Goal: Task Accomplishment & Management: Manage account settings

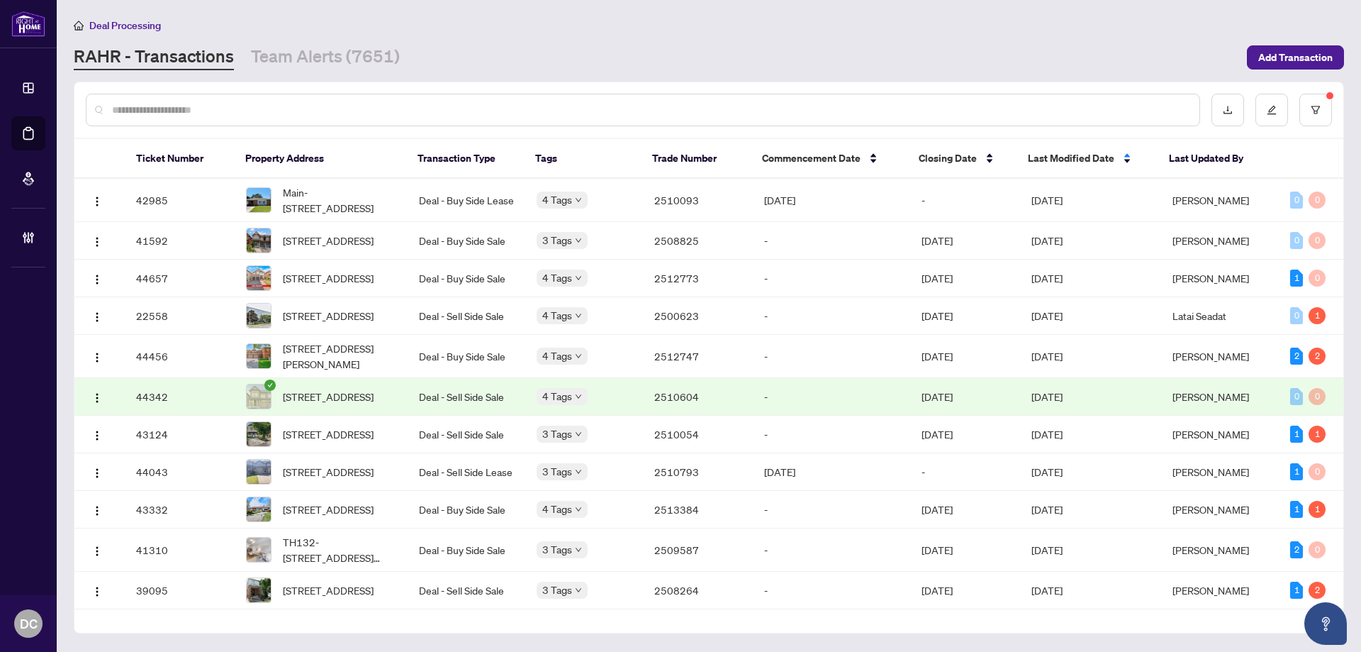
click at [257, 110] on input "text" at bounding box center [650, 110] width 1076 height 16
paste input "*****"
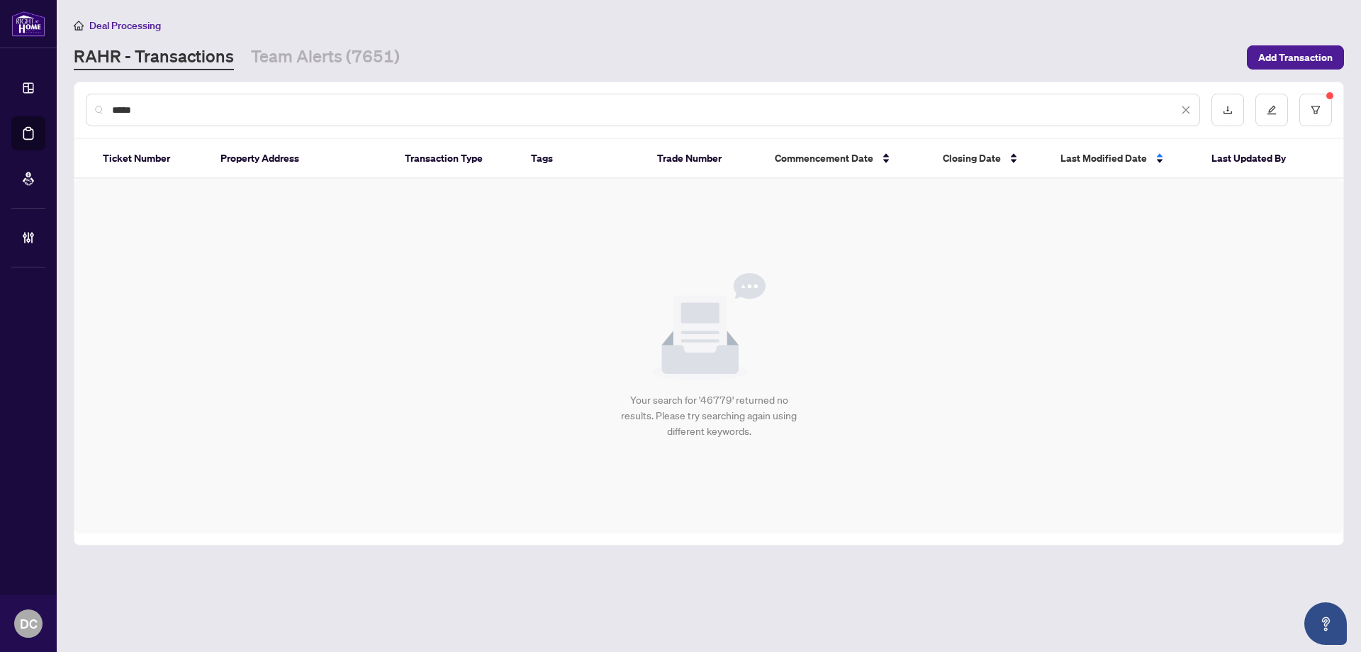
type input "*****"
click at [1361, 106] on main "Deal Processing RAHR - Transactions Team Alerts (7651) Add Transaction ***** Ti…" at bounding box center [709, 326] width 1304 height 652
click at [1323, 110] on button "button" at bounding box center [1316, 110] width 33 height 33
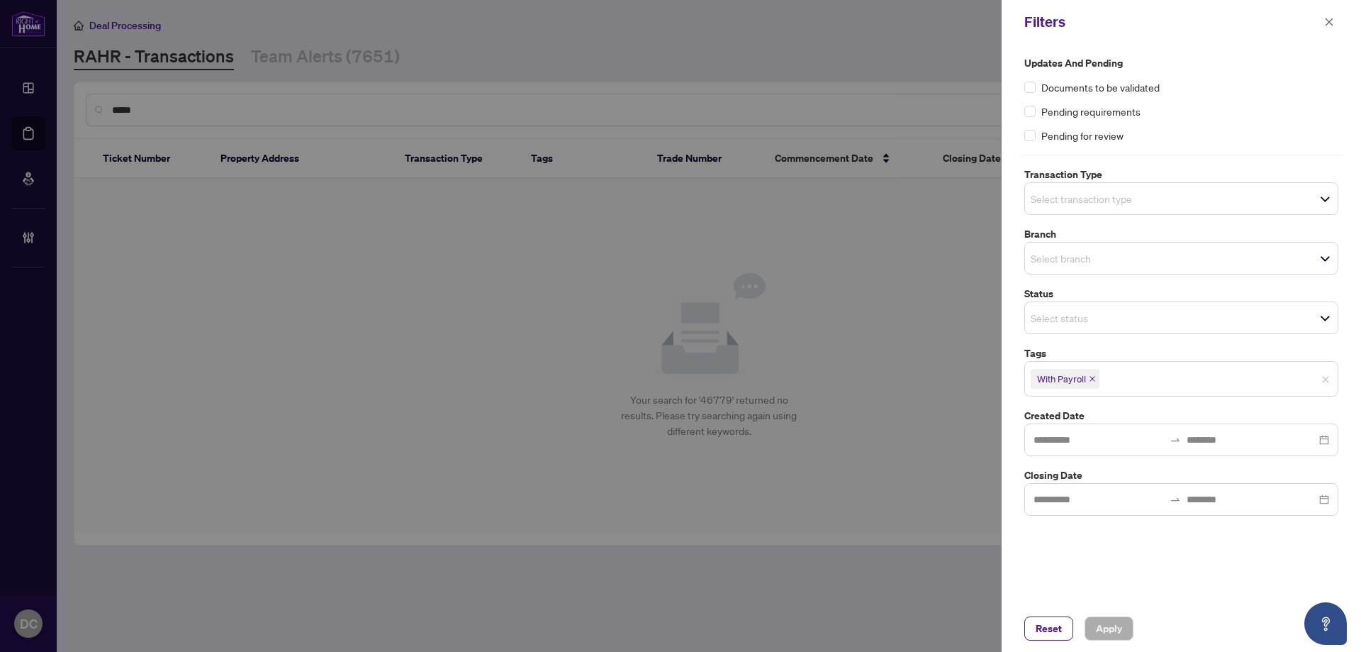
click at [1090, 378] on icon "close" at bounding box center [1092, 378] width 7 height 7
click at [1094, 621] on button "Apply" at bounding box center [1109, 628] width 49 height 24
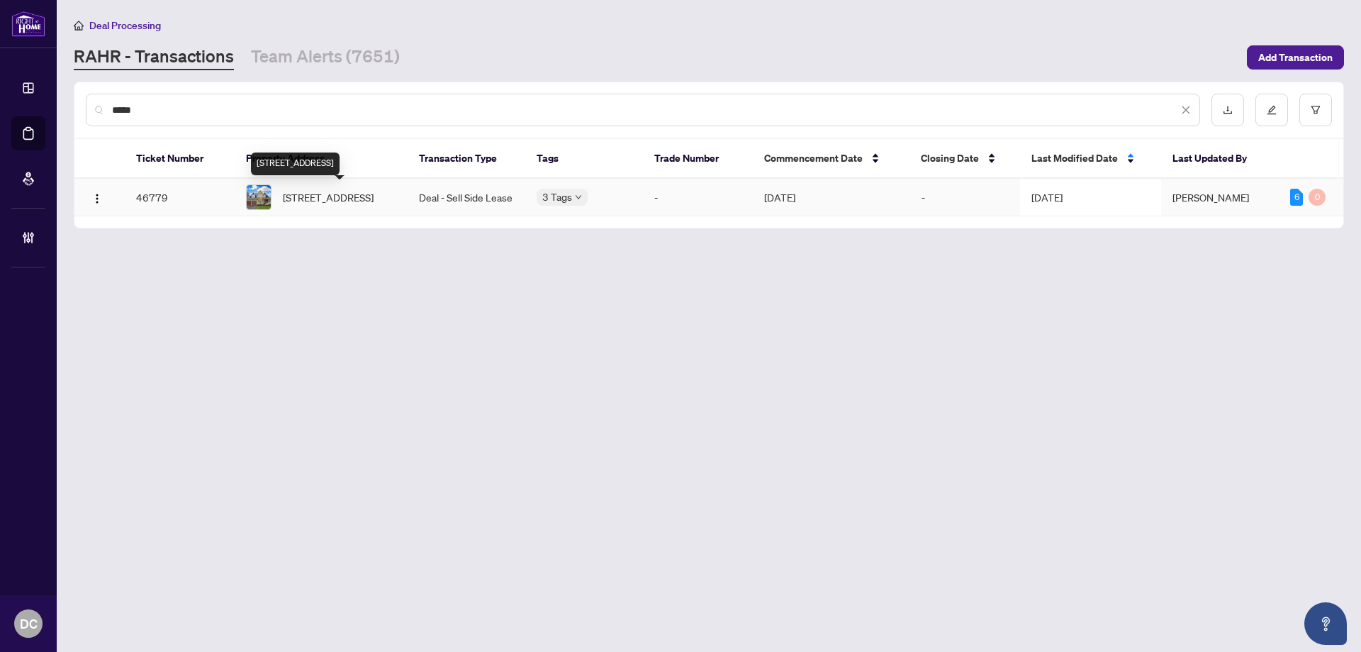
click at [298, 190] on span "274 Weighton Dr, Oakville, Ontario L6K 2R1, Canada" at bounding box center [328, 197] width 91 height 16
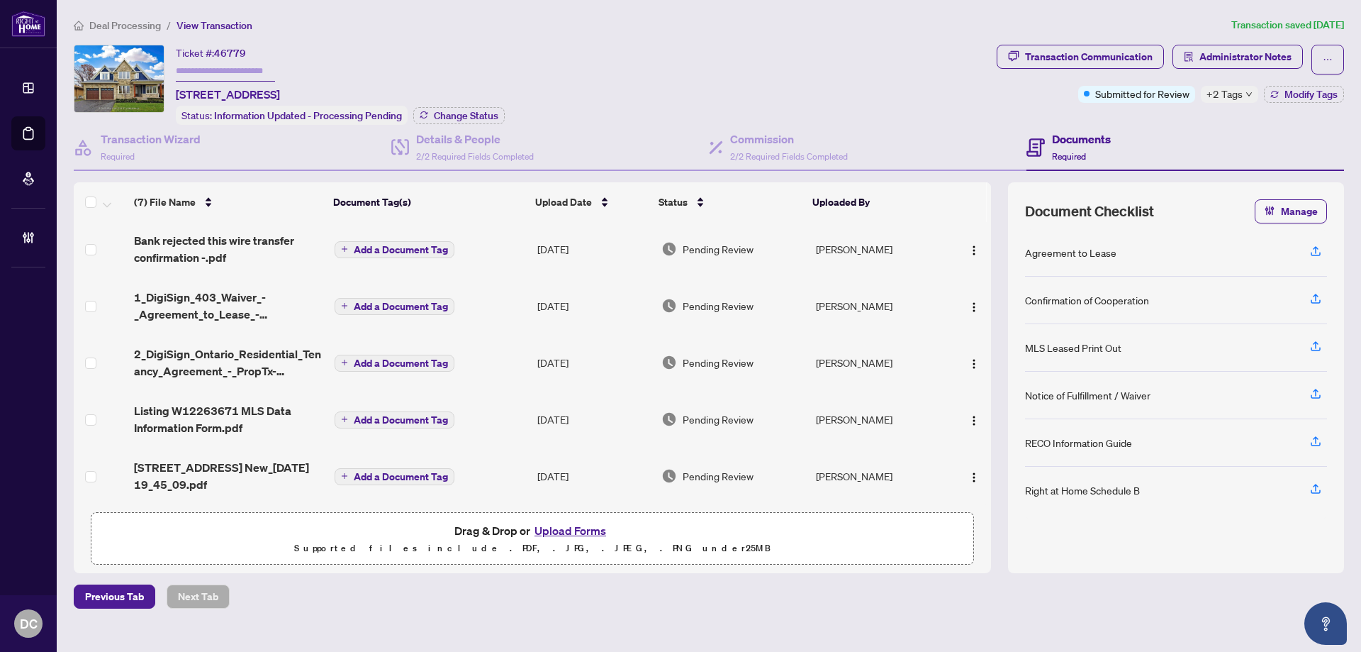
scroll to position [108, 0]
click at [252, 464] on span "274 Weighton Drive New_2025-08-01 19_45_09.pdf" at bounding box center [228, 476] width 189 height 34
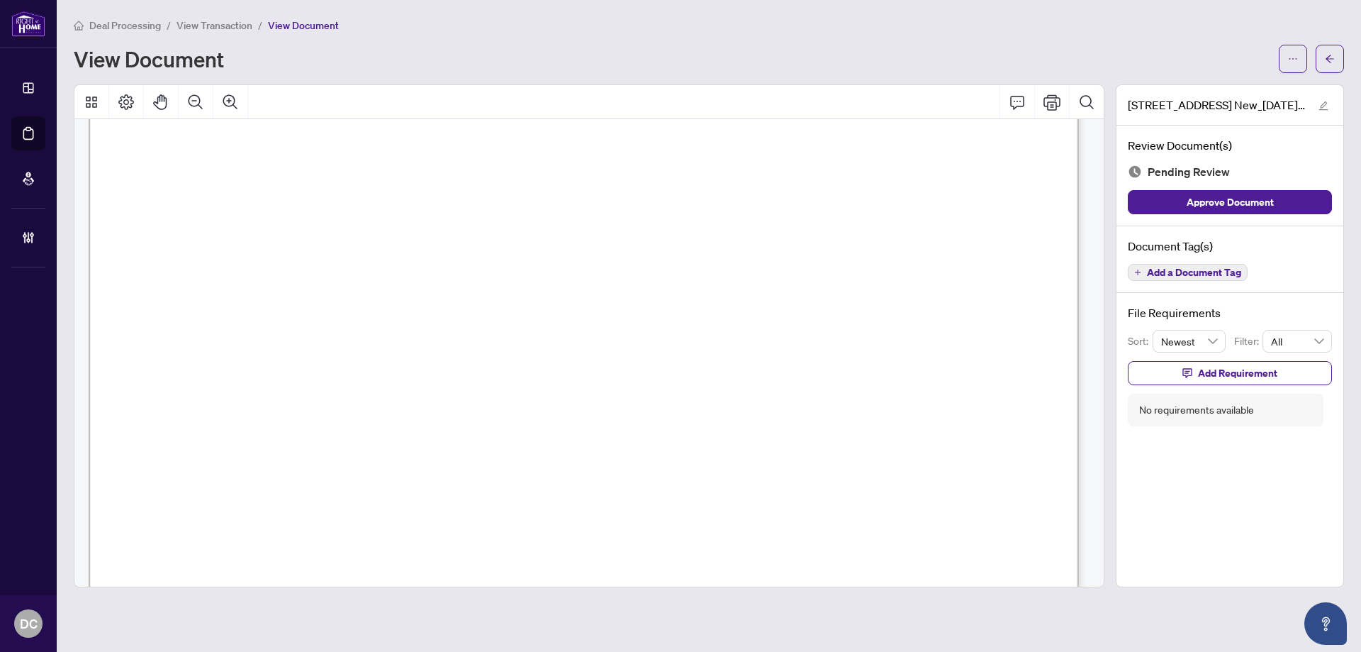
scroll to position [2694, 0]
drag, startPoint x: 1336, startPoint y: 57, endPoint x: 1047, endPoint y: 293, distance: 372.4
click at [1047, 293] on div "Deal Processing / View Transaction / View Document View Document 274 Weighton D…" at bounding box center [709, 302] width 1270 height 570
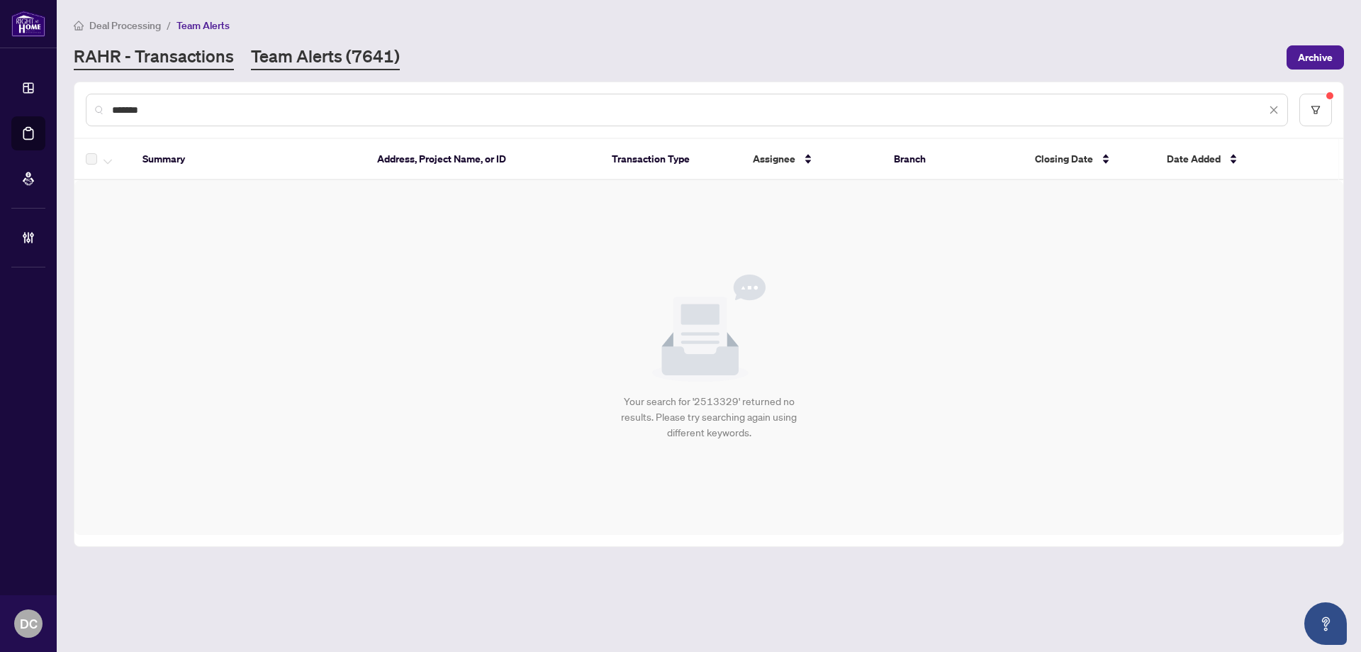
click at [229, 55] on link "RAHR - Transactions" at bounding box center [154, 58] width 160 height 26
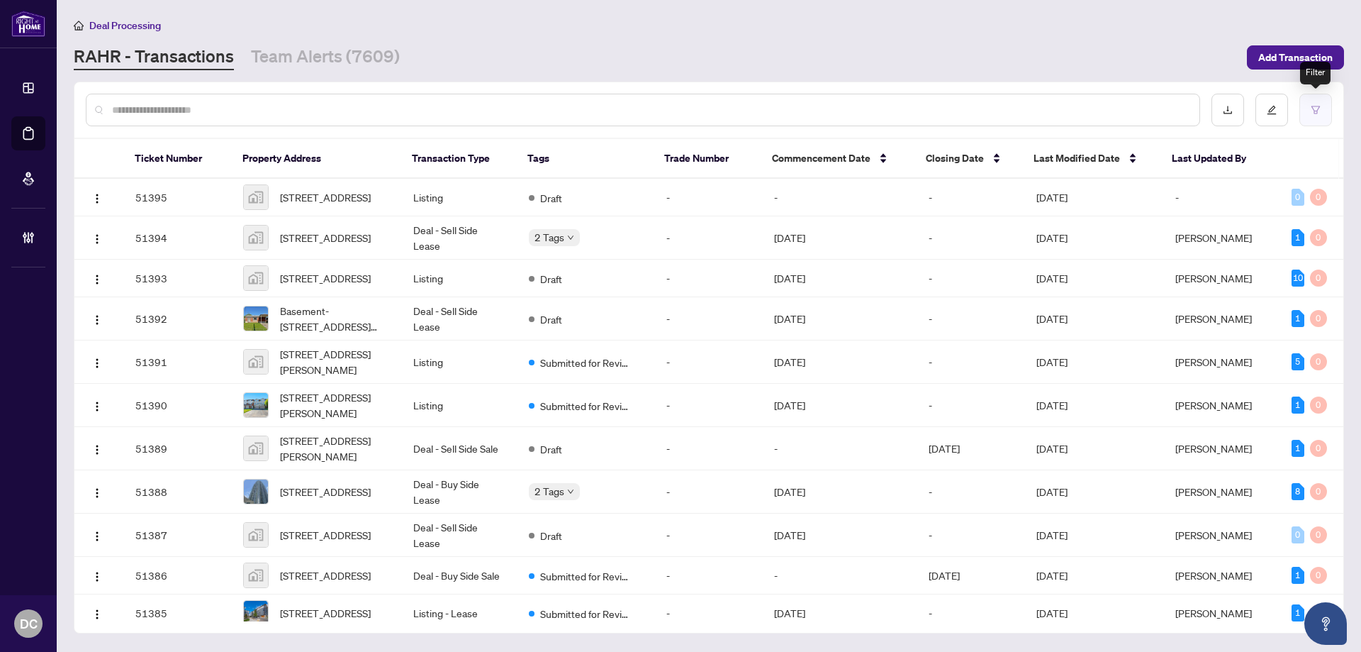
click at [1301, 112] on button "button" at bounding box center [1316, 110] width 33 height 33
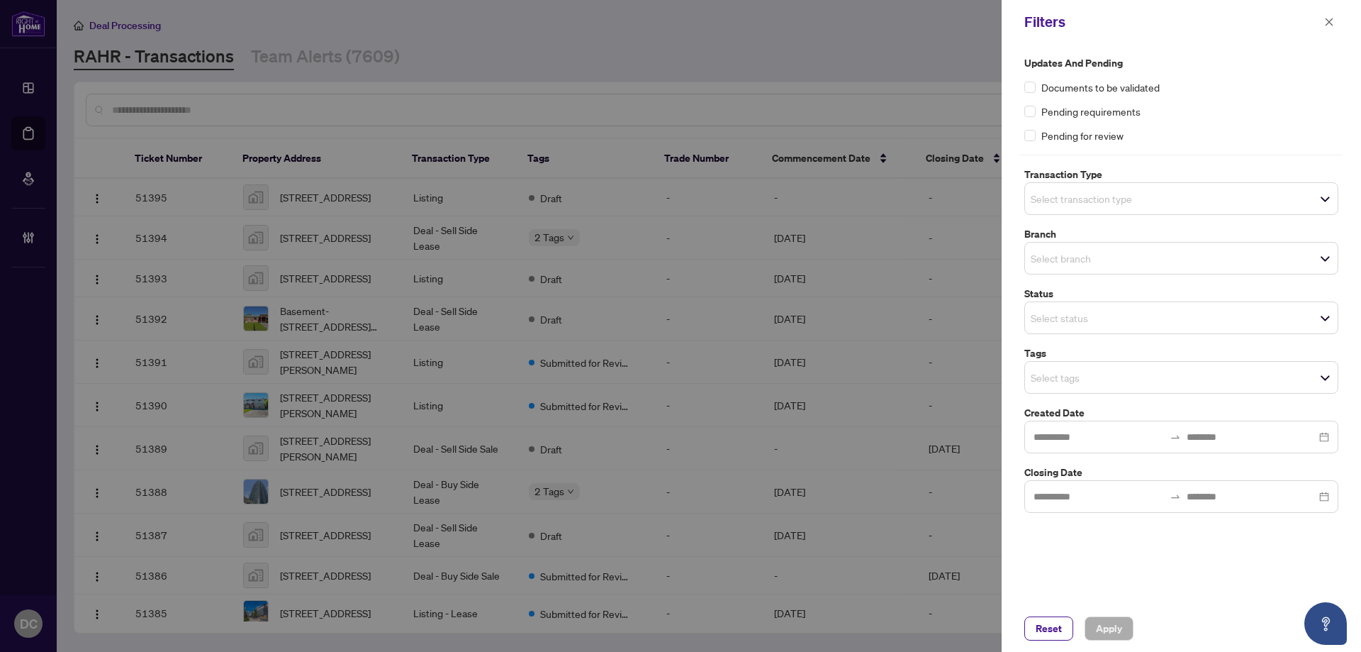
click at [1086, 382] on input "search" at bounding box center [1080, 377] width 99 height 17
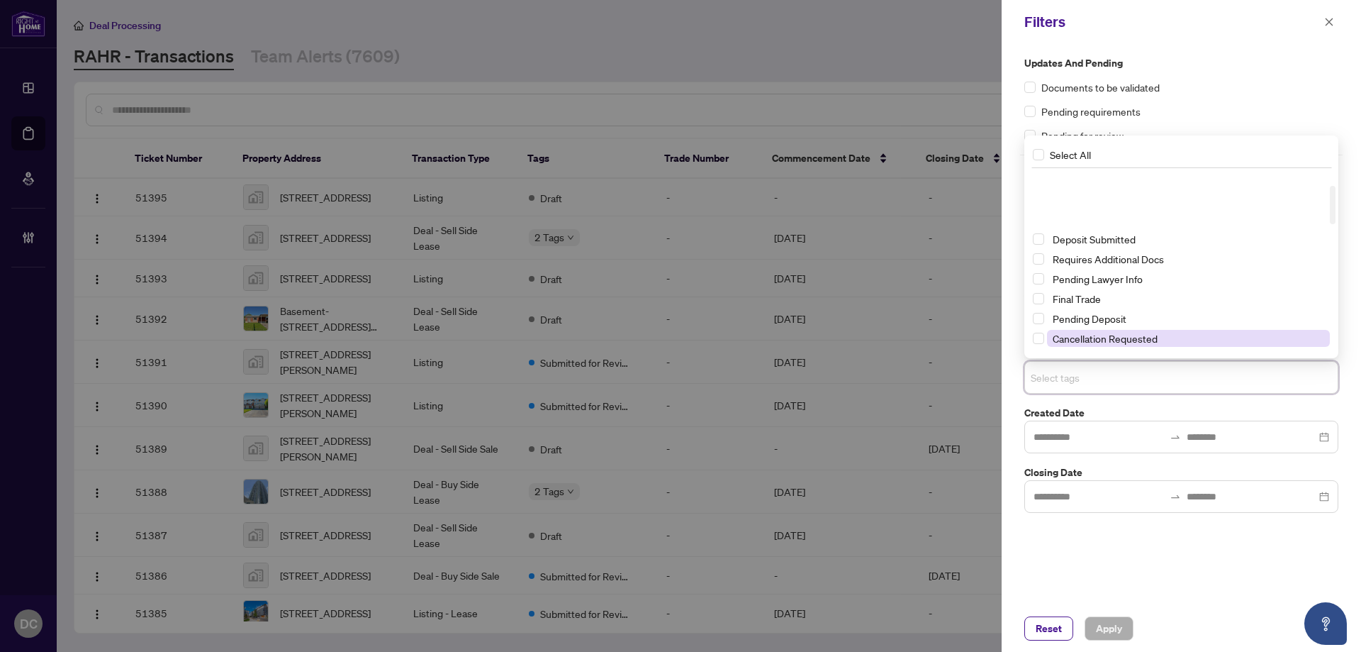
scroll to position [142, 0]
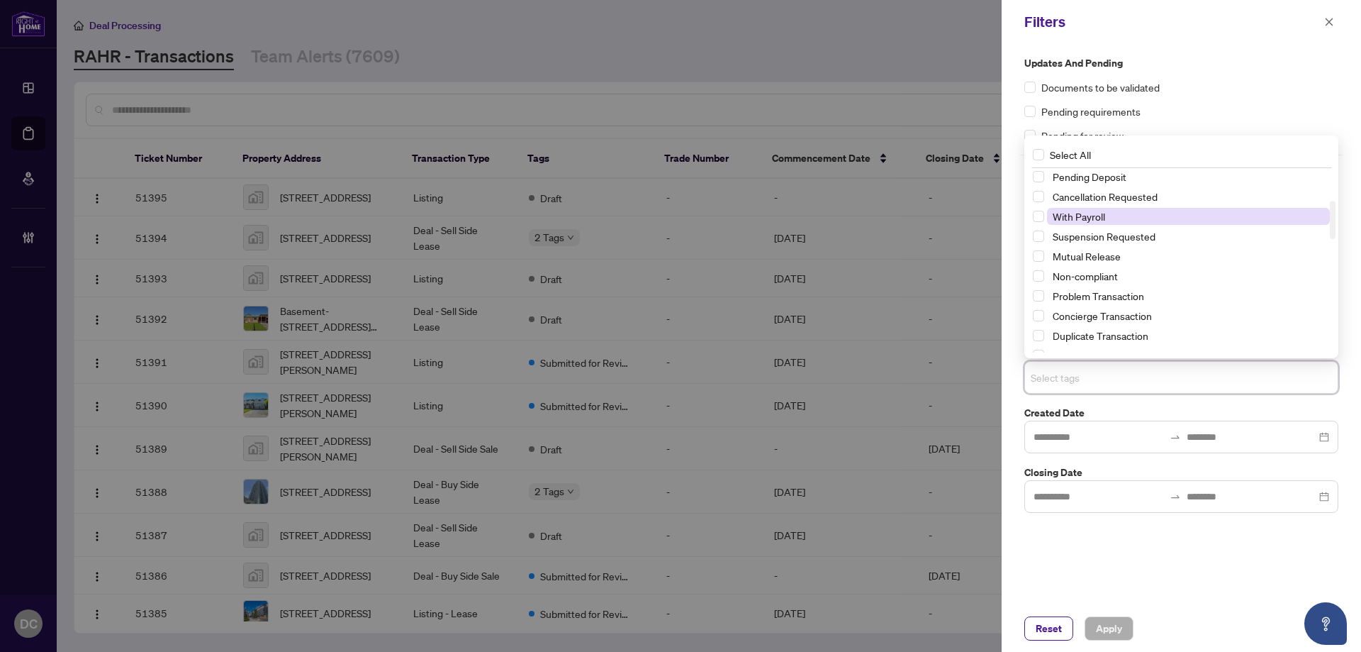
click at [1068, 218] on span "With Payroll" at bounding box center [1079, 216] width 52 height 13
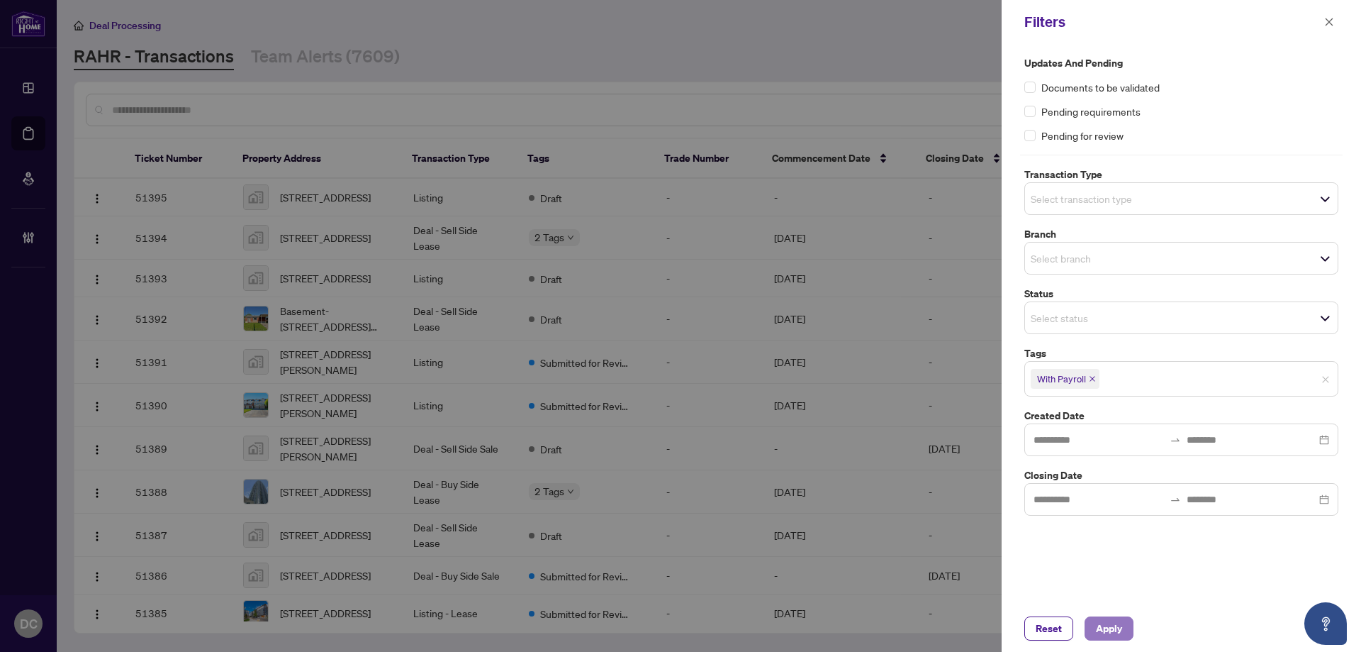
click at [1105, 627] on span "Apply" at bounding box center [1109, 628] width 26 height 23
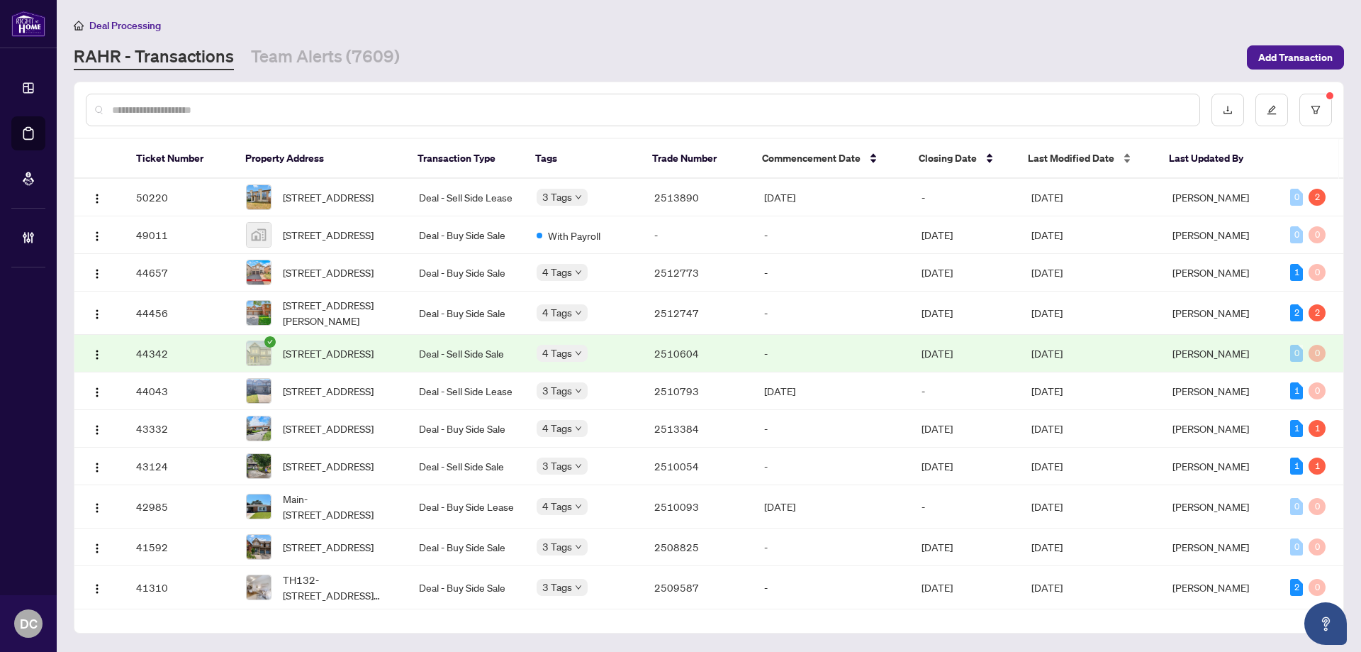
click at [1062, 160] on span "Last Modified Date" at bounding box center [1071, 158] width 86 height 16
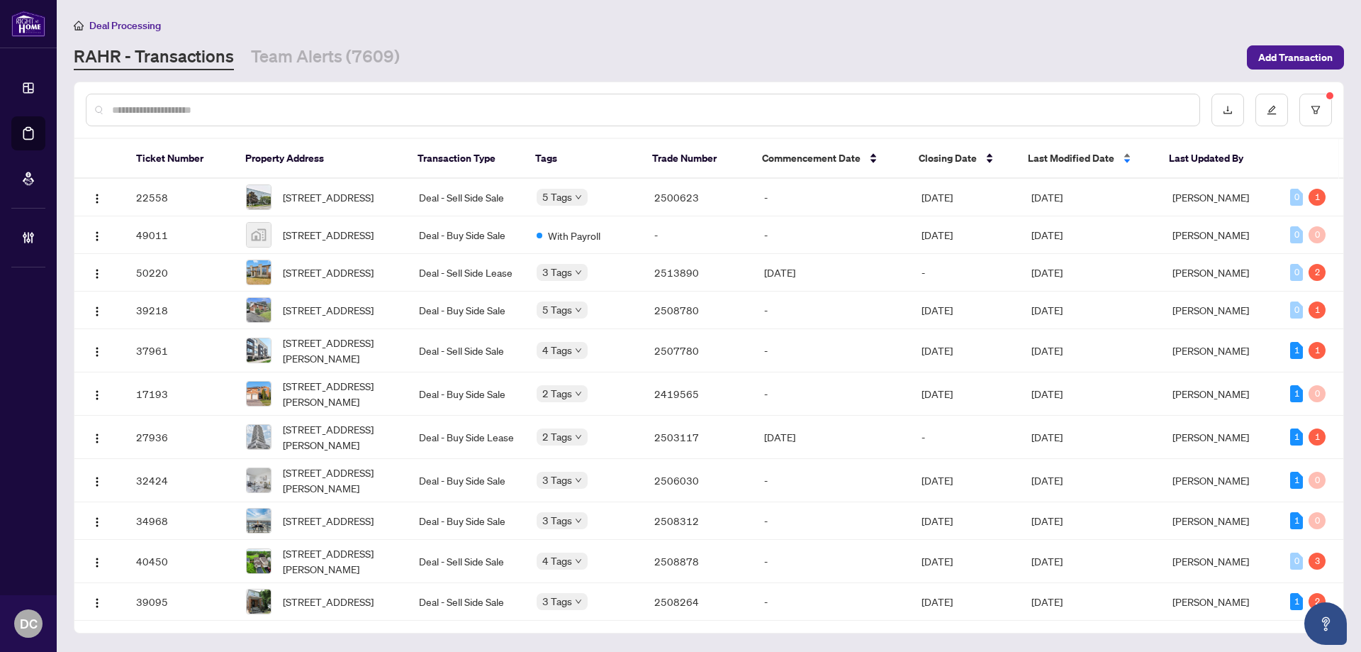
click at [1062, 157] on span "Last Modified Date" at bounding box center [1071, 158] width 86 height 16
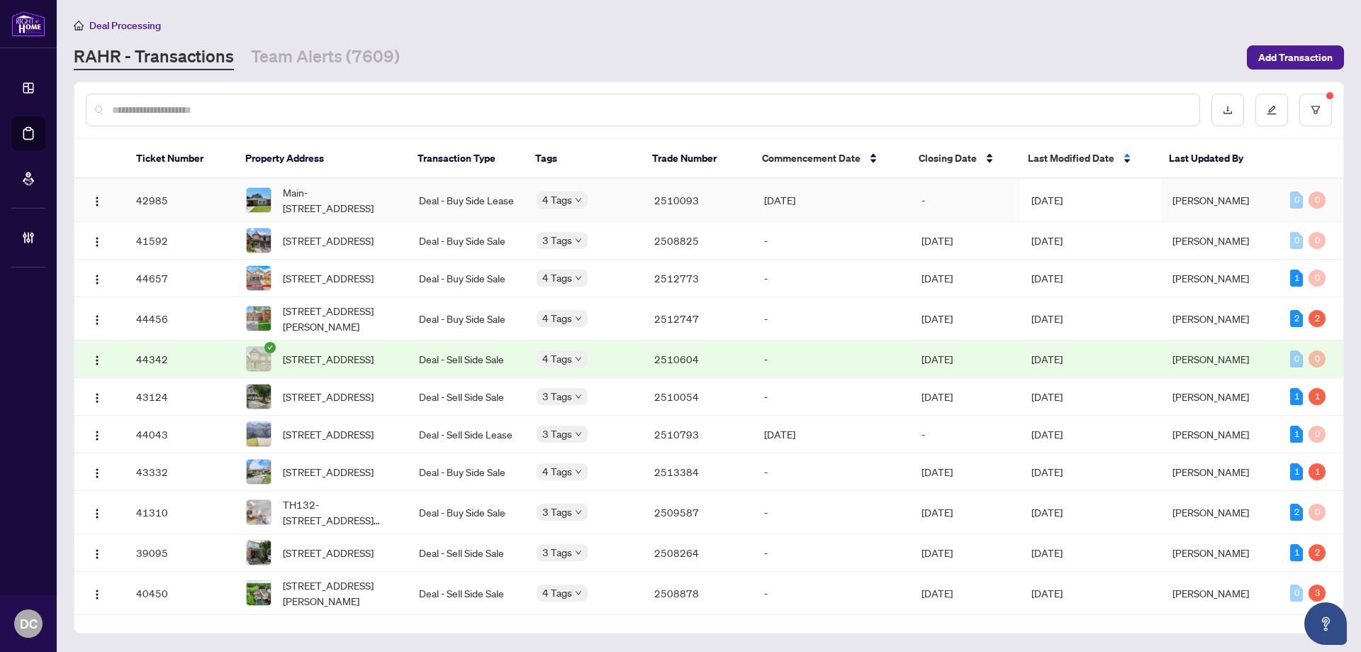
click at [1063, 196] on span "Sep/02/2025" at bounding box center [1047, 200] width 31 height 13
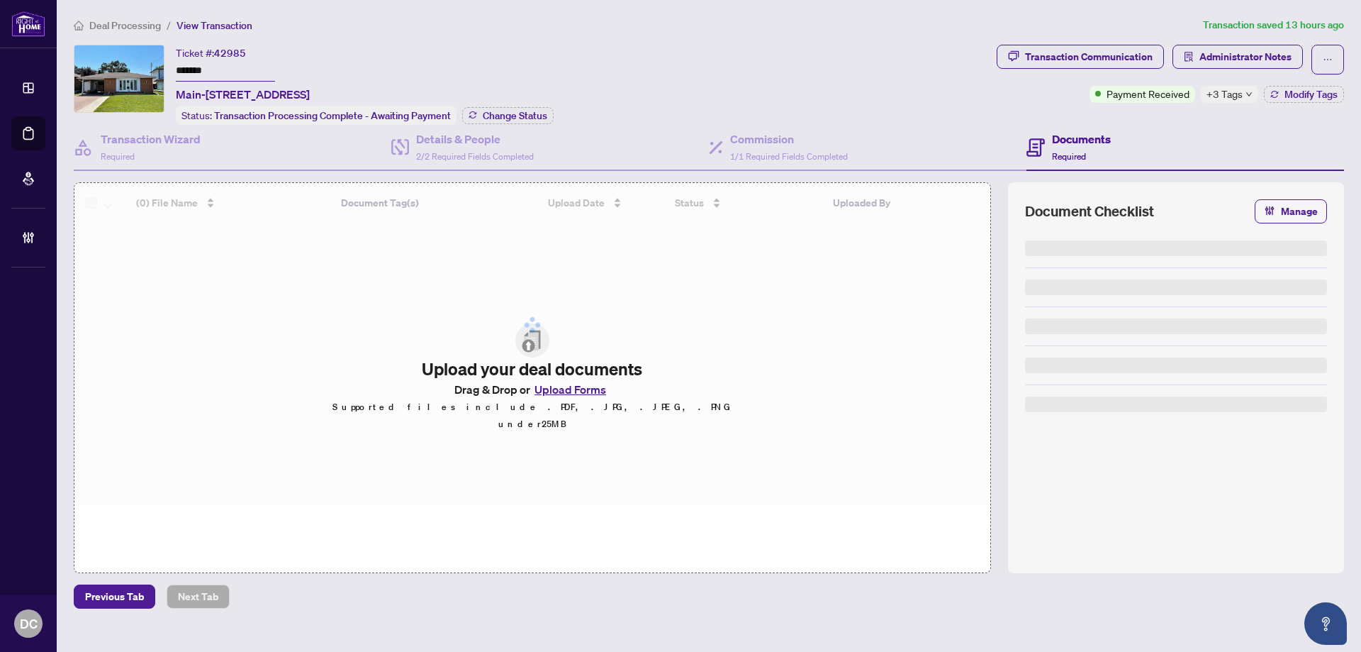
drag, startPoint x: 235, startPoint y: 72, endPoint x: 145, endPoint y: 73, distance: 90.8
click at [145, 73] on div "Ticket #: 42985 ******* Main-274 Harmony Rd, Oshawa, Ontario L1G 6L5, Canada St…" at bounding box center [532, 85] width 917 height 80
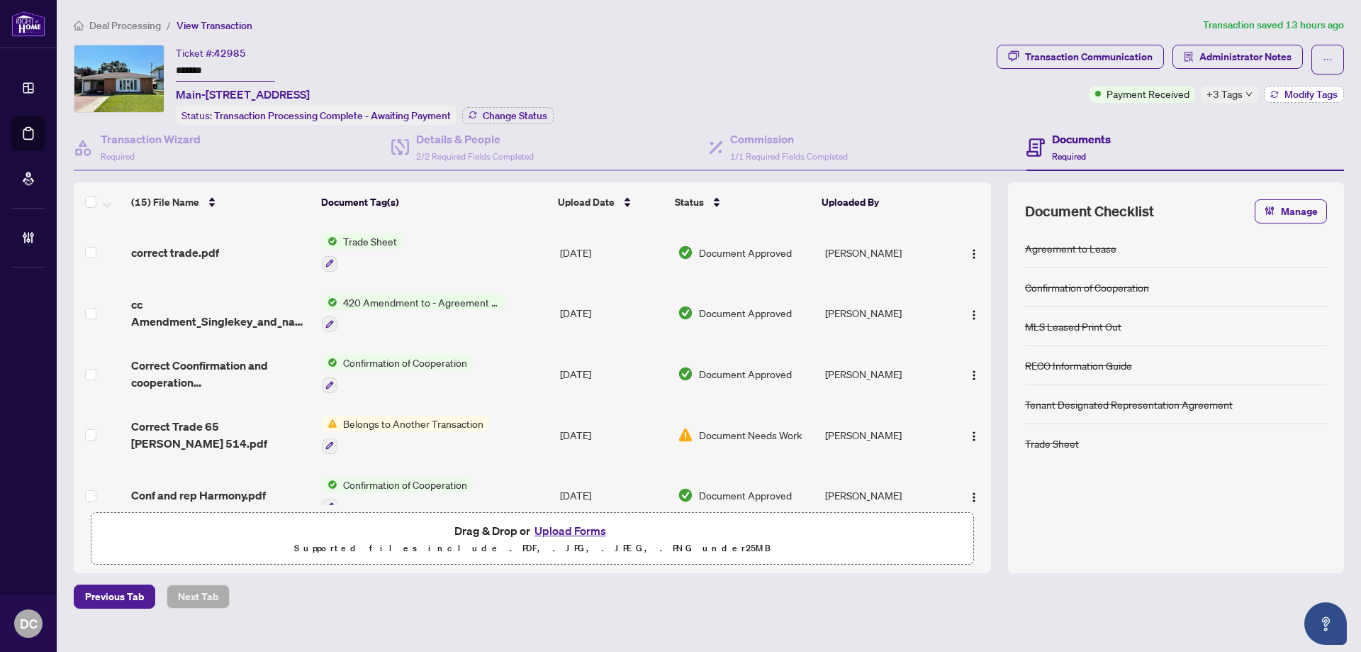
click at [1285, 94] on span "Modify Tags" at bounding box center [1311, 94] width 53 height 10
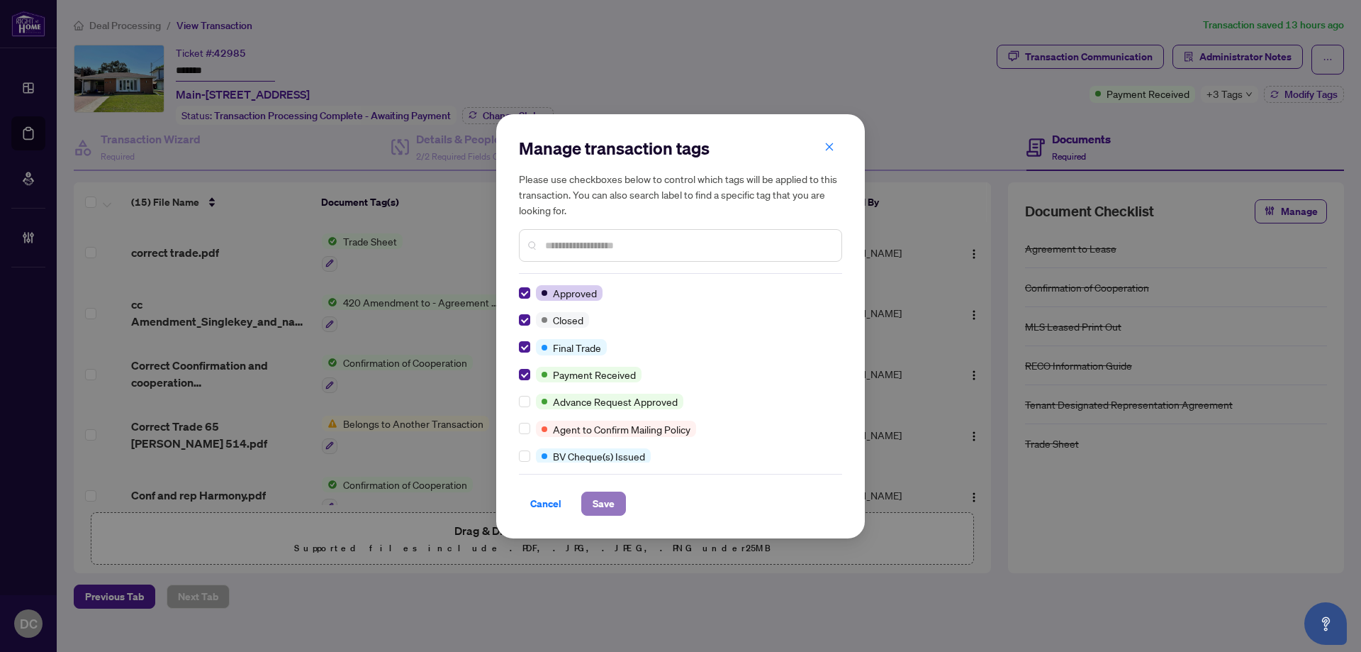
click at [601, 500] on span "Save" at bounding box center [604, 503] width 22 height 23
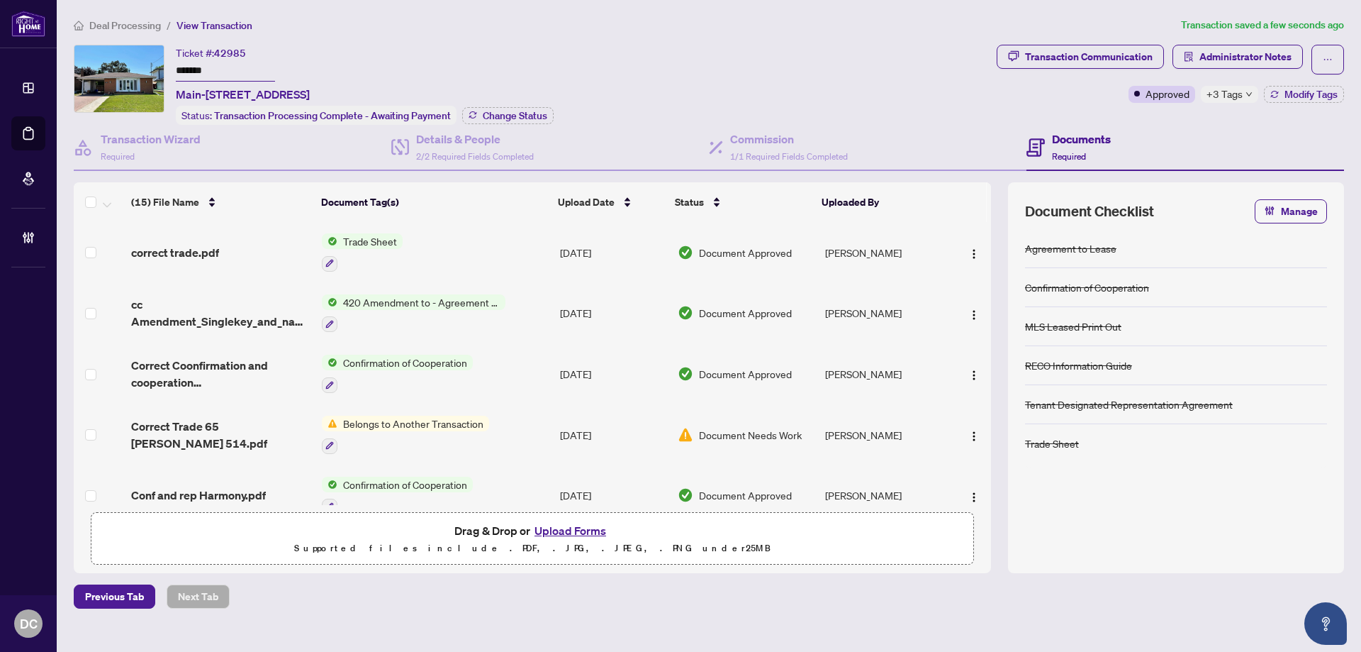
drag, startPoint x: 235, startPoint y: 72, endPoint x: 848, endPoint y: 189, distance: 623.8
click at [527, 111] on span "Change Status" at bounding box center [515, 116] width 65 height 10
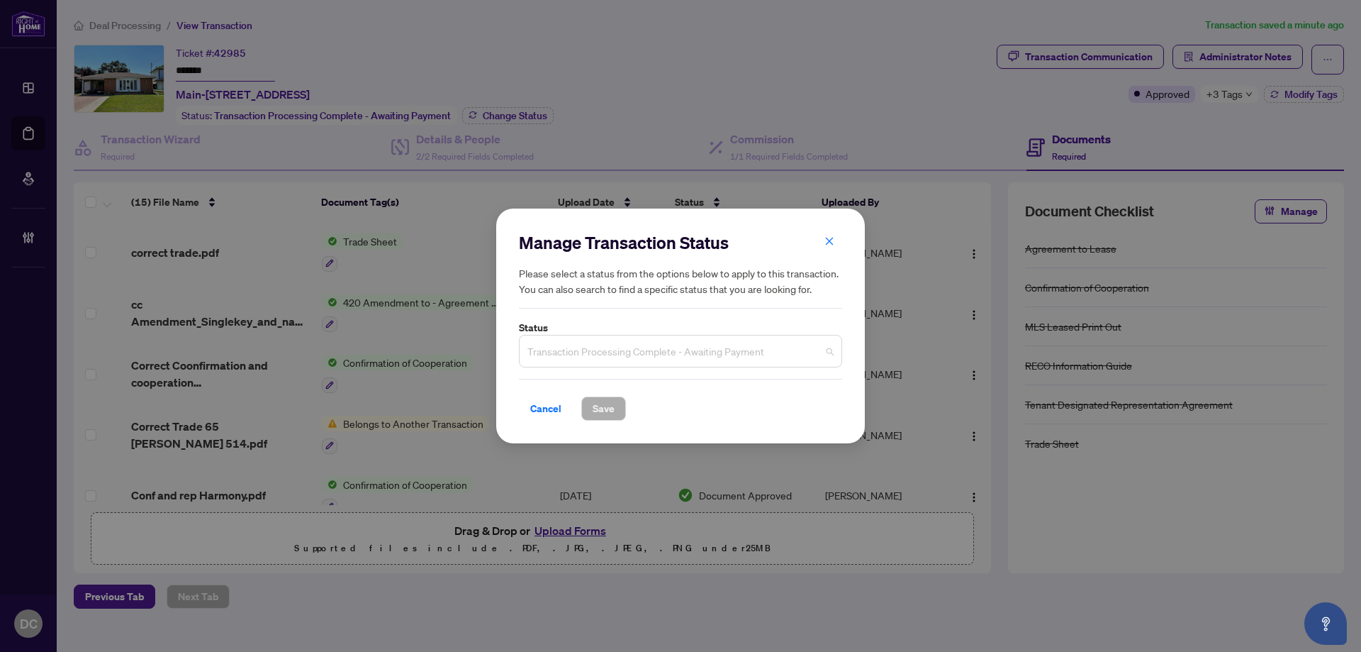
click at [610, 356] on span "Transaction Processing Complete - Awaiting Payment" at bounding box center [680, 350] width 306 height 27
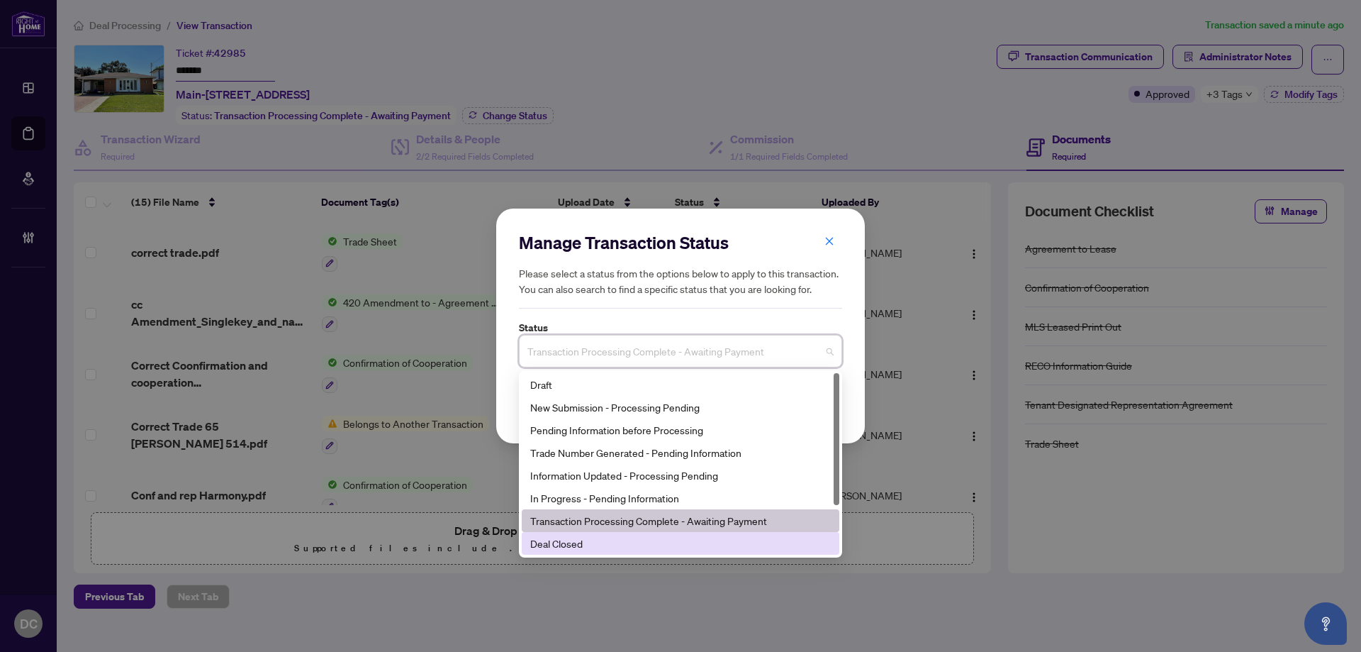
click at [580, 552] on div "Deal Closed" at bounding box center [681, 543] width 318 height 23
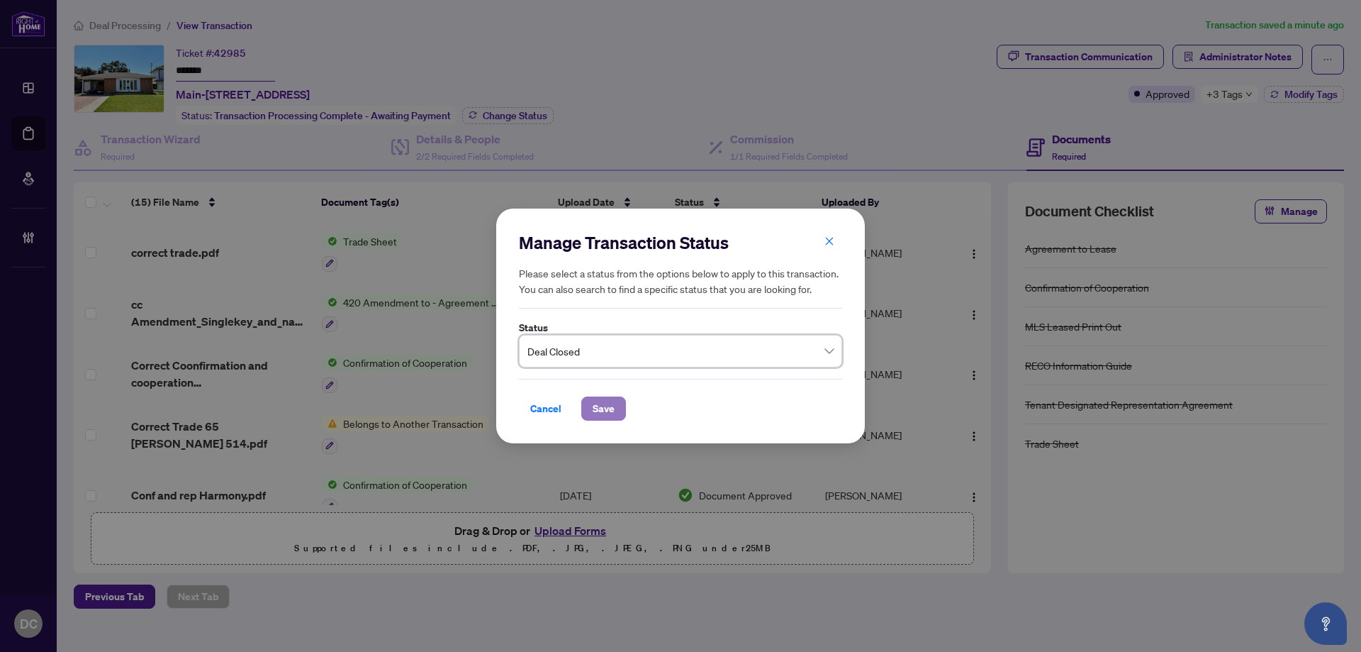
click at [604, 415] on span "Save" at bounding box center [604, 408] width 22 height 23
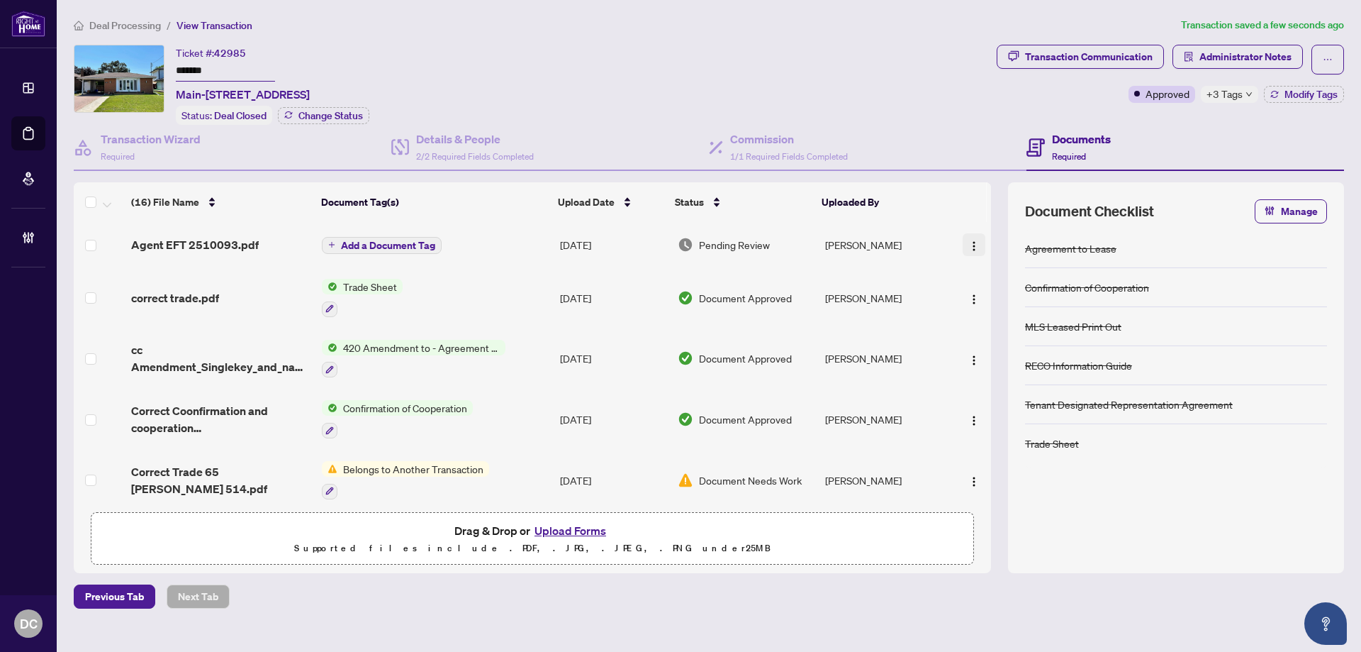
click at [968, 241] on img "button" at bounding box center [973, 245] width 11 height 11
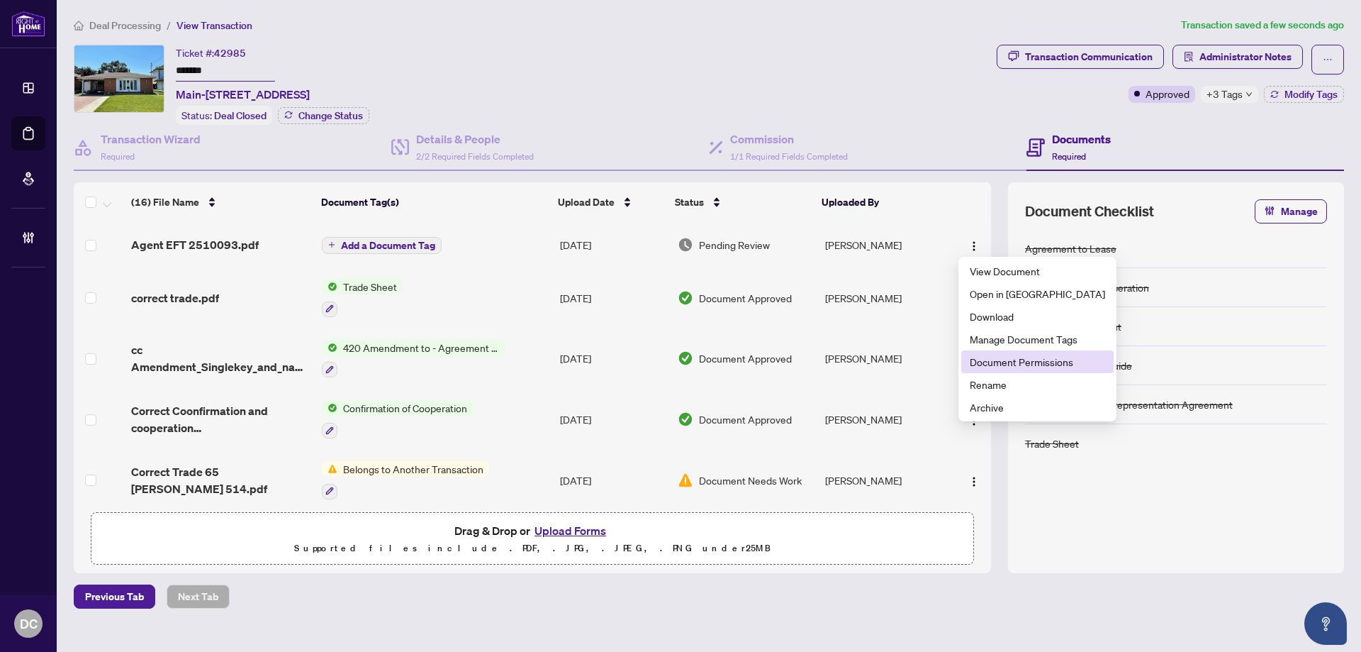
click at [1002, 368] on span "Document Permissions" at bounding box center [1037, 362] width 135 height 16
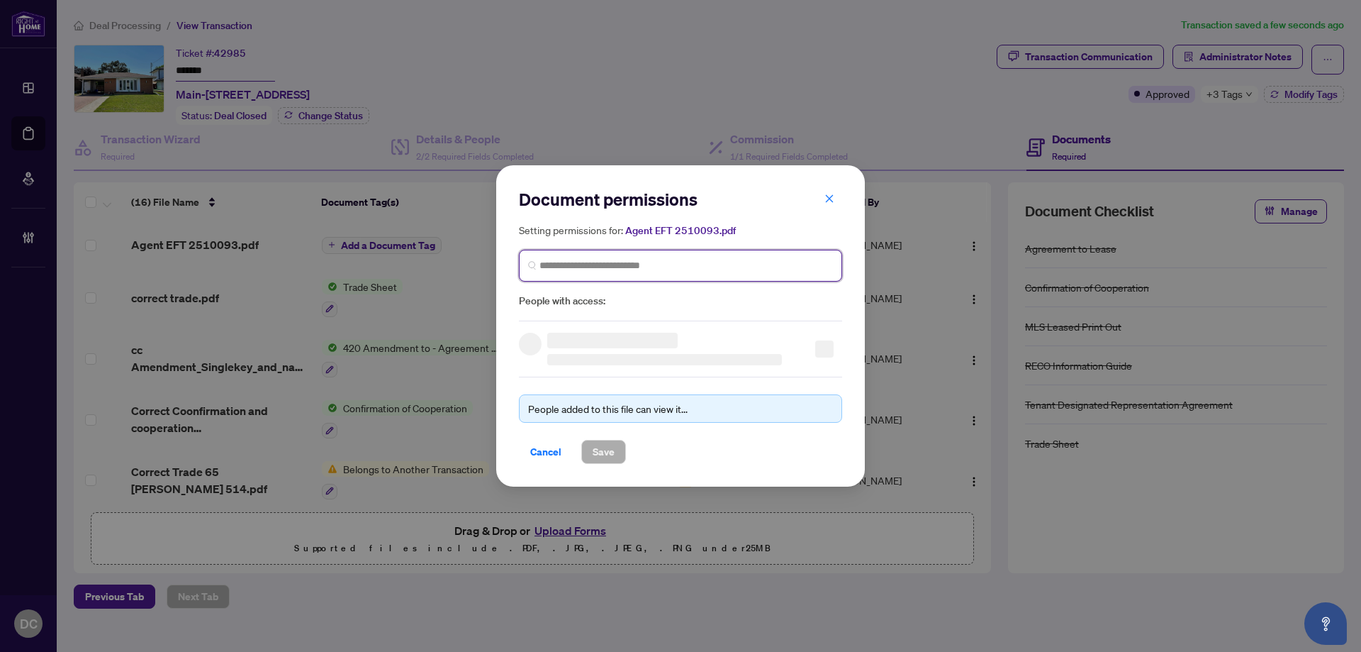
click at [635, 264] on input "search" at bounding box center [687, 265] width 294 height 15
type input "********"
click at [635, 264] on input "********" at bounding box center [687, 265] width 294 height 15
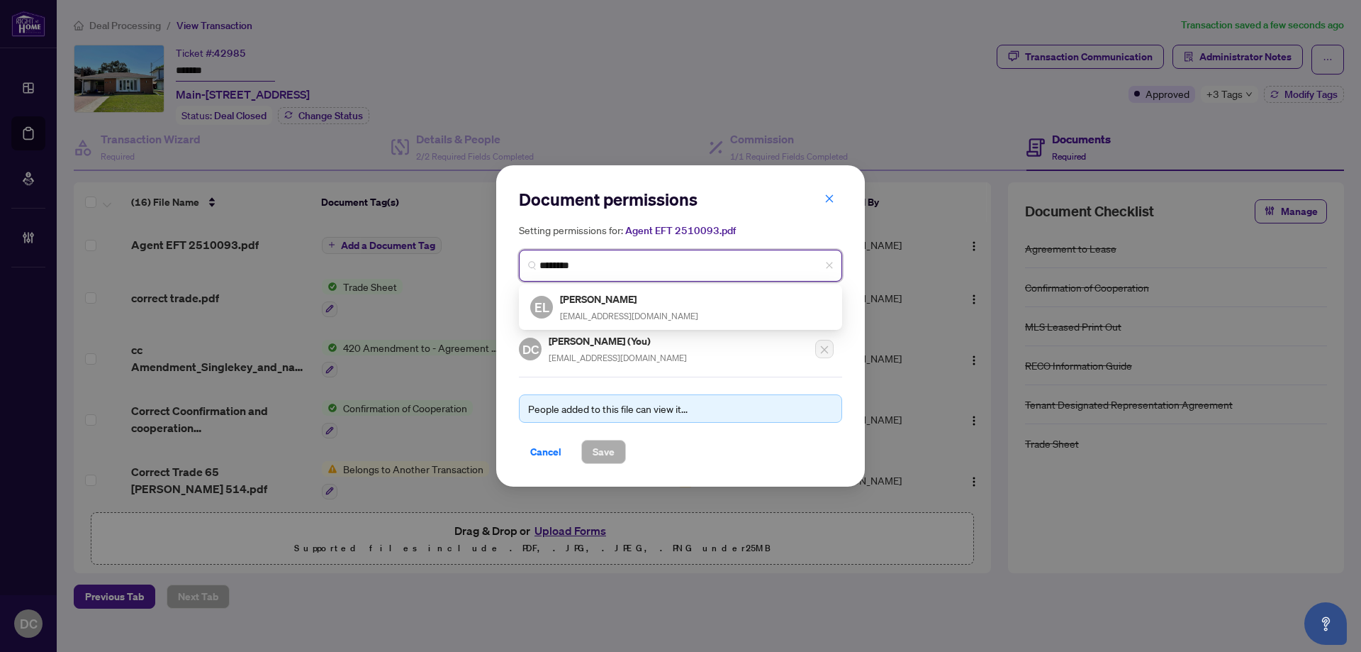
click at [615, 293] on h5 "Edith Losada Conde" at bounding box center [629, 299] width 138 height 16
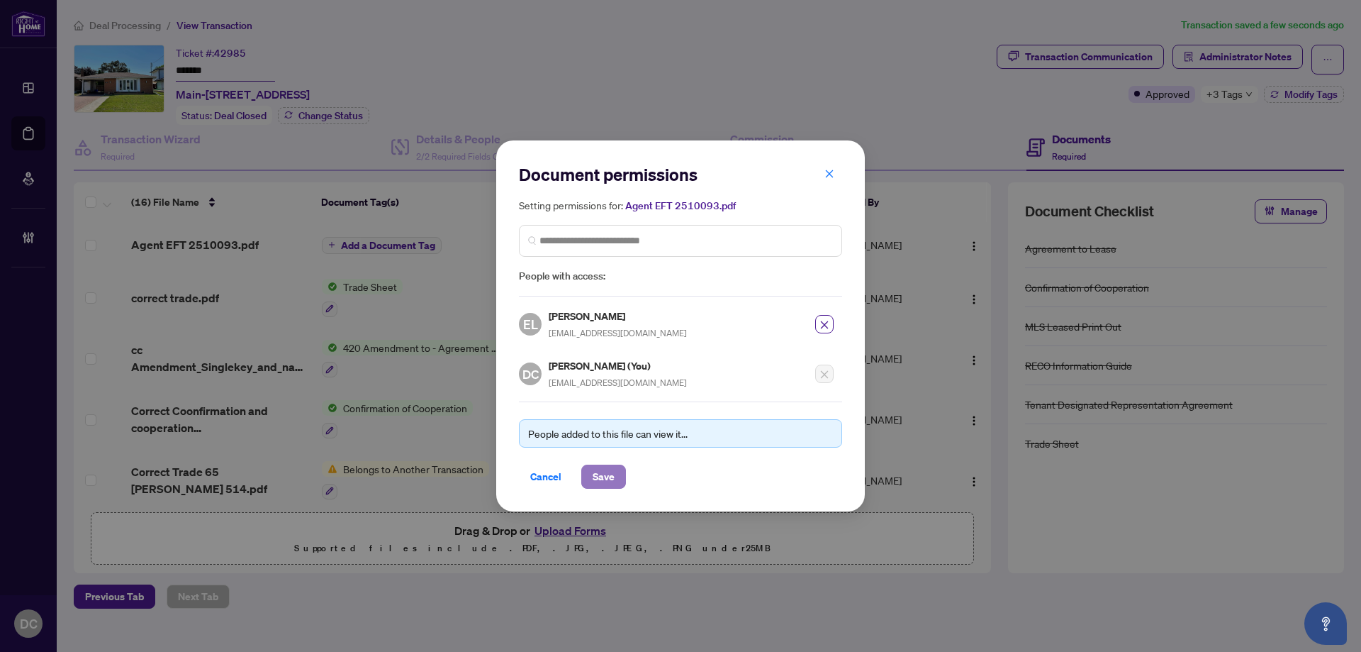
click at [601, 469] on span "Save" at bounding box center [604, 476] width 22 height 23
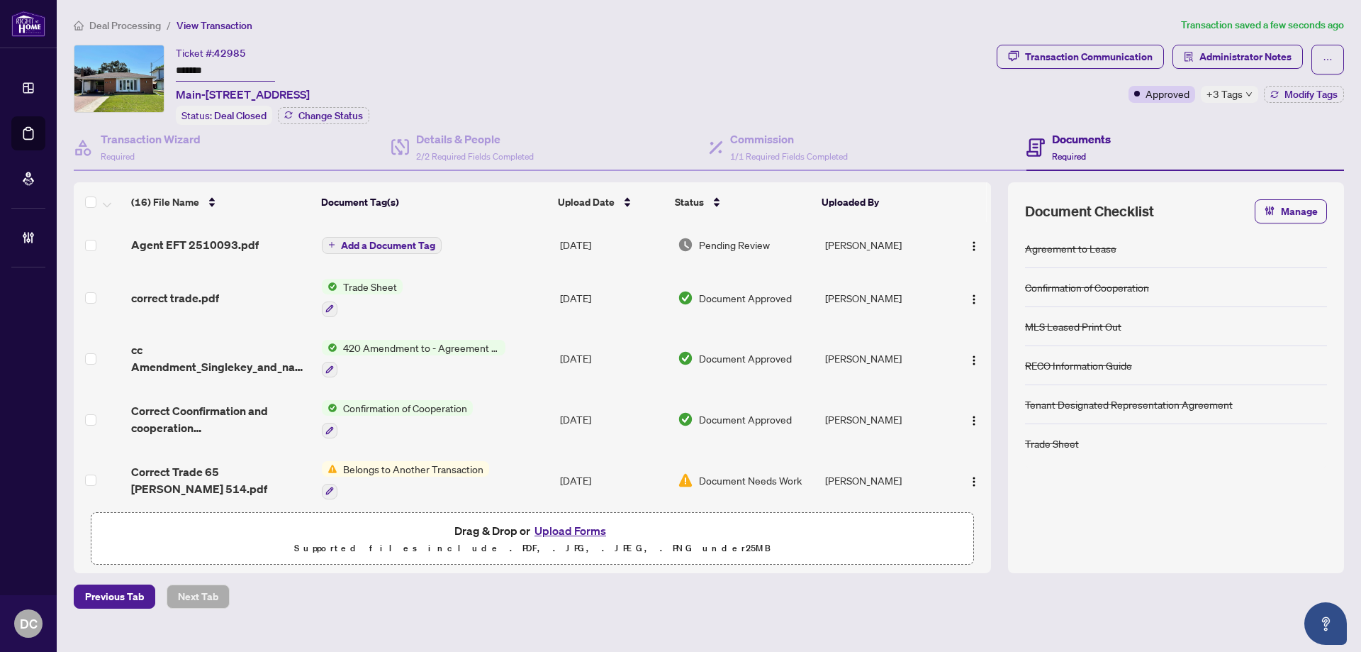
click at [1297, 89] on span "Modify Tags" at bounding box center [1311, 94] width 53 height 10
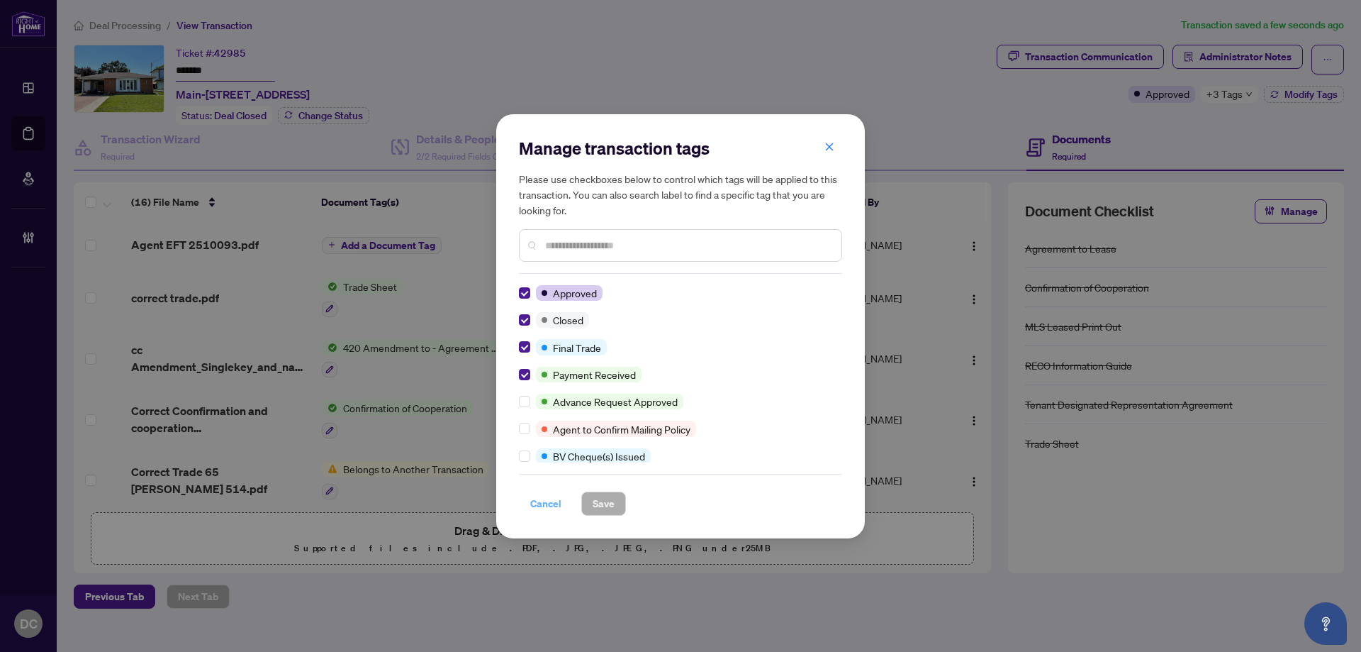
click at [544, 509] on span "Cancel" at bounding box center [545, 503] width 31 height 23
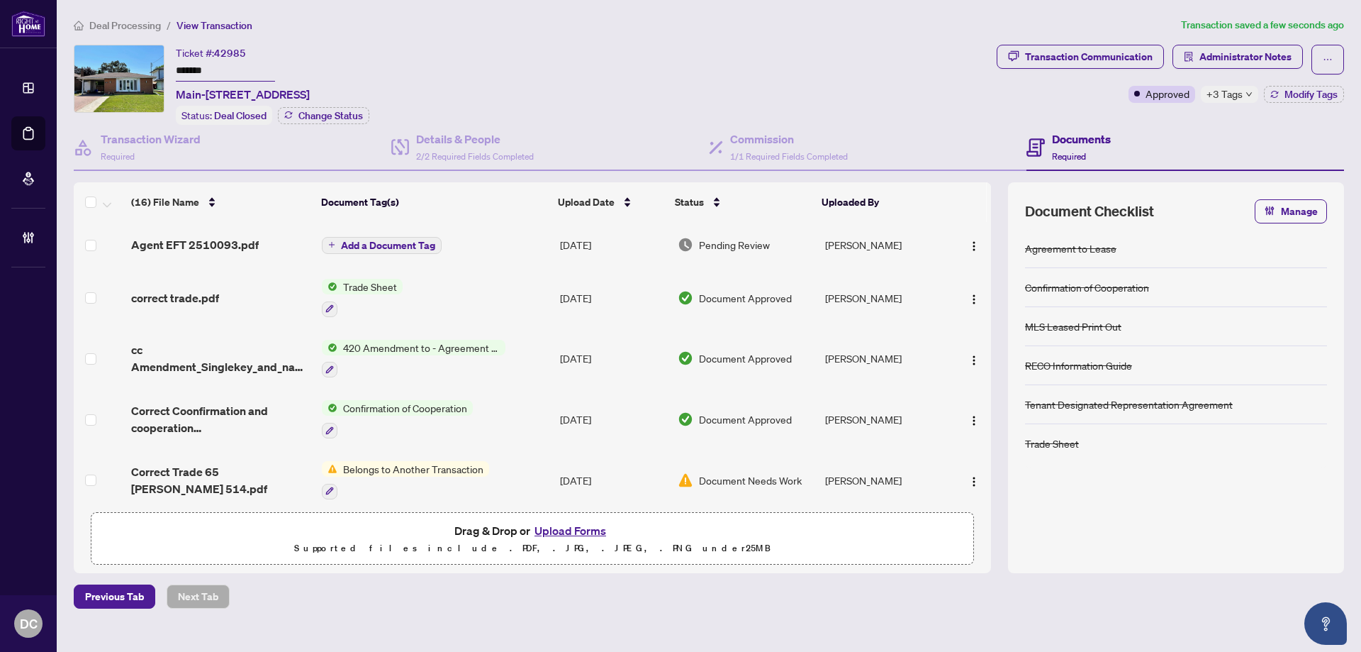
click at [125, 19] on span "Deal Processing" at bounding box center [125, 25] width 72 height 13
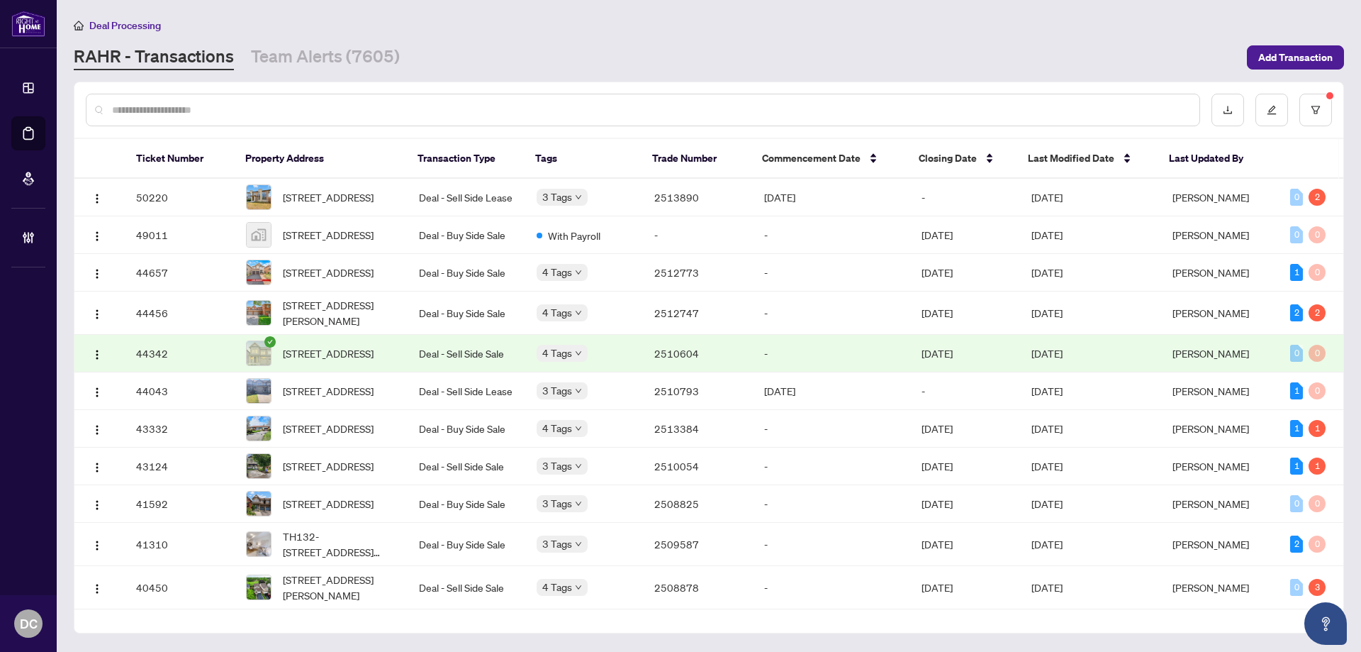
click at [508, 108] on input "text" at bounding box center [650, 110] width 1076 height 16
click at [1320, 107] on icon "filter" at bounding box center [1316, 110] width 10 height 10
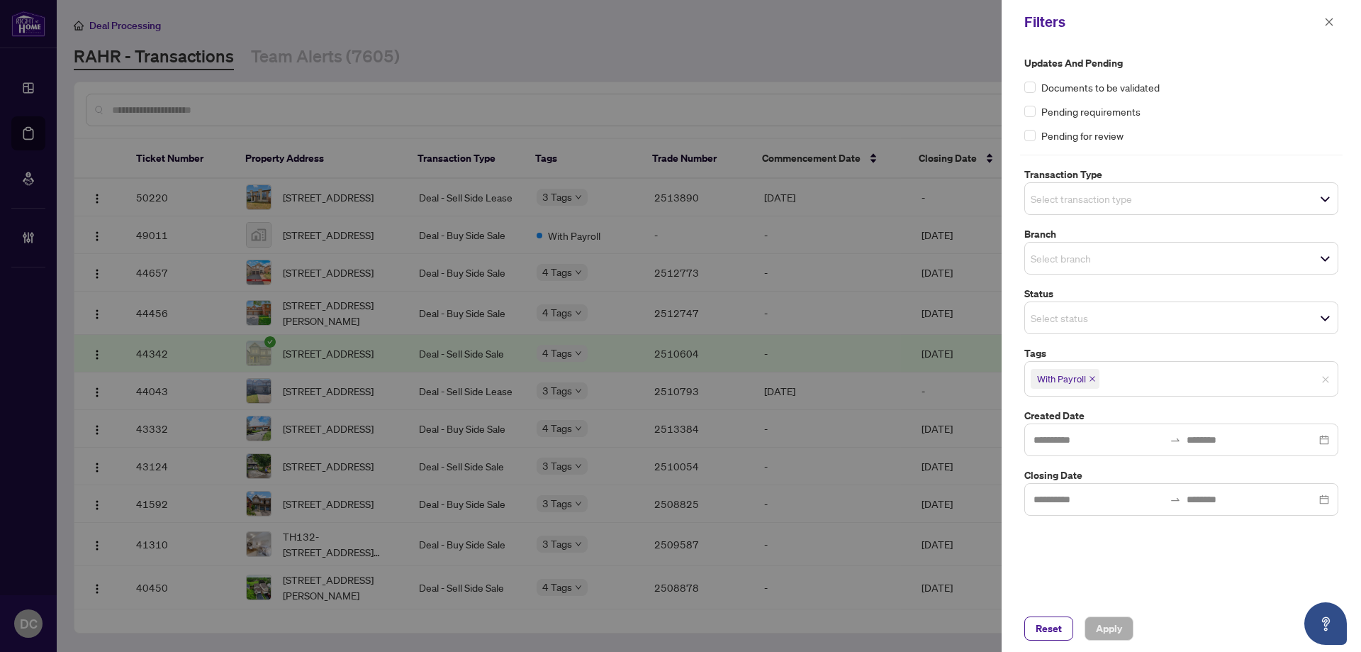
click at [1095, 379] on icon "close" at bounding box center [1092, 378] width 7 height 7
click at [1102, 629] on span "Apply" at bounding box center [1109, 628] width 26 height 23
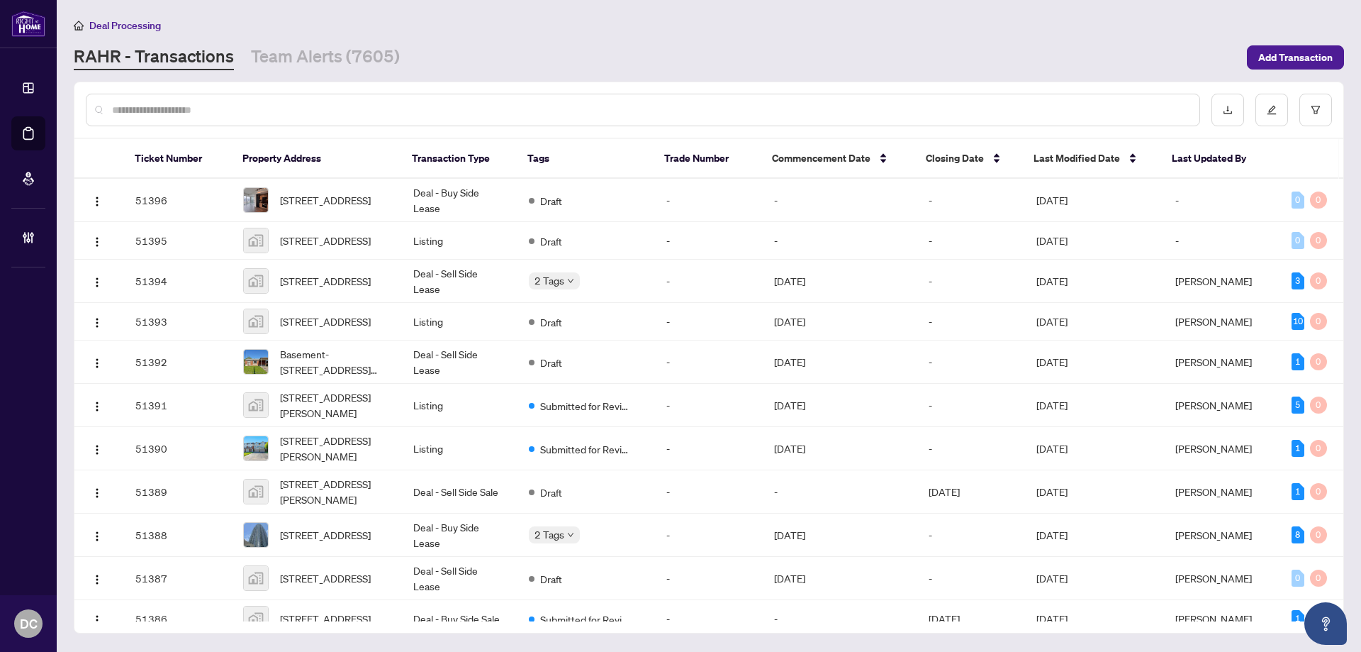
click at [481, 113] on input "text" at bounding box center [650, 110] width 1076 height 16
paste input "*******"
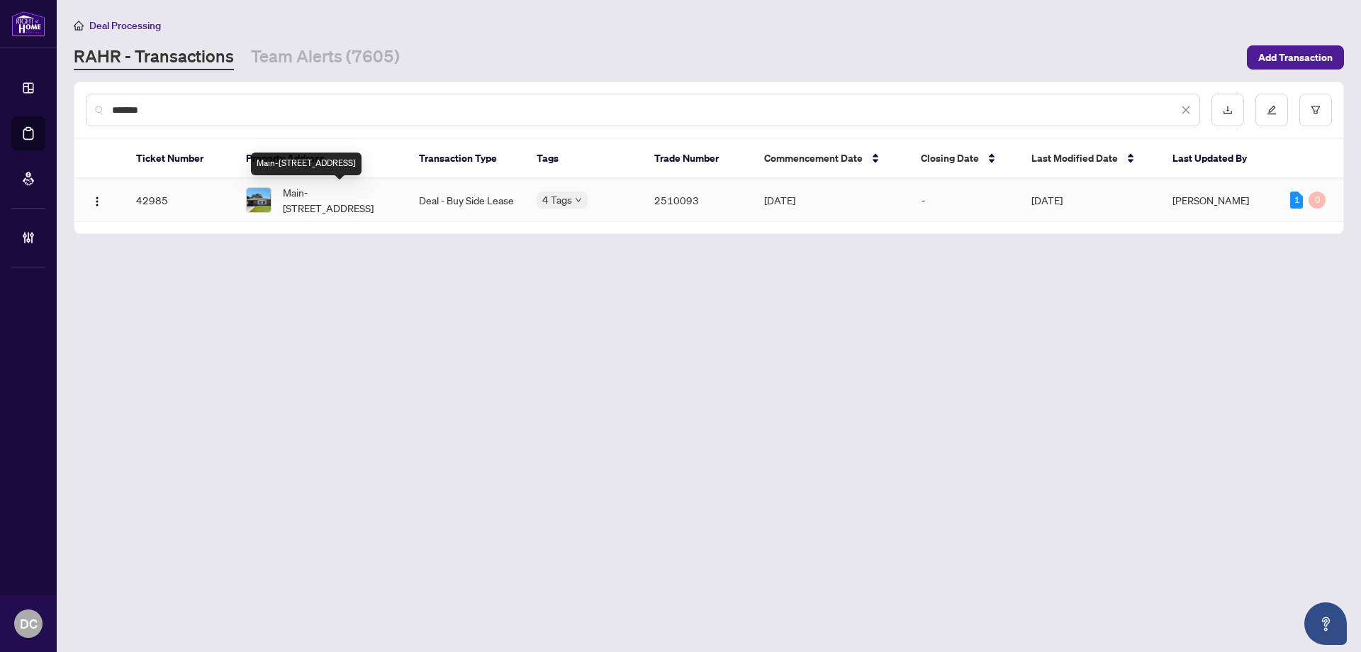
type input "*******"
click at [350, 202] on span "Main-274 Harmony Rd, Oshawa, Ontario L1G 6L5, Canada" at bounding box center [339, 199] width 113 height 31
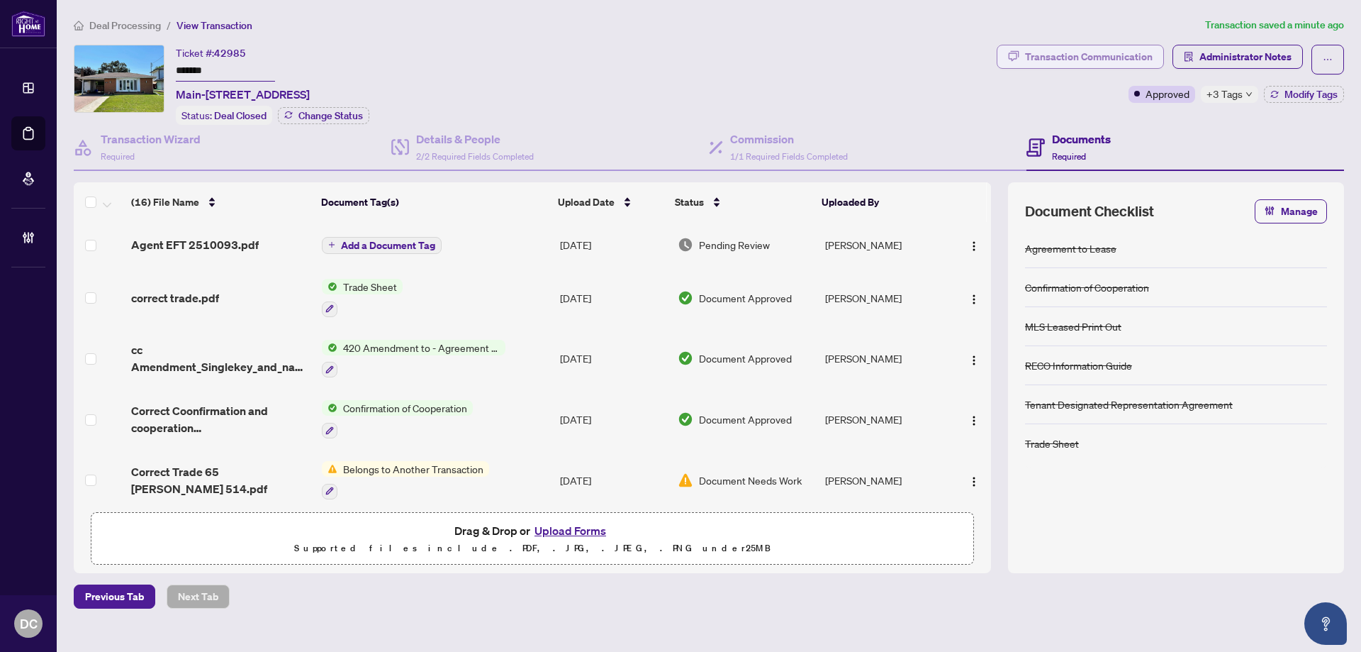
click at [1130, 52] on div "Transaction Communication" at bounding box center [1089, 56] width 128 height 23
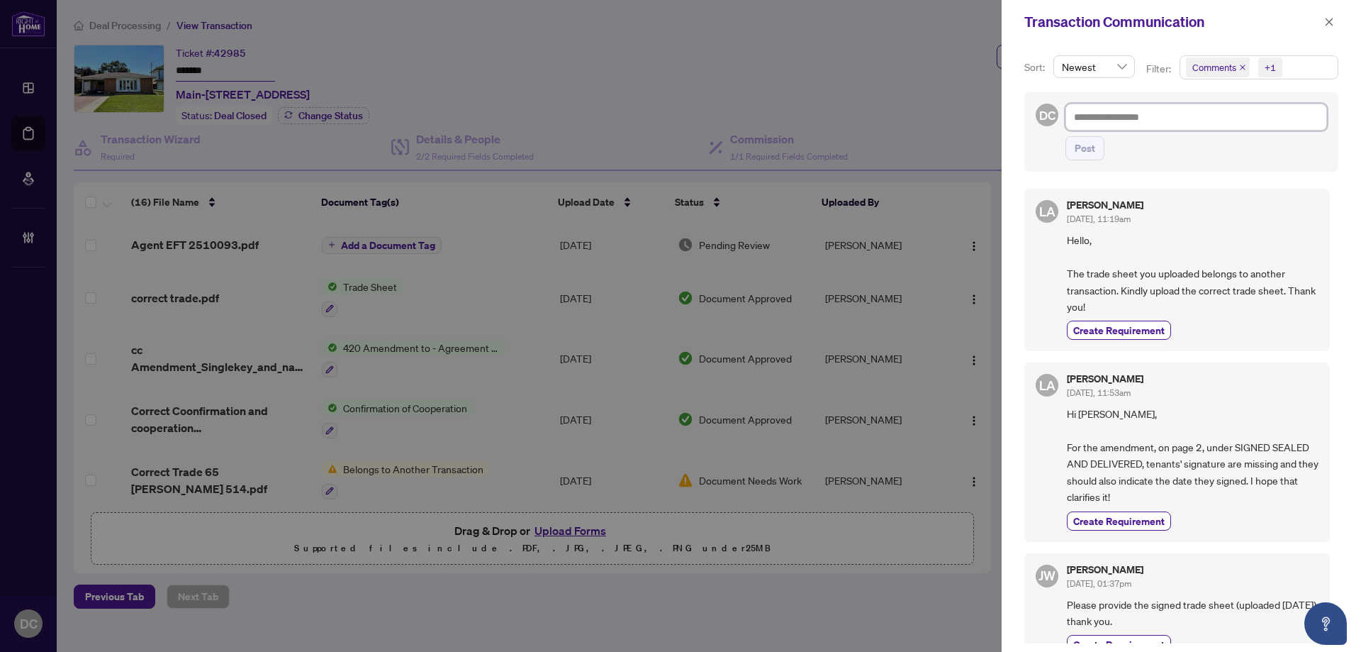
click at [1178, 123] on textarea at bounding box center [1197, 117] width 262 height 27
paste textarea "**********"
type textarea "**********"
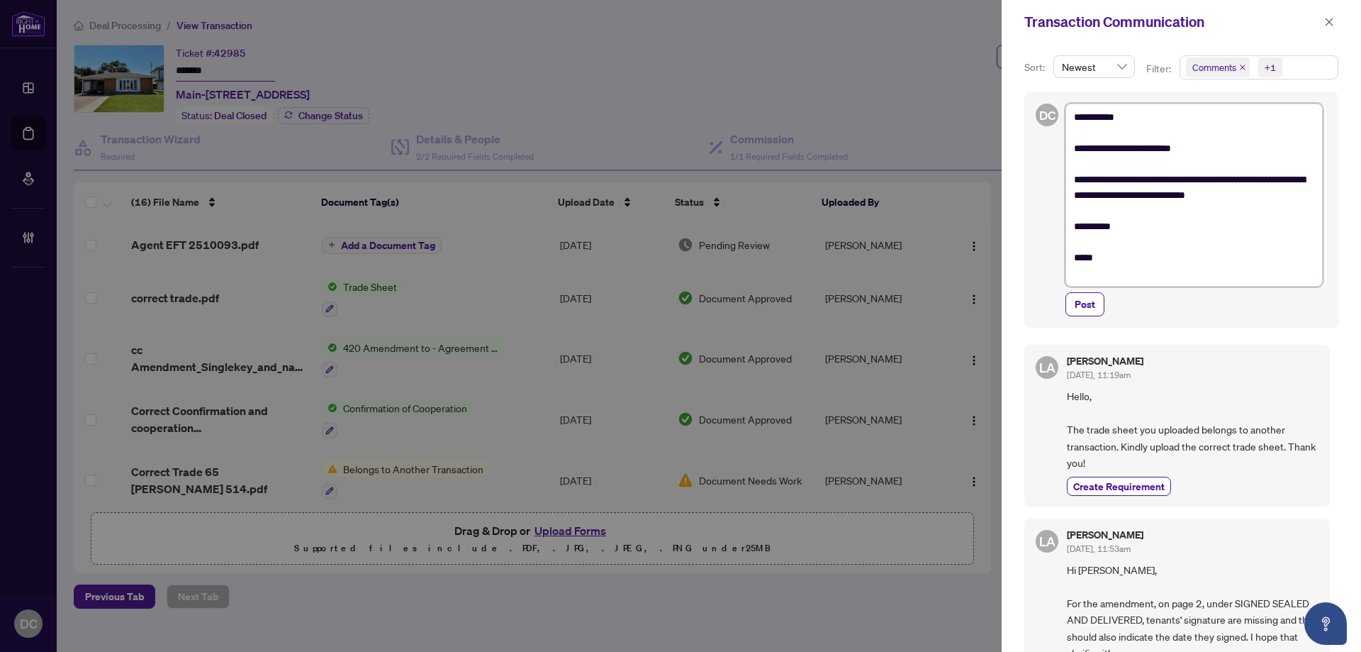
drag, startPoint x: 1147, startPoint y: 119, endPoint x: 1090, endPoint y: 124, distance: 56.9
click at [1085, 121] on textarea "**********" at bounding box center [1194, 195] width 257 height 183
type textarea "**********"
drag, startPoint x: 1253, startPoint y: 174, endPoint x: 1280, endPoint y: 177, distance: 26.4
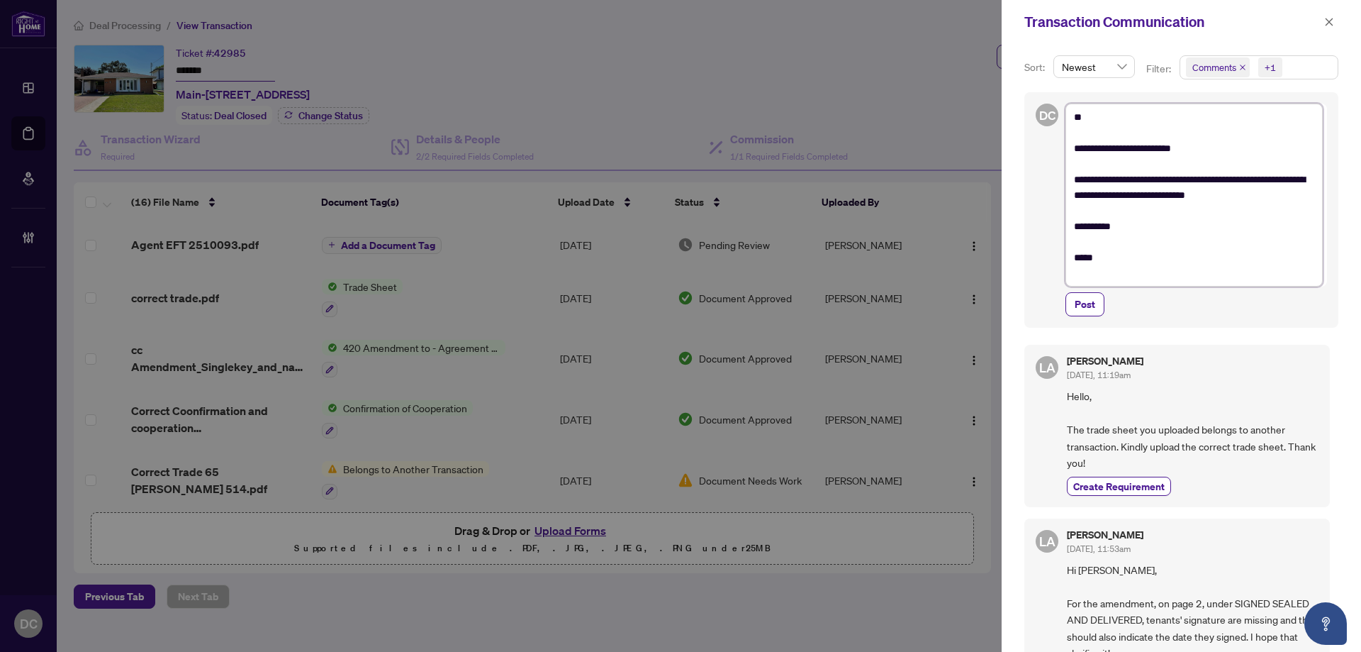
click at [1280, 176] on textarea "**********" at bounding box center [1194, 195] width 257 height 183
type textarea "**********"
click at [1142, 195] on textarea "**********" at bounding box center [1194, 195] width 257 height 183
type textarea "**********"
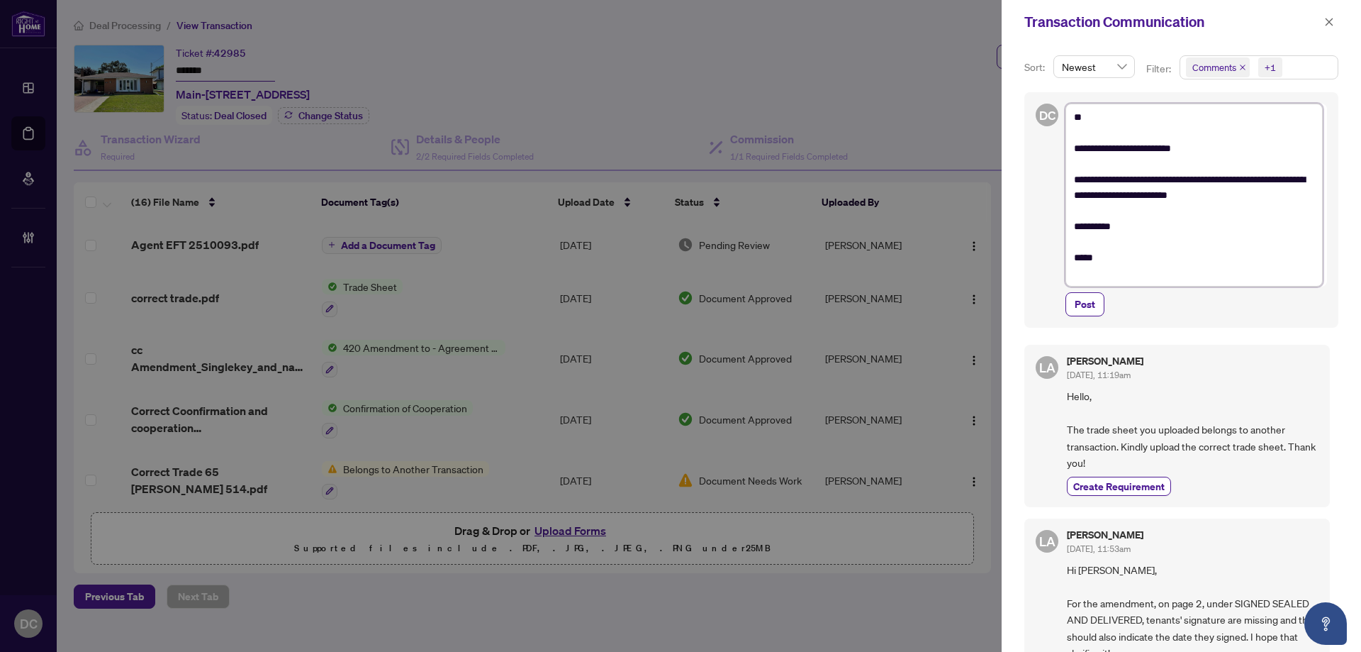
type textarea "**********"
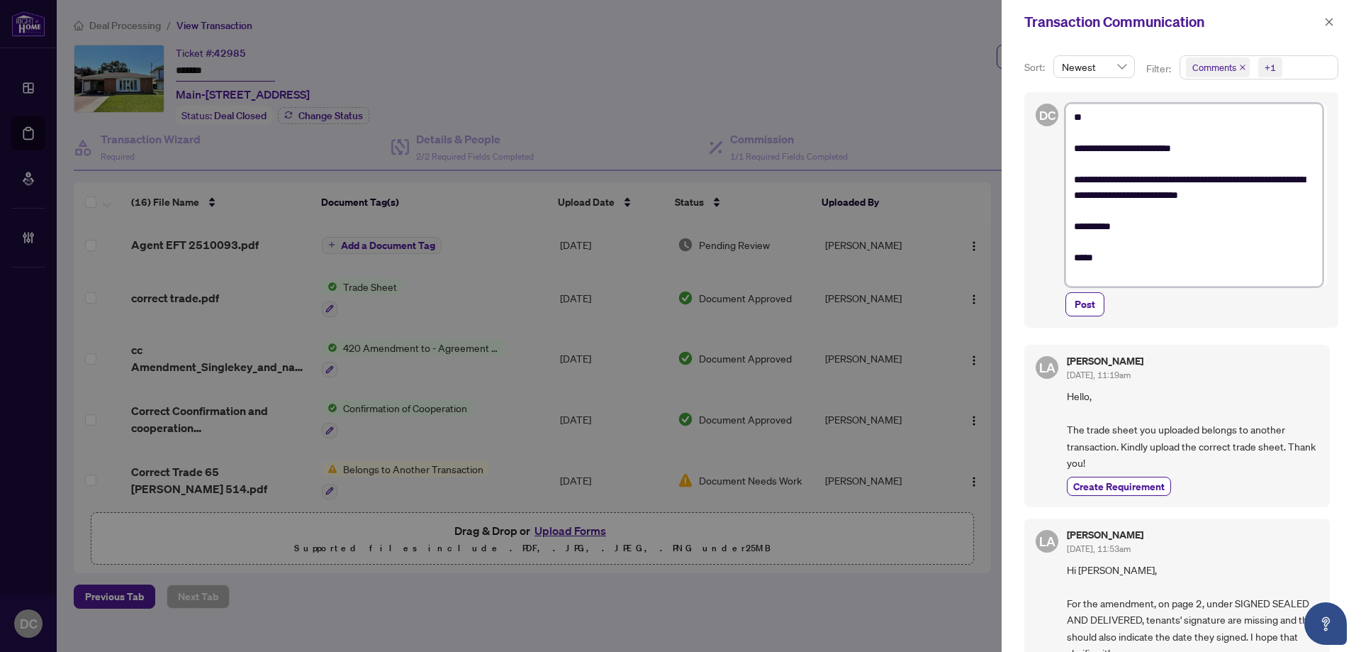
type textarea "**********"
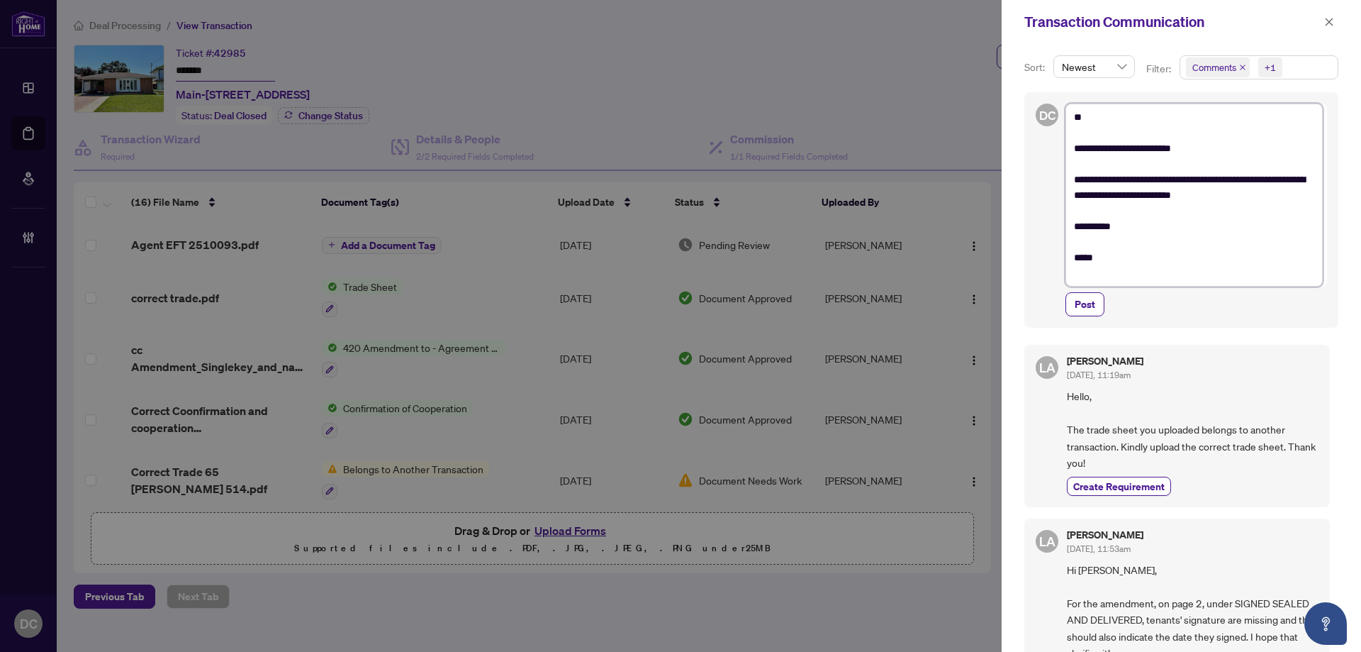
type textarea "**********"
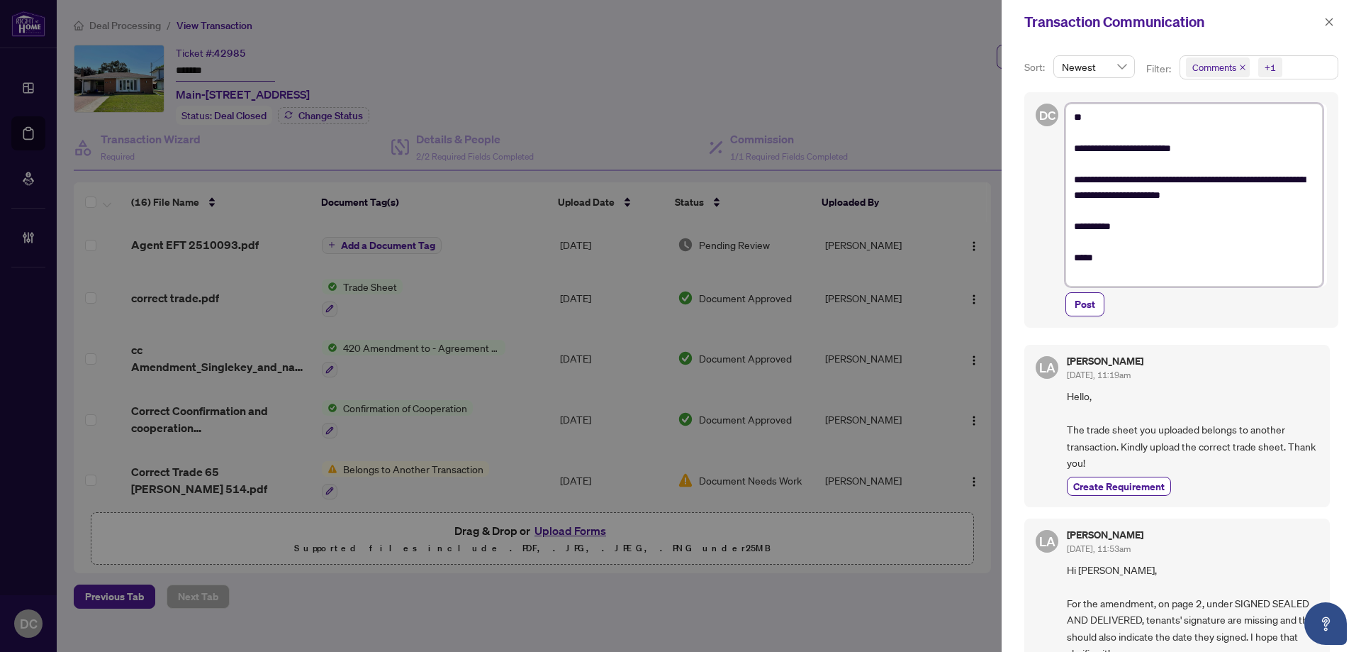
type textarea "**********"
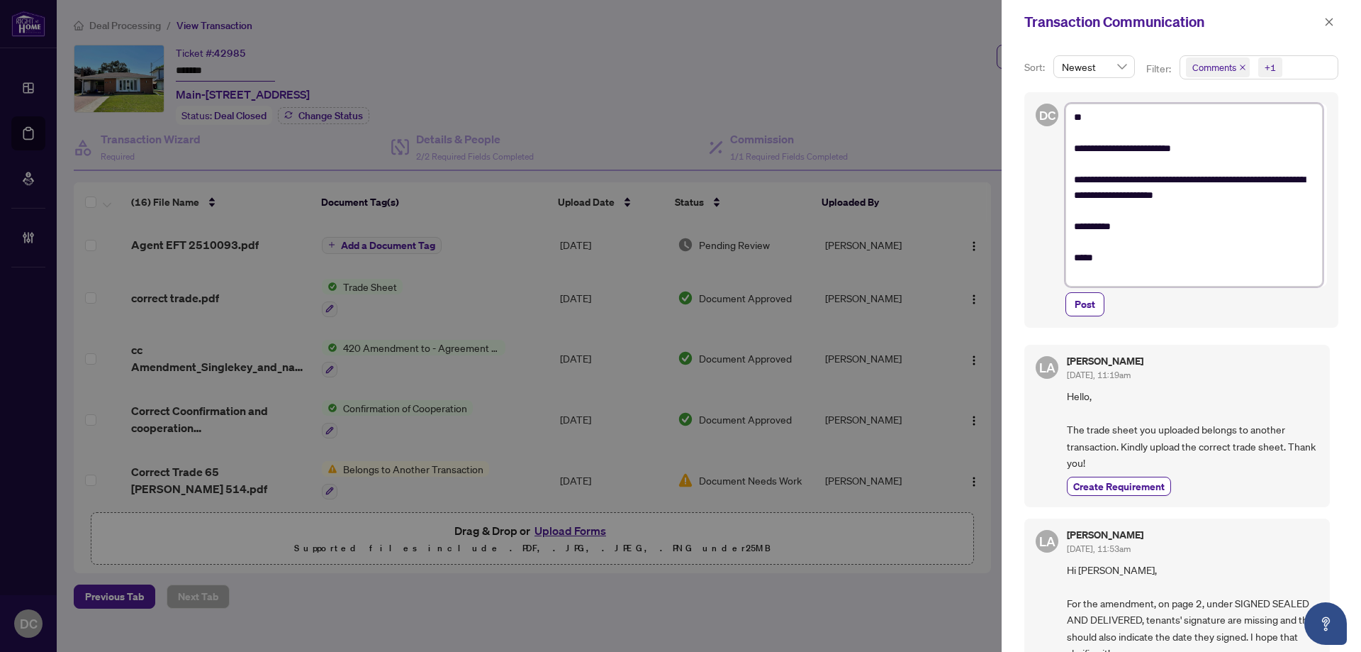
type textarea "**********"
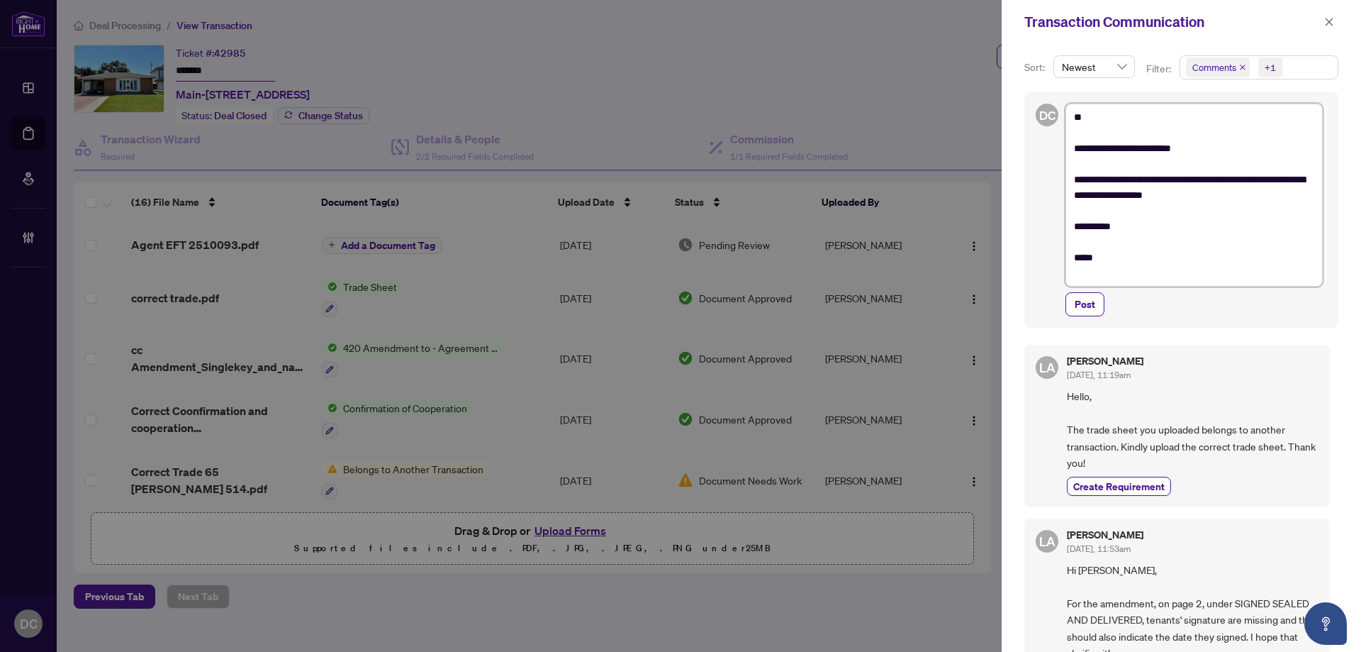
type textarea "**********"
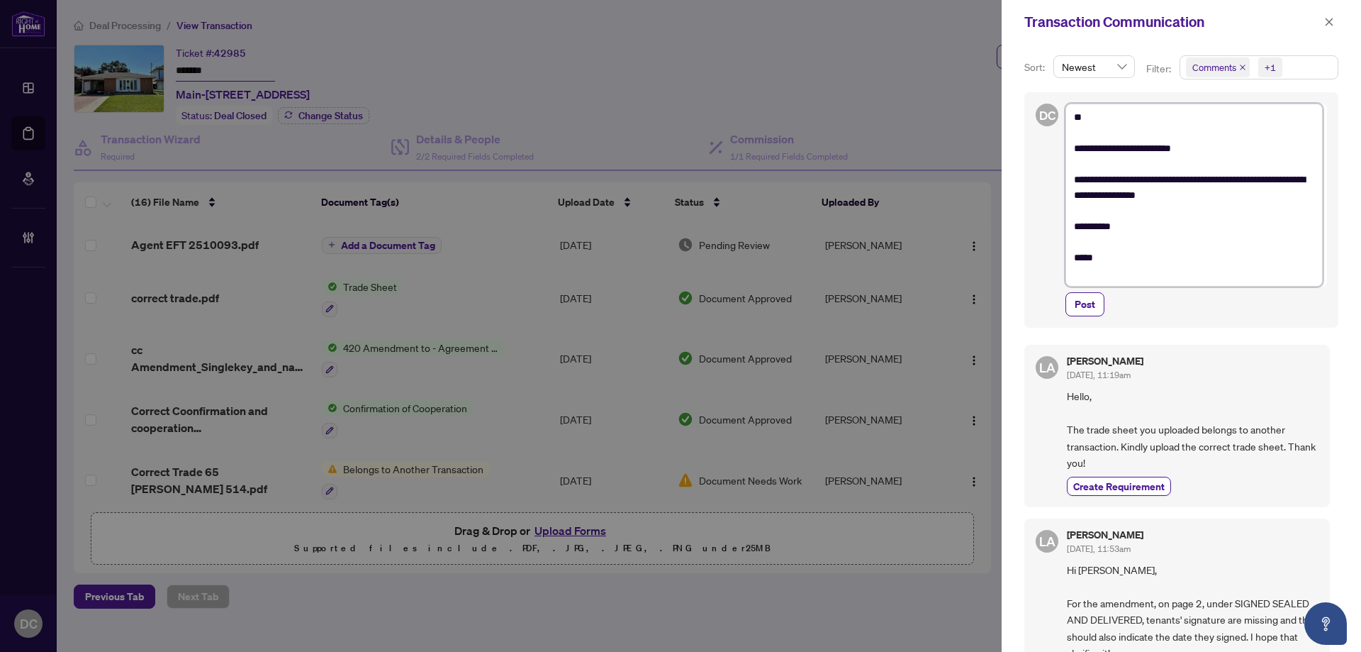
type textarea "**********"
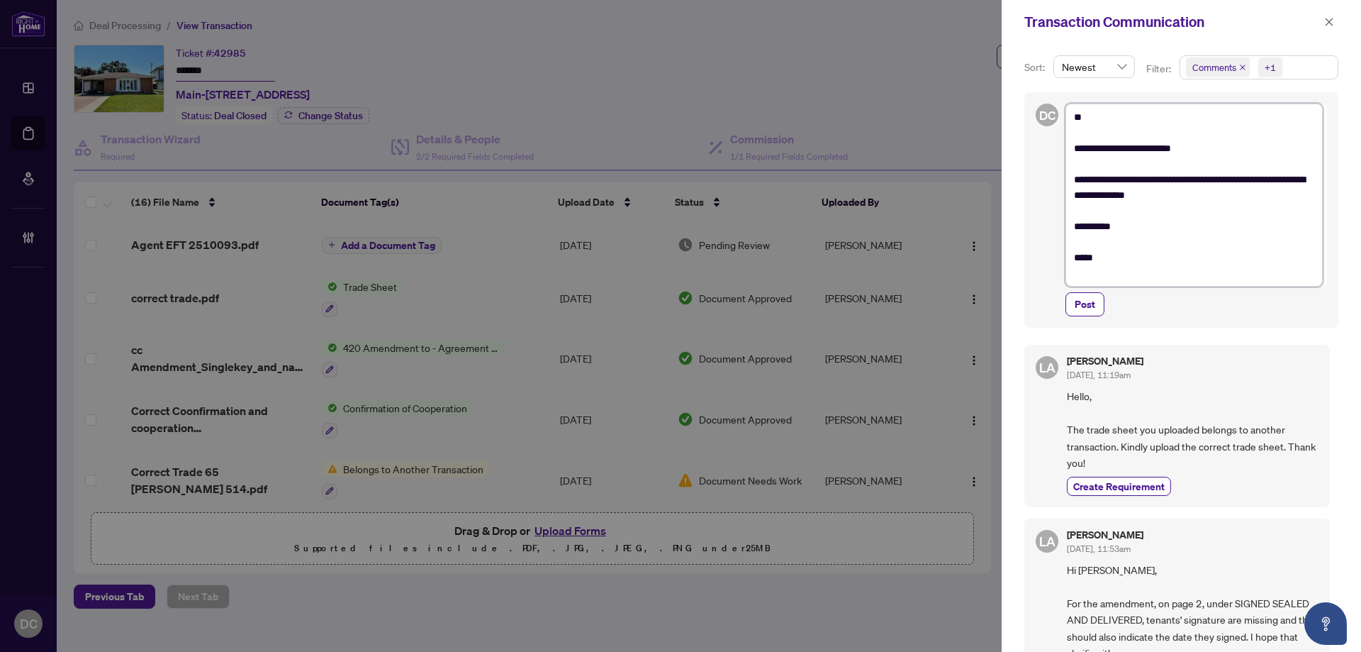
type textarea "**********"
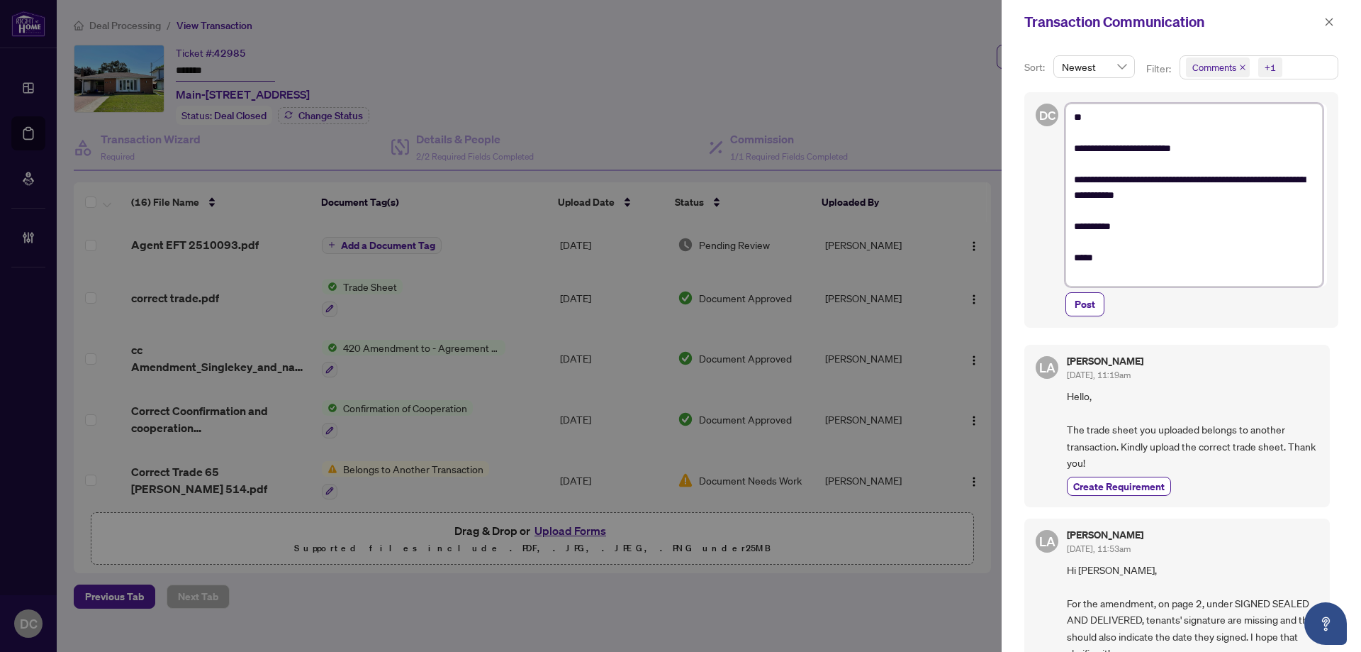
type textarea "**********"
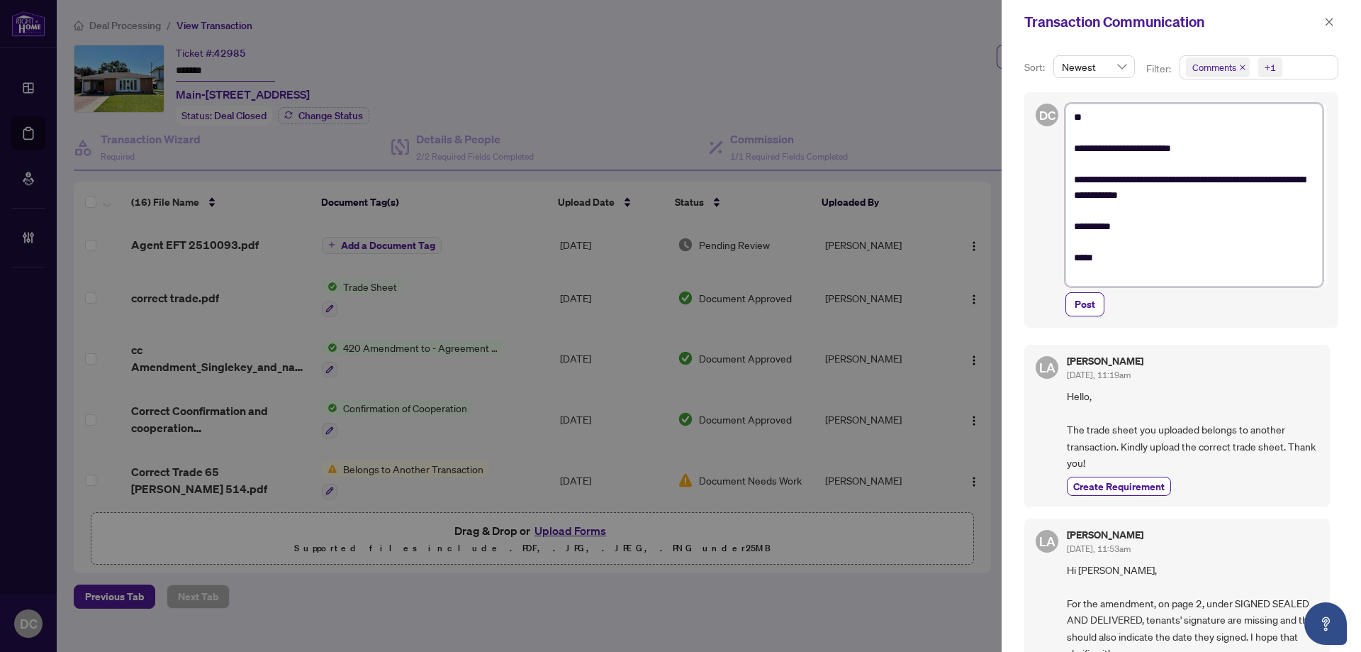
type textarea "**********"
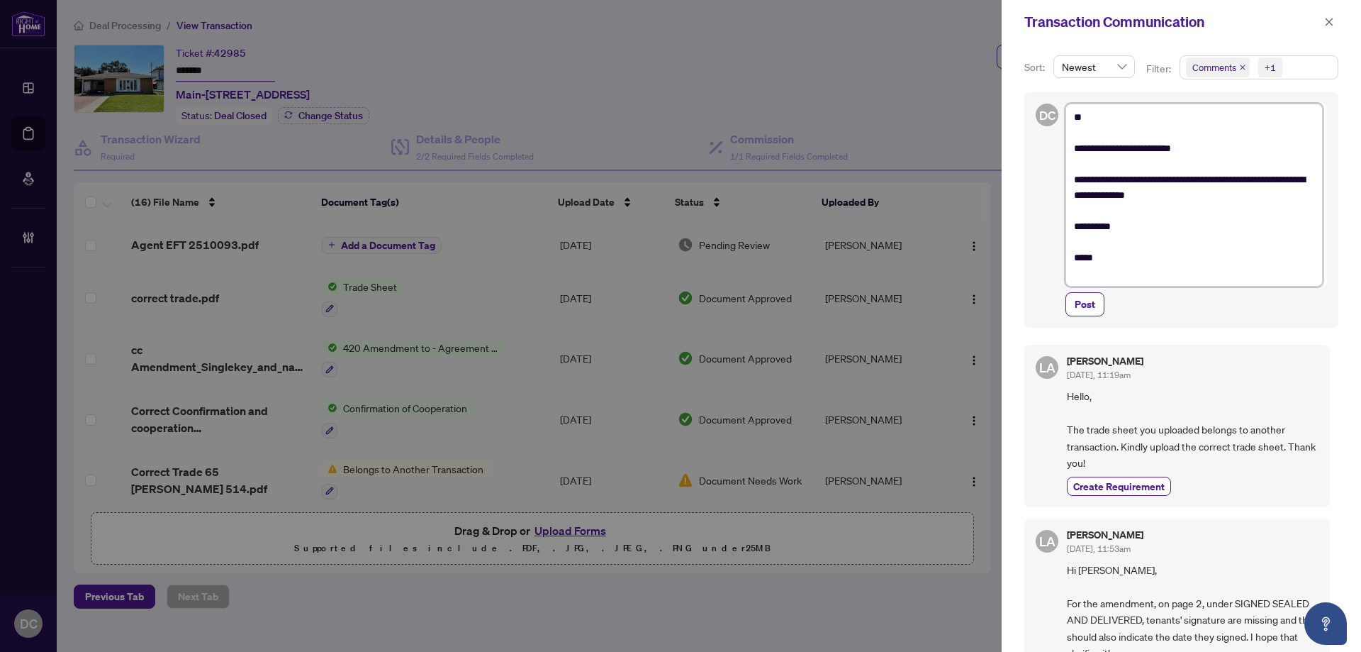
type textarea "**********"
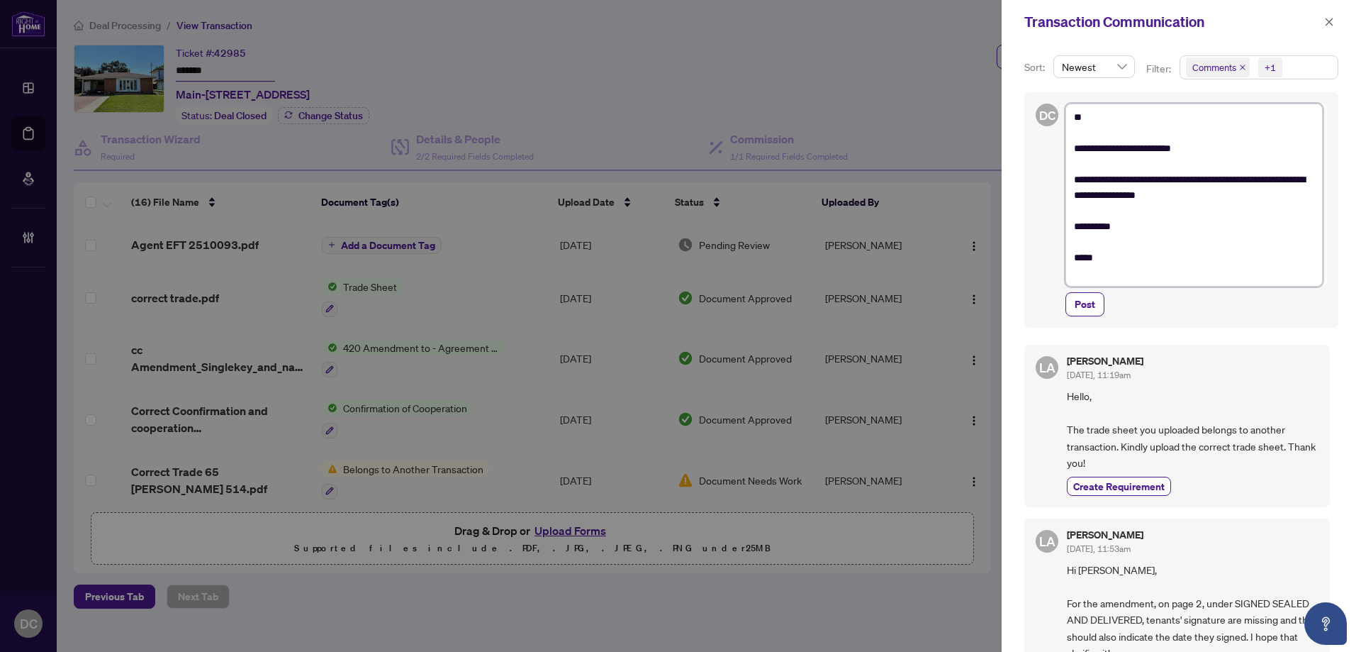
type textarea "**********"
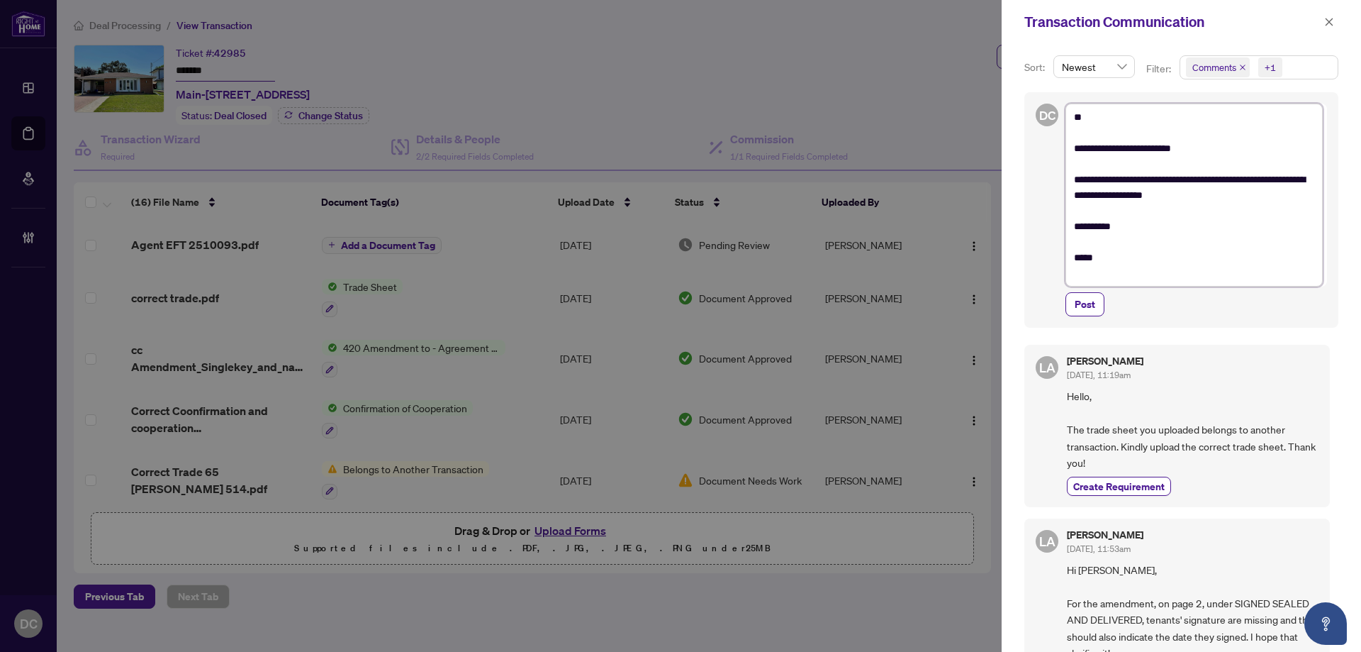
type textarea "**********"
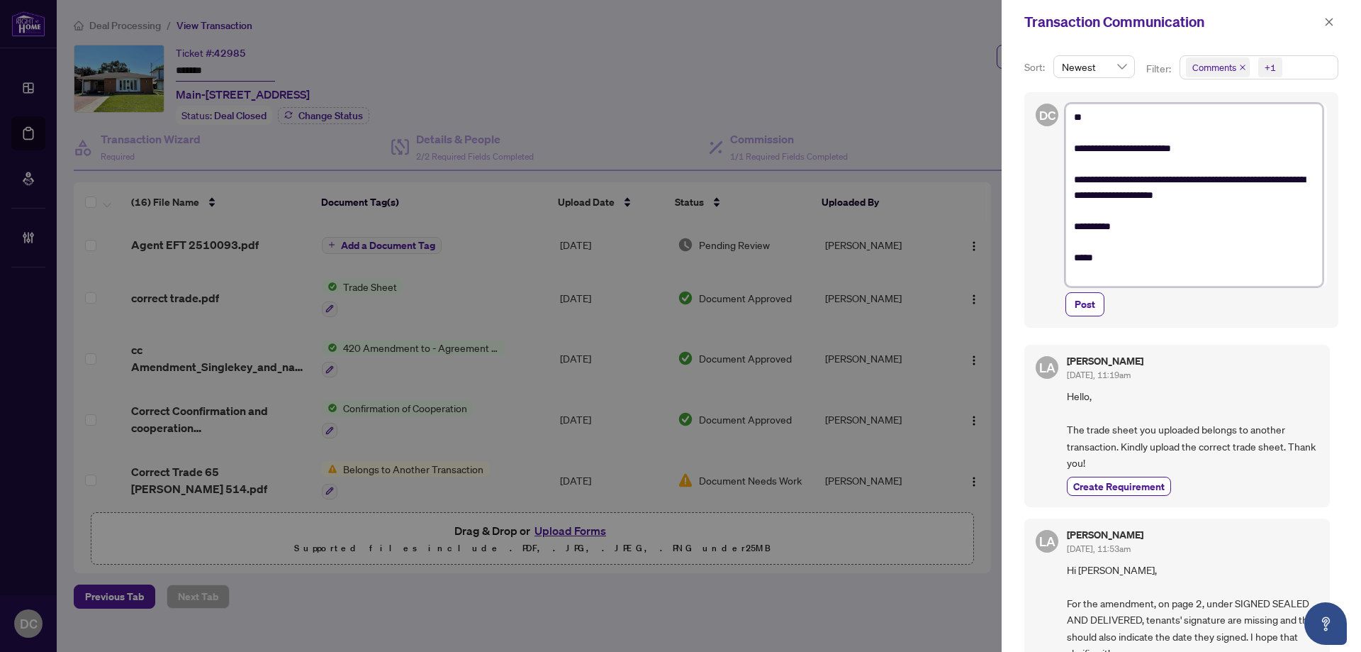
type textarea "**********"
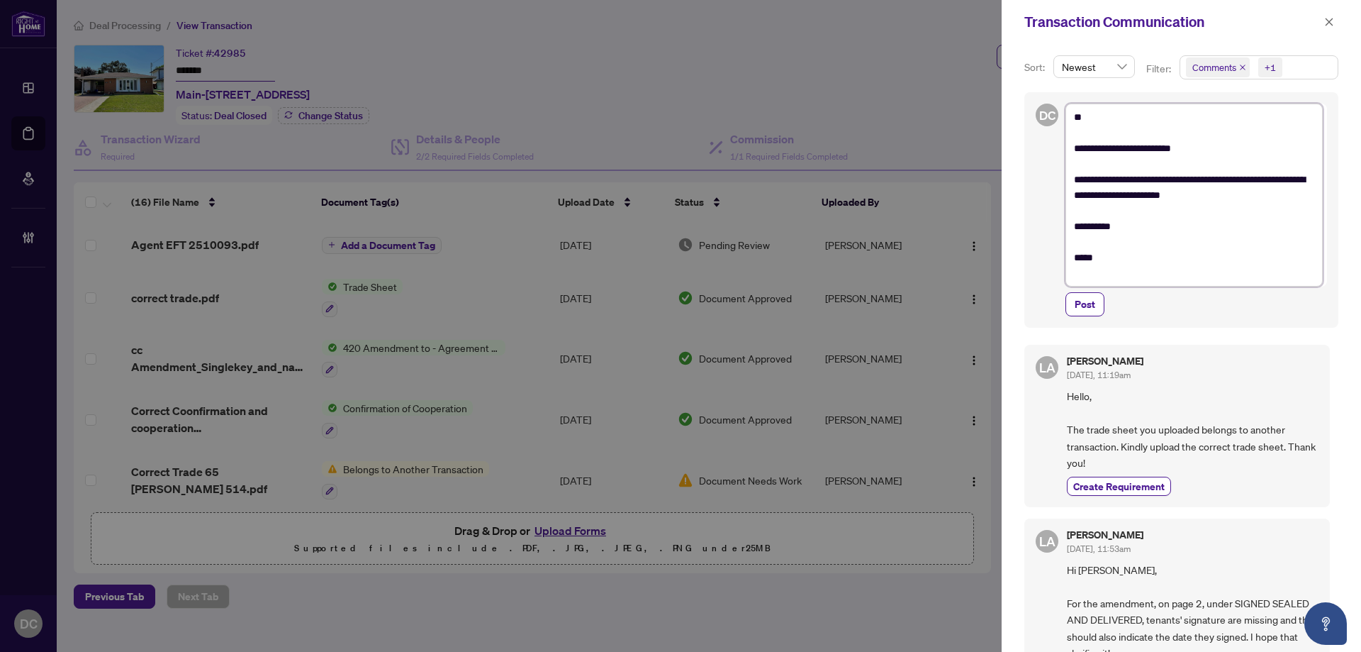
type textarea "**********"
click at [1254, 182] on textarea "**********" at bounding box center [1194, 195] width 257 height 183
type textarea "**********"
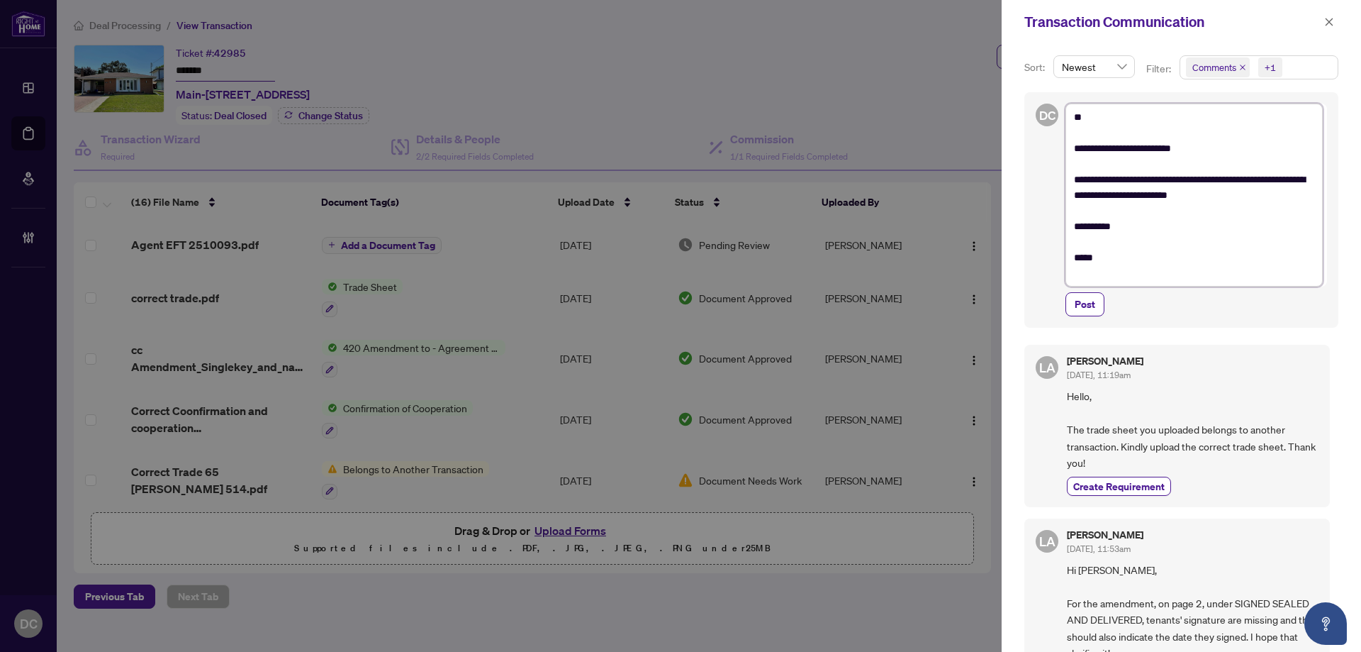
type textarea "**********"
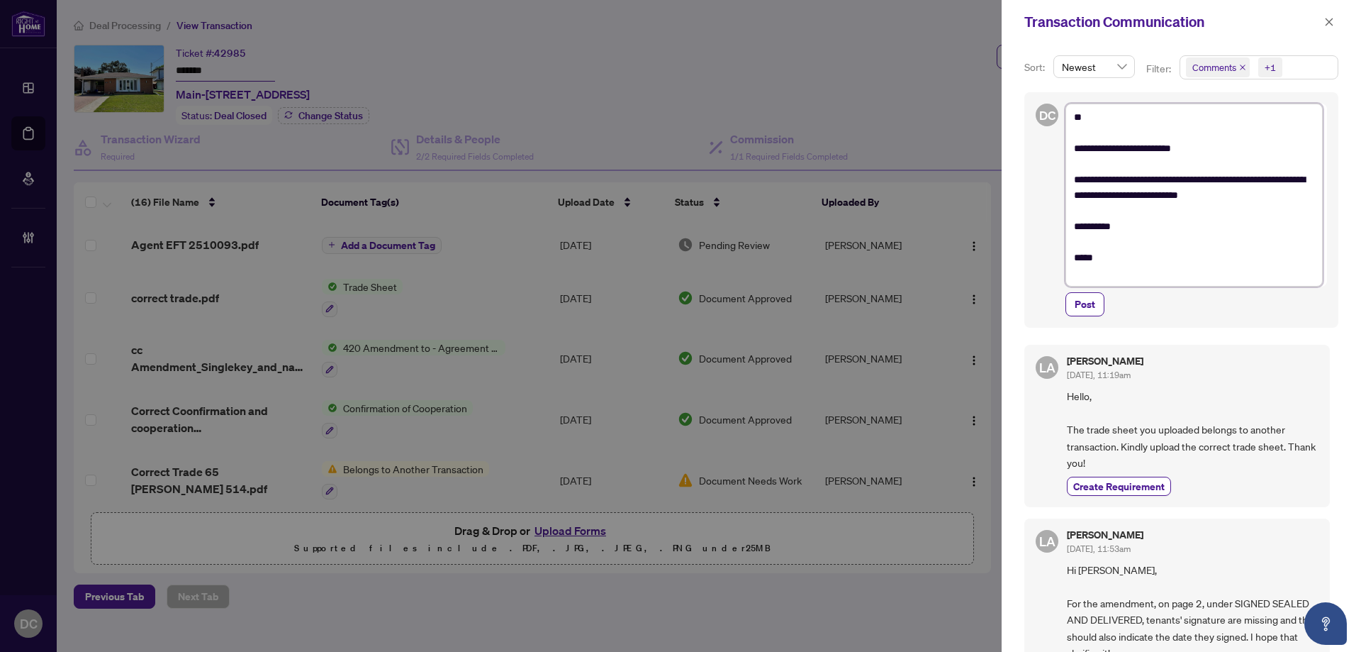
type textarea "**********"
click at [1101, 298] on button "Post" at bounding box center [1085, 304] width 39 height 24
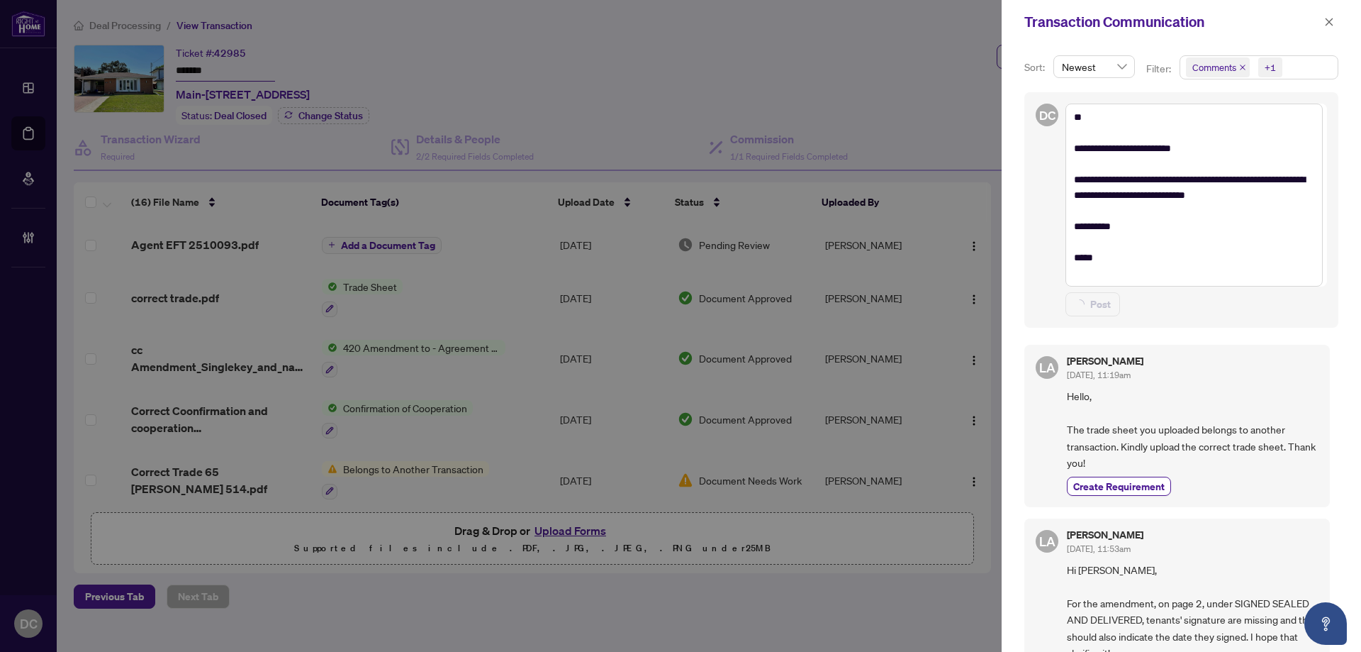
type textarea "**********"
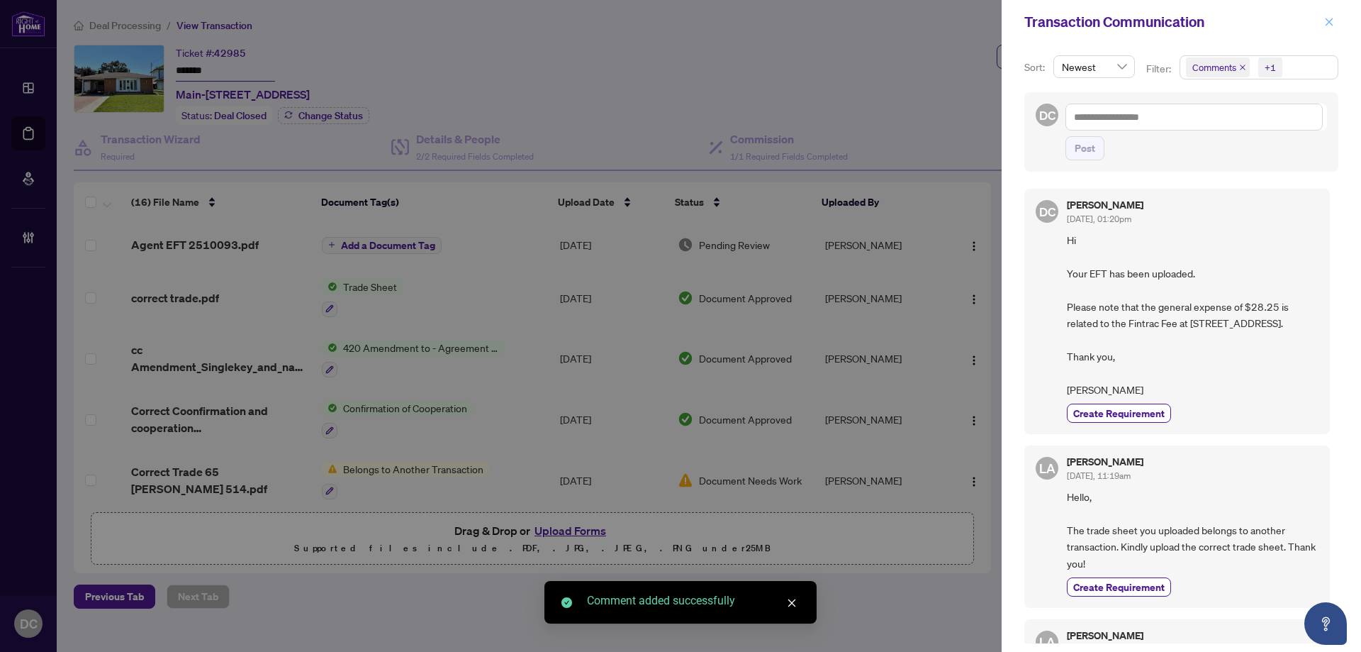
click at [1329, 22] on icon "close" at bounding box center [1330, 22] width 8 height 8
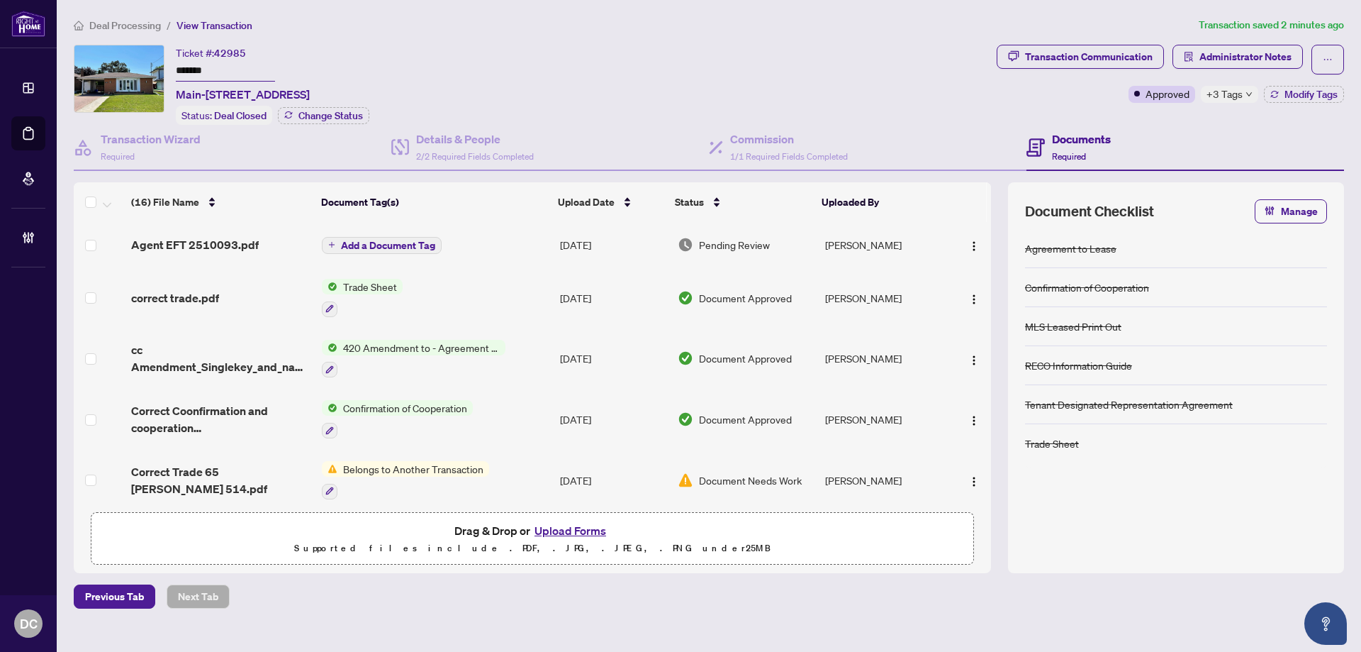
click at [143, 28] on span "Deal Processing" at bounding box center [125, 25] width 72 height 13
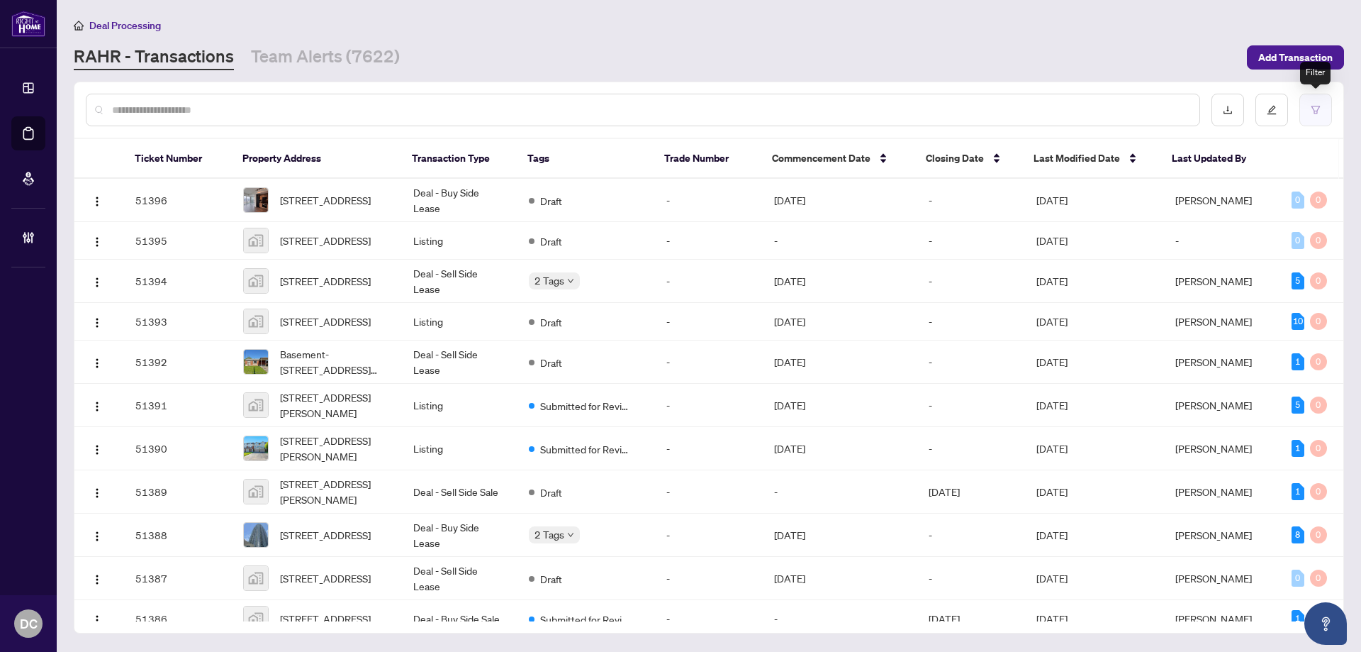
click at [1311, 110] on icon "filter" at bounding box center [1316, 110] width 10 height 10
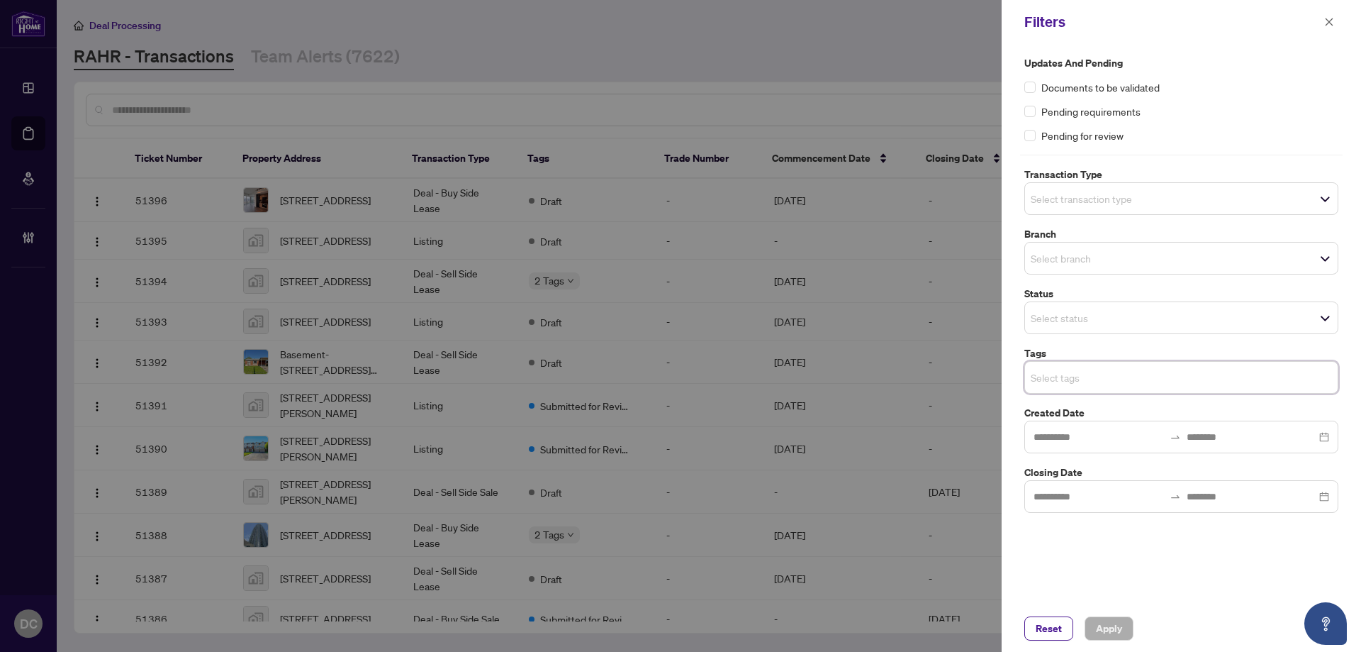
click at [1109, 379] on input "search" at bounding box center [1080, 377] width 99 height 17
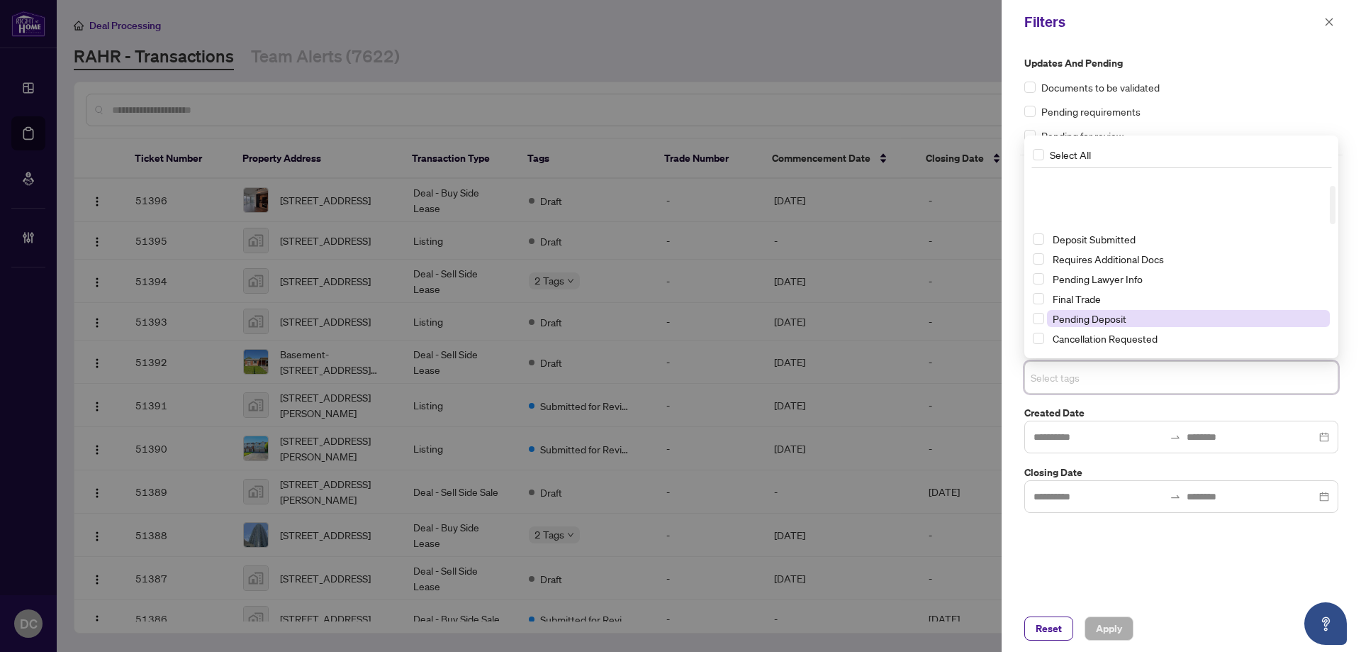
scroll to position [71, 0]
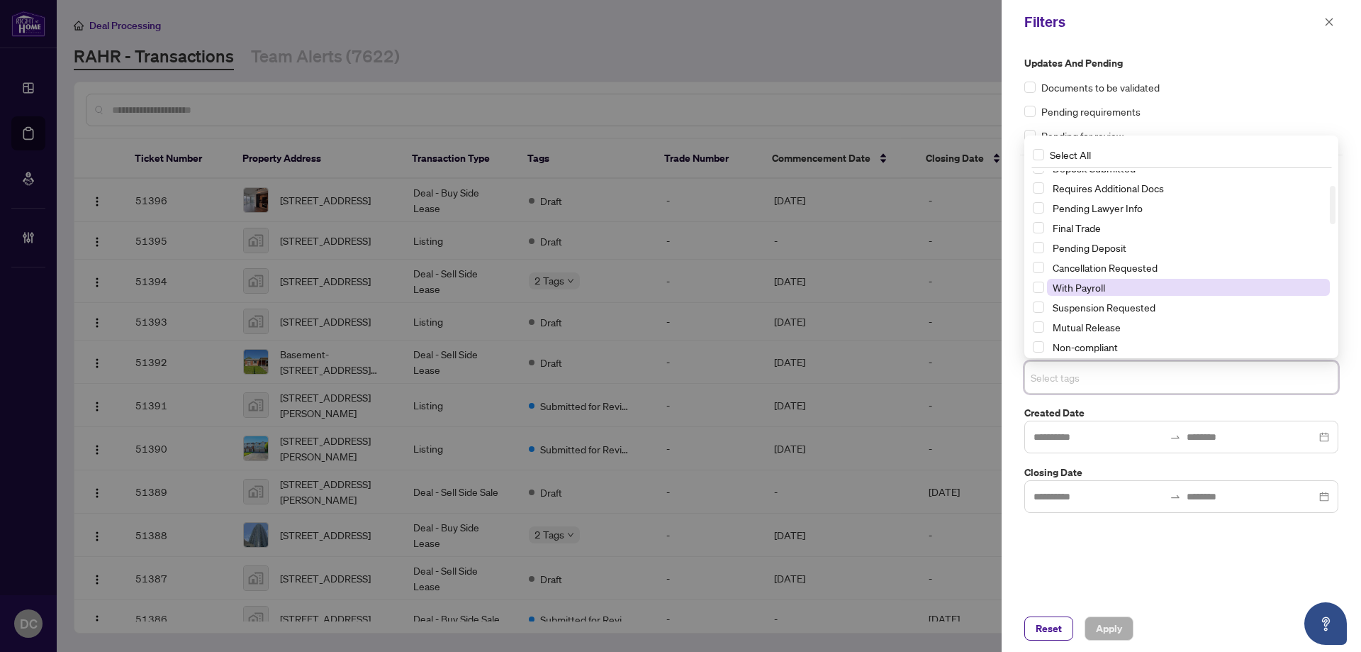
click at [1105, 289] on span "With Payroll" at bounding box center [1079, 287] width 52 height 13
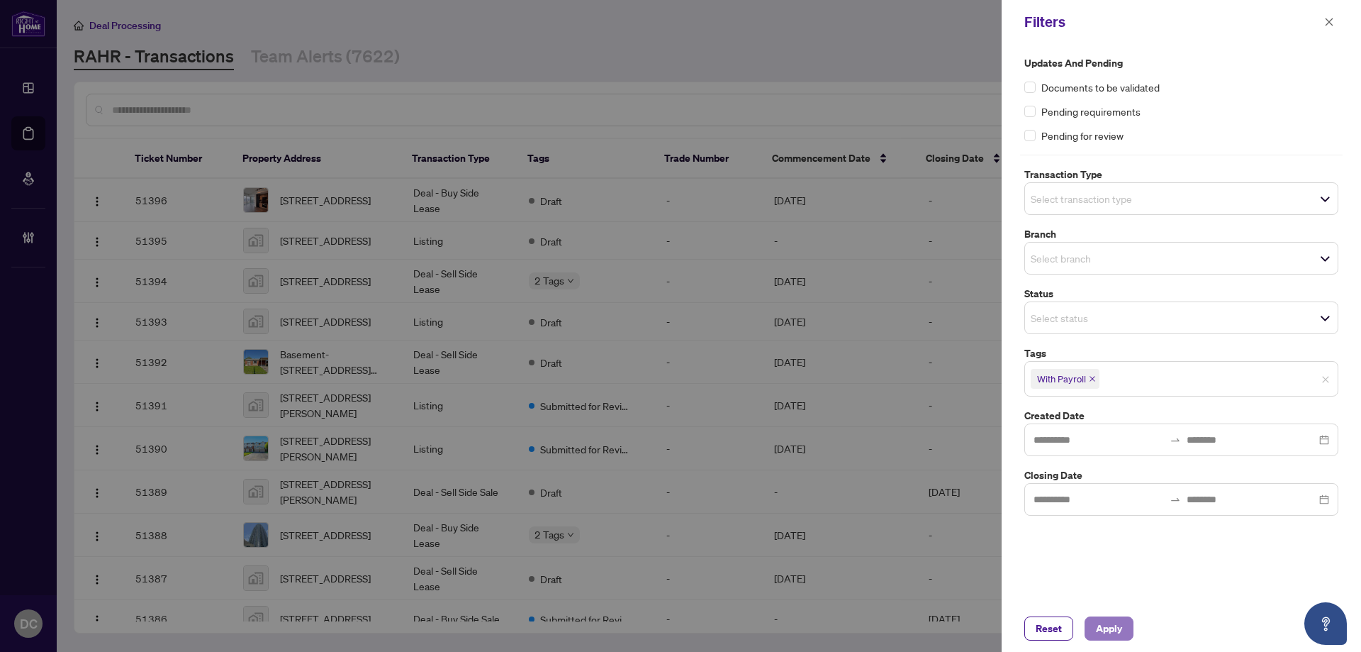
click at [1109, 632] on span "Apply" at bounding box center [1109, 628] width 26 height 23
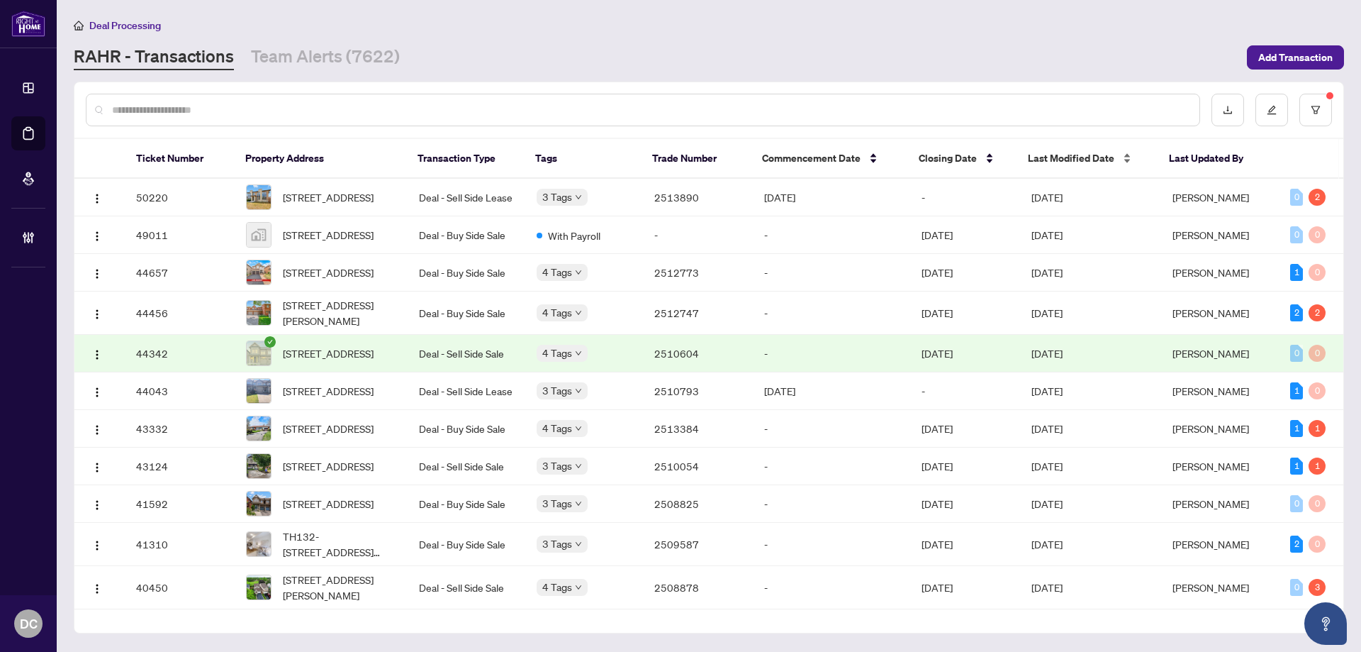
click at [1054, 157] on span "Last Modified Date" at bounding box center [1071, 158] width 86 height 16
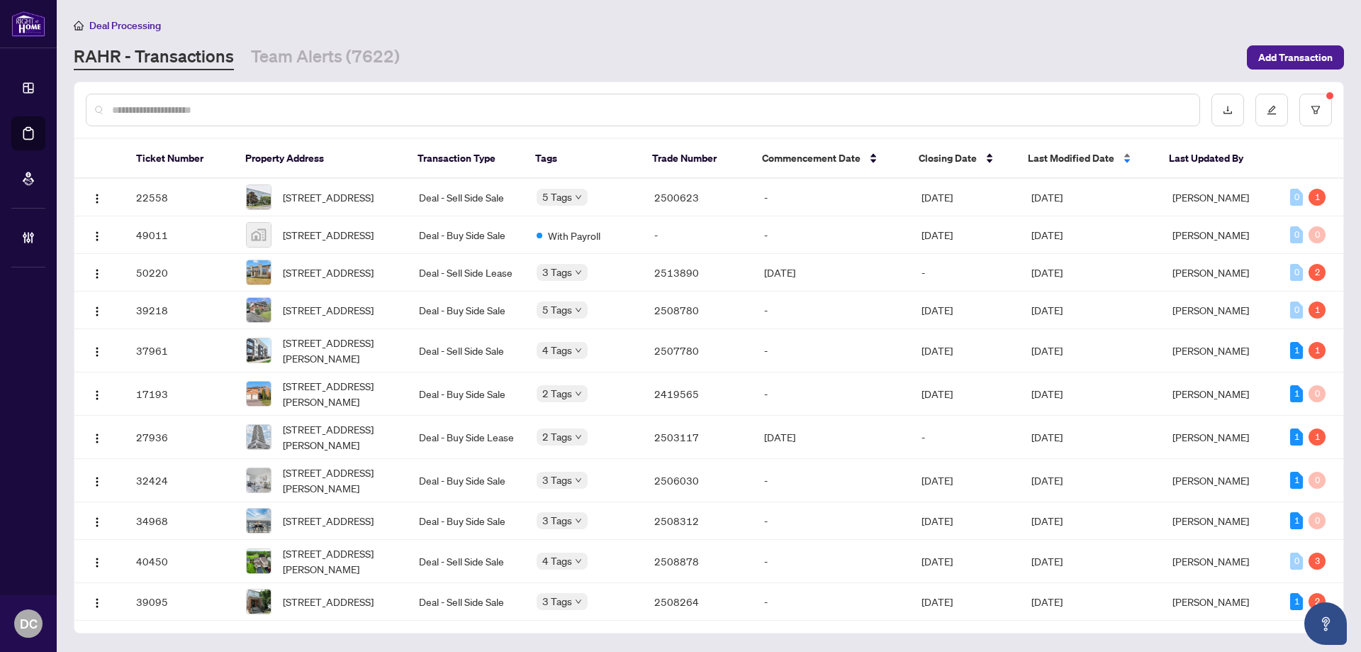
click at [1054, 156] on span "Last Modified Date" at bounding box center [1071, 158] width 86 height 16
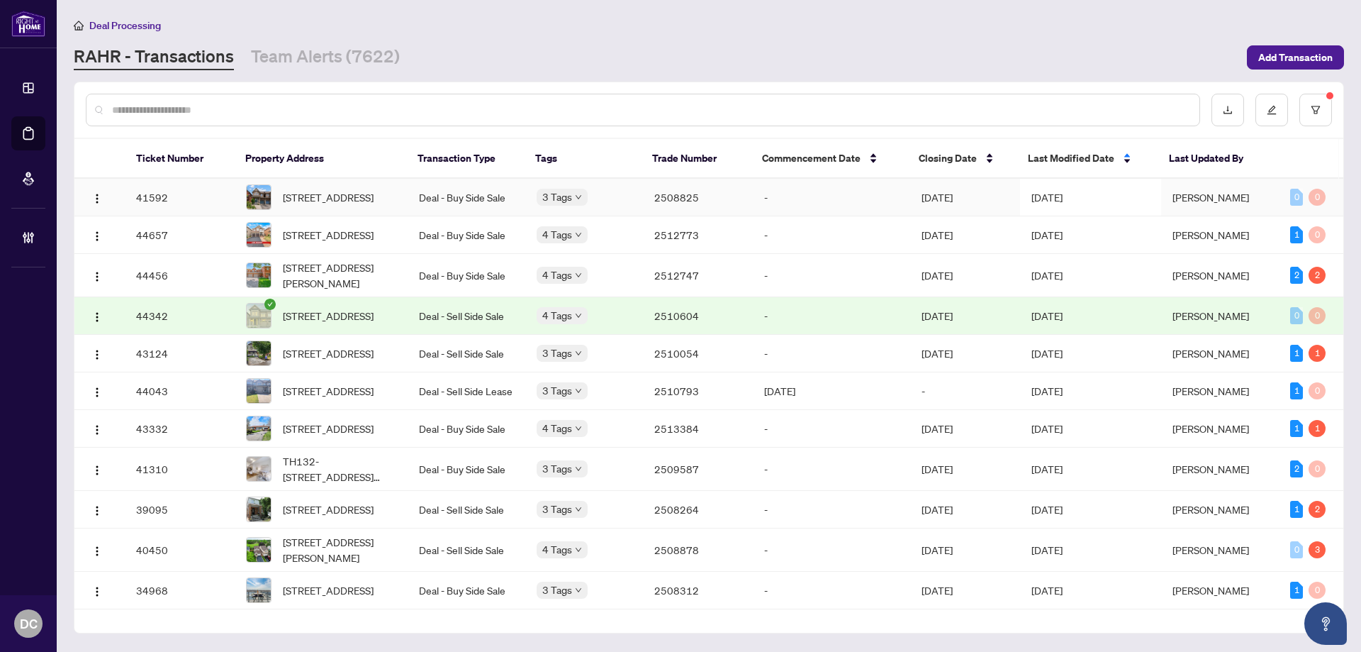
click at [1063, 197] on span "[DATE]" at bounding box center [1047, 197] width 31 height 13
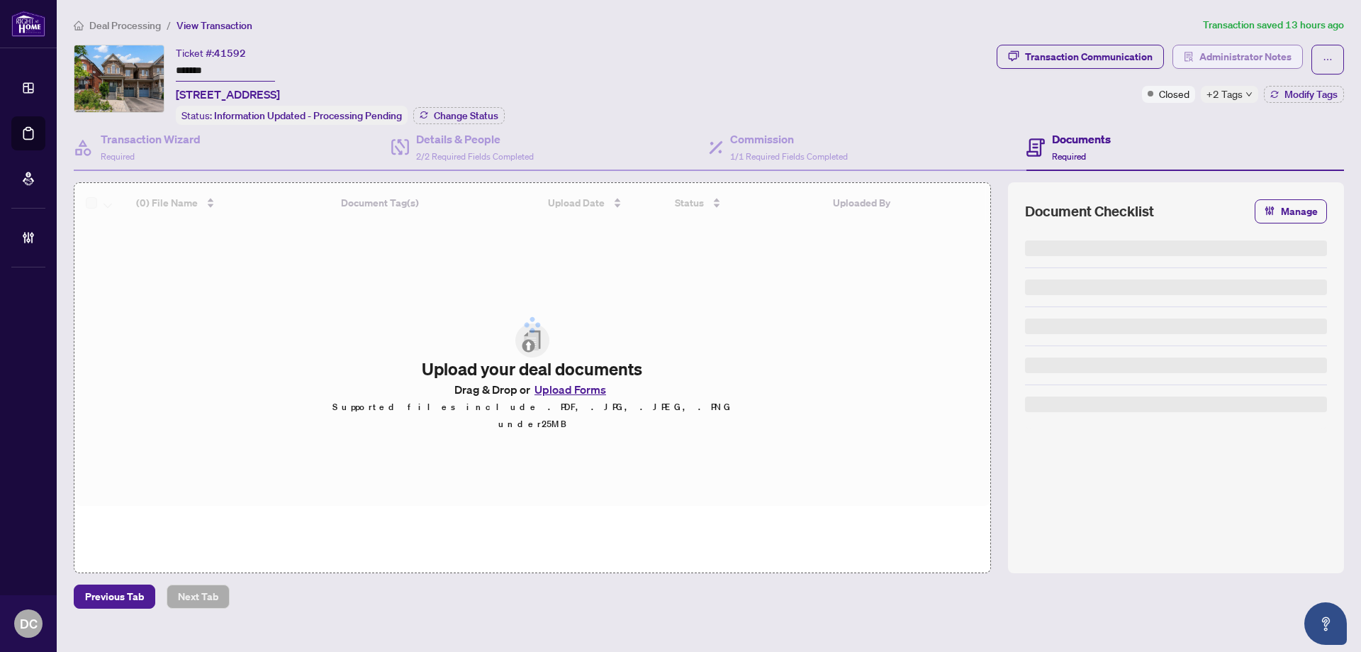
click at [1219, 67] on button "Administrator Notes" at bounding box center [1238, 57] width 130 height 24
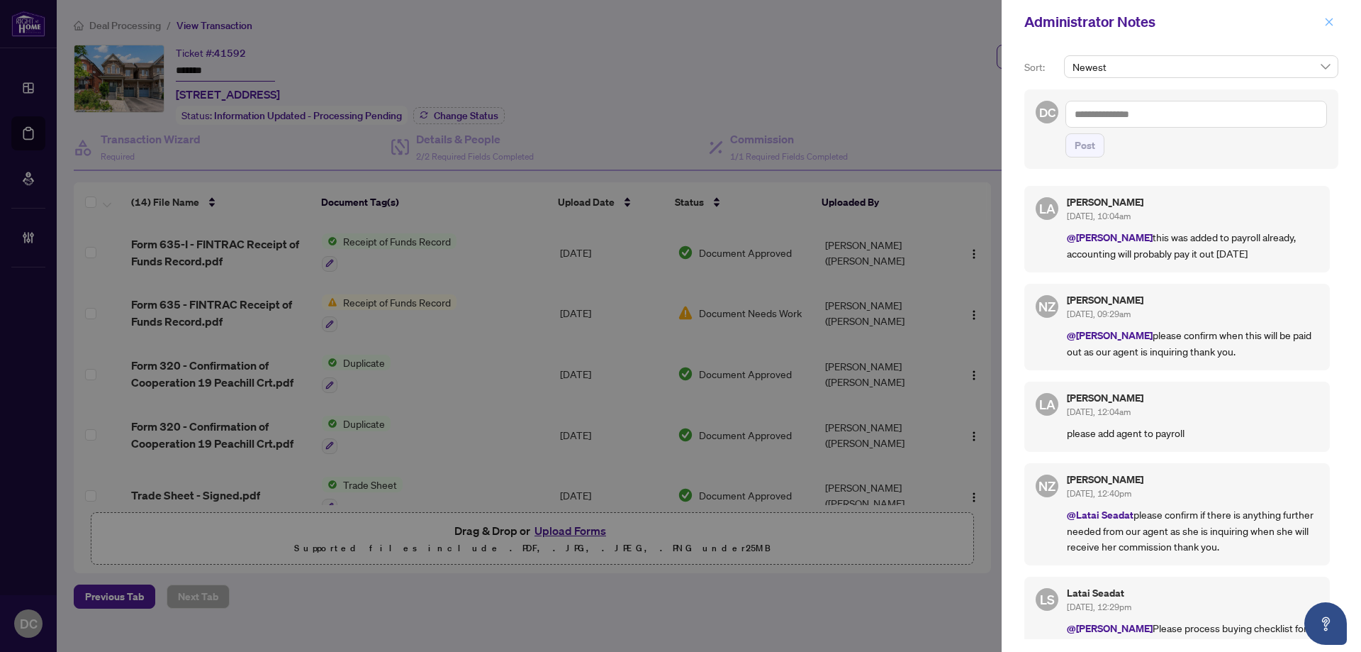
click at [1333, 21] on icon "close" at bounding box center [1329, 22] width 10 height 10
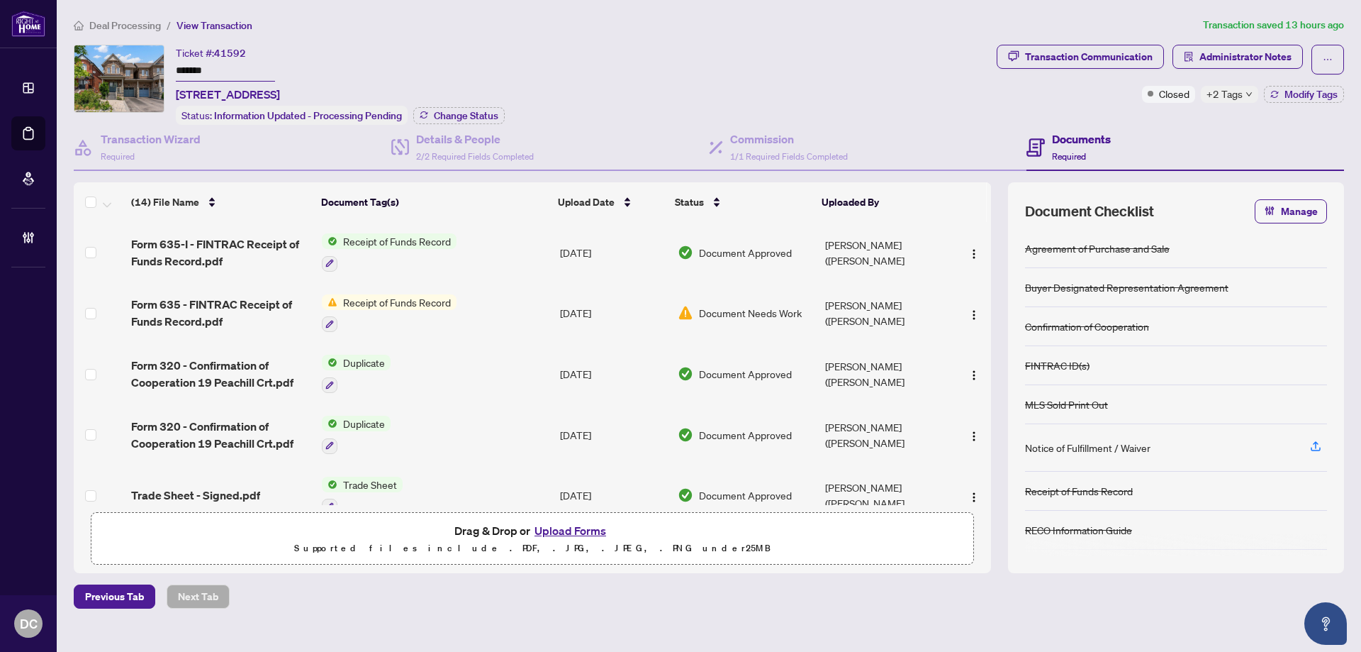
drag, startPoint x: 257, startPoint y: 65, endPoint x: 157, endPoint y: 67, distance: 100.0
click at [157, 67] on div "Ticket #: 41592 ******* 19 Peachill Crt, Brampton, Ontario L6P 3E6, Canada Stat…" at bounding box center [532, 85] width 917 height 80
click at [479, 118] on span "Change Status" at bounding box center [466, 116] width 65 height 10
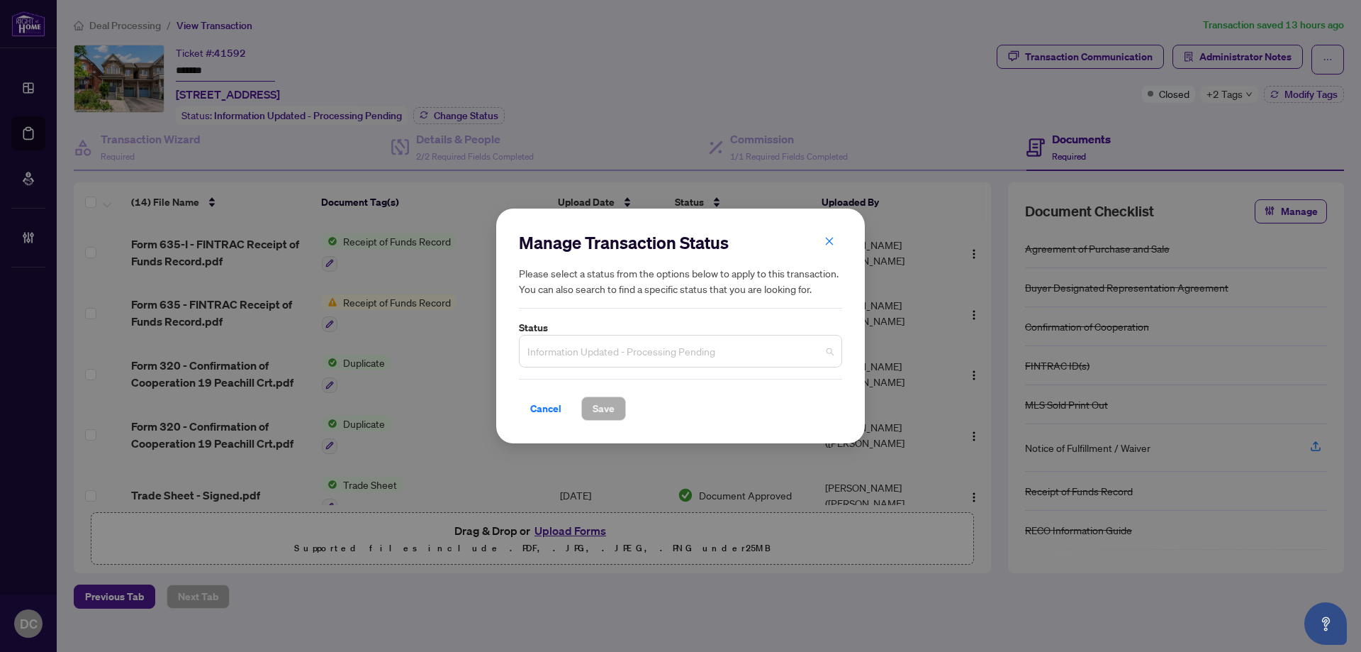
click at [664, 358] on span "Information Updated - Processing Pending" at bounding box center [680, 350] width 306 height 27
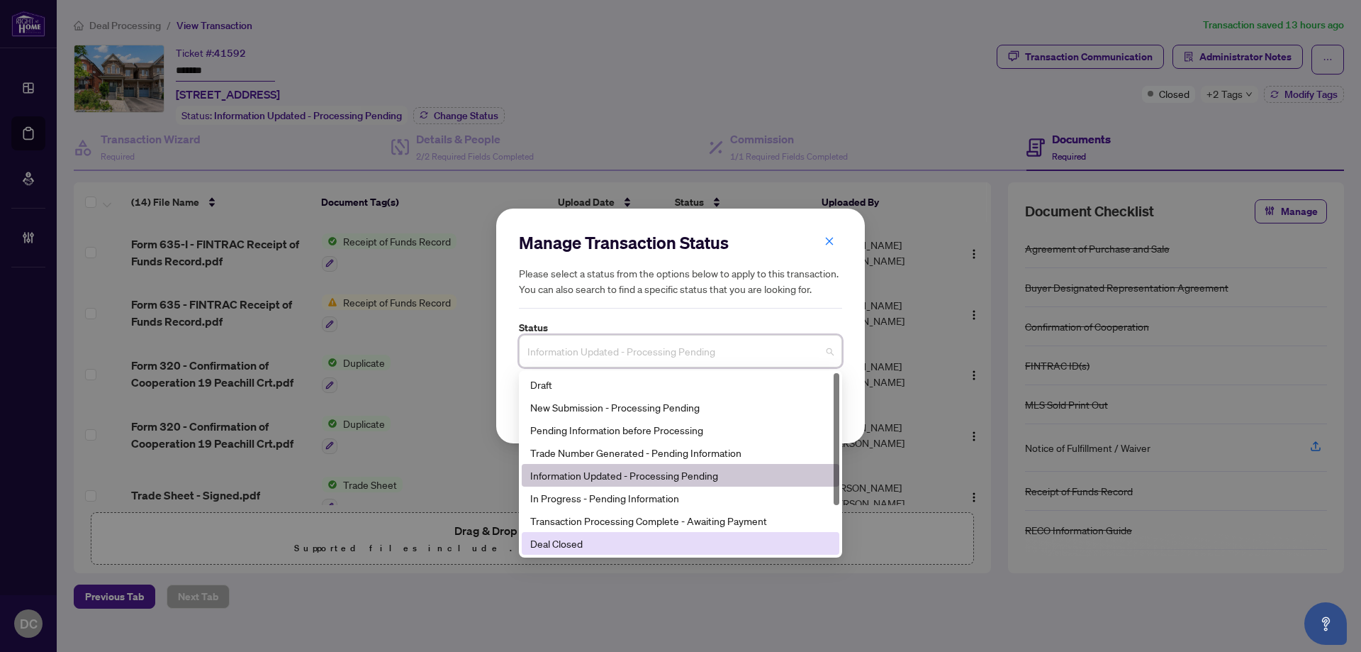
click at [598, 545] on div "Deal Closed" at bounding box center [680, 543] width 301 height 16
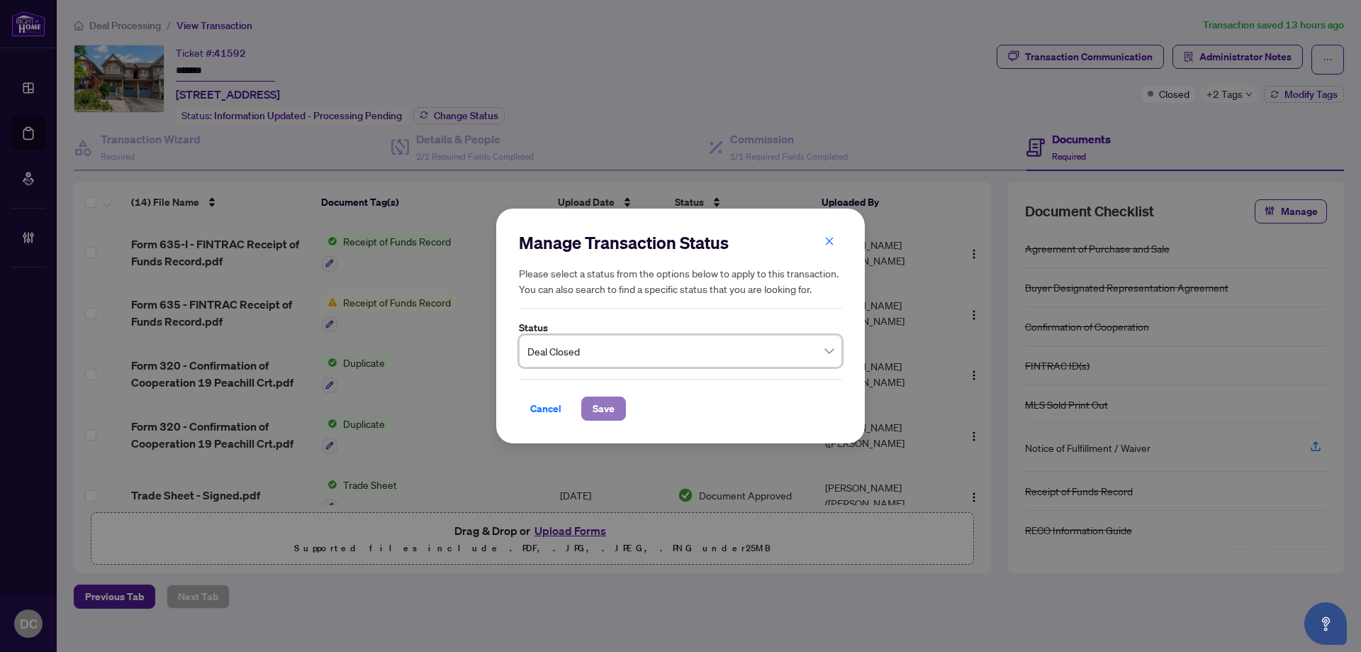
click at [605, 414] on span "Save" at bounding box center [604, 408] width 22 height 23
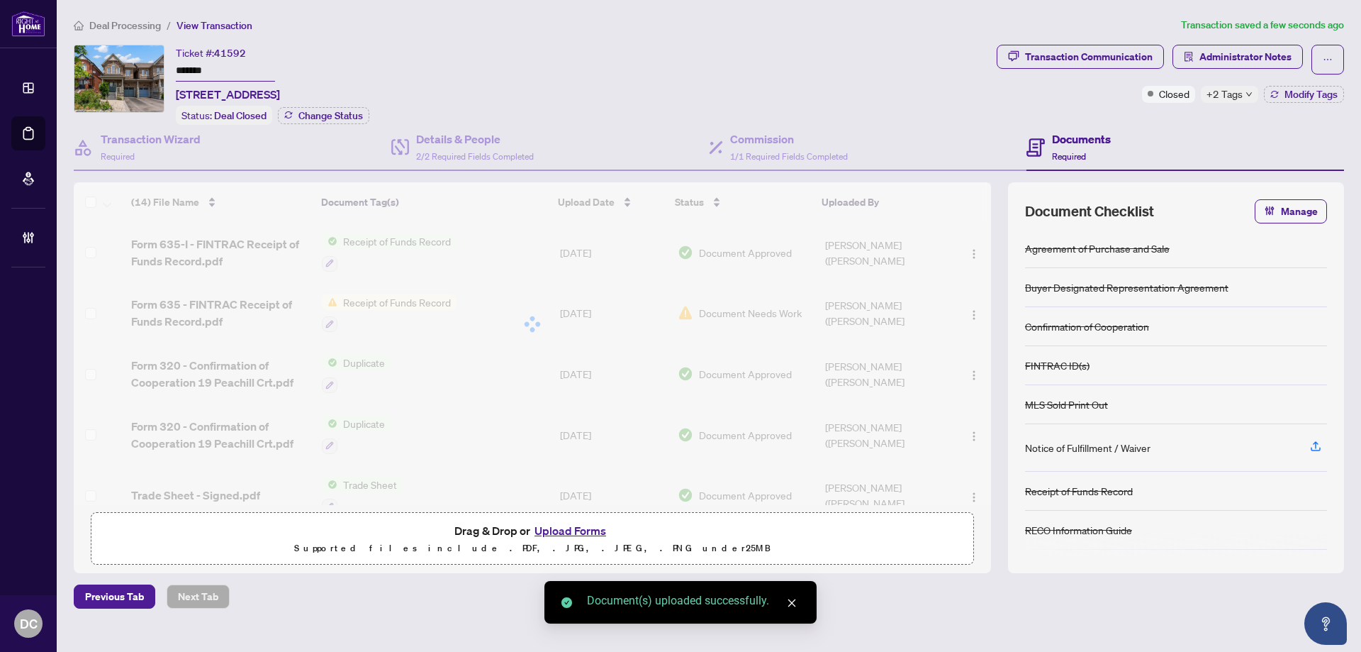
click at [1247, 94] on icon "down" at bounding box center [1249, 94] width 6 height 4
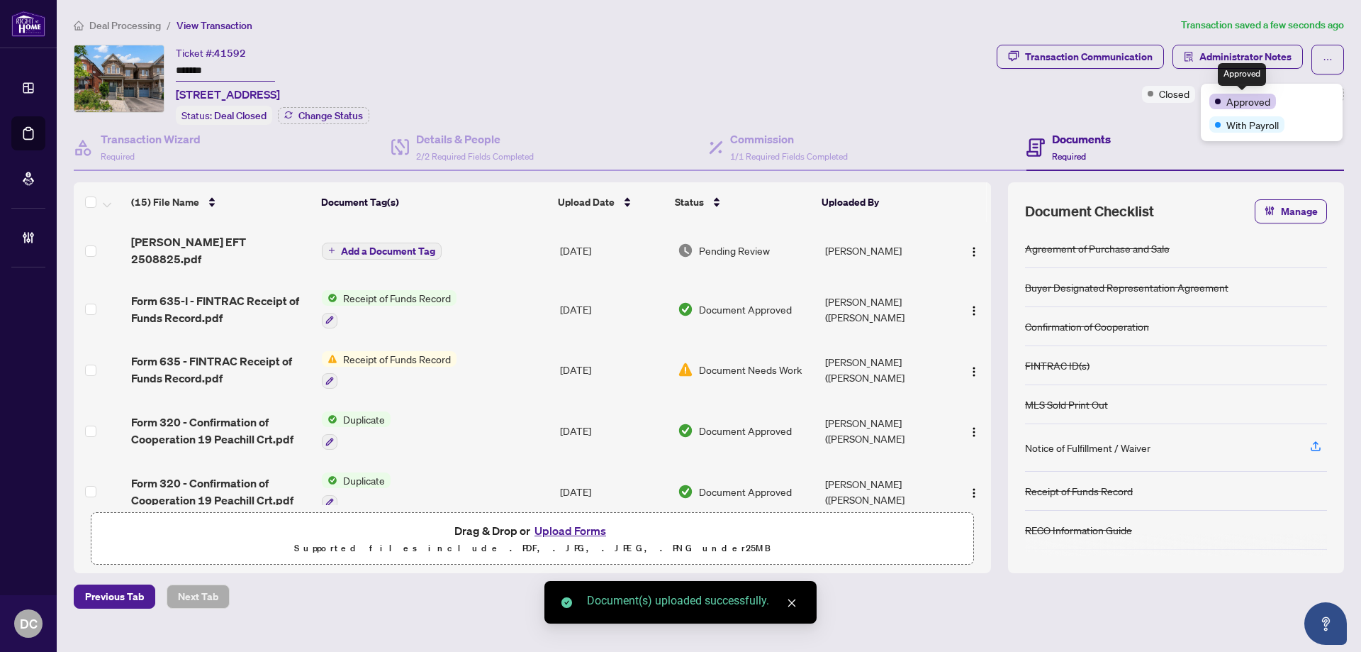
click at [1174, 126] on div "Documents Required" at bounding box center [1186, 148] width 318 height 46
click at [1282, 87] on button "Modify Tags" at bounding box center [1304, 94] width 80 height 17
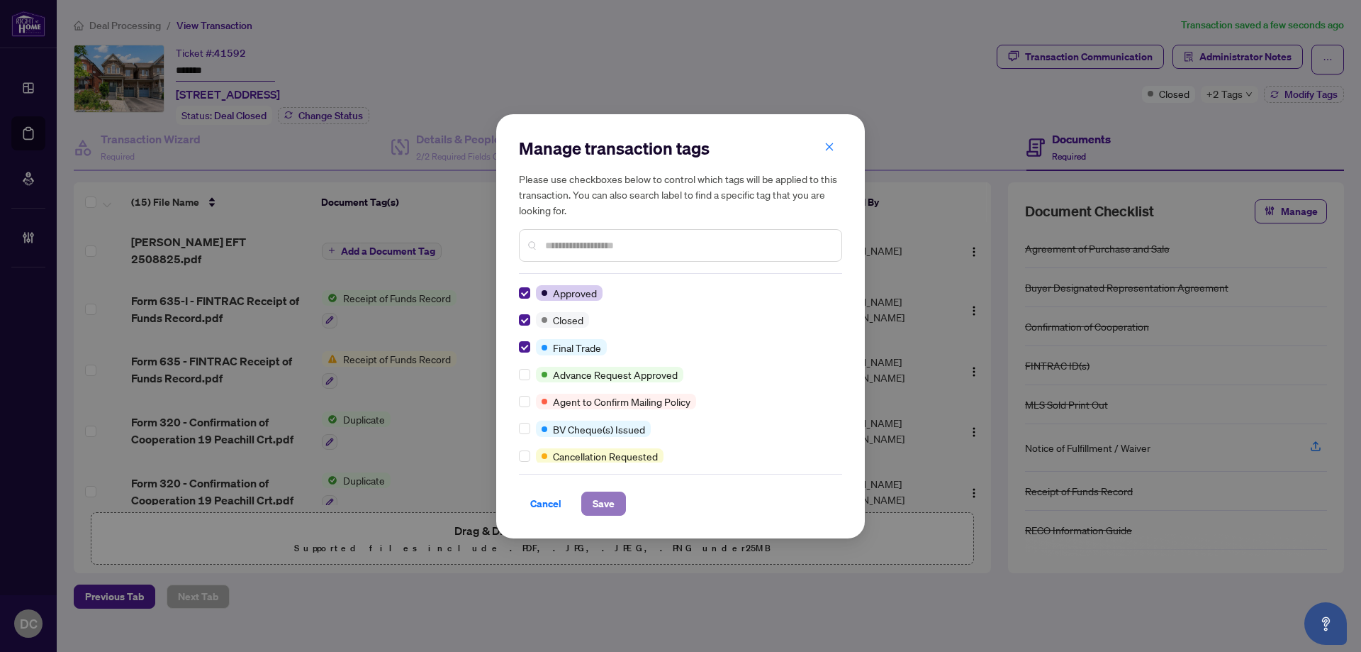
click at [608, 499] on span "Save" at bounding box center [604, 503] width 22 height 23
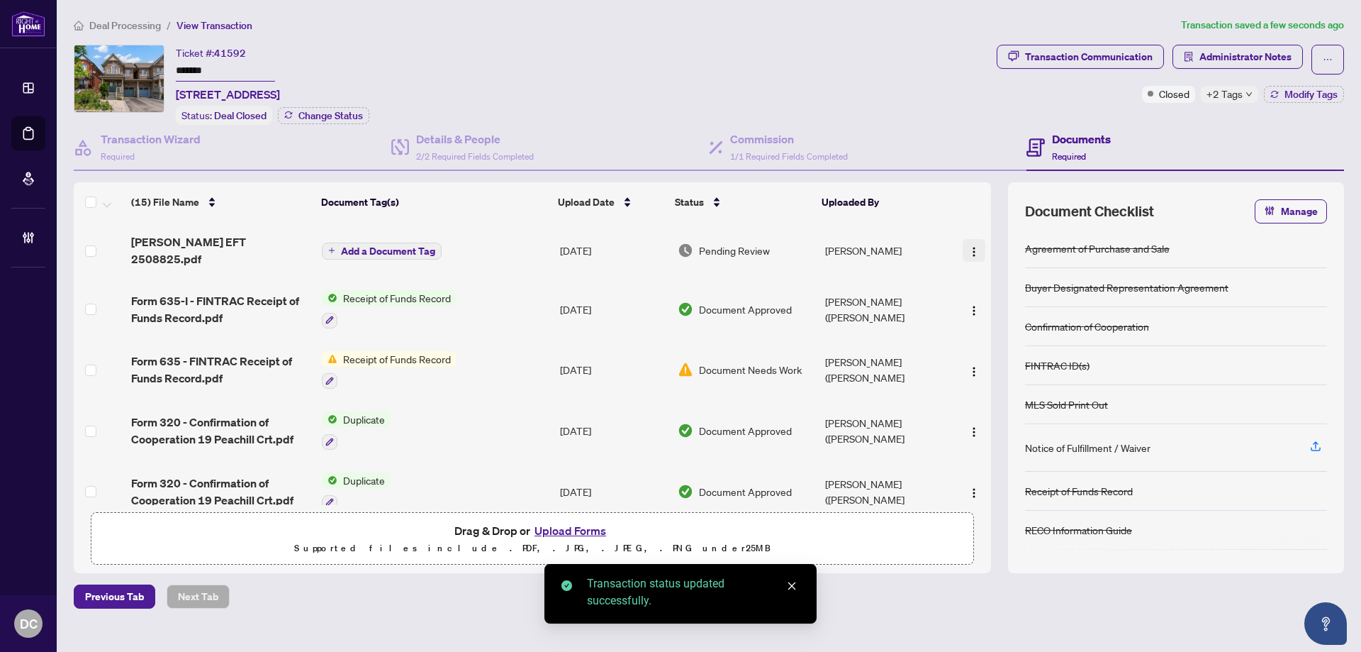
click at [968, 242] on span "button" at bounding box center [973, 250] width 11 height 16
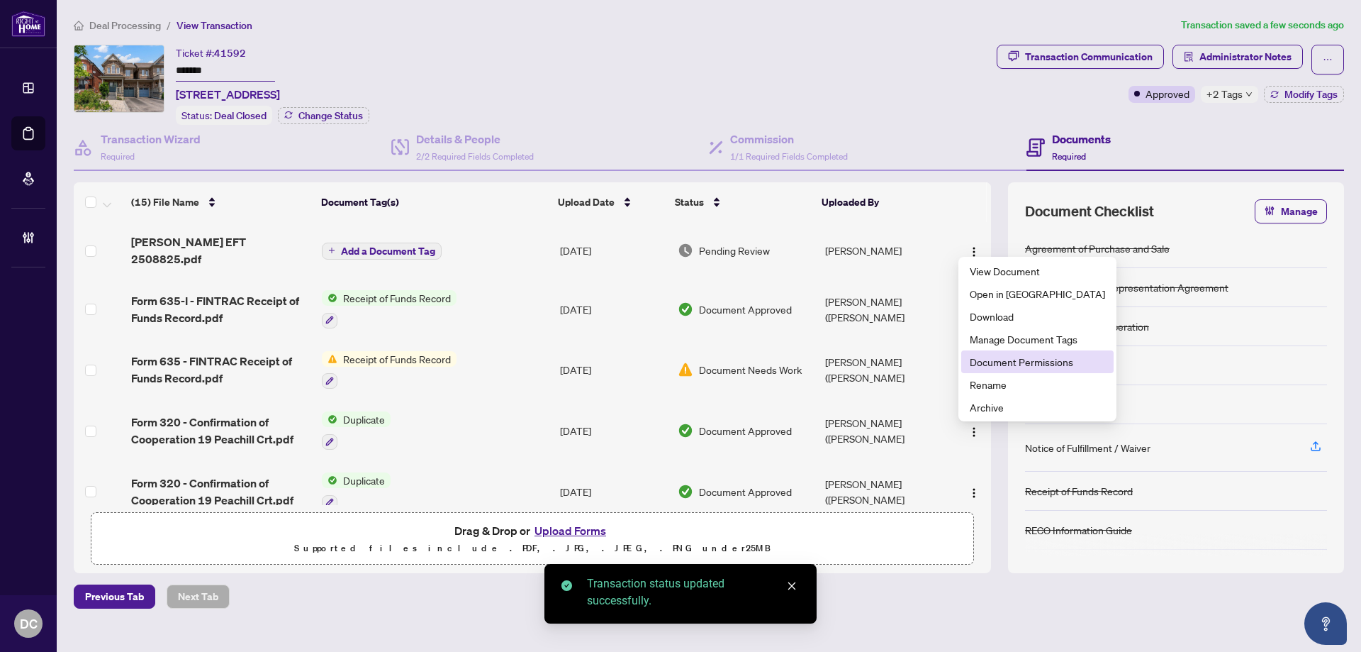
click at [1003, 367] on span "Document Permissions" at bounding box center [1037, 362] width 135 height 16
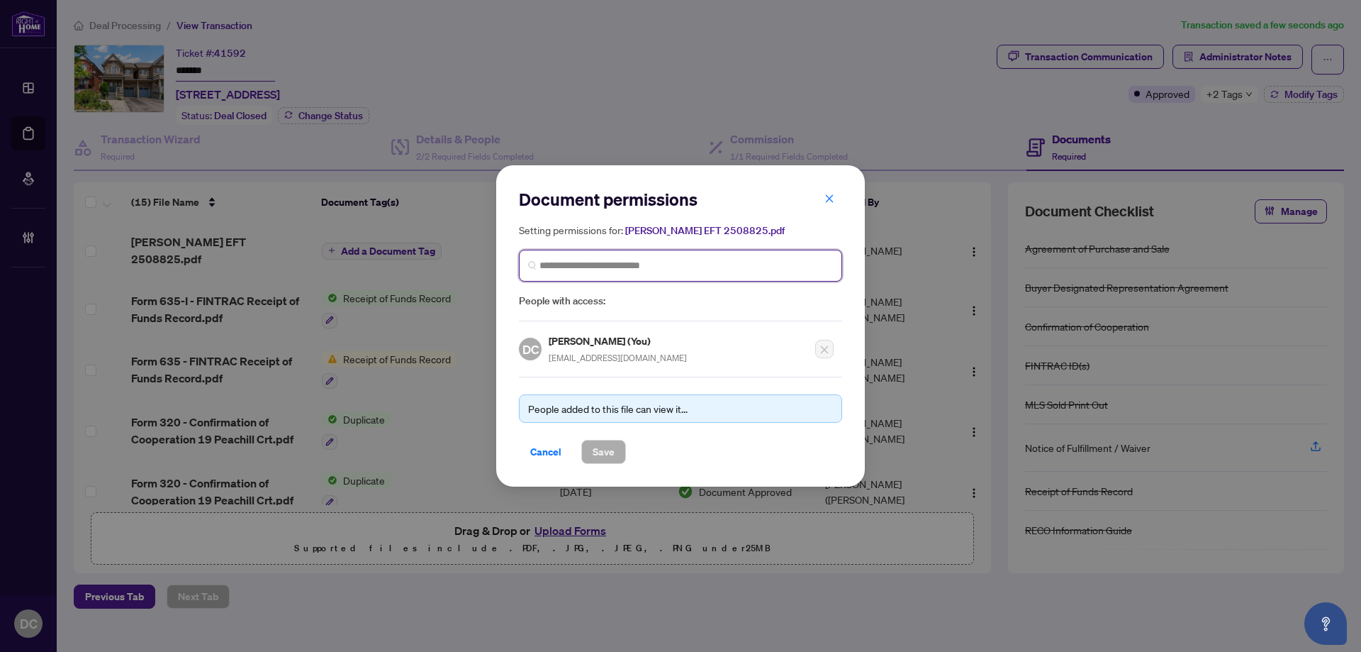
click at [618, 264] on input "search" at bounding box center [687, 265] width 294 height 15
type input "*****"
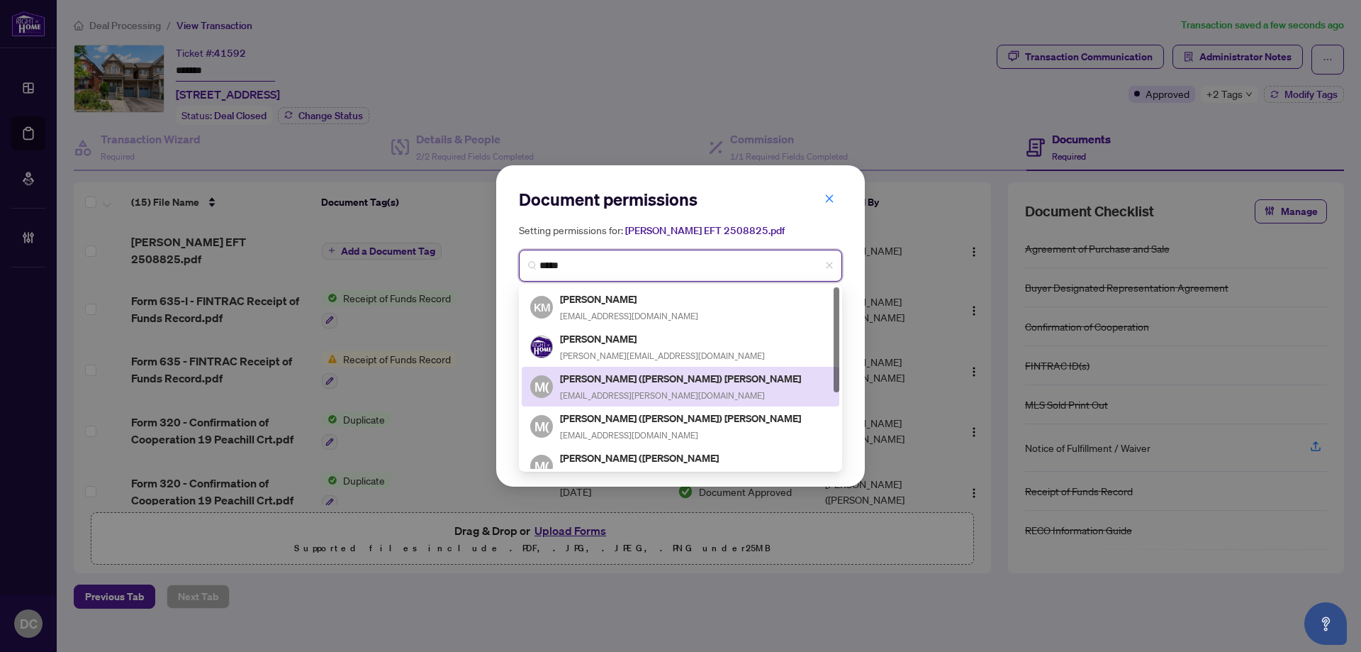
click at [602, 373] on h5 "Mirza (Fawad) Baig" at bounding box center [681, 378] width 243 height 16
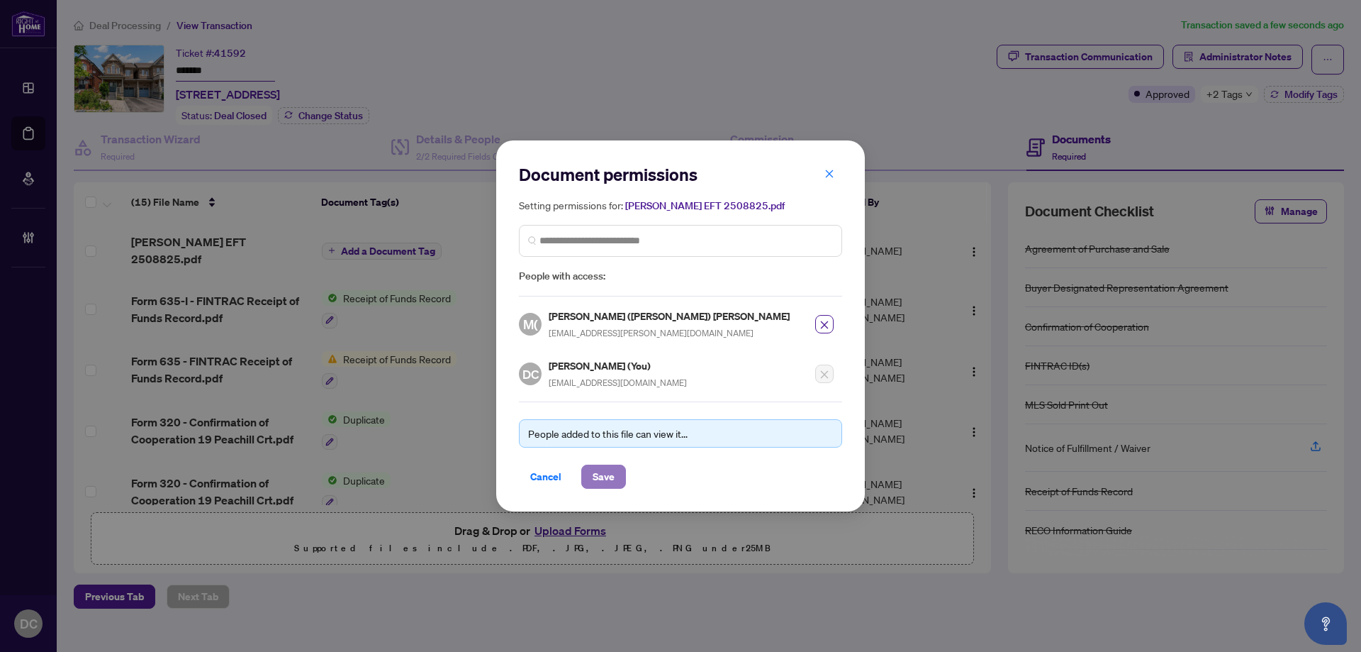
click at [594, 473] on span "Save" at bounding box center [604, 476] width 22 height 23
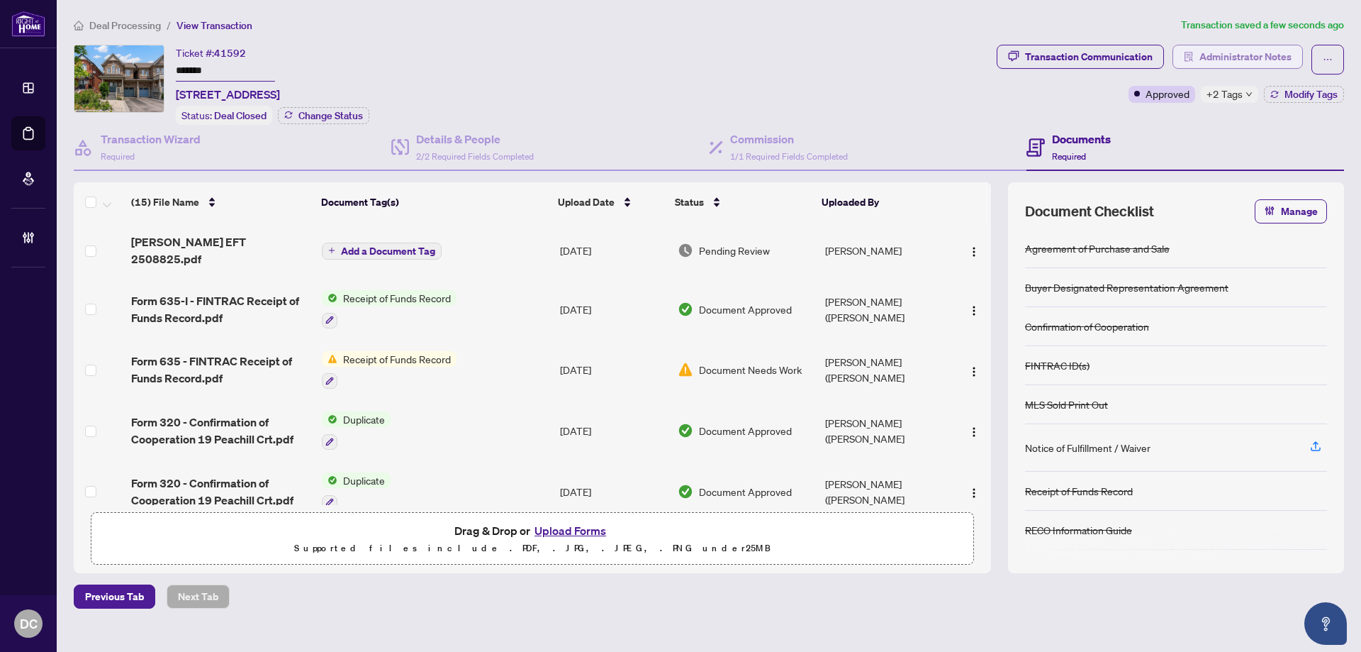
click at [1231, 45] on span "Administrator Notes" at bounding box center [1246, 56] width 92 height 23
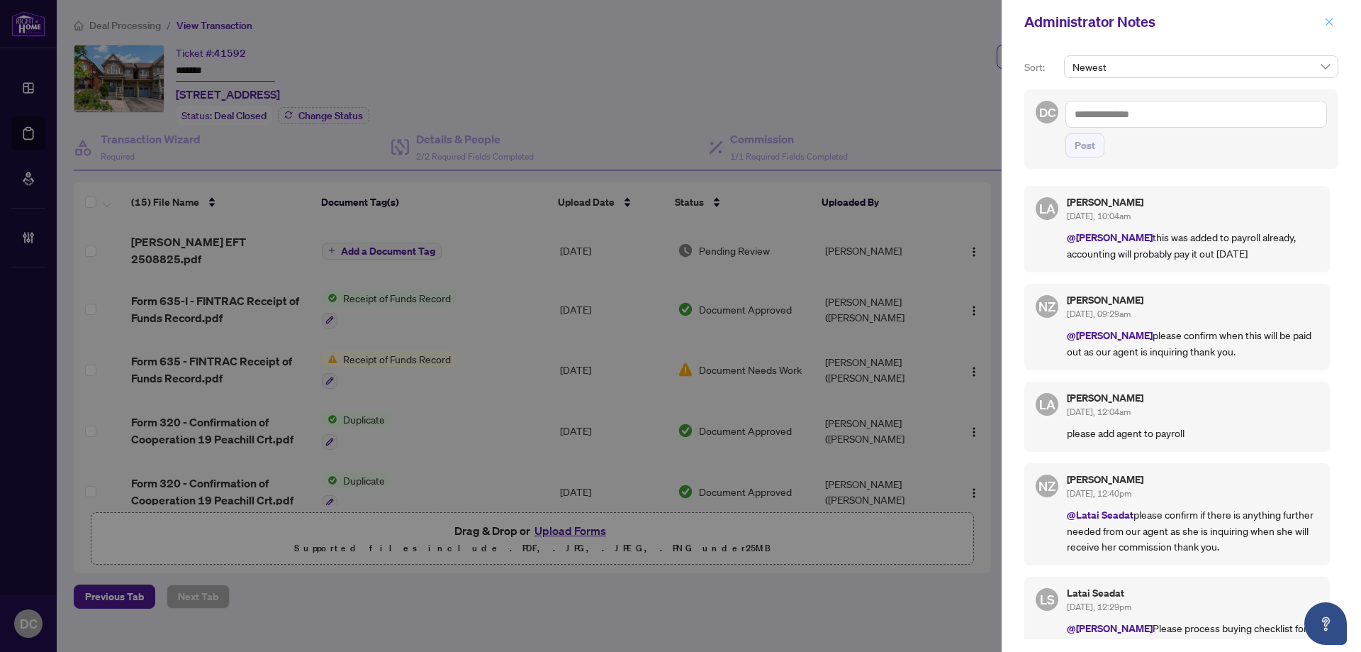
click at [1333, 16] on span "button" at bounding box center [1329, 22] width 10 height 23
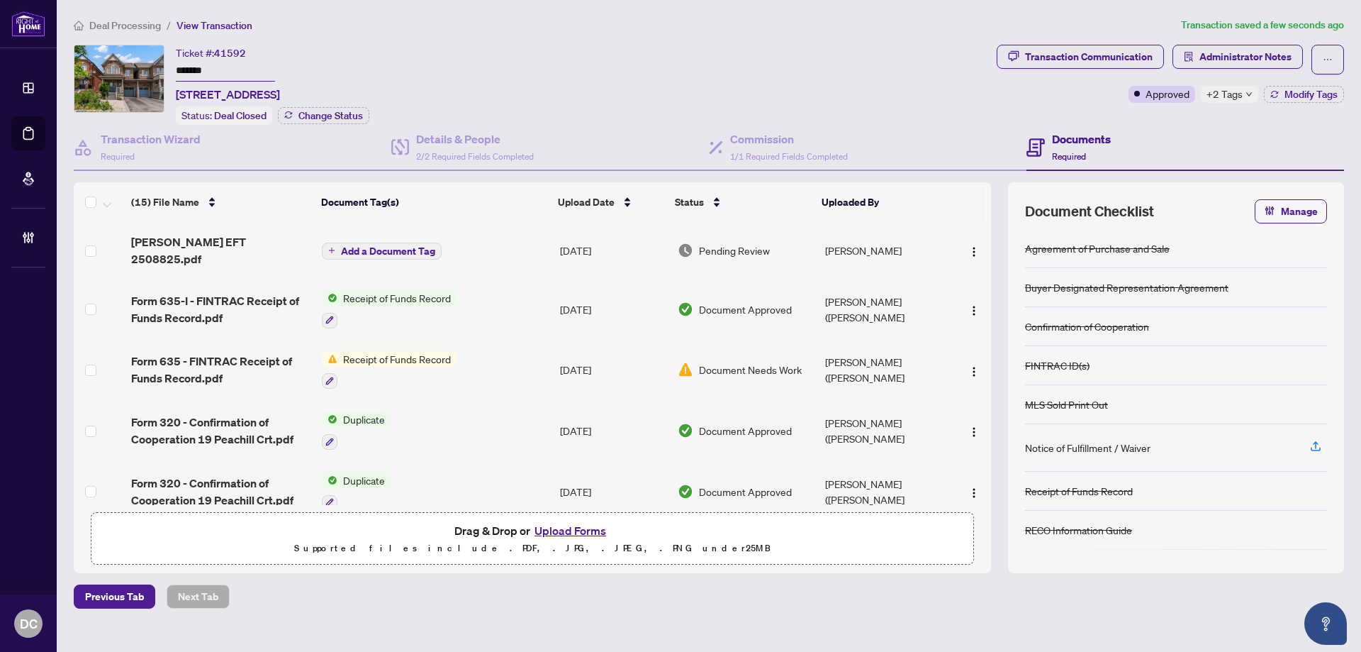
drag, startPoint x: 248, startPoint y: 74, endPoint x: 121, endPoint y: 62, distance: 128.2
click at [121, 62] on div "Ticket #: 41592 ******* 19 Peachill Crt, Brampton, Ontario L6P 3E6, Canada Stat…" at bounding box center [532, 85] width 917 height 80
click at [106, 17] on li "Deal Processing" at bounding box center [117, 25] width 87 height 16
click at [122, 22] on span "Deal Processing" at bounding box center [125, 25] width 72 height 13
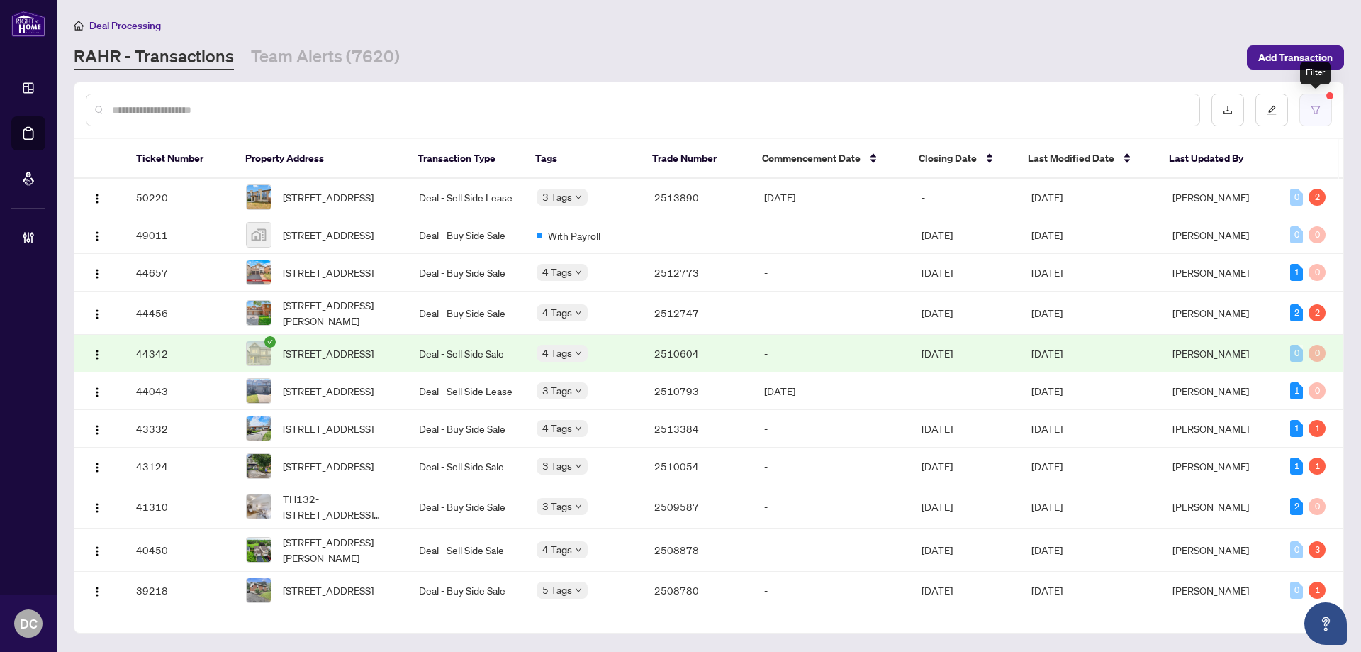
click at [1324, 106] on button "button" at bounding box center [1316, 110] width 33 height 33
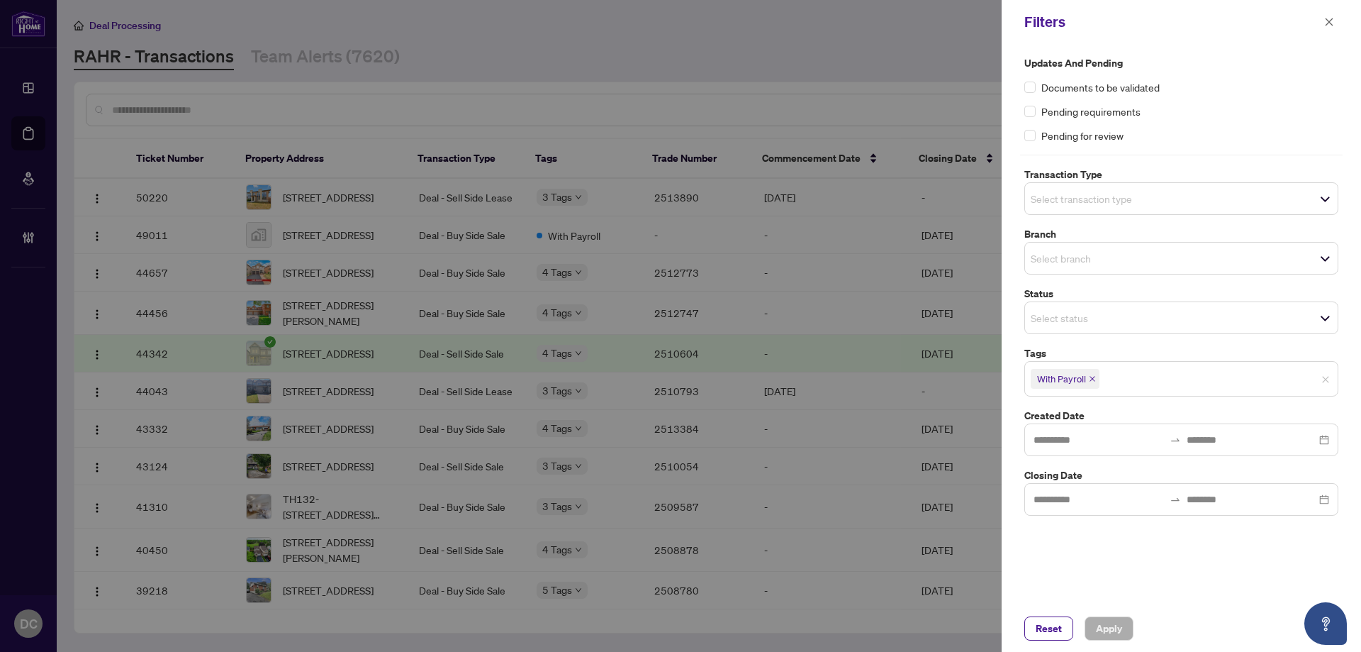
click at [1093, 378] on icon "close" at bounding box center [1093, 379] width 6 height 6
click at [1127, 630] on button "Apply" at bounding box center [1109, 628] width 49 height 24
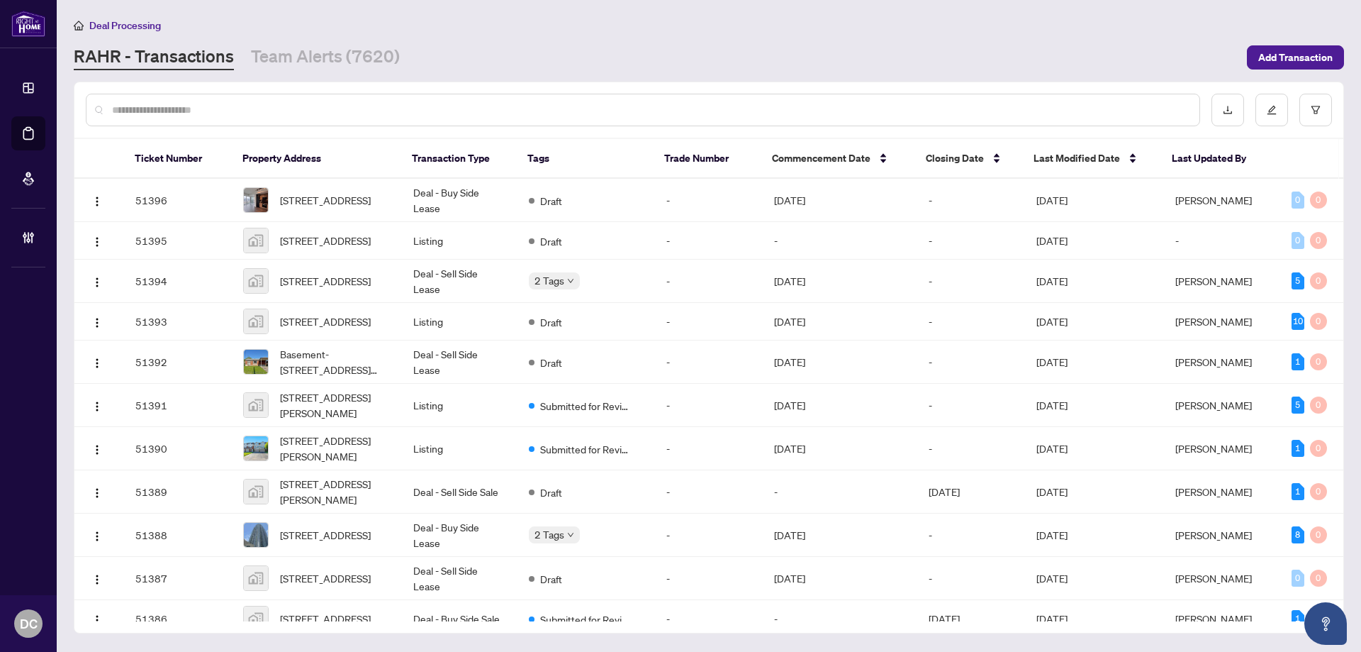
click at [598, 111] on input "text" at bounding box center [650, 110] width 1076 height 16
paste input "*******"
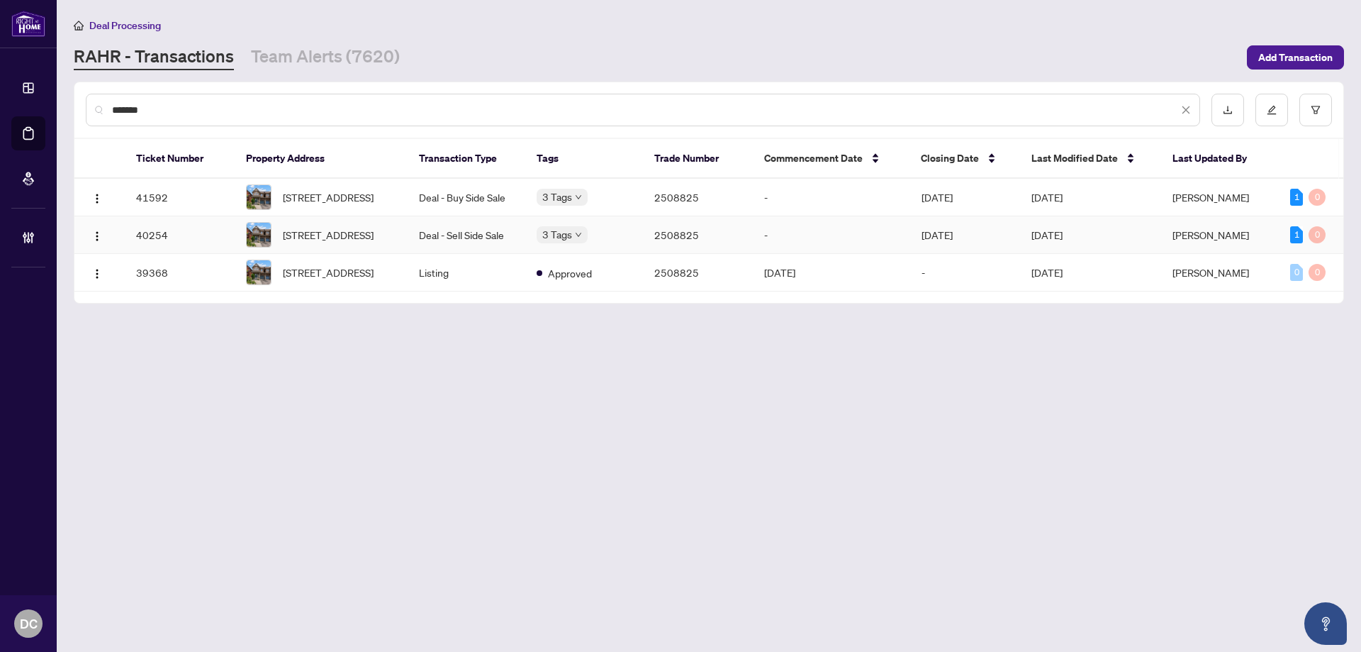
type input "*******"
click at [440, 246] on td "Deal - Sell Side Sale" at bounding box center [467, 235] width 118 height 38
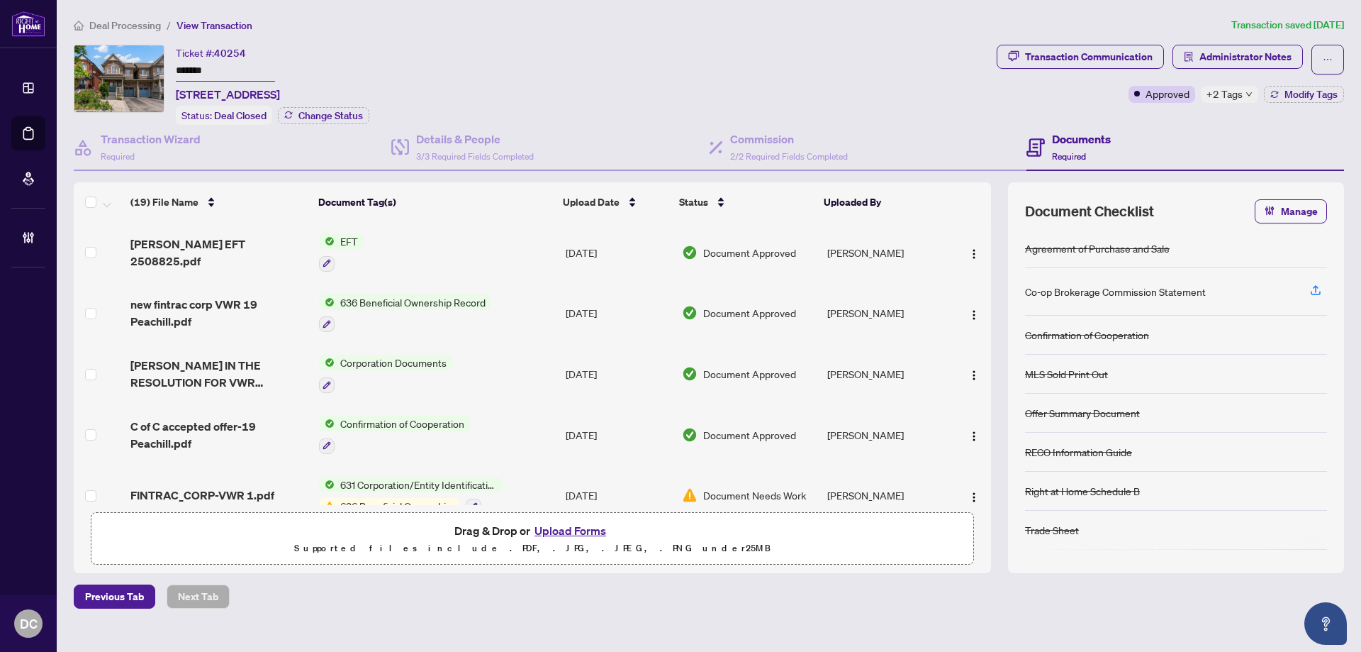
click at [1241, 90] on span "+2 Tags" at bounding box center [1225, 94] width 36 height 16
click at [1101, 121] on div "Transaction Communication Administrator Notes Approved +2 Tags Modify Tags" at bounding box center [1170, 85] width 353 height 80
click at [1312, 98] on span "Modify Tags" at bounding box center [1311, 94] width 53 height 10
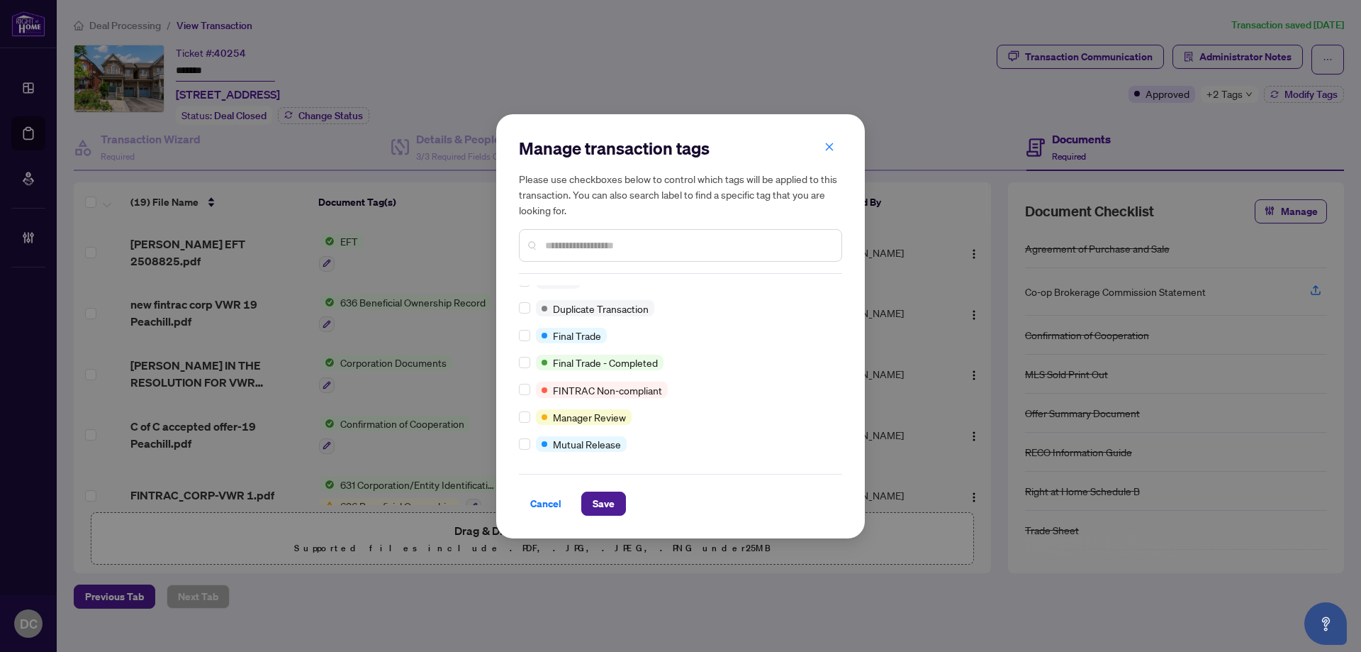
scroll to position [12, 0]
drag, startPoint x: 604, startPoint y: 498, endPoint x: 603, endPoint y: 476, distance: 22.0
click at [604, 498] on span "Save" at bounding box center [604, 503] width 22 height 23
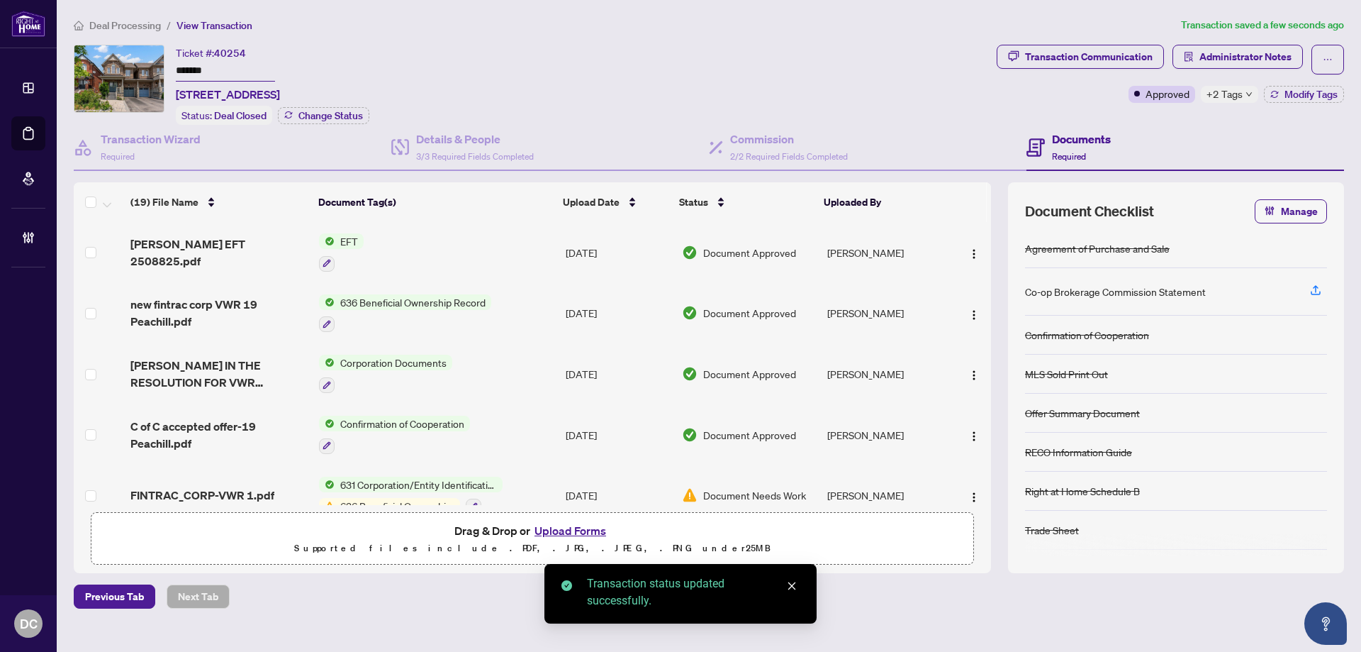
click at [136, 28] on span "Deal Processing" at bounding box center [125, 25] width 72 height 13
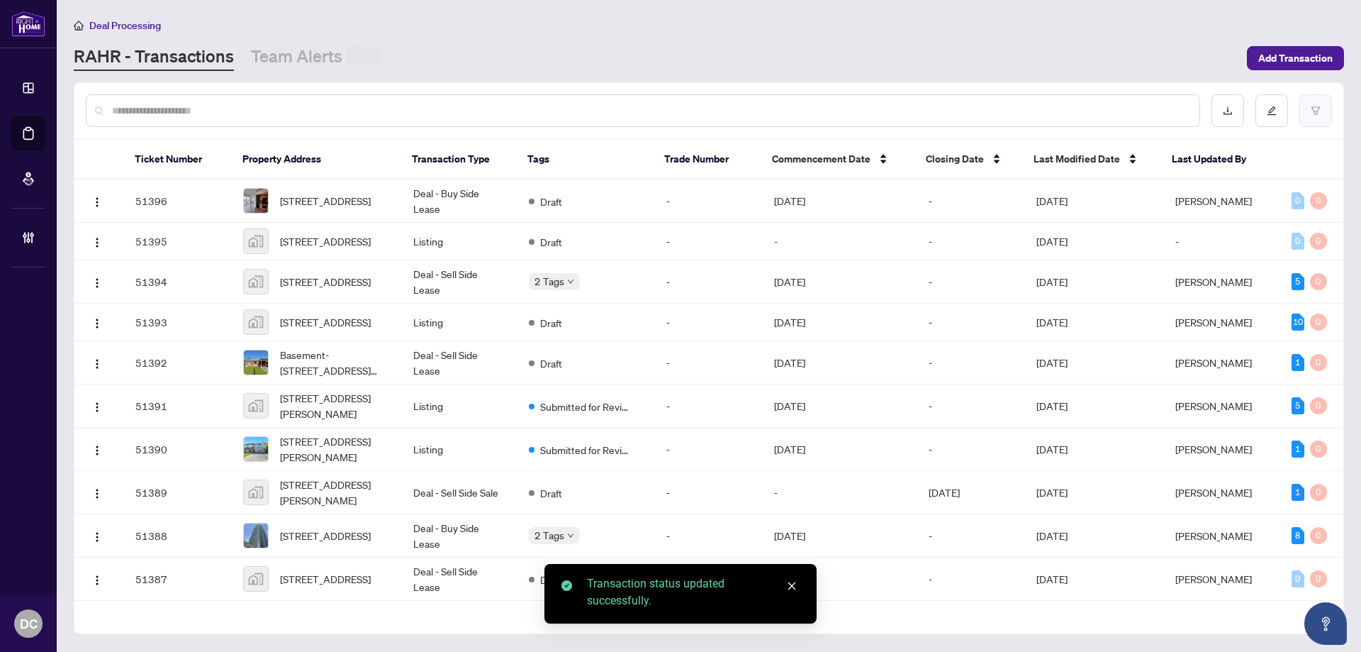
click at [1309, 111] on button "button" at bounding box center [1316, 110] width 33 height 33
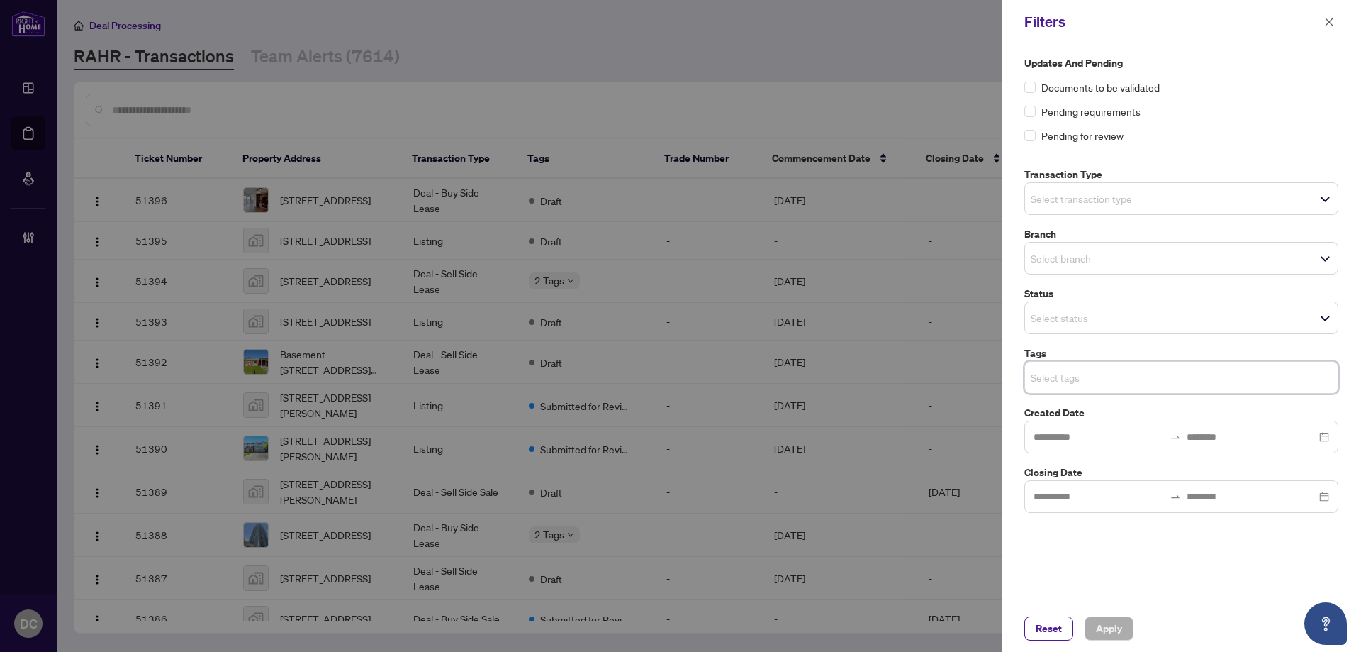
click at [1118, 374] on input "search" at bounding box center [1080, 377] width 99 height 17
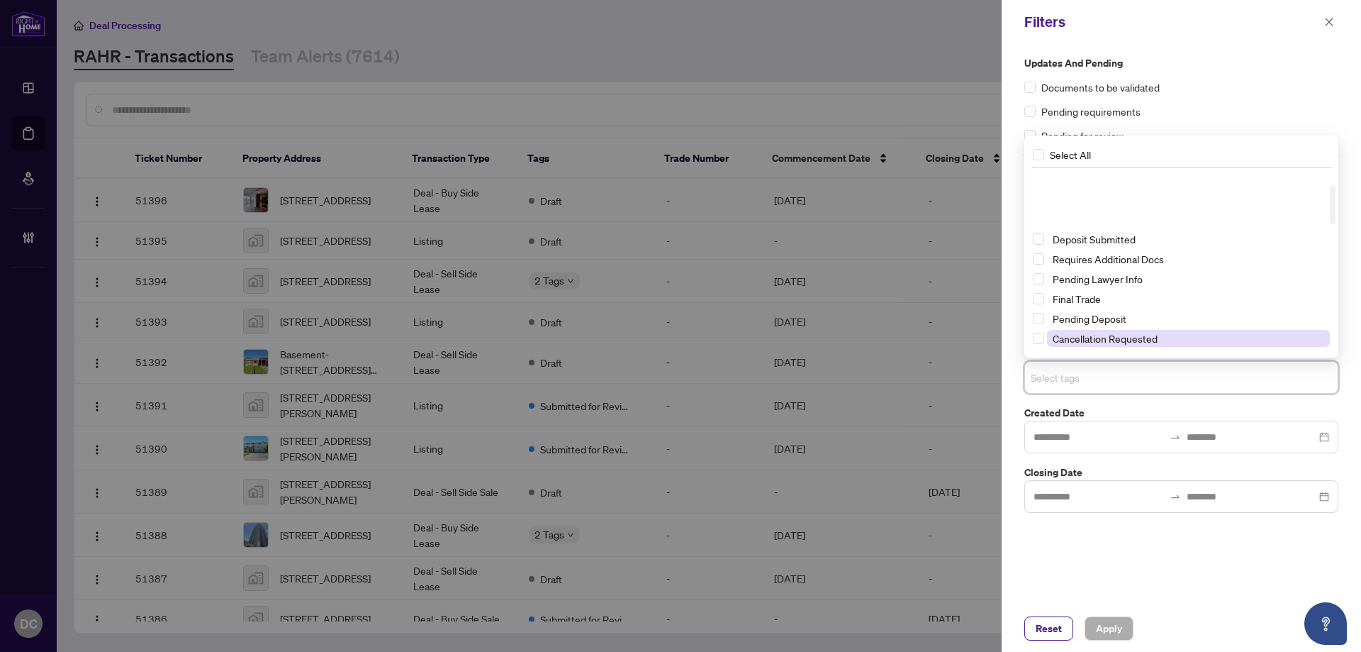
scroll to position [71, 0]
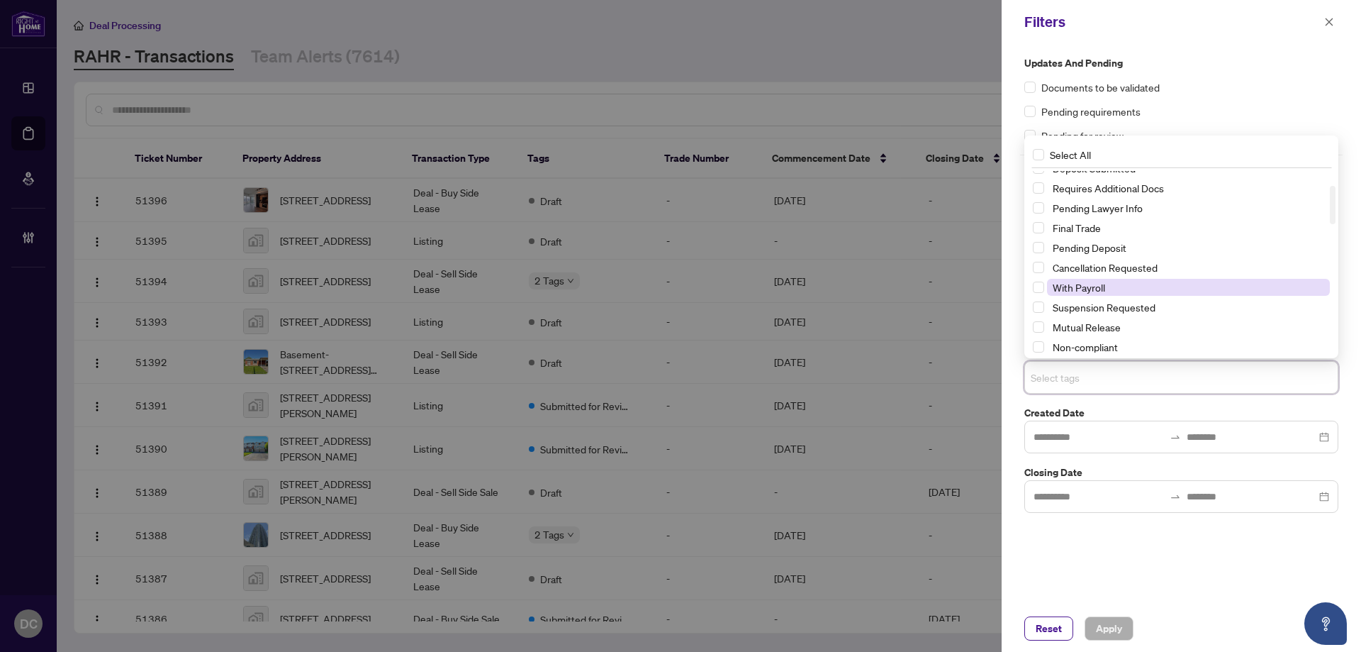
click at [1104, 289] on span "With Payroll" at bounding box center [1079, 287] width 52 height 13
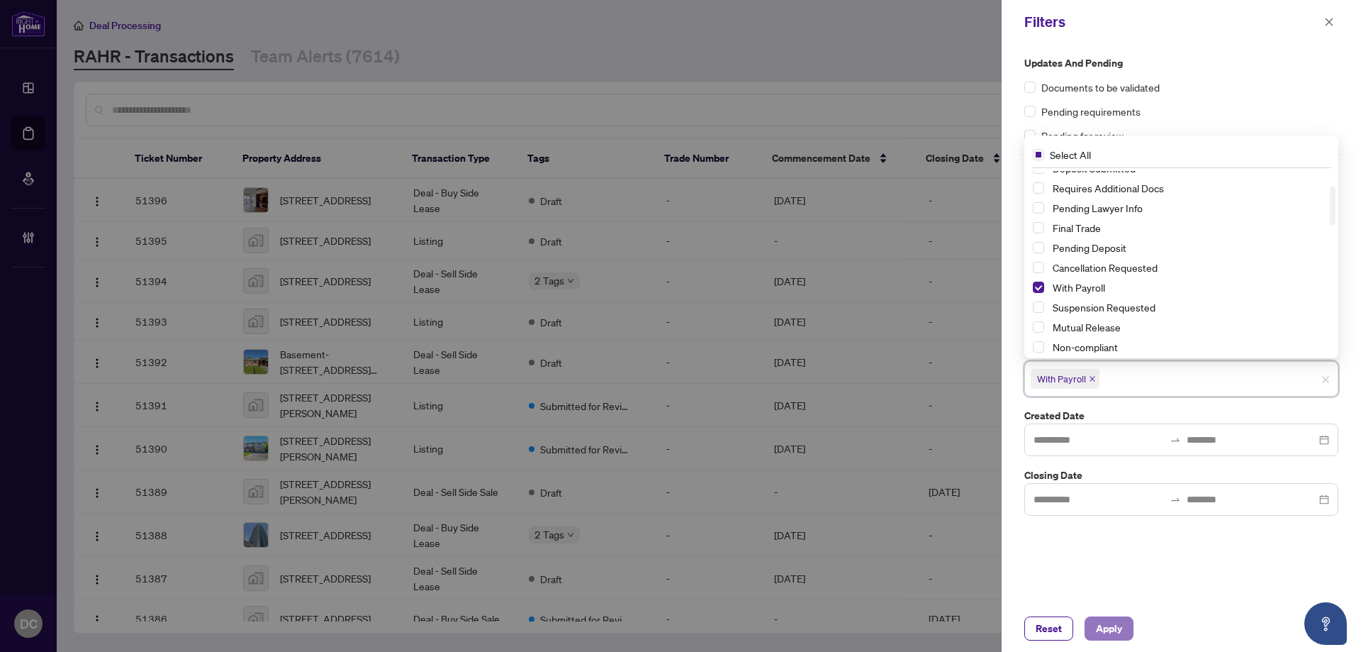
click at [1120, 631] on span "Apply" at bounding box center [1109, 628] width 26 height 23
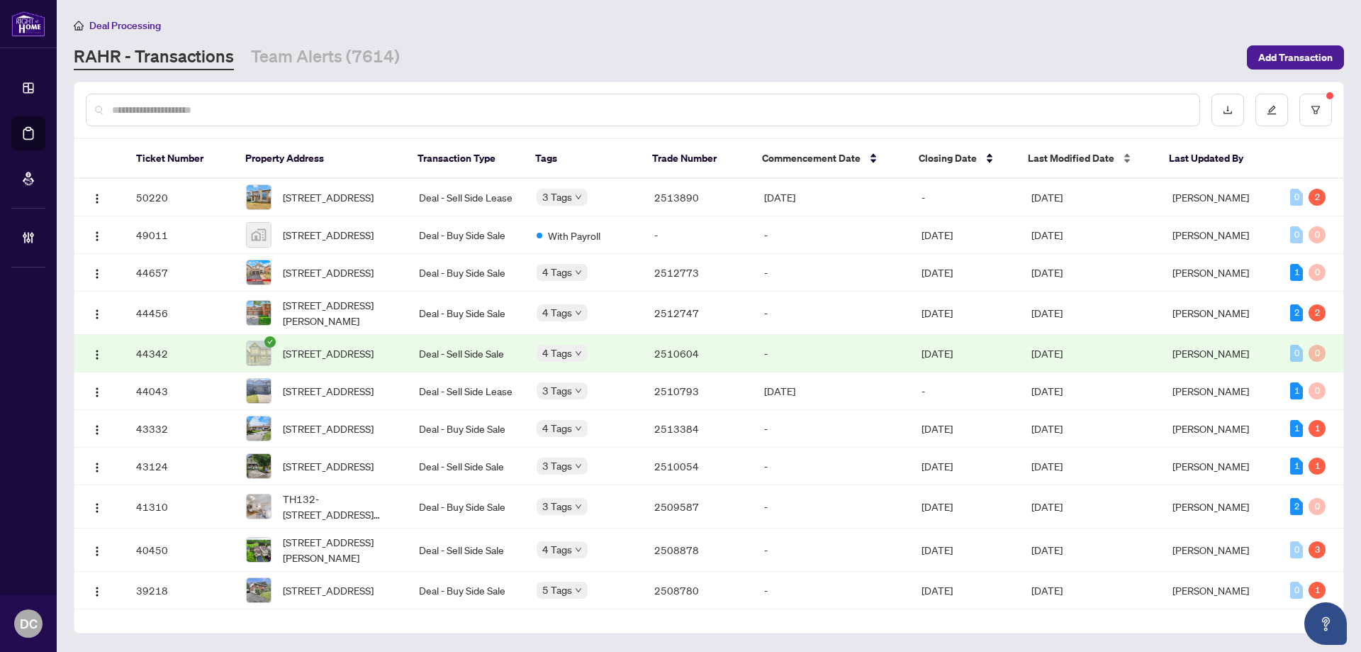
click at [1049, 162] on span "Last Modified Date" at bounding box center [1071, 158] width 86 height 16
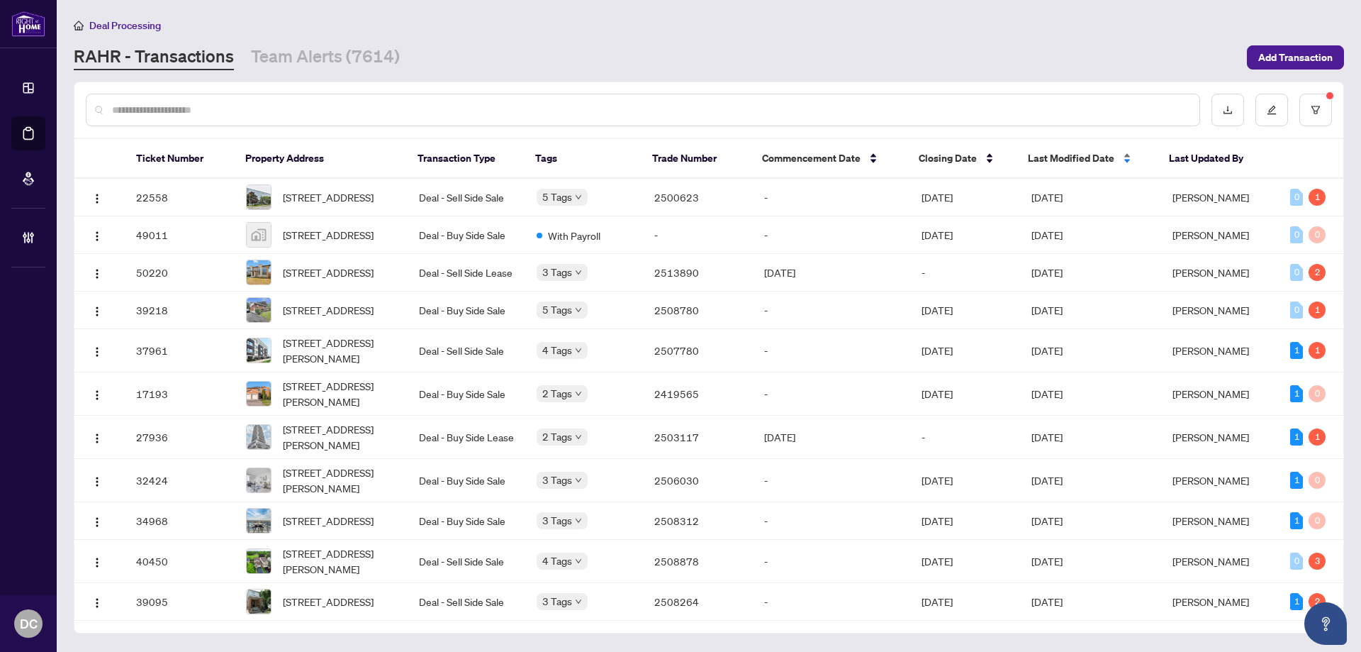
click at [1049, 162] on span "Last Modified Date" at bounding box center [1071, 158] width 86 height 16
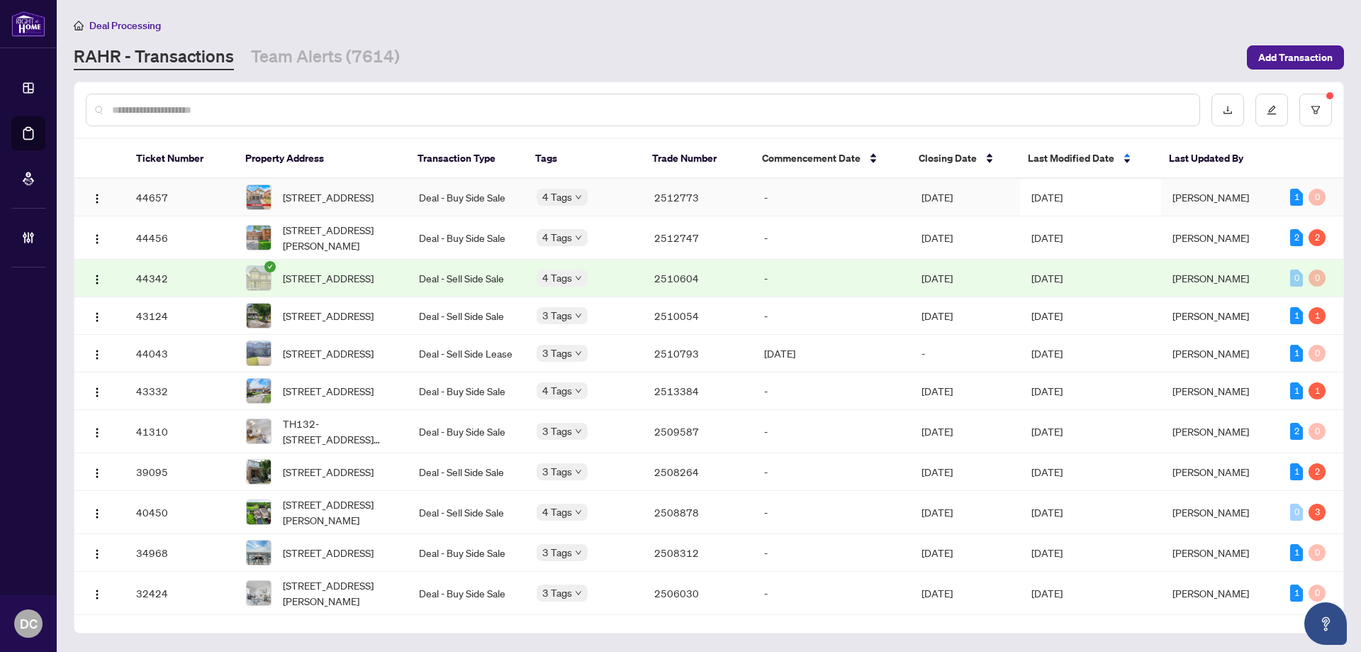
click at [1043, 198] on span "[DATE]" at bounding box center [1047, 197] width 31 height 13
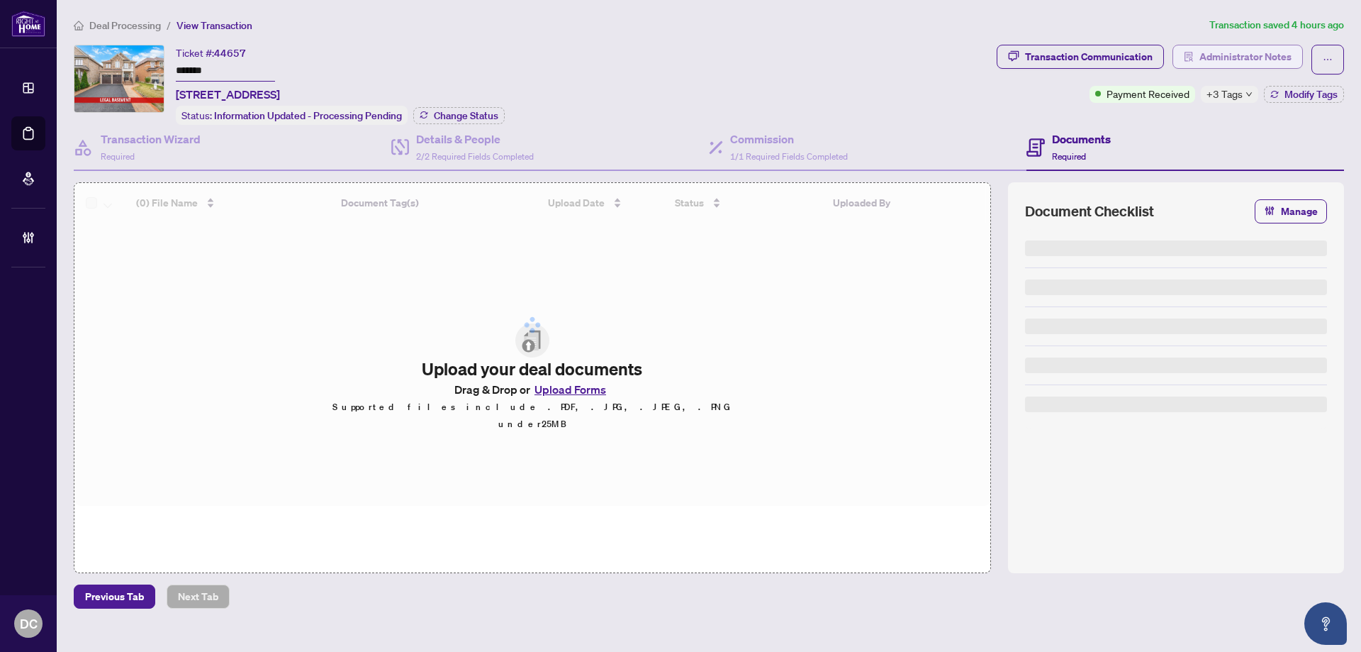
click at [1249, 52] on span "Administrator Notes" at bounding box center [1246, 56] width 92 height 23
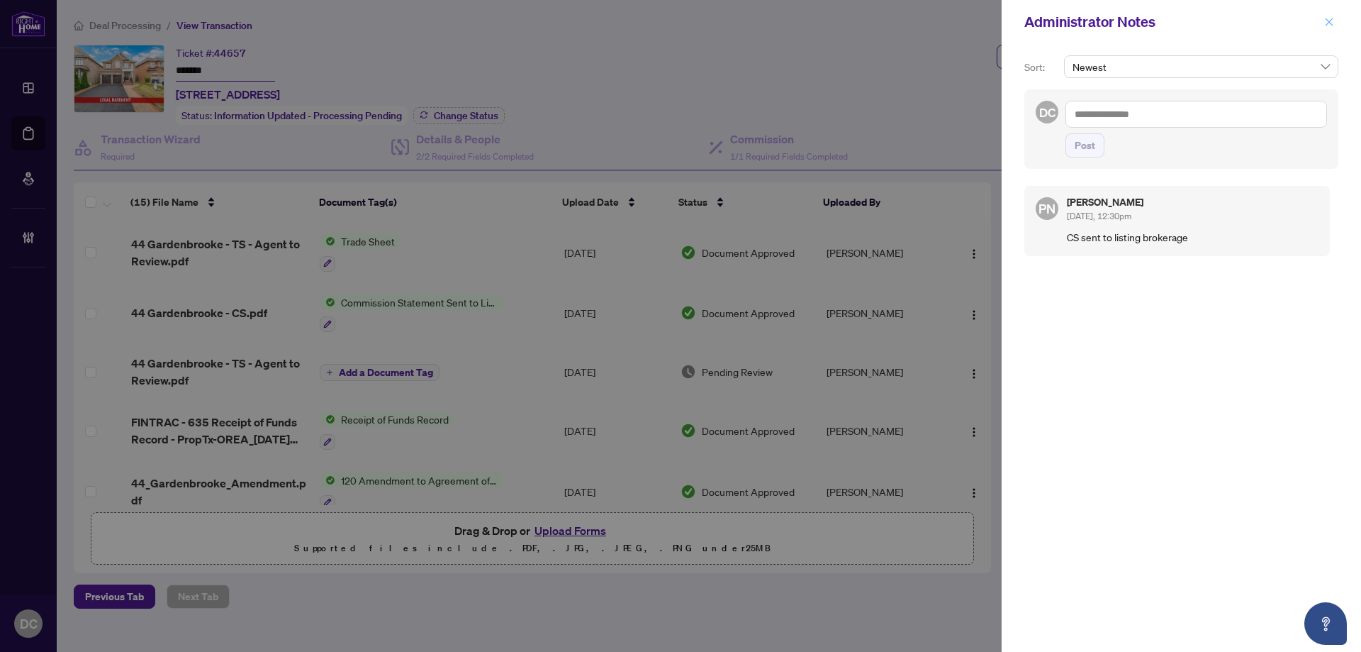
click at [1324, 20] on icon "close" at bounding box center [1329, 22] width 10 height 10
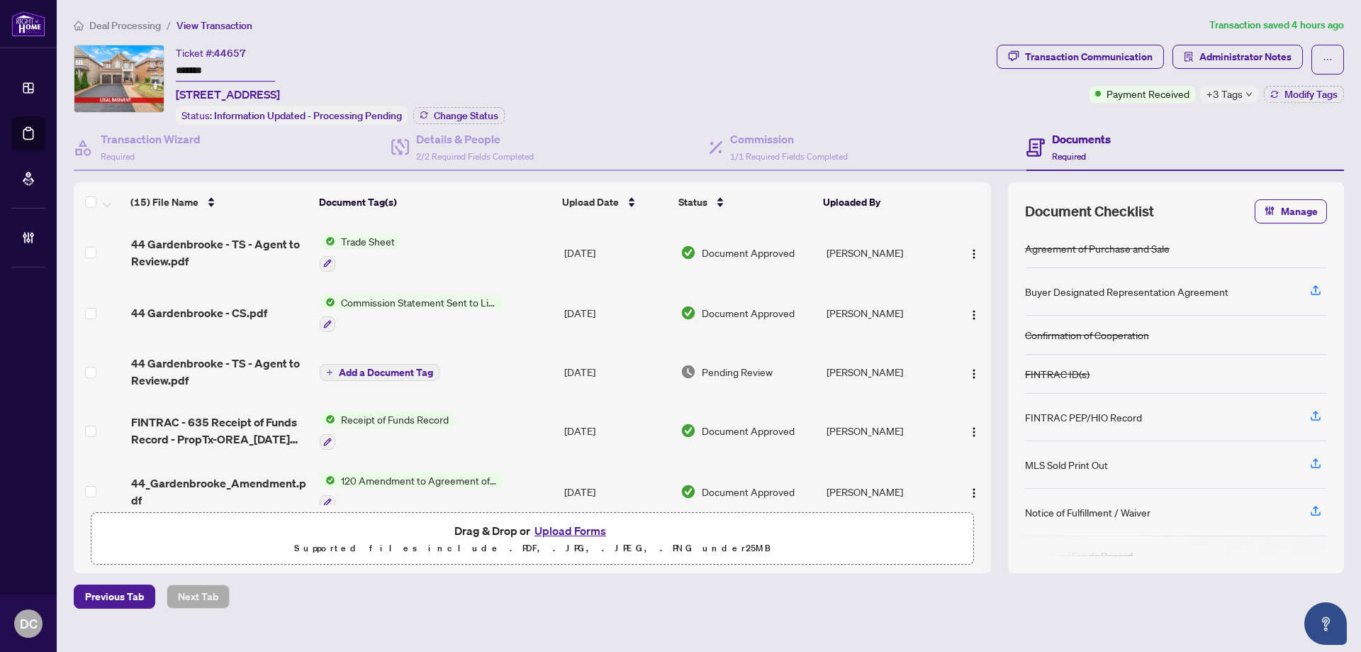
drag, startPoint x: 229, startPoint y: 74, endPoint x: 130, endPoint y: 72, distance: 98.6
click at [130, 72] on div "Ticket #: 44657 ******* 44 Gardenbrooke Tr, Brampton, Ontario L6P 3J3, Canada S…" at bounding box center [532, 85] width 917 height 80
click at [1046, 62] on div "Transaction Communication" at bounding box center [1089, 56] width 128 height 23
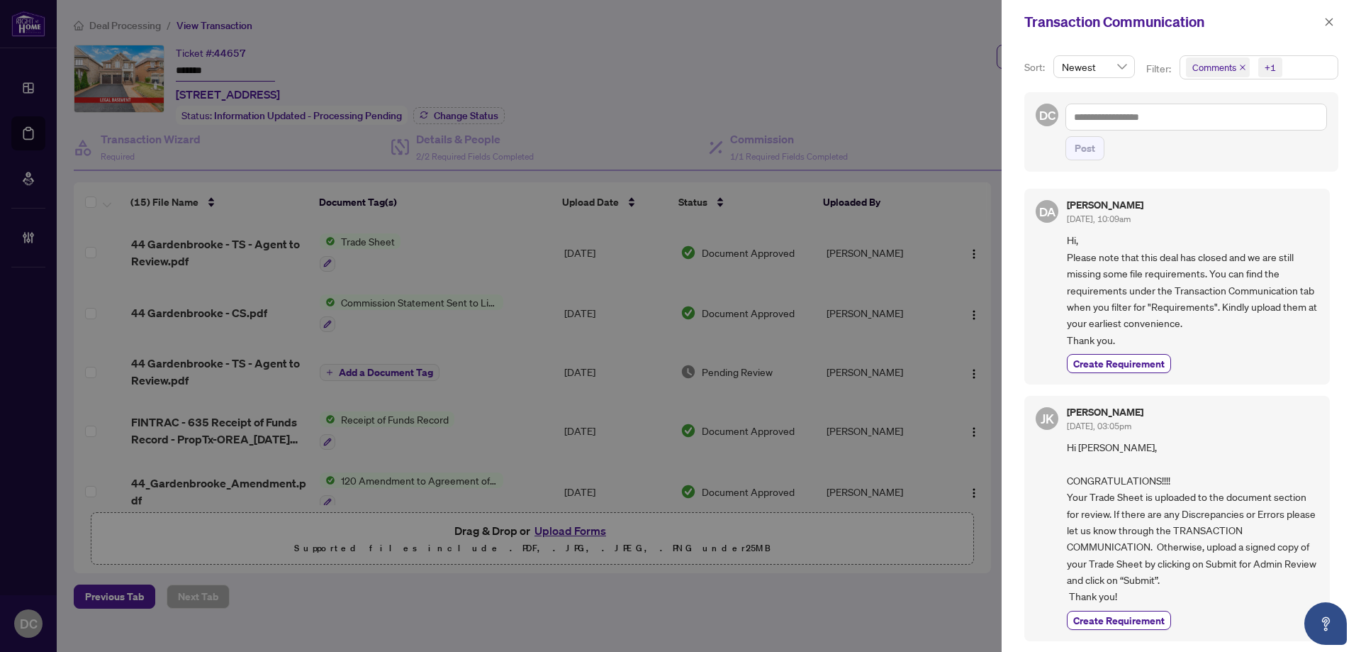
click at [1319, 45] on div "Sort: Newest Filter: Comments +1 DC Post DA Dalal Alayoubi Sep/02/2025, 10:09am…" at bounding box center [1181, 348] width 359 height 608
click at [1314, 56] on span "Comments +1" at bounding box center [1258, 67] width 157 height 23
click at [1238, 162] on span "Activity History" at bounding box center [1241, 166] width 67 height 13
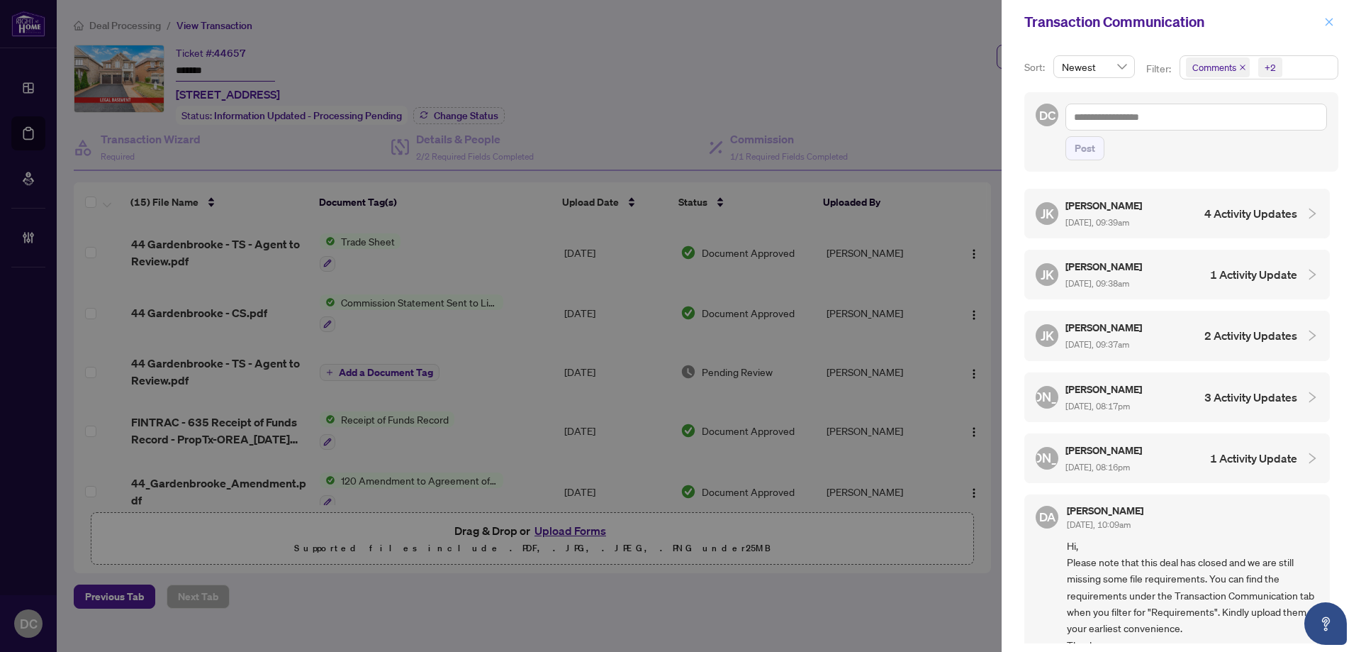
click at [1327, 21] on icon "close" at bounding box center [1329, 22] width 10 height 10
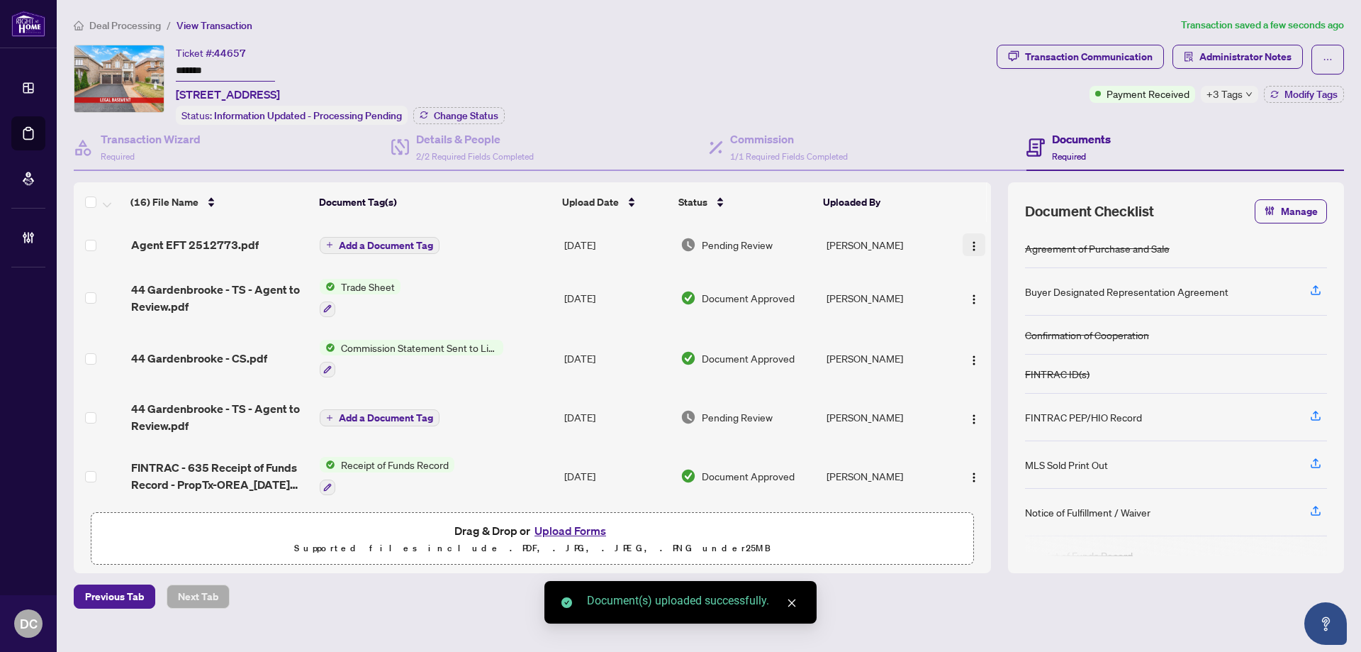
click at [973, 241] on img "button" at bounding box center [973, 245] width 11 height 11
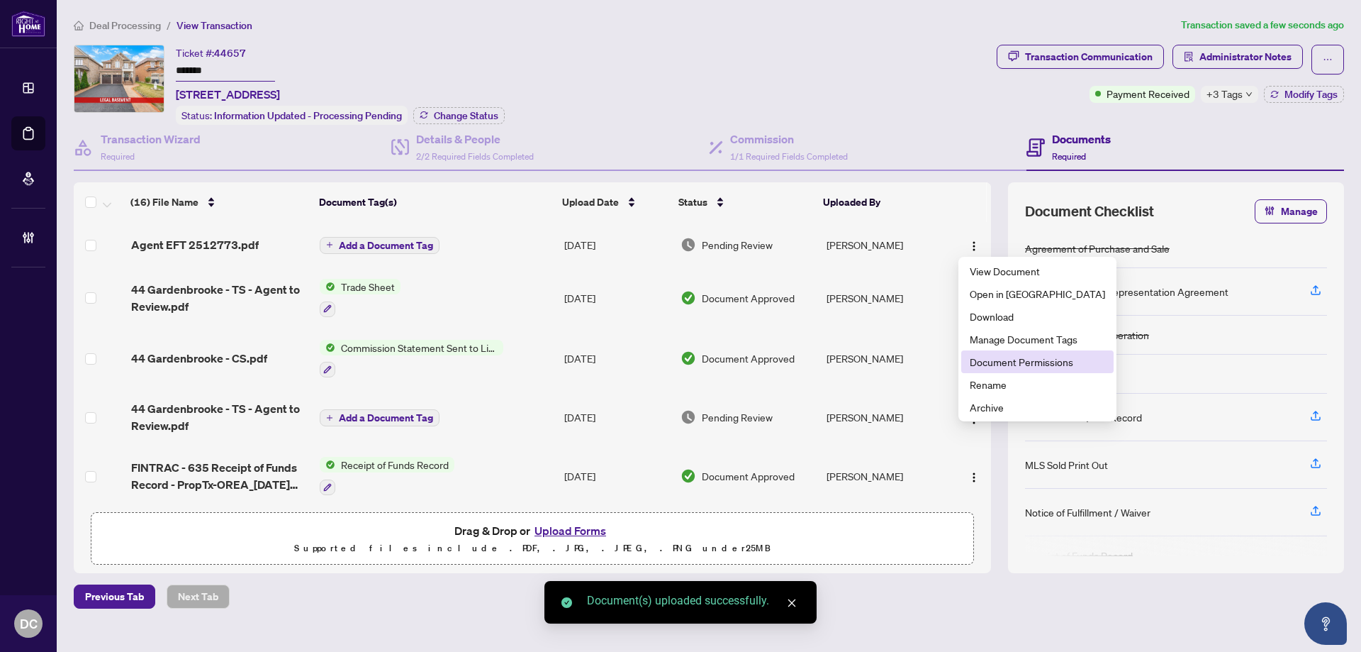
click at [1004, 360] on span "Document Permissions" at bounding box center [1037, 362] width 135 height 16
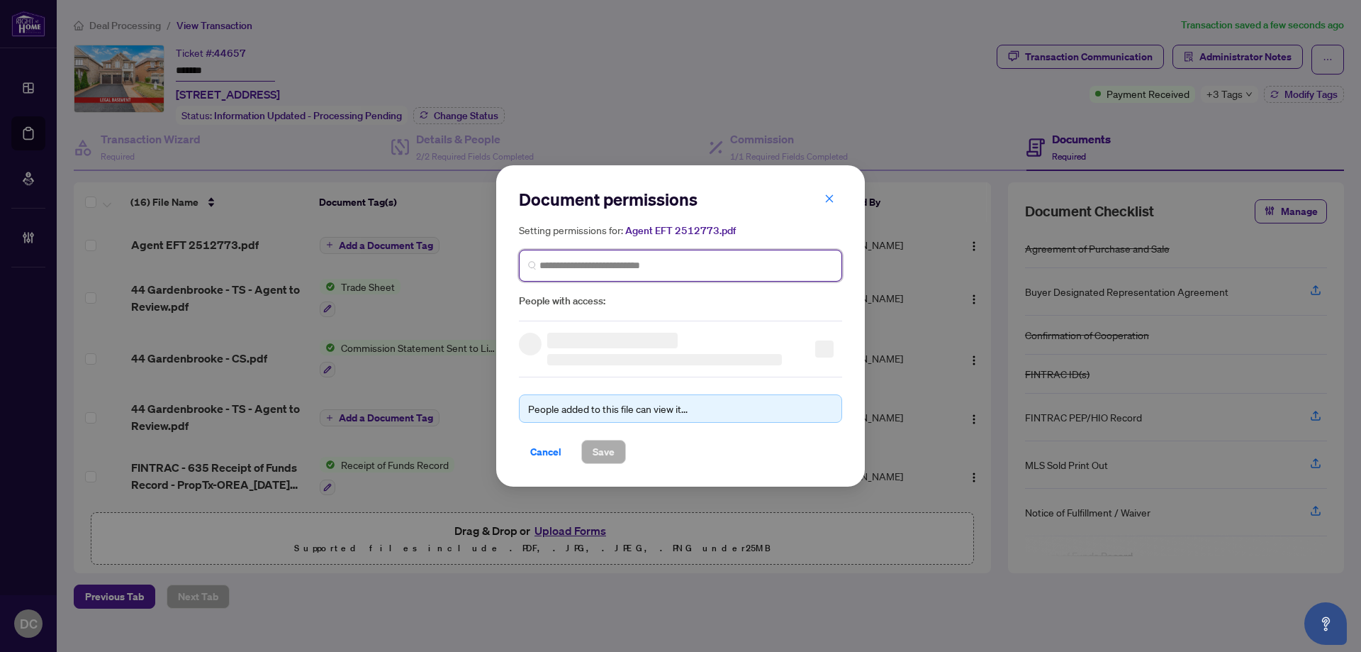
click at [692, 264] on input "search" at bounding box center [687, 265] width 294 height 15
type input "**********"
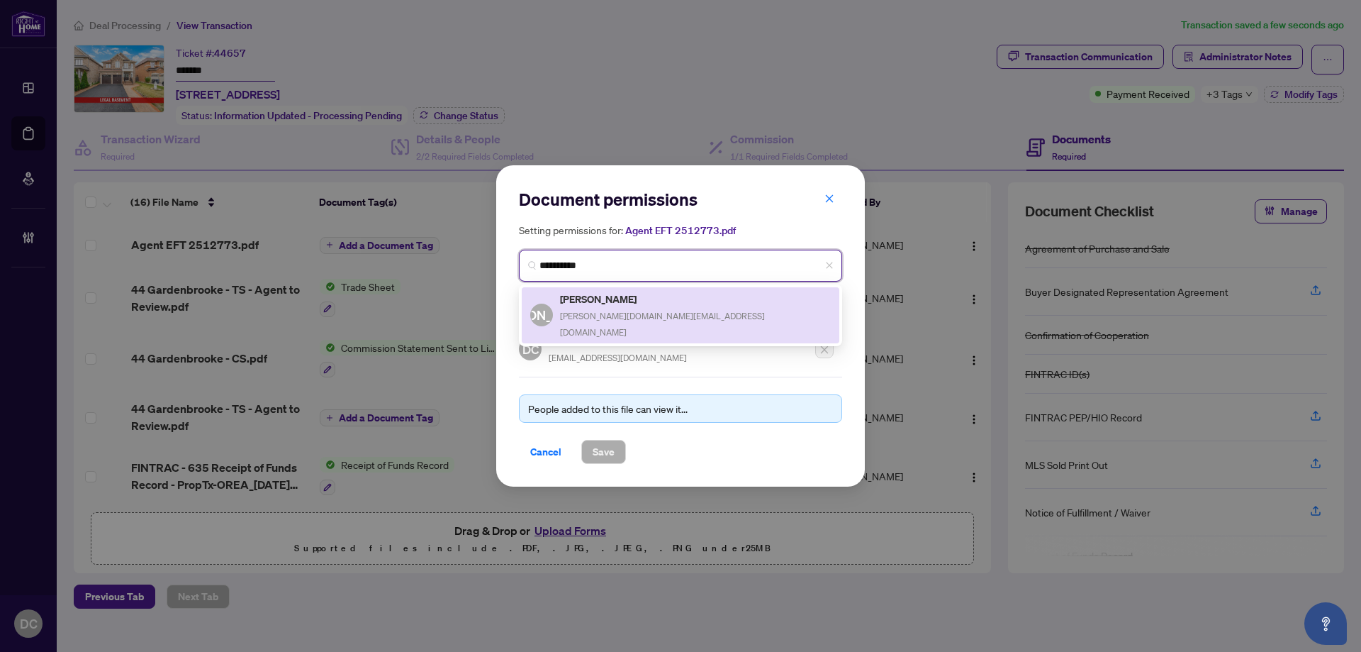
click at [670, 296] on div "JA Jagjeet Arora jagjeet.realtor@gmail.com" at bounding box center [680, 315] width 301 height 49
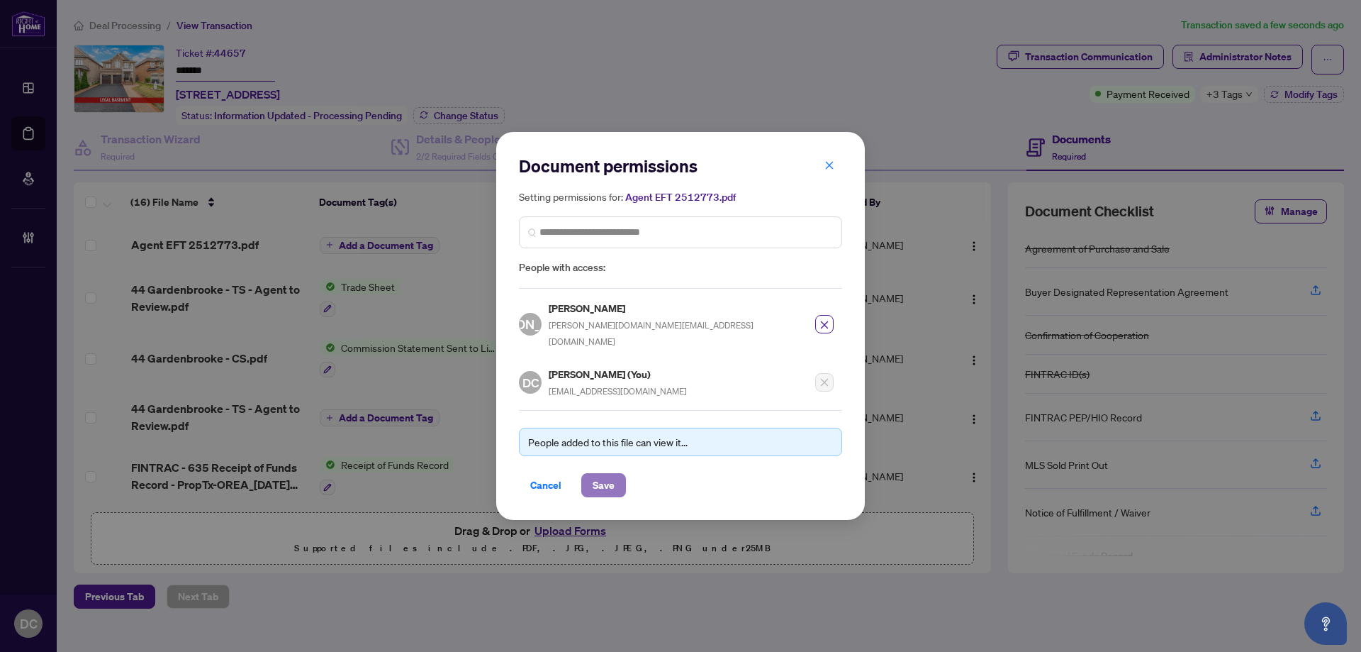
click at [596, 482] on span "Save" at bounding box center [604, 485] width 22 height 23
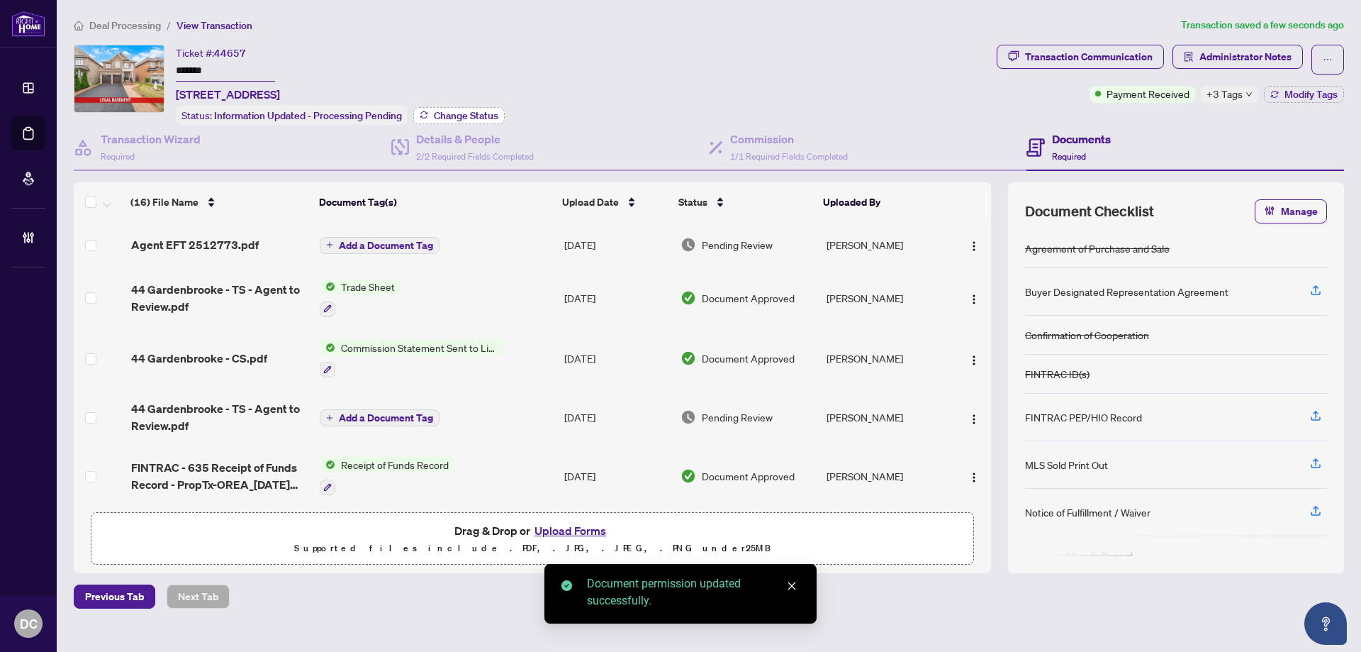
click at [449, 113] on span "Change Status" at bounding box center [466, 116] width 65 height 10
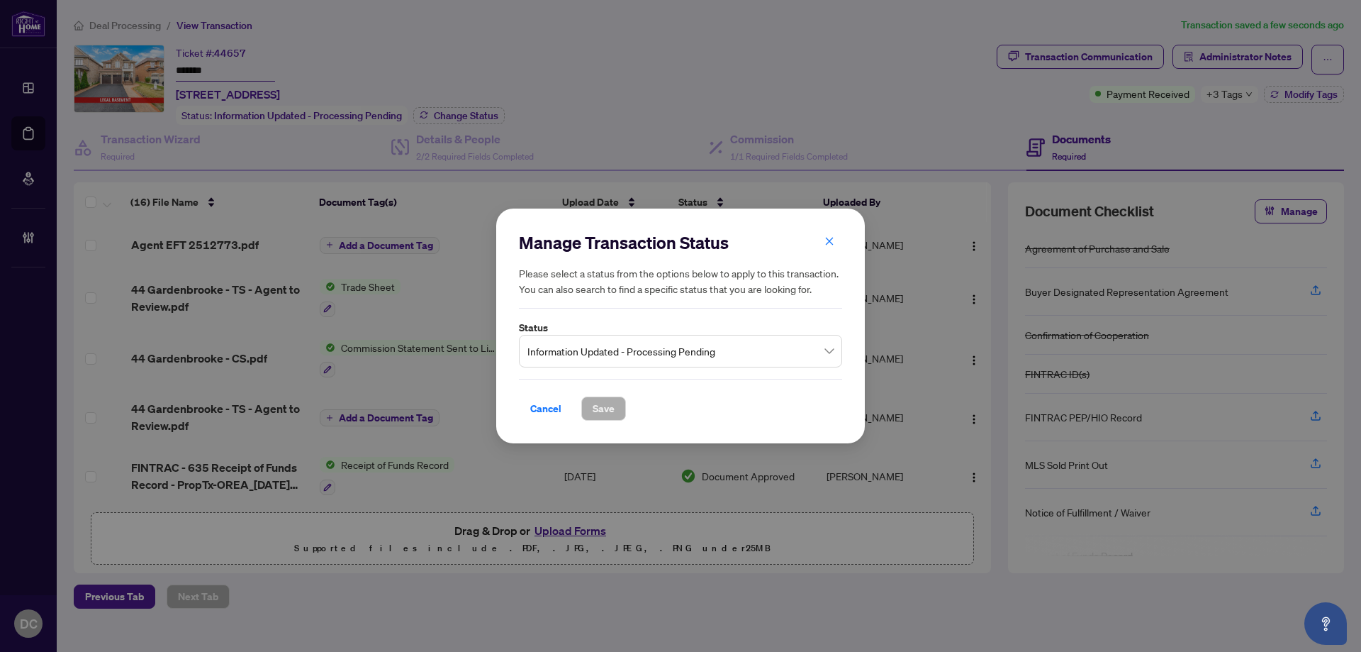
click at [652, 349] on span "Information Updated - Processing Pending" at bounding box center [680, 350] width 306 height 27
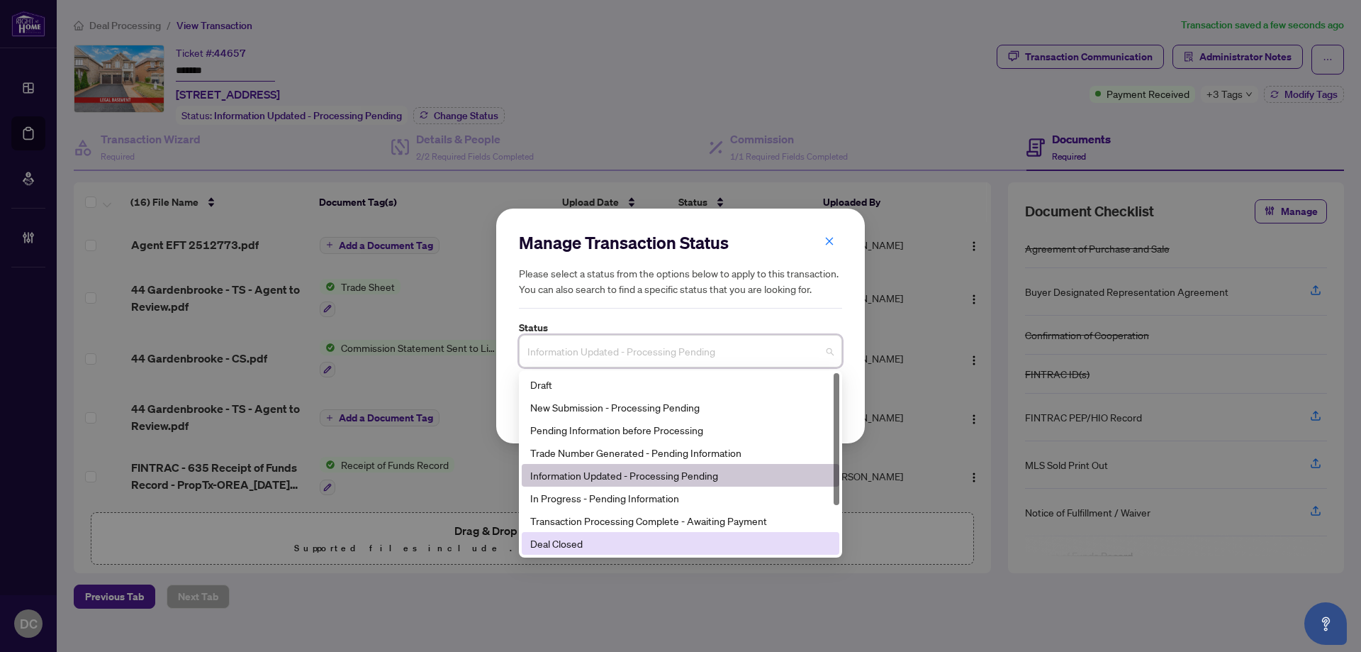
click at [600, 544] on div "Deal Closed" at bounding box center [680, 543] width 301 height 16
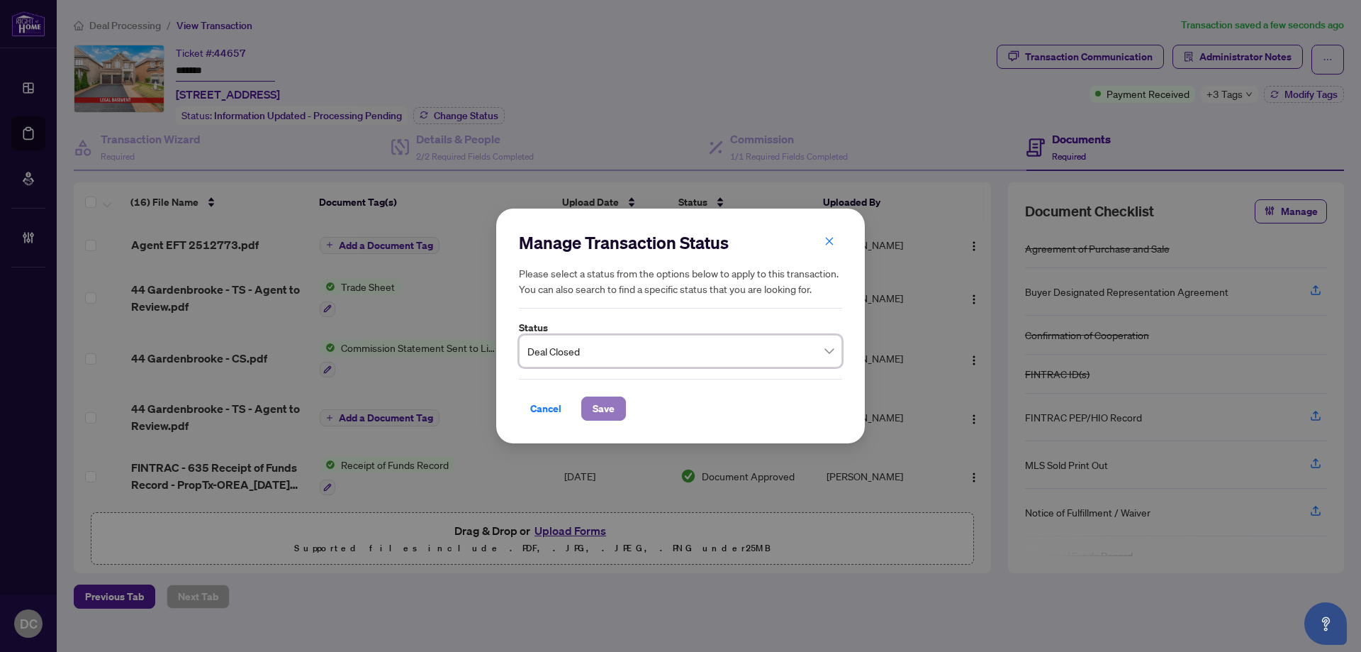
click at [591, 405] on button "Save" at bounding box center [603, 408] width 45 height 24
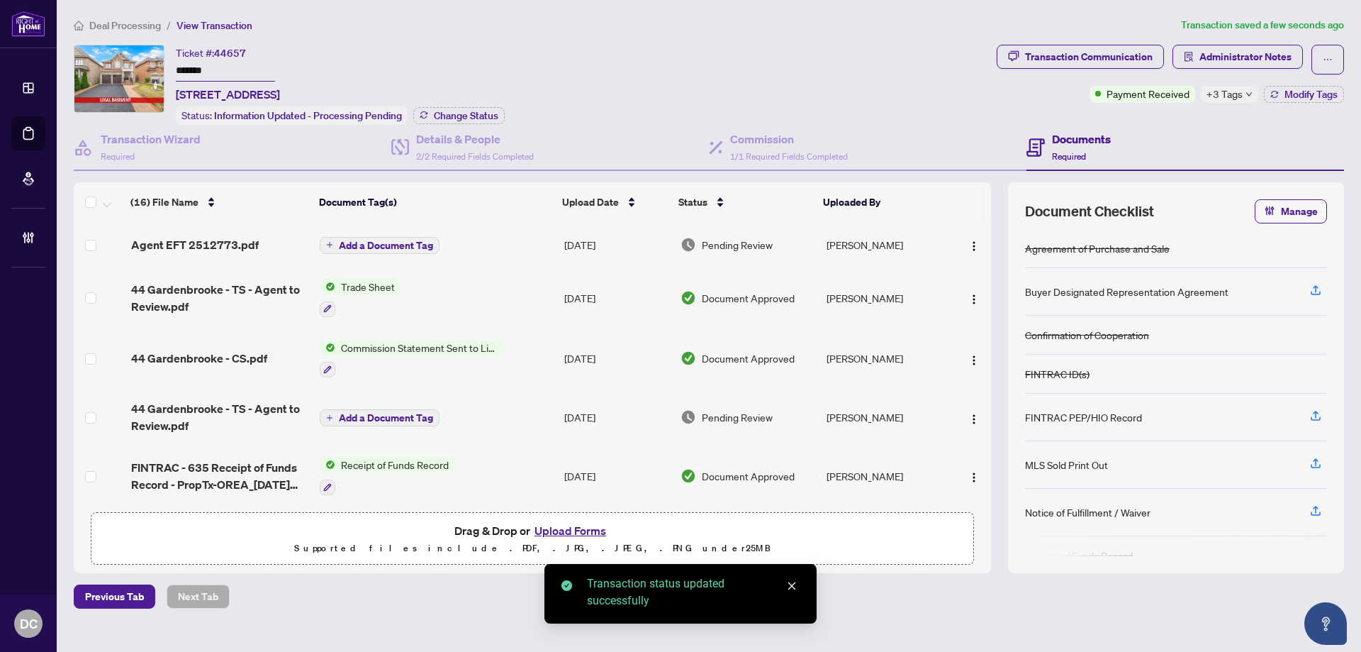
click at [116, 19] on span "Deal Processing" at bounding box center [125, 25] width 72 height 13
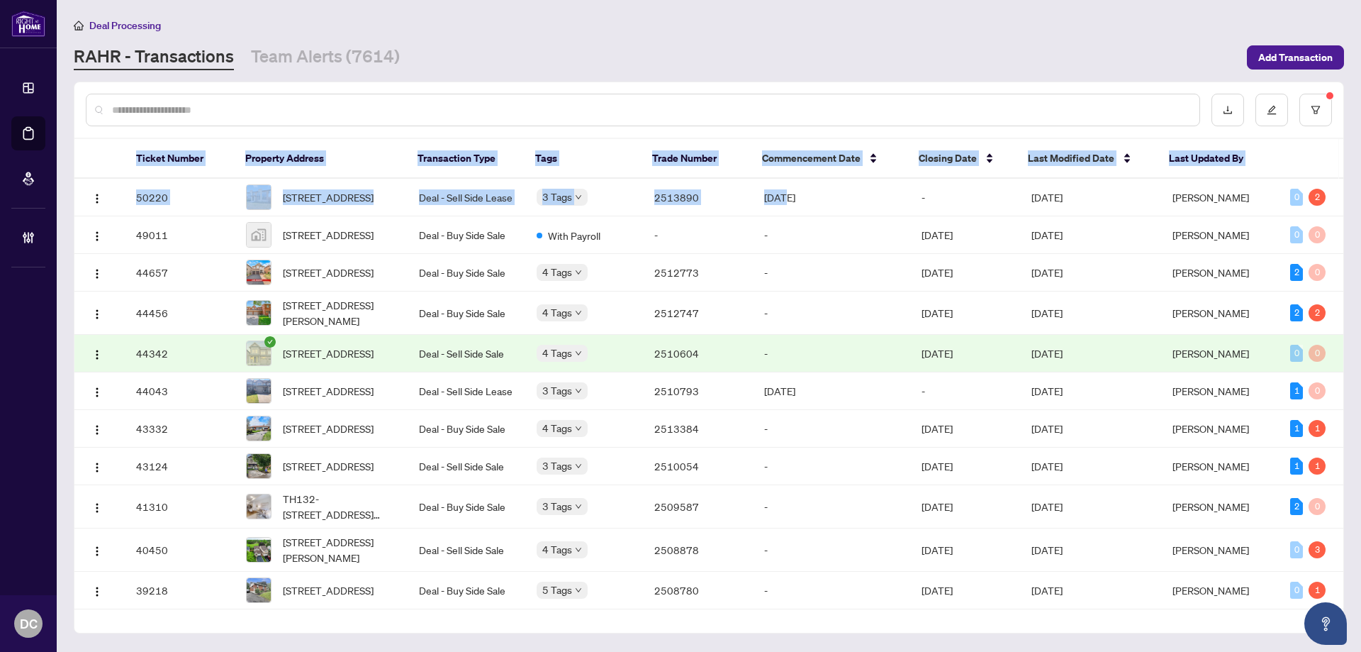
drag, startPoint x: 785, startPoint y: 197, endPoint x: 983, endPoint y: 89, distance: 226.2
click at [988, 99] on div "Ticket Number Property Address Transaction Type Tags Trade Number Commencement …" at bounding box center [708, 357] width 1269 height 550
click at [983, 89] on div at bounding box center [708, 109] width 1269 height 55
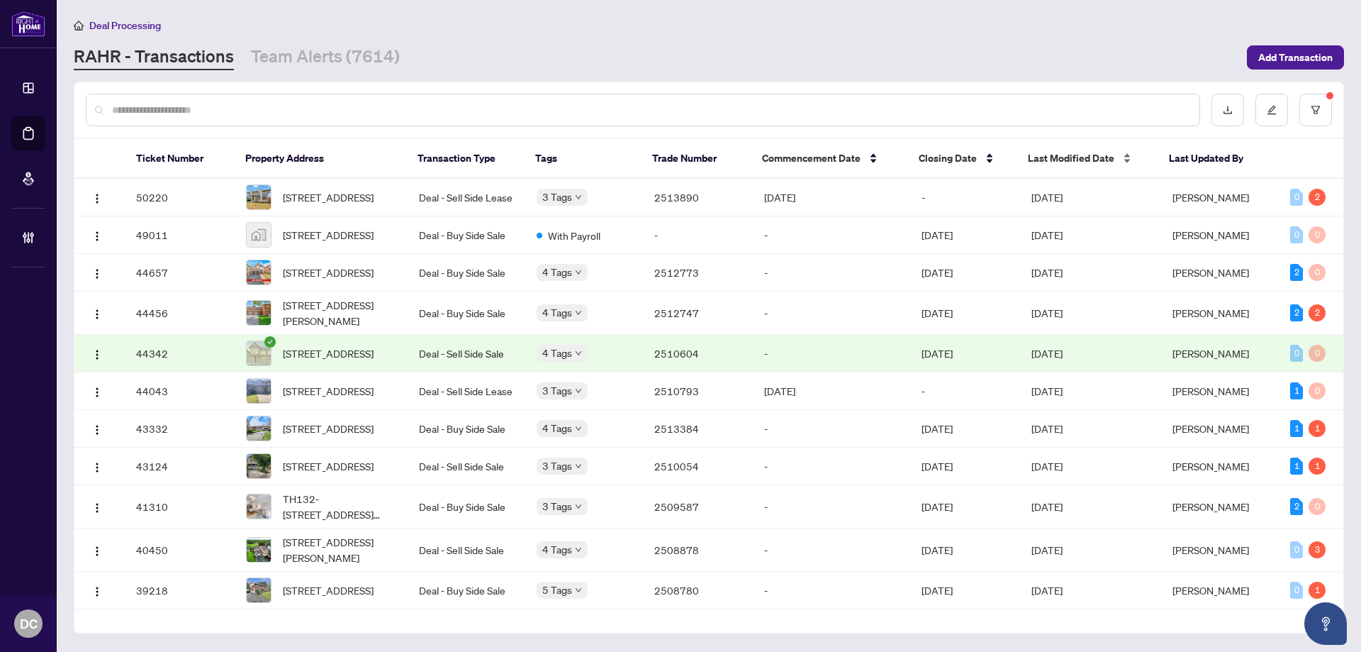
click at [1054, 155] on span "Last Modified Date" at bounding box center [1071, 158] width 86 height 16
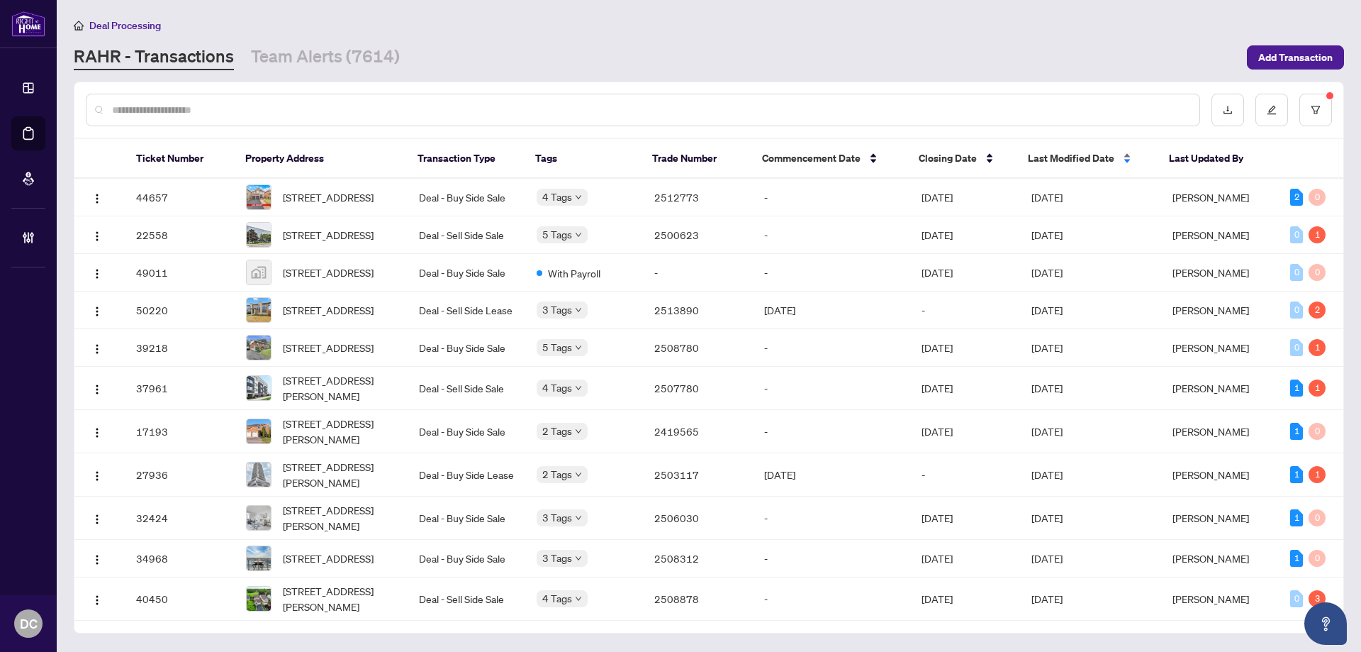
click at [1054, 155] on span "Last Modified Date" at bounding box center [1071, 158] width 86 height 16
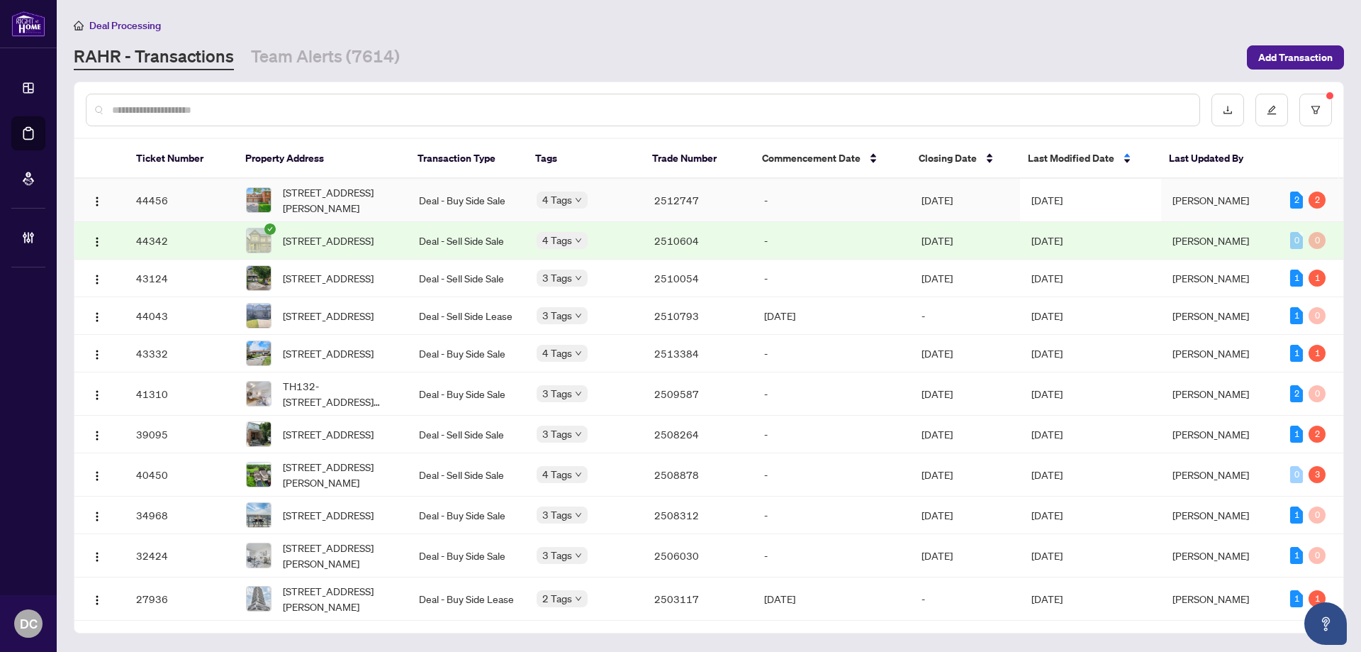
click at [1048, 199] on span "[DATE]" at bounding box center [1047, 200] width 31 height 13
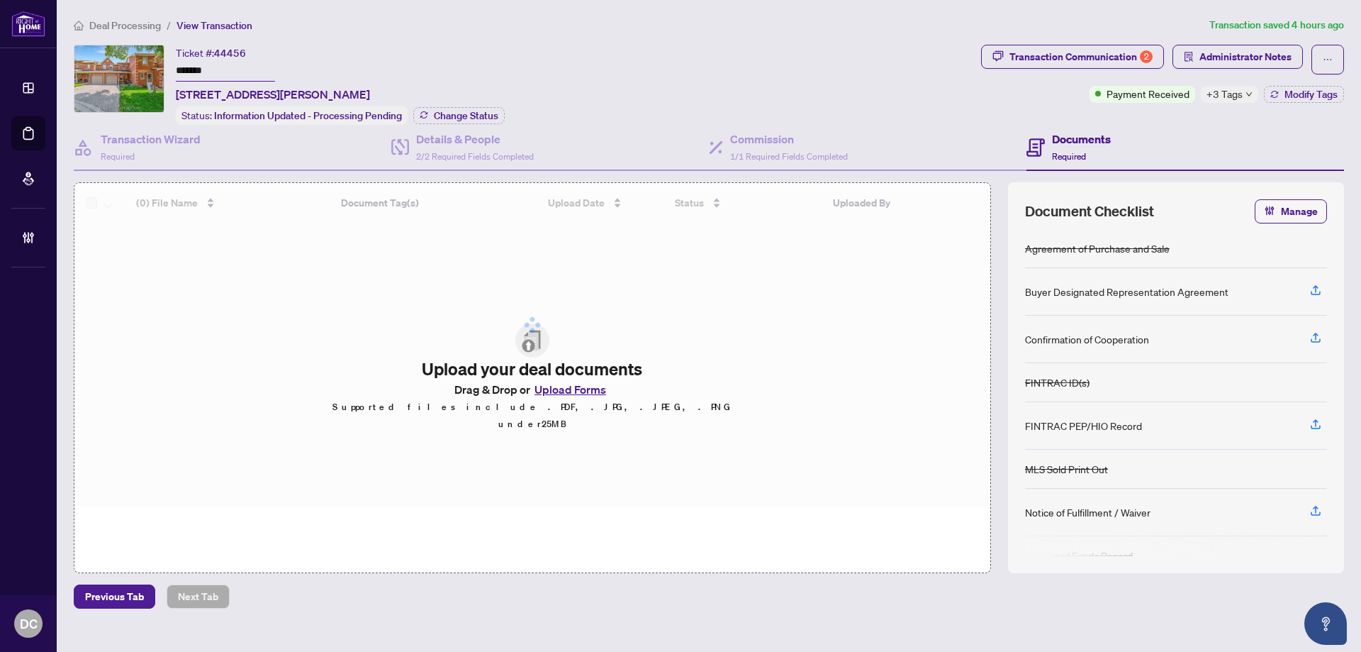
drag, startPoint x: 224, startPoint y: 68, endPoint x: 198, endPoint y: 74, distance: 26.8
click at [167, 68] on div "Ticket #: 44456 ******* 846 Playter Cres, Newmarket, Ontario L3X 1W8, Canada St…" at bounding box center [525, 85] width 902 height 80
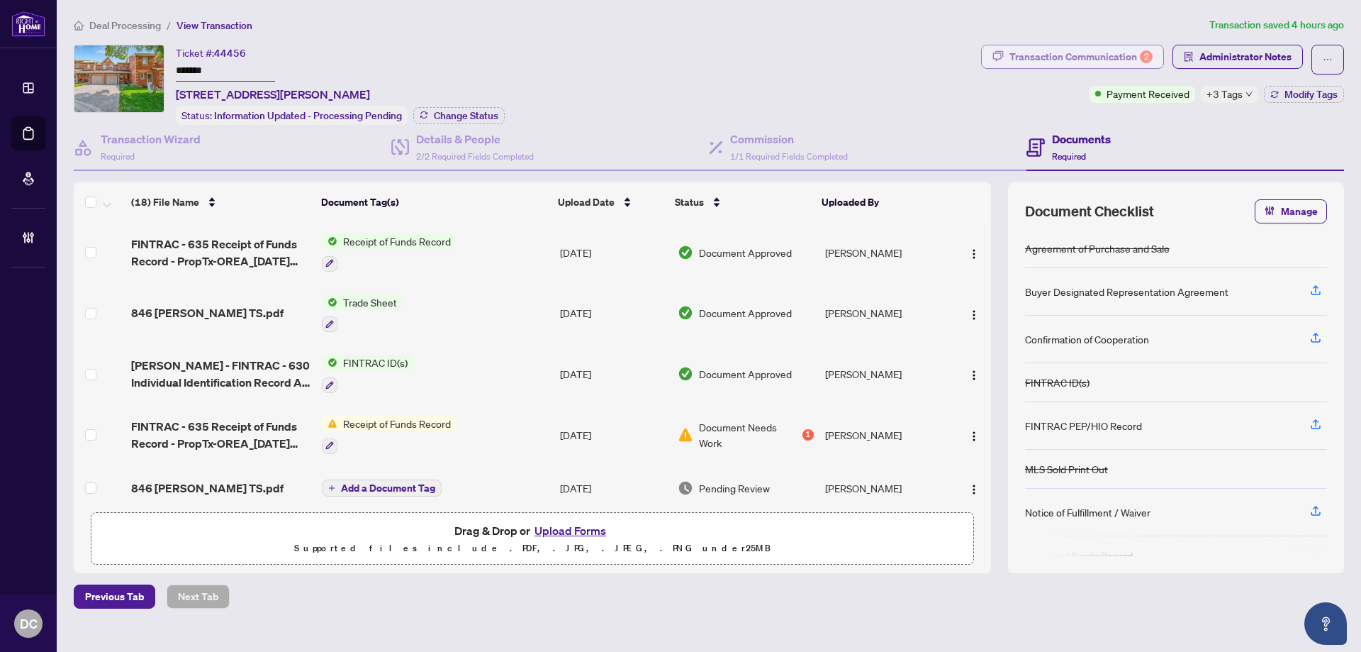
click at [1112, 58] on div "Transaction Communication 2" at bounding box center [1081, 56] width 143 height 23
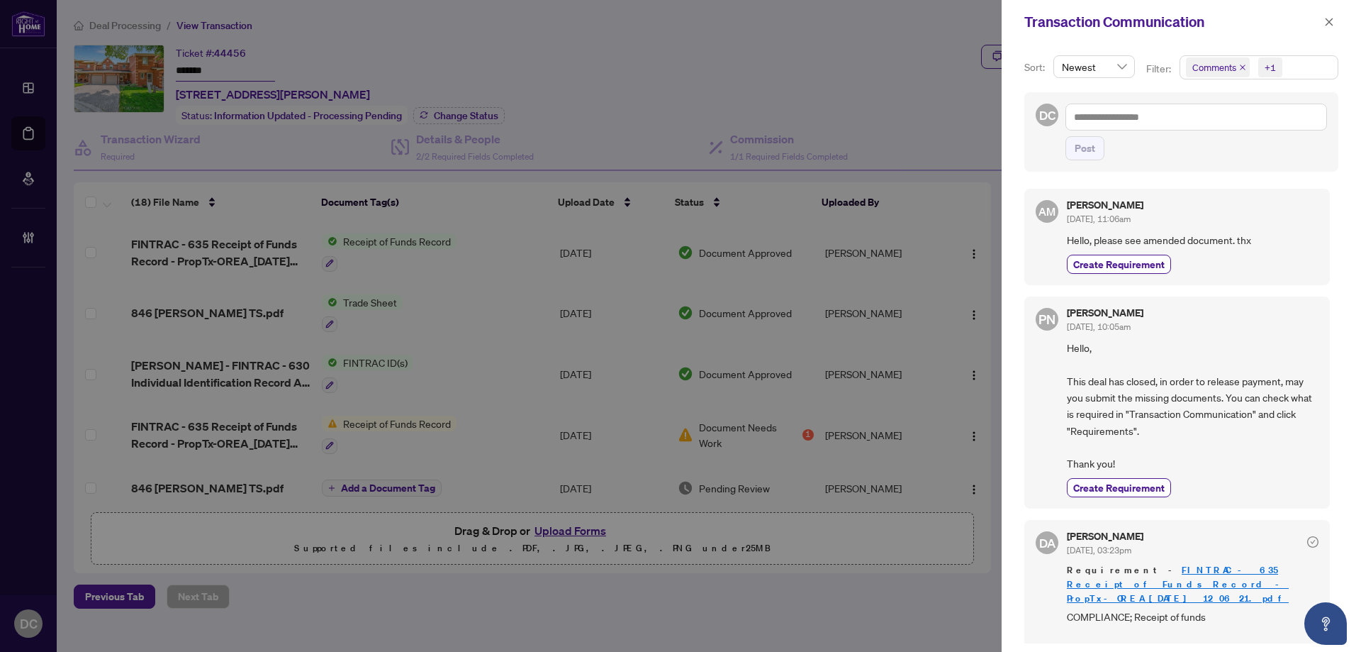
click at [1286, 71] on span "Comments +1" at bounding box center [1258, 67] width 157 height 23
click at [1227, 164] on span "Activity History" at bounding box center [1241, 166] width 67 height 13
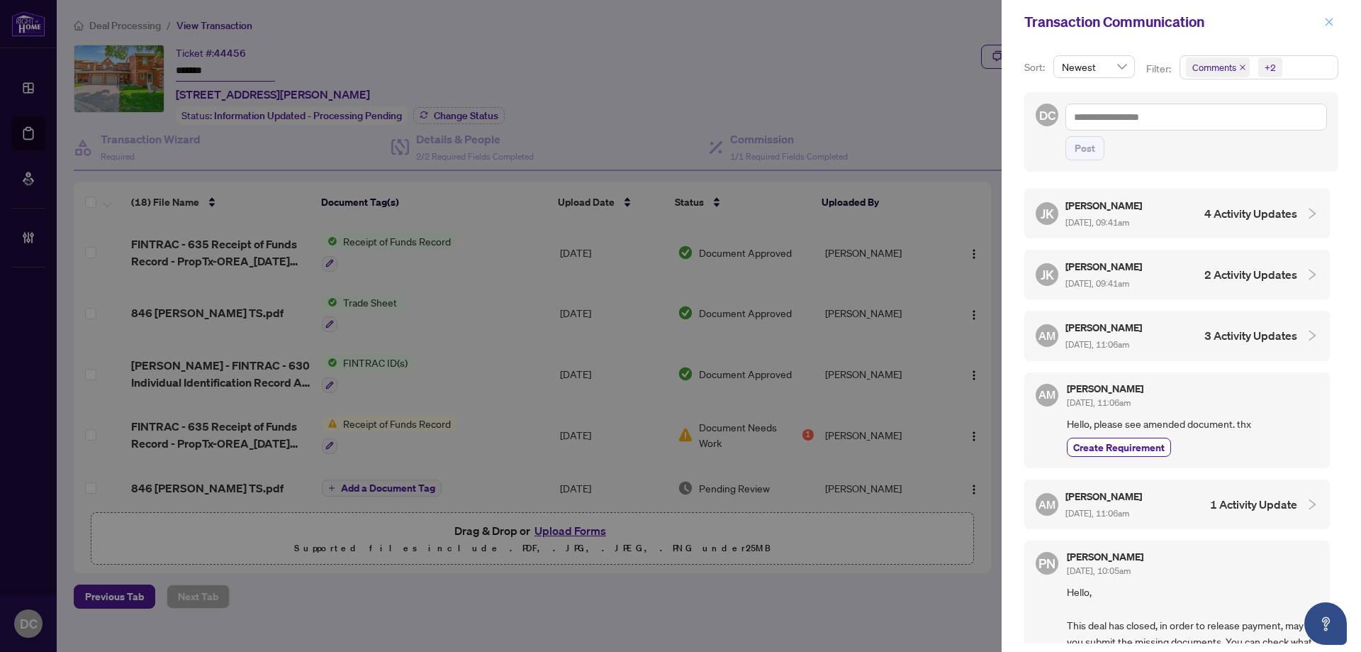
click at [1331, 22] on icon "close" at bounding box center [1329, 22] width 10 height 10
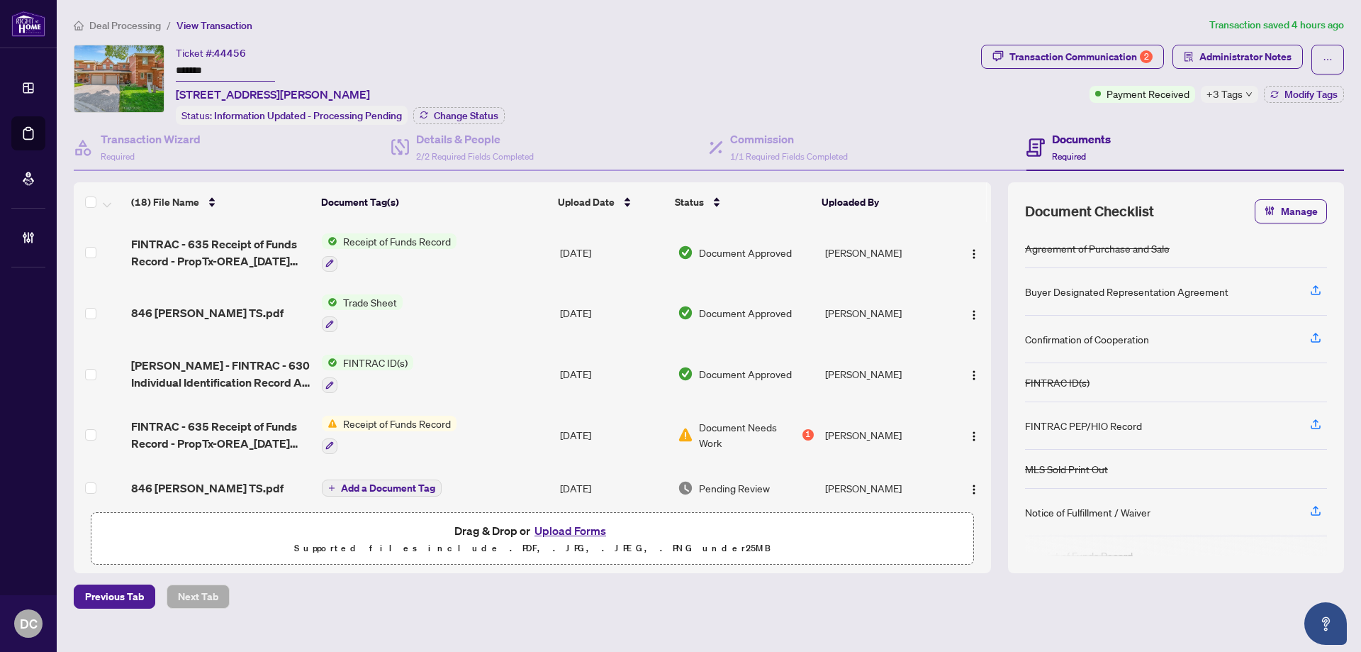
click at [514, 307] on td "Trade Sheet" at bounding box center [435, 313] width 238 height 61
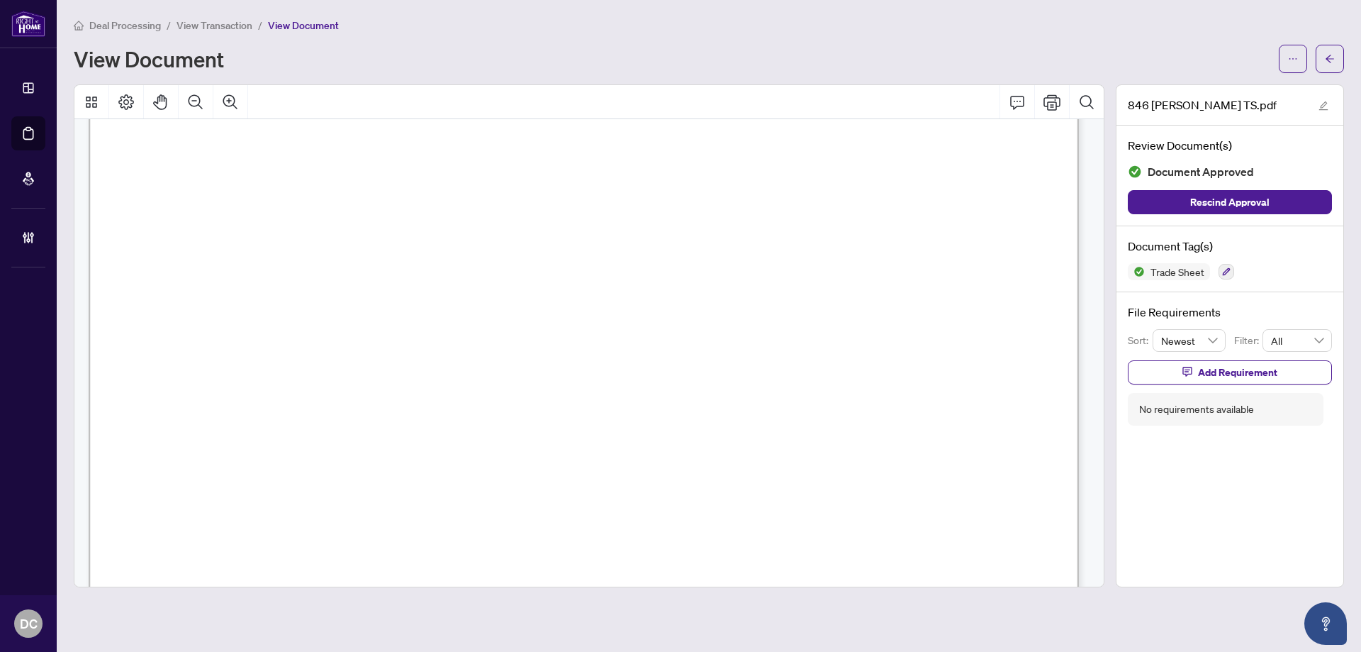
scroll to position [425, 0]
click at [1328, 67] on span "button" at bounding box center [1330, 59] width 10 height 23
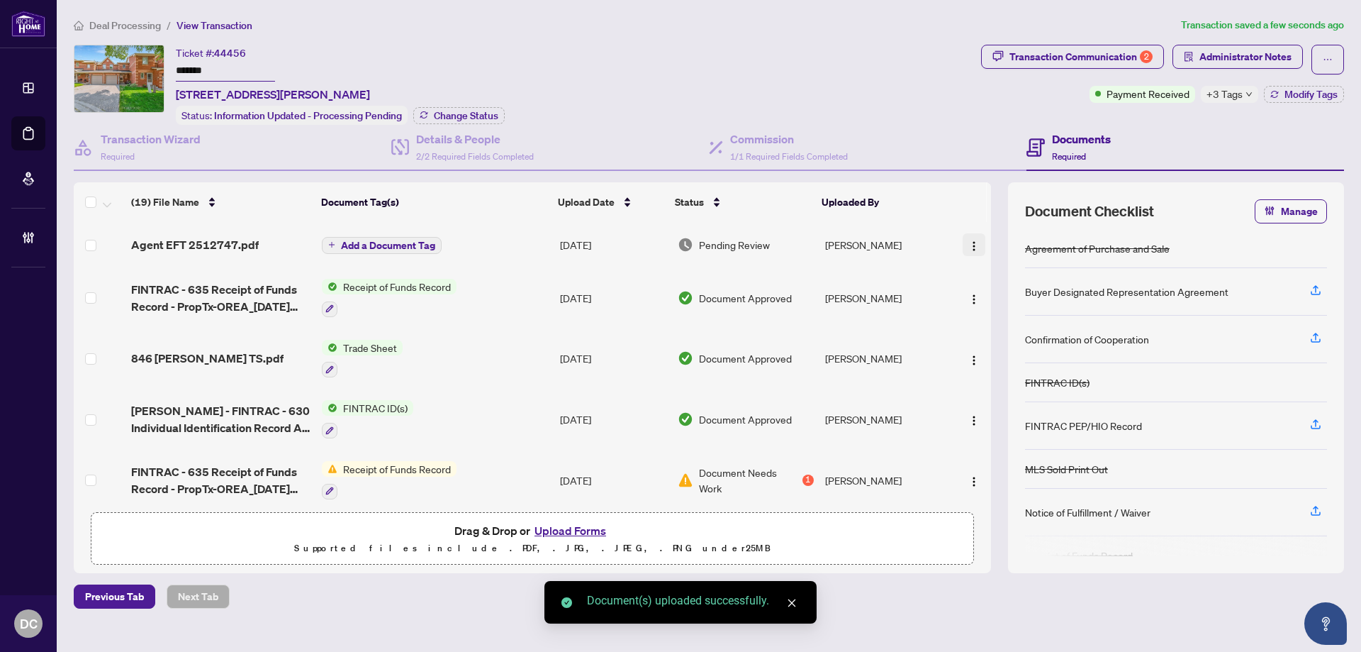
click at [963, 243] on button "button" at bounding box center [974, 244] width 23 height 23
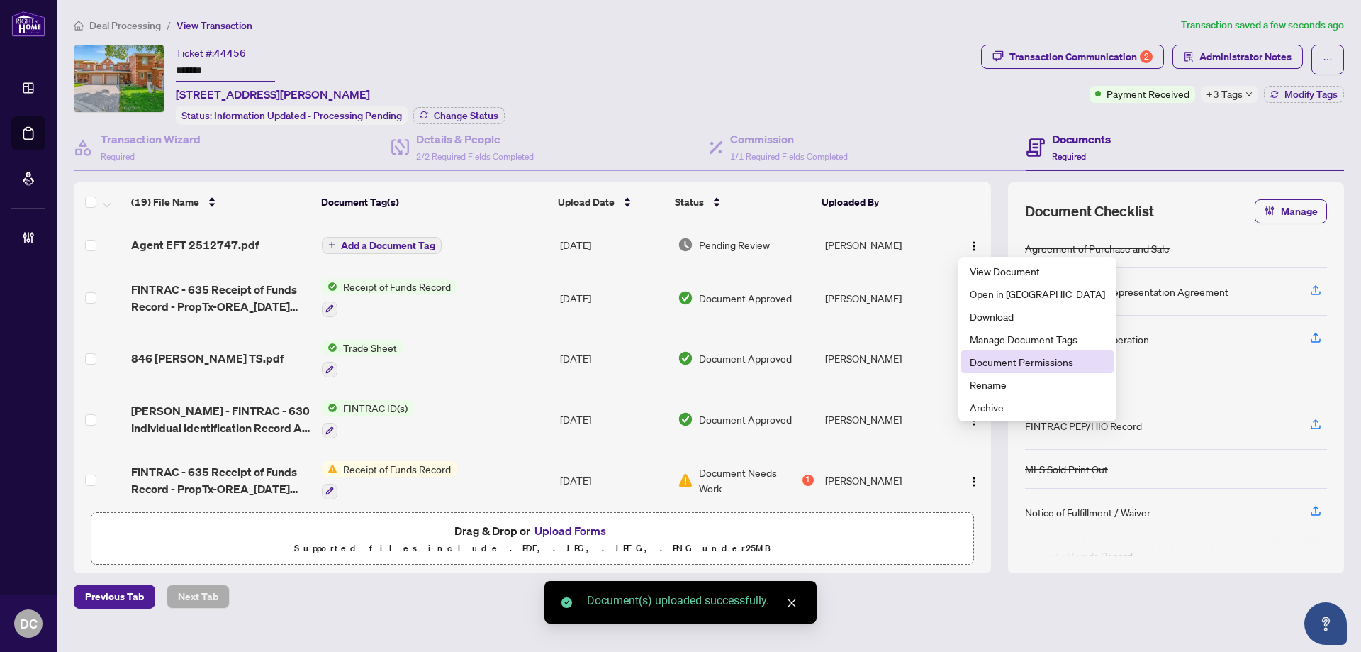
click at [991, 362] on span "Document Permissions" at bounding box center [1037, 362] width 135 height 16
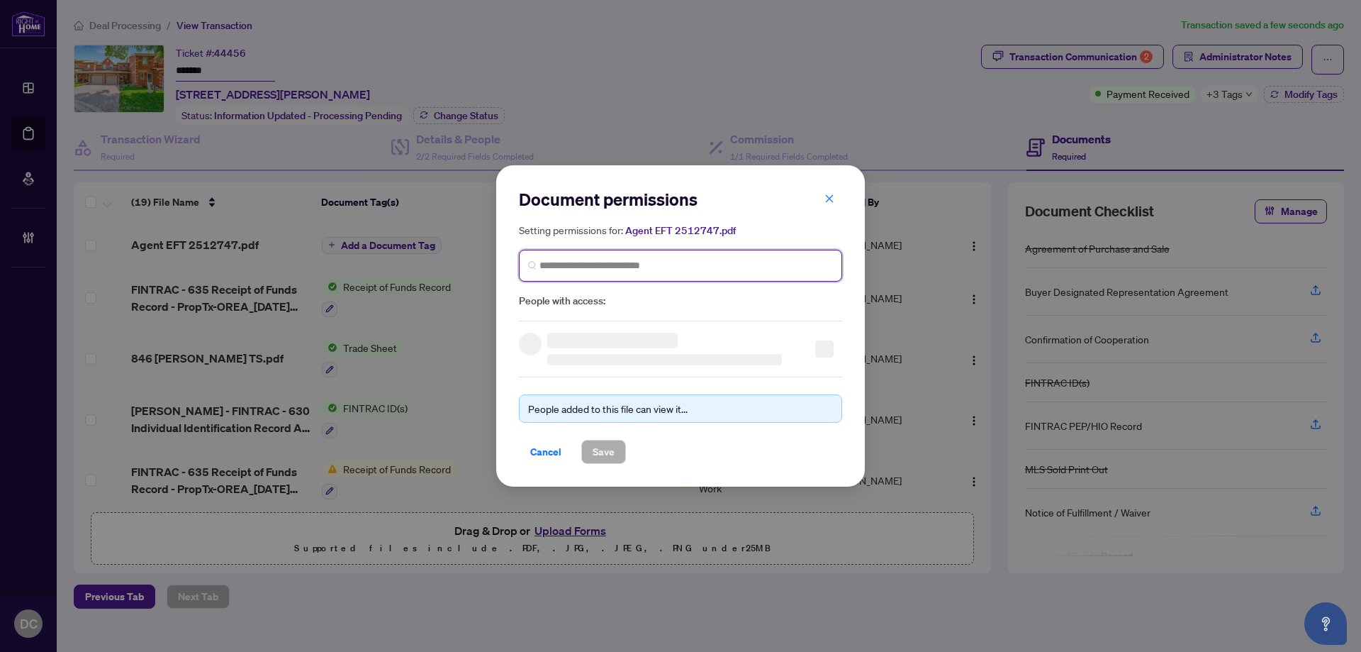
click at [633, 265] on input "search" at bounding box center [687, 265] width 294 height 15
type input "*****"
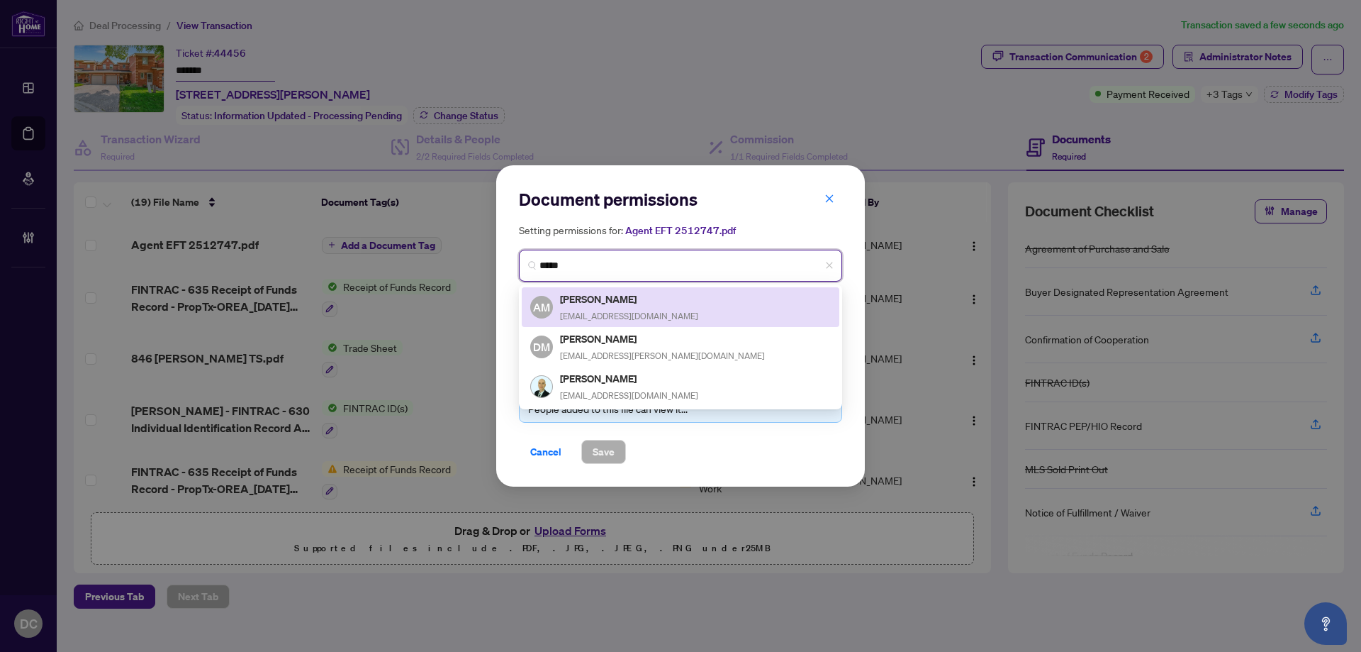
click at [608, 291] on h5 "Andre Marto" at bounding box center [629, 299] width 138 height 16
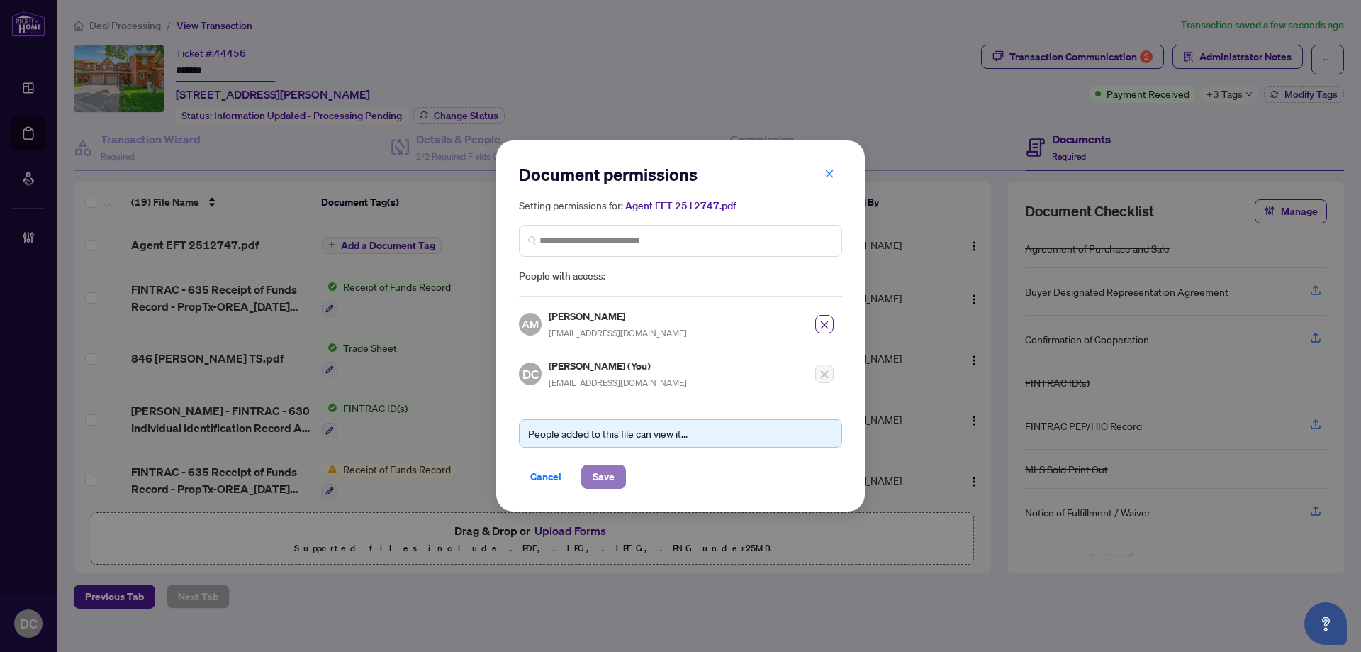
click at [609, 484] on span "Save" at bounding box center [604, 476] width 22 height 23
click at [1281, 91] on div "Document permissions Setting permissions for: Agent EFT 2512747.pdf 5273 AM And…" at bounding box center [680, 326] width 1361 height 652
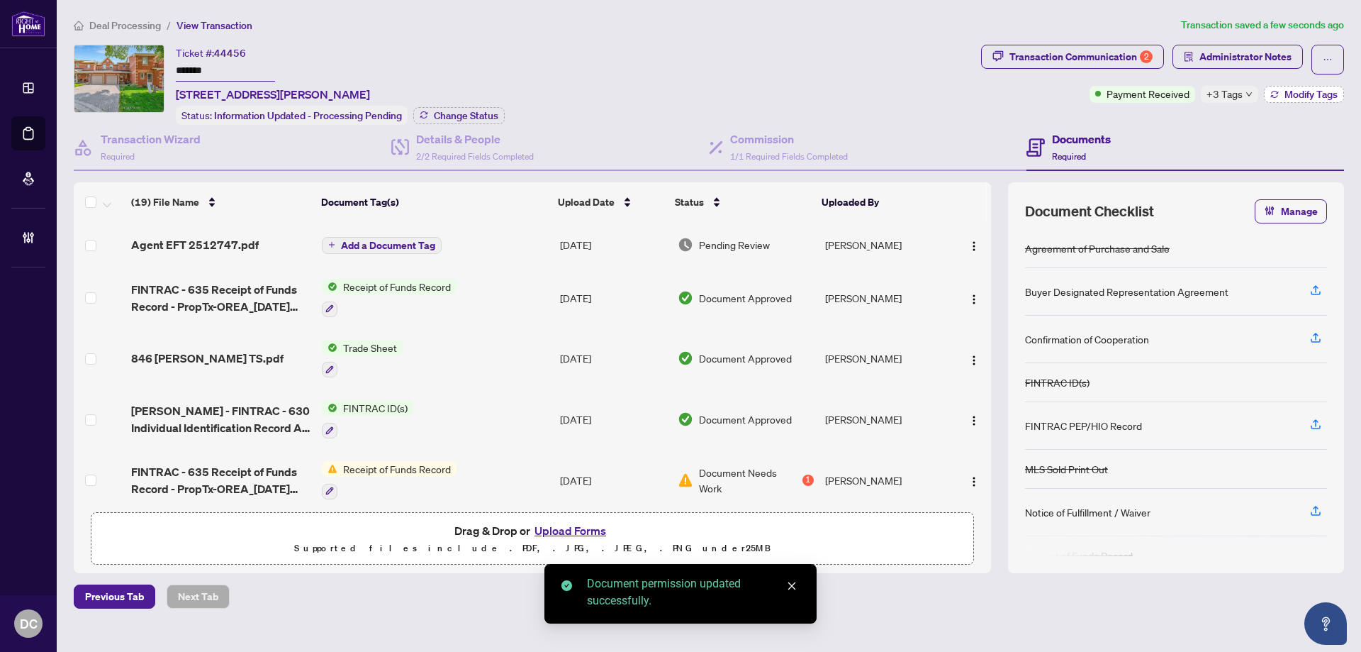
click at [1288, 95] on span "Modify Tags" at bounding box center [1311, 94] width 53 height 10
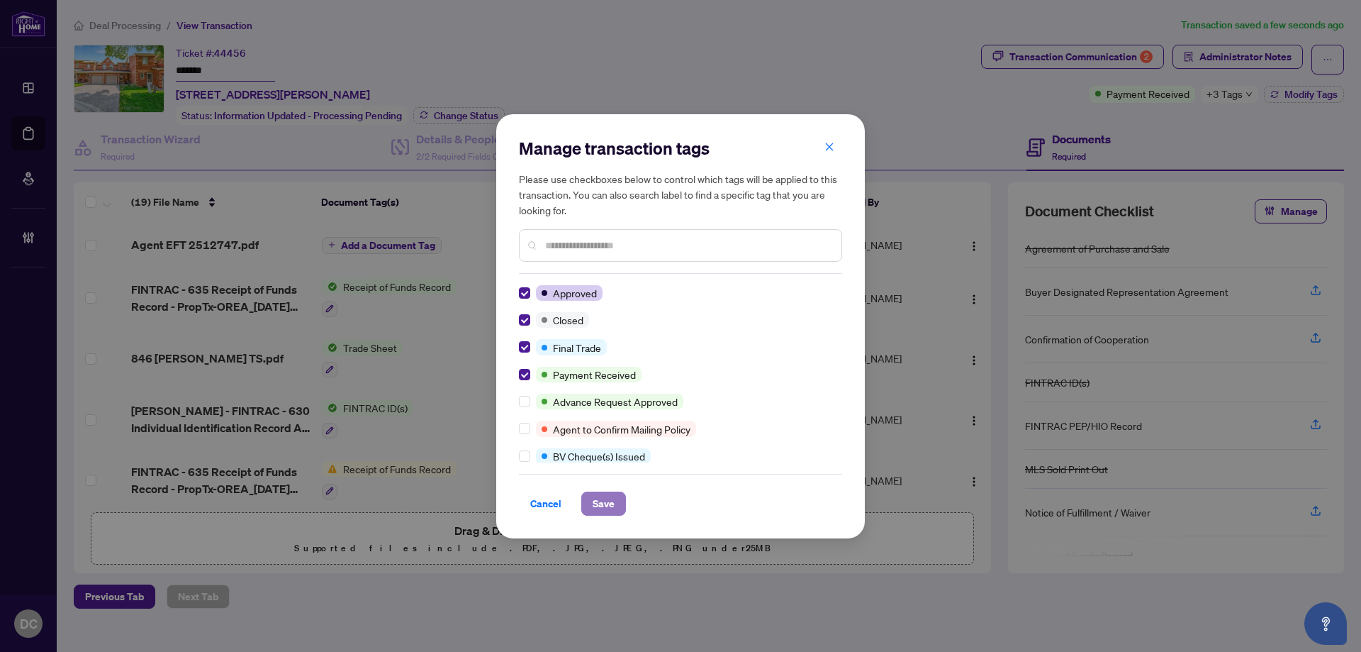
click at [605, 498] on span "Save" at bounding box center [604, 503] width 22 height 23
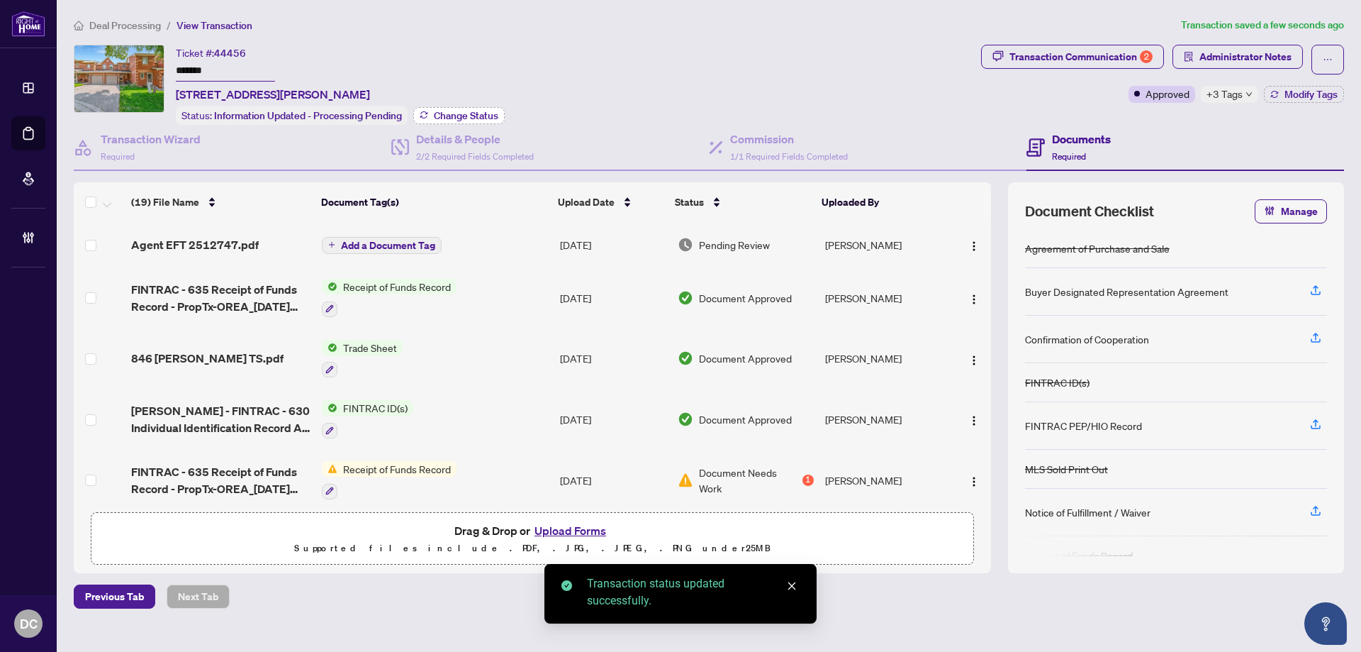
click at [495, 112] on span "Change Status" at bounding box center [466, 116] width 65 height 10
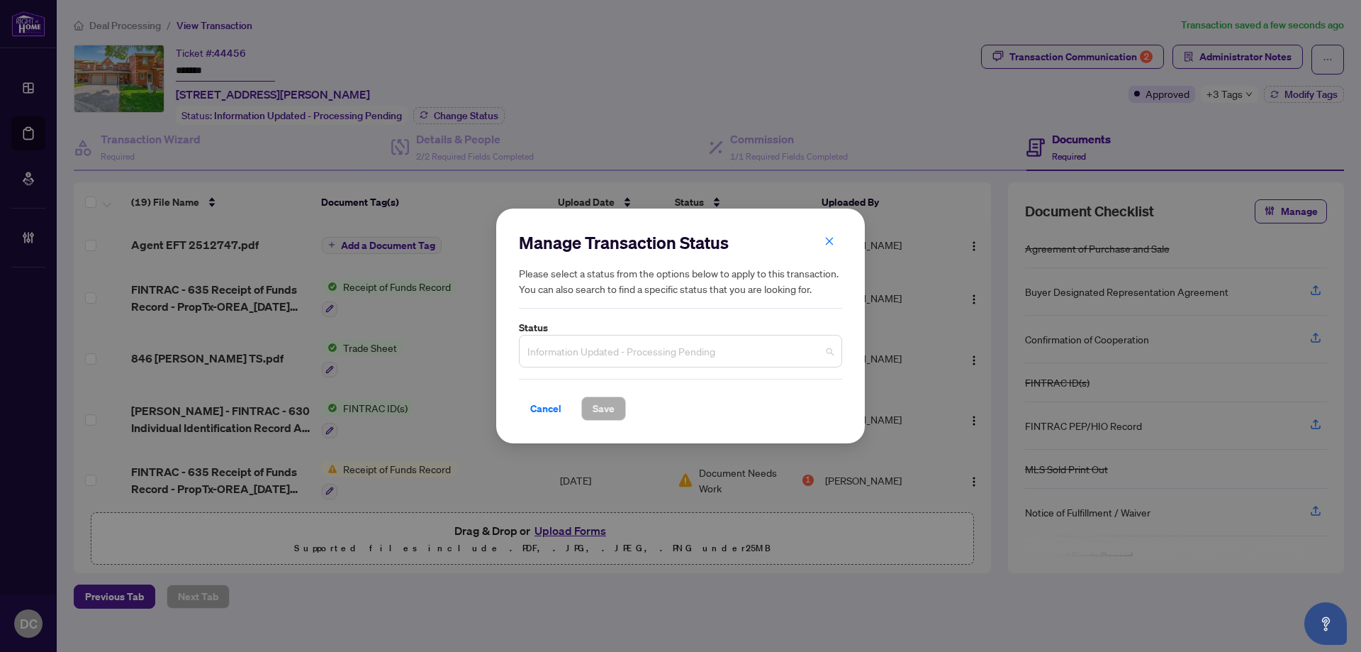
click at [656, 350] on span "Information Updated - Processing Pending" at bounding box center [680, 350] width 306 height 27
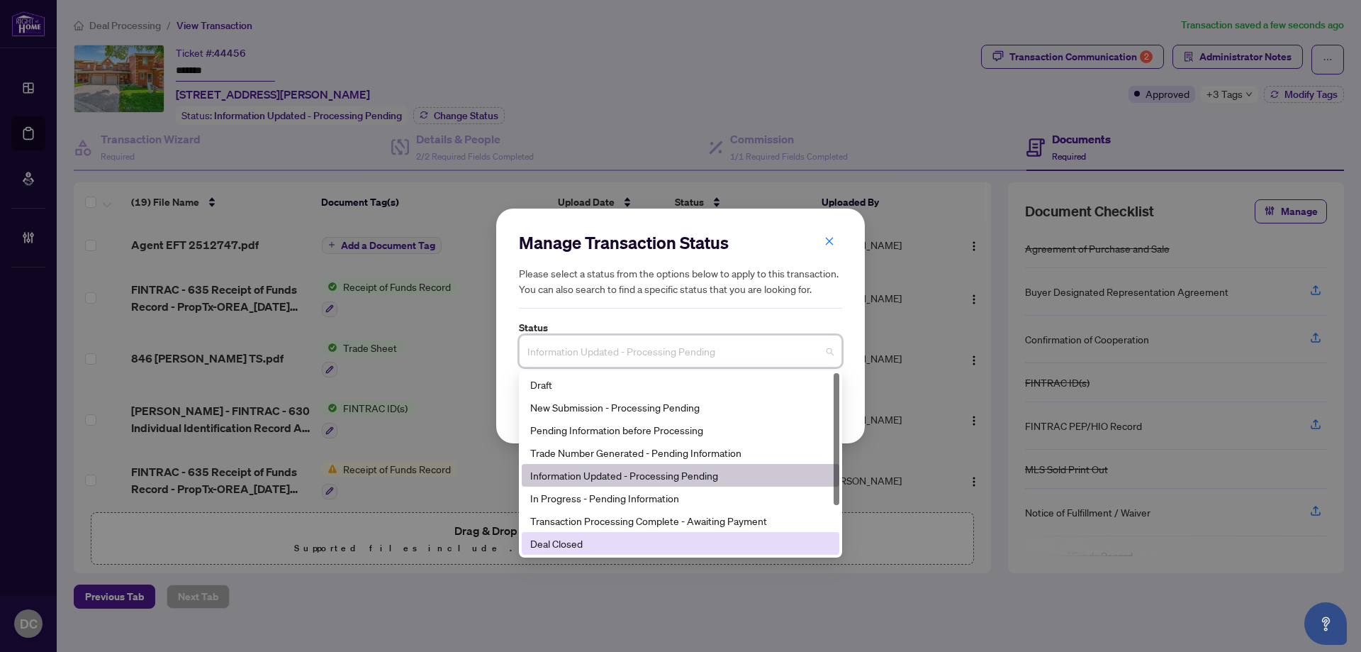
click at [619, 547] on div "Deal Closed" at bounding box center [680, 543] width 301 height 16
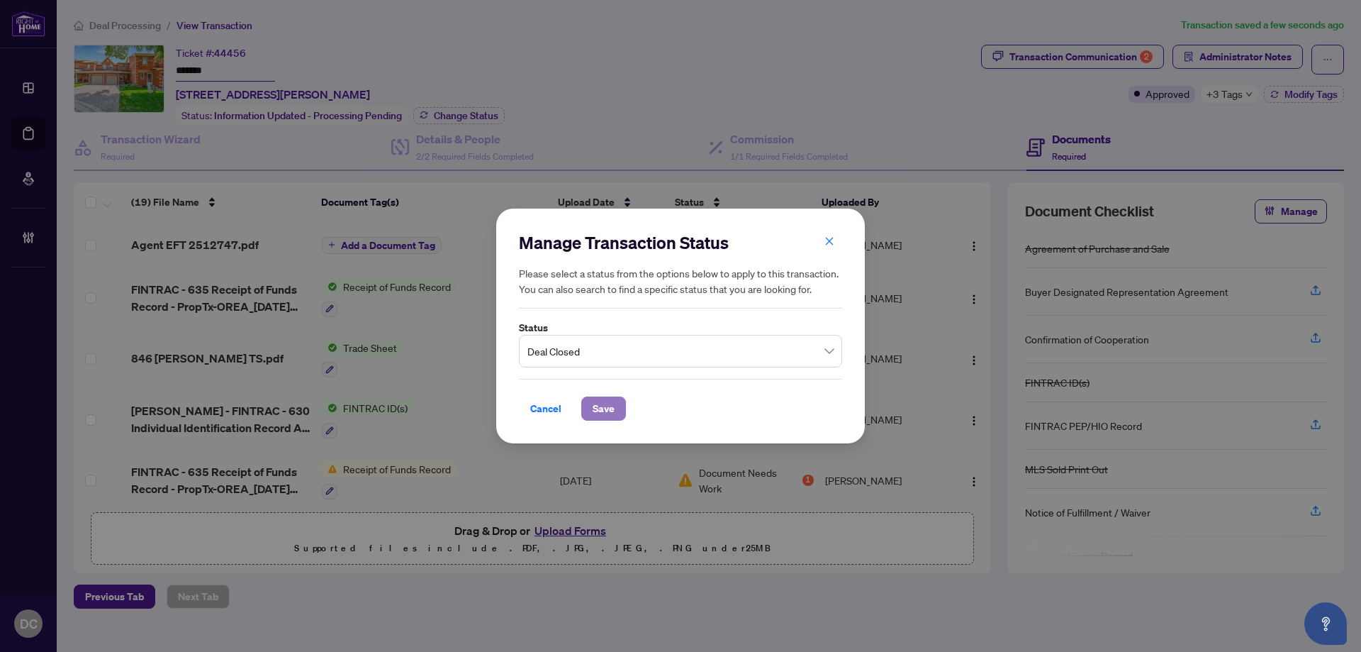
click at [615, 408] on button "Save" at bounding box center [603, 408] width 45 height 24
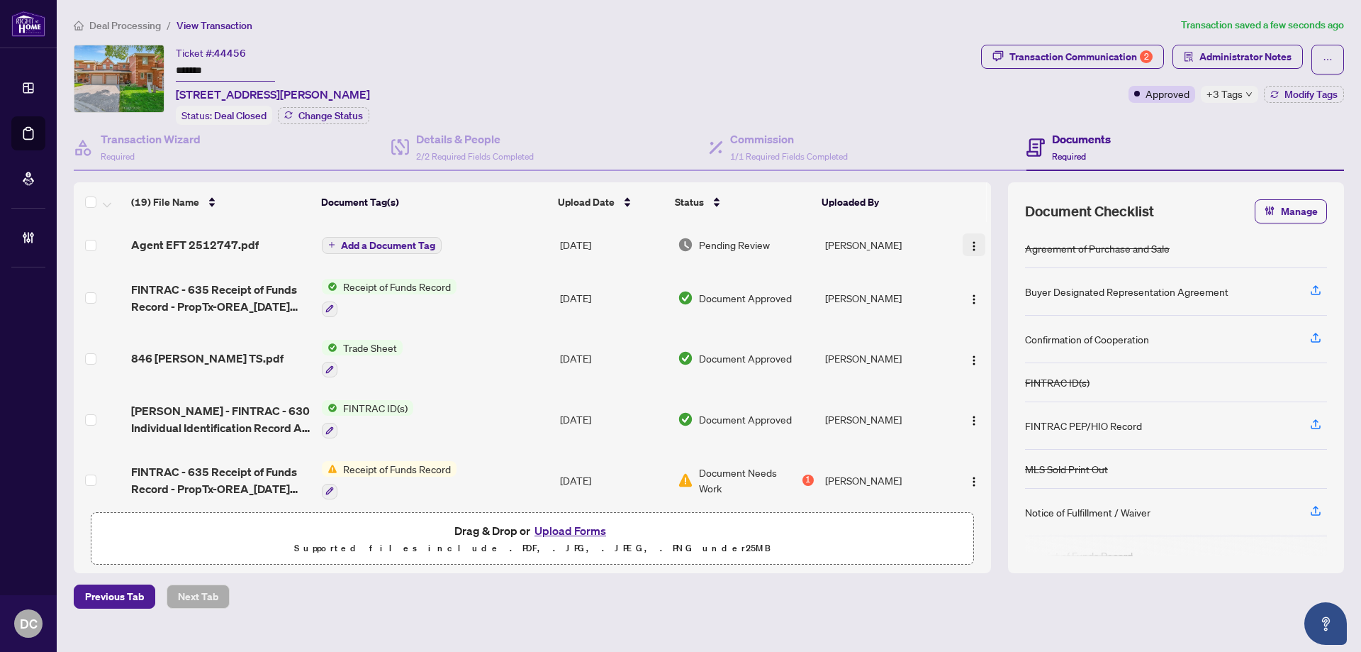
click at [968, 245] on img "button" at bounding box center [973, 245] width 11 height 11
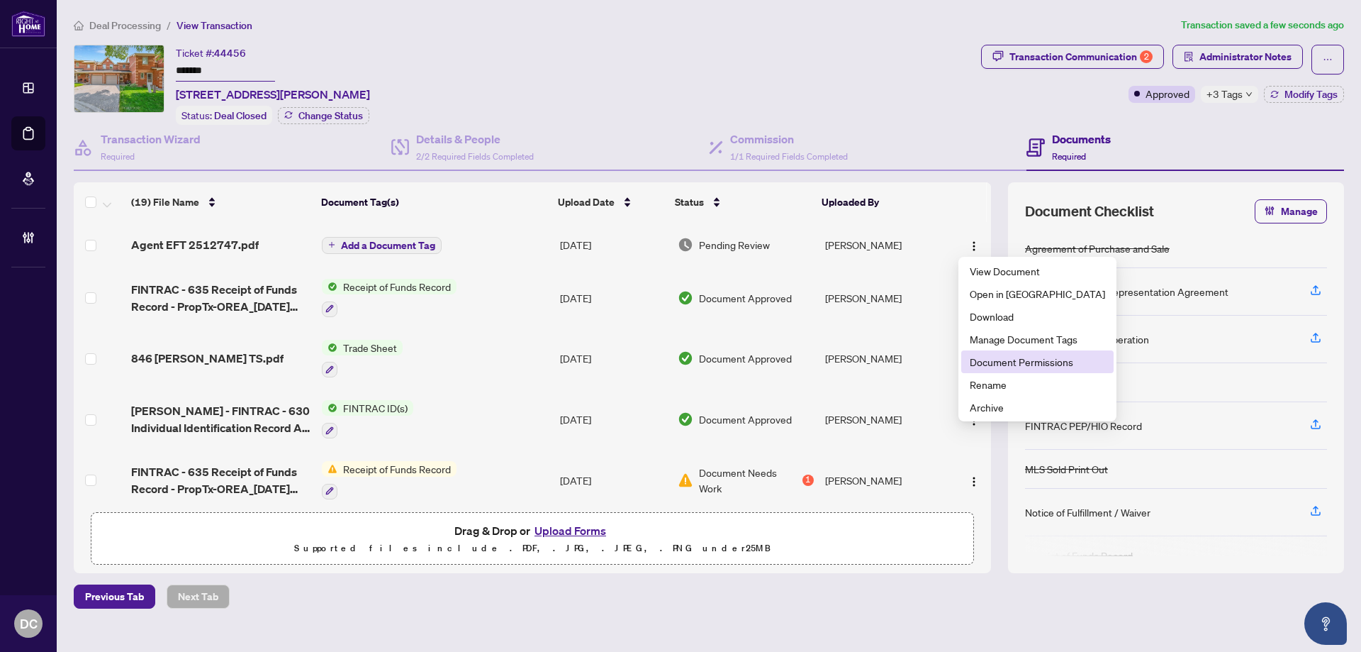
click at [1022, 362] on span "Document Permissions" at bounding box center [1037, 362] width 135 height 16
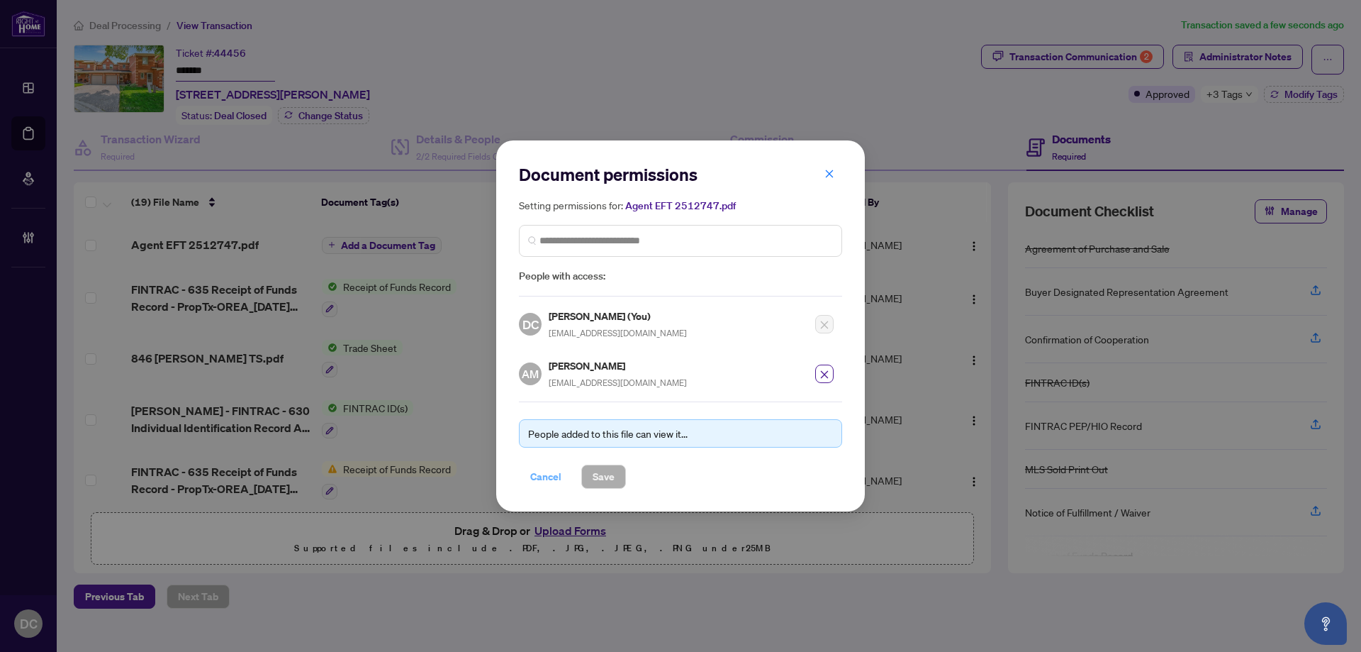
click at [548, 481] on span "Cancel" at bounding box center [545, 476] width 31 height 23
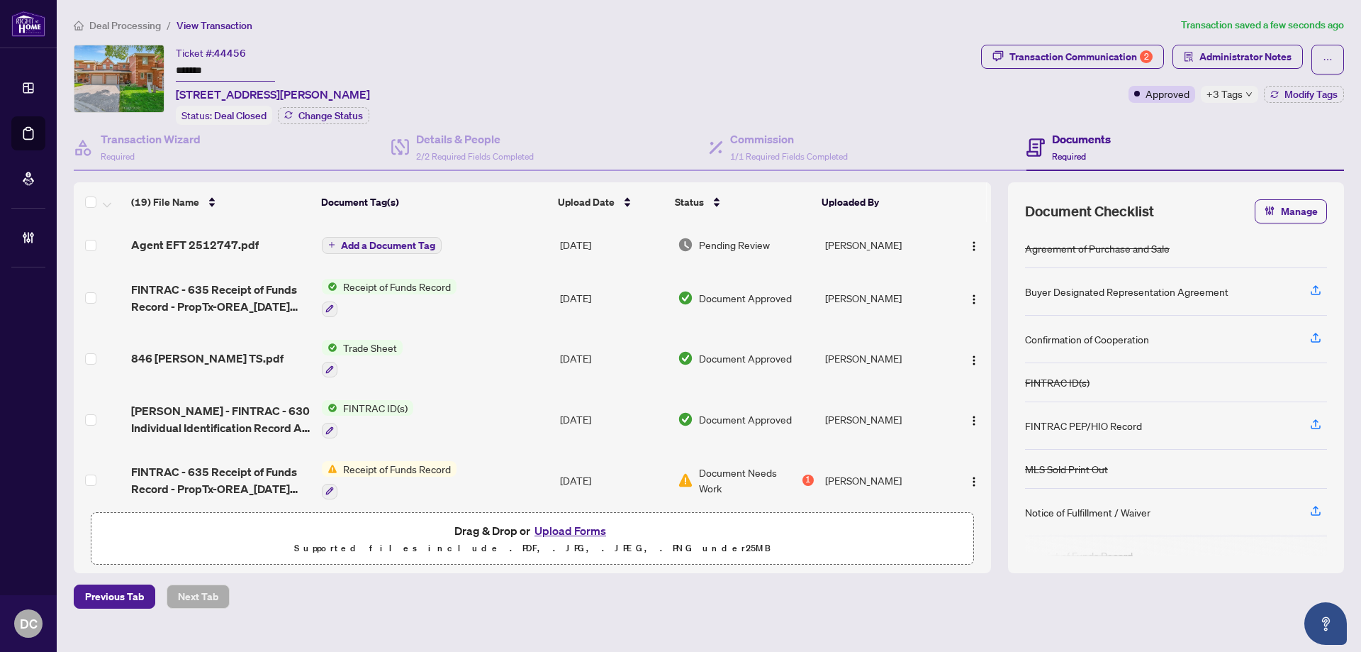
click at [113, 27] on span "Deal Processing" at bounding box center [125, 25] width 72 height 13
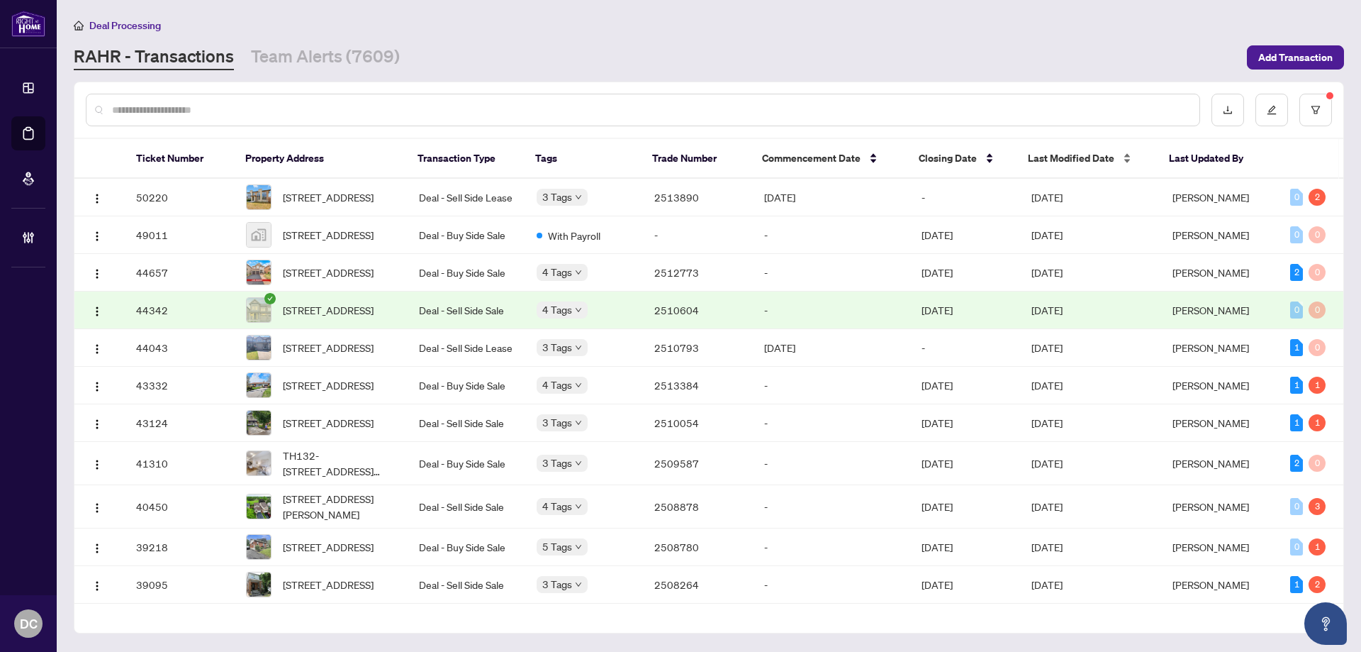
click at [1056, 152] on span "Last Modified Date" at bounding box center [1071, 158] width 86 height 16
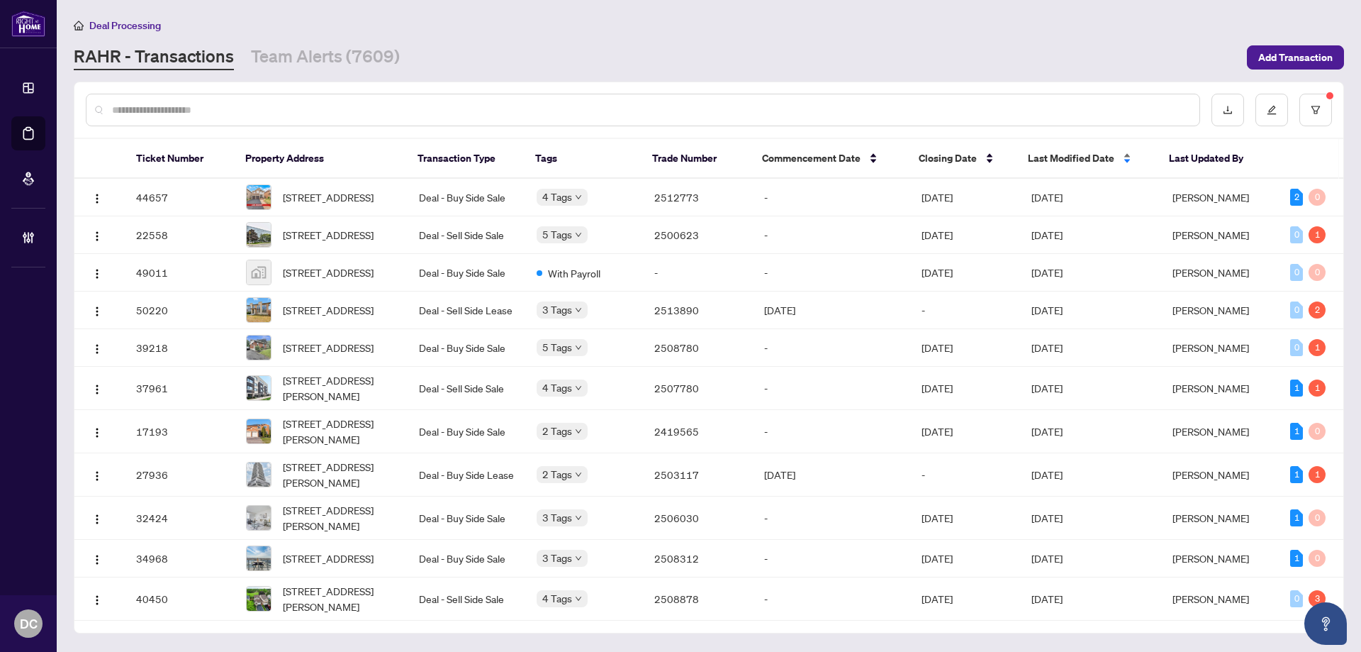
click at [1057, 154] on span "Last Modified Date" at bounding box center [1071, 158] width 86 height 16
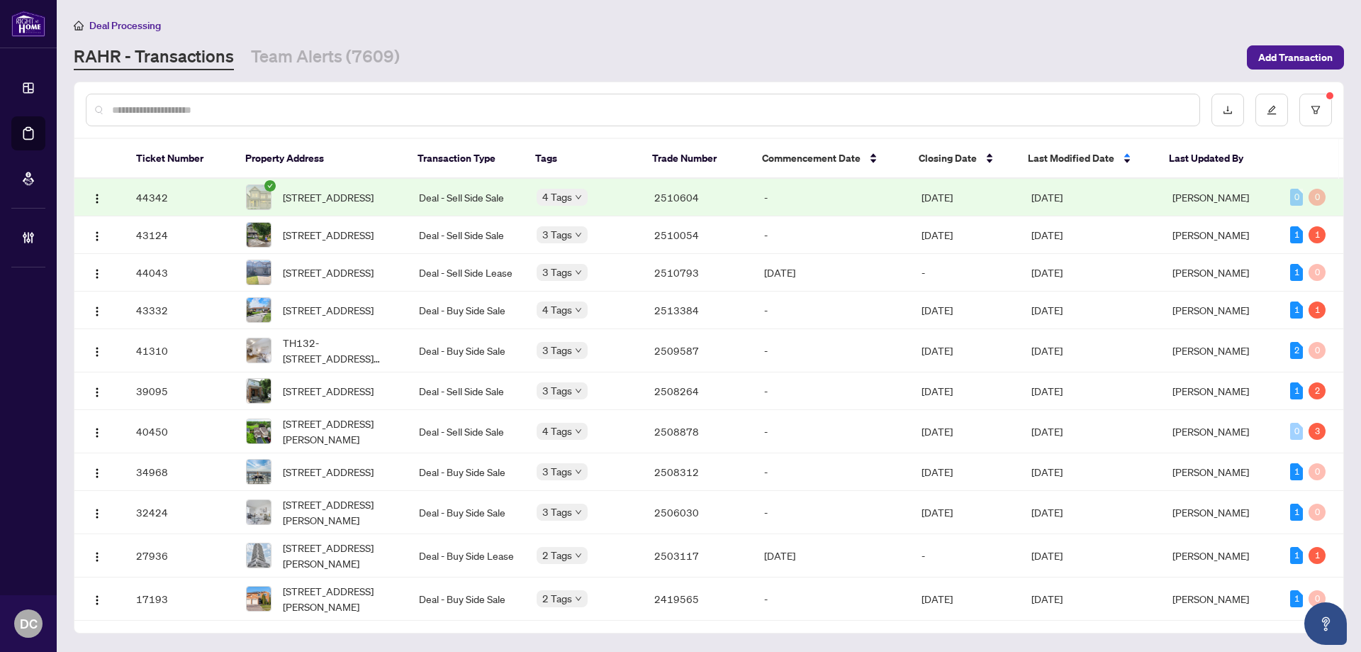
click at [1062, 196] on span "[DATE]" at bounding box center [1047, 197] width 31 height 13
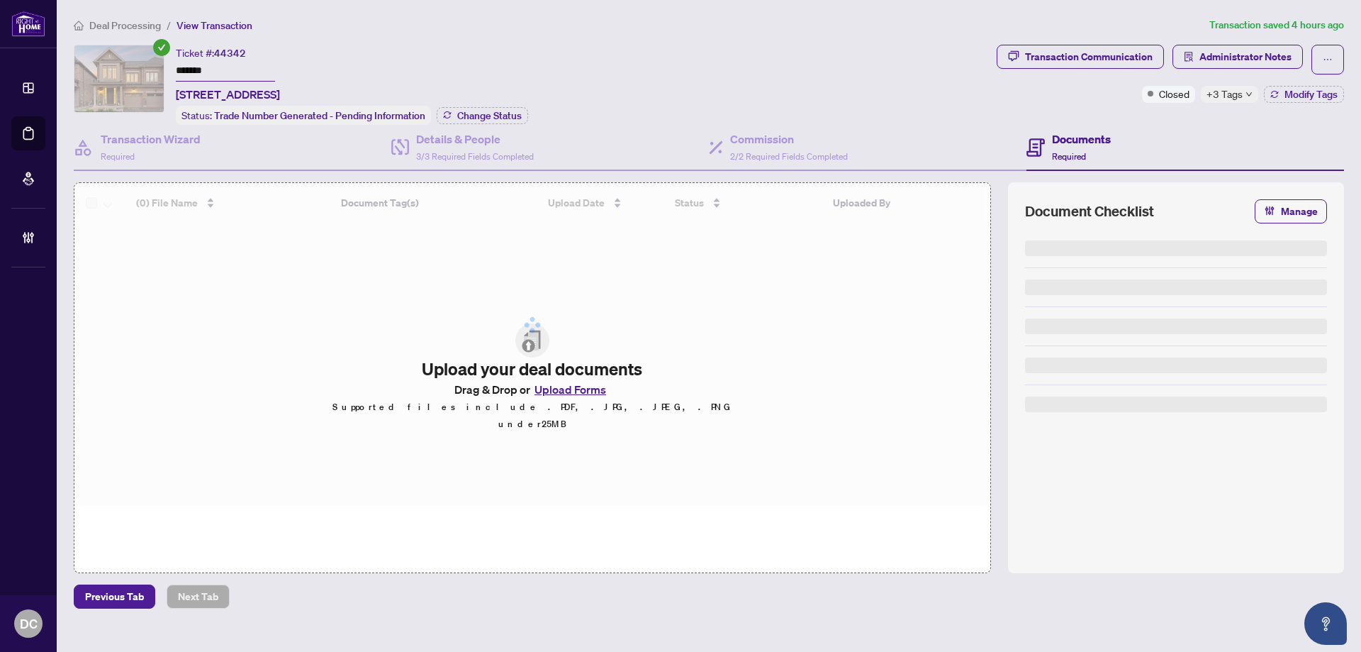
drag, startPoint x: 237, startPoint y: 72, endPoint x: 133, endPoint y: 68, distance: 103.6
click at [133, 68] on div "Ticket #: 44342 ******* 9 Angelfish Rd, Brampton, Ontario L7A 5C5, Canada Statu…" at bounding box center [532, 85] width 917 height 80
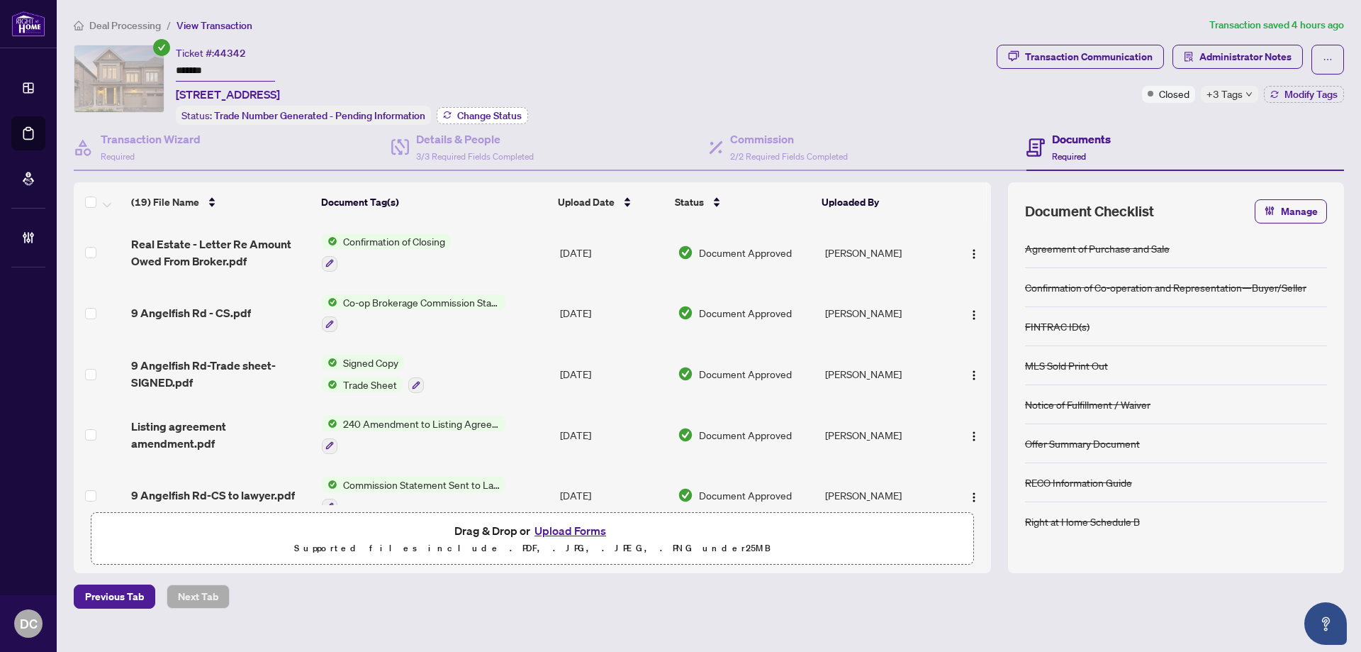
click at [519, 111] on span "Change Status" at bounding box center [489, 116] width 65 height 10
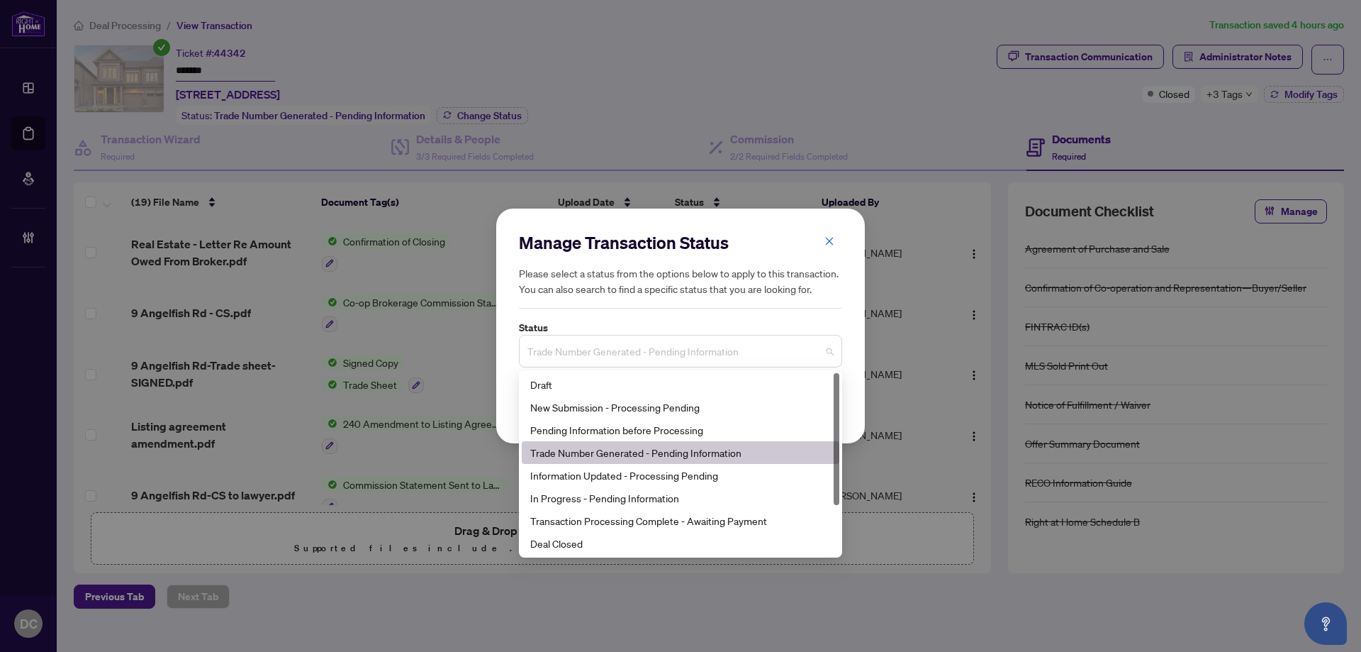
click at [656, 353] on span "Trade Number Generated - Pending Information" at bounding box center [680, 350] width 306 height 27
click at [599, 541] on div "Deal Closed" at bounding box center [680, 543] width 301 height 16
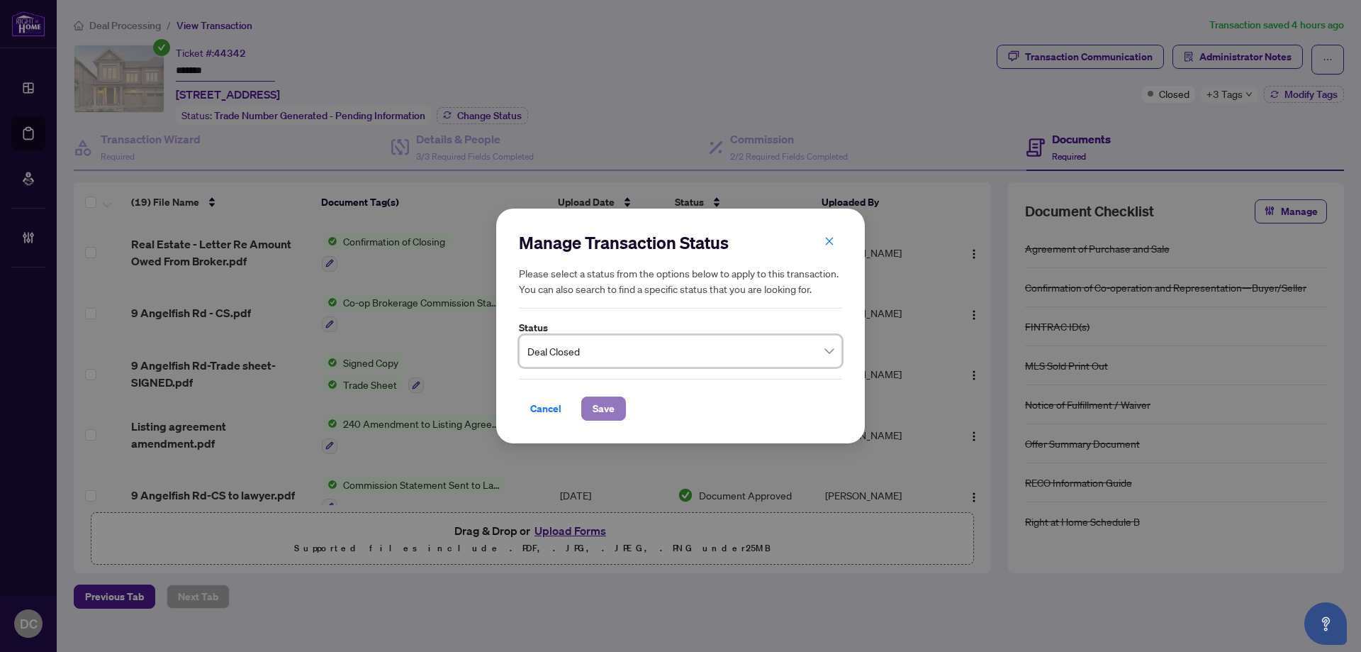
click at [599, 411] on span "Save" at bounding box center [604, 408] width 22 height 23
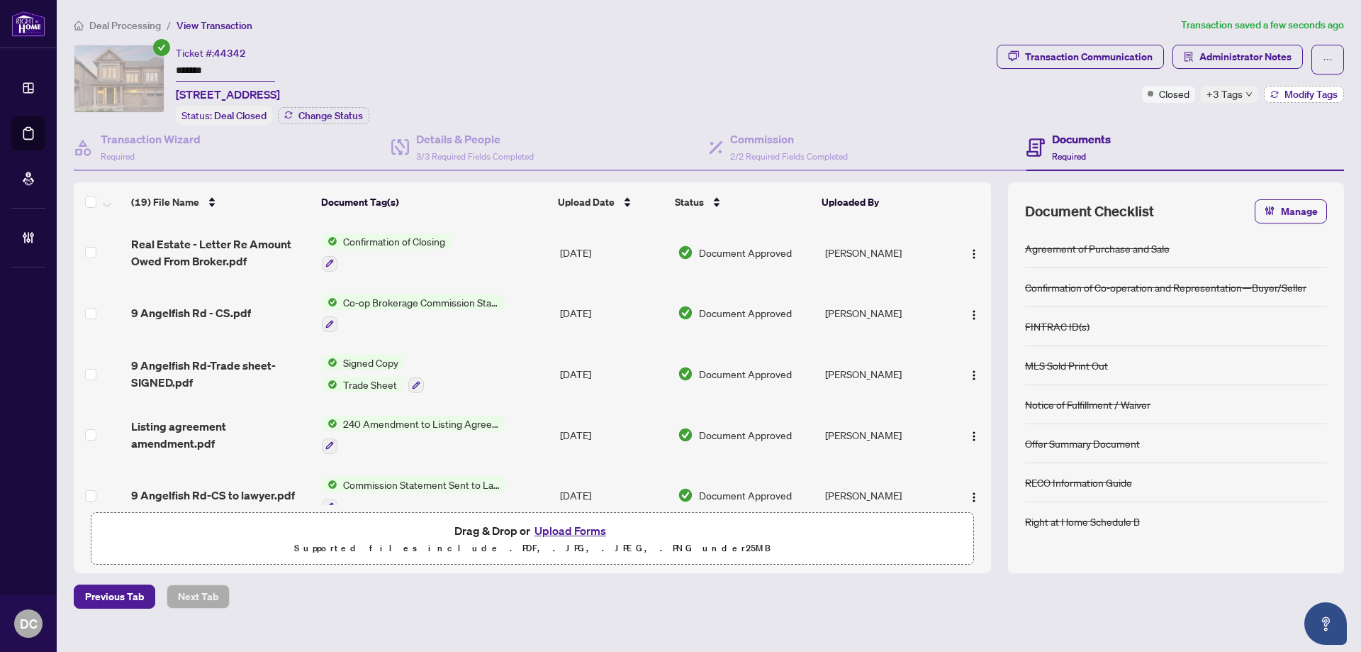
click at [1322, 91] on span "Modify Tags" at bounding box center [1311, 94] width 53 height 10
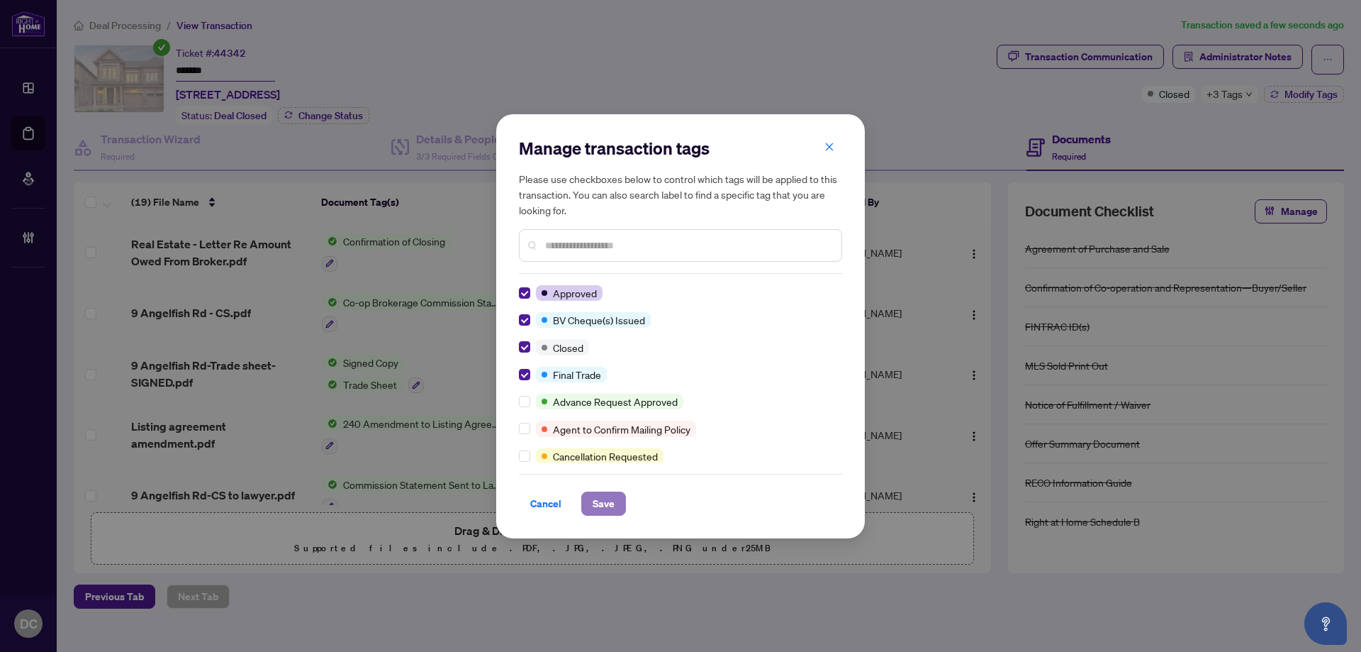
click at [612, 509] on span "Save" at bounding box center [604, 503] width 22 height 23
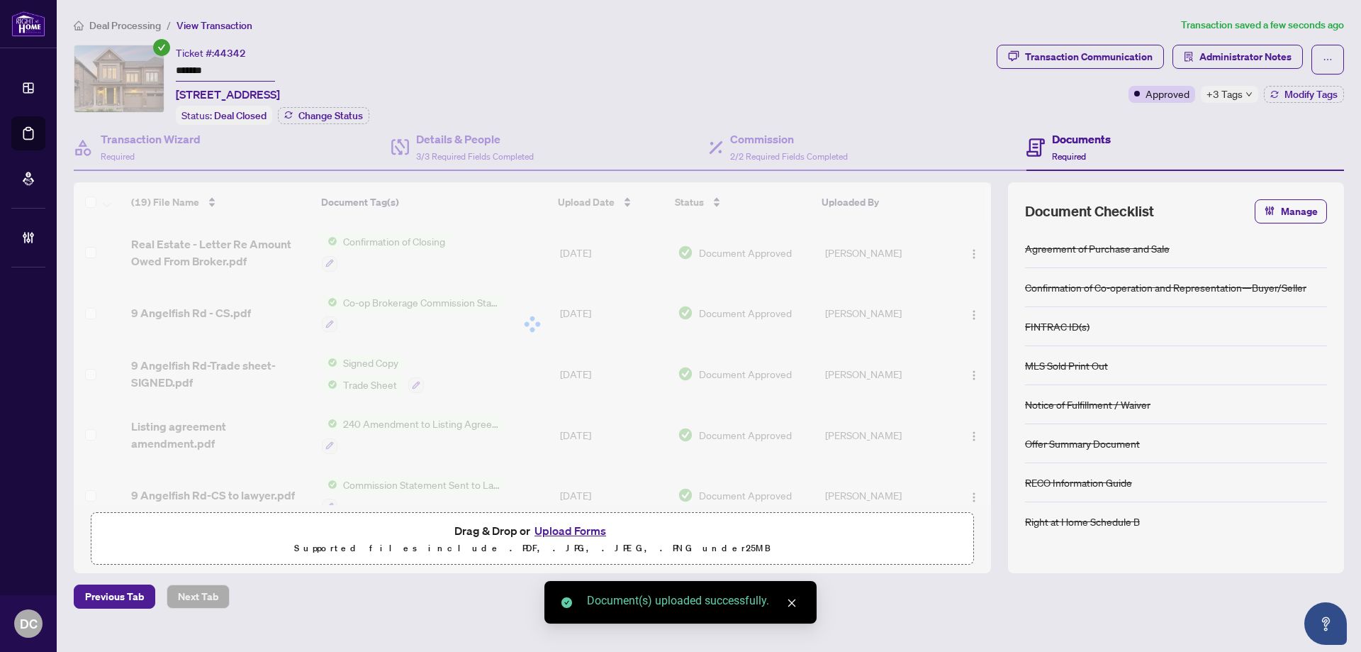
click at [1219, 88] on span "+3 Tags" at bounding box center [1225, 94] width 36 height 16
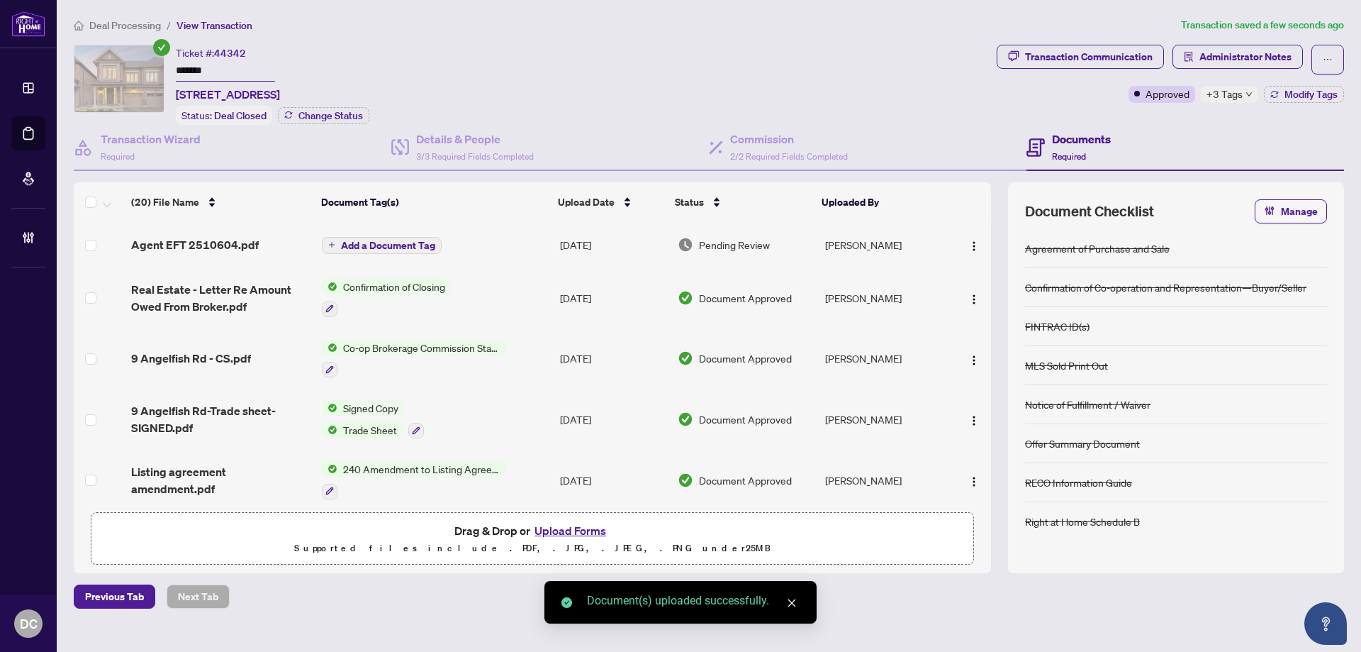
click at [1157, 116] on div "Transaction Communication Administrator Notes Approved +3 Tags Modify Tags" at bounding box center [1170, 85] width 353 height 80
click at [1186, 55] on icon "solution" at bounding box center [1189, 57] width 10 height 10
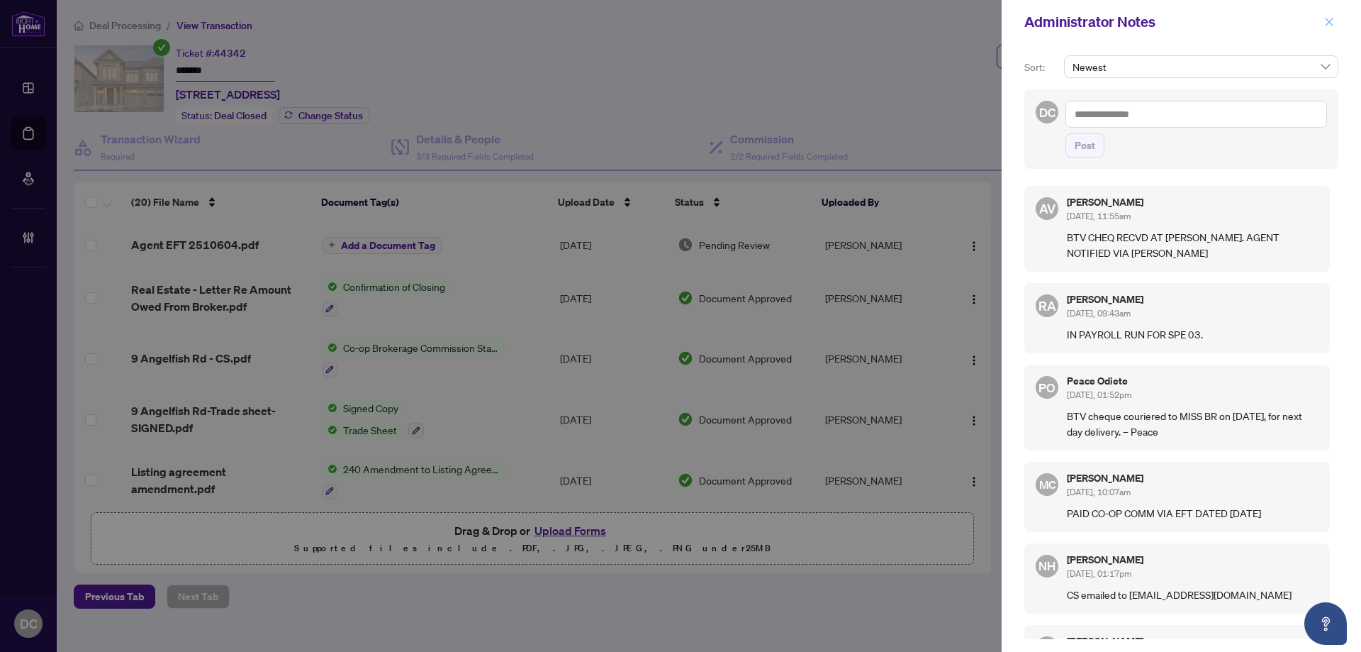
click at [1330, 23] on icon "close" at bounding box center [1330, 22] width 8 height 8
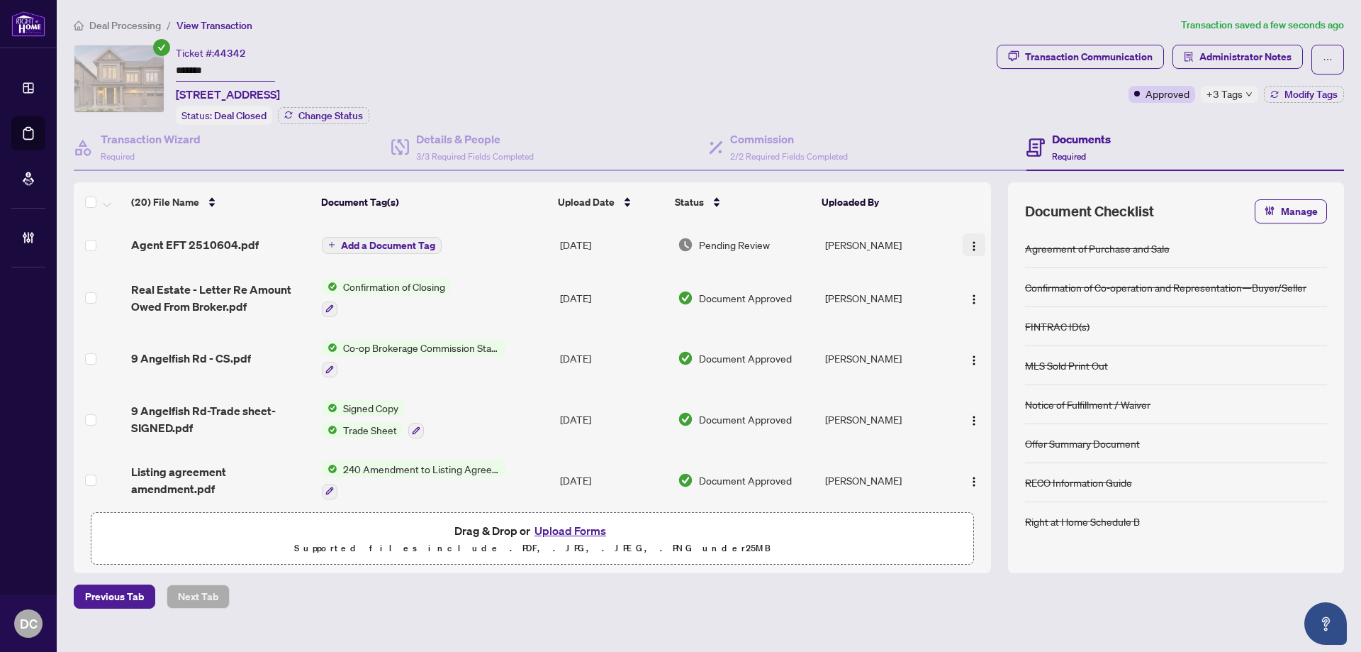
click at [968, 240] on img "button" at bounding box center [973, 245] width 11 height 11
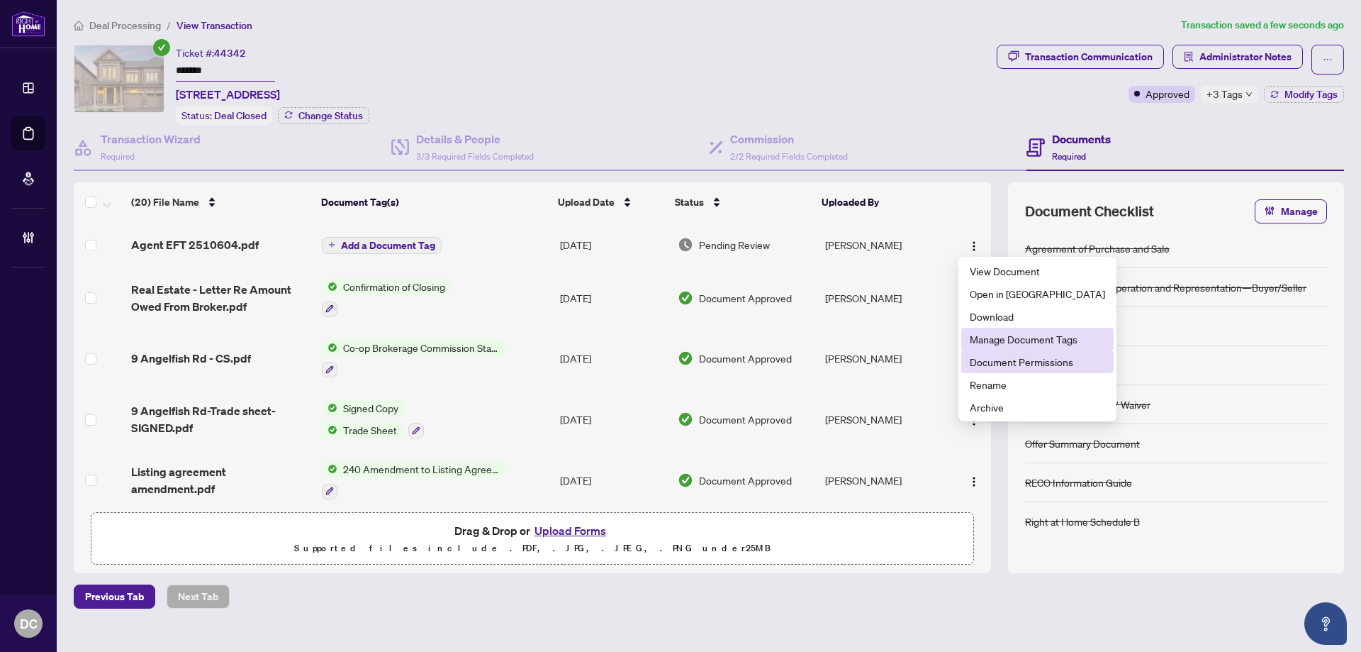
click at [981, 364] on span "Document Permissions" at bounding box center [1037, 362] width 135 height 16
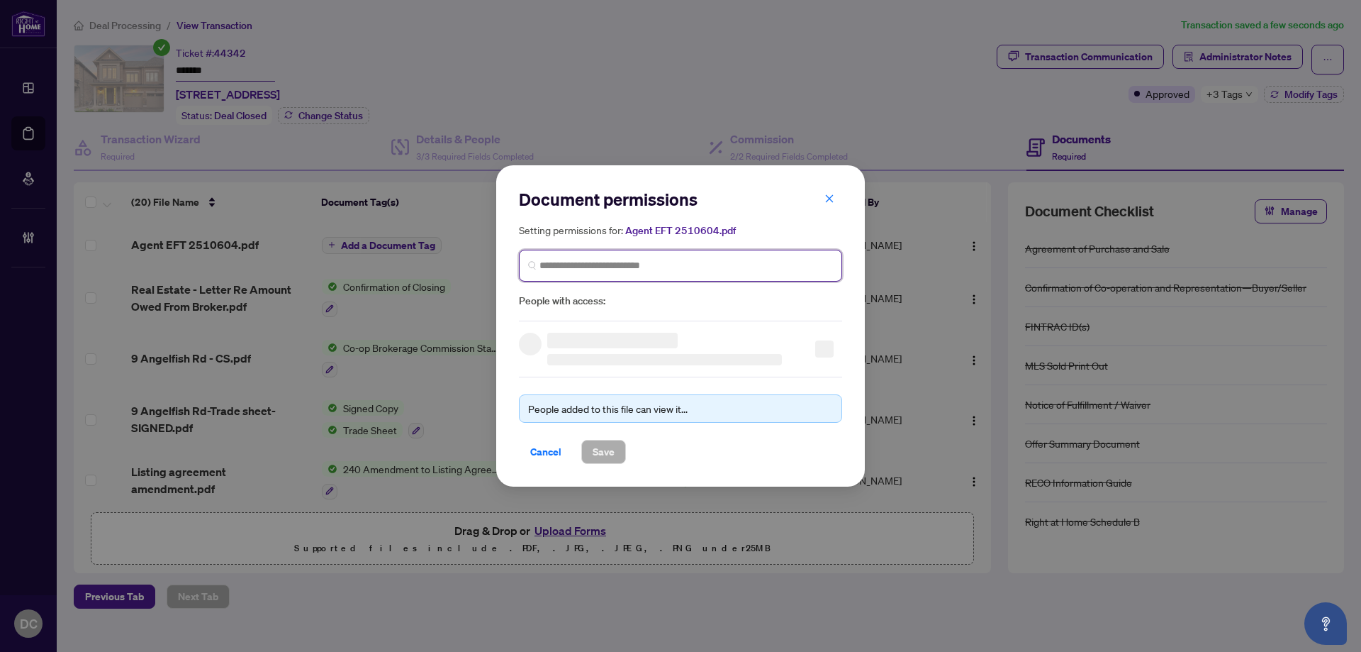
click at [712, 269] on input "search" at bounding box center [687, 265] width 294 height 15
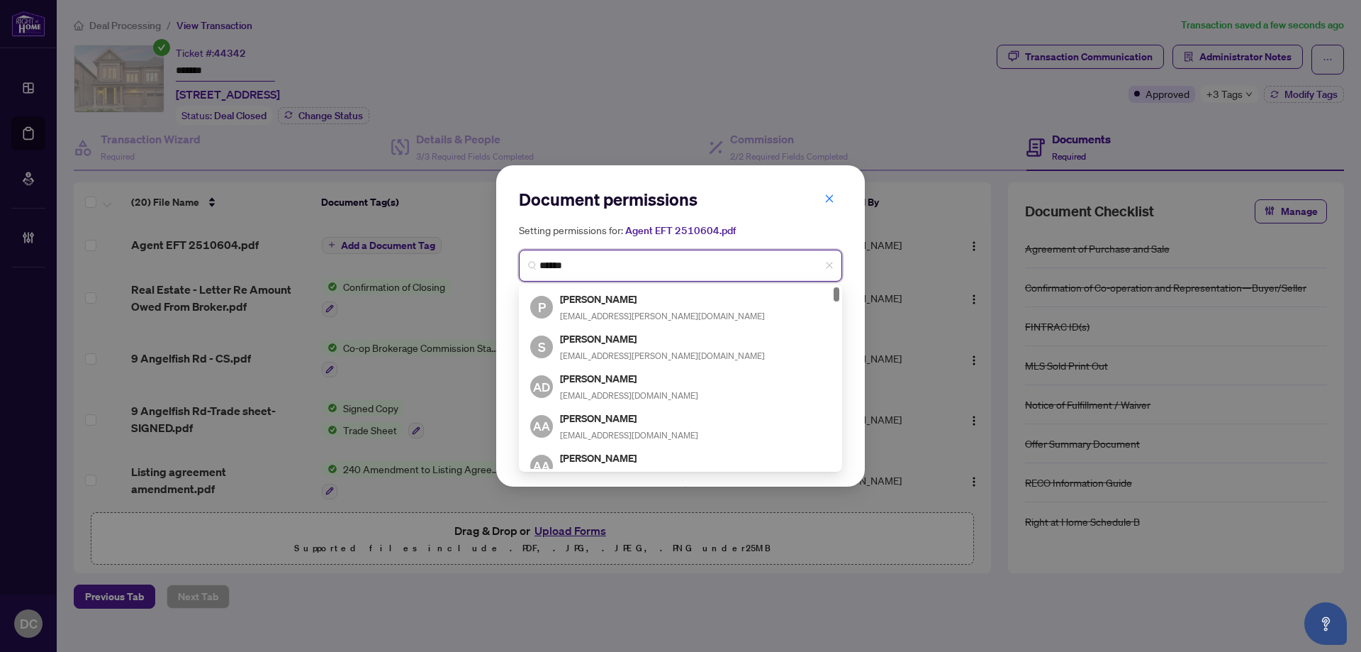
type input "*******"
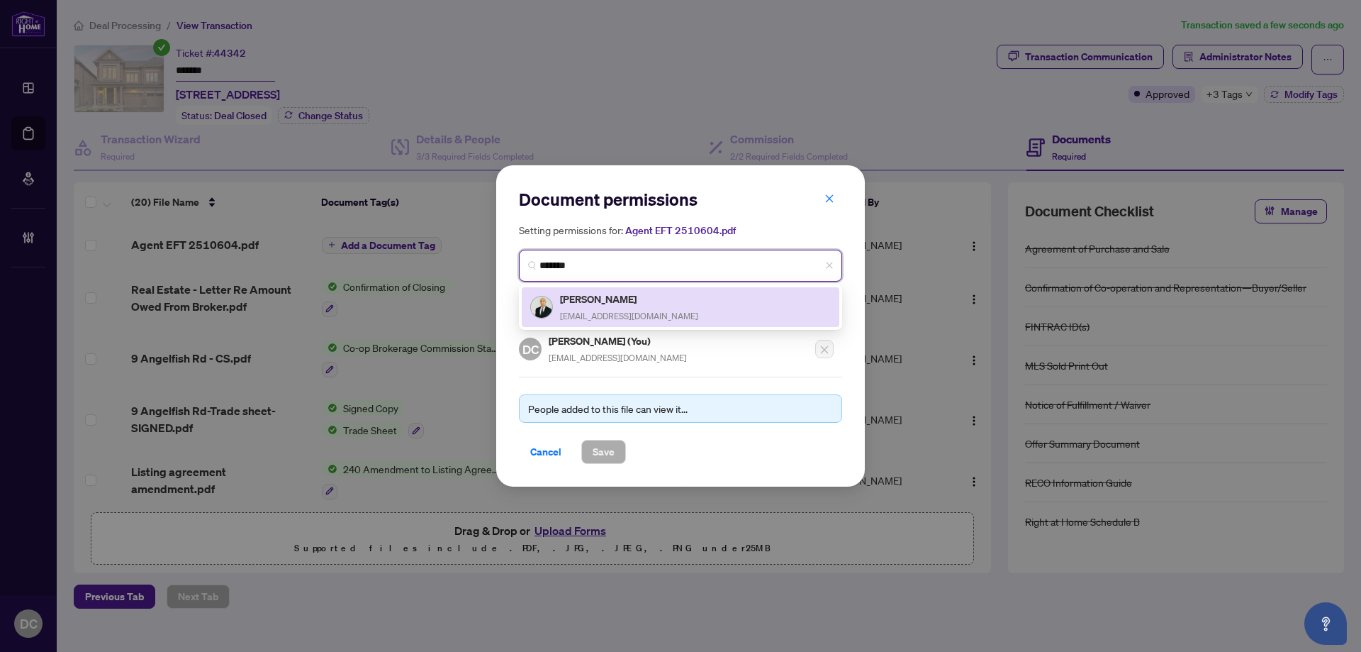
click at [634, 308] on div "Chintan Shah chintanbroker99@gmail.com" at bounding box center [629, 307] width 138 height 33
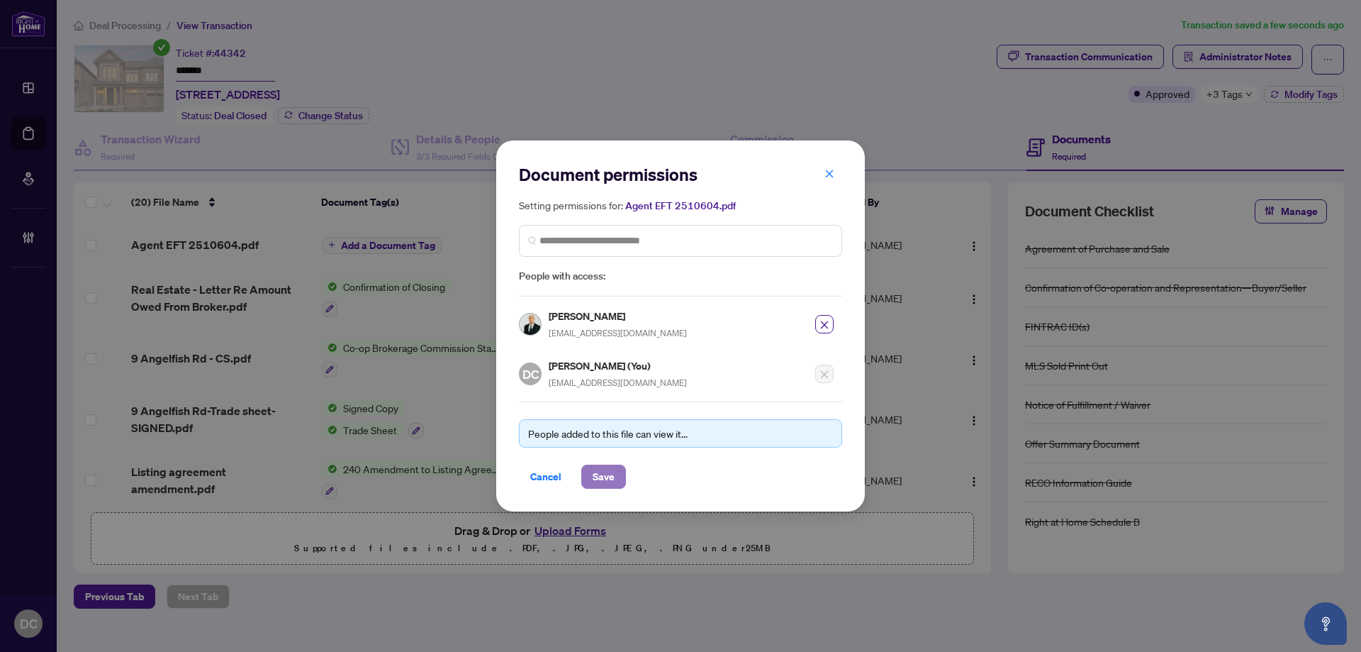
click at [614, 471] on span "Save" at bounding box center [604, 476] width 22 height 23
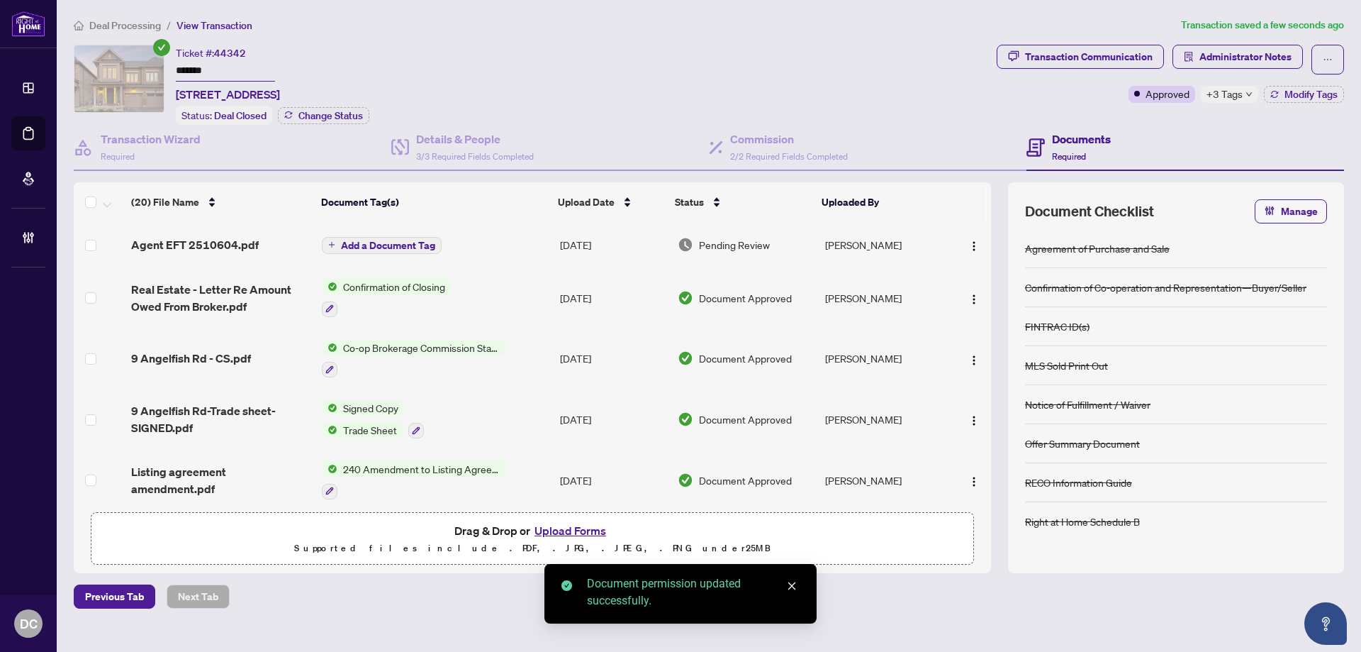
click at [121, 23] on span "Deal Processing" at bounding box center [125, 25] width 72 height 13
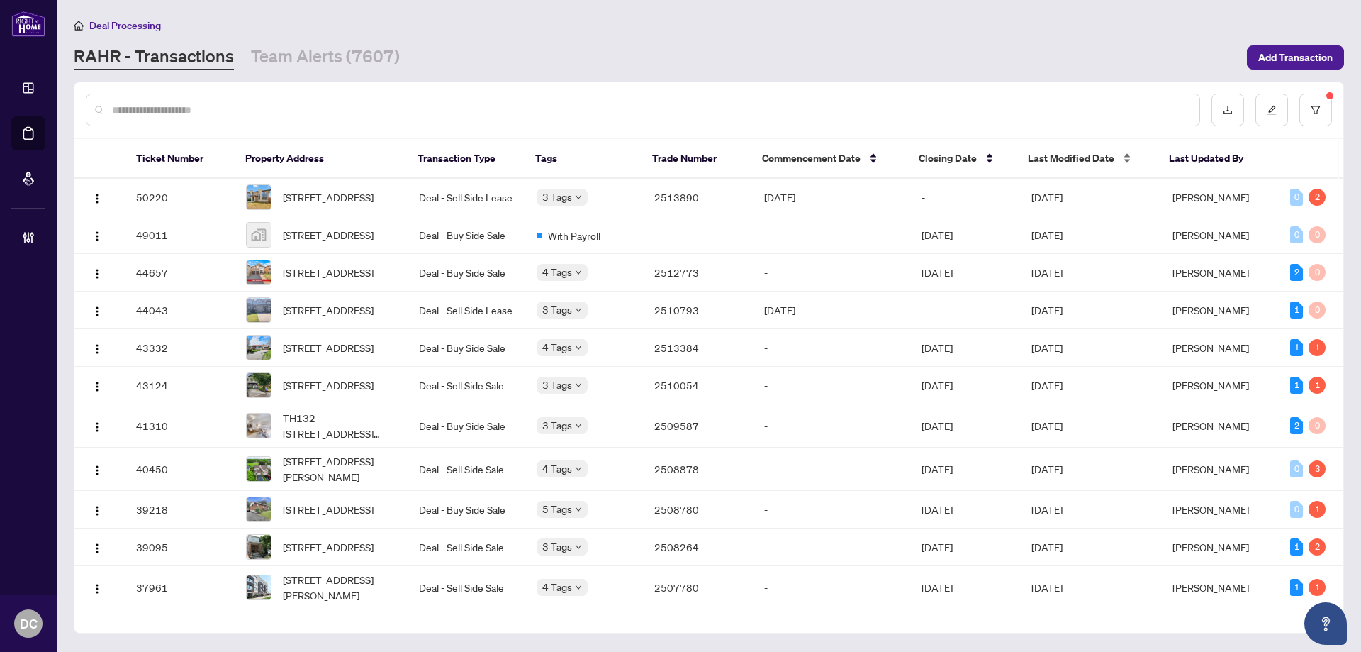
click at [1071, 154] on span "Last Modified Date" at bounding box center [1071, 158] width 86 height 16
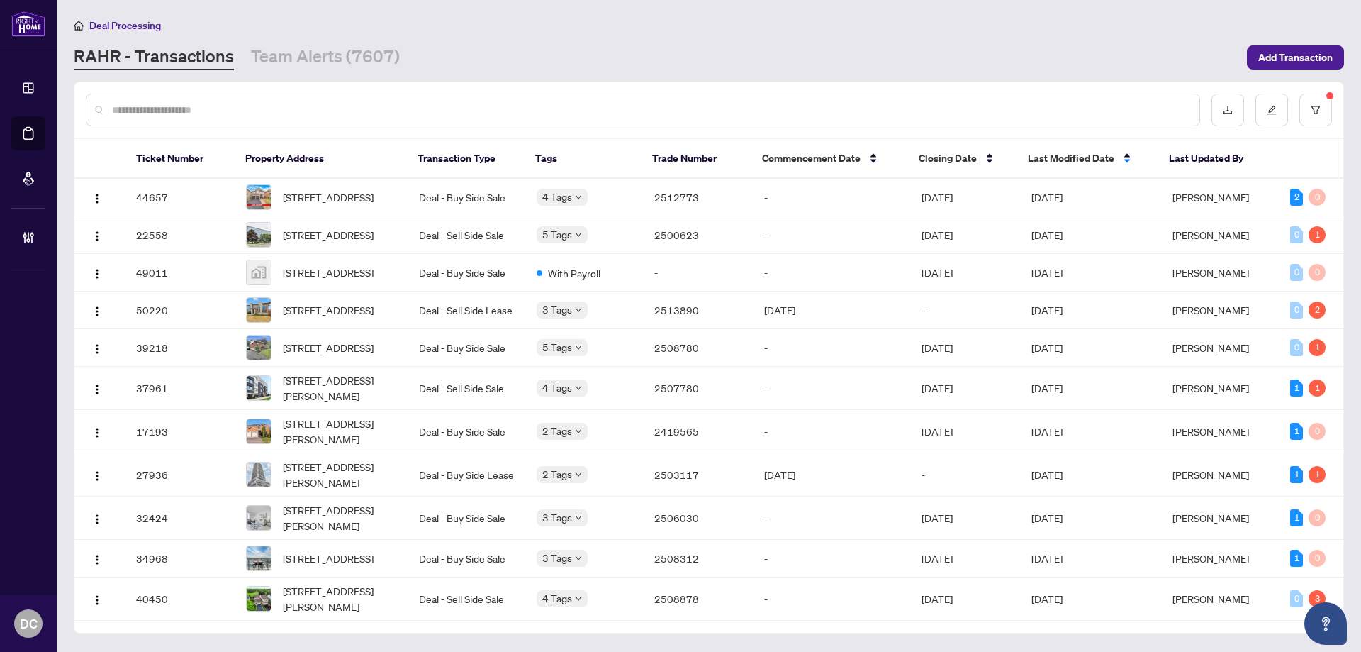
click at [1071, 157] on span "Last Modified Date" at bounding box center [1071, 158] width 86 height 16
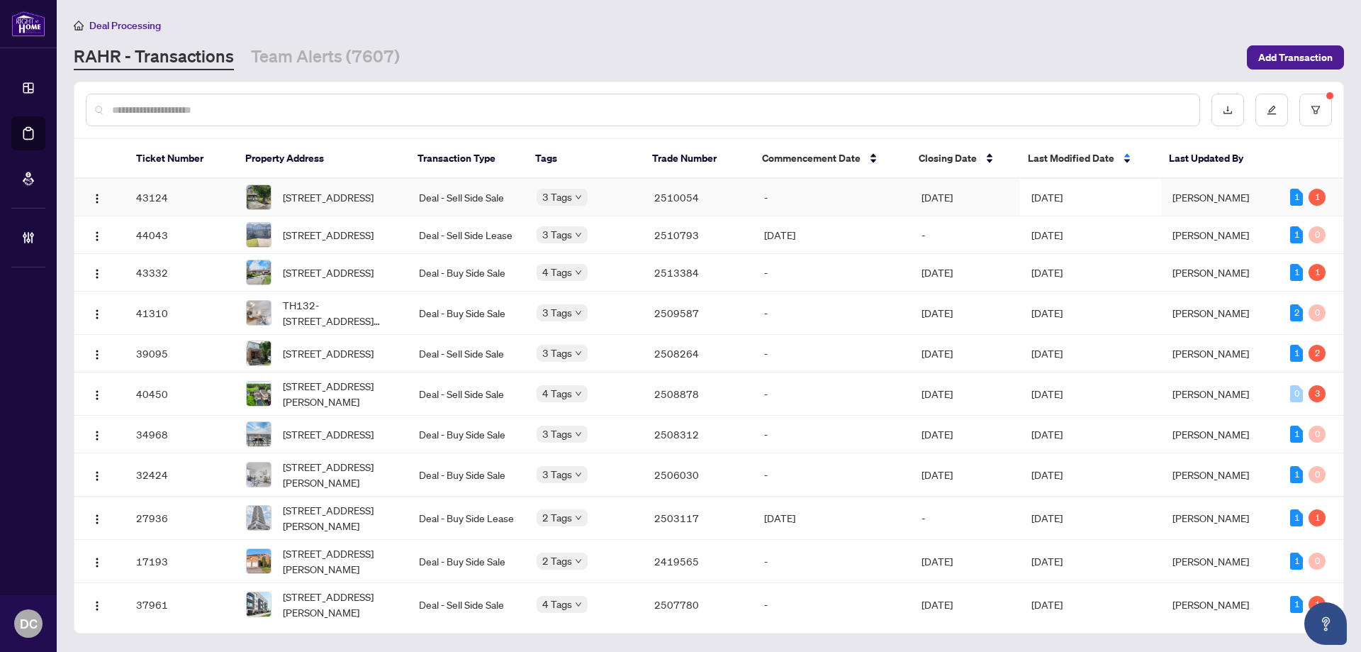
click at [1063, 198] on span "[DATE]" at bounding box center [1047, 197] width 31 height 13
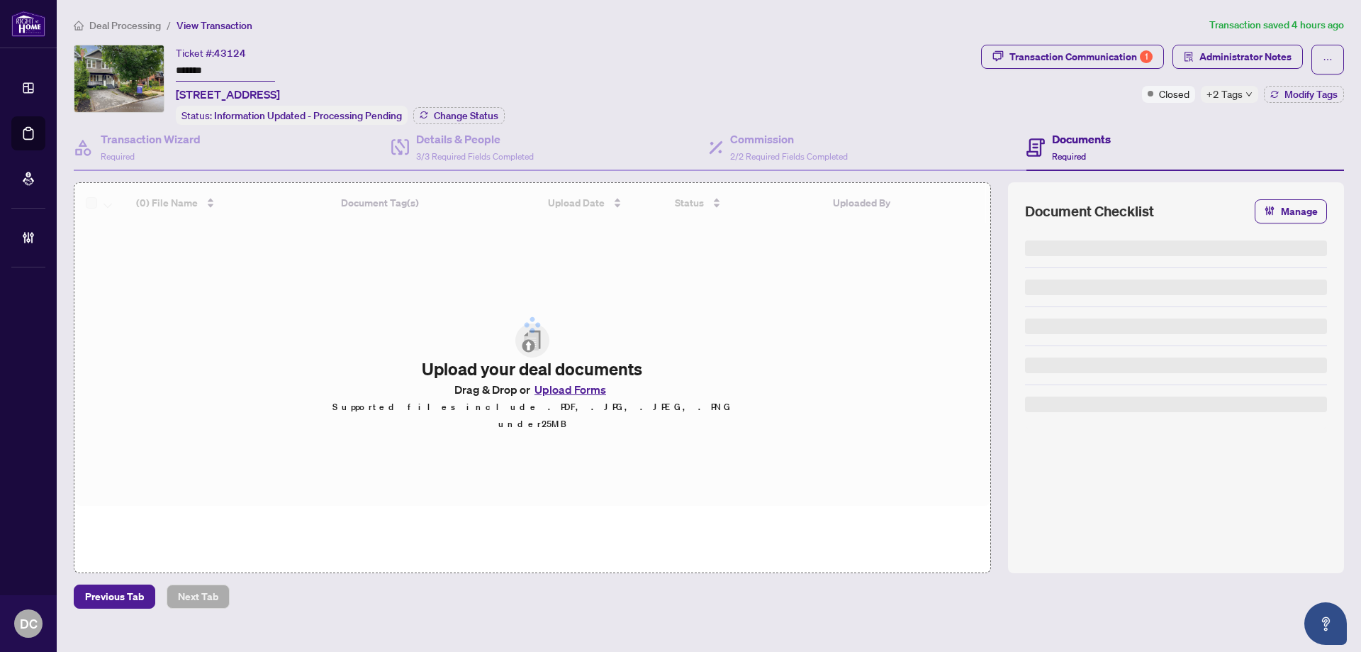
drag, startPoint x: 246, startPoint y: 69, endPoint x: 84, endPoint y: 68, distance: 161.6
click at [84, 68] on div "Ticket #: 43124 ******* 104 Summerhill Ave, Toronto, Ontario M4T 1B2, Canada St…" at bounding box center [525, 85] width 902 height 80
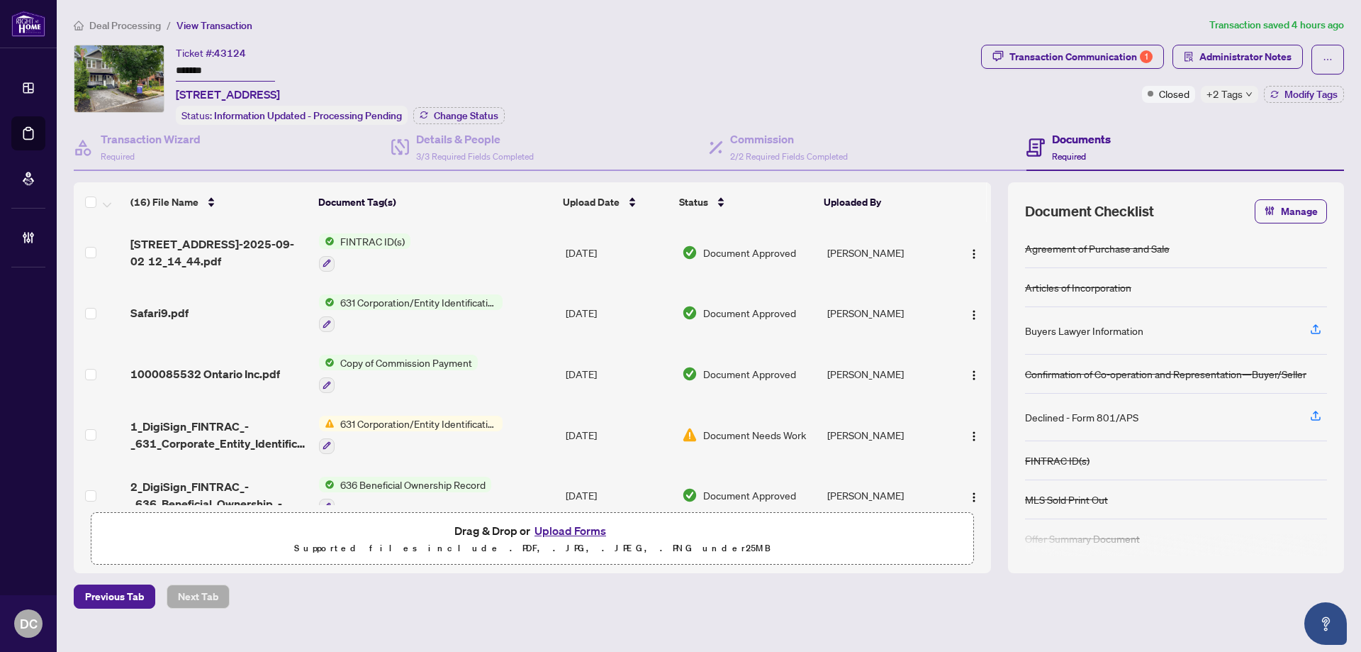
click at [1242, 91] on div "+2 Tags" at bounding box center [1229, 94] width 57 height 17
click at [1171, 113] on div "Transaction Communication 1 Administrator Notes Closed +2 Tags Modify Tags" at bounding box center [1162, 85] width 369 height 80
click at [1269, 60] on span "Administrator Notes" at bounding box center [1246, 56] width 92 height 23
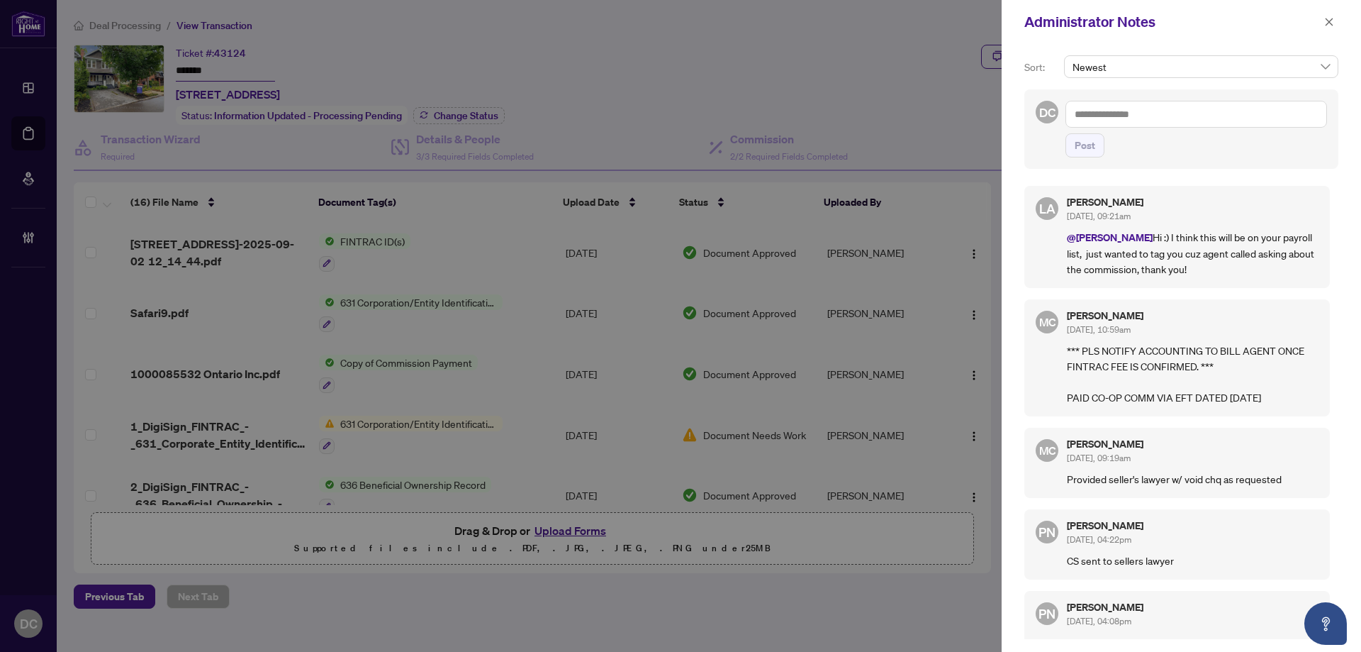
click at [1341, 27] on div "Administrator Notes" at bounding box center [1181, 22] width 359 height 44
click at [1333, 21] on icon "close" at bounding box center [1329, 22] width 10 height 10
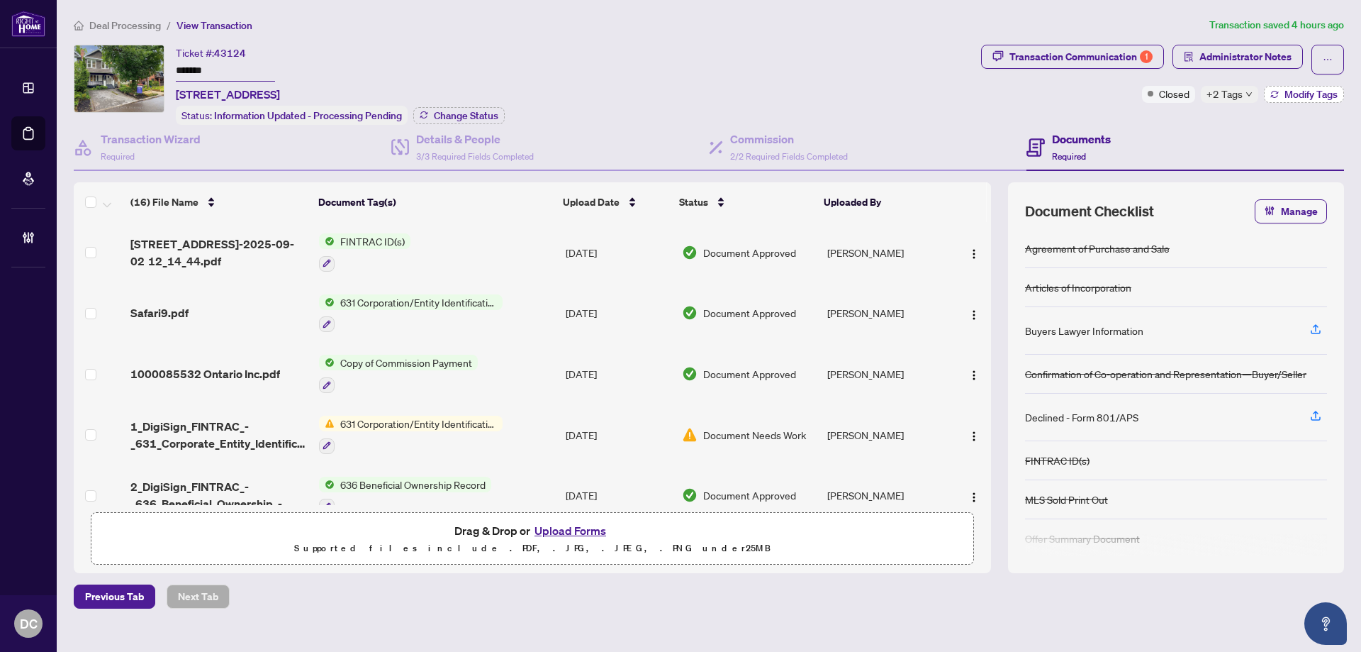
click at [1288, 97] on span "Modify Tags" at bounding box center [1311, 94] width 53 height 10
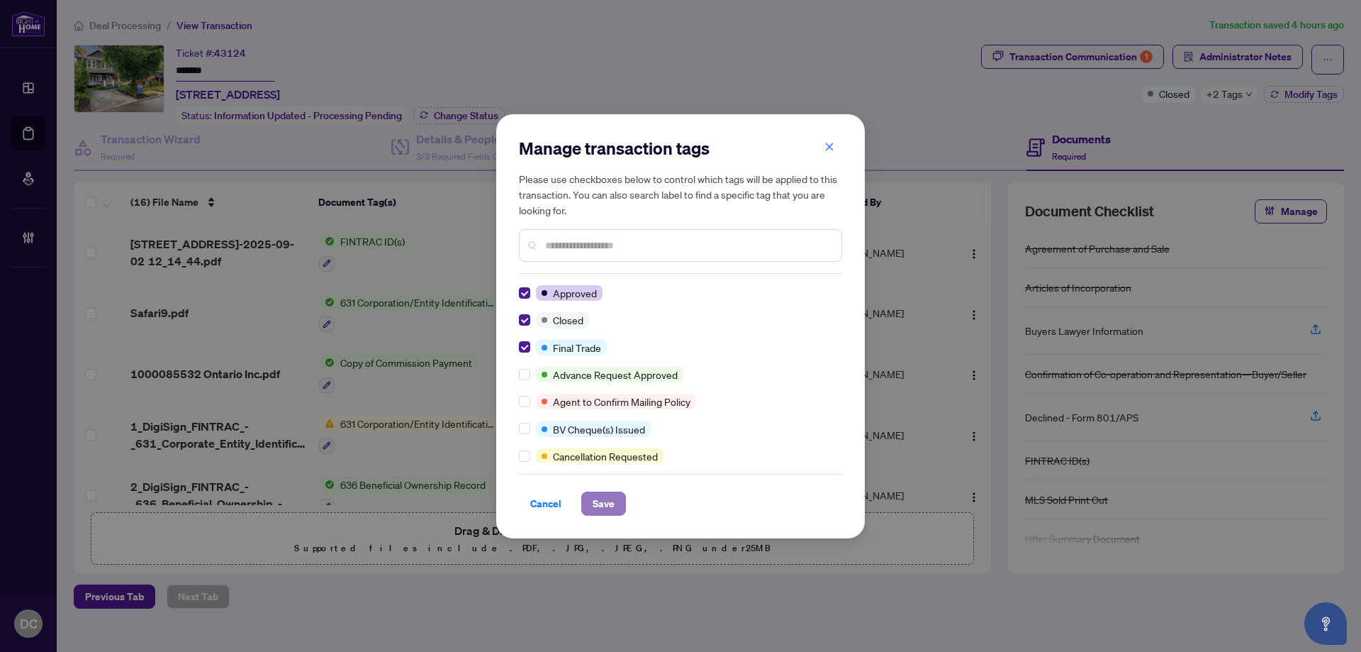
click at [614, 514] on span "Save" at bounding box center [604, 503] width 22 height 23
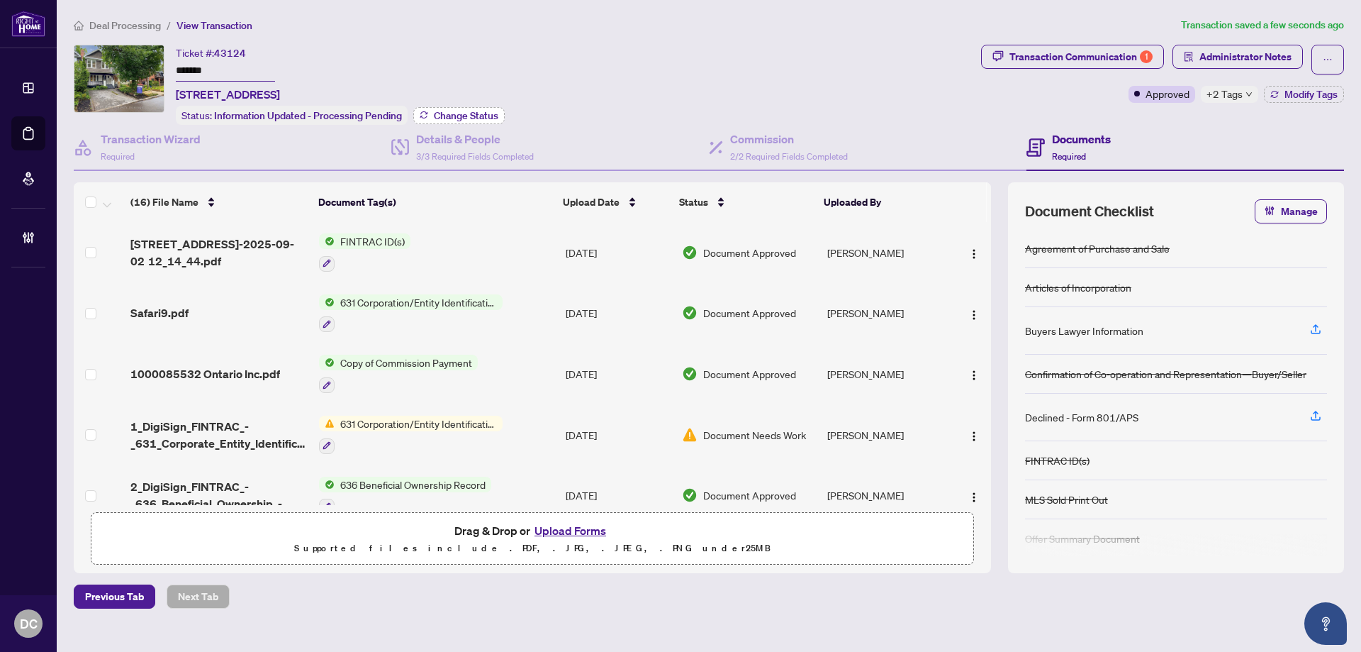
click at [476, 116] on span "Change Status" at bounding box center [466, 116] width 65 height 10
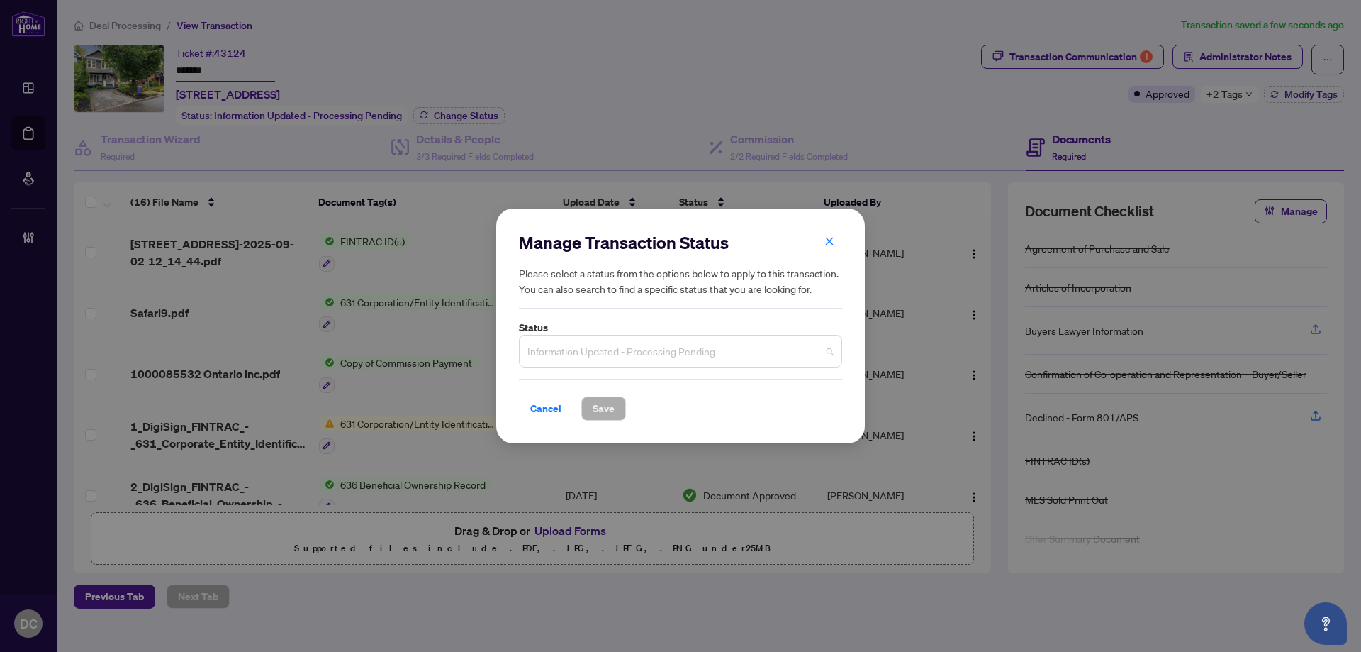
click at [607, 345] on span "Information Updated - Processing Pending" at bounding box center [680, 350] width 306 height 27
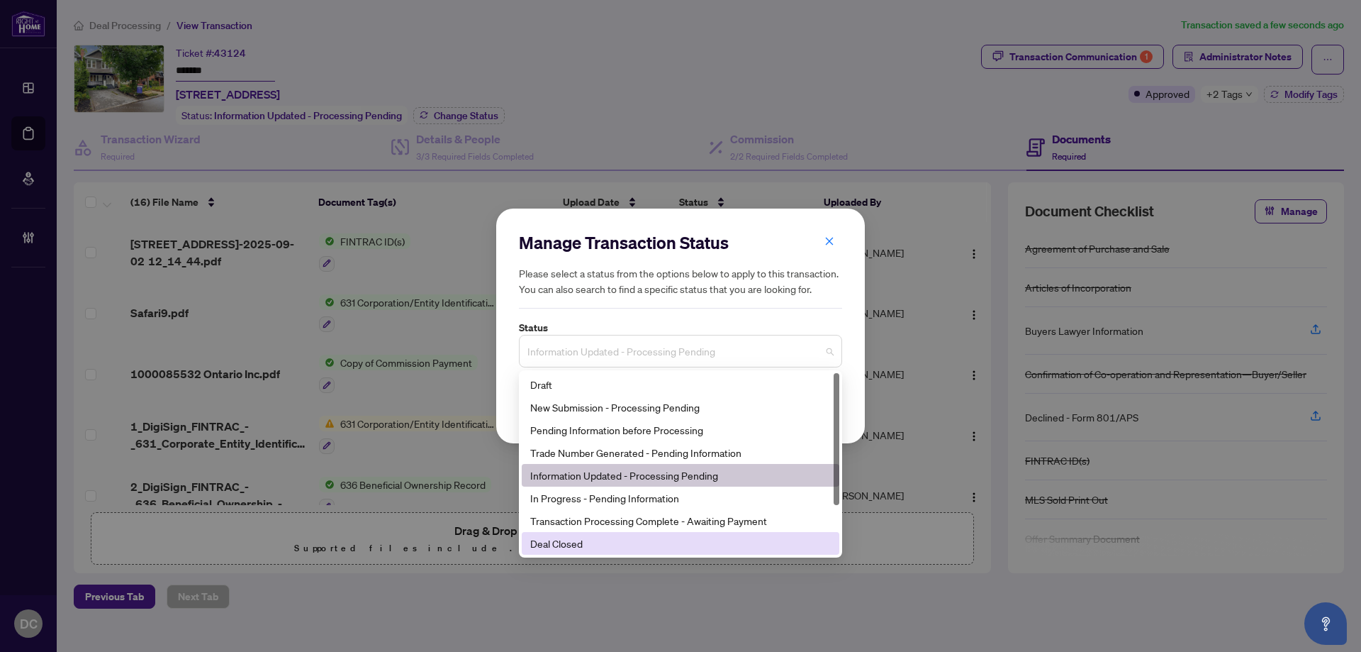
click at [570, 550] on div "Deal Closed" at bounding box center [680, 543] width 301 height 16
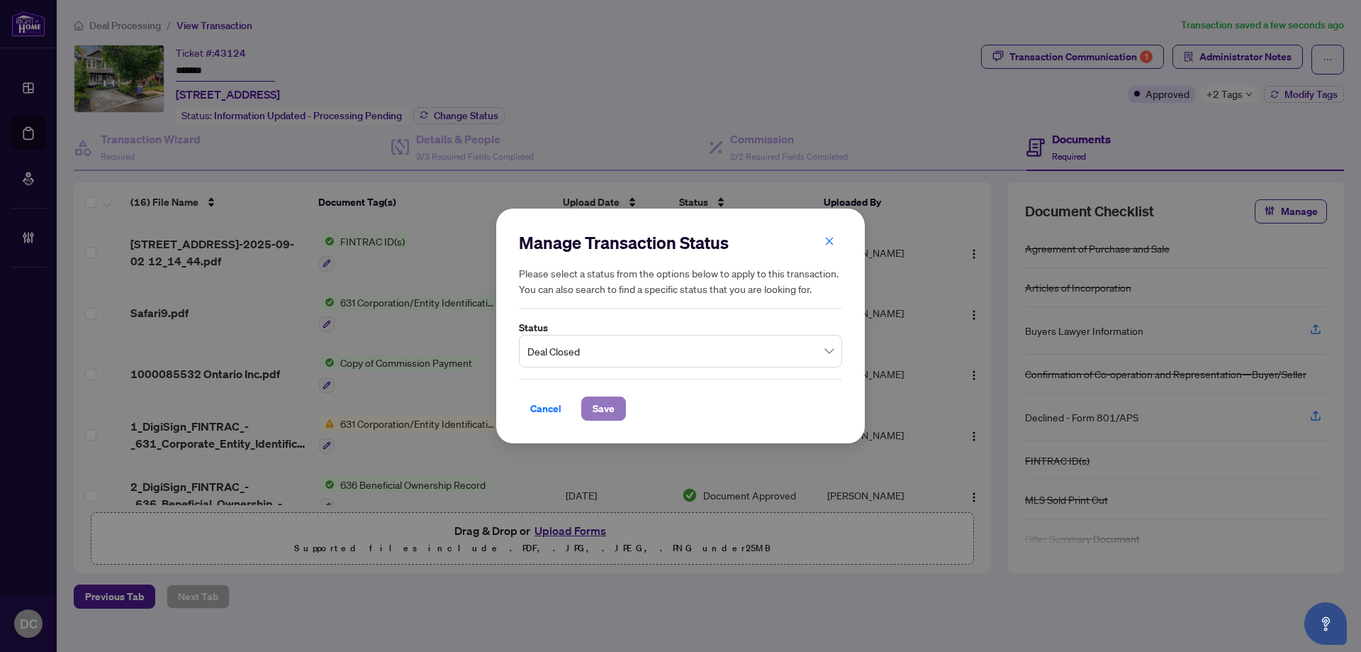
click at [609, 398] on span "Save" at bounding box center [604, 408] width 22 height 23
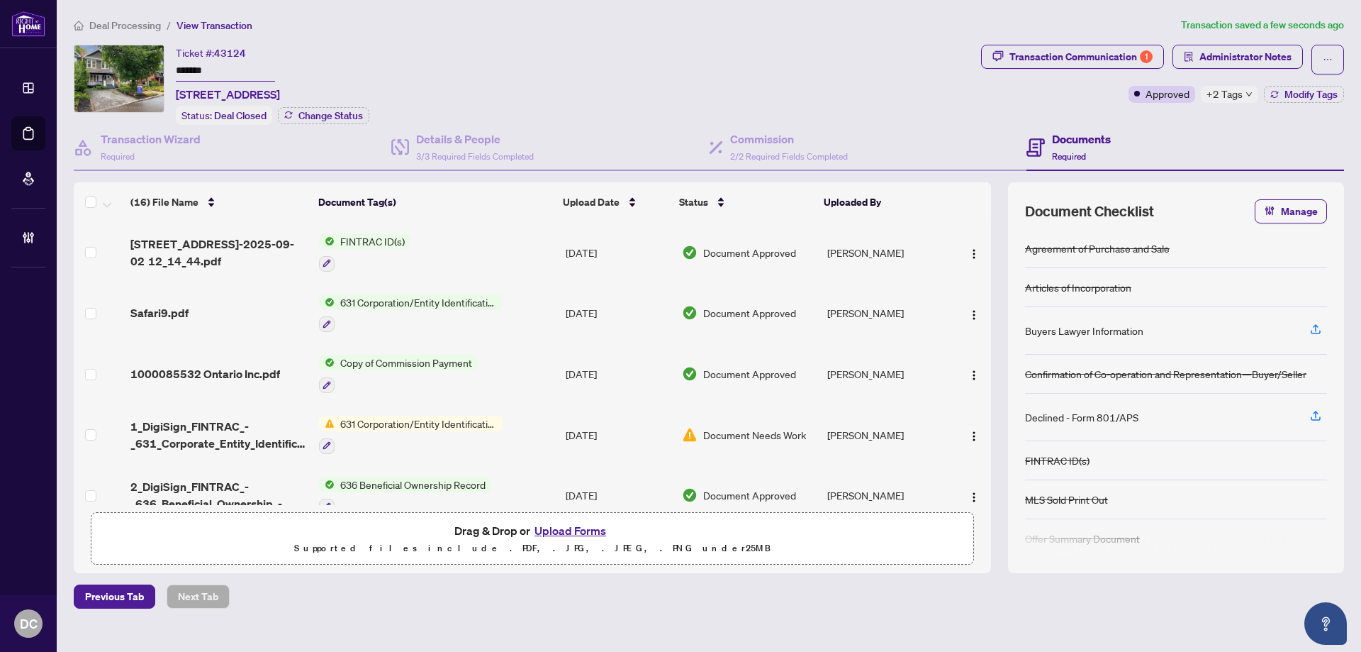
click at [1237, 90] on span "+2 Tags" at bounding box center [1225, 94] width 36 height 16
click at [1152, 121] on div "Transaction Communication 1 Administrator Notes Approved +2 Tags Modify Tags" at bounding box center [1162, 85] width 369 height 80
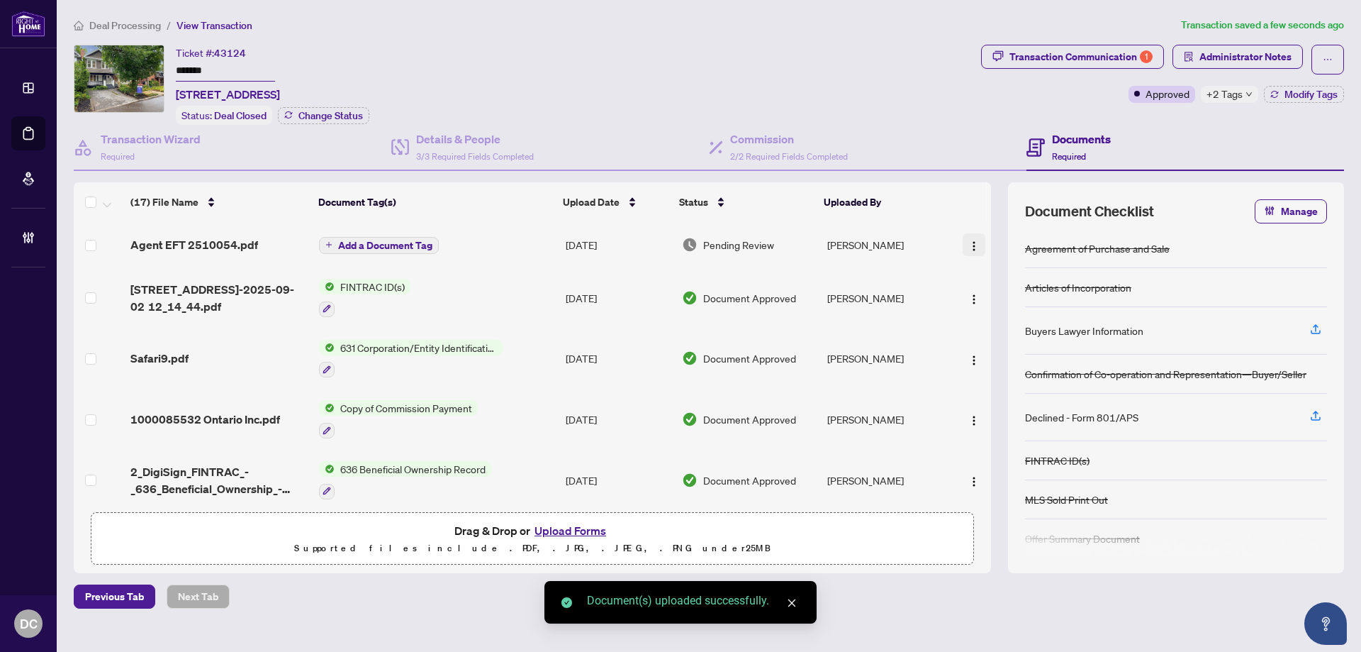
click at [968, 245] on img "button" at bounding box center [973, 245] width 11 height 11
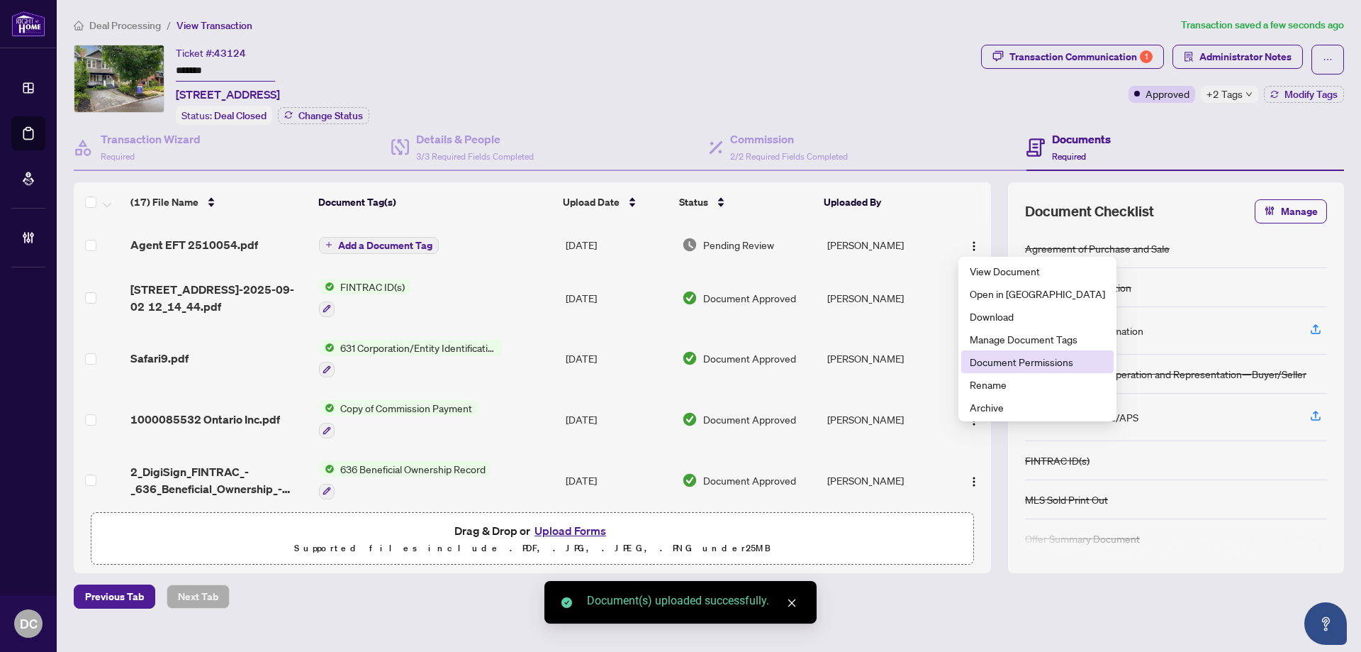
click at [997, 359] on span "Document Permissions" at bounding box center [1037, 362] width 135 height 16
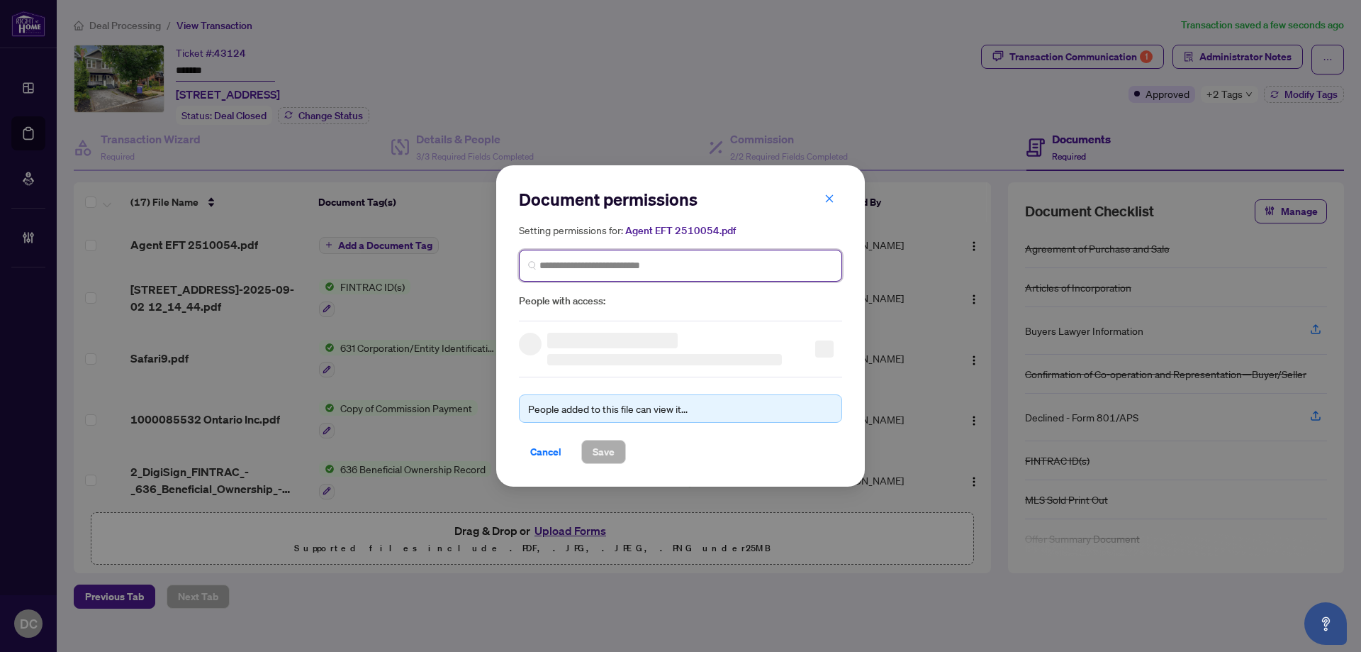
click at [732, 270] on input "search" at bounding box center [687, 265] width 294 height 15
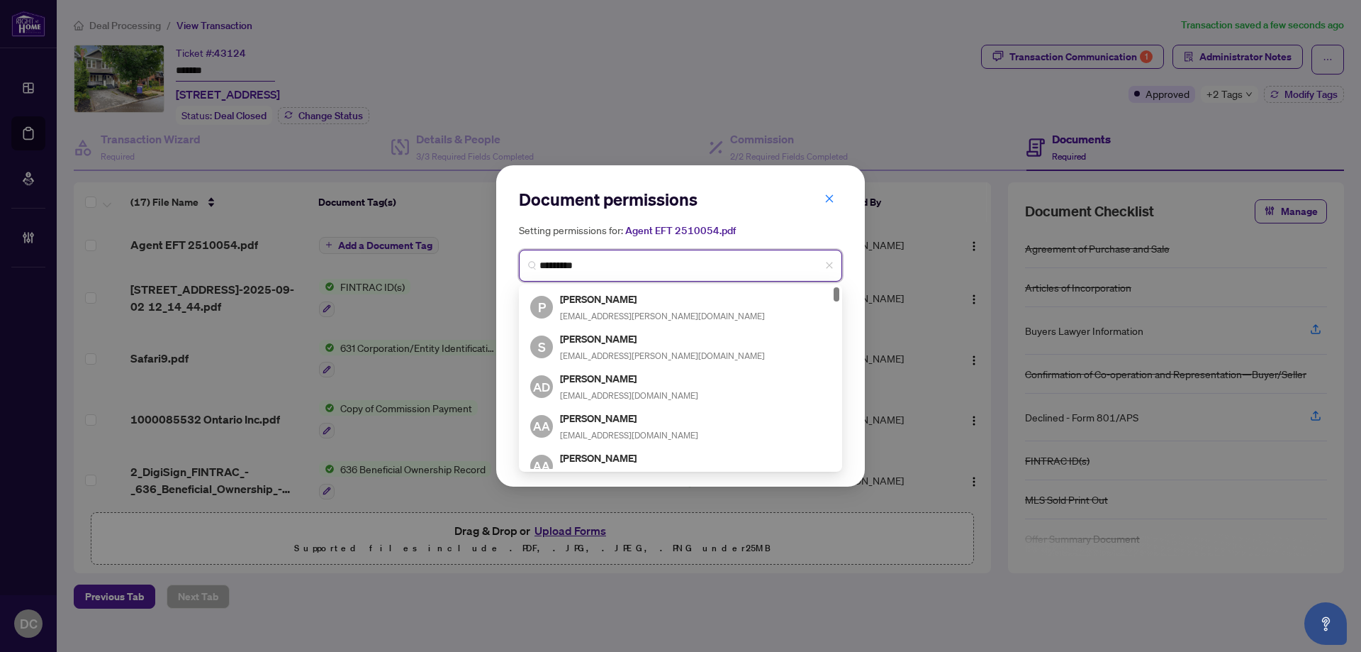
type input "**********"
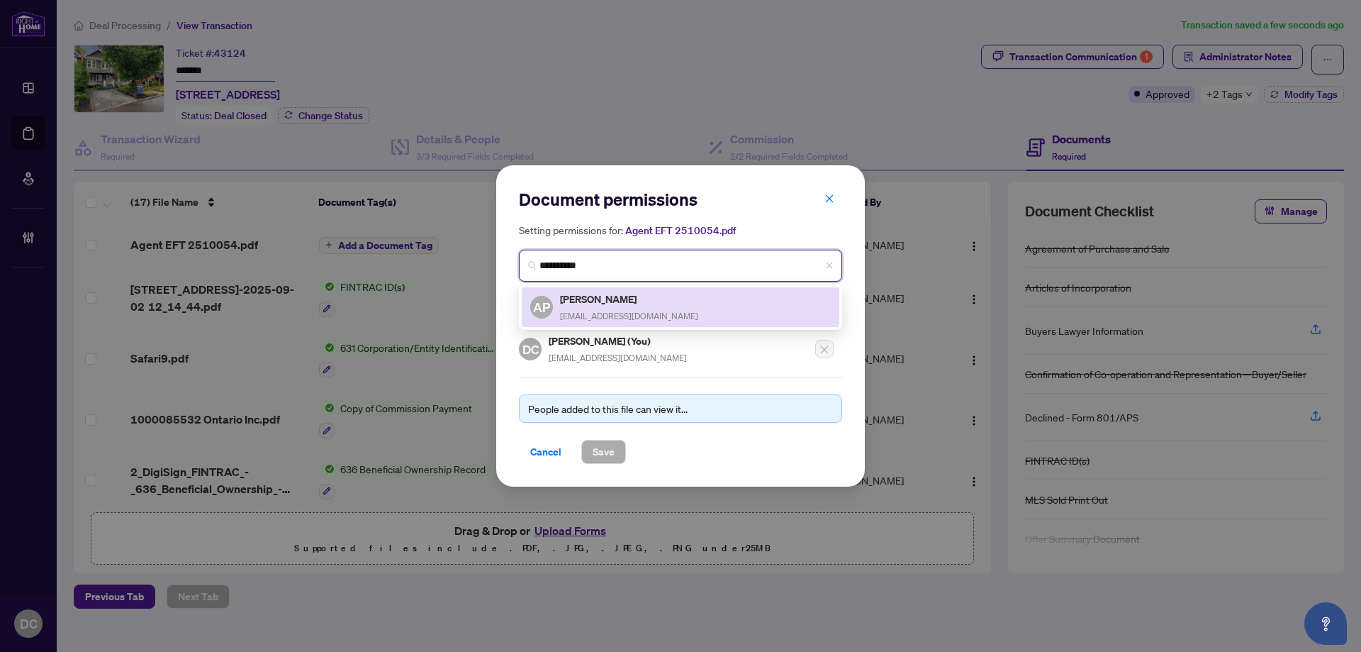
click at [608, 306] on div "Ali Pajang alipajang@gmail.com" at bounding box center [629, 307] width 138 height 33
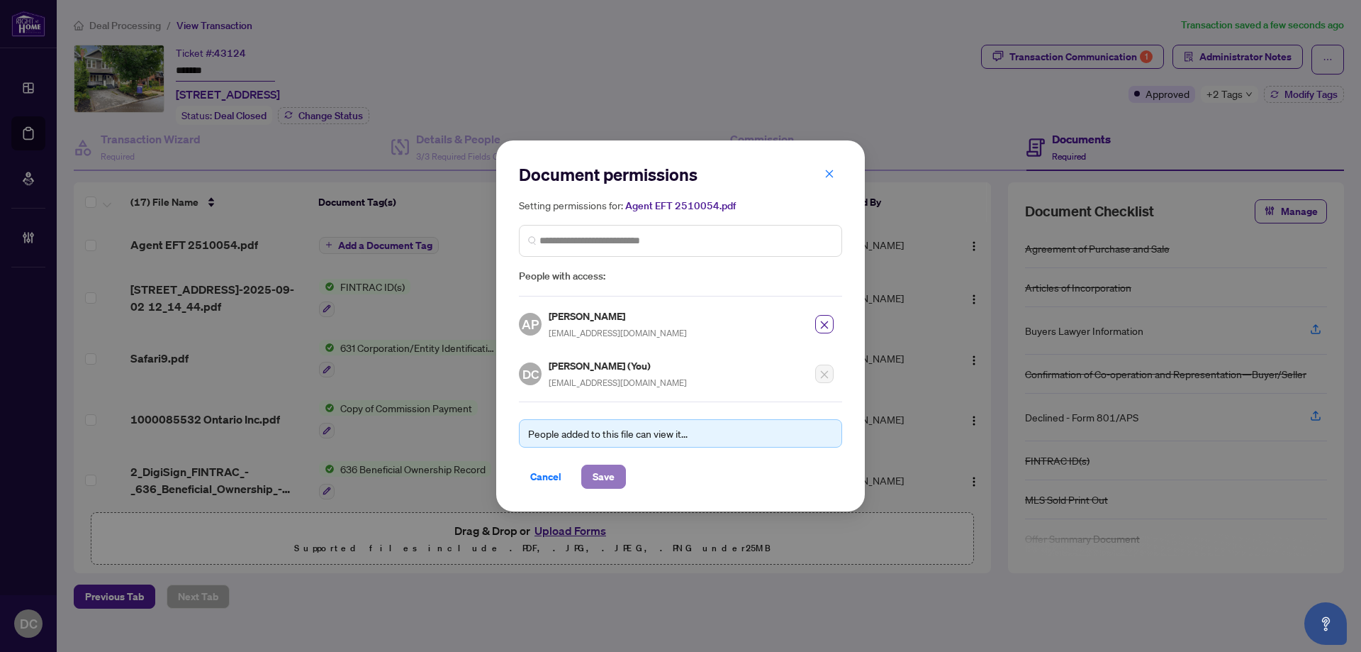
click at [614, 469] on span "Save" at bounding box center [604, 476] width 22 height 23
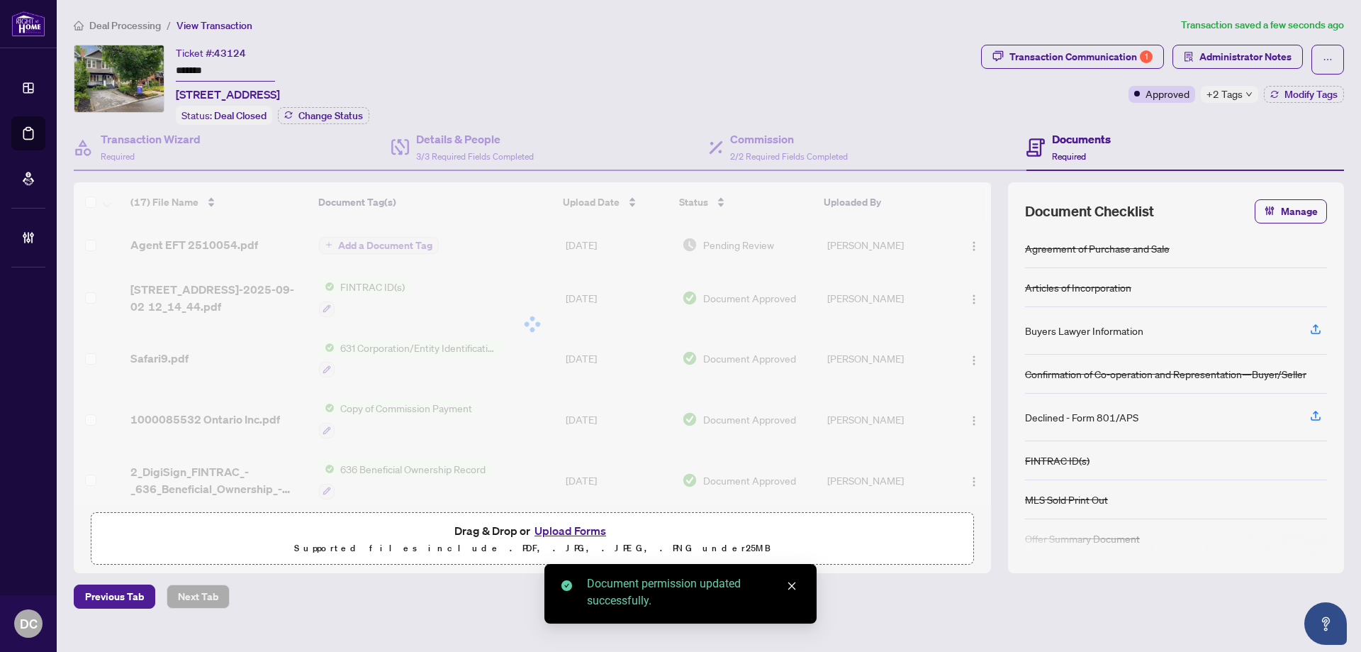
click at [395, 243] on div at bounding box center [532, 324] width 917 height 284
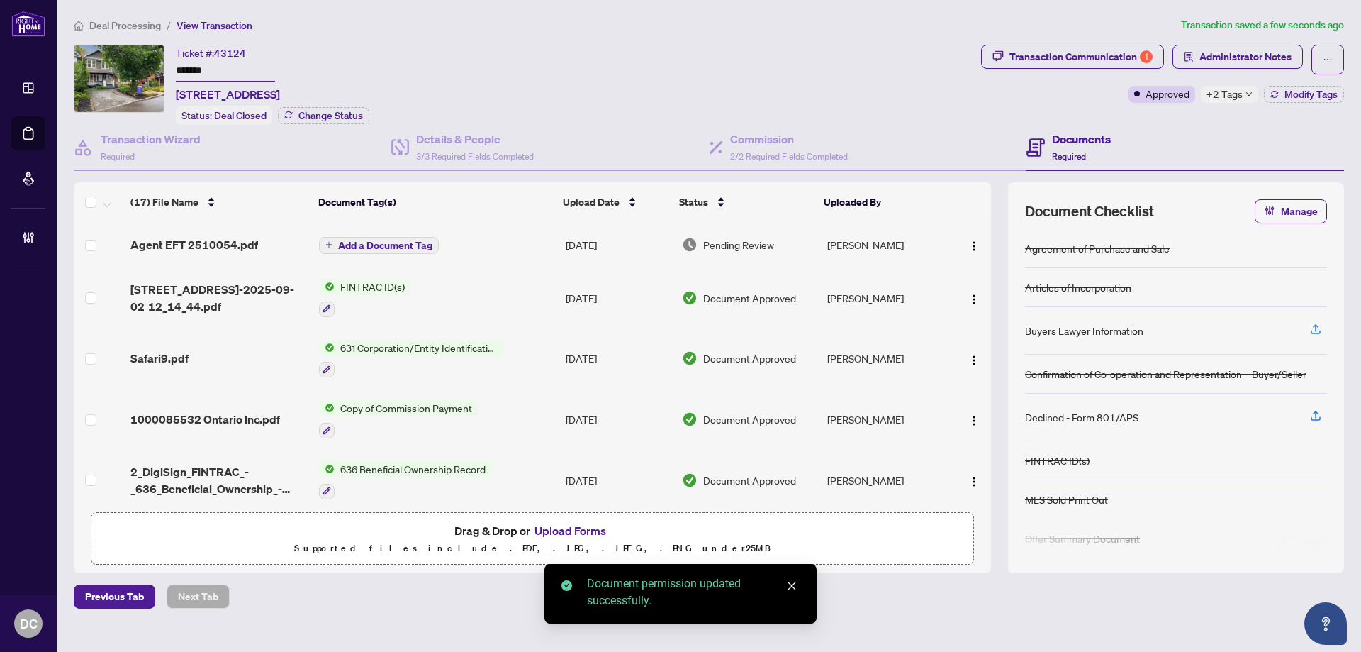
click at [149, 26] on span "Deal Processing" at bounding box center [125, 25] width 72 height 13
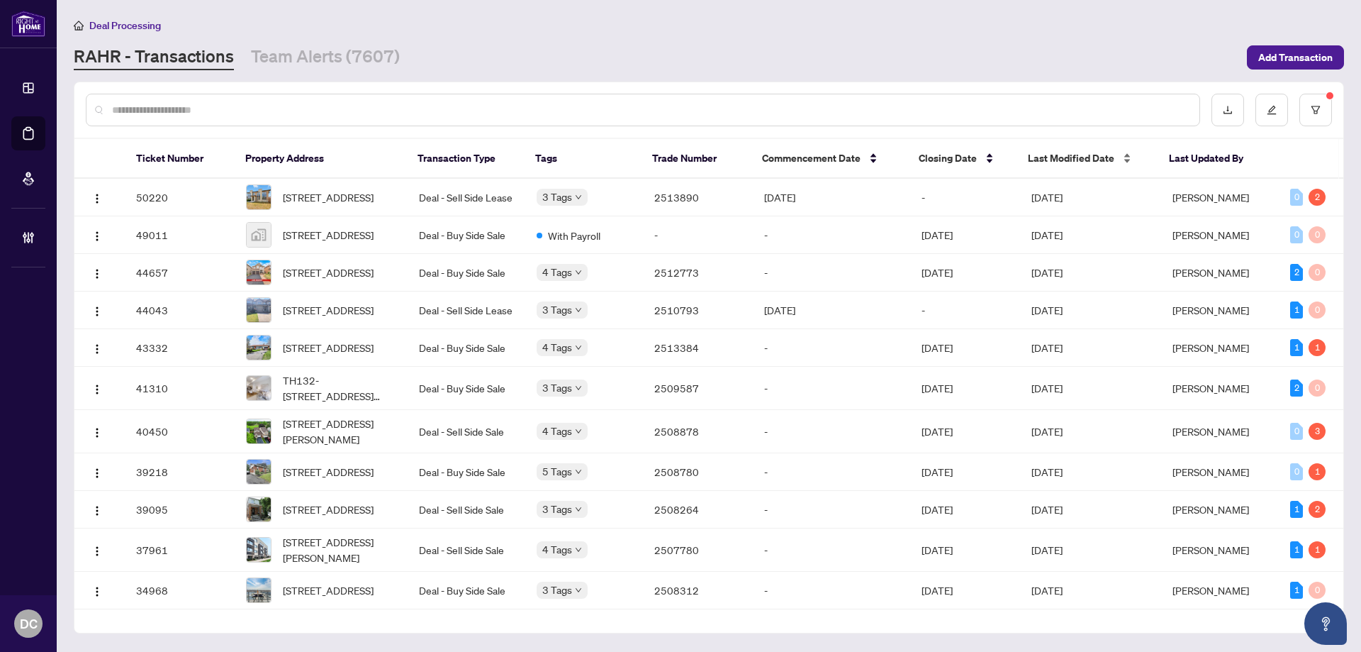
click at [1063, 160] on span "Last Modified Date" at bounding box center [1071, 158] width 86 height 16
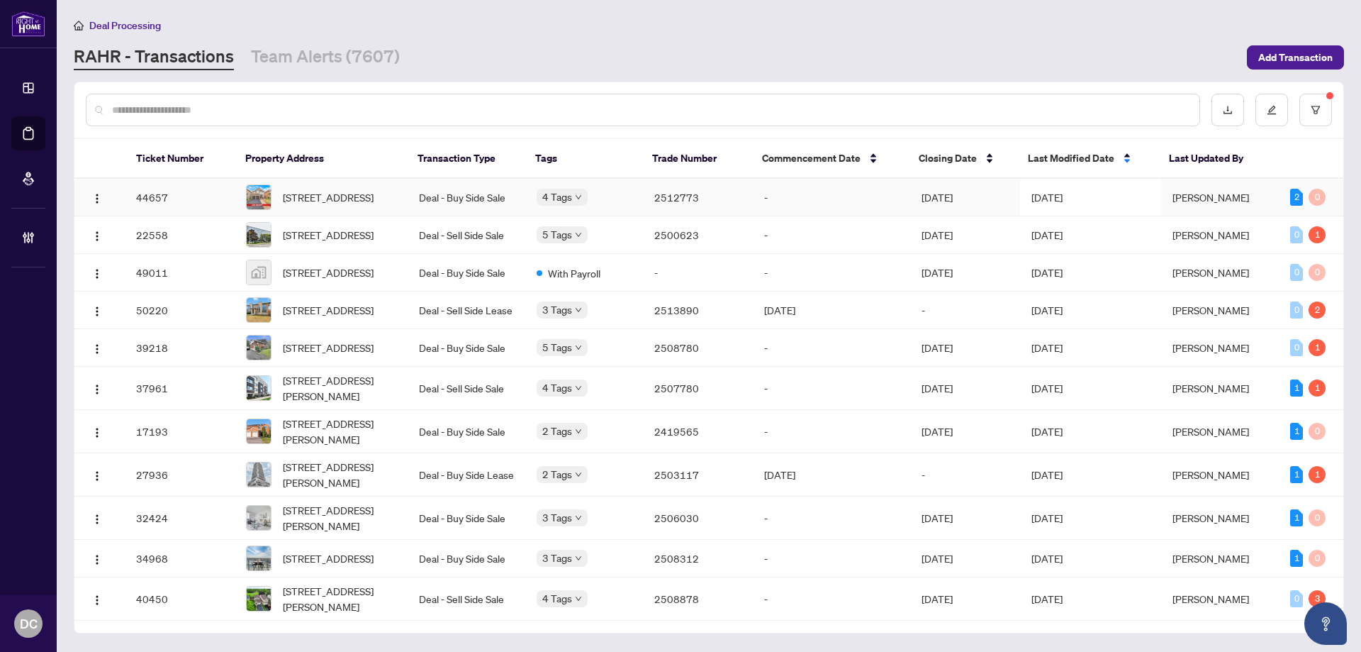
click at [1063, 203] on span "[DATE]" at bounding box center [1047, 197] width 31 height 13
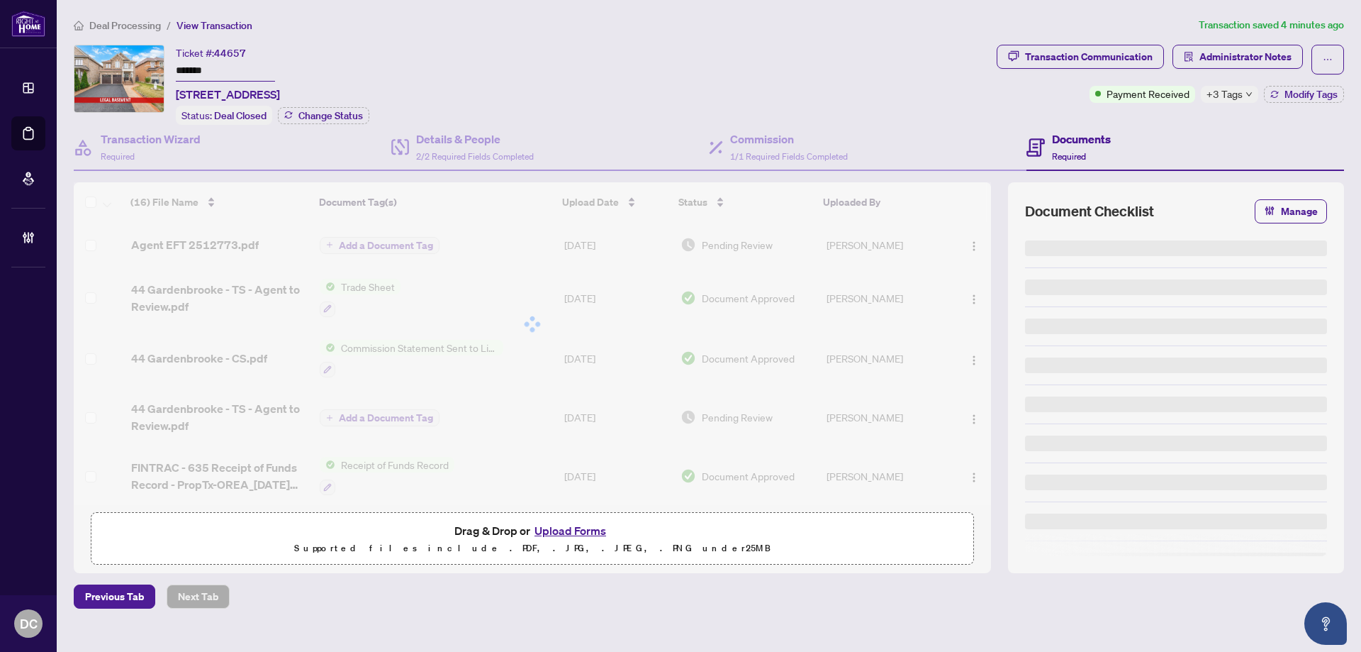
click at [1252, 94] on div "+3 Tags" at bounding box center [1229, 94] width 57 height 17
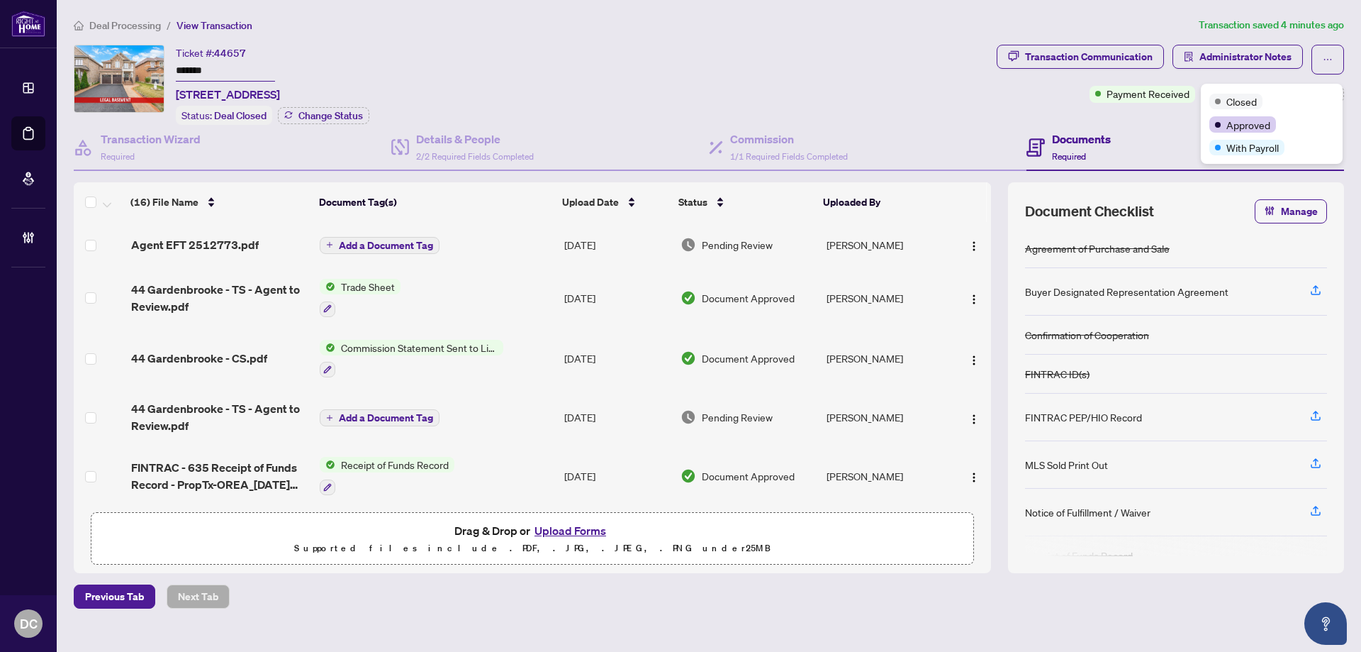
click at [1131, 119] on div "Transaction Communication Administrator Notes Payment Received +3 Tags Modify T…" at bounding box center [1170, 85] width 353 height 80
click at [1251, 91] on icon "down" at bounding box center [1249, 94] width 7 height 7
click at [1138, 113] on div "Transaction Communication Administrator Notes Payment Received +3 Tags Modify T…" at bounding box center [1170, 85] width 353 height 80
click at [149, 20] on span "Deal Processing" at bounding box center [125, 25] width 72 height 13
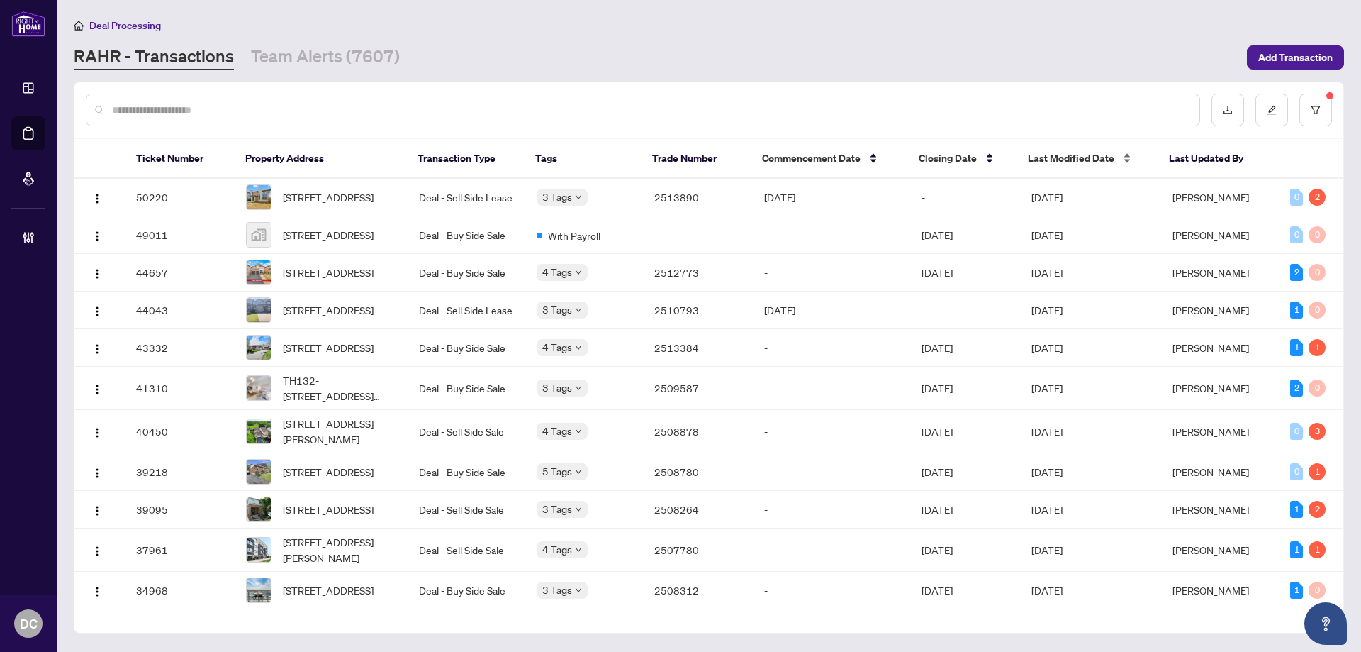
click at [1060, 160] on span "Last Modified Date" at bounding box center [1071, 158] width 86 height 16
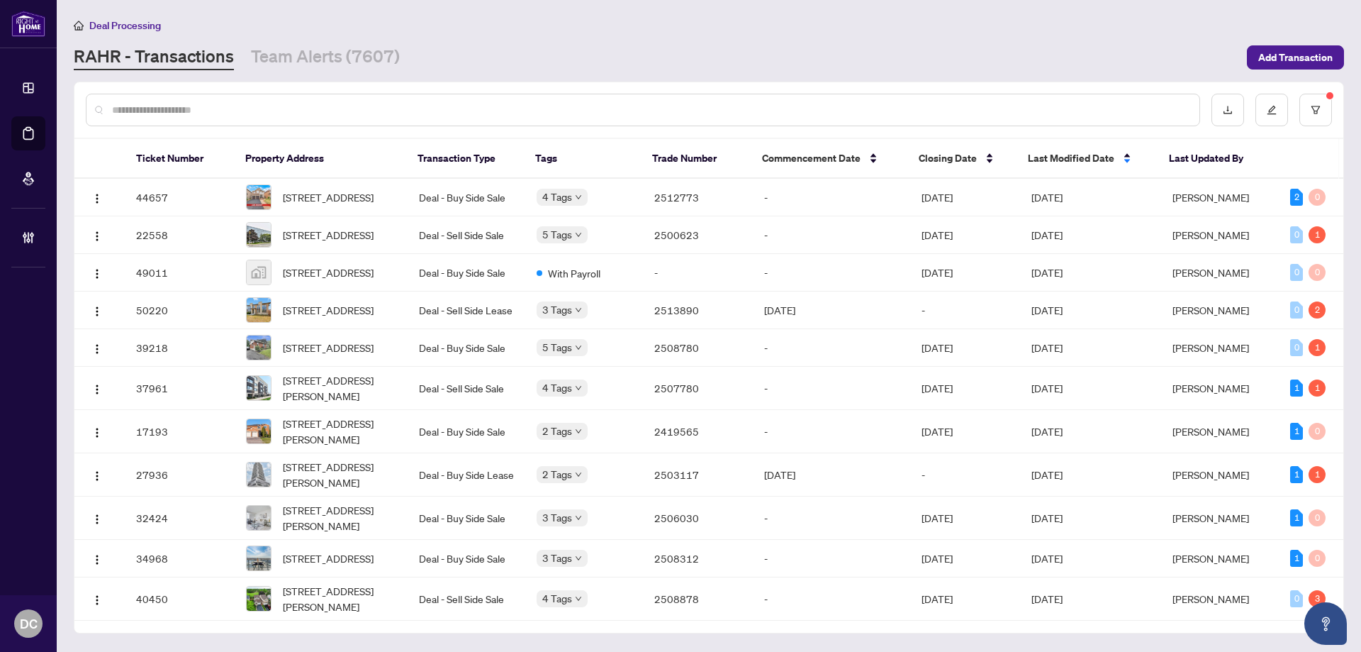
click at [1060, 159] on span "Last Modified Date" at bounding box center [1071, 158] width 86 height 16
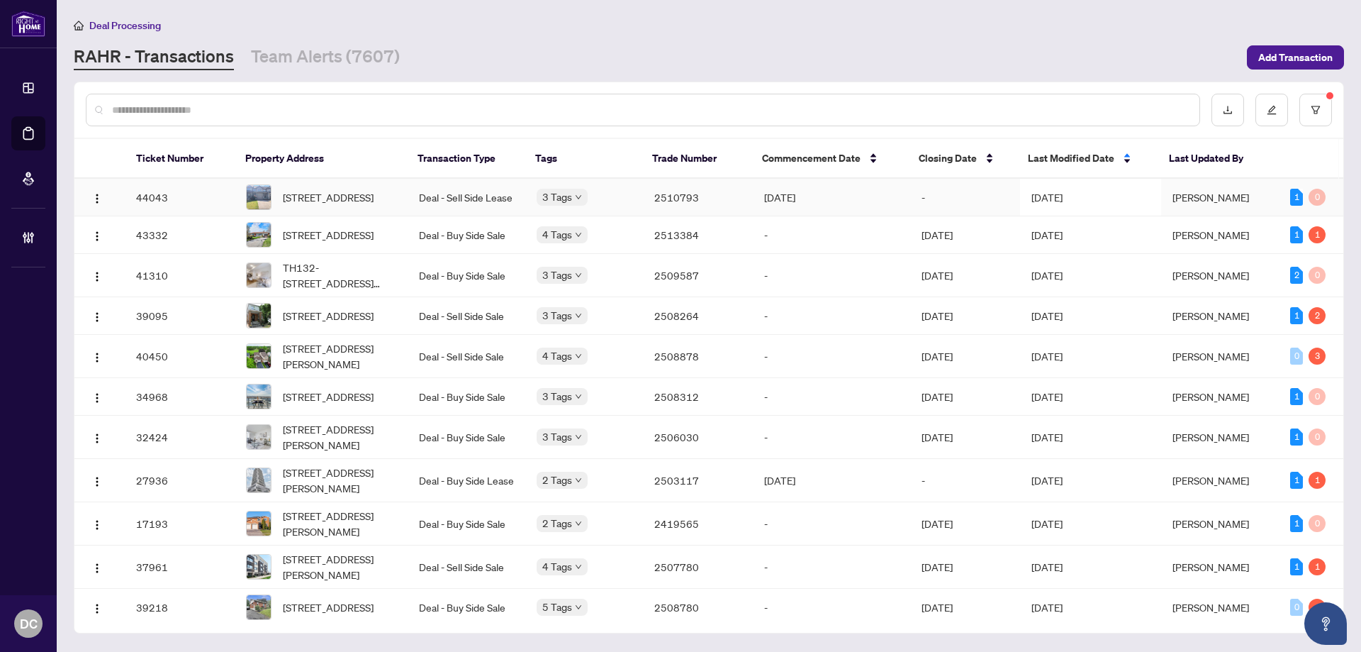
click at [1027, 206] on td "[DATE]" at bounding box center [1090, 198] width 141 height 38
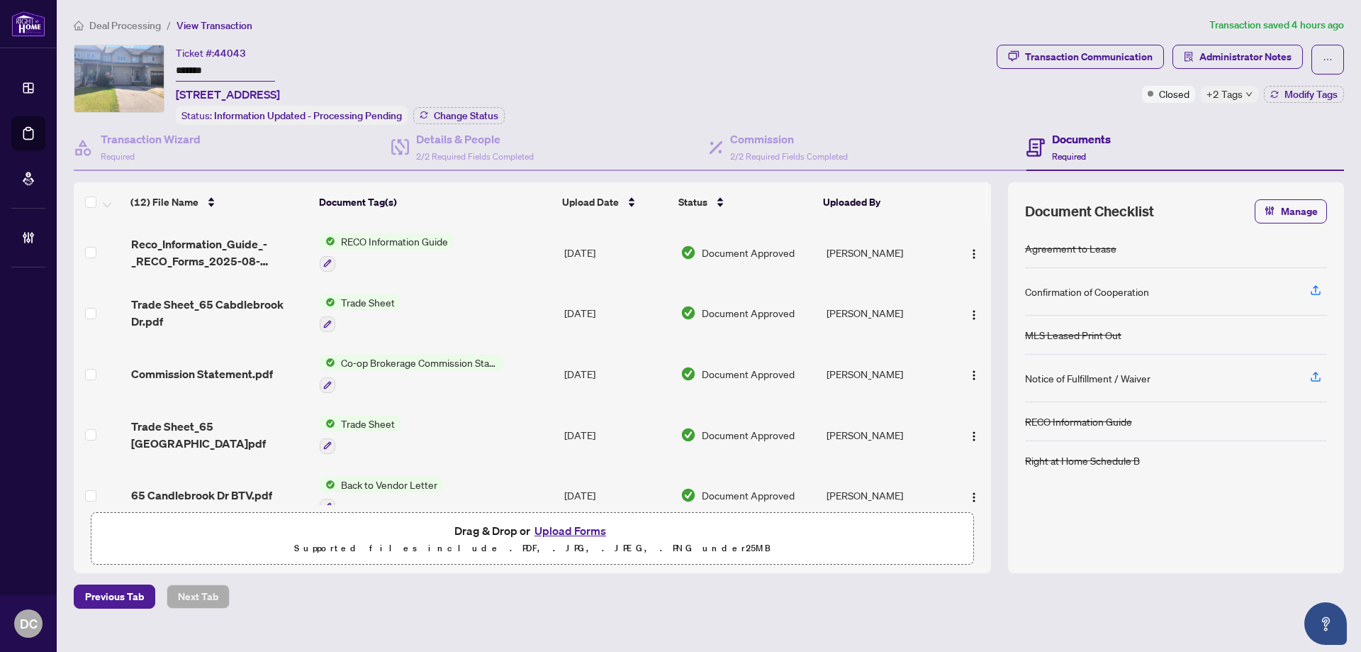
click at [111, 68] on div "Ticket #: 44043 ******* 65 Candlebrook Dr, Whitby, Ontario L1R 2V6, Canada Stat…" at bounding box center [532, 85] width 917 height 80
click at [1193, 57] on icon "solution" at bounding box center [1189, 57] width 10 height 10
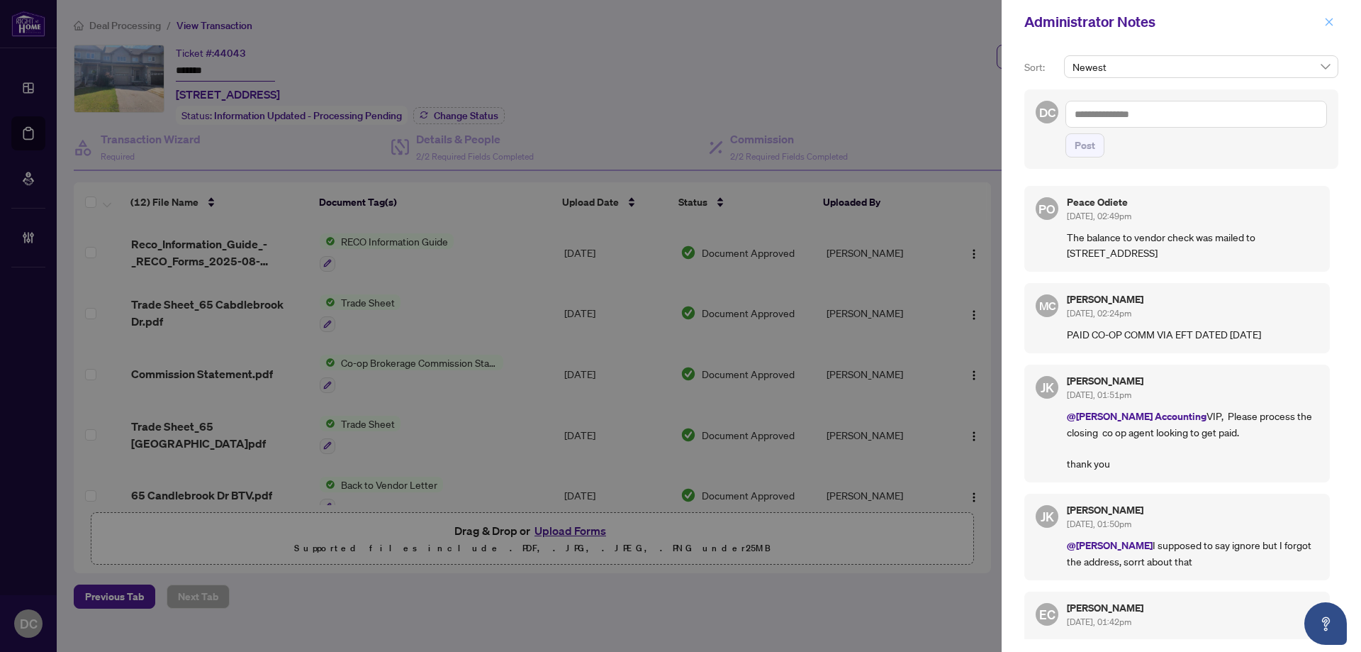
click at [1330, 27] on span "button" at bounding box center [1329, 22] width 10 height 23
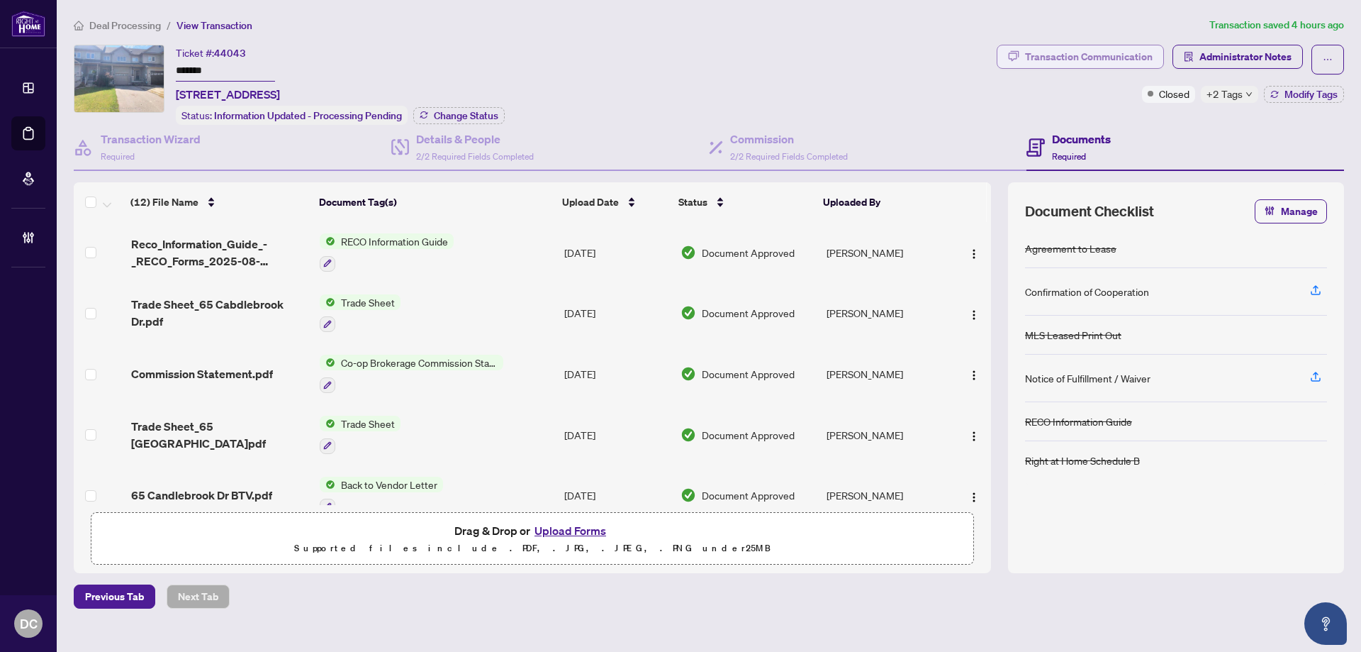
click at [1113, 60] on div "Transaction Communication" at bounding box center [1089, 56] width 128 height 23
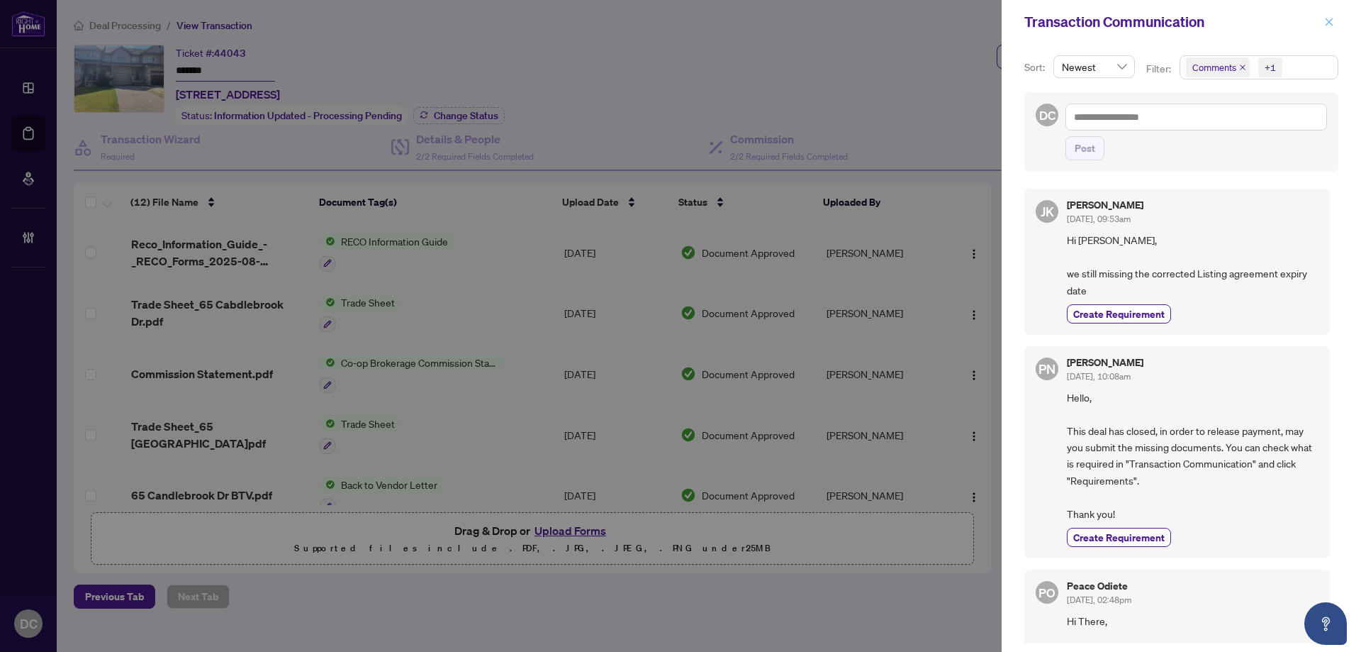
click at [1329, 19] on icon "close" at bounding box center [1329, 22] width 10 height 10
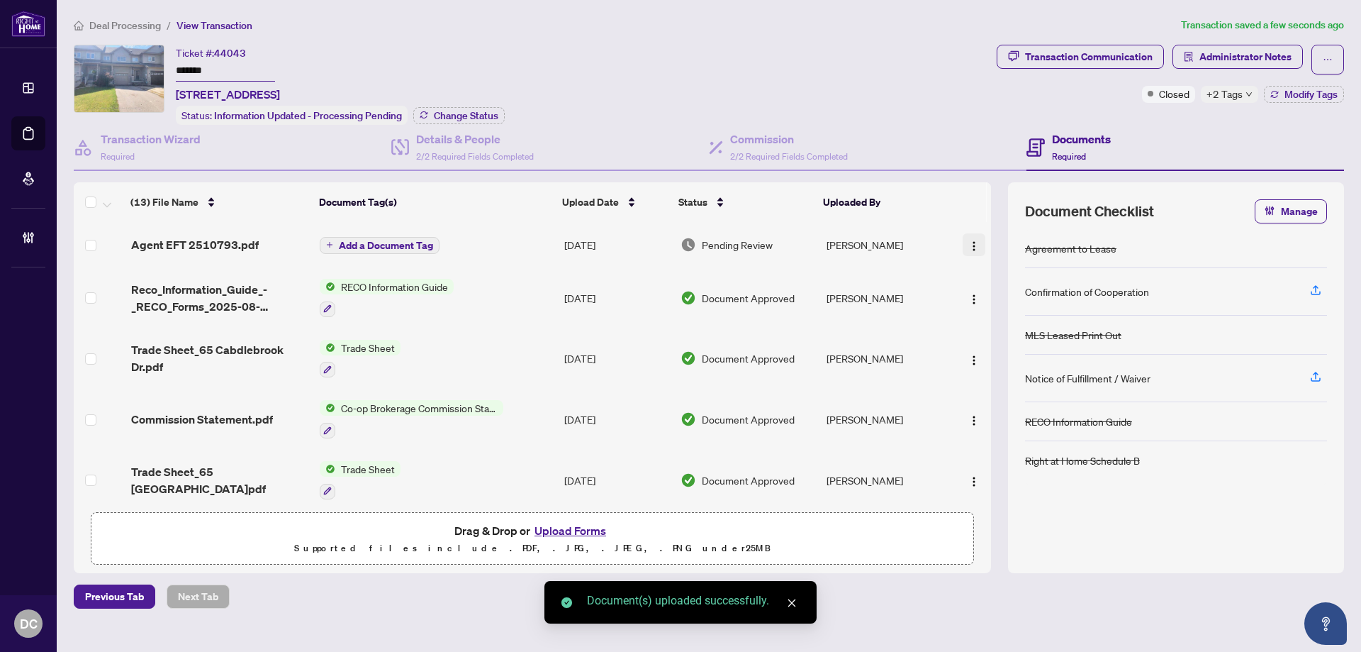
click at [973, 242] on img "button" at bounding box center [973, 245] width 11 height 11
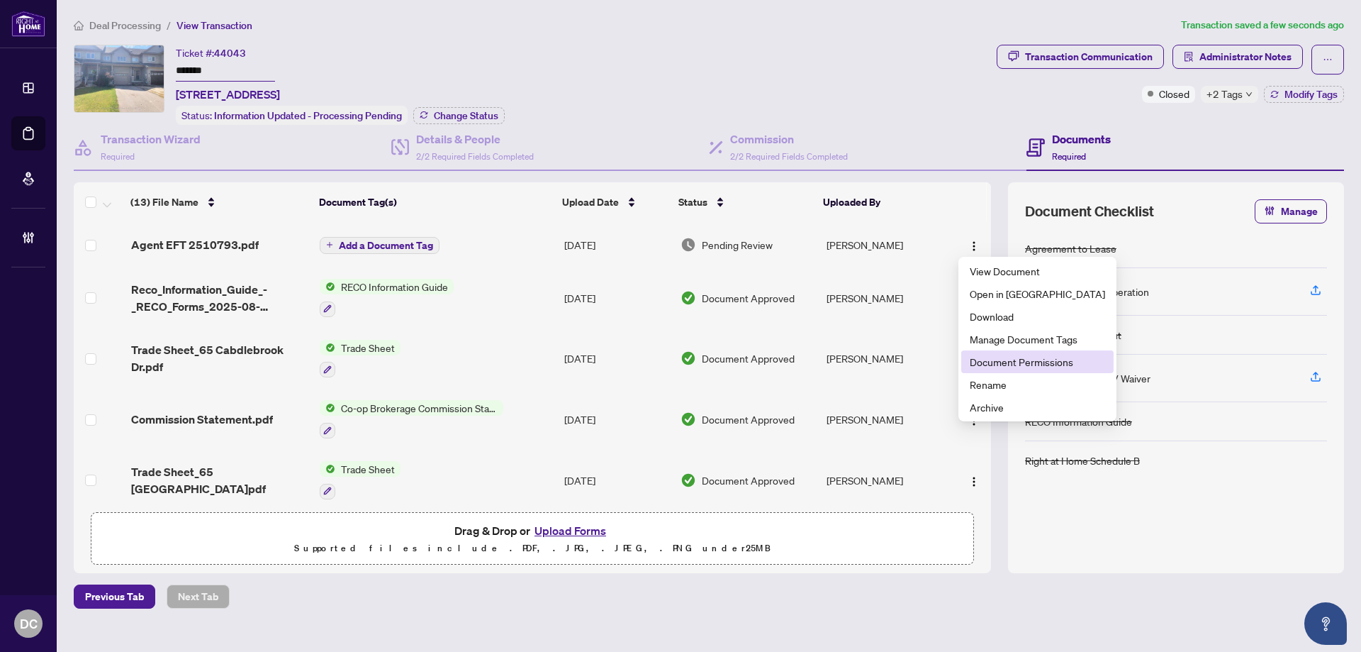
click at [1007, 362] on span "Document Permissions" at bounding box center [1037, 362] width 135 height 16
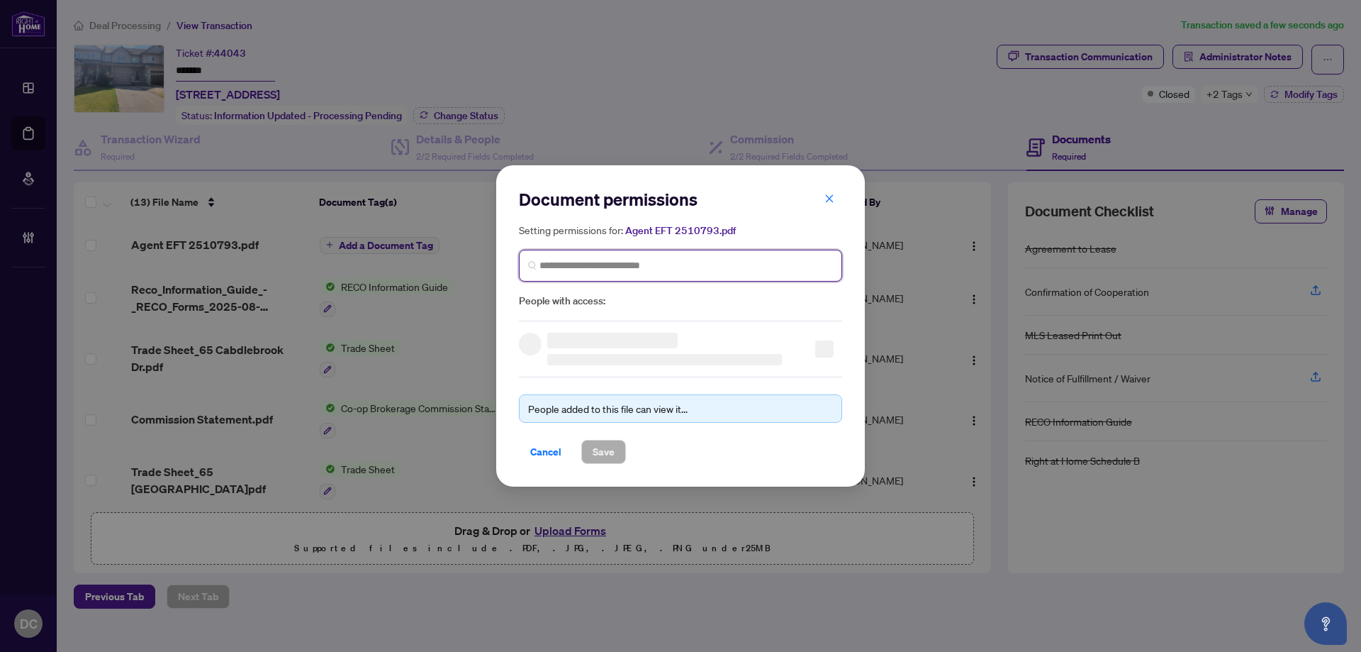
click at [732, 268] on input "search" at bounding box center [687, 265] width 294 height 15
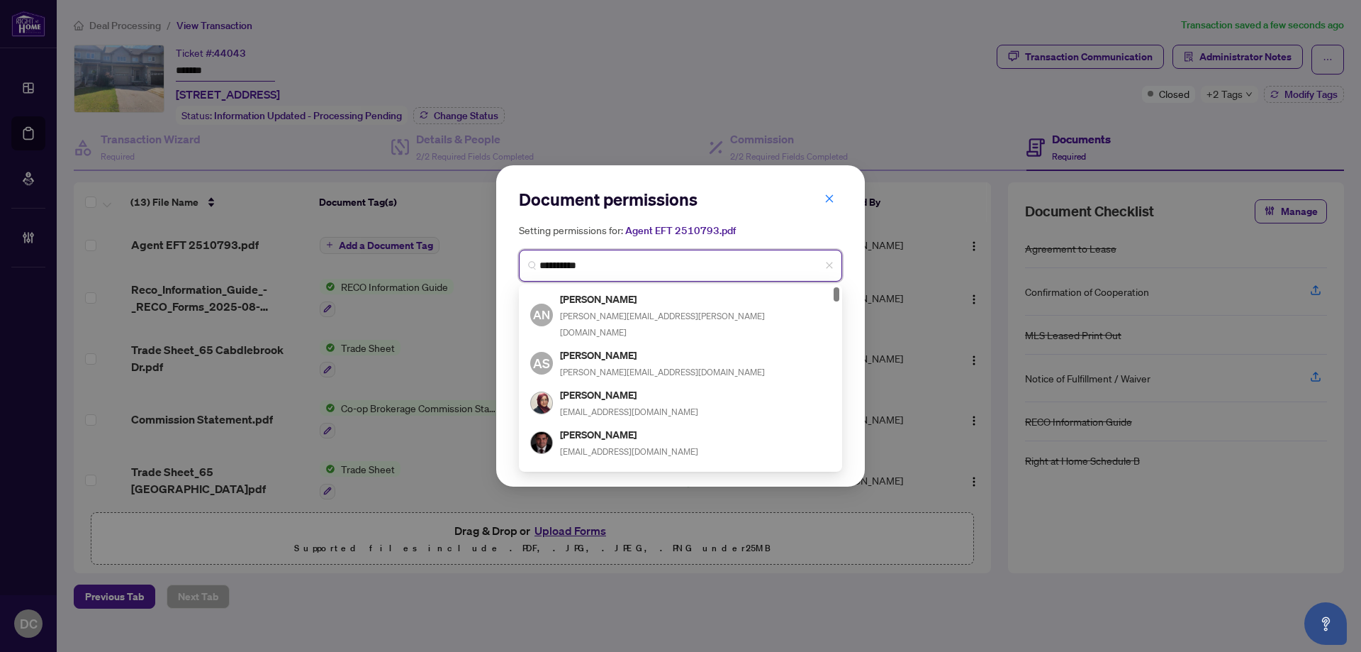
type input "**********"
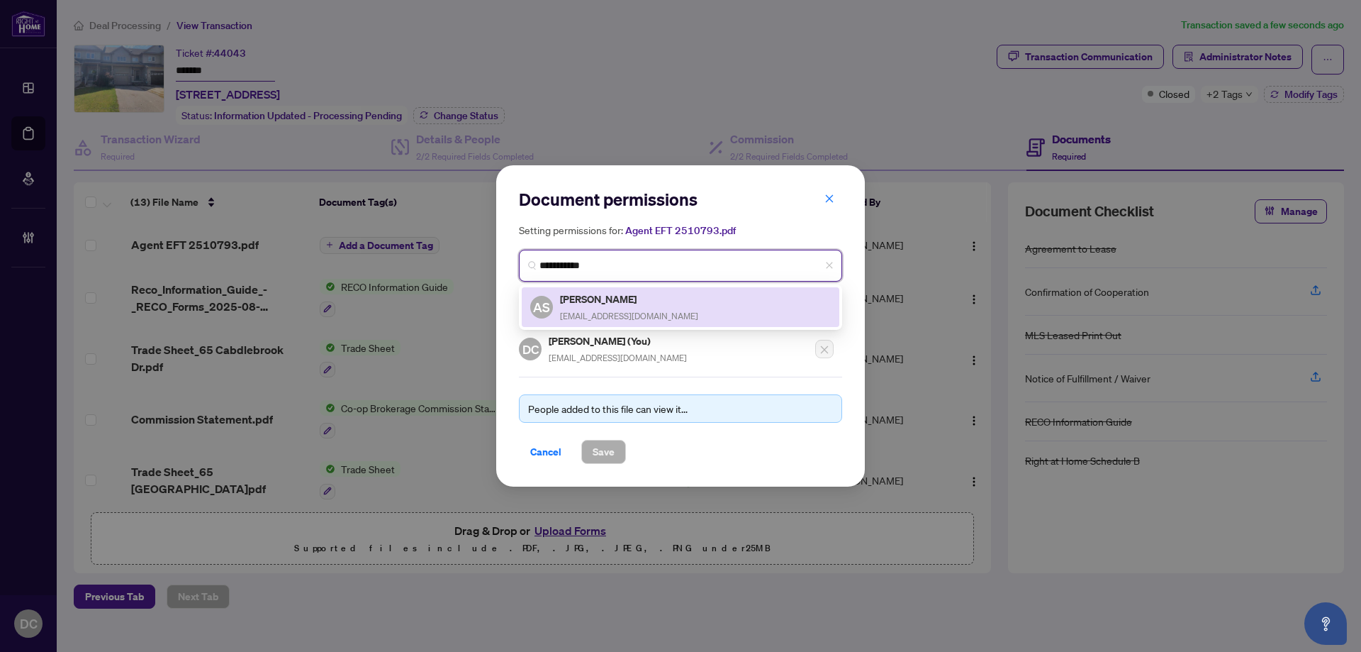
click at [615, 306] on div "Ashraf Siddique ashrafrealty@gmail.com" at bounding box center [629, 307] width 138 height 33
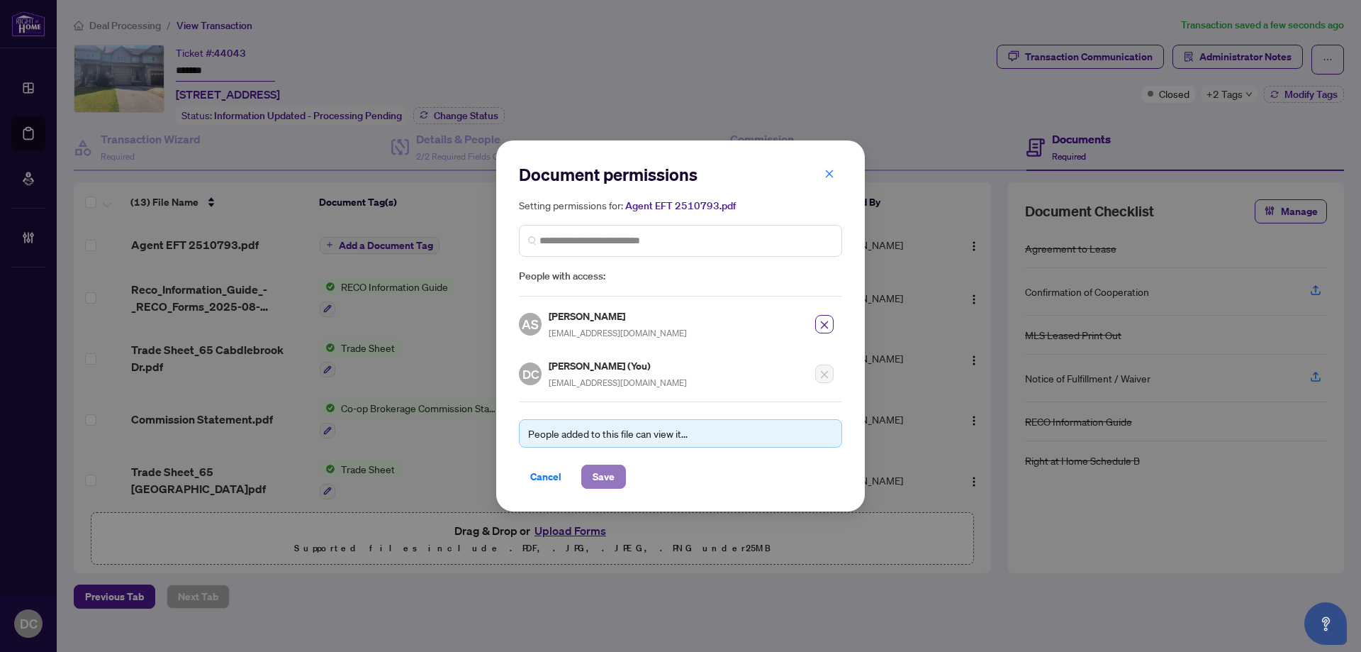
click at [606, 474] on span "Save" at bounding box center [604, 476] width 22 height 23
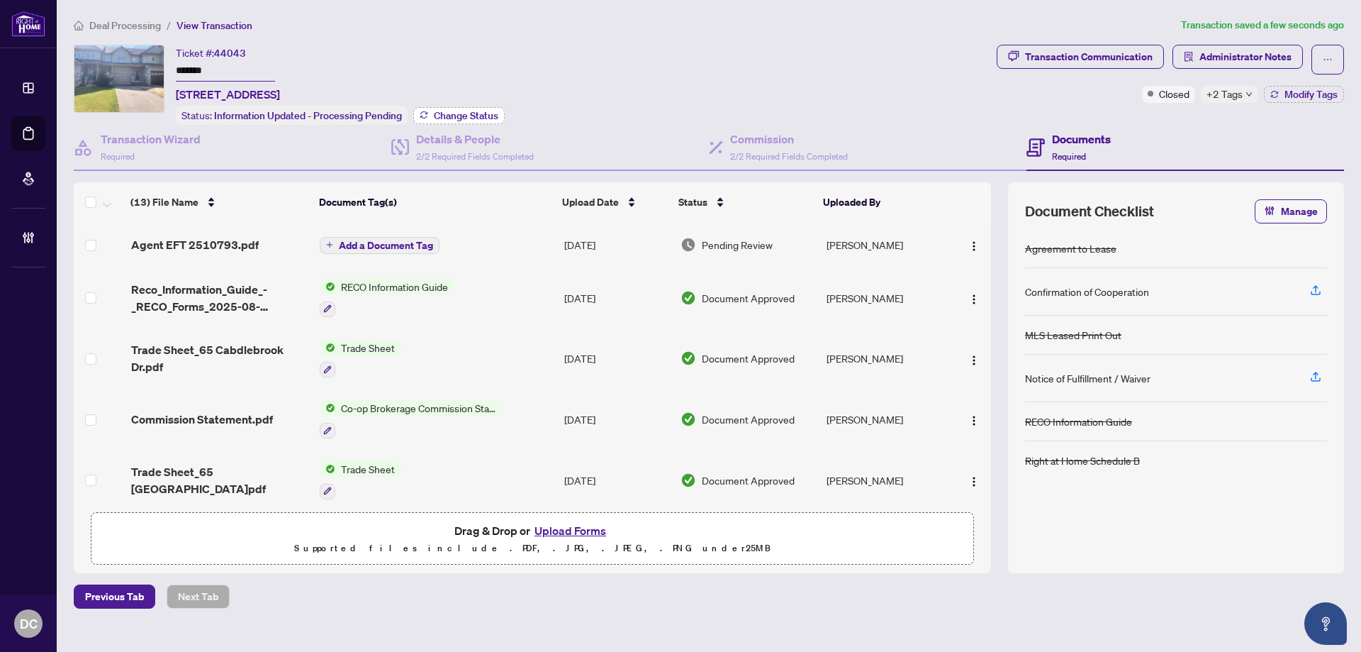
click at [443, 118] on span "Change Status" at bounding box center [466, 116] width 65 height 10
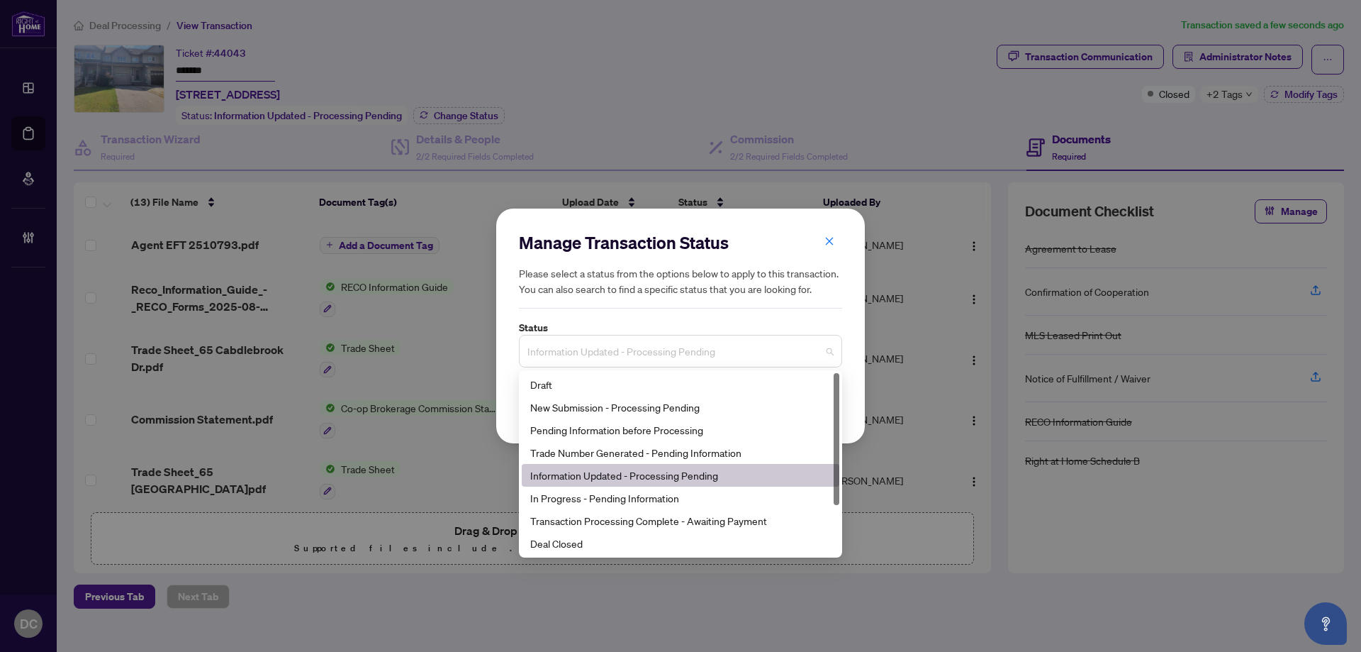
click at [594, 350] on span "Information Updated - Processing Pending" at bounding box center [680, 350] width 306 height 27
click at [601, 541] on div "Deal Closed" at bounding box center [680, 543] width 301 height 16
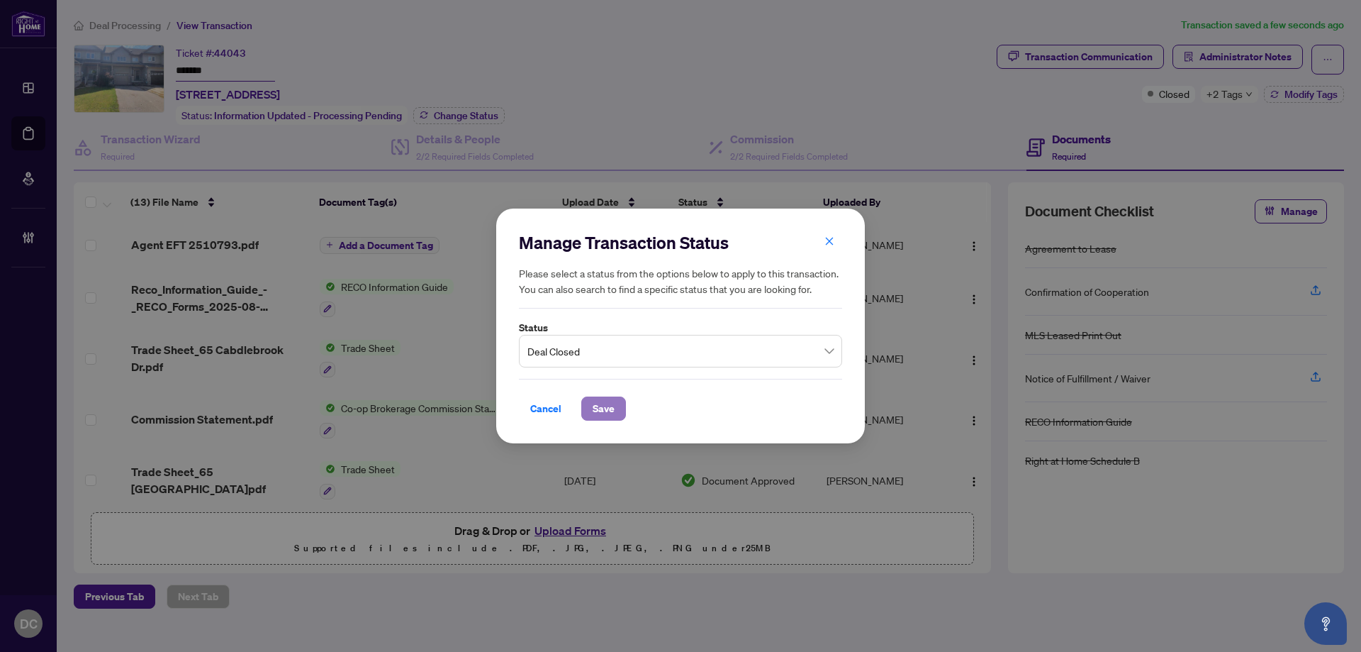
click at [596, 402] on span "Save" at bounding box center [604, 408] width 22 height 23
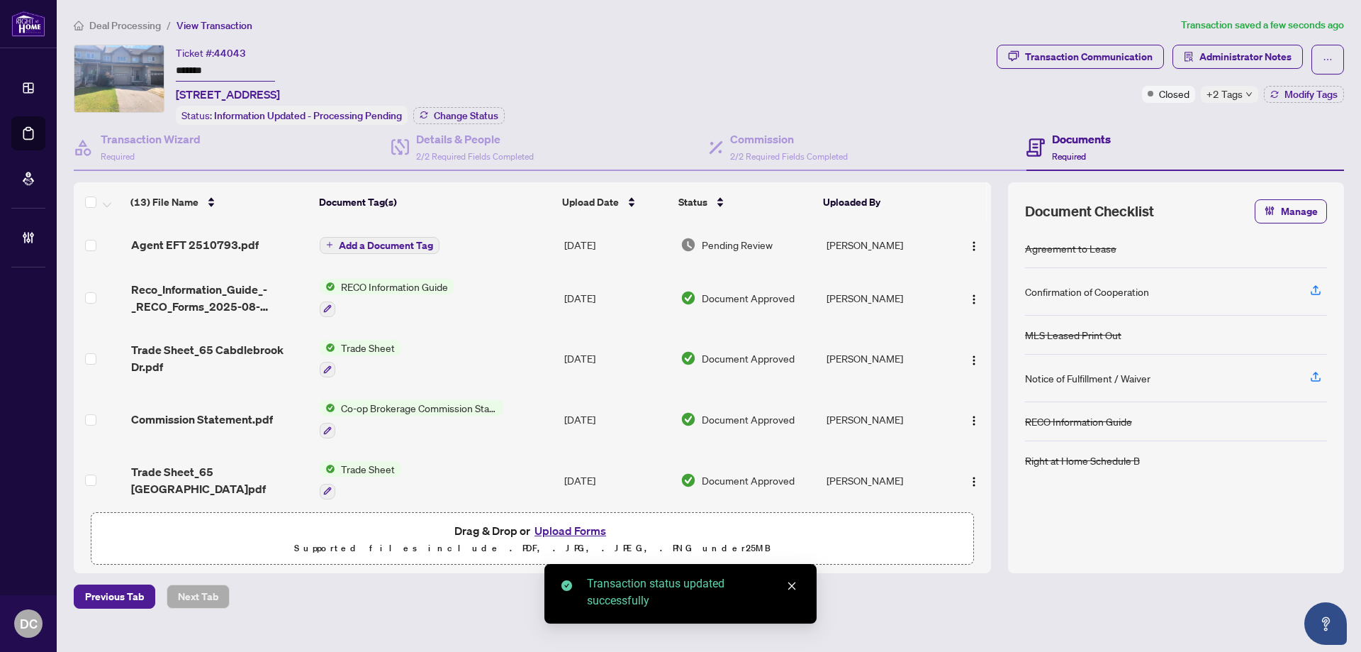
click at [1239, 97] on span "+2 Tags" at bounding box center [1225, 94] width 36 height 16
click at [1171, 108] on div "Transaction Communication Administrator Notes Closed +2 Tags Modify Tags" at bounding box center [1170, 85] width 353 height 80
click at [1272, 91] on icon "button" at bounding box center [1274, 94] width 9 height 9
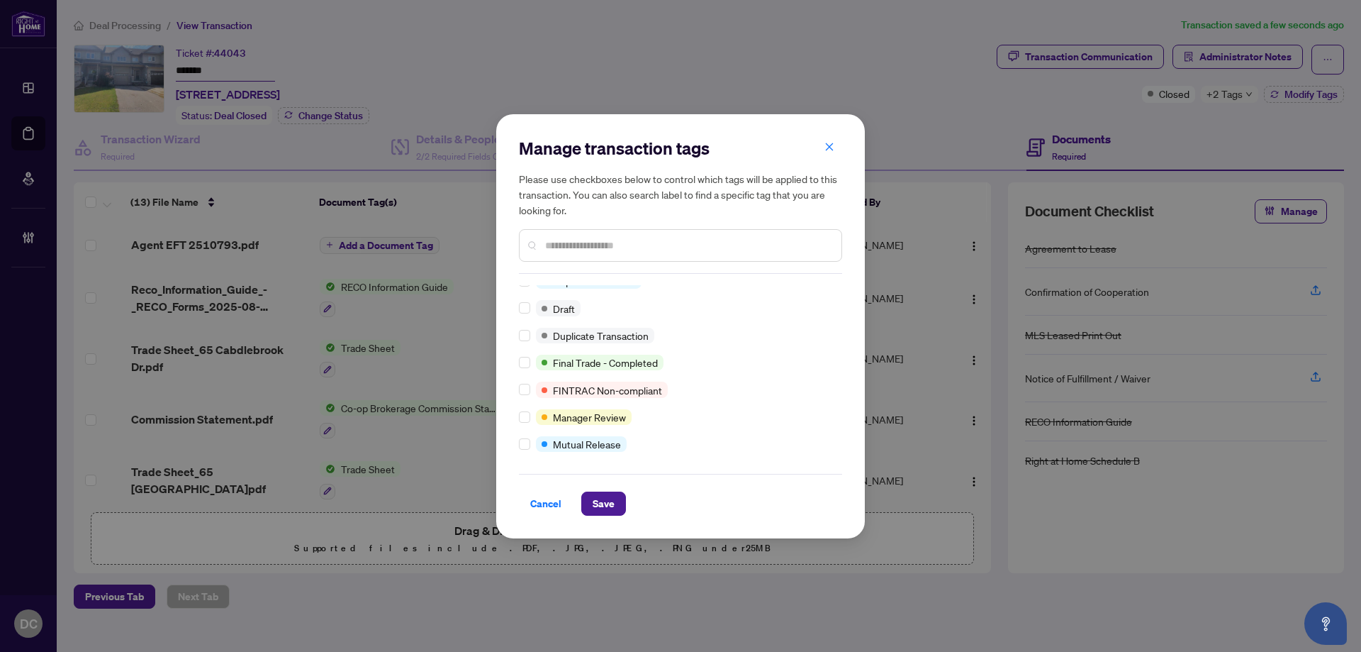
scroll to position [12, 0]
click at [601, 513] on span "Save" at bounding box center [604, 503] width 22 height 23
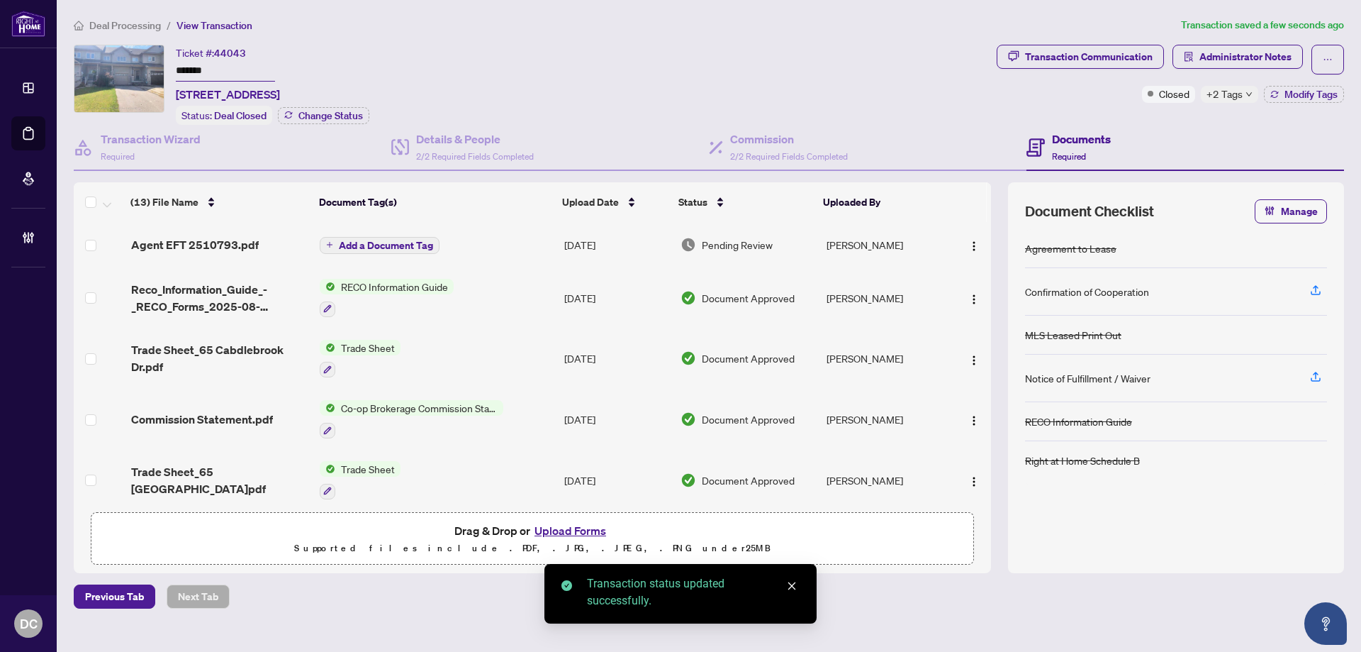
click at [138, 27] on span "Deal Processing" at bounding box center [125, 25] width 72 height 13
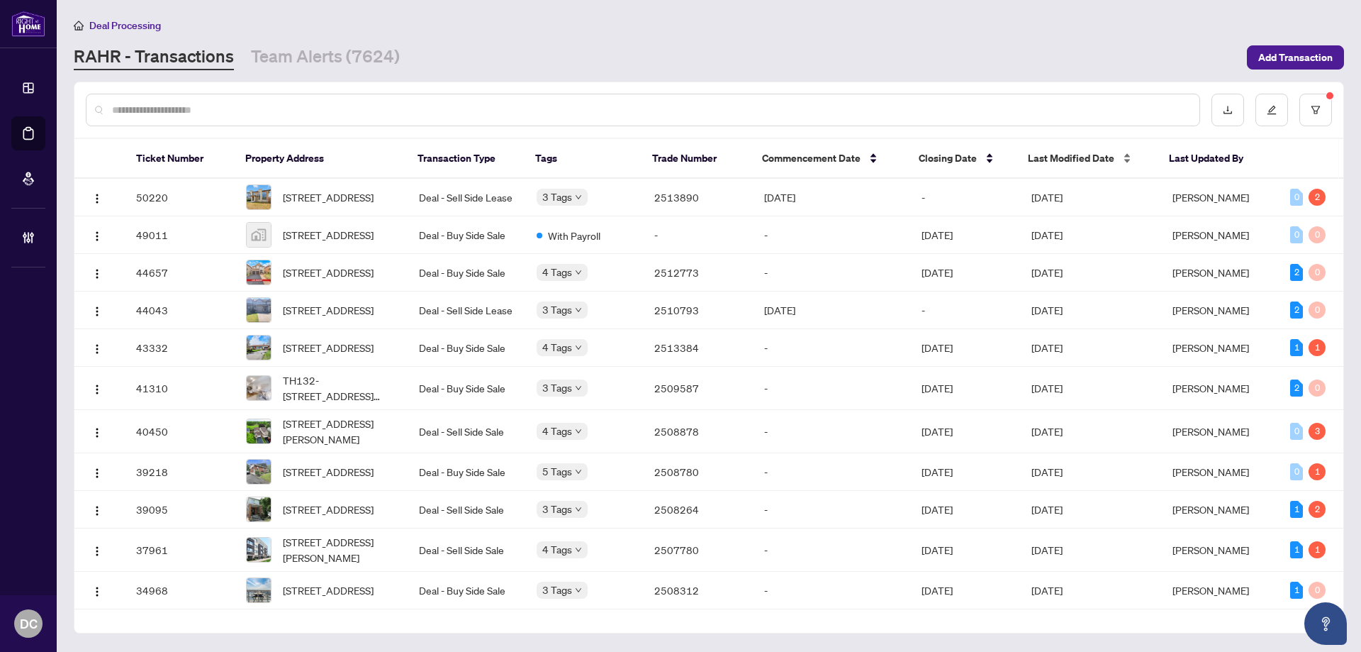
click at [1042, 160] on span "Last Modified Date" at bounding box center [1071, 158] width 86 height 16
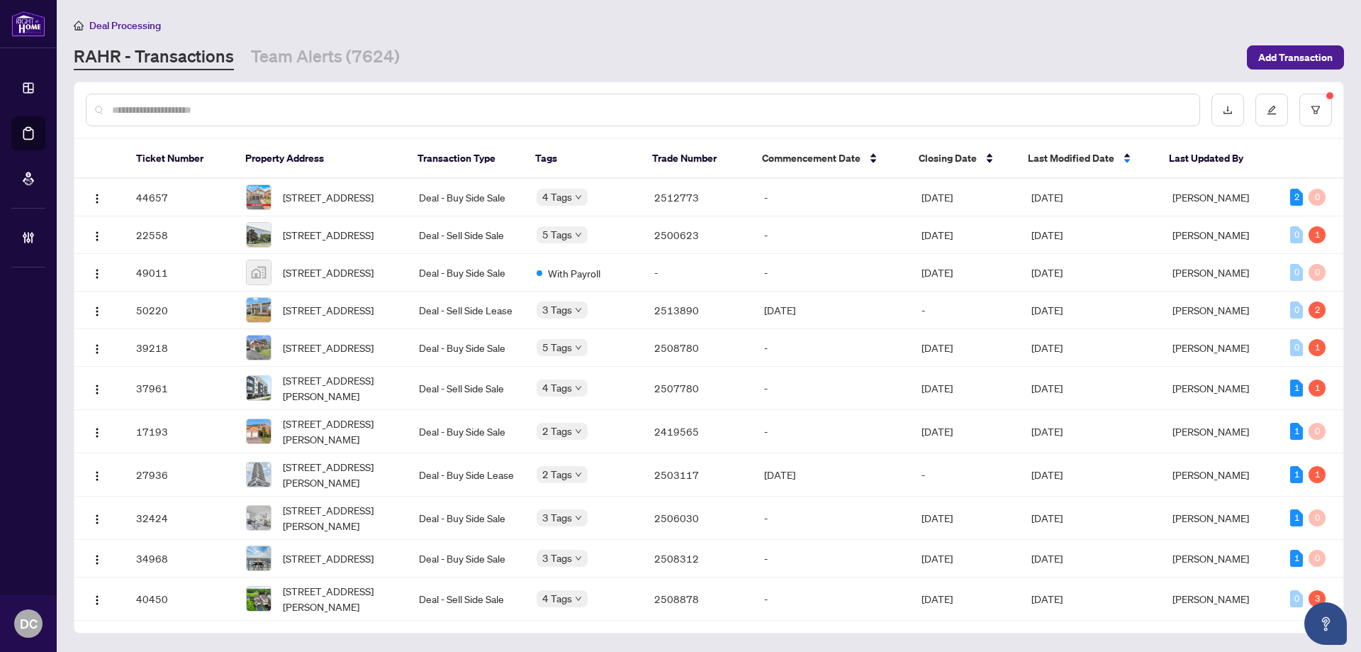
click at [1042, 160] on span "Last Modified Date" at bounding box center [1071, 158] width 86 height 16
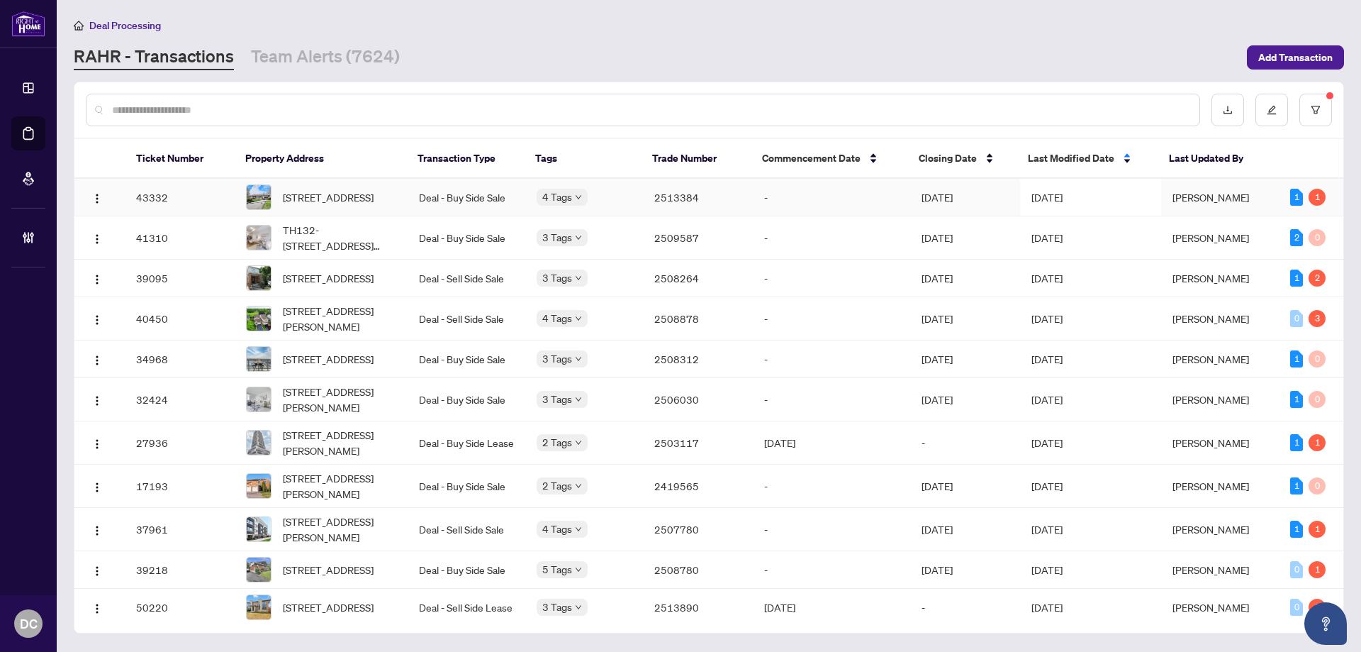
click at [1021, 198] on td "[DATE]" at bounding box center [1090, 198] width 141 height 38
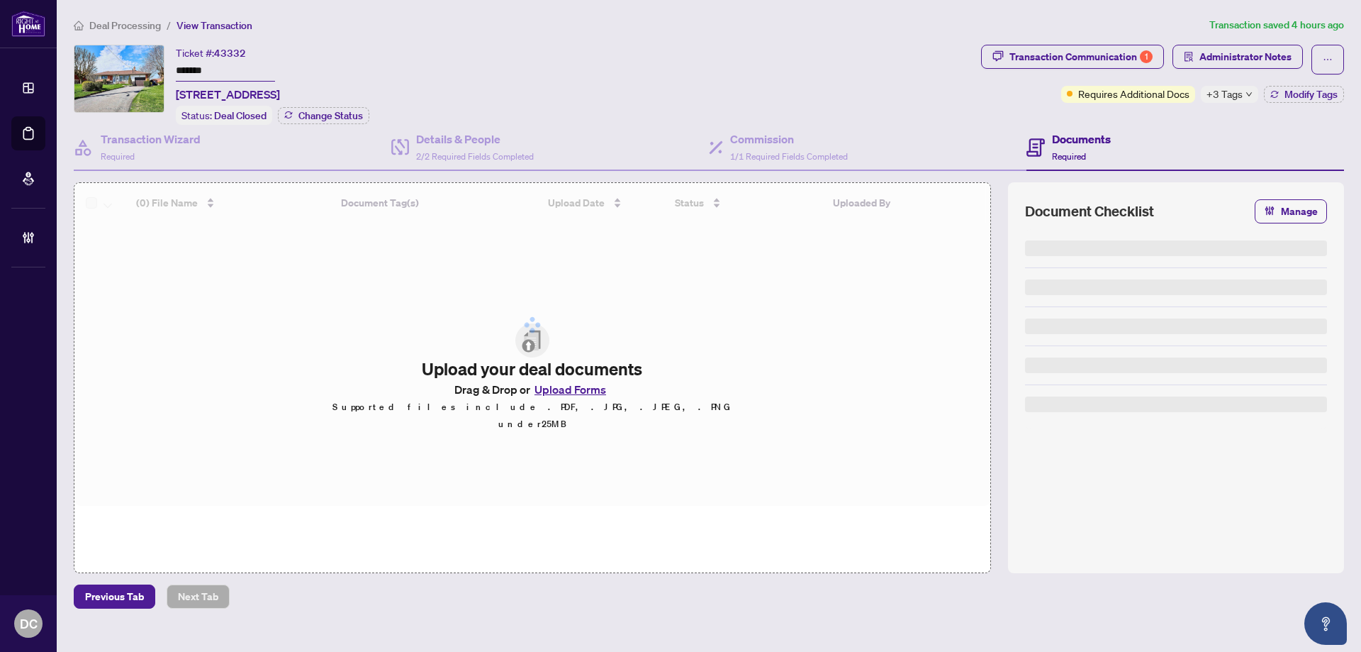
drag, startPoint x: 228, startPoint y: 69, endPoint x: 113, endPoint y: 63, distance: 115.0
click at [113, 63] on div "Ticket #: 43332 ******* 68 Gatineau St, Oshawa, Ontario L1H 7G3, Canada Status:…" at bounding box center [525, 85] width 902 height 80
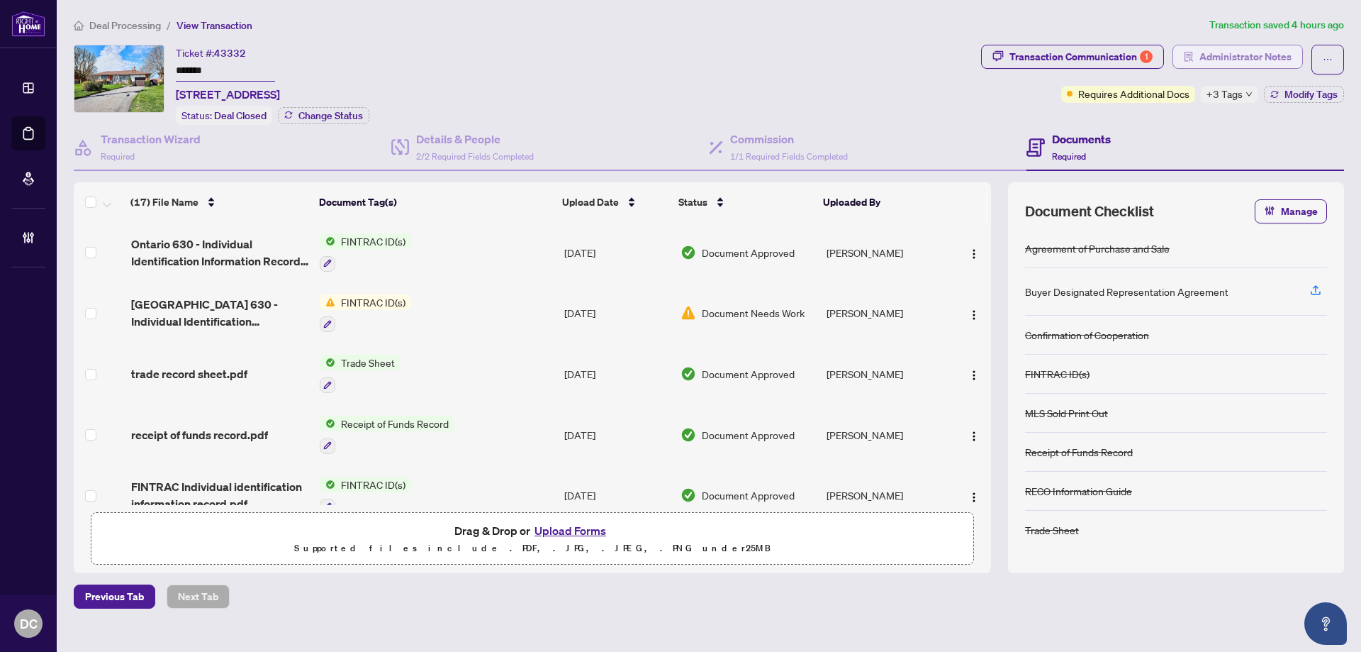
click at [1197, 63] on button "Administrator Notes" at bounding box center [1238, 57] width 130 height 24
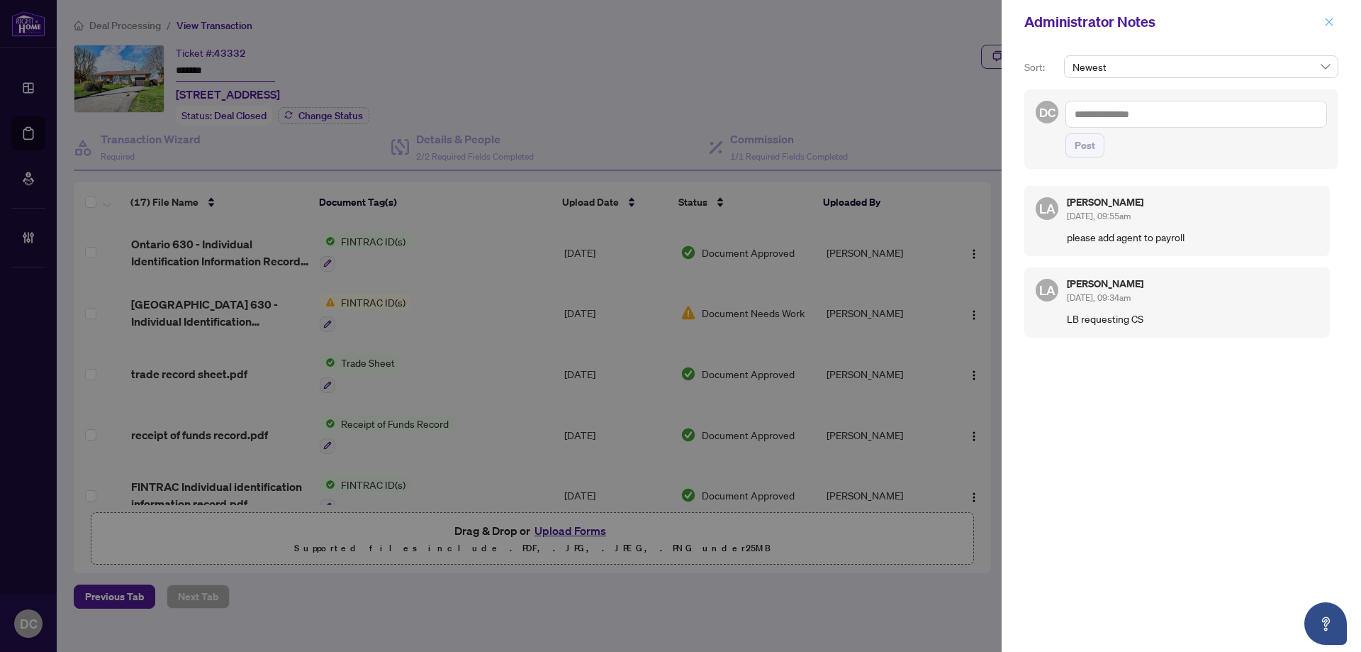
click at [1331, 28] on span "button" at bounding box center [1329, 22] width 10 height 23
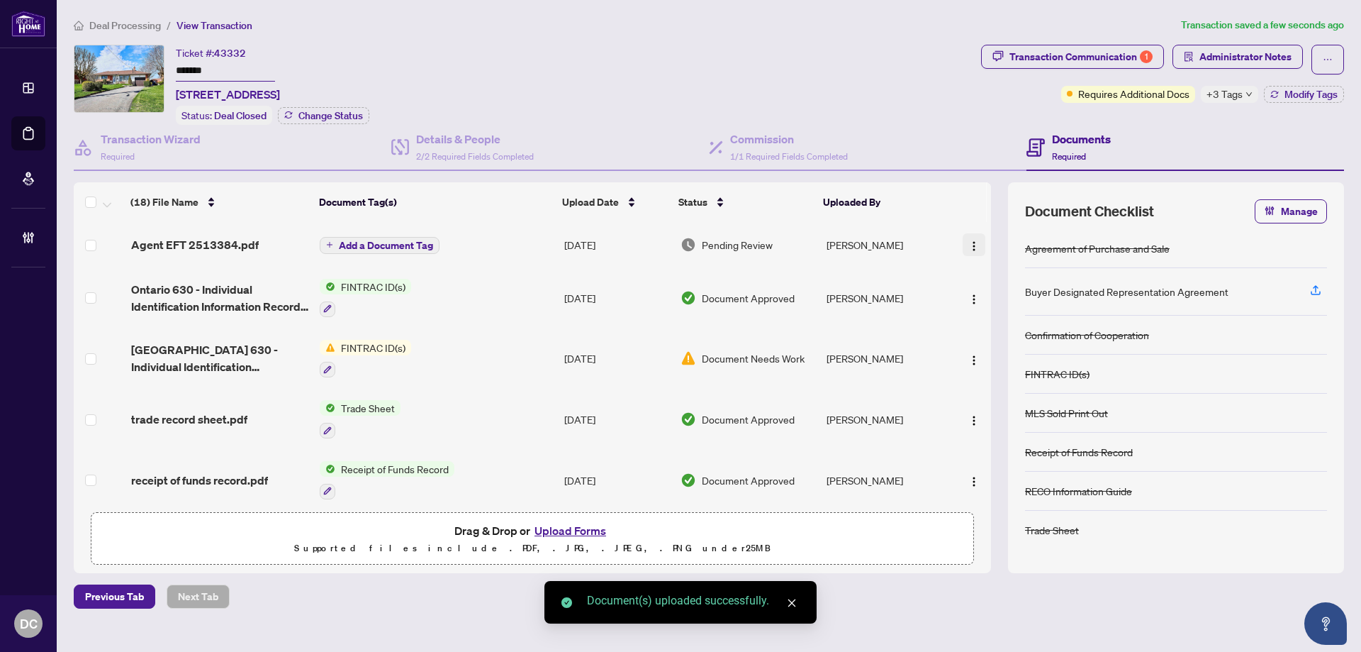
click at [968, 240] on img "button" at bounding box center [973, 245] width 11 height 11
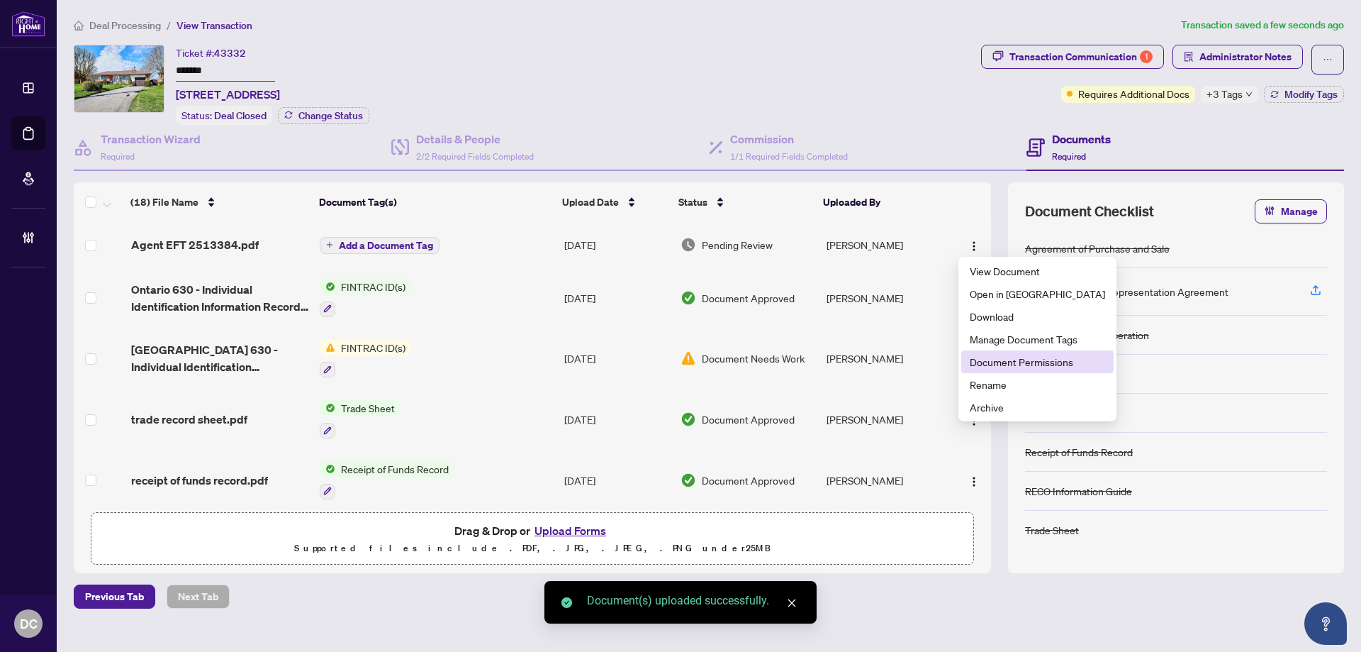
click at [1007, 359] on span "Document Permissions" at bounding box center [1037, 362] width 135 height 16
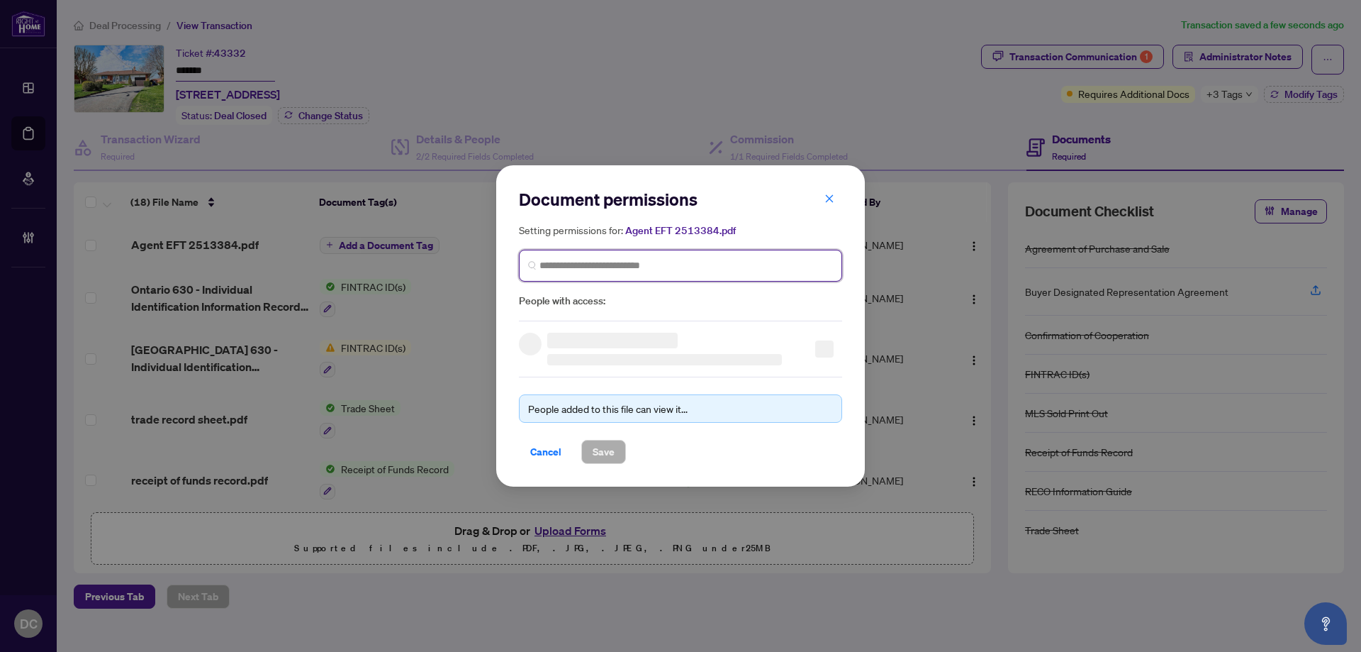
click at [743, 271] on input "search" at bounding box center [687, 265] width 294 height 15
type input "**********"
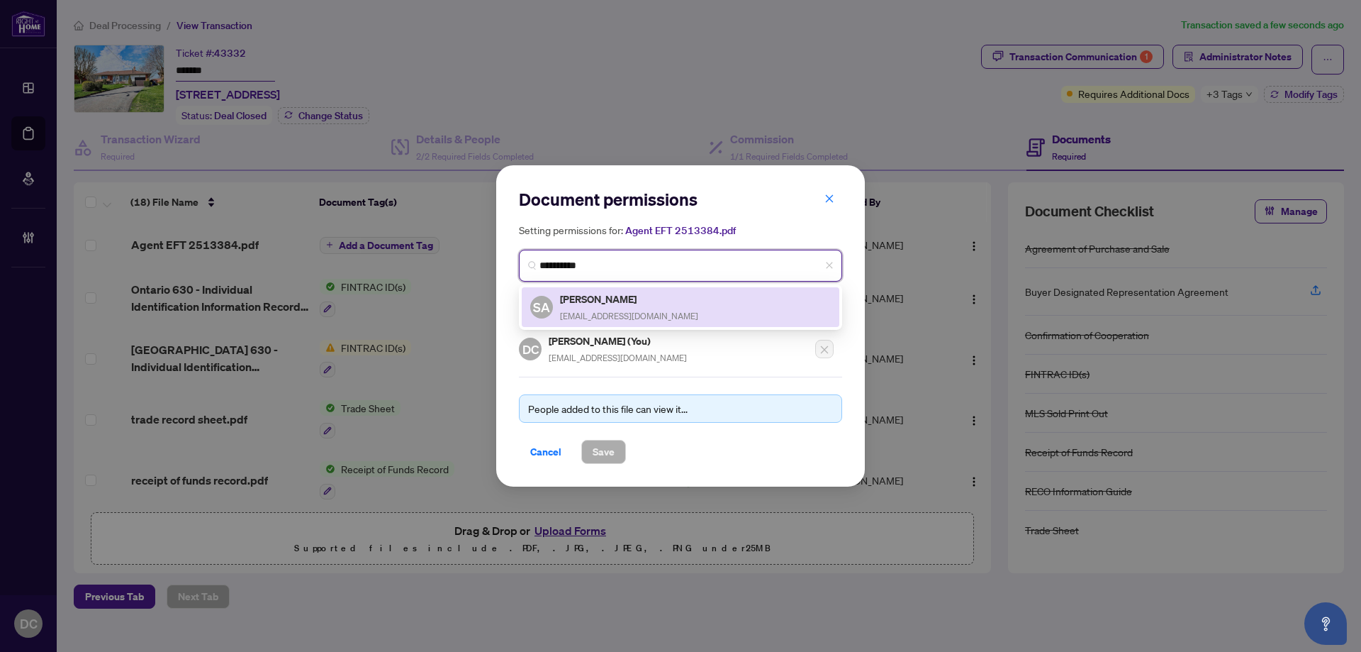
click at [666, 306] on div "SA Seyin Abraham B4ucseyin@yahoo.ca" at bounding box center [680, 307] width 301 height 33
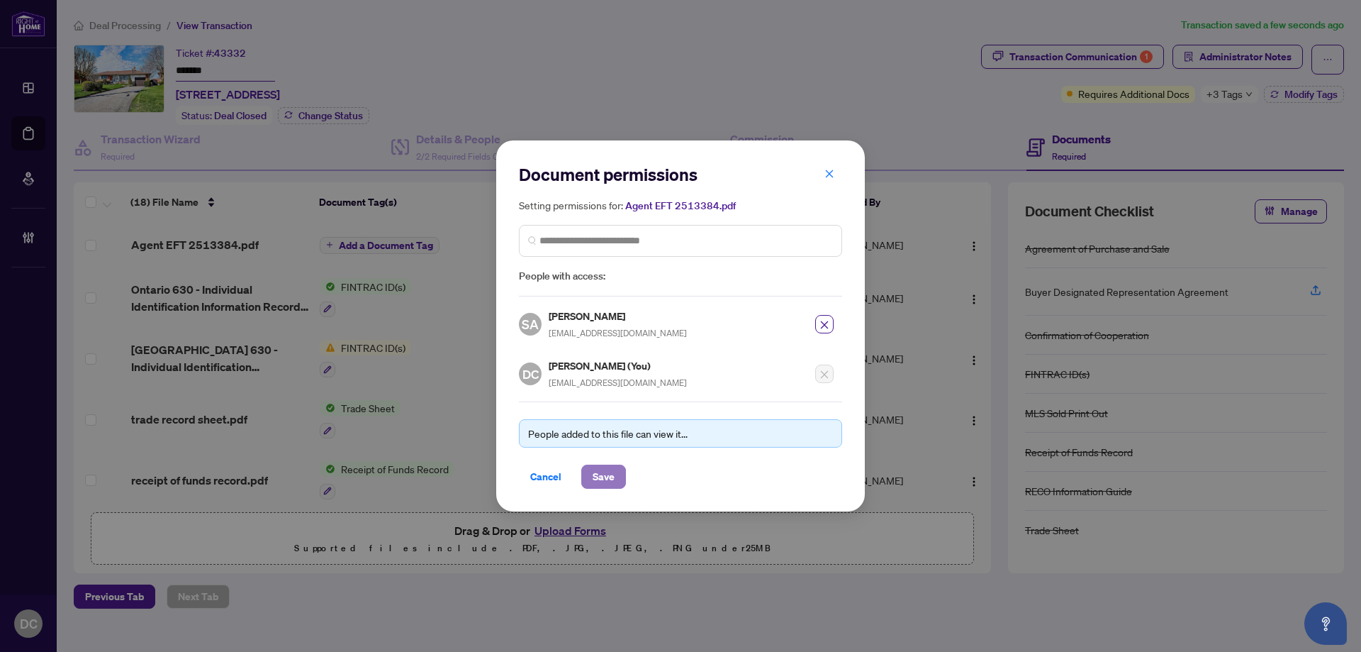
click at [614, 470] on span "Save" at bounding box center [604, 476] width 22 height 23
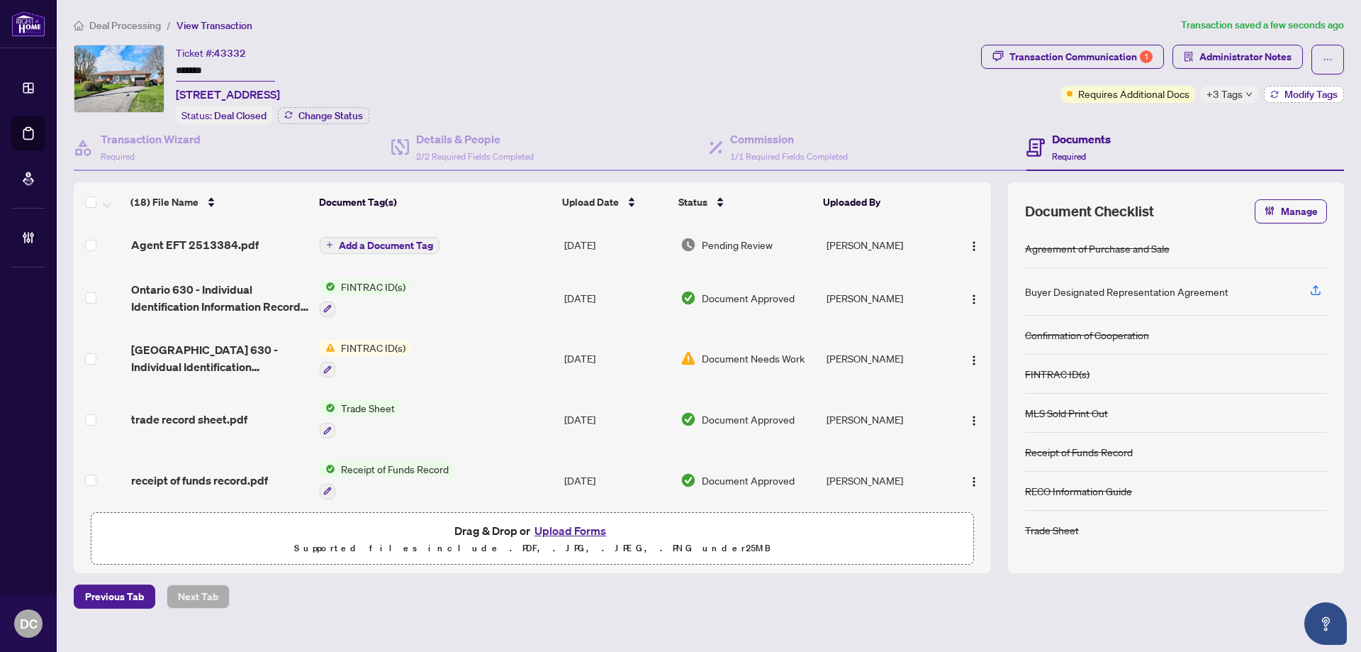
click at [1286, 91] on span "Modify Tags" at bounding box center [1311, 94] width 53 height 10
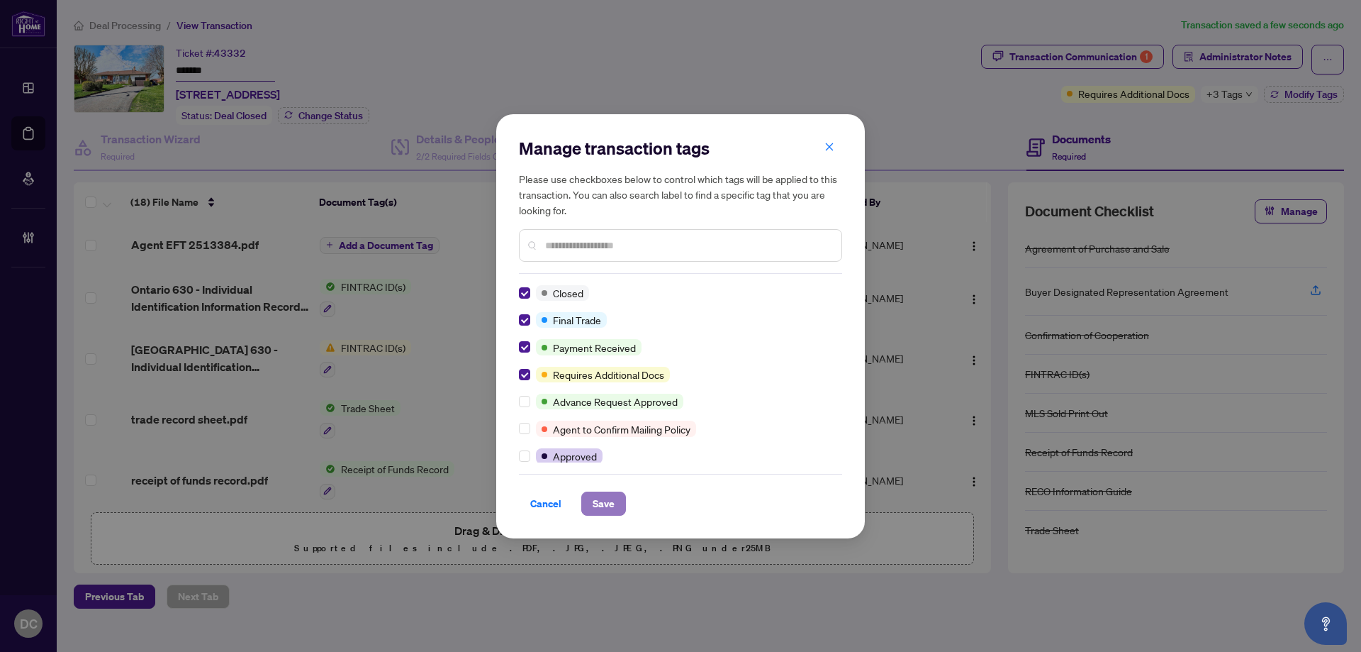
click at [605, 510] on span "Save" at bounding box center [604, 503] width 22 height 23
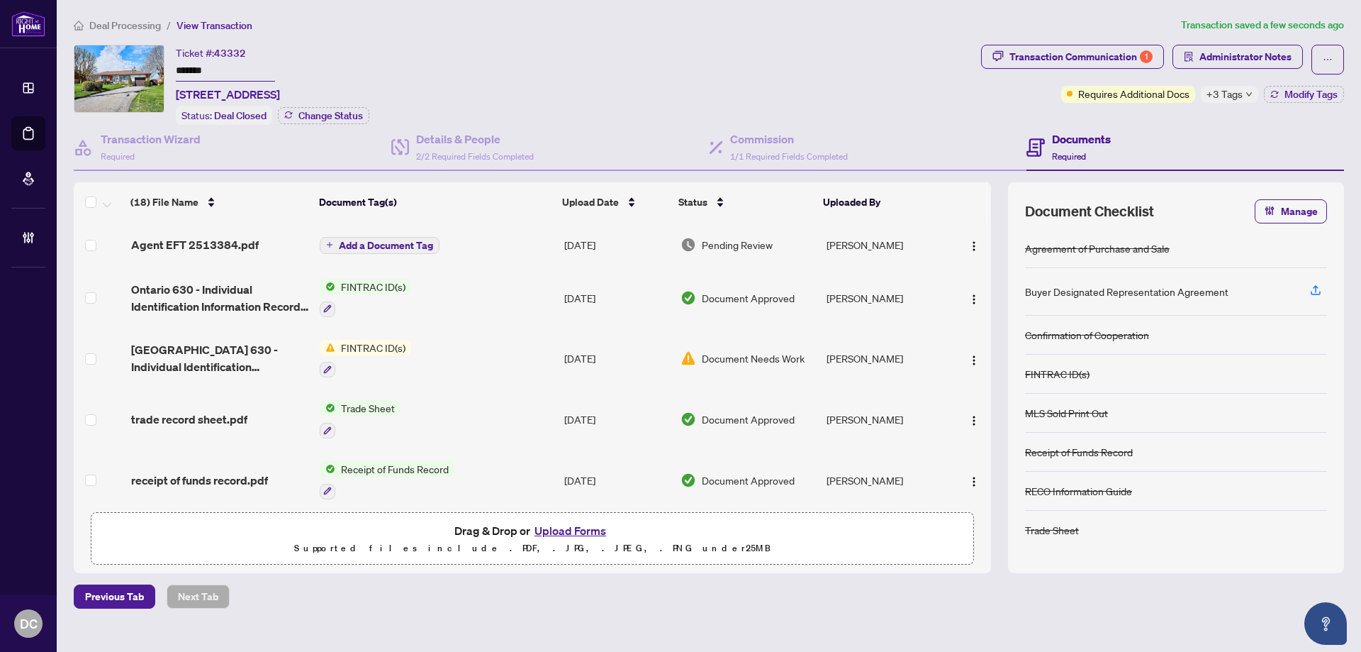
click at [154, 23] on span "Deal Processing" at bounding box center [125, 25] width 72 height 13
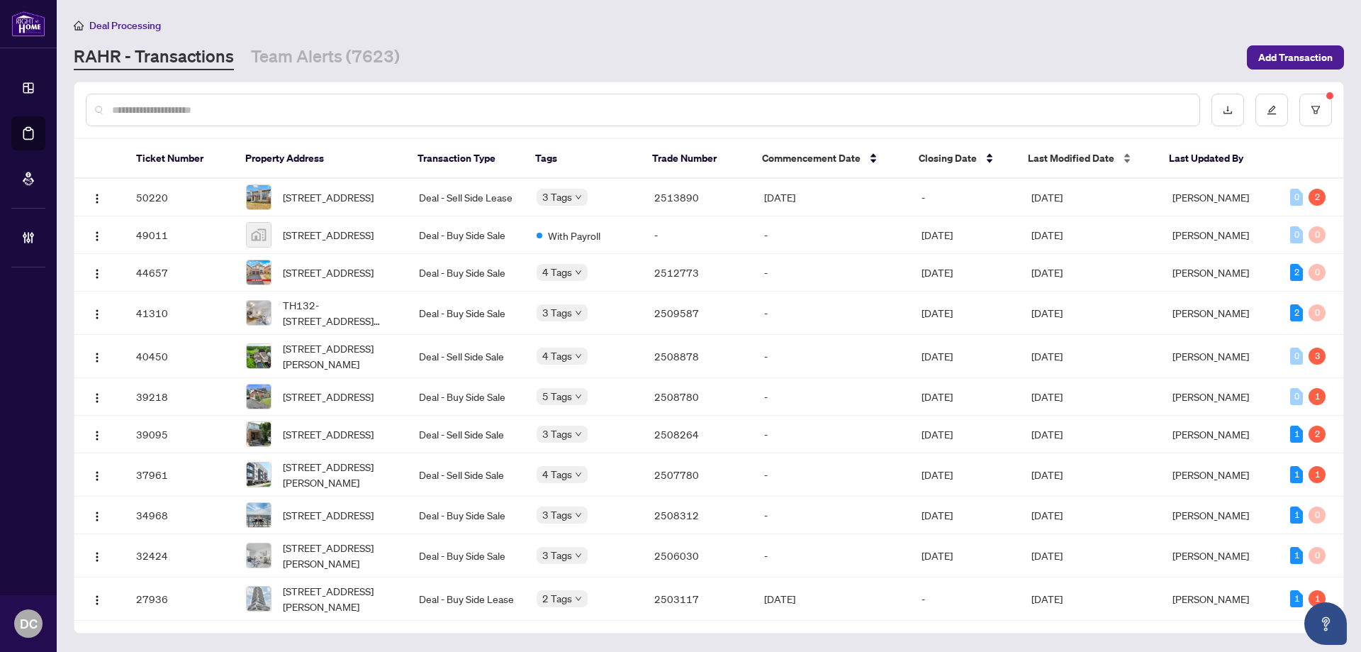
click at [1071, 155] on span "Last Modified Date" at bounding box center [1071, 158] width 86 height 16
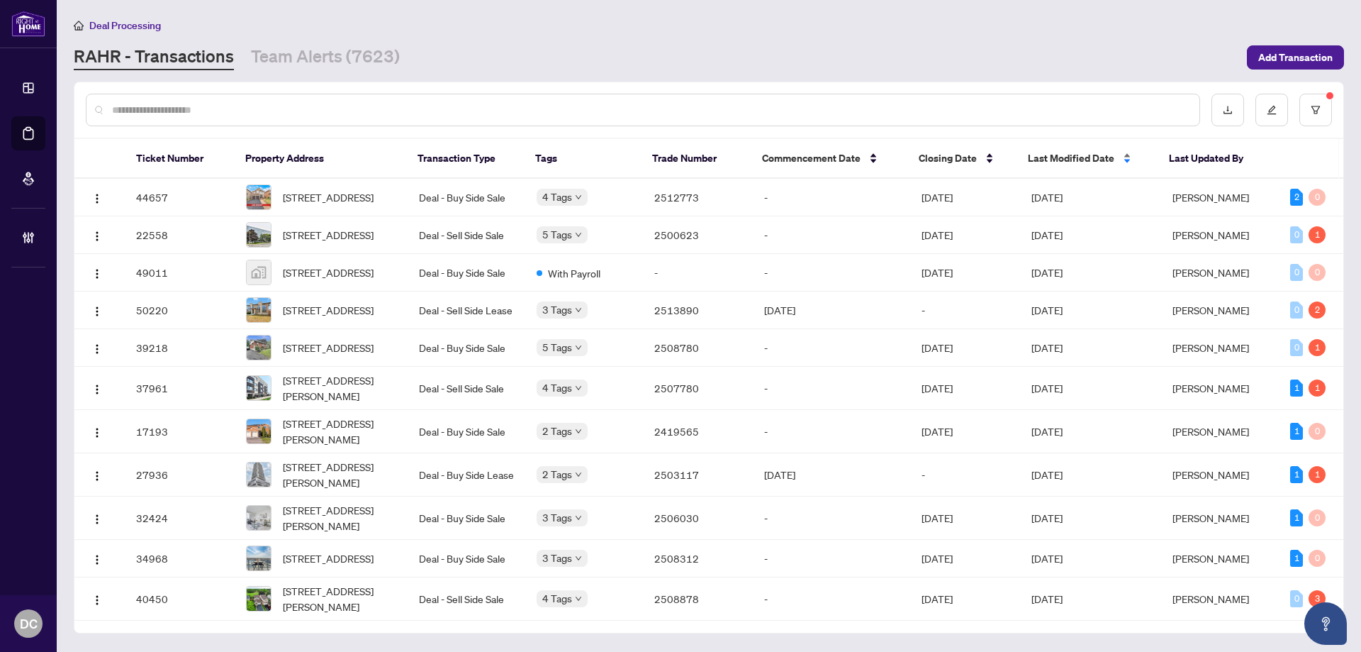
click at [1071, 154] on span "Last Modified Date" at bounding box center [1071, 158] width 86 height 16
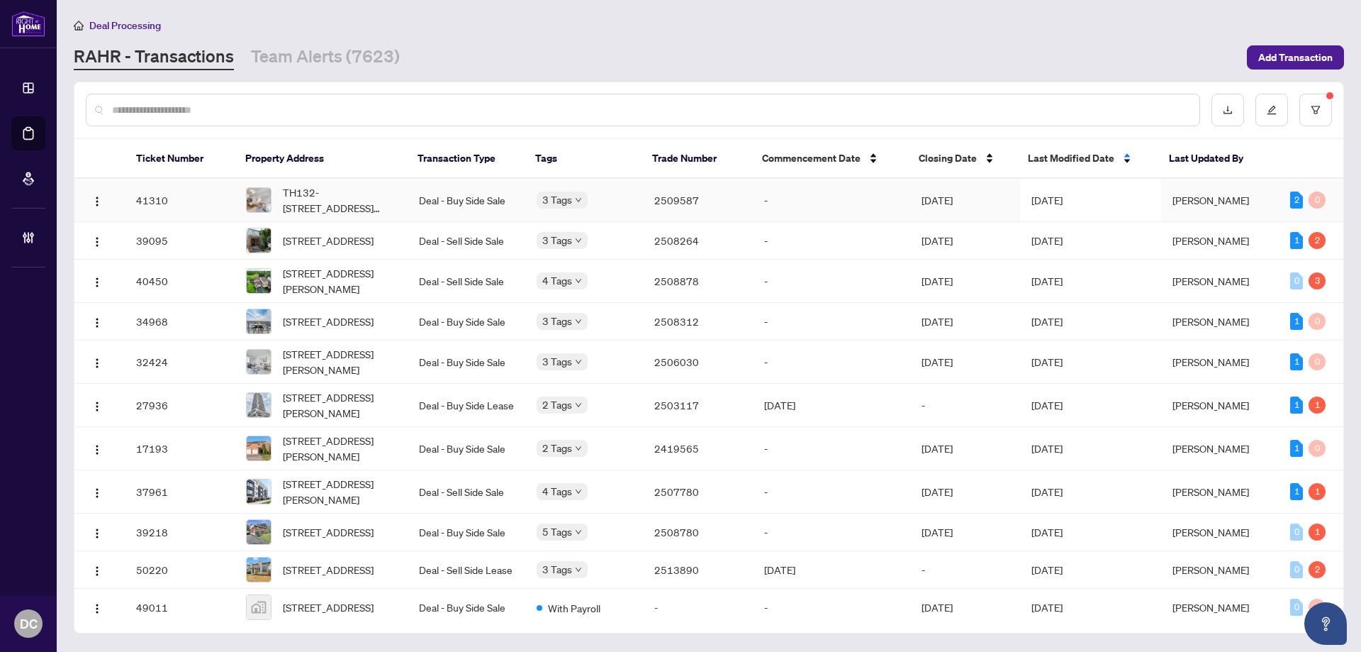
click at [1050, 202] on span "[DATE]" at bounding box center [1047, 200] width 31 height 13
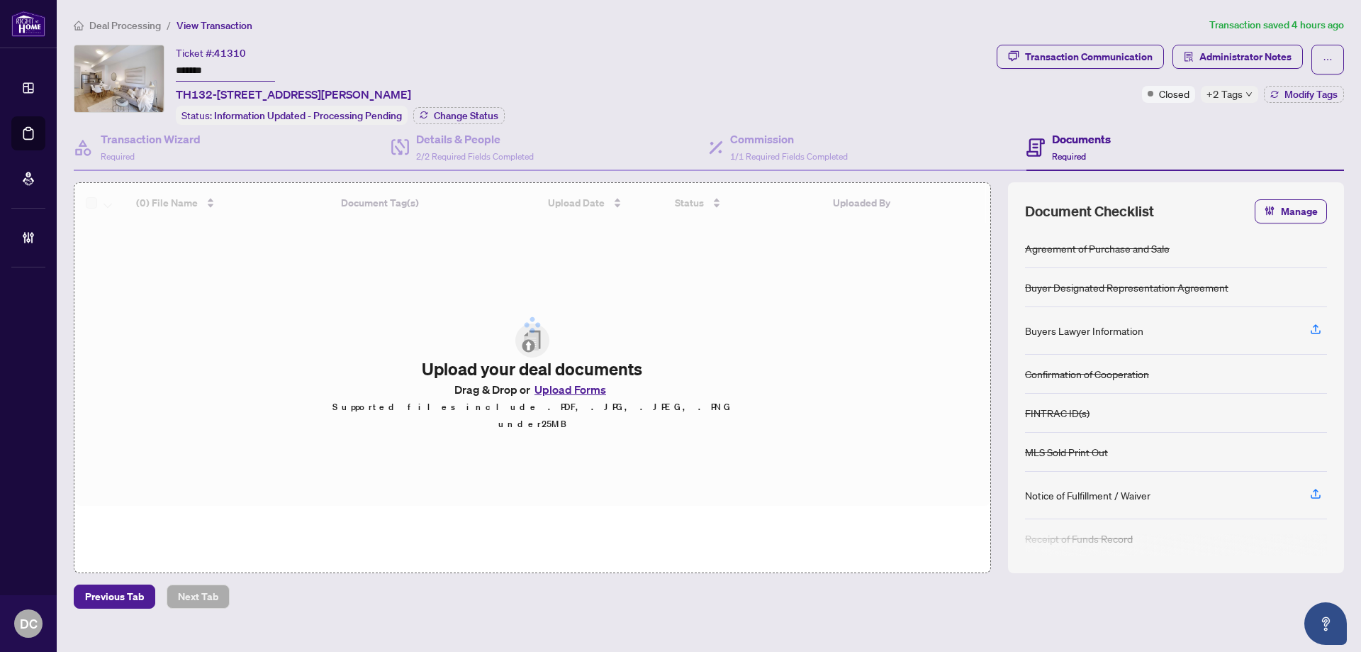
drag, startPoint x: 243, startPoint y: 68, endPoint x: 109, endPoint y: 62, distance: 134.1
click at [109, 62] on div "Ticket #: 41310 ******* TH132-21 Ruttan St, Toronto, Ontario M6P 0A1, Canada St…" at bounding box center [532, 85] width 917 height 80
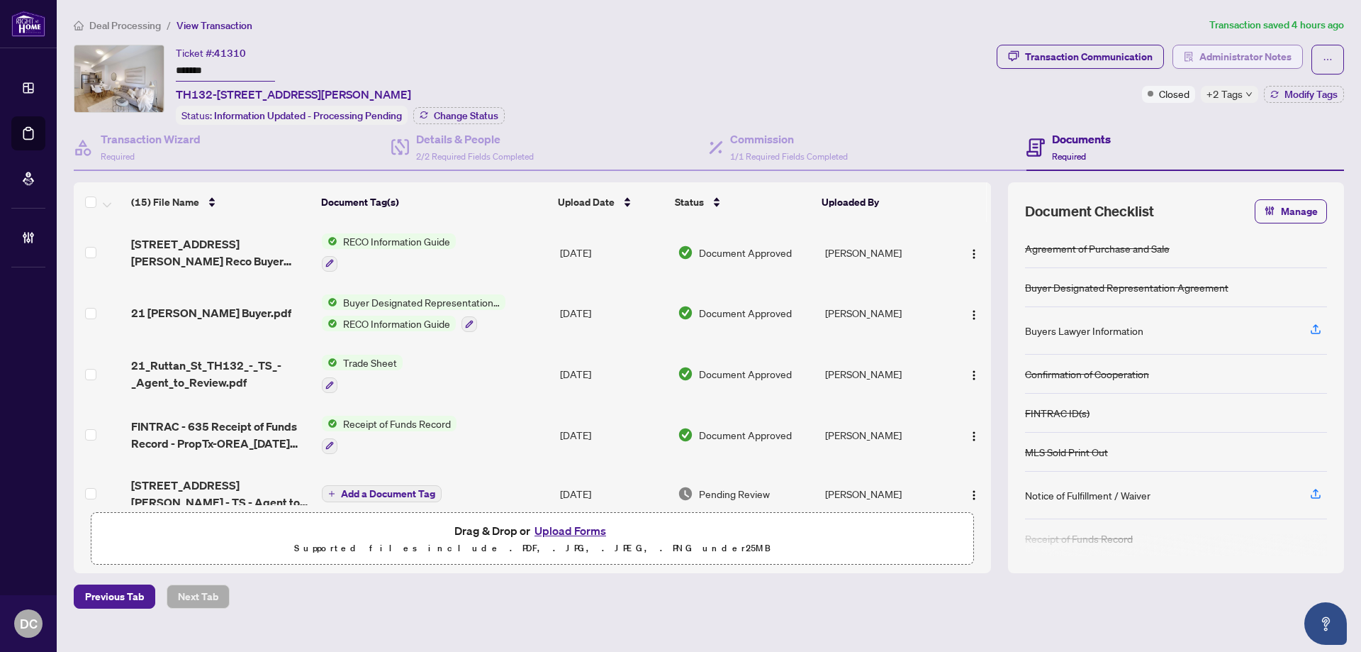
click at [1194, 53] on icon "solution" at bounding box center [1189, 57] width 10 height 10
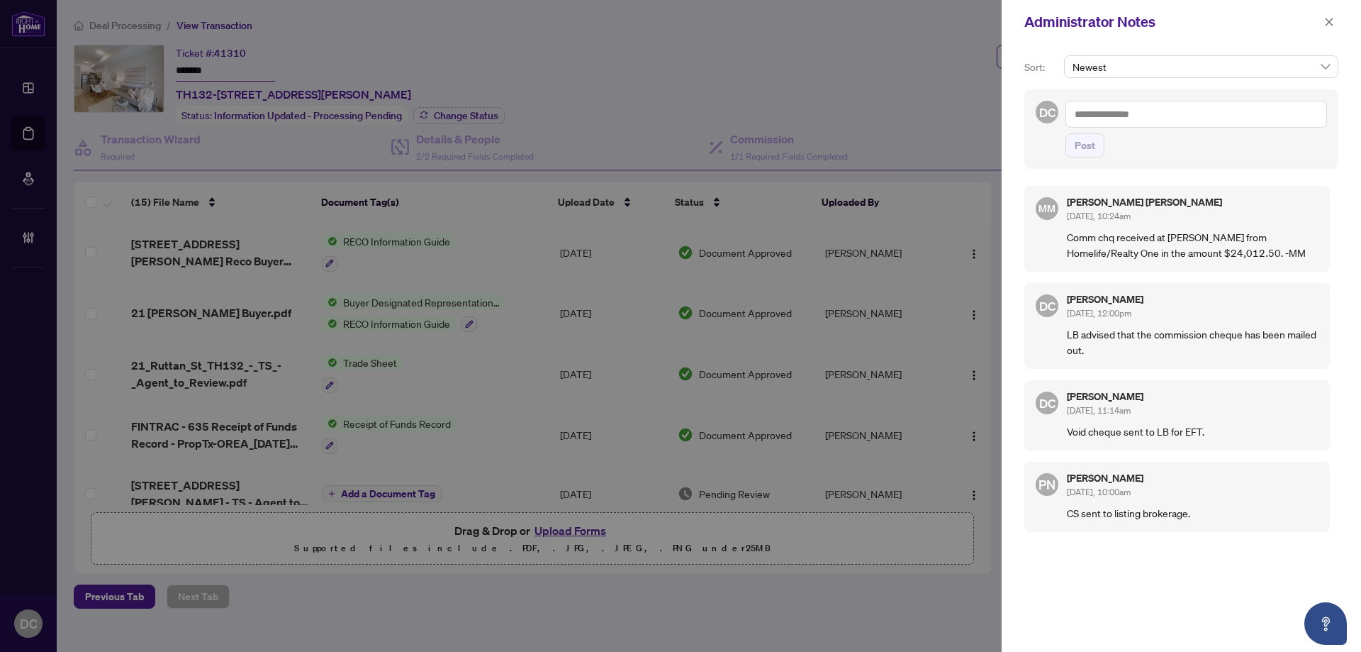
click at [1333, 15] on span "button" at bounding box center [1329, 22] width 10 height 23
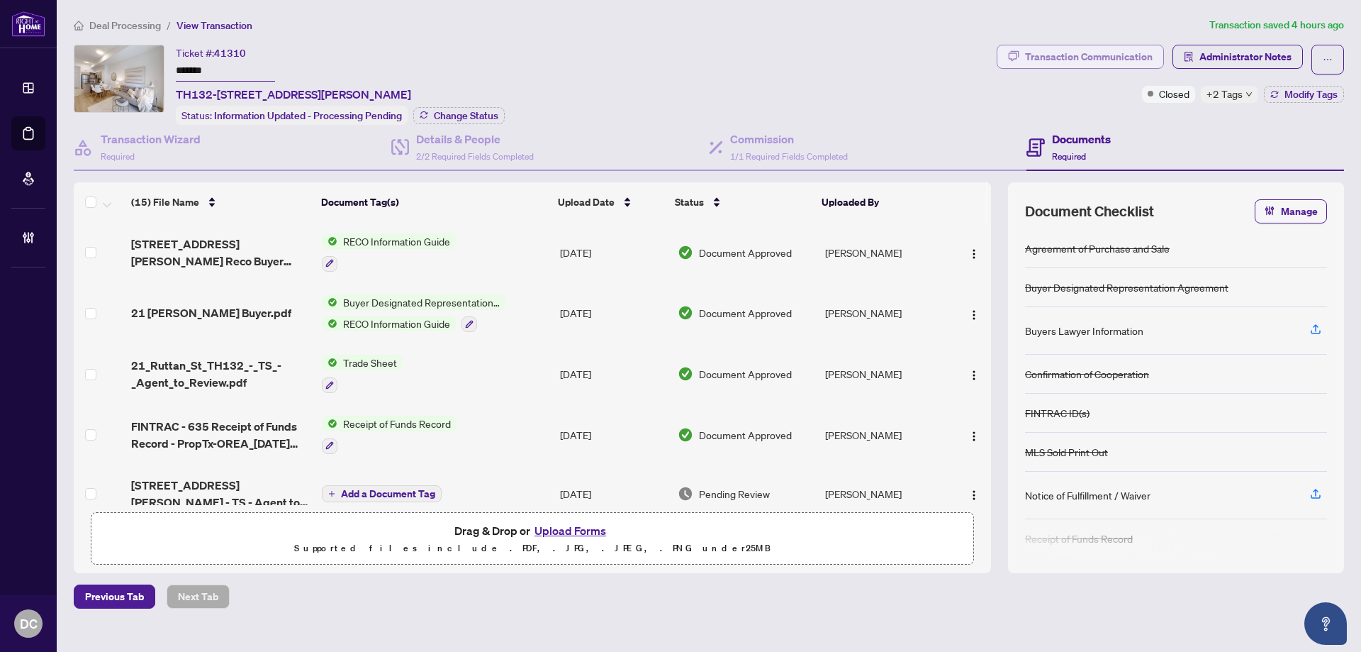
click at [1107, 49] on div "Transaction Communication" at bounding box center [1089, 56] width 128 height 23
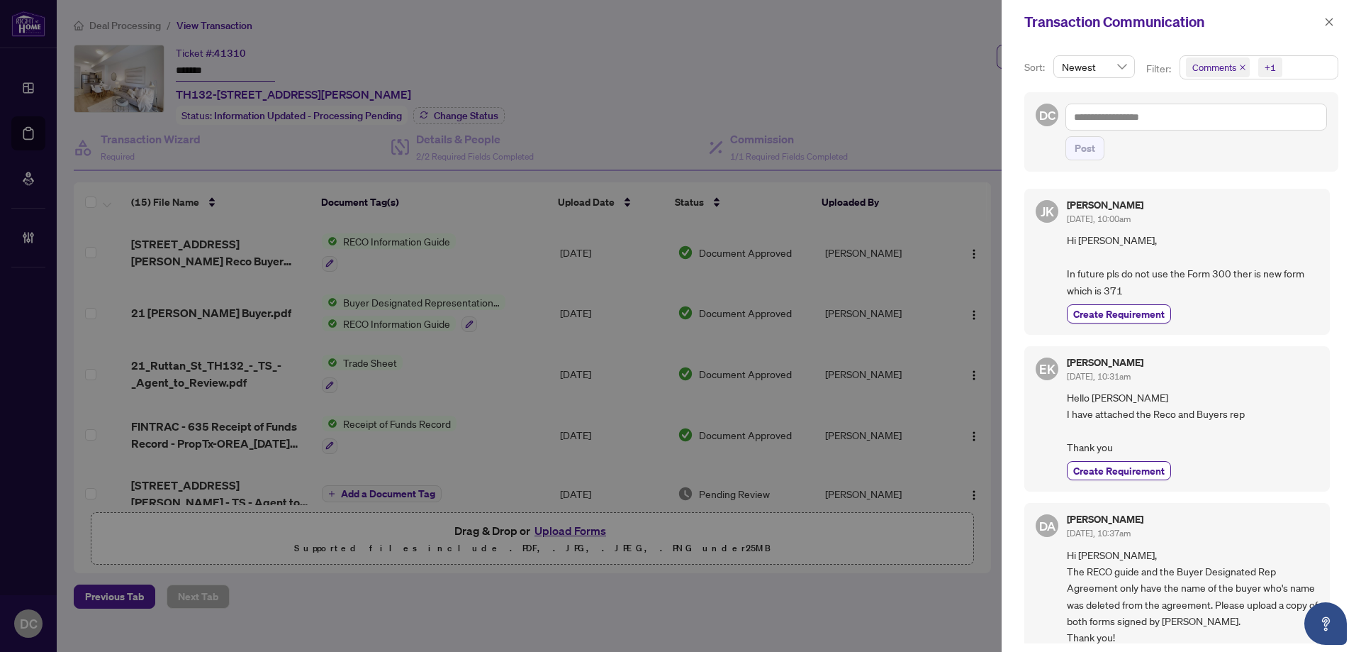
click at [1314, 71] on span "Comments +1" at bounding box center [1258, 67] width 157 height 23
click at [1229, 166] on span "Activity History" at bounding box center [1241, 166] width 67 height 13
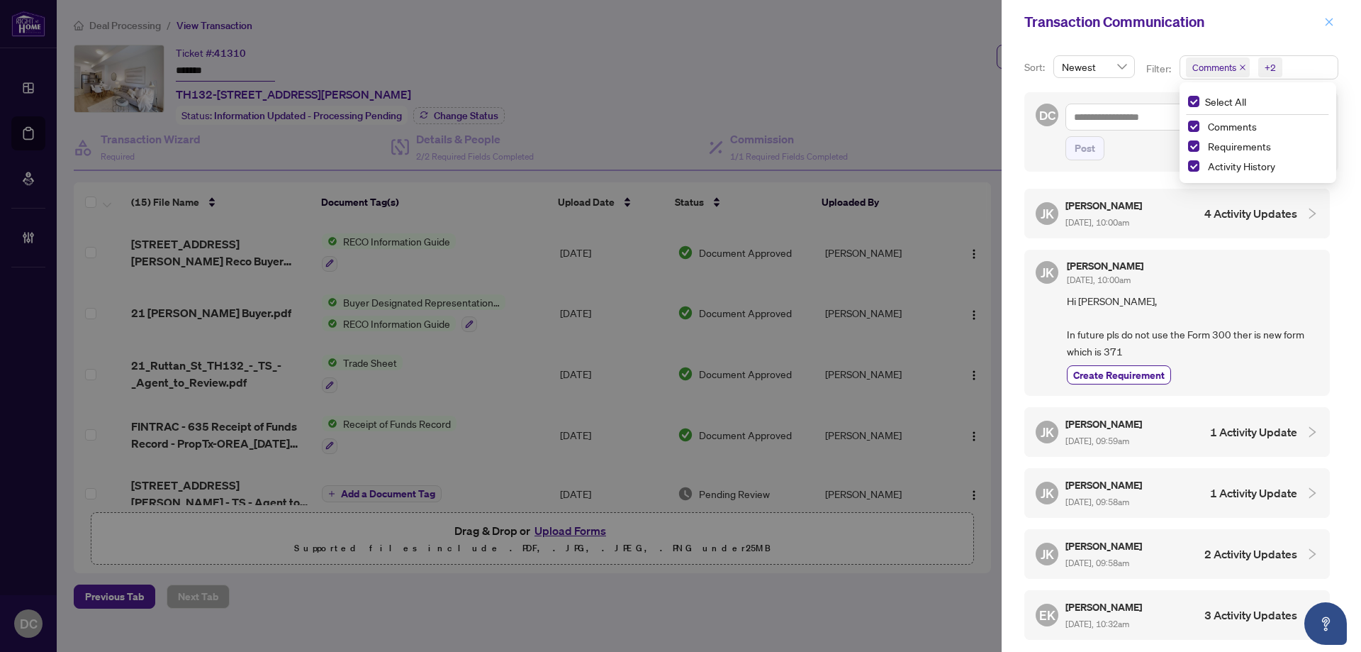
click at [1329, 22] on icon "close" at bounding box center [1330, 22] width 8 height 8
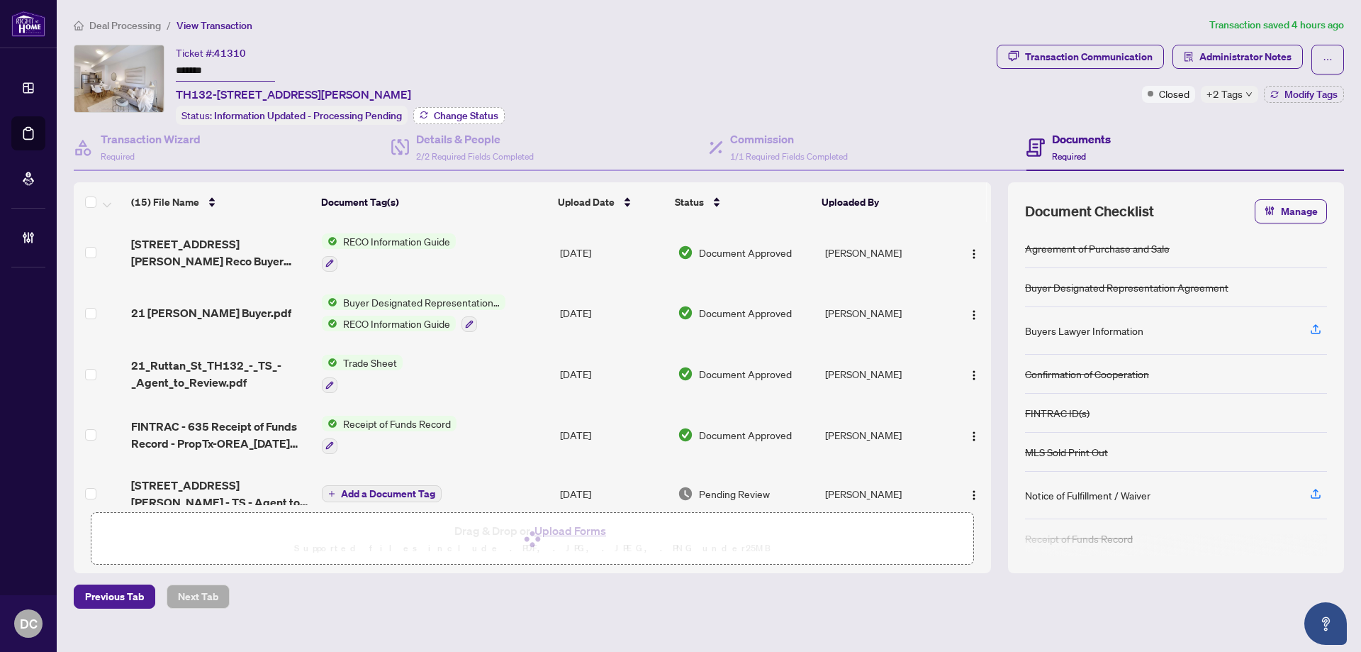
click at [469, 111] on span "Change Status" at bounding box center [466, 116] width 65 height 10
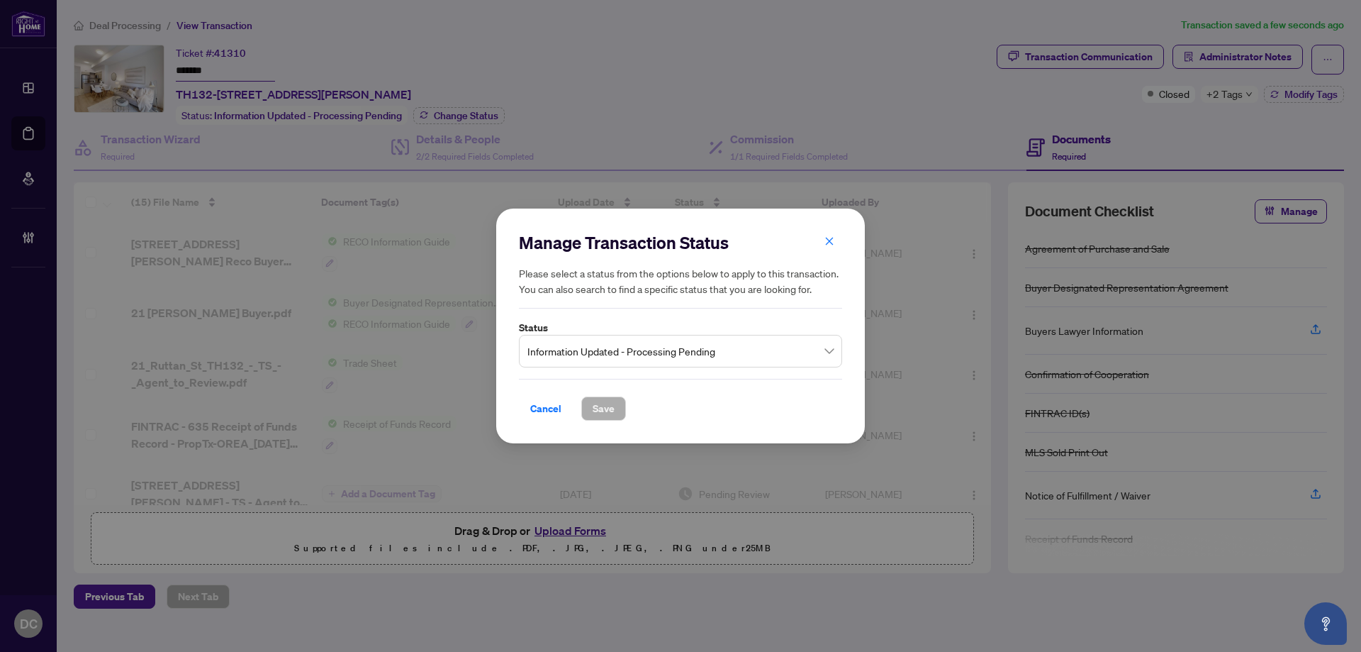
click at [674, 348] on span "Information Updated - Processing Pending" at bounding box center [680, 350] width 306 height 27
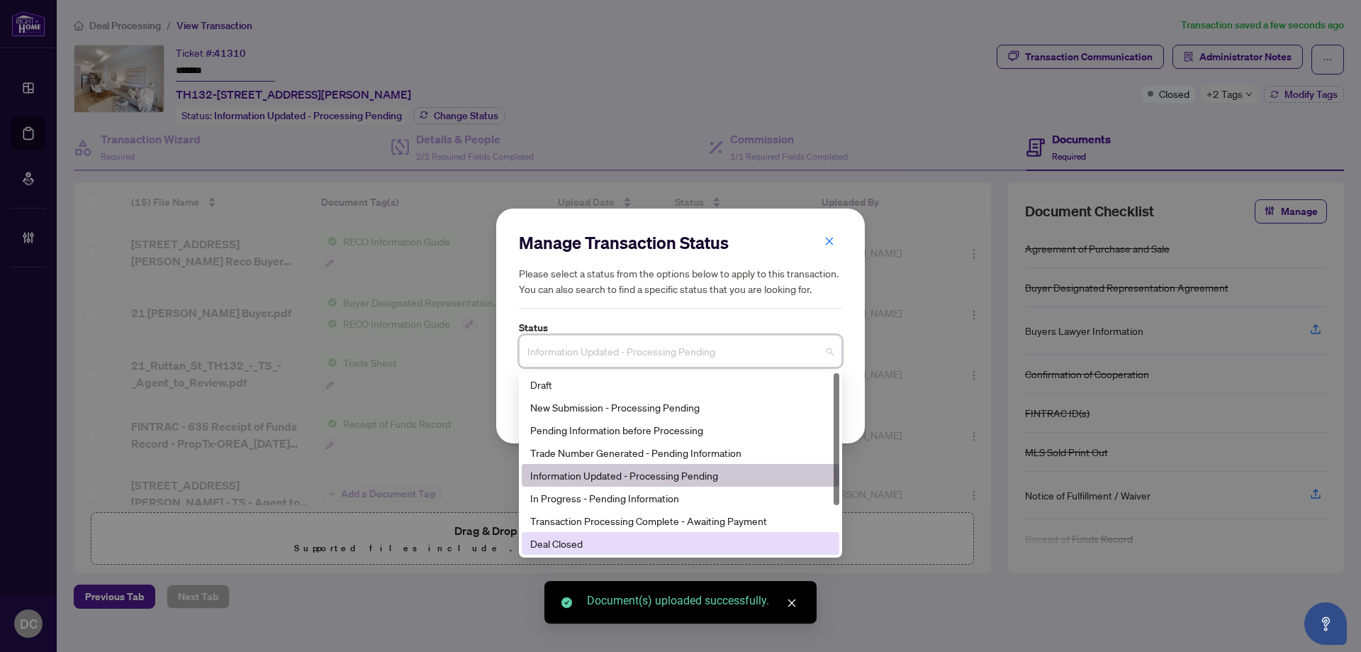
click at [608, 542] on div "Deal Closed" at bounding box center [680, 543] width 301 height 16
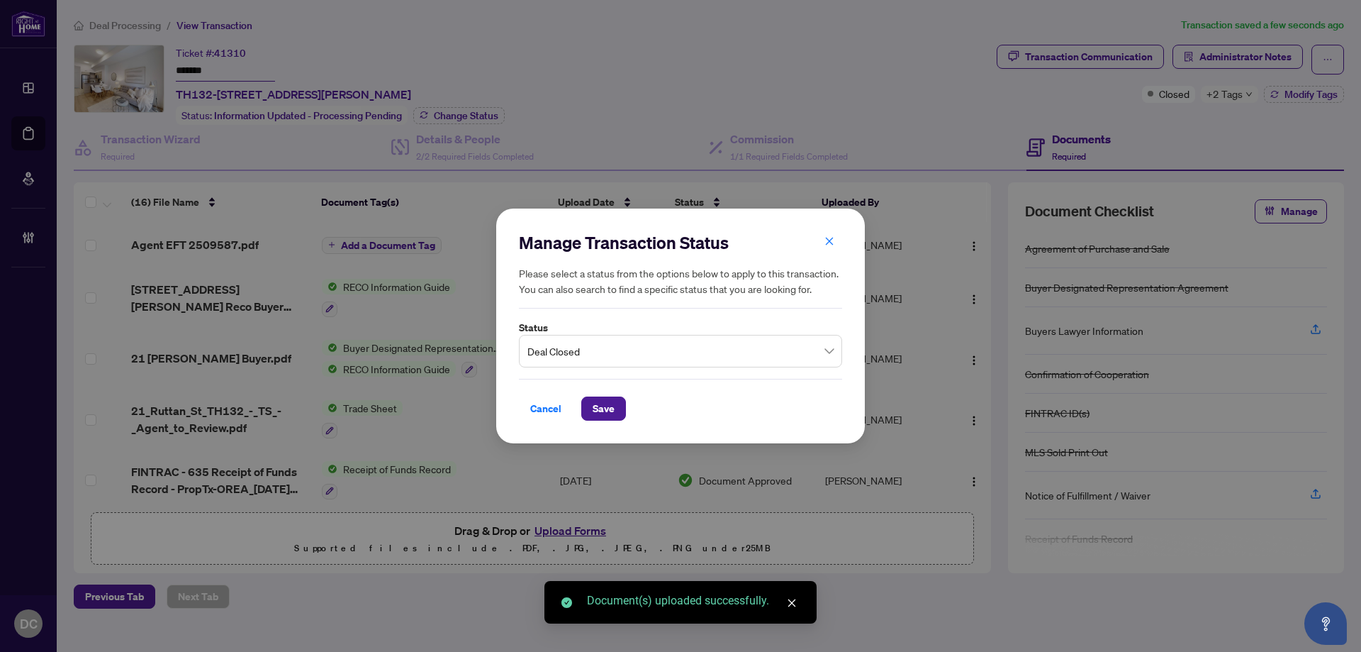
drag, startPoint x: 605, startPoint y: 412, endPoint x: 672, endPoint y: 367, distance: 81.2
click at [605, 410] on span "Save" at bounding box center [604, 408] width 22 height 23
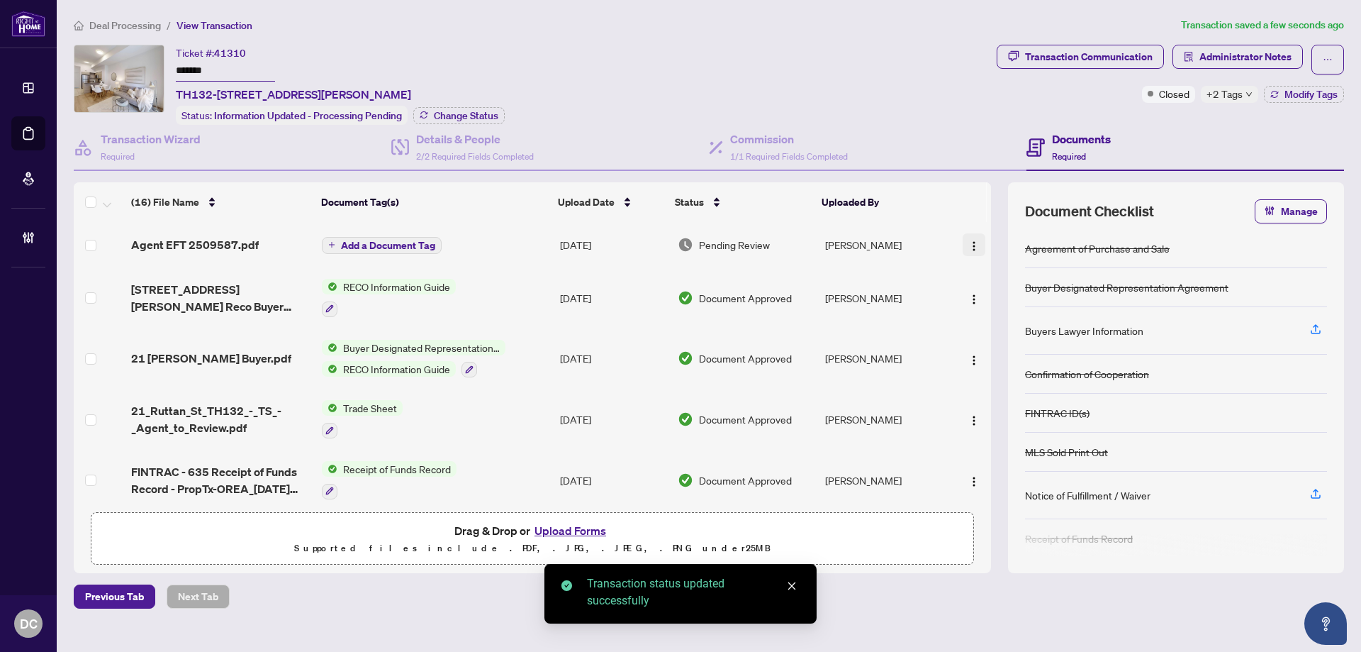
click at [968, 241] on img "button" at bounding box center [973, 245] width 11 height 11
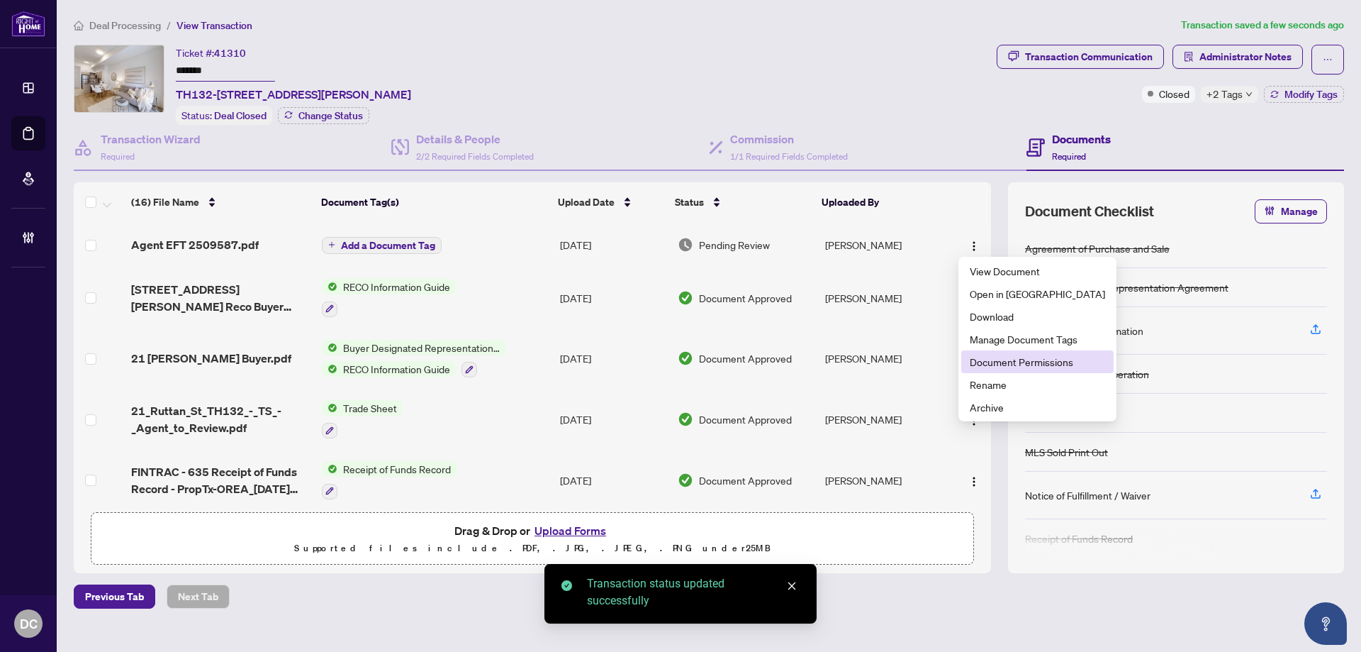
click at [1018, 360] on span "Document Permissions" at bounding box center [1037, 362] width 135 height 16
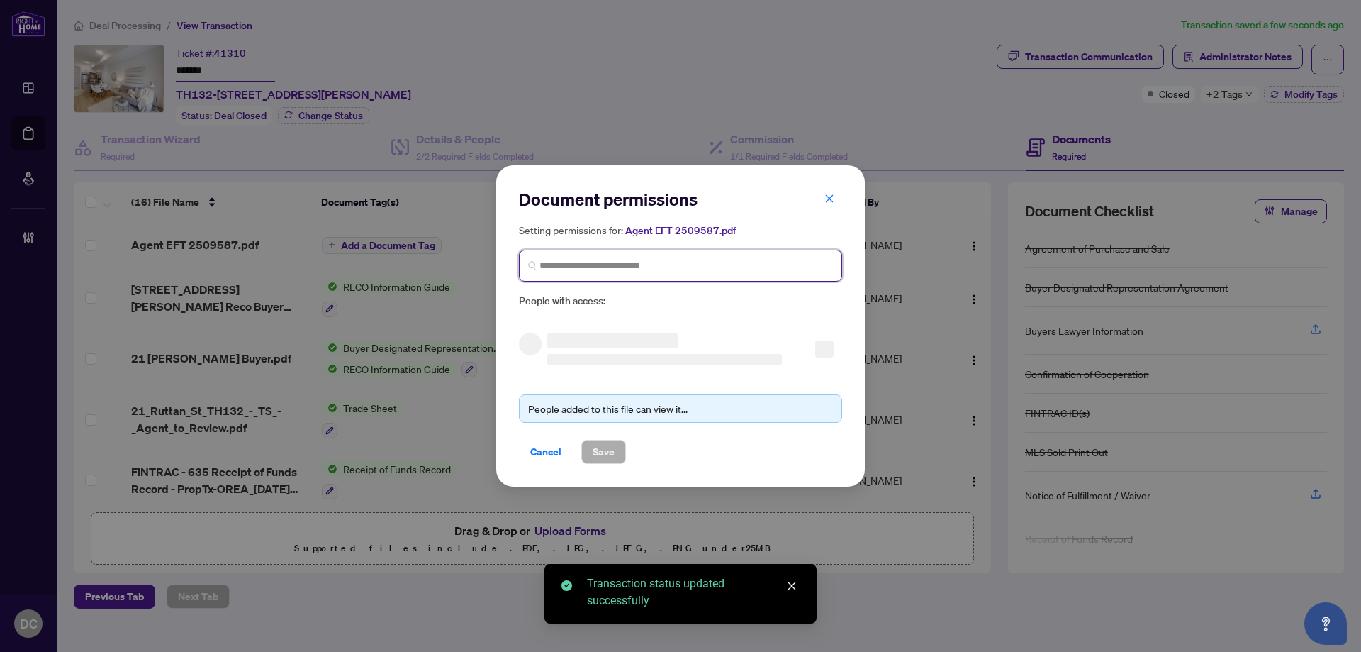
click at [661, 257] on span at bounding box center [680, 266] width 323 height 32
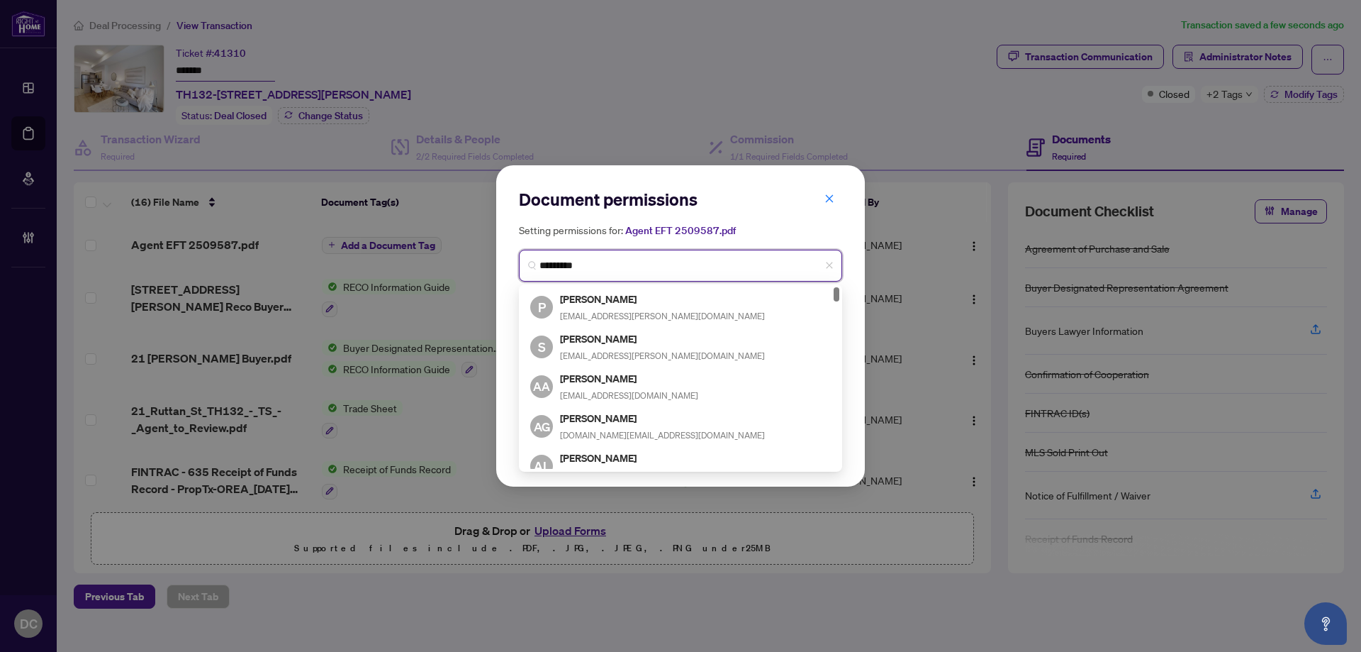
type input "**********"
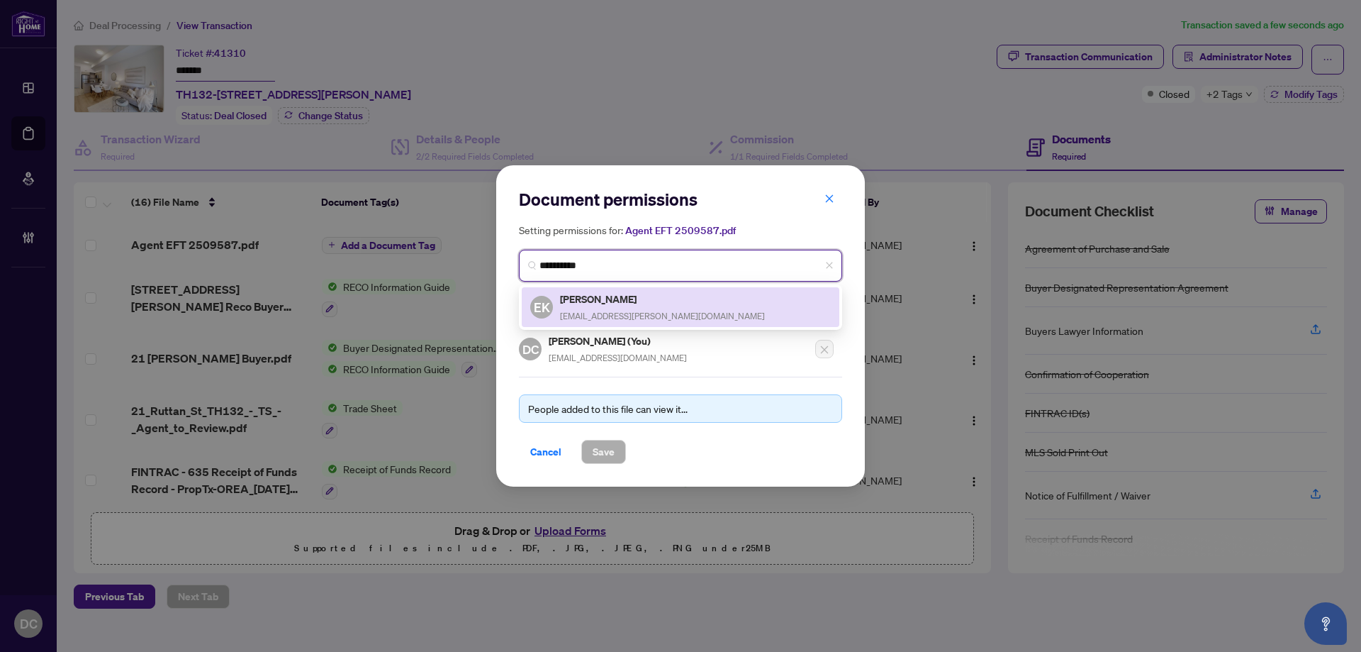
click at [642, 308] on div "Elvis Kmet elvis.kmet@gmail.com" at bounding box center [662, 307] width 205 height 33
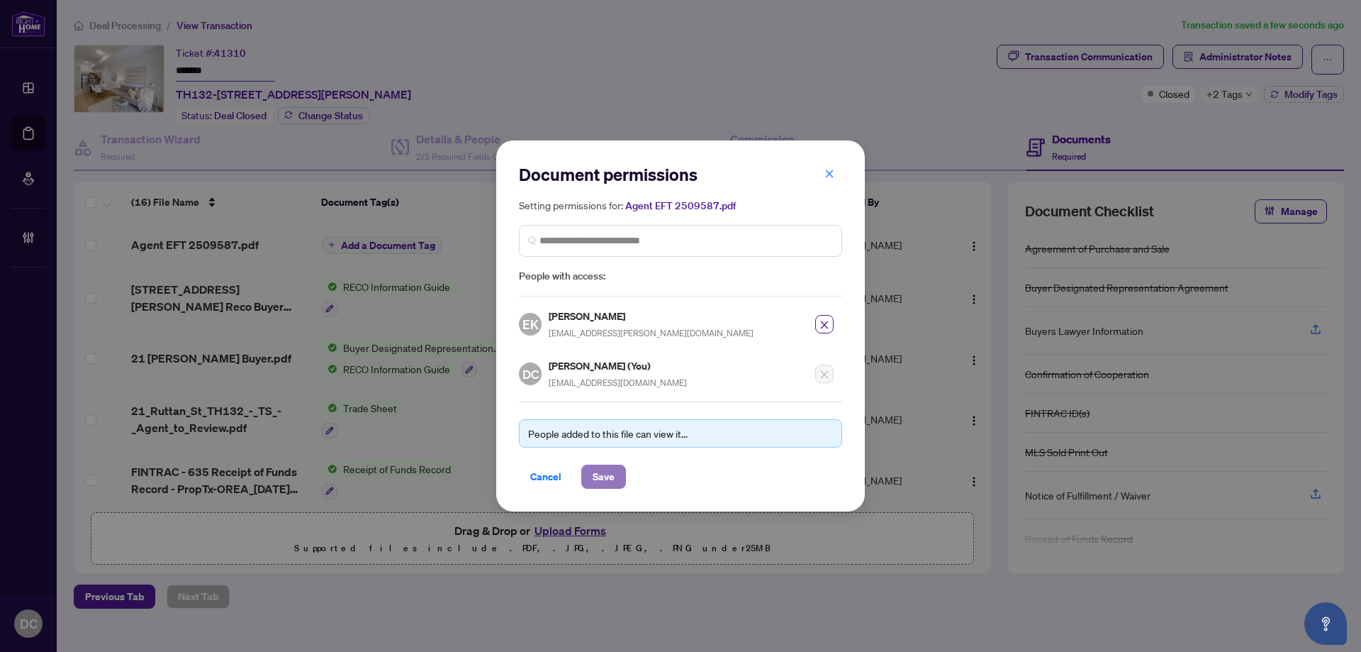
click at [605, 467] on span "Save" at bounding box center [604, 476] width 22 height 23
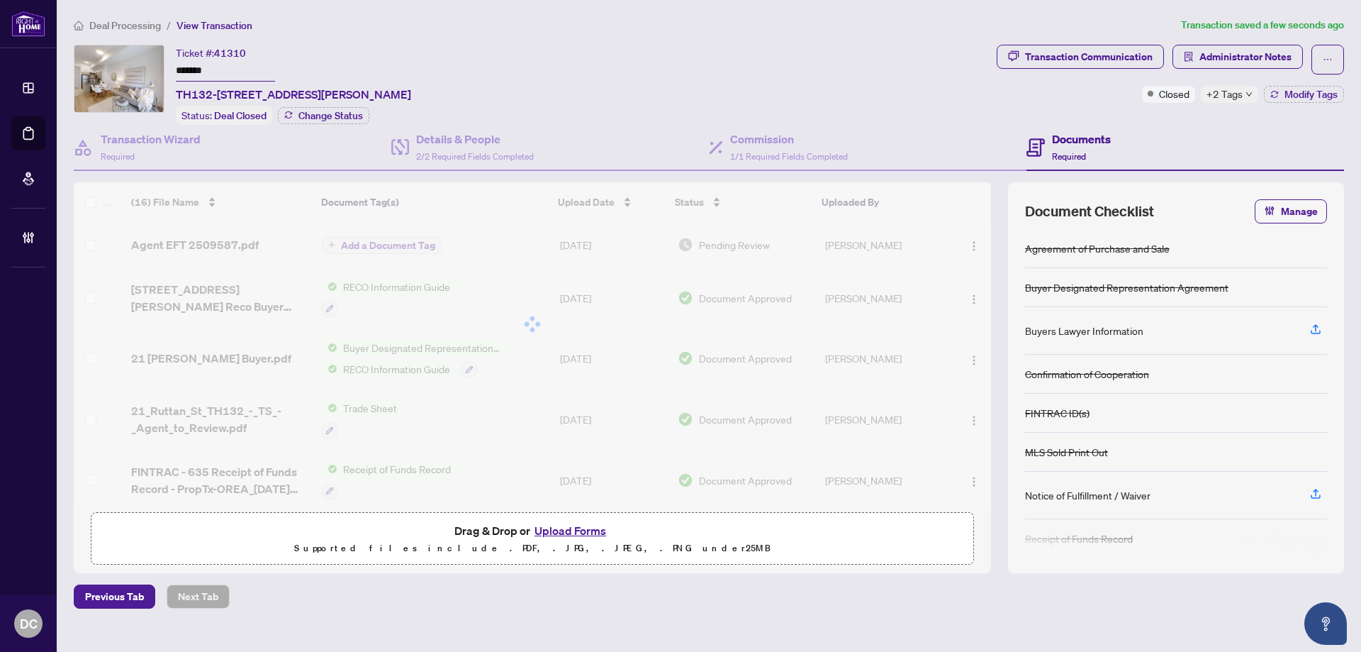
click at [1247, 91] on div "Document permissions Setting permissions for: Agent EFT 2509587.pdf 6159 EK Elv…" at bounding box center [680, 326] width 1361 height 652
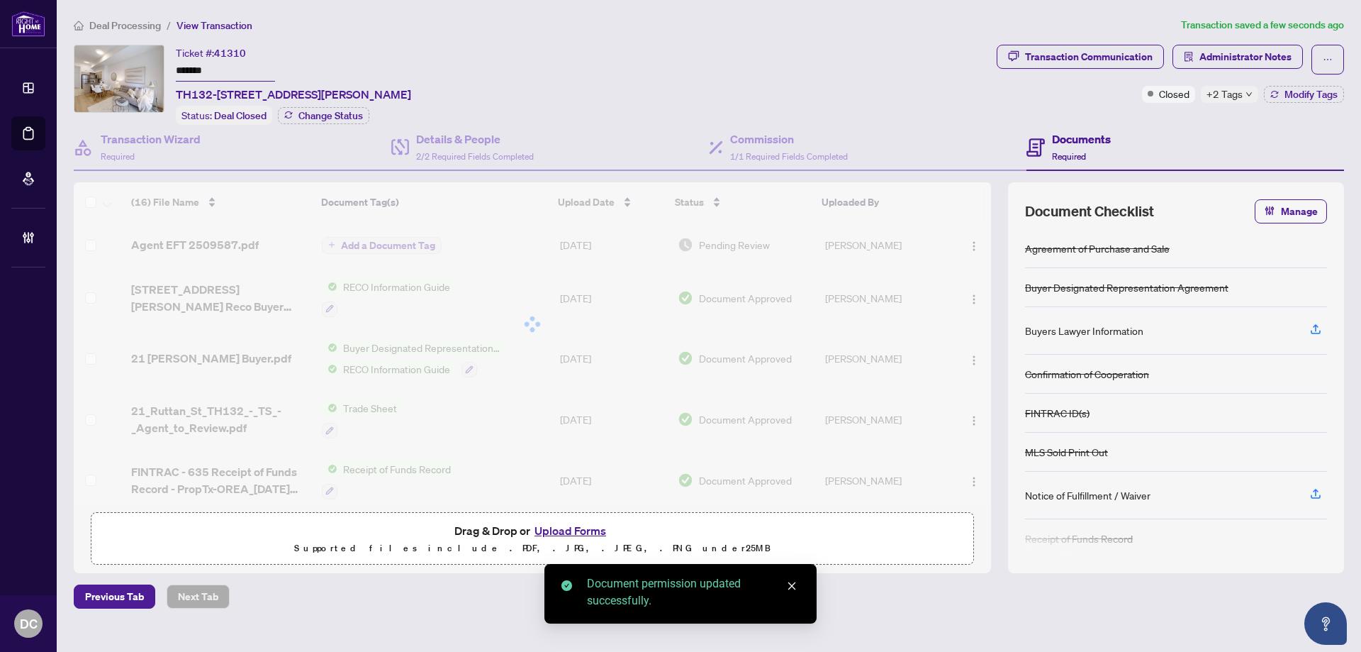
click at [1239, 94] on span "+2 Tags" at bounding box center [1225, 94] width 36 height 16
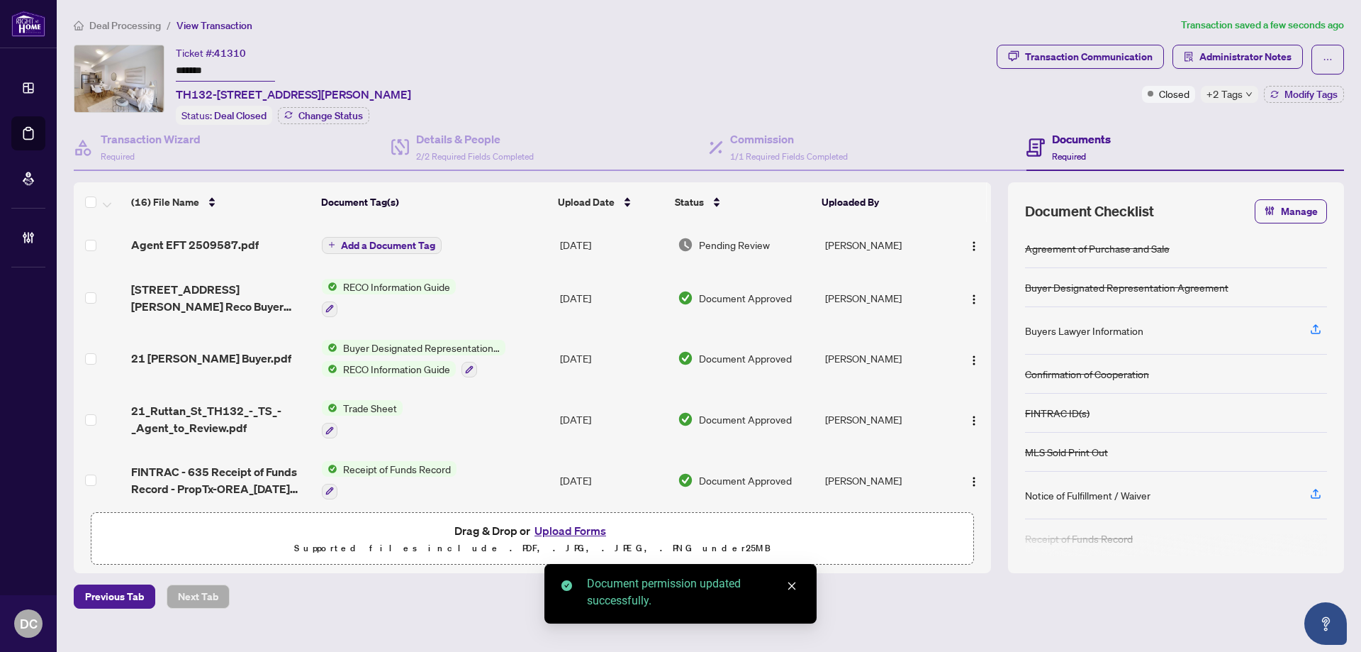
click at [1356, 120] on main "Deal Processing / View Transaction Transaction saved a few seconds ago Ticket #…" at bounding box center [709, 326] width 1304 height 652
click at [1334, 100] on button "Modify Tags" at bounding box center [1304, 94] width 80 height 17
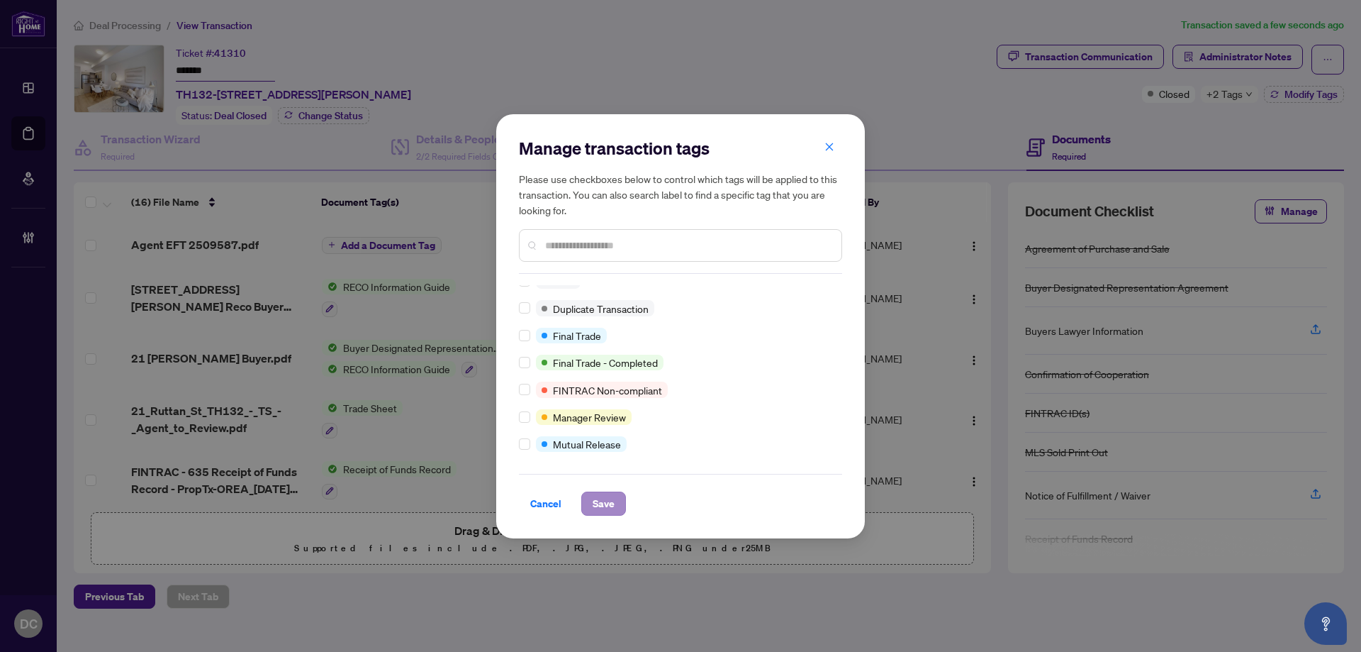
scroll to position [12, 0]
click at [614, 499] on span "Save" at bounding box center [604, 503] width 22 height 23
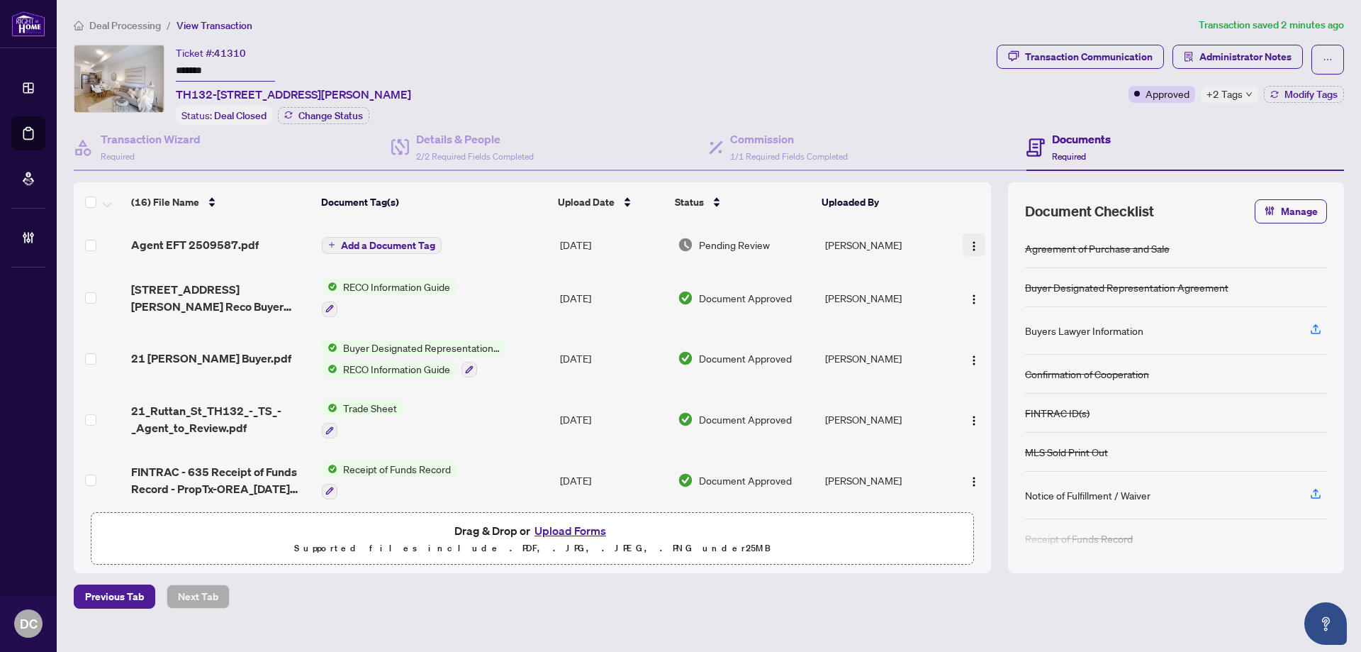
click at [976, 246] on button "button" at bounding box center [974, 244] width 23 height 23
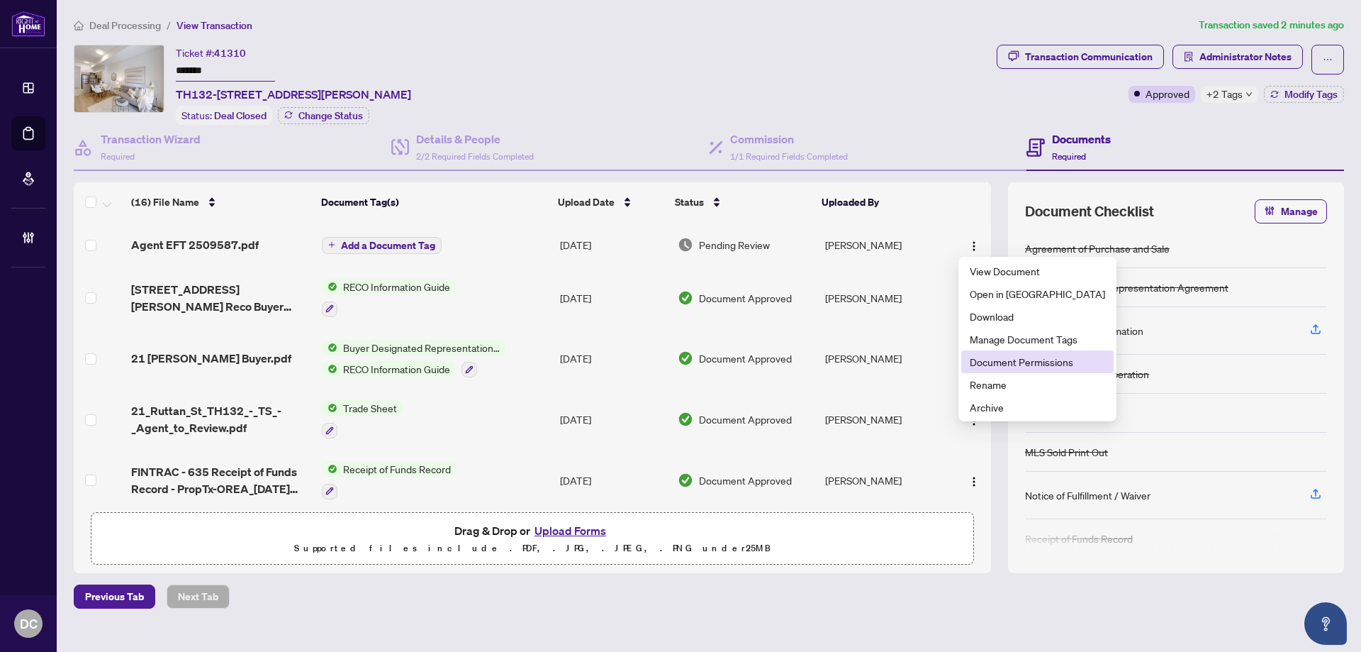
click at [988, 358] on span "Document Permissions" at bounding box center [1037, 362] width 135 height 16
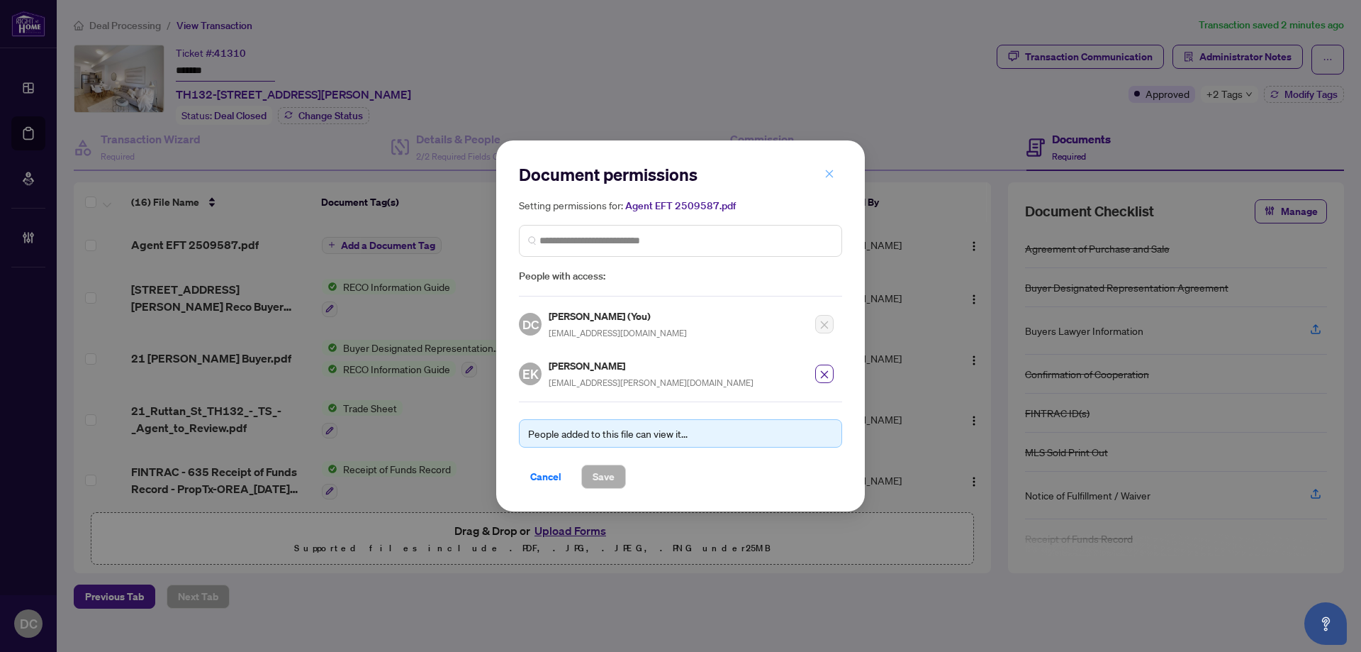
click at [827, 171] on icon "close" at bounding box center [830, 174] width 10 height 10
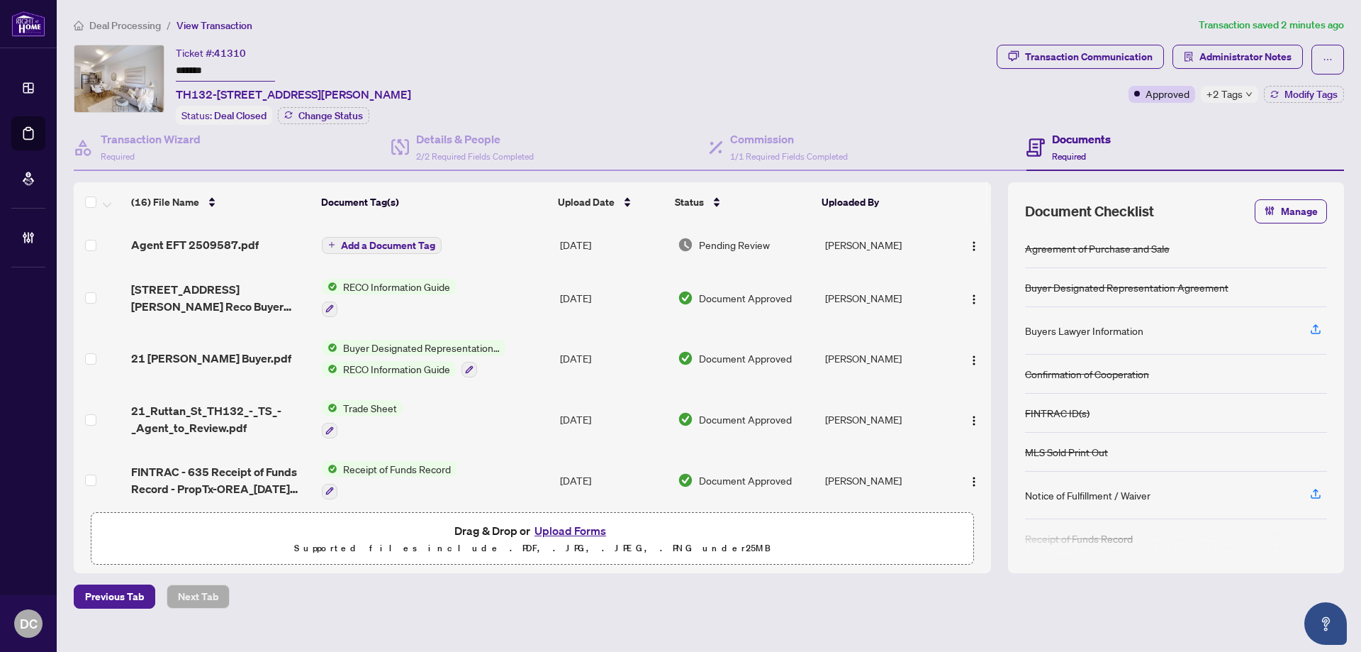
click at [111, 29] on span "Deal Processing" at bounding box center [125, 25] width 72 height 13
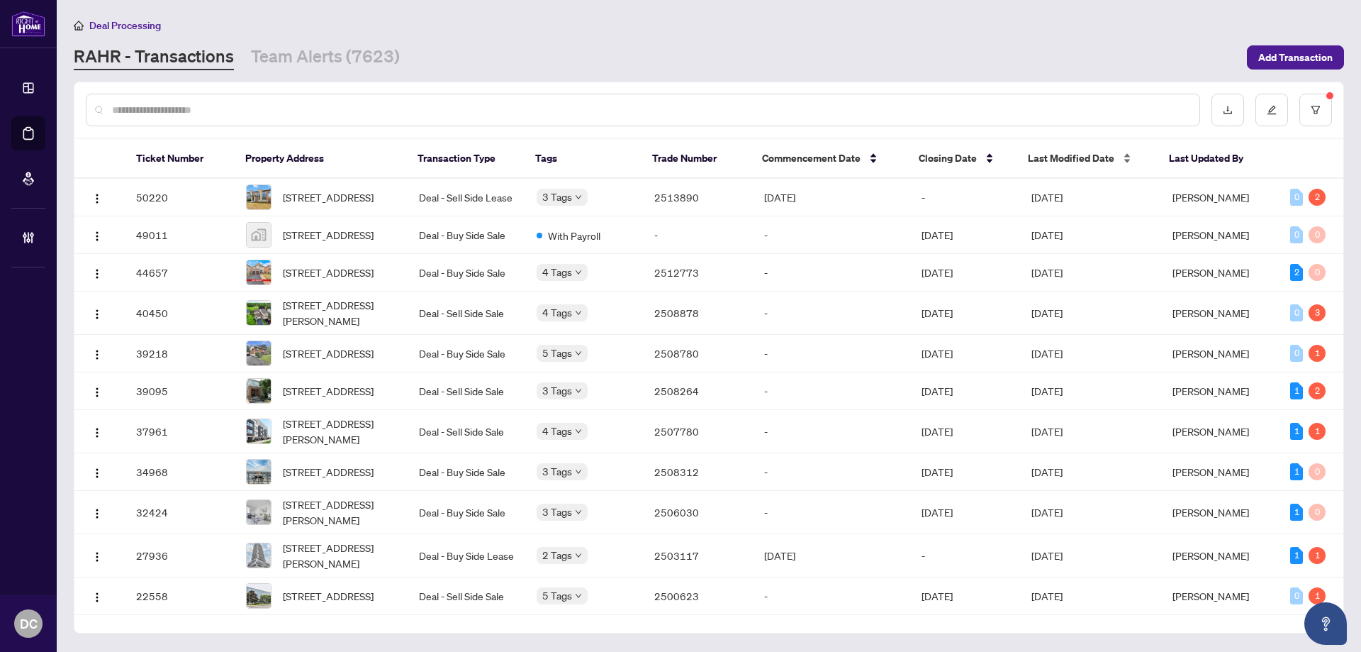
click at [1086, 163] on span "Last Modified Date" at bounding box center [1071, 158] width 86 height 16
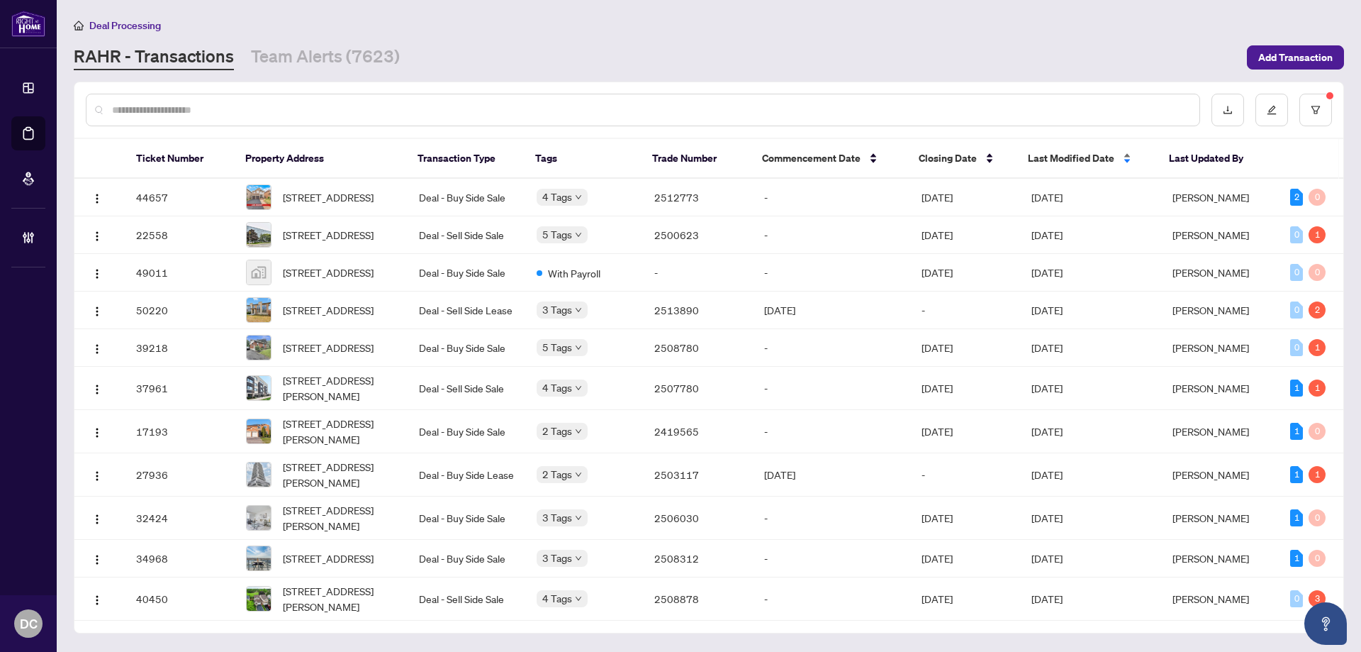
click at [1086, 161] on span "Last Modified Date" at bounding box center [1071, 158] width 86 height 16
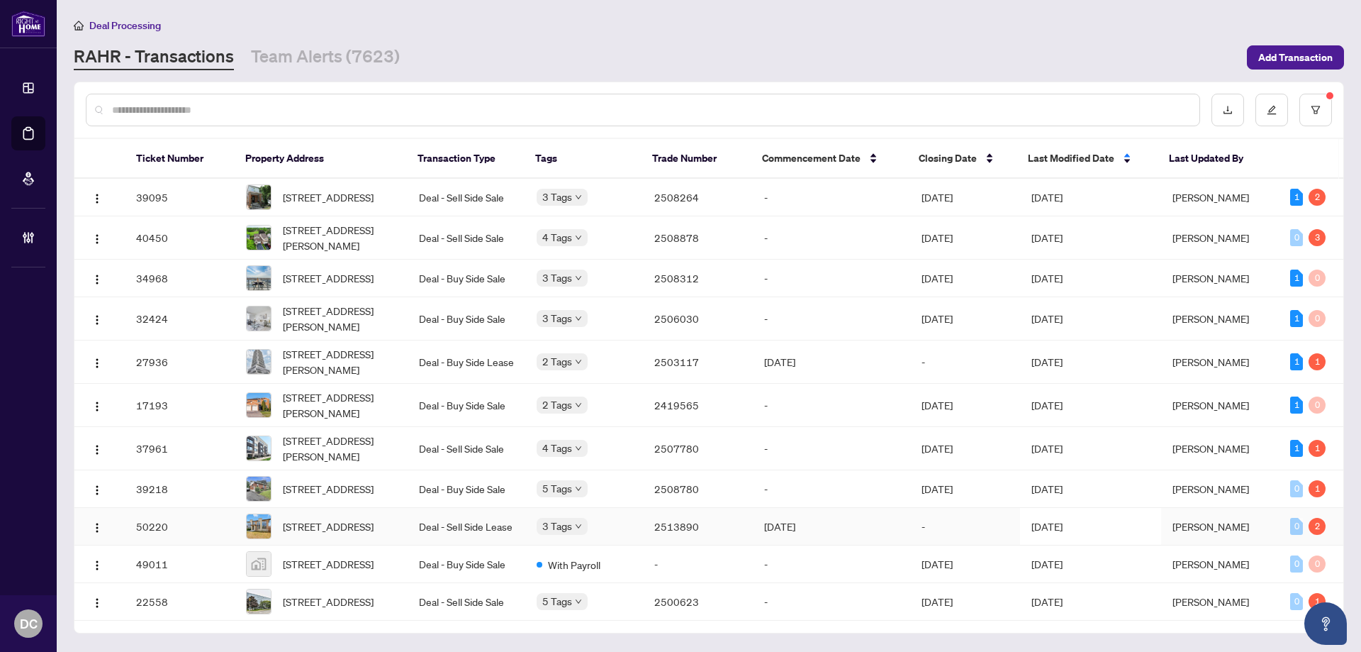
click at [1063, 532] on span "[DATE]" at bounding box center [1047, 526] width 31 height 13
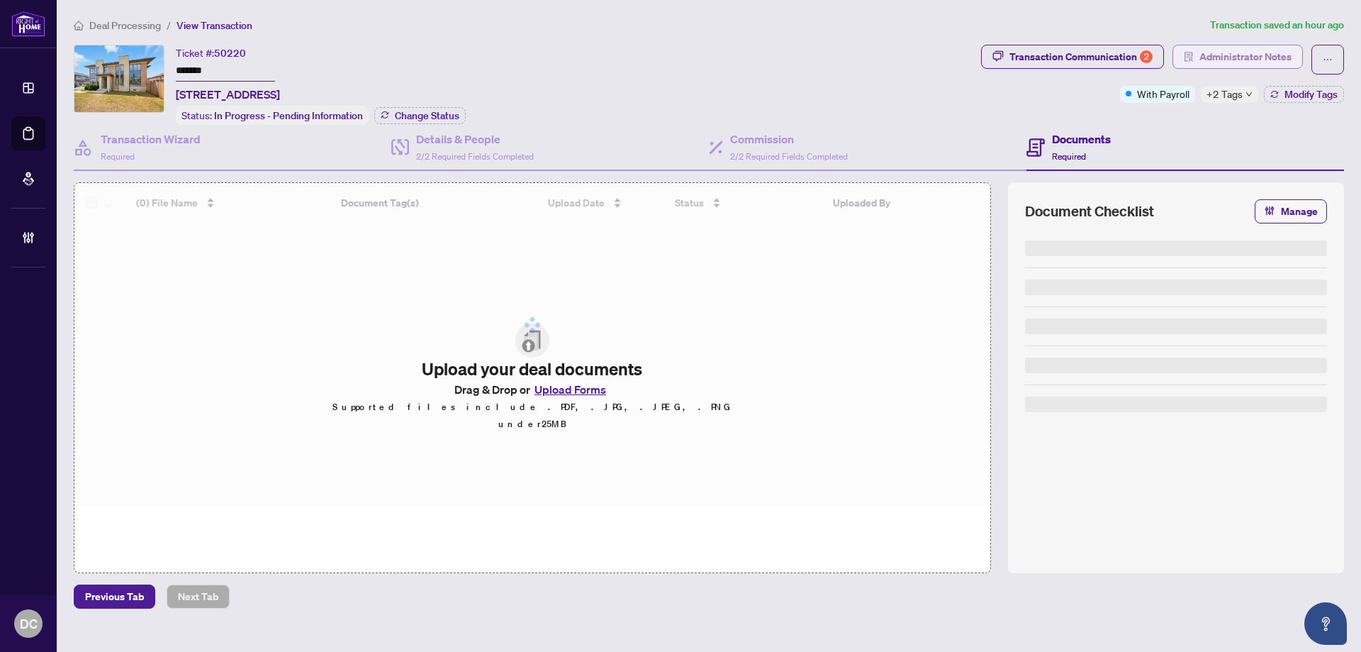
click at [1265, 57] on span "Administrator Notes" at bounding box center [1246, 56] width 92 height 23
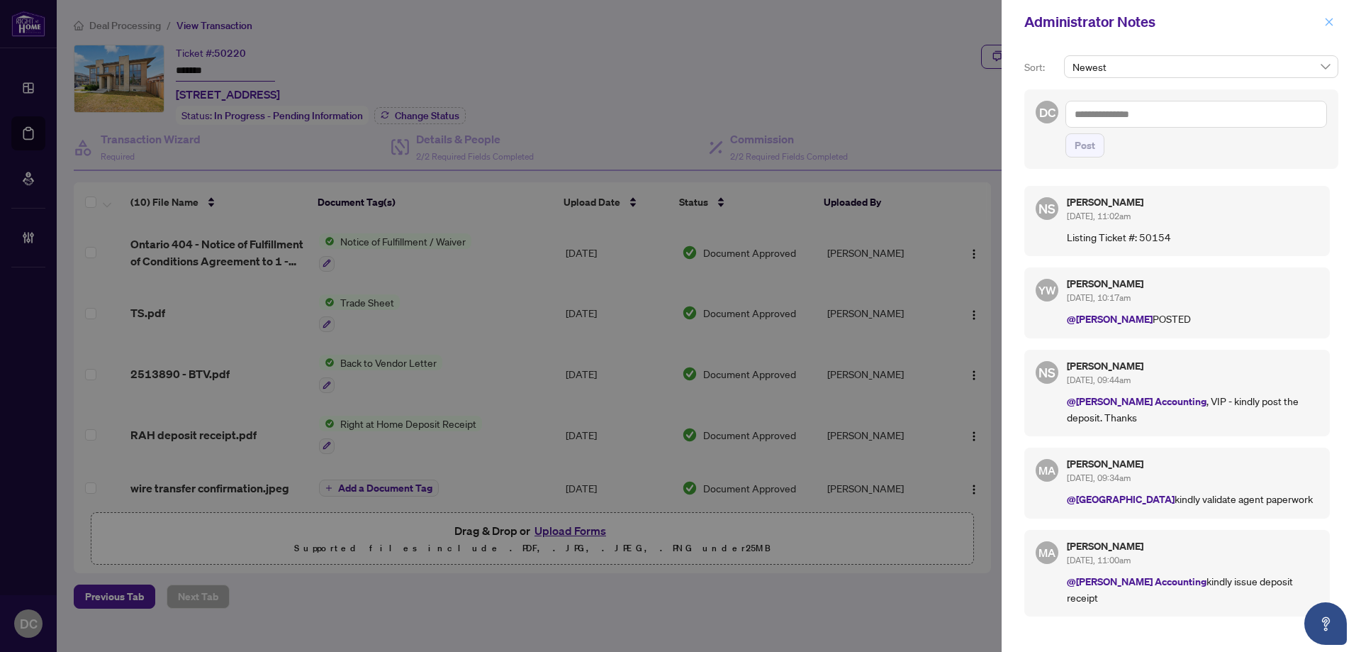
click at [1329, 20] on icon "close" at bounding box center [1329, 22] width 10 height 10
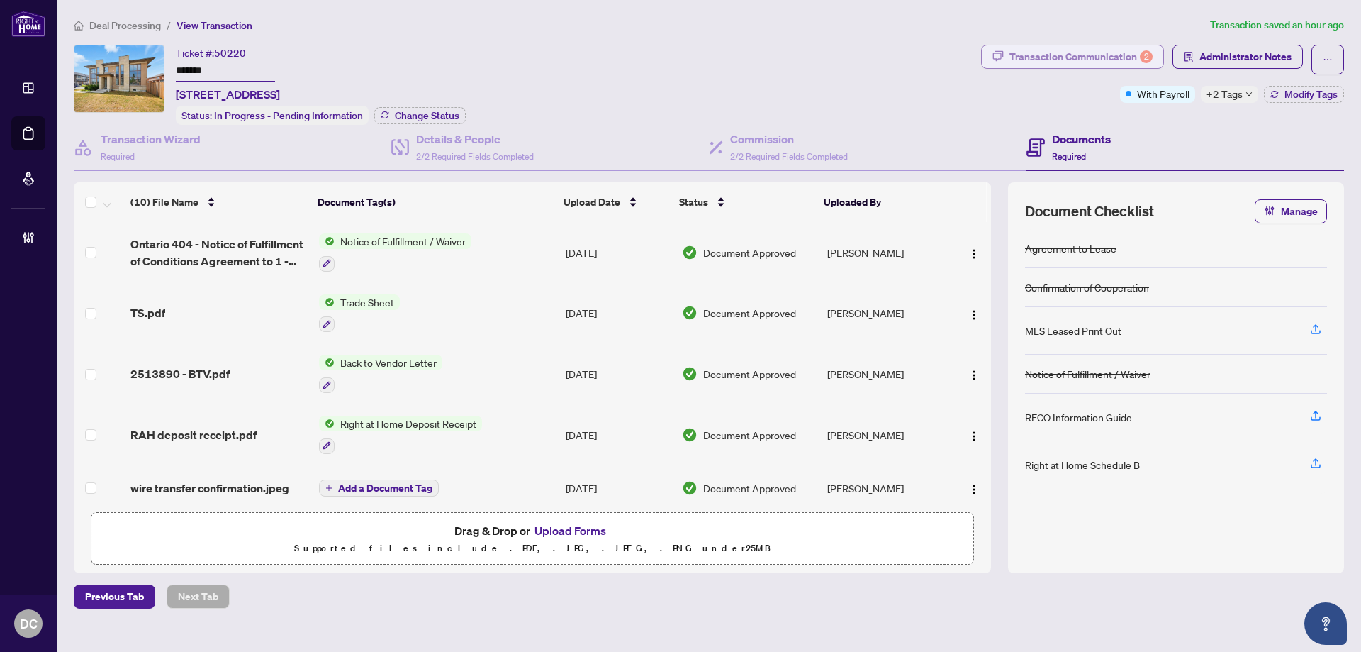
click at [1119, 52] on div "Transaction Communication 2" at bounding box center [1081, 56] width 143 height 23
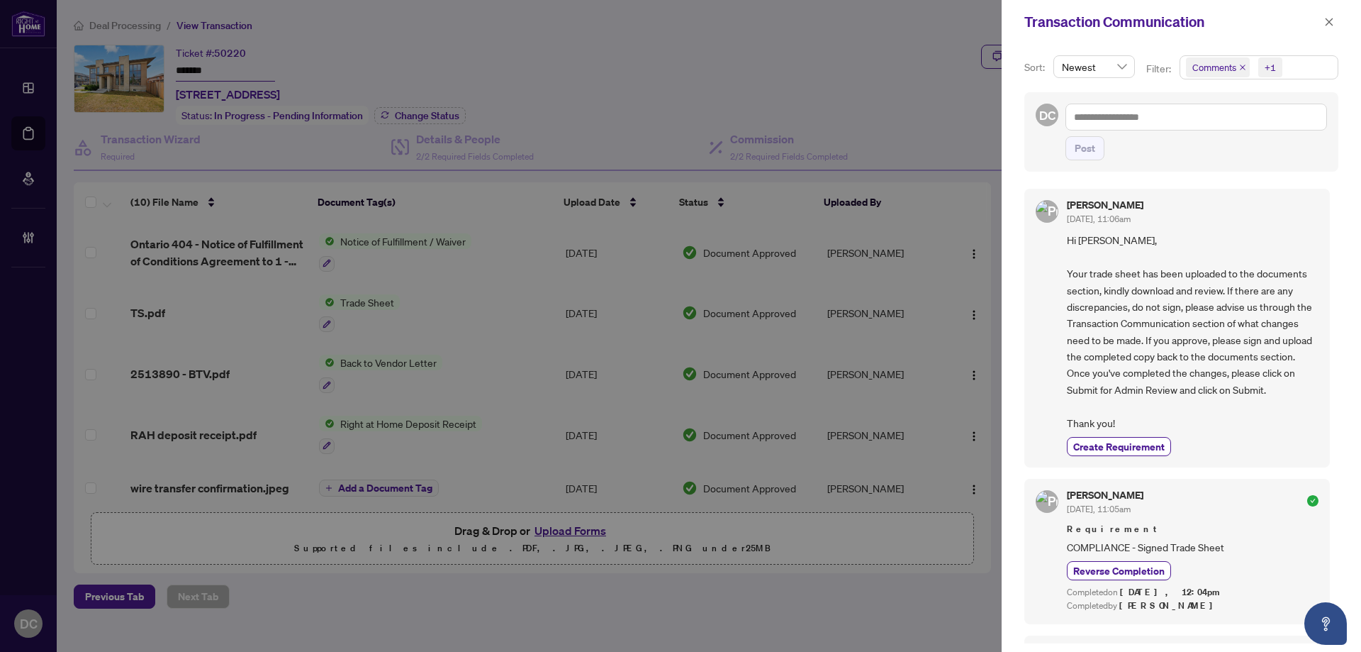
click at [1312, 70] on span "Comments +1" at bounding box center [1258, 67] width 157 height 23
click at [1256, 169] on span "Activity History" at bounding box center [1241, 166] width 67 height 13
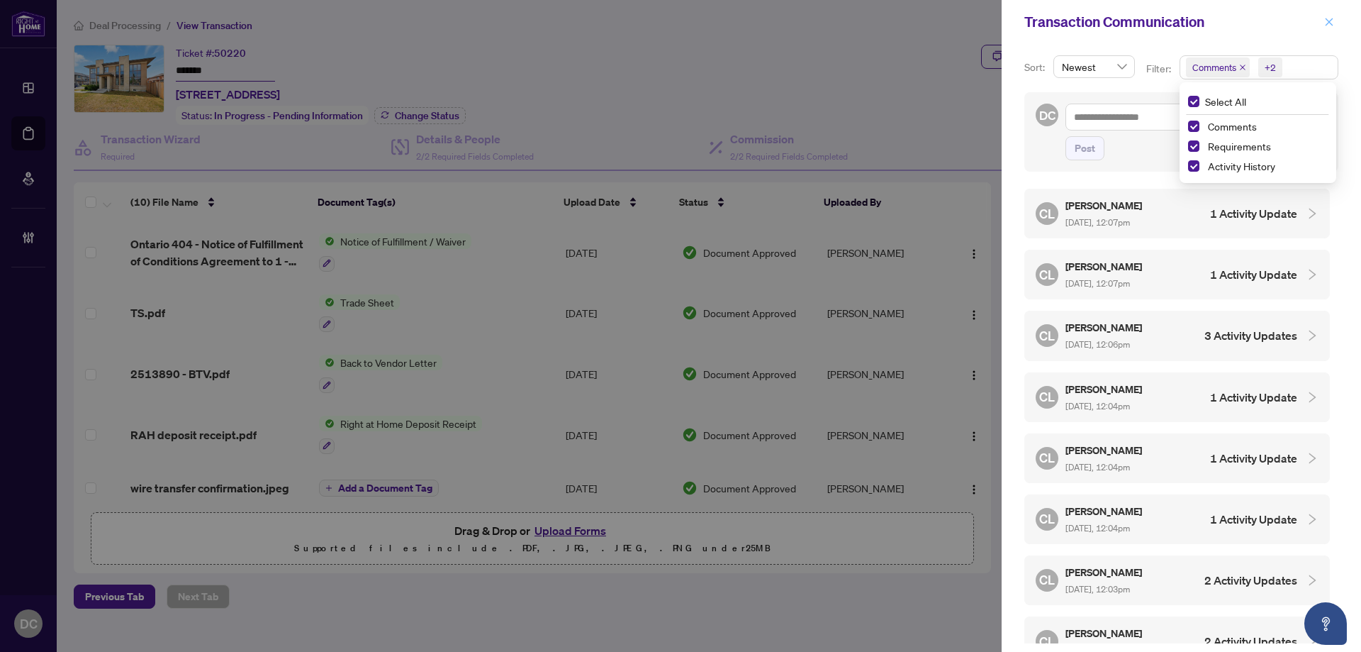
click at [1331, 21] on icon "close" at bounding box center [1329, 22] width 10 height 10
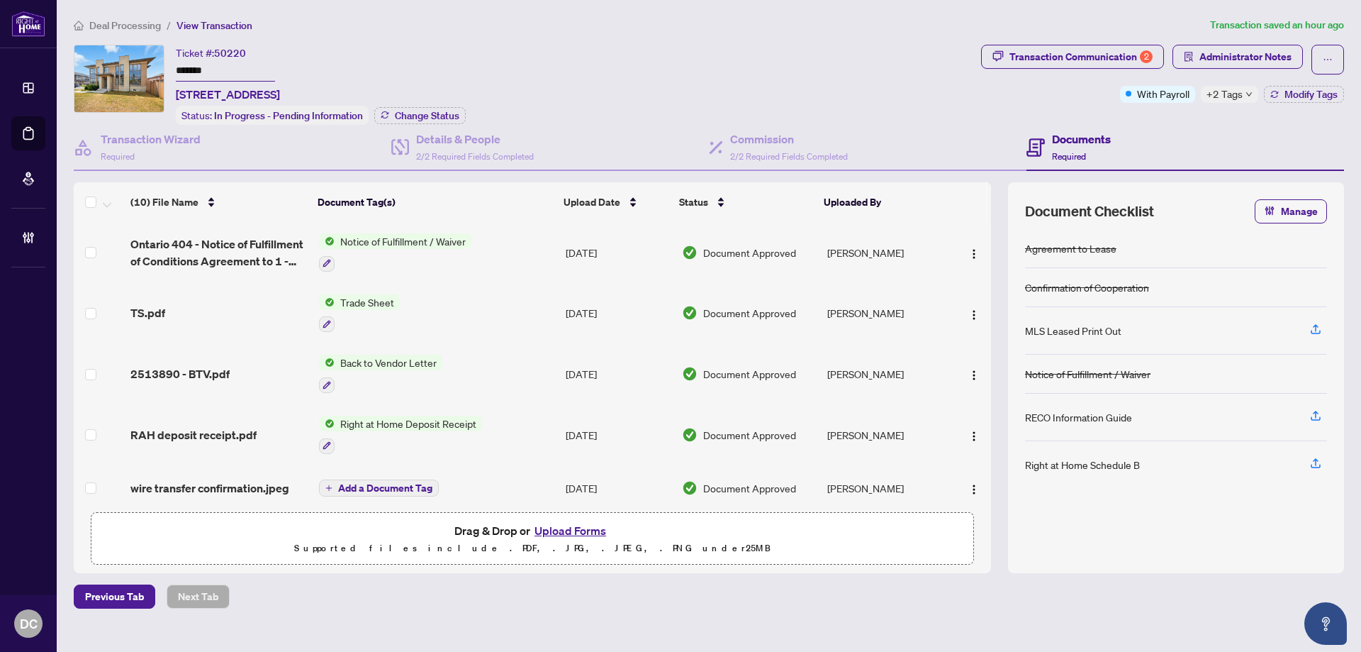
click at [121, 22] on span "Deal Processing" at bounding box center [125, 25] width 72 height 13
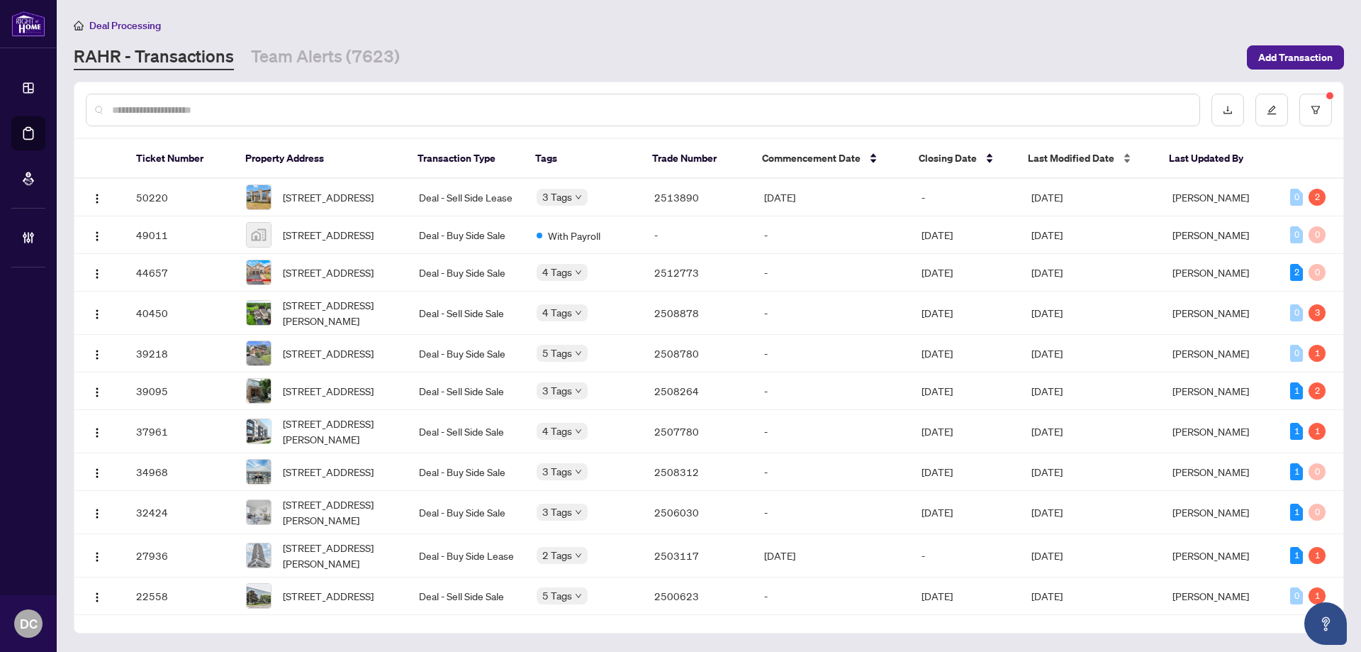
click at [1065, 153] on span "Last Modified Date" at bounding box center [1071, 158] width 86 height 16
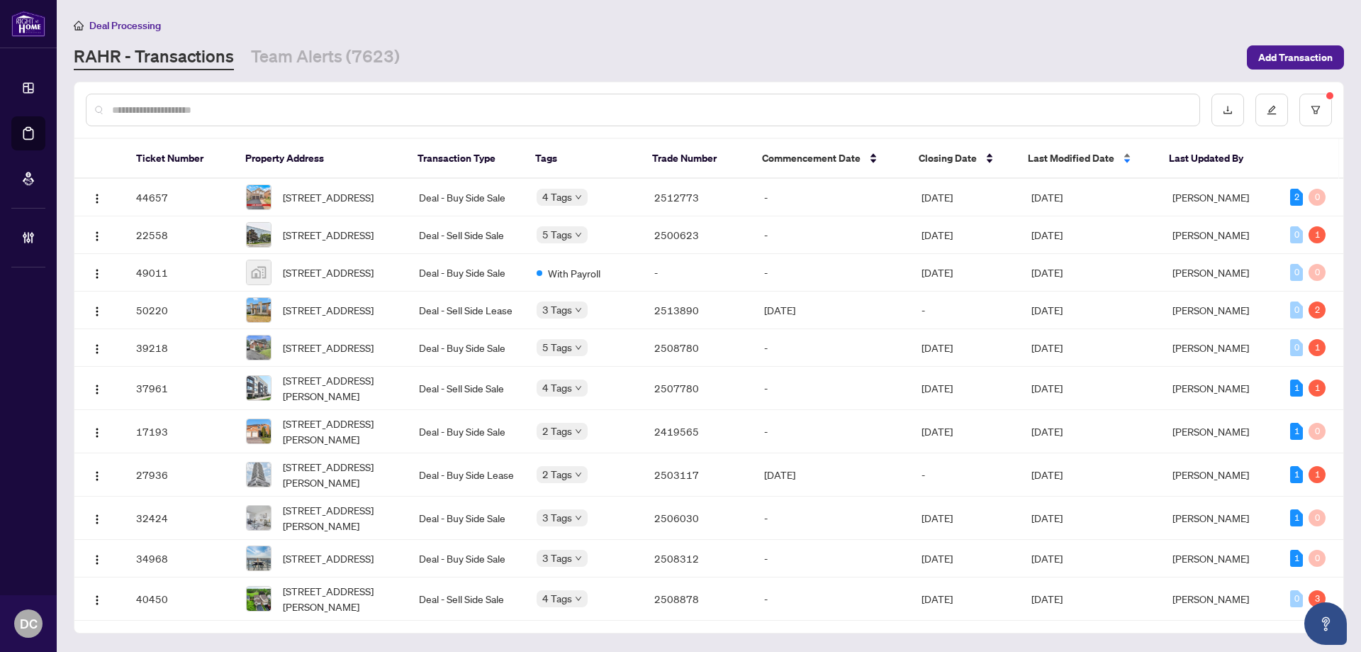
click at [1065, 153] on span "Last Modified Date" at bounding box center [1071, 158] width 86 height 16
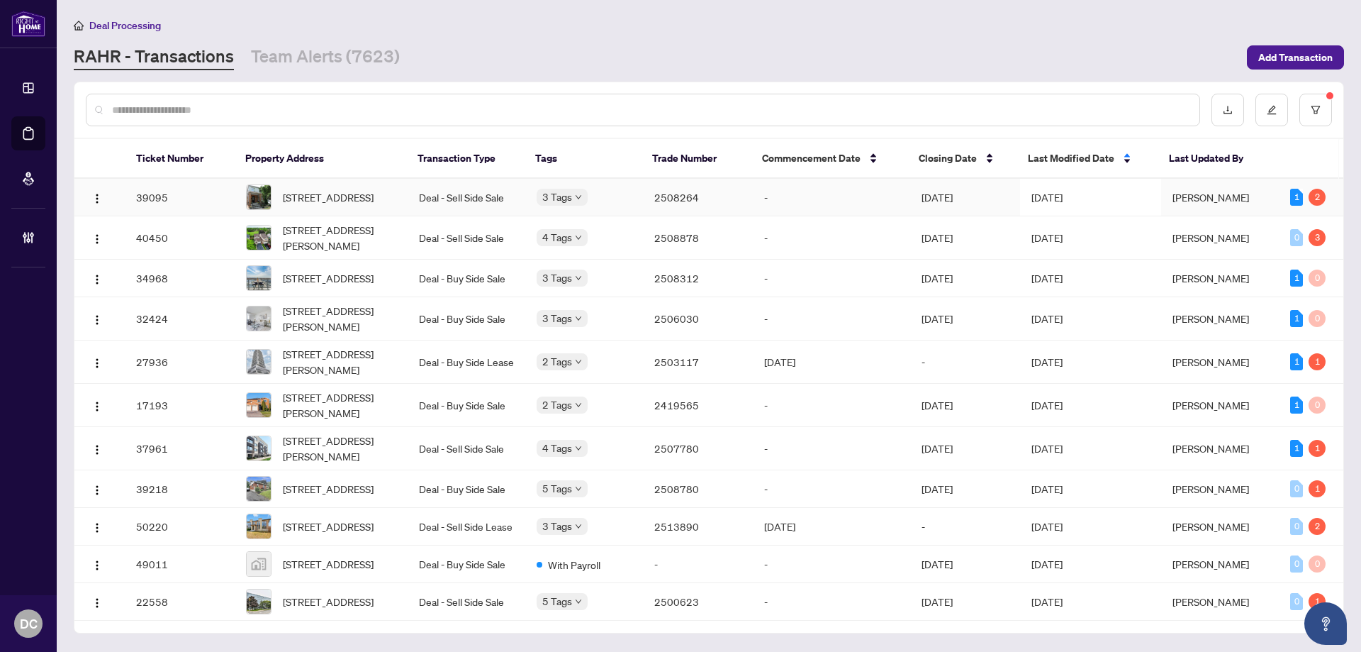
click at [1008, 205] on td "Aug/27/2025" at bounding box center [965, 198] width 110 height 38
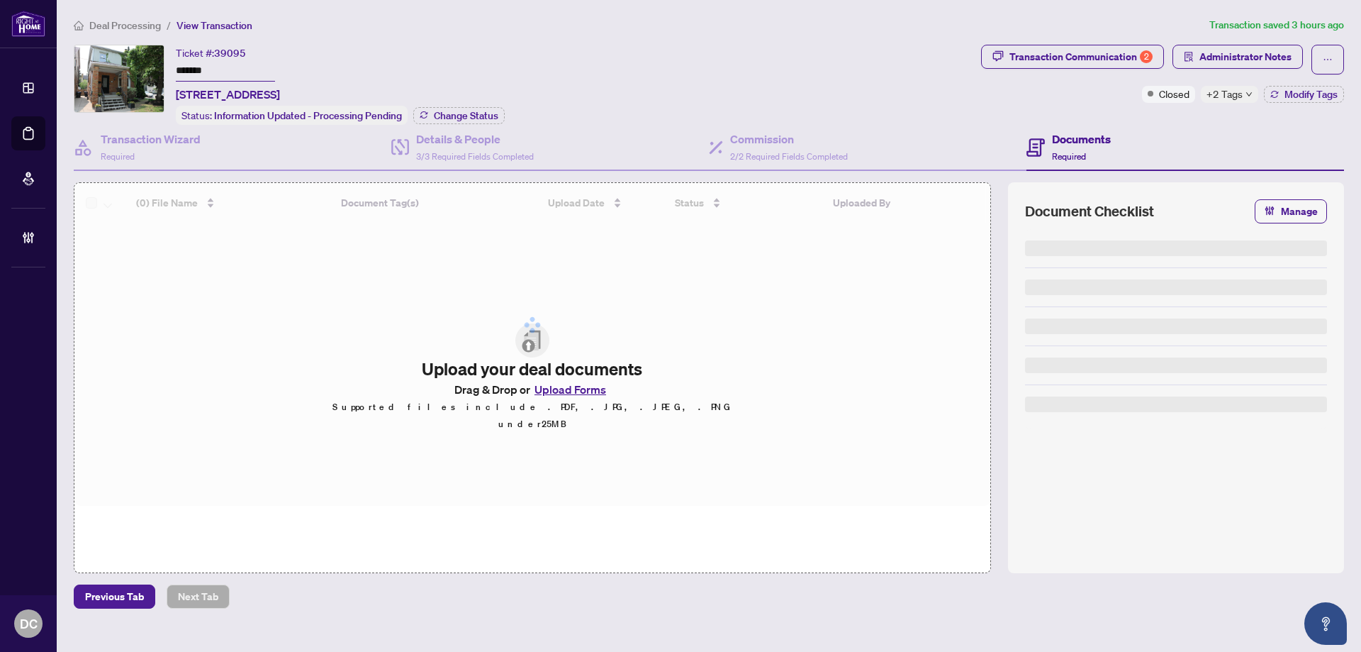
drag, startPoint x: 244, startPoint y: 67, endPoint x: 145, endPoint y: 101, distance: 104.7
click at [86, 65] on div "Ticket #: 39095 ******* 429 Manor Rd, Toronto, Ontario M4S 1T2, Canada Status: …" at bounding box center [525, 85] width 902 height 80
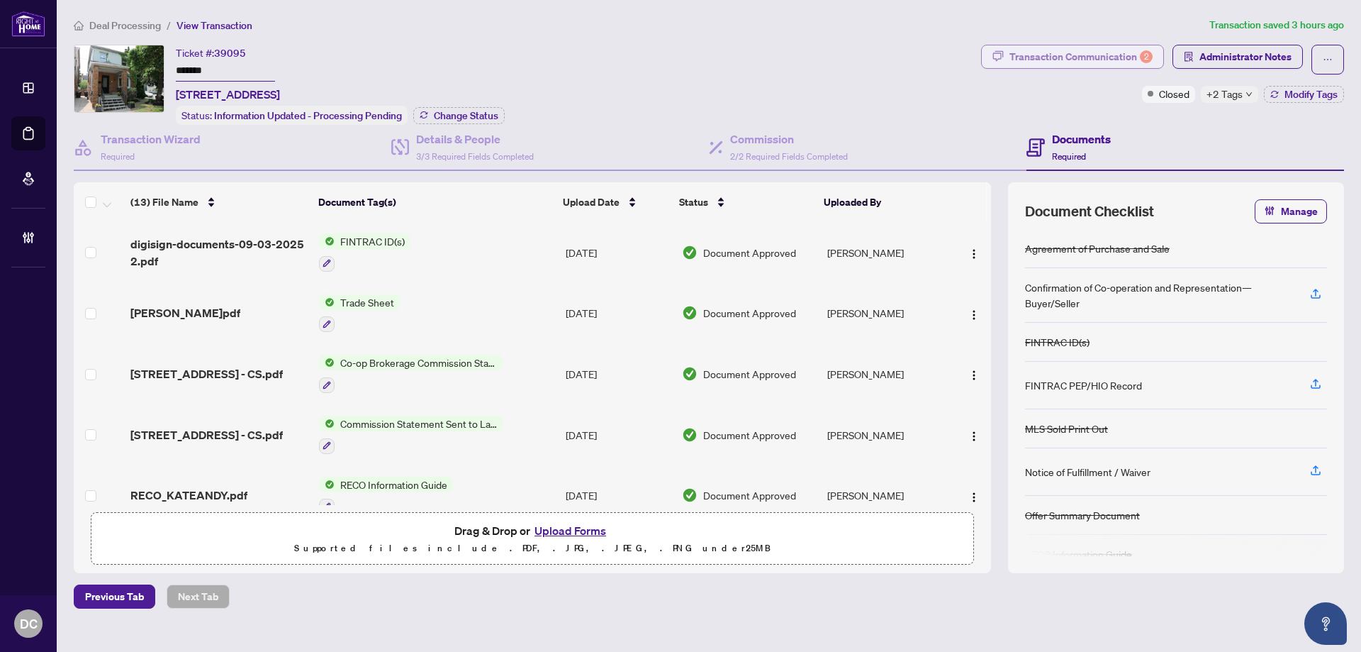
click at [1121, 63] on div "Transaction Communication 2" at bounding box center [1081, 56] width 143 height 23
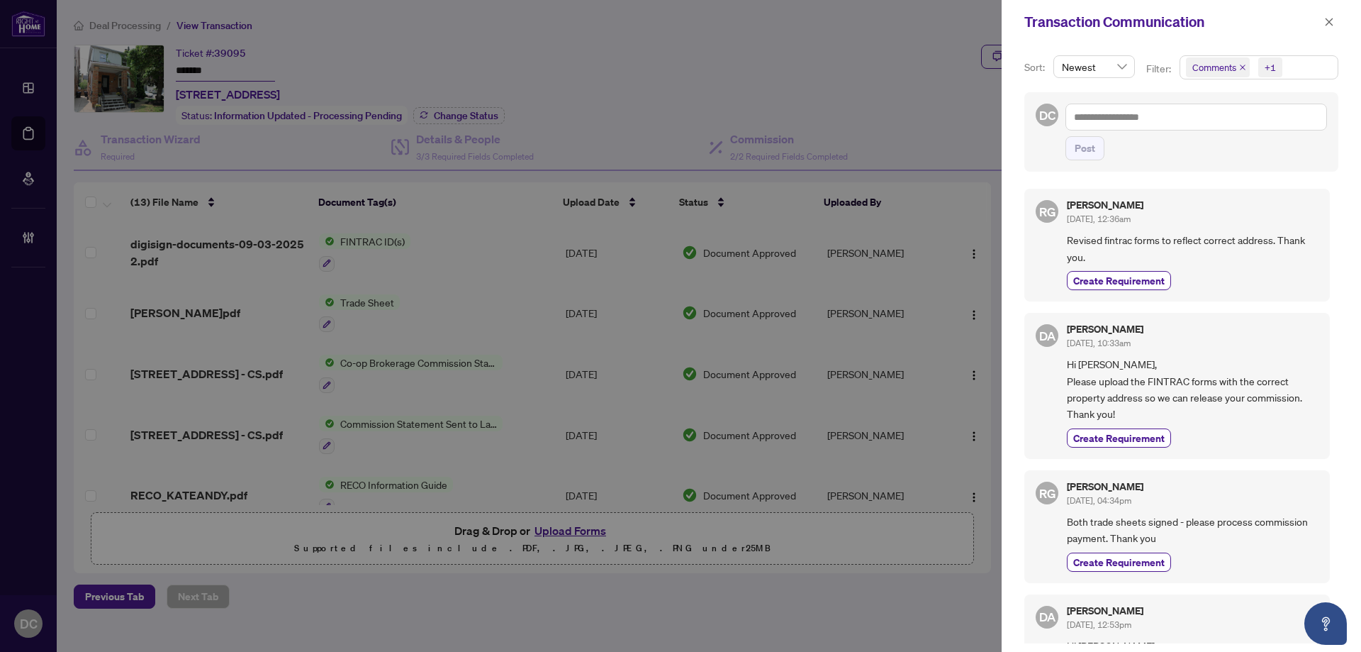
click at [1297, 67] on span "Comments +1" at bounding box center [1258, 67] width 157 height 23
click at [1225, 169] on span "Activity History" at bounding box center [1241, 166] width 67 height 13
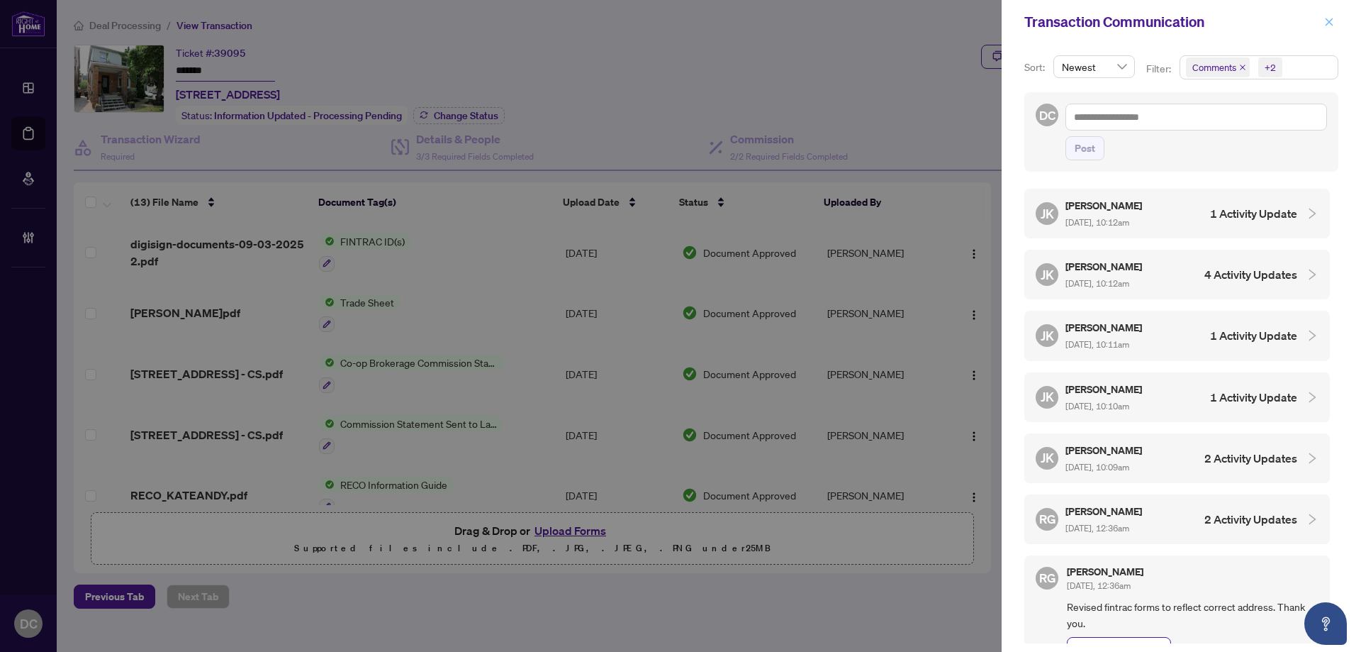
click at [1329, 22] on icon "close" at bounding box center [1330, 22] width 8 height 8
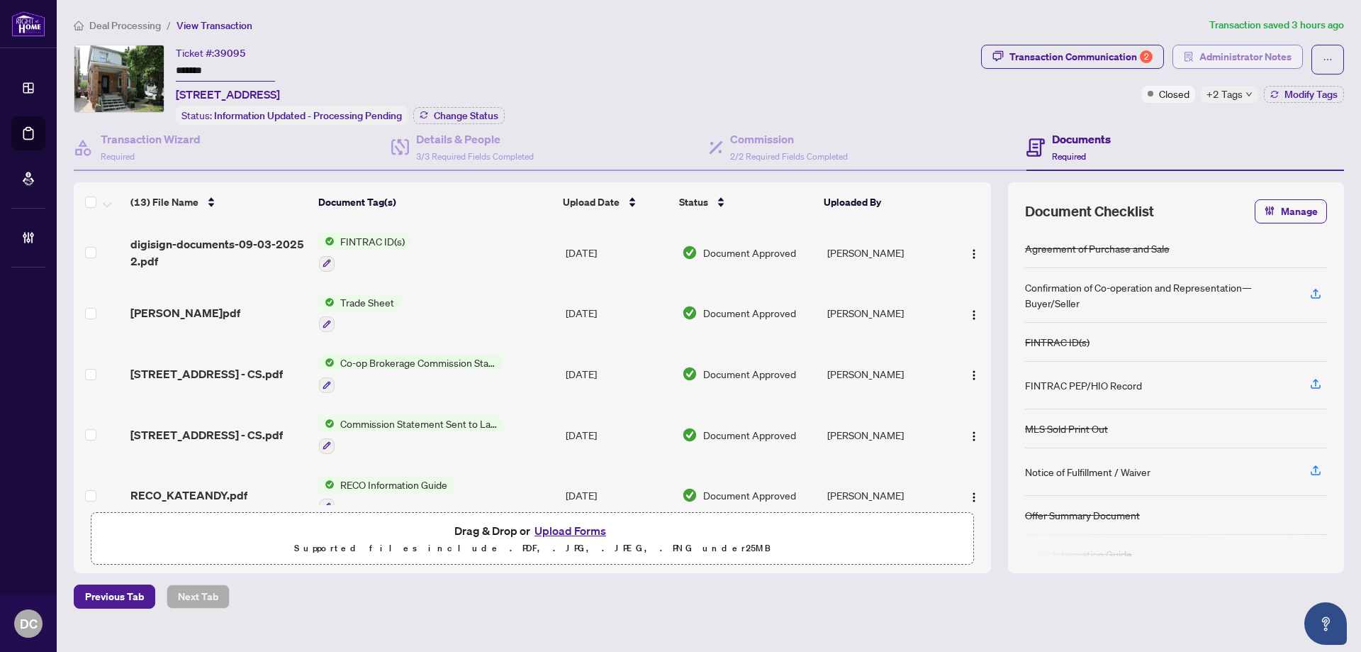
click at [1242, 64] on span "Administrator Notes" at bounding box center [1246, 56] width 92 height 23
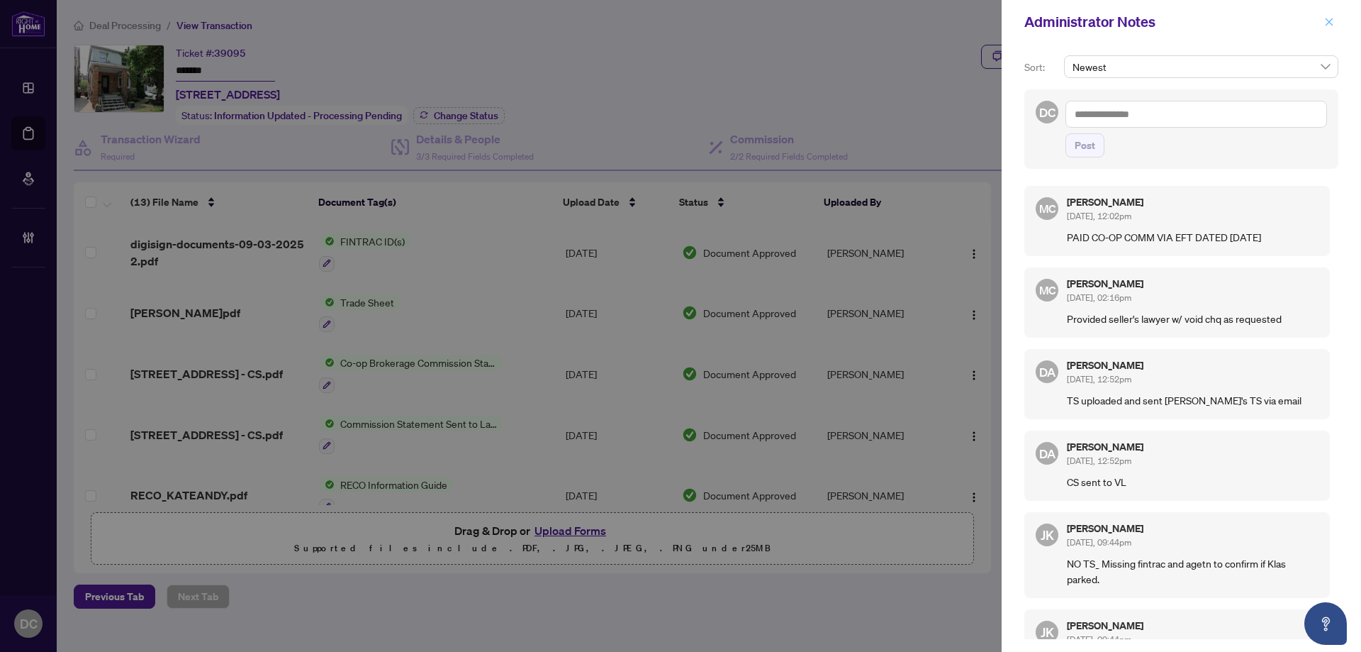
click at [1328, 15] on span "button" at bounding box center [1329, 22] width 10 height 23
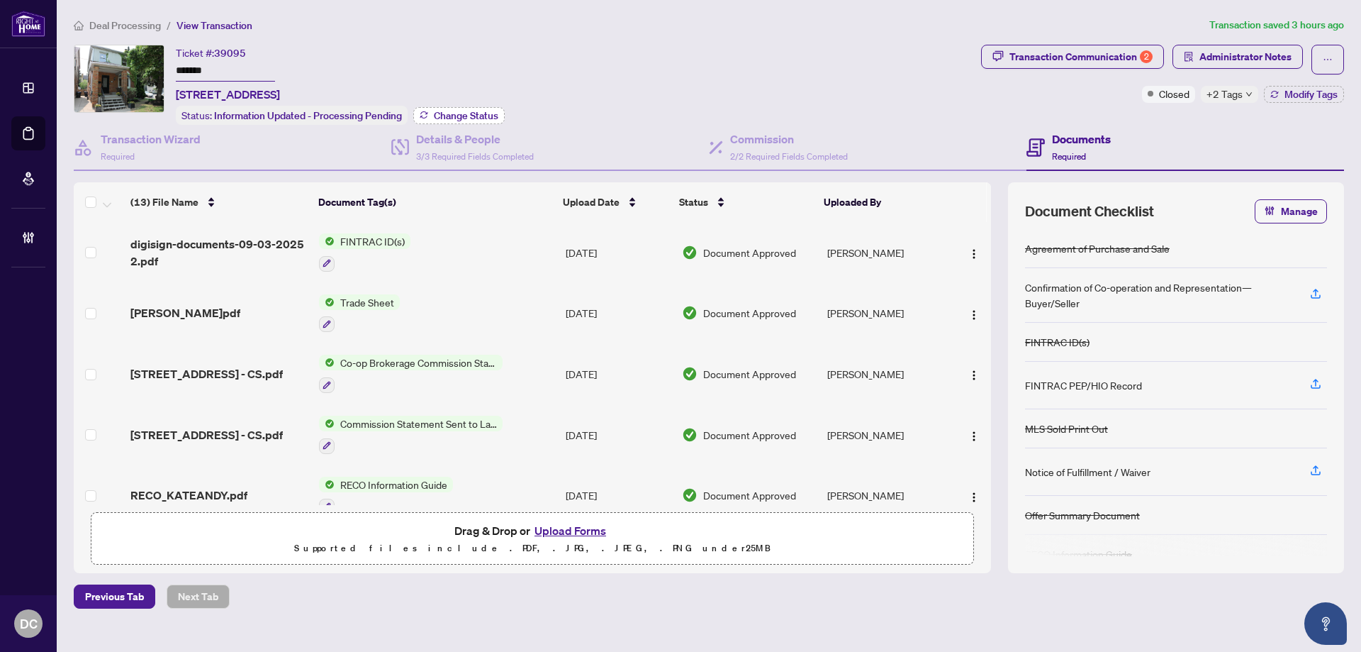
click at [459, 112] on span "Change Status" at bounding box center [466, 116] width 65 height 10
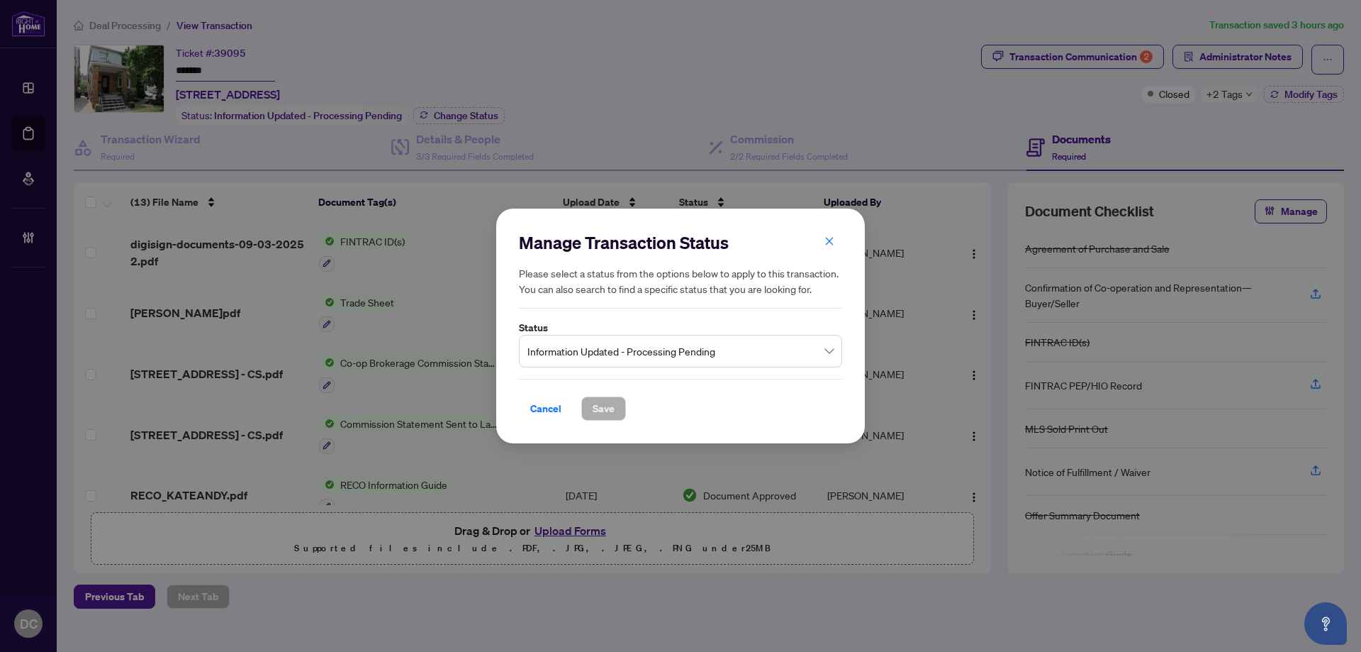
click at [688, 357] on span "Information Updated - Processing Pending" at bounding box center [680, 350] width 306 height 27
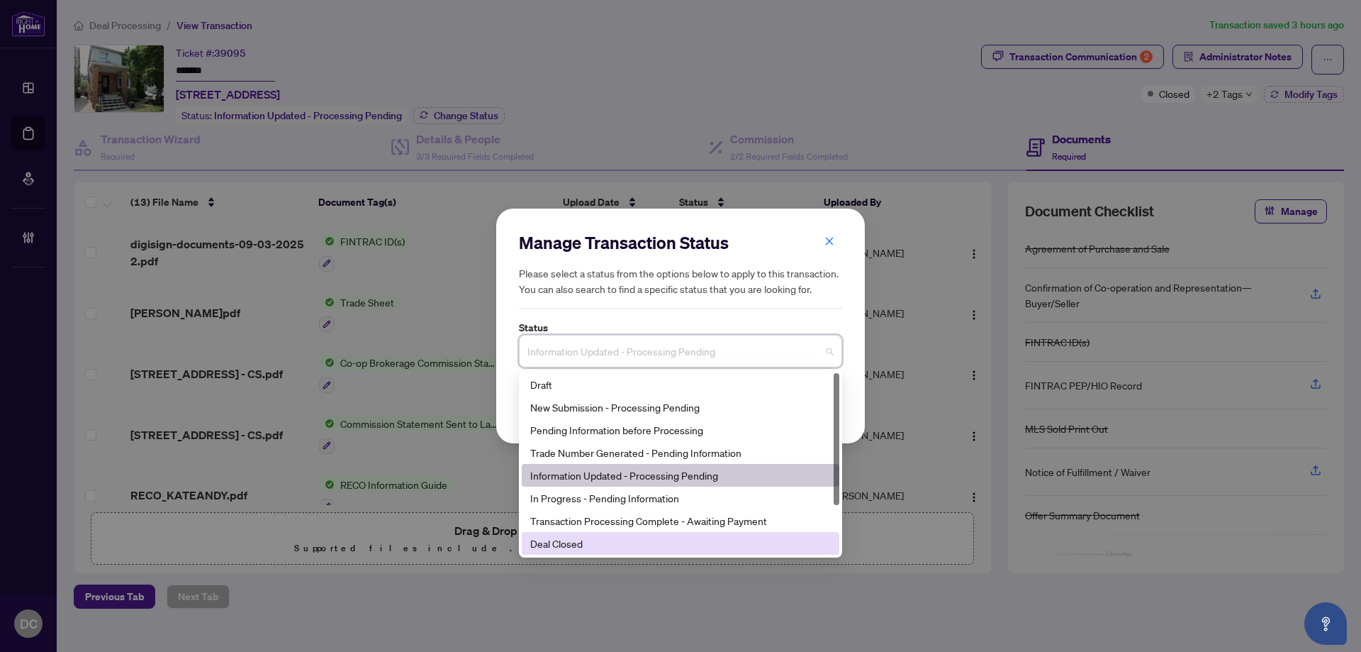
click at [566, 537] on div "Deal Closed" at bounding box center [680, 543] width 301 height 16
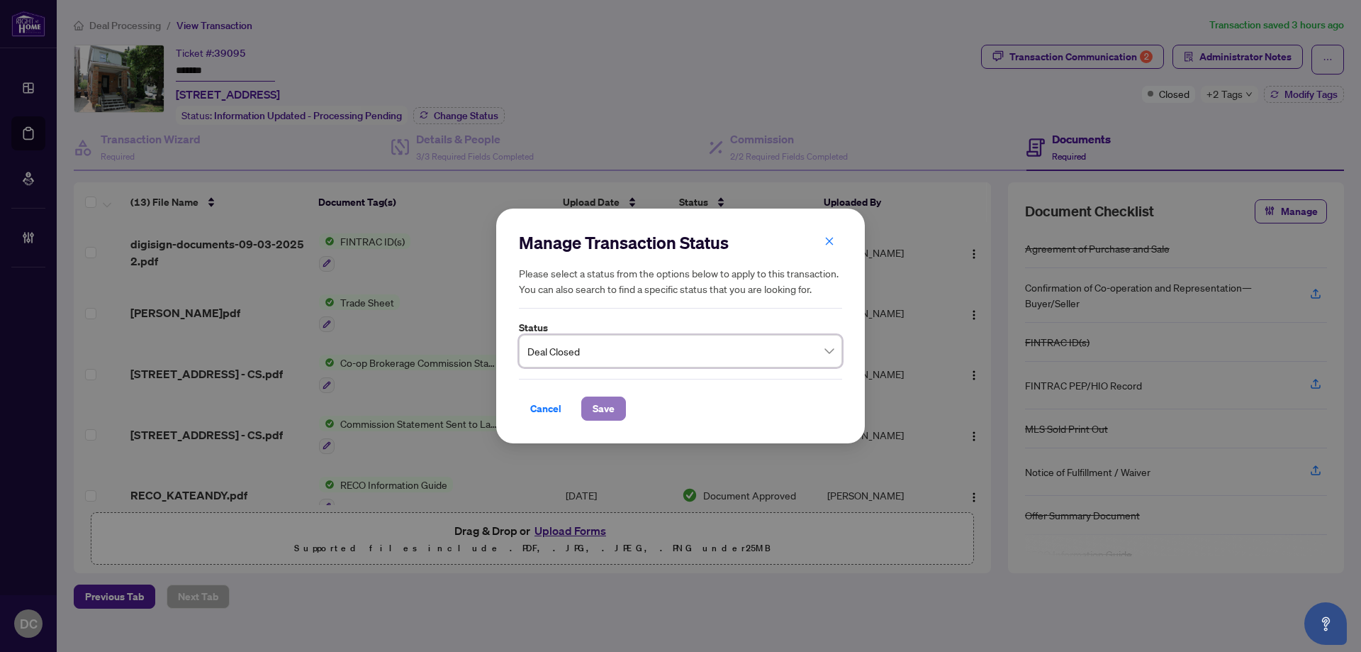
click at [603, 411] on span "Save" at bounding box center [604, 408] width 22 height 23
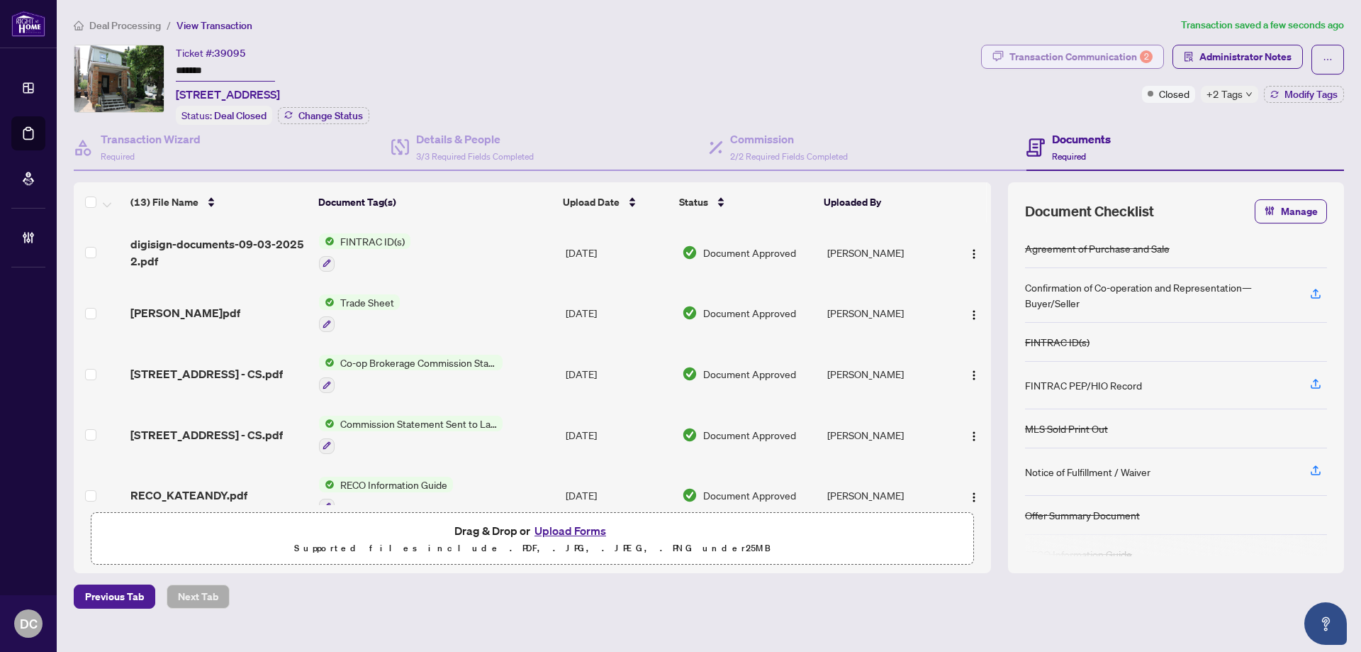
click at [1117, 67] on span "Transaction Communication 2" at bounding box center [1072, 60] width 183 height 30
click at [1119, 55] on div "Transaction Communication 2" at bounding box center [1081, 56] width 143 height 23
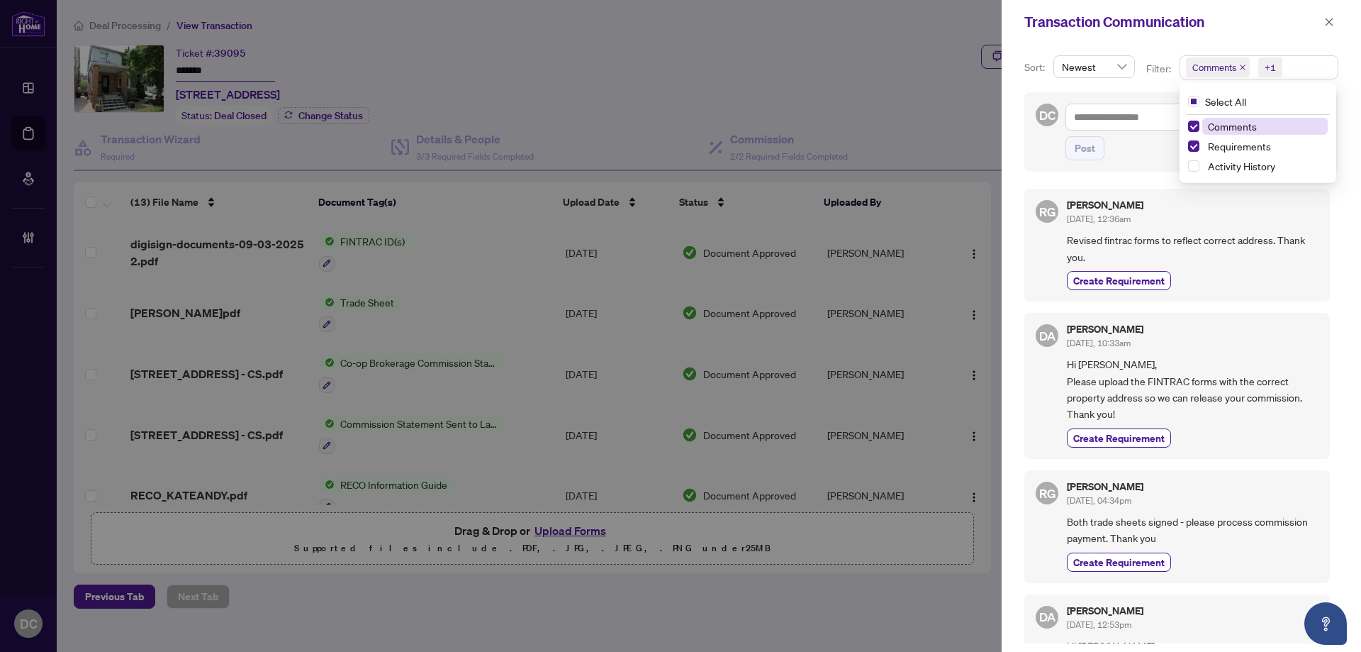
click at [1300, 67] on span "Comments +1" at bounding box center [1258, 67] width 157 height 23
click at [1244, 164] on span "Activity History" at bounding box center [1241, 166] width 67 height 13
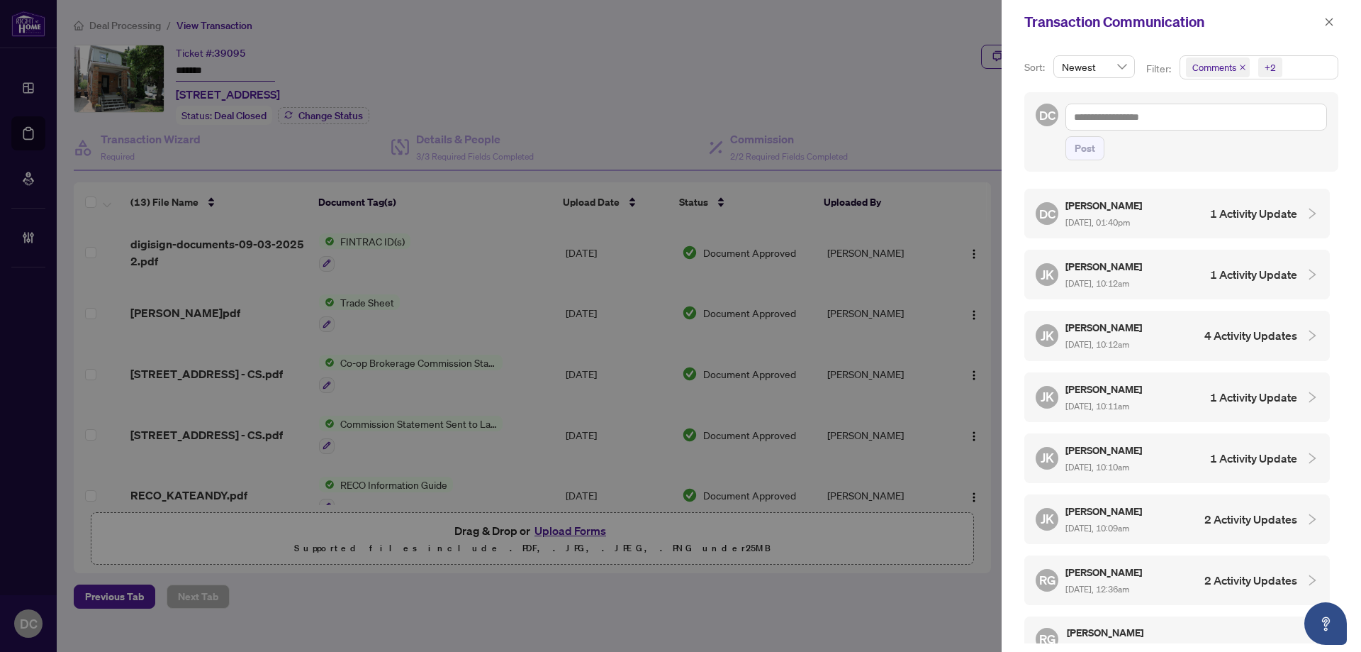
click at [1173, 264] on div "JK Jaye Khosravi Sep/03/2025, 10:12am 1 Activity Update" at bounding box center [1167, 274] width 262 height 33
click at [1328, 22] on icon "close" at bounding box center [1329, 22] width 10 height 10
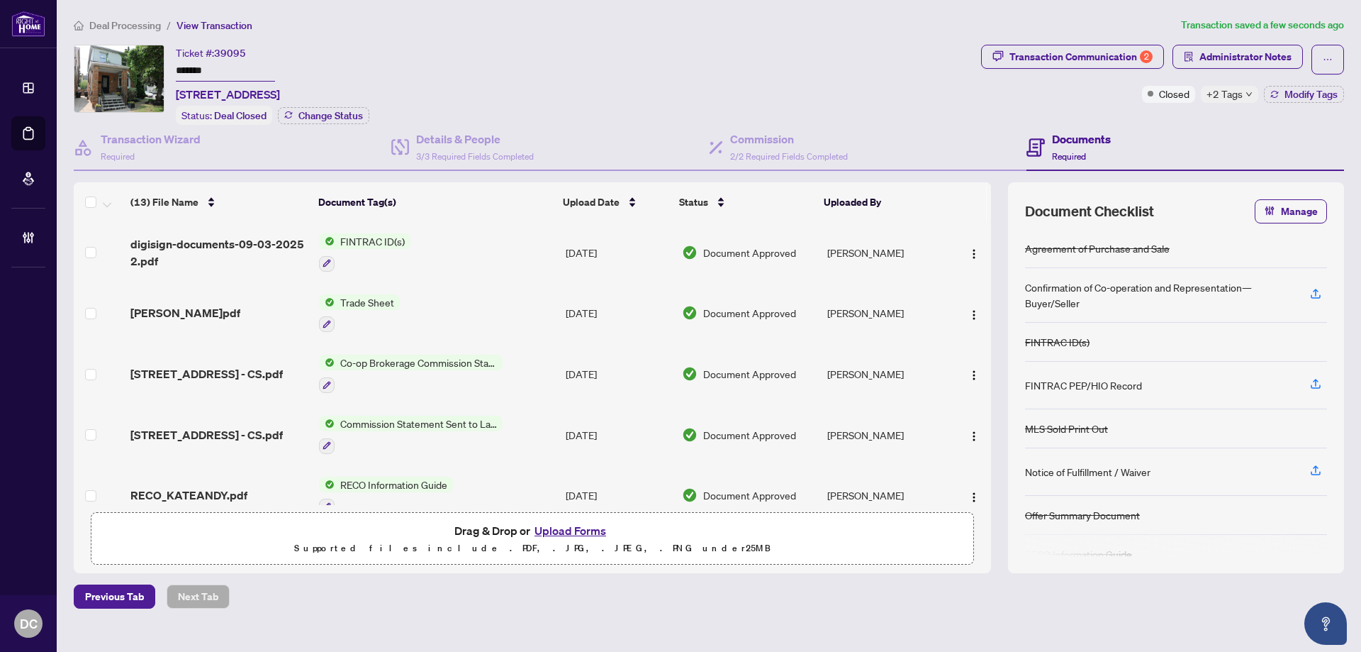
click at [520, 607] on main "Deal Processing / View Transaction Transaction saved a few seconds ago Ticket #…" at bounding box center [709, 326] width 1304 height 652
click at [783, 52] on div "Ticket #: 39095 ******* 429 Manor Rd, Toronto, Ontario M4S 1T2, Canada Status: …" at bounding box center [525, 85] width 902 height 80
drag, startPoint x: 220, startPoint y: 74, endPoint x: 176, endPoint y: 74, distance: 44.7
click at [176, 74] on input "*******" at bounding box center [225, 71] width 99 height 21
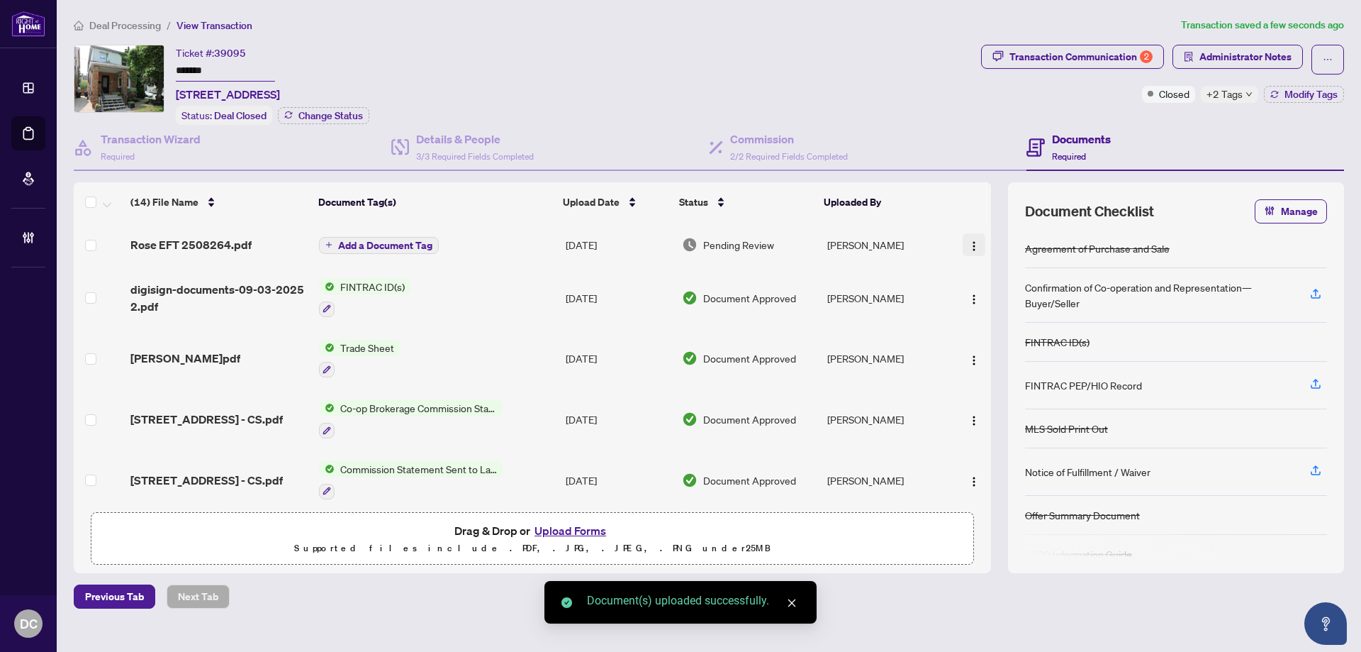
click at [973, 246] on img "button" at bounding box center [973, 245] width 11 height 11
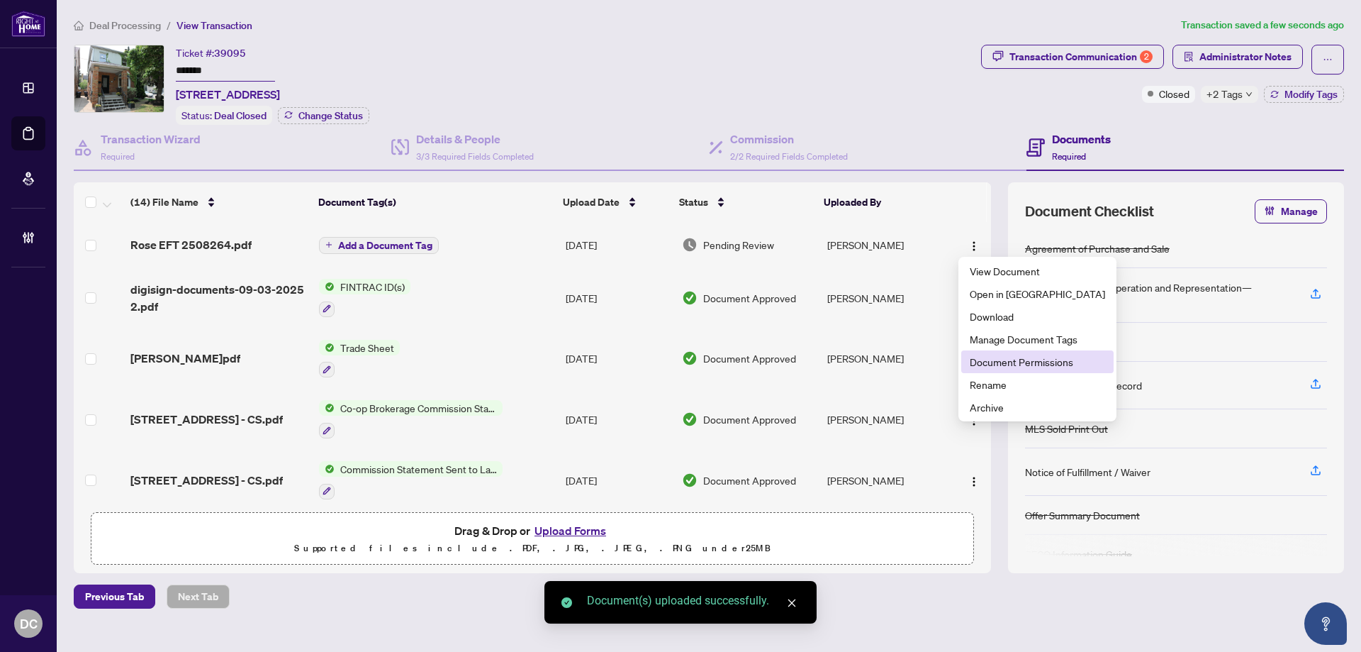
click at [1005, 359] on span "Document Permissions" at bounding box center [1037, 362] width 135 height 16
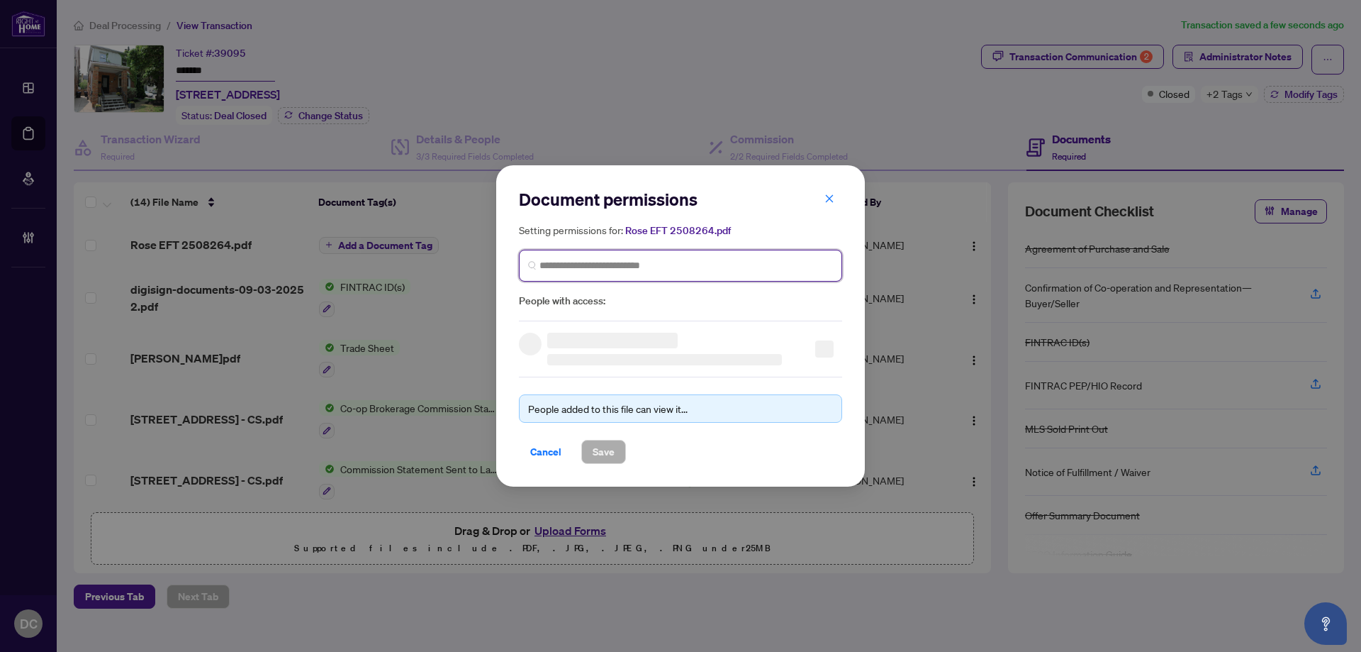
click at [738, 268] on input "search" at bounding box center [687, 265] width 294 height 15
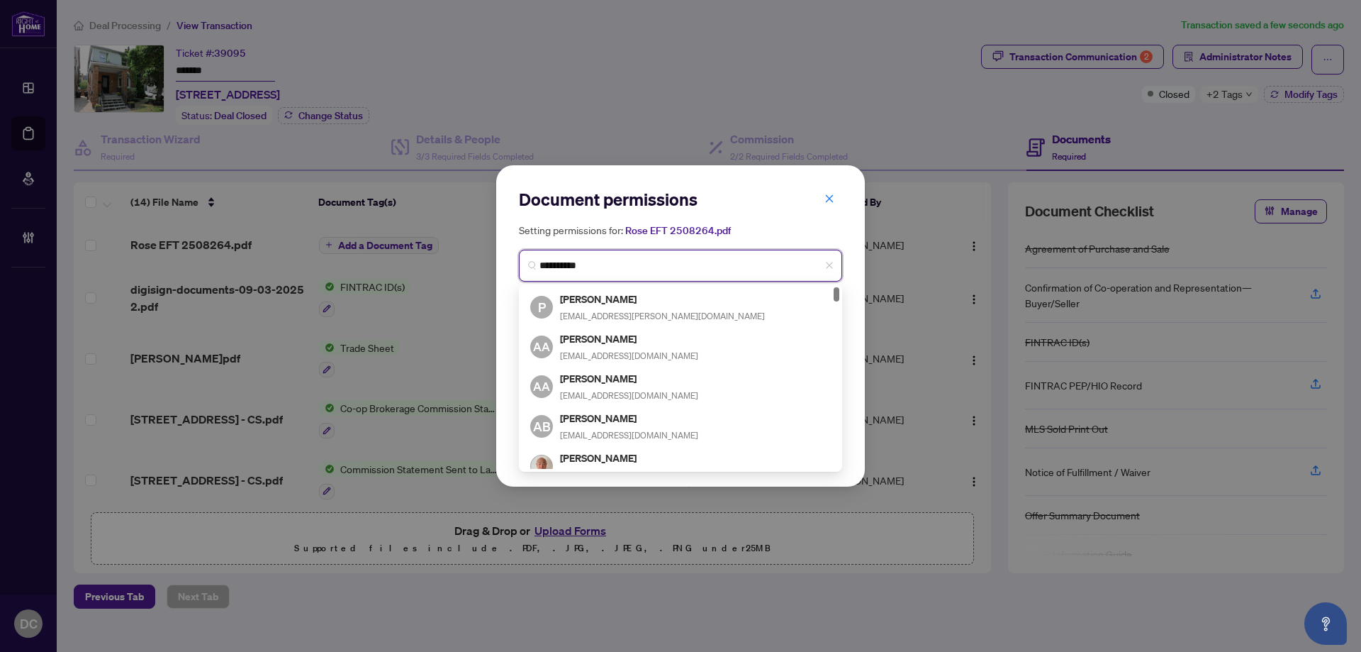
type input "**********"
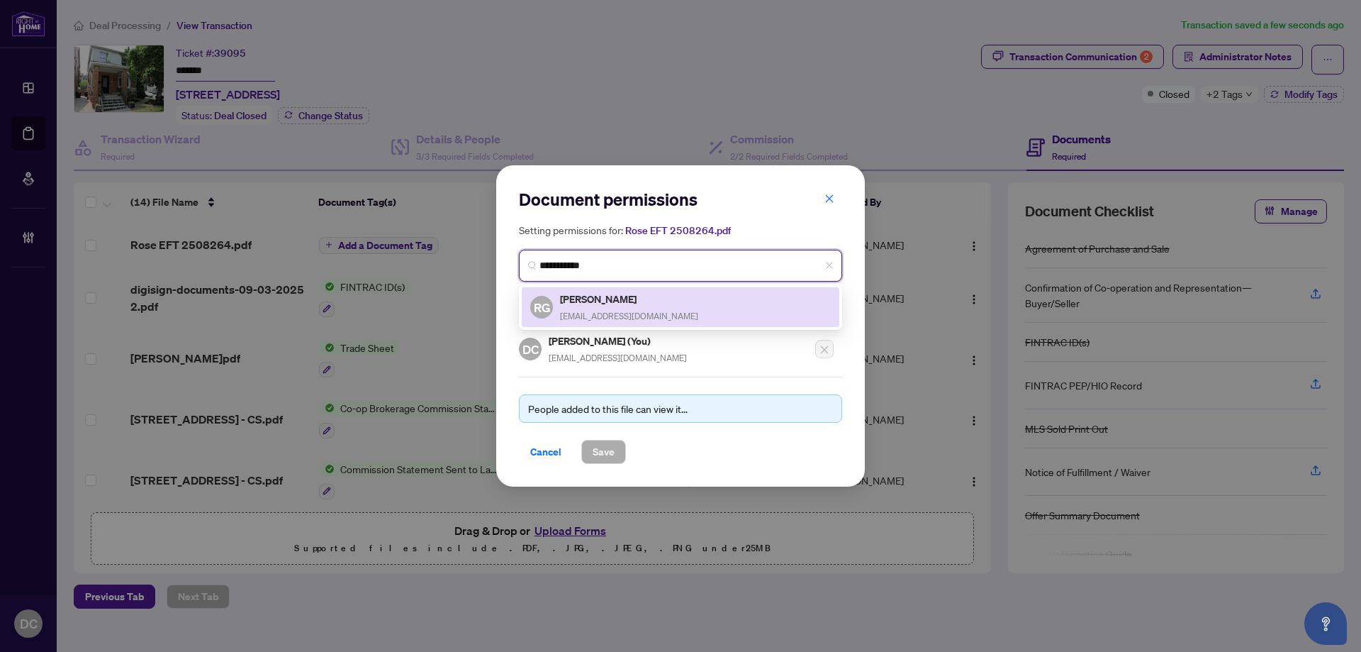
click at [690, 307] on div "RG Rose Goring rose.goring918@gmail.com" at bounding box center [680, 307] width 301 height 33
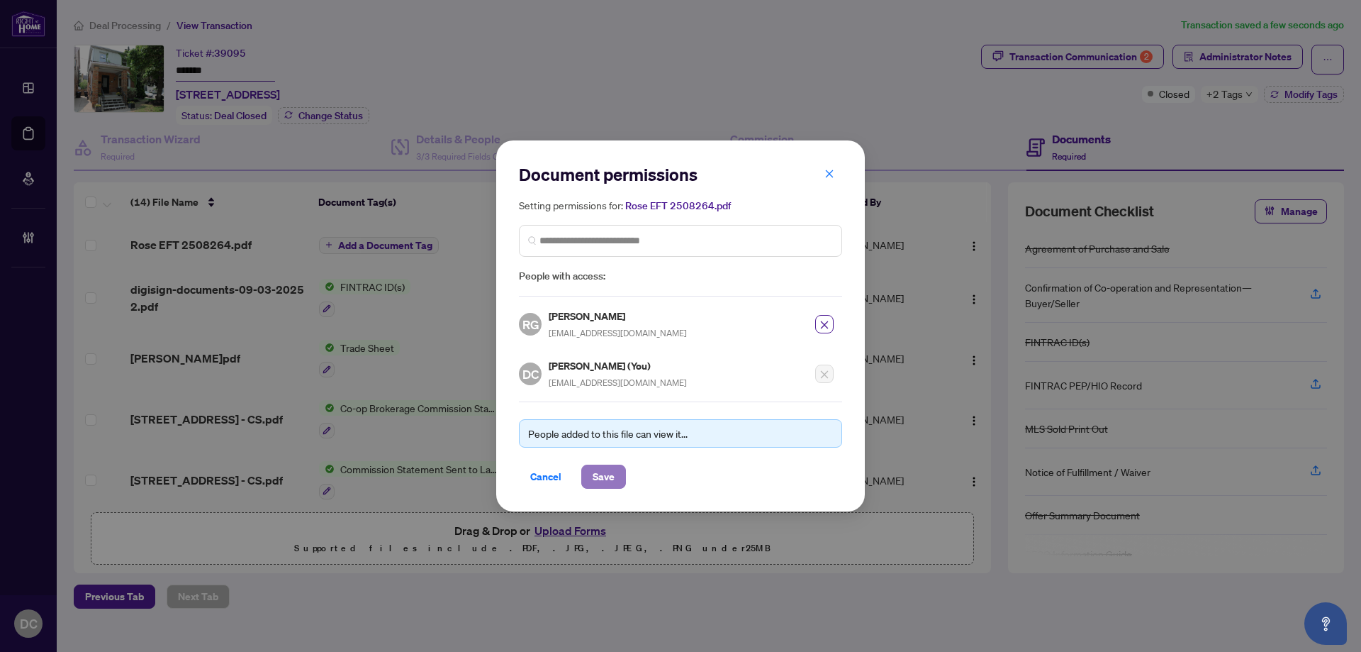
click at [610, 481] on span "Save" at bounding box center [604, 476] width 22 height 23
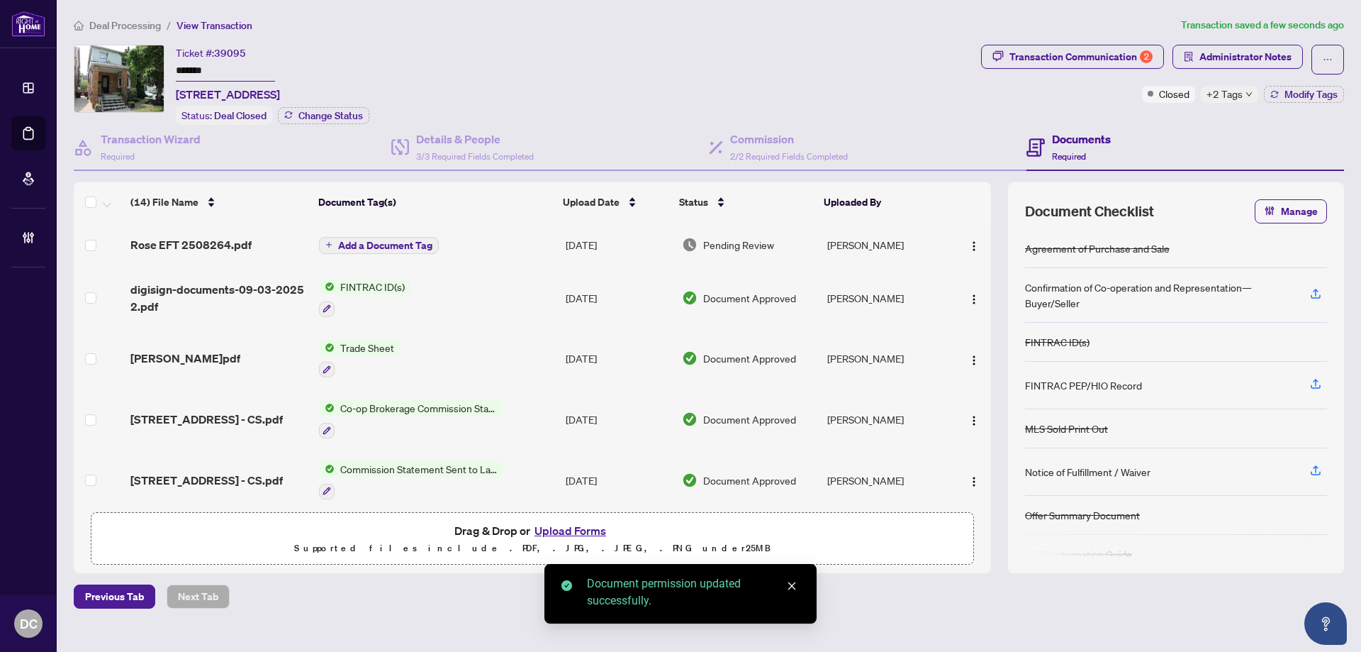
click at [274, 364] on div "Rose- Klas TS.pdf" at bounding box center [218, 358] width 177 height 17
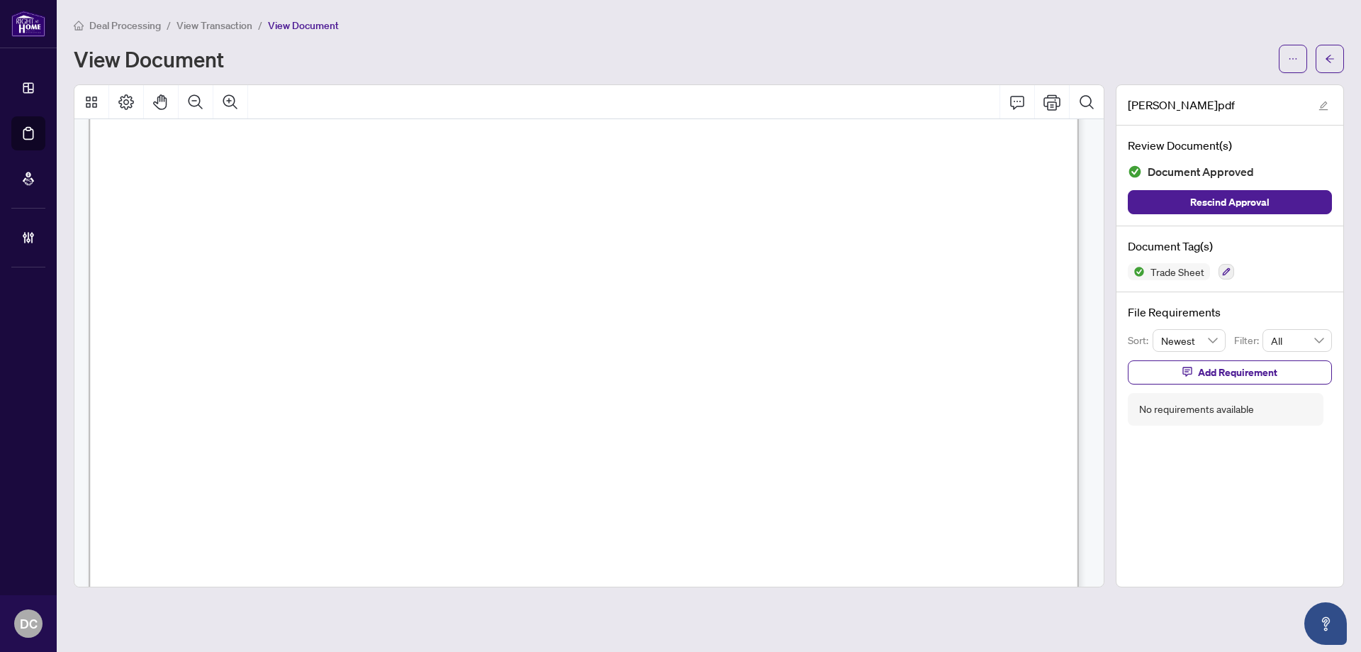
scroll to position [3474, 0]
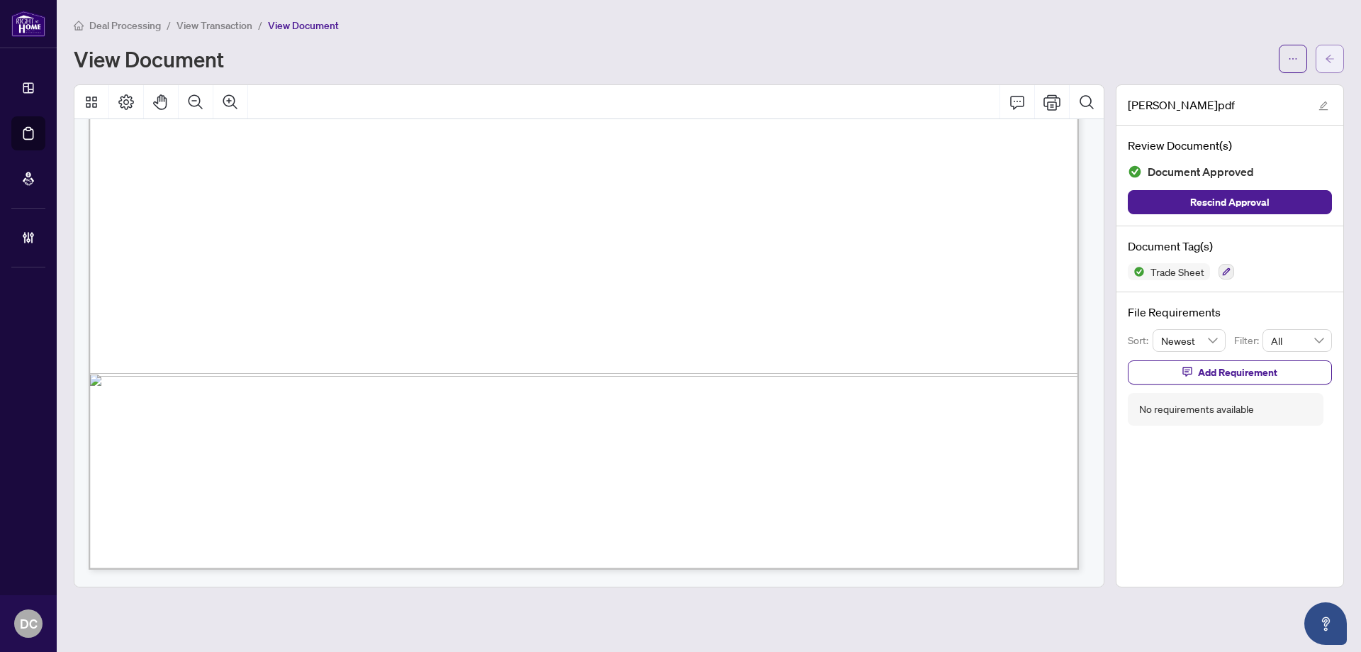
click at [1330, 64] on span "button" at bounding box center [1330, 59] width 10 height 23
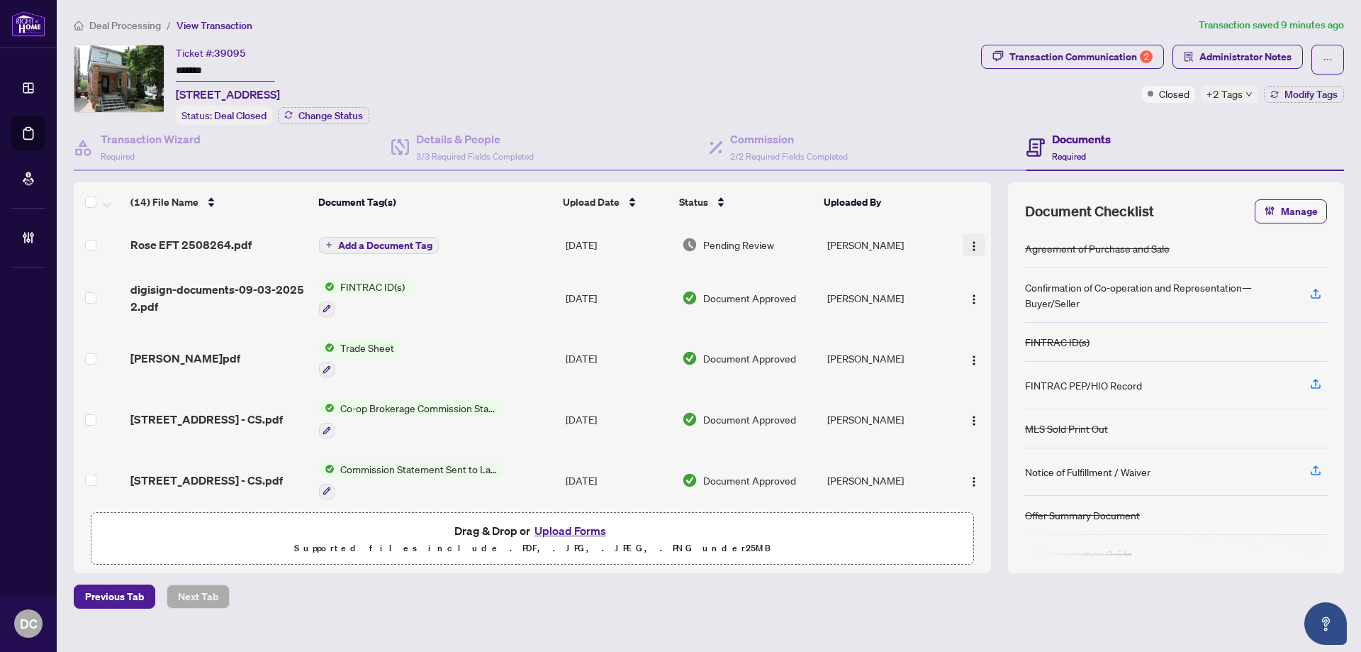
click at [968, 242] on img "button" at bounding box center [973, 245] width 11 height 11
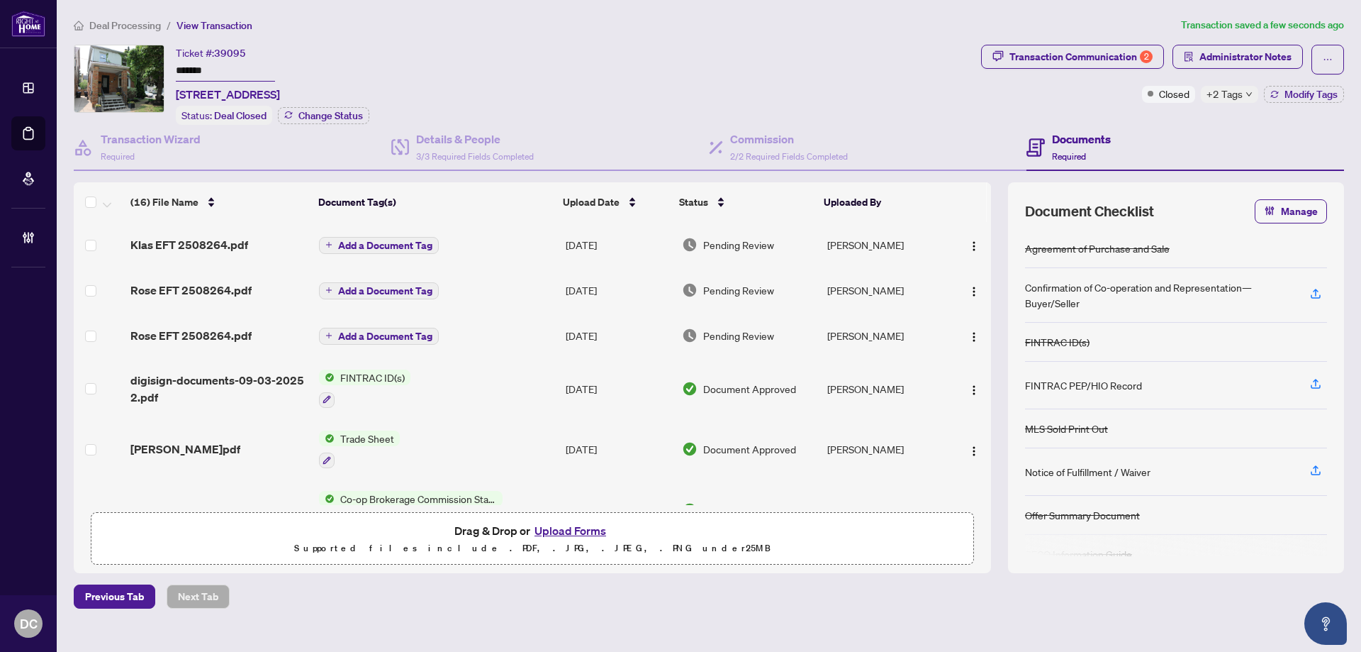
click at [981, 95] on div "Transaction Communication 2 Administrator Notes Closed +2 Tags Modify Tags" at bounding box center [1162, 85] width 369 height 80
click at [968, 288] on img "button" at bounding box center [973, 291] width 11 height 11
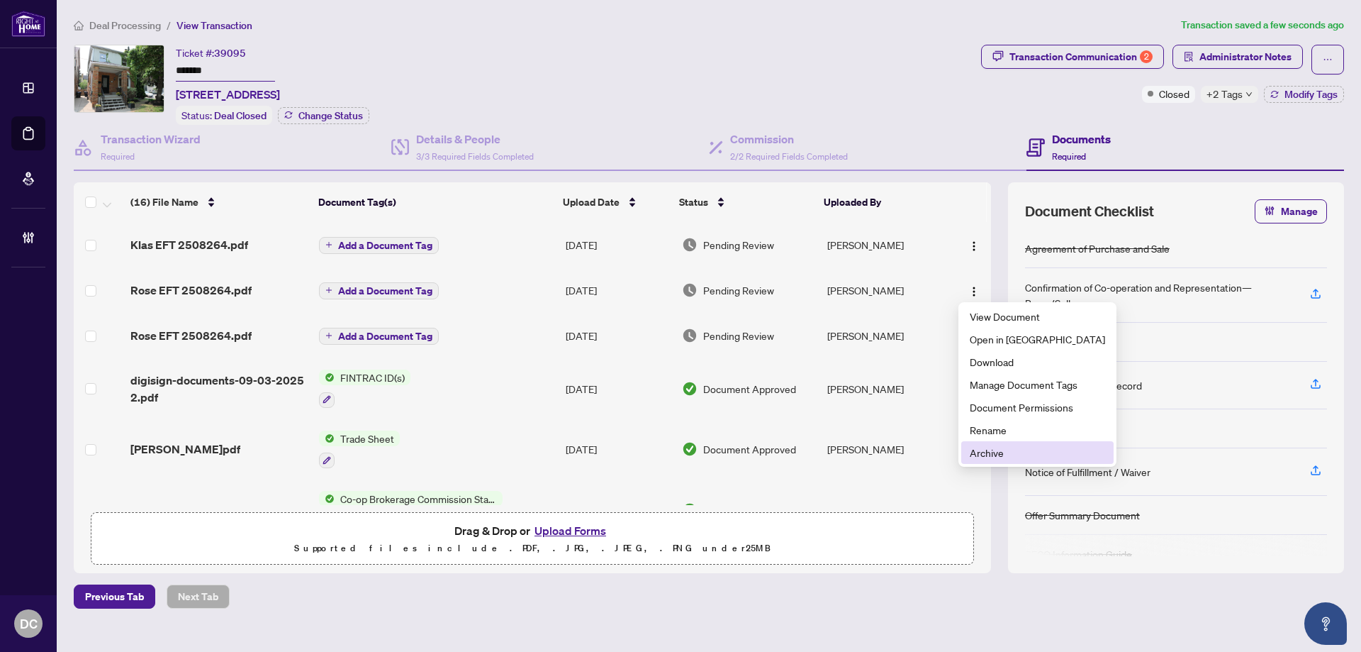
click at [1015, 450] on span "Archive" at bounding box center [1037, 453] width 135 height 16
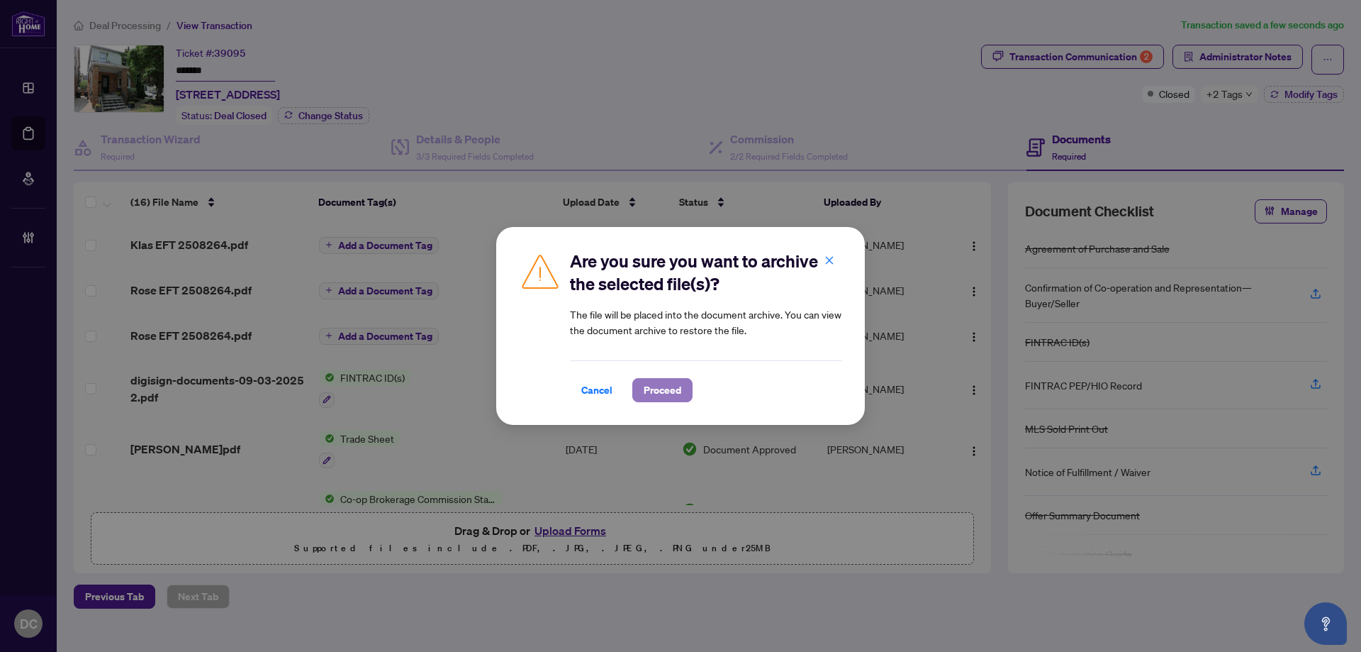
click at [668, 398] on span "Proceed" at bounding box center [663, 390] width 38 height 23
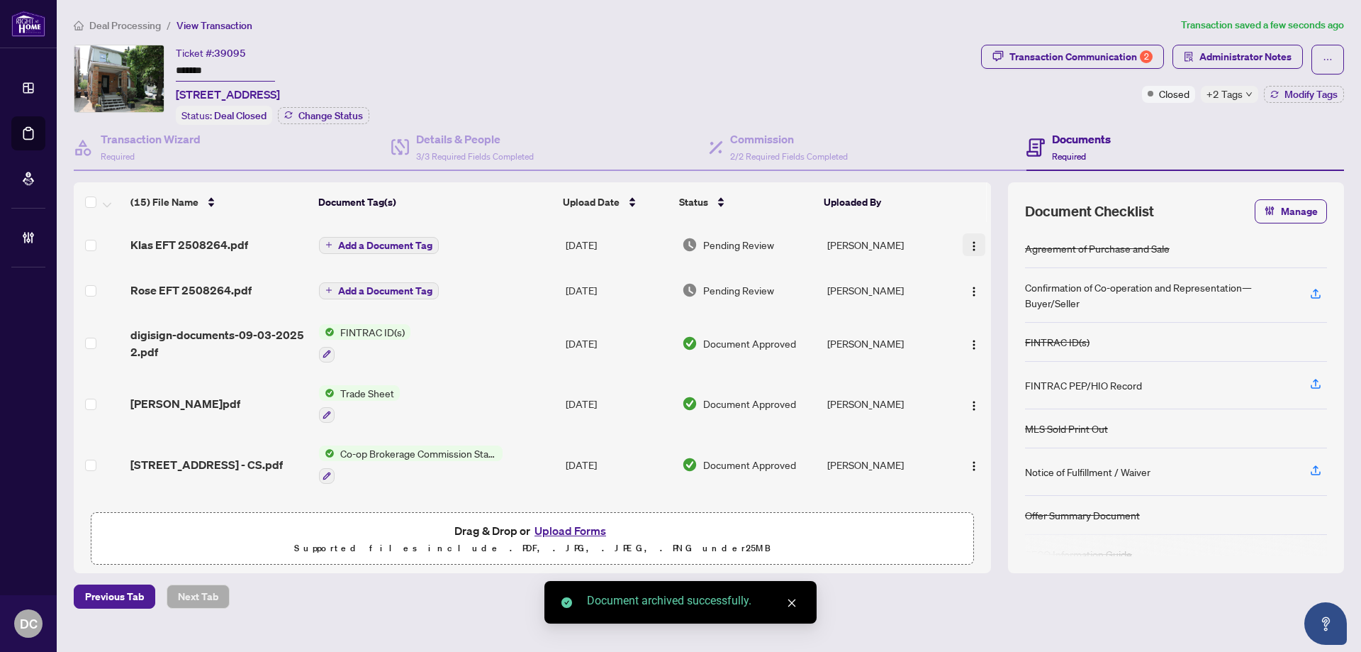
click at [968, 243] on img "button" at bounding box center [973, 245] width 11 height 11
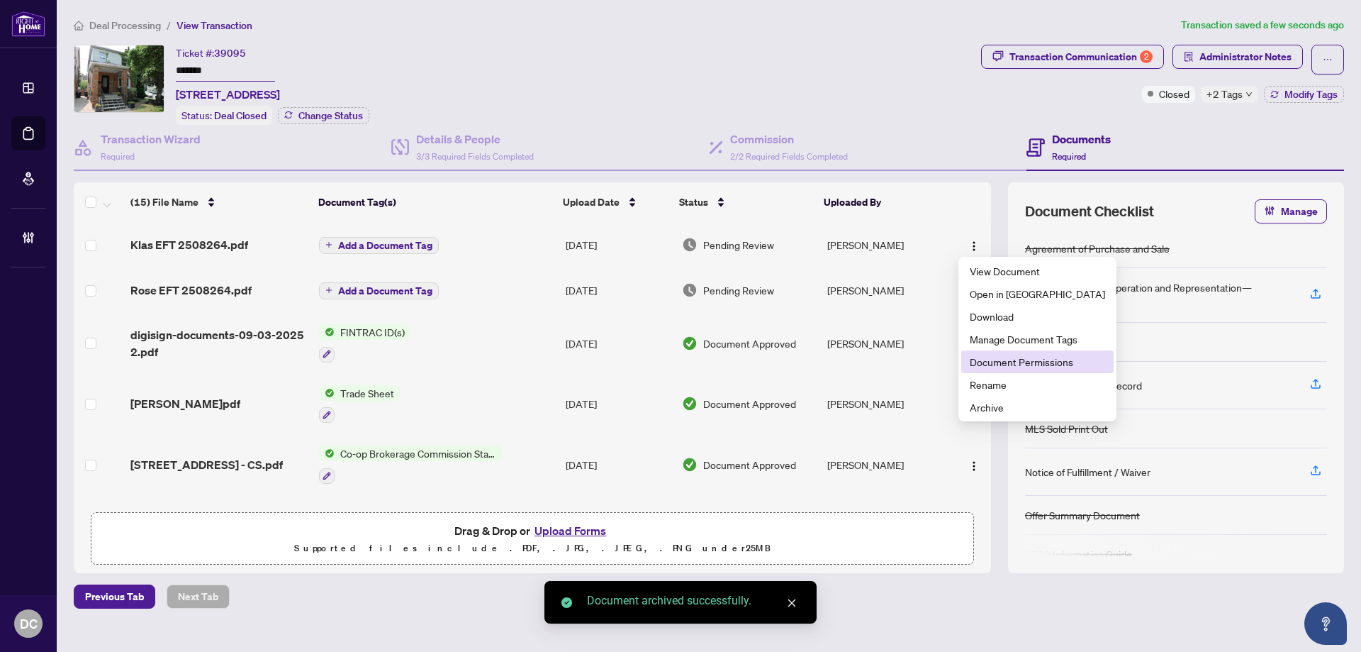
click at [1023, 364] on span "Document Permissions" at bounding box center [1037, 362] width 135 height 16
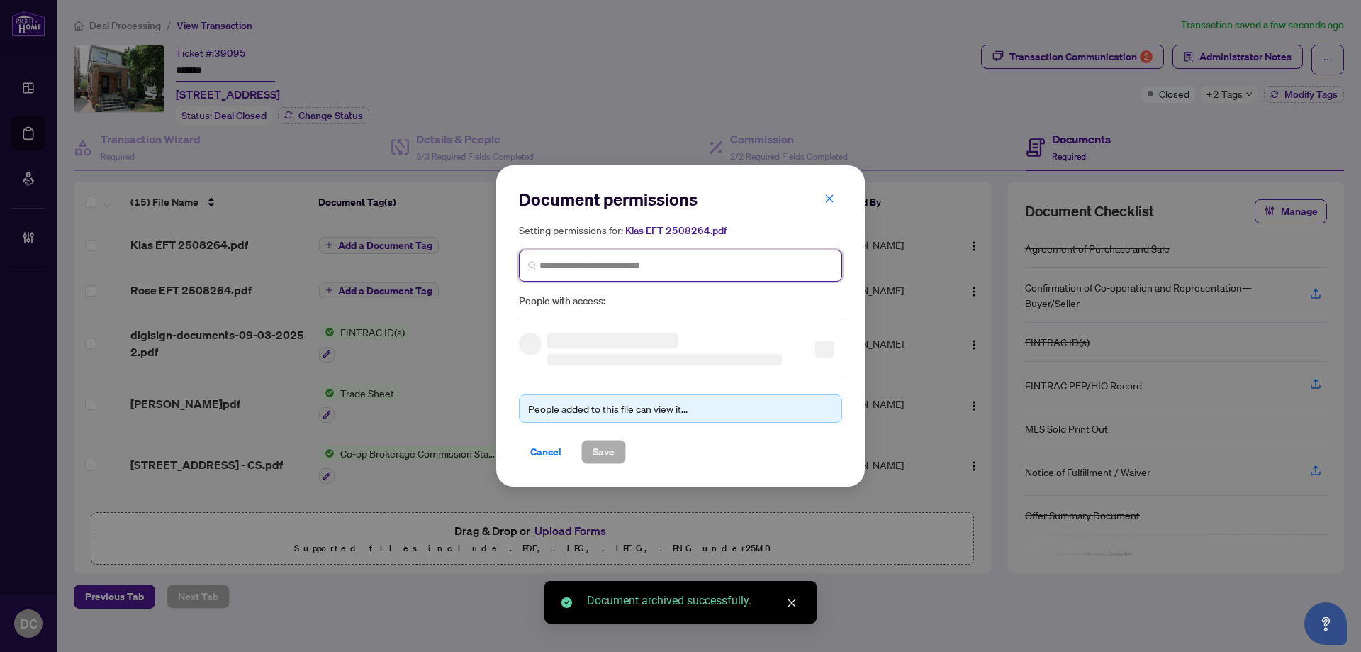
click at [610, 266] on input "search" at bounding box center [687, 265] width 294 height 15
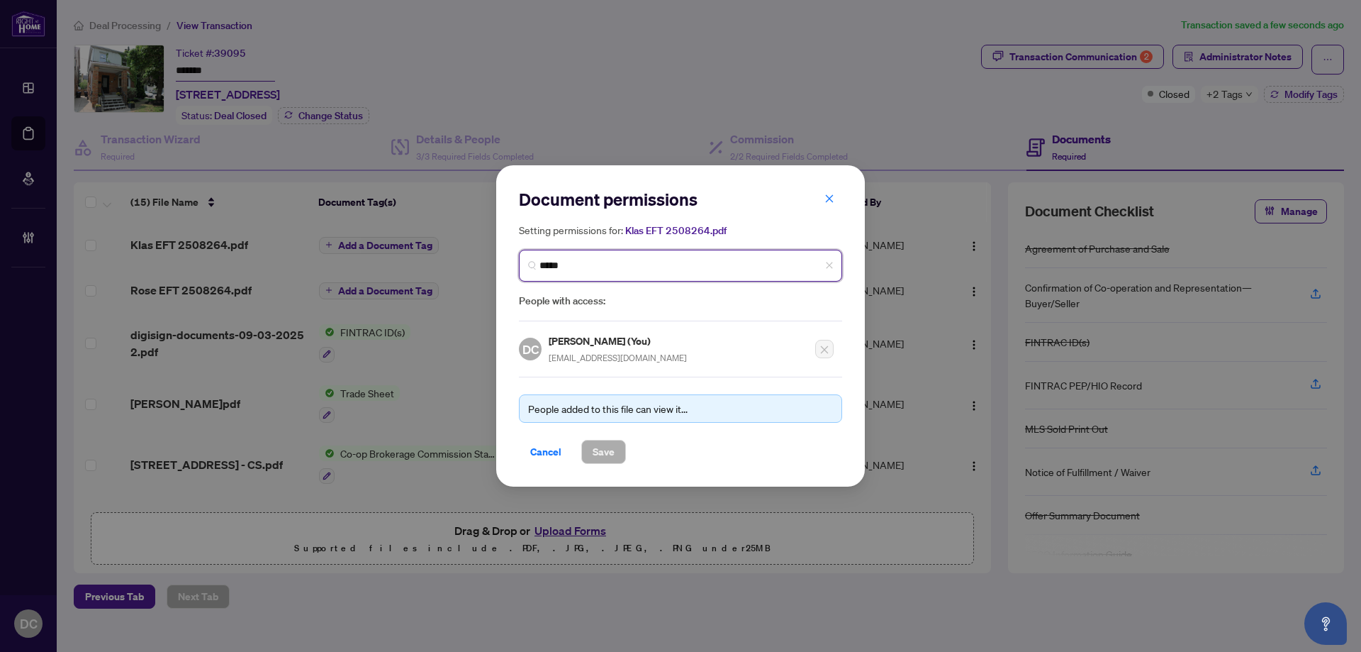
type input "******"
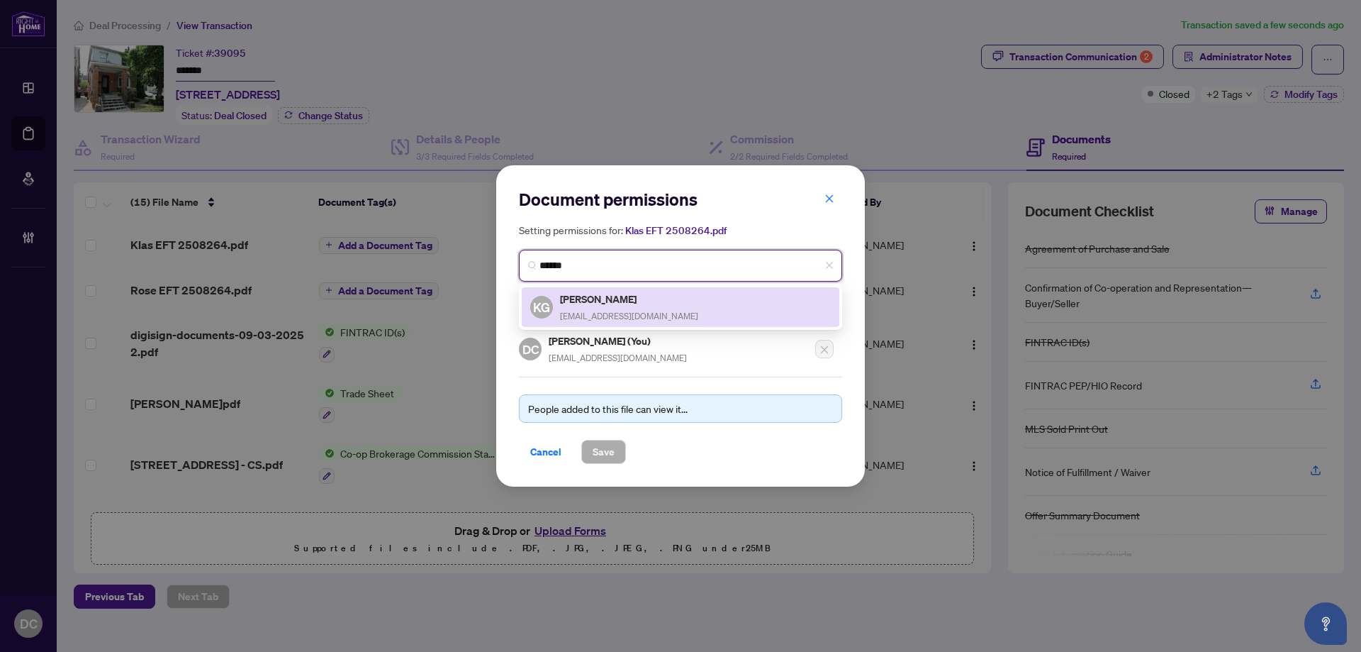
click at [608, 291] on h5 "Klas Goring" at bounding box center [629, 299] width 138 height 16
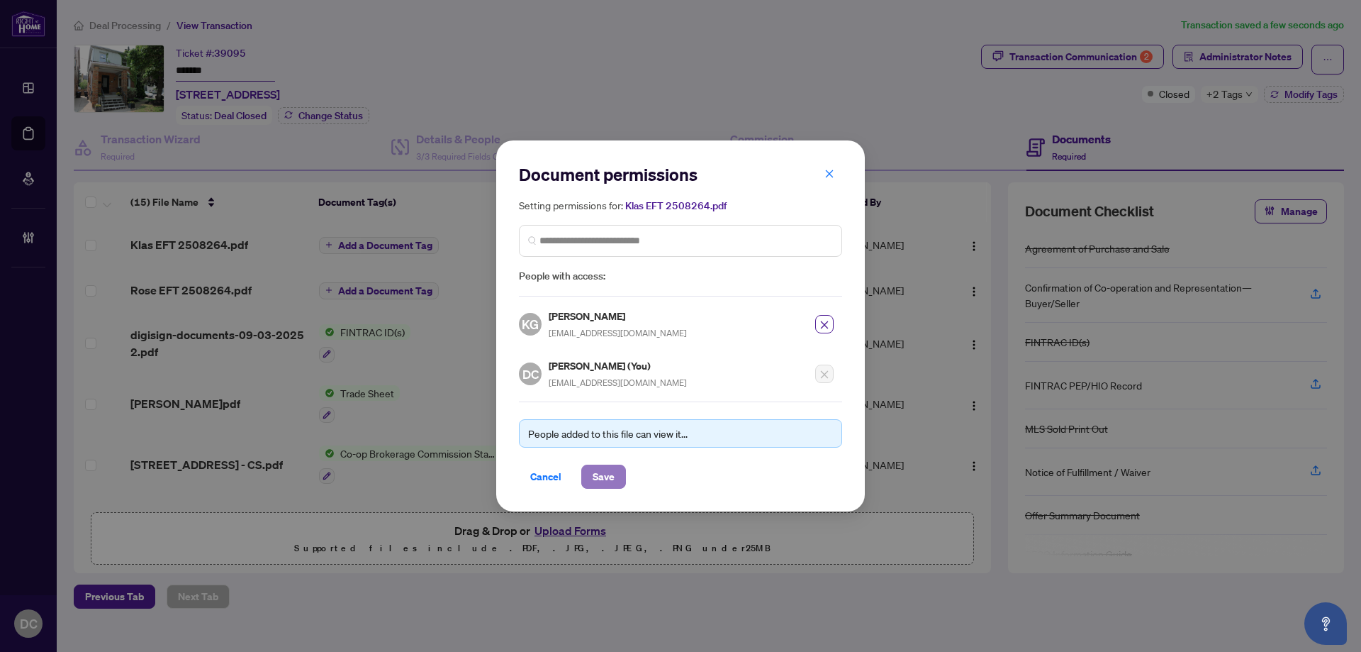
click at [616, 471] on button "Save" at bounding box center [603, 476] width 45 height 24
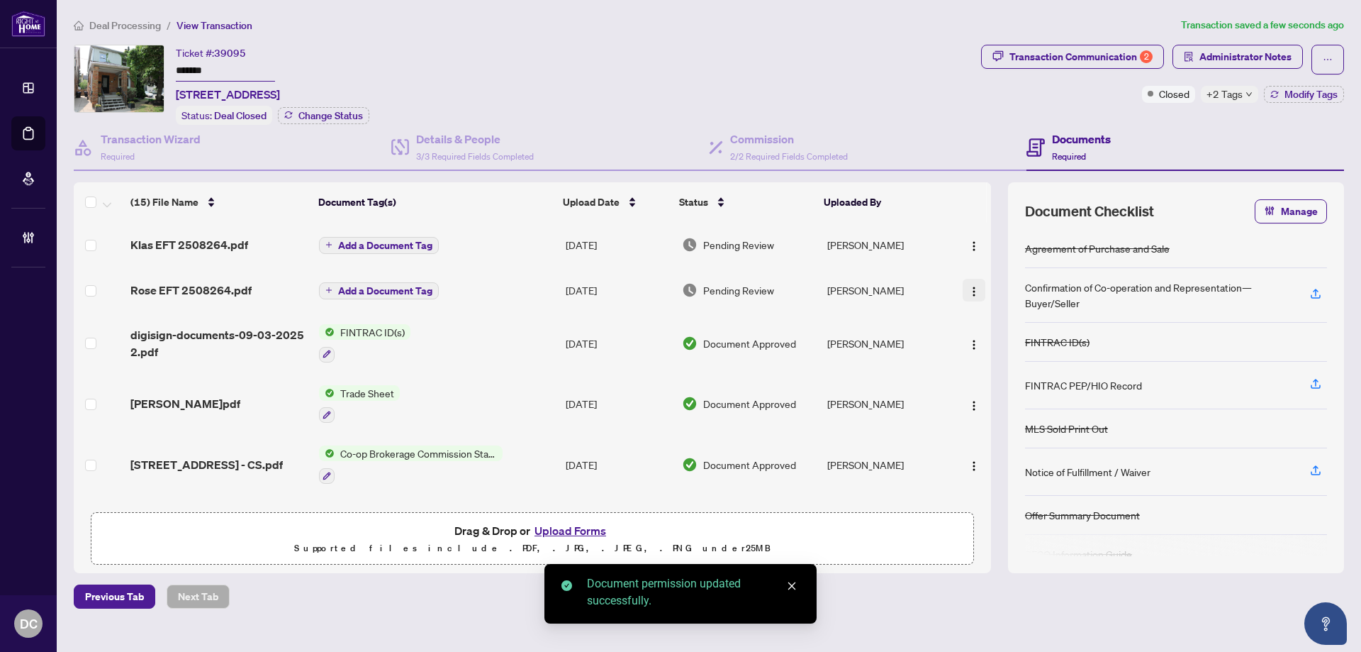
click at [968, 289] on img "button" at bounding box center [973, 291] width 11 height 11
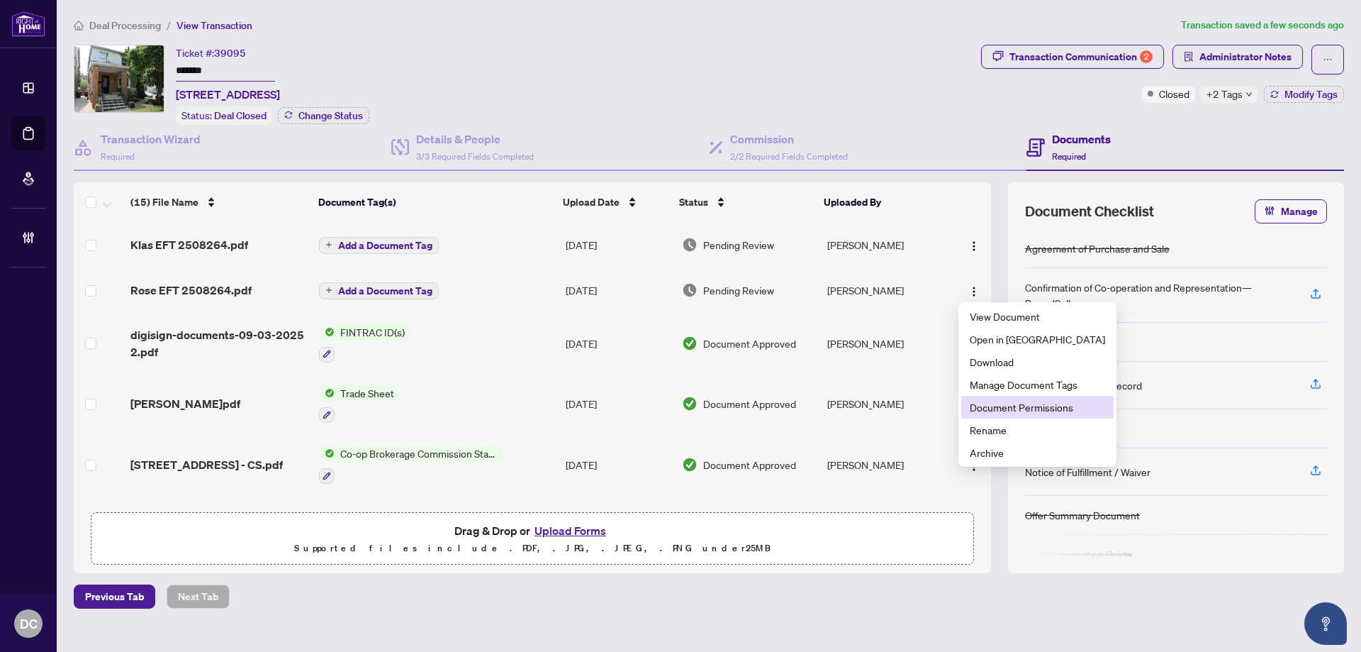
click at [1000, 408] on span "Document Permissions" at bounding box center [1037, 407] width 135 height 16
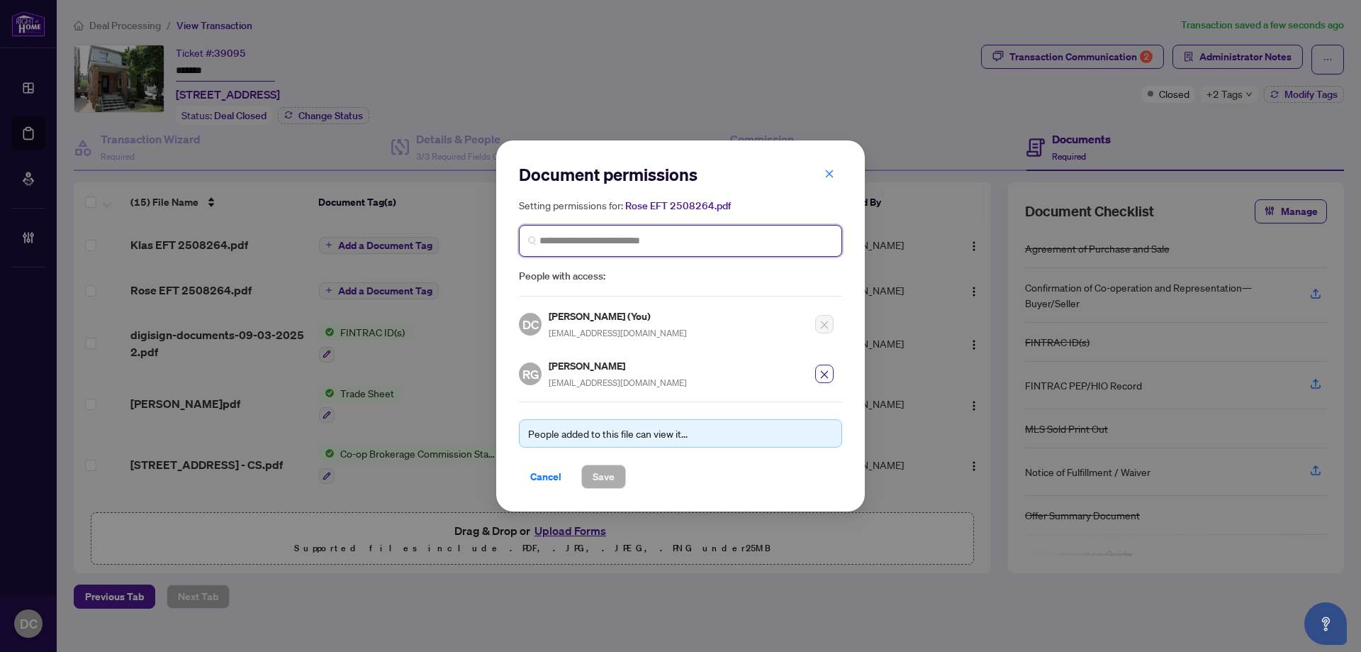
click at [742, 269] on div "Setting permissions for: Rose EFT 2508264.pdf People with access:" at bounding box center [680, 240] width 323 height 87
click at [542, 481] on span "Cancel" at bounding box center [545, 476] width 31 height 23
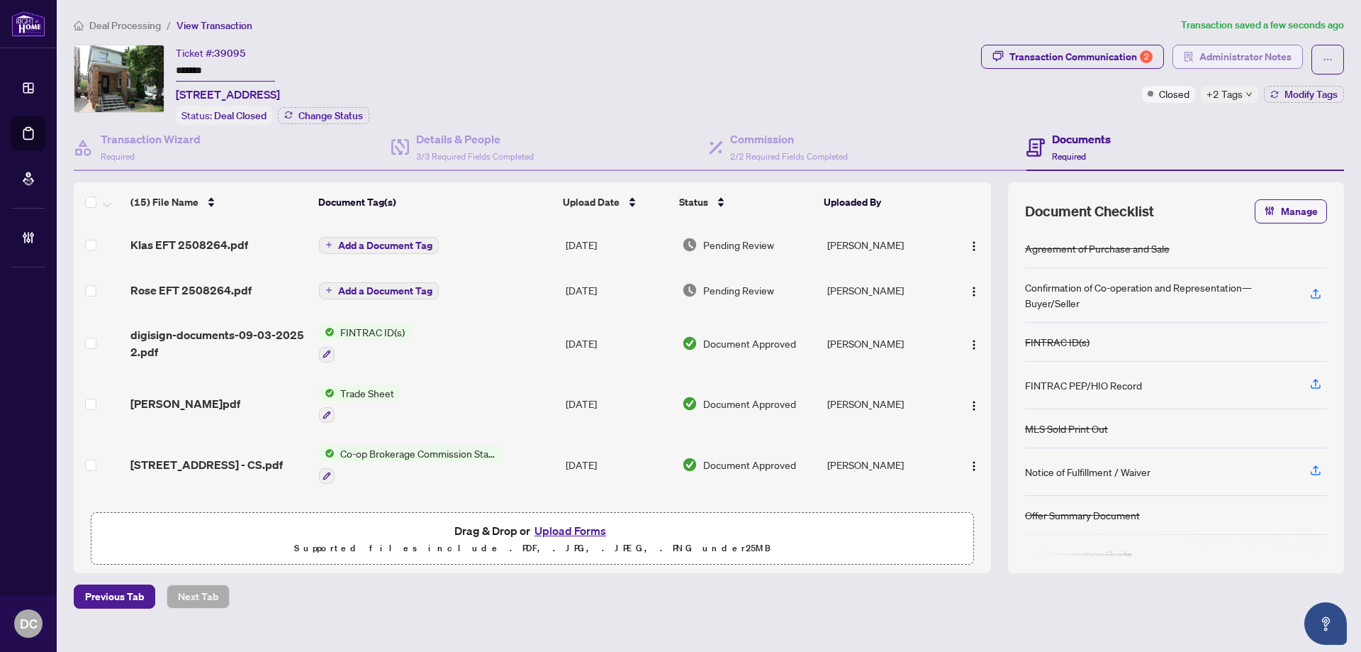
click at [1257, 59] on span "Administrator Notes" at bounding box center [1246, 56] width 92 height 23
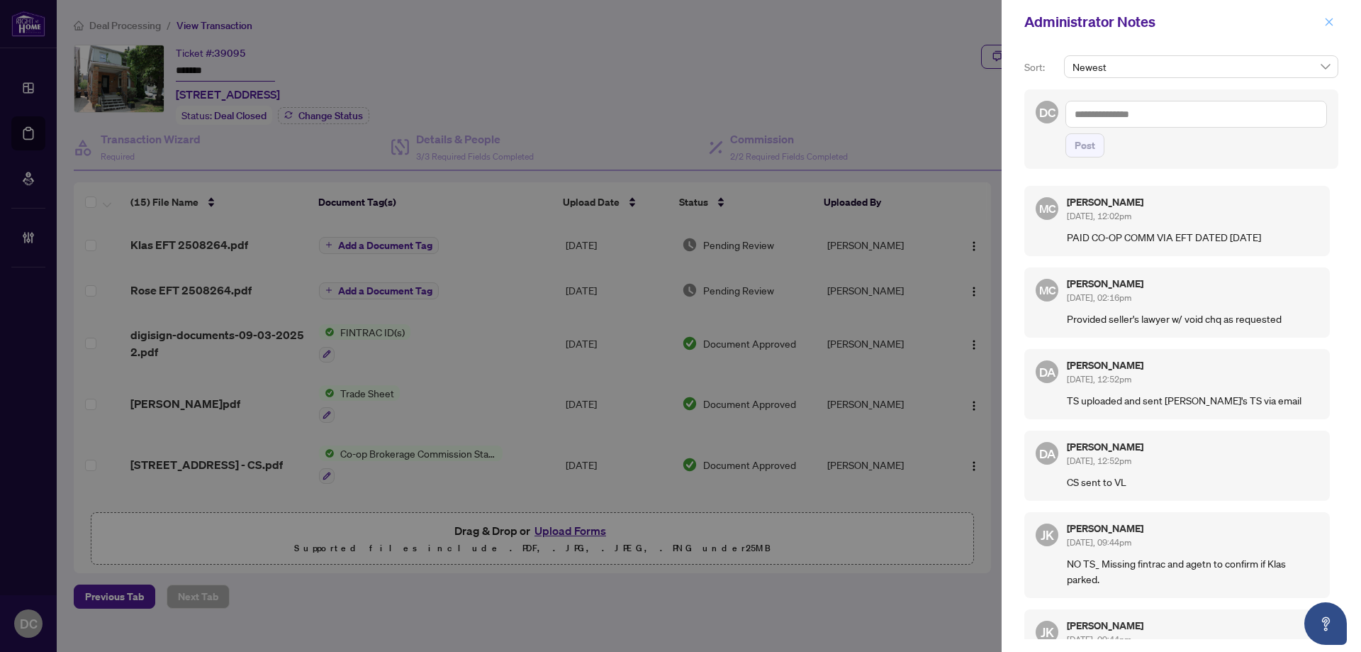
click at [1325, 23] on icon "close" at bounding box center [1329, 22] width 10 height 10
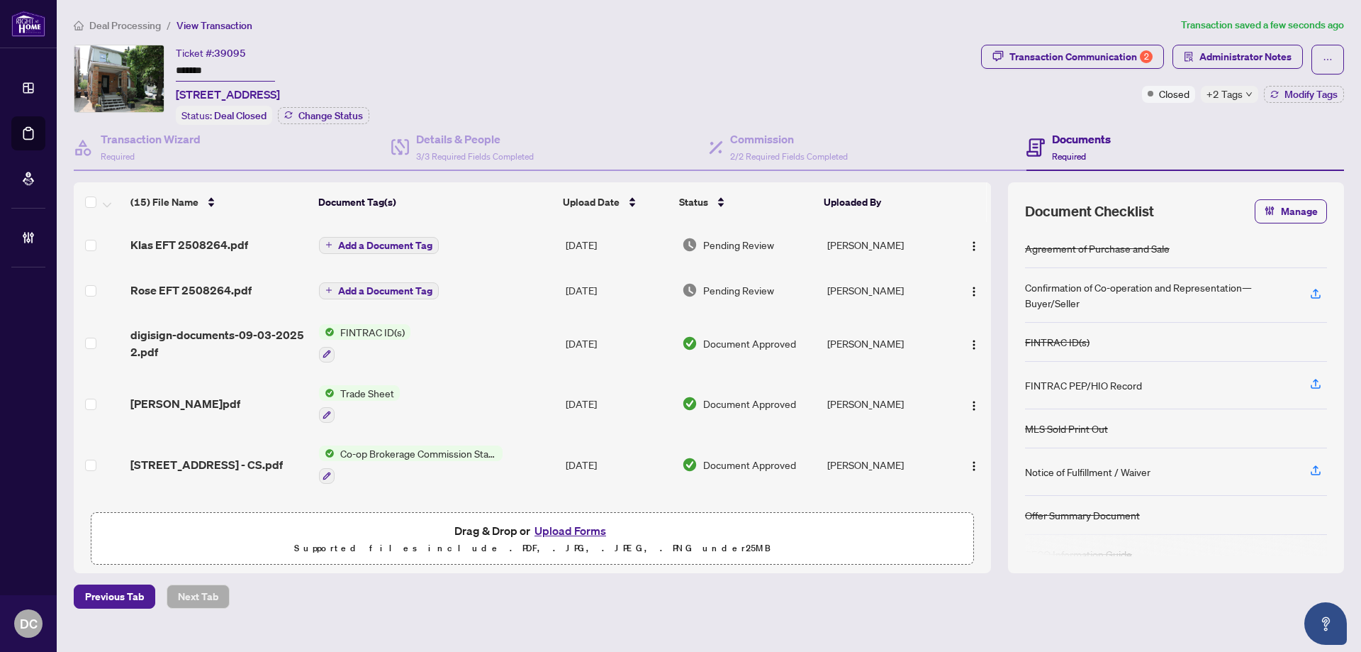
click at [123, 24] on span "Deal Processing" at bounding box center [125, 25] width 72 height 13
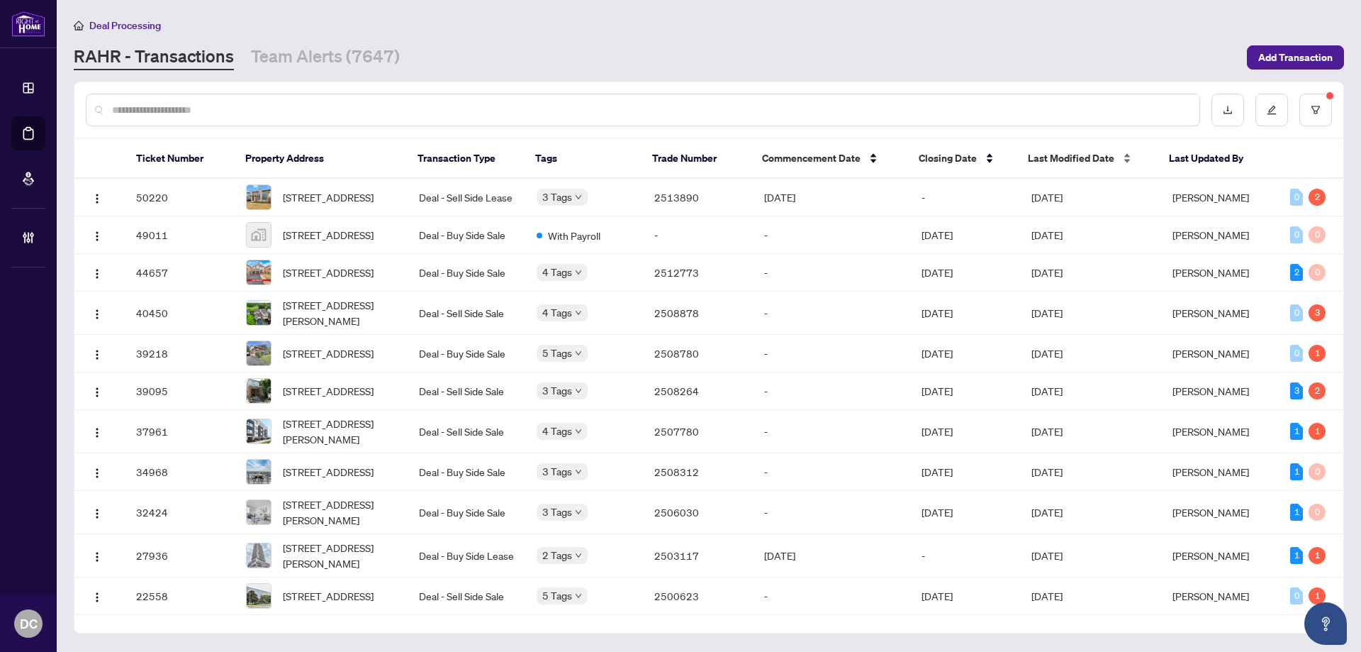
click at [1108, 155] on span "Last Modified Date" at bounding box center [1071, 158] width 86 height 16
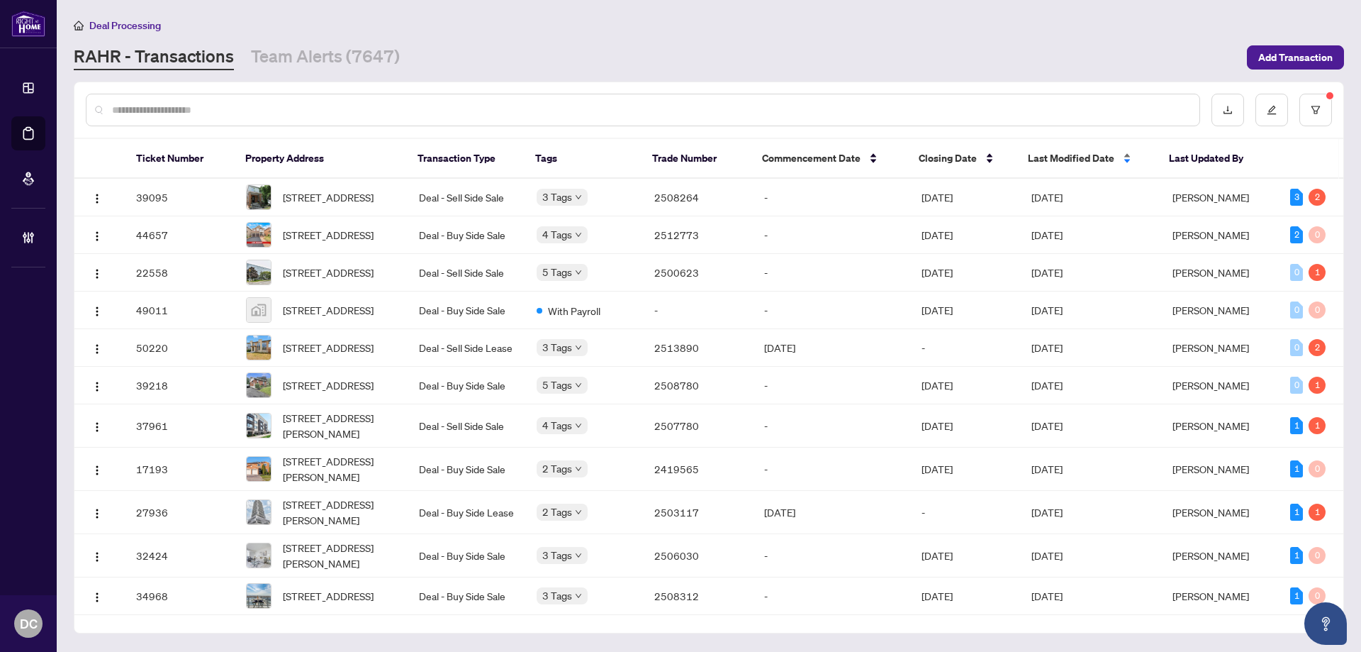
click at [1107, 158] on span "Last Modified Date" at bounding box center [1071, 158] width 86 height 16
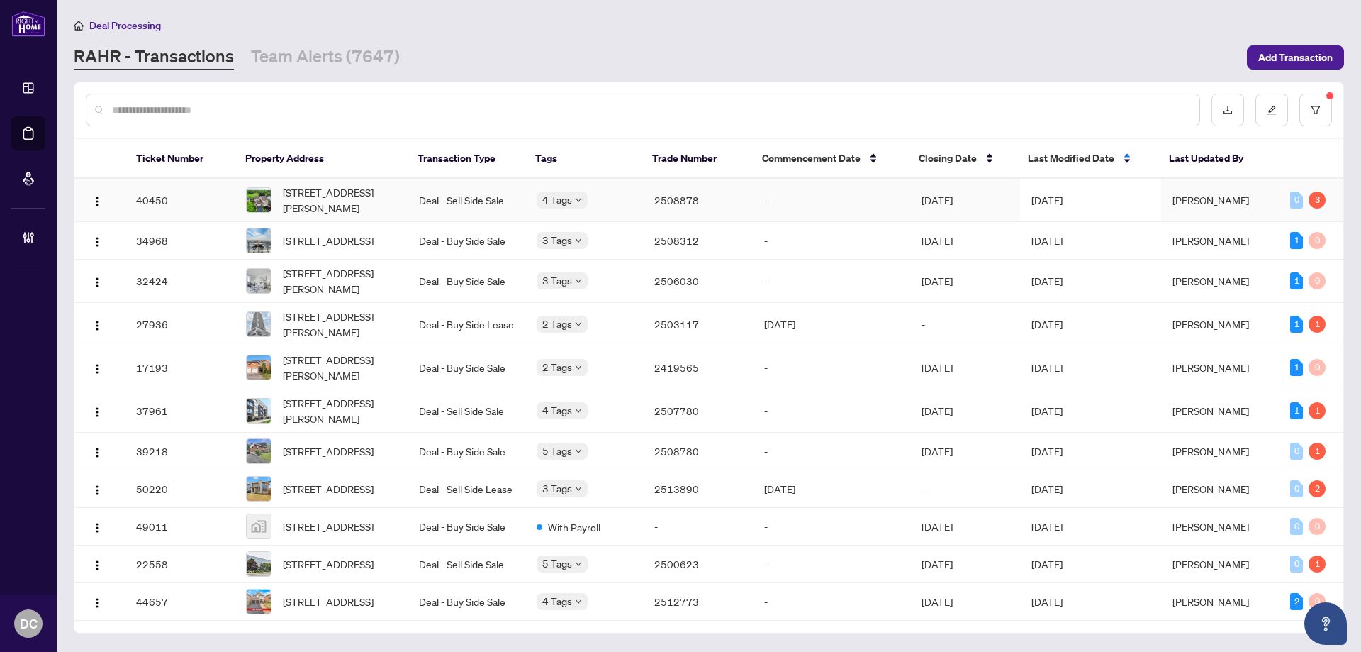
click at [1063, 194] on span "[DATE]" at bounding box center [1047, 200] width 31 height 13
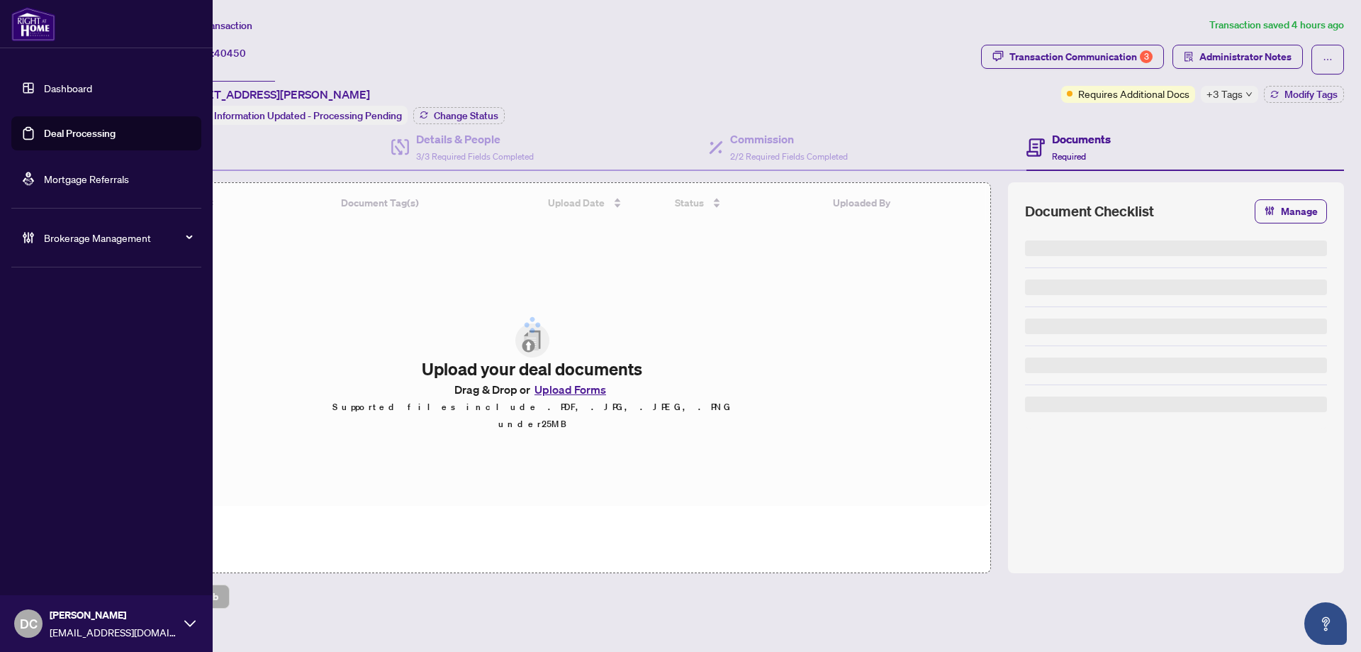
drag, startPoint x: 242, startPoint y: 71, endPoint x: 43, endPoint y: 67, distance: 200.0
click at [43, 65] on div "Dashboard Deal Processing Mortgage Referrals Brokerage Management DC Dawn Chan …" at bounding box center [680, 326] width 1361 height 652
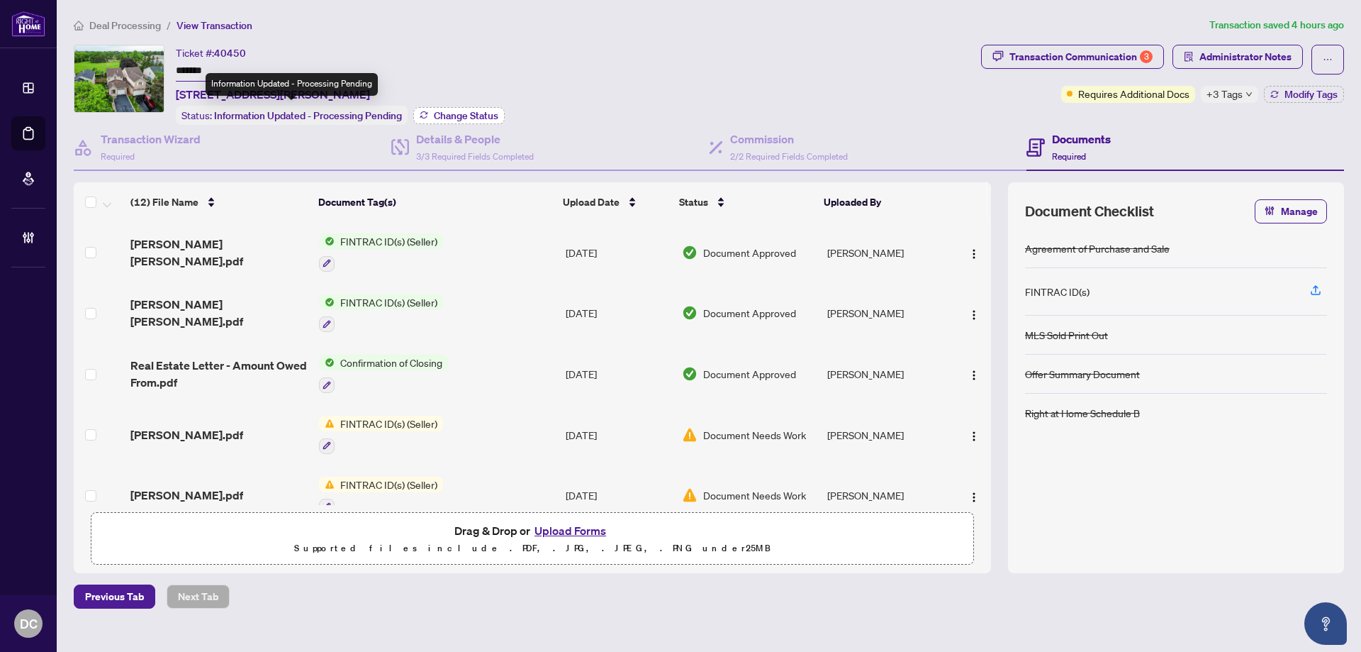
click at [446, 116] on span "Change Status" at bounding box center [466, 116] width 65 height 10
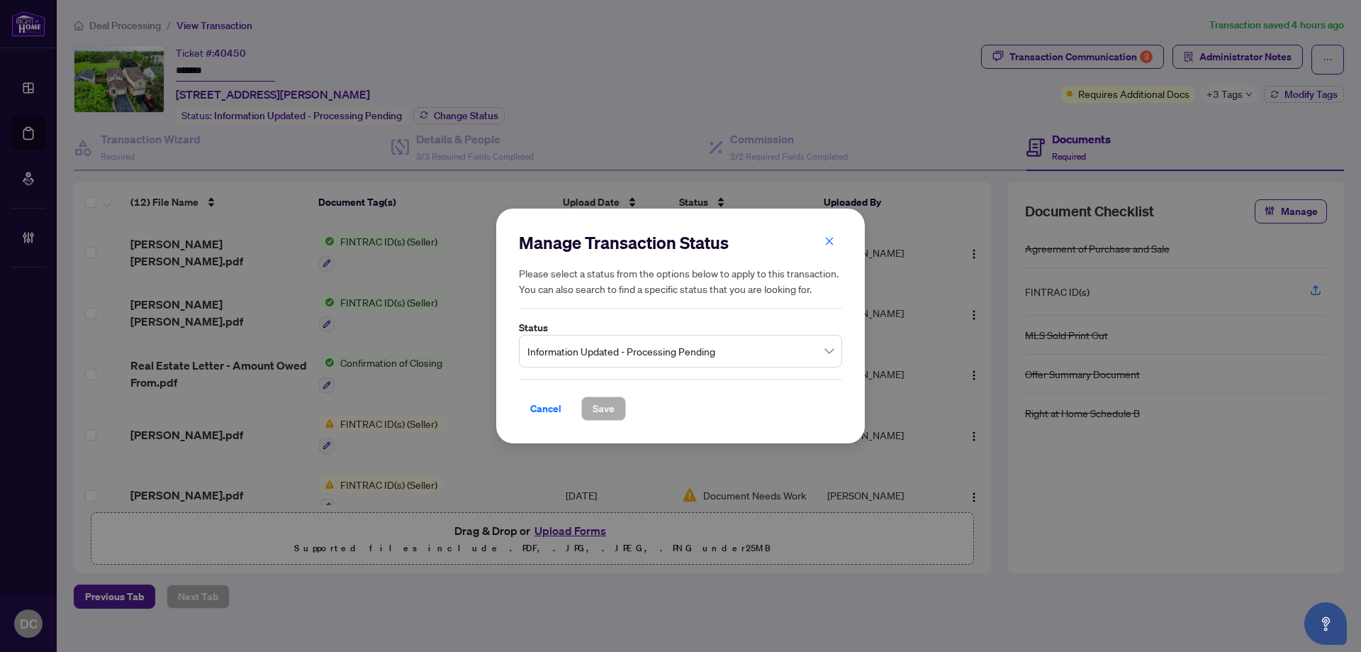
click at [574, 339] on span "Information Updated - Processing Pending" at bounding box center [680, 350] width 306 height 27
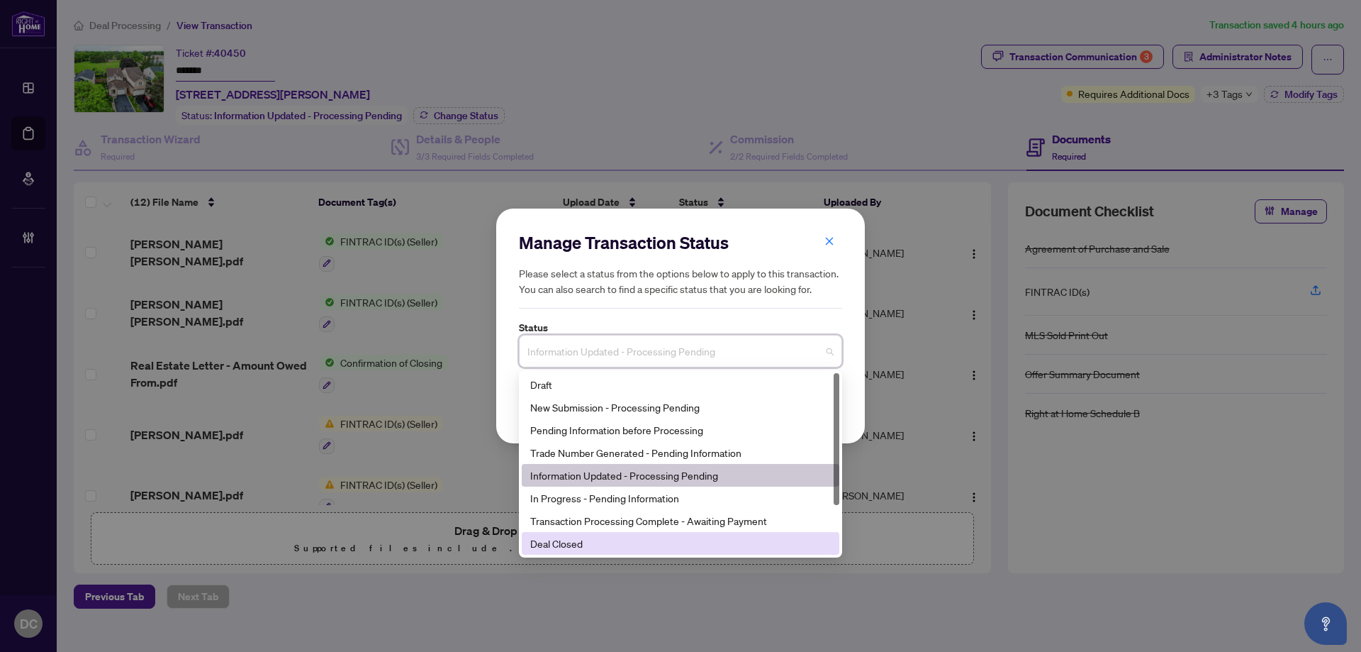
click at [594, 546] on div "Deal Closed" at bounding box center [680, 543] width 301 height 16
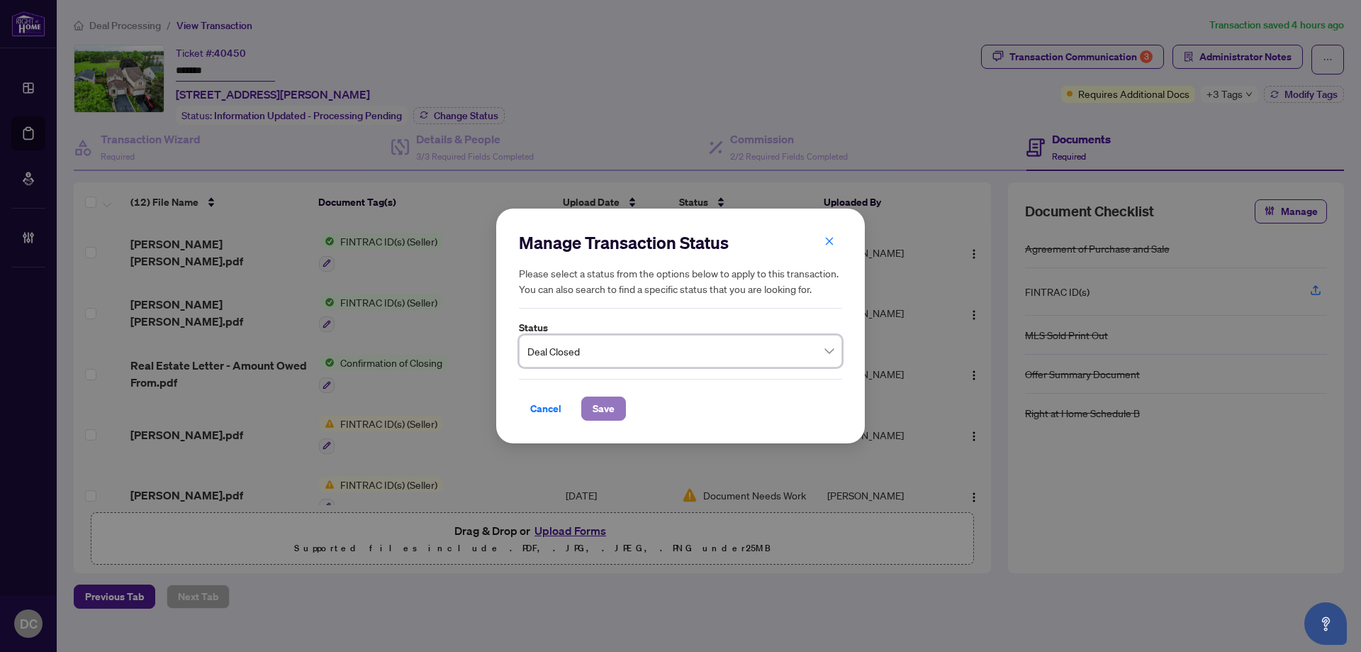
click at [598, 405] on span "Save" at bounding box center [604, 408] width 22 height 23
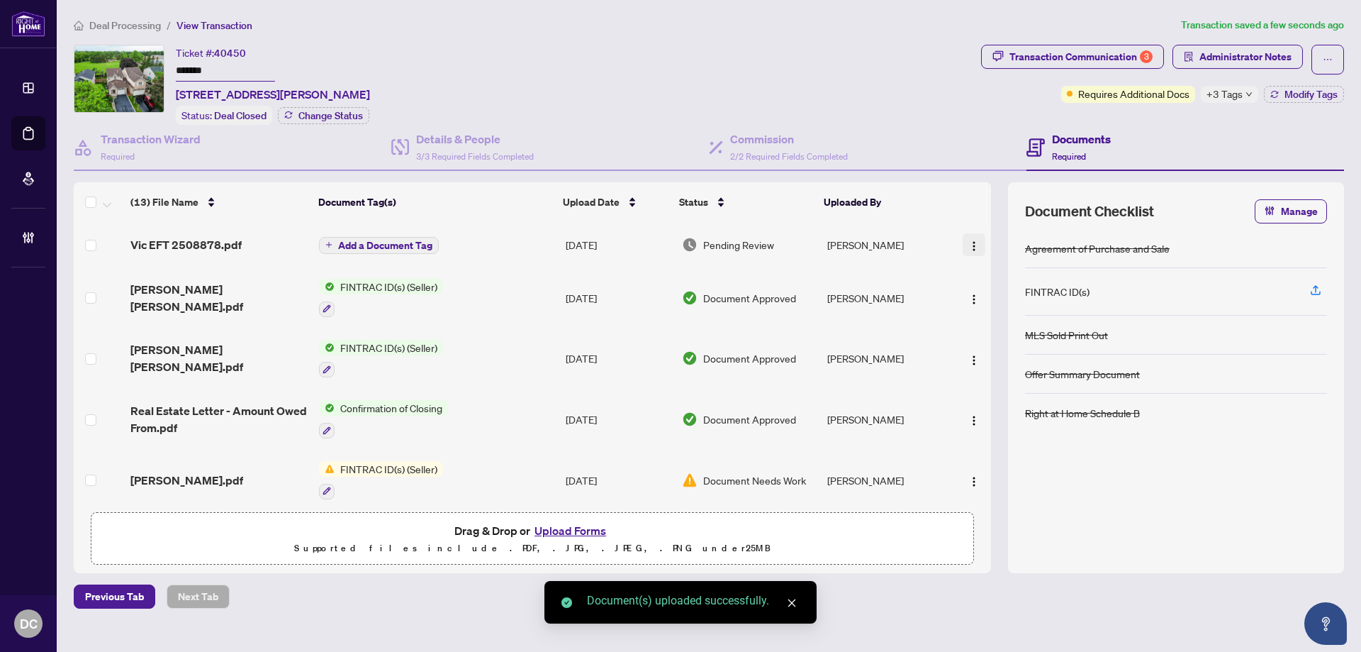
click at [968, 240] on img "button" at bounding box center [973, 245] width 11 height 11
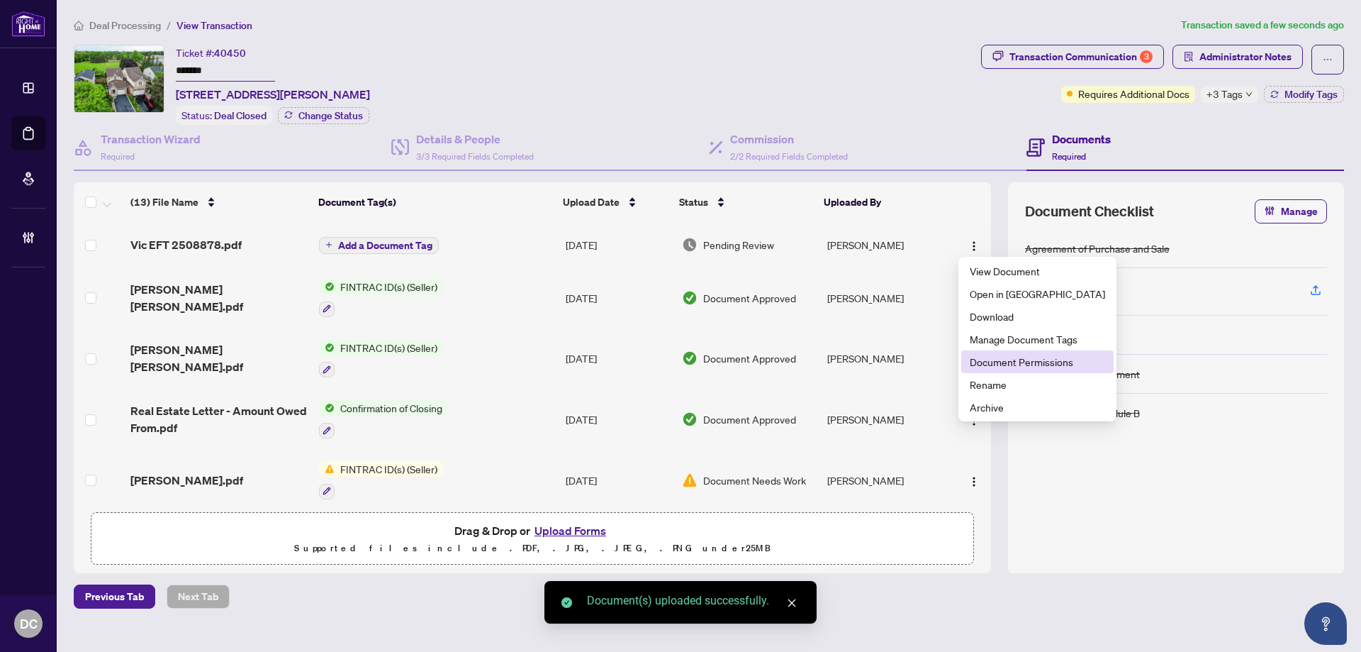
click at [1004, 362] on span "Document Permissions" at bounding box center [1037, 362] width 135 height 16
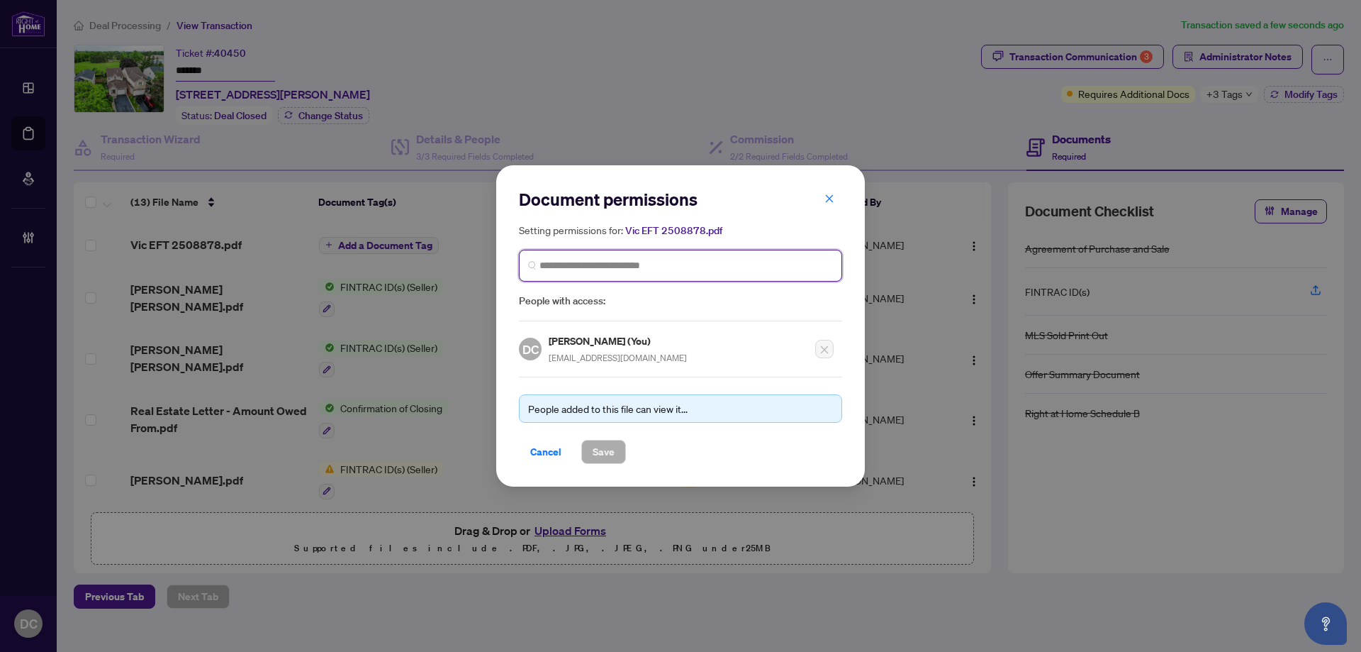
click at [731, 270] on input "search" at bounding box center [687, 265] width 294 height 15
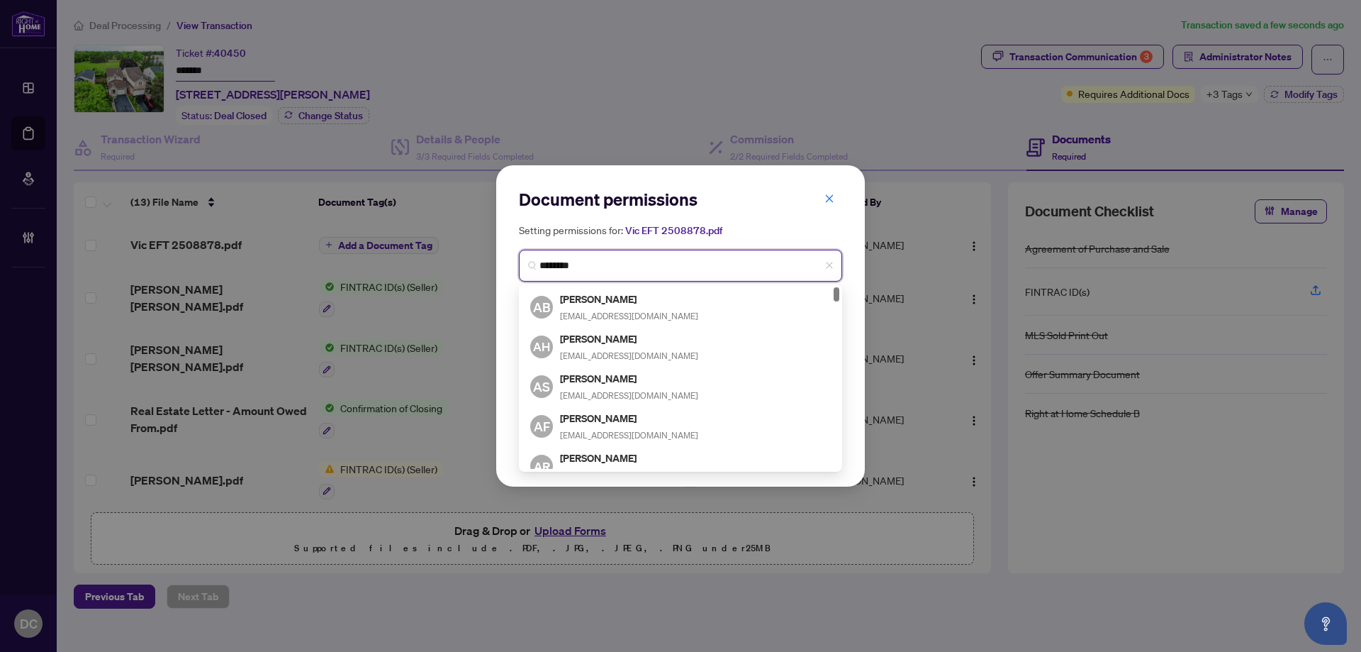
type input "*********"
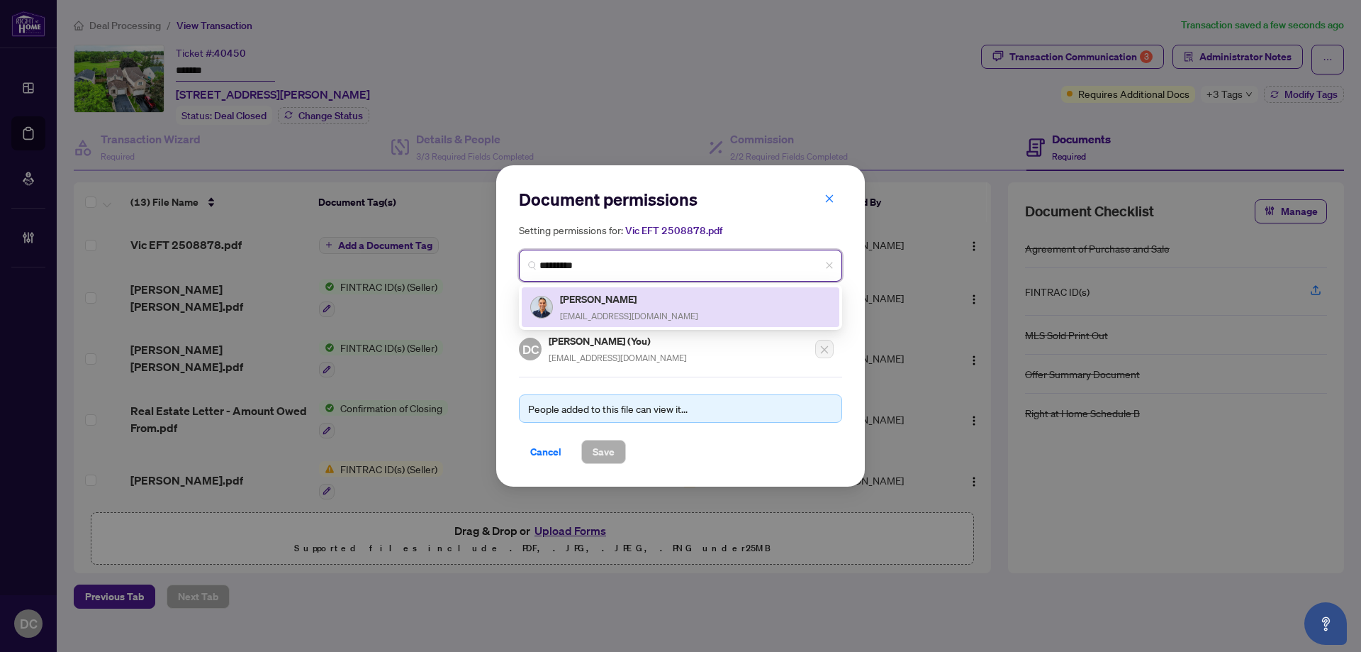
click at [702, 291] on div "Vic Singh textvic@gmail.com" at bounding box center [680, 307] width 301 height 33
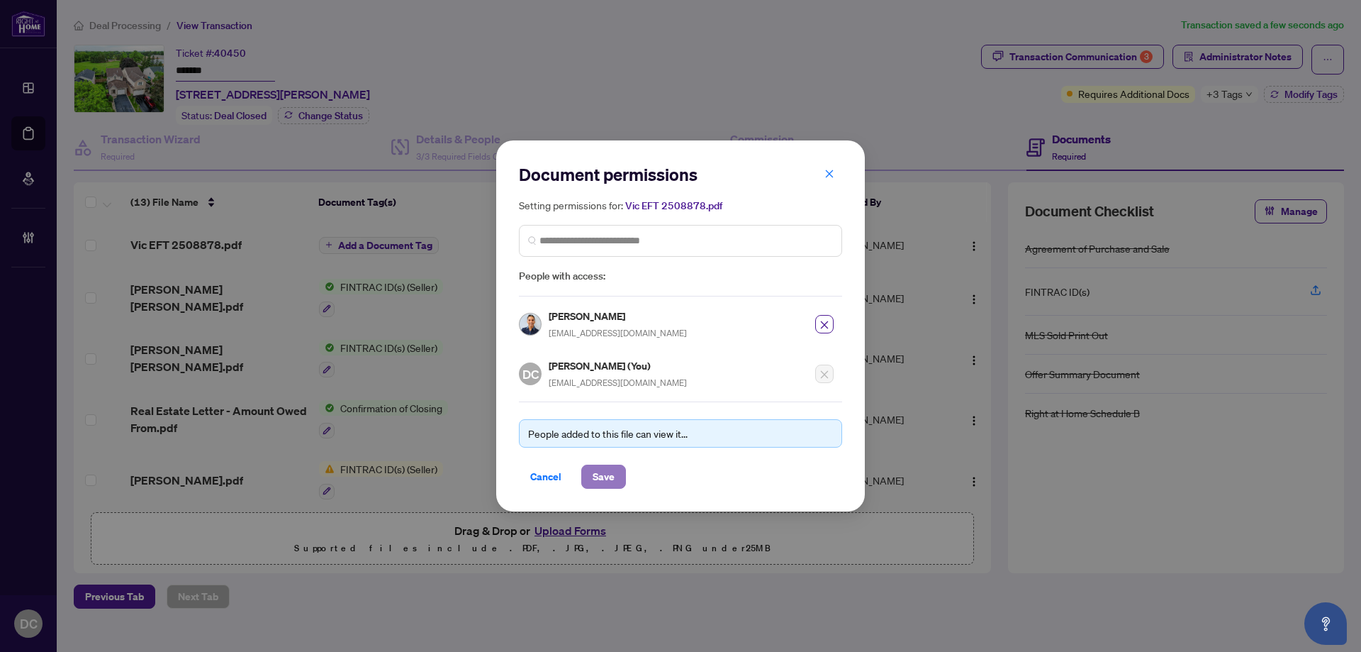
click at [610, 484] on span "Save" at bounding box center [604, 476] width 22 height 23
click at [407, 251] on div "Document permissions Setting permissions for: Vic EFT 2508878.pdf 2894 Vic Sing…" at bounding box center [680, 326] width 1361 height 652
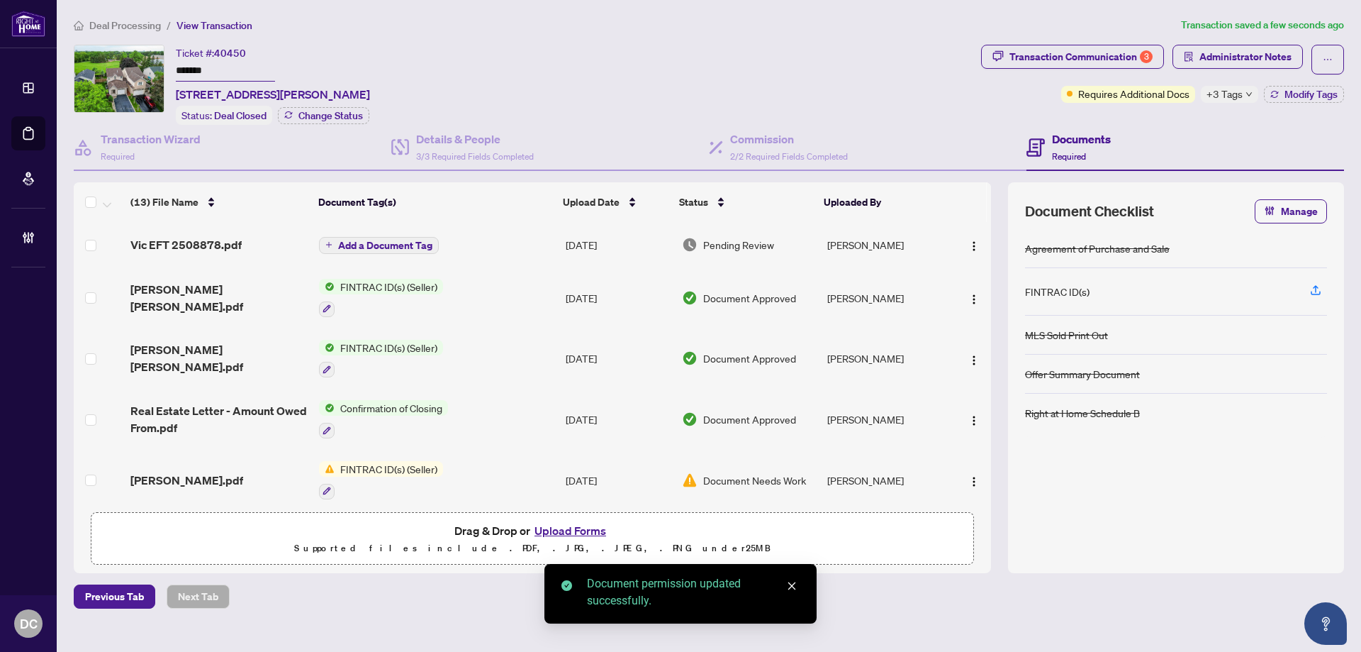
click at [414, 247] on span "Add a Document Tag" at bounding box center [385, 245] width 94 height 10
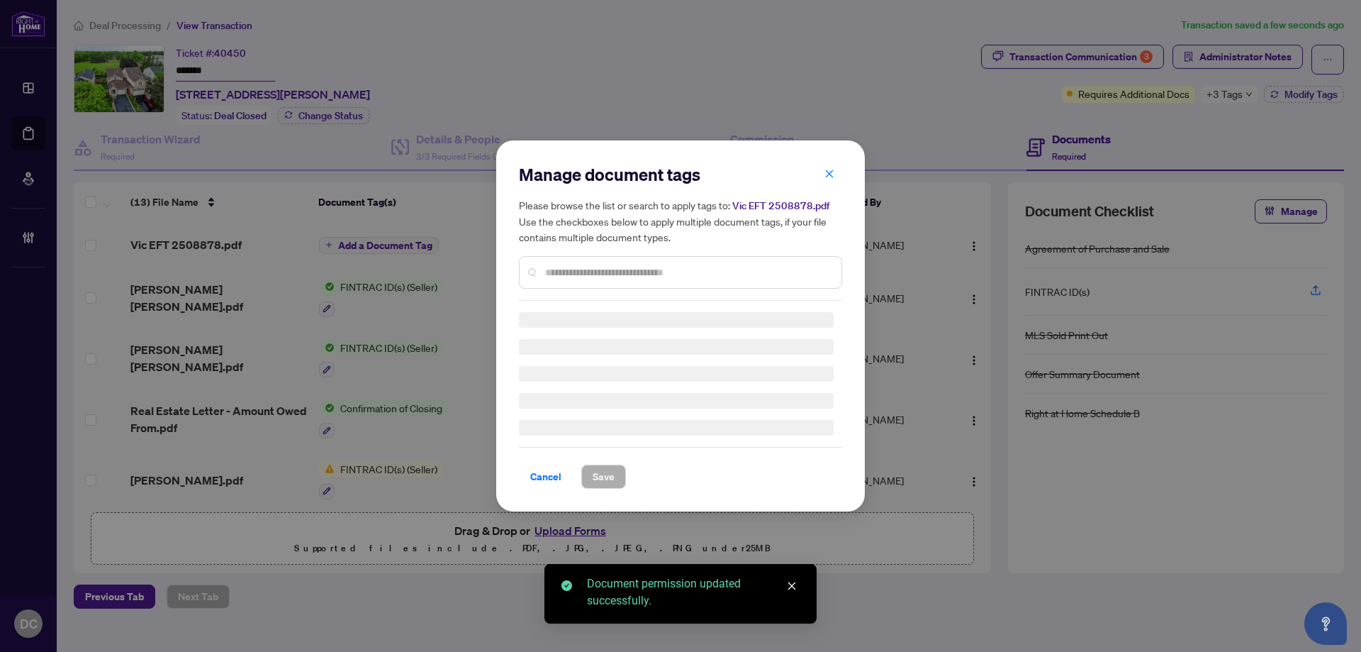
click at [622, 271] on input "text" at bounding box center [687, 272] width 285 height 16
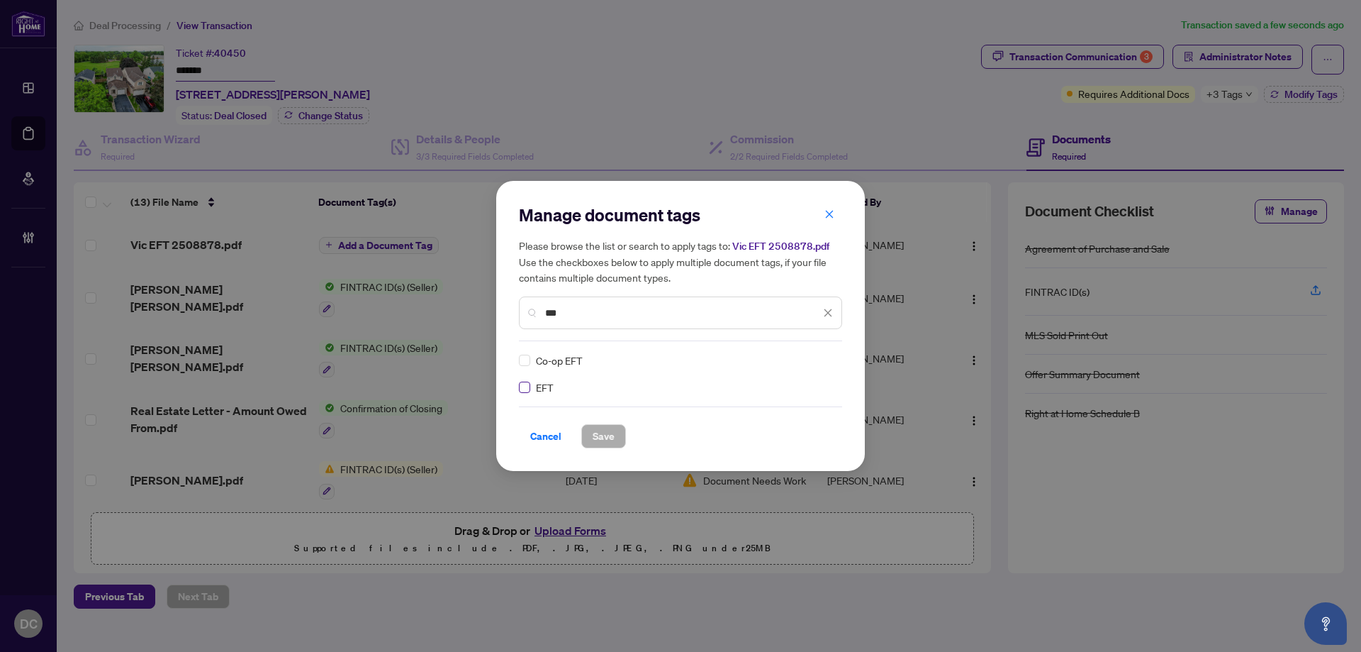
type input "***"
click at [813, 364] on img at bounding box center [813, 360] width 14 height 14
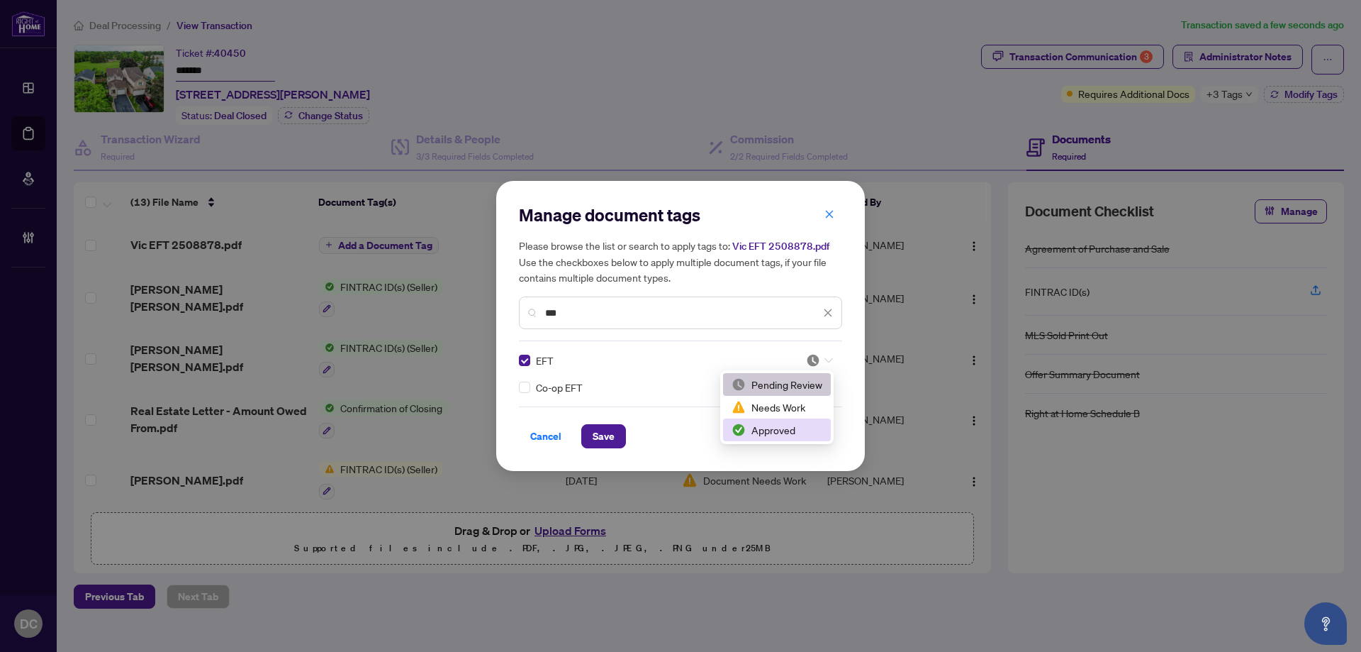
click at [778, 431] on div "Approved" at bounding box center [777, 430] width 91 height 16
click at [604, 436] on span "Save" at bounding box center [604, 436] width 22 height 23
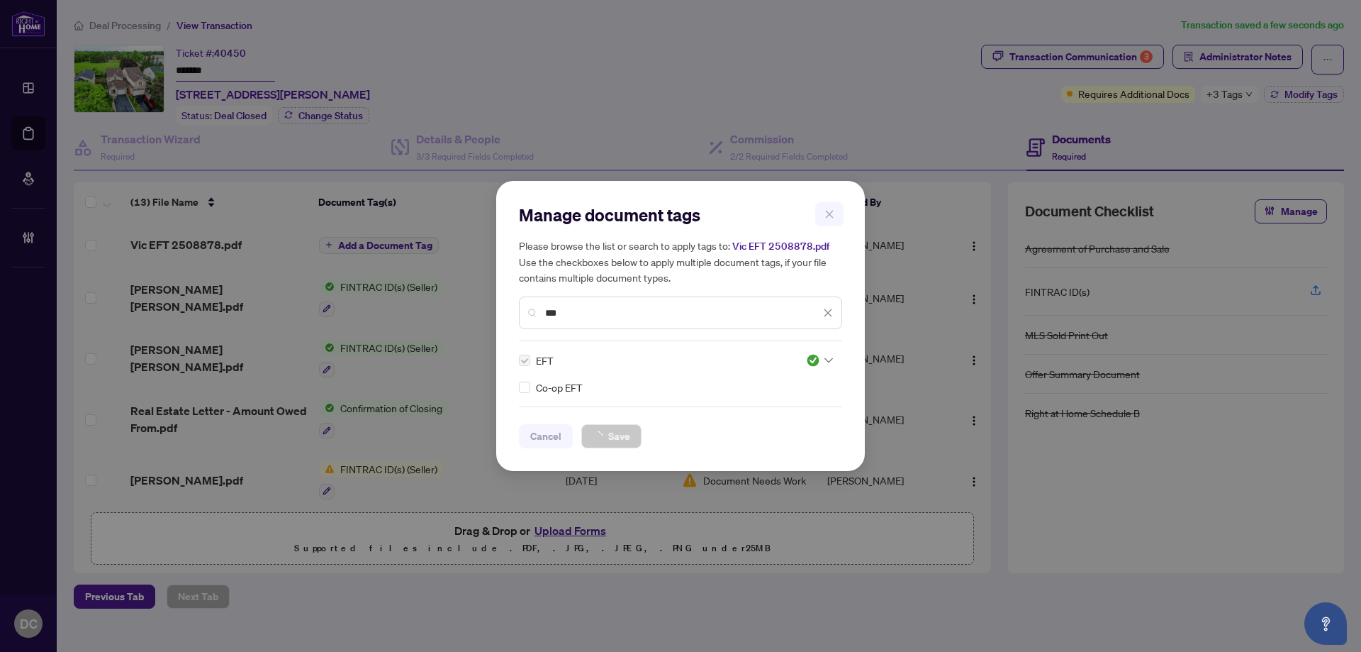
click at [1247, 95] on div "Manage document tags Please browse the list or search to apply tags to: Vic EFT…" at bounding box center [680, 326] width 1361 height 652
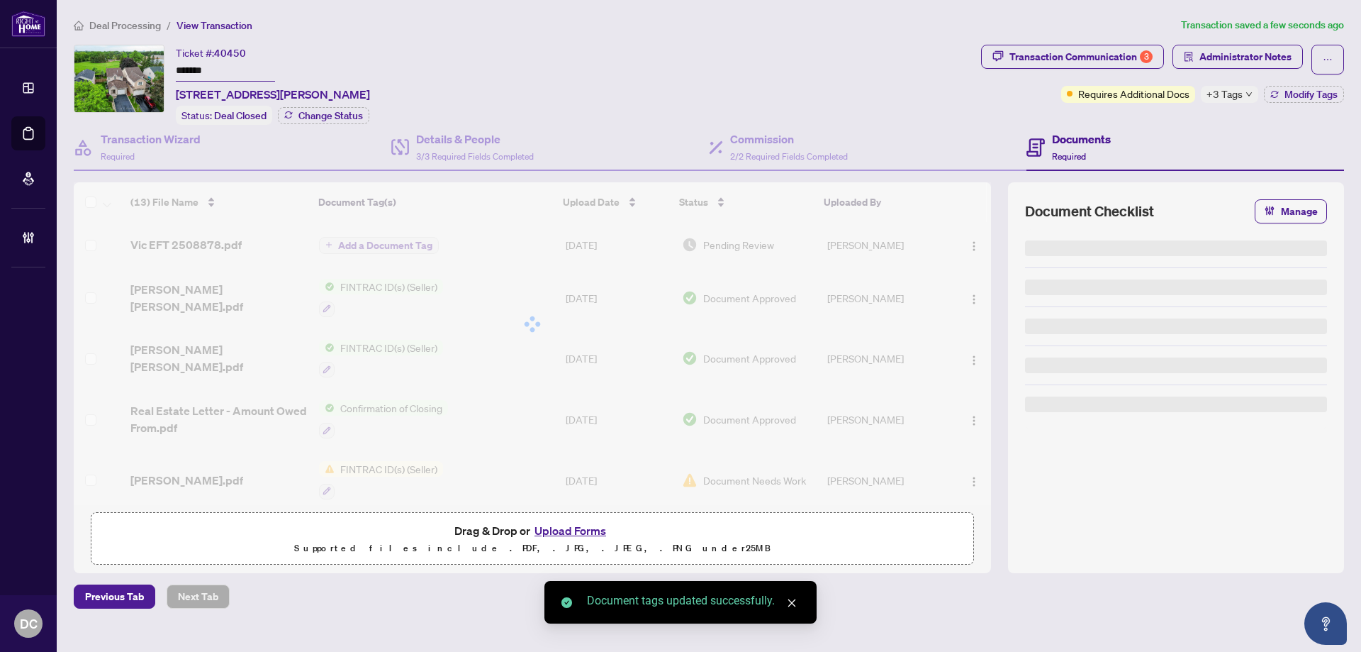
click at [1244, 98] on div "+3 Tags" at bounding box center [1229, 94] width 57 height 17
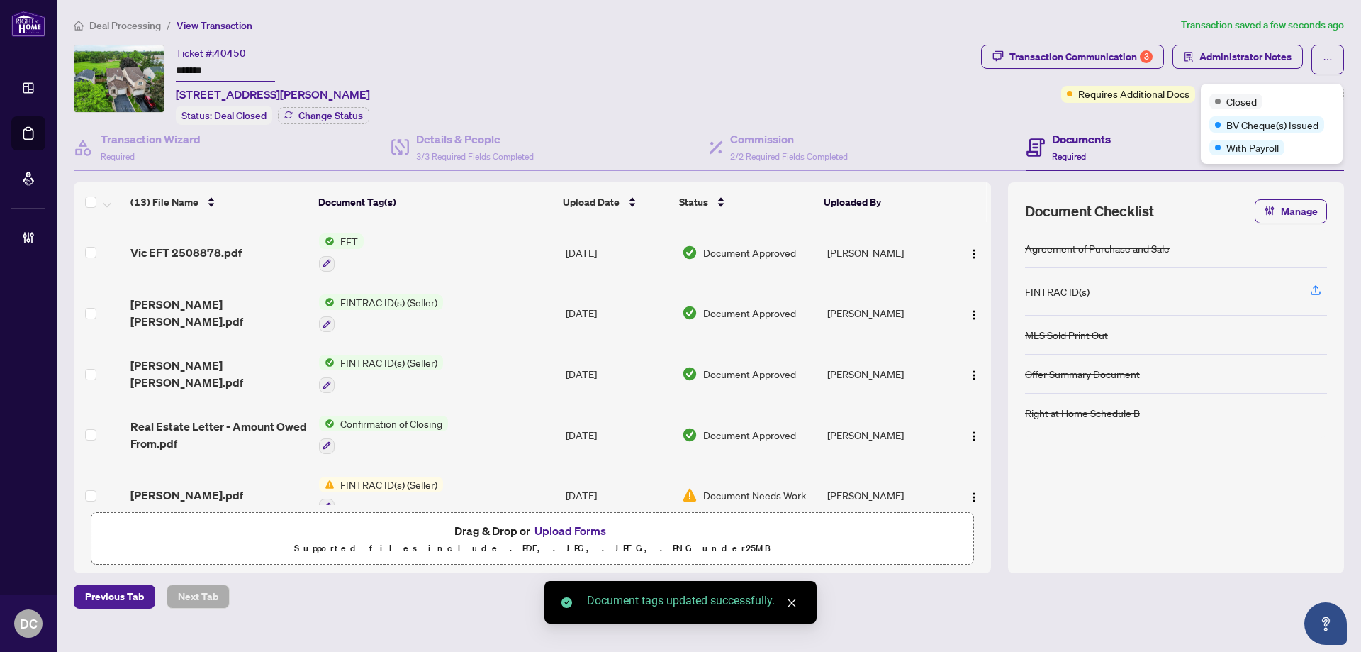
click at [1173, 125] on div "Documents Required" at bounding box center [1186, 148] width 318 height 46
click at [1299, 96] on span "Modify Tags" at bounding box center [1311, 94] width 53 height 10
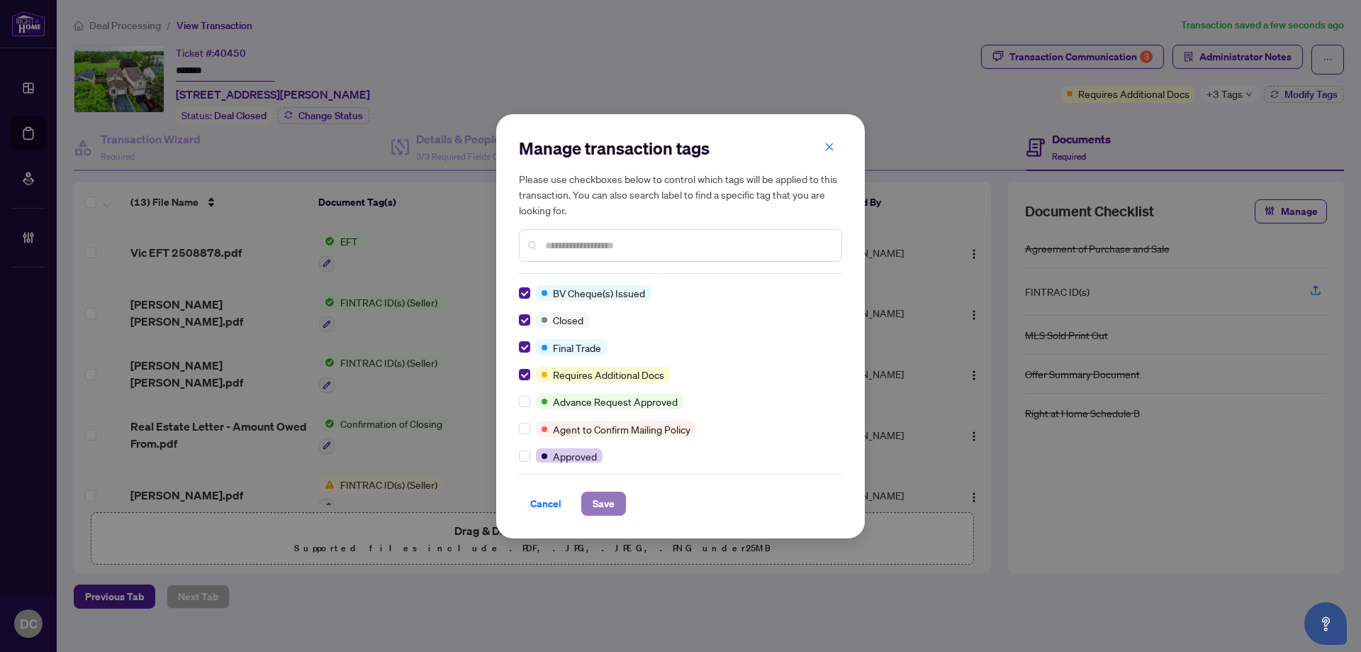
click at [599, 505] on span "Save" at bounding box center [604, 503] width 22 height 23
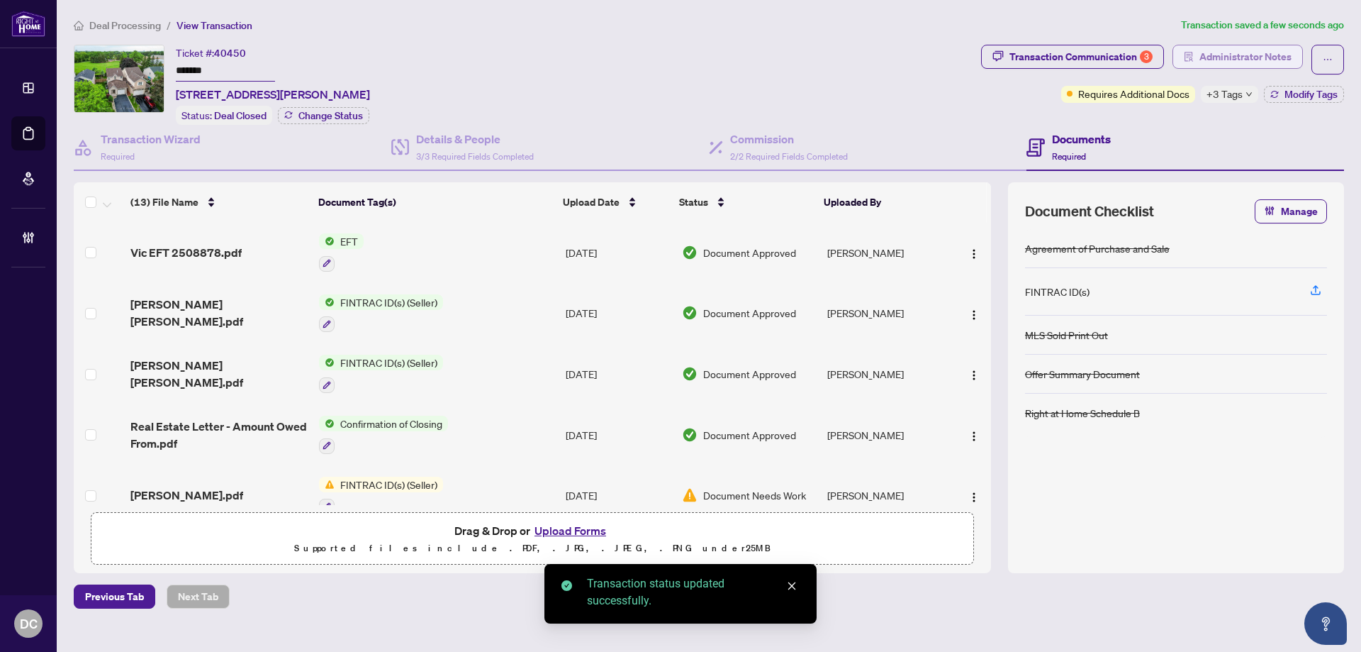
click at [1205, 50] on span "Administrator Notes" at bounding box center [1246, 56] width 92 height 23
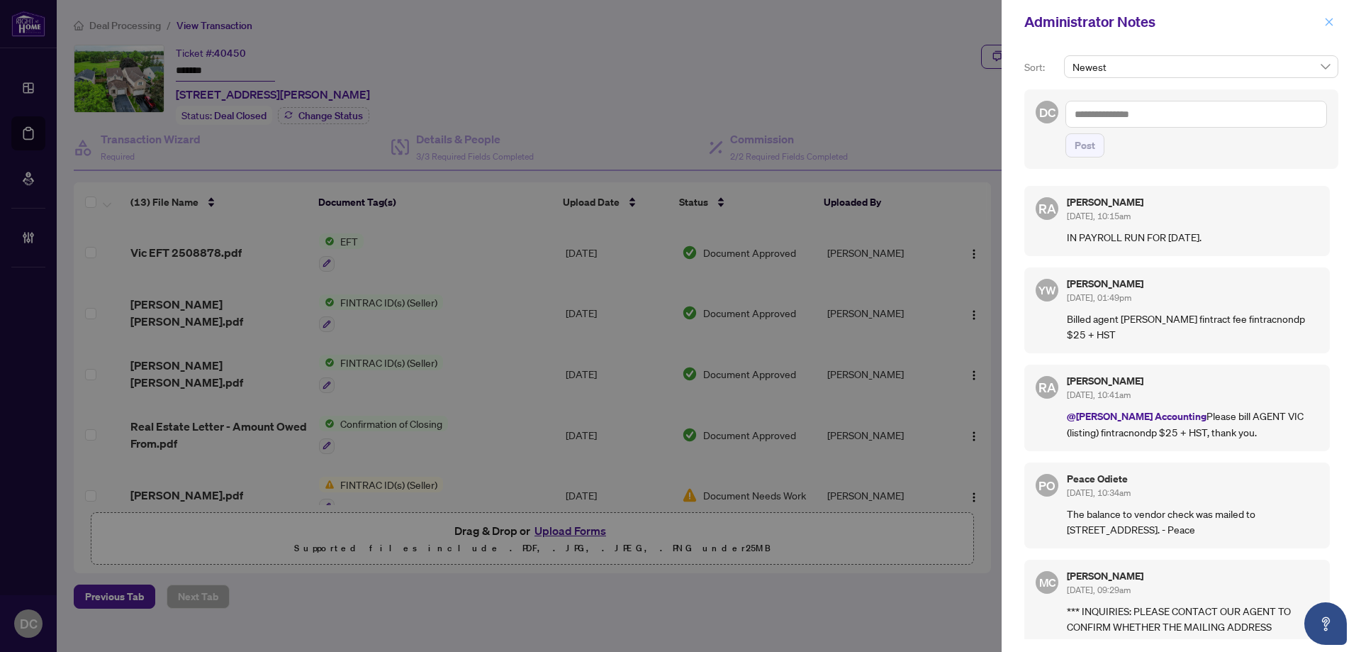
click at [1327, 22] on icon "close" at bounding box center [1329, 22] width 10 height 10
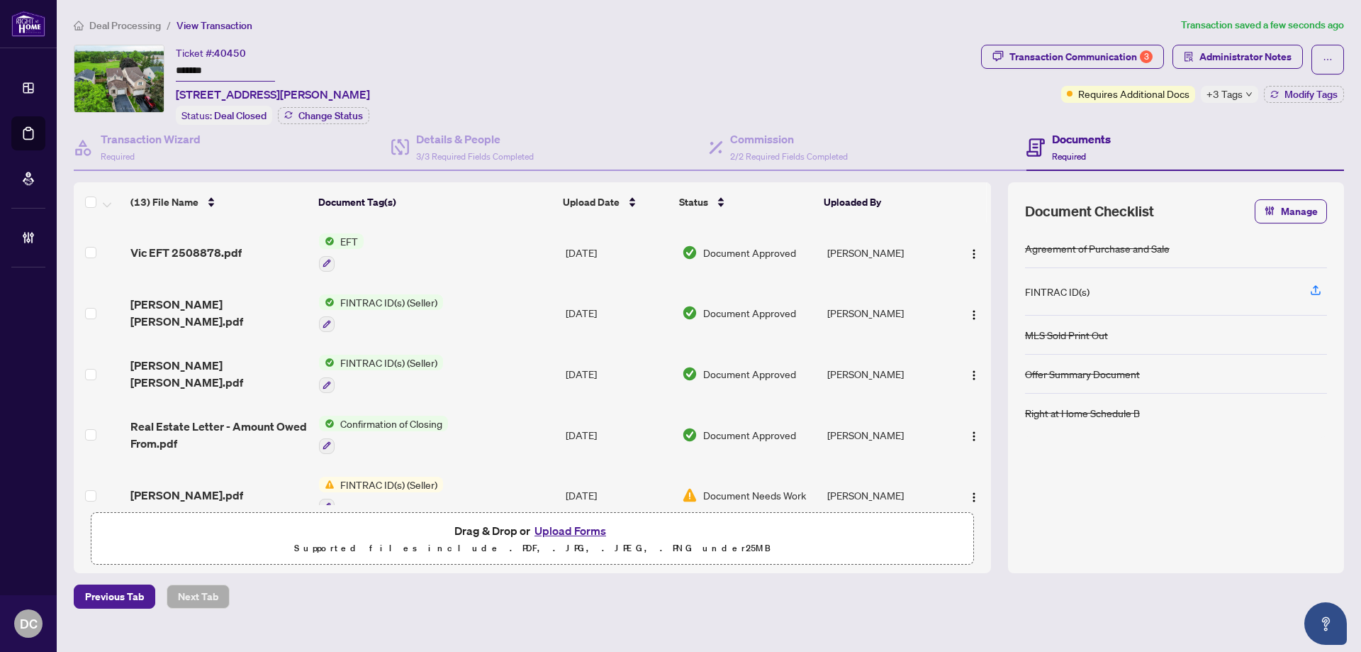
click at [128, 21] on span "Deal Processing" at bounding box center [125, 25] width 72 height 13
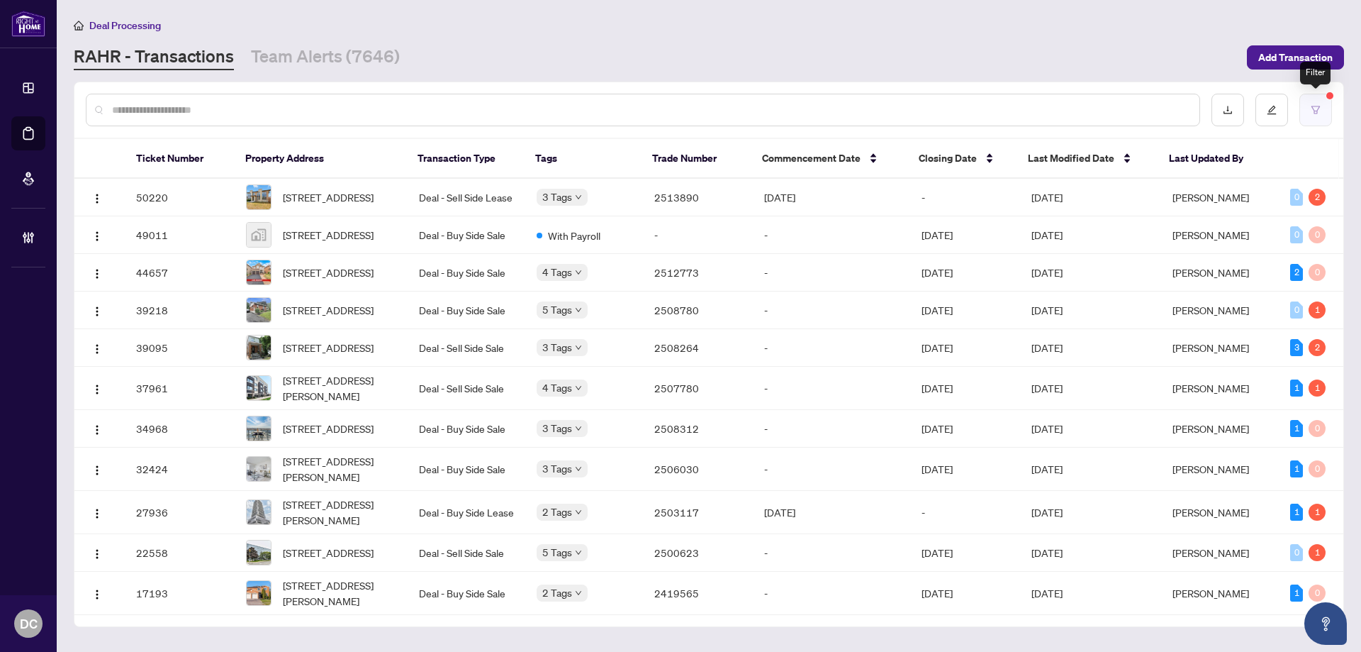
click at [1326, 114] on button "button" at bounding box center [1316, 110] width 33 height 33
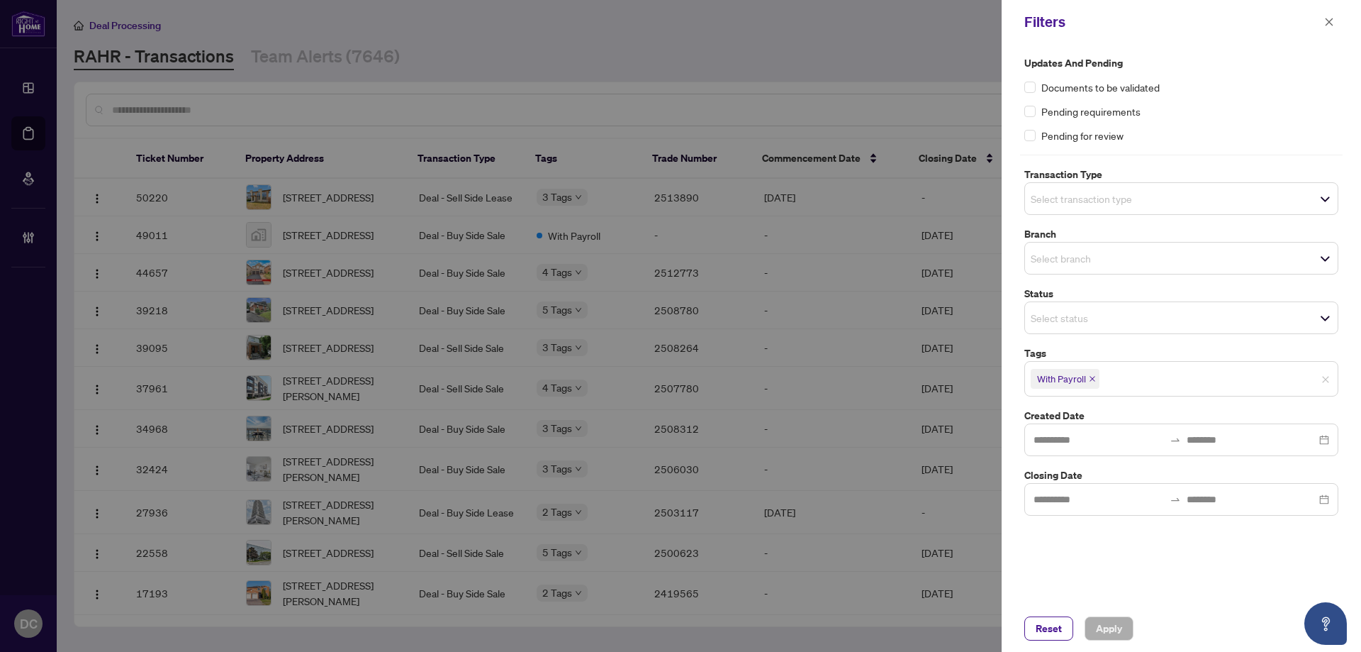
click at [1089, 376] on icon "close" at bounding box center [1092, 378] width 7 height 7
click at [1105, 627] on span "Apply" at bounding box center [1109, 628] width 26 height 23
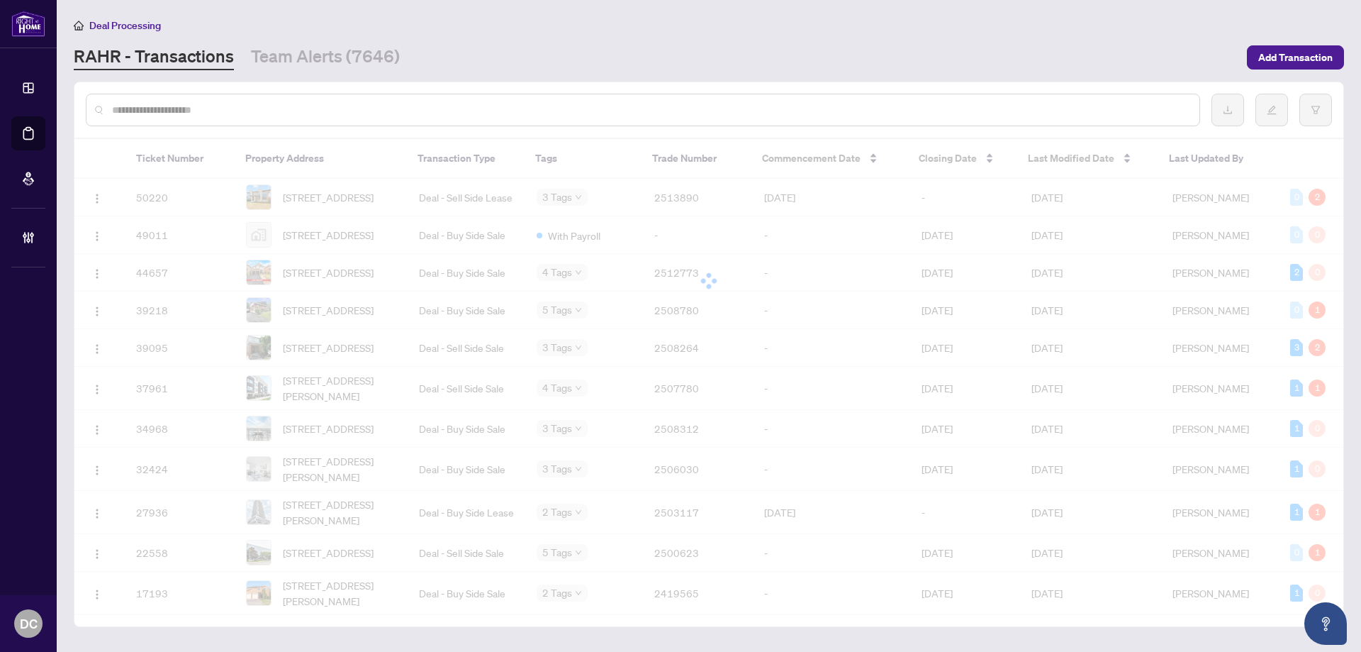
click at [381, 109] on div at bounding box center [680, 326] width 1361 height 652
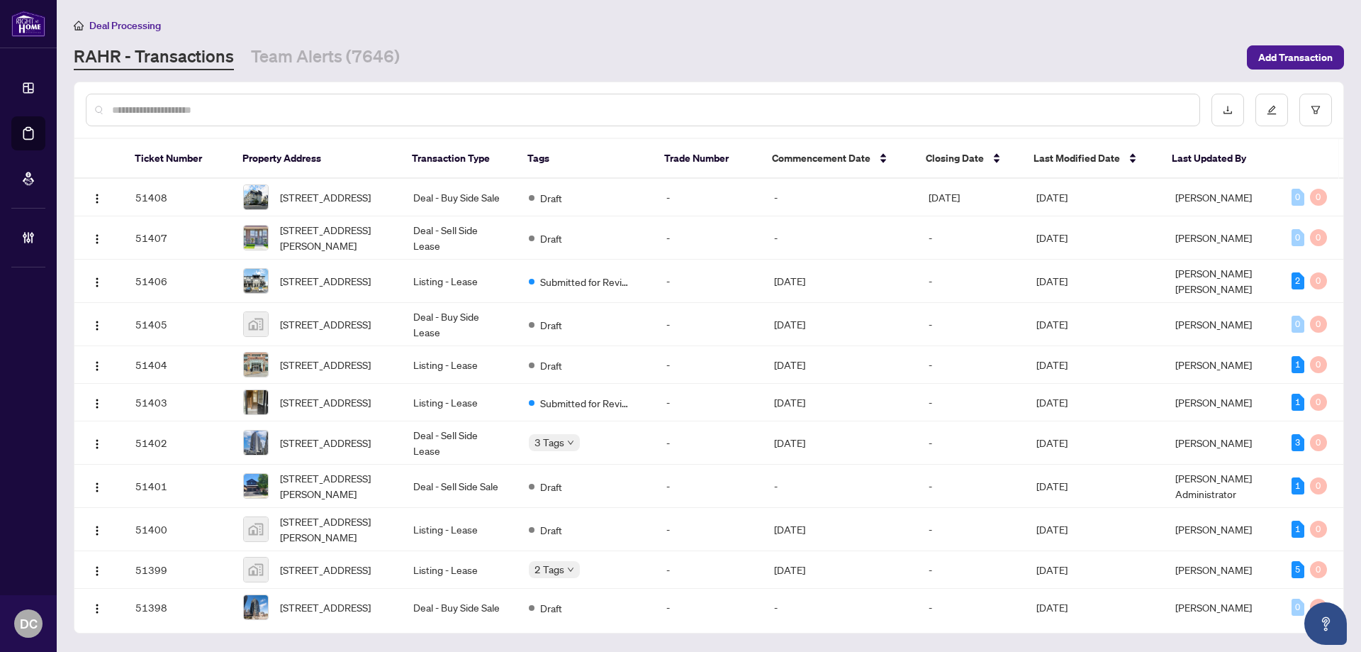
click at [381, 109] on input "text" at bounding box center [650, 110] width 1076 height 16
paste input "*******"
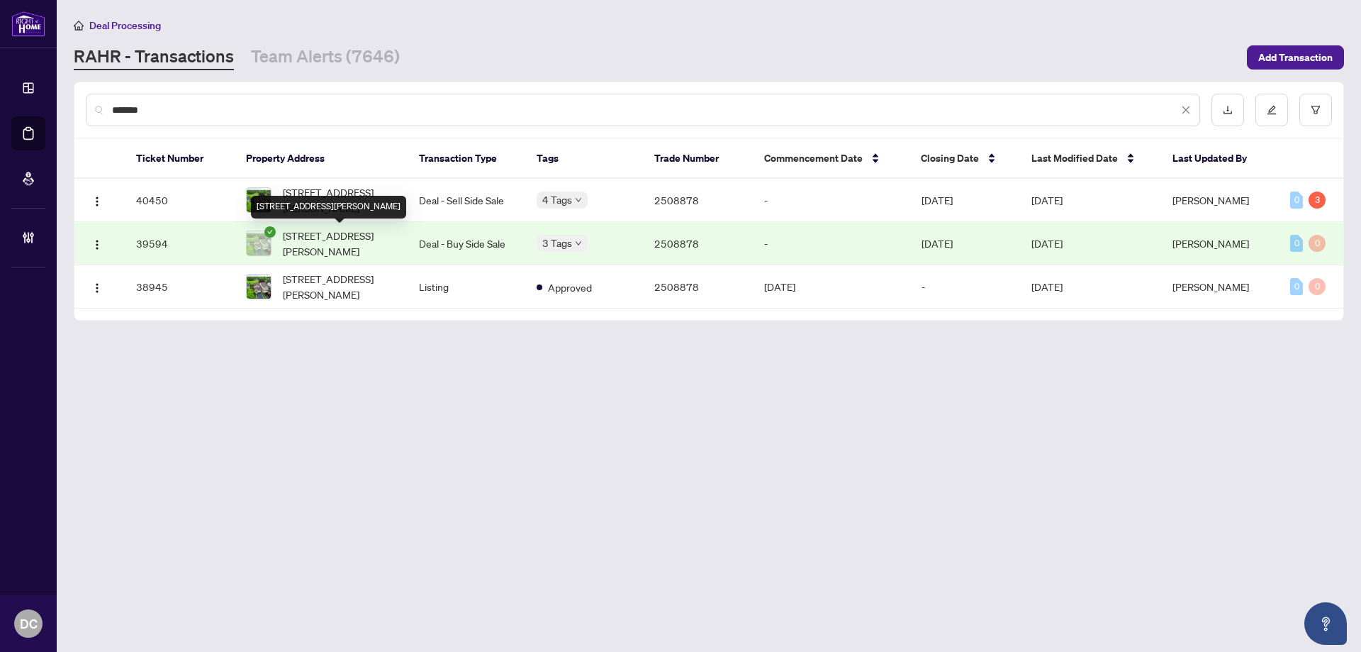
type input "*******"
click at [350, 247] on span "2183 Munn's Ave, Oakville, Ontario L6H 3S9, Canada" at bounding box center [339, 243] width 113 height 31
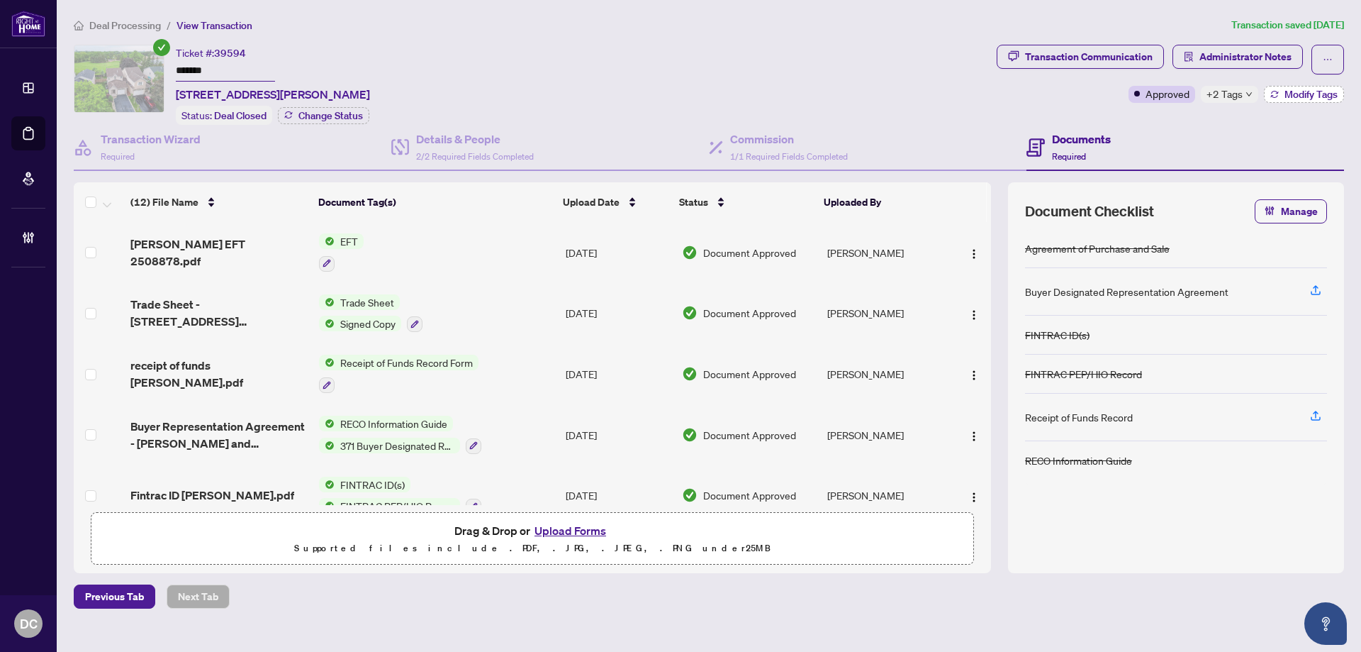
click at [1324, 90] on span "Modify Tags" at bounding box center [1311, 94] width 53 height 10
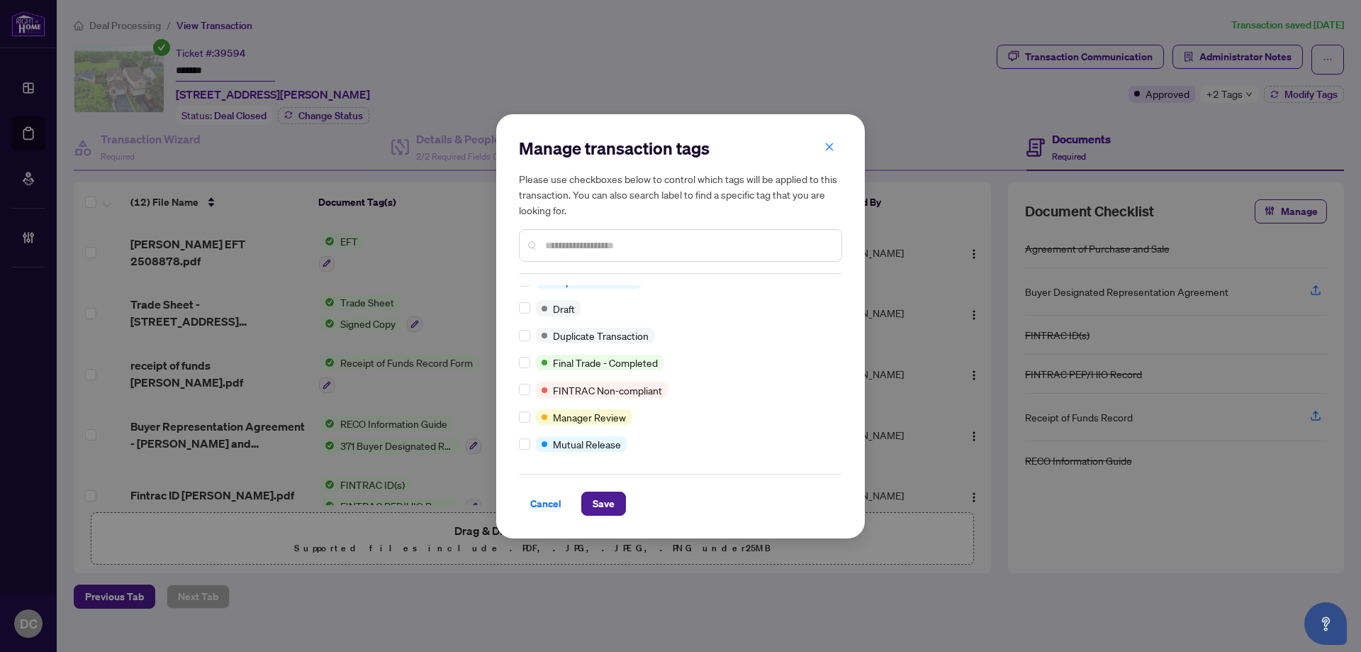
scroll to position [12, 0]
click at [605, 504] on span "Save" at bounding box center [604, 503] width 22 height 23
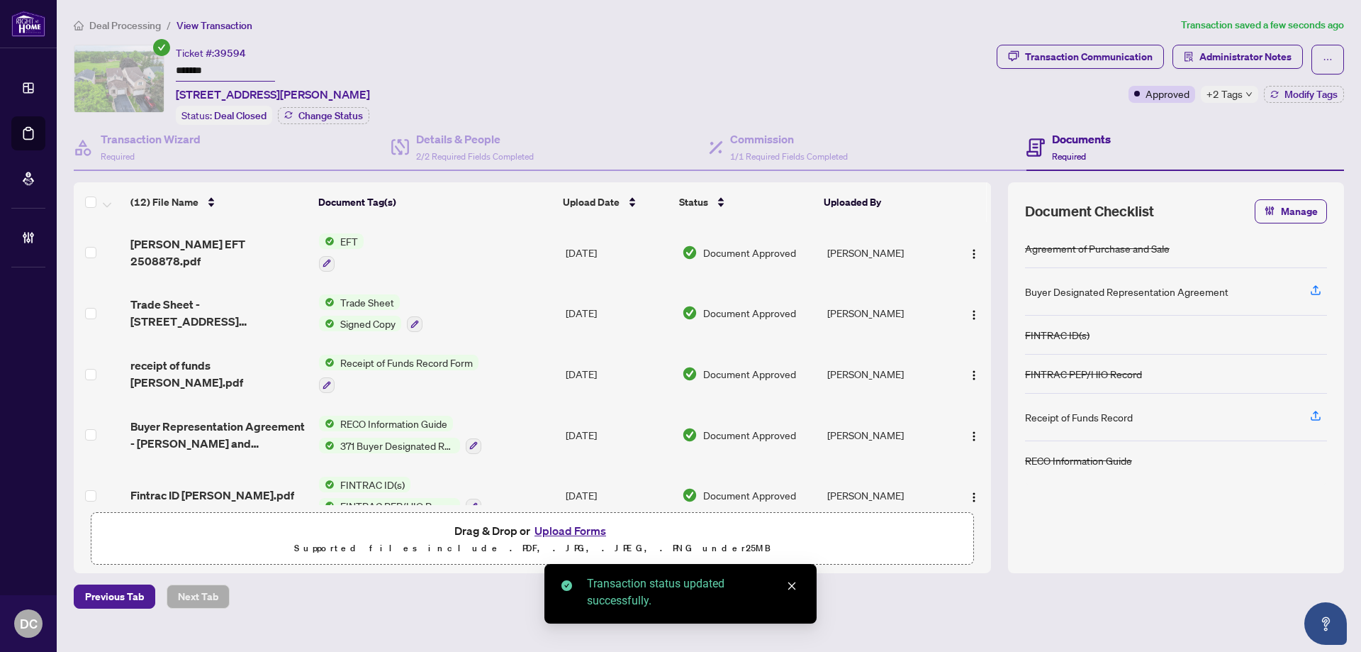
click at [115, 22] on span "Deal Processing" at bounding box center [125, 25] width 72 height 13
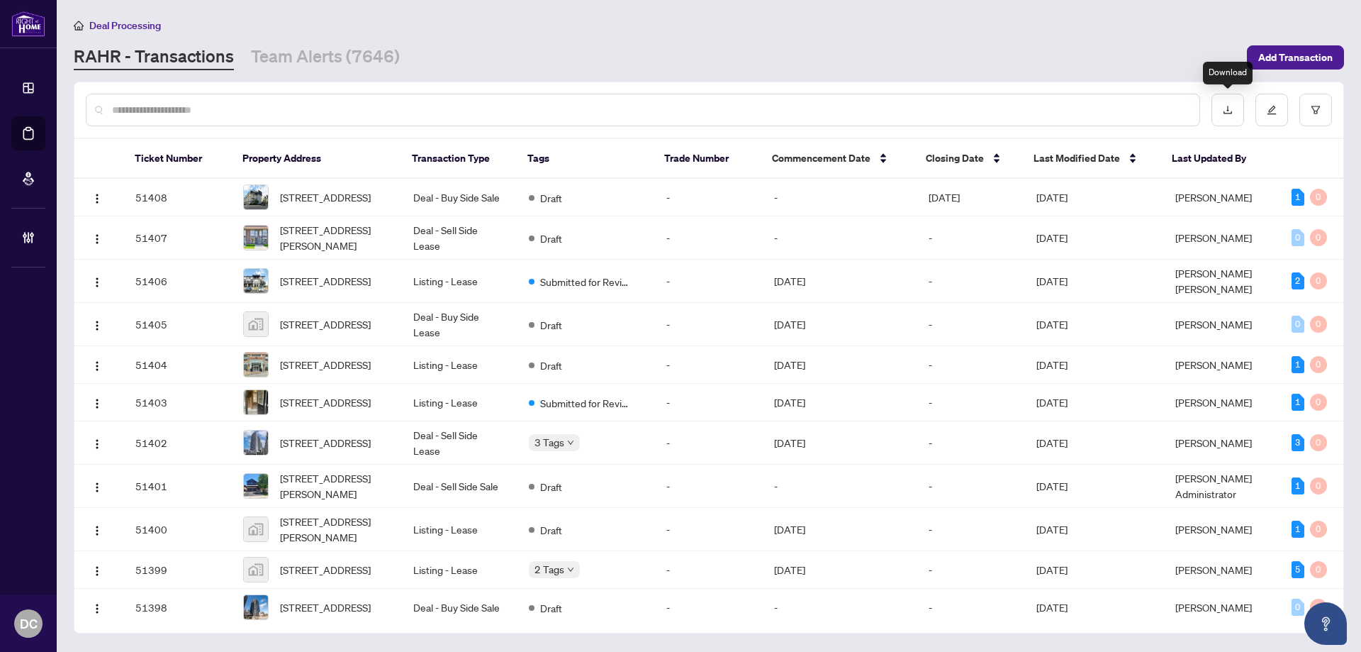
click at [1297, 110] on div at bounding box center [1272, 110] width 121 height 33
click at [1304, 111] on button "button" at bounding box center [1316, 110] width 33 height 33
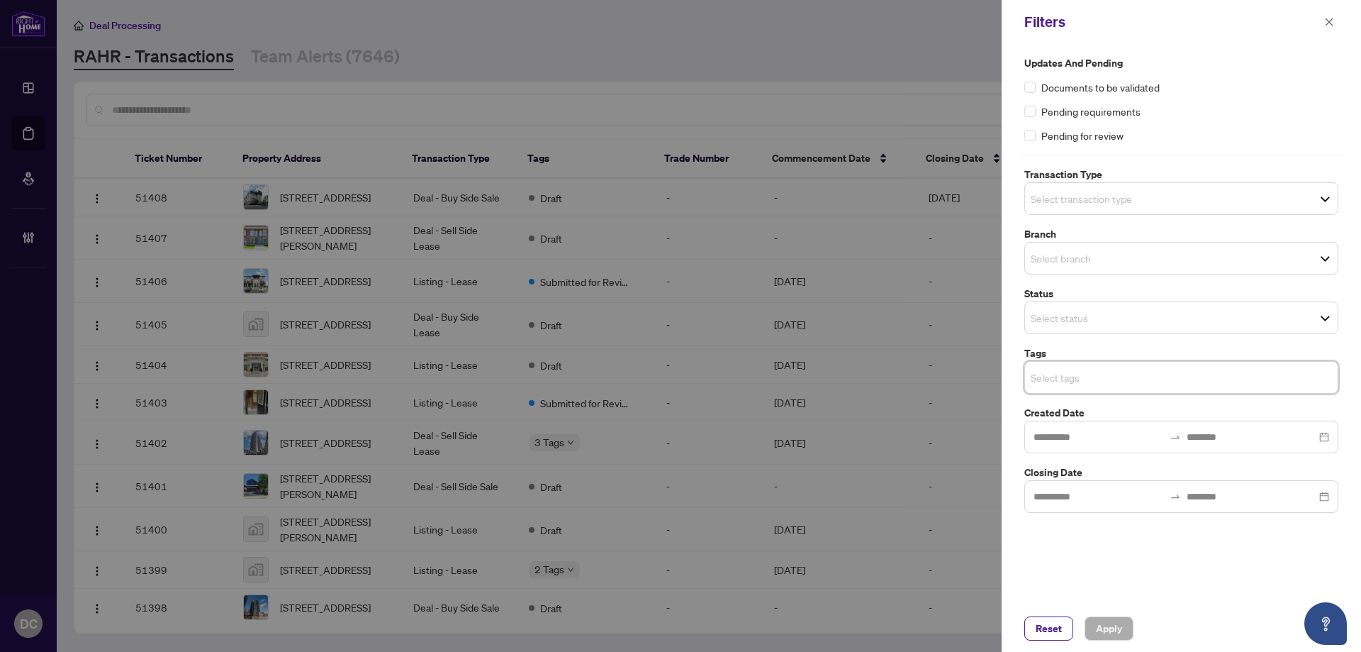
click at [1124, 378] on input "search" at bounding box center [1080, 377] width 99 height 17
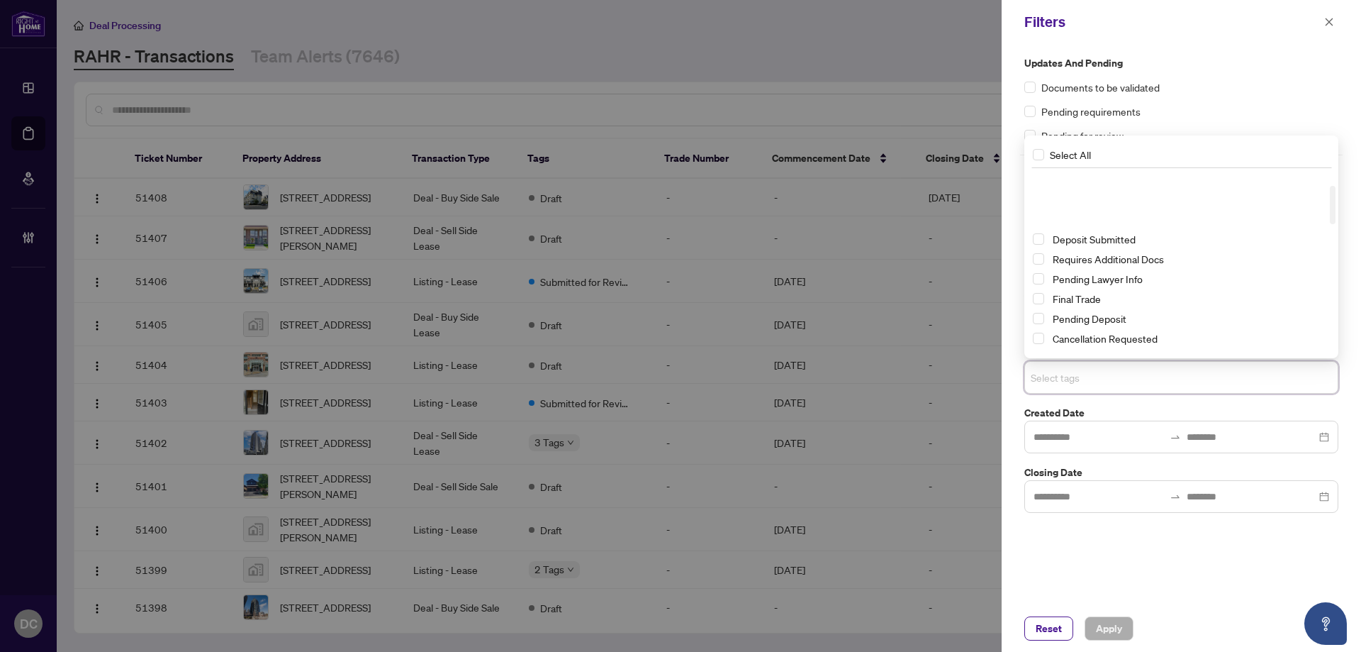
scroll to position [71, 0]
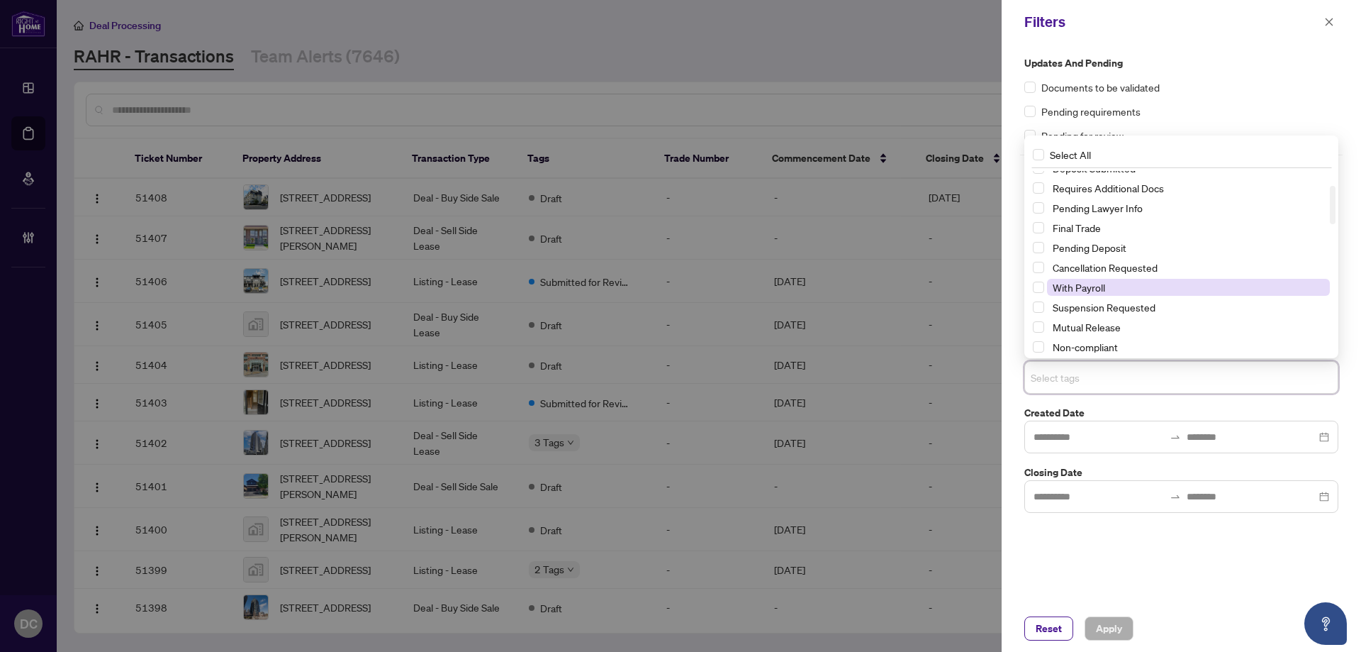
click at [1093, 289] on span "With Payroll" at bounding box center [1079, 287] width 52 height 13
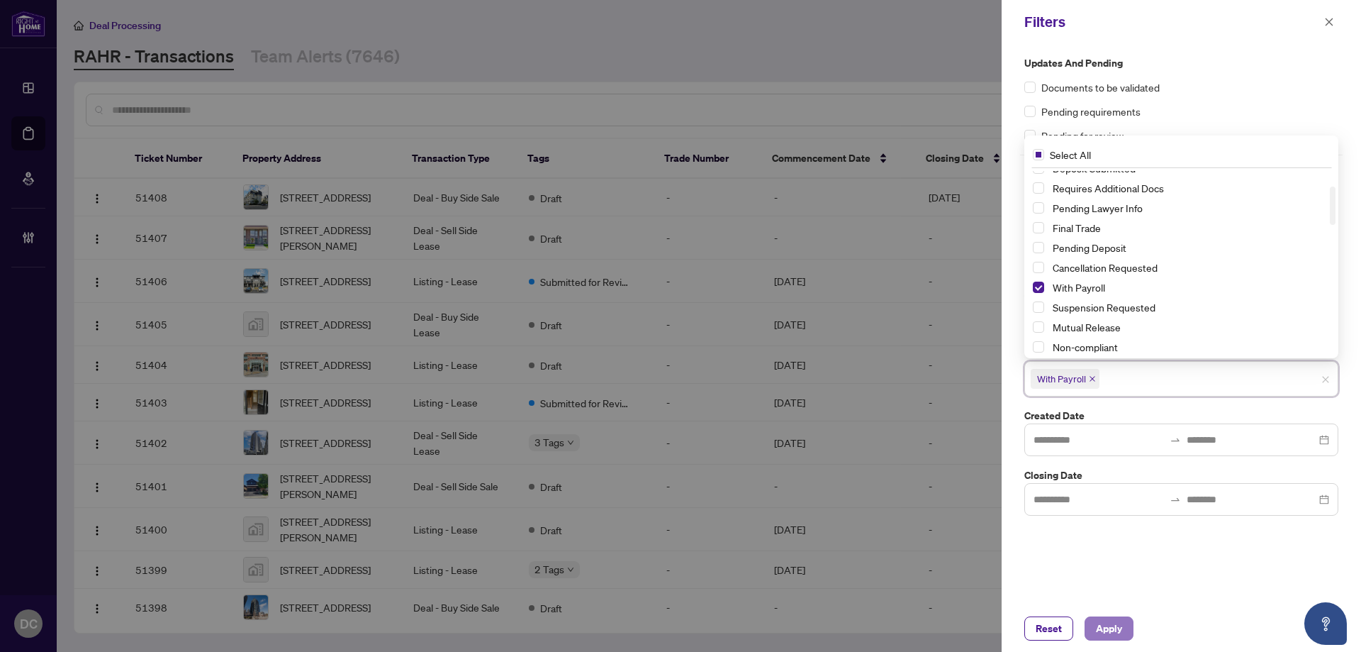
click at [1115, 625] on span "Apply" at bounding box center [1109, 628] width 26 height 23
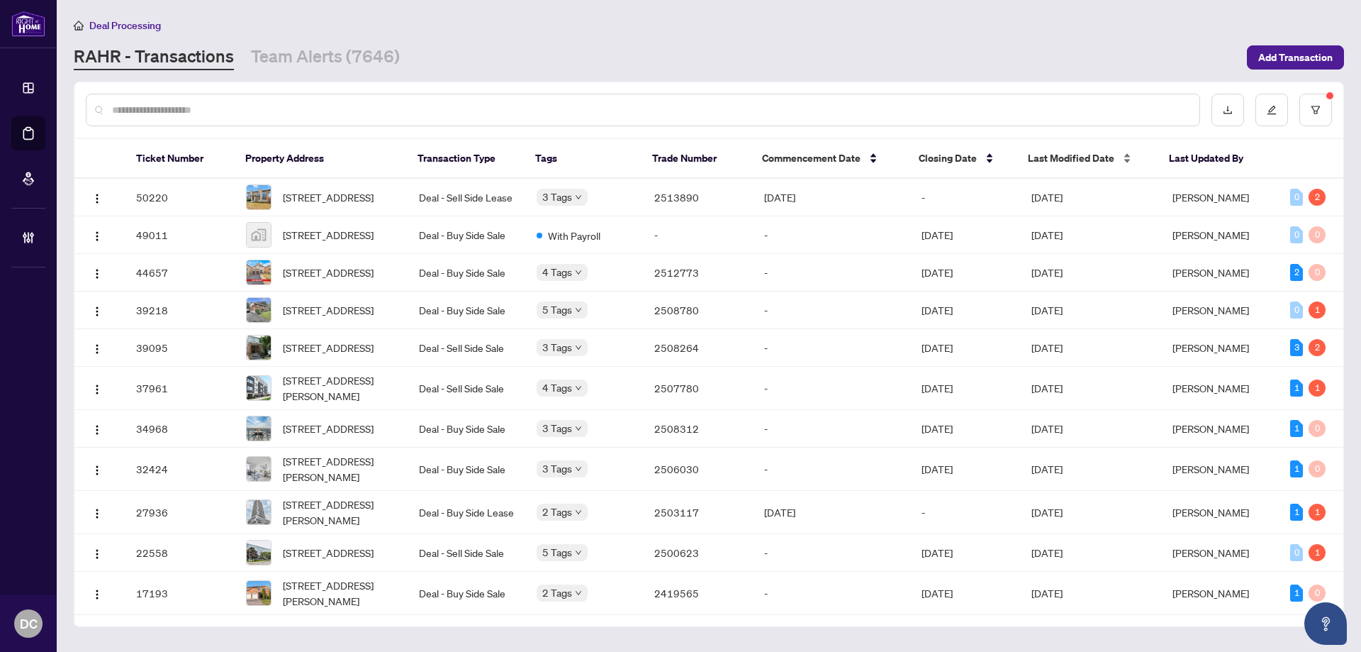
click at [1058, 155] on span "Last Modified Date" at bounding box center [1071, 158] width 86 height 16
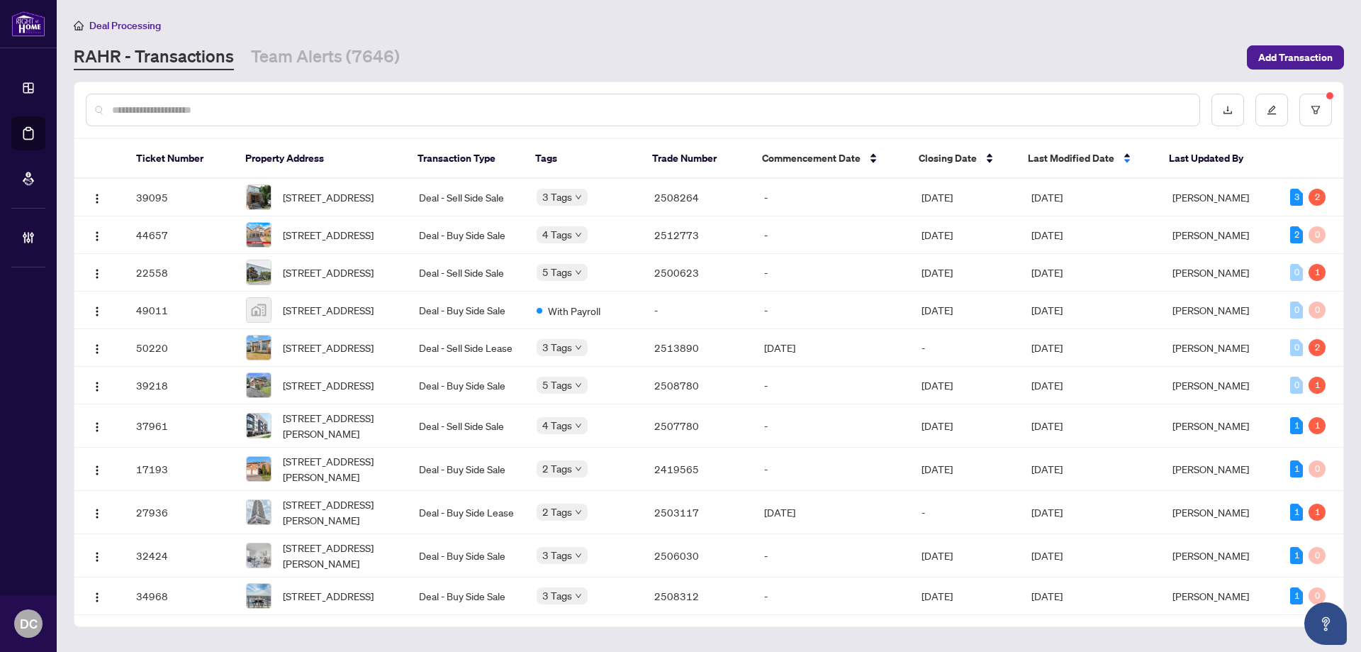
click at [1058, 154] on span "Last Modified Date" at bounding box center [1071, 158] width 86 height 16
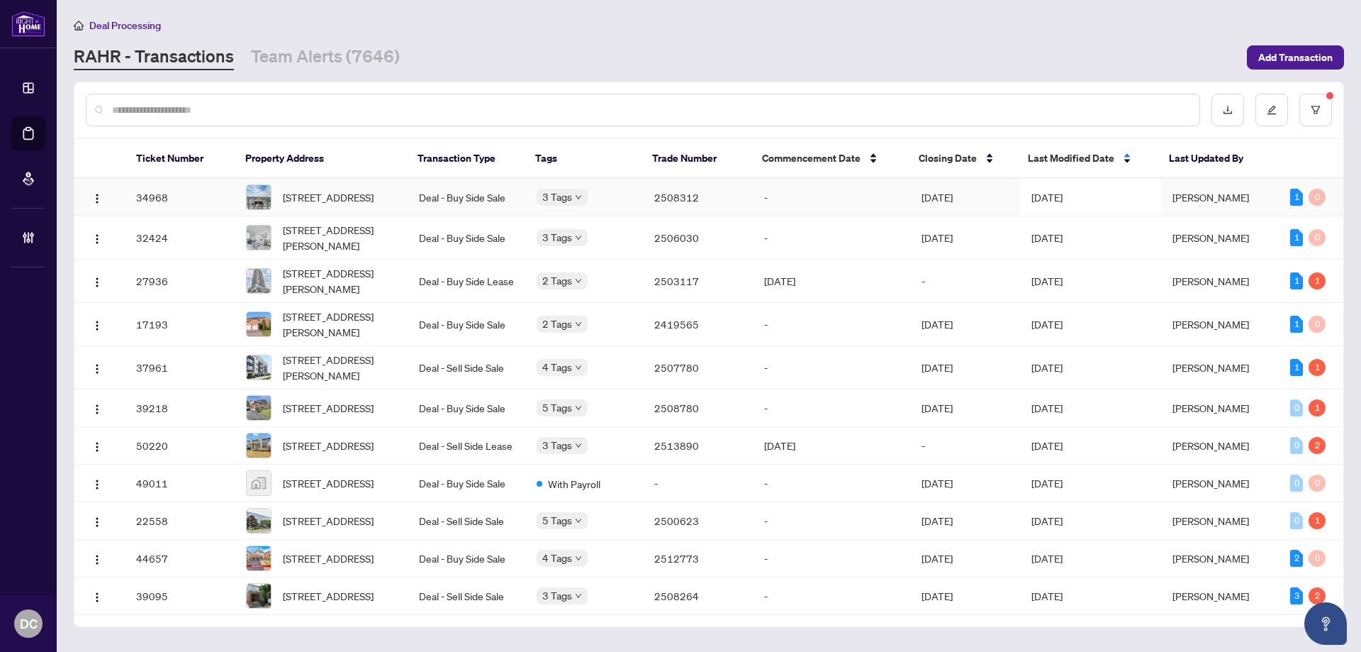
click at [1049, 190] on td "[DATE]" at bounding box center [1090, 198] width 141 height 38
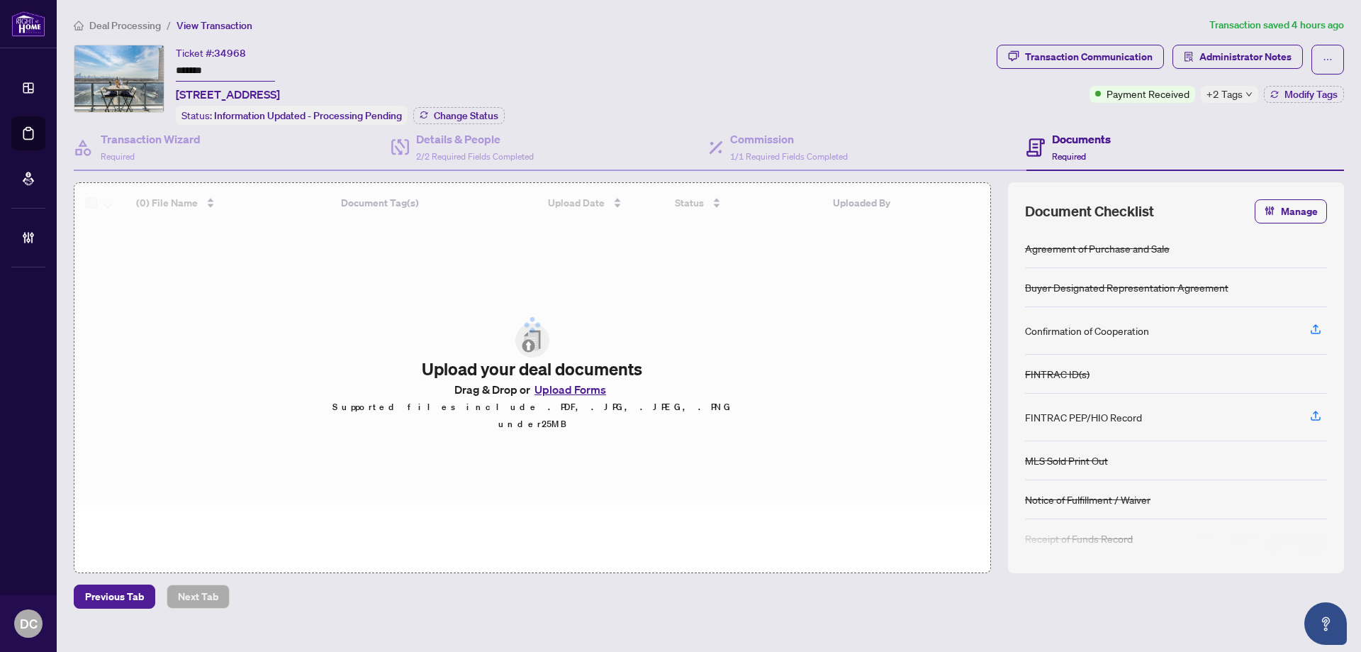
drag, startPoint x: 183, startPoint y: 69, endPoint x: 167, endPoint y: 68, distance: 16.4
click at [167, 68] on div "Ticket #: 34968 ******* 1007-501 St Clair Ave, Toronto, Ontario M5P 0A2, Canada…" at bounding box center [532, 85] width 917 height 80
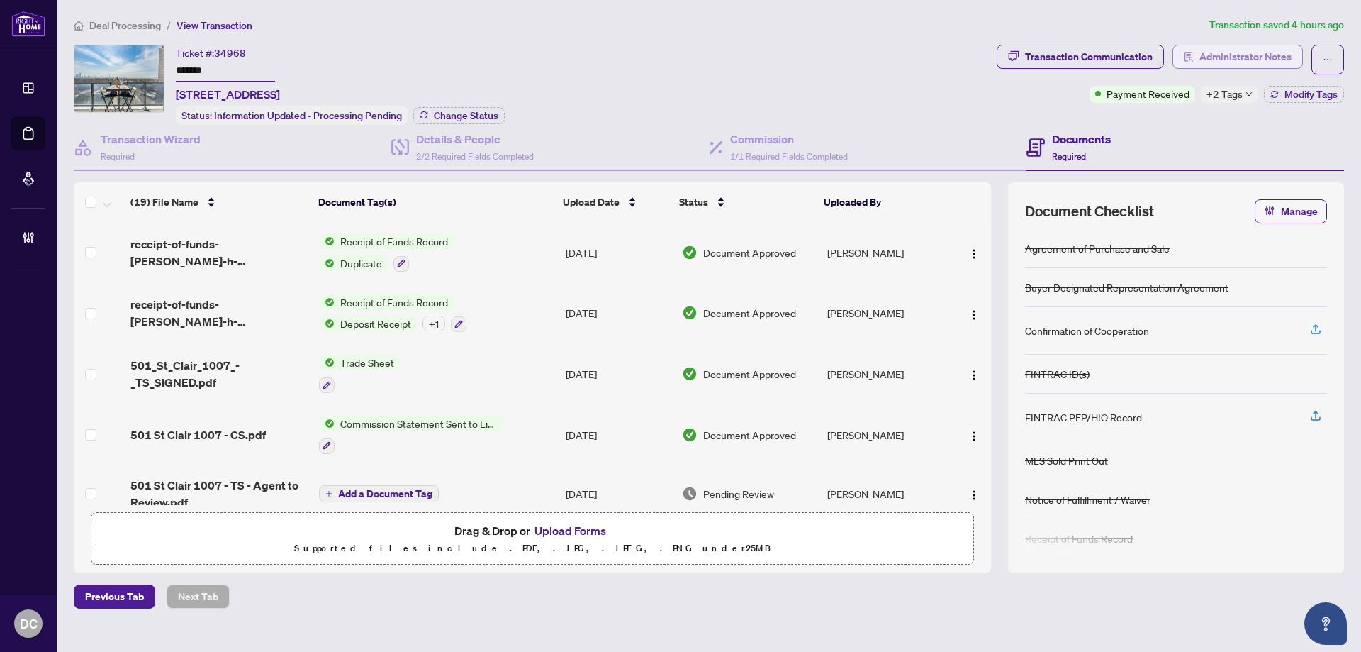
click at [1258, 57] on span "Administrator Notes" at bounding box center [1246, 56] width 92 height 23
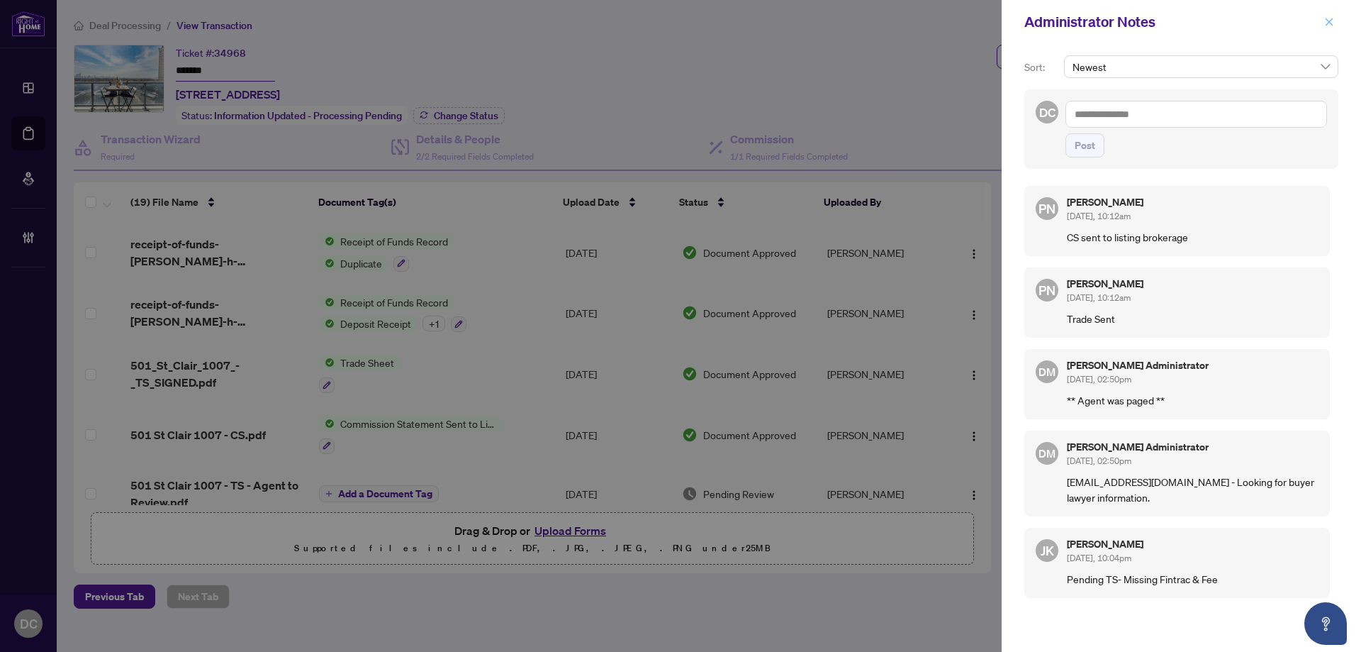
click at [1331, 23] on icon "close" at bounding box center [1330, 22] width 8 height 8
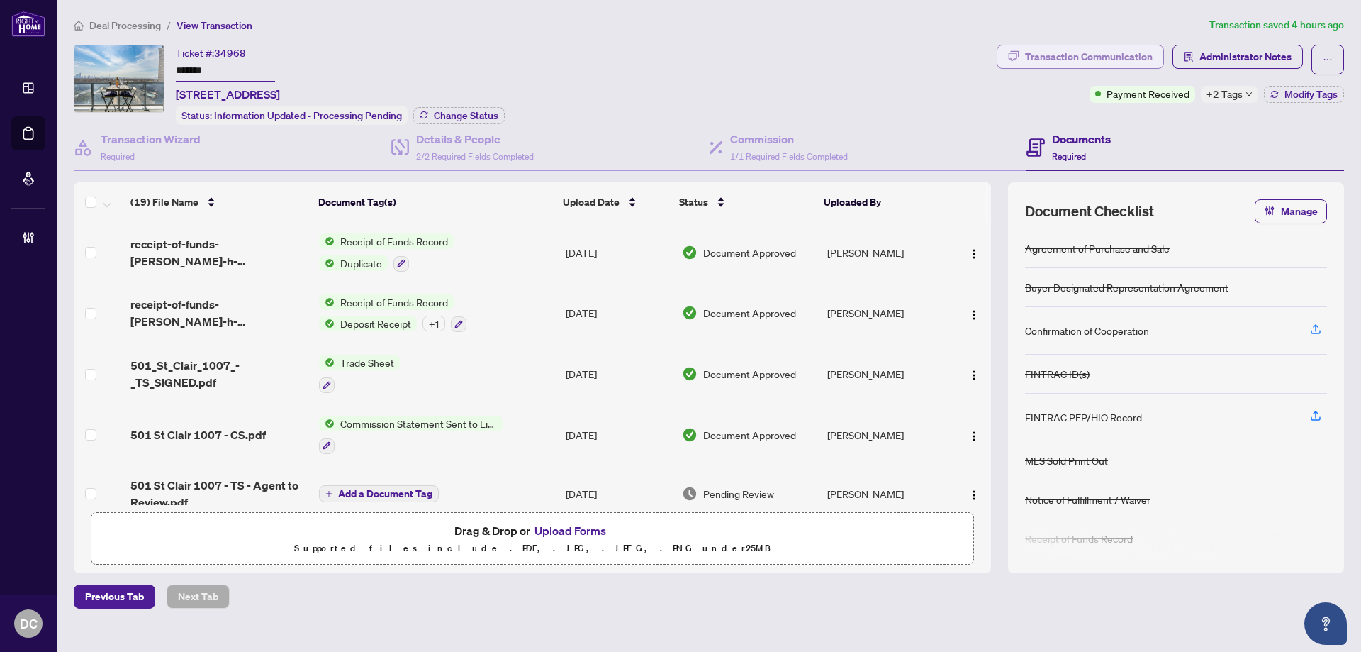
click at [1154, 53] on button "Transaction Communication" at bounding box center [1080, 57] width 167 height 24
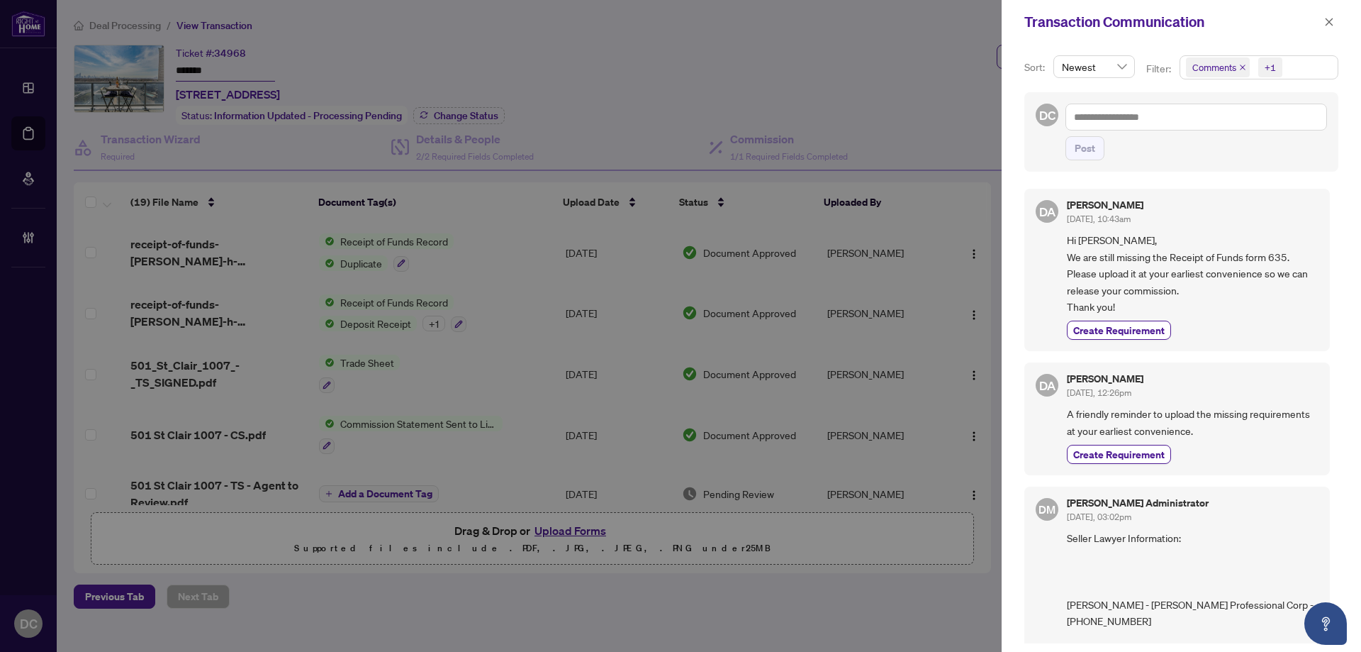
click at [1297, 71] on span "Comments +1" at bounding box center [1258, 67] width 157 height 23
click at [1239, 163] on span "Activity History" at bounding box center [1241, 166] width 67 height 13
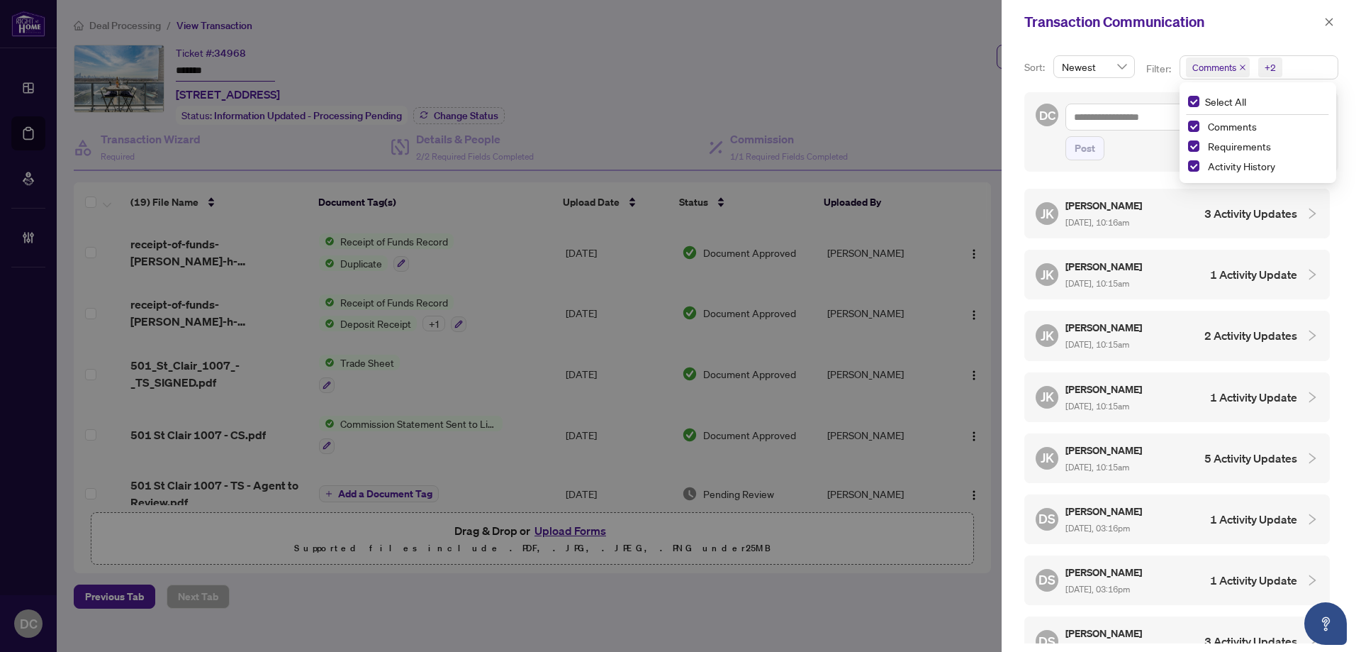
click at [1333, 20] on icon "close" at bounding box center [1329, 22] width 10 height 10
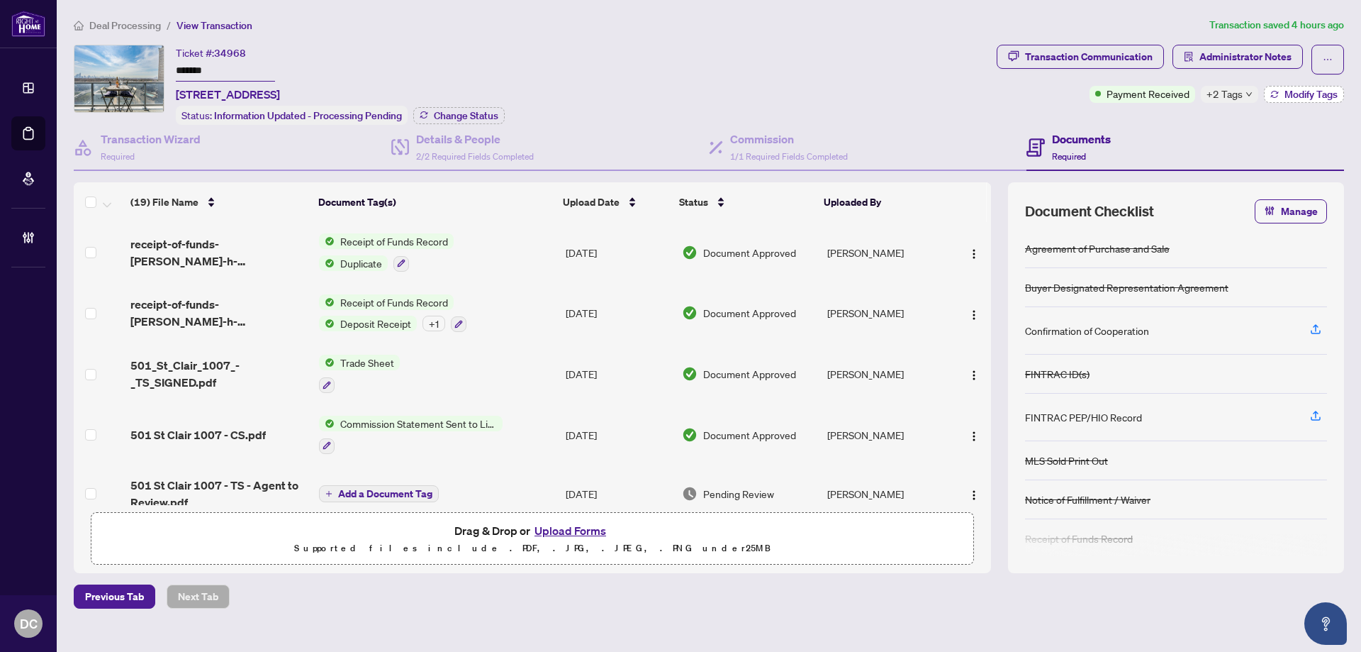
click at [1316, 96] on span "Modify Tags" at bounding box center [1311, 94] width 53 height 10
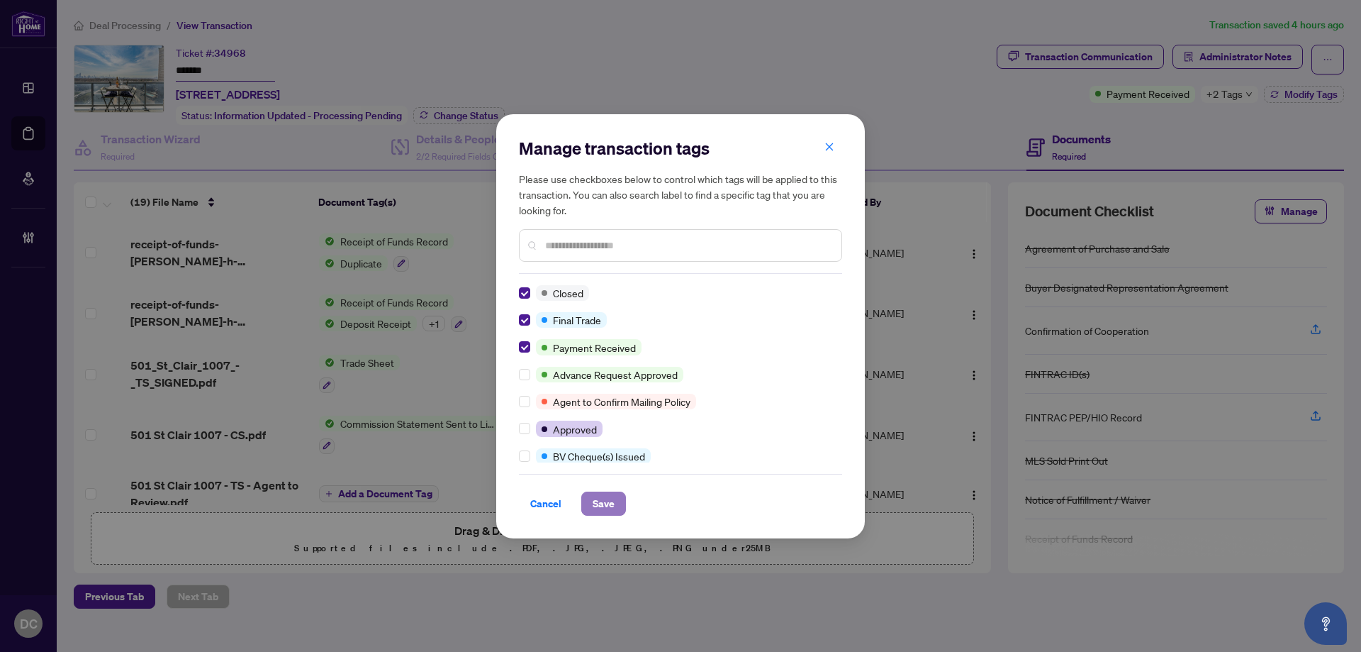
click at [607, 505] on span "Save" at bounding box center [604, 503] width 22 height 23
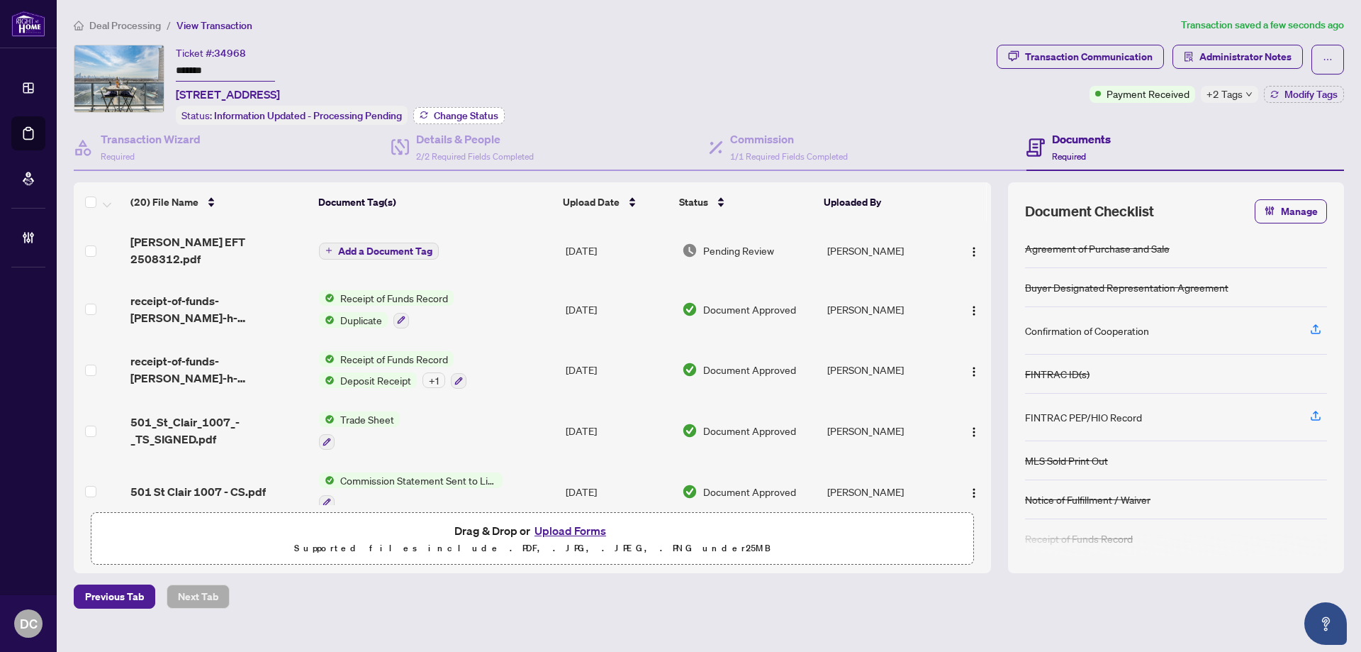
click at [485, 106] on div "Status: Information Updated - Processing Pending Change Status" at bounding box center [340, 115] width 329 height 19
click at [485, 112] on span "Change Status" at bounding box center [466, 116] width 65 height 10
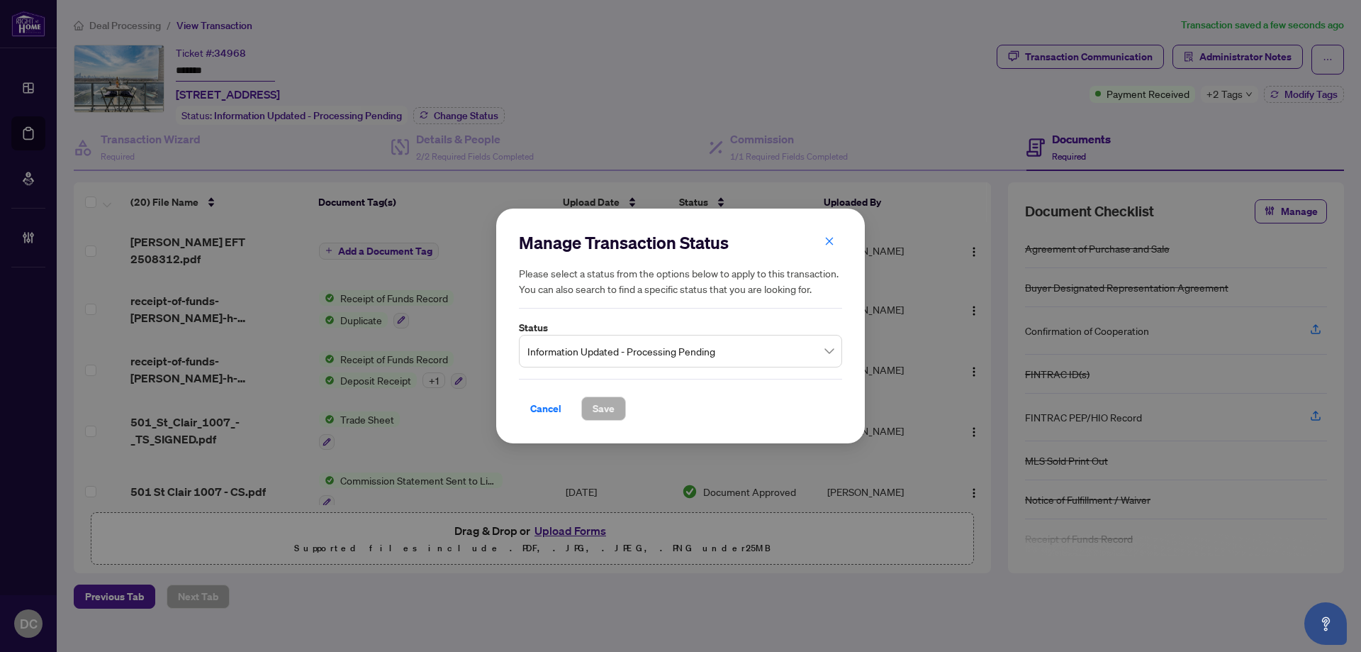
click at [609, 376] on div "Manage Transaction Status Please select a status from the options below to appl…" at bounding box center [680, 326] width 323 height 190
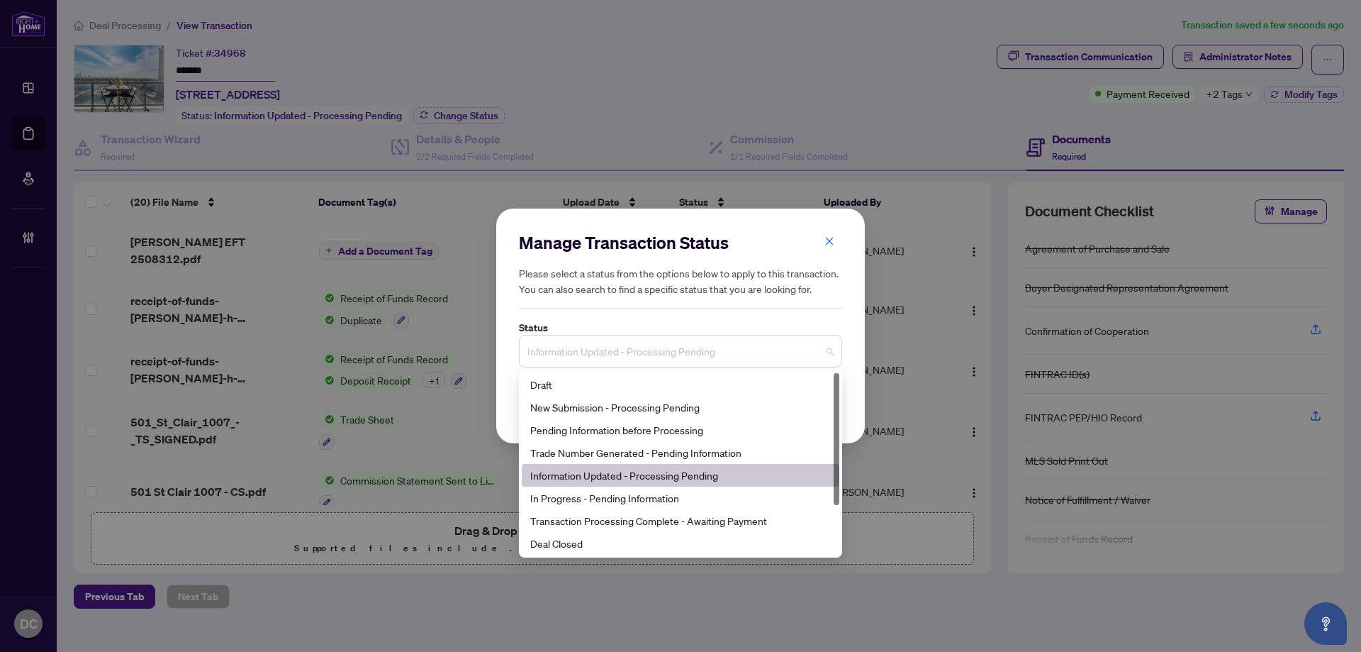
click at [633, 346] on span "Information Updated - Processing Pending" at bounding box center [680, 350] width 306 height 27
click at [615, 541] on div "Deal Closed" at bounding box center [680, 543] width 301 height 16
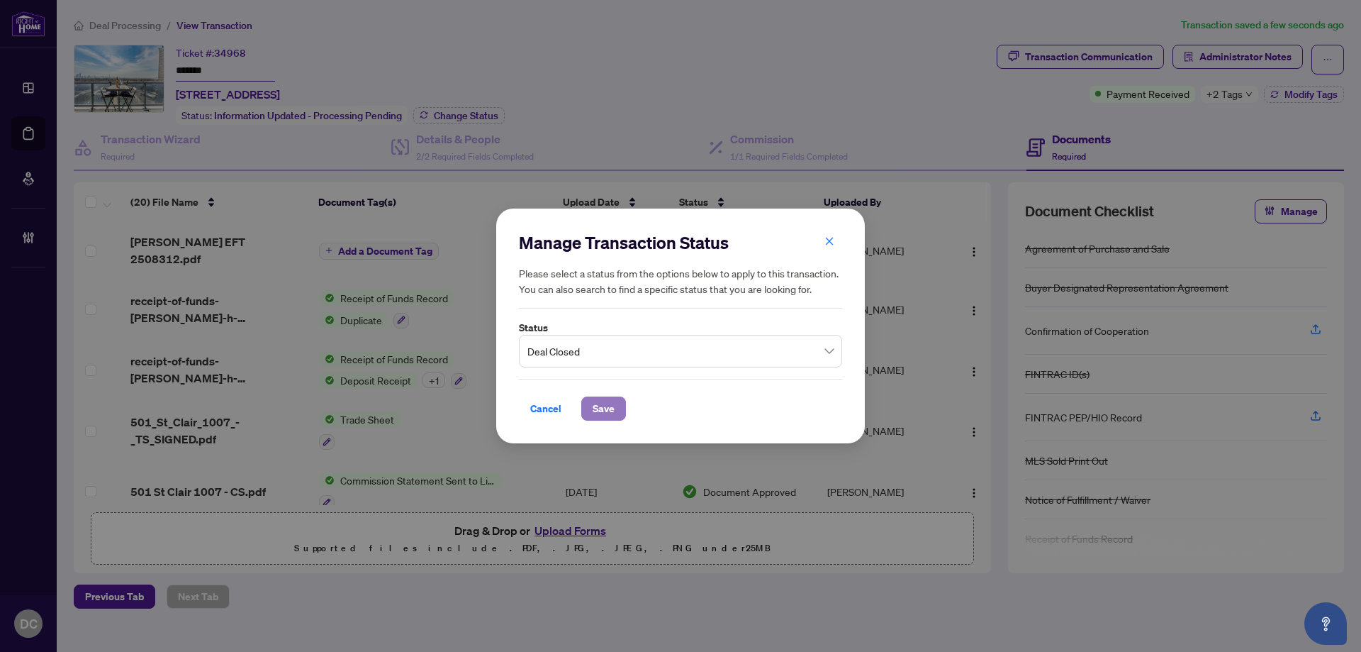
click at [588, 406] on button "Save" at bounding box center [603, 408] width 45 height 24
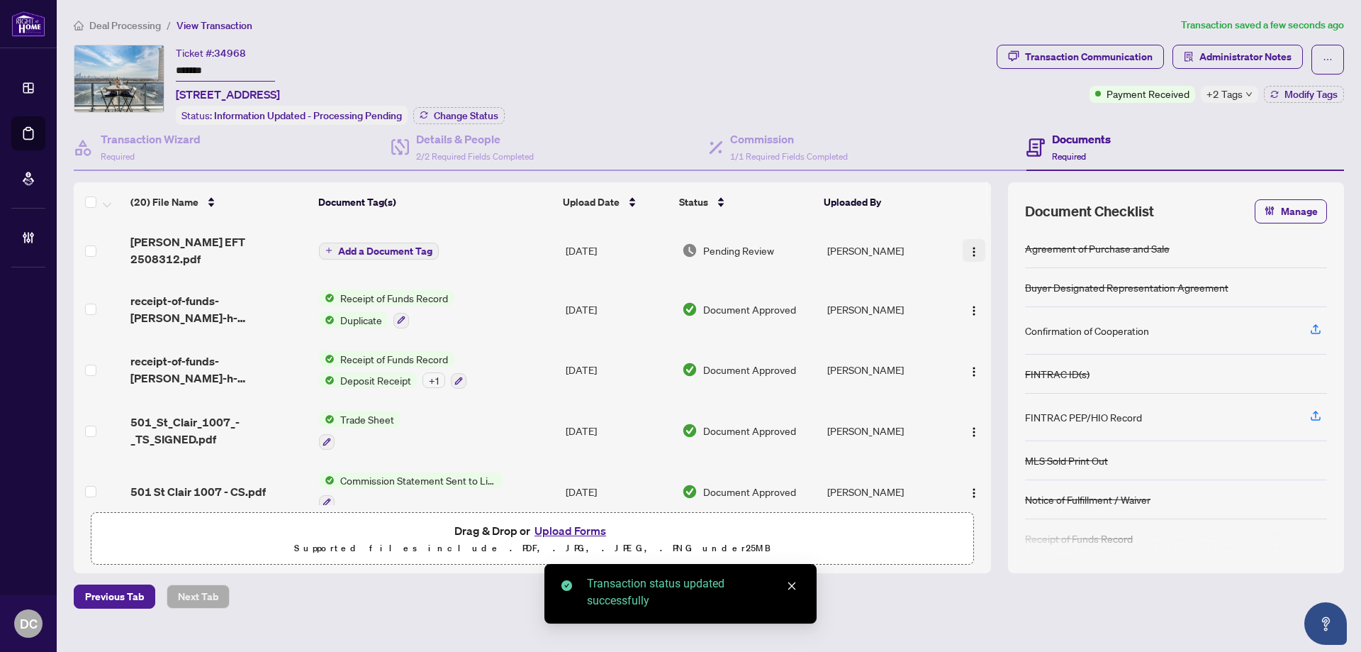
click at [971, 246] on img "button" at bounding box center [973, 251] width 11 height 11
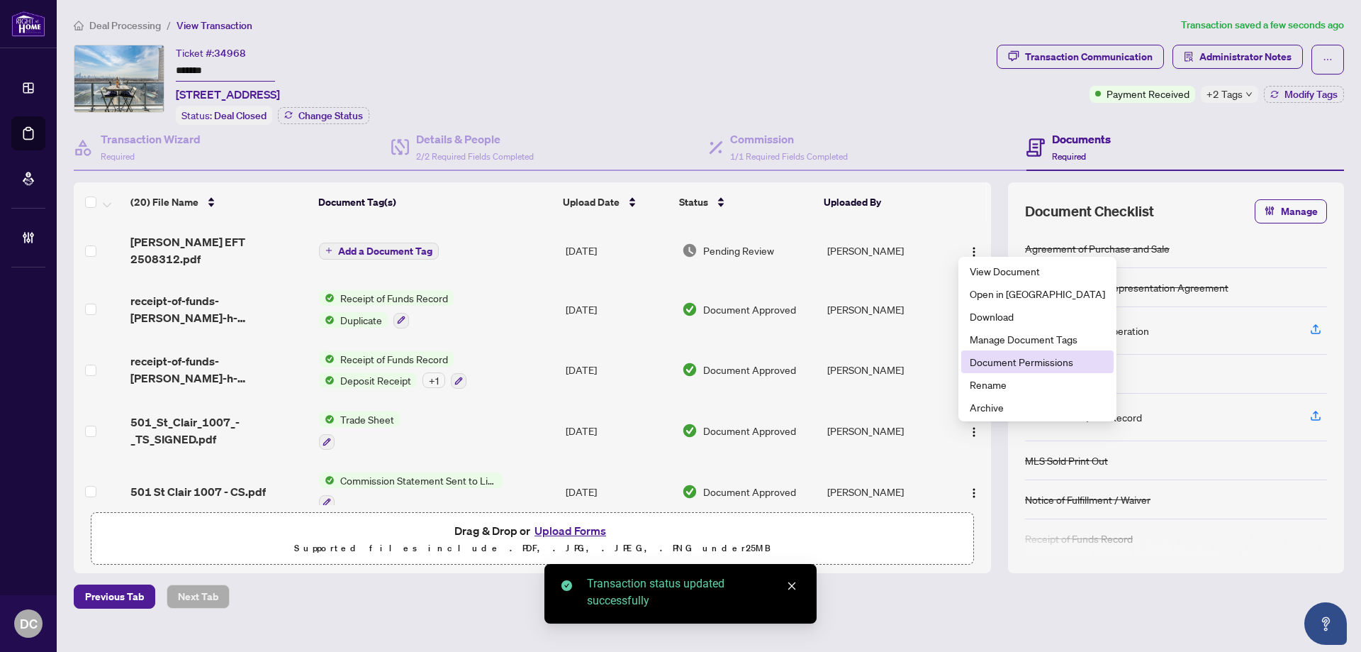
click at [977, 362] on span "Document Permissions" at bounding box center [1037, 362] width 135 height 16
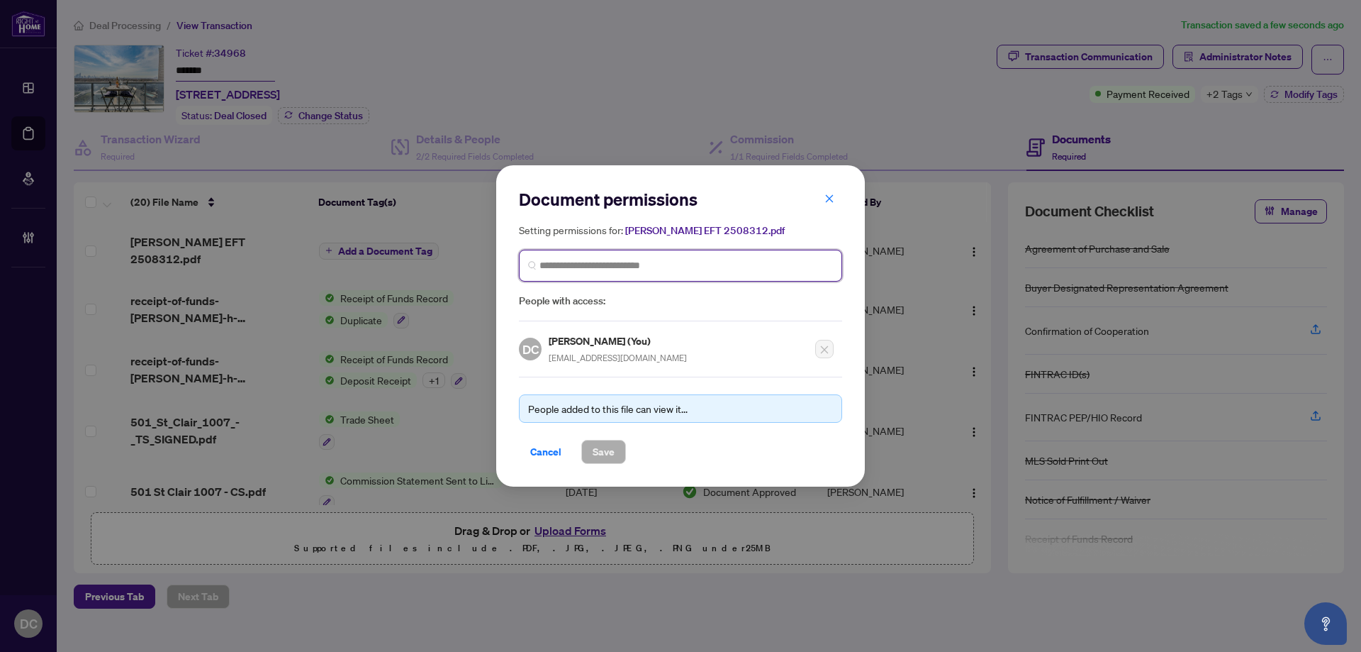
click at [748, 264] on input "search" at bounding box center [687, 265] width 294 height 15
click at [605, 273] on span at bounding box center [680, 266] width 323 height 32
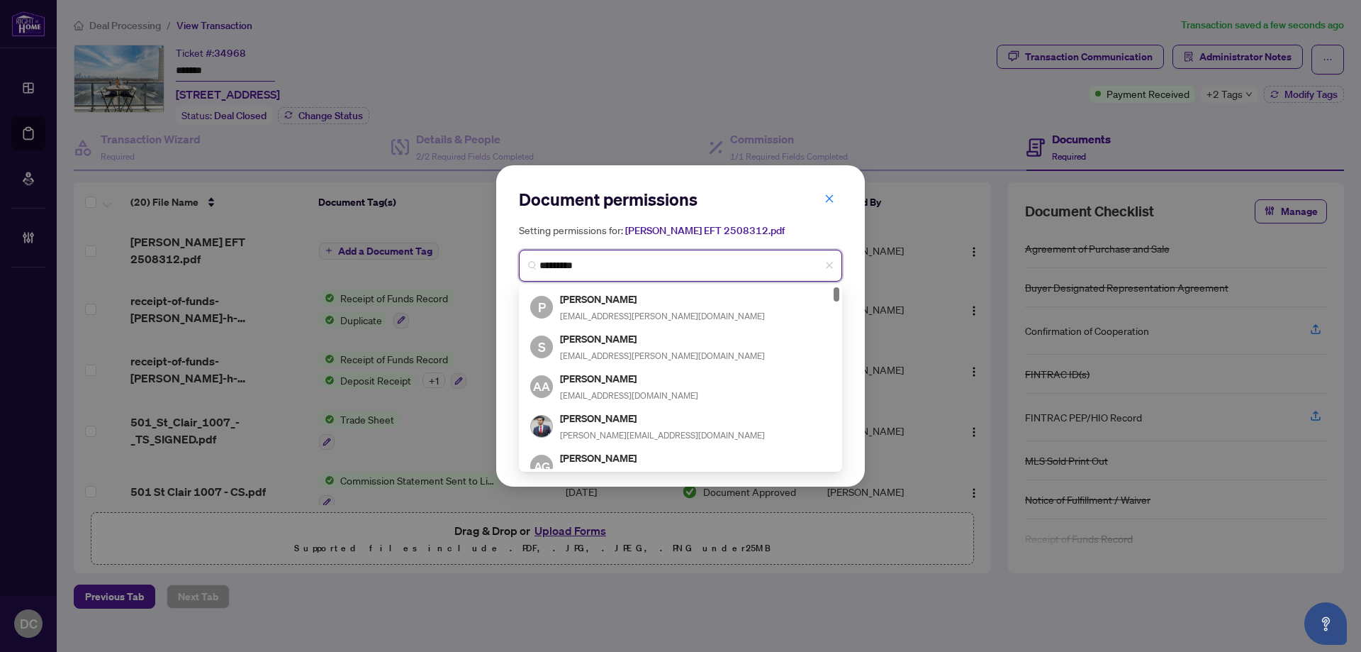
type input "**********"
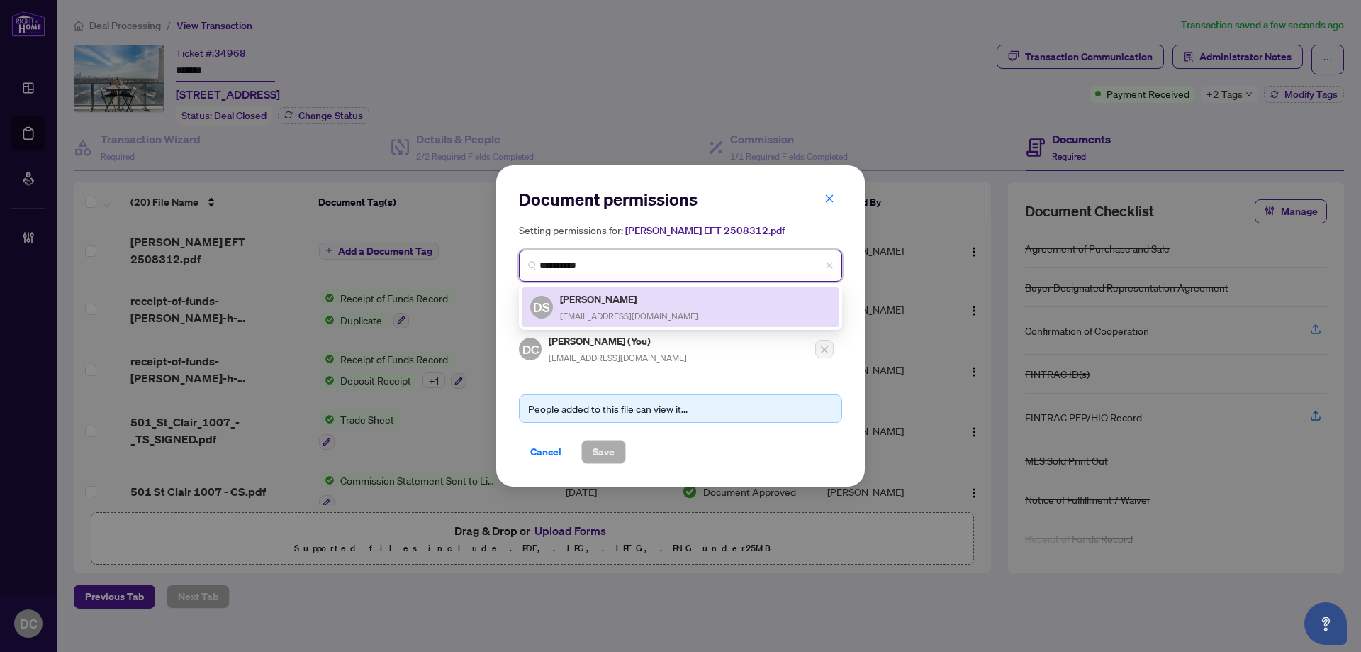
click at [596, 305] on h5 "David Silverberg" at bounding box center [629, 299] width 138 height 16
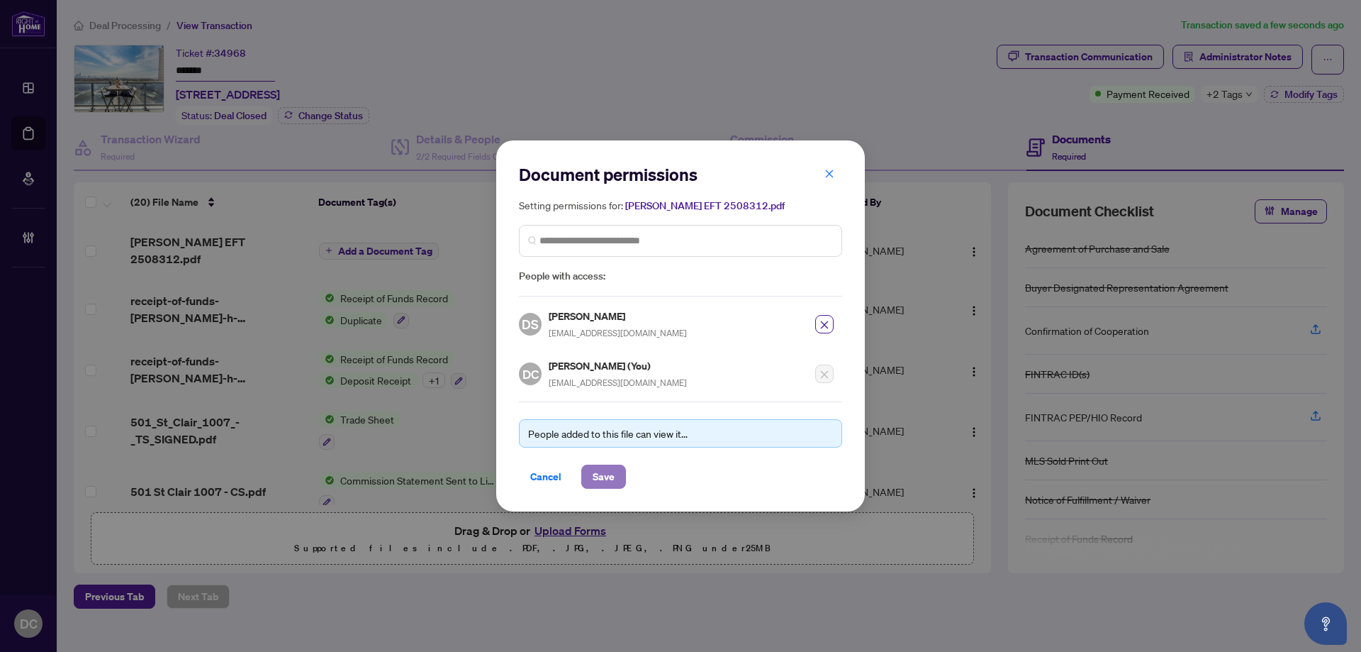
click at [598, 475] on span "Save" at bounding box center [604, 476] width 22 height 23
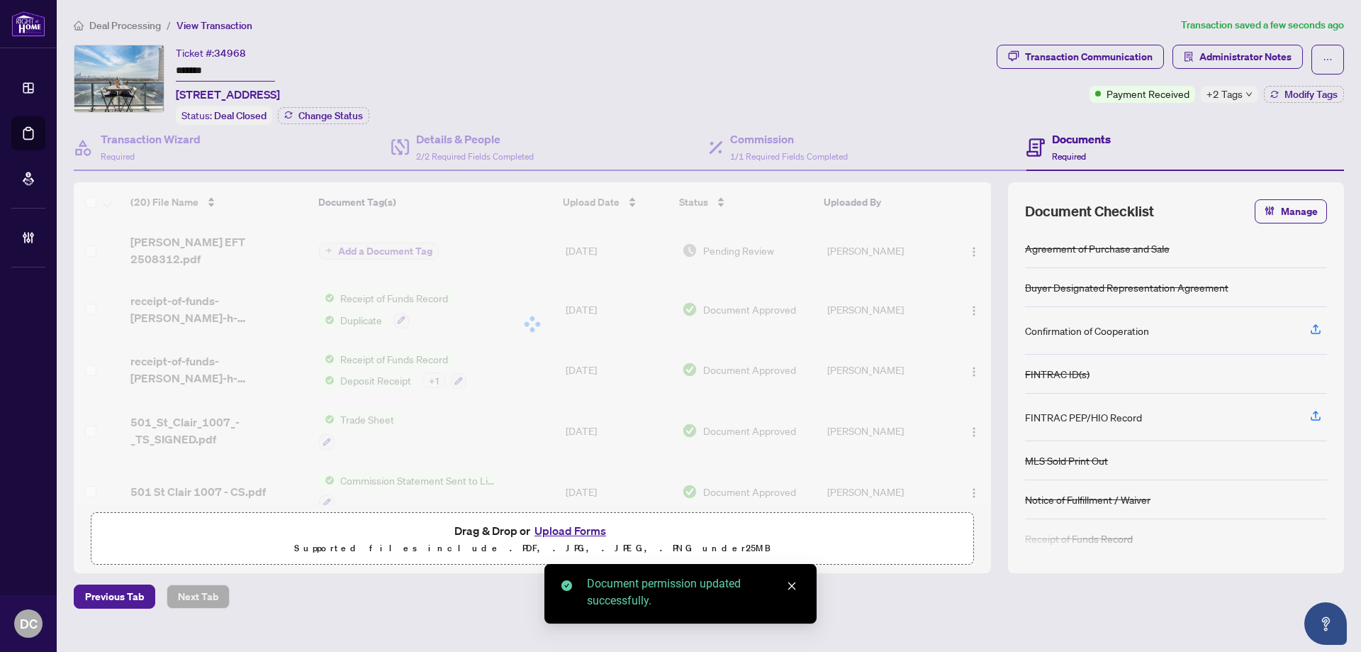
click at [1225, 96] on body "Dashboard Deal Processing Mortgage Referrals Brokerage Management DC Dawn Chan …" at bounding box center [680, 326] width 1361 height 652
click at [1226, 96] on span "+2 Tags" at bounding box center [1225, 94] width 36 height 16
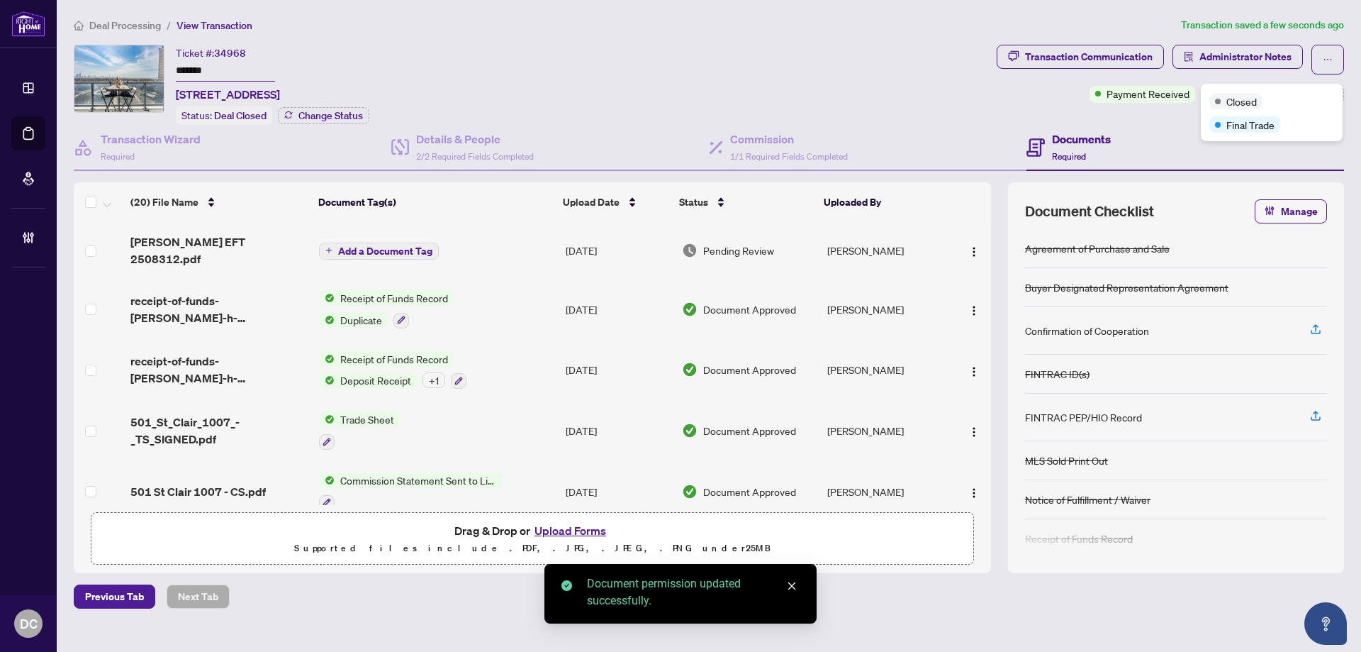
drag, startPoint x: 123, startPoint y: 26, endPoint x: 60, endPoint y: 25, distance: 63.1
click at [123, 26] on span "Deal Processing" at bounding box center [125, 25] width 72 height 13
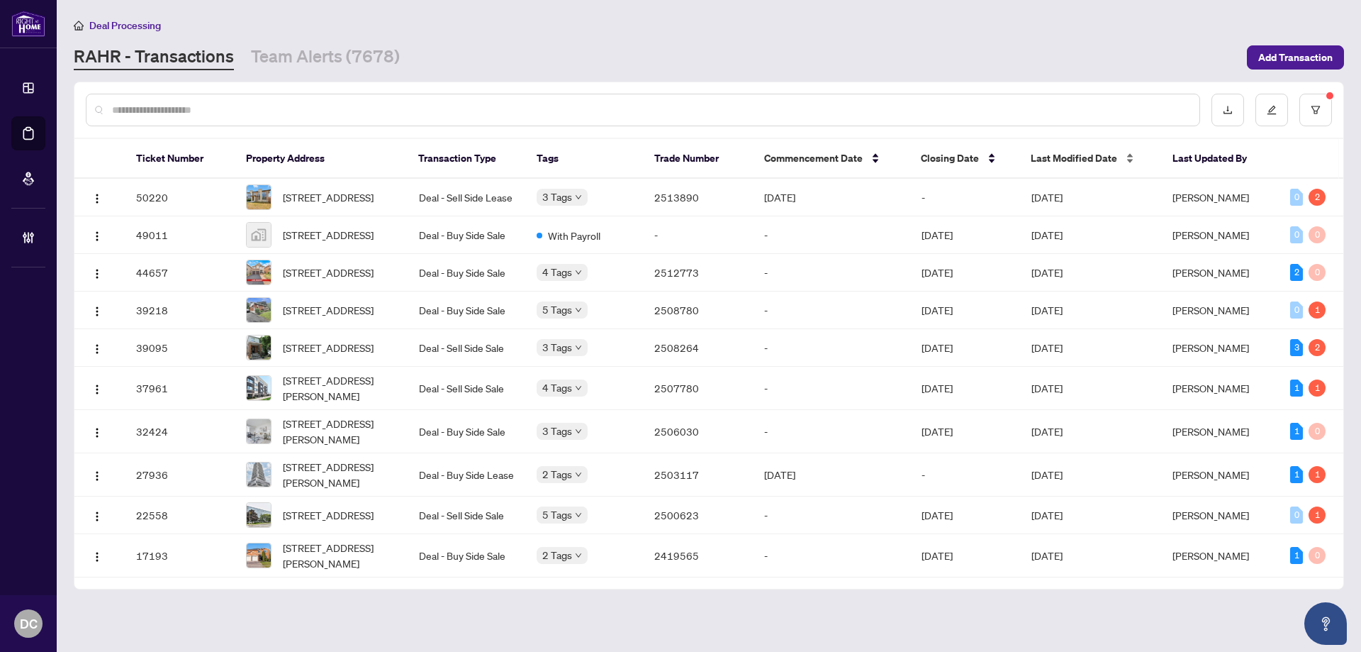
click at [1101, 155] on span "Last Modified Date" at bounding box center [1074, 158] width 86 height 16
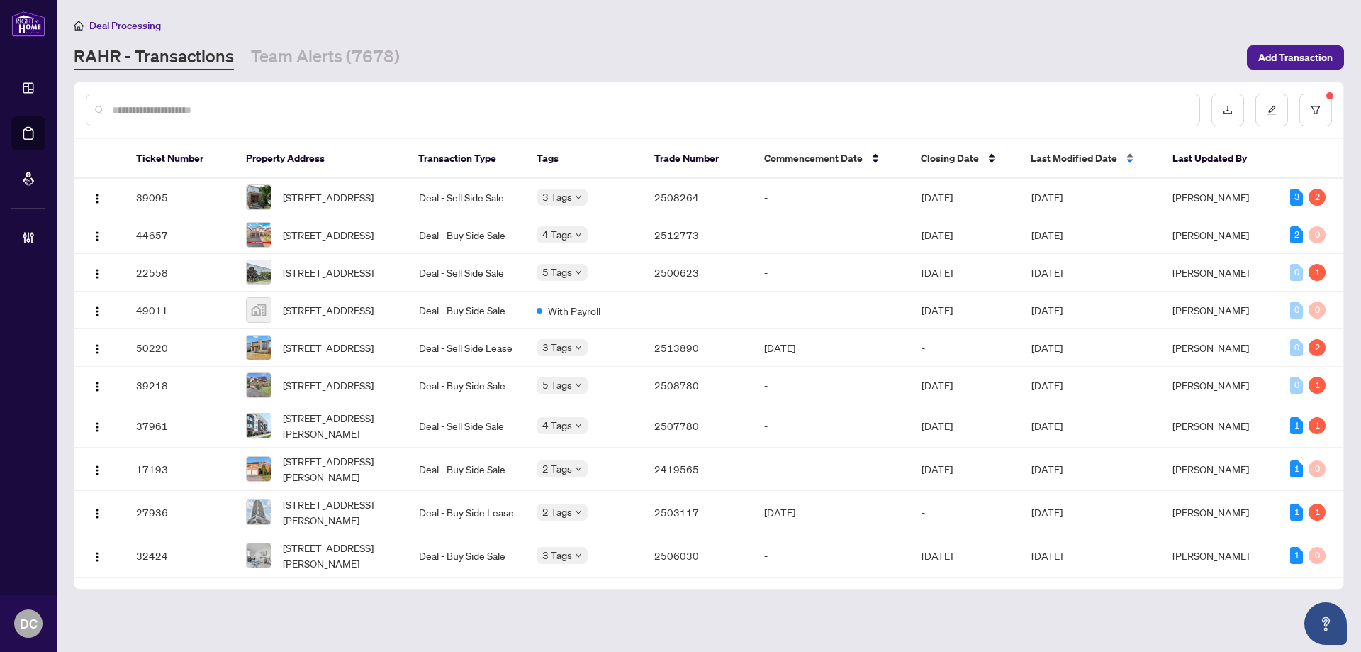
click at [1097, 157] on span "Last Modified Date" at bounding box center [1074, 158] width 86 height 16
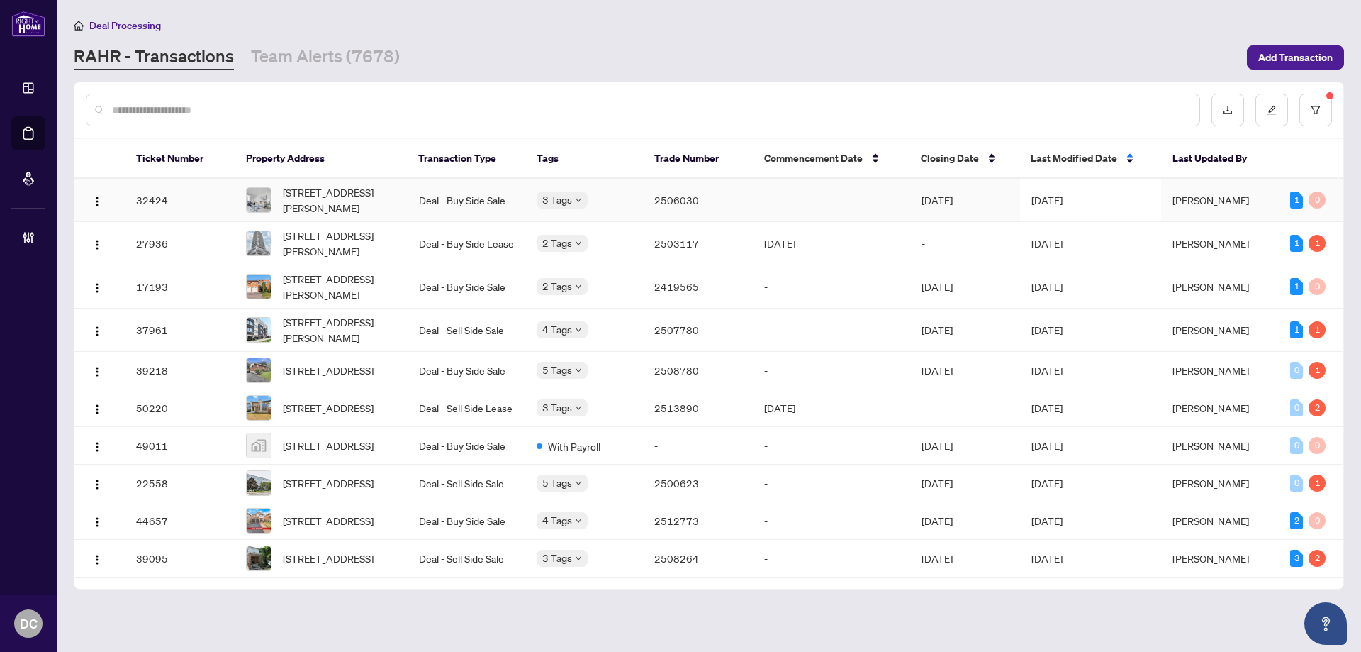
click at [1057, 194] on span "[DATE]" at bounding box center [1047, 200] width 31 height 13
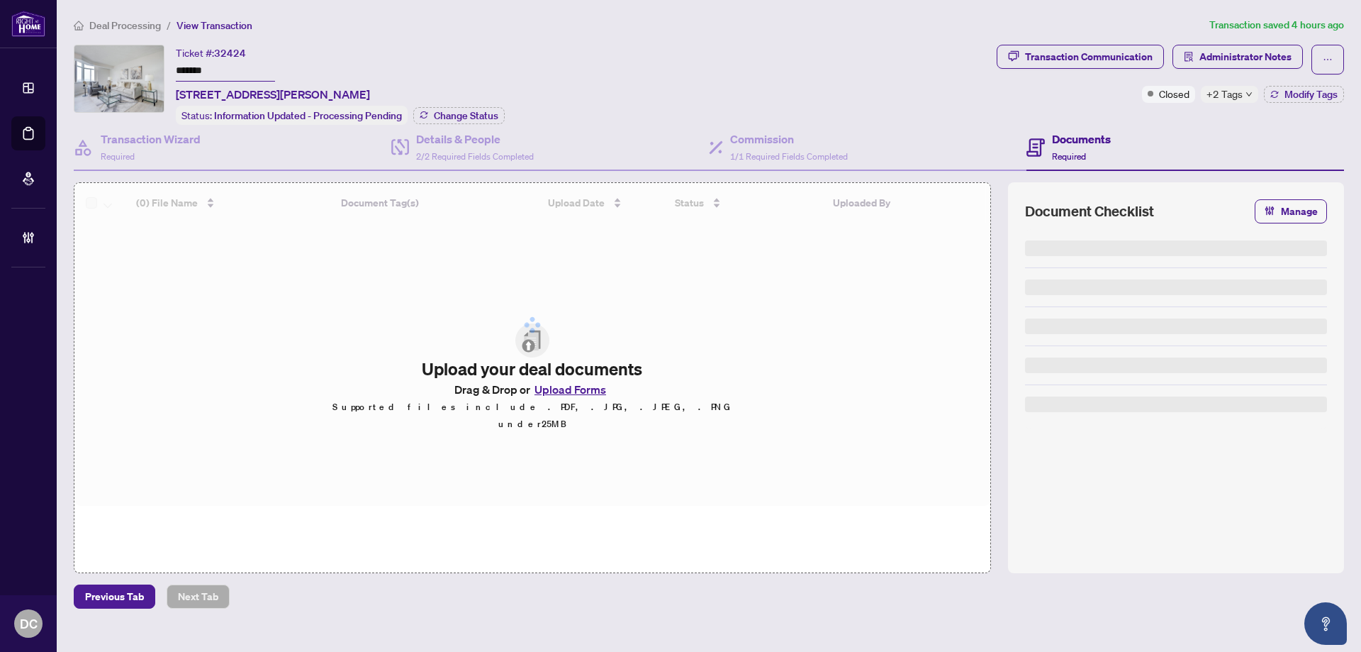
drag, startPoint x: 211, startPoint y: 69, endPoint x: 77, endPoint y: 67, distance: 133.3
click at [77, 67] on div "Ticket #: 32424 ******* 309-88 Alton Towers Circ, Toronto, Ontario M1V 5C5, Can…" at bounding box center [532, 85] width 917 height 80
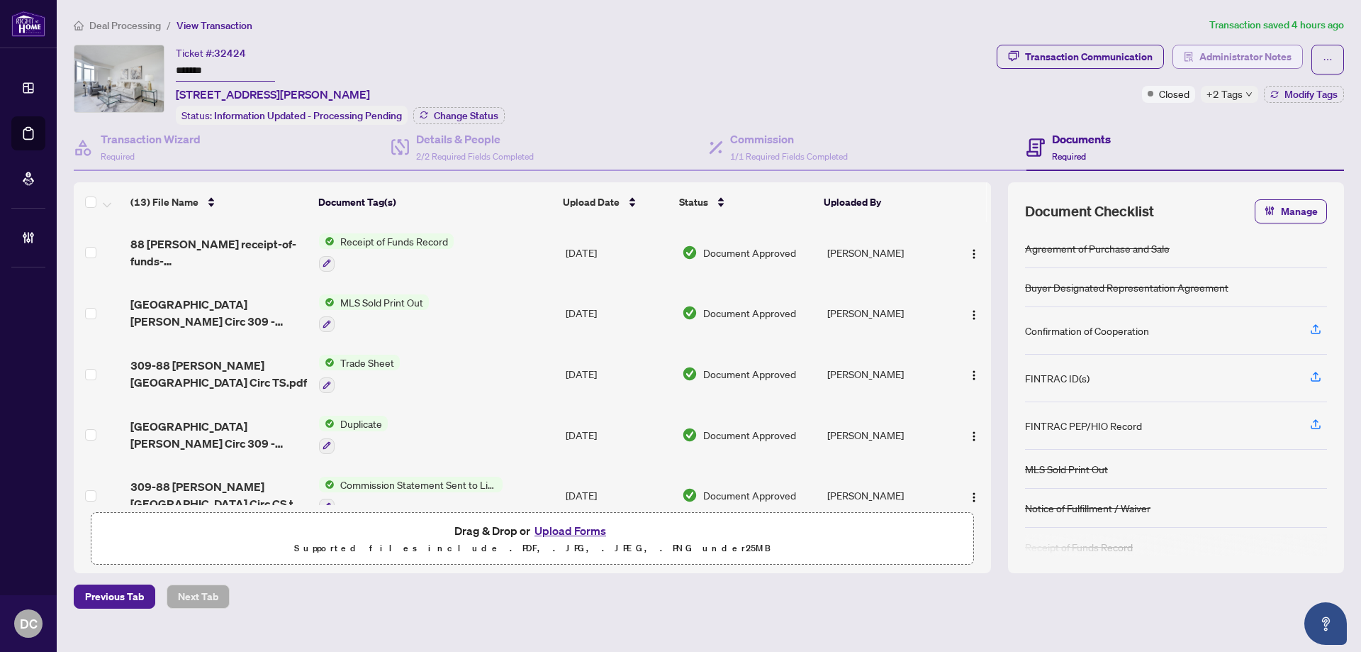
click at [1194, 45] on button "Administrator Notes" at bounding box center [1238, 57] width 130 height 24
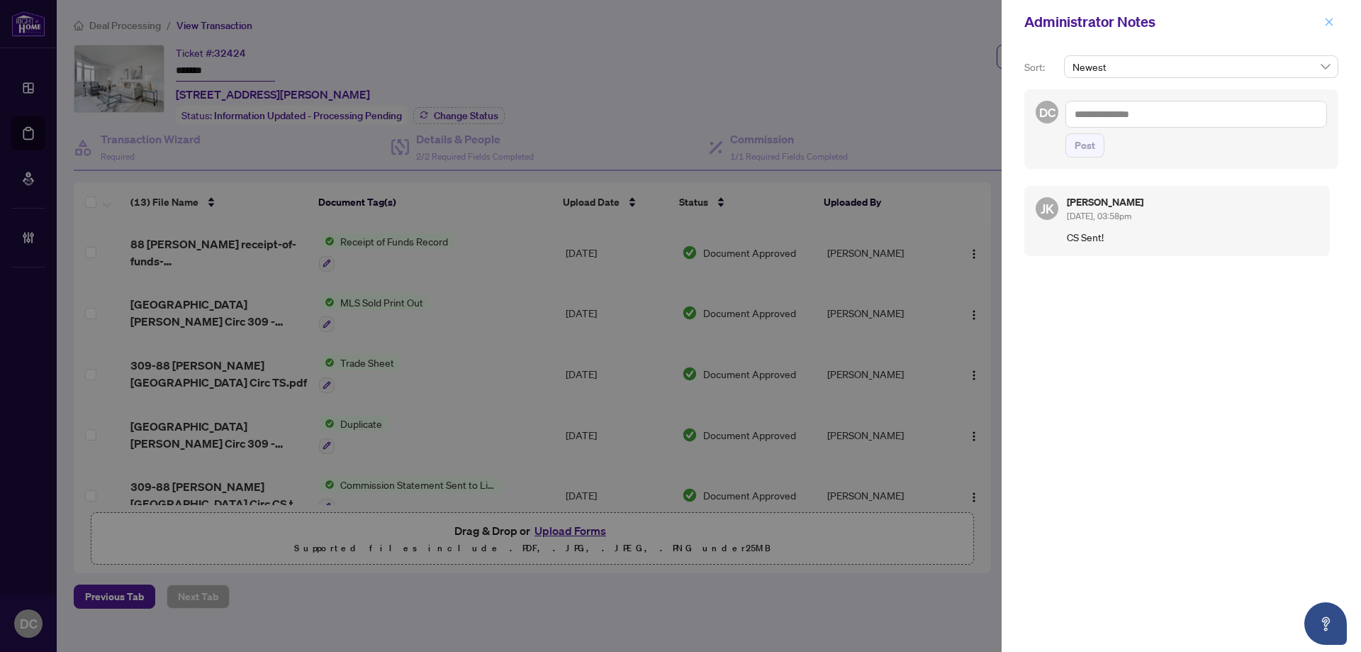
click at [1329, 23] on icon "close" at bounding box center [1329, 22] width 10 height 10
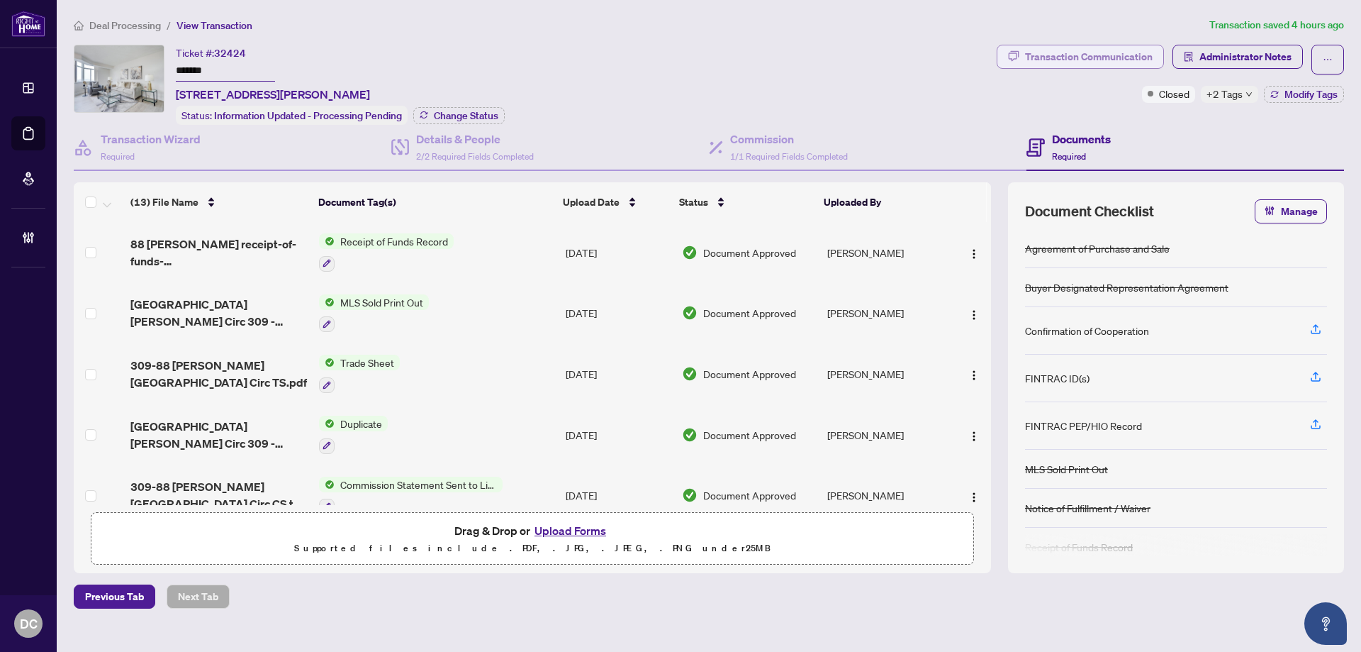
click at [1083, 62] on div "Transaction Communication" at bounding box center [1089, 56] width 128 height 23
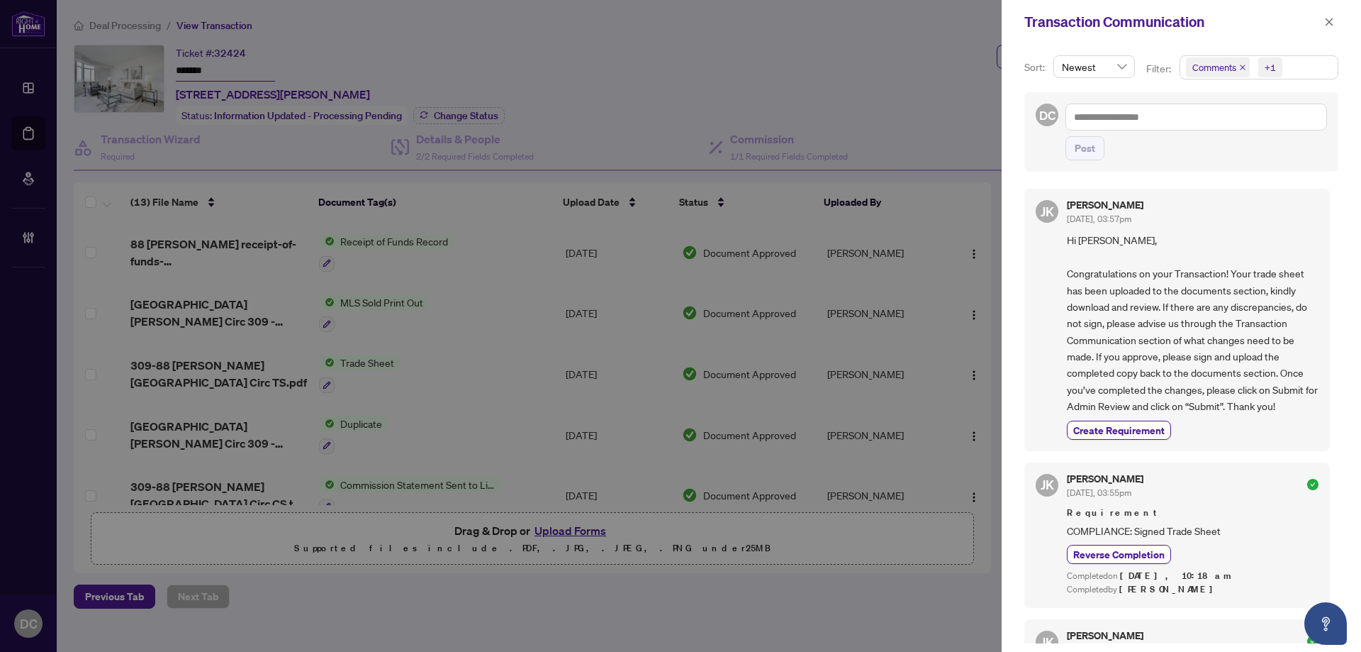
click at [1302, 65] on span "Comments +1" at bounding box center [1258, 67] width 157 height 23
click at [1255, 166] on span "Activity History" at bounding box center [1241, 166] width 67 height 13
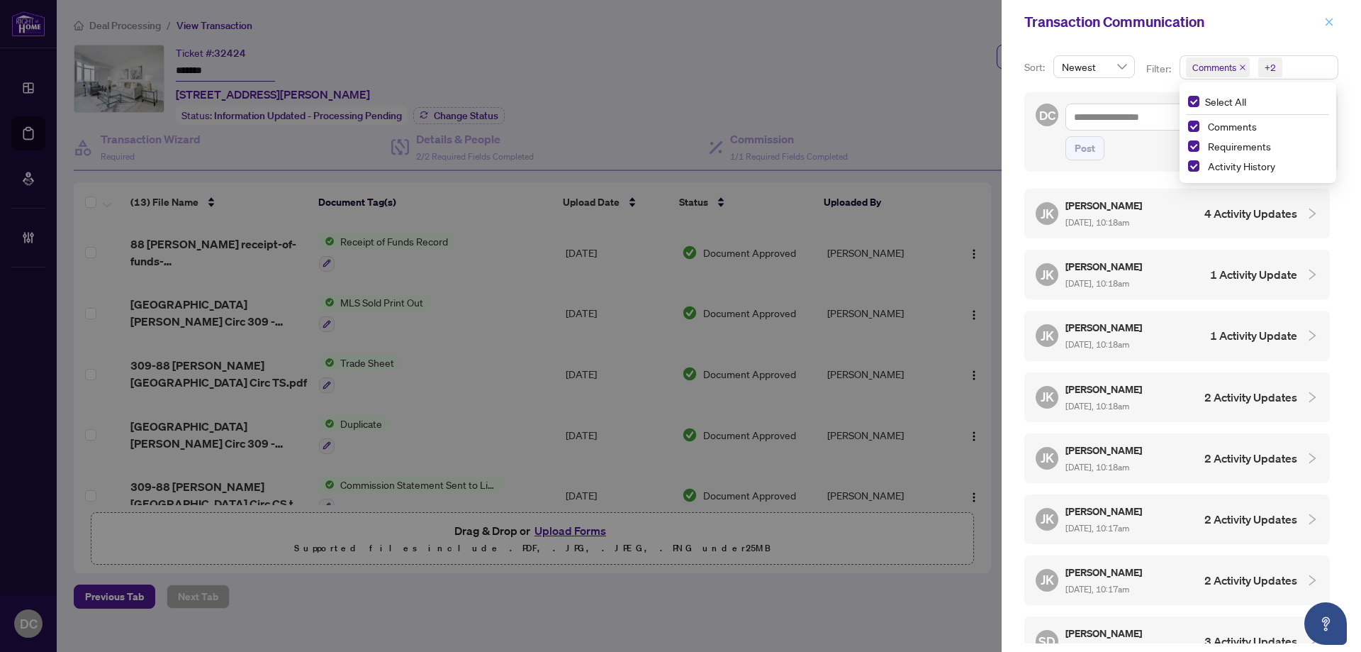
click at [1329, 23] on icon "close" at bounding box center [1329, 22] width 10 height 10
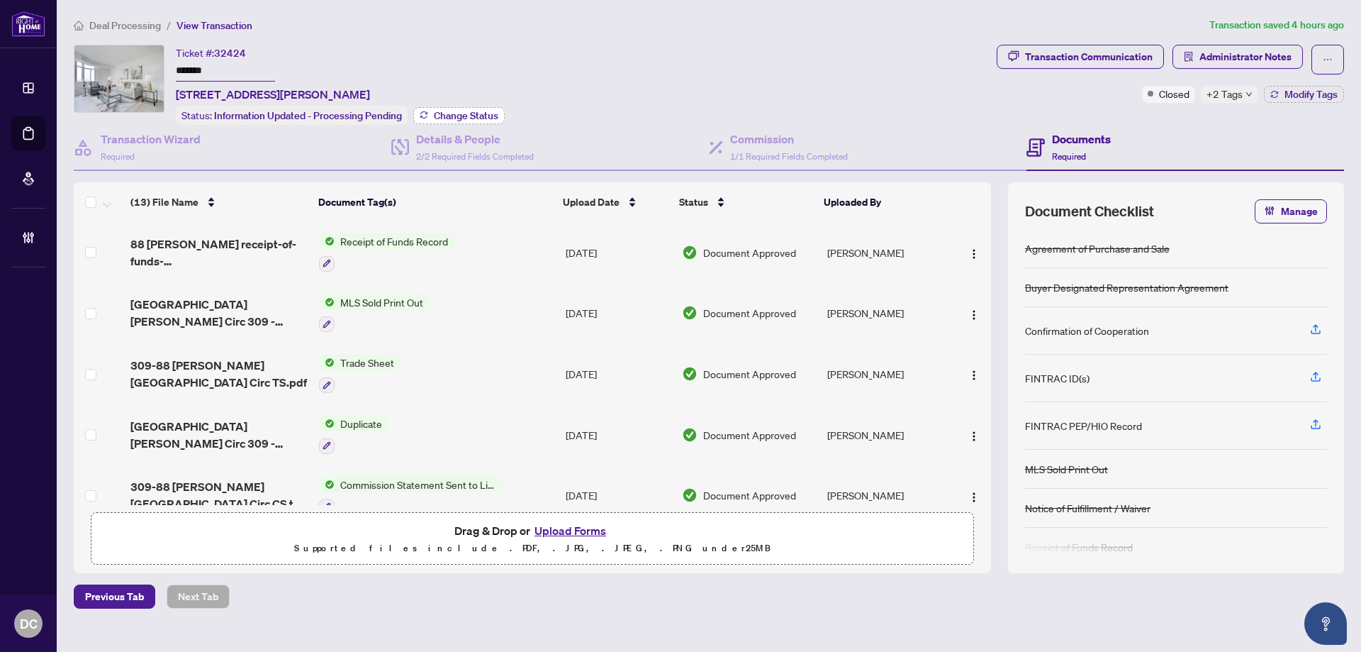
click at [449, 111] on span "Change Status" at bounding box center [466, 116] width 65 height 10
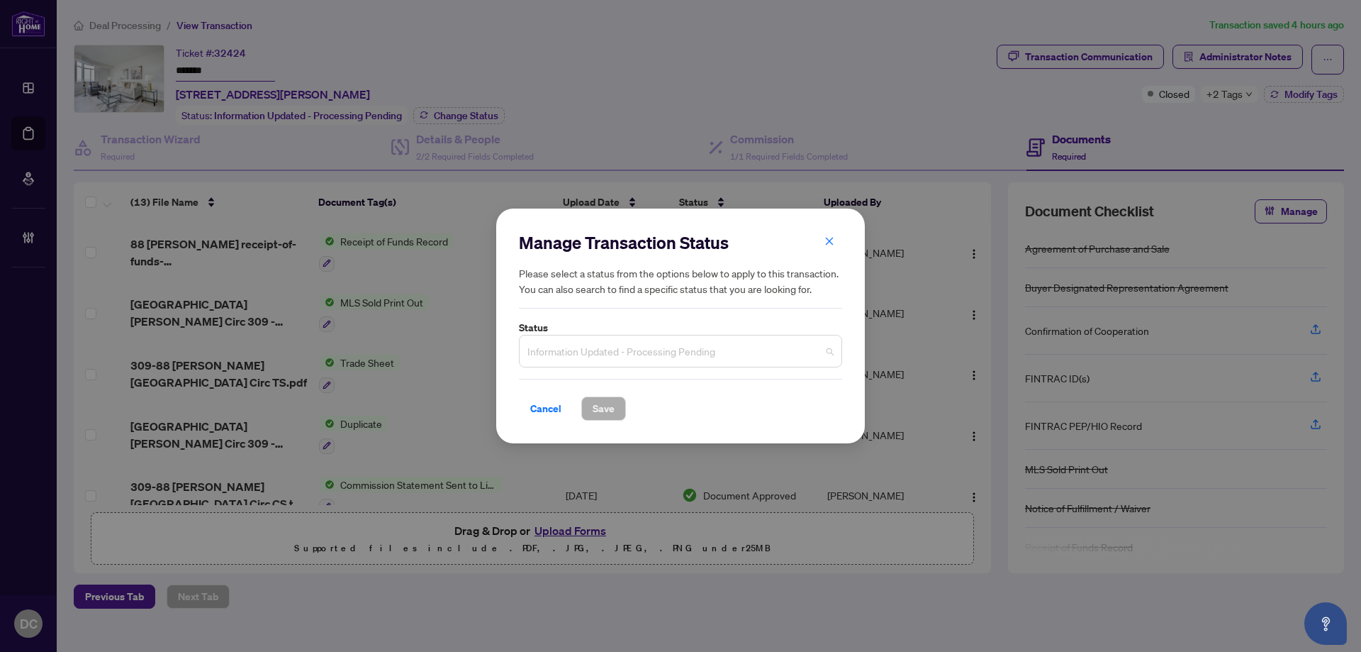
click at [590, 367] on input "search" at bounding box center [674, 352] width 294 height 31
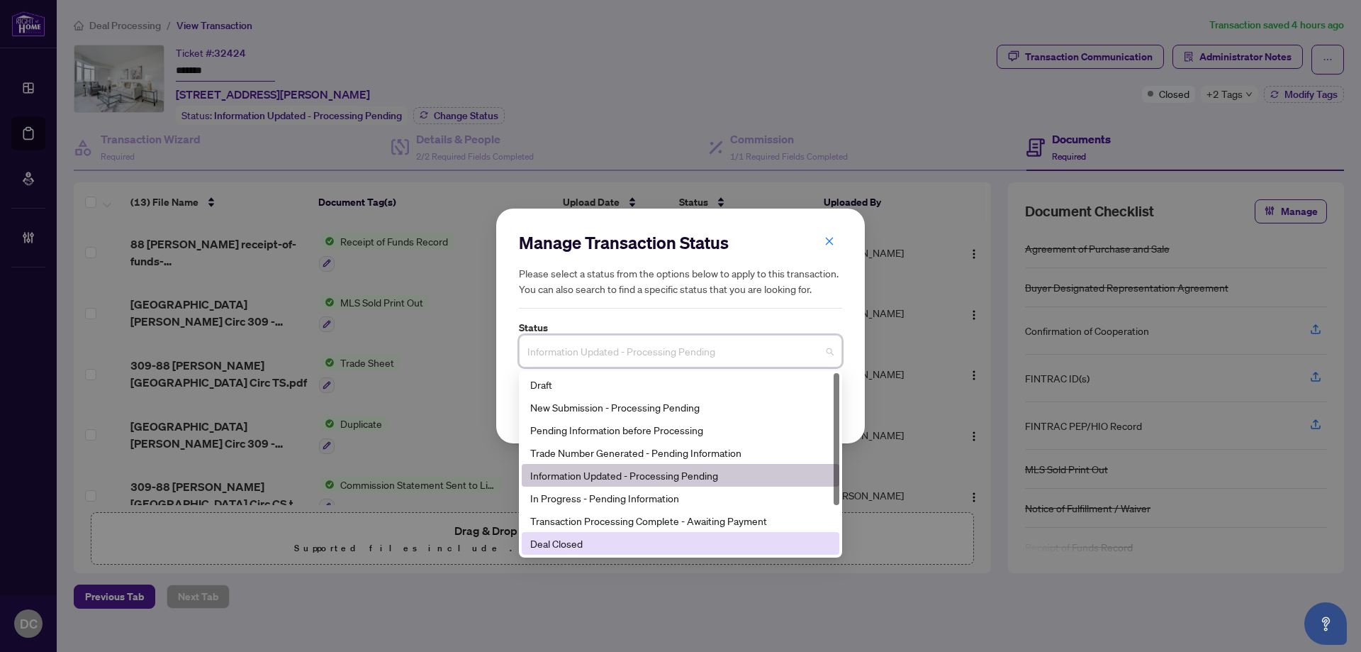
click at [574, 543] on div "Deal Closed" at bounding box center [680, 543] width 301 height 16
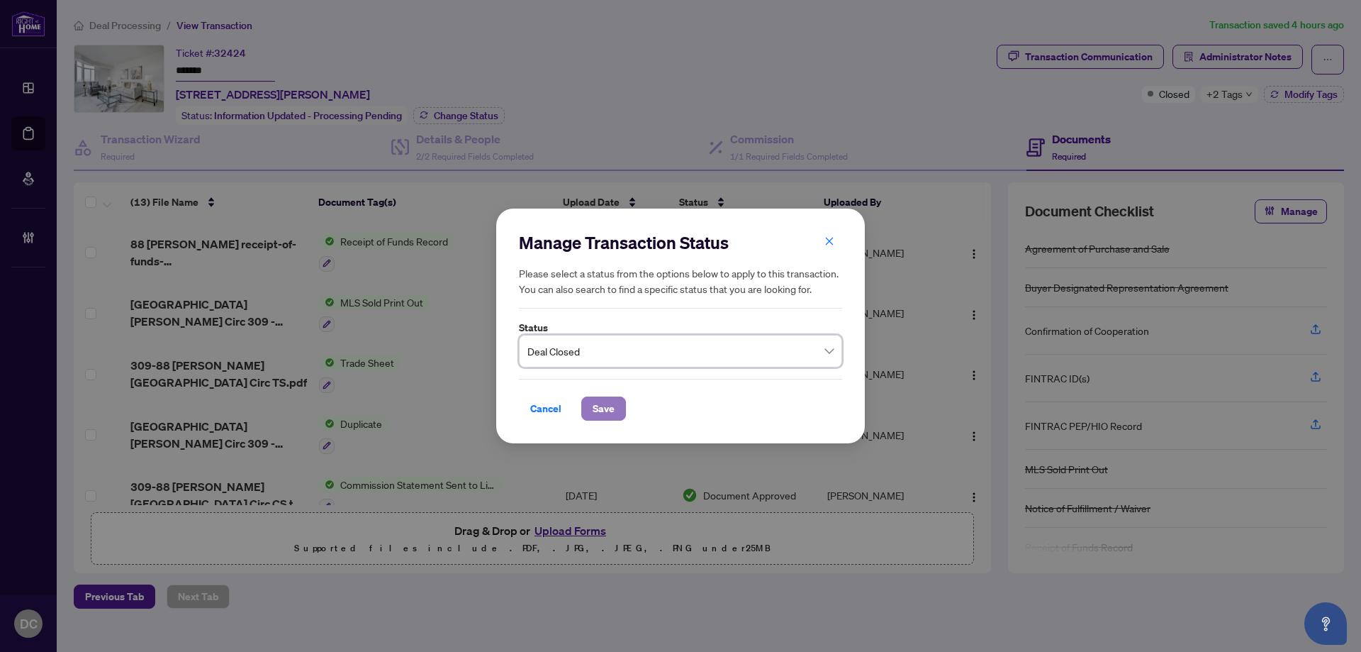
click at [591, 404] on button "Save" at bounding box center [603, 408] width 45 height 24
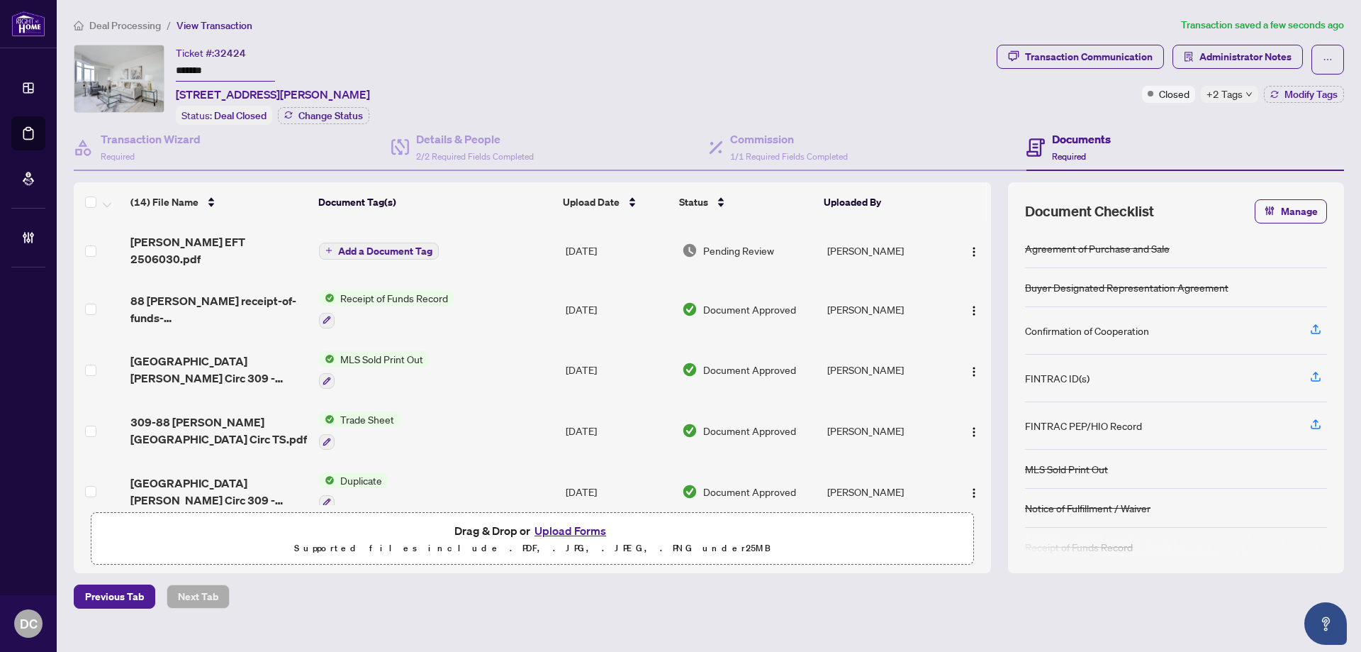
drag, startPoint x: 255, startPoint y: 74, endPoint x: 70, endPoint y: 79, distance: 184.4
click at [77, 57] on div "Ticket #: 32424 ******* 309-88 Alton Towers Circ, Toronto, Ontario M1V 5C5, Can…" at bounding box center [532, 85] width 917 height 80
click at [968, 249] on img "button" at bounding box center [973, 251] width 11 height 11
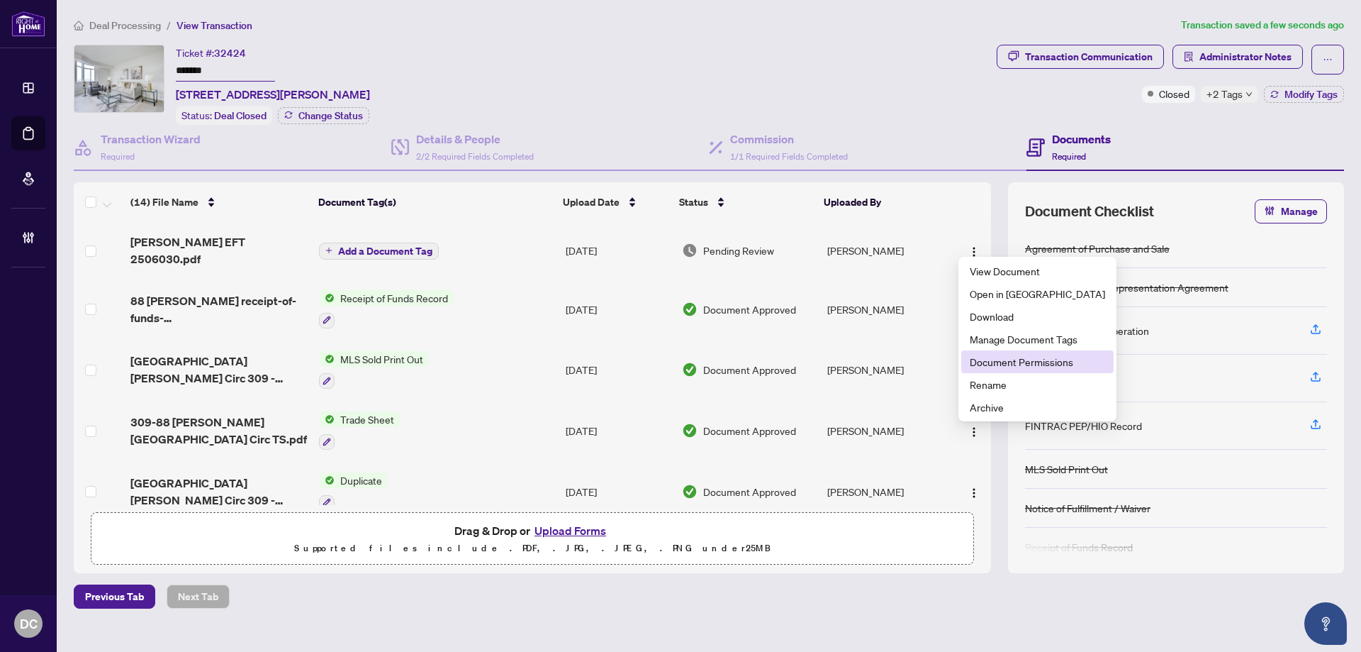
click at [992, 368] on span "Document Permissions" at bounding box center [1037, 362] width 135 height 16
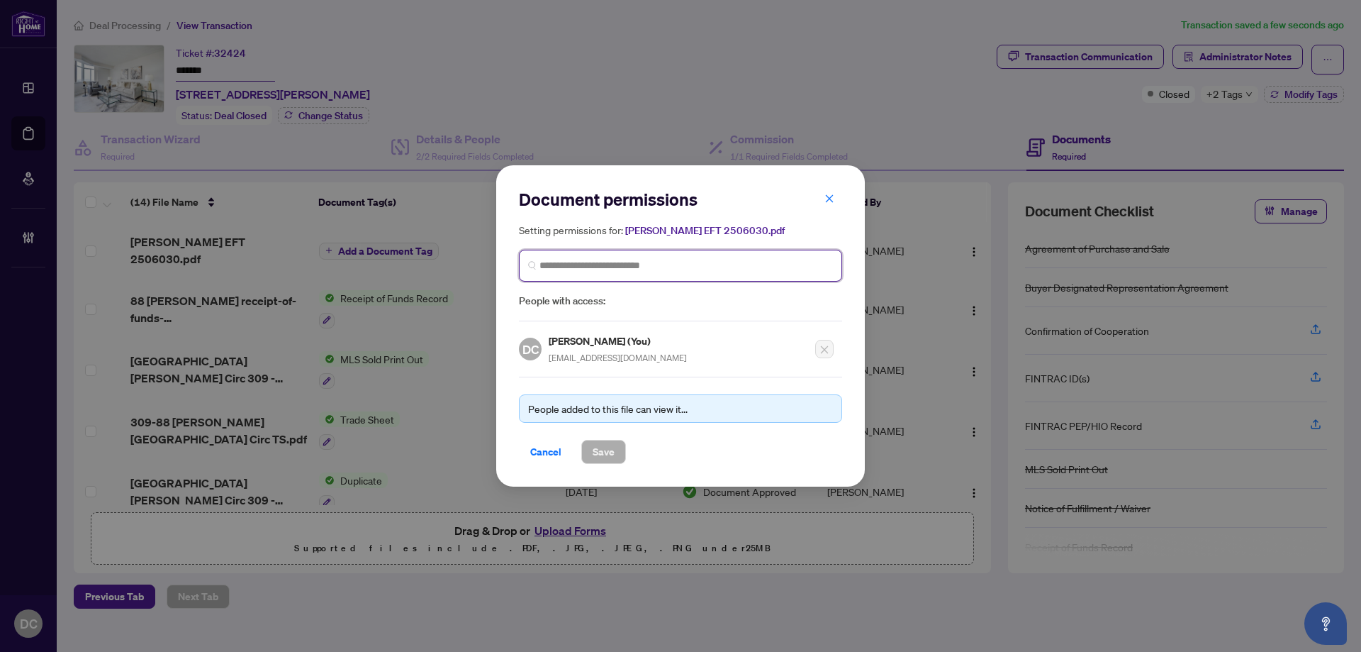
click at [595, 264] on input "search" at bounding box center [687, 265] width 294 height 15
type input "*********"
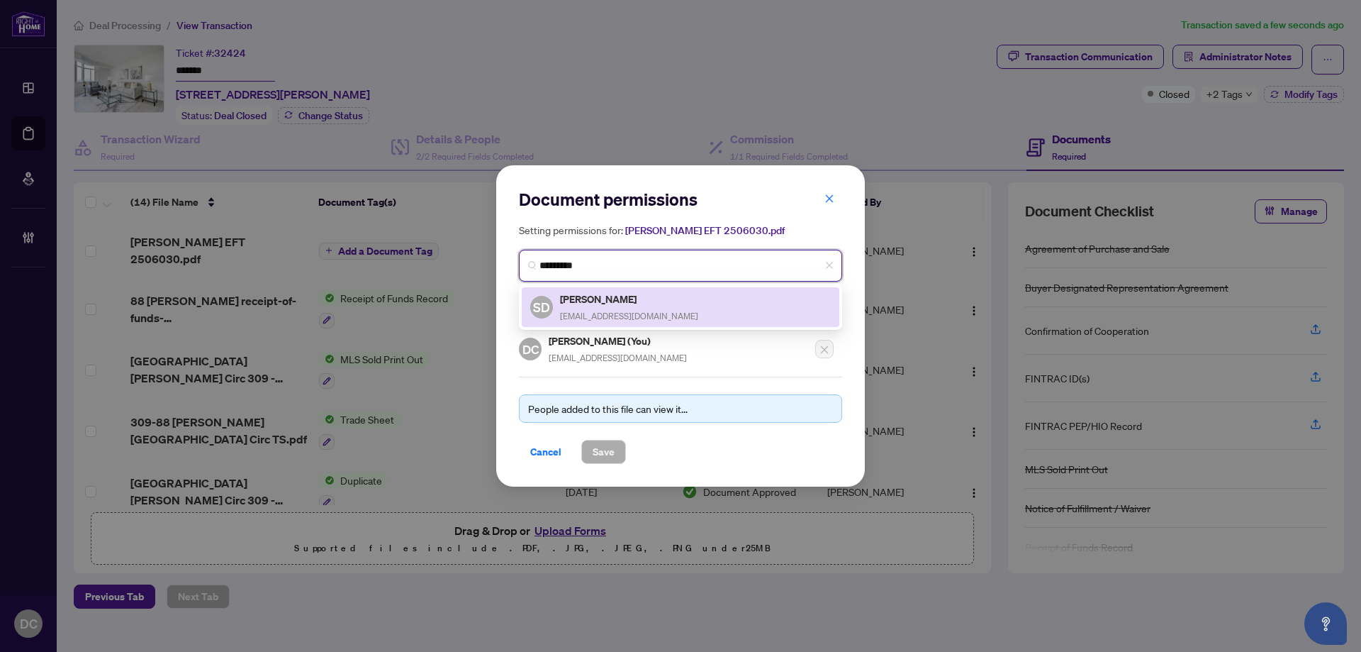
click at [613, 298] on h5 "Steven Da Silva" at bounding box center [629, 299] width 138 height 16
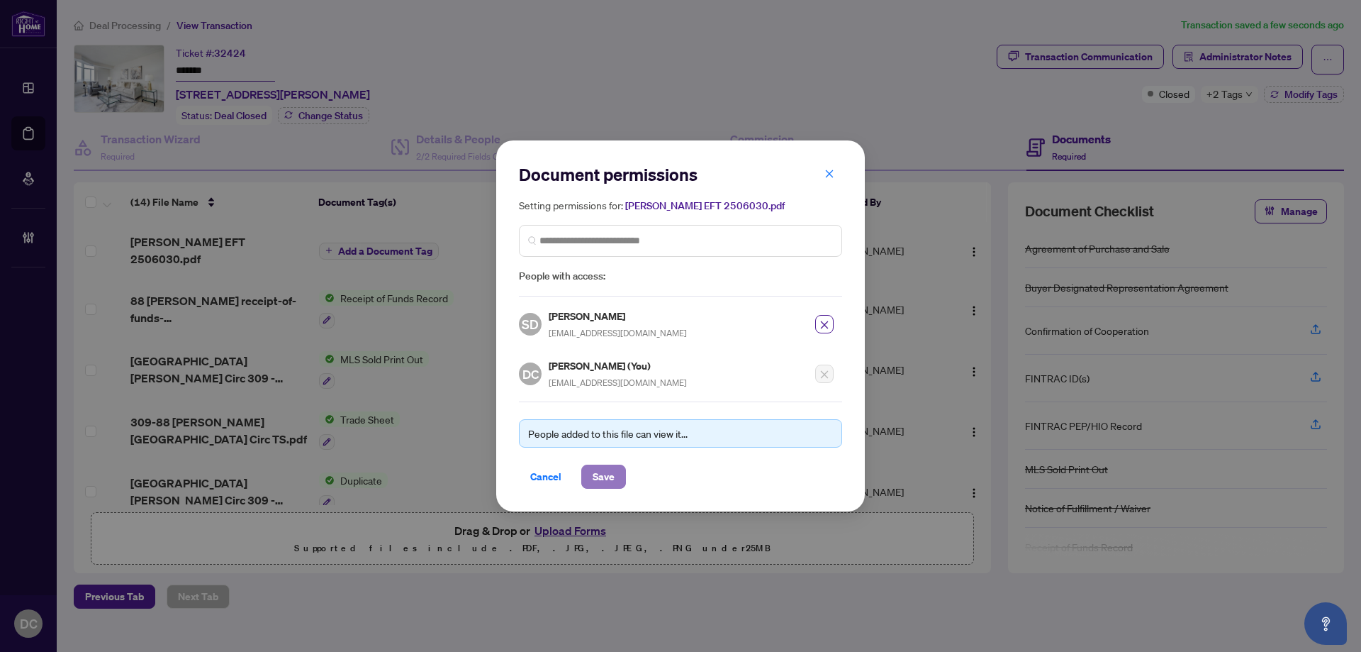
click at [597, 472] on span "Save" at bounding box center [604, 476] width 22 height 23
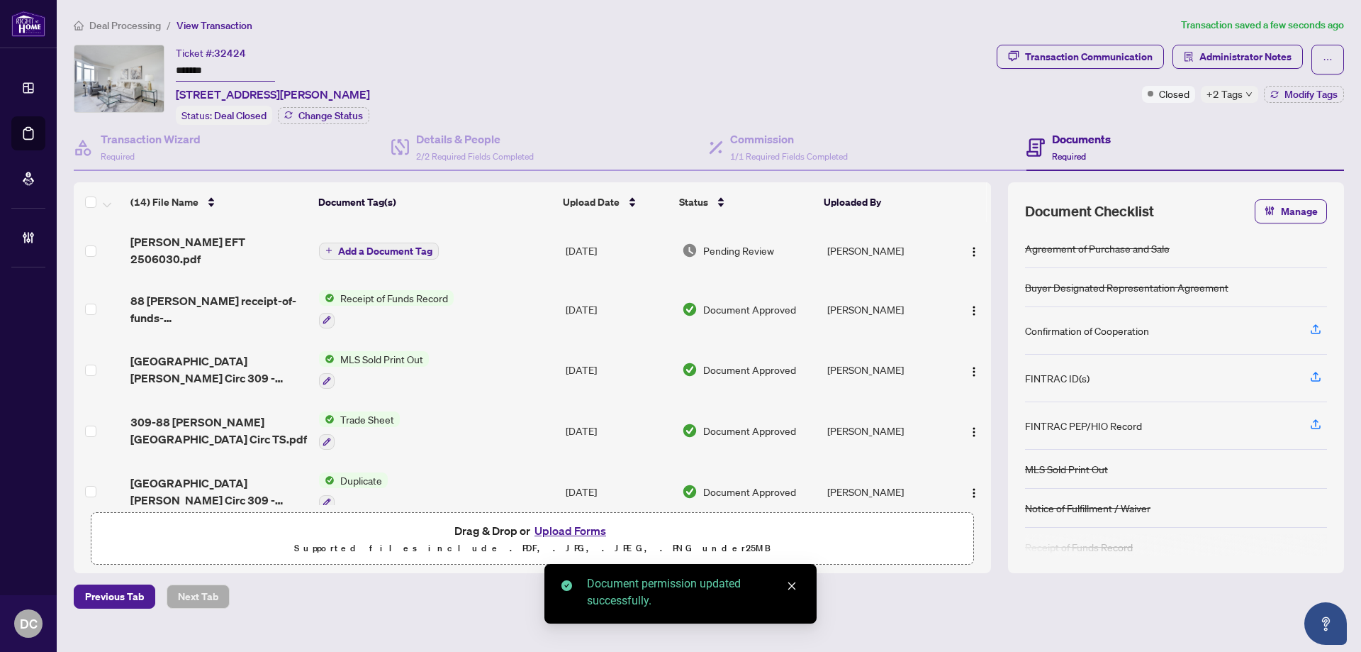
click at [1209, 101] on span "+2 Tags" at bounding box center [1225, 94] width 36 height 16
click at [1219, 96] on div "Approved" at bounding box center [1242, 102] width 67 height 16
click at [1177, 117] on div "Transaction Communication Administrator Notes Closed +2 Tags Modify Tags" at bounding box center [1170, 85] width 353 height 80
click at [1279, 96] on button "Modify Tags" at bounding box center [1304, 94] width 80 height 17
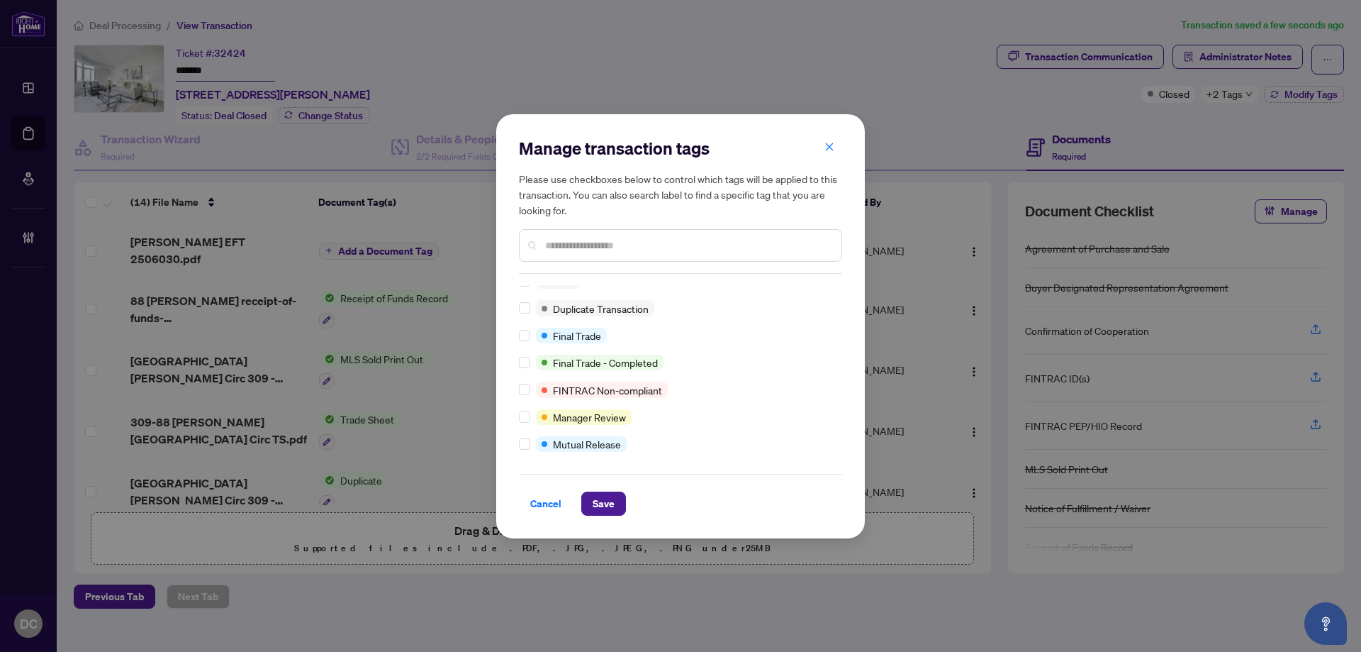
scroll to position [12, 0]
click at [602, 499] on span "Save" at bounding box center [604, 503] width 22 height 23
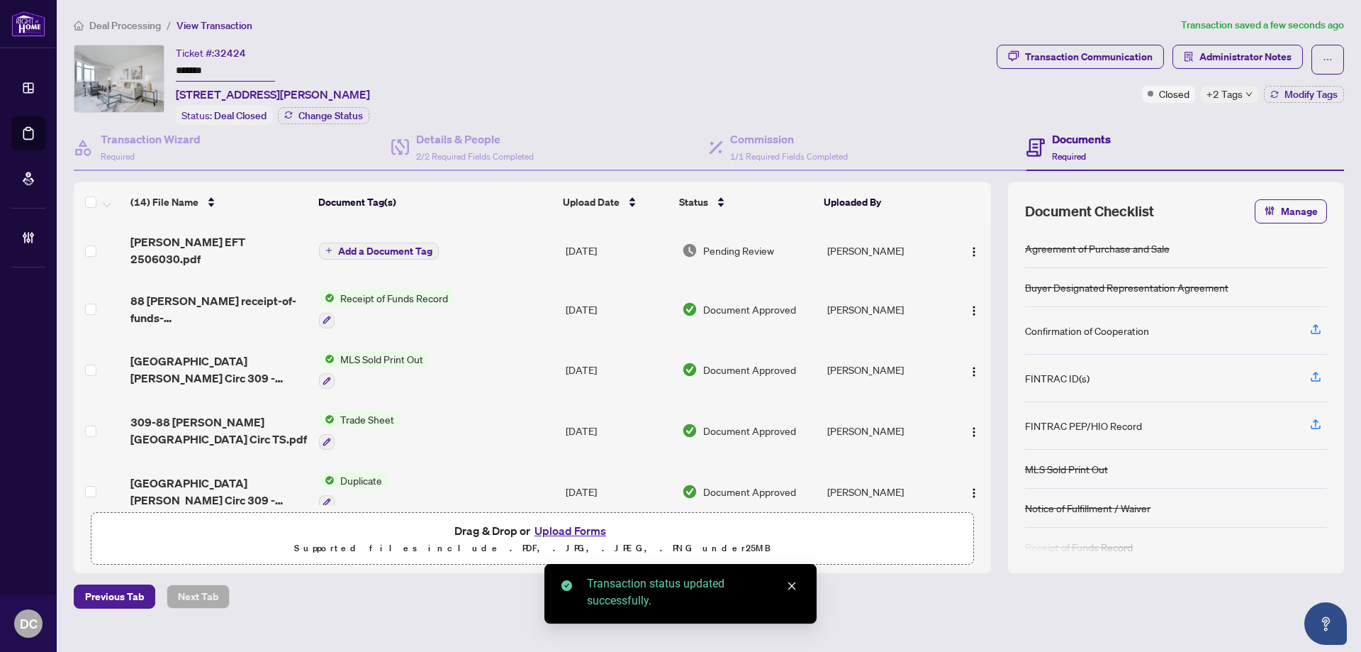
click at [122, 28] on span "Deal Processing" at bounding box center [125, 25] width 72 height 13
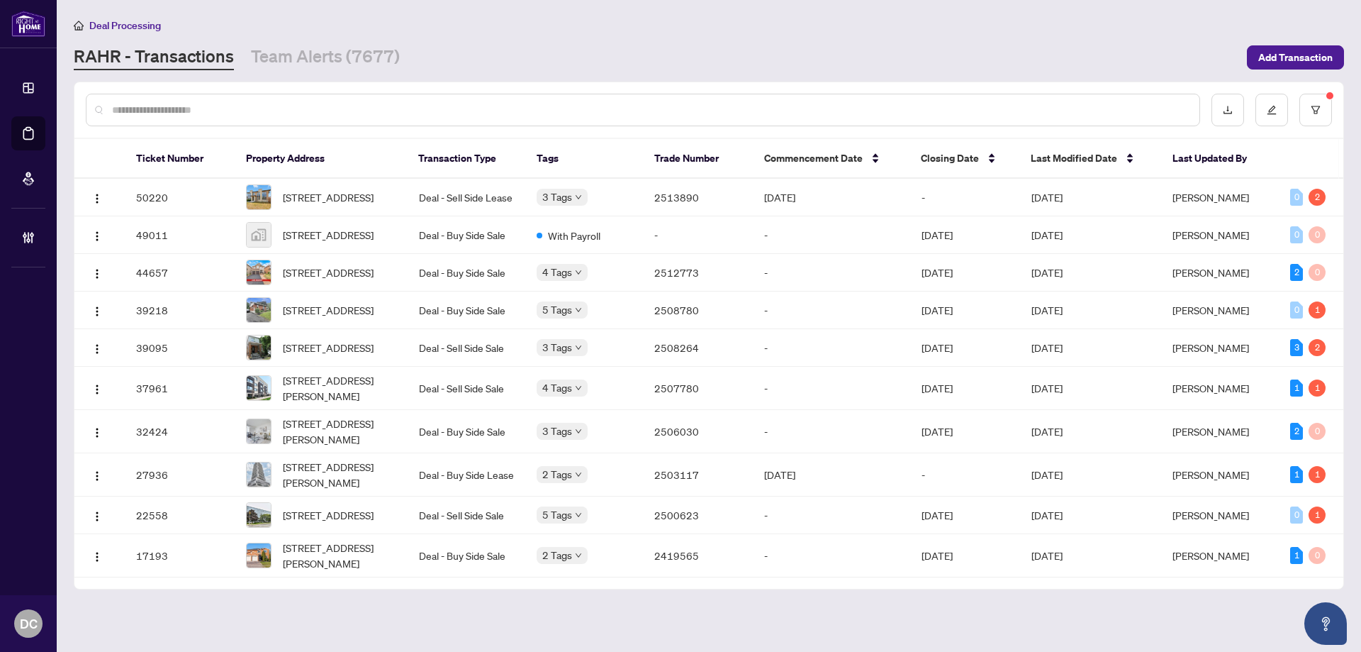
drag, startPoint x: 820, startPoint y: 202, endPoint x: 820, endPoint y: 35, distance: 167.3
click at [820, 35] on main "Deal Processing RAHR - Transactions Team Alerts (7677) Add Transaction Ticket N…" at bounding box center [709, 326] width 1304 height 652
click at [820, 35] on div "Deal Processing RAHR - Transactions Team Alerts (7677) Add Transaction" at bounding box center [709, 43] width 1270 height 53
click at [1073, 157] on span "Last Modified Date" at bounding box center [1074, 158] width 86 height 16
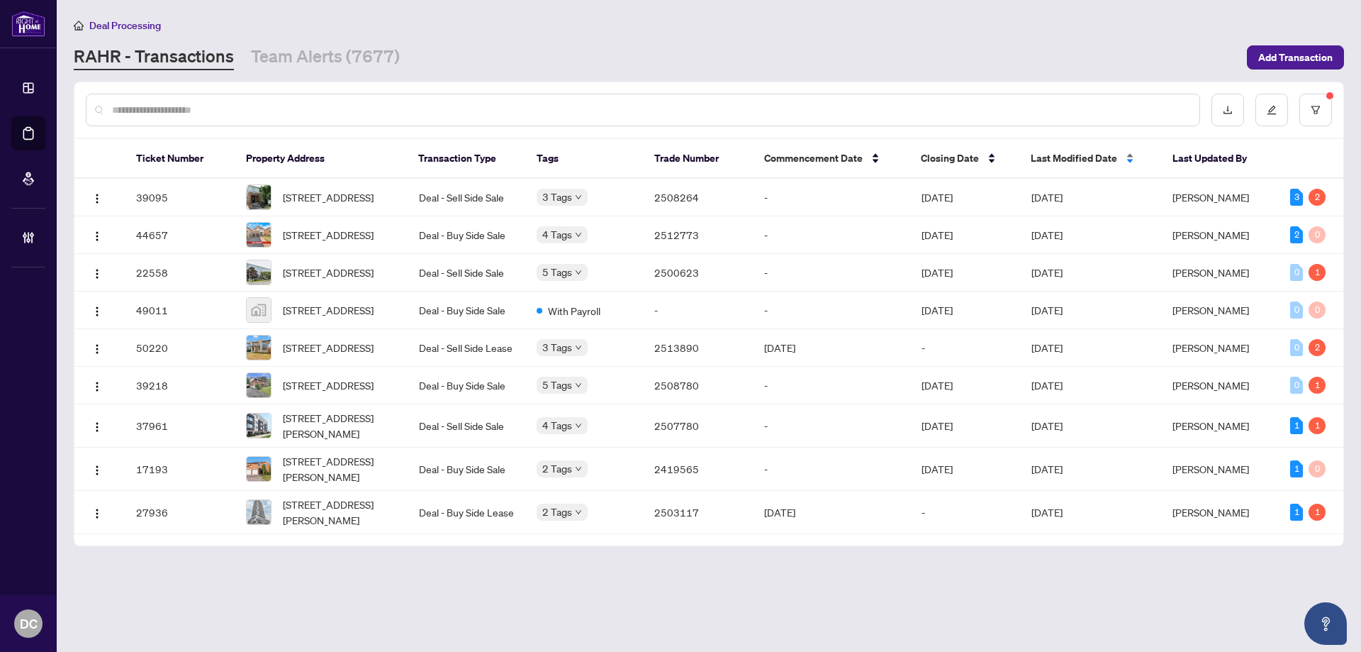
click at [1073, 157] on span "Last Modified Date" at bounding box center [1074, 158] width 86 height 16
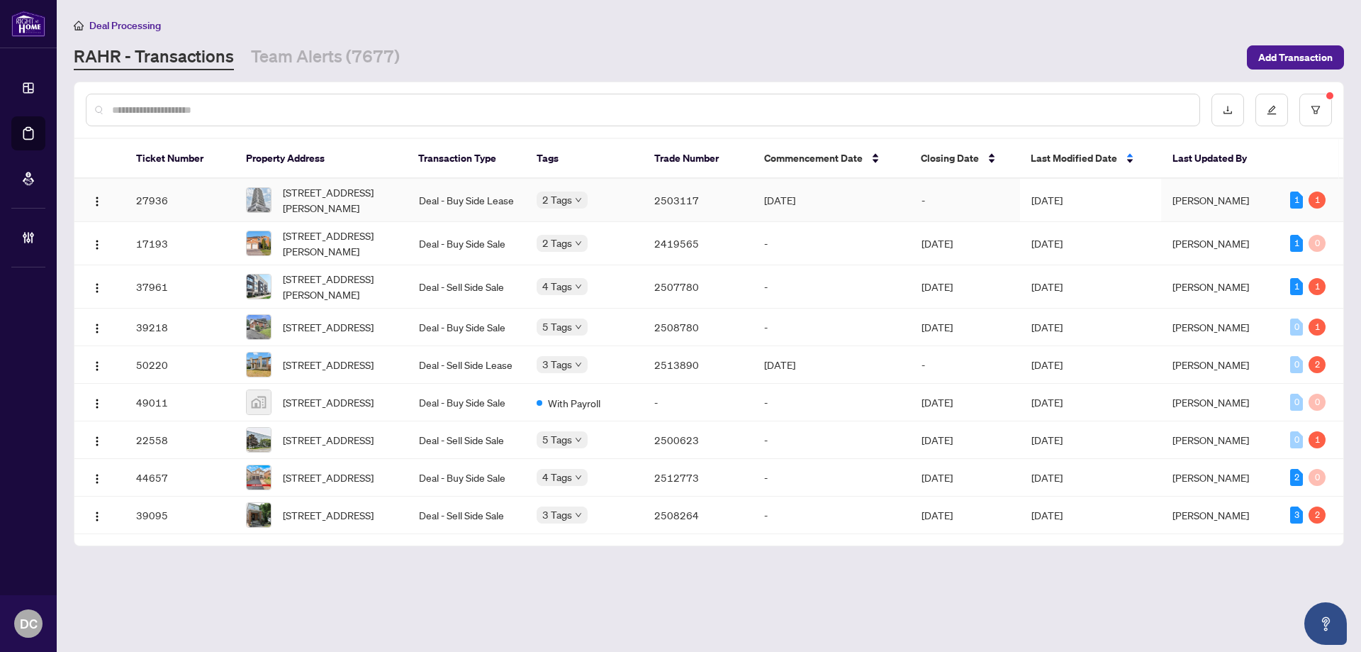
click at [1063, 196] on span "[DATE]" at bounding box center [1047, 200] width 31 height 13
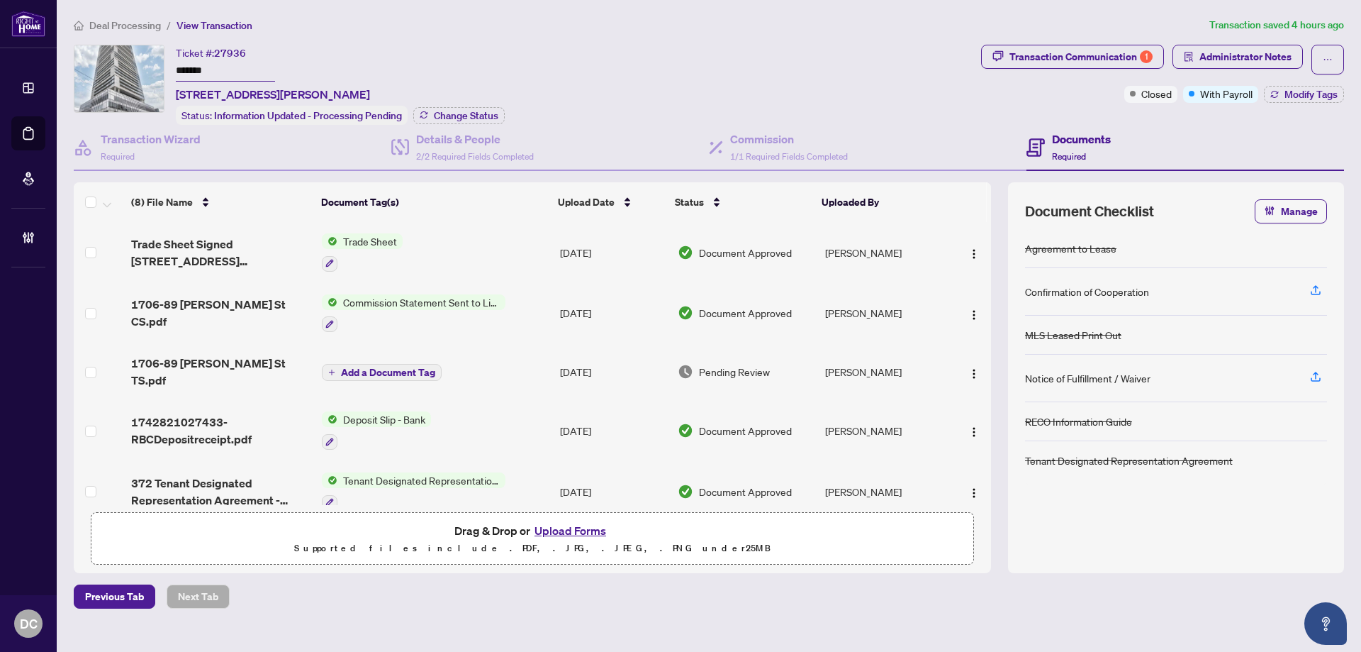
drag, startPoint x: 231, startPoint y: 71, endPoint x: 136, endPoint y: 65, distance: 95.2
click at [136, 65] on div "Ticket #: 27936 ******* 1706-89 McGill St, Toronto, Ontario M5B 0B1, Canada Sta…" at bounding box center [525, 85] width 902 height 80
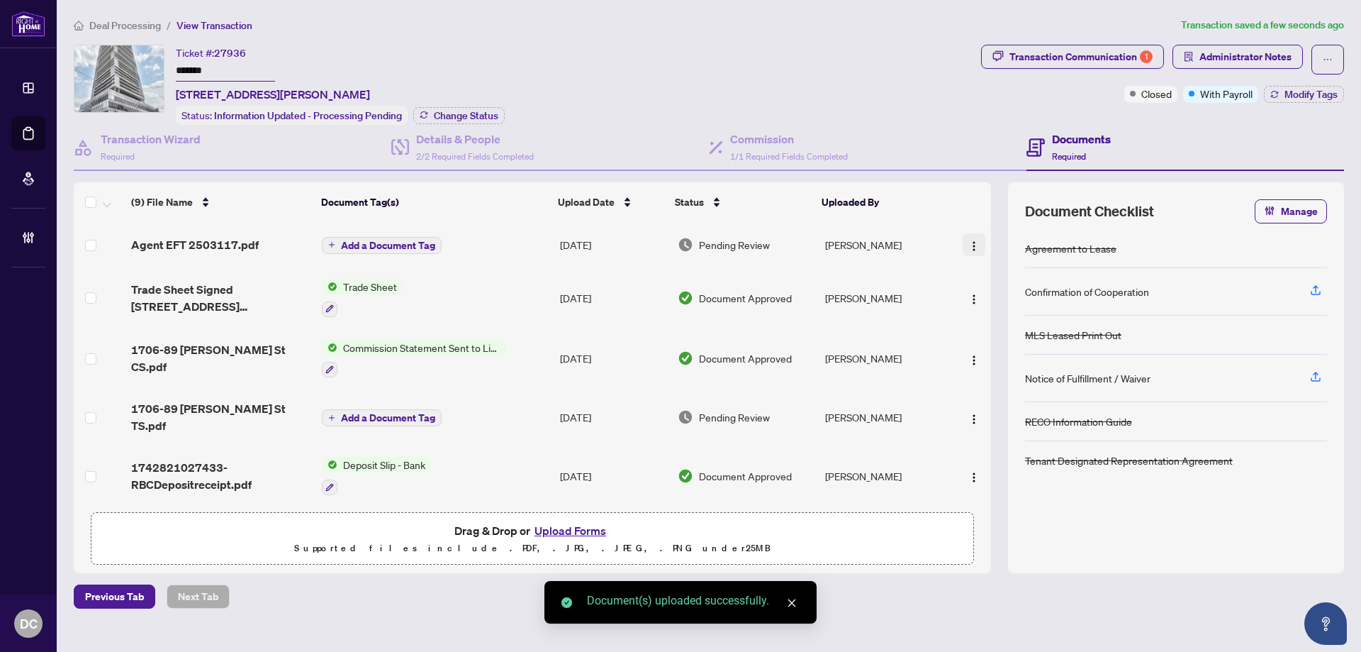
click at [969, 244] on img "button" at bounding box center [973, 245] width 11 height 11
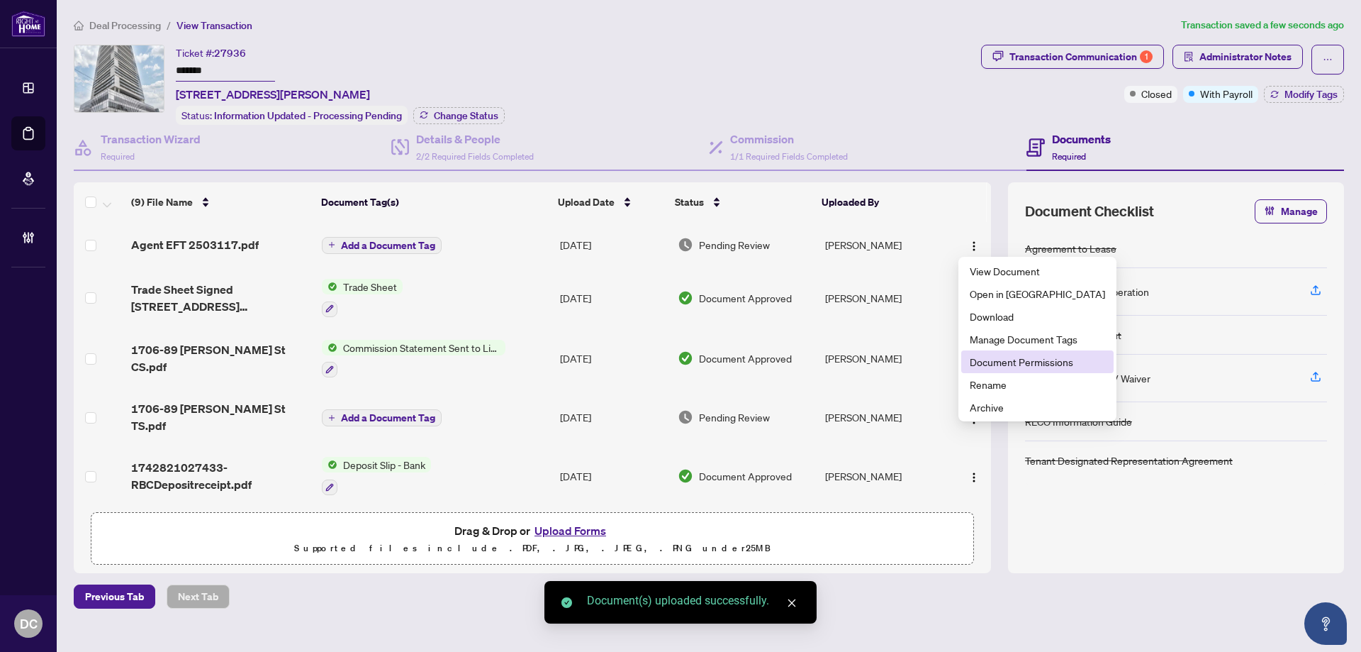
click at [987, 357] on span "Document Permissions" at bounding box center [1037, 362] width 135 height 16
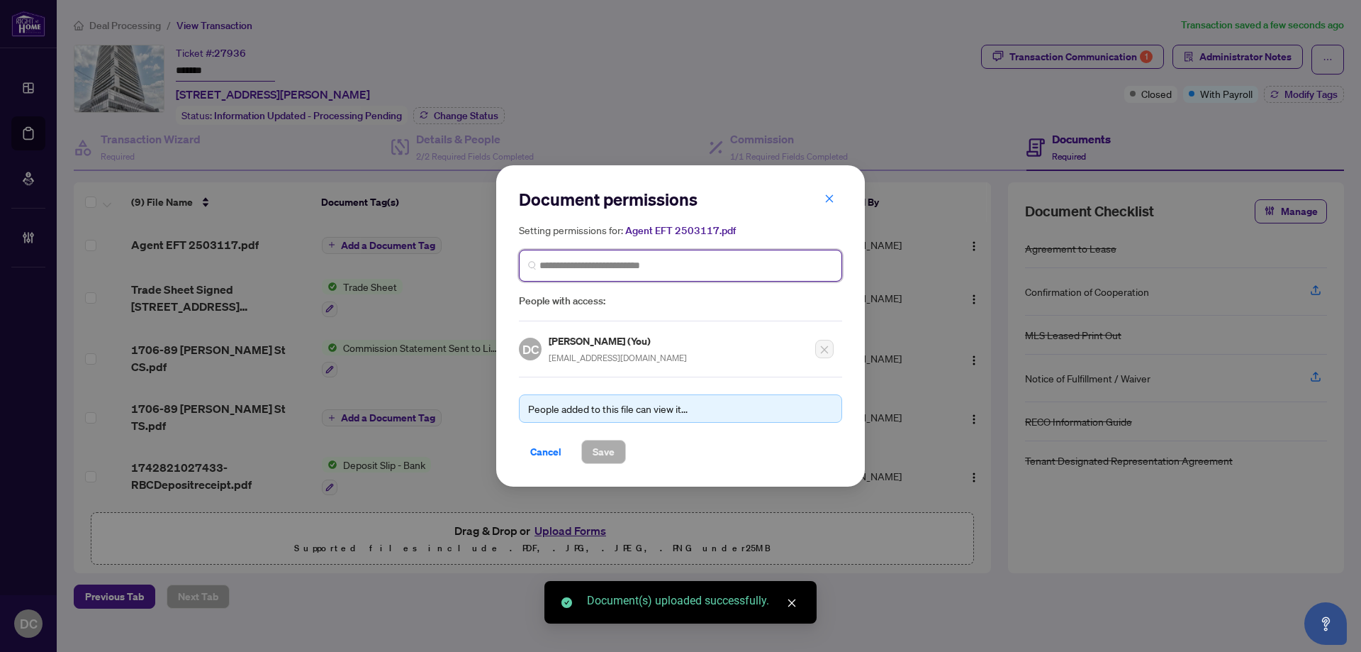
click at [761, 268] on input "search" at bounding box center [687, 265] width 294 height 15
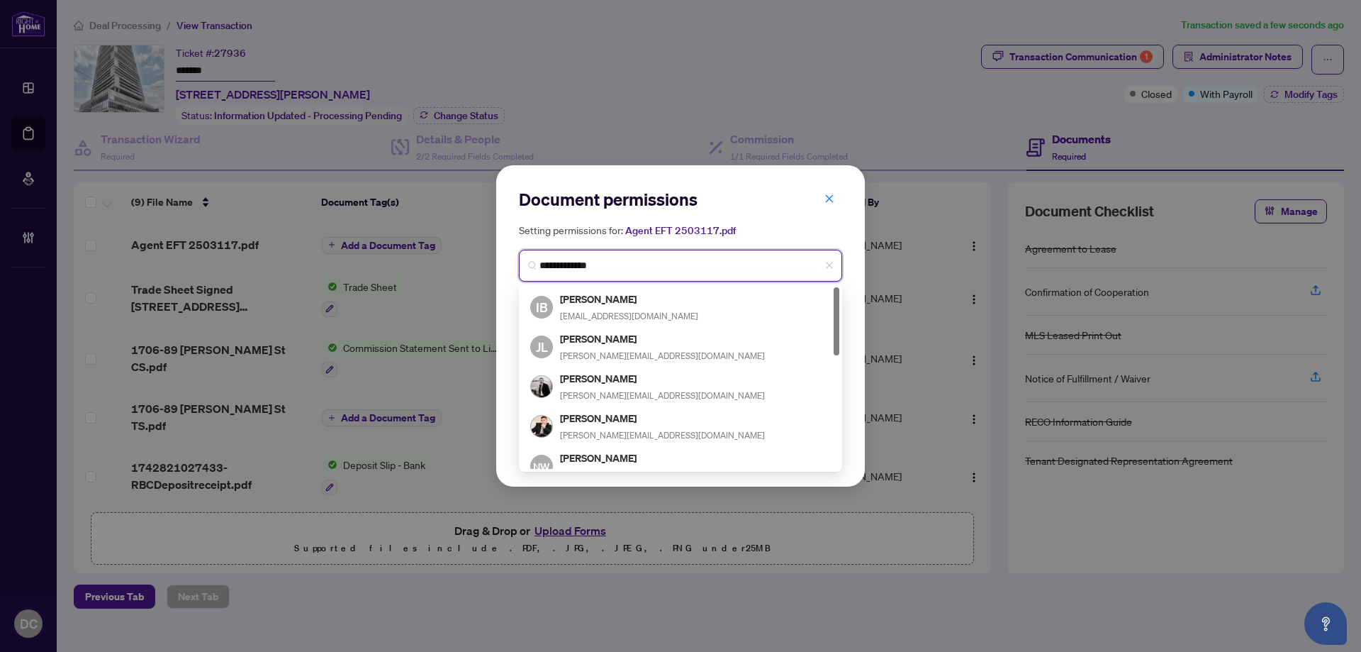
type input "**********"
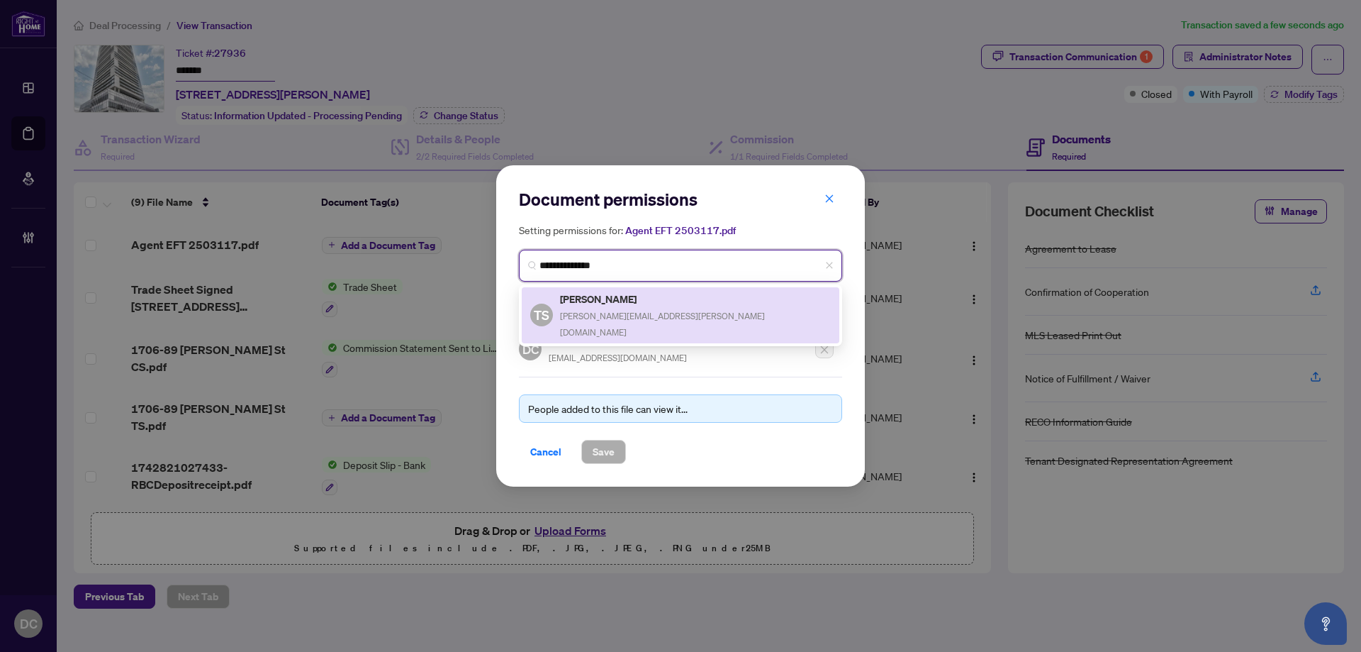
click at [673, 311] on span "terence.summerville@gmail.com" at bounding box center [662, 324] width 205 height 27
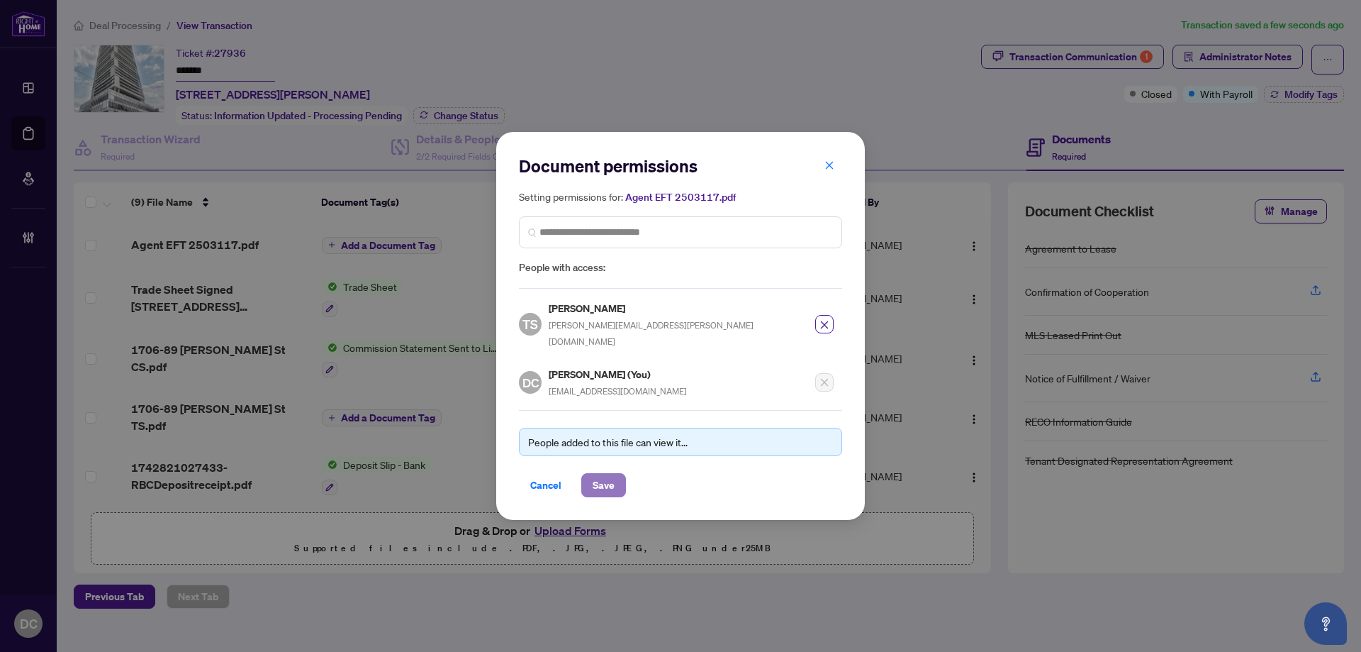
click at [613, 475] on span "Save" at bounding box center [604, 485] width 22 height 23
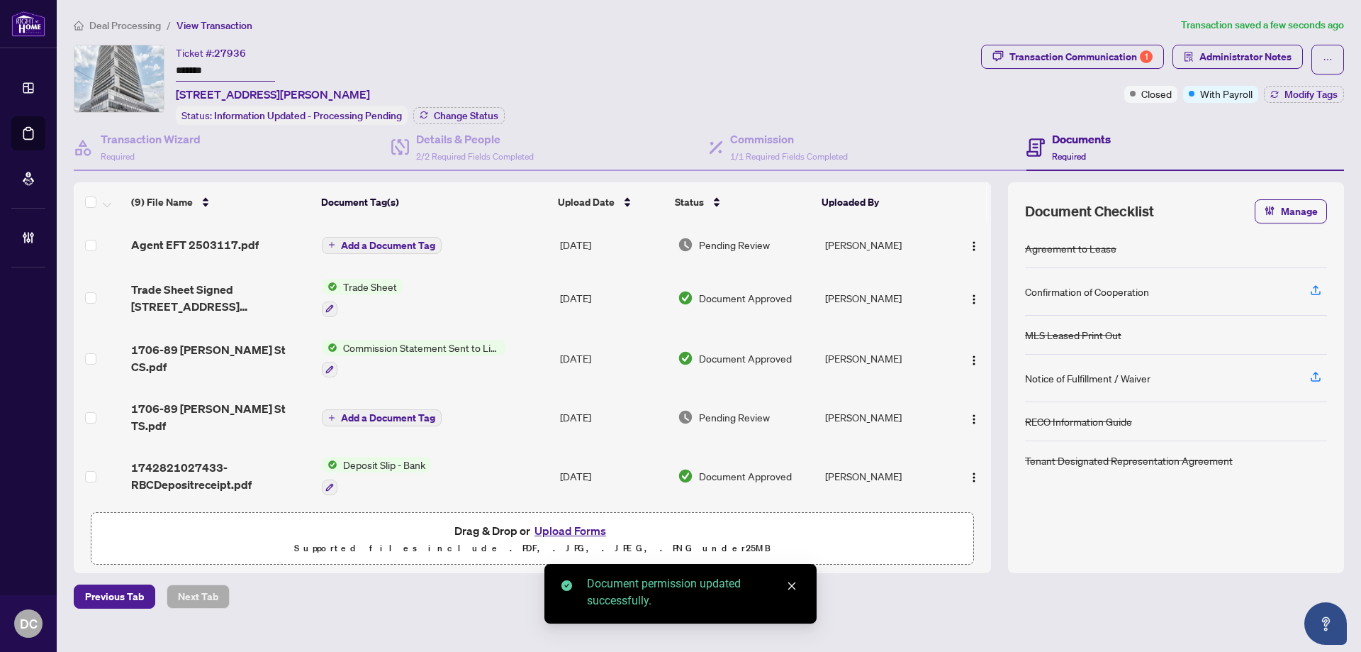
drag, startPoint x: 1198, startPoint y: 93, endPoint x: 1192, endPoint y: 97, distance: 7.7
click at [1199, 93] on div "With Payroll" at bounding box center [1220, 94] width 75 height 17
click at [1129, 118] on div "Transaction Communication 1 Administrator Notes Closed With Payroll Modify Tags" at bounding box center [1162, 85] width 369 height 80
click at [1282, 99] on button "Modify Tags" at bounding box center [1304, 94] width 80 height 17
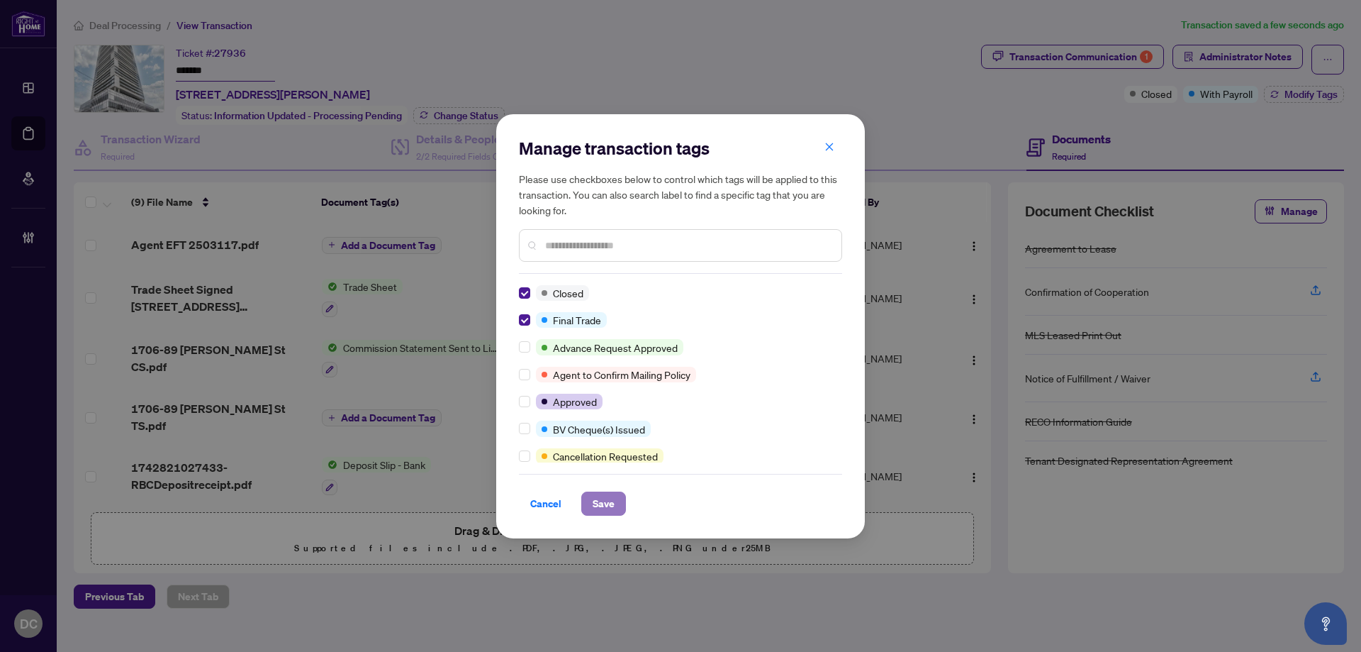
click at [610, 497] on span "Save" at bounding box center [604, 503] width 22 height 23
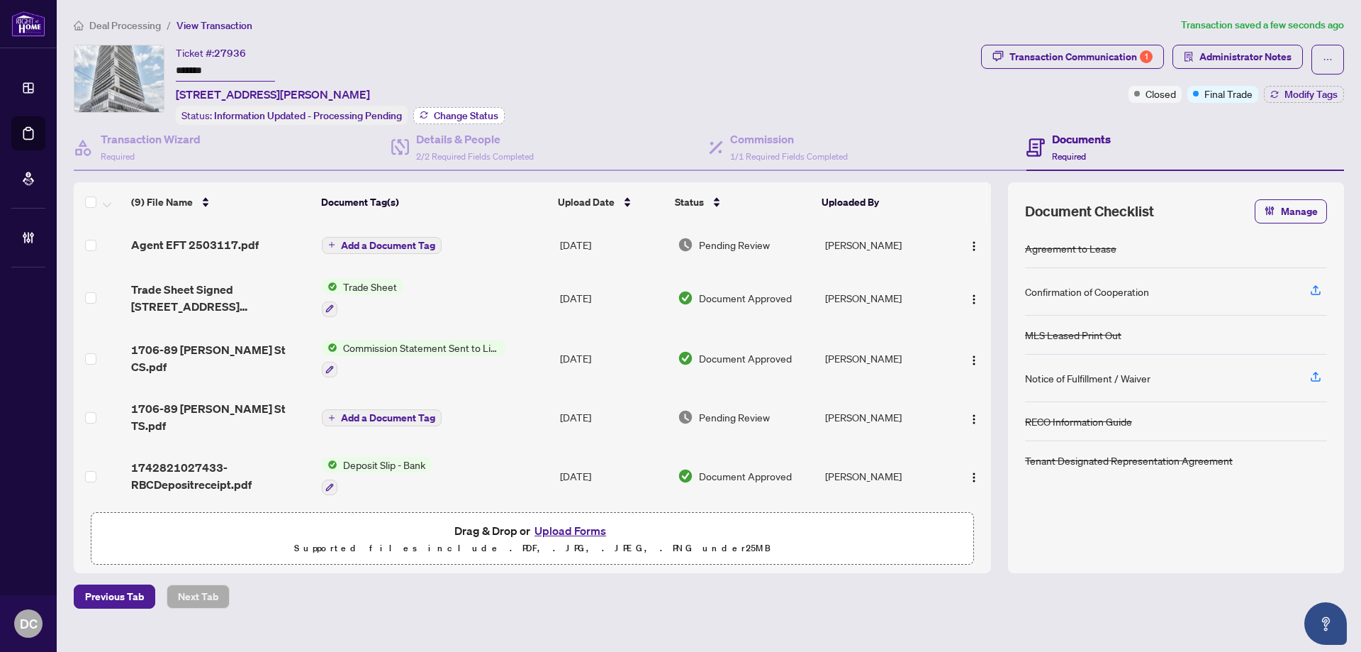
click at [431, 111] on button "Change Status" at bounding box center [458, 115] width 91 height 17
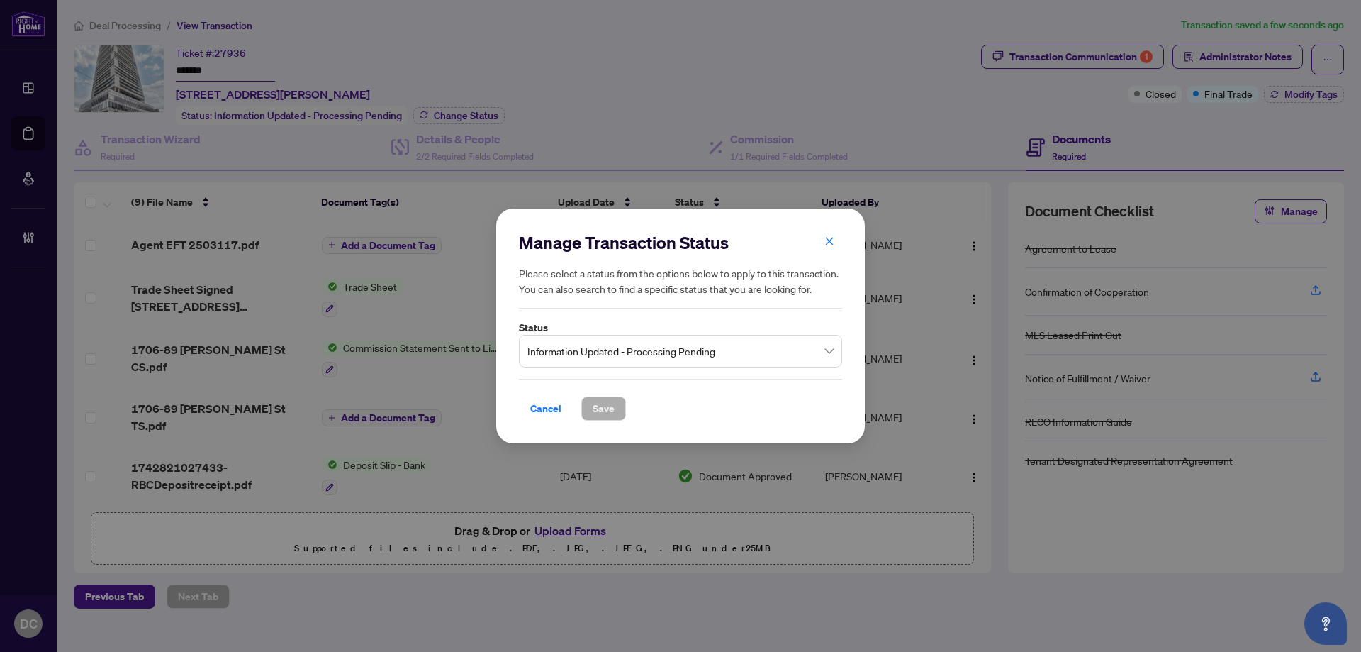
click at [631, 354] on span "Information Updated - Processing Pending" at bounding box center [680, 350] width 306 height 27
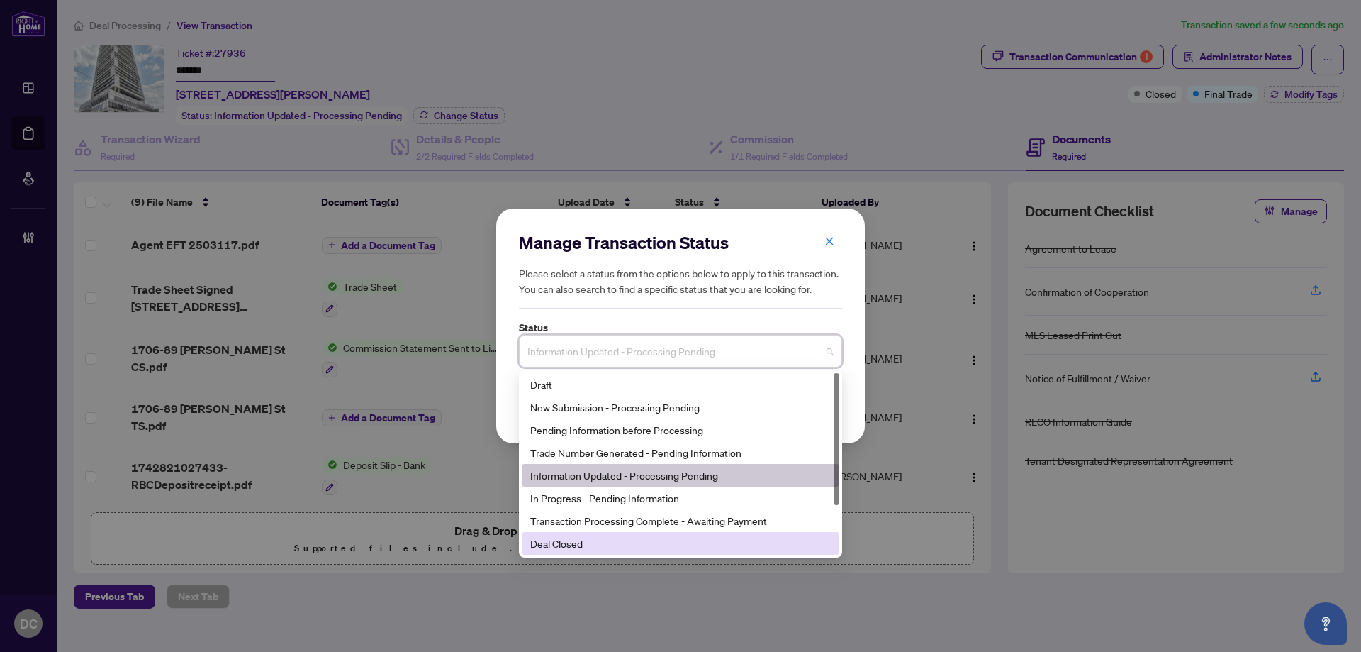
click at [630, 538] on div "Deal Closed" at bounding box center [680, 543] width 301 height 16
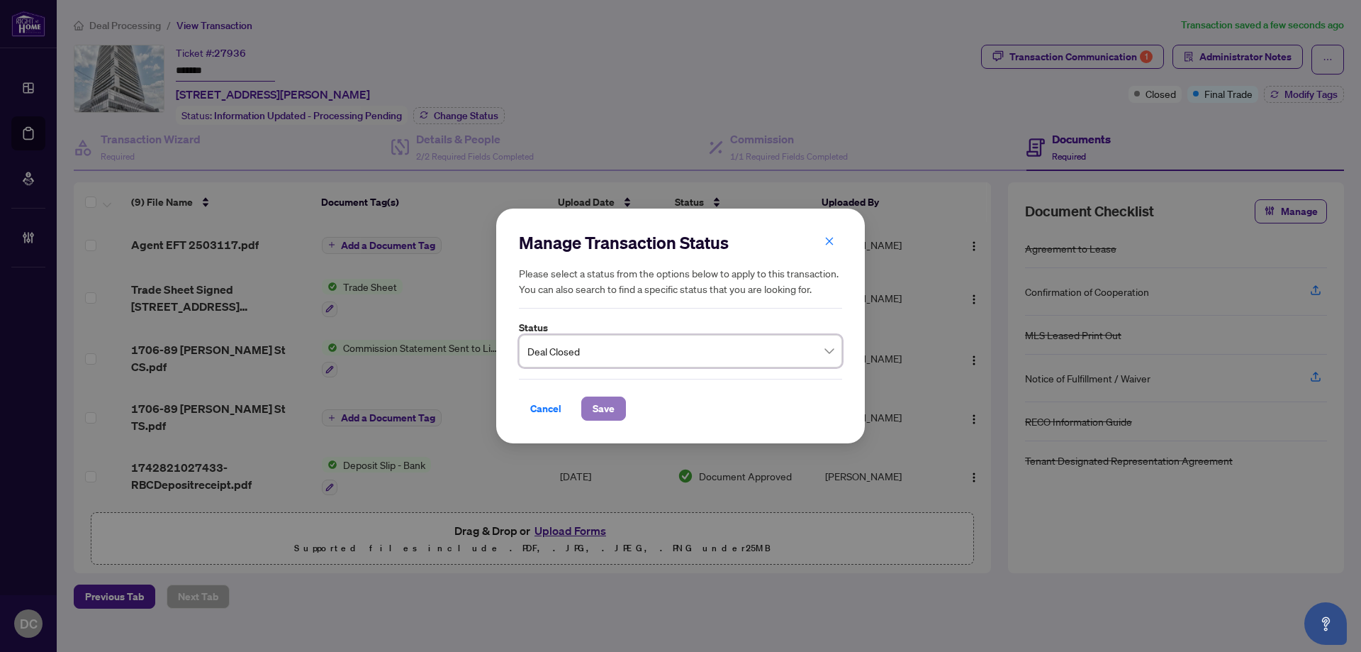
click at [615, 409] on button "Save" at bounding box center [603, 408] width 45 height 24
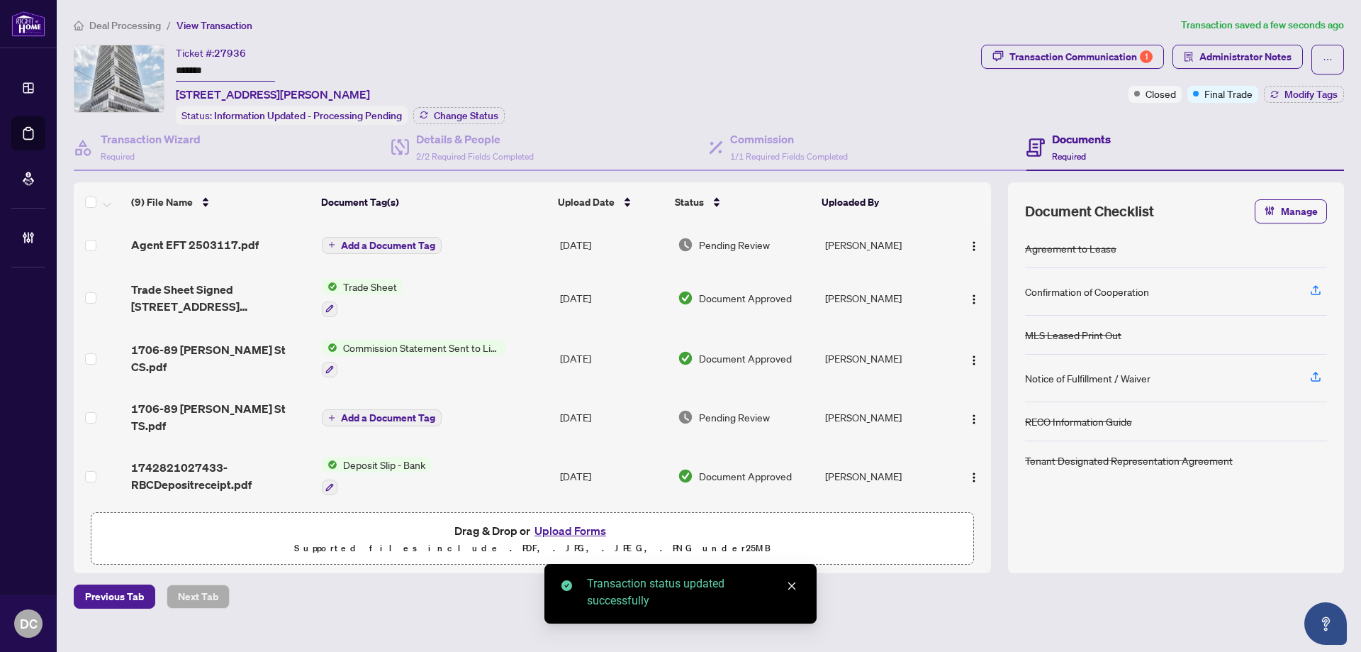
click at [158, 26] on span "Deal Processing" at bounding box center [125, 25] width 72 height 13
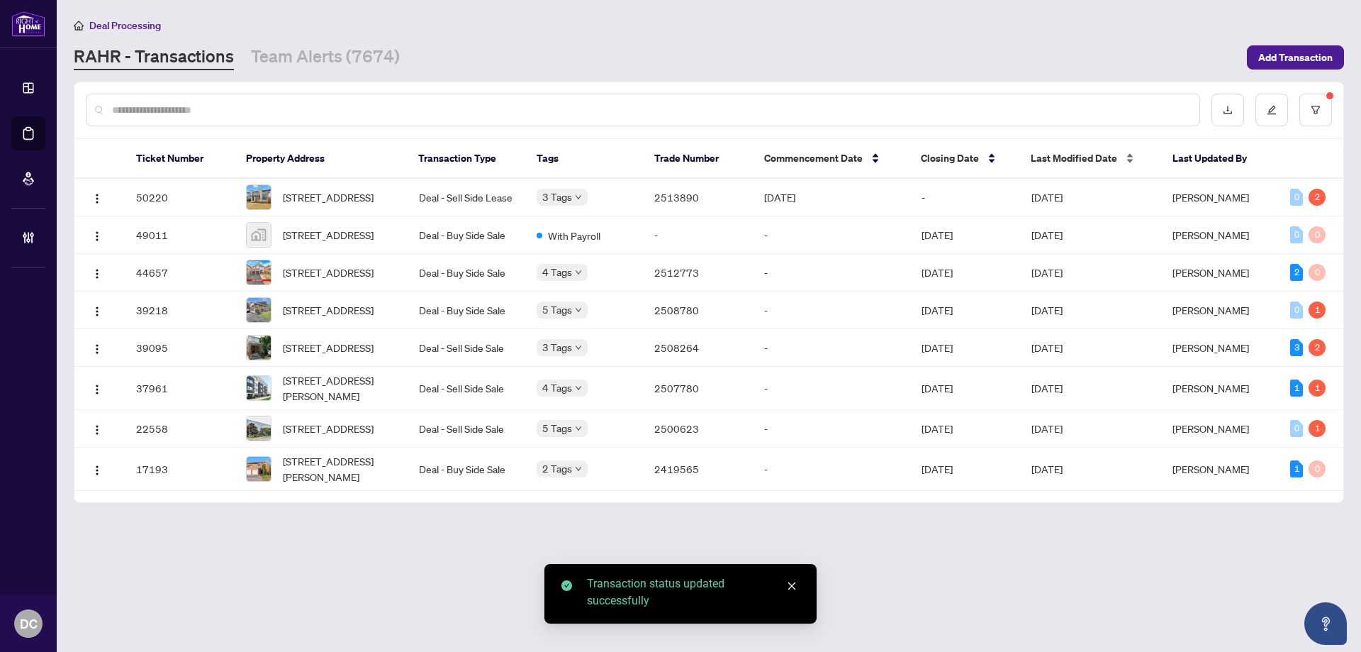
click at [1103, 160] on span "Last Modified Date" at bounding box center [1074, 158] width 86 height 16
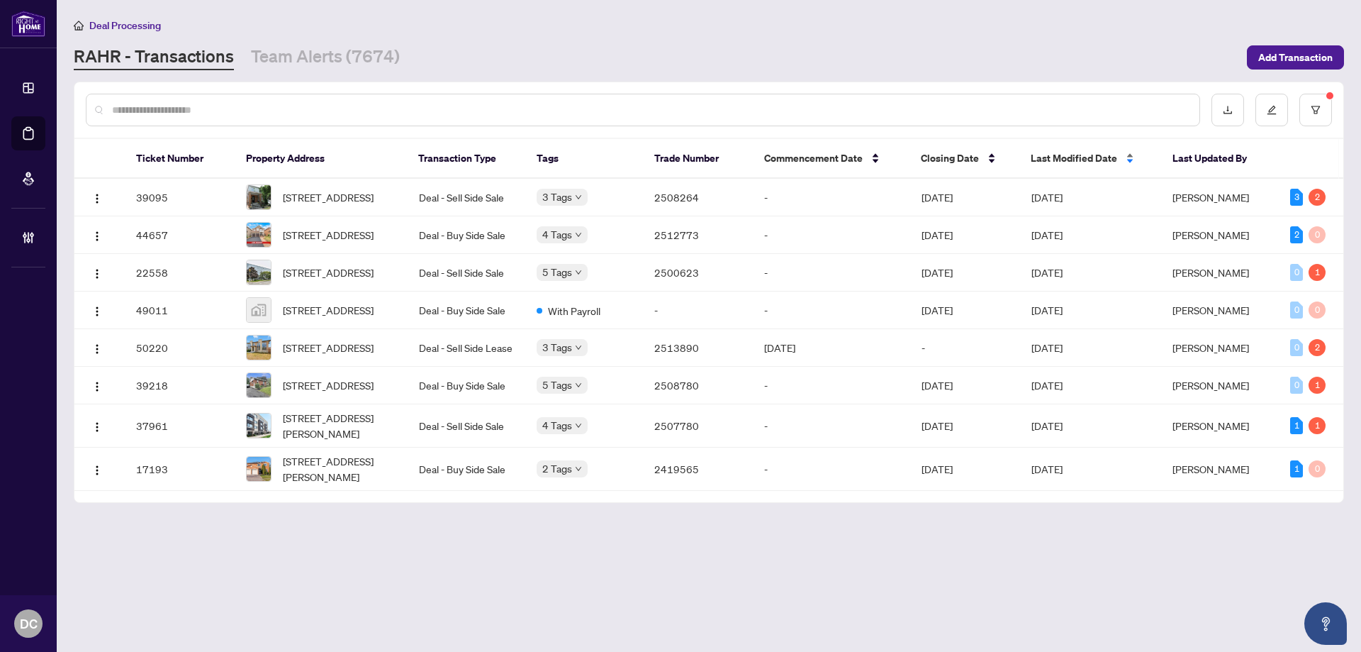
click at [1103, 160] on span "Last Modified Date" at bounding box center [1074, 158] width 86 height 16
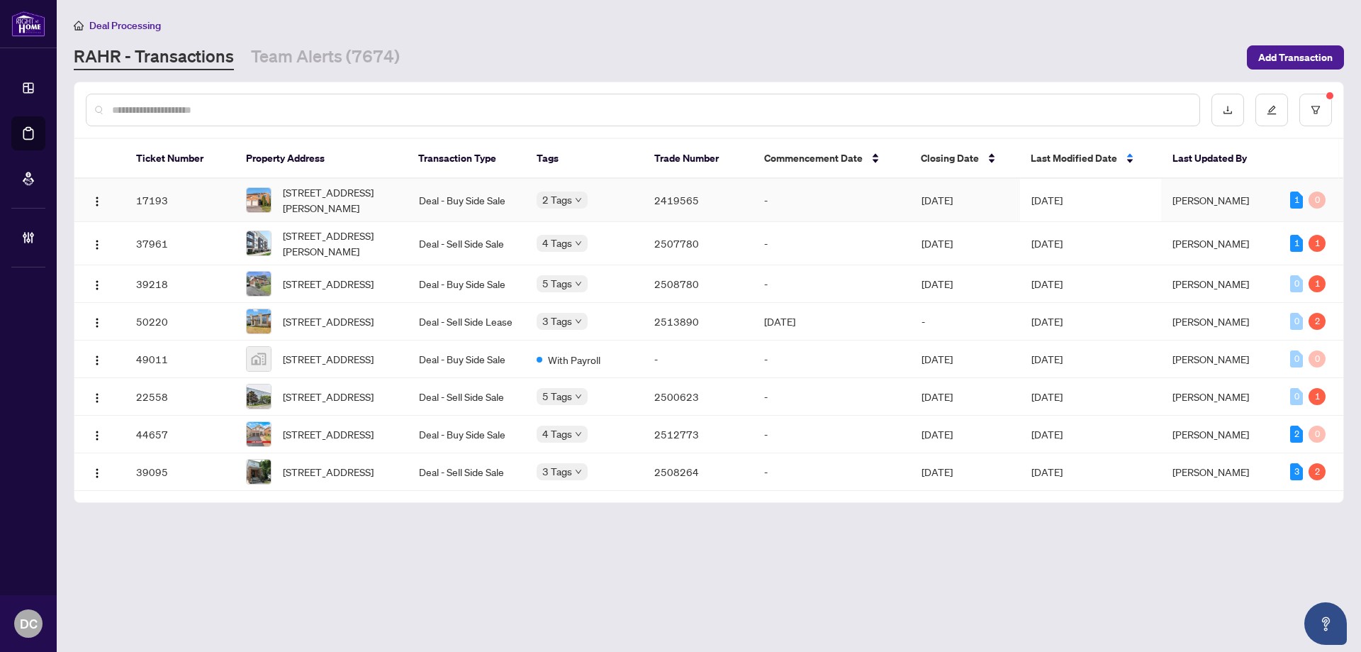
click at [1063, 196] on span "[DATE]" at bounding box center [1047, 200] width 31 height 13
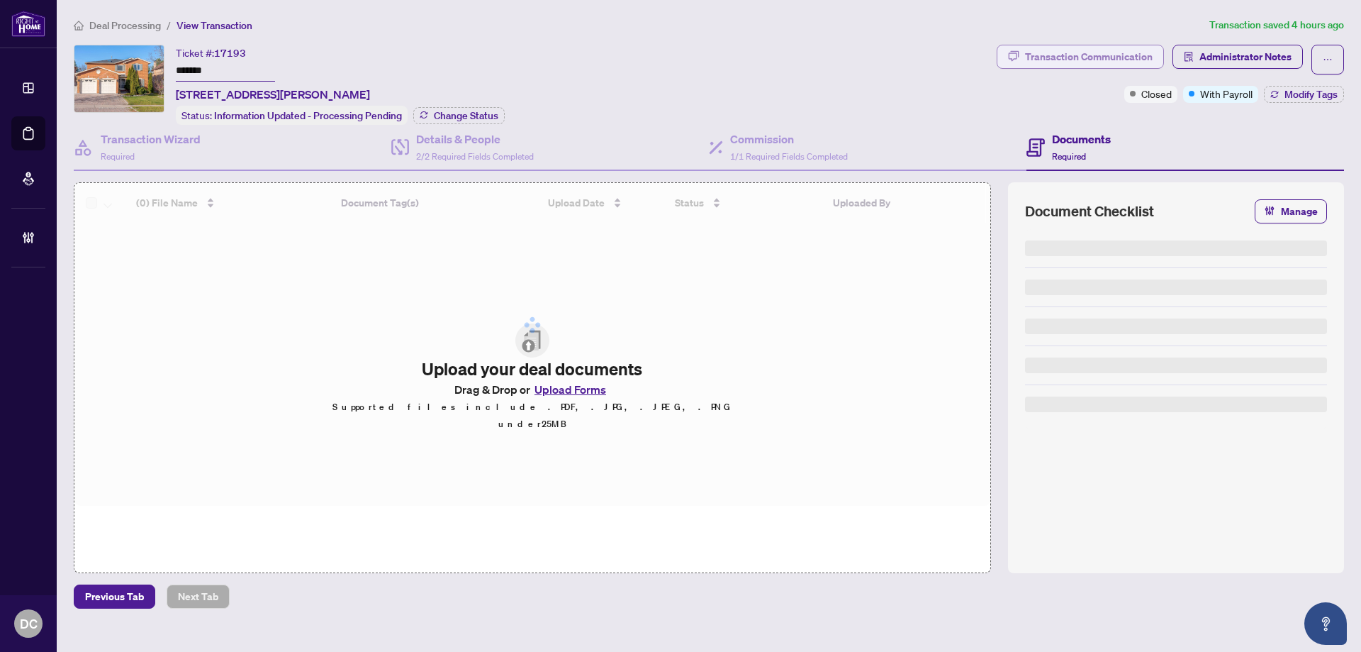
click at [1070, 56] on div "Transaction Communication" at bounding box center [1089, 56] width 128 height 23
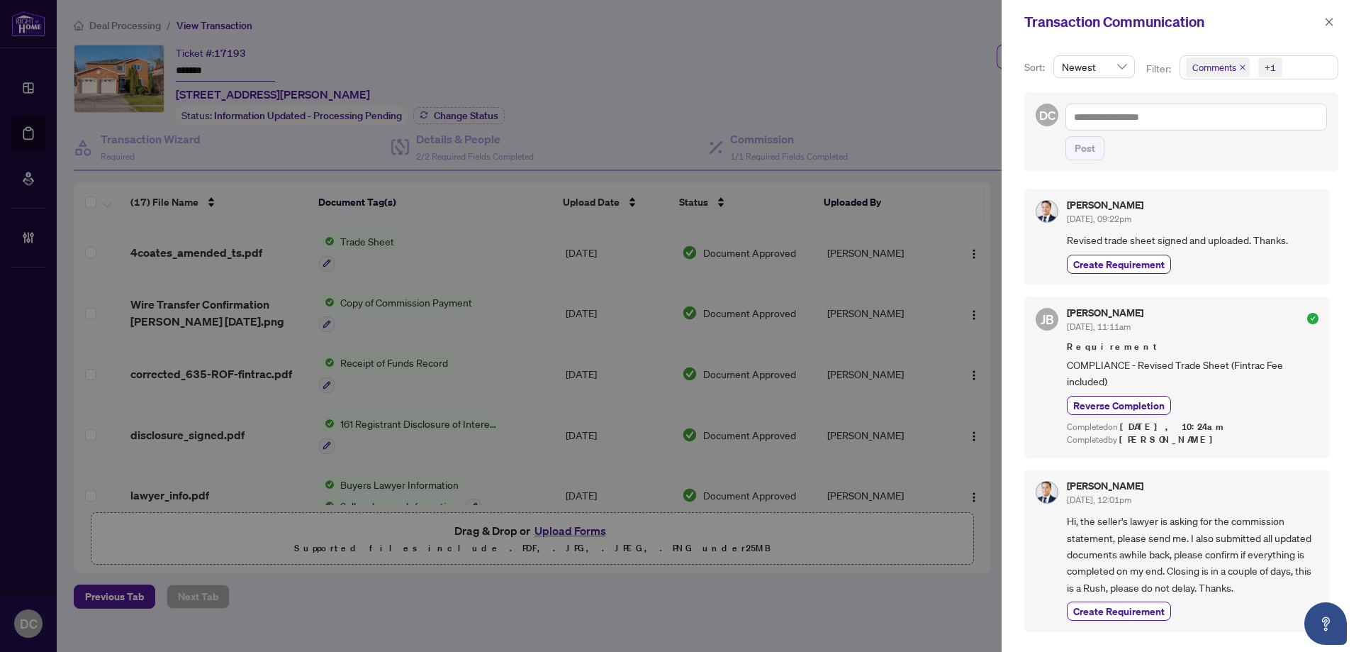
click at [1279, 66] on span "+1" at bounding box center [1270, 67] width 24 height 20
click at [1248, 159] on span "Activity History" at bounding box center [1264, 165] width 125 height 17
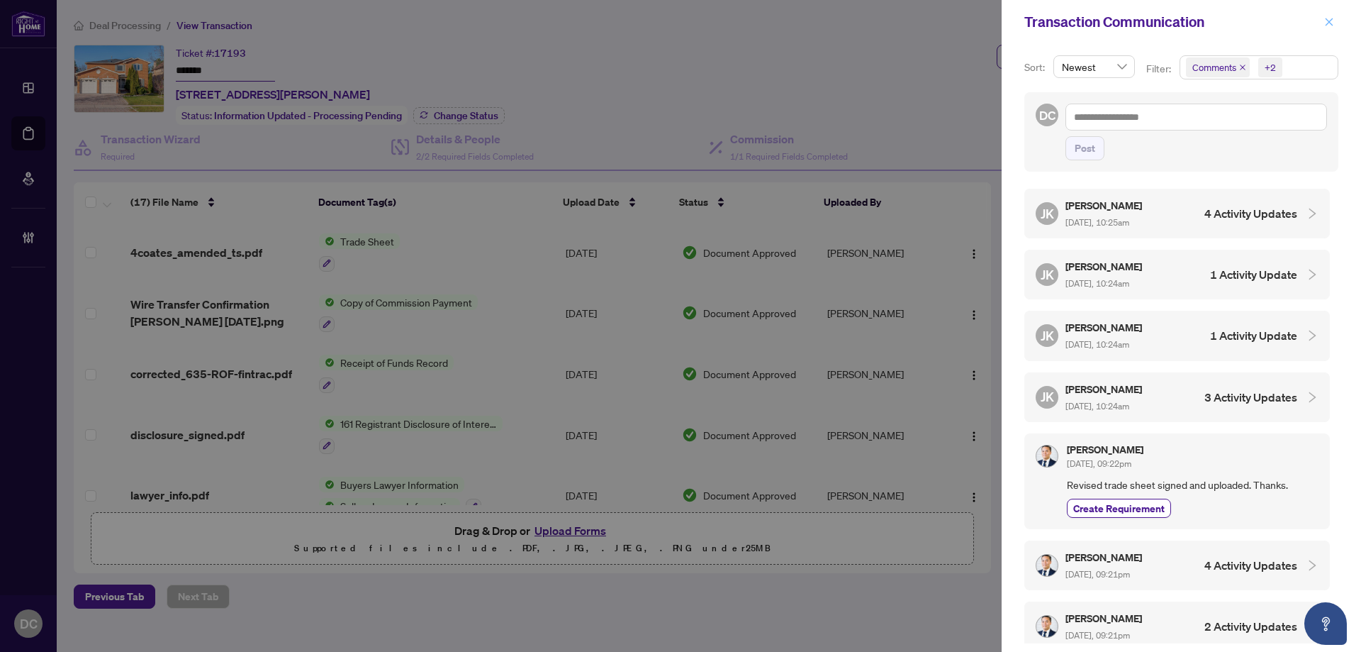
click at [1336, 14] on button "button" at bounding box center [1329, 21] width 18 height 17
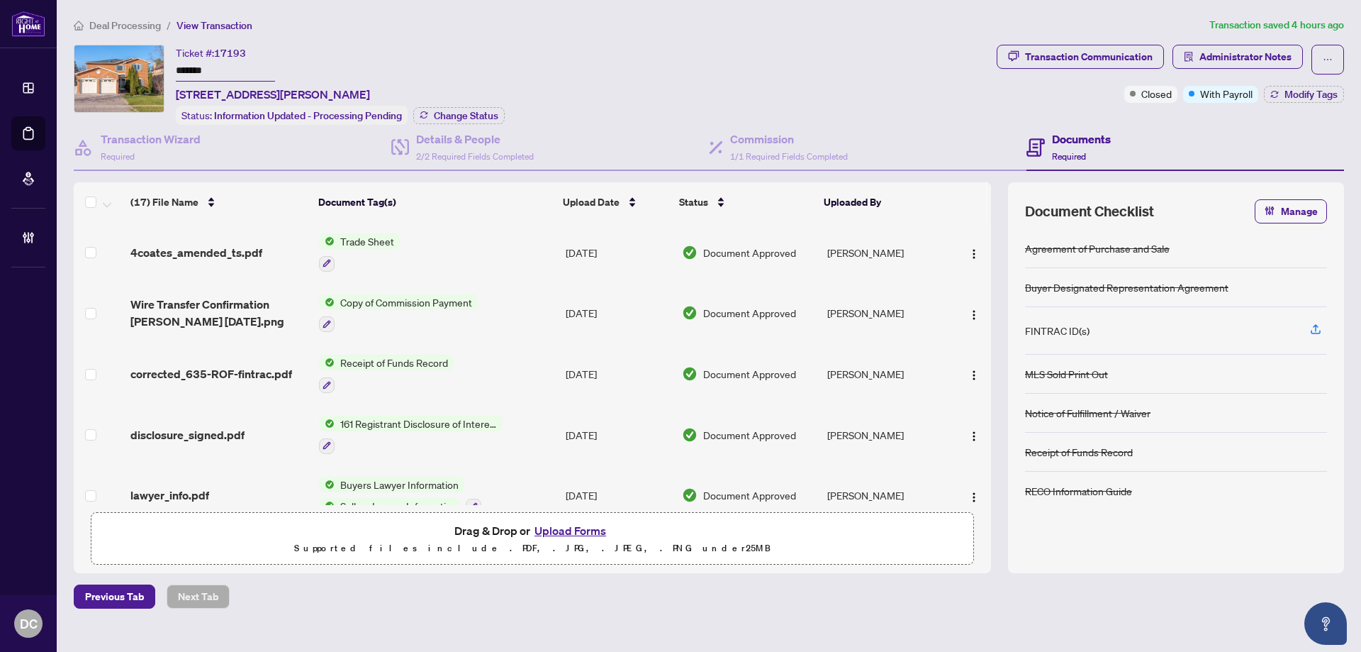
drag, startPoint x: 226, startPoint y: 69, endPoint x: 128, endPoint y: 68, distance: 98.5
click at [128, 68] on div "Ticket #: 17193 ******* 4 Coates Cres Richmond Hill Ontario L4E 2M2 Canada, Ric…" at bounding box center [532, 85] width 917 height 80
click at [1327, 99] on span "Modify Tags" at bounding box center [1311, 94] width 53 height 10
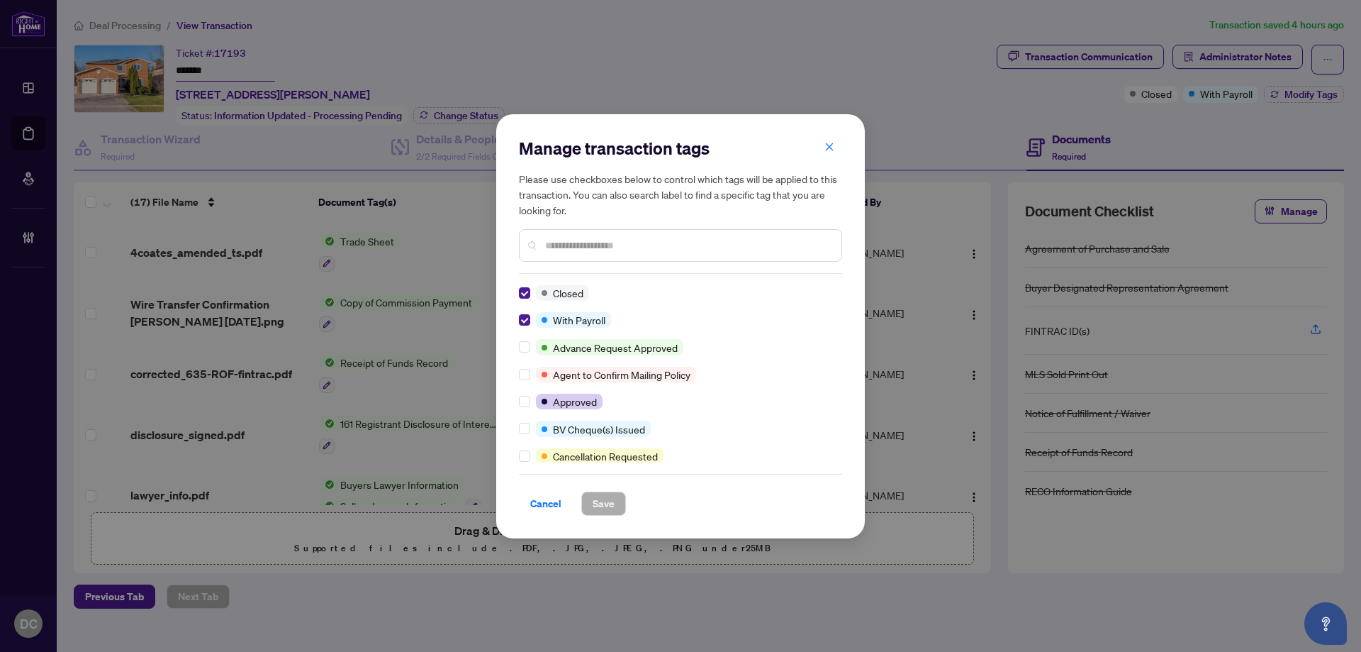
click at [516, 319] on div "Manage transaction tags Please use checkboxes below to control which tags will …" at bounding box center [680, 326] width 369 height 424
click at [603, 515] on div "Manage transaction tags Please use checkboxes below to control which tags will …" at bounding box center [680, 326] width 369 height 424
click at [605, 499] on span "Save" at bounding box center [604, 503] width 22 height 23
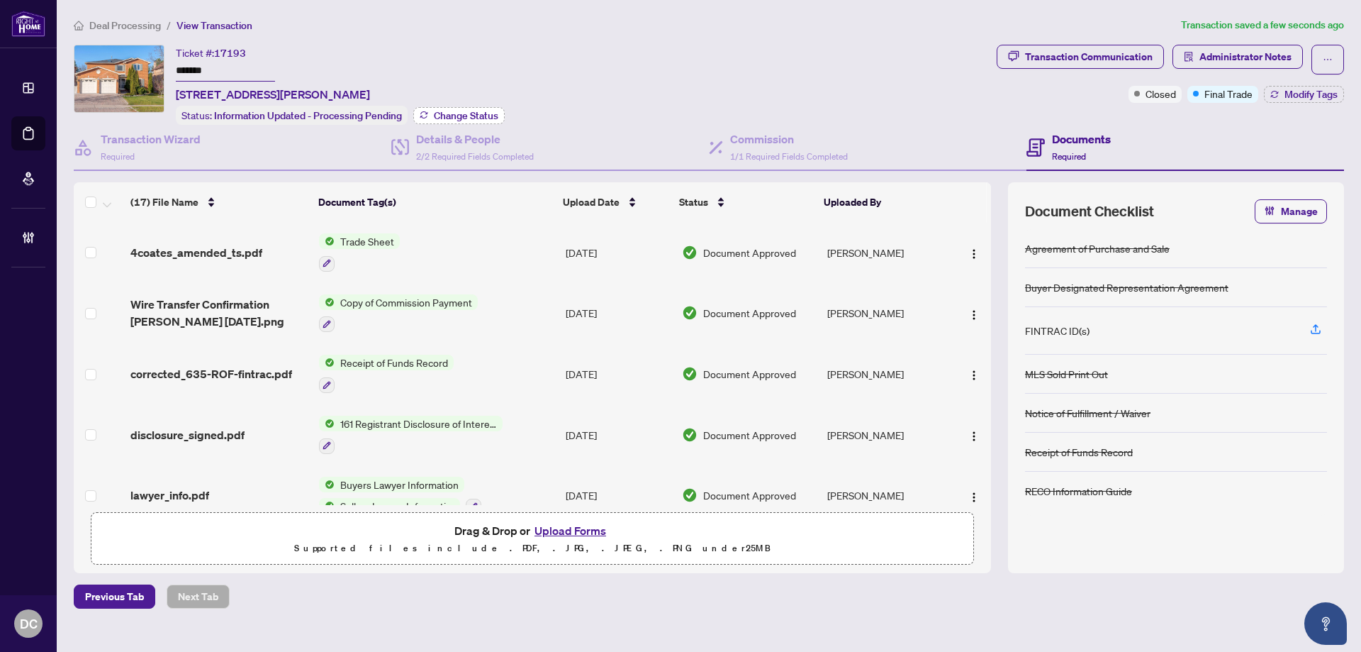
click at [456, 111] on span "Change Status" at bounding box center [466, 116] width 65 height 10
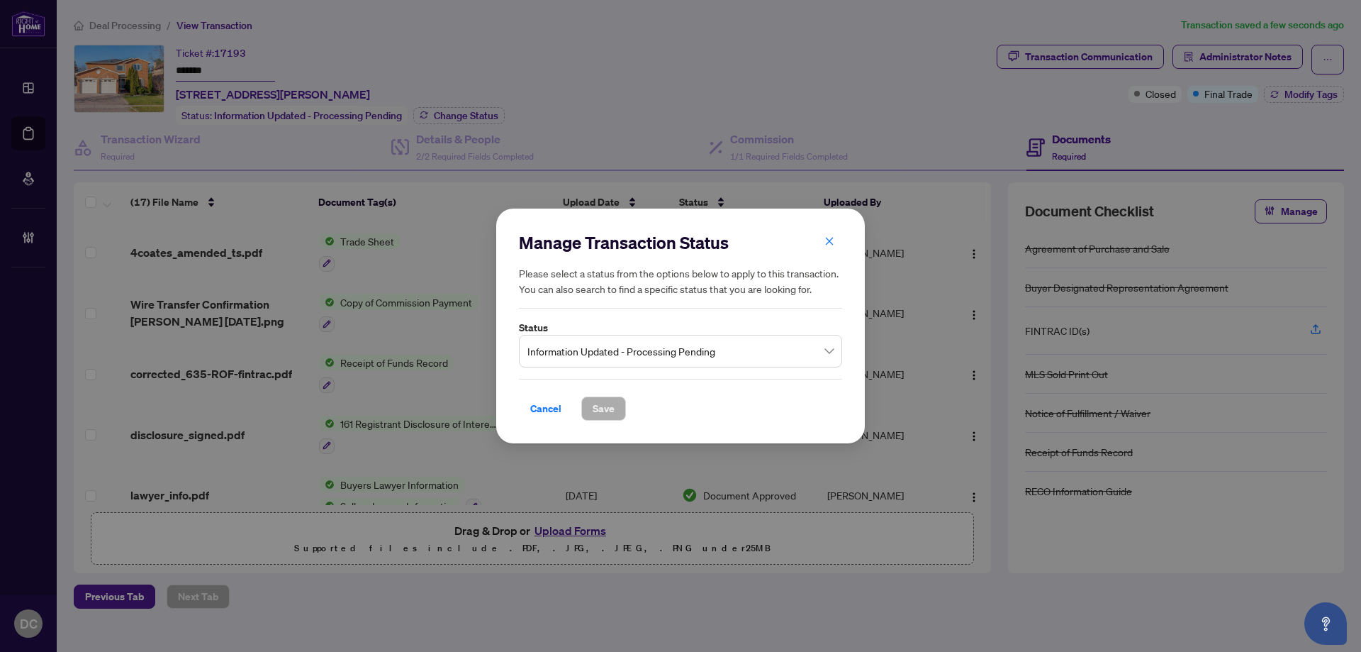
click at [697, 348] on span "Information Updated - Processing Pending" at bounding box center [680, 350] width 306 height 27
drag, startPoint x: 717, startPoint y: 352, endPoint x: 704, endPoint y: 364, distance: 17.6
click at [717, 352] on span "Information Updated - Processing Pending" at bounding box center [680, 350] width 306 height 27
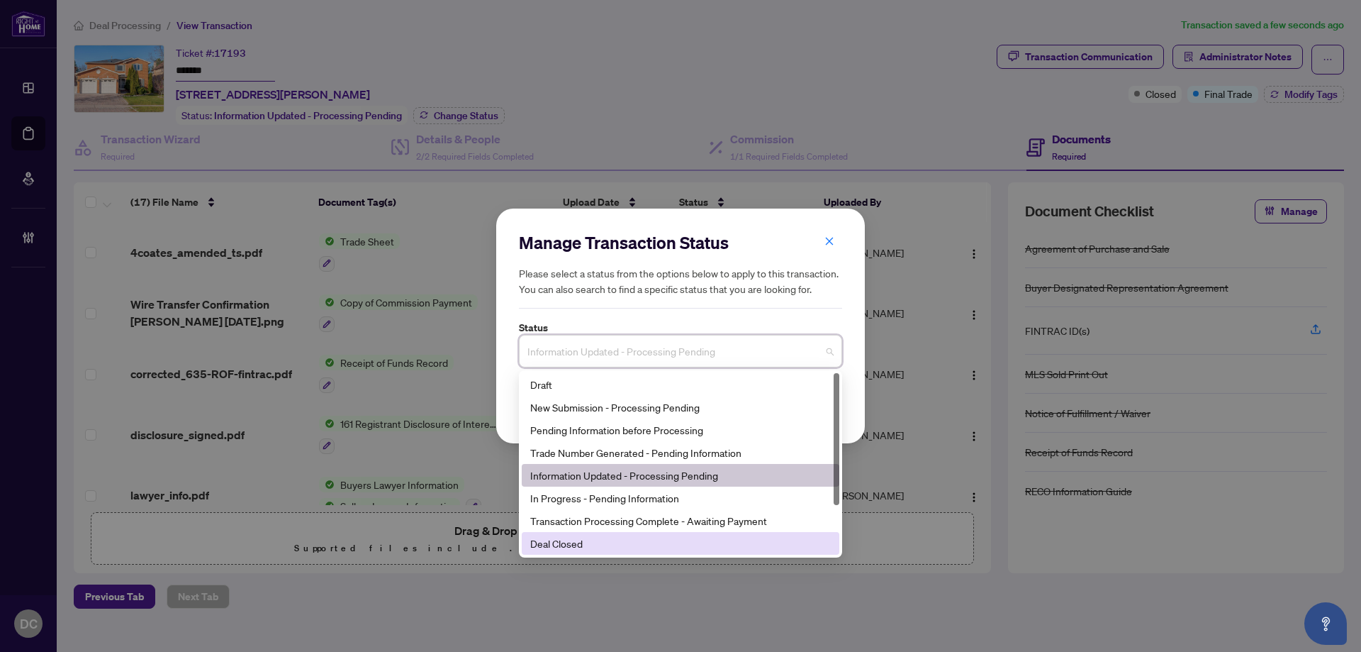
click at [602, 542] on div "Deal Closed" at bounding box center [680, 543] width 301 height 16
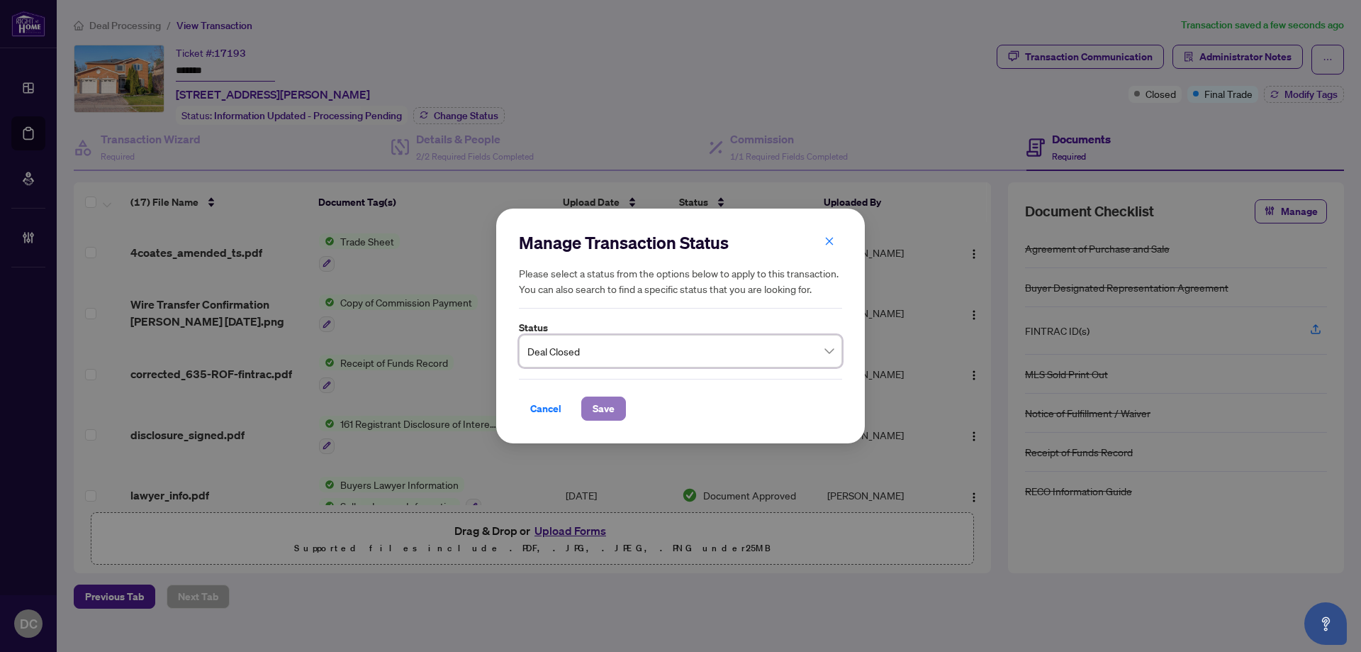
click at [600, 418] on span "Save" at bounding box center [604, 408] width 22 height 23
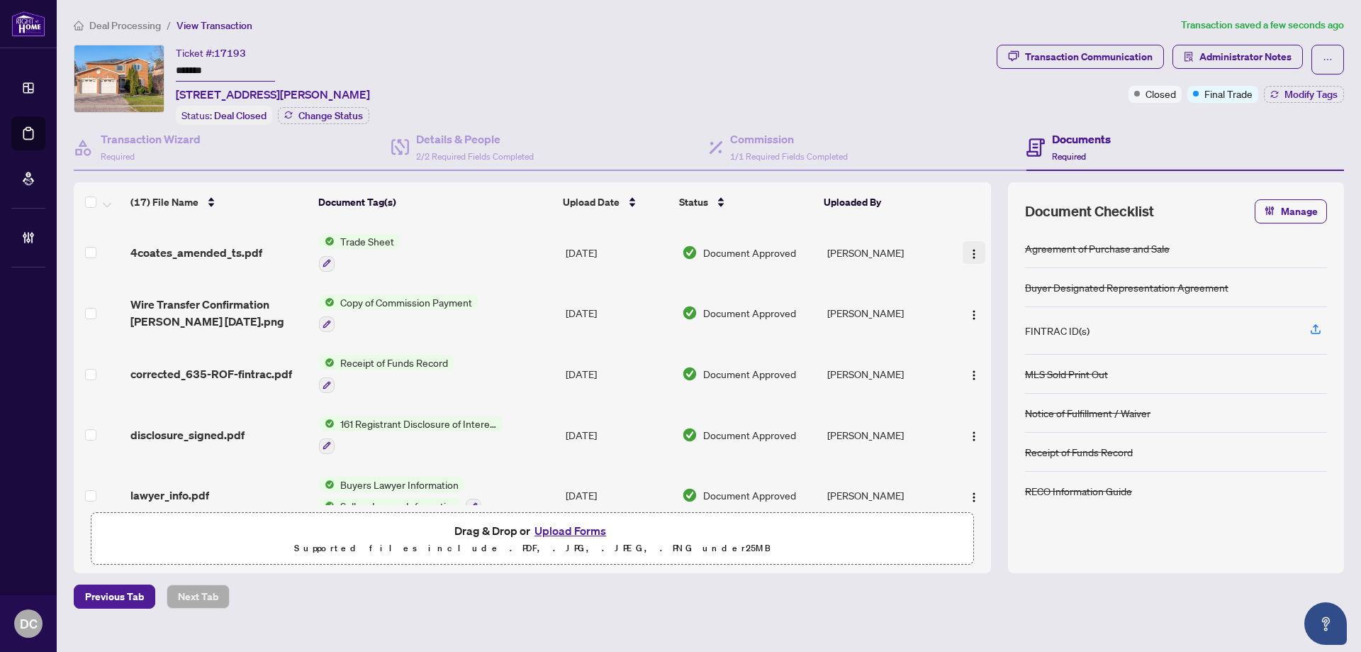
click at [968, 252] on img "button" at bounding box center [973, 253] width 11 height 11
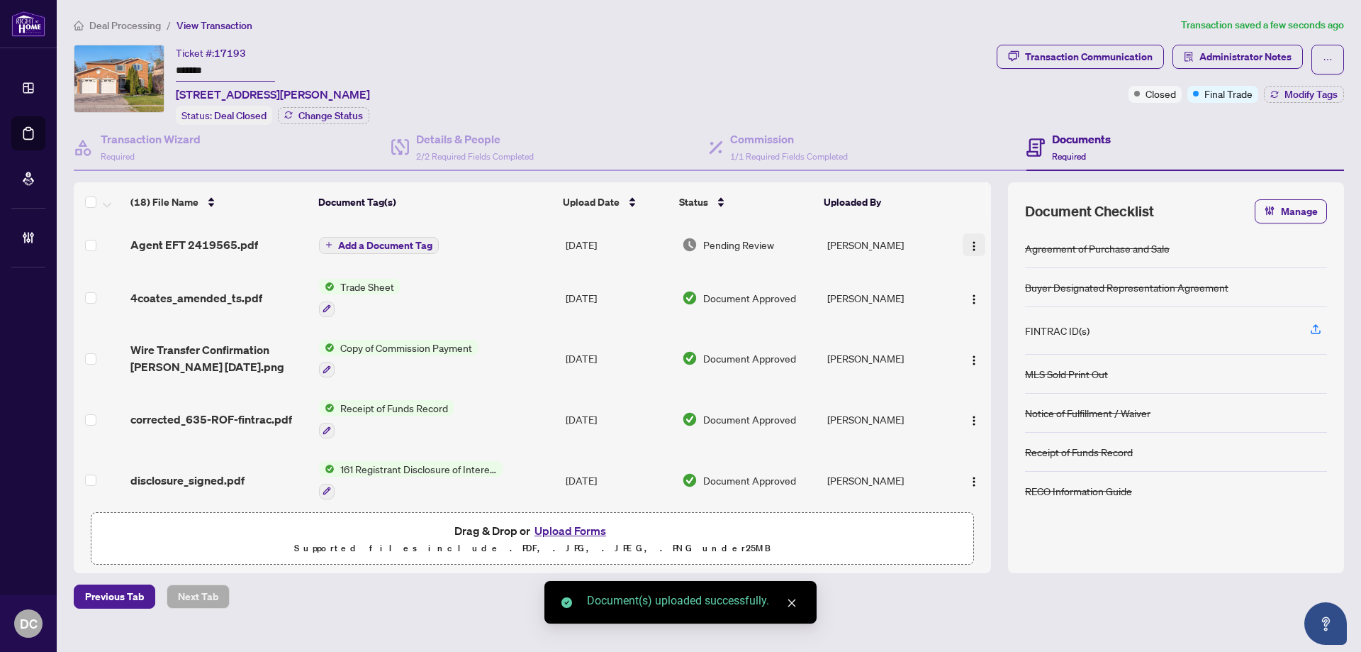
click at [968, 250] on img "button" at bounding box center [973, 245] width 11 height 11
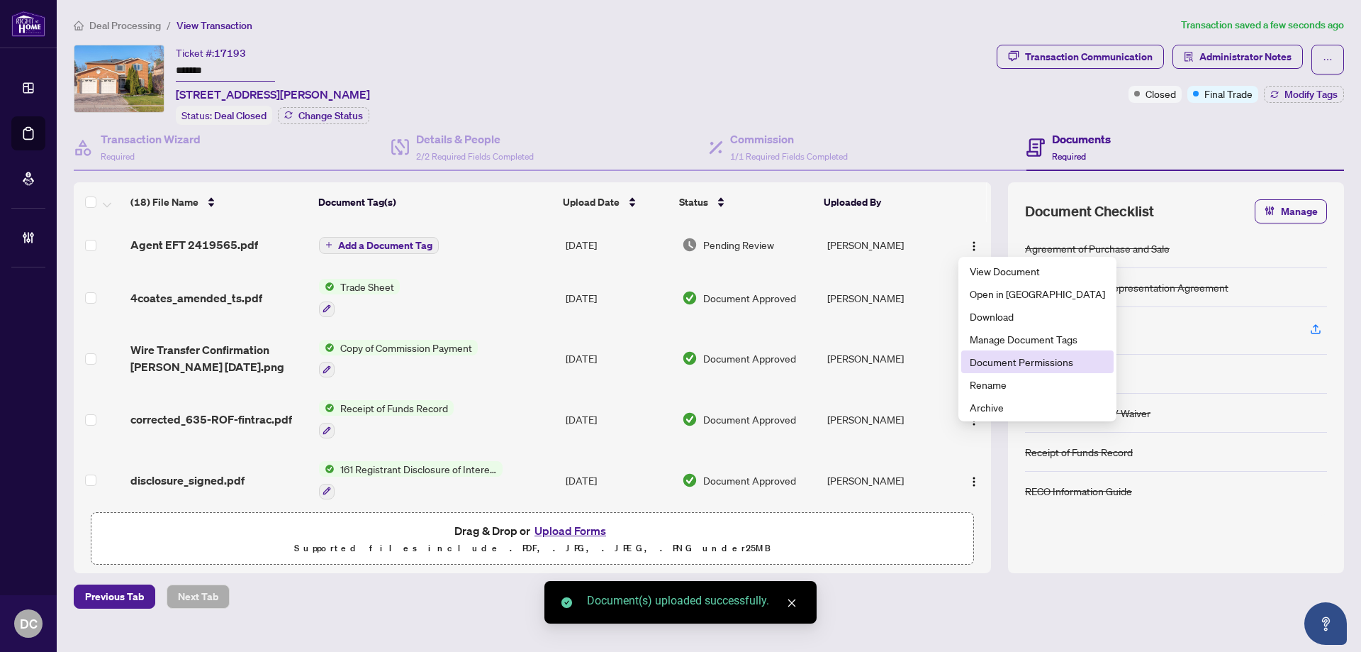
click at [997, 367] on span "Document Permissions" at bounding box center [1037, 362] width 135 height 16
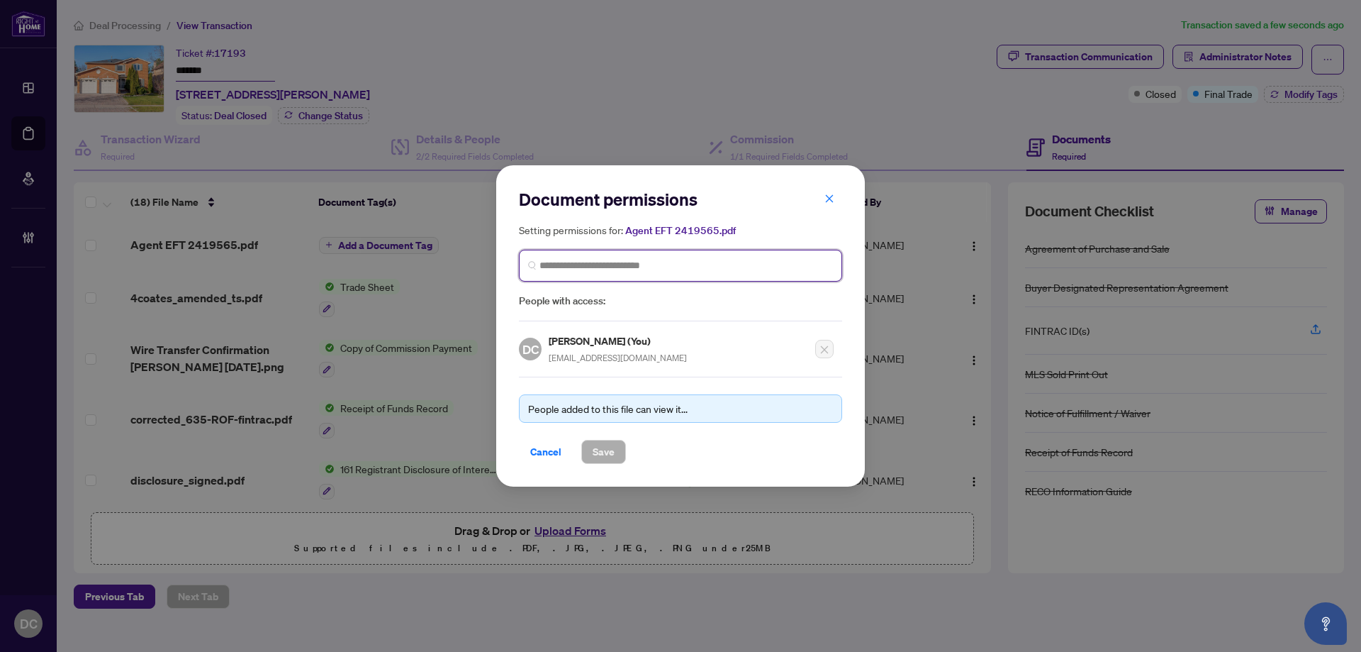
click at [750, 264] on input "search" at bounding box center [687, 265] width 294 height 15
click at [566, 258] on input "search" at bounding box center [687, 265] width 294 height 15
type input "**********"
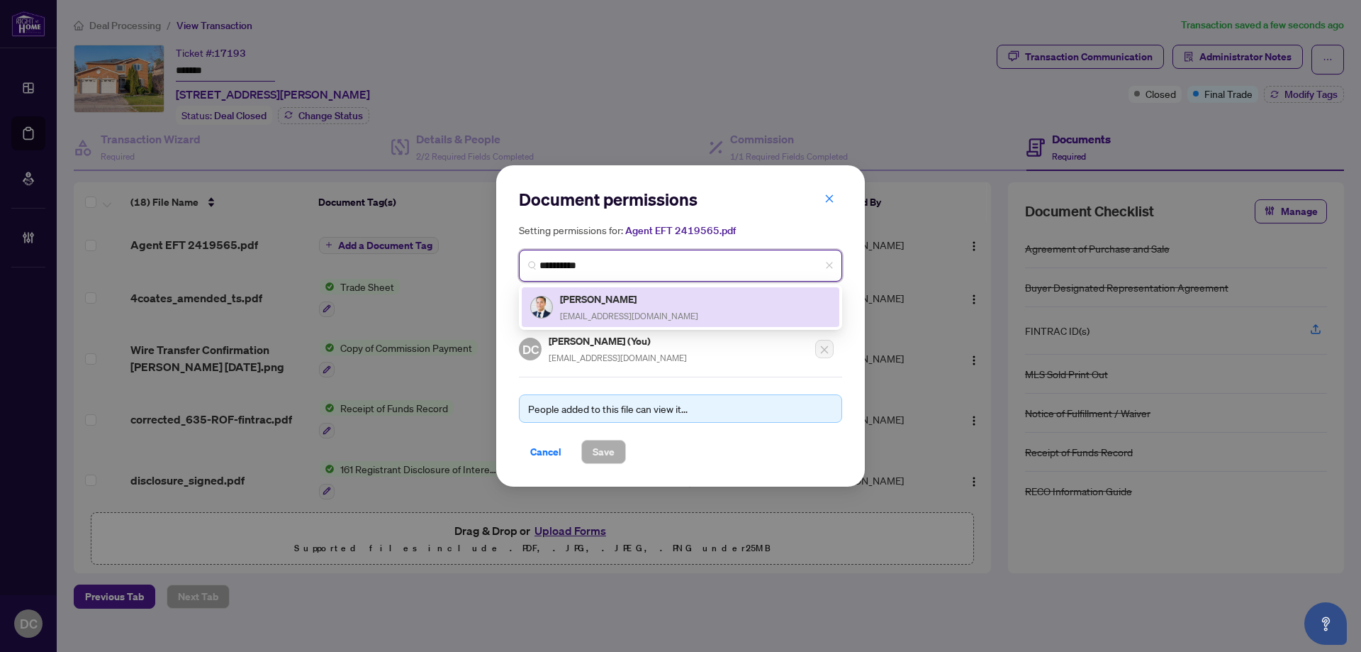
click at [593, 304] on h5 "William Ly" at bounding box center [629, 299] width 138 height 16
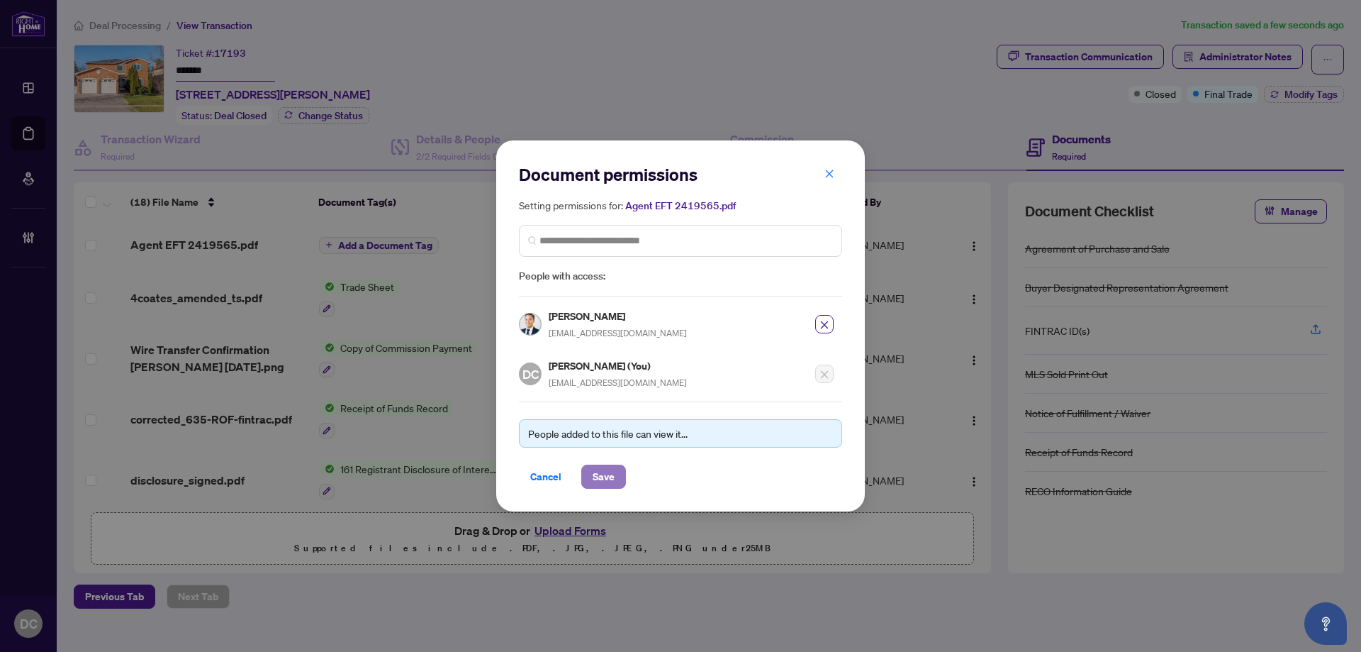
click at [598, 467] on span "Save" at bounding box center [604, 476] width 22 height 23
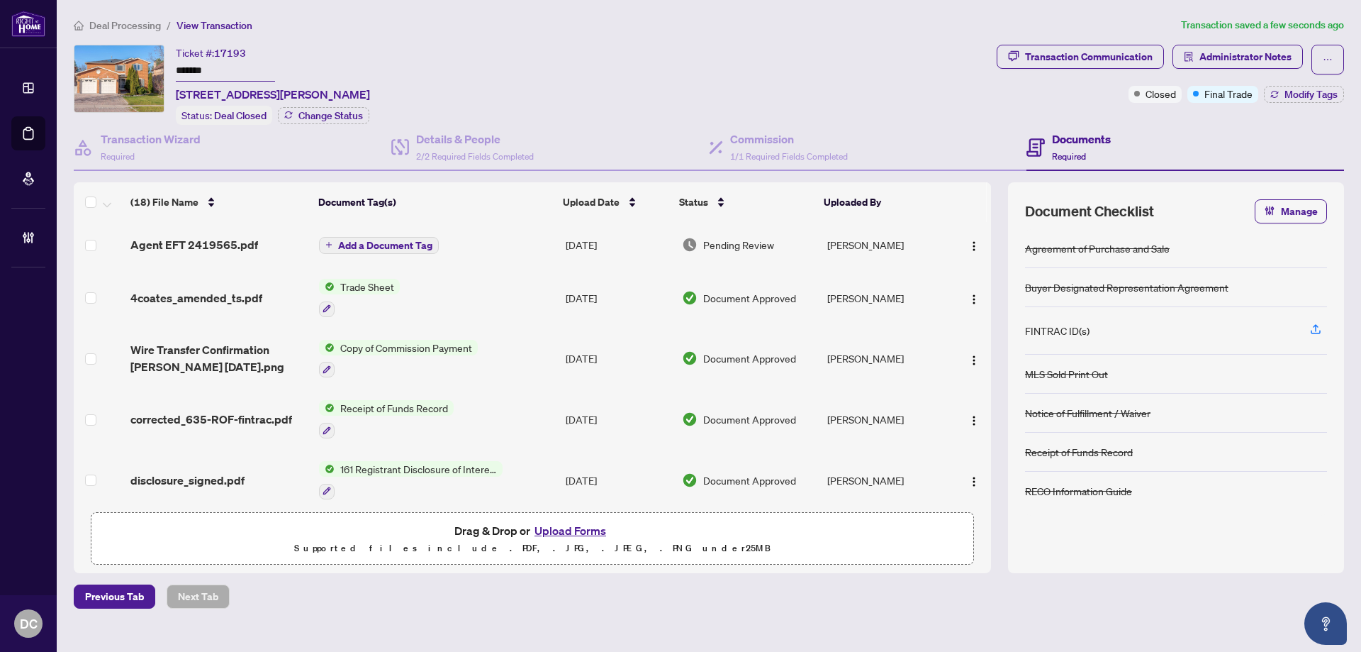
click at [145, 24] on span "Deal Processing" at bounding box center [125, 25] width 72 height 13
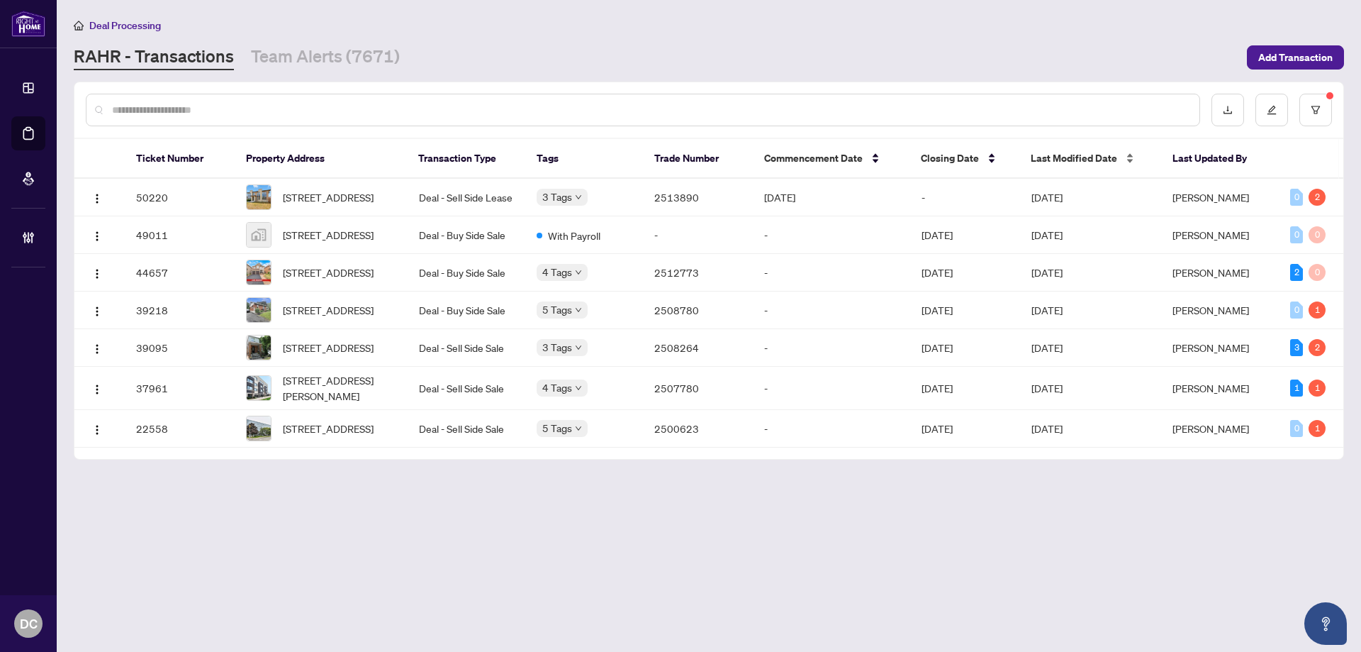
click at [1072, 166] on div "Last Modified Date" at bounding box center [1090, 158] width 118 height 16
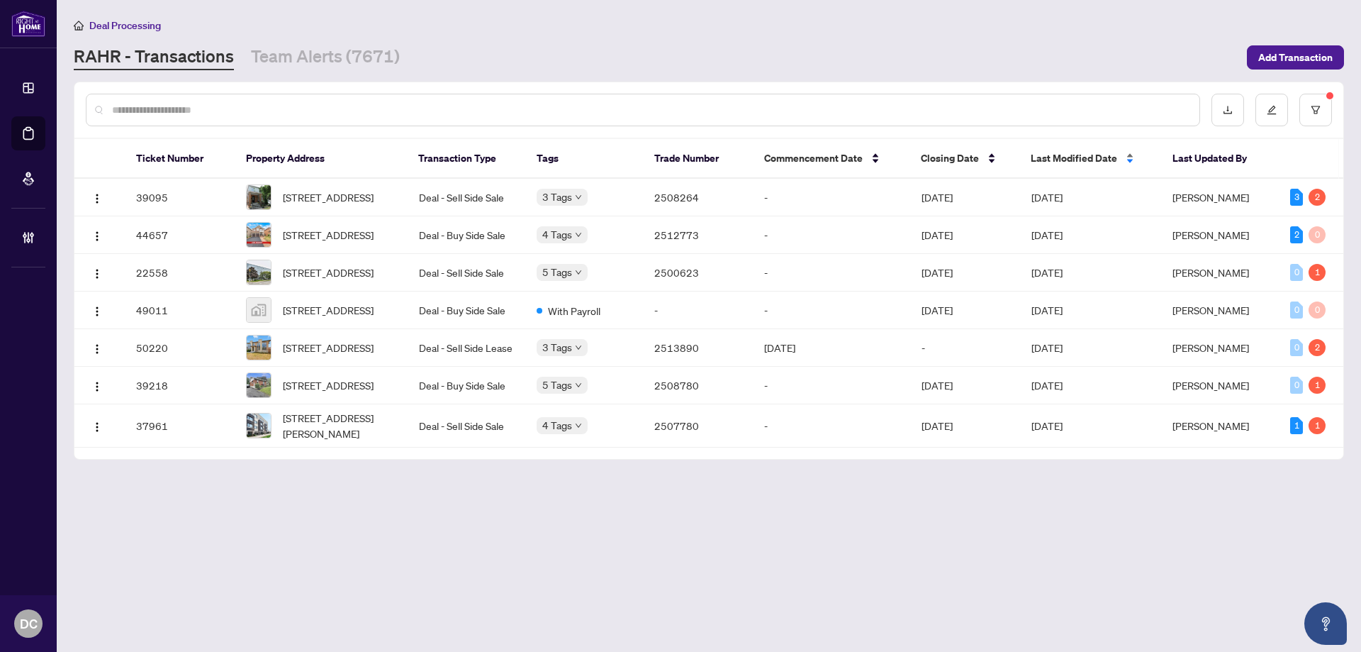
click at [1073, 161] on span "Last Modified Date" at bounding box center [1074, 158] width 86 height 16
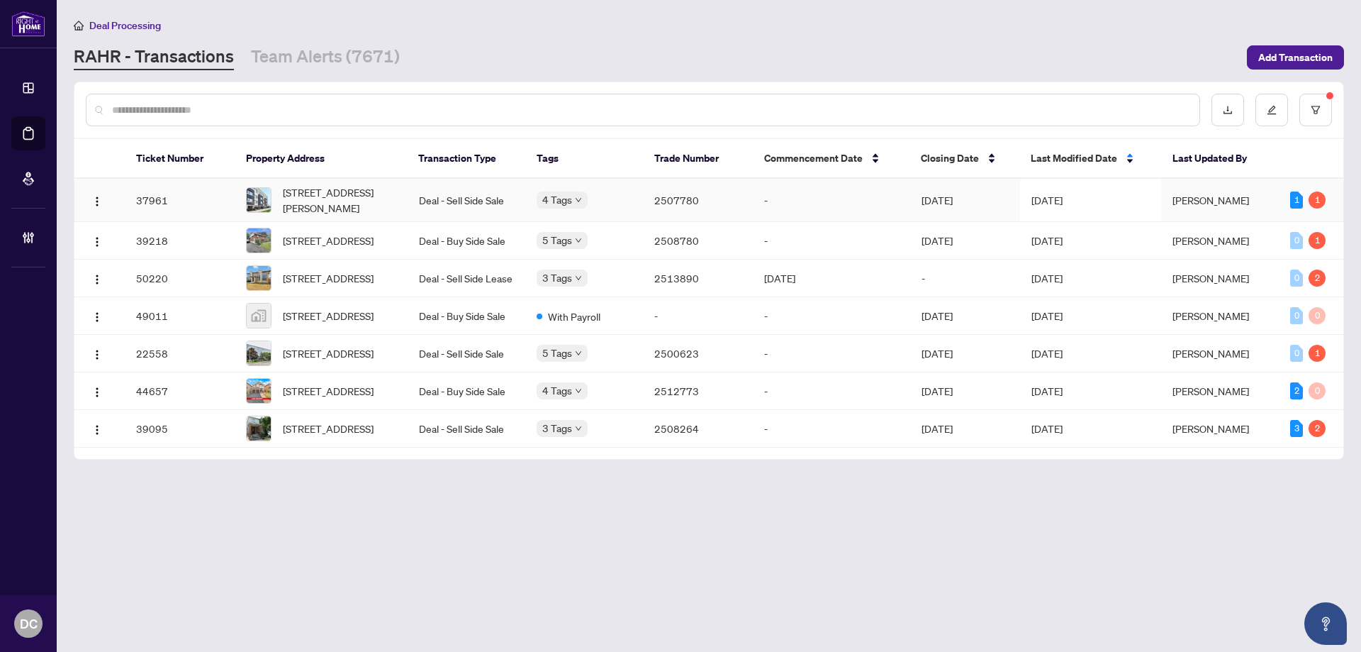
click at [1063, 199] on span "[DATE]" at bounding box center [1047, 200] width 31 height 13
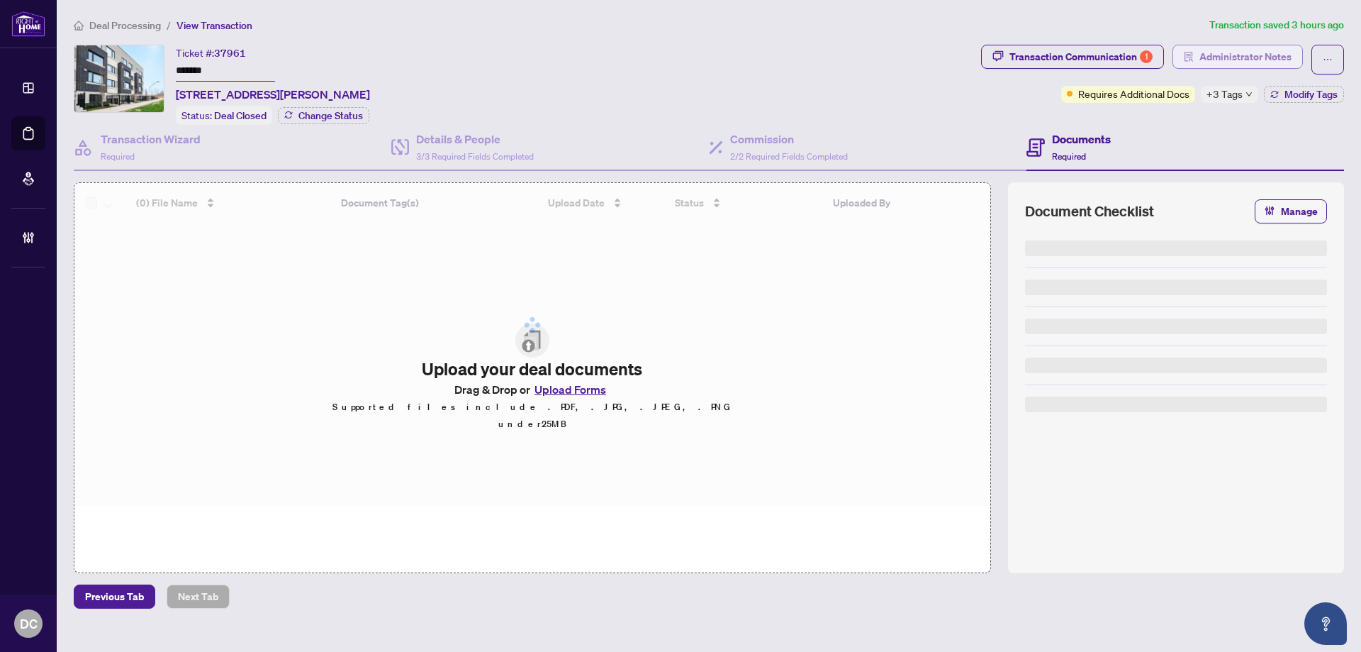
click at [1242, 60] on span "Administrator Notes" at bounding box center [1246, 56] width 92 height 23
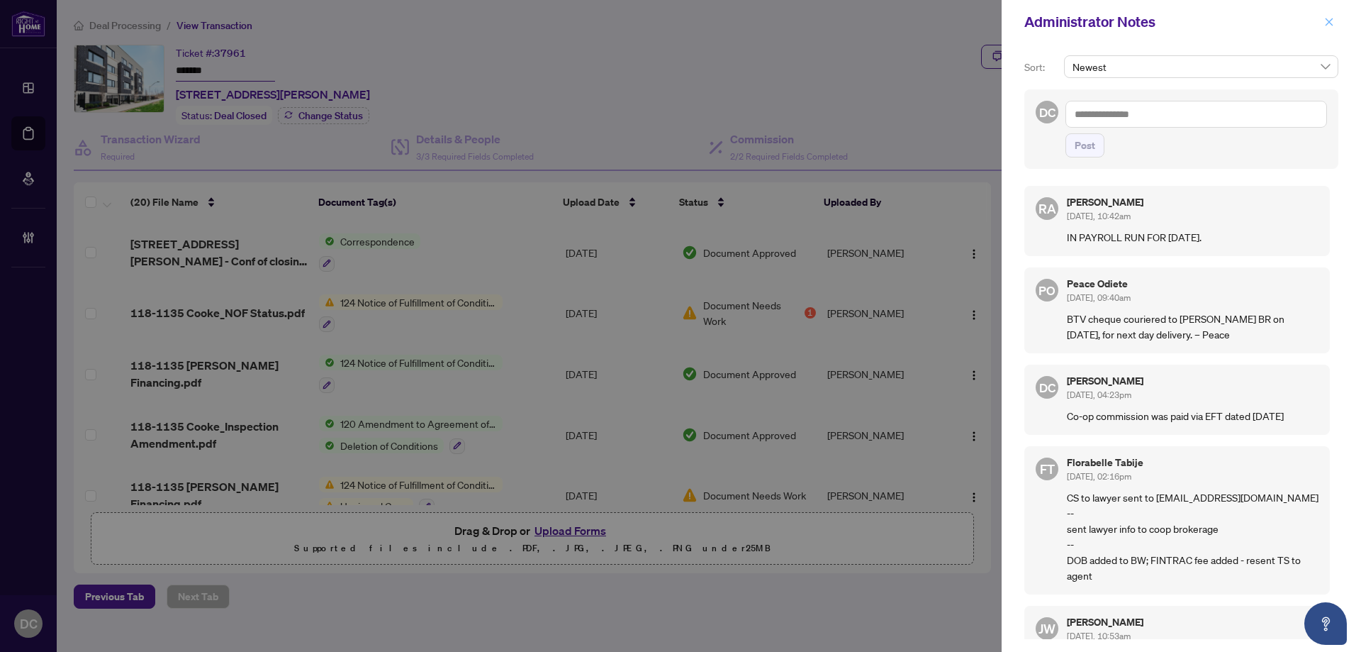
click at [1335, 21] on button "button" at bounding box center [1329, 21] width 18 height 17
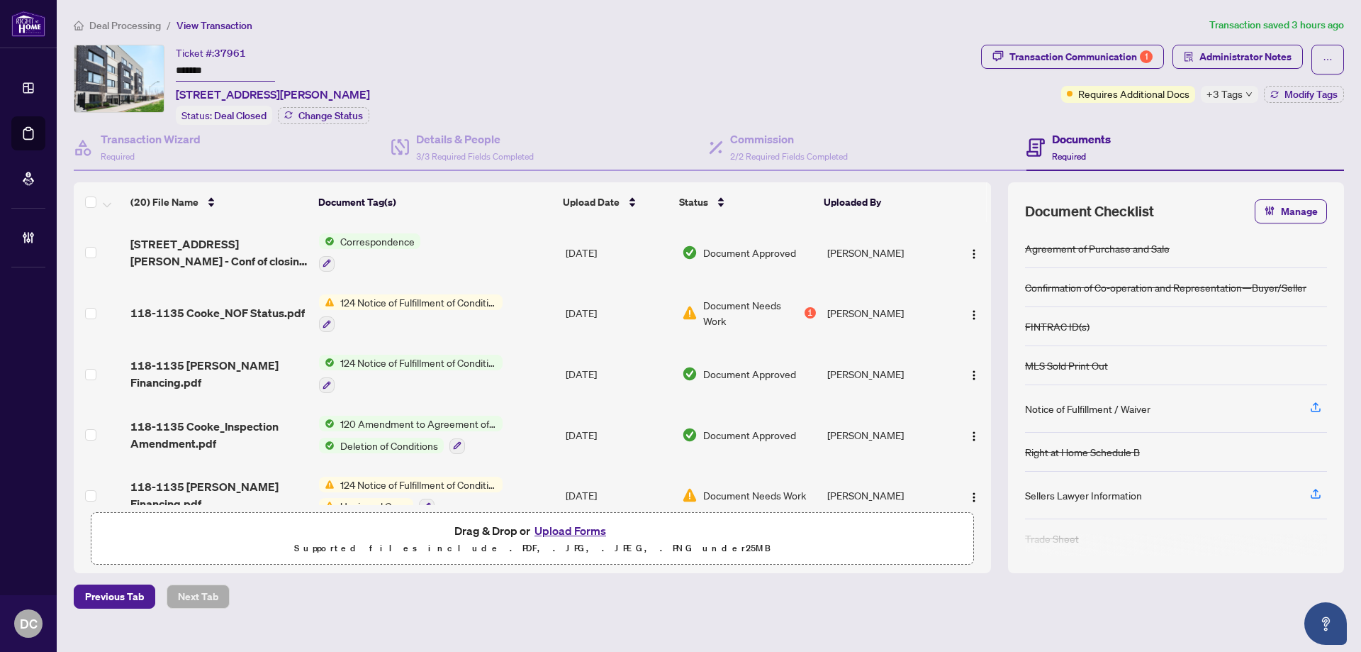
drag, startPoint x: 263, startPoint y: 69, endPoint x: 74, endPoint y: 61, distance: 188.7
click at [74, 61] on div "Ticket #: 37961 ******* 118-1135 Cooke Boulevard, Burlington, ON L7T 4A8, Canad…" at bounding box center [525, 85] width 902 height 80
click at [1214, 45] on button "Administrator Notes" at bounding box center [1238, 57] width 130 height 24
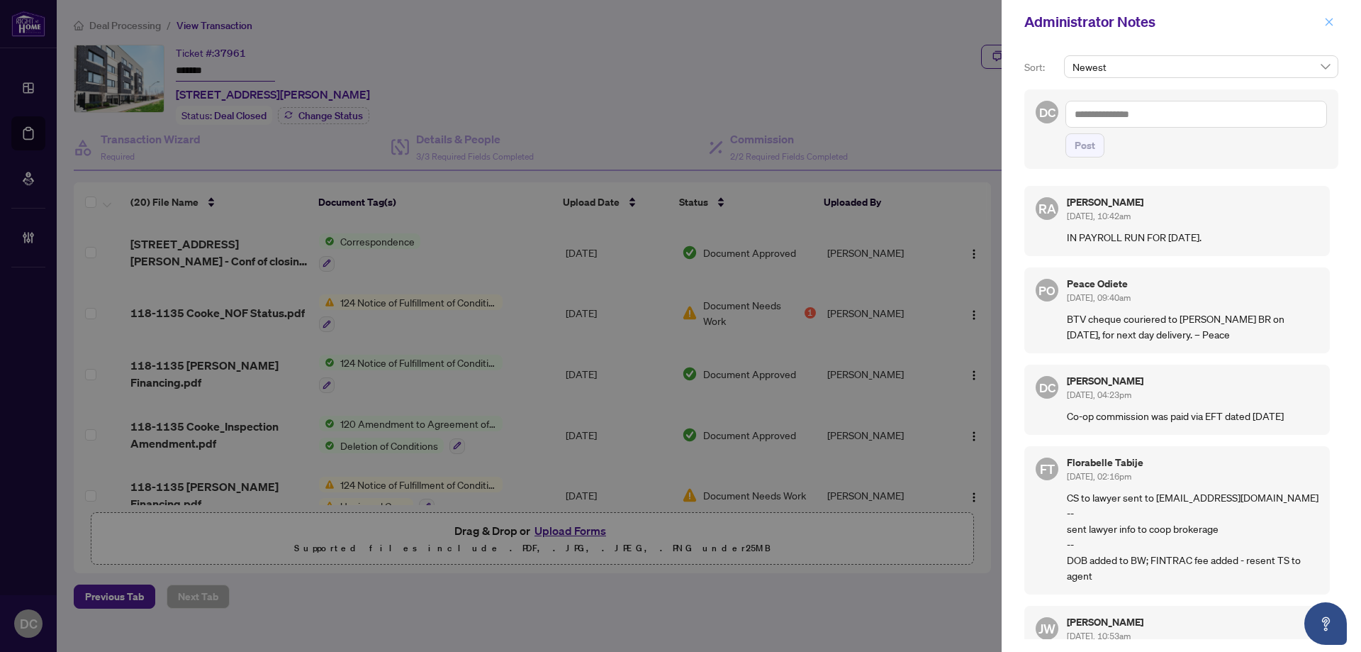
click at [1330, 26] on icon "close" at bounding box center [1329, 22] width 10 height 10
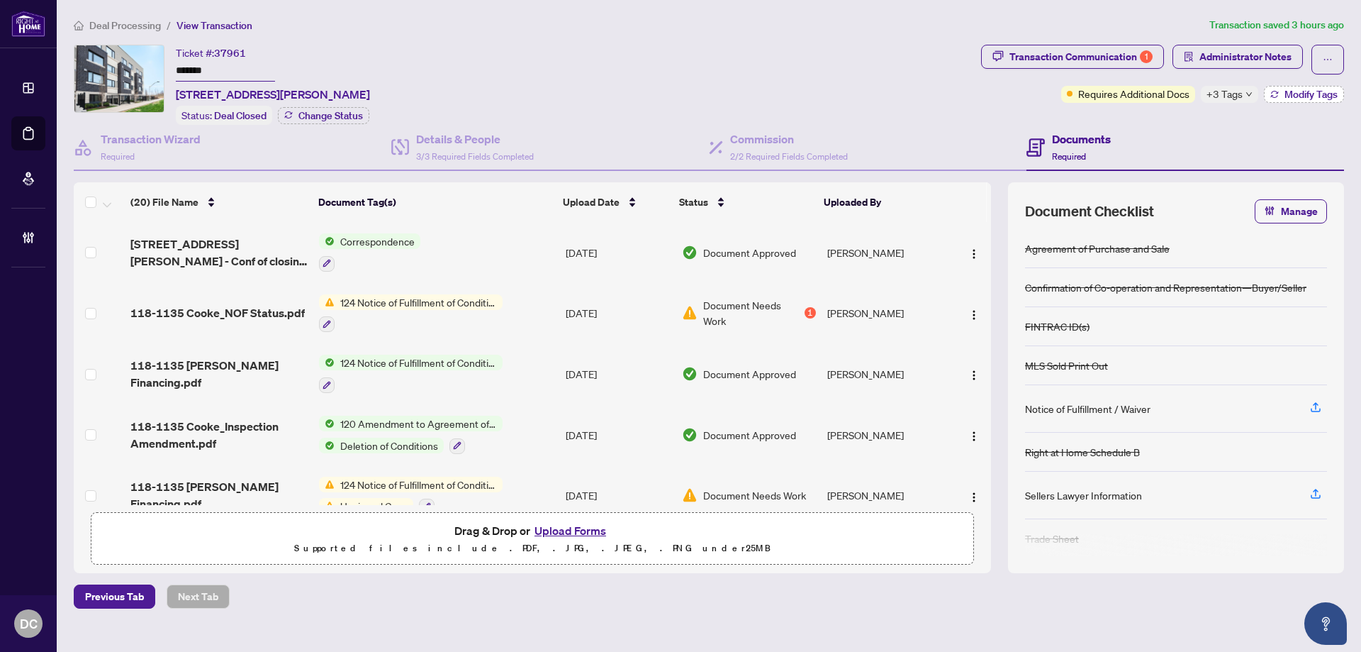
click at [1307, 90] on span "Modify Tags" at bounding box center [1311, 94] width 53 height 10
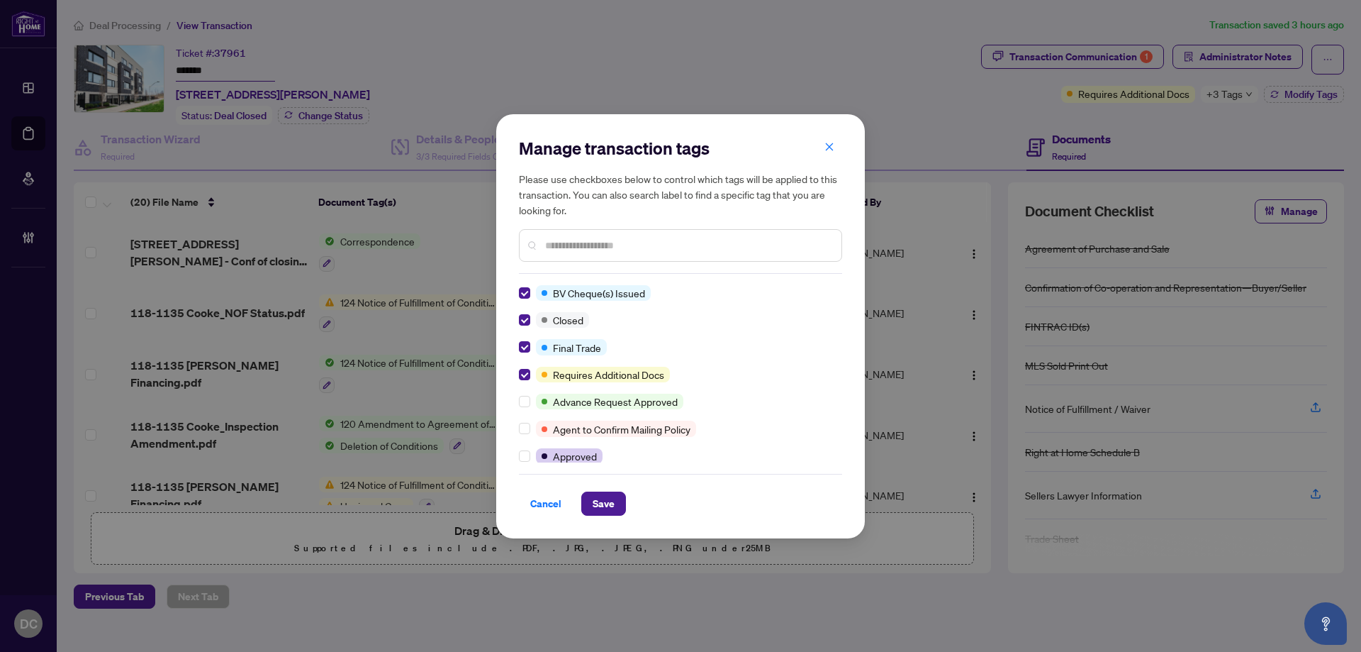
drag, startPoint x: 602, startPoint y: 503, endPoint x: 25, endPoint y: 425, distance: 582.3
click at [602, 503] on span "Save" at bounding box center [604, 503] width 22 height 23
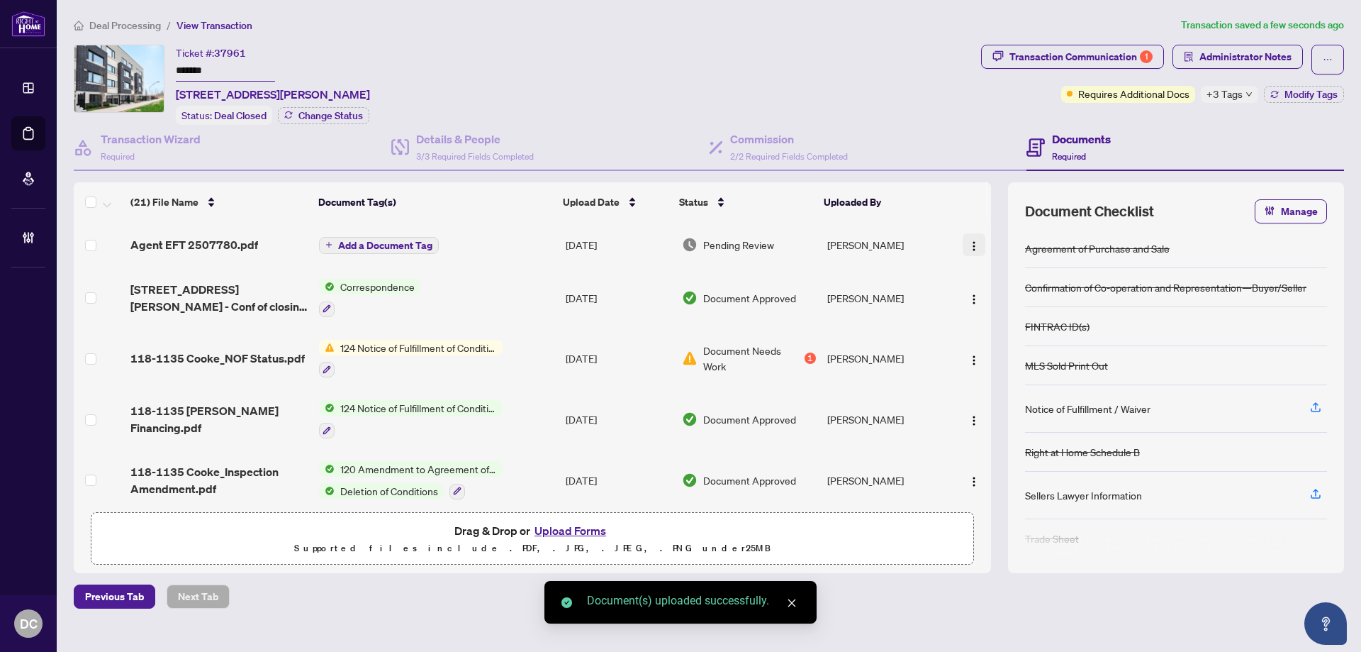
click at [968, 237] on span "button" at bounding box center [973, 245] width 11 height 16
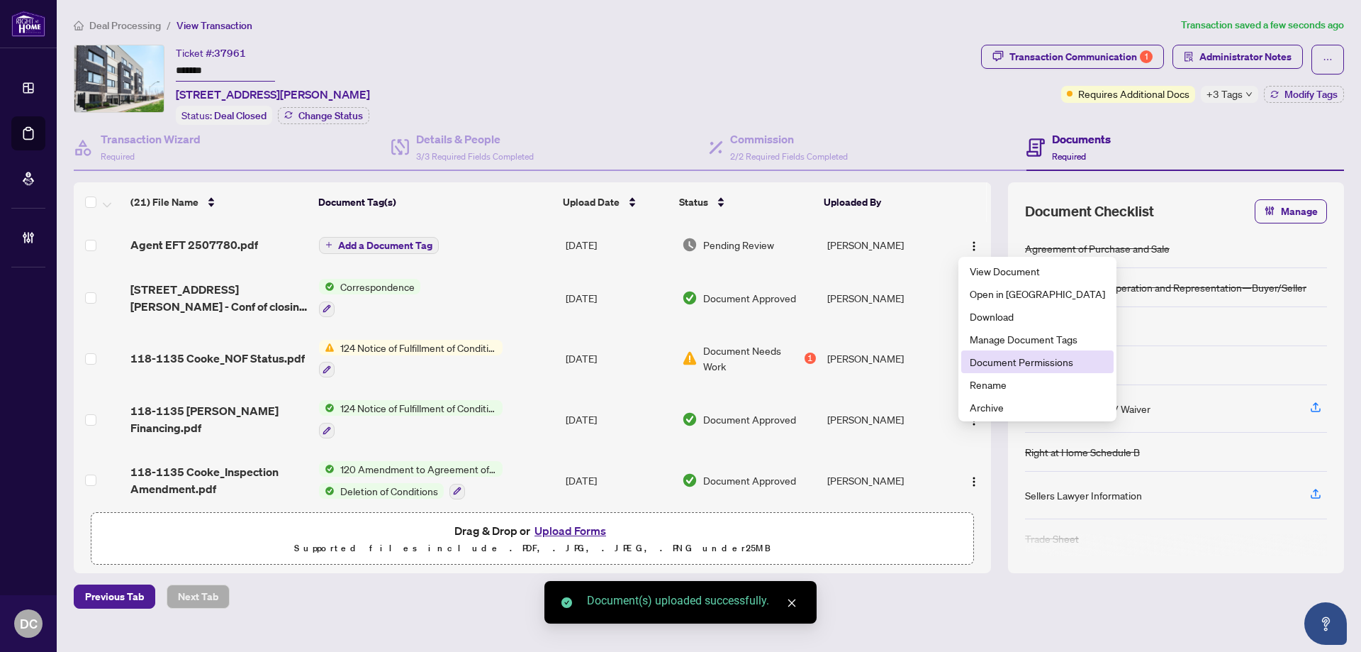
click at [1038, 357] on span "Document Permissions" at bounding box center [1037, 362] width 135 height 16
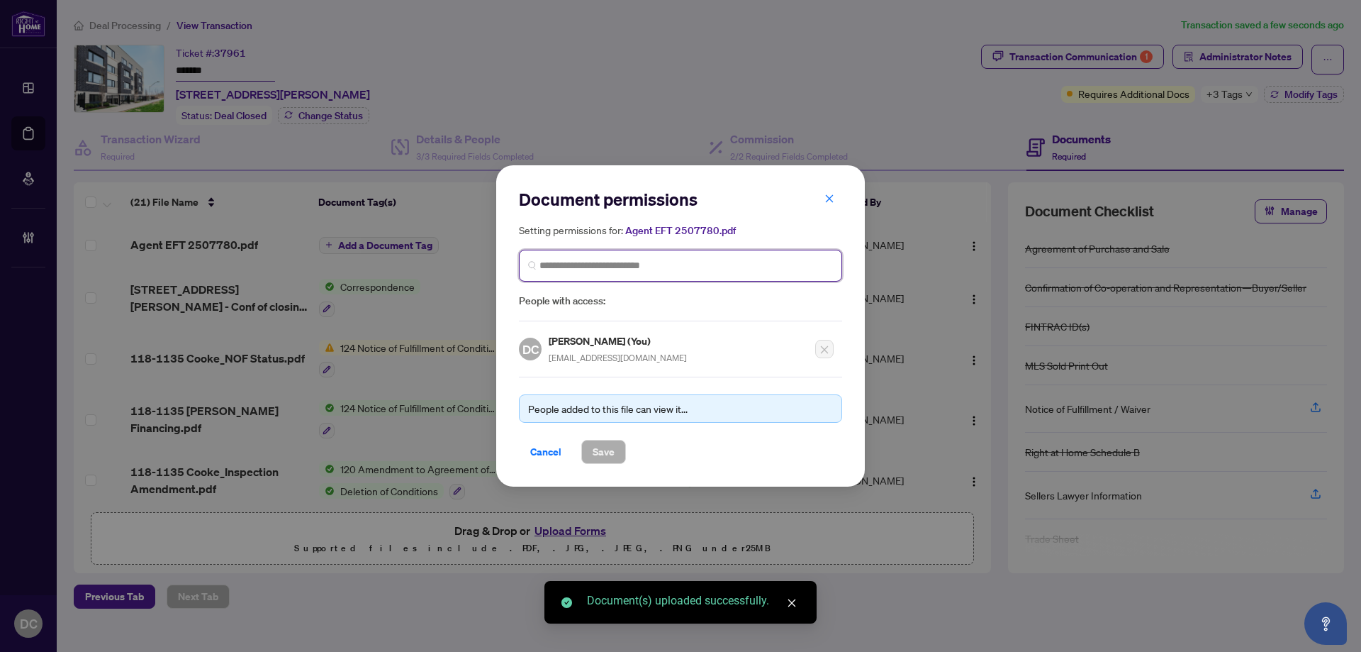
click at [618, 260] on input "search" at bounding box center [687, 265] width 294 height 15
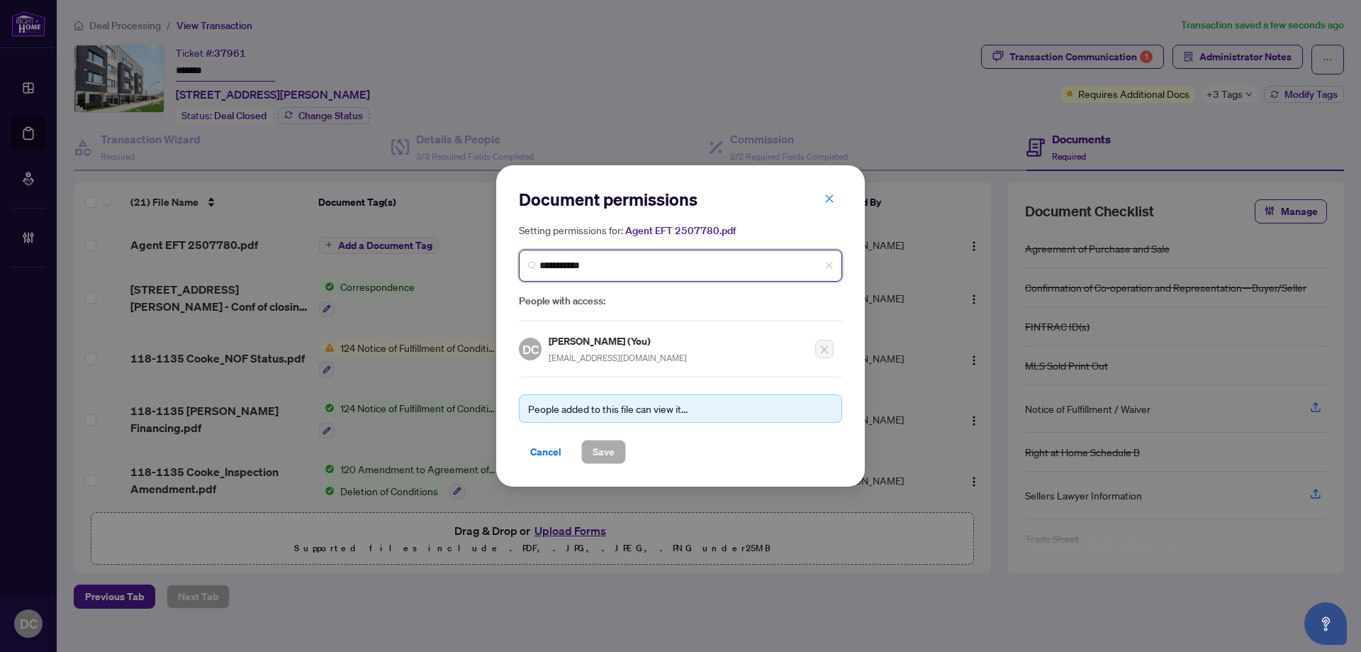
type input "**********"
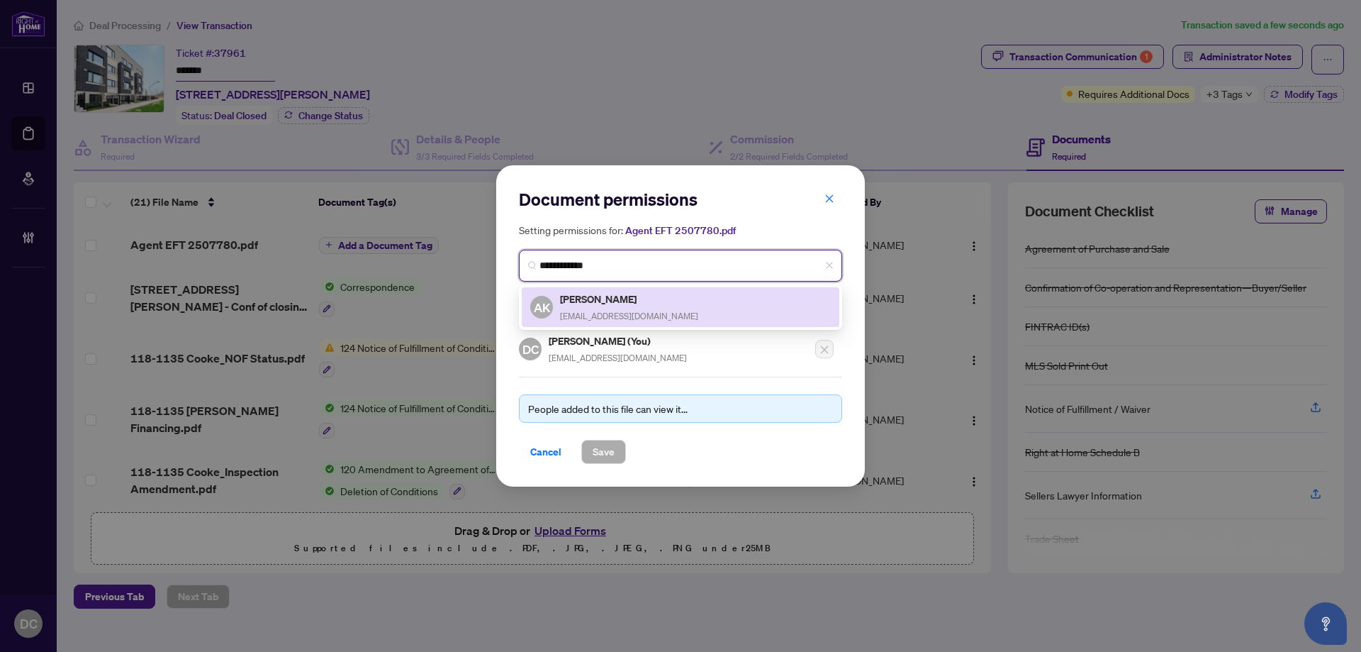
click at [626, 300] on h5 "Adrian Kiani Khalkhal" at bounding box center [629, 299] width 138 height 16
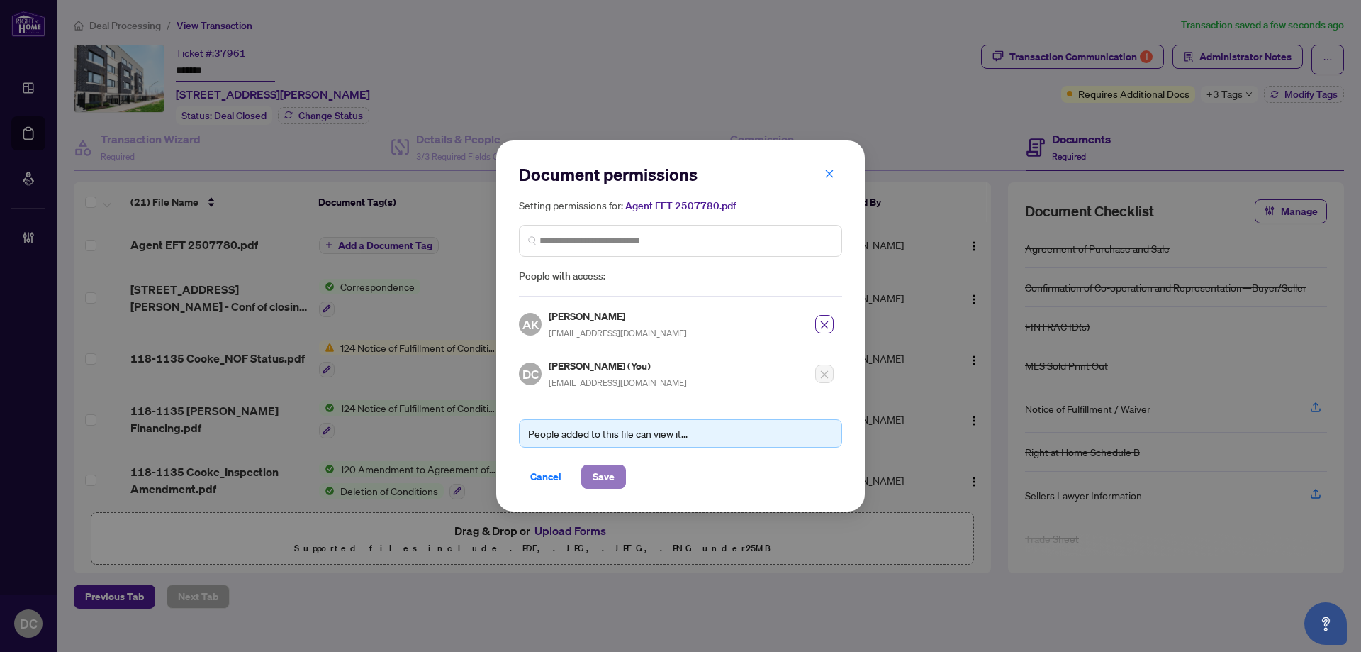
click at [616, 464] on button "Save" at bounding box center [603, 476] width 45 height 24
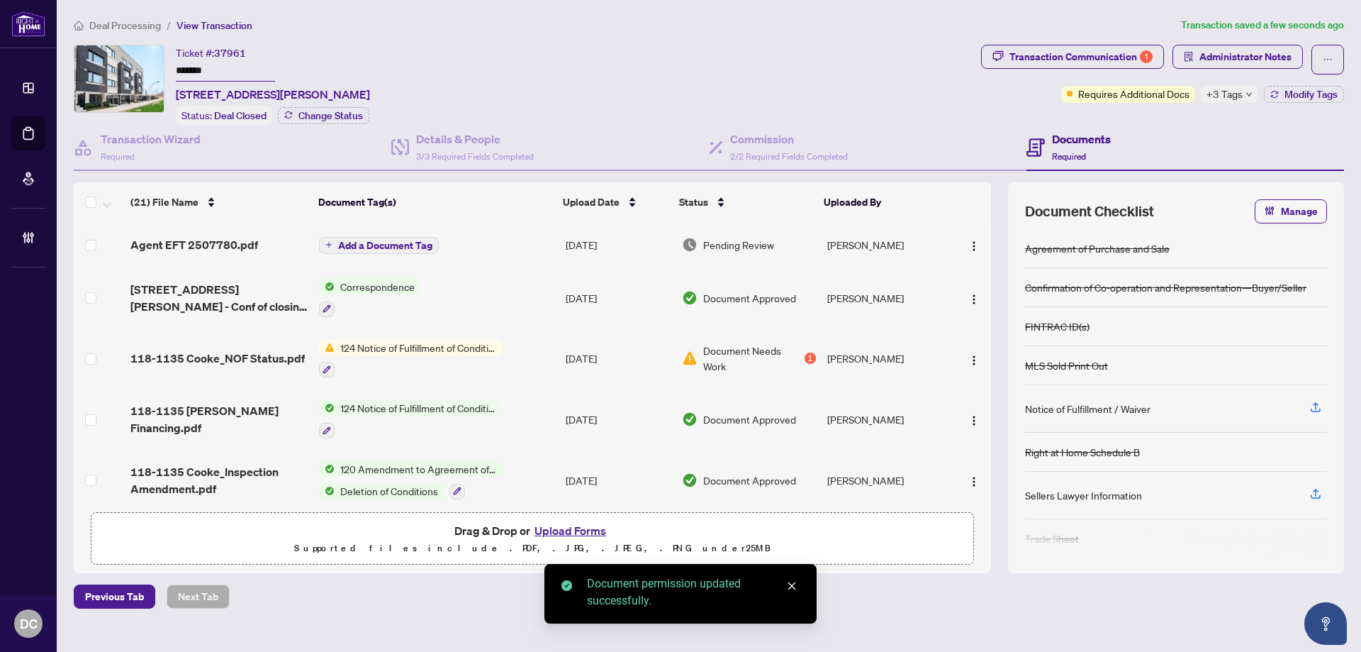
click at [398, 247] on span "Add a Document Tag" at bounding box center [385, 245] width 94 height 10
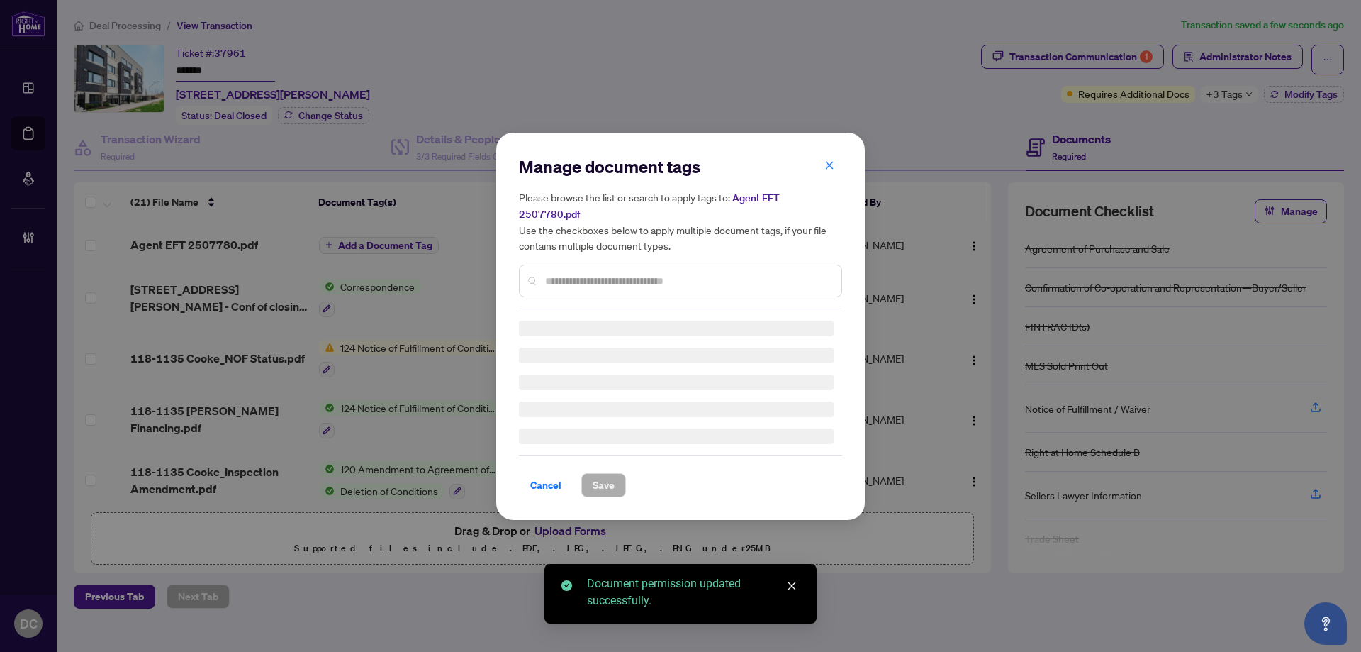
click at [544, 474] on div "Cancel Save" at bounding box center [680, 476] width 323 height 42
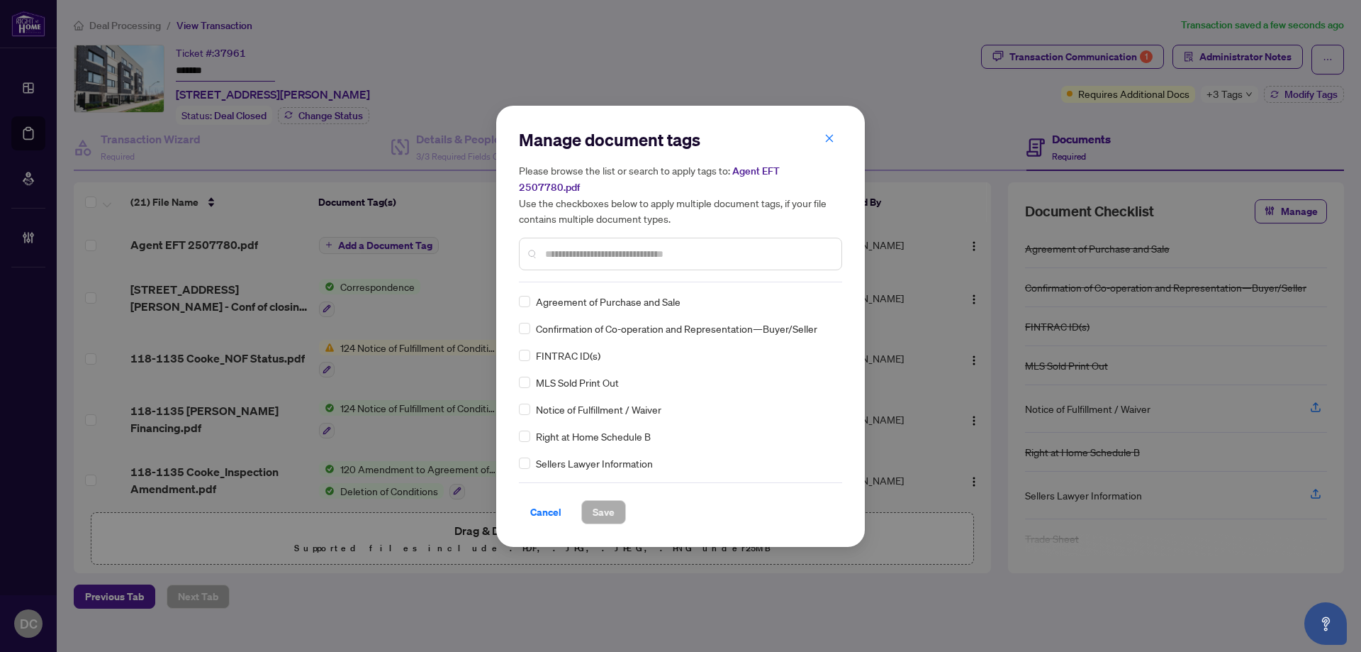
click at [136, 26] on div "Manage document tags Please browse the list or search to apply tags to: Agent E…" at bounding box center [680, 326] width 1361 height 652
click at [613, 246] on input "text" at bounding box center [687, 254] width 285 height 16
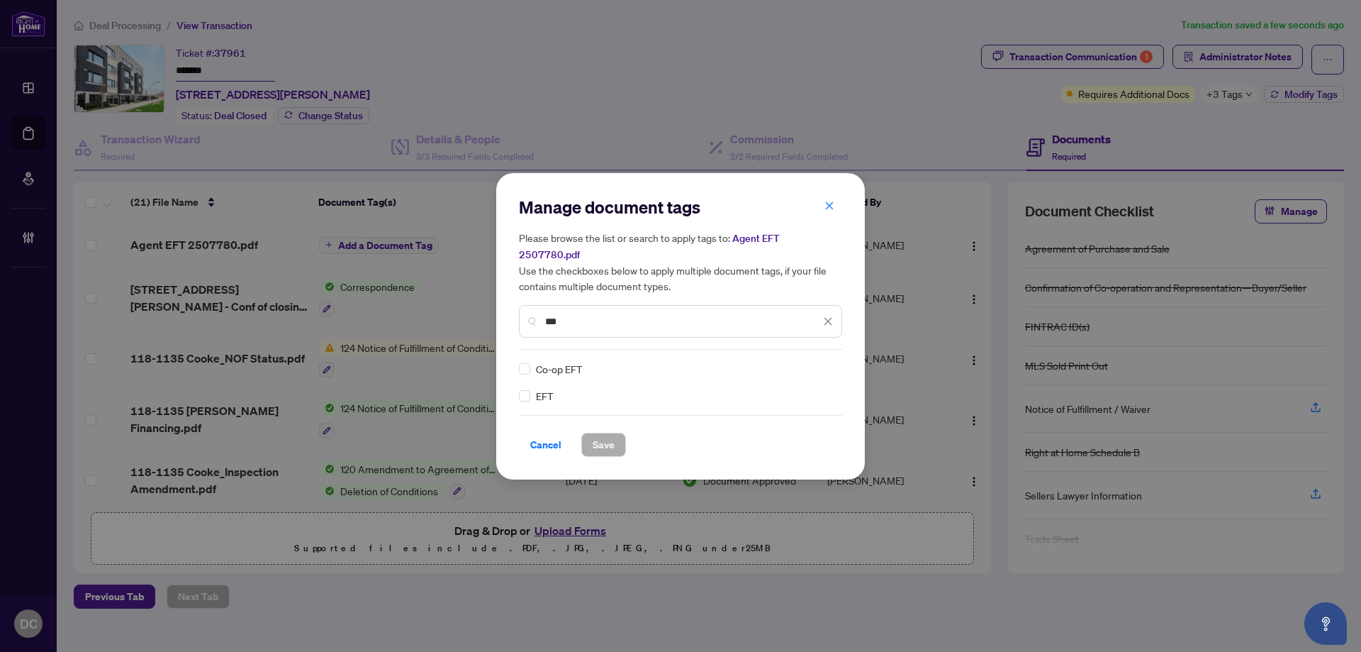
type input "***"
click at [829, 362] on div at bounding box center [819, 369] width 27 height 14
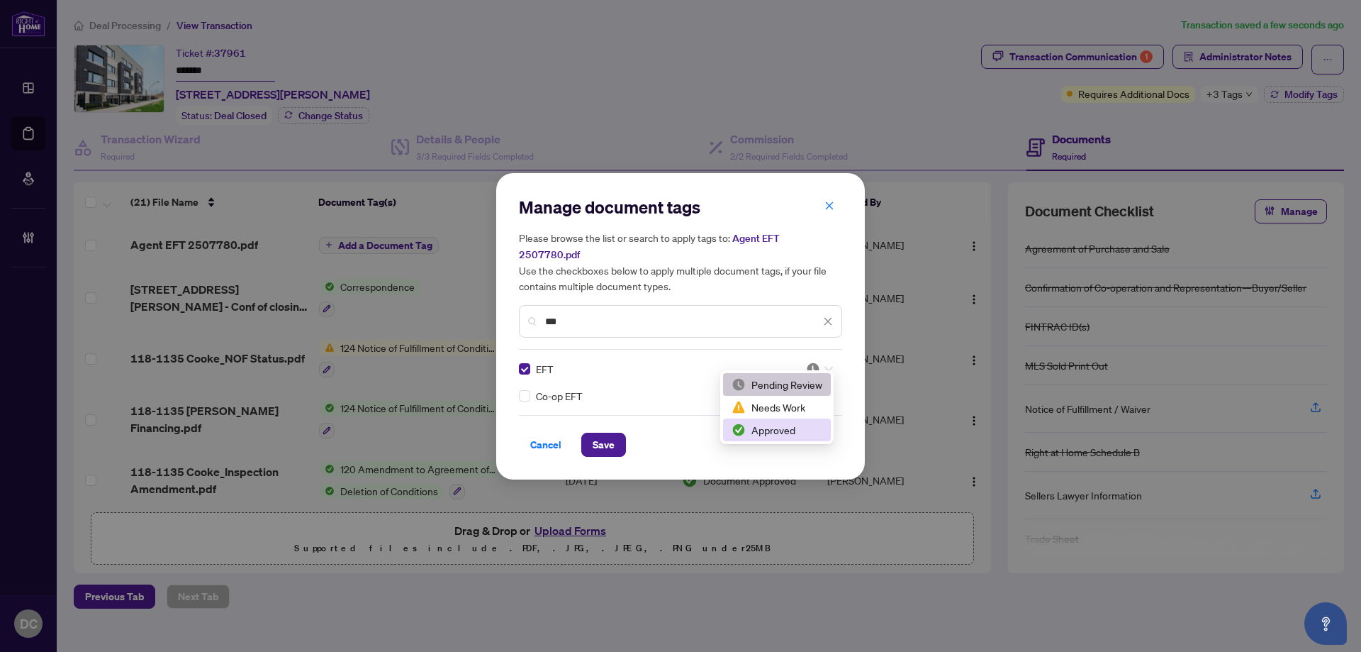
drag, startPoint x: 787, startPoint y: 428, endPoint x: 743, endPoint y: 428, distance: 44.0
click at [787, 428] on div "Approved" at bounding box center [777, 430] width 91 height 16
click at [605, 442] on span "Save" at bounding box center [604, 444] width 22 height 23
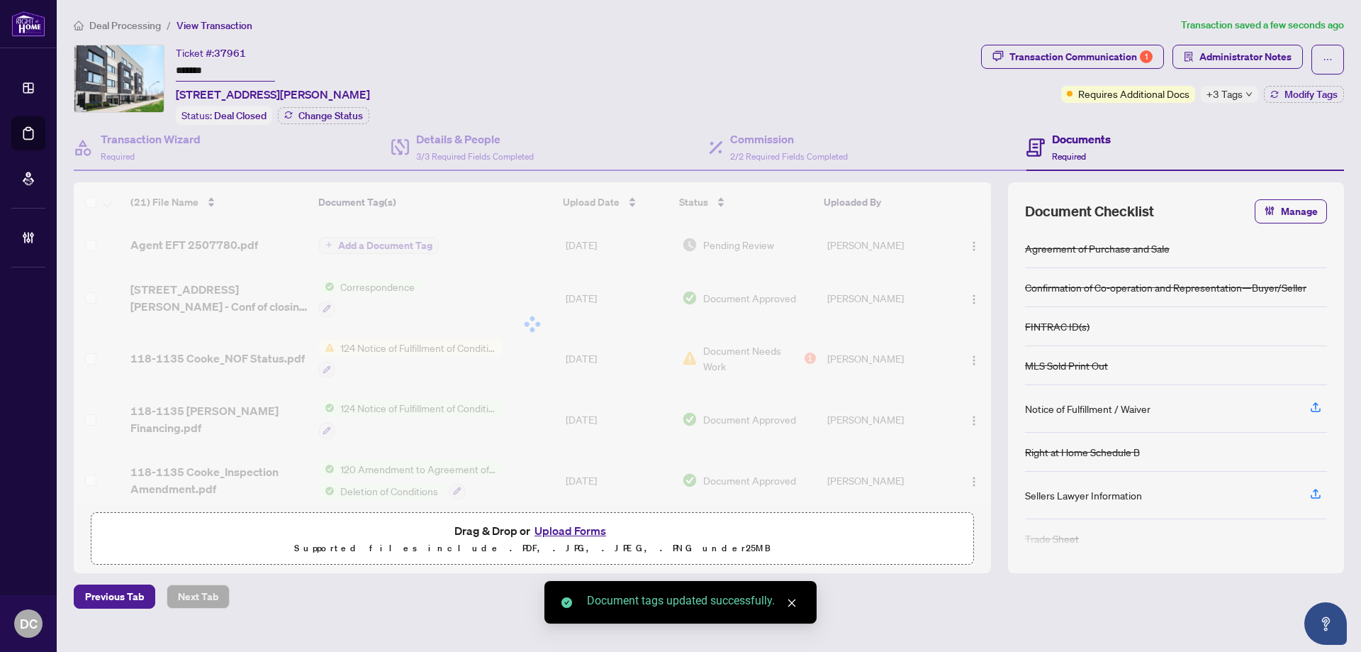
click at [128, 25] on span "Deal Processing" at bounding box center [125, 25] width 72 height 13
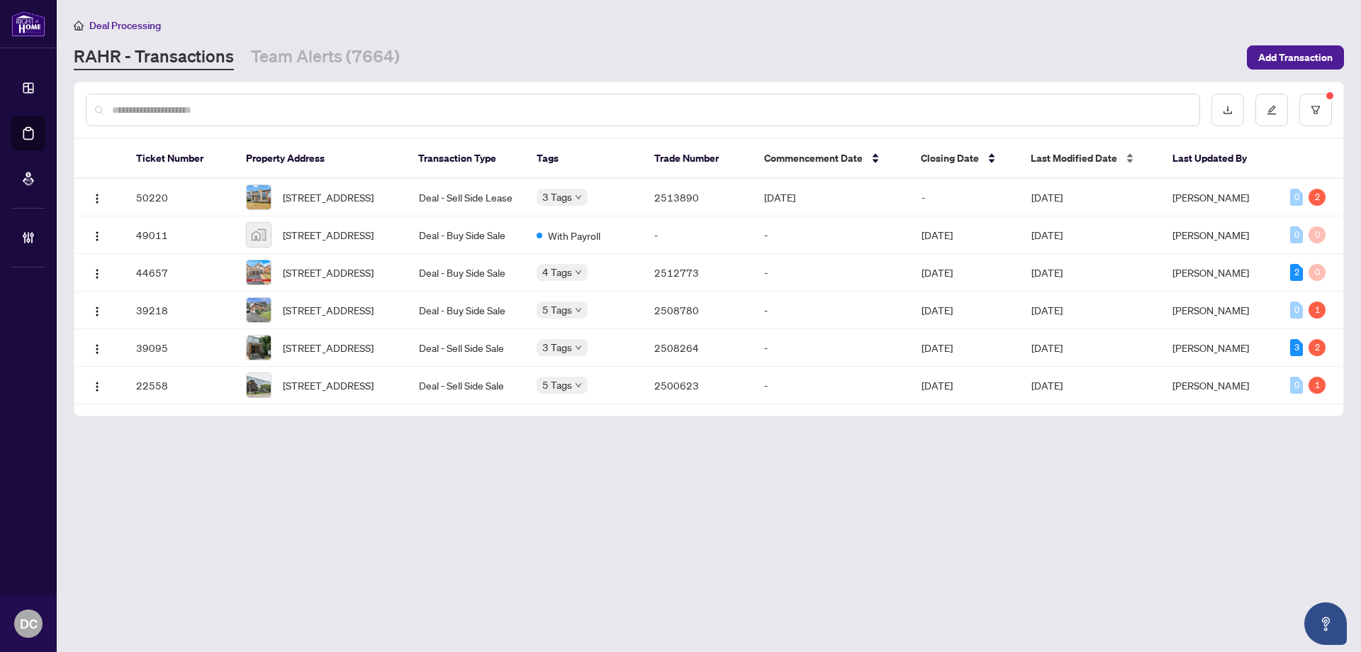
click at [1067, 164] on span "Last Modified Date" at bounding box center [1074, 158] width 86 height 16
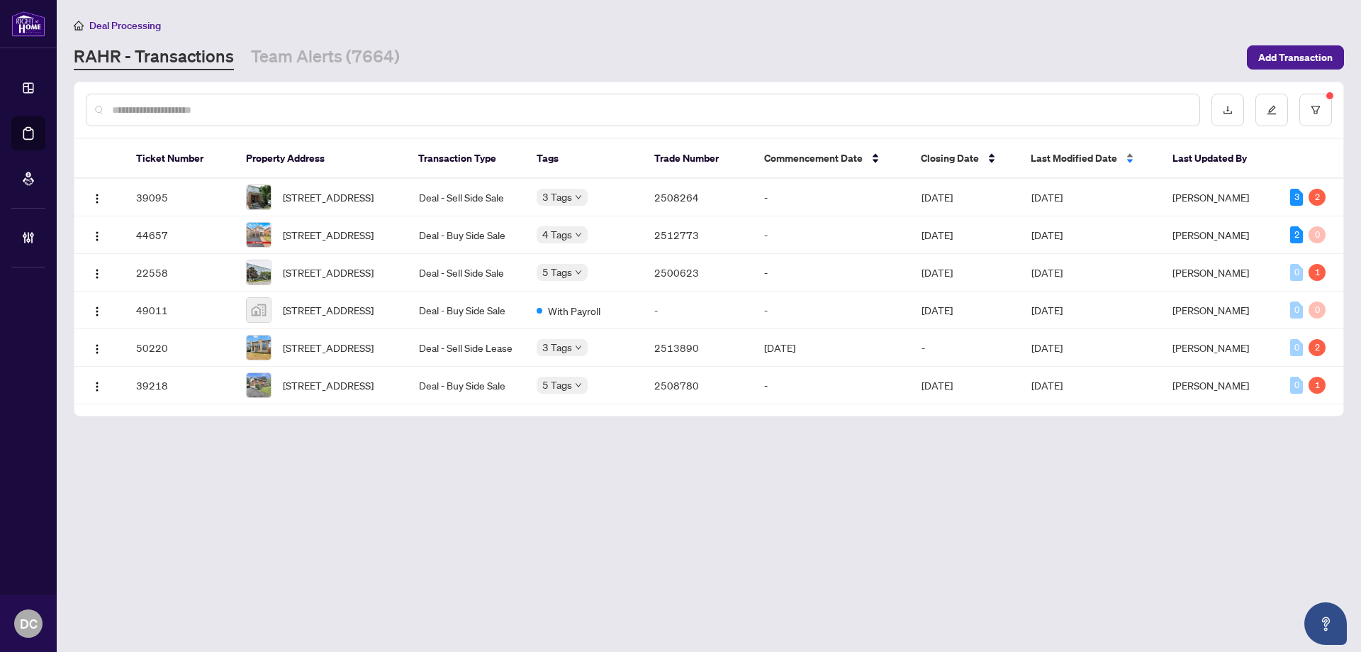
click at [1068, 162] on span "Last Modified Date" at bounding box center [1074, 158] width 86 height 16
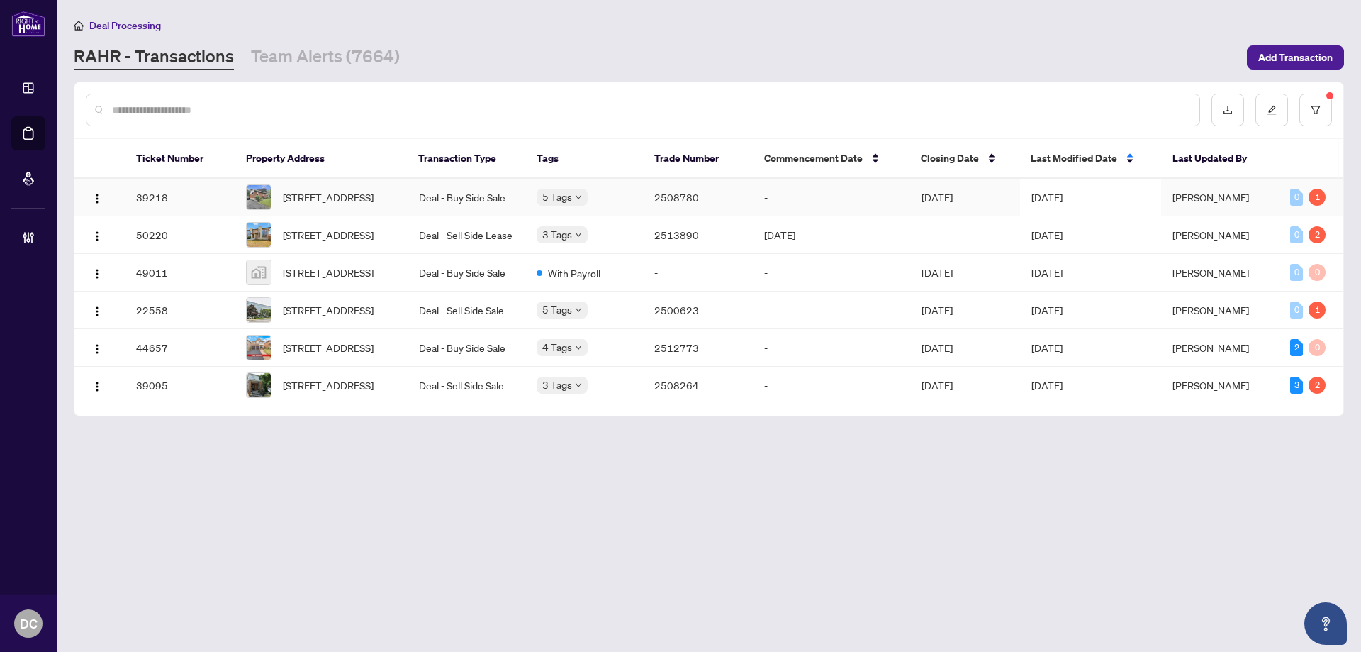
click at [1058, 194] on span "[DATE]" at bounding box center [1047, 197] width 31 height 13
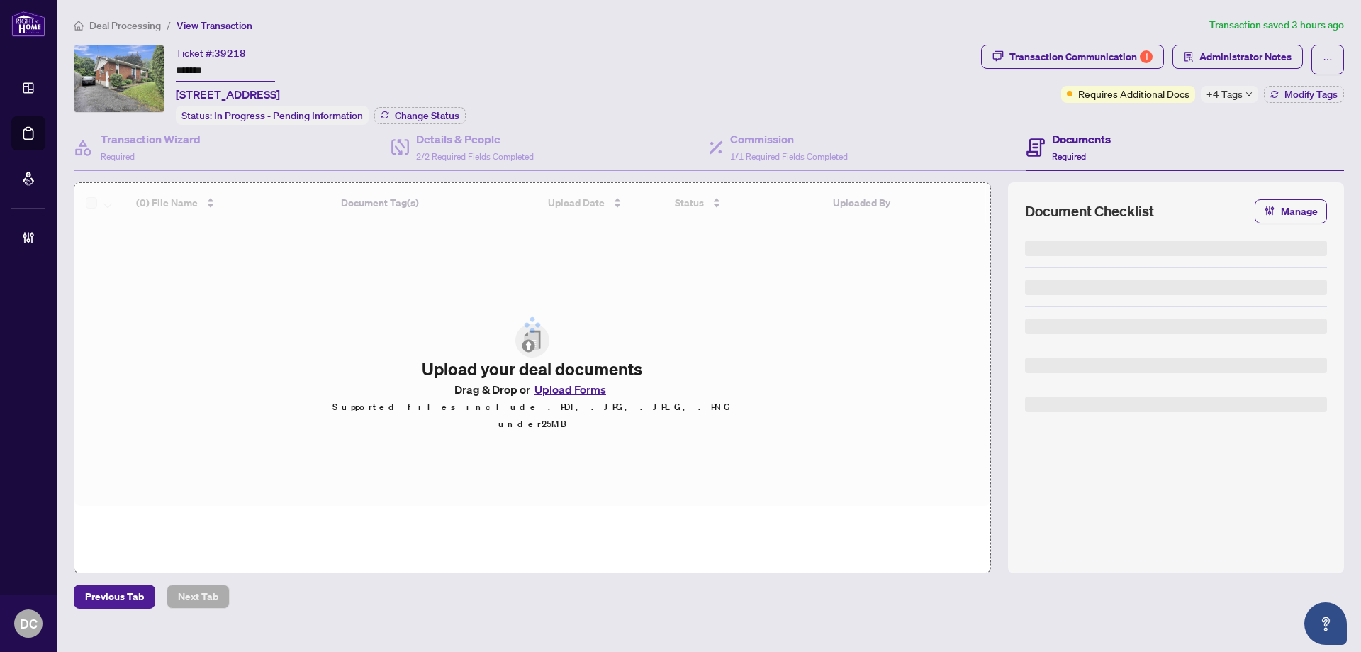
drag, startPoint x: 235, startPoint y: 68, endPoint x: 132, endPoint y: 65, distance: 102.9
click at [132, 65] on div "Ticket #: 39218 ******* 1460 RAVEN Ave, Ottawa, Ontario K1Z 7Y7, Canada Status:…" at bounding box center [525, 85] width 902 height 80
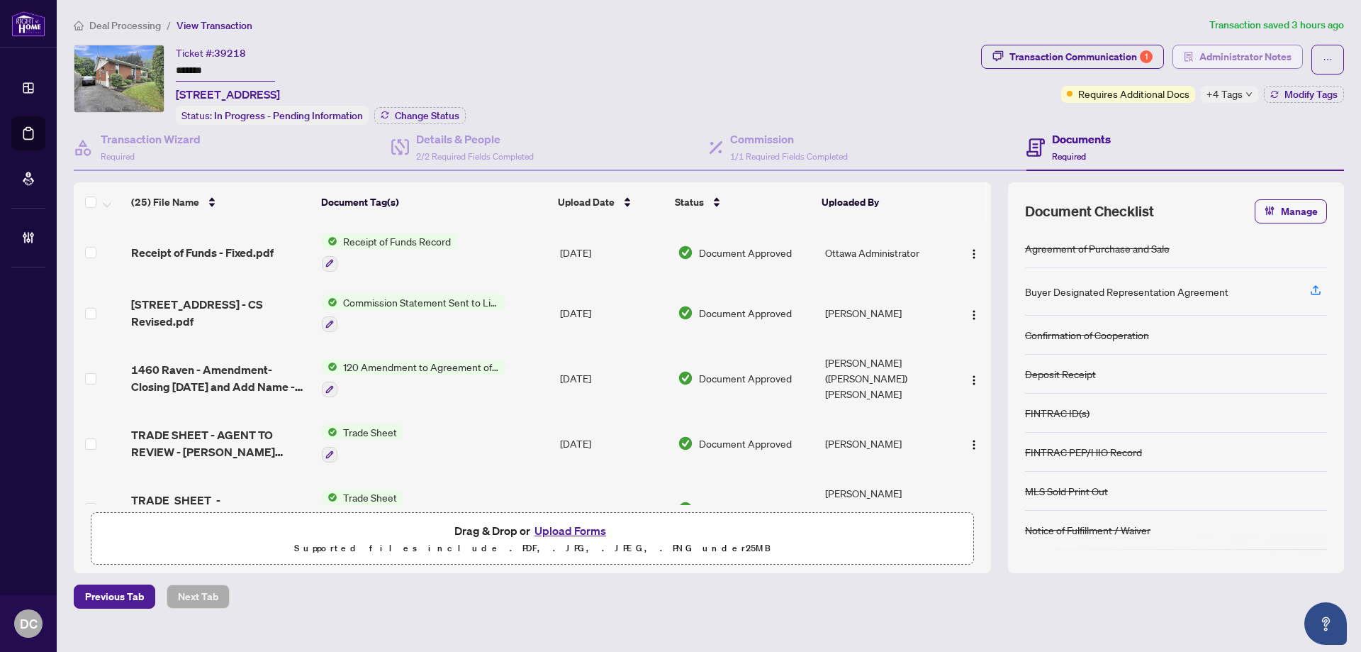
click at [1200, 57] on span "Administrator Notes" at bounding box center [1246, 56] width 92 height 23
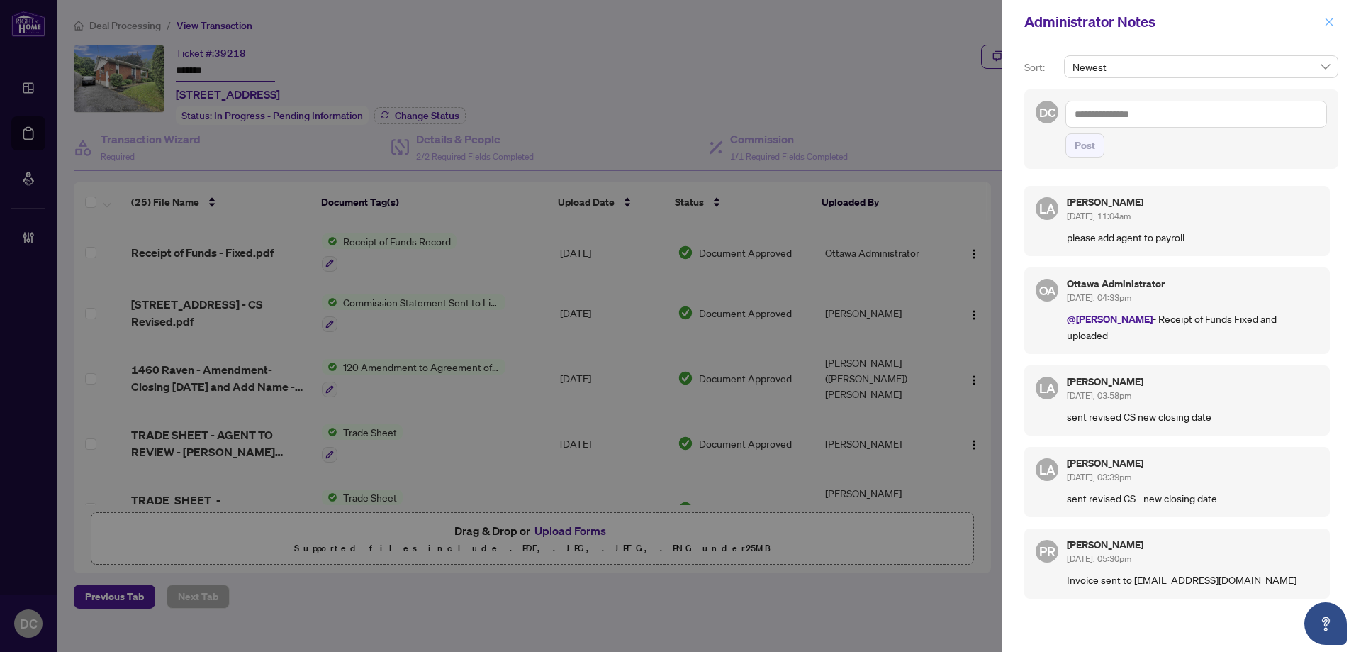
click at [1336, 23] on button "button" at bounding box center [1329, 21] width 18 height 17
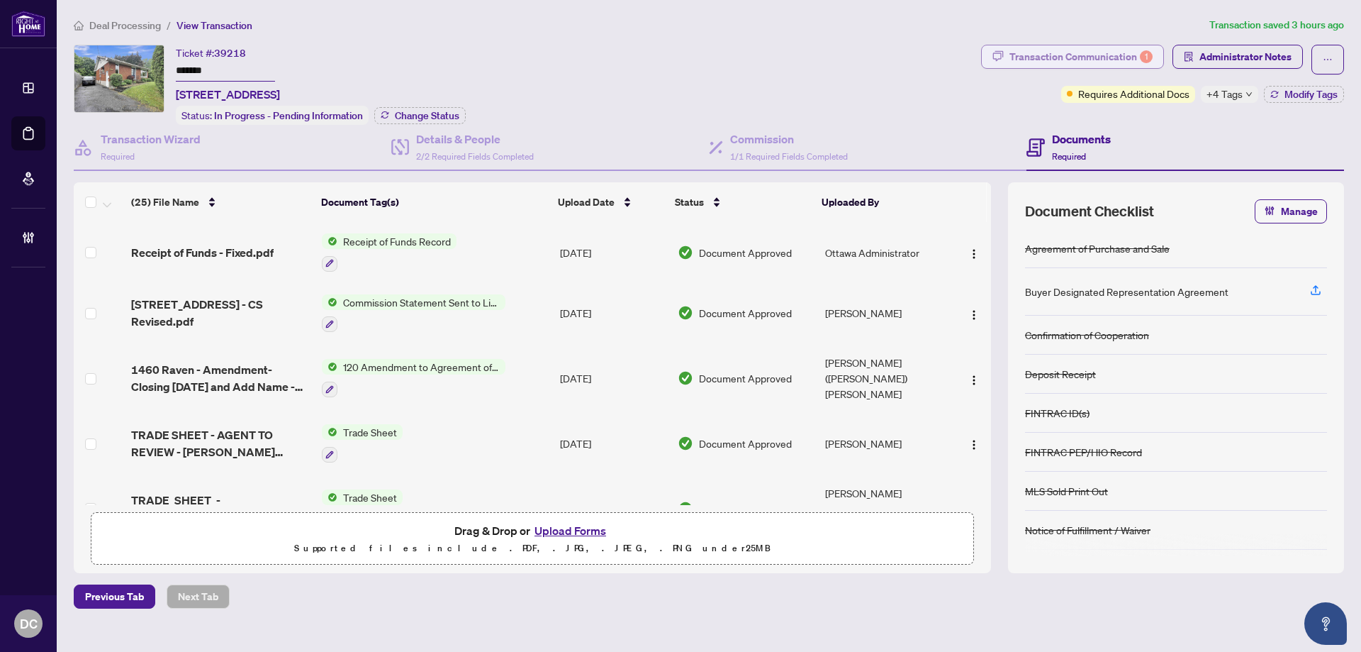
click at [1113, 56] on div "Transaction Communication 1" at bounding box center [1081, 56] width 143 height 23
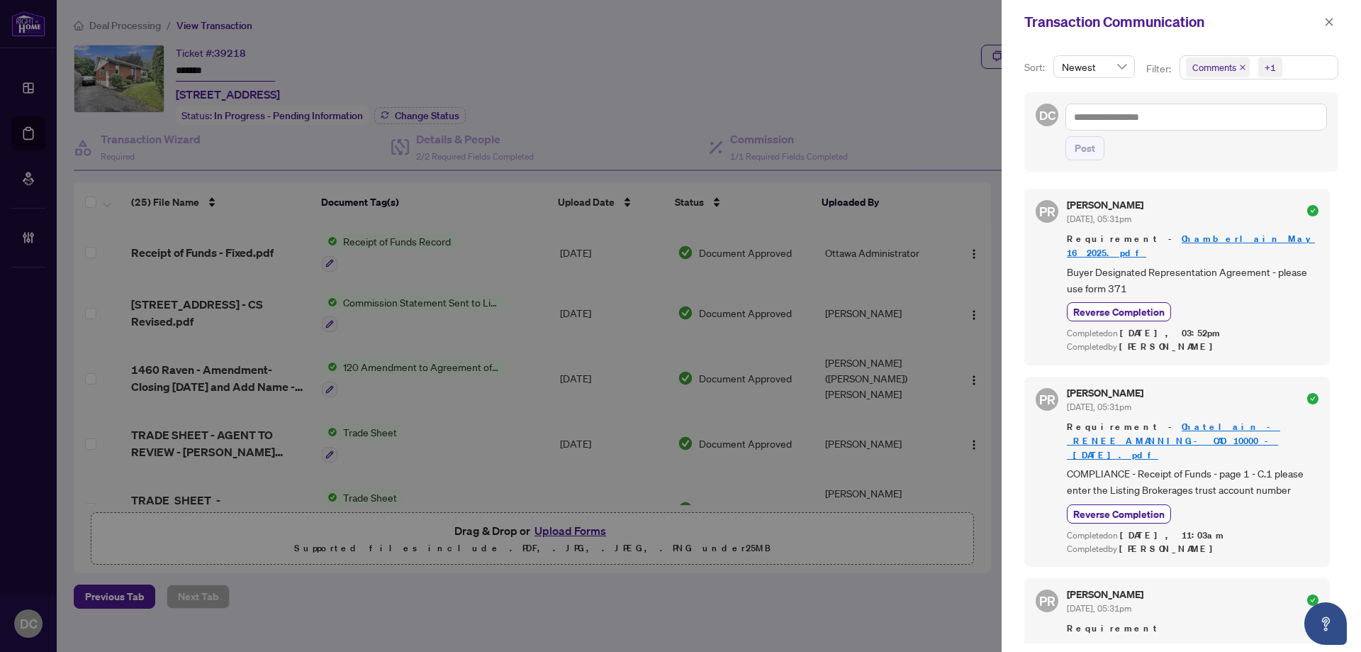
click at [1312, 67] on span "Comments +1" at bounding box center [1258, 67] width 157 height 23
click at [1253, 123] on span "Comments" at bounding box center [1232, 126] width 49 height 13
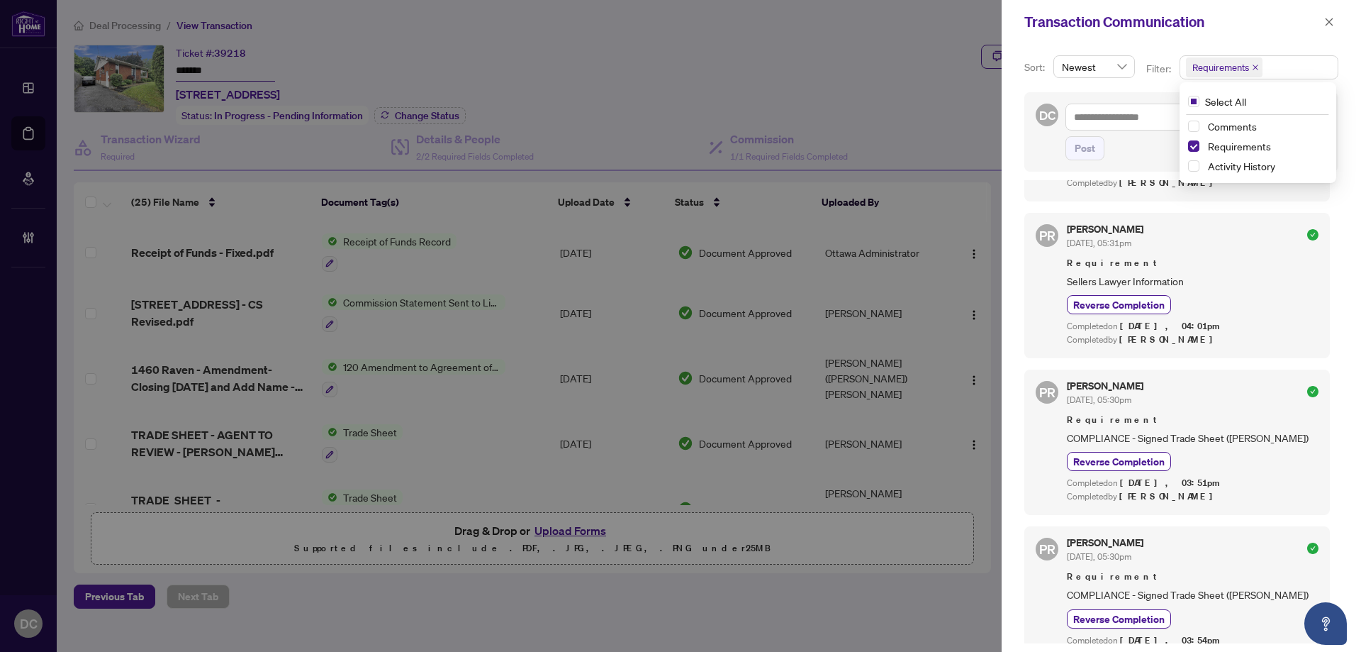
scroll to position [3, 0]
click at [1331, 24] on icon "close" at bounding box center [1330, 22] width 8 height 8
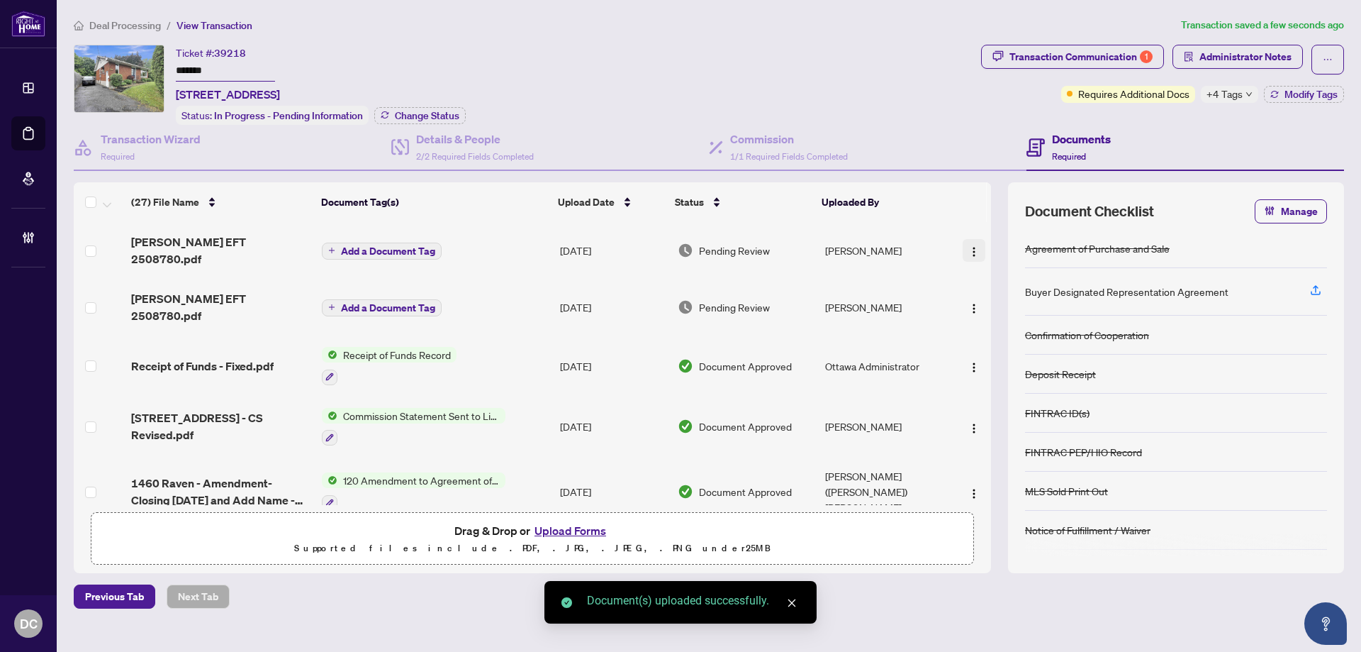
click at [972, 246] on img "button" at bounding box center [973, 251] width 11 height 11
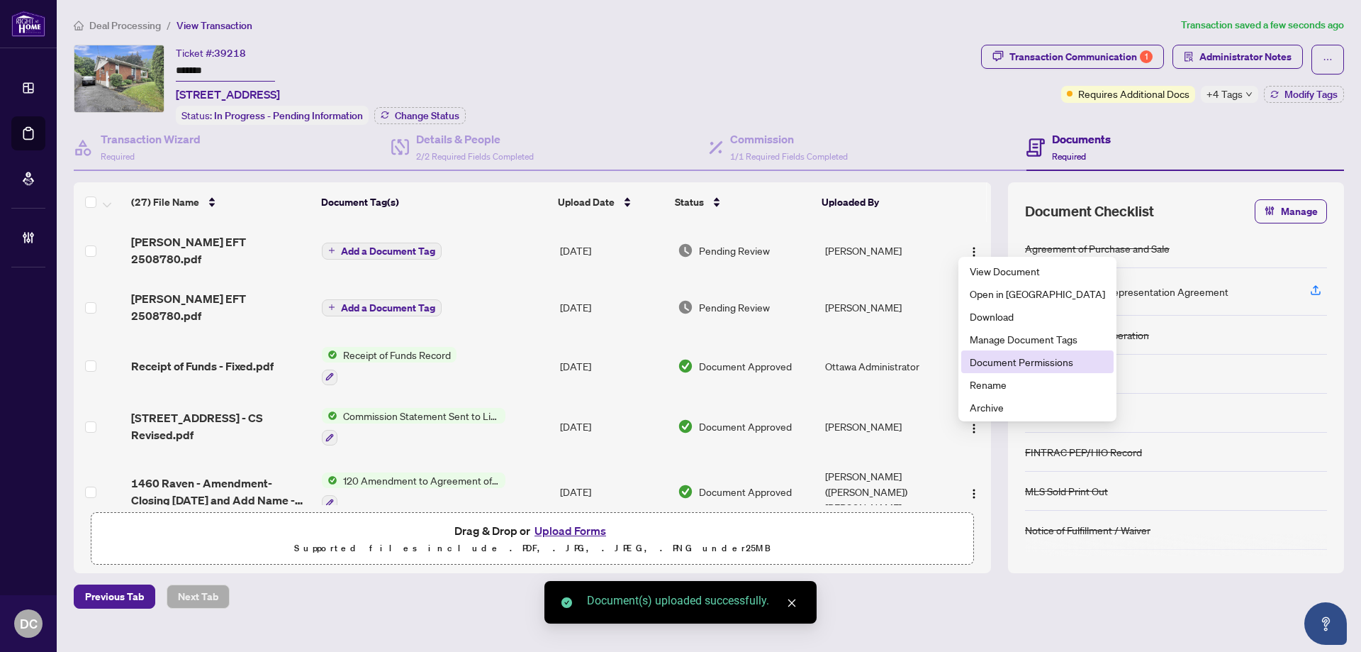
click at [1009, 361] on span "Document Permissions" at bounding box center [1037, 362] width 135 height 16
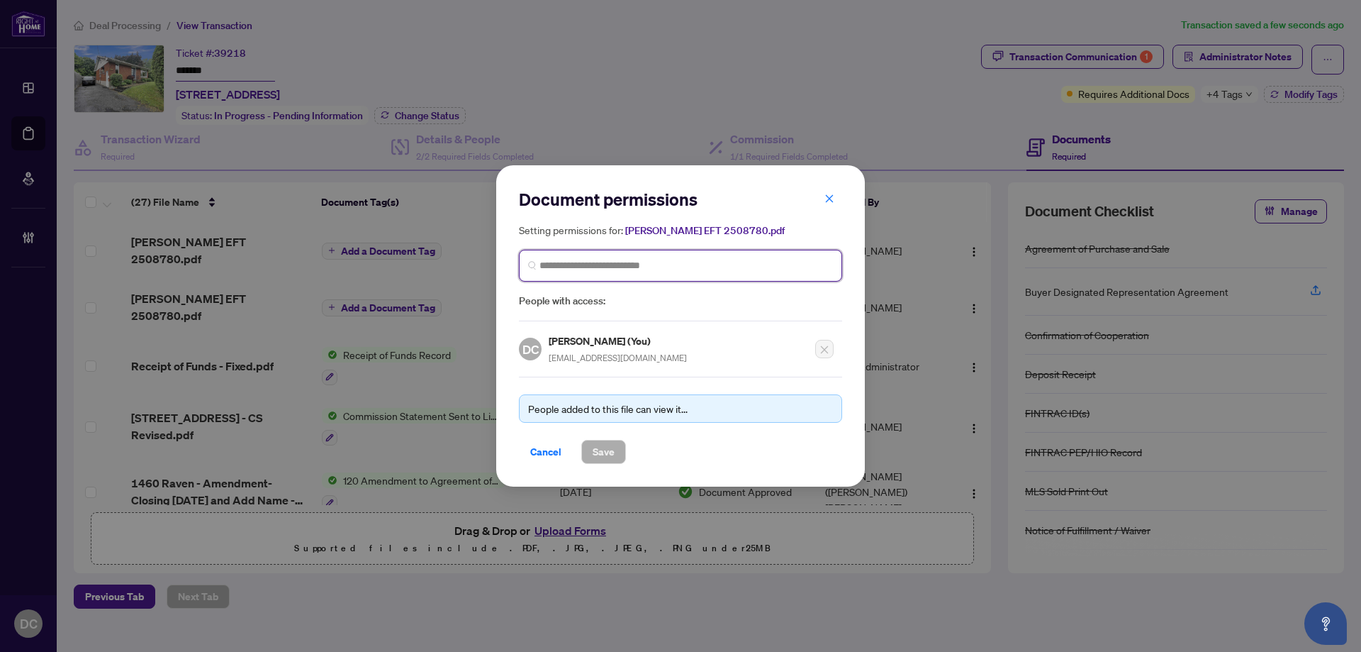
click at [661, 269] on input "search" at bounding box center [687, 265] width 294 height 15
type input "****"
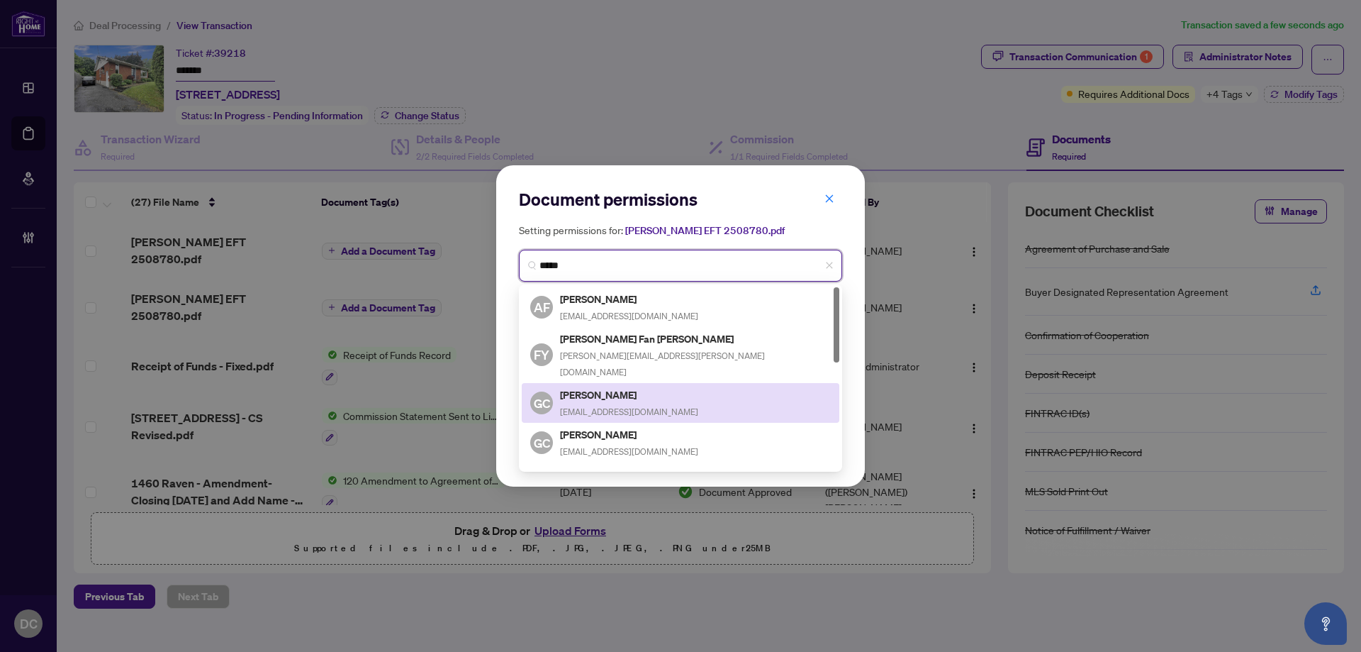
scroll to position [142, 0]
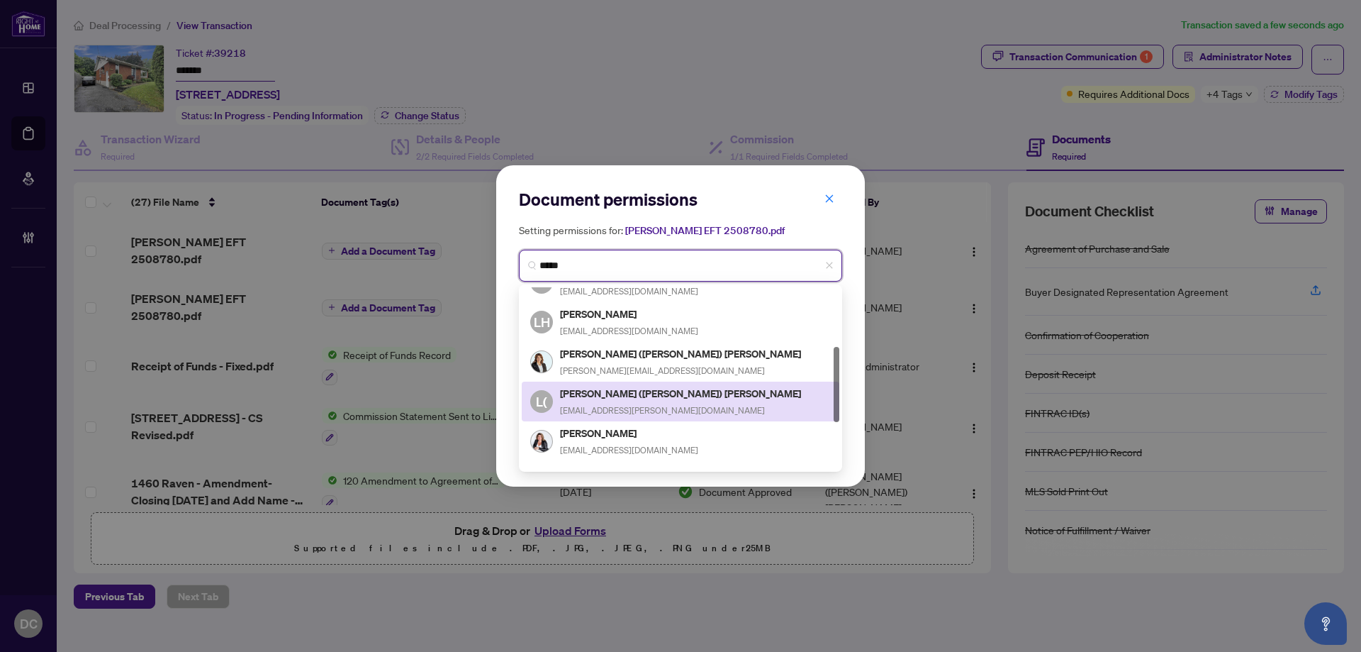
click at [644, 395] on h5 "Lori (Renee) Williamson" at bounding box center [681, 393] width 243 height 16
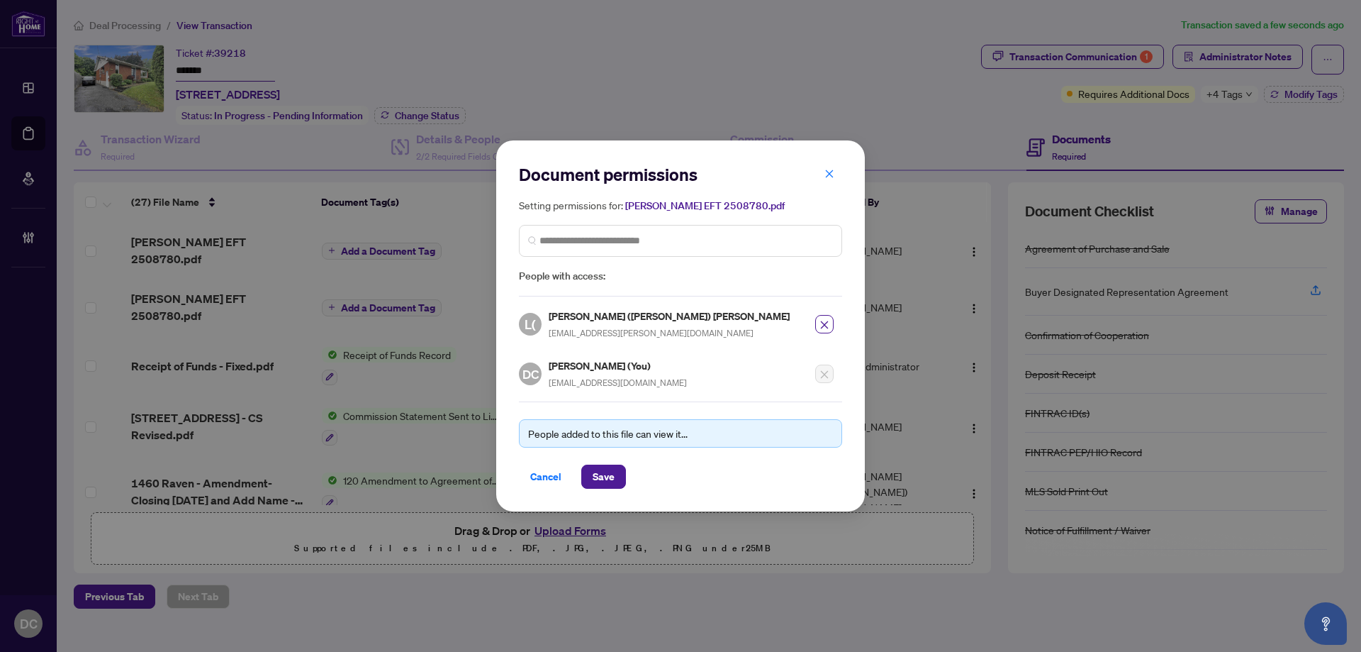
click at [834, 326] on div "L( Lori (Renee) Williamson loriw@rogers.com DC Dawn Chan (You) dawnc@rightathom…" at bounding box center [680, 349] width 323 height 82
click at [824, 325] on icon "close" at bounding box center [825, 325] width 10 height 10
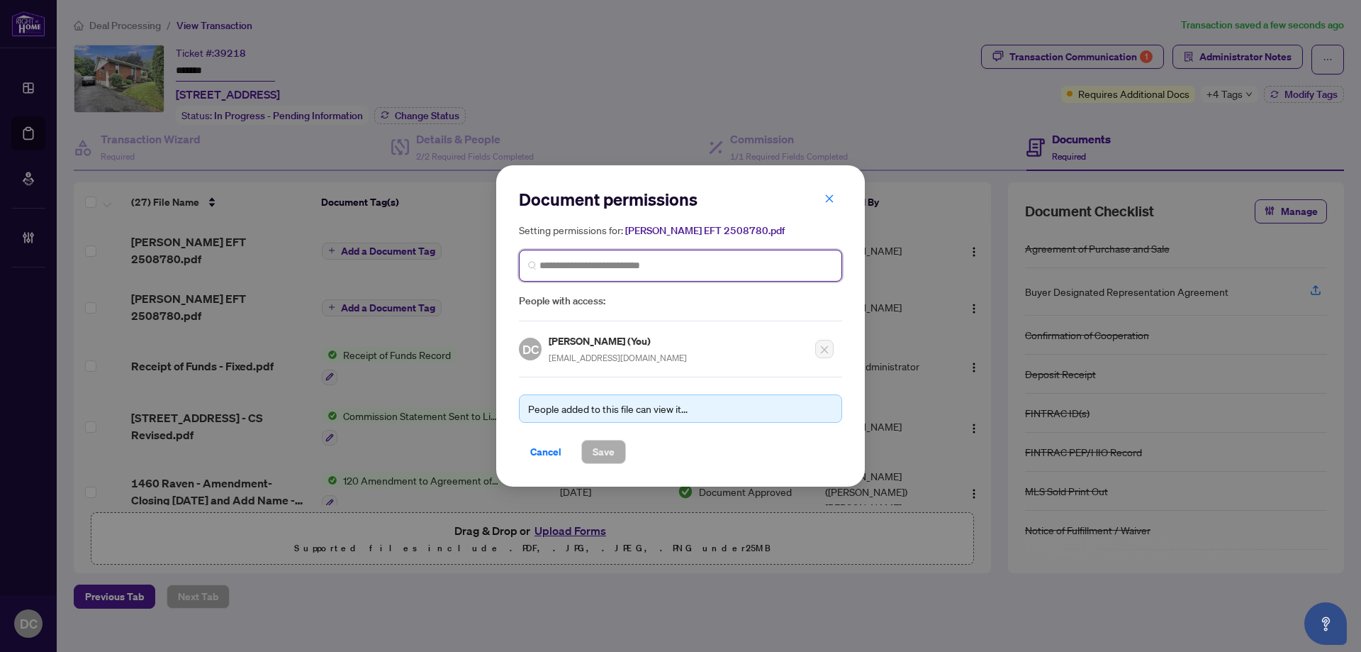
click at [683, 259] on input "search" at bounding box center [687, 265] width 294 height 15
click at [554, 266] on input "******" at bounding box center [687, 265] width 294 height 15
type input "*******"
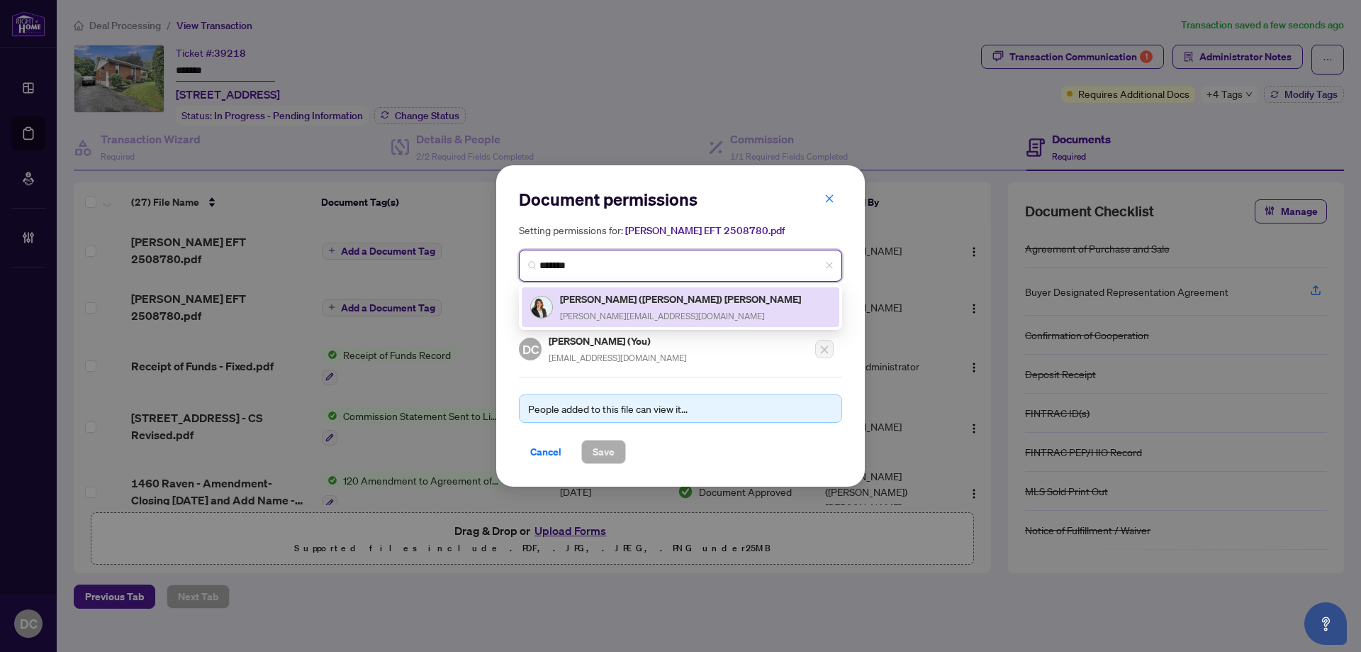
click at [598, 306] on div "Lori (Loretta) Williams lori@ottawapropertygals.com" at bounding box center [681, 307] width 243 height 33
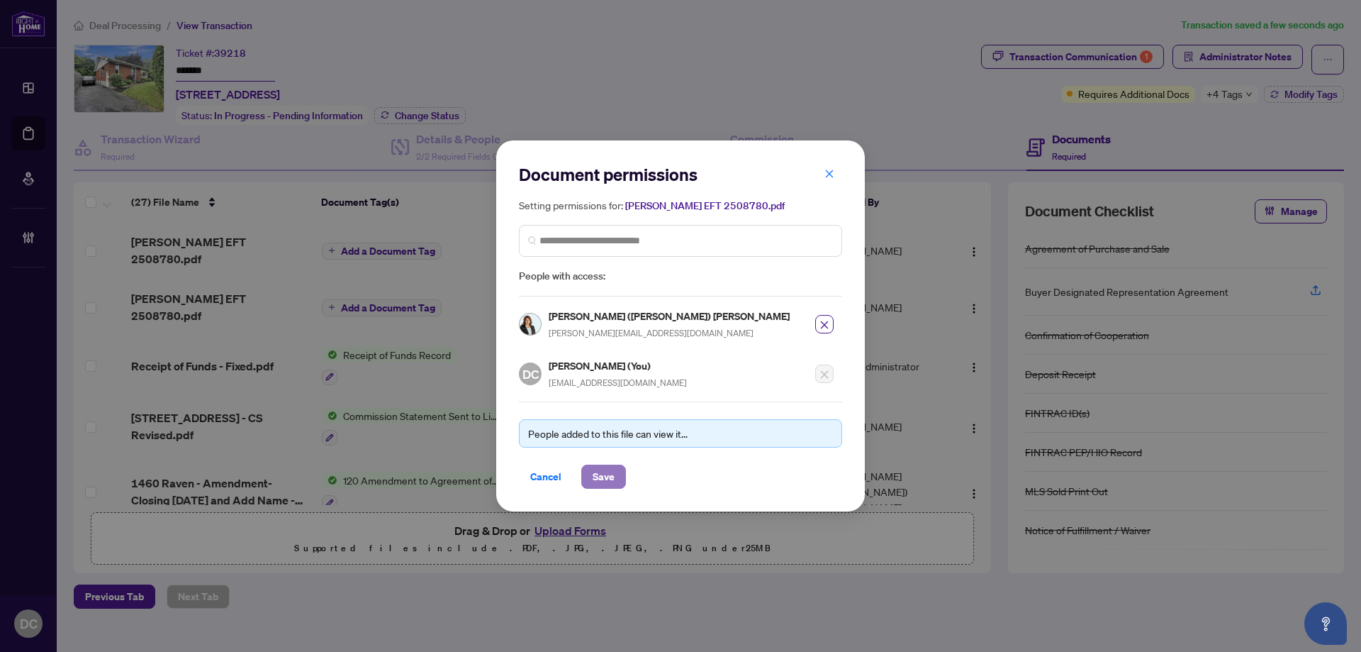
click at [607, 467] on span "Save" at bounding box center [604, 476] width 22 height 23
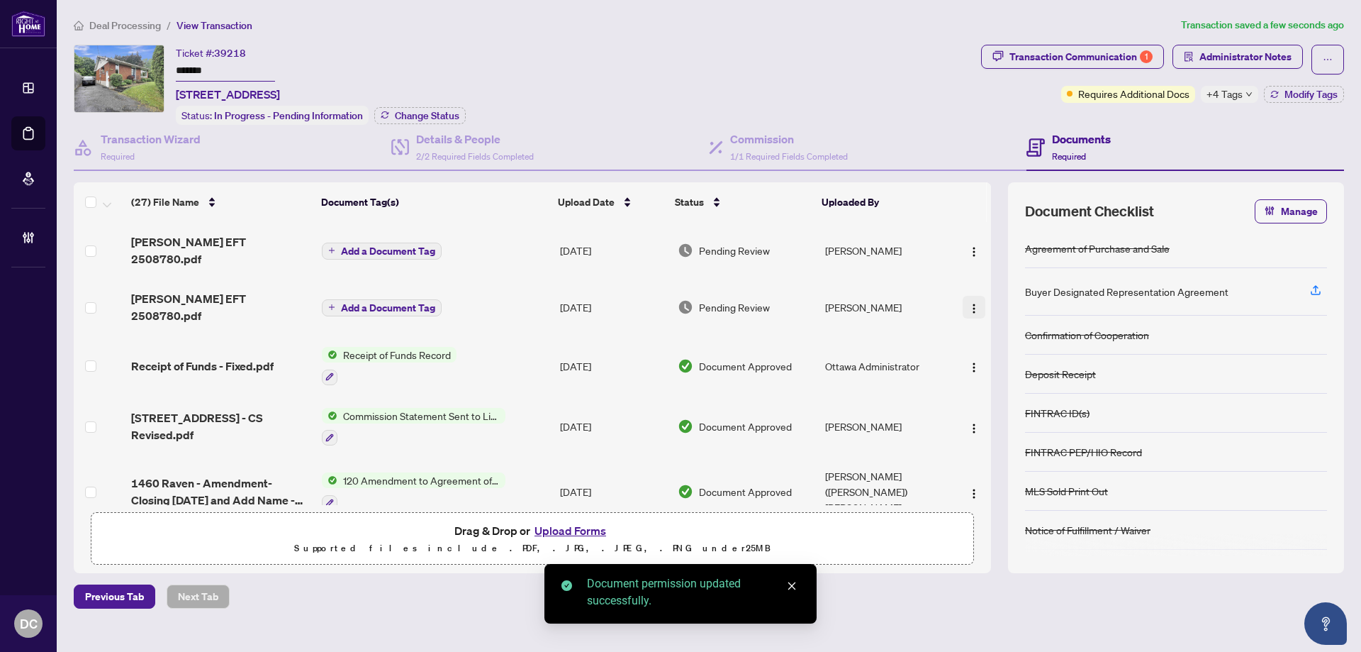
click at [972, 303] on img "button" at bounding box center [973, 308] width 11 height 11
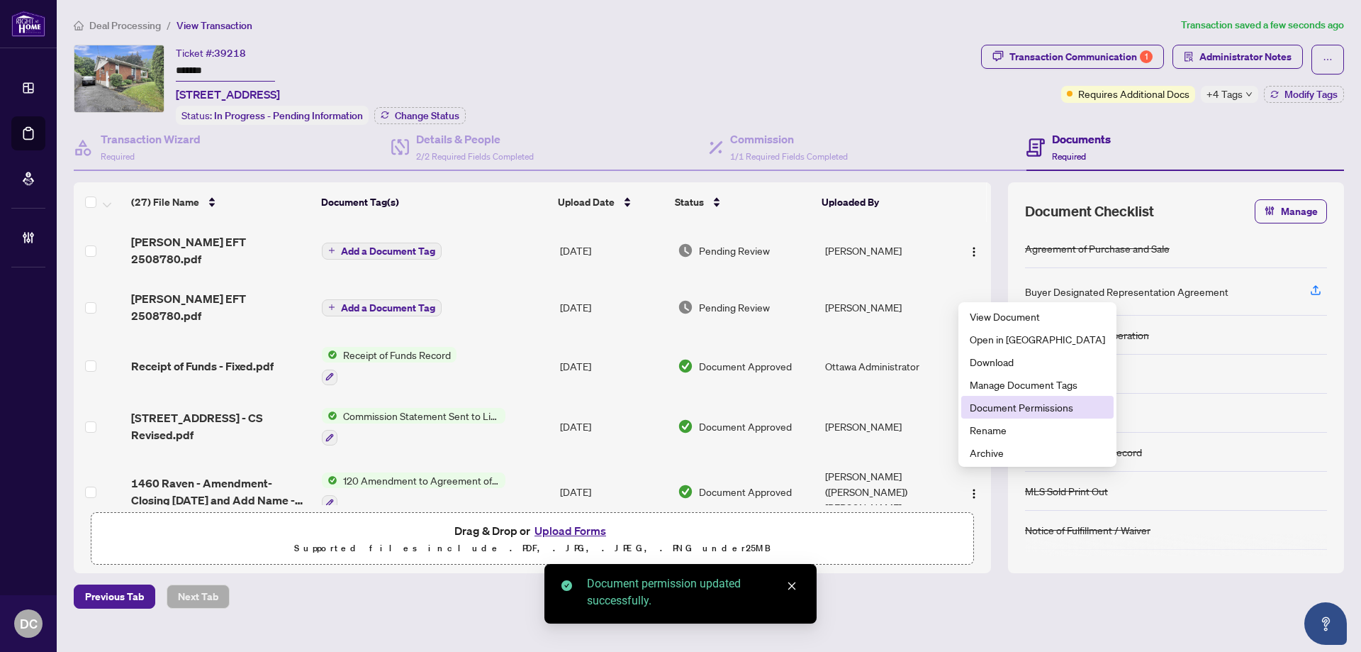
click at [1038, 415] on li "Document Permissions" at bounding box center [1037, 407] width 152 height 23
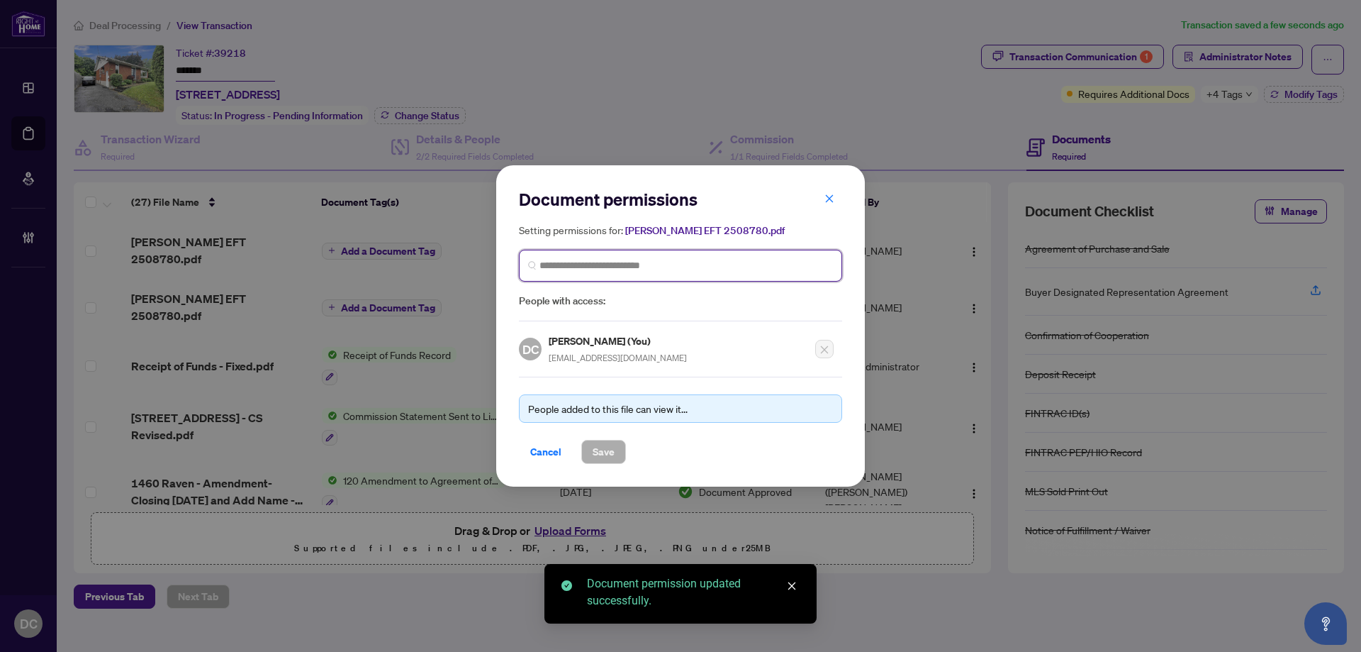
click at [0, 0] on input "search" at bounding box center [0, 0] width 0 height 0
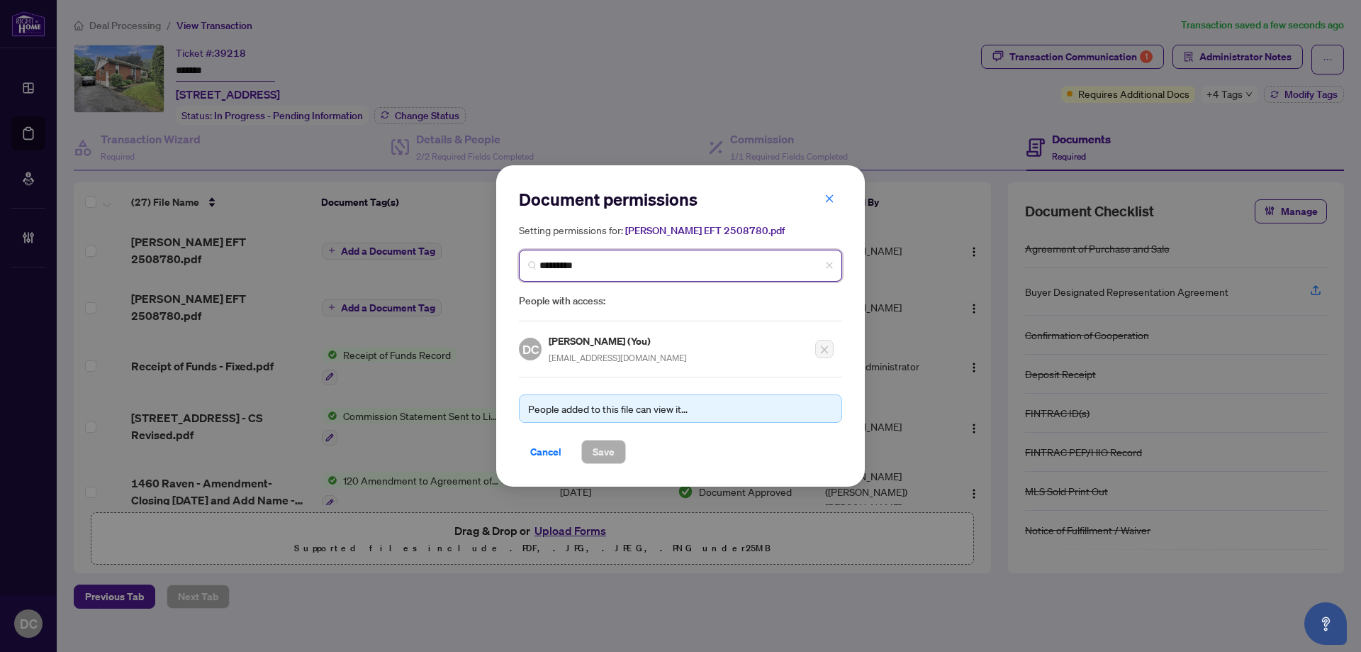
type input "**********"
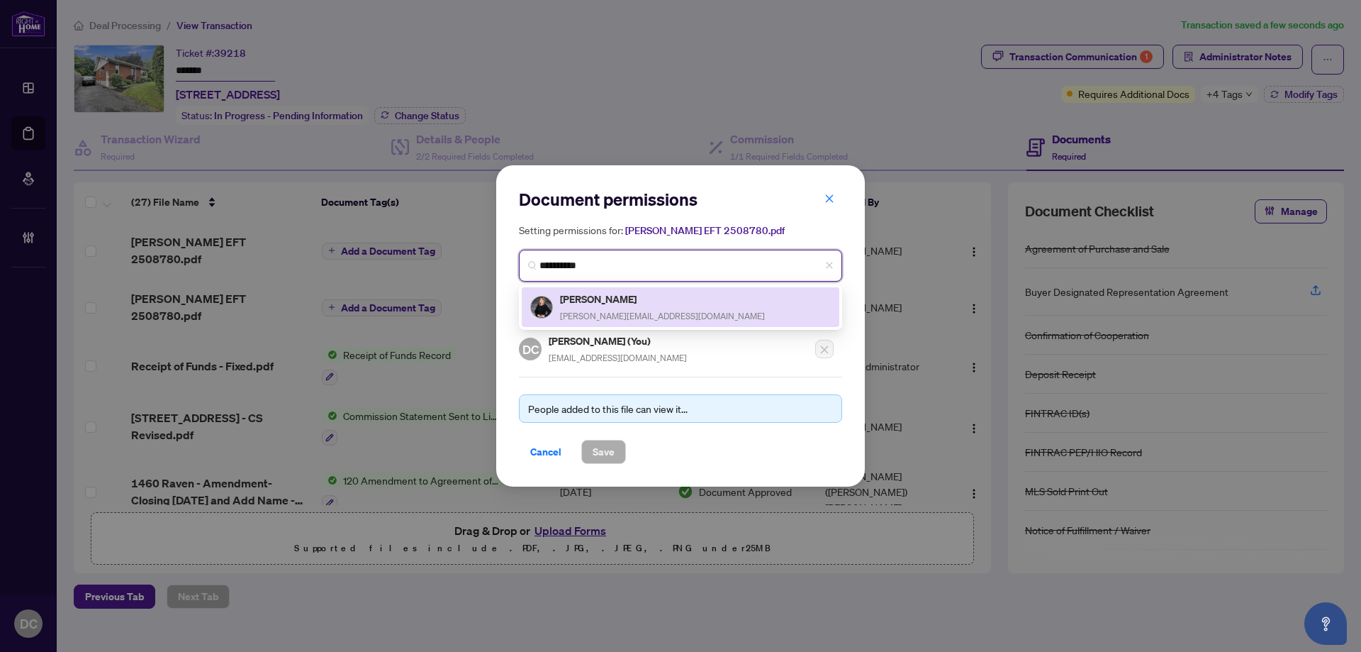
click at [643, 298] on h5 "Sonya Crites" at bounding box center [662, 299] width 205 height 16
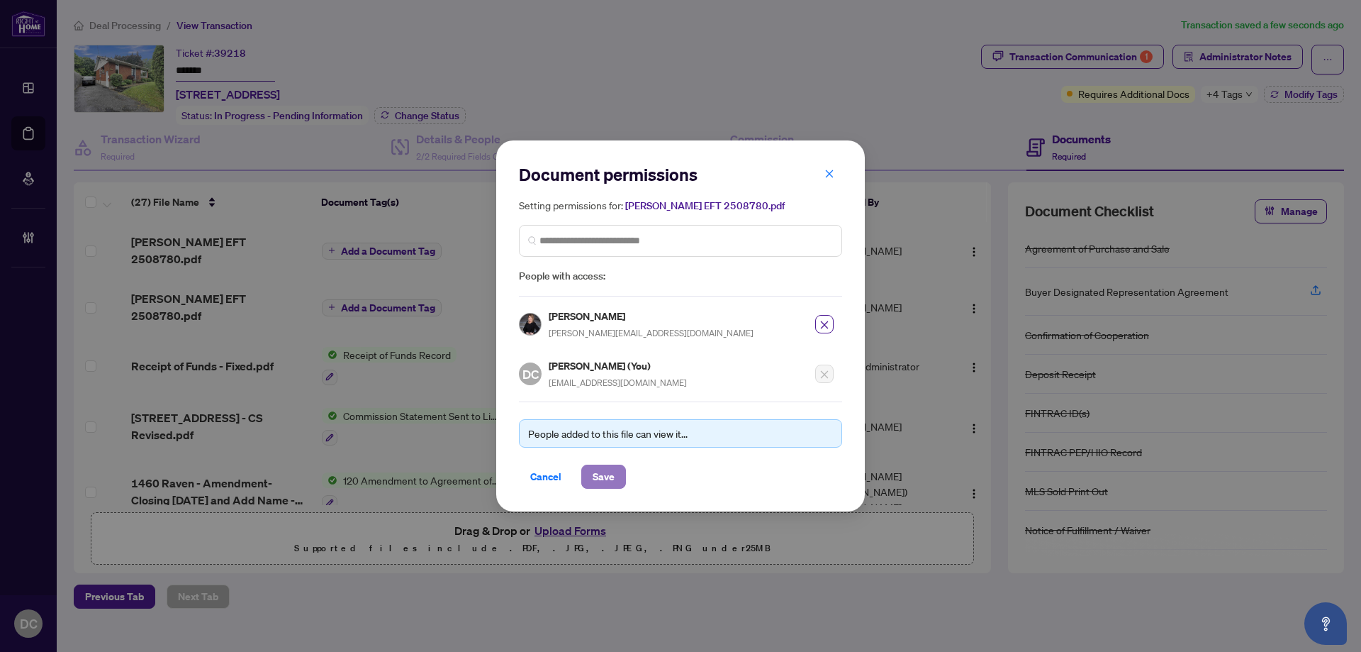
click at [602, 478] on span "Save" at bounding box center [604, 476] width 22 height 23
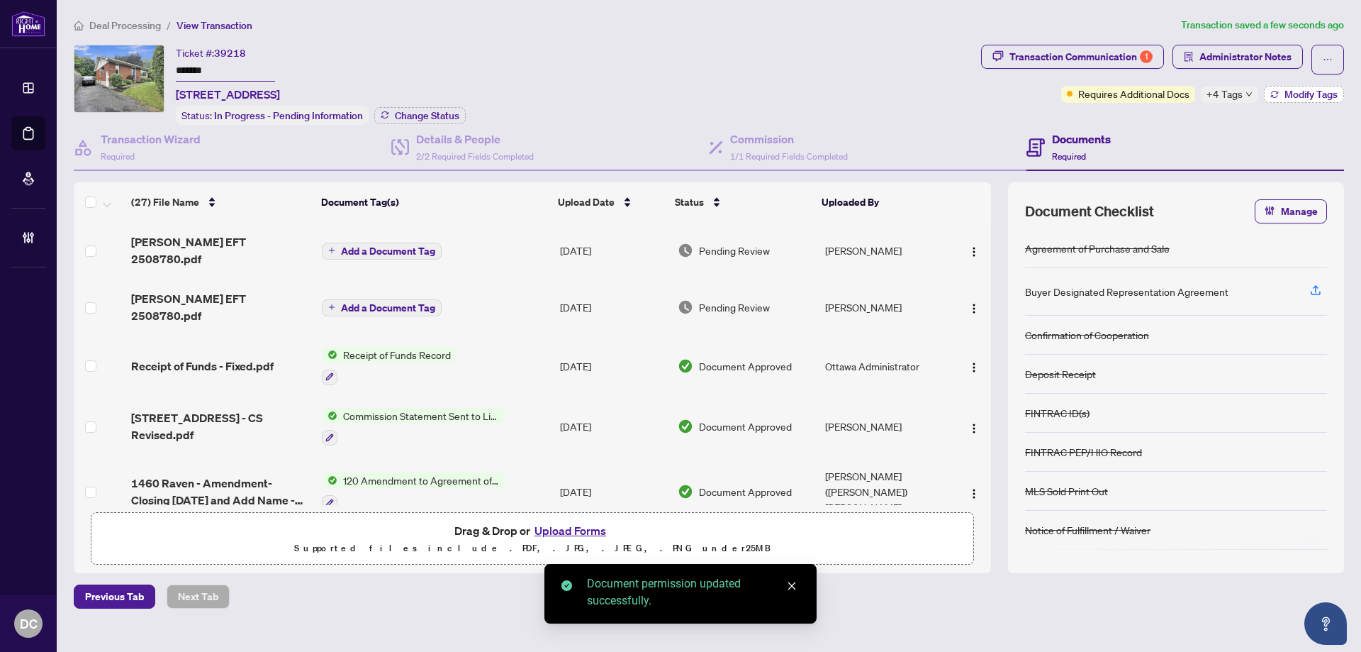
click at [1316, 90] on span "Modify Tags" at bounding box center [1311, 94] width 53 height 10
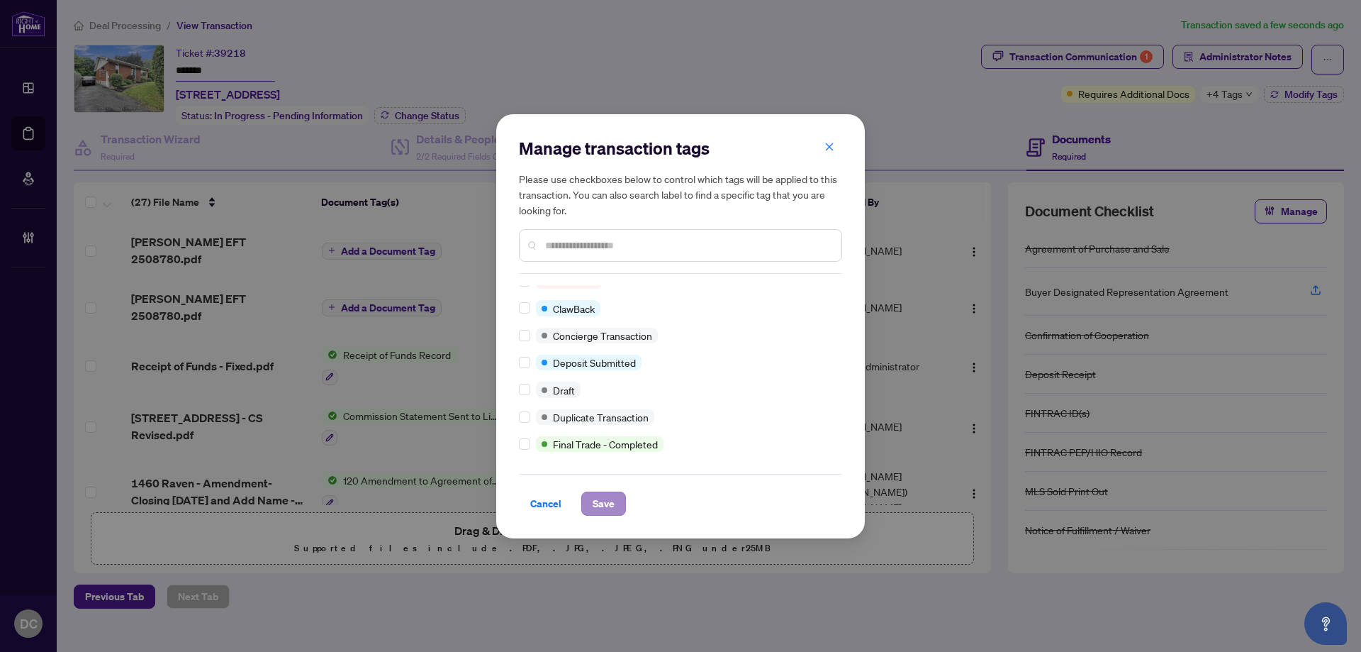
scroll to position [0, 0]
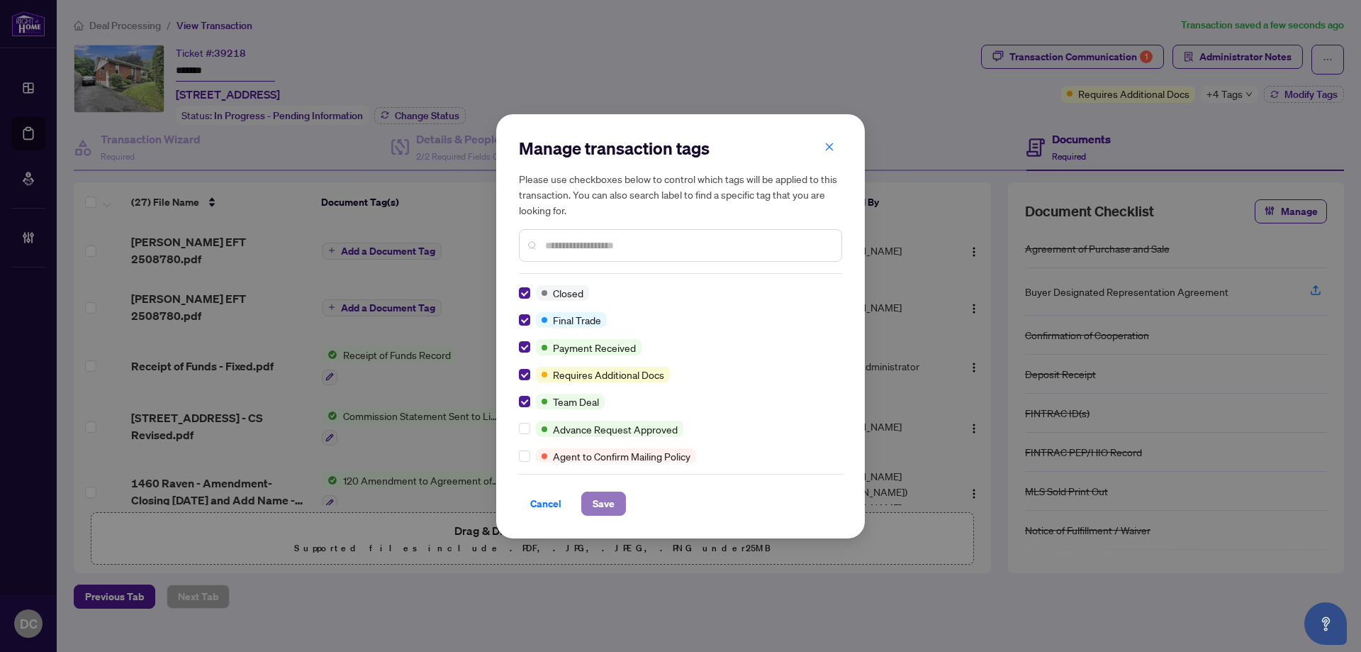
click at [607, 508] on span "Save" at bounding box center [604, 503] width 22 height 23
click at [1246, 48] on div "Manage transaction tags Please use checkboxes below to control which tags will …" at bounding box center [680, 326] width 1361 height 652
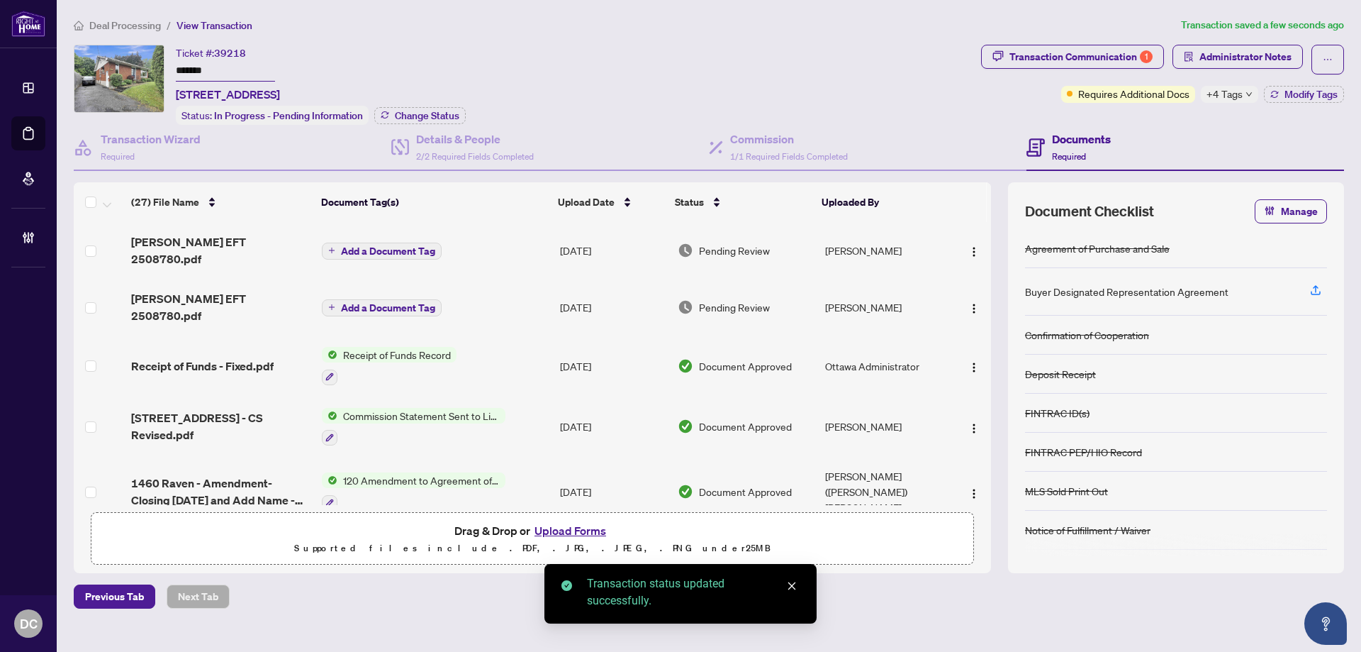
click at [1250, 57] on body "Dashboard Deal Processing Mortgage Referrals Brokerage Management DC Dawn Chan …" at bounding box center [680, 326] width 1361 height 652
click at [1250, 57] on span "Administrator Notes" at bounding box center [1246, 56] width 92 height 23
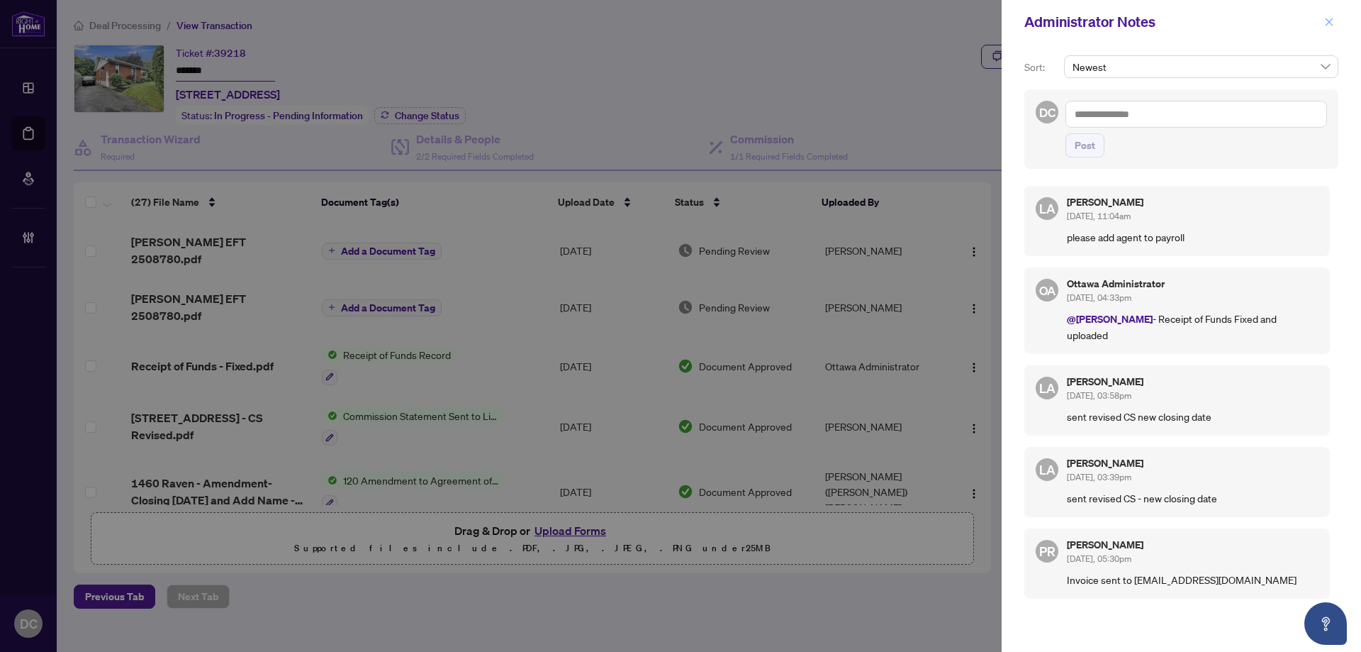
click at [1329, 21] on icon "close" at bounding box center [1329, 22] width 10 height 10
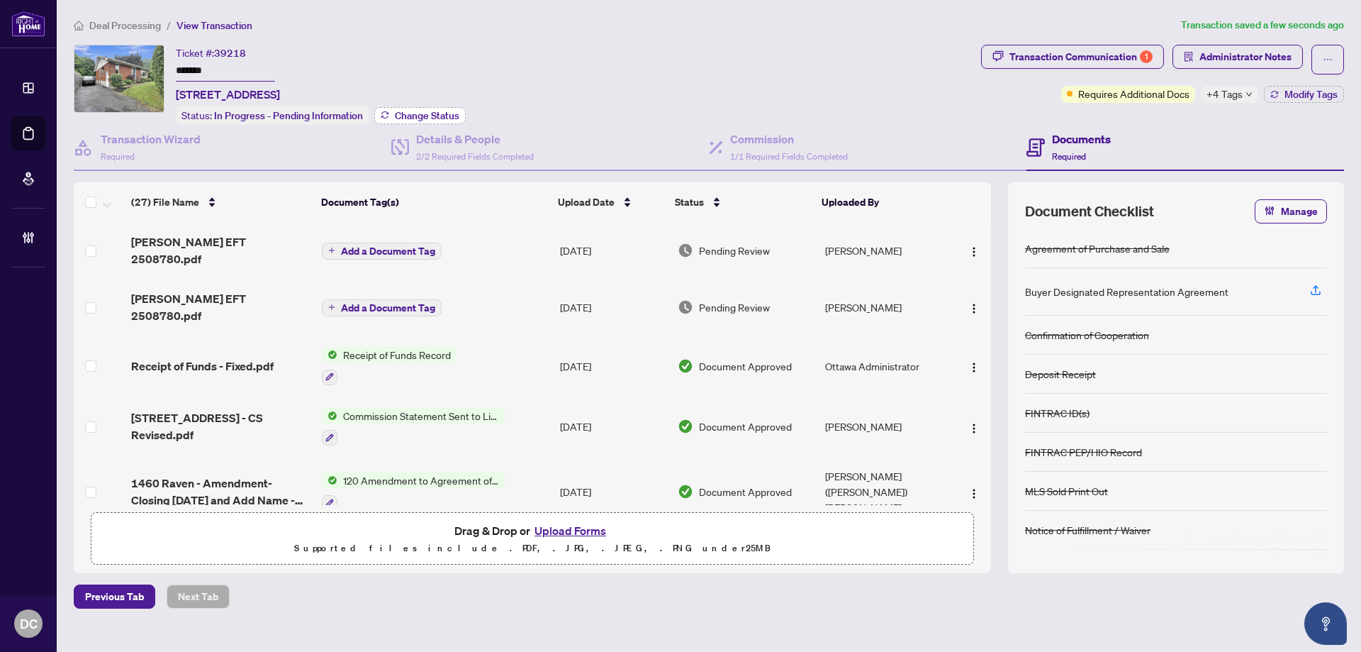
click at [398, 117] on span "Change Status" at bounding box center [427, 116] width 65 height 10
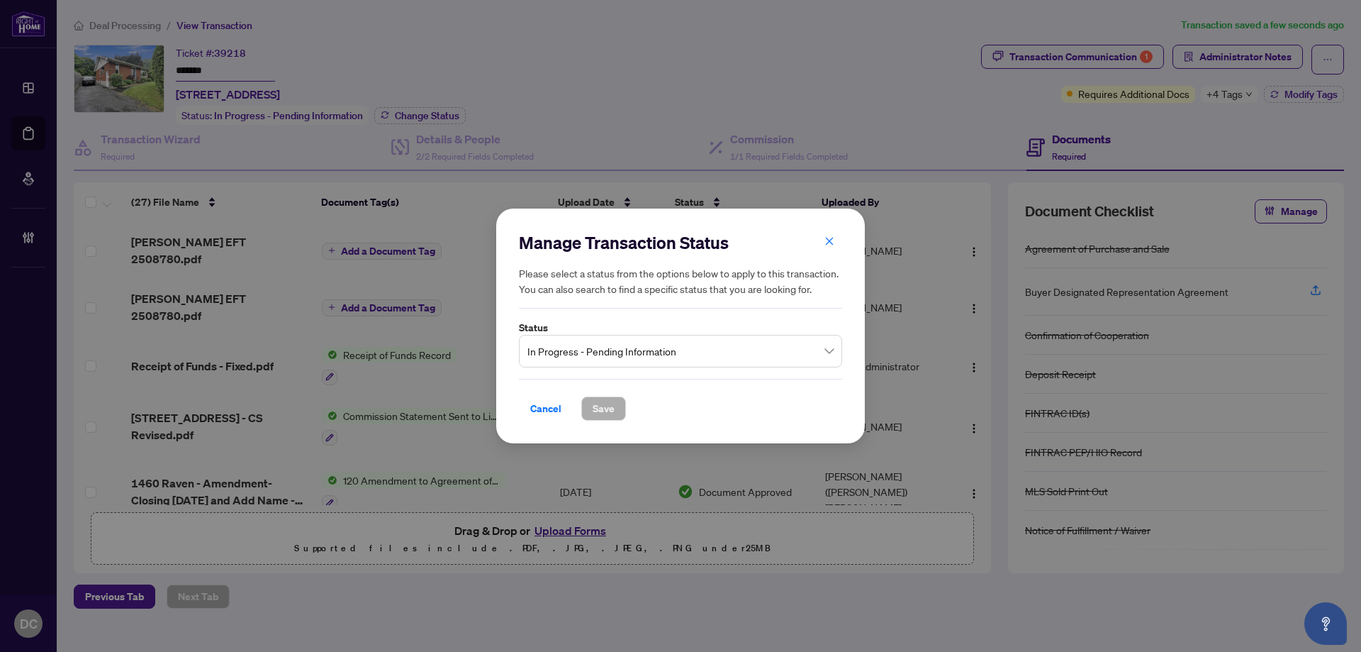
click at [692, 352] on span "In Progress - Pending Information" at bounding box center [680, 350] width 306 height 27
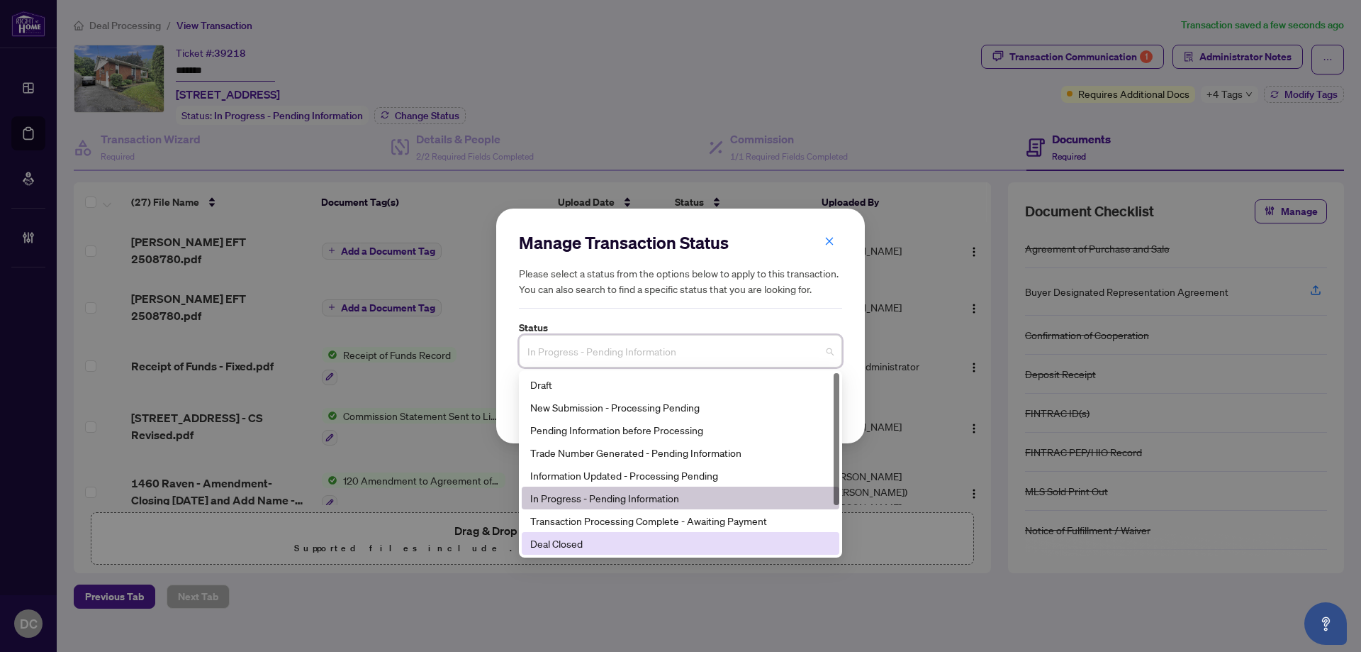
click at [637, 547] on div "Deal Closed" at bounding box center [680, 543] width 301 height 16
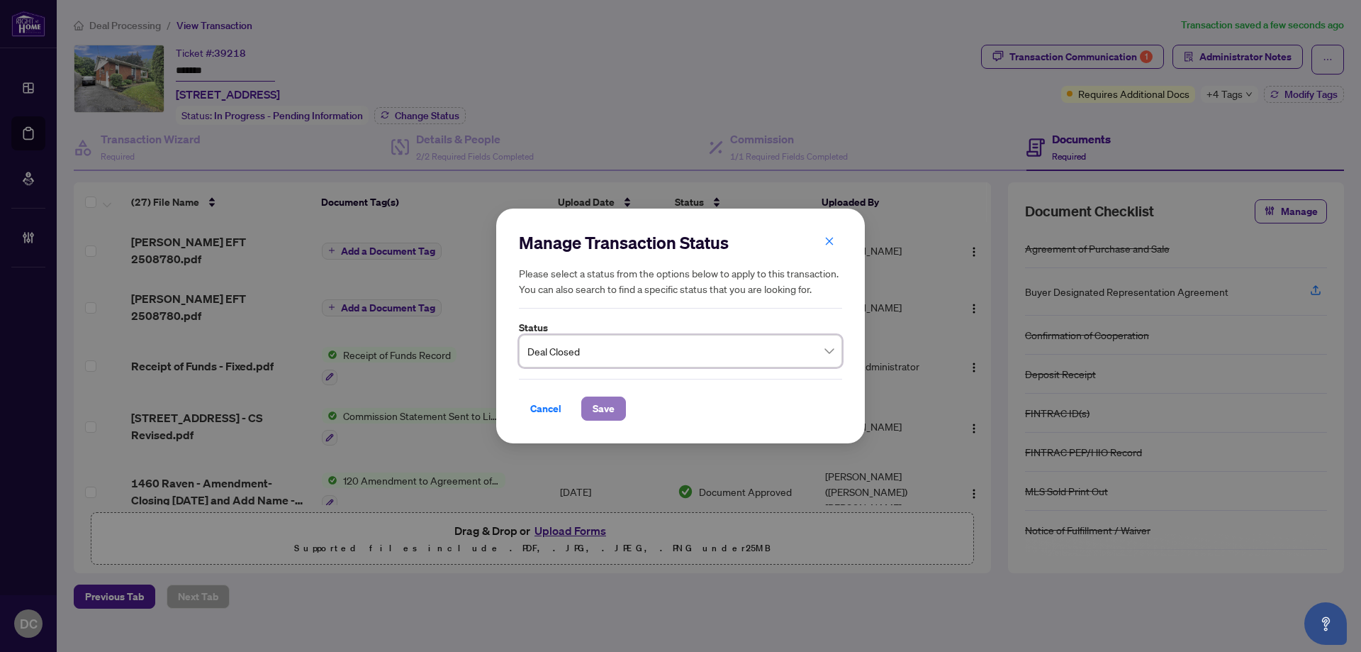
click at [619, 412] on button "Save" at bounding box center [603, 408] width 45 height 24
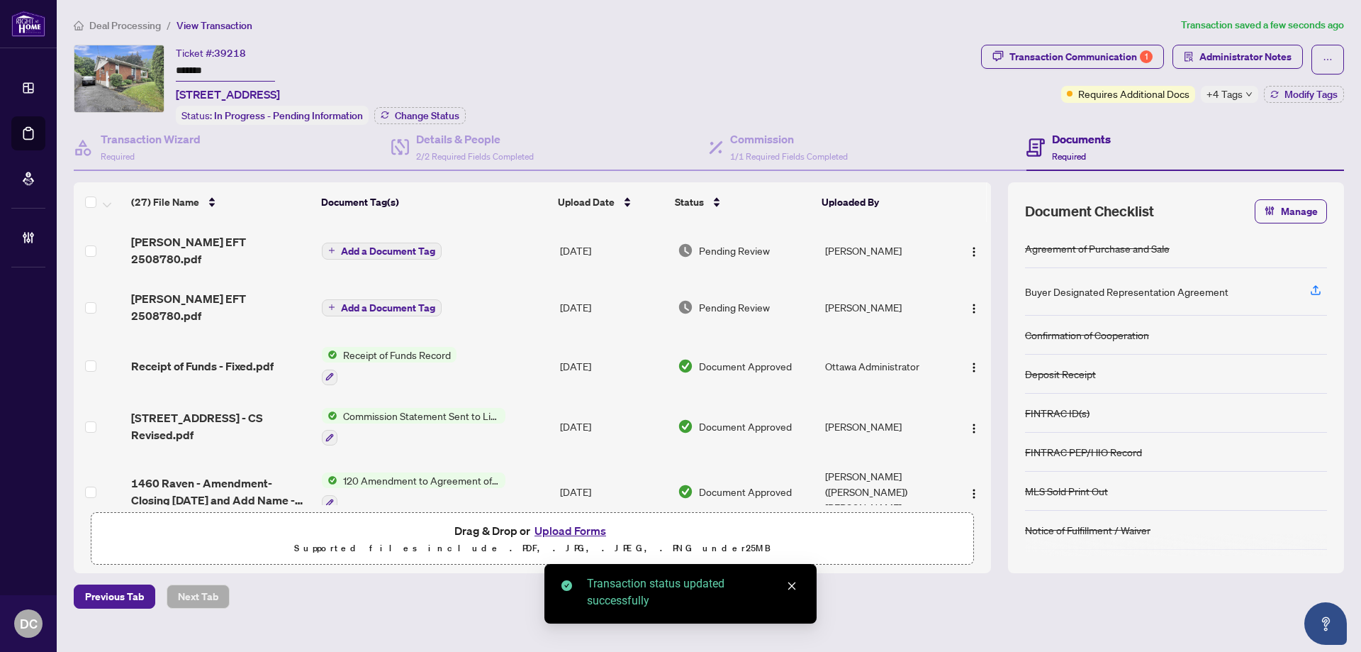
click at [406, 246] on span "Add a Document Tag" at bounding box center [388, 251] width 94 height 10
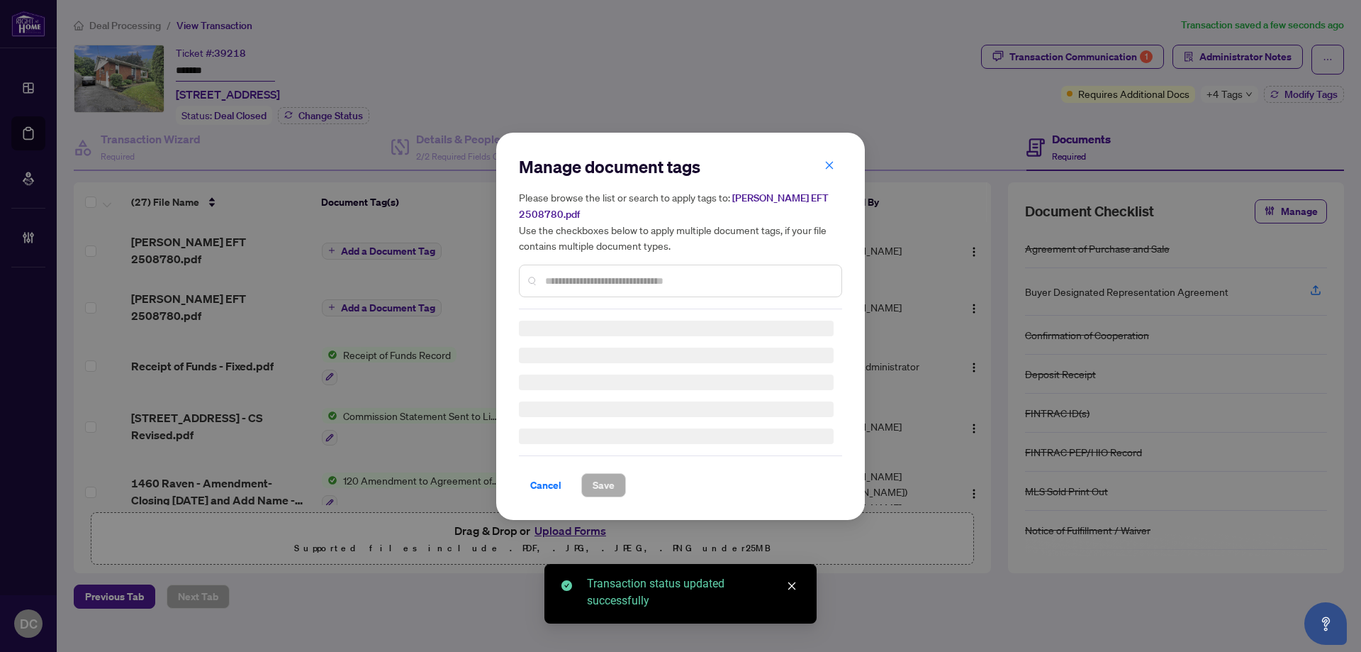
click at [651, 278] on div "Manage document tags Please browse the list or search to apply tags to: Lori EF…" at bounding box center [680, 326] width 323 height 342
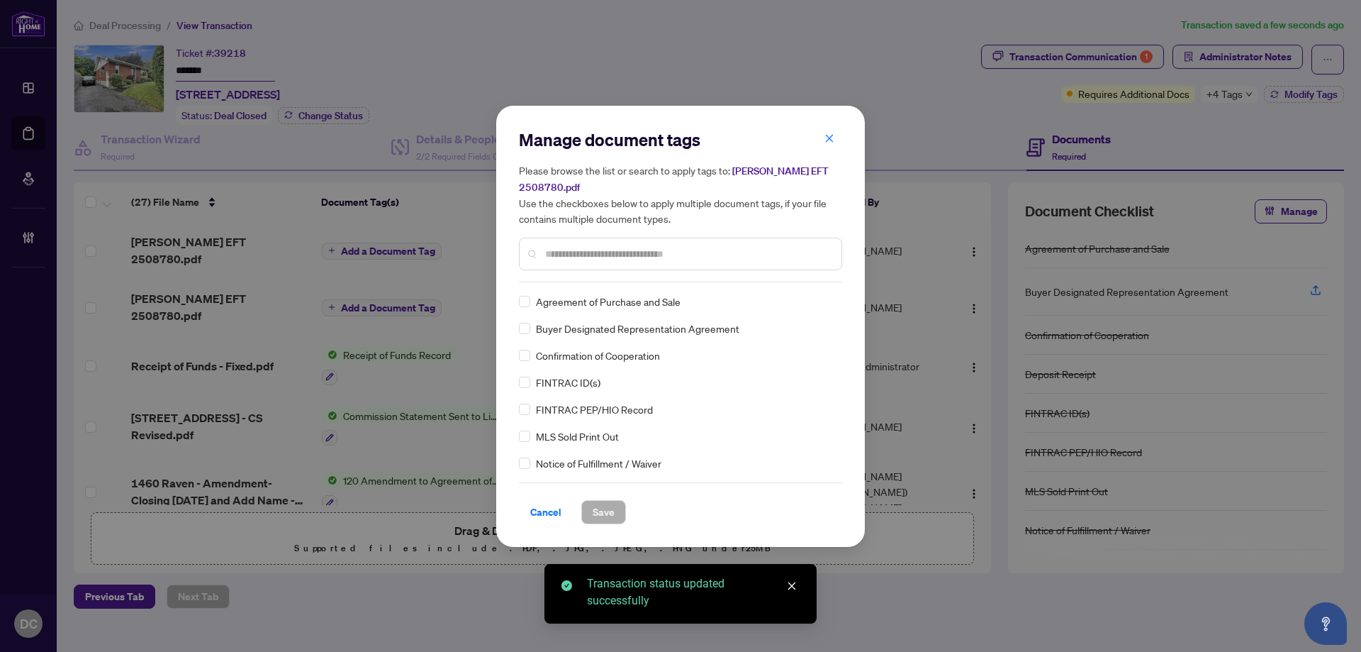
click at [688, 250] on input "text" at bounding box center [687, 254] width 285 height 16
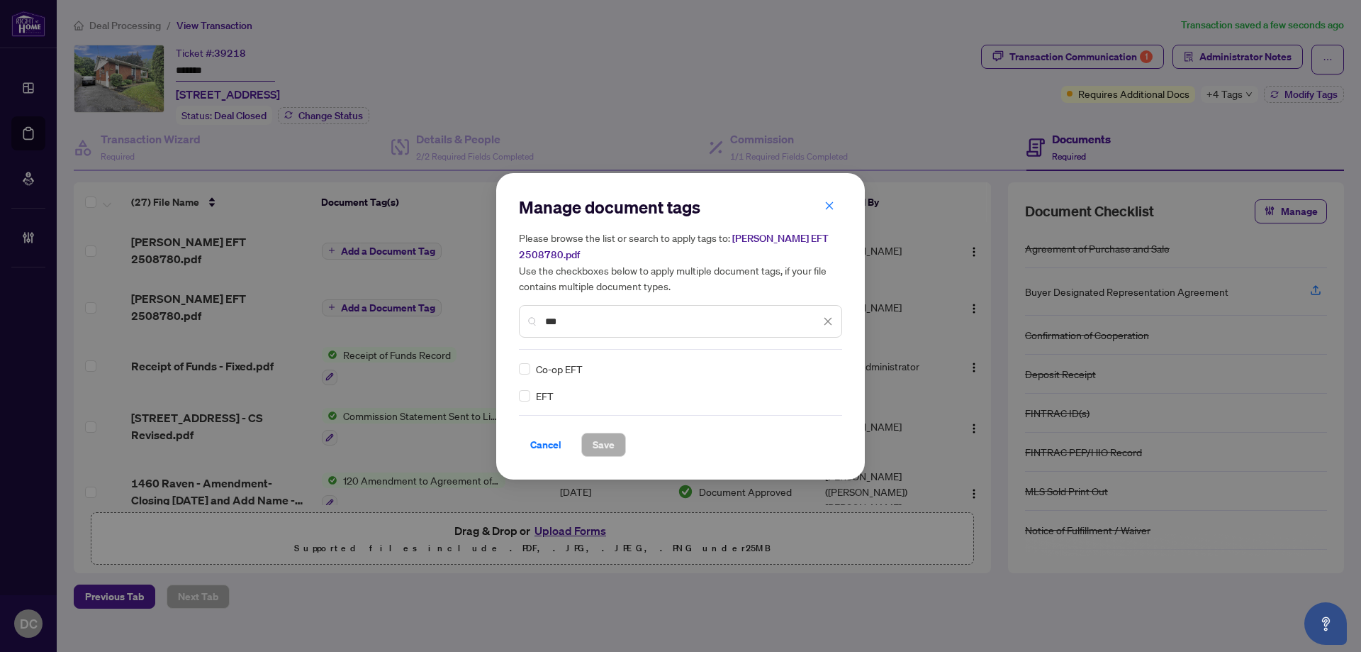
type input "***"
click at [827, 362] on div at bounding box center [819, 369] width 27 height 14
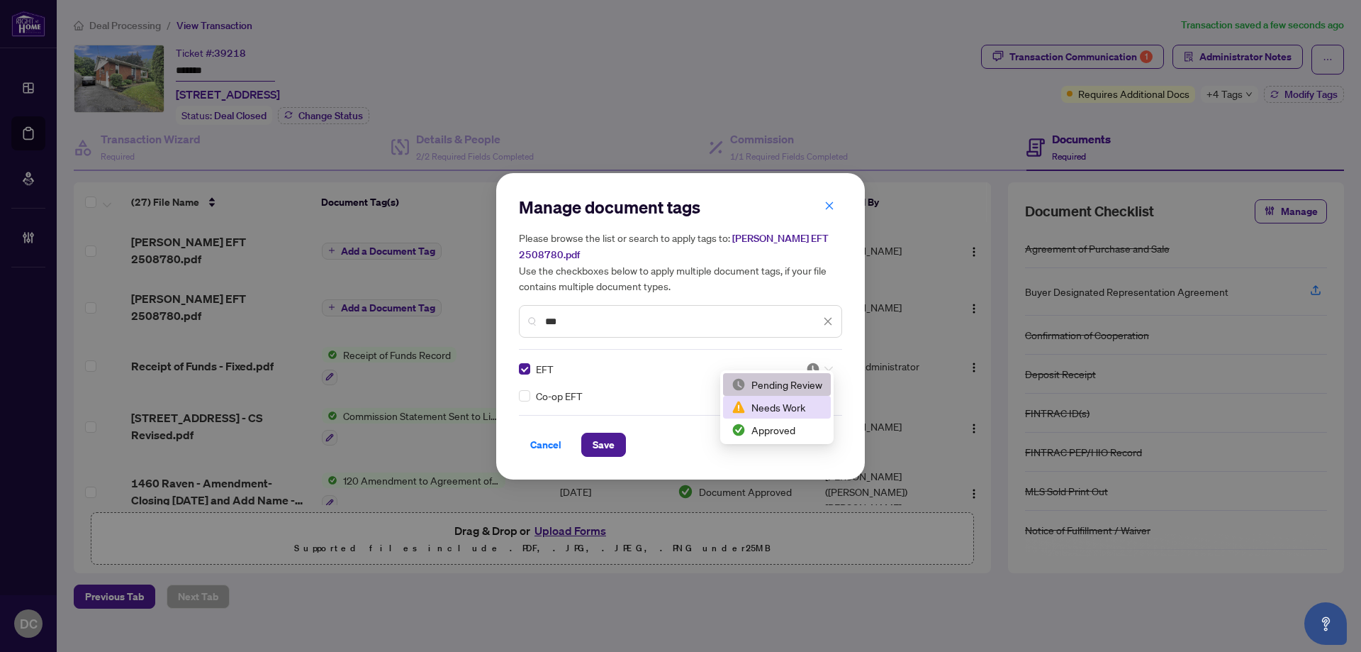
click at [797, 425] on div "Approved" at bounding box center [777, 430] width 91 height 16
click at [605, 436] on span "Save" at bounding box center [604, 444] width 22 height 23
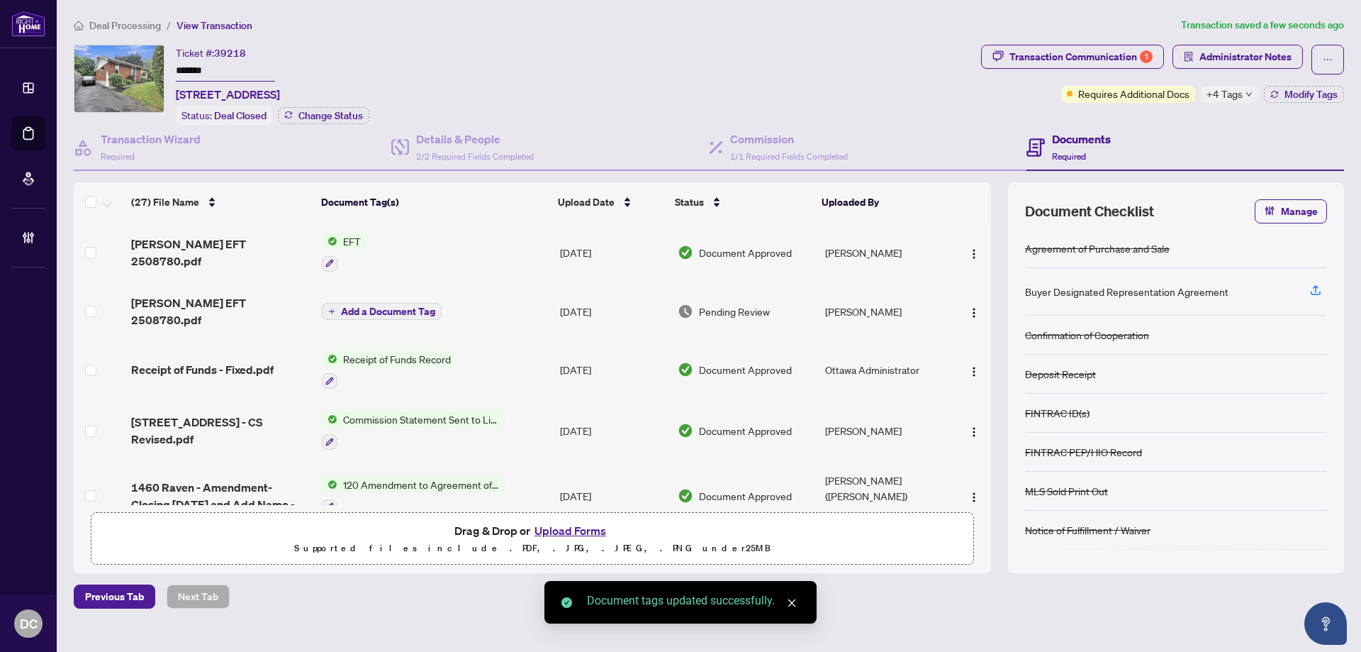
click at [405, 306] on span "Add a Document Tag" at bounding box center [388, 311] width 94 height 10
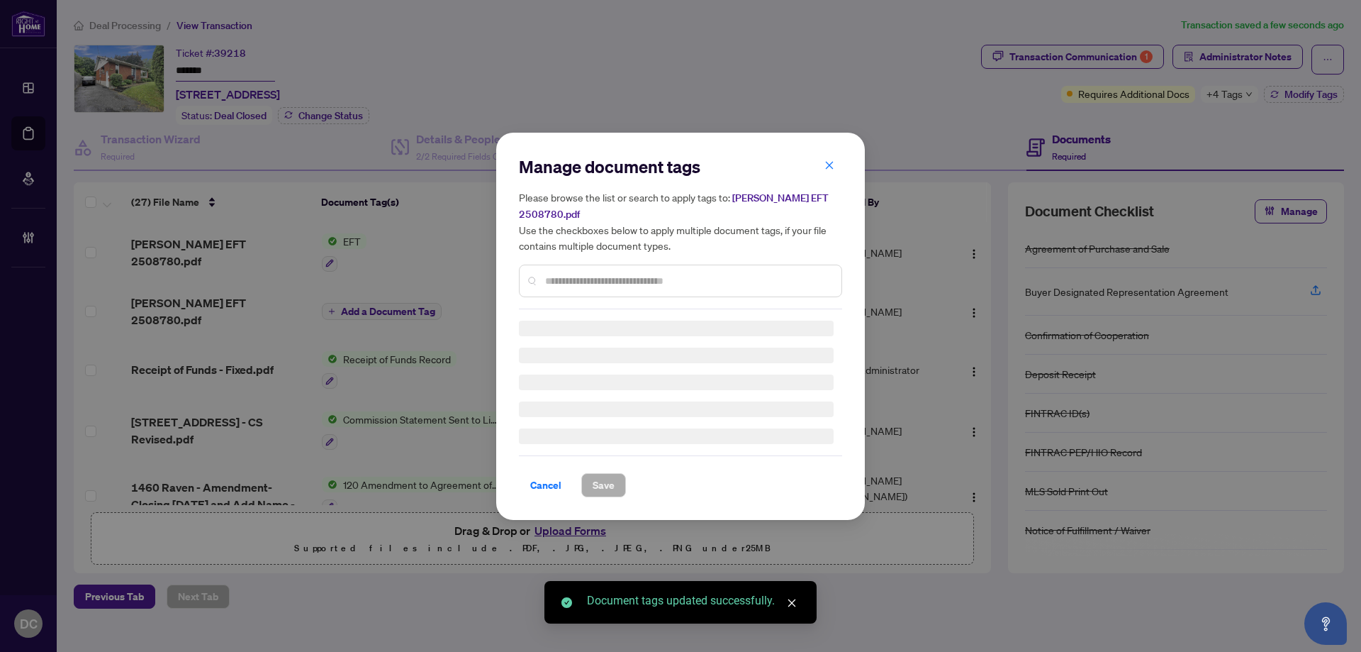
click at [671, 279] on div "Manage document tags Please browse the list or search to apply tags to: Sonya E…" at bounding box center [680, 326] width 323 height 342
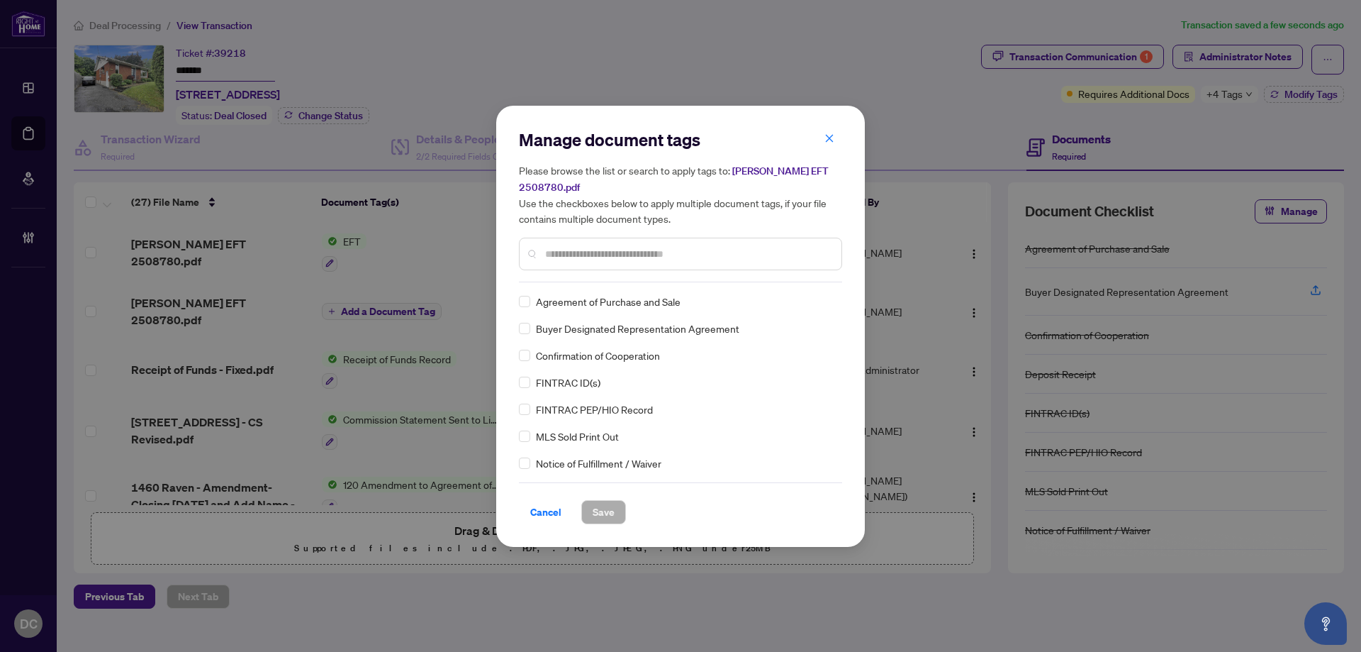
click at [691, 247] on input "text" at bounding box center [687, 254] width 285 height 16
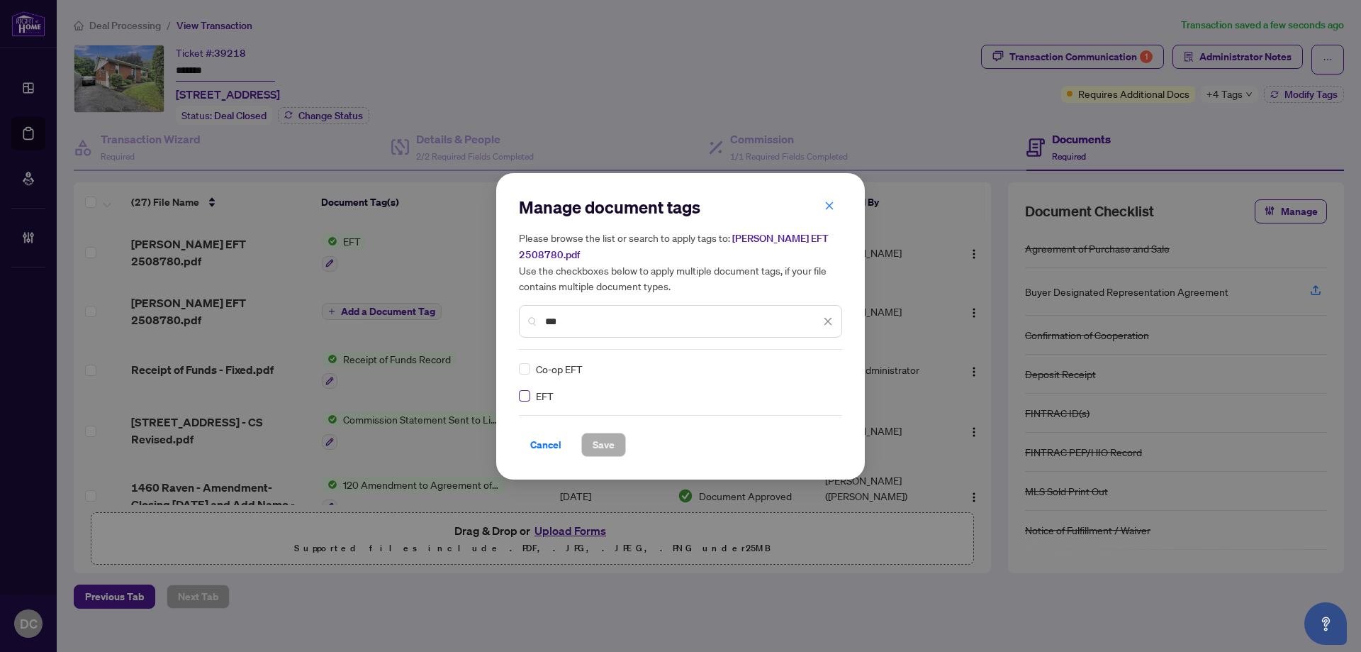
type input "***"
click at [817, 362] on img at bounding box center [813, 369] width 14 height 14
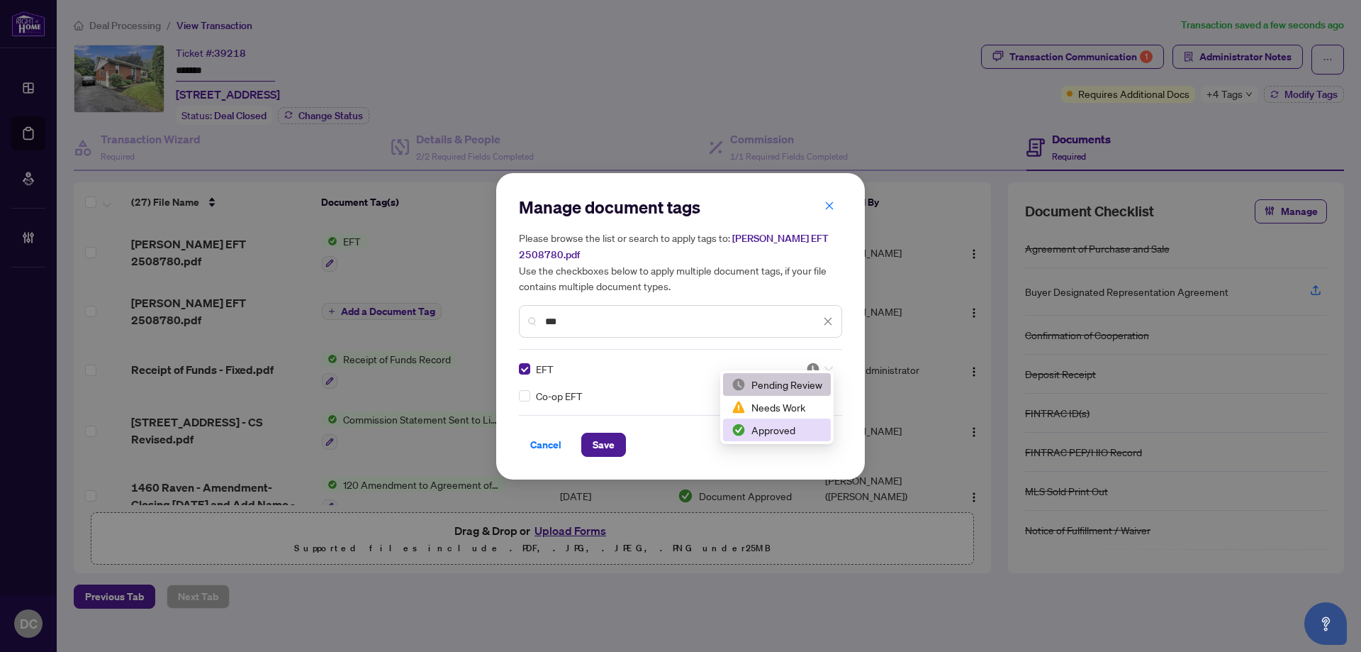
click at [790, 424] on div "Approved" at bounding box center [777, 430] width 91 height 16
drag, startPoint x: 615, startPoint y: 437, endPoint x: 903, endPoint y: 167, distance: 394.2
click at [615, 435] on button "Save" at bounding box center [603, 444] width 45 height 24
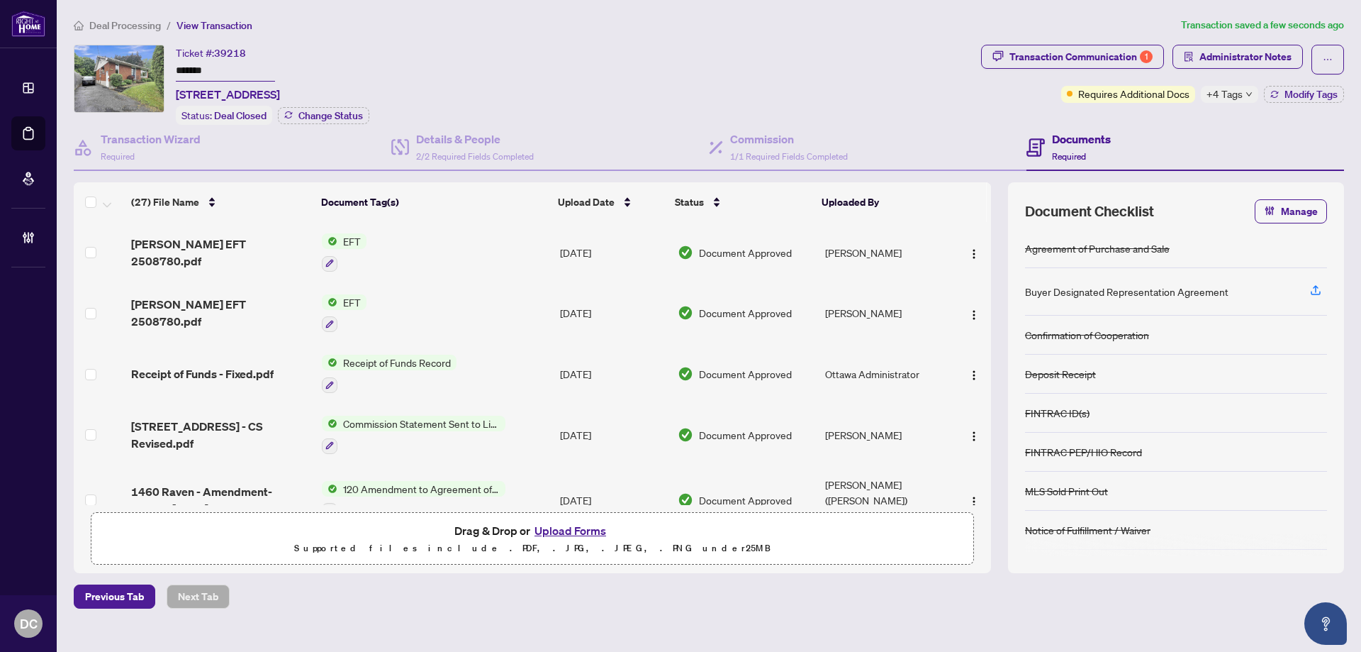
click at [147, 26] on span "Deal Processing" at bounding box center [125, 25] width 72 height 13
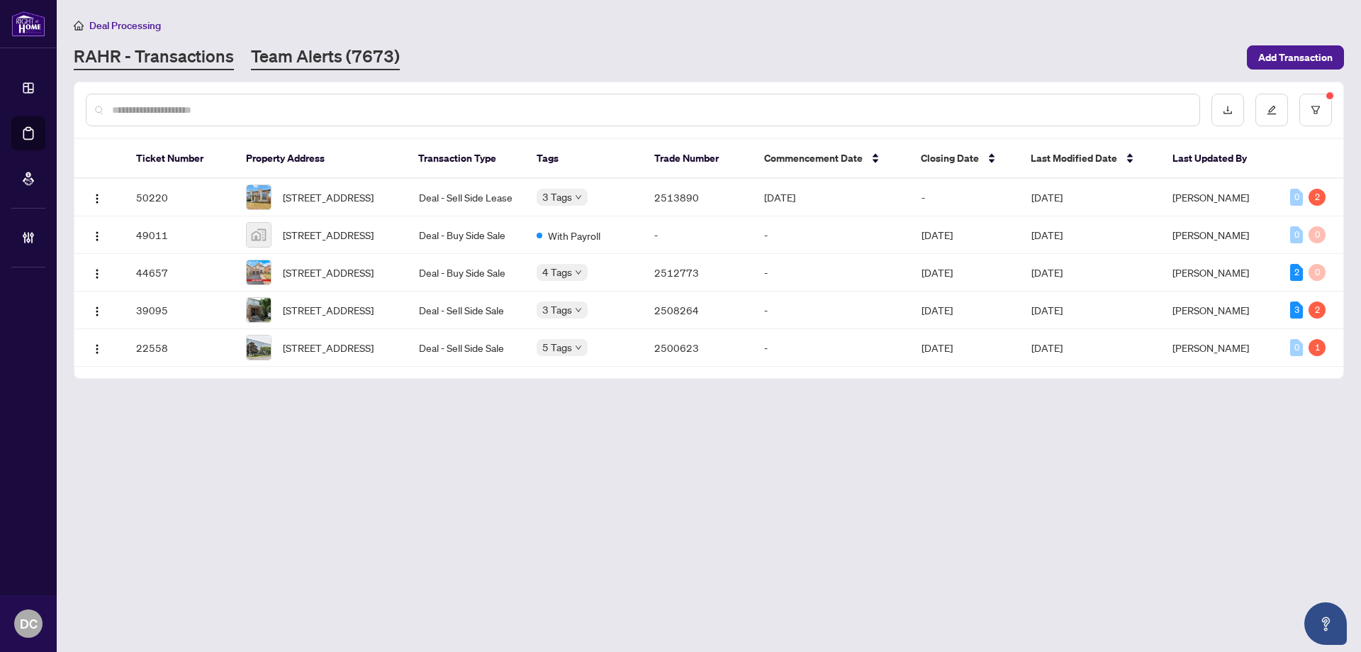
click at [324, 58] on link "Team Alerts (7673)" at bounding box center [325, 58] width 149 height 26
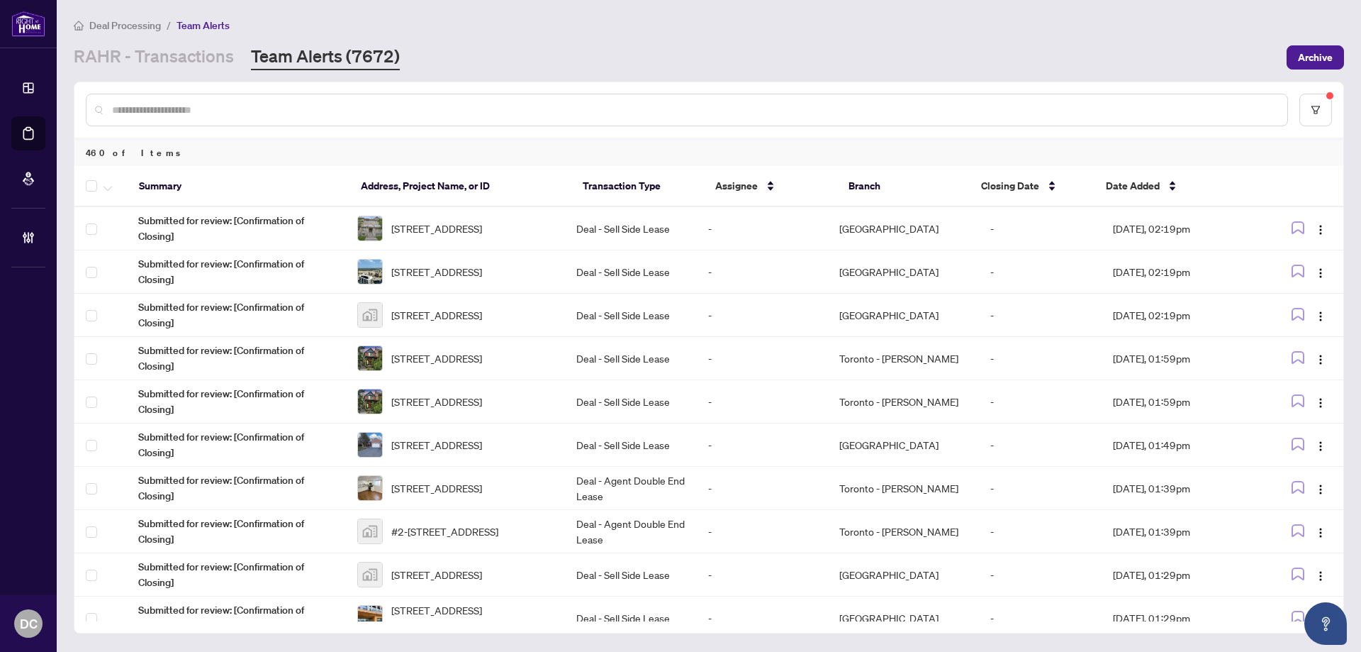
click at [392, 109] on input "text" at bounding box center [694, 110] width 1164 height 16
paste input "*******"
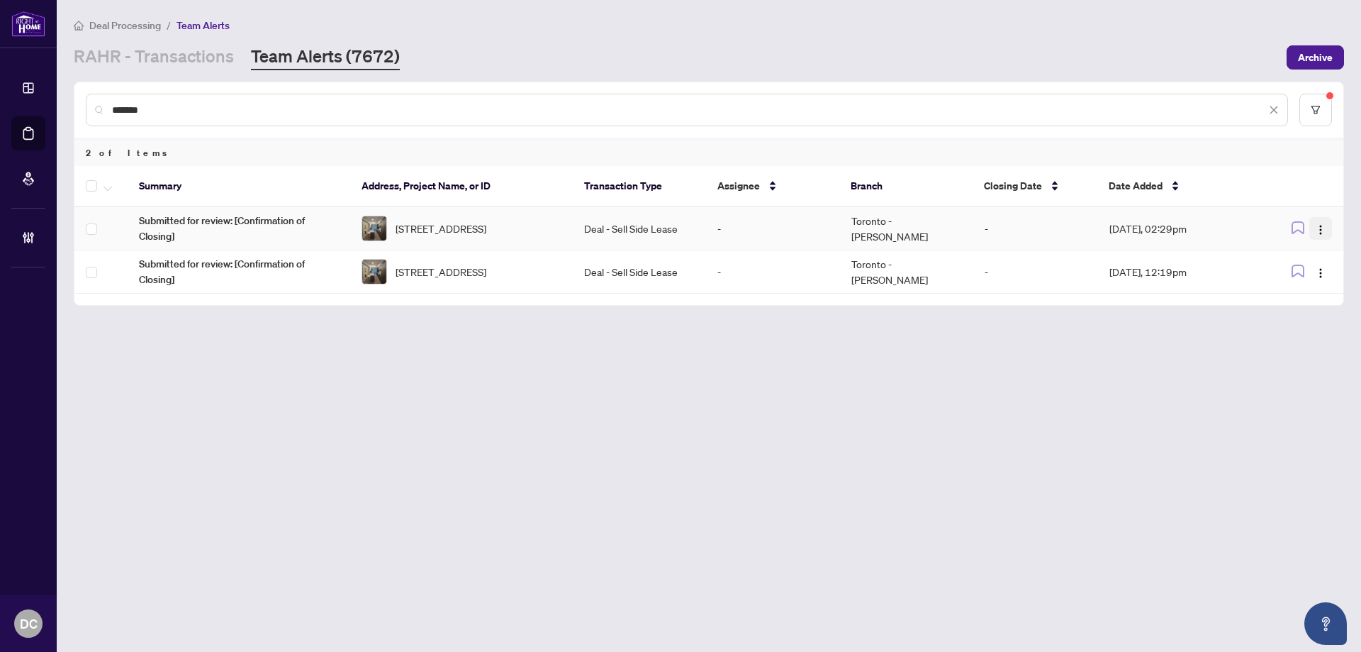
click at [1321, 230] on img "button" at bounding box center [1320, 229] width 11 height 11
click at [1311, 296] on span "Complete Item" at bounding box center [1288, 302] width 66 height 16
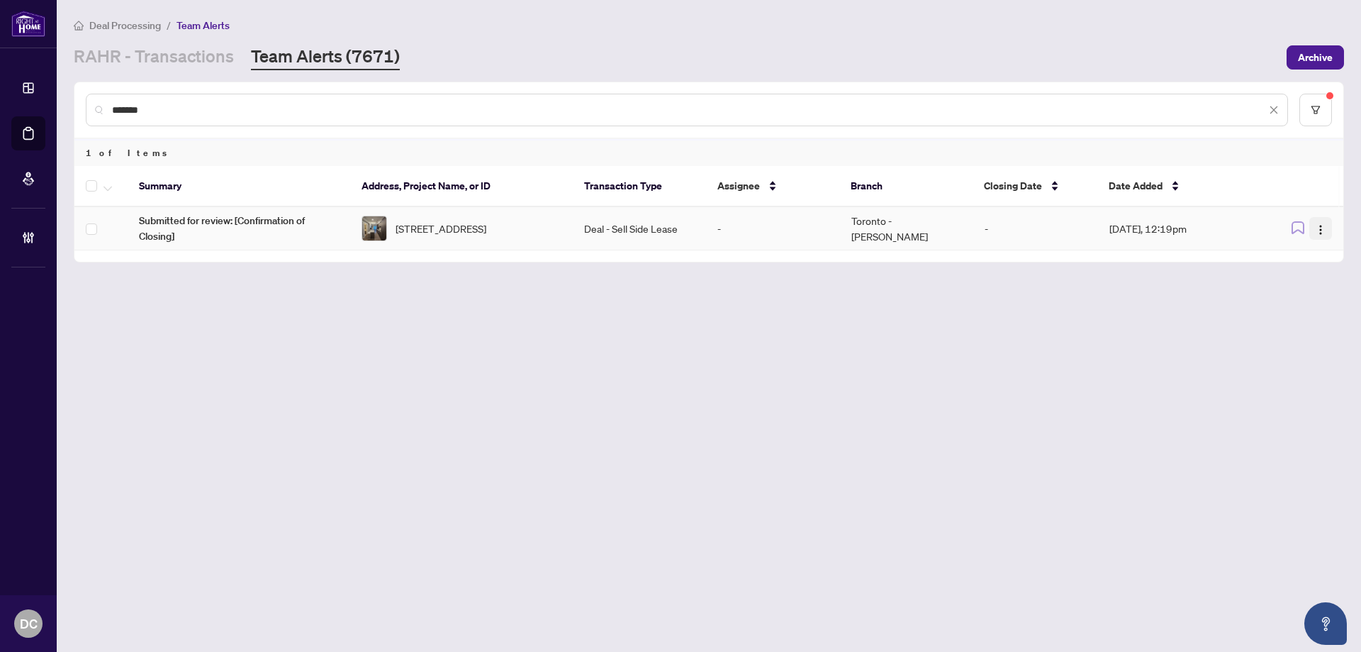
click at [1325, 228] on img "button" at bounding box center [1320, 229] width 11 height 11
click at [1300, 308] on li "Complete Item" at bounding box center [1287, 301] width 83 height 23
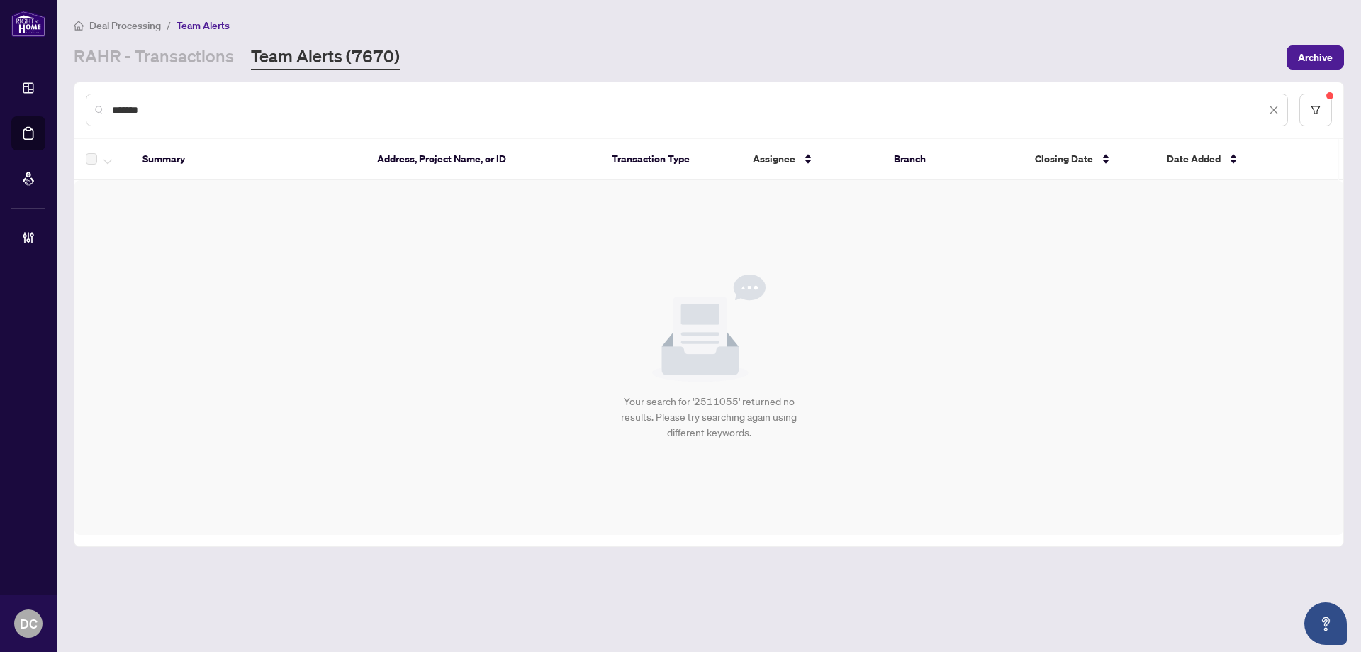
drag, startPoint x: 231, startPoint y: 106, endPoint x: 106, endPoint y: 111, distance: 124.9
click at [101, 101] on div "*******" at bounding box center [687, 110] width 1202 height 33
paste input "text"
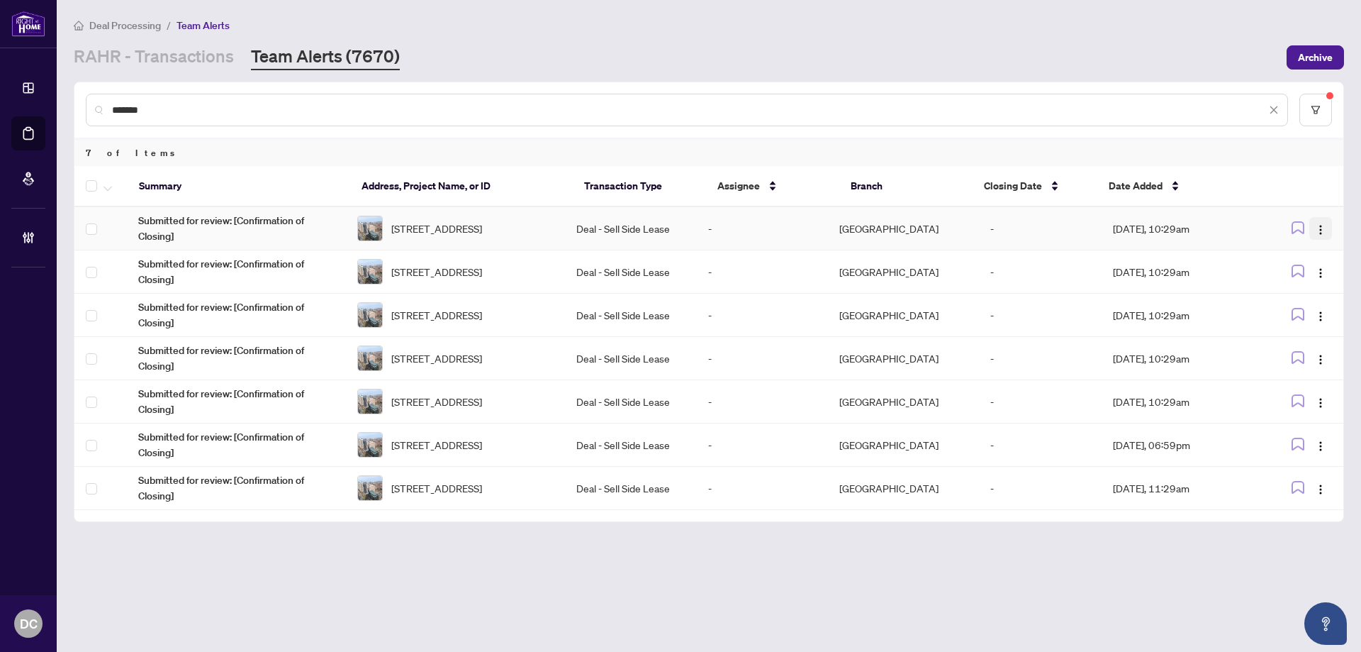
click at [1322, 229] on img "button" at bounding box center [1320, 229] width 11 height 11
click at [1307, 303] on span "Complete Item" at bounding box center [1288, 302] width 66 height 16
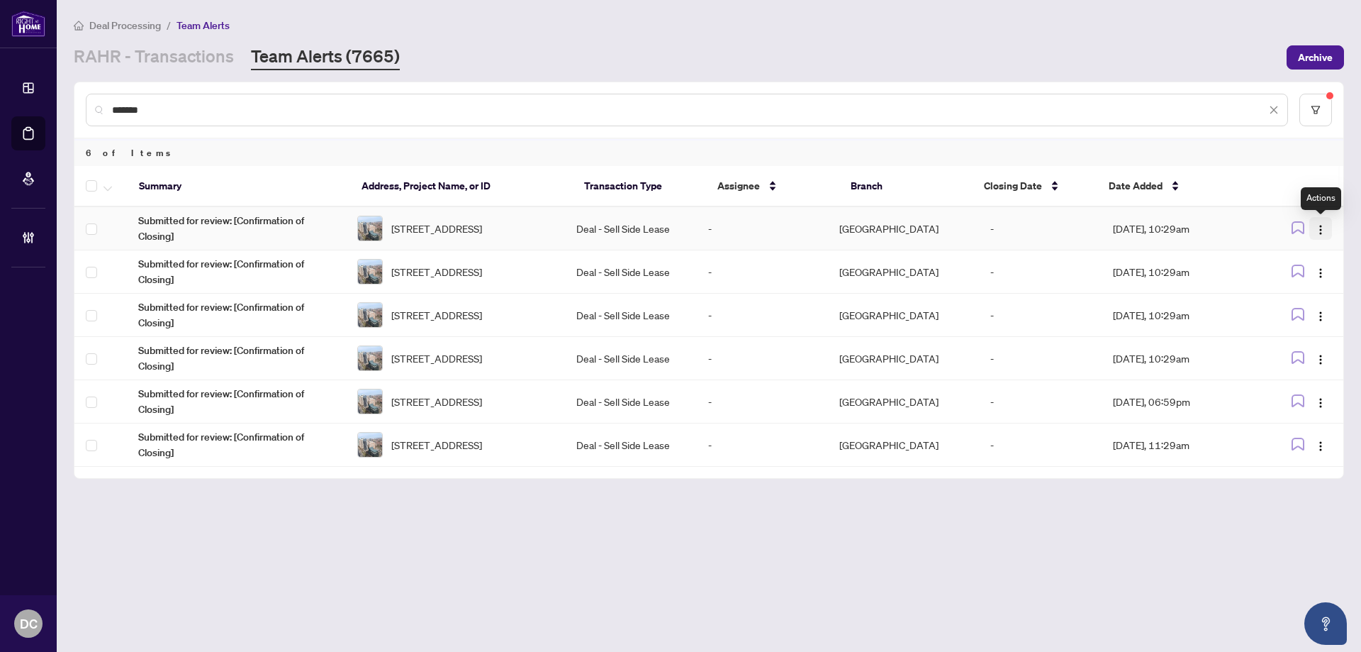
click at [1329, 234] on button "button" at bounding box center [1320, 228] width 23 height 23
click at [1319, 306] on span "Complete Item" at bounding box center [1288, 302] width 66 height 16
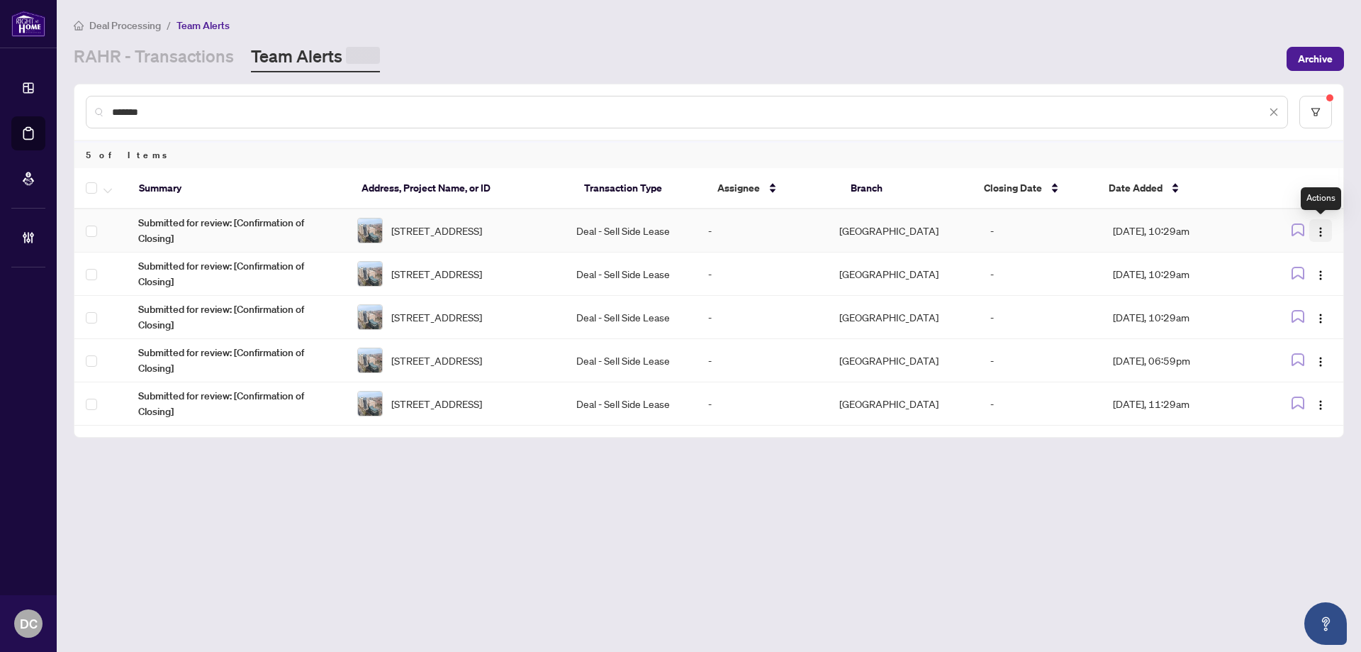
click at [1326, 228] on img "button" at bounding box center [1320, 231] width 11 height 11
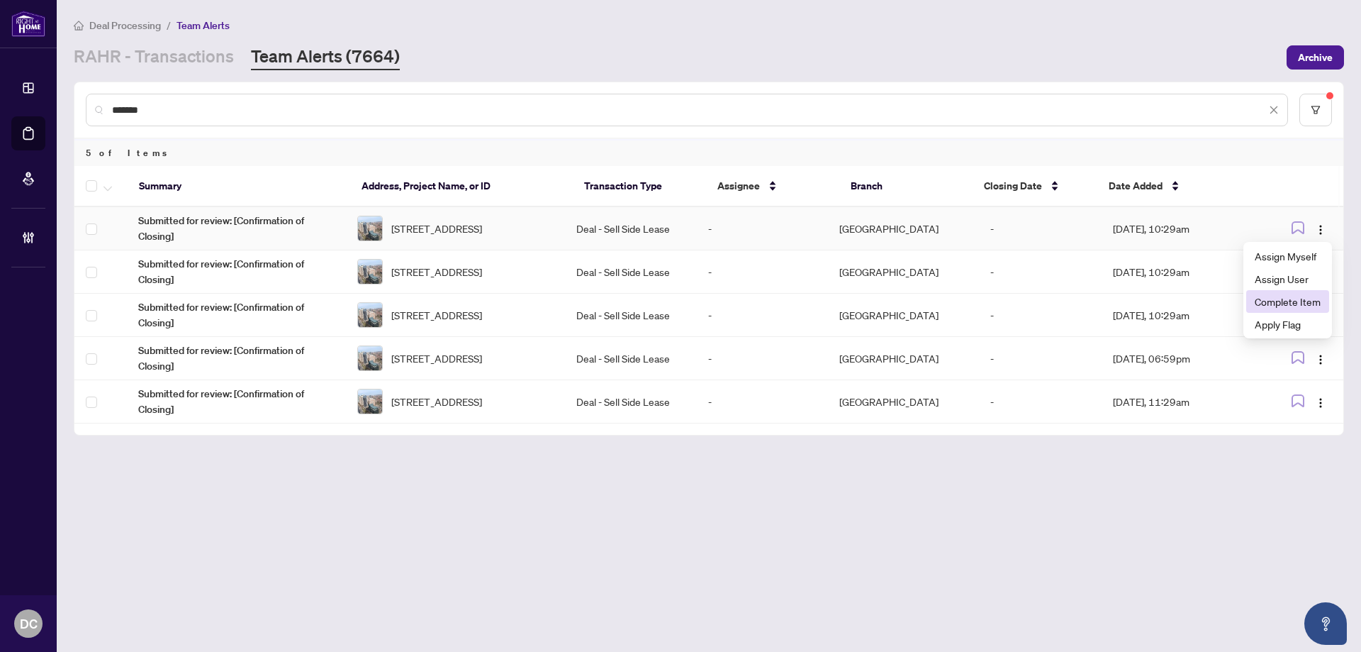
click at [1315, 291] on li "Complete Item" at bounding box center [1287, 301] width 83 height 23
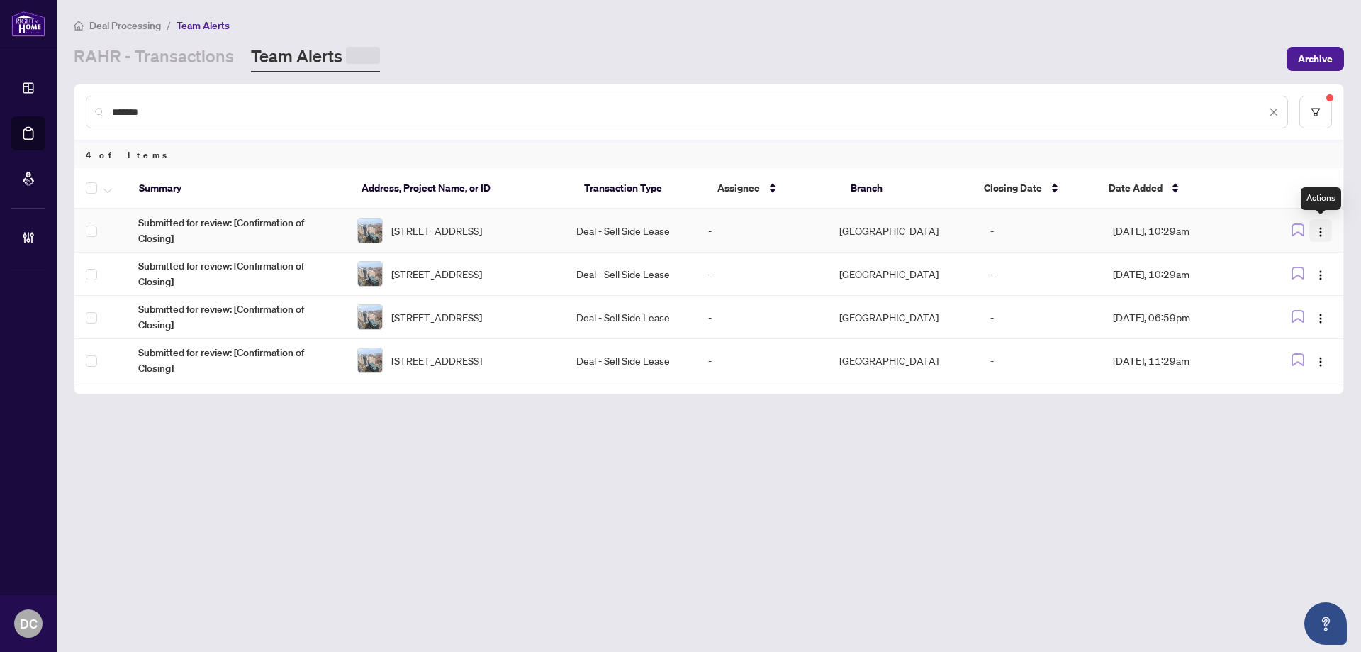
click at [1320, 223] on span "button" at bounding box center [1320, 231] width 11 height 16
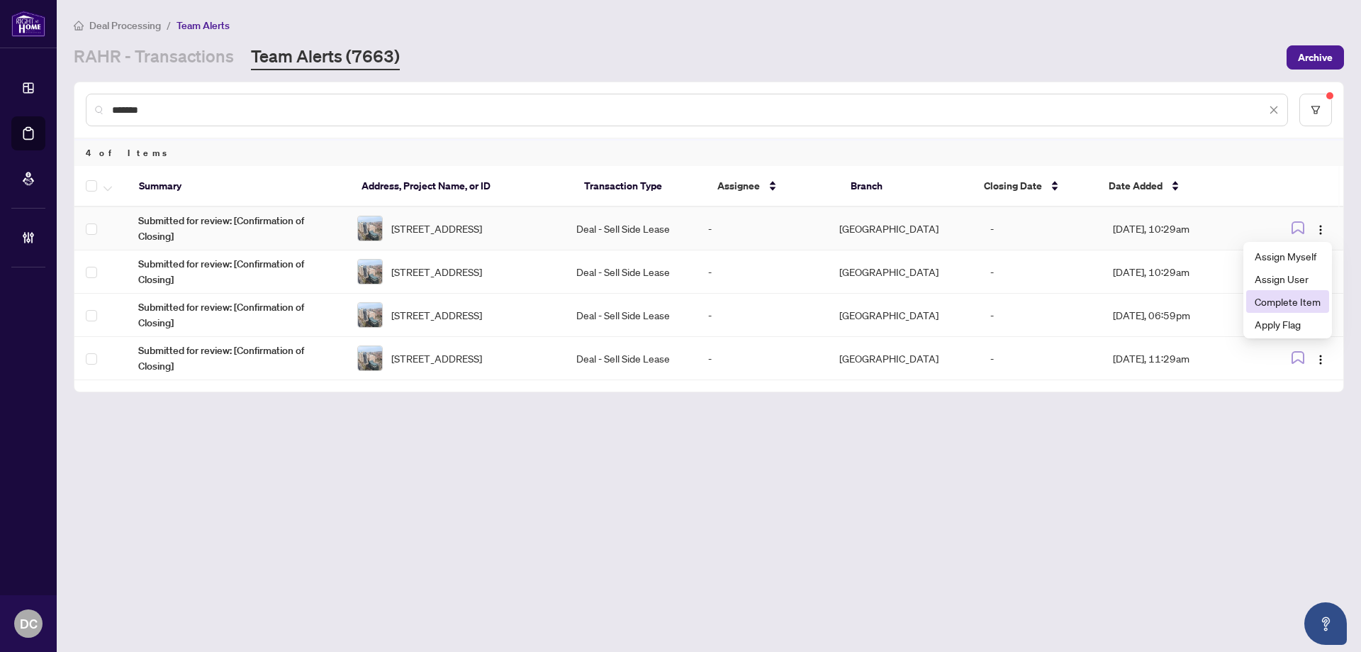
click at [1313, 307] on span "Complete Item" at bounding box center [1288, 302] width 66 height 16
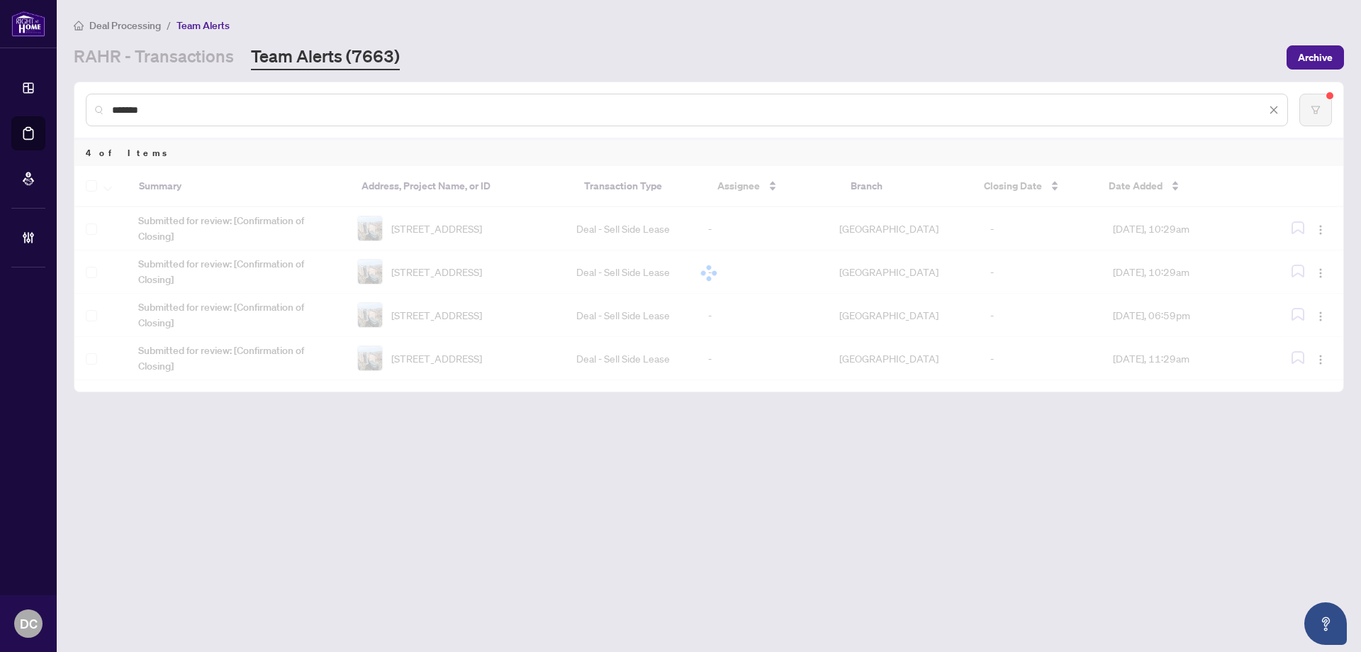
click at [1323, 228] on div at bounding box center [708, 273] width 1269 height 214
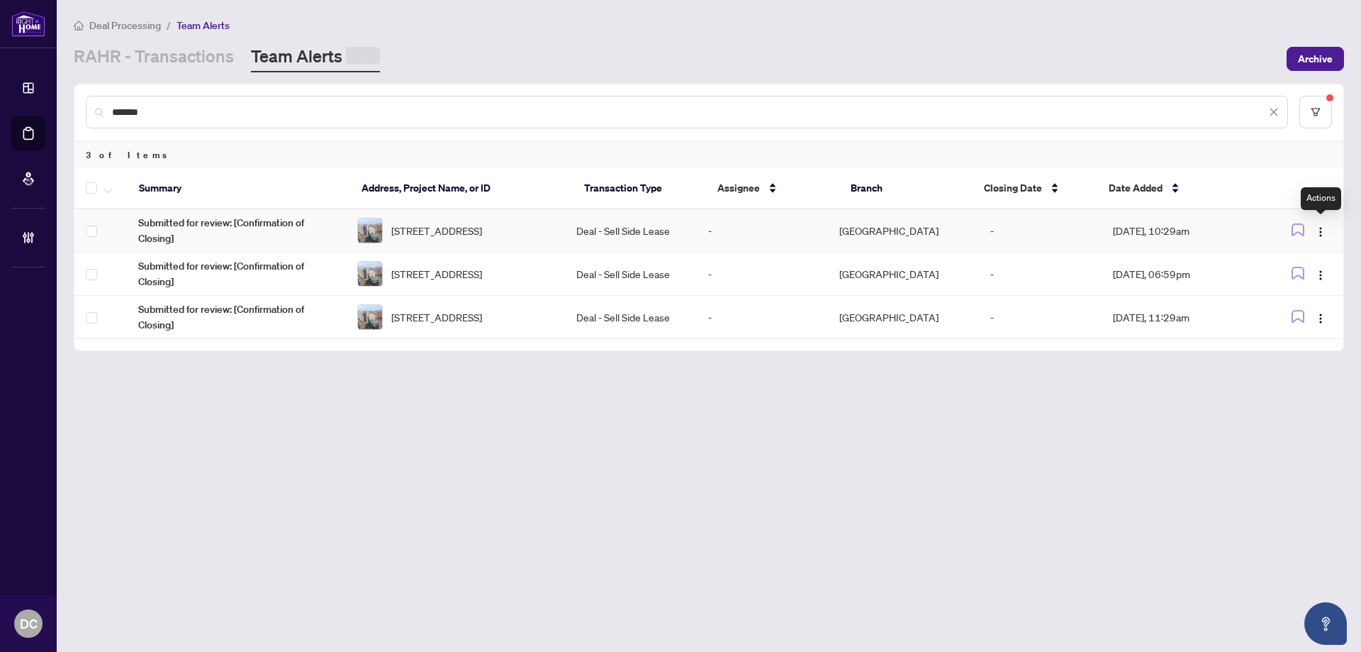
click at [1323, 228] on img "button" at bounding box center [1320, 231] width 11 height 11
click at [1309, 310] on span "Complete Item" at bounding box center [1288, 304] width 66 height 16
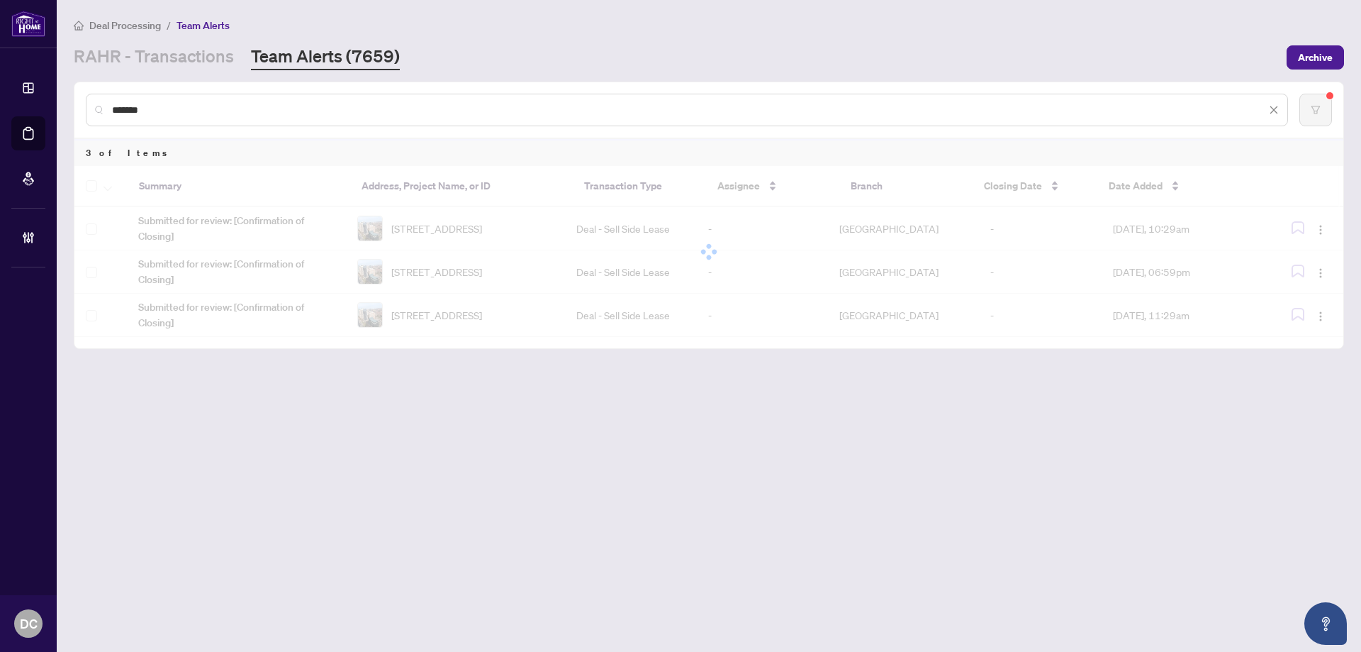
click at [1324, 228] on div at bounding box center [708, 251] width 1269 height 171
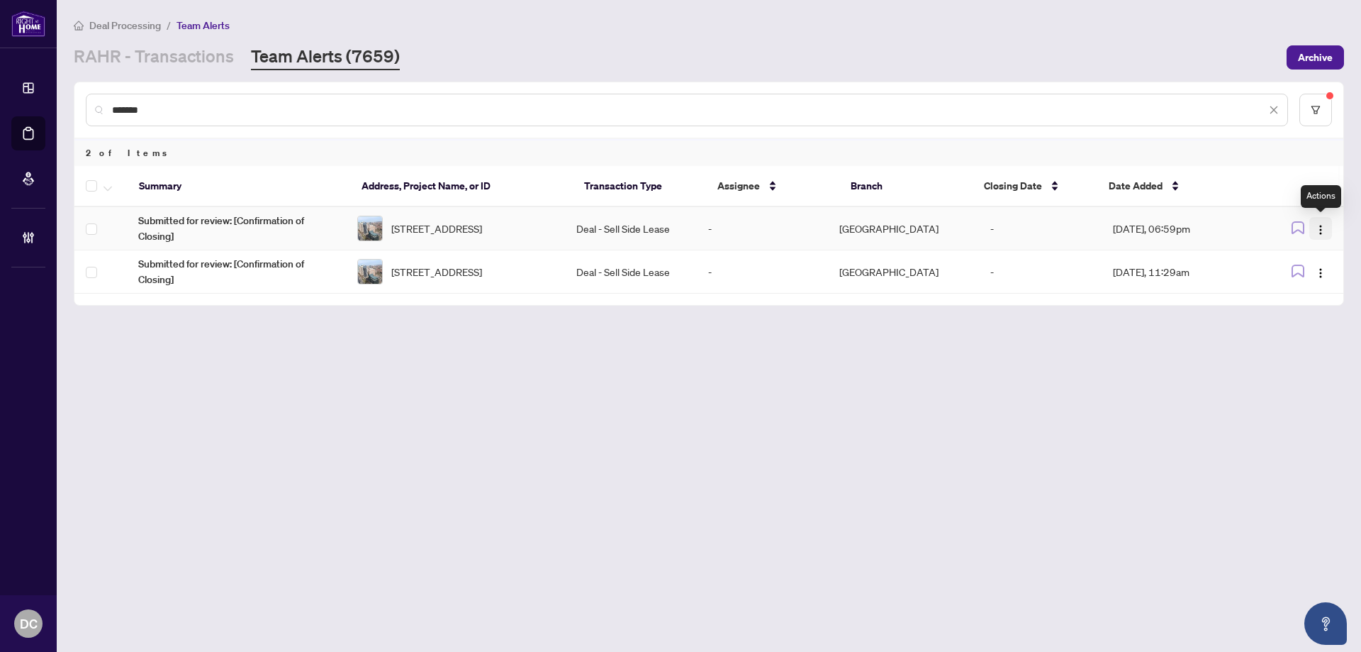
click at [1321, 225] on img "button" at bounding box center [1320, 229] width 11 height 11
click at [1304, 305] on span "Complete Item" at bounding box center [1288, 302] width 66 height 16
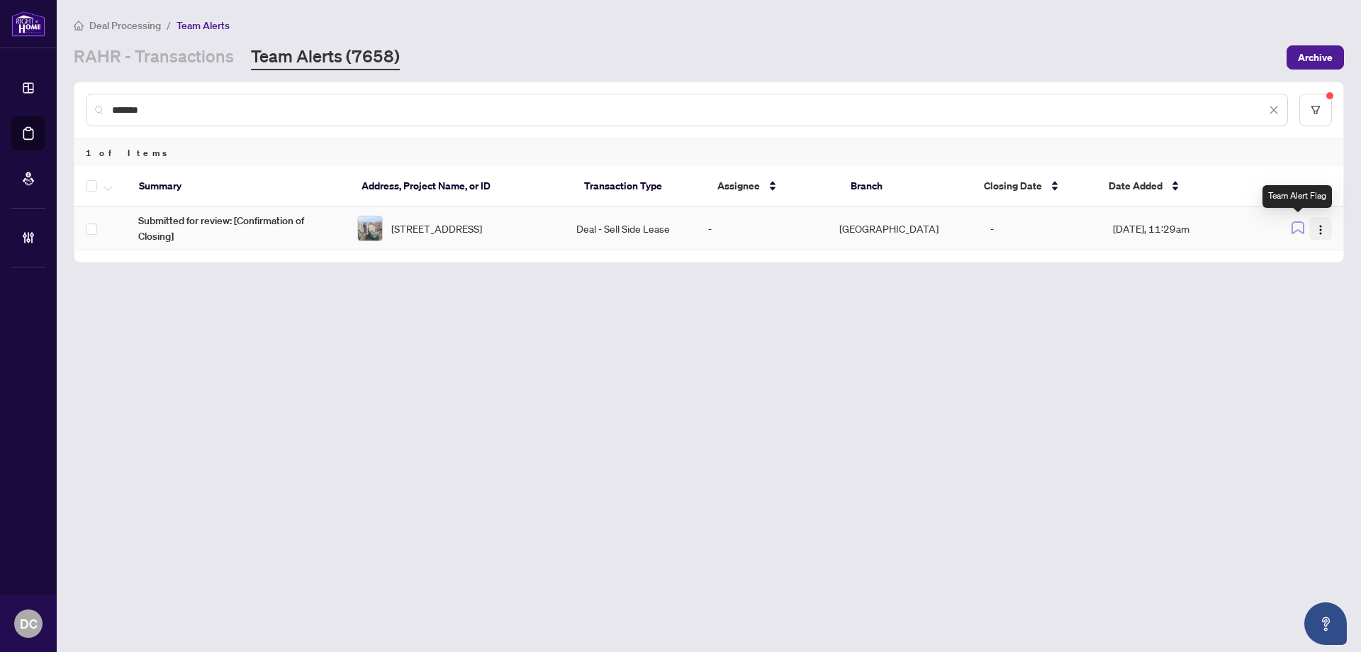
click at [1327, 228] on button "button" at bounding box center [1320, 228] width 23 height 23
click at [1302, 303] on span "Complete Item" at bounding box center [1288, 302] width 66 height 16
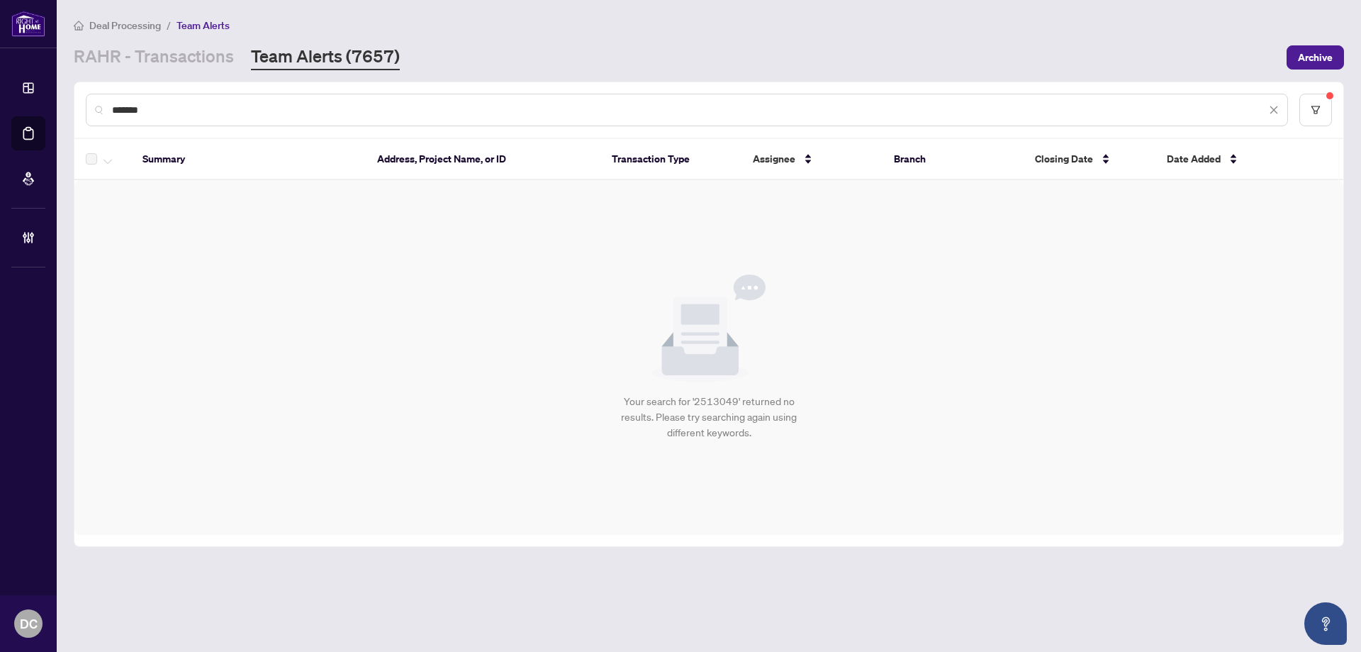
drag, startPoint x: 189, startPoint y: 108, endPoint x: 50, endPoint y: 112, distance: 139.0
click at [50, 112] on div "Dashboard Deal Processing Mortgage Referrals Brokerage Management DC Dawn Chan …" at bounding box center [680, 326] width 1361 height 652
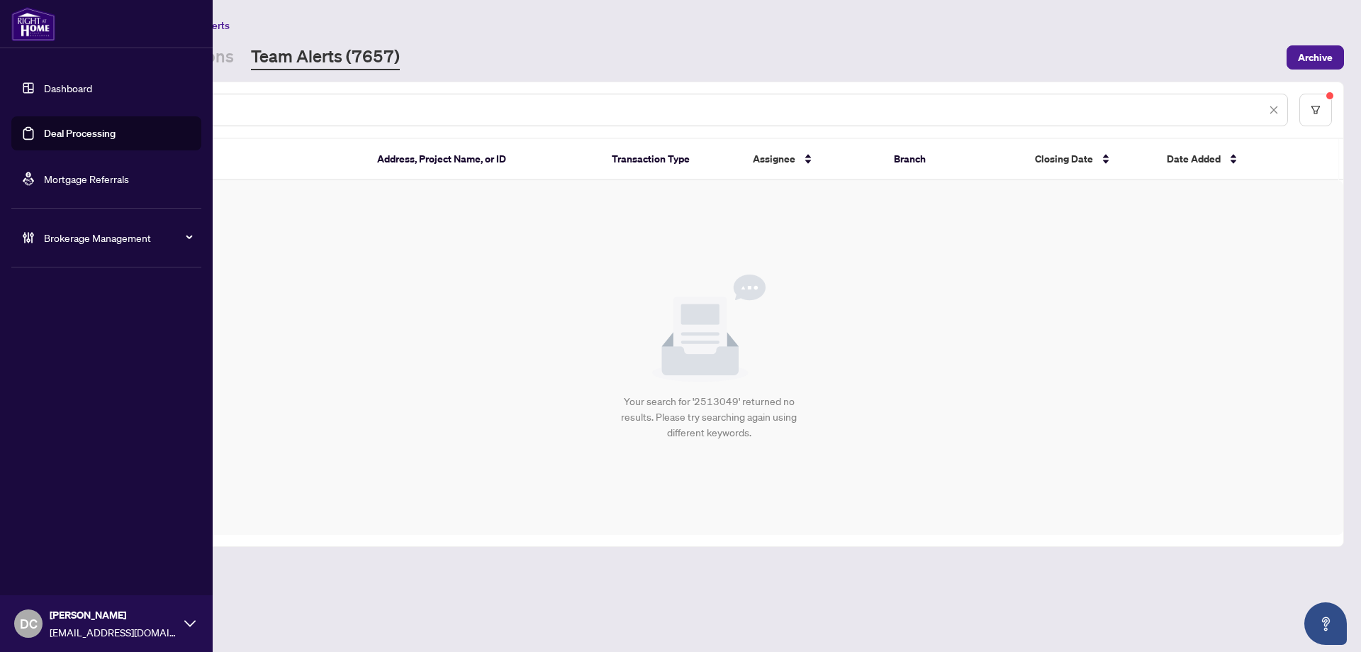
paste input "text"
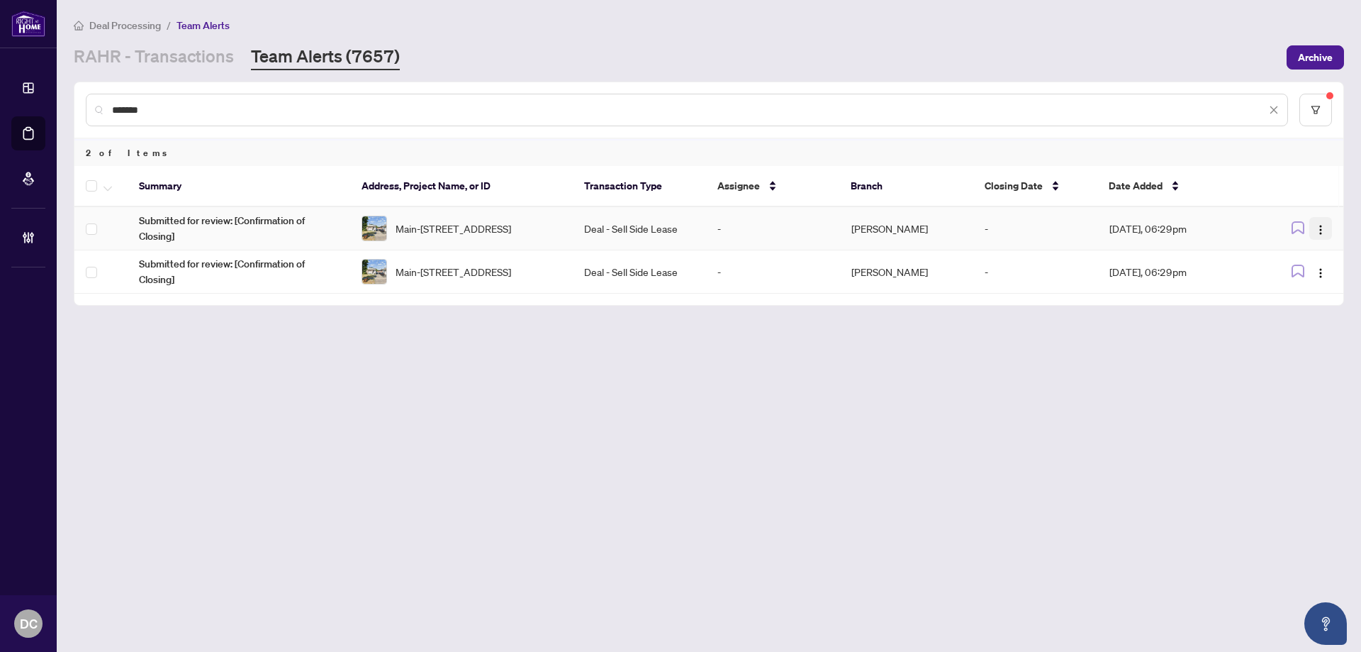
click at [1319, 229] on img "button" at bounding box center [1320, 229] width 11 height 11
click at [1290, 305] on span "Complete Item" at bounding box center [1288, 302] width 66 height 16
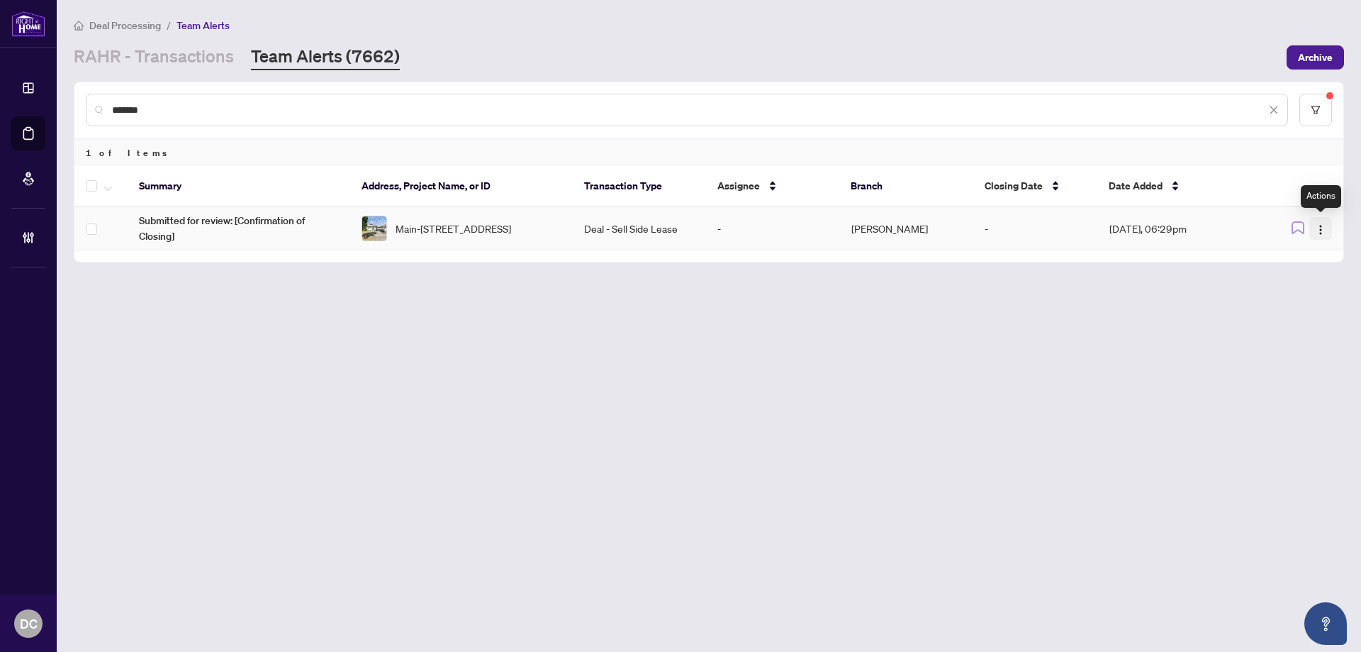
click at [1320, 232] on img "button" at bounding box center [1320, 229] width 11 height 11
click at [1300, 301] on span "Complete Item" at bounding box center [1288, 302] width 66 height 16
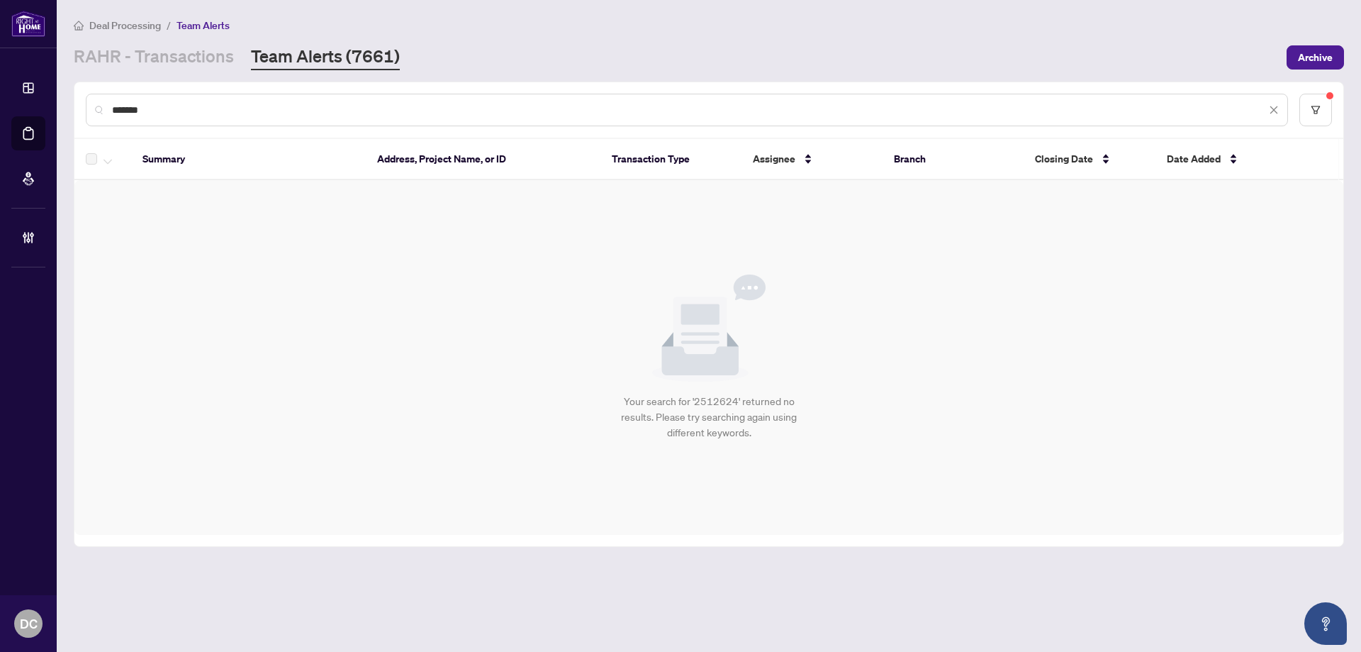
drag, startPoint x: 177, startPoint y: 108, endPoint x: 52, endPoint y: 111, distance: 124.1
click at [52, 111] on div "Dashboard Deal Processing Mortgage Referrals Brokerage Management DC Dawn Chan …" at bounding box center [680, 326] width 1361 height 652
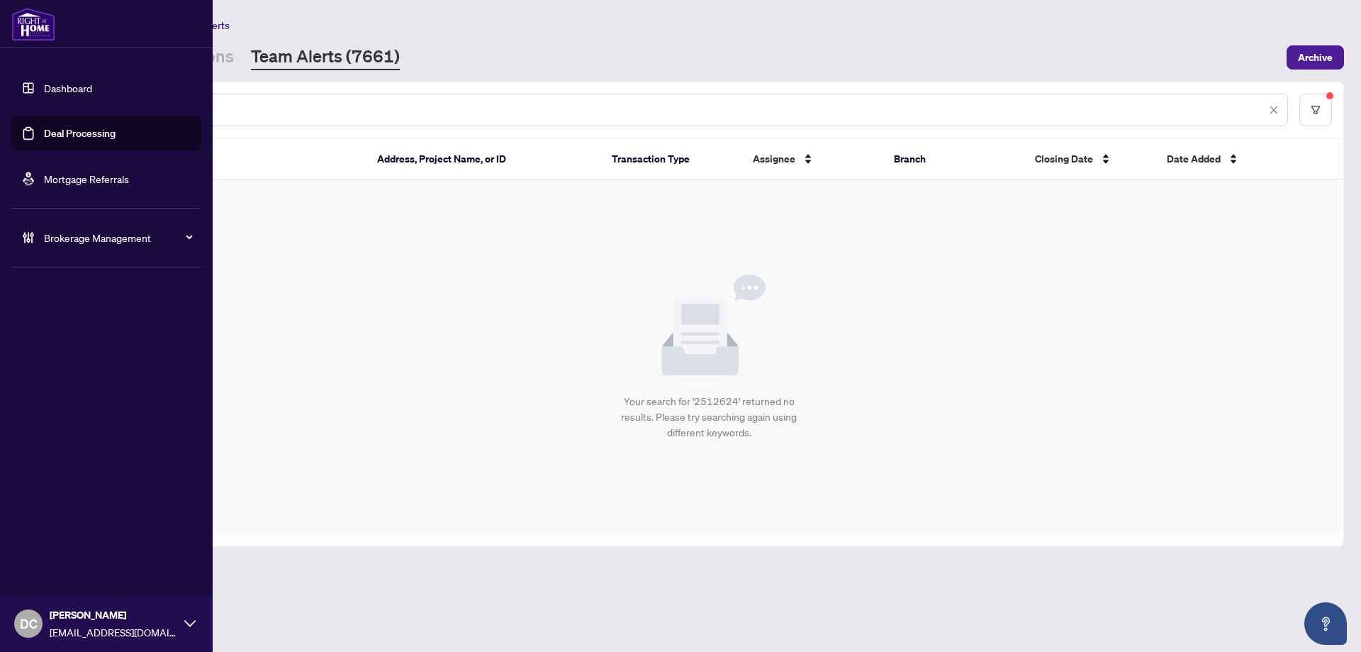
paste input "text"
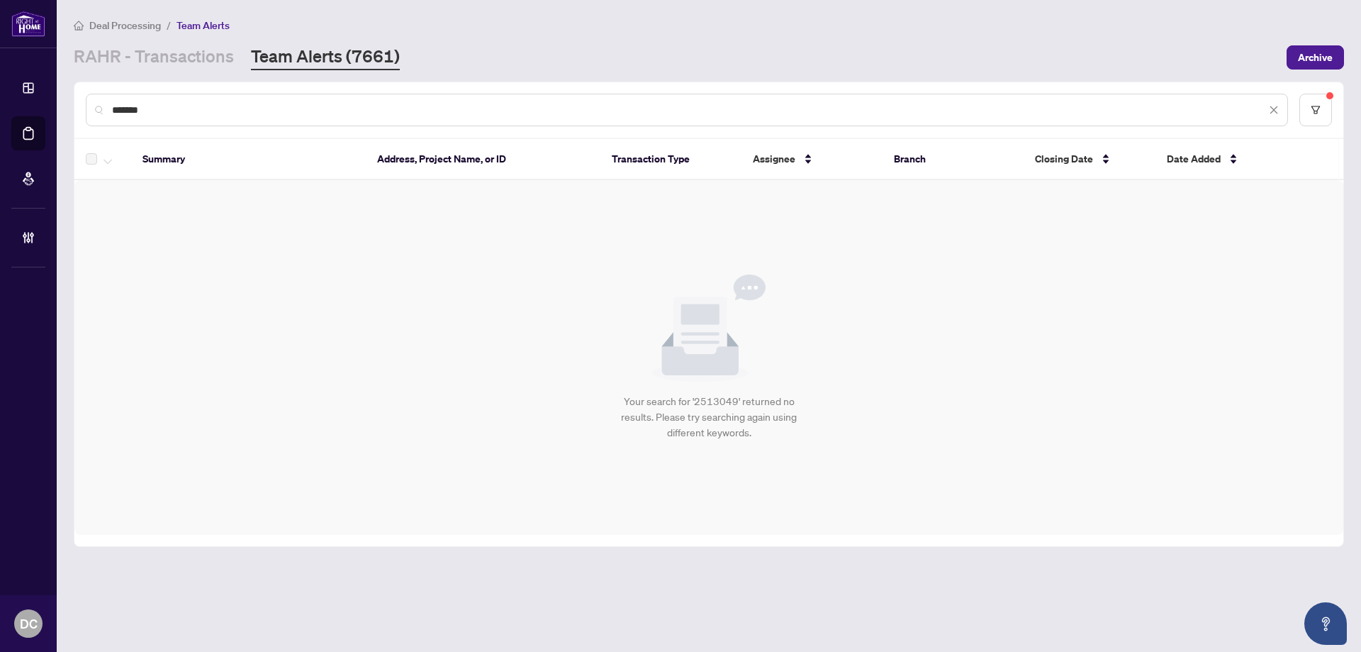
drag, startPoint x: 218, startPoint y: 102, endPoint x: -21, endPoint y: 111, distance: 239.8
click at [0, 111] on html "**********" at bounding box center [680, 326] width 1361 height 652
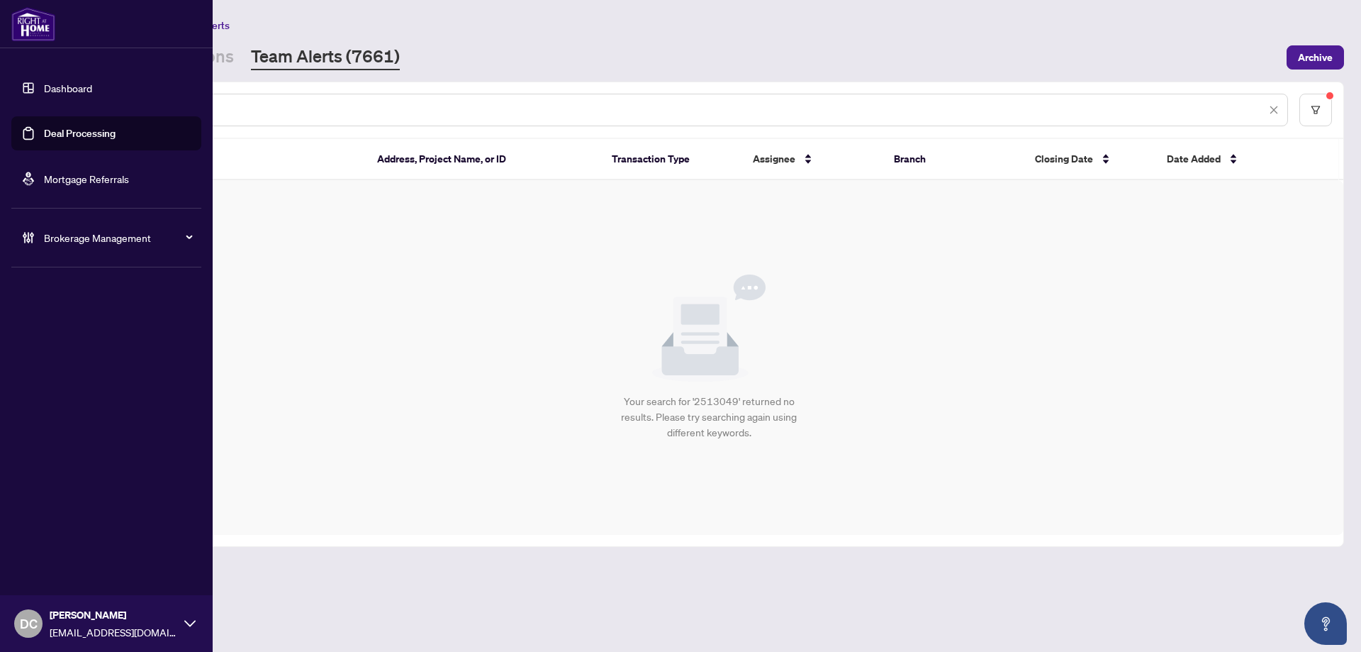
paste input "text"
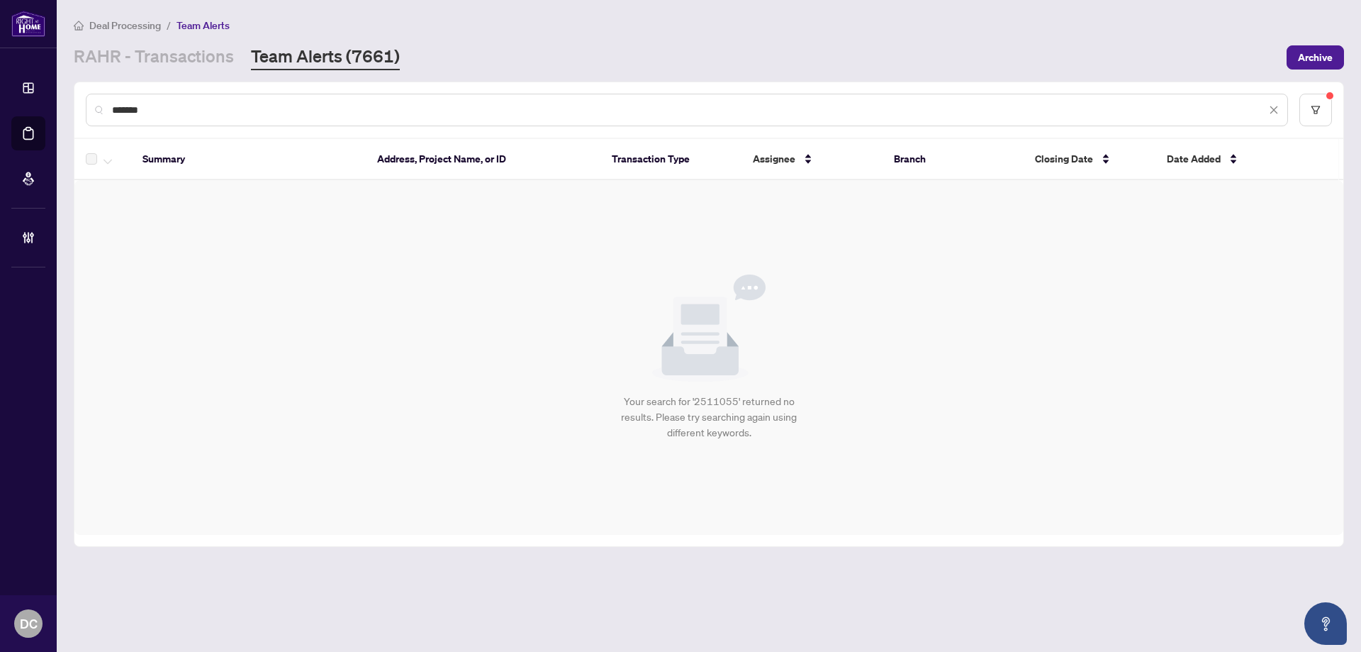
type input "*******"
click at [229, 56] on link "RAHR - Transactions" at bounding box center [154, 58] width 160 height 26
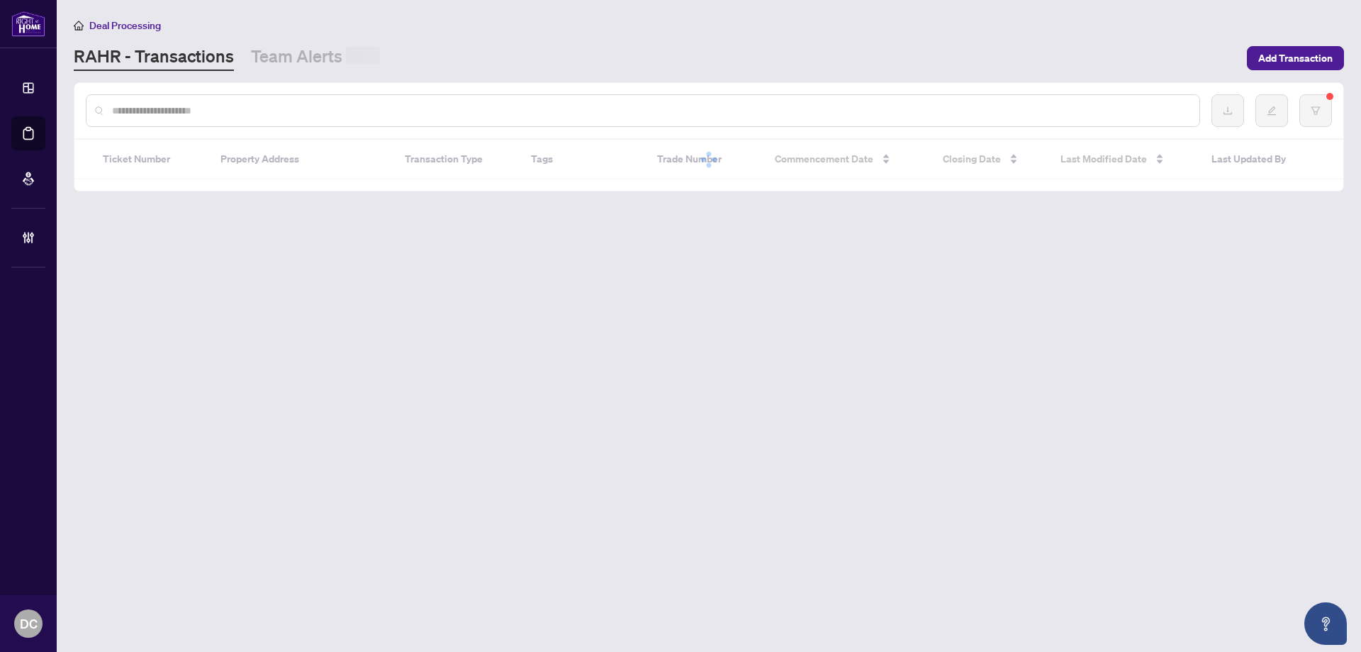
click at [275, 111] on input "text" at bounding box center [650, 111] width 1076 height 16
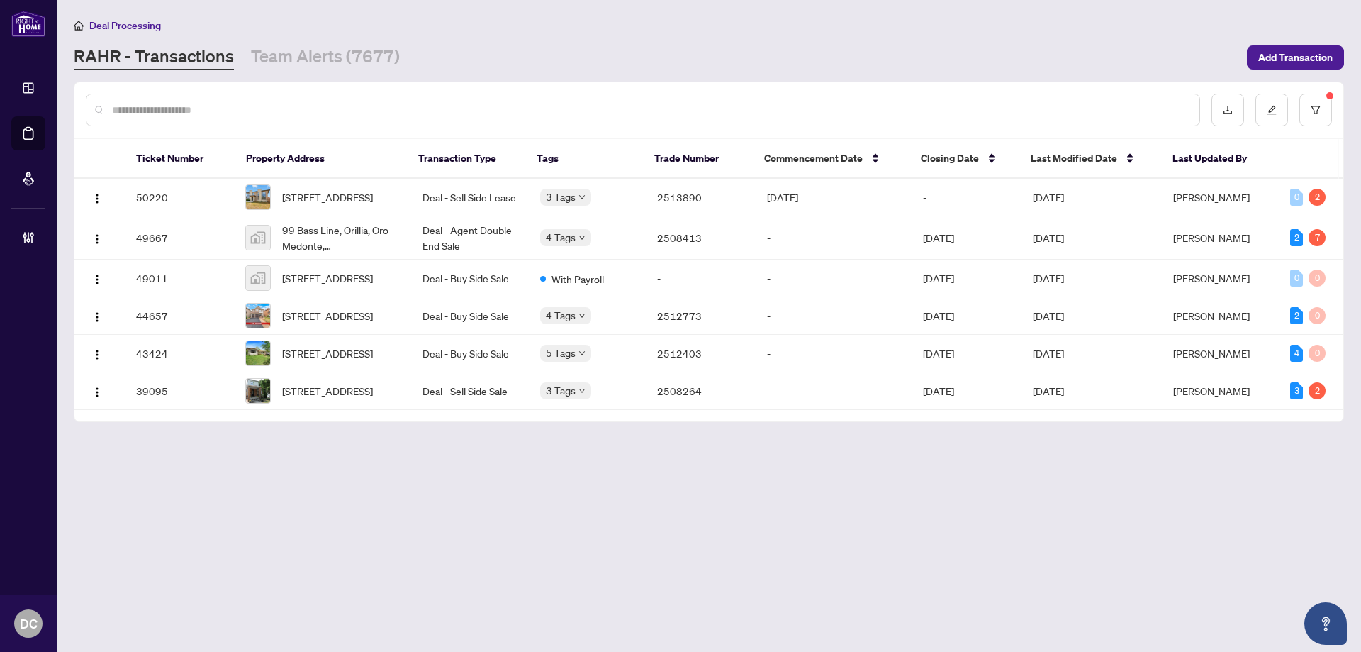
click at [258, 111] on input "text" at bounding box center [650, 110] width 1076 height 16
click at [1326, 113] on button "button" at bounding box center [1316, 110] width 33 height 33
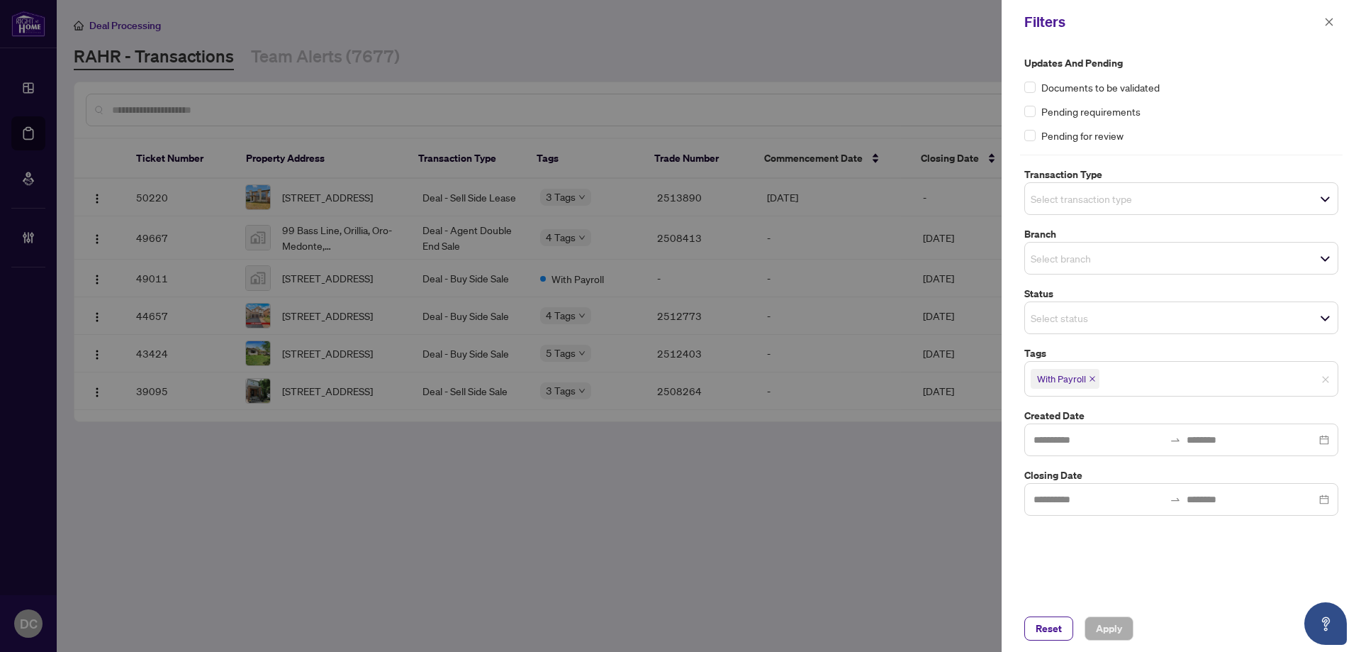
click at [1092, 383] on span "With Payroll" at bounding box center [1065, 379] width 69 height 20
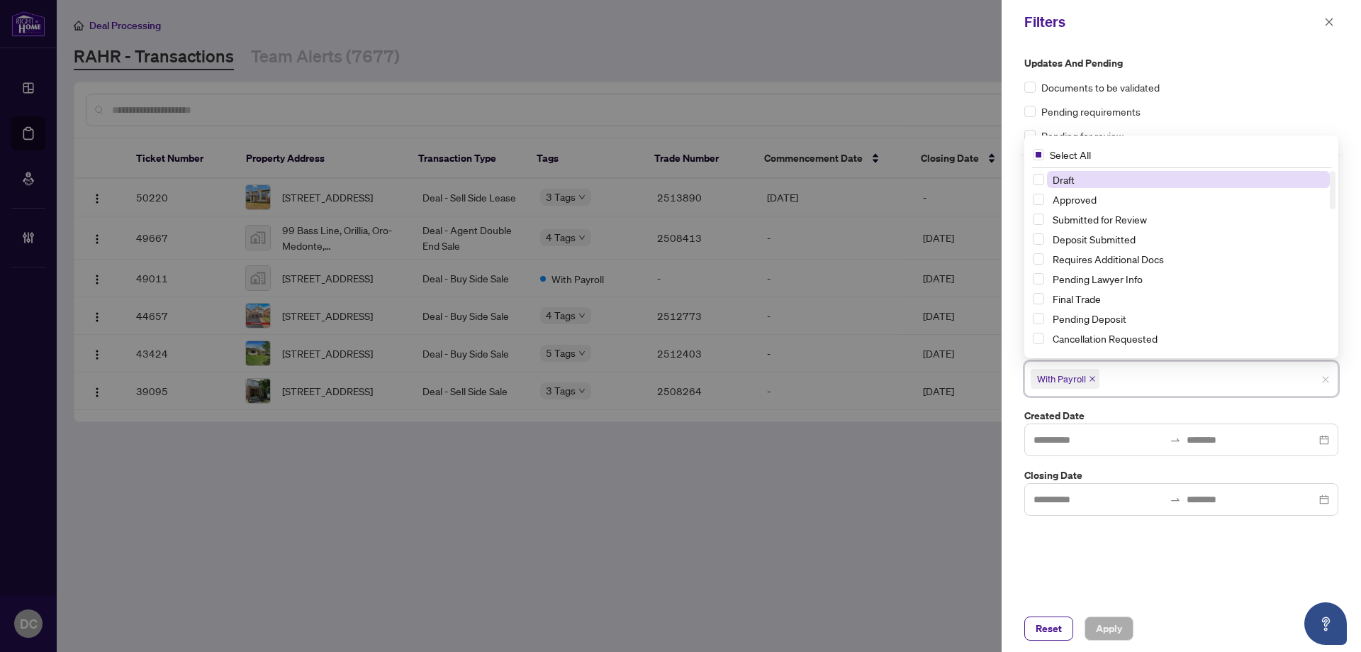
click at [1097, 379] on span "With Payroll" at bounding box center [1065, 379] width 69 height 20
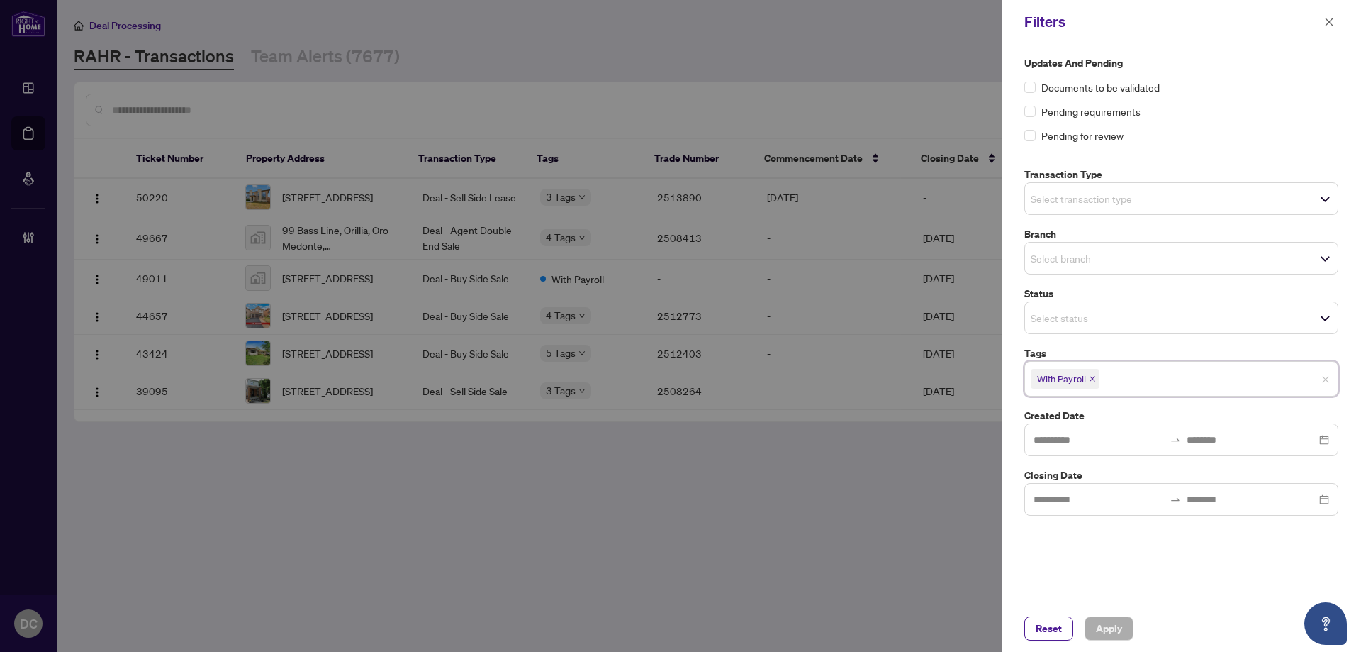
click at [1093, 378] on icon "close" at bounding box center [1093, 379] width 6 height 6
click at [1108, 635] on span "Apply" at bounding box center [1109, 628] width 26 height 23
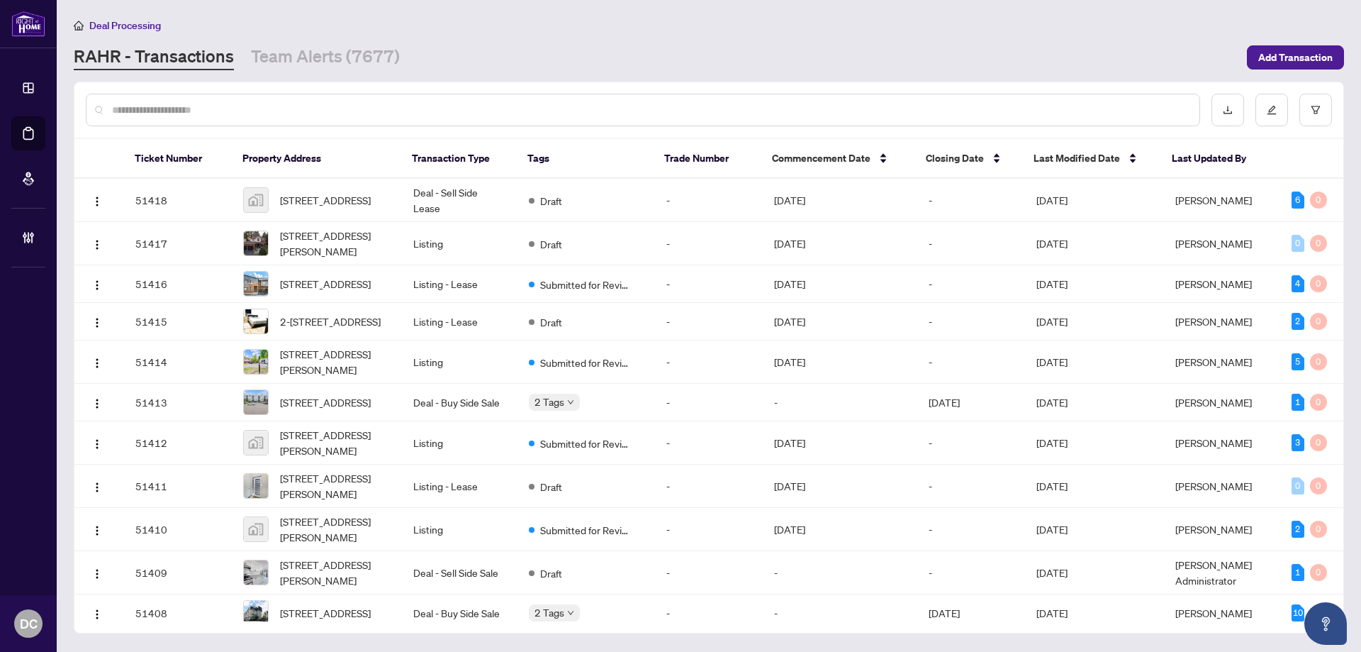
click at [216, 115] on input "text" at bounding box center [650, 110] width 1076 height 16
click at [328, 116] on input "text" at bounding box center [650, 110] width 1076 height 16
type input "*******"
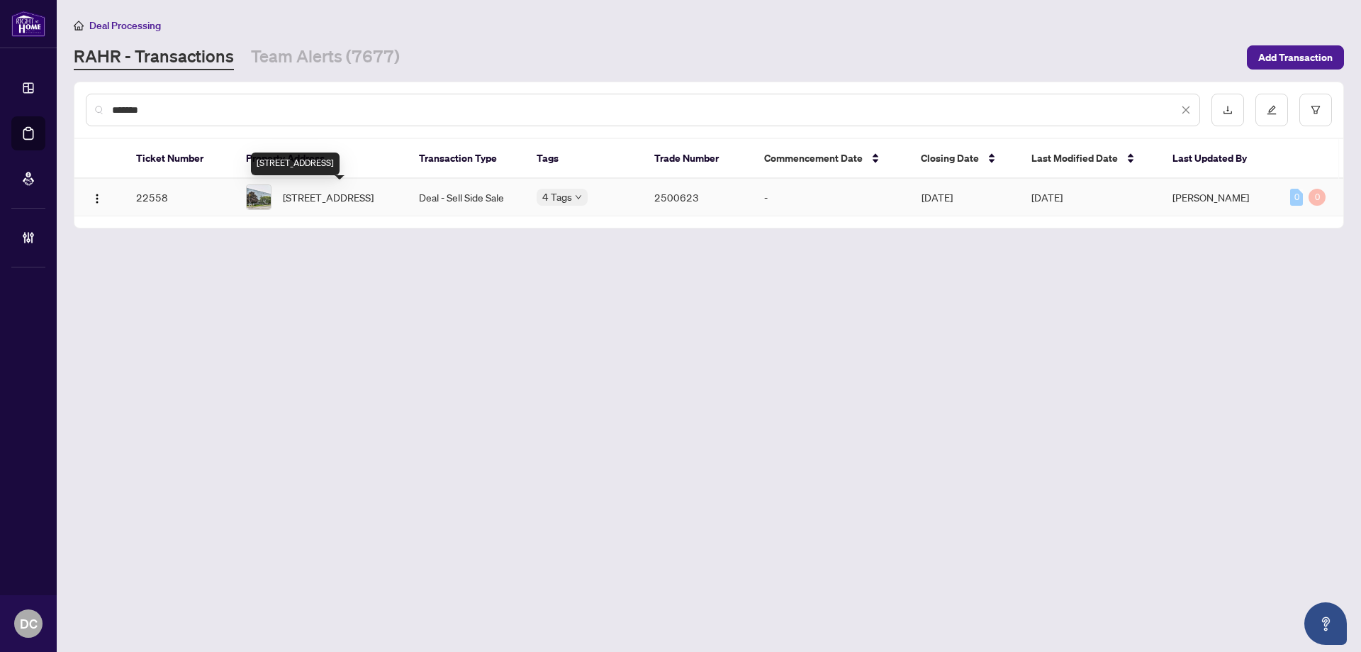
click at [374, 193] on span "209-18 Wynford Dr, Toronto, Ontario M3C 3S2, Canada" at bounding box center [328, 197] width 91 height 16
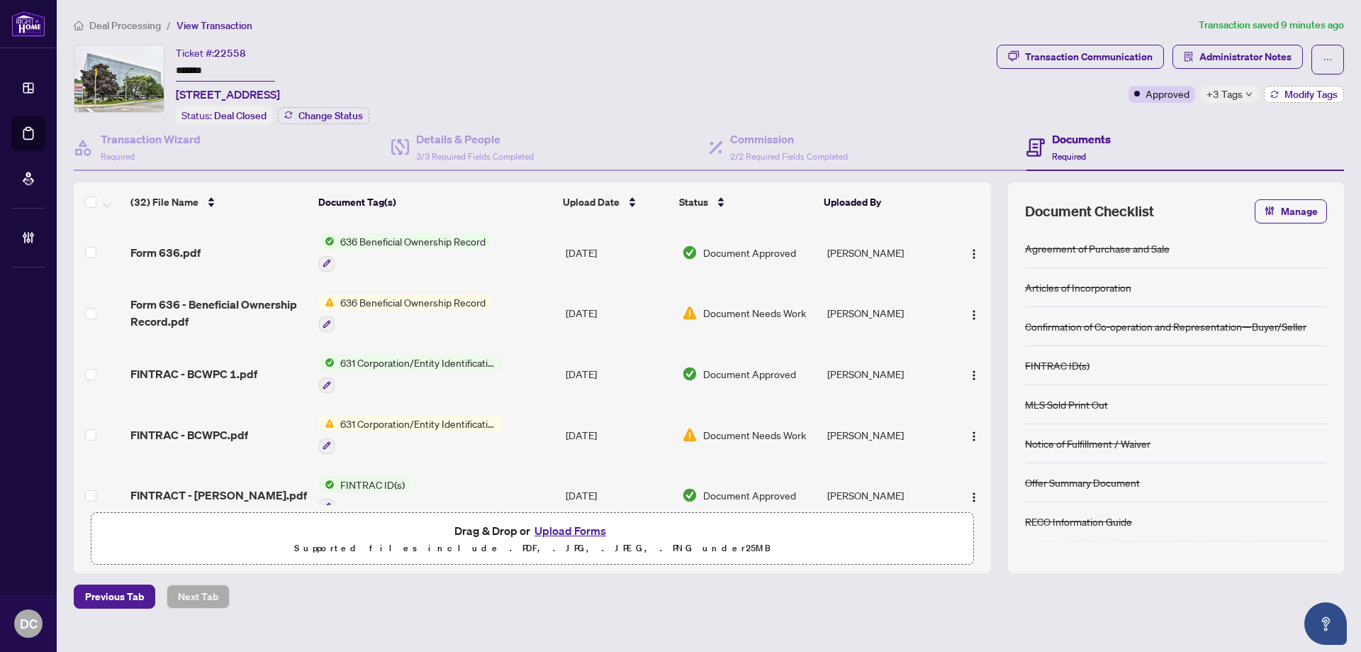
click at [1307, 98] on span "Modify Tags" at bounding box center [1311, 94] width 53 height 10
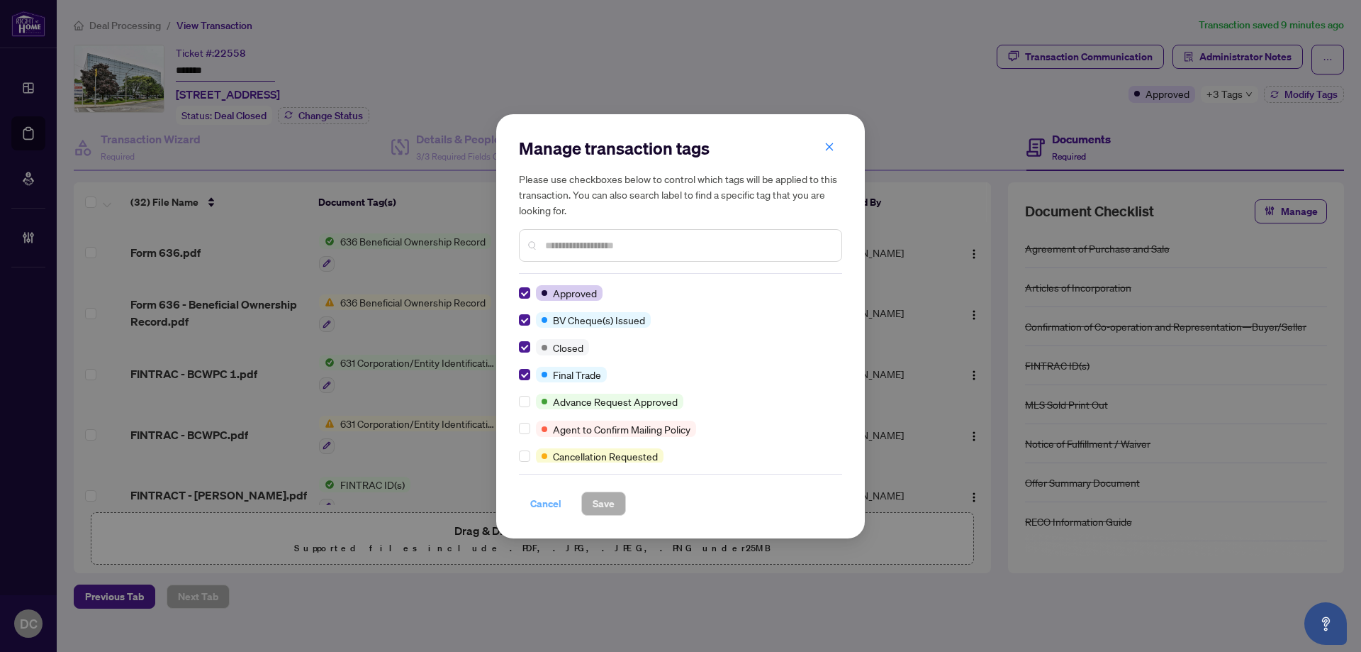
click at [534, 503] on span "Cancel" at bounding box center [545, 503] width 31 height 23
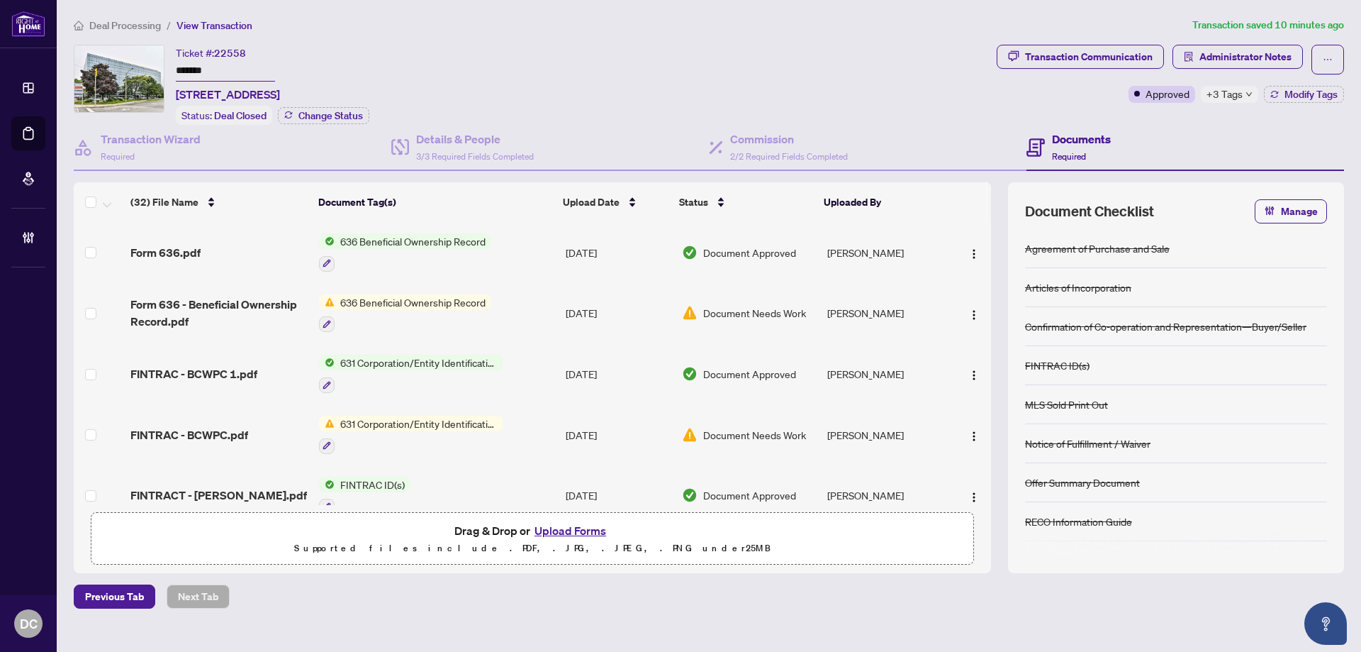
drag, startPoint x: 229, startPoint y: 69, endPoint x: 139, endPoint y: 69, distance: 90.0
click at [139, 69] on div "Ticket #: 22558 ******* 209-18 Wynford Dr, Toronto, Ontario M3C 3S2, Canada Sta…" at bounding box center [532, 85] width 917 height 80
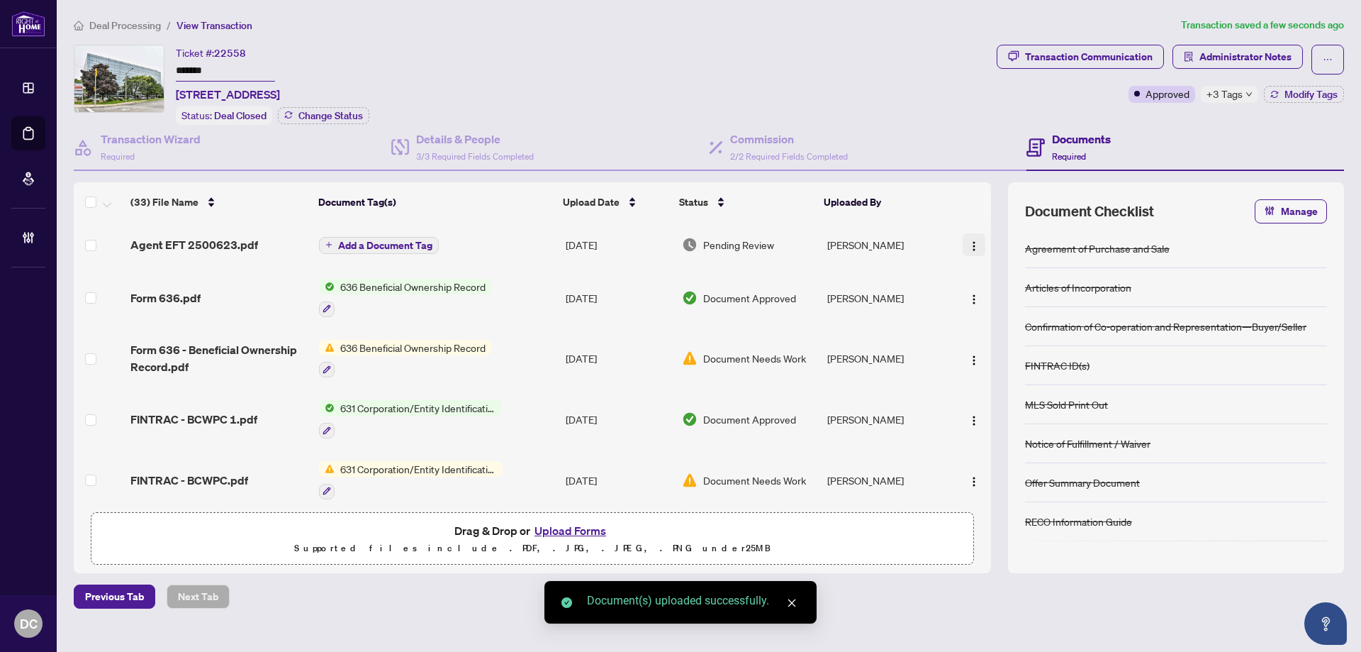
click at [973, 247] on img "button" at bounding box center [973, 245] width 11 height 11
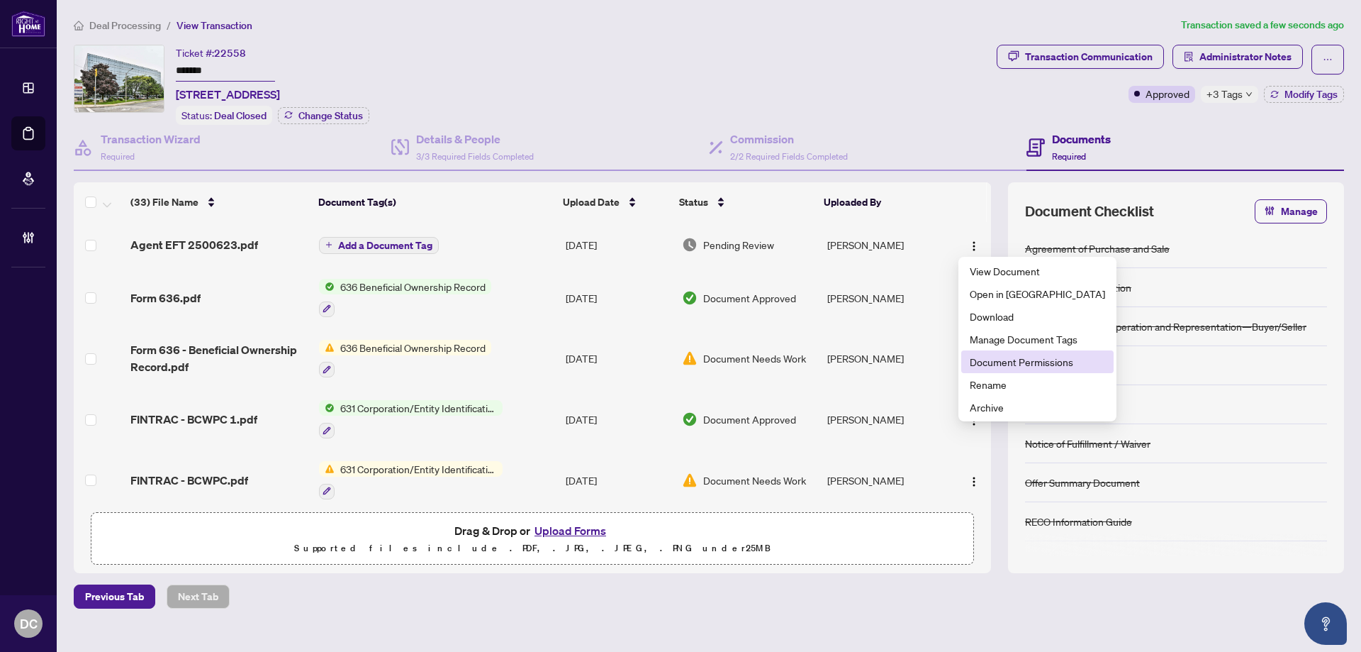
click at [1010, 365] on span "Document Permissions" at bounding box center [1037, 362] width 135 height 16
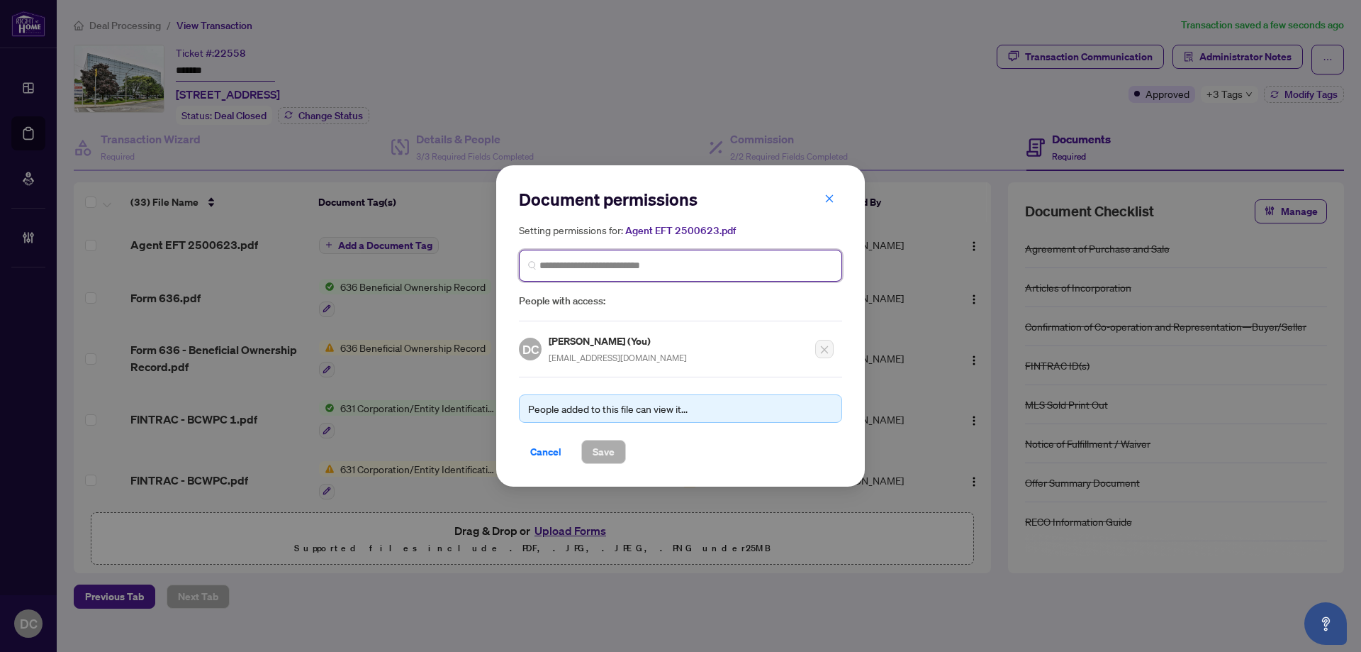
click at [732, 267] on input "search" at bounding box center [687, 265] width 294 height 15
type input "**********"
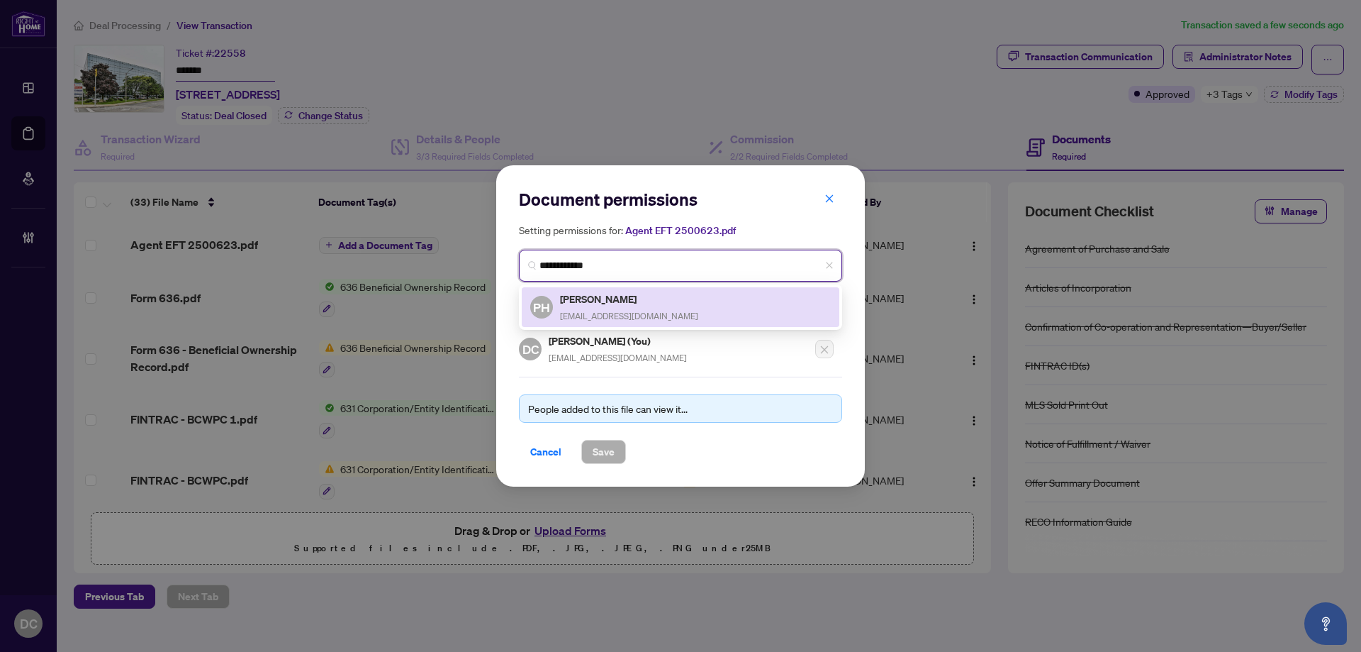
click at [668, 308] on div "PH Peter Hemmati pouriahemmati@gmail.com" at bounding box center [680, 307] width 301 height 33
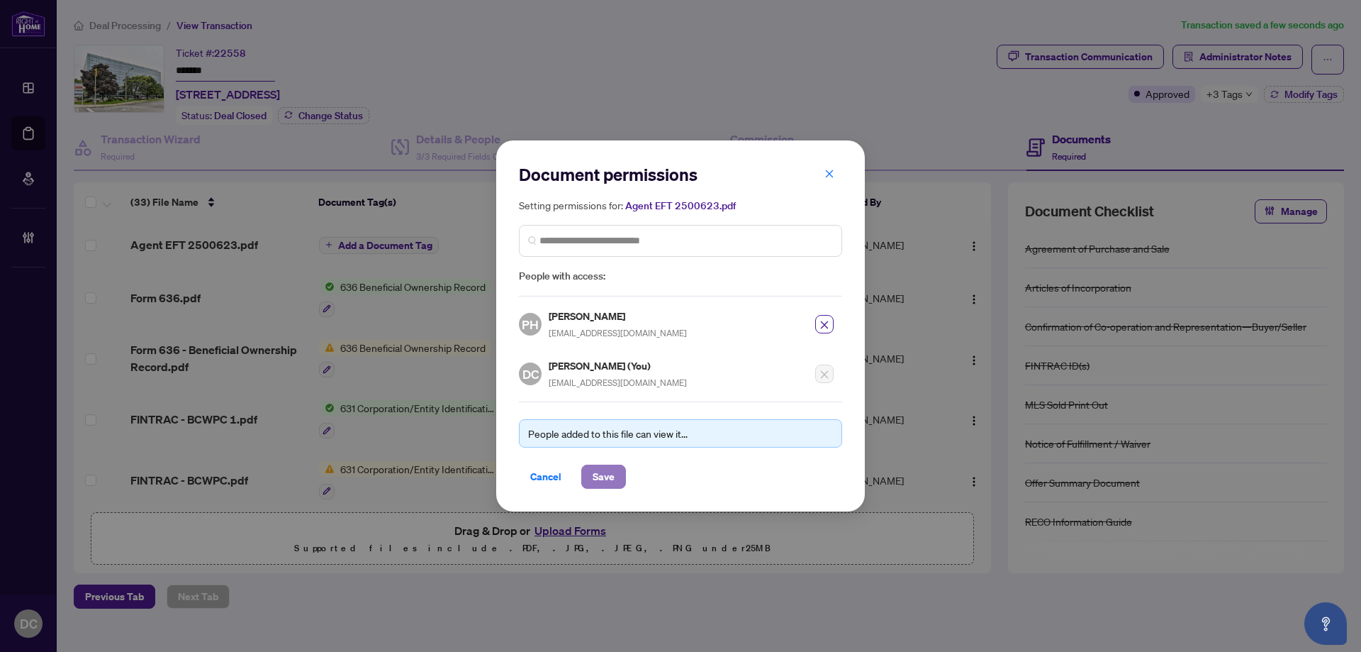
click at [600, 466] on span "Save" at bounding box center [604, 476] width 22 height 23
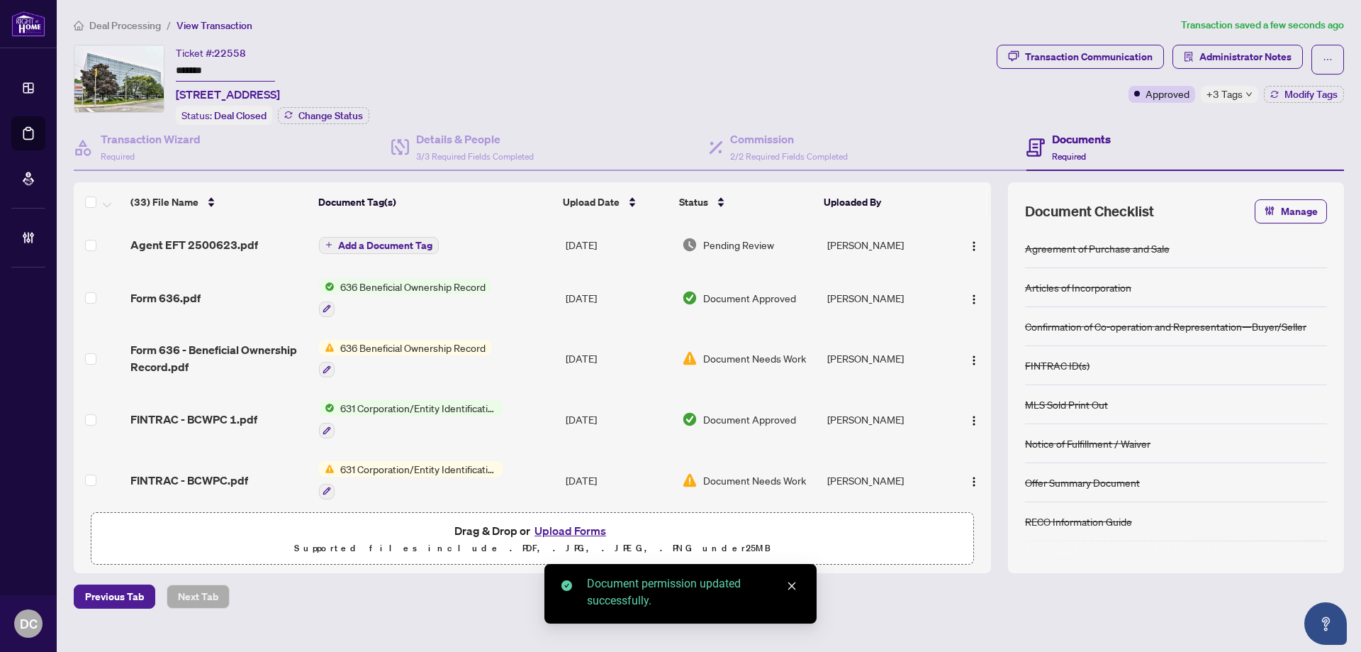
click at [414, 245] on span "Add a Document Tag" at bounding box center [385, 245] width 94 height 10
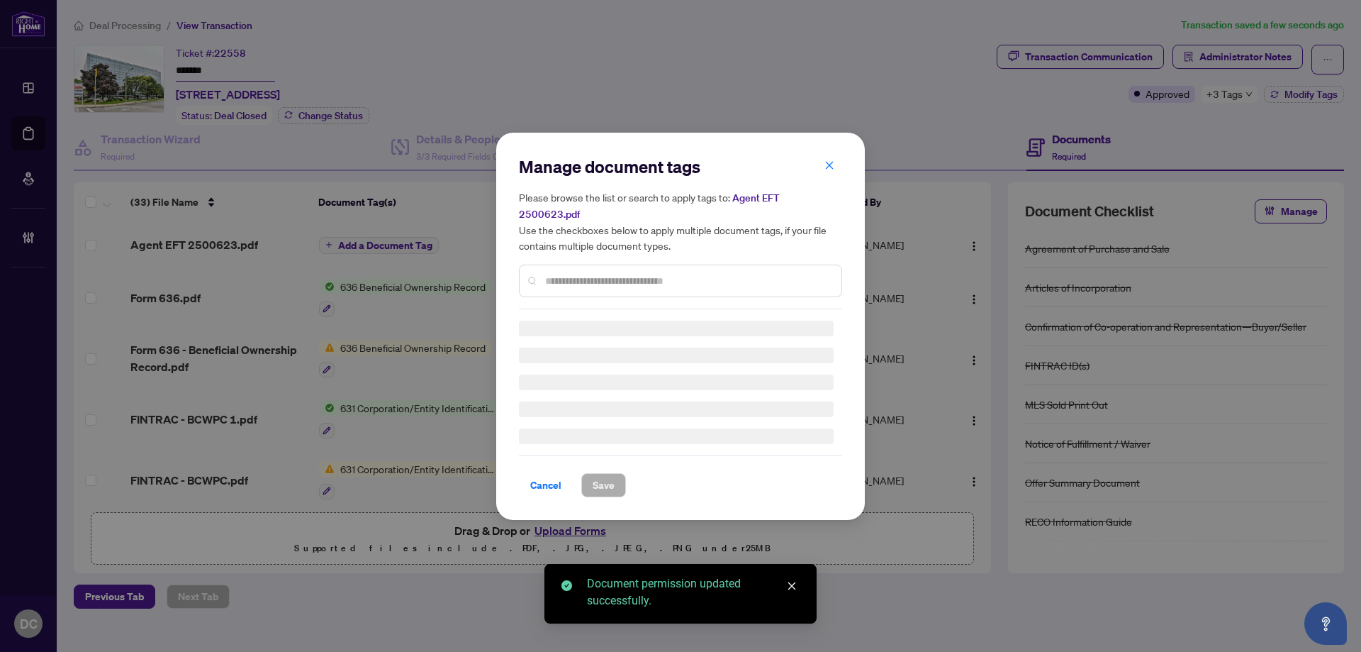
click at [634, 276] on div "Manage document tags Please browse the list or search to apply tags to: Agent E…" at bounding box center [680, 326] width 323 height 342
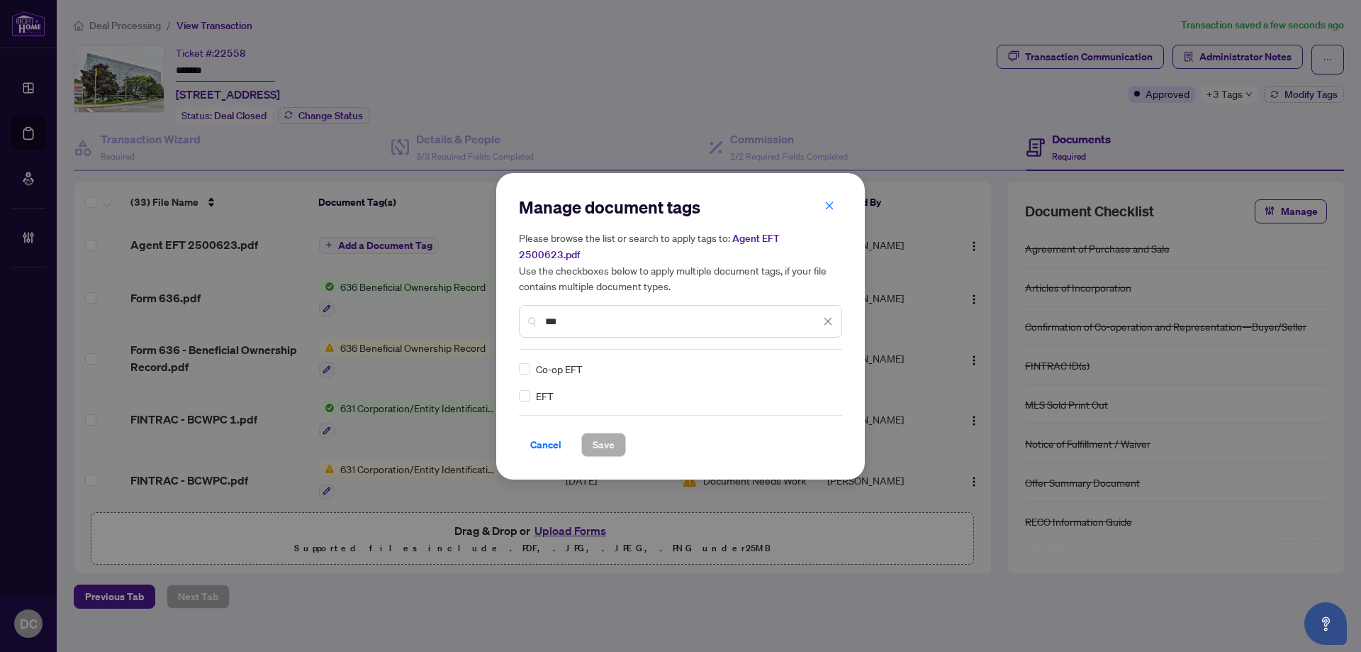
type input "***"
click at [816, 362] on img at bounding box center [813, 369] width 14 height 14
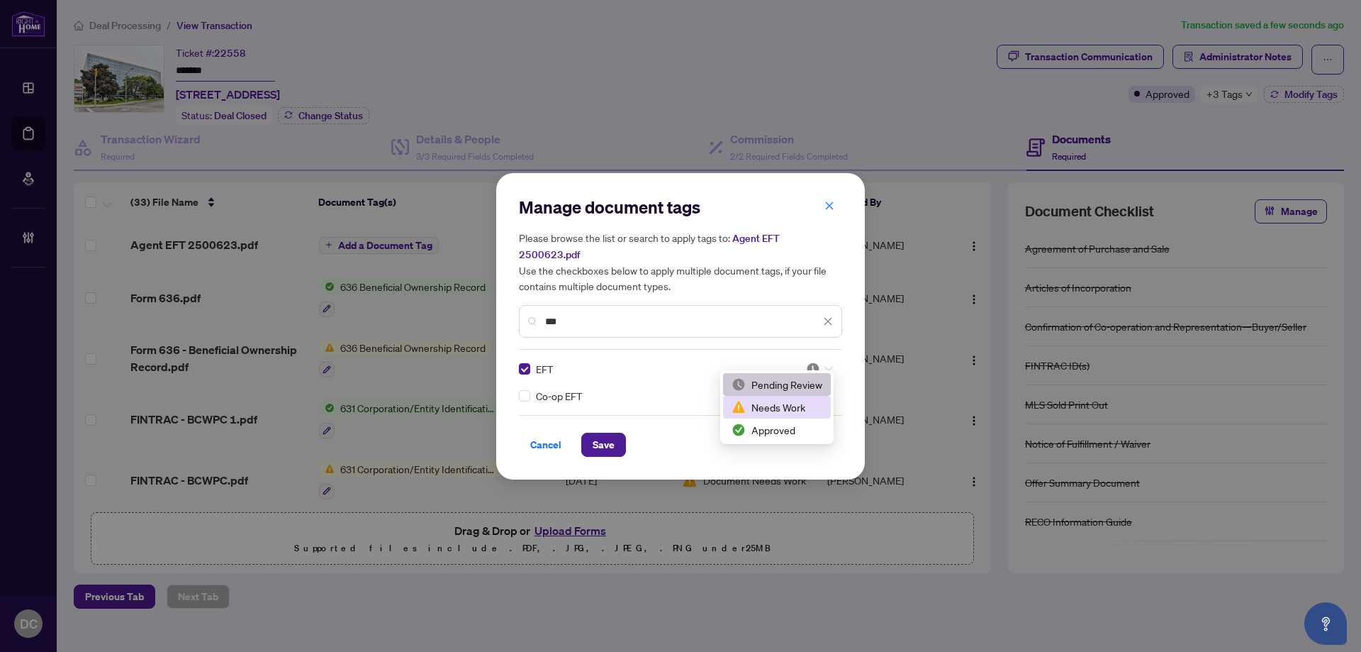
click at [770, 428] on div "Approved" at bounding box center [777, 430] width 91 height 16
click at [619, 433] on button "Save" at bounding box center [603, 444] width 45 height 24
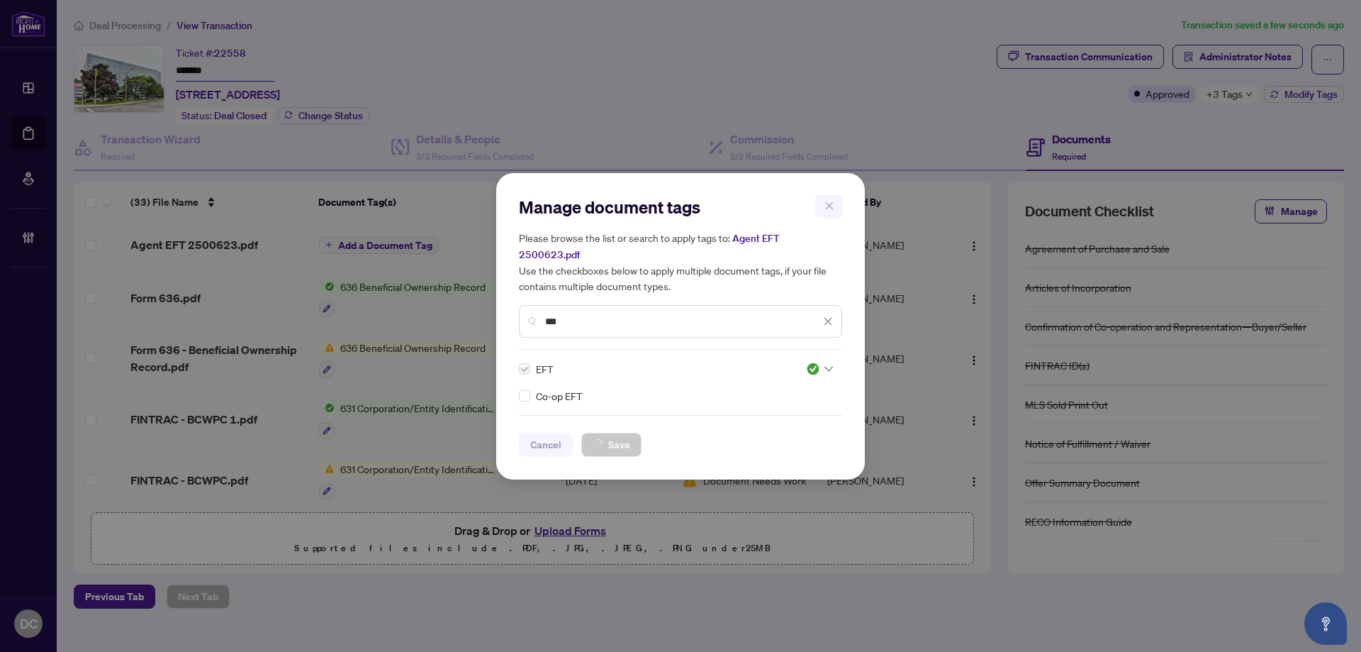
click at [1230, 113] on div "Manage document tags Please browse the list or search to apply tags to: Agent E…" at bounding box center [680, 326] width 1361 height 652
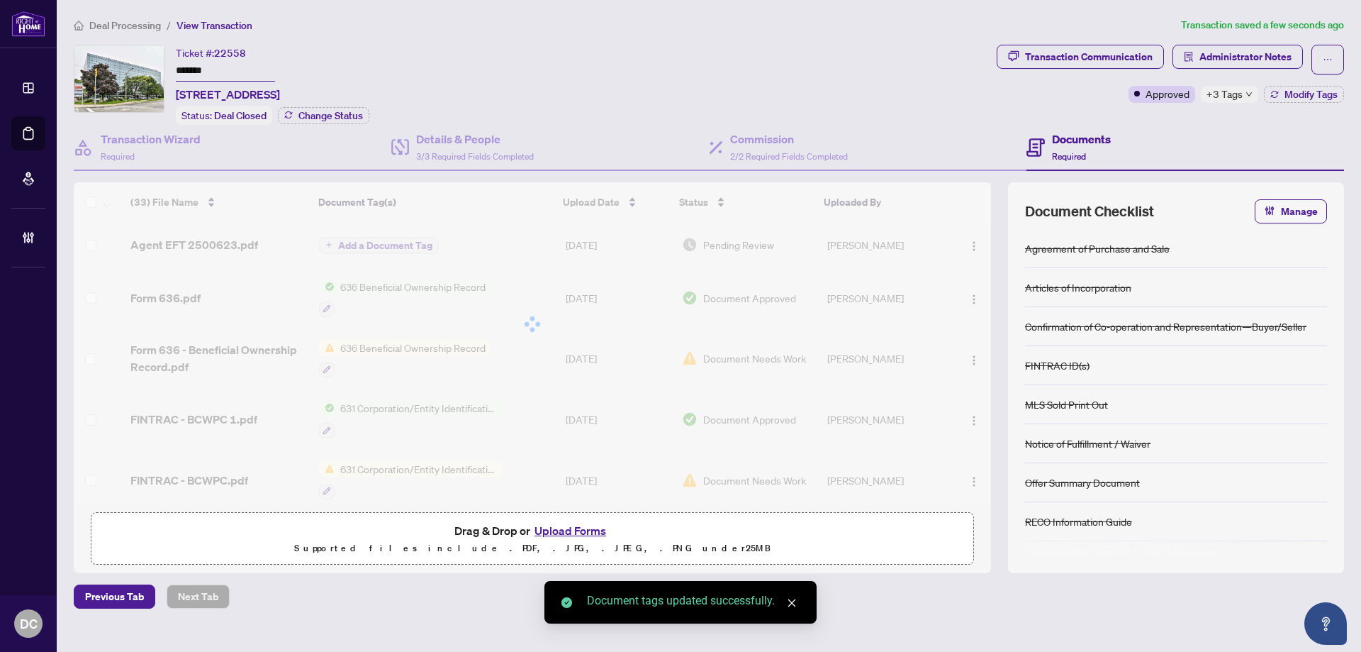
click at [1239, 96] on span "+3 Tags" at bounding box center [1225, 94] width 36 height 16
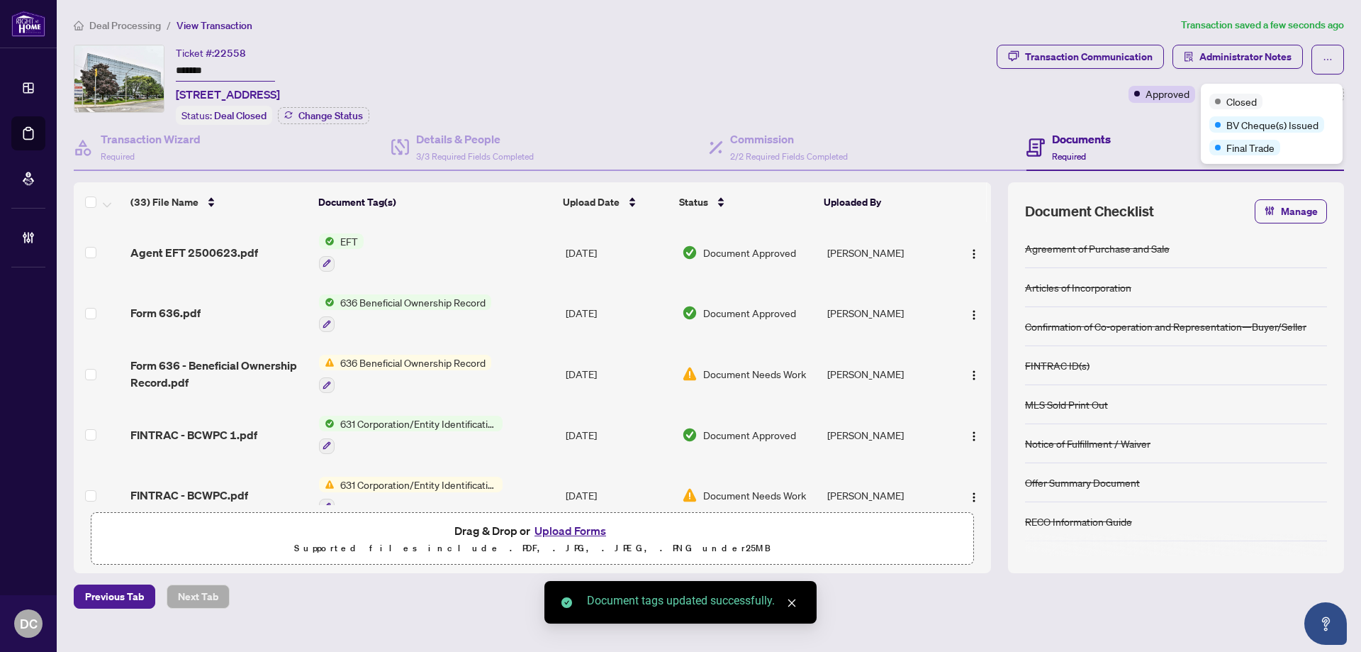
click at [1239, 93] on div "Closed" at bounding box center [1271, 100] width 125 height 17
click at [1253, 59] on span "Administrator Notes" at bounding box center [1246, 56] width 92 height 23
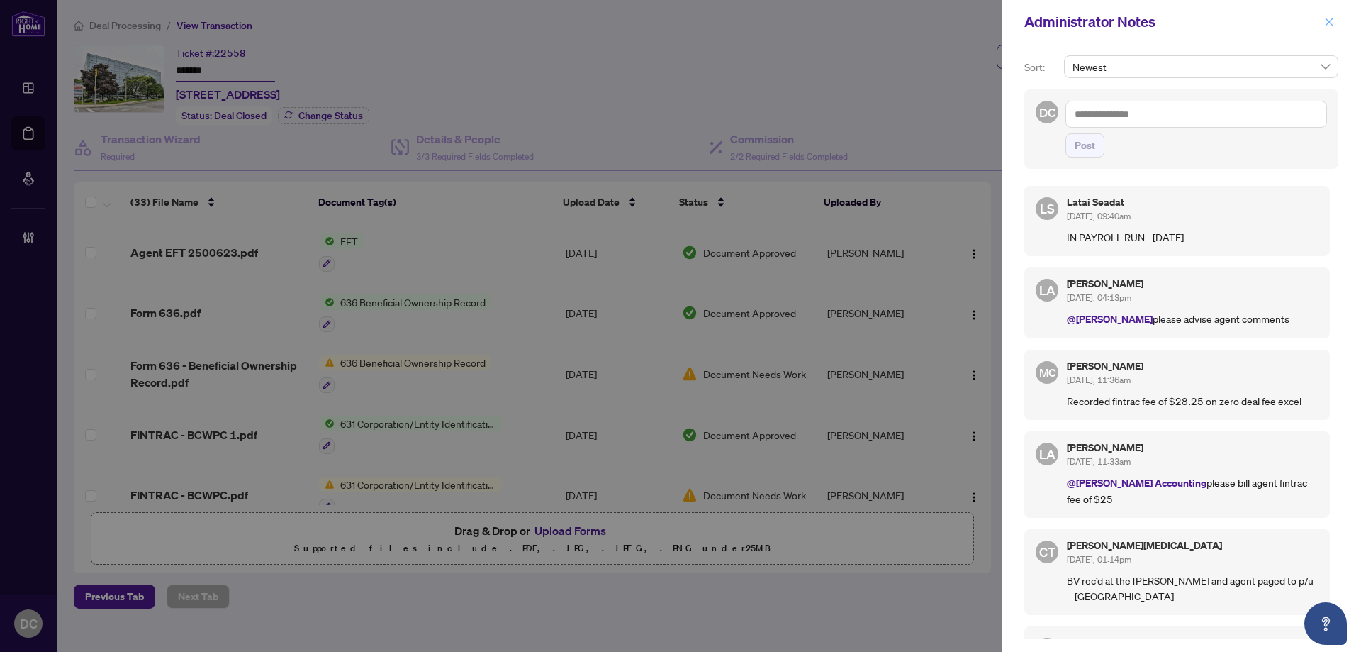
click at [1329, 22] on icon "close" at bounding box center [1330, 22] width 8 height 8
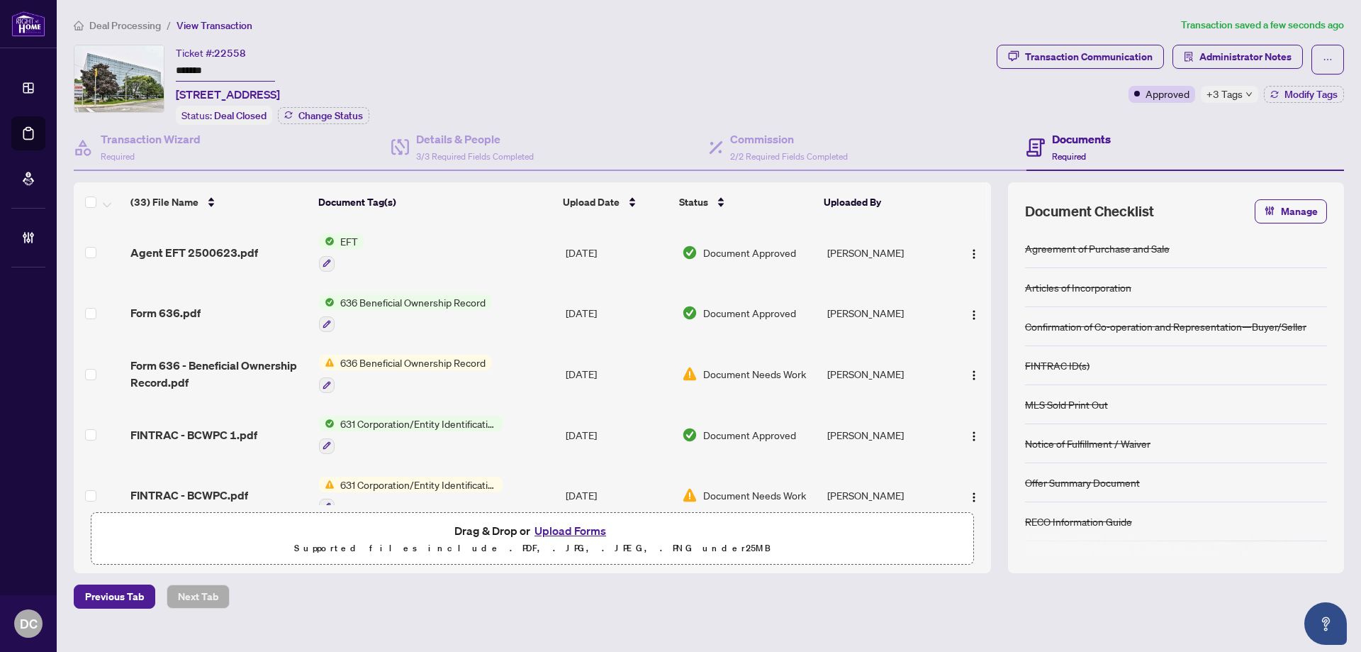
click at [1237, 88] on span "+3 Tags" at bounding box center [1225, 94] width 36 height 16
click at [1138, 110] on div "Transaction Communication Administrator Notes Approved +3 Tags Modify Tags" at bounding box center [1170, 85] width 353 height 80
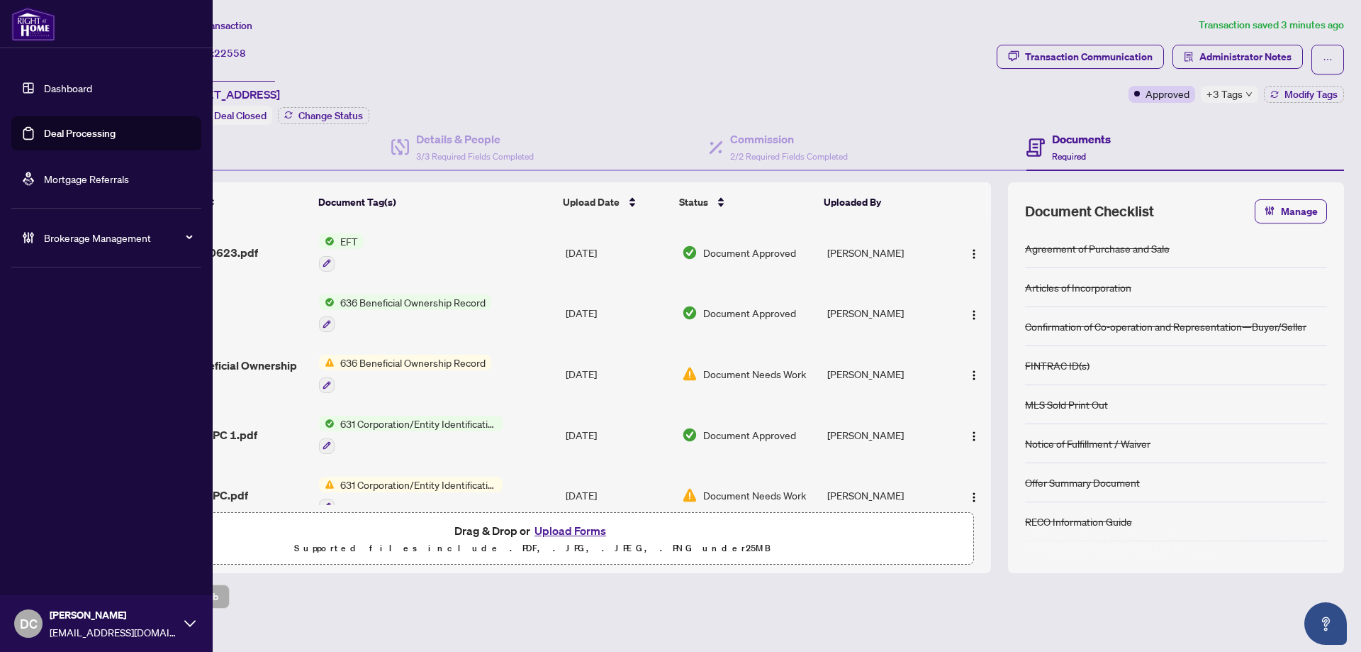
click at [53, 236] on span "Brokerage Management" at bounding box center [117, 238] width 147 height 16
click at [84, 339] on link "Manage Agents" at bounding box center [65, 339] width 70 height 13
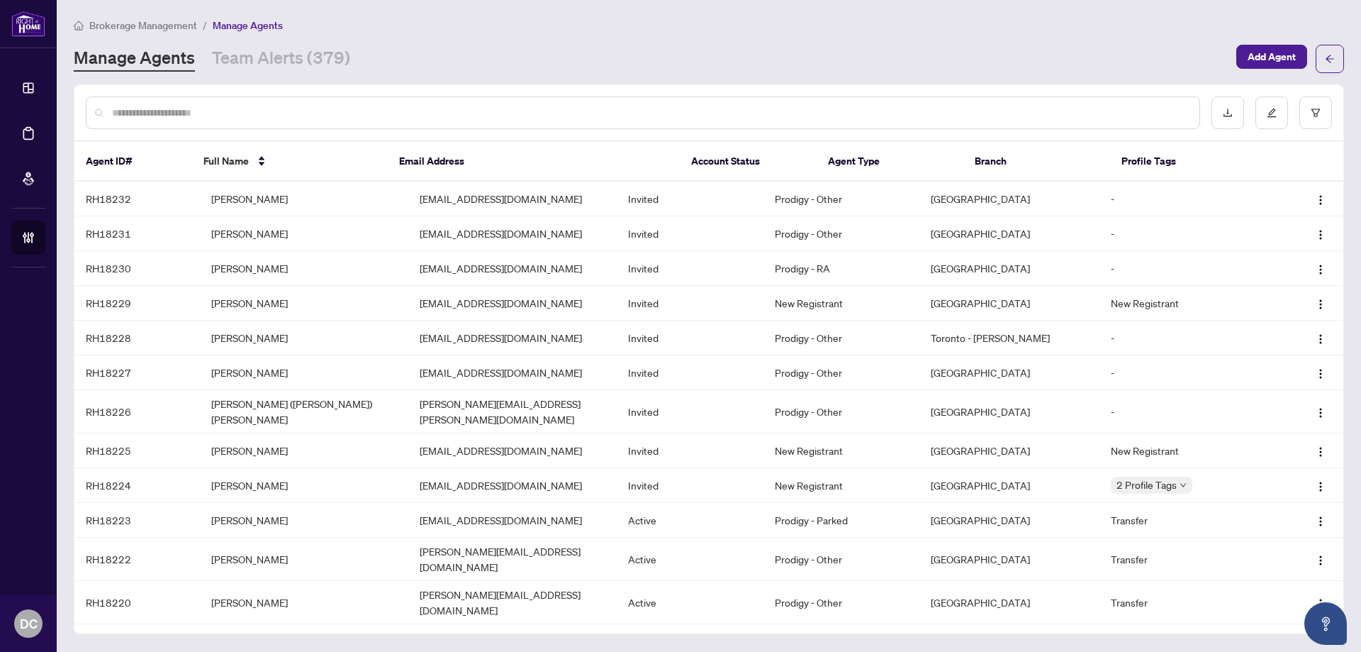
click at [474, 118] on input "text" at bounding box center [650, 113] width 1076 height 16
click at [296, 113] on input "text" at bounding box center [650, 113] width 1076 height 16
type input "****"
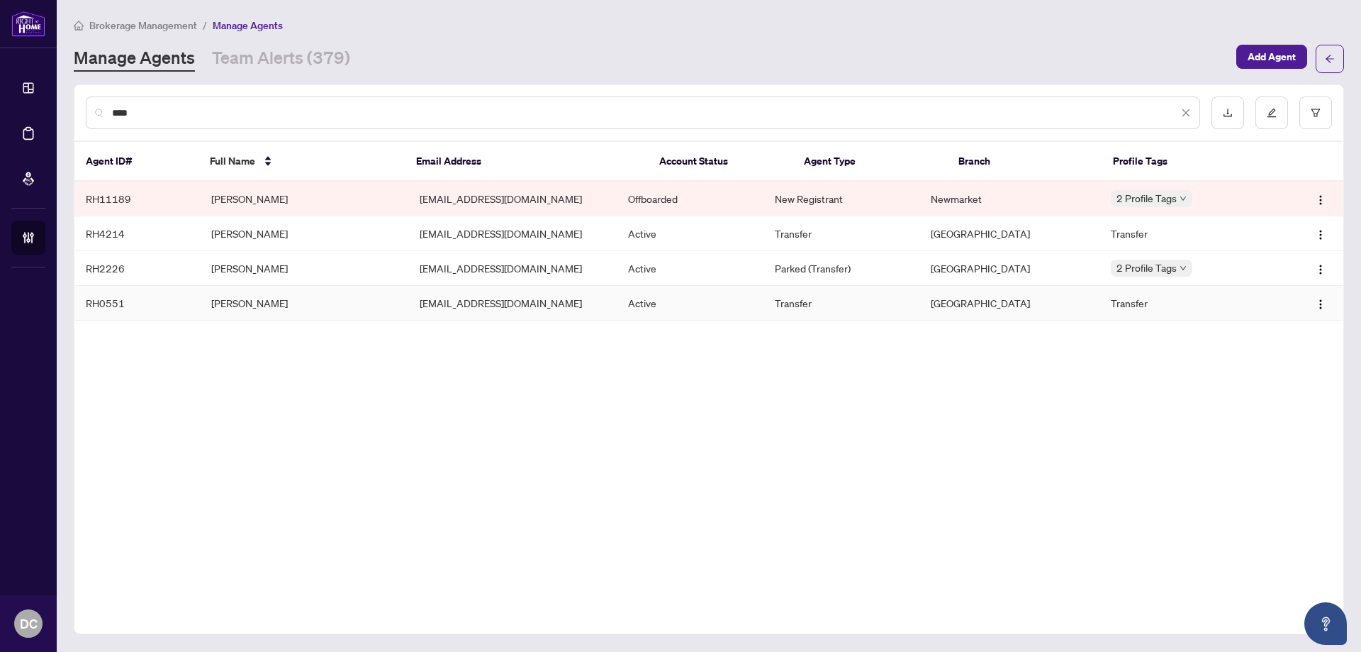
click at [340, 308] on td "Alireza Bosaghzadeh" at bounding box center [304, 303] width 208 height 35
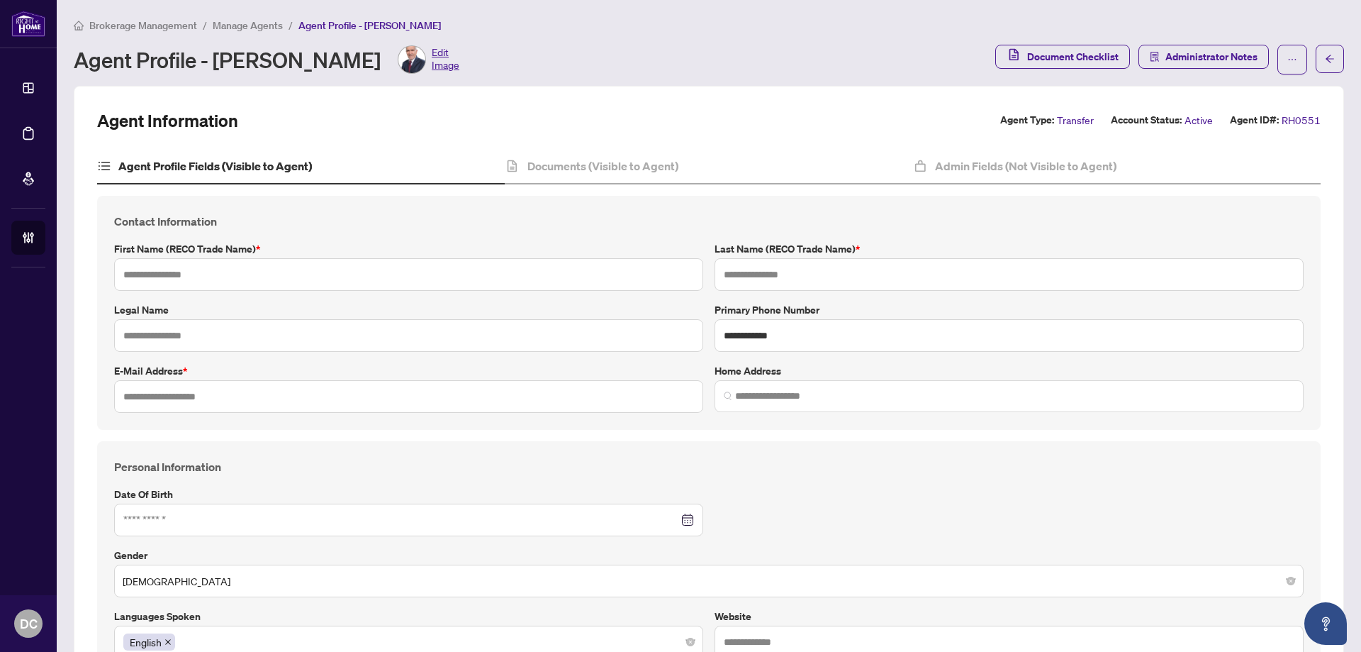
type input "*******"
type input "**********"
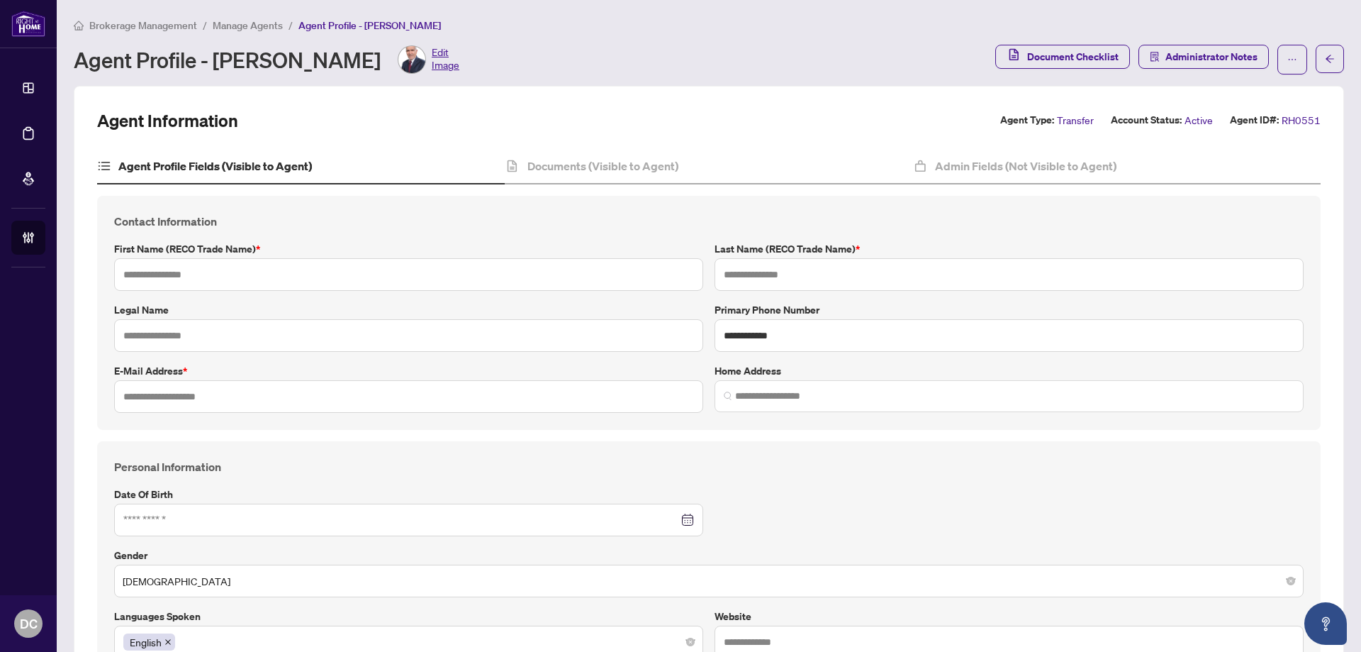
type input "*********"
type input "**********"
type input "*****"
type input "**********"
type input "**"
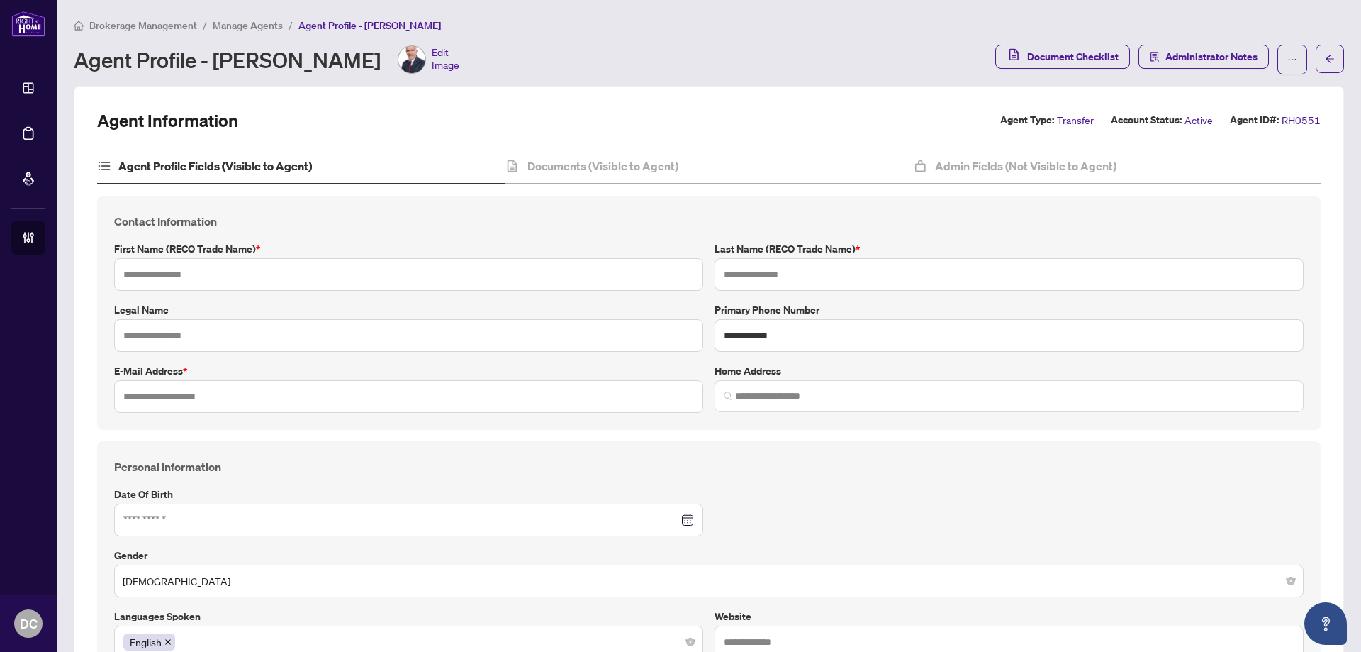
type input "******"
type input "*"
type input "*******"
type input "**********"
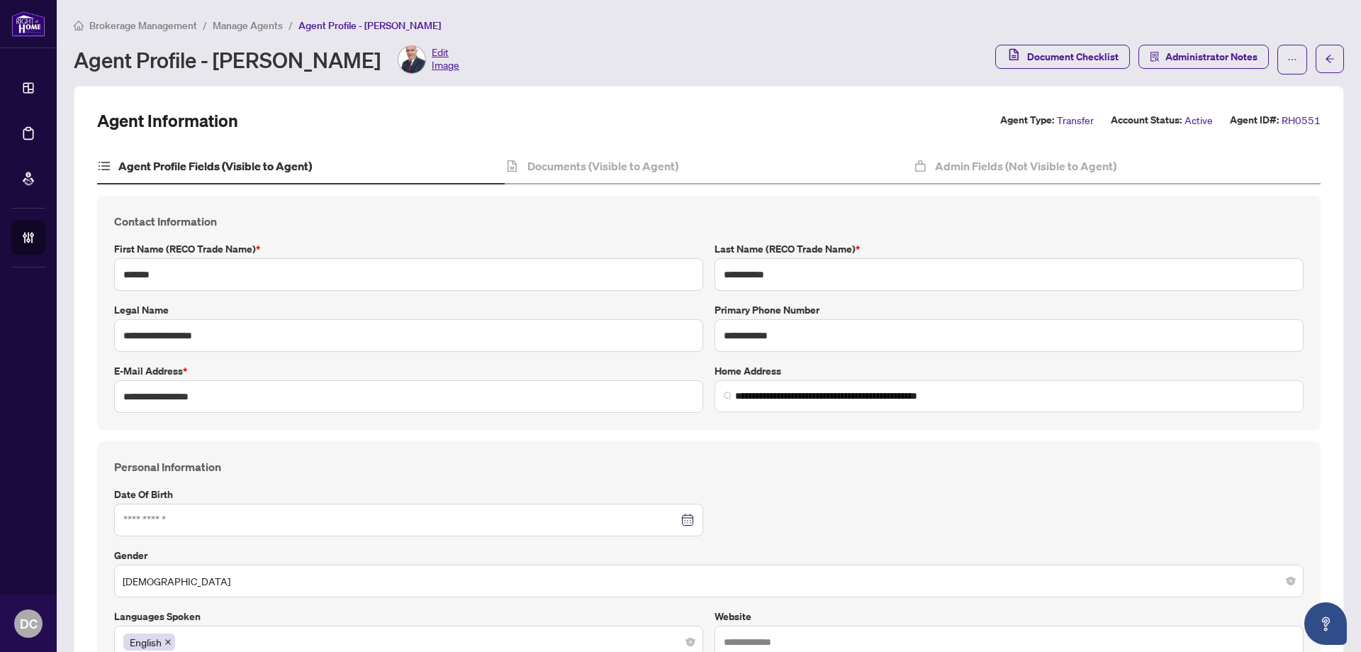
type input "****"
type input "**********"
click at [623, 160] on h4 "Documents (Visible to Agent)" at bounding box center [602, 165] width 151 height 17
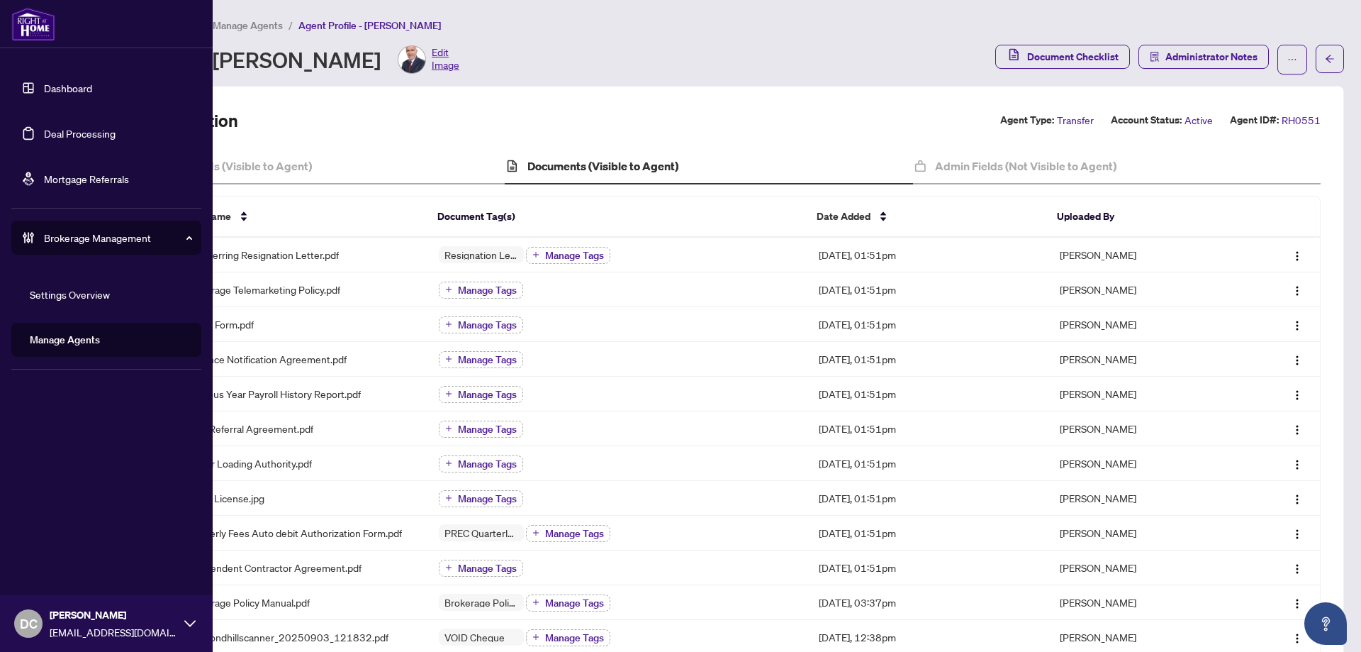
click at [107, 128] on link "Deal Processing" at bounding box center [80, 133] width 72 height 13
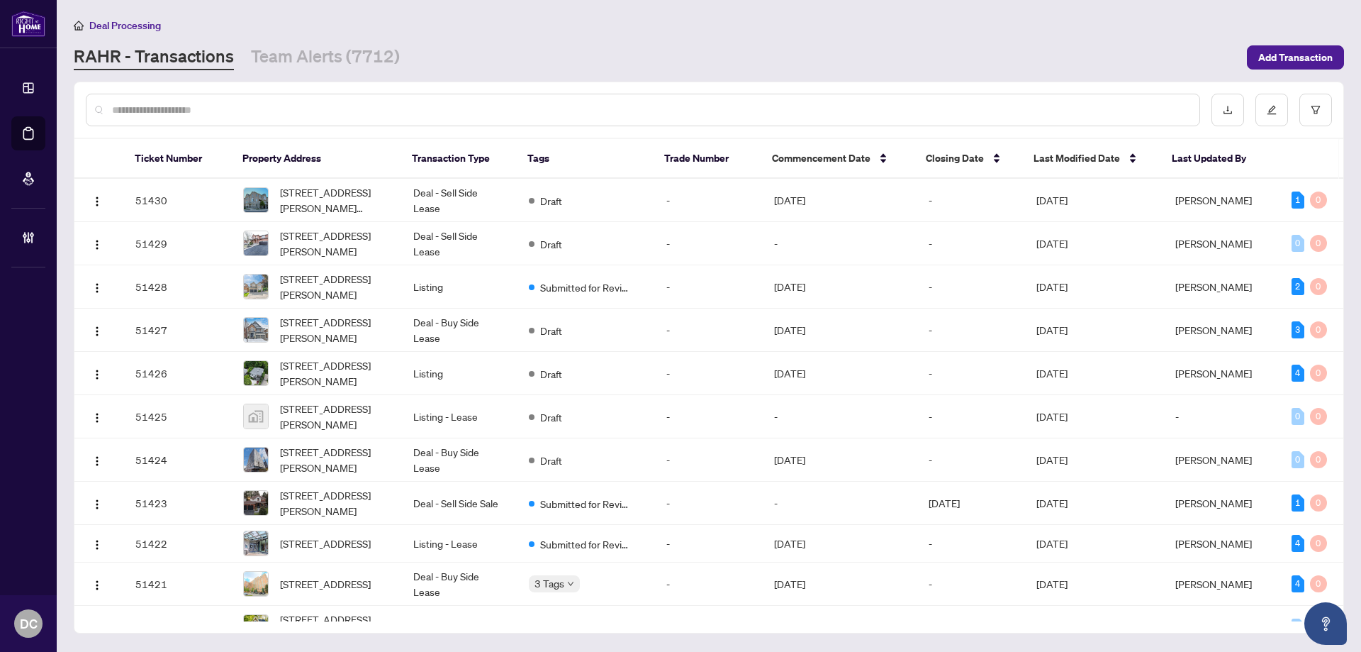
click at [370, 114] on input "text" at bounding box center [650, 110] width 1076 height 16
click at [396, 113] on input "text" at bounding box center [650, 110] width 1076 height 16
paste input "*******"
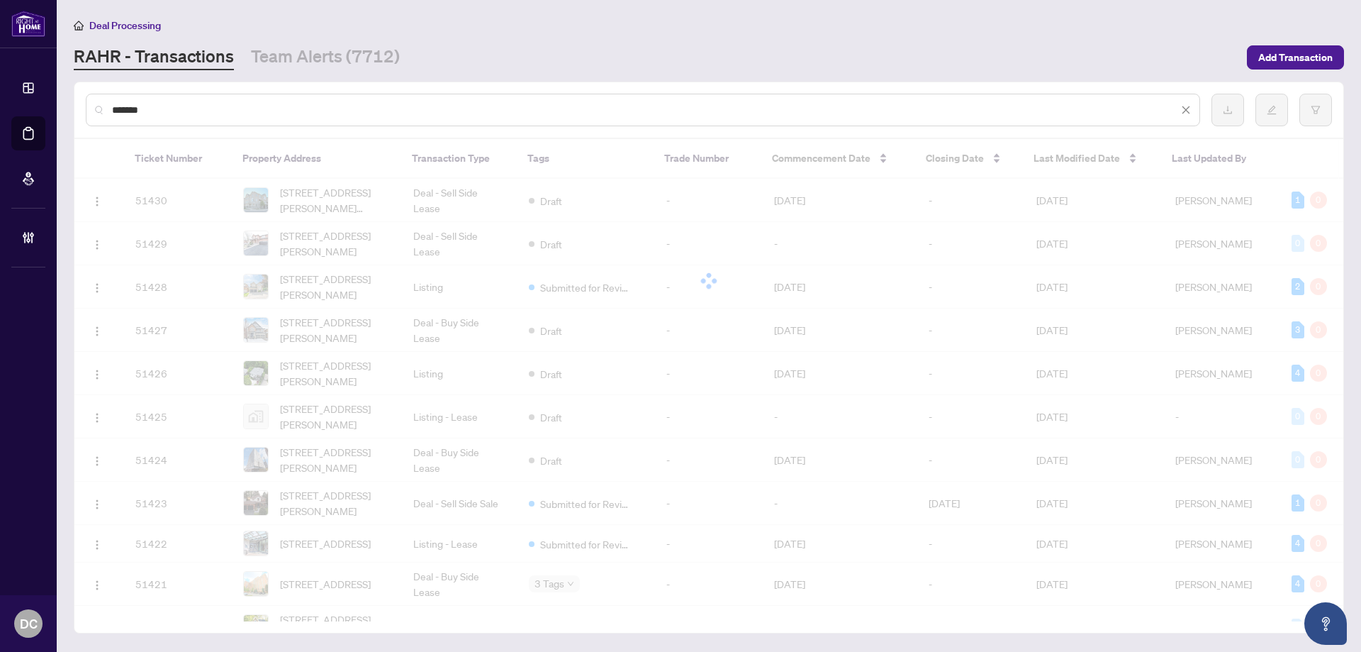
type input "*******"
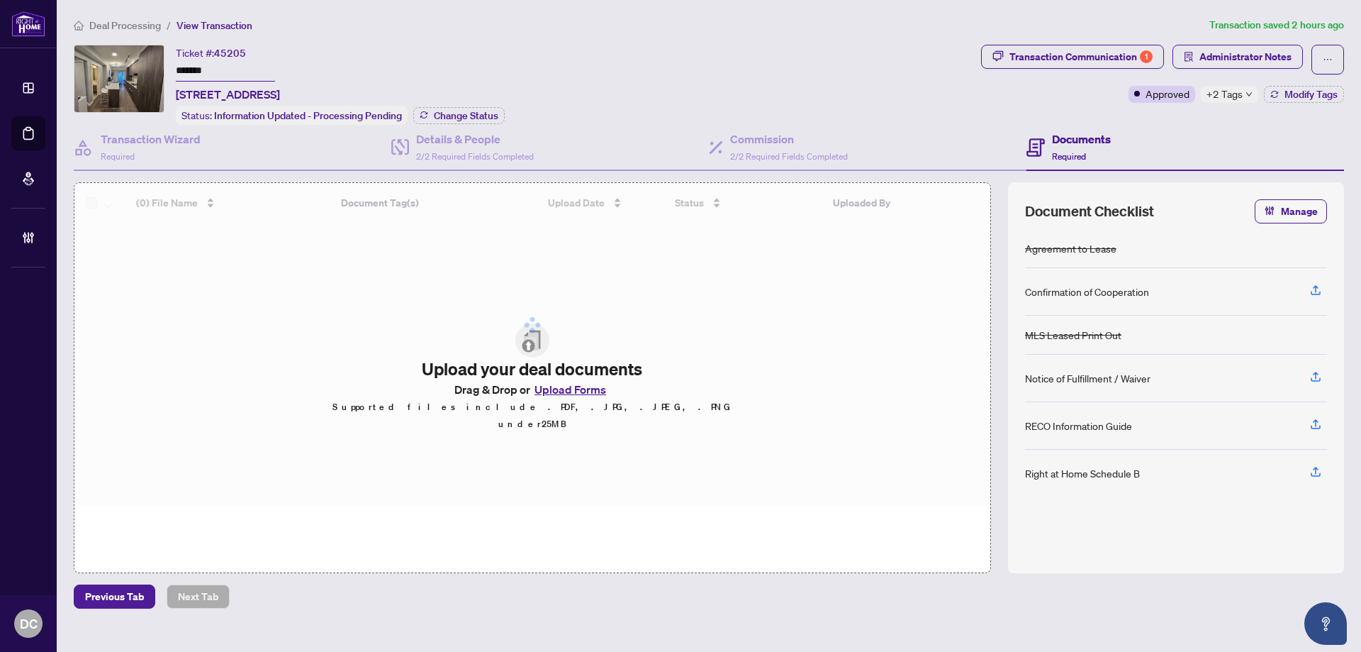
drag, startPoint x: 243, startPoint y: 71, endPoint x: 120, endPoint y: 58, distance: 124.0
click at [120, 58] on div "Ticket #: 45205 ******* 1412-1 Yorkville Ave, Toronto, Ontario M4W 0B1, Canada …" at bounding box center [525, 85] width 902 height 80
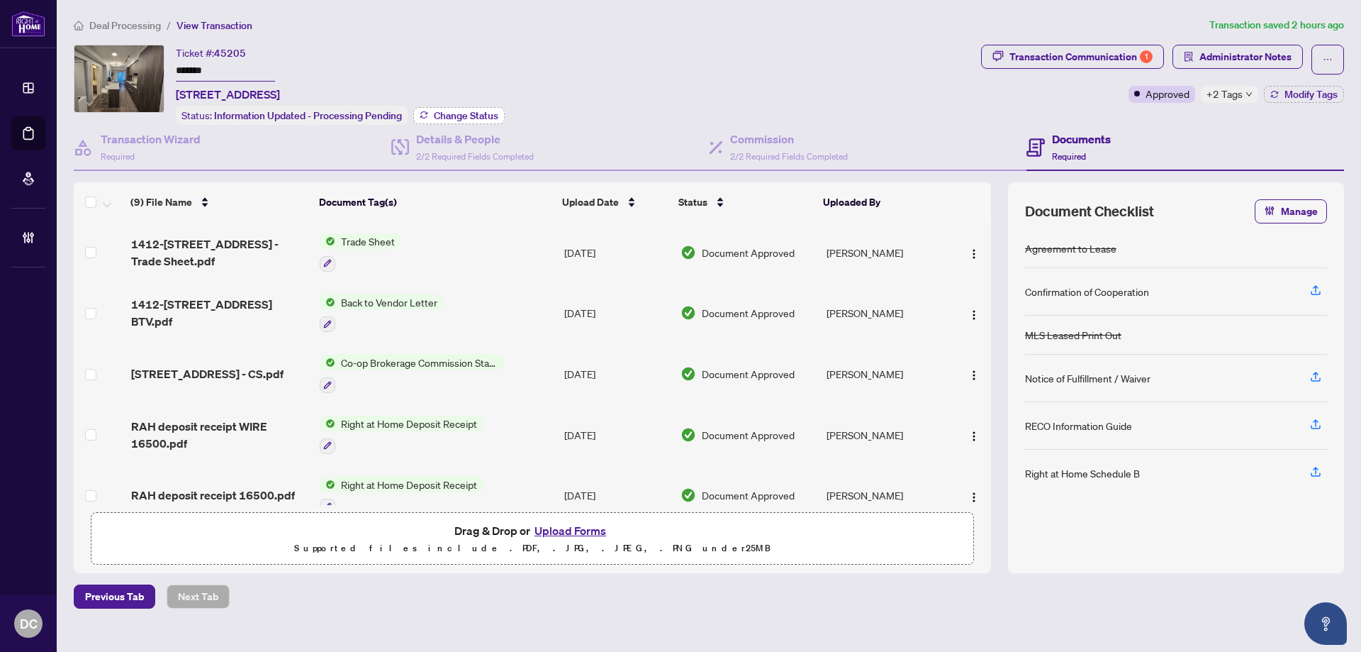
click at [490, 113] on span "Change Status" at bounding box center [466, 116] width 65 height 10
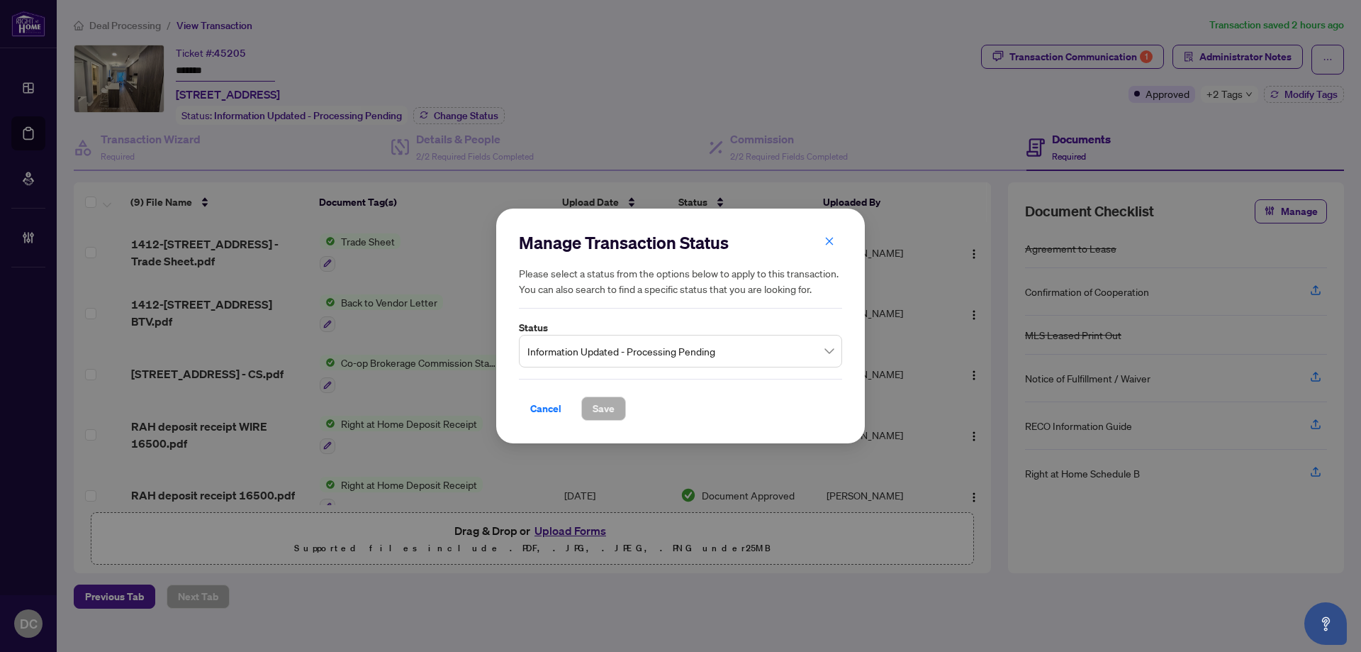
click at [662, 350] on span "Information Updated - Processing Pending" at bounding box center [680, 350] width 306 height 27
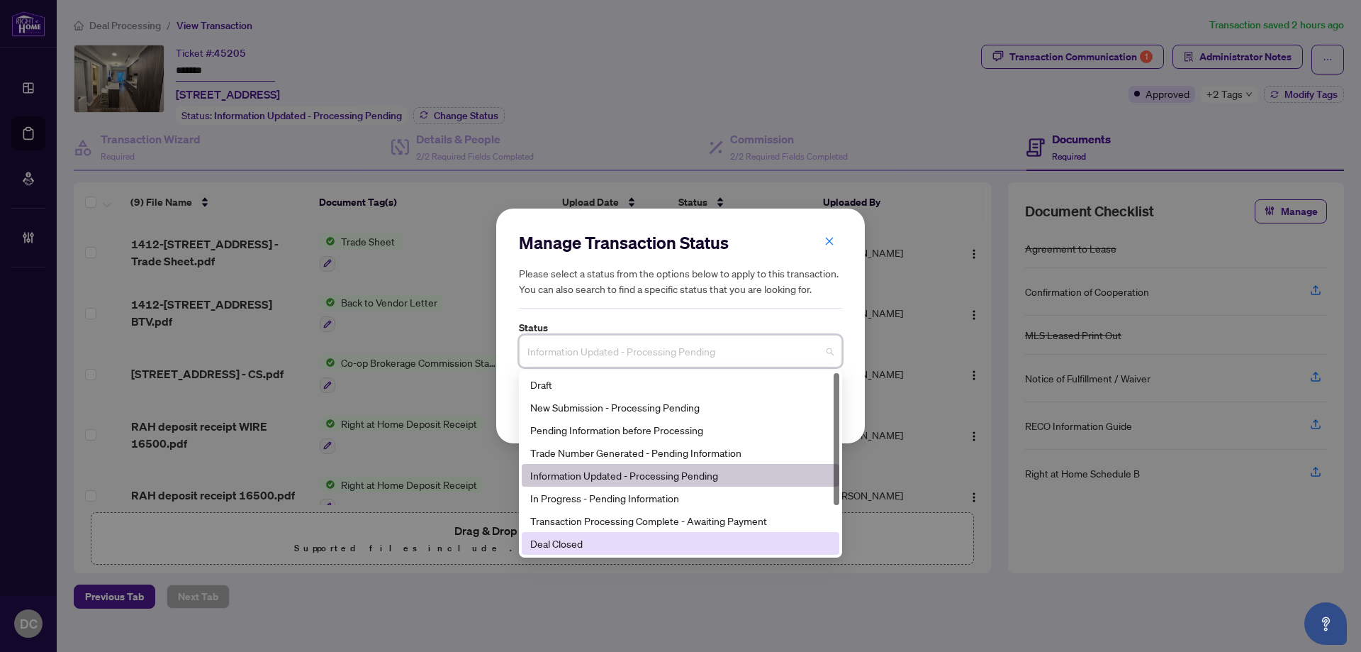
click at [571, 540] on div "Deal Closed" at bounding box center [680, 543] width 301 height 16
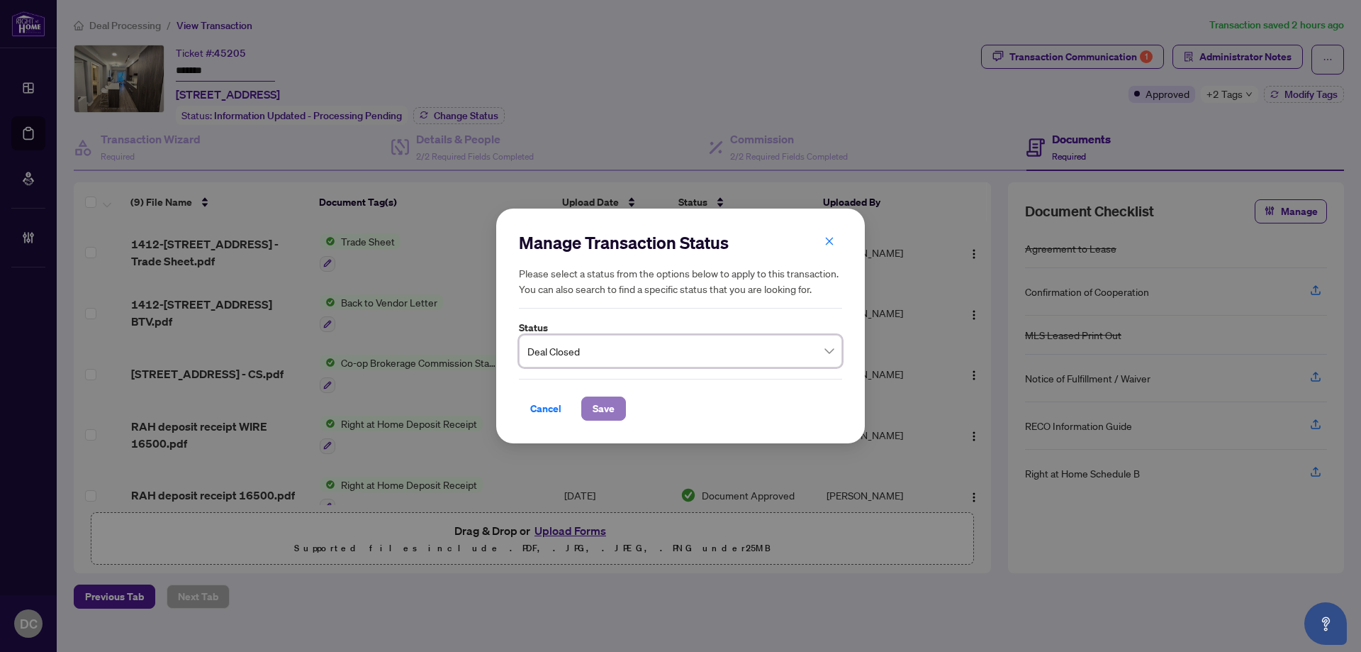
click at [610, 412] on span "Save" at bounding box center [604, 408] width 22 height 23
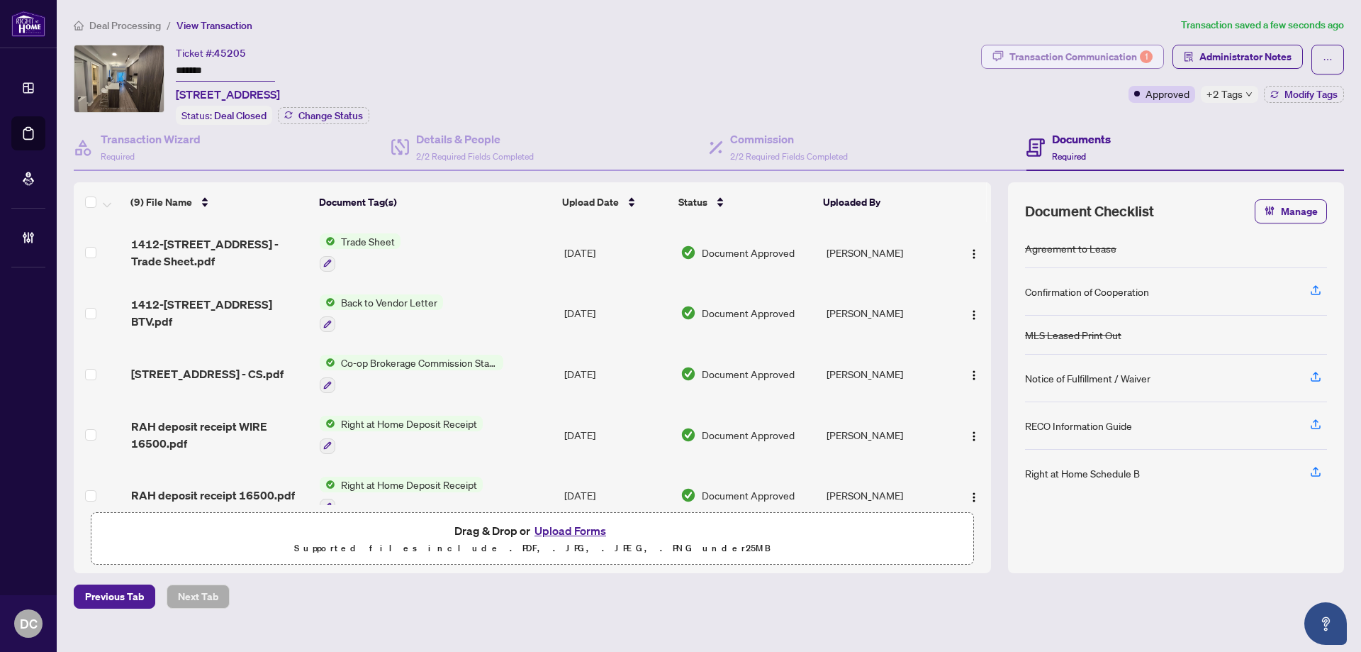
click at [1127, 51] on div "Transaction Communication 1" at bounding box center [1081, 56] width 143 height 23
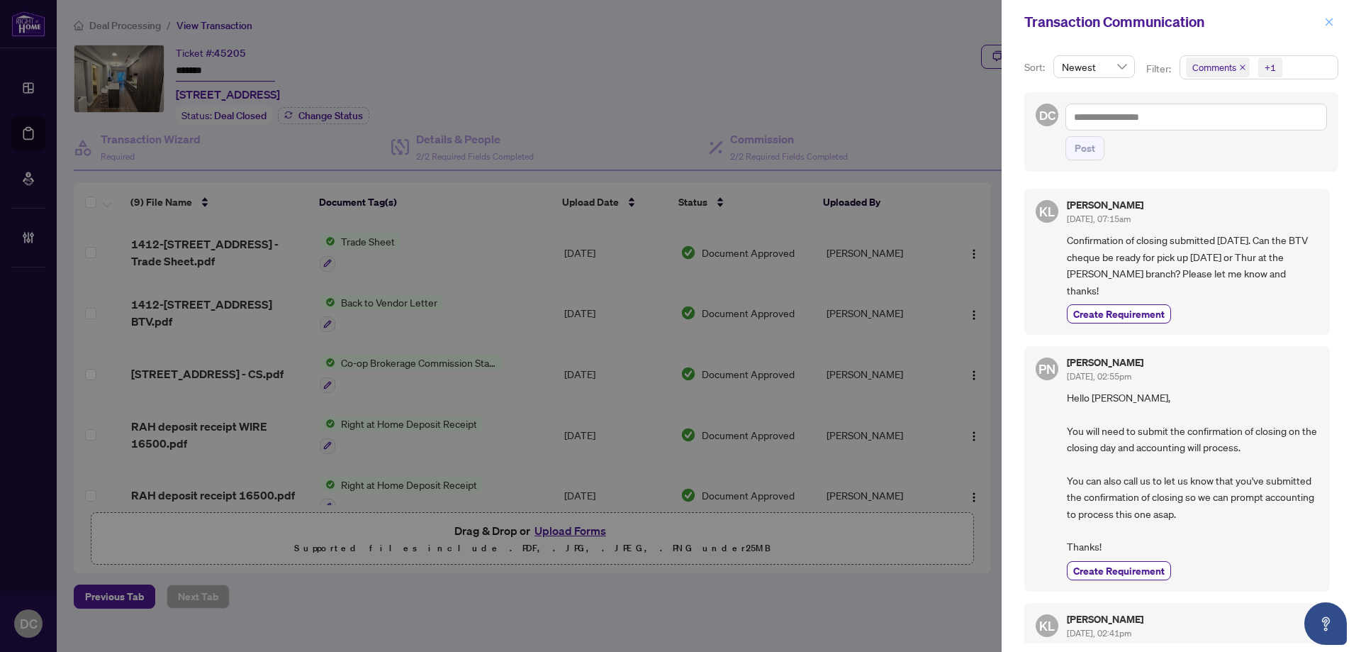
click at [1331, 18] on span "button" at bounding box center [1329, 22] width 10 height 23
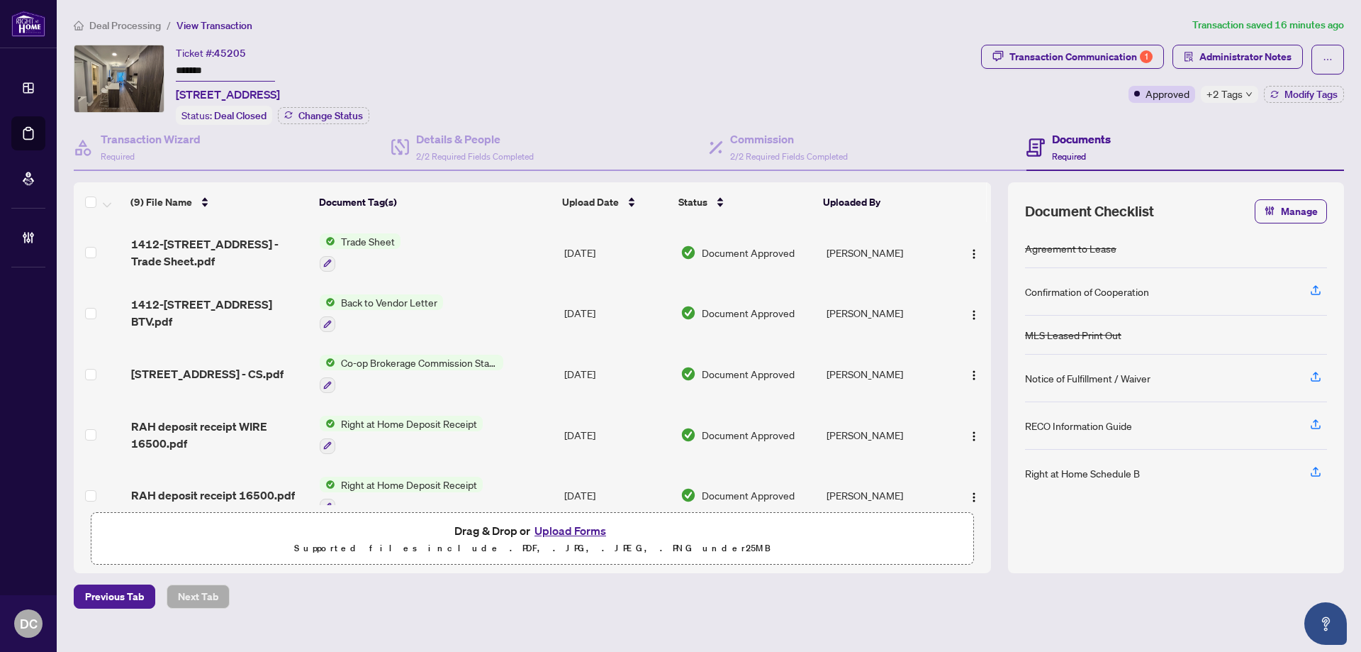
drag, startPoint x: 228, startPoint y: 67, endPoint x: 130, endPoint y: 70, distance: 97.2
click at [130, 70] on div "Ticket #: 45205 ******* 1412-1 Yorkville Ave, Toronto, Ontario M4W 0B1, Canada …" at bounding box center [525, 85] width 902 height 80
drag, startPoint x: 526, startPoint y: 376, endPoint x: 28, endPoint y: 325, distance: 500.3
click at [526, 376] on td "Co-op Brokerage Commission Statement" at bounding box center [436, 373] width 245 height 61
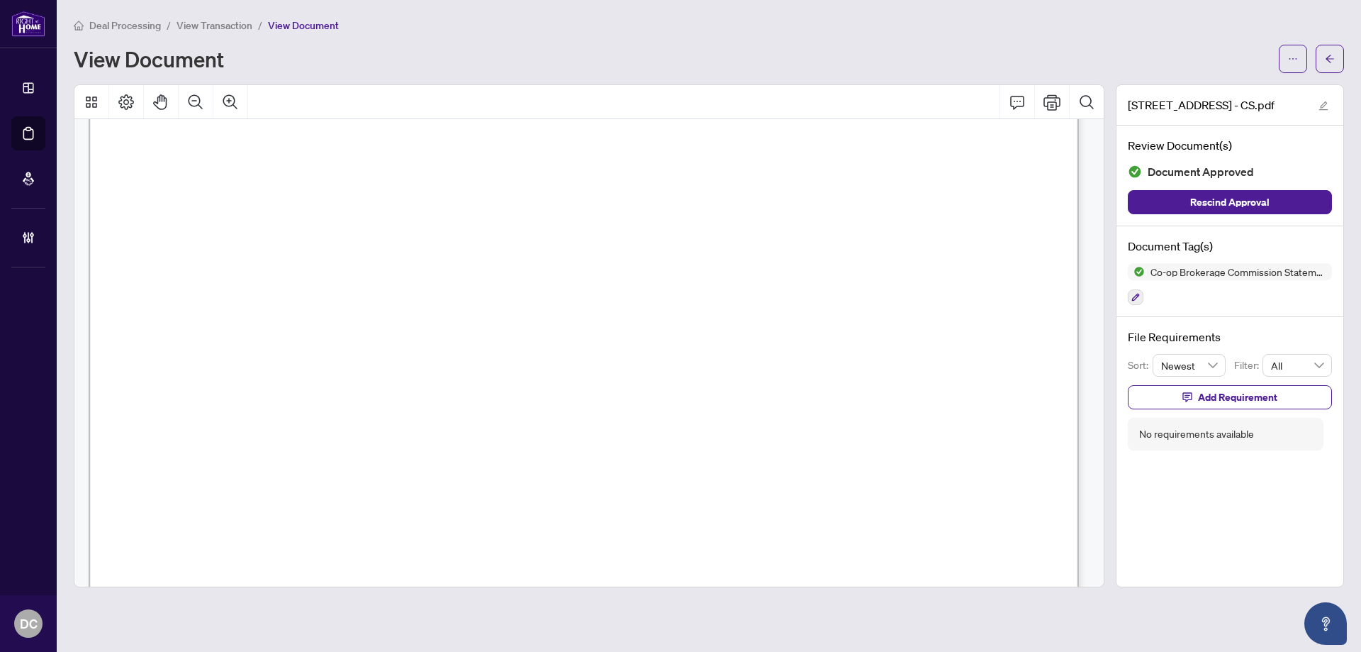
scroll to position [496, 0]
click at [1341, 58] on button "button" at bounding box center [1330, 59] width 28 height 28
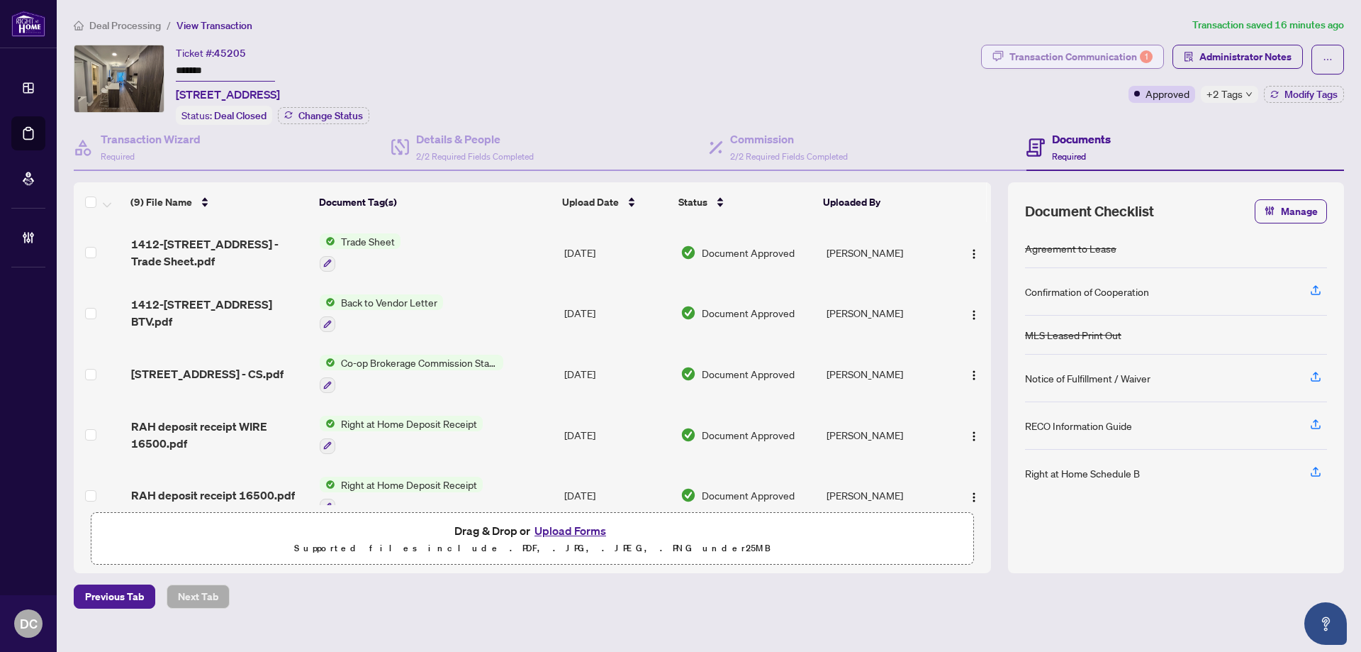
click at [1122, 48] on div "Transaction Communication 1" at bounding box center [1081, 56] width 143 height 23
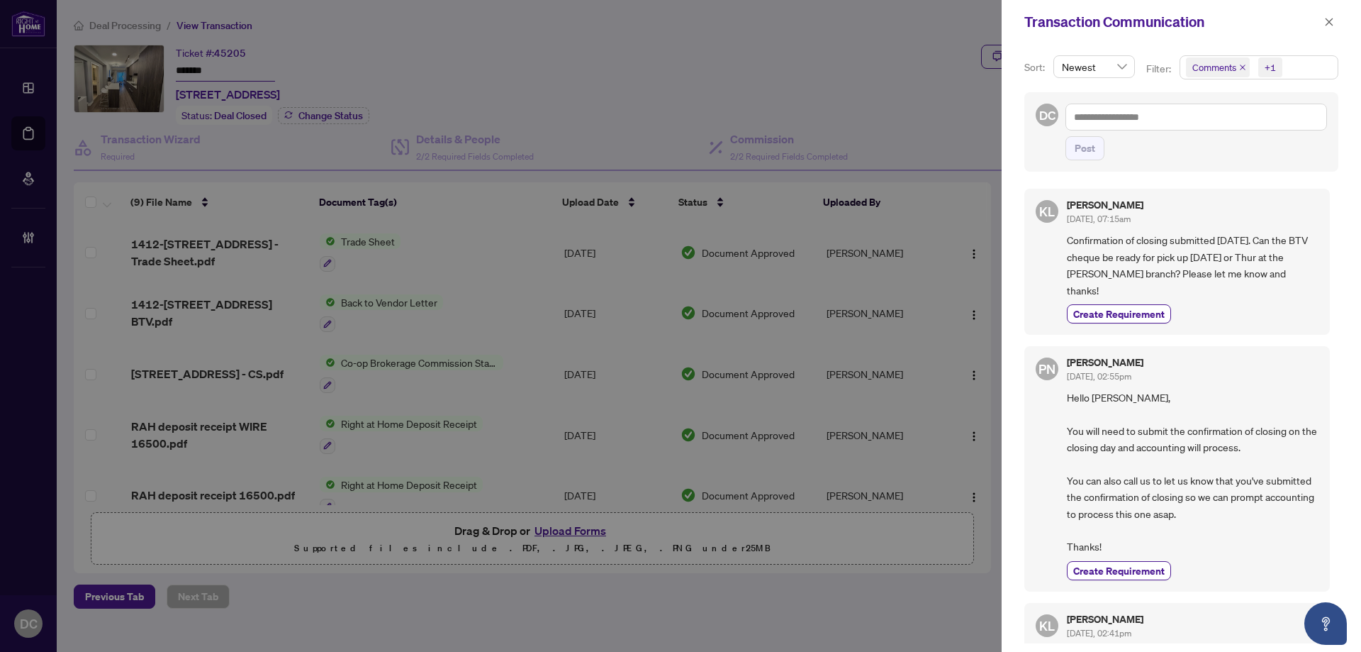
click at [1304, 65] on span "Comments +1" at bounding box center [1258, 67] width 157 height 23
click at [1249, 128] on span "Comments" at bounding box center [1232, 126] width 49 height 13
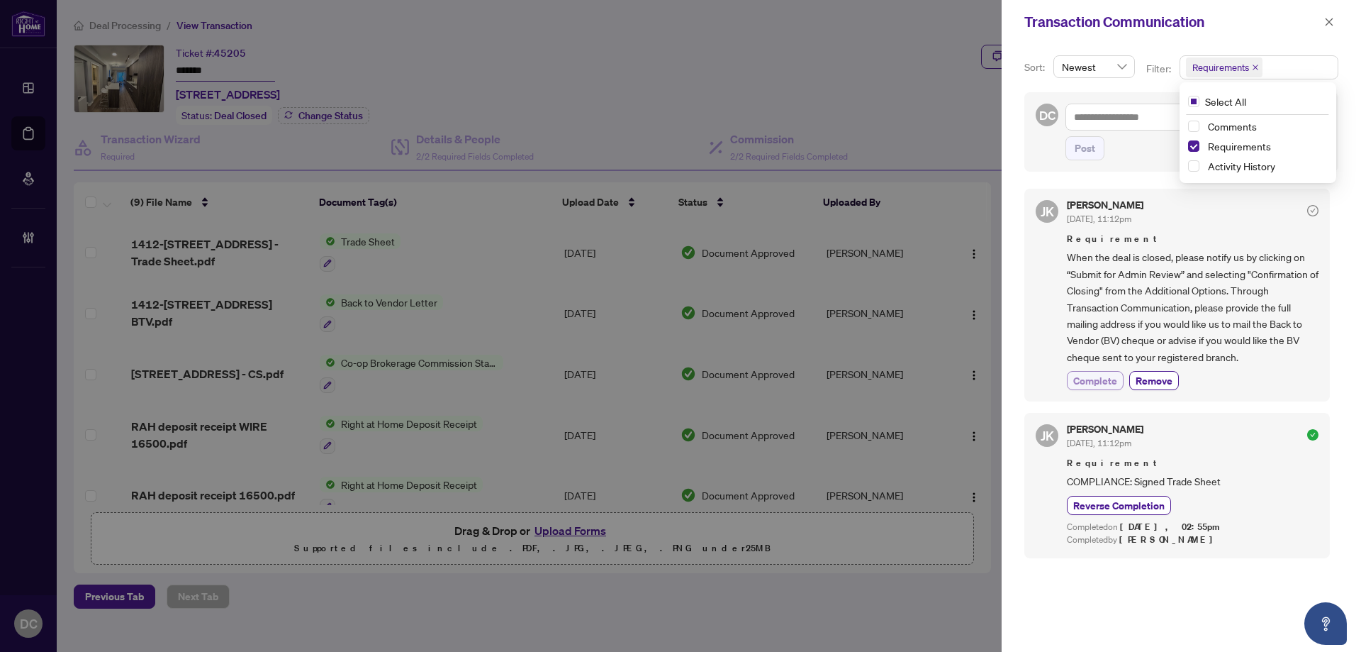
click at [1099, 374] on span "Complete" at bounding box center [1095, 380] width 44 height 15
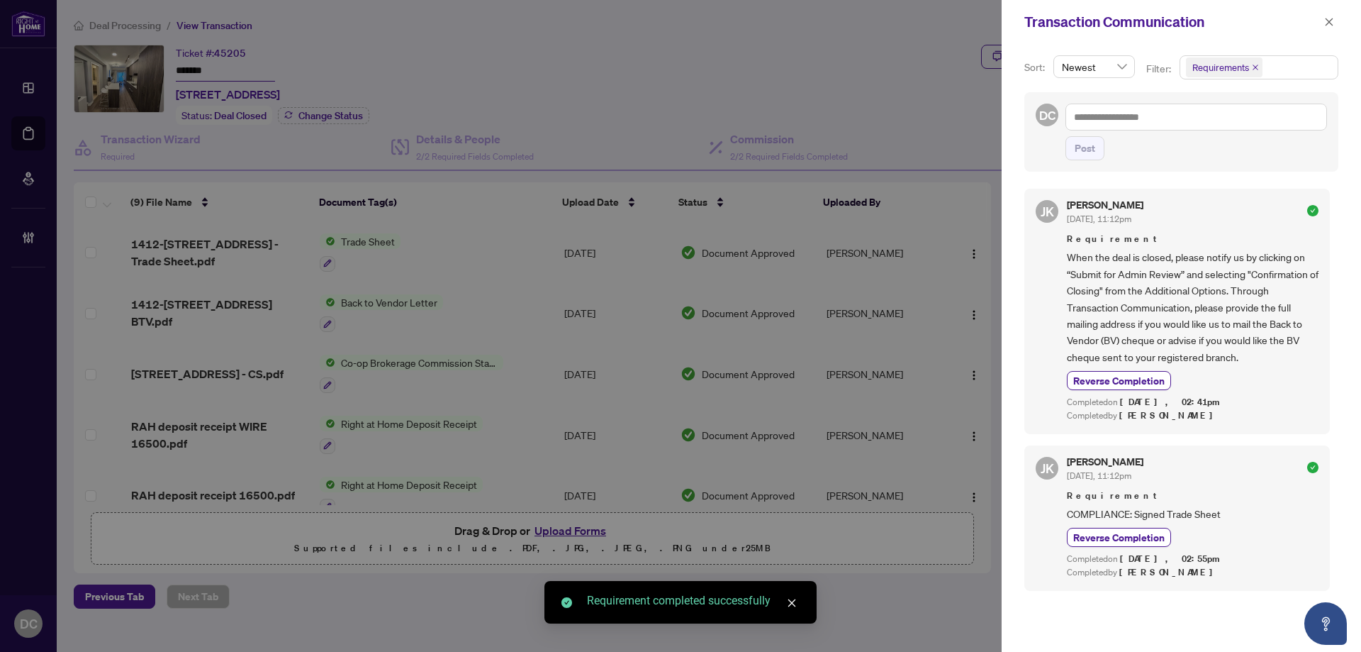
click at [1331, 21] on icon "close" at bounding box center [1330, 22] width 8 height 8
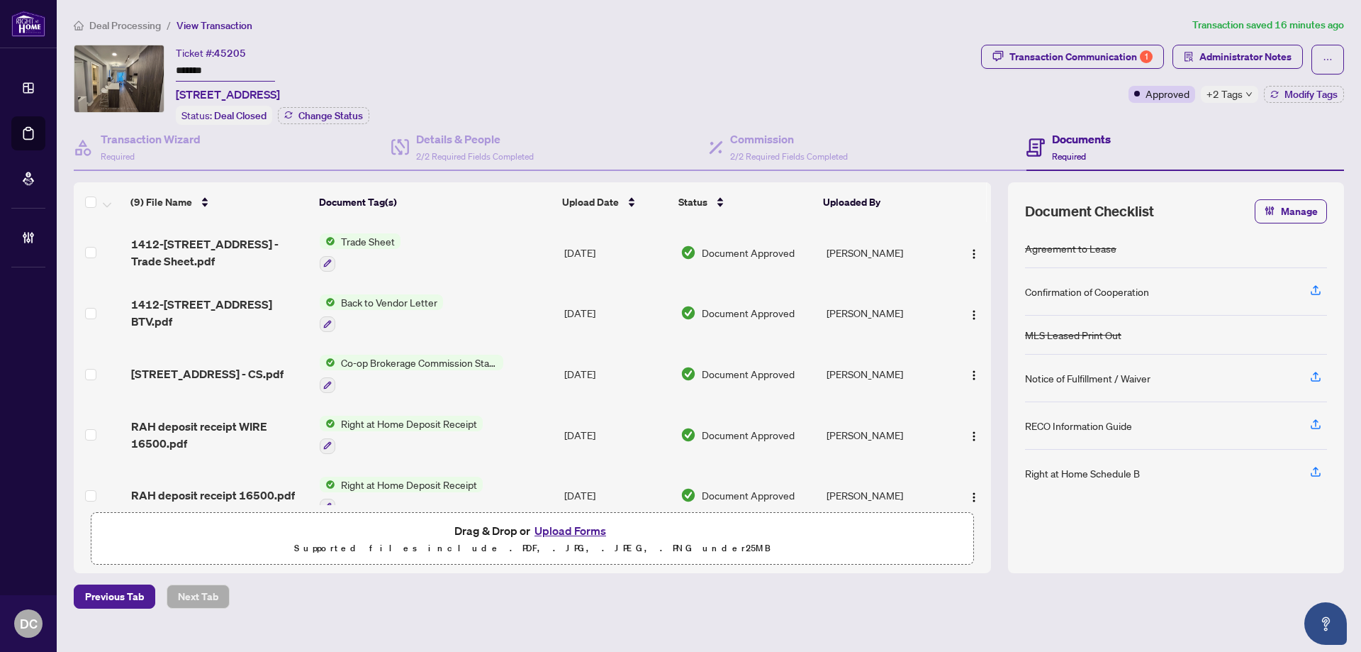
click at [533, 367] on td "Co-op Brokerage Commission Statement" at bounding box center [436, 373] width 245 height 61
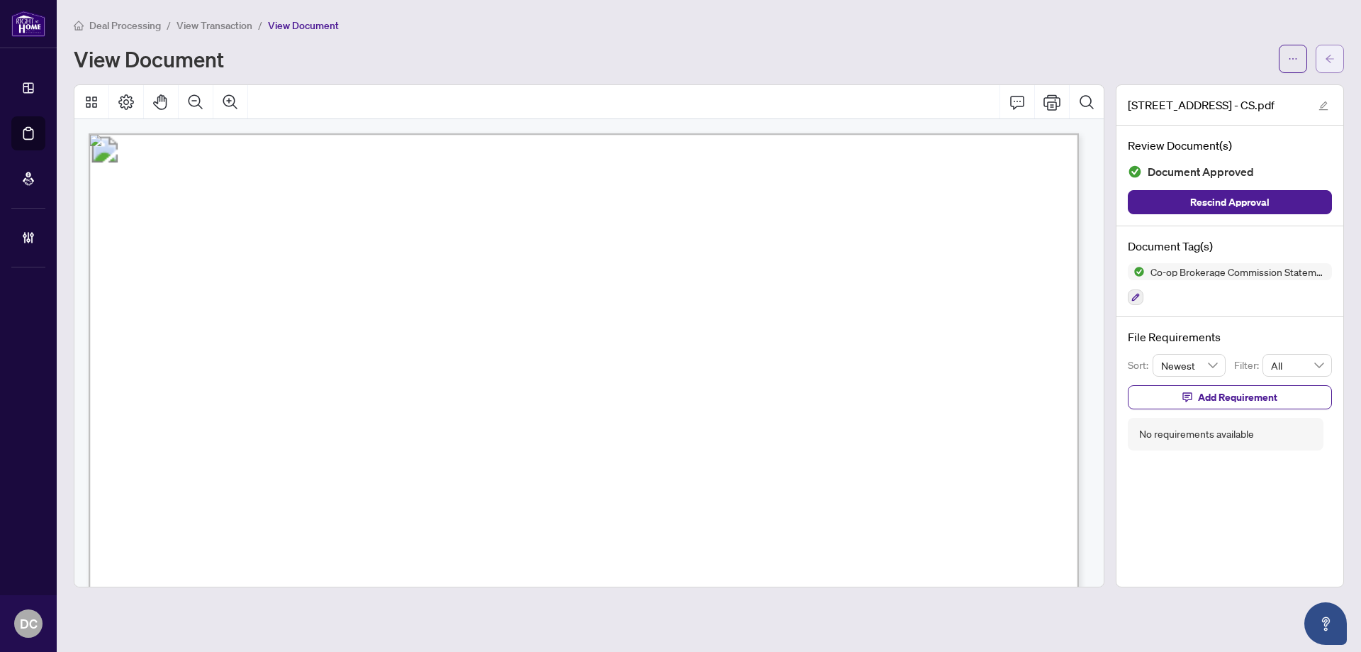
click at [1322, 58] on button "button" at bounding box center [1330, 59] width 28 height 28
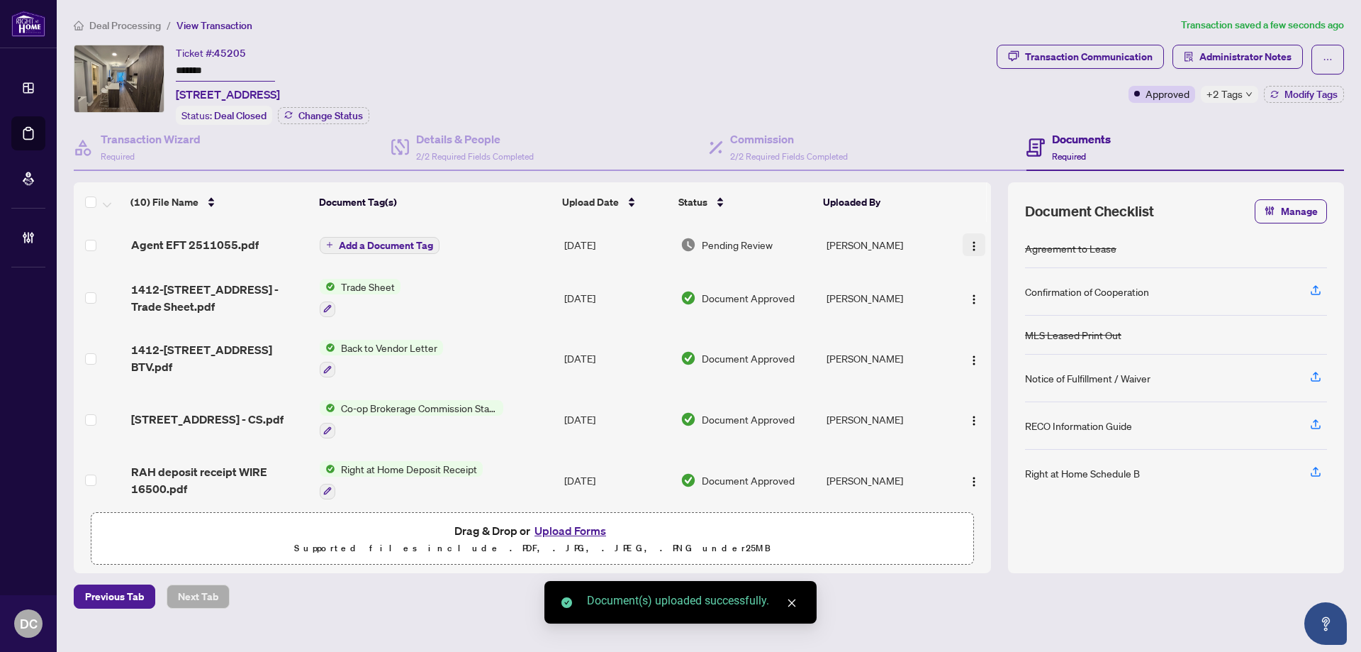
click at [968, 240] on img "button" at bounding box center [973, 245] width 11 height 11
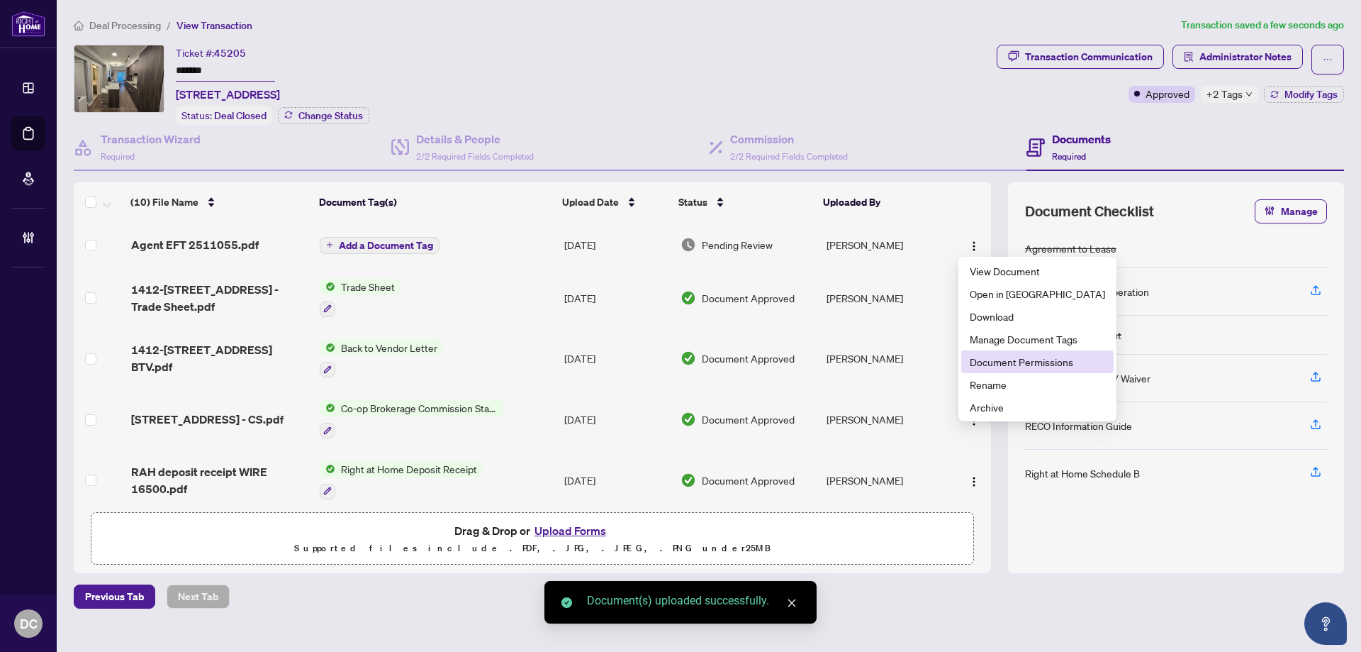
click at [987, 367] on span "Document Permissions" at bounding box center [1037, 362] width 135 height 16
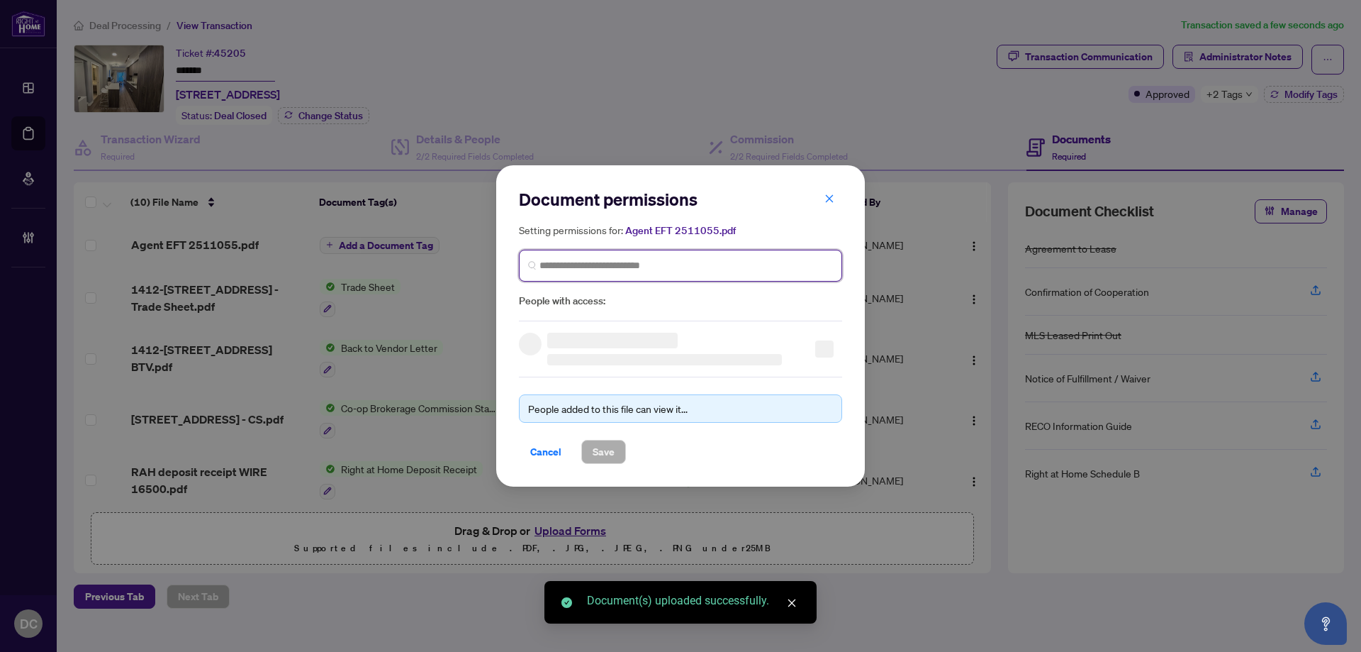
click at [691, 269] on input "search" at bounding box center [687, 265] width 294 height 15
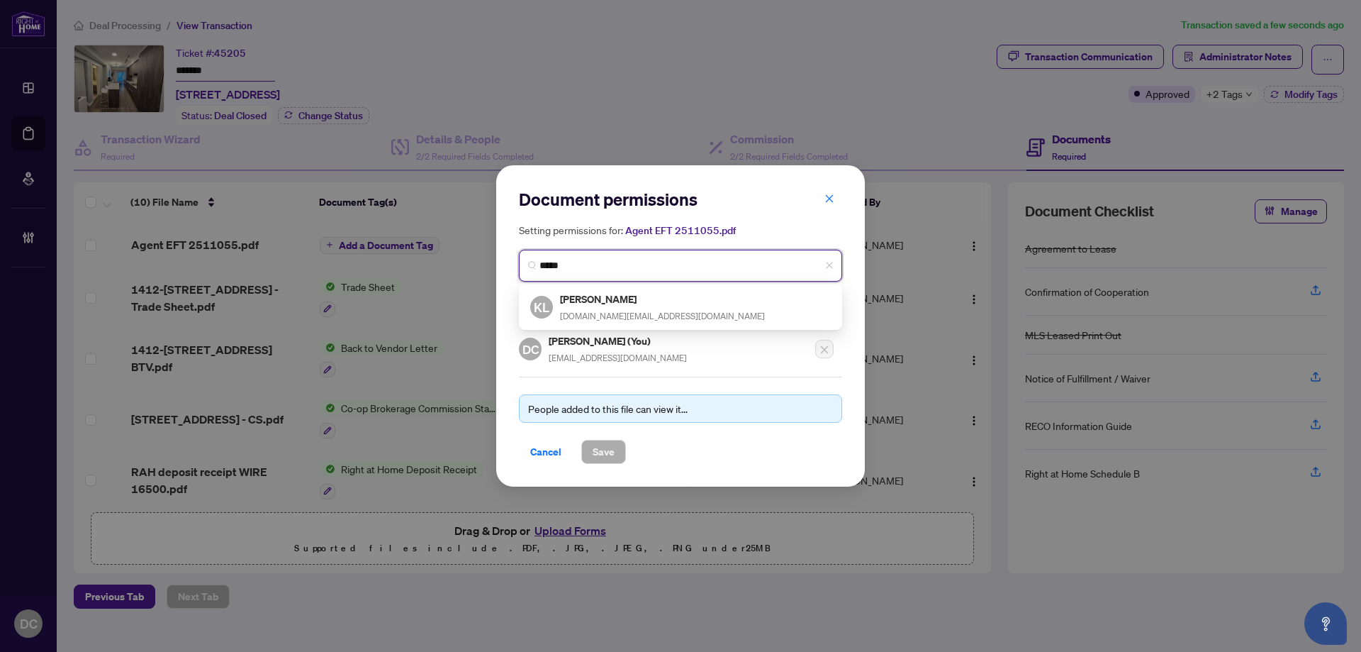
type input "*****"
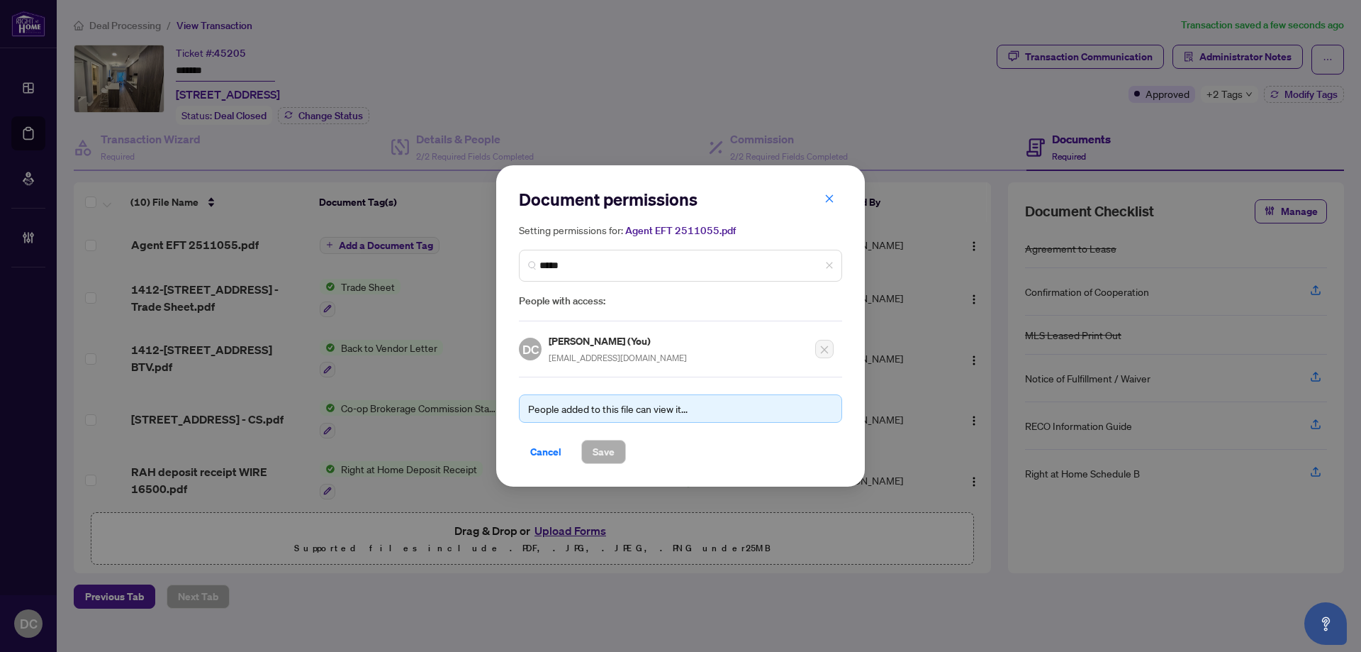
click at [662, 300] on span "People with access:" at bounding box center [680, 301] width 323 height 16
click at [659, 269] on input "*****" at bounding box center [687, 265] width 294 height 15
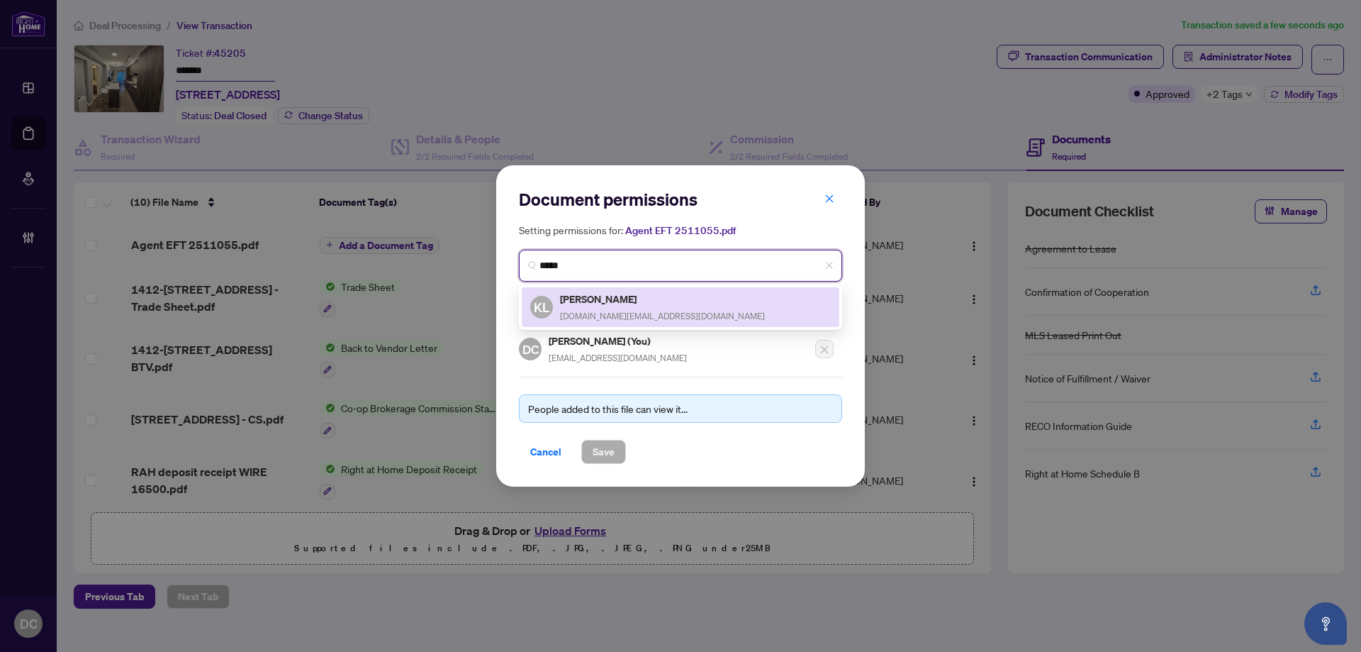
click at [652, 311] on span "kaitlynlee.realestate@gmail.com" at bounding box center [662, 316] width 205 height 11
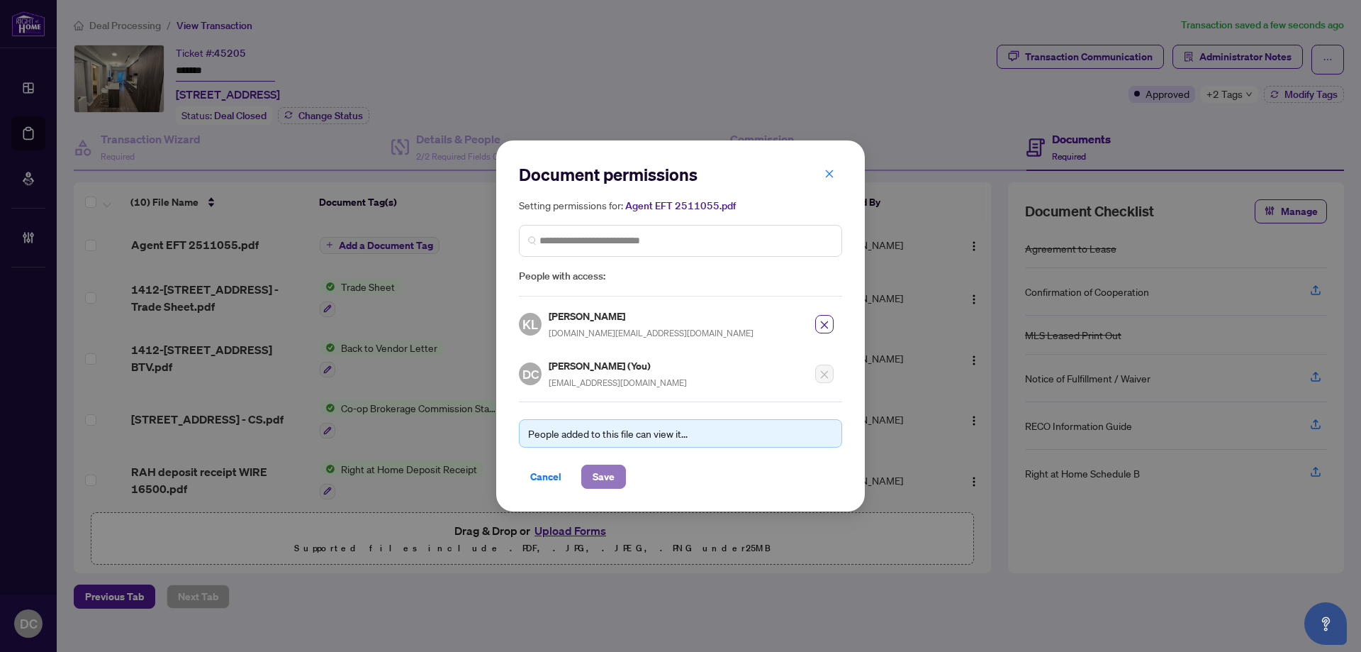
click at [603, 472] on span "Save" at bounding box center [604, 476] width 22 height 23
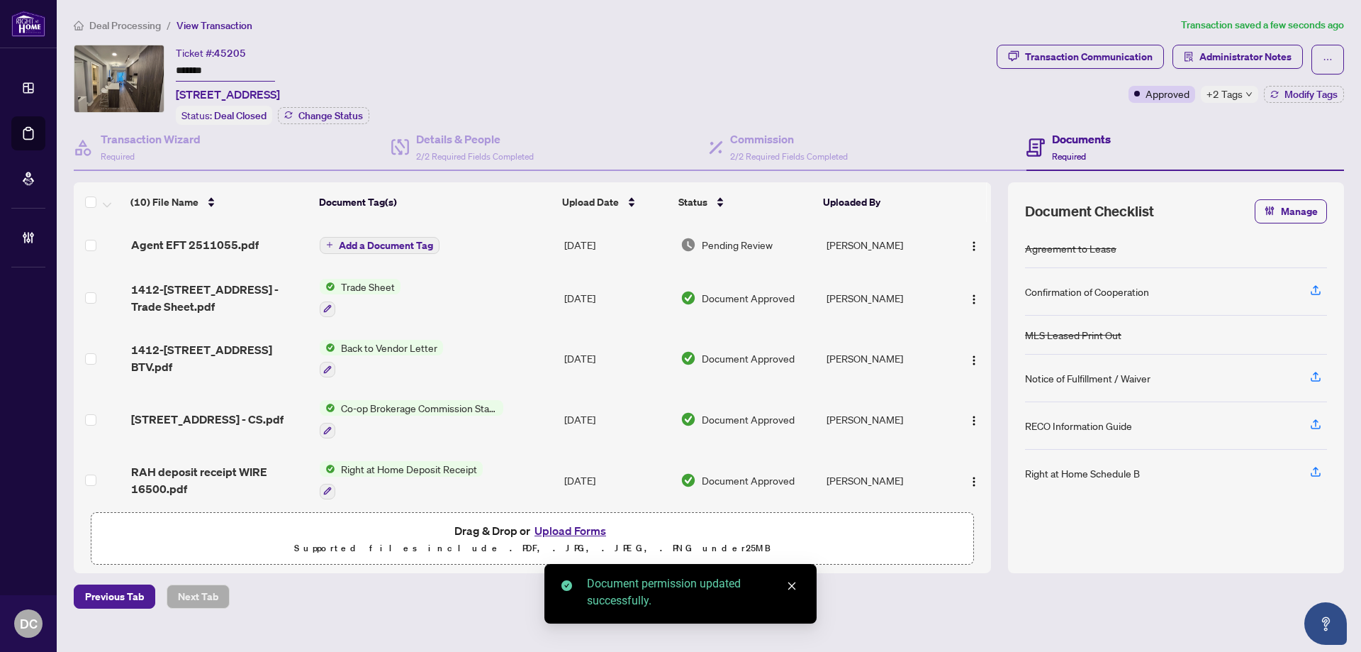
click at [406, 246] on span "Add a Document Tag" at bounding box center [386, 245] width 94 height 10
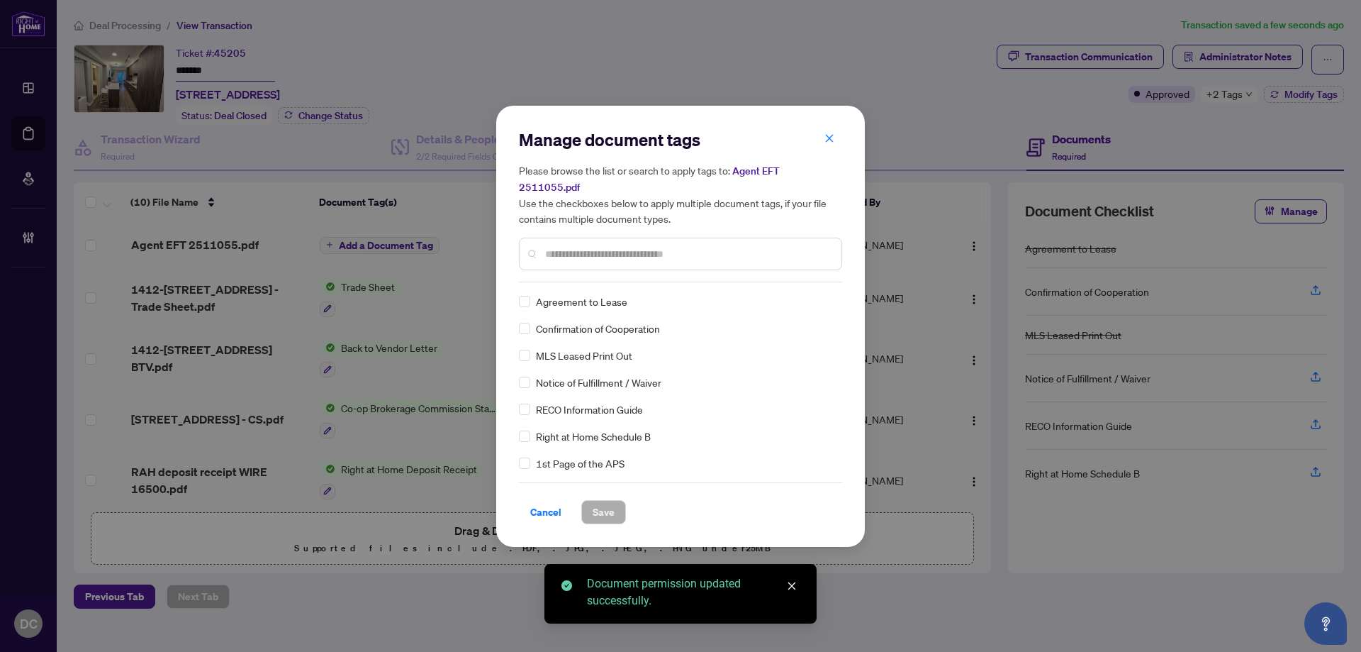
click at [564, 269] on div "Manage document tags Please browse the list or search to apply tags to: Agent E…" at bounding box center [680, 205] width 323 height 154
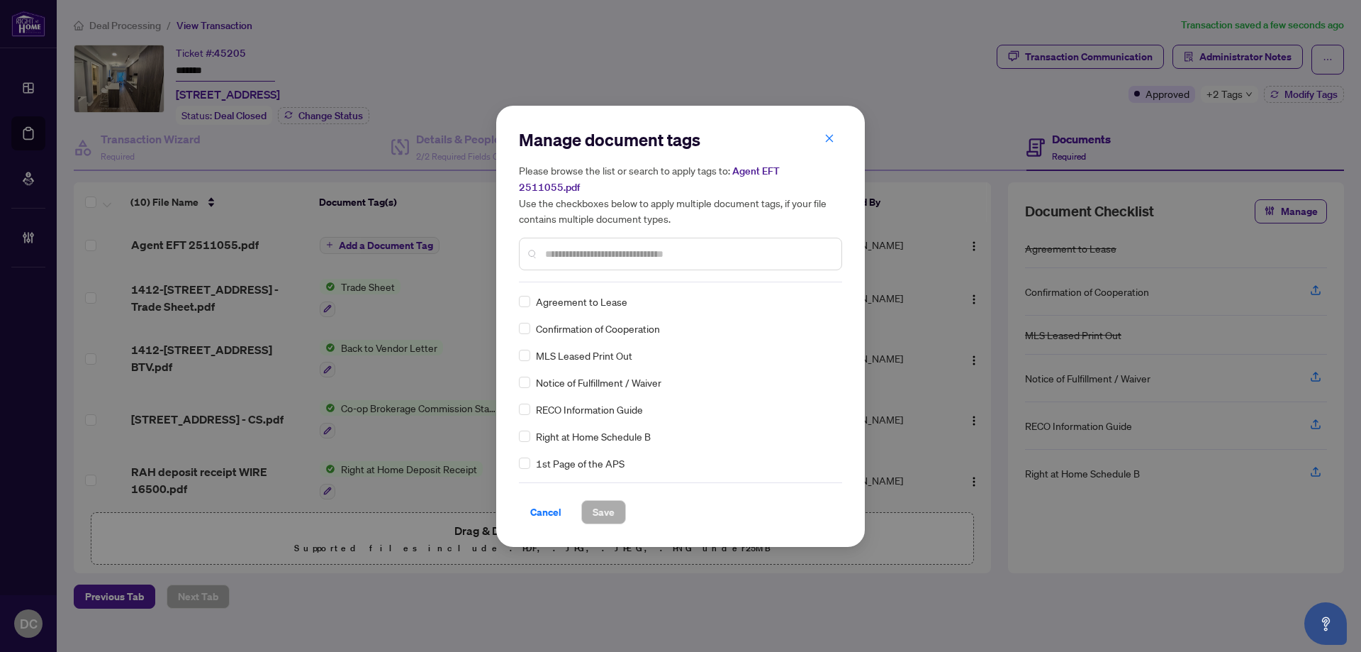
click at [583, 246] on input "text" at bounding box center [687, 254] width 285 height 16
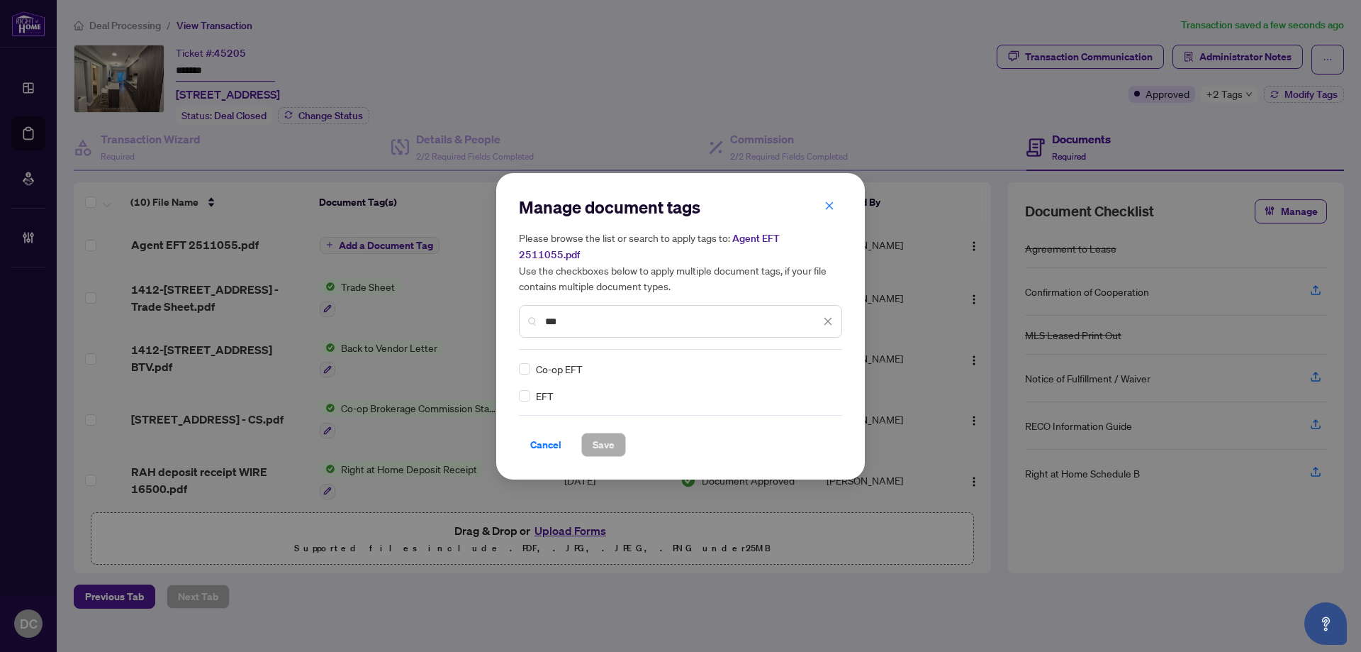
type input "***"
click at [820, 362] on img at bounding box center [813, 369] width 14 height 14
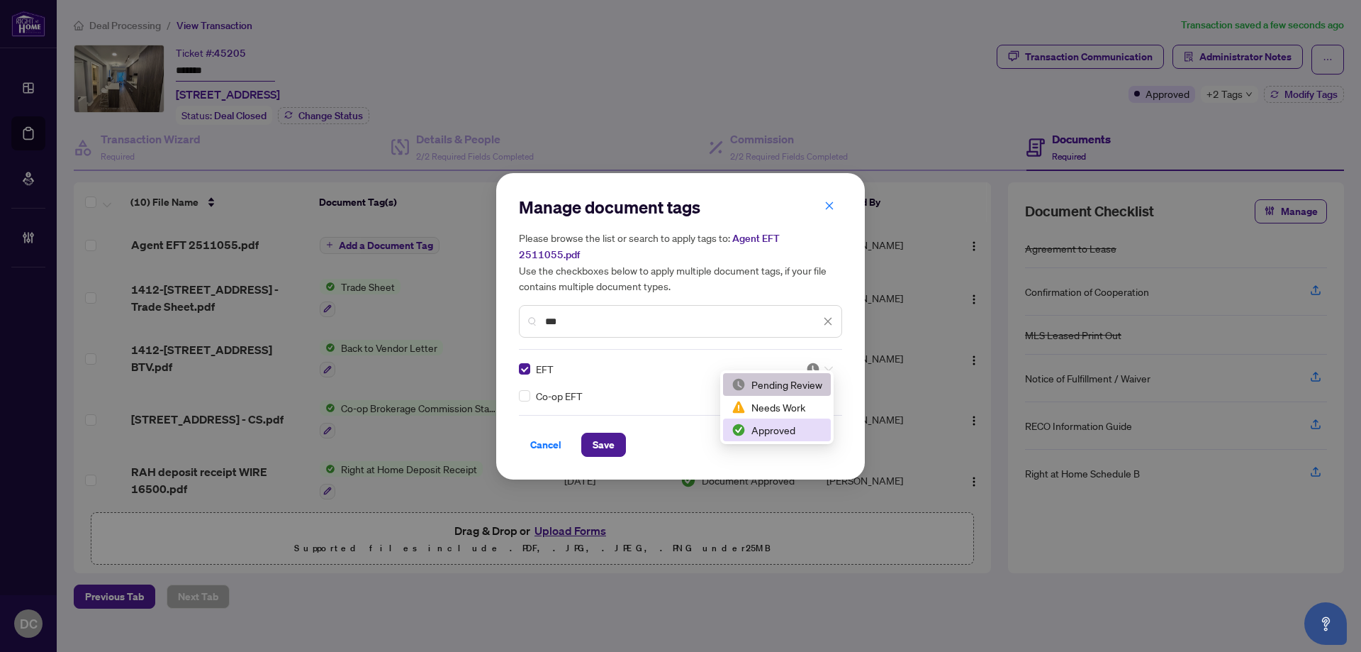
click at [795, 426] on div "Approved" at bounding box center [777, 430] width 91 height 16
click at [613, 433] on span "Save" at bounding box center [604, 444] width 22 height 23
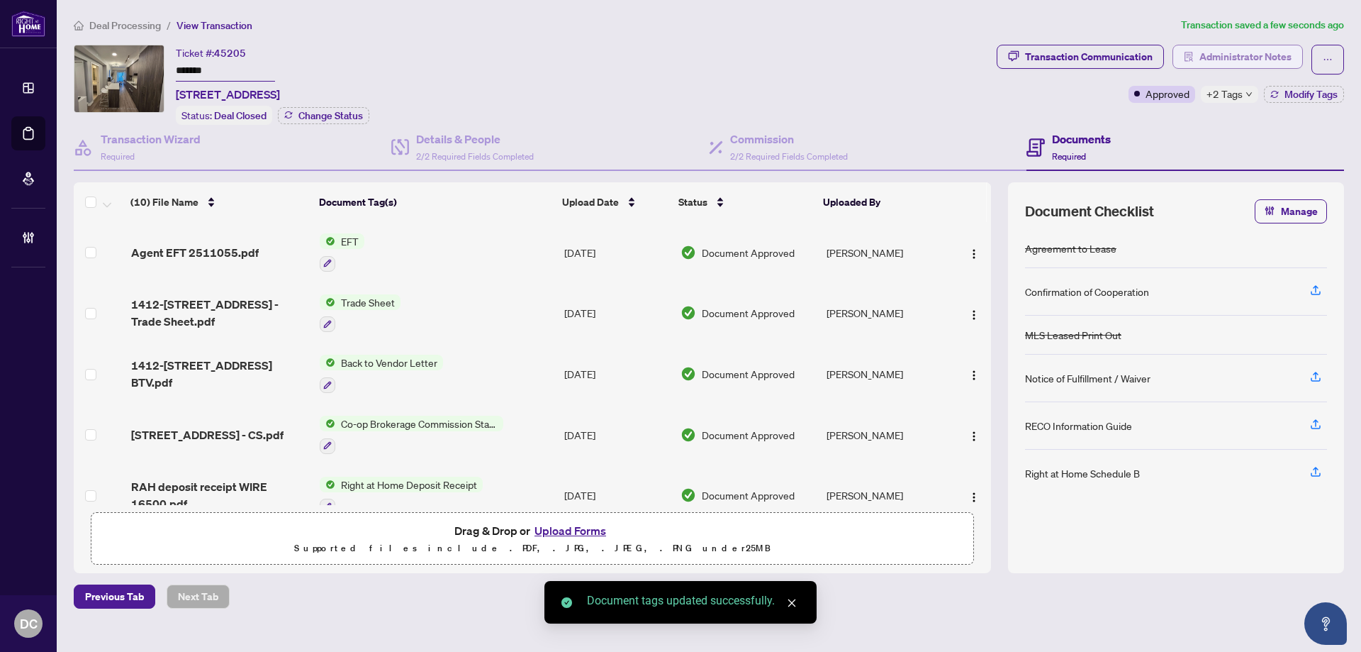
click at [1256, 64] on span "Administrator Notes" at bounding box center [1246, 56] width 92 height 23
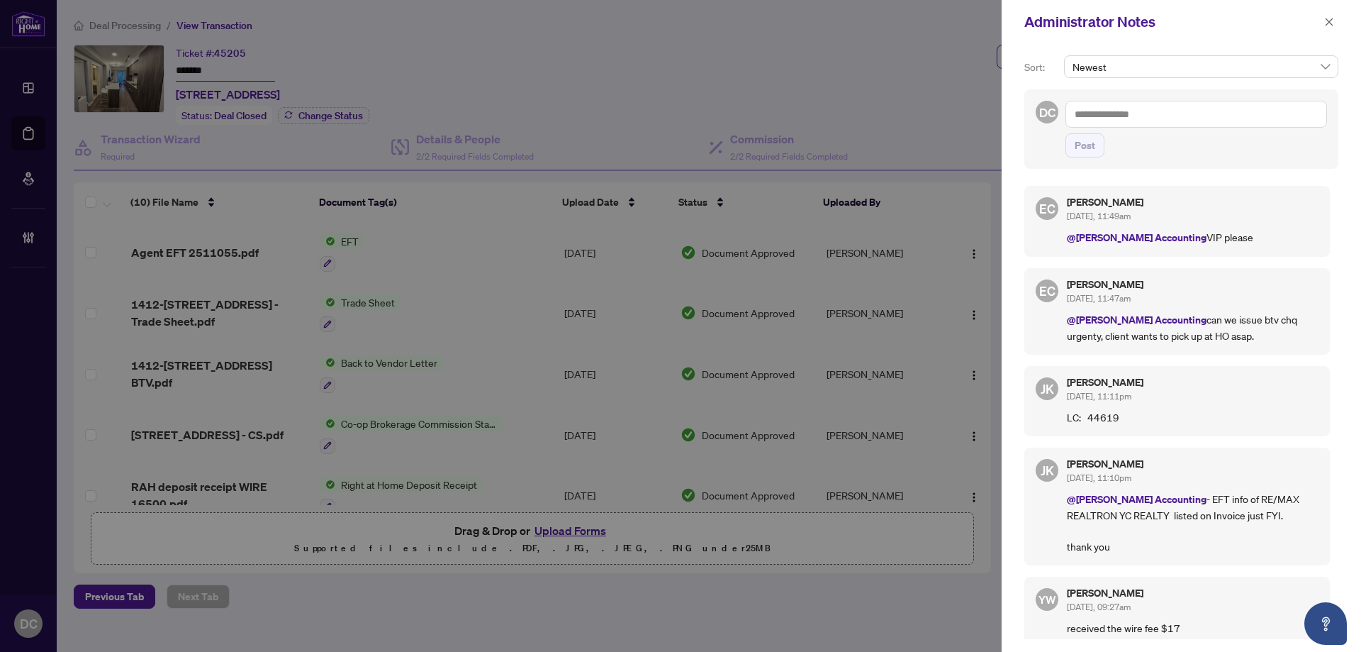
click at [1212, 115] on textarea at bounding box center [1197, 114] width 262 height 27
paste textarea "**********"
type textarea "**********"
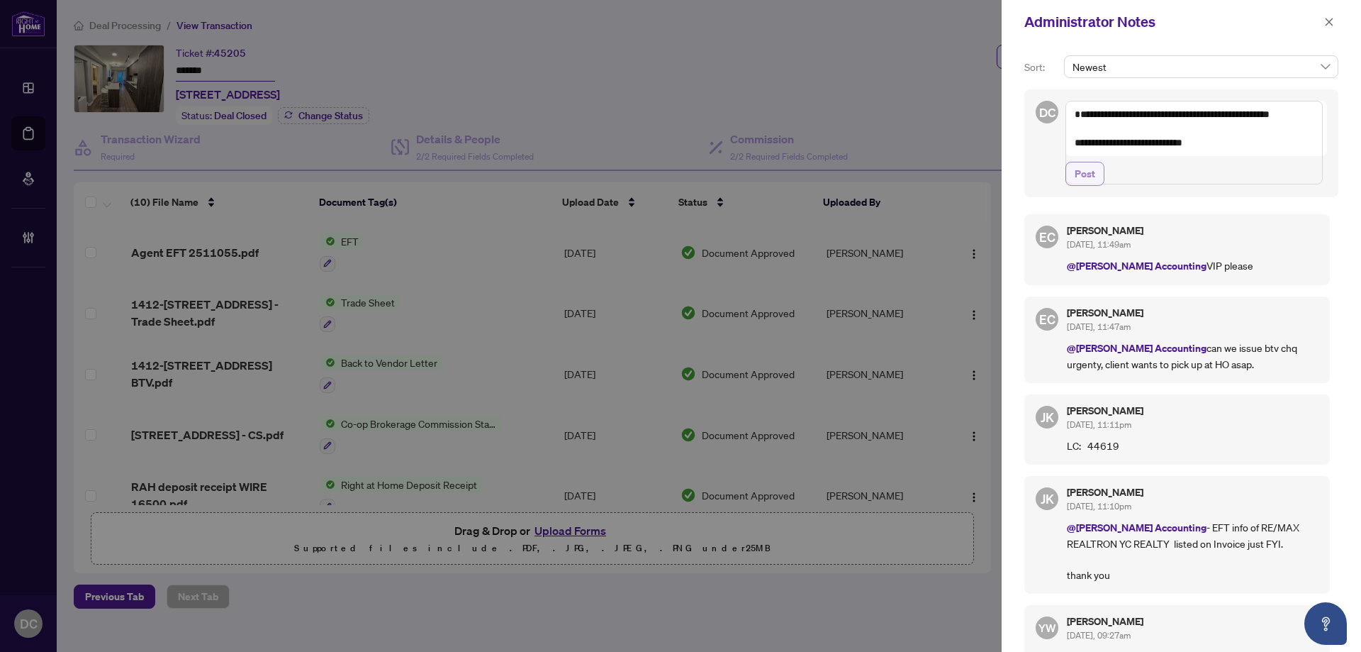
click at [1092, 185] on span "Post" at bounding box center [1085, 173] width 21 height 23
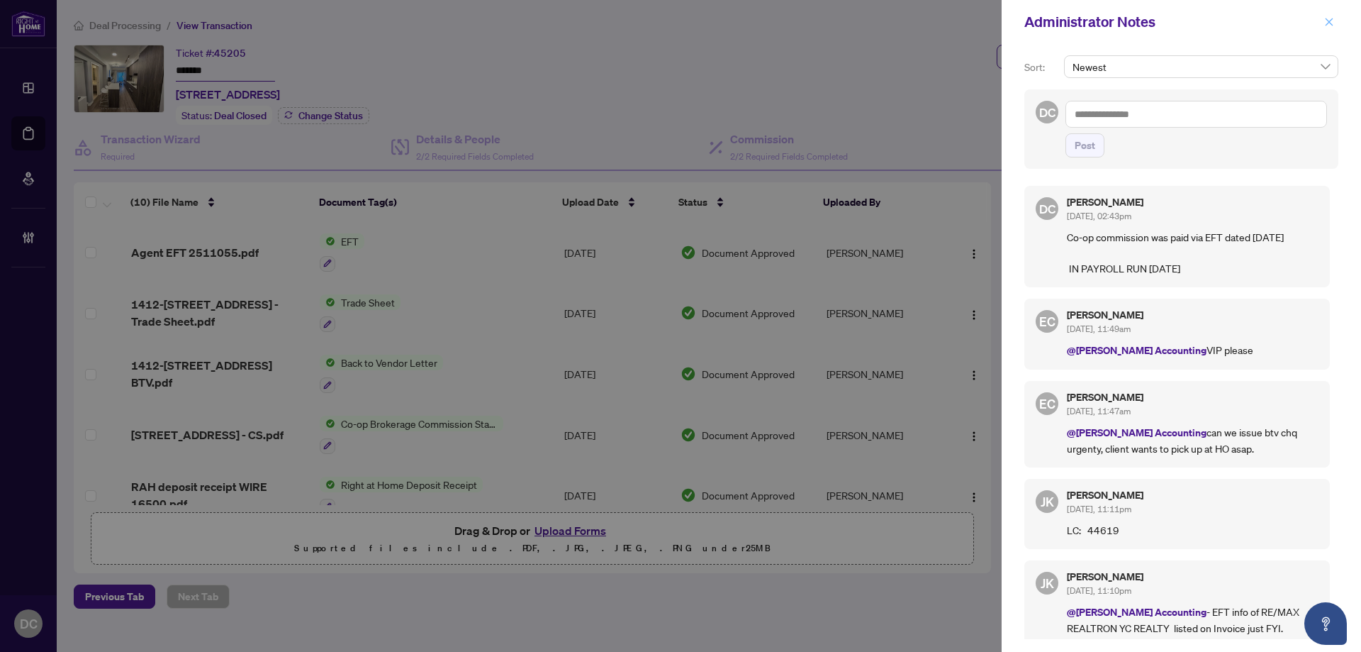
click at [1329, 20] on icon "close" at bounding box center [1329, 22] width 10 height 10
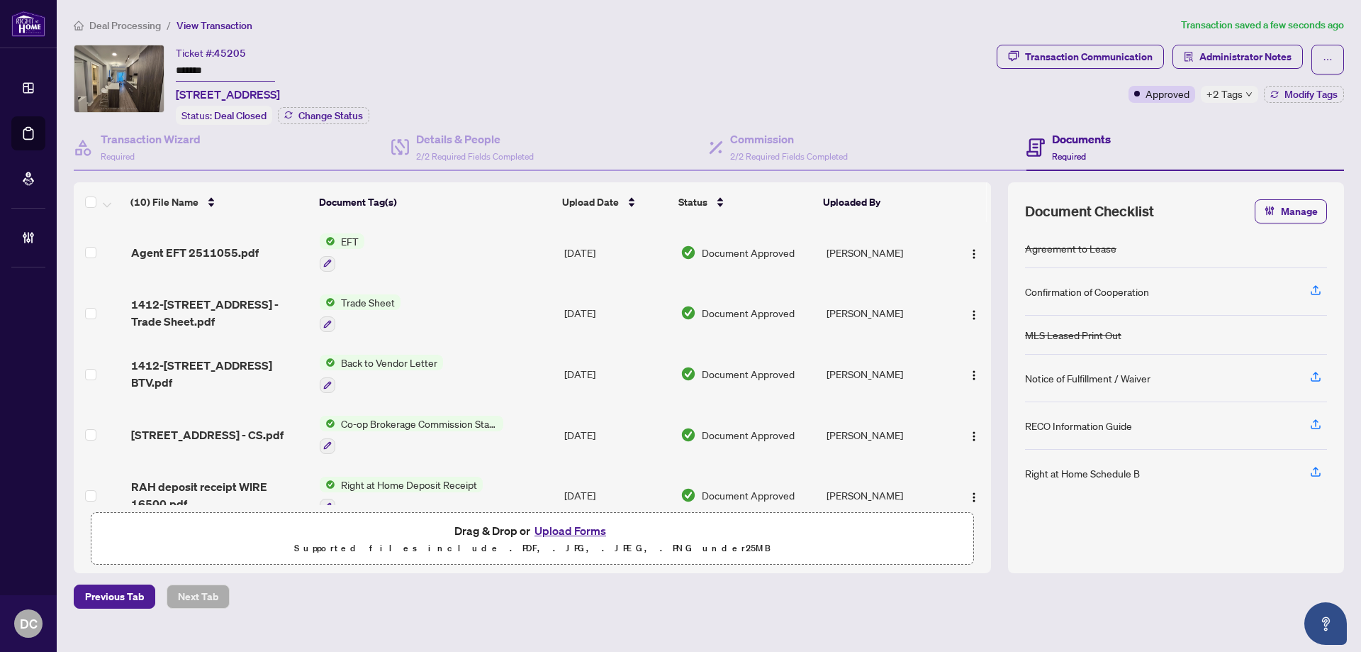
click at [602, 56] on div "Ticket #: 45205 ******* 1412-1 Yorkville Ave, Toronto, Ontario M4W 0B1, Canada …" at bounding box center [532, 85] width 917 height 80
click at [1218, 91] on span "+2 Tags" at bounding box center [1225, 94] width 36 height 16
click at [1171, 121] on div "Transaction Communication Administrator Notes Approved +2 Tags Modify Tags" at bounding box center [1170, 85] width 353 height 80
click at [1290, 93] on span "Modify Tags" at bounding box center [1311, 94] width 53 height 10
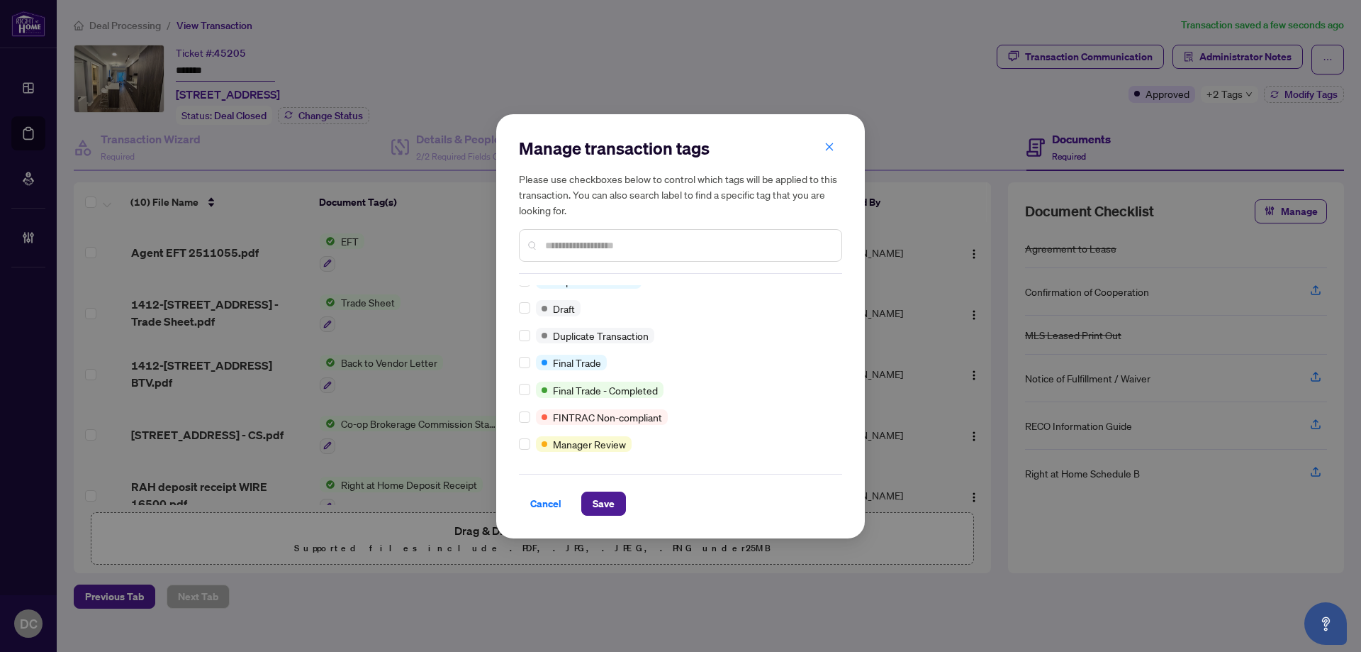
scroll to position [12, 0]
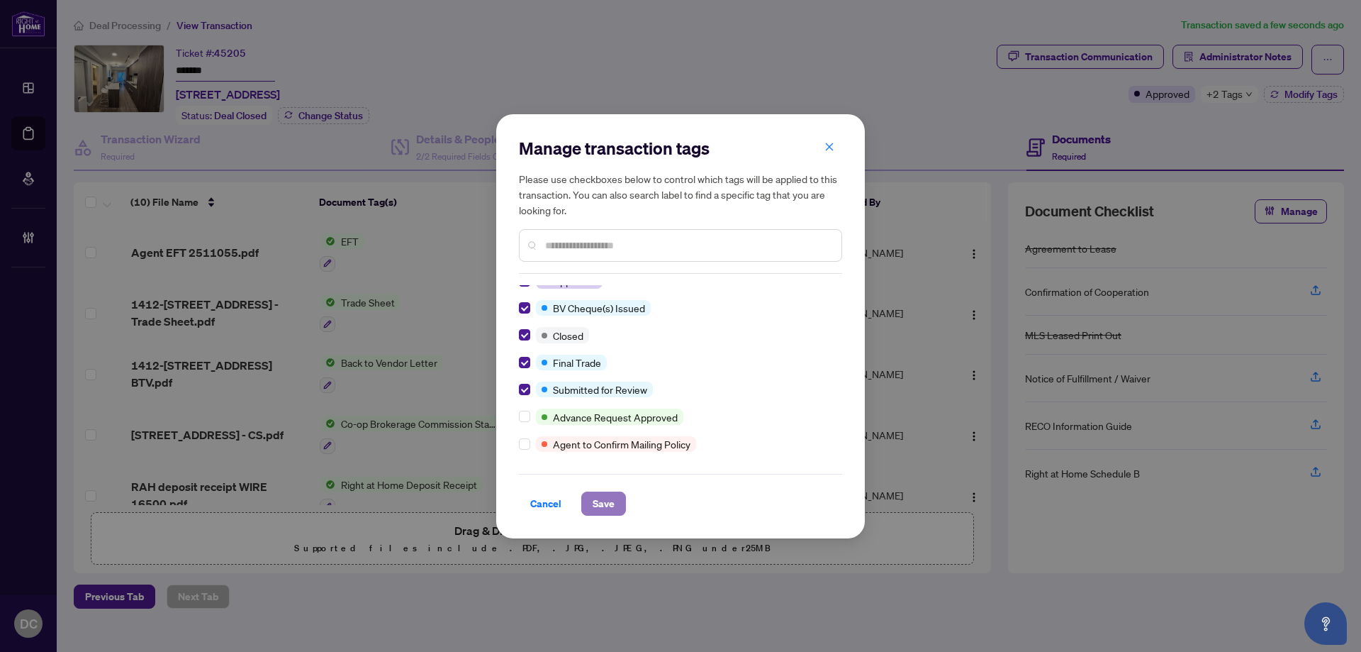
click at [602, 499] on span "Save" at bounding box center [604, 503] width 22 height 23
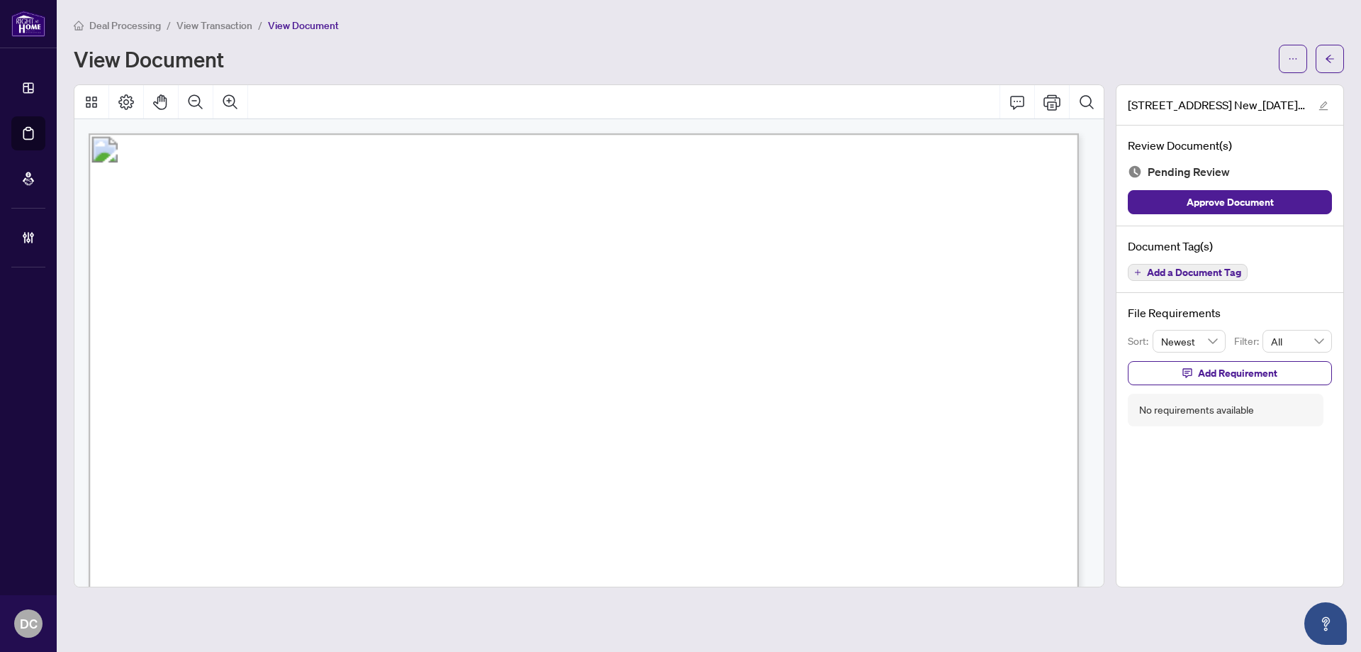
scroll to position [1489, 0]
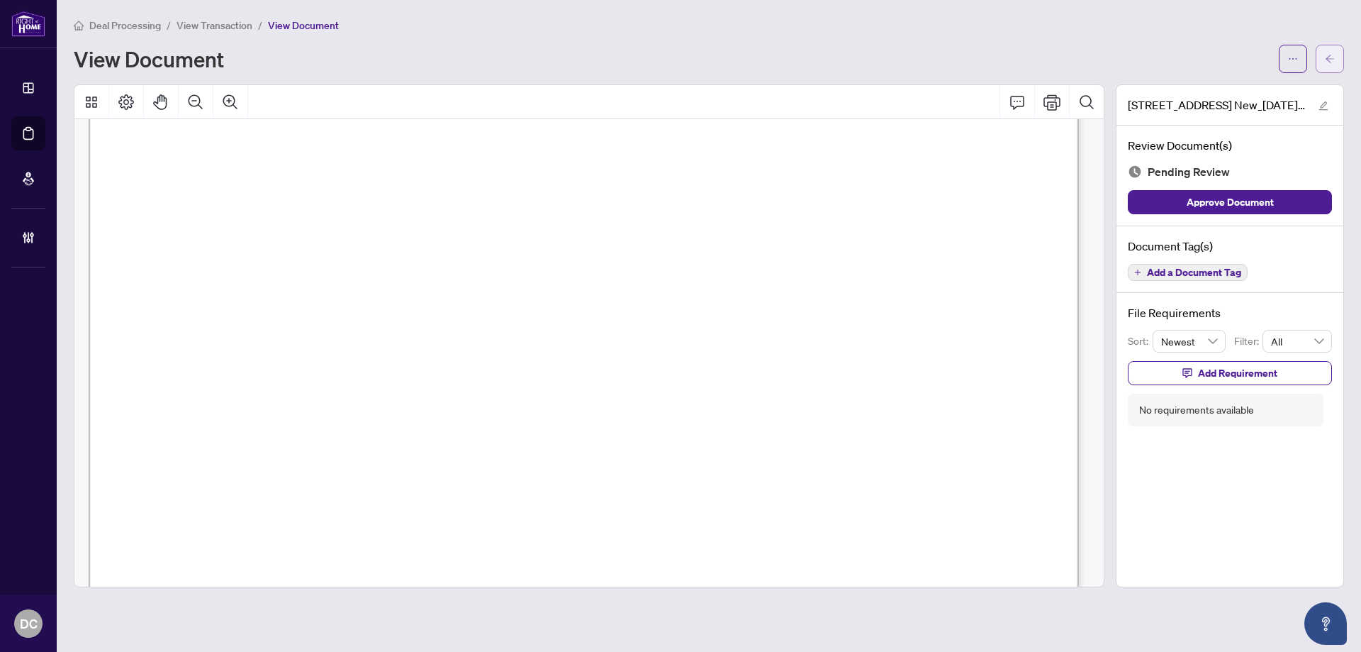
click at [1321, 55] on button "button" at bounding box center [1330, 59] width 28 height 28
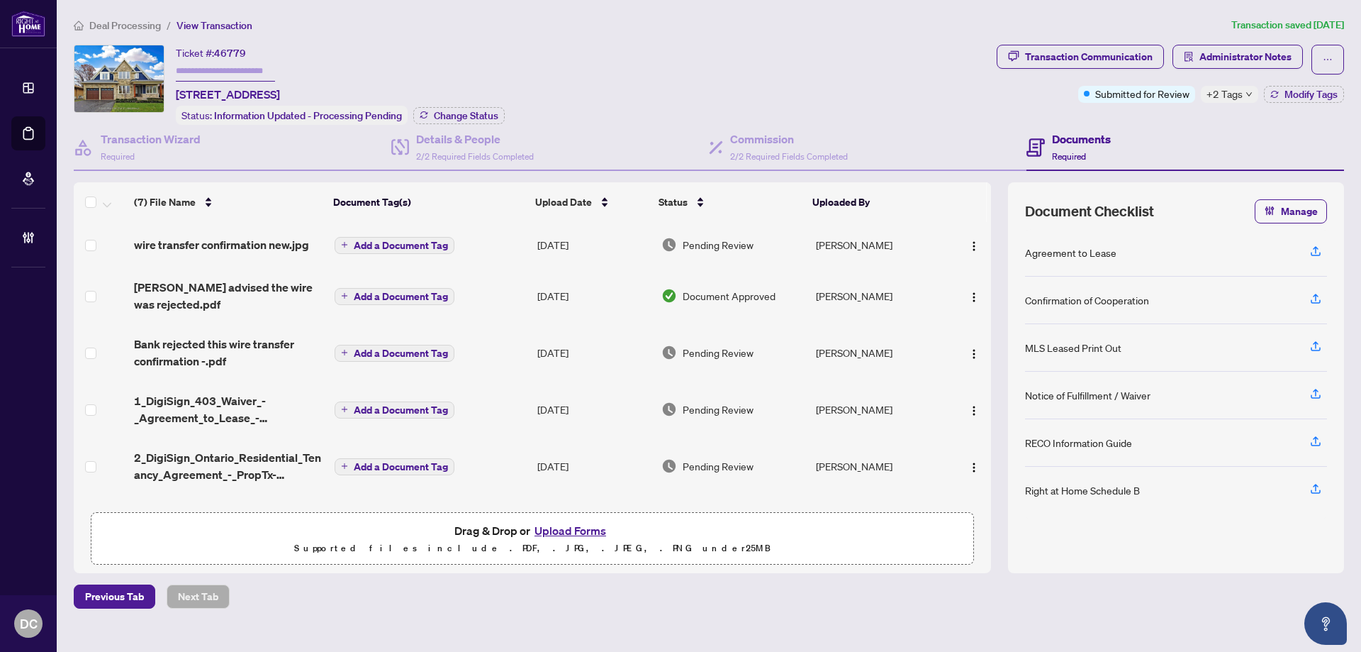
click at [134, 24] on span "Deal Processing" at bounding box center [125, 25] width 72 height 13
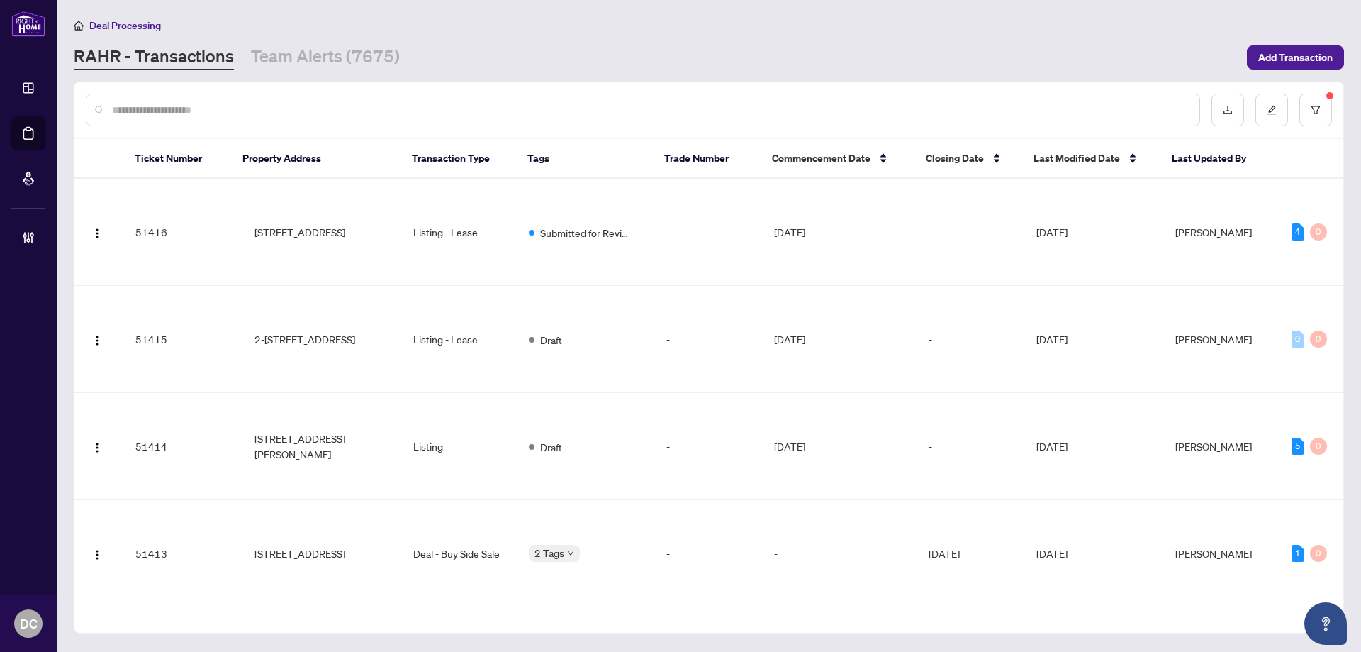
click at [298, 113] on input "text" at bounding box center [650, 110] width 1076 height 16
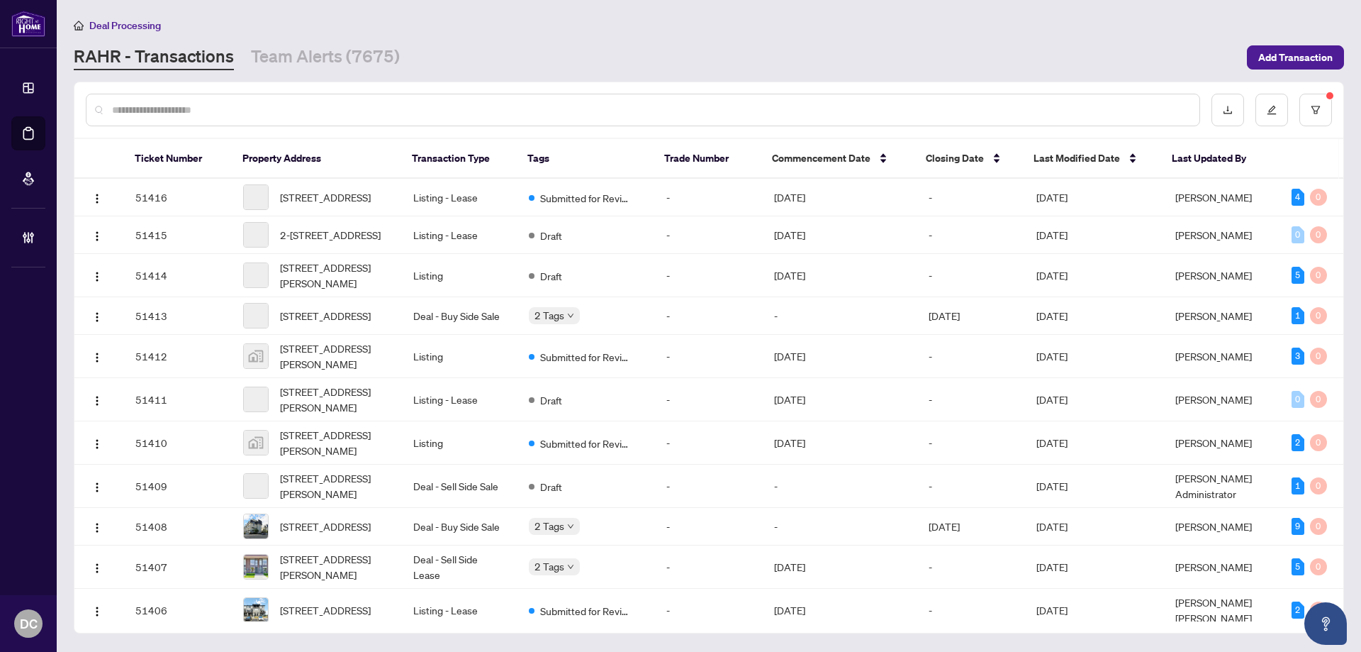
paste input "*********"
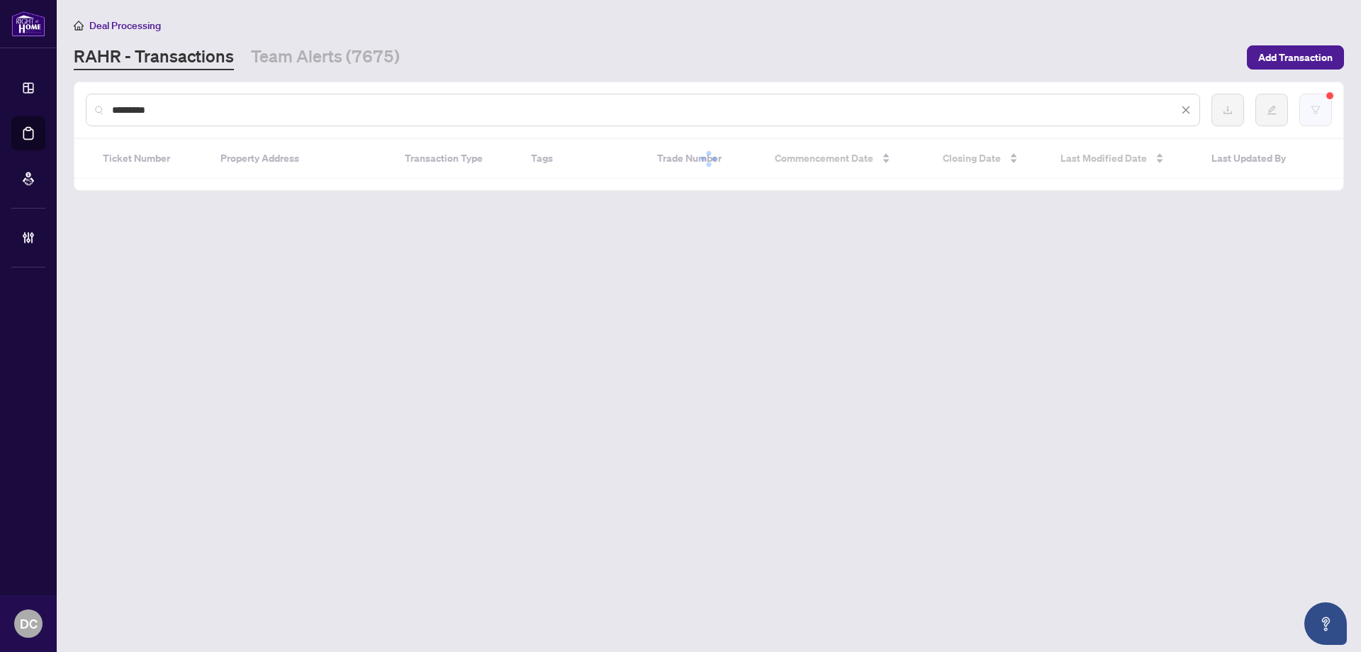
type input "*********"
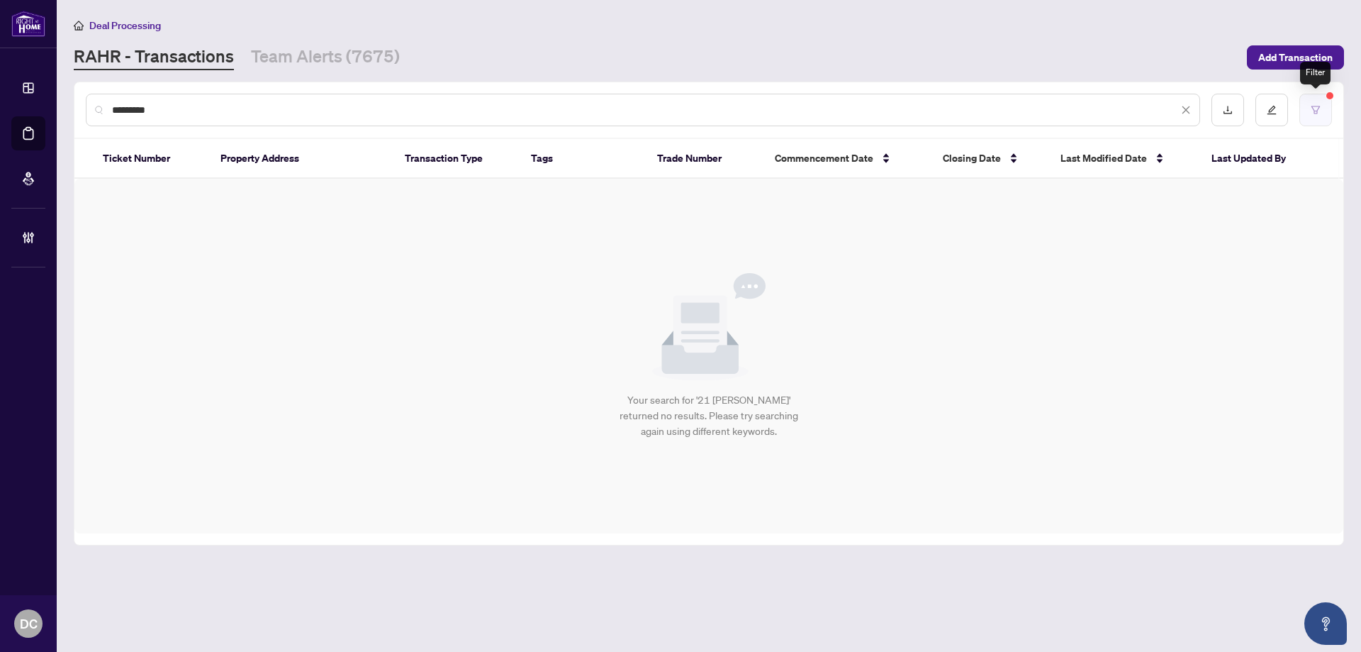
click at [1320, 115] on button "button" at bounding box center [1316, 110] width 33 height 33
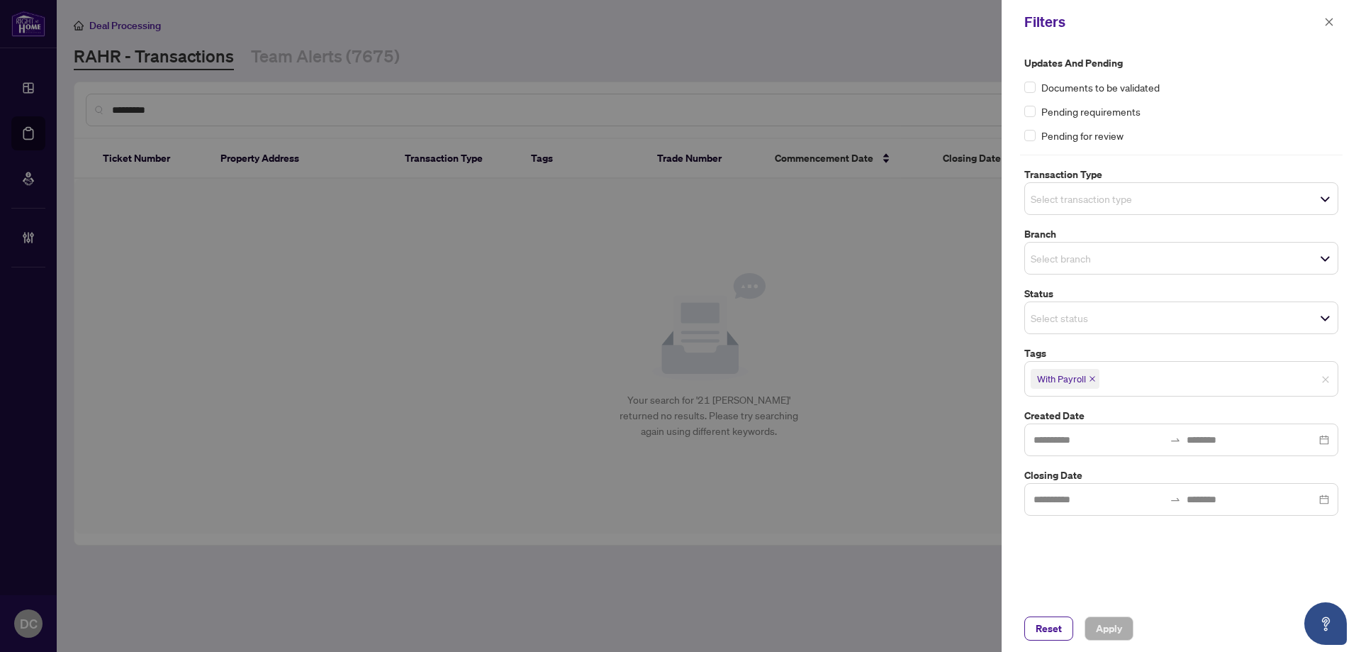
click at [1089, 381] on icon "close" at bounding box center [1092, 378] width 7 height 7
click at [1118, 621] on span "Apply" at bounding box center [1109, 628] width 26 height 23
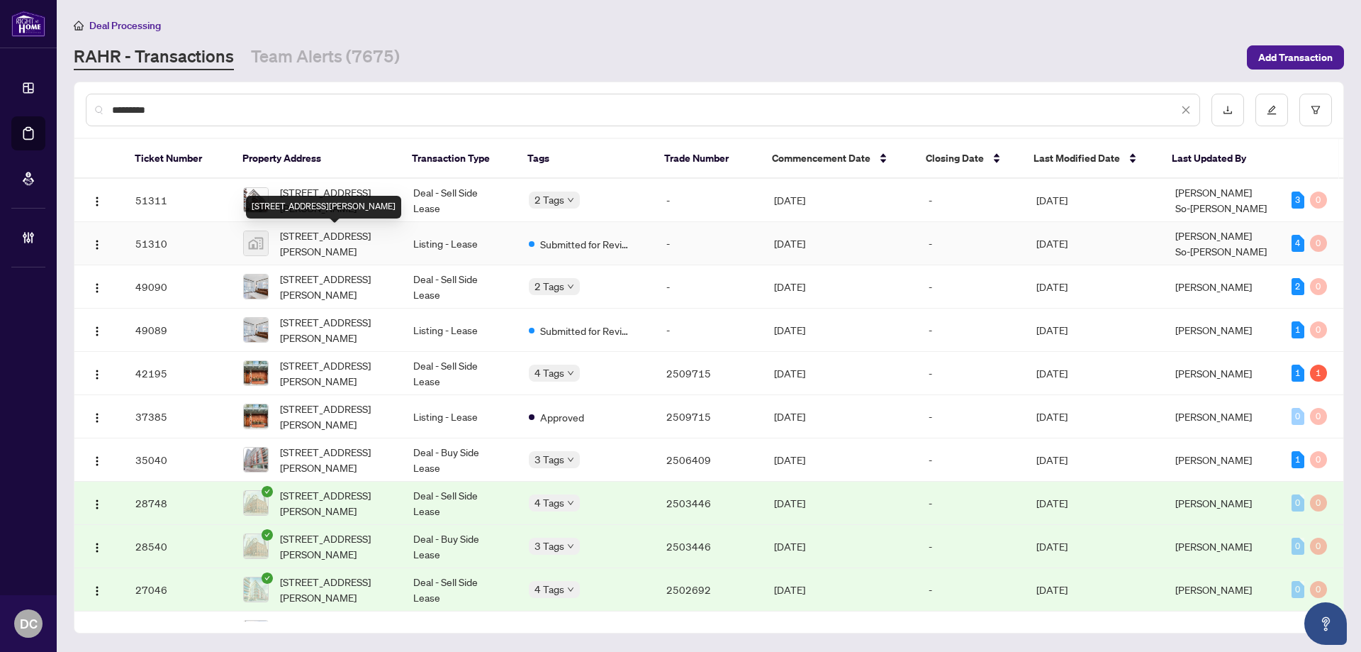
click at [327, 245] on span "704-21 Nelson St, Toronto, Ontario M5V 3H9, Canada" at bounding box center [335, 243] width 111 height 31
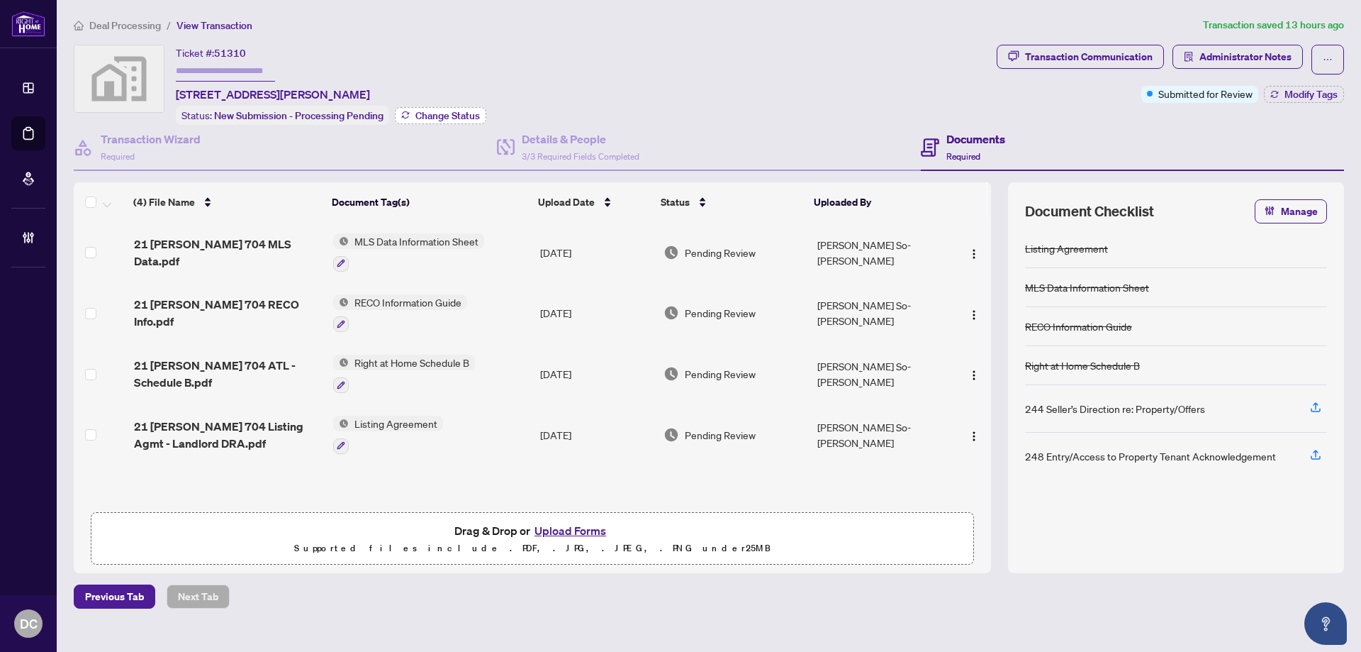
click at [464, 113] on span "Change Status" at bounding box center [447, 116] width 65 height 10
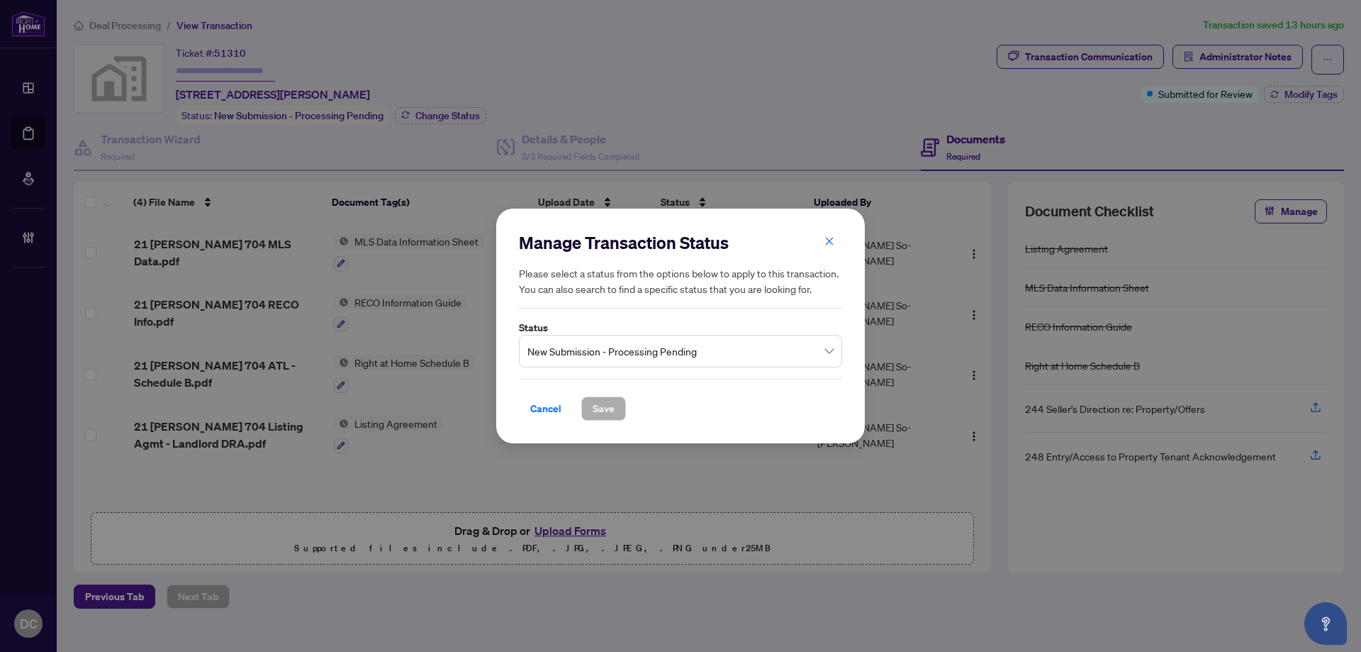
click at [705, 355] on span "New Submission - Processing Pending" at bounding box center [680, 350] width 306 height 27
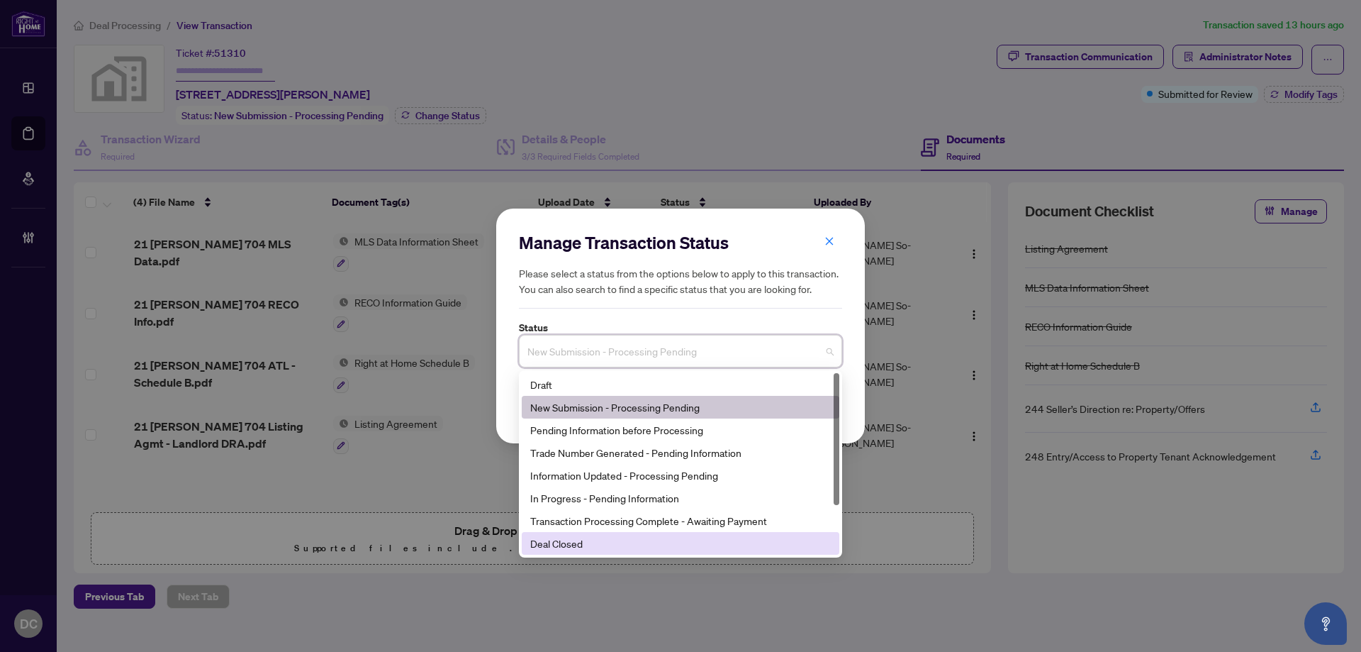
click at [597, 540] on div "Deal Closed" at bounding box center [680, 543] width 301 height 16
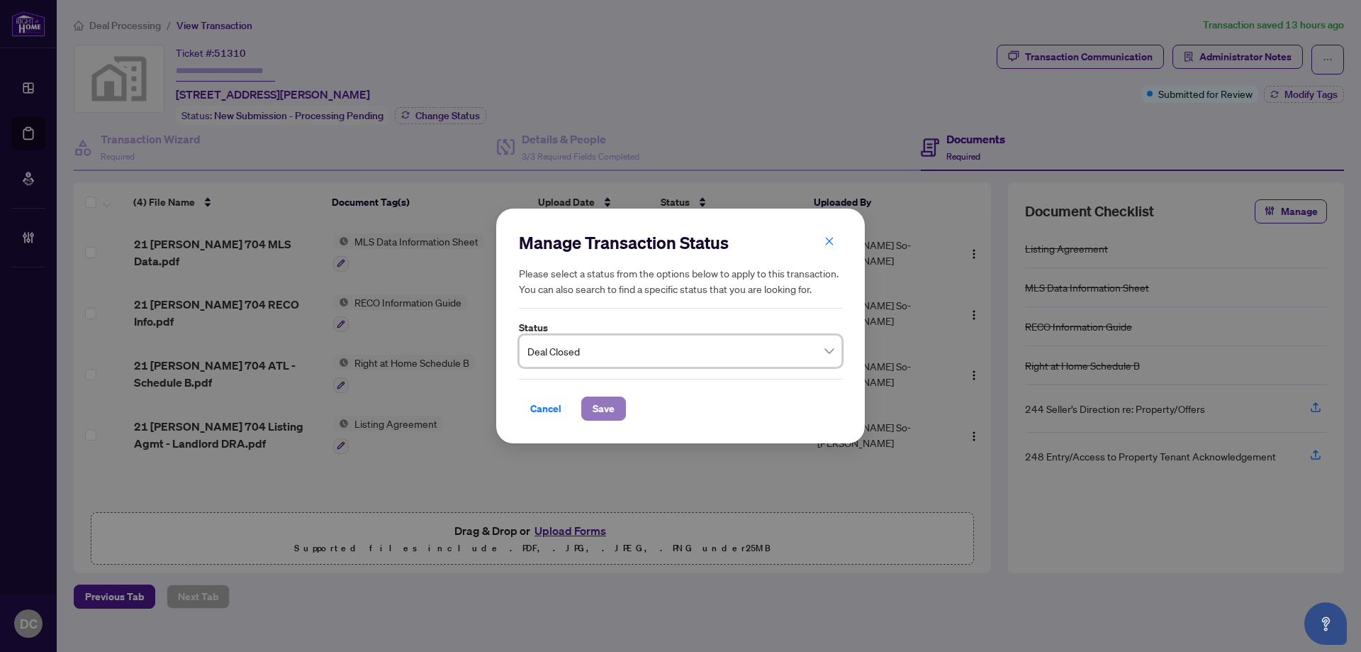
click at [613, 412] on span "Save" at bounding box center [604, 408] width 22 height 23
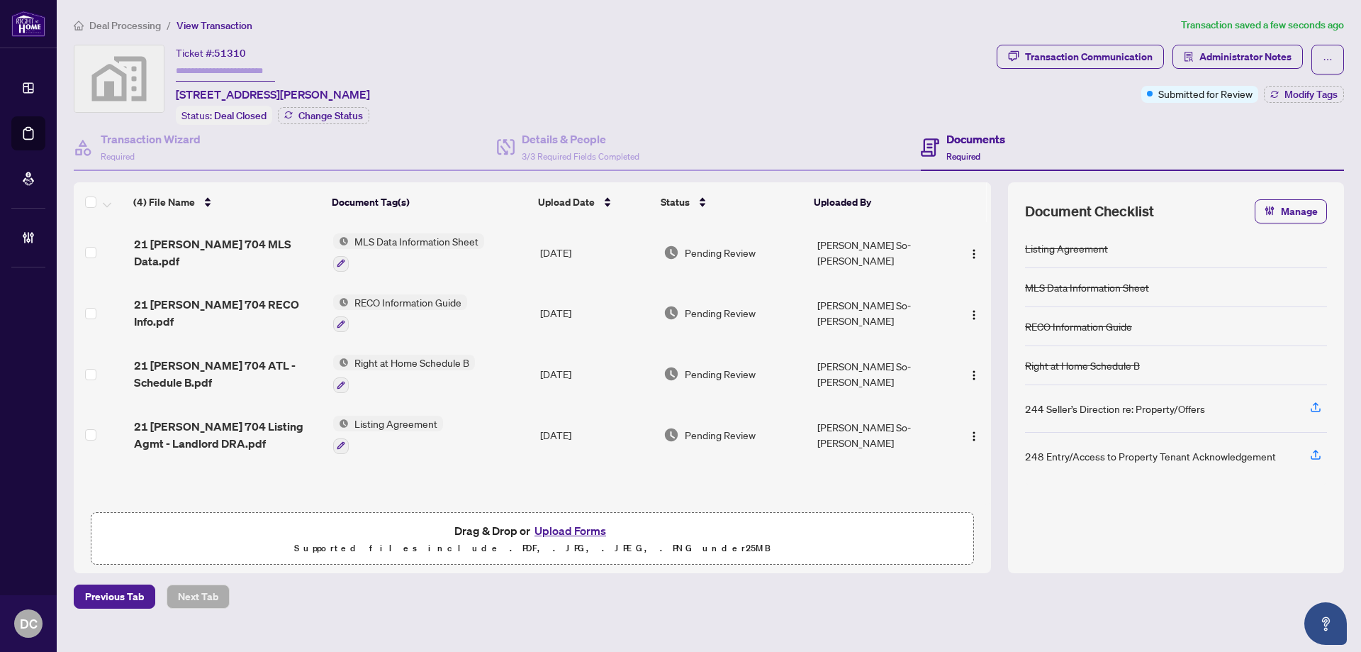
click at [130, 23] on span "Deal Processing" at bounding box center [125, 25] width 72 height 13
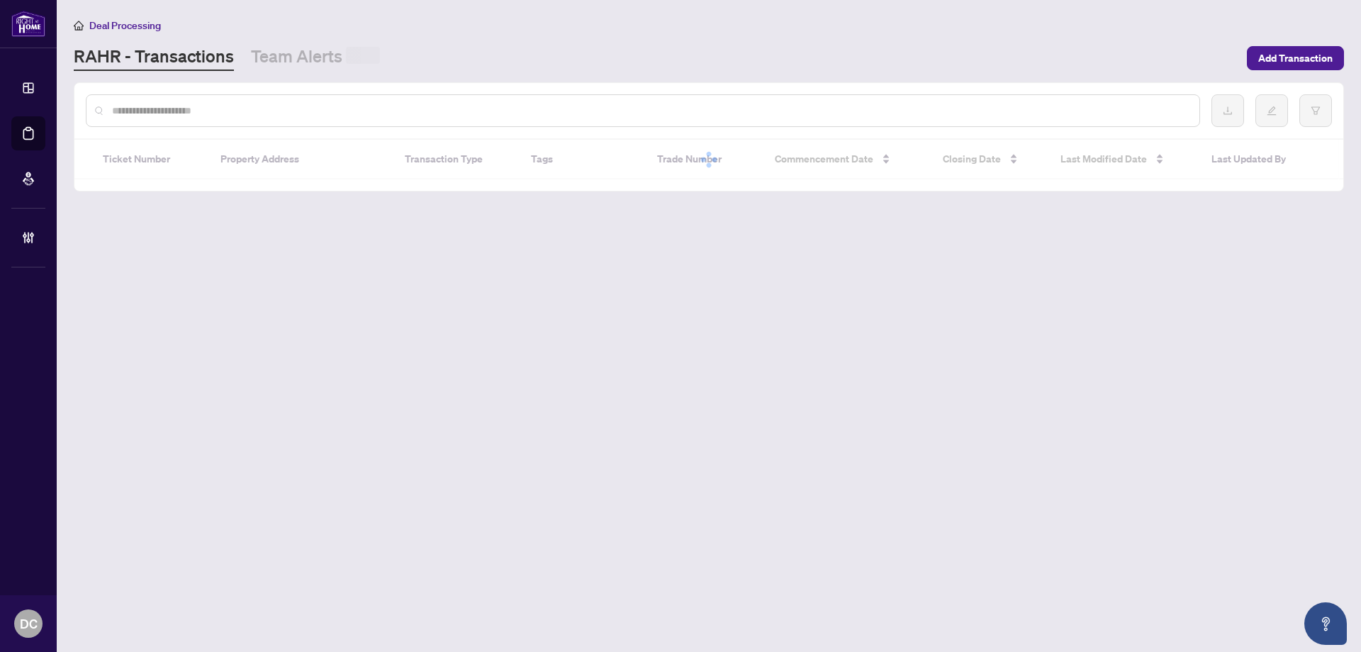
click at [306, 111] on input "text" at bounding box center [650, 111] width 1076 height 16
paste input "*******"
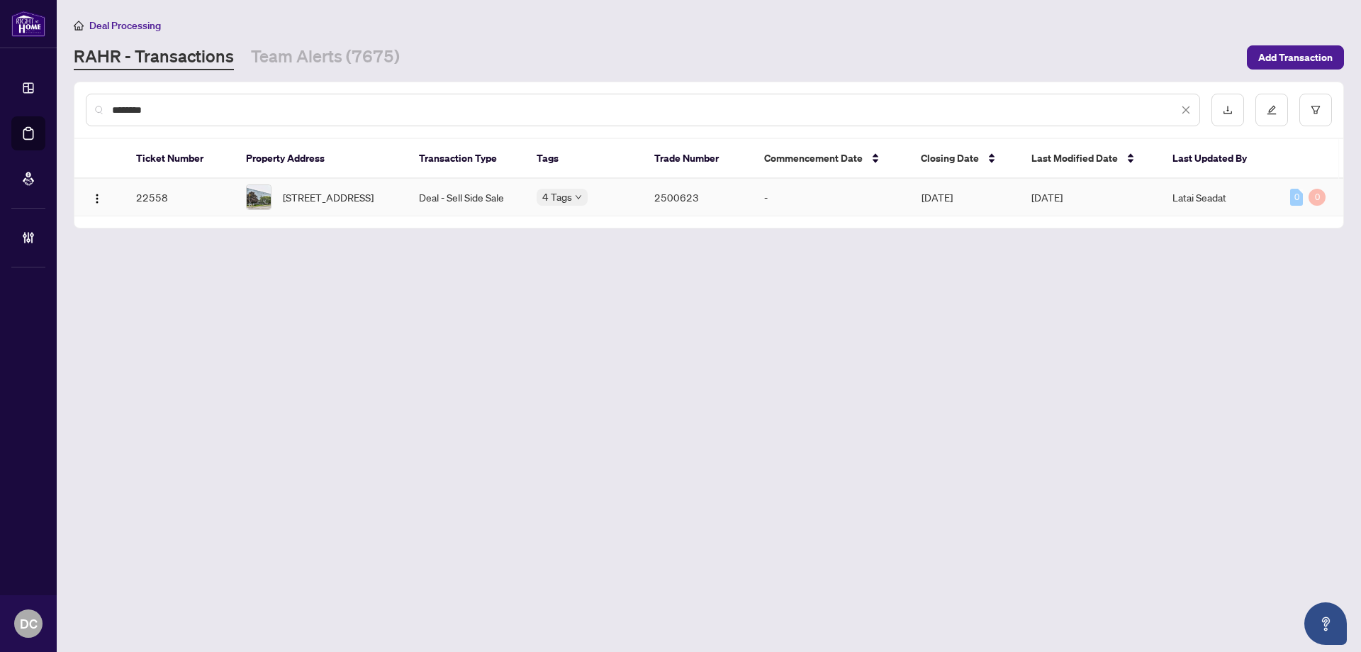
type input "*******"
click at [1063, 200] on span "[DATE]" at bounding box center [1047, 197] width 31 height 13
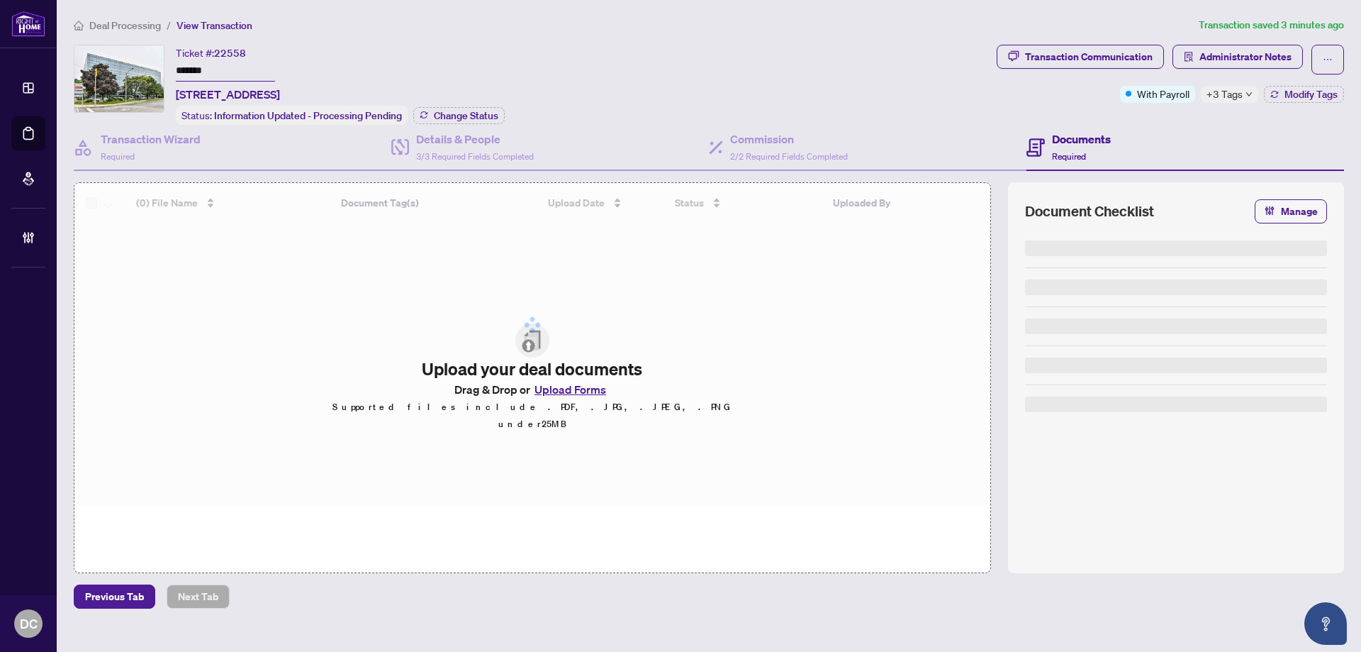
click at [1243, 96] on div "+3 Tags" at bounding box center [1229, 94] width 57 height 17
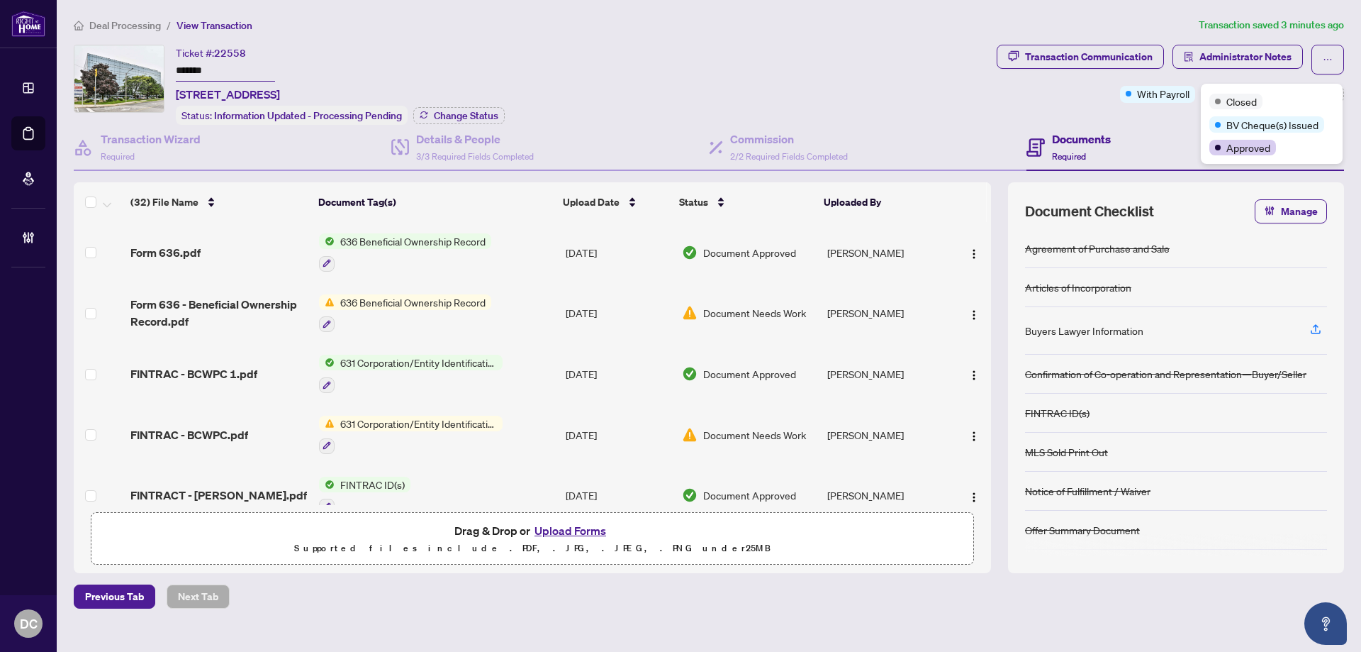
click at [1244, 89] on div "Closed BV Cheque(s) Issued Approved" at bounding box center [1272, 124] width 142 height 80
click at [1167, 118] on div "Transaction Communication Administrator Notes With Payroll +3 Tags Modify Tags" at bounding box center [1170, 85] width 353 height 80
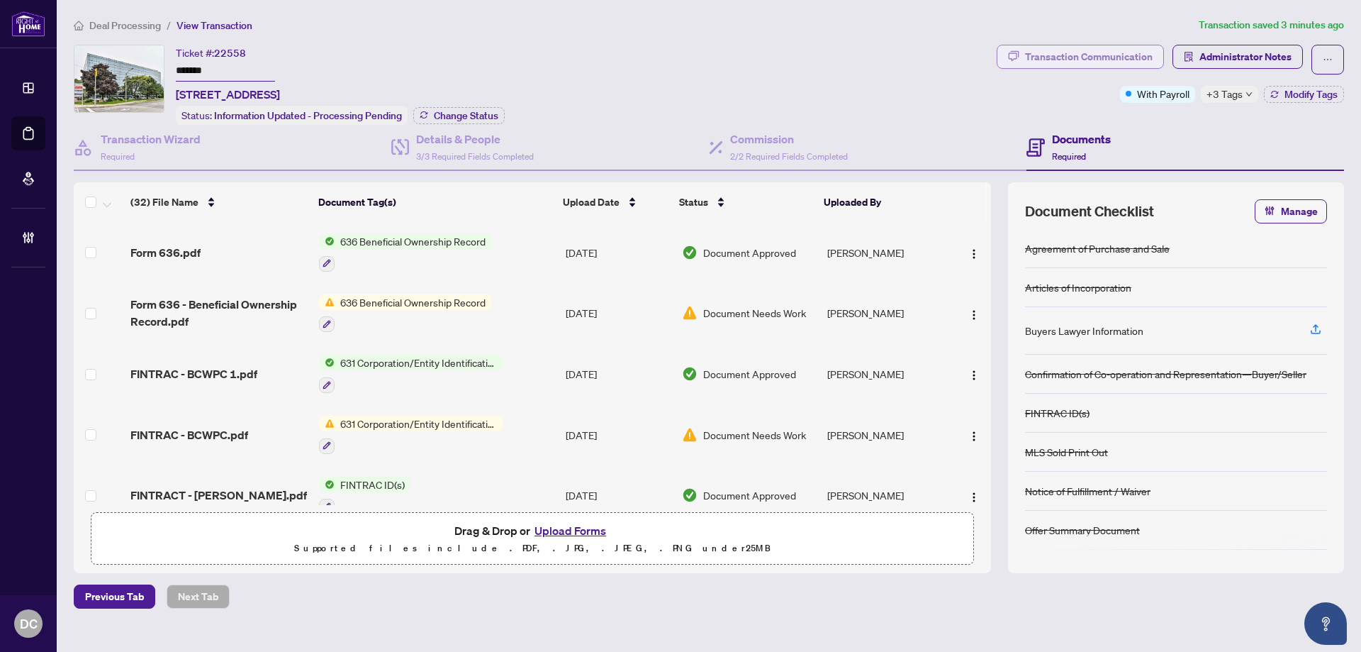
click at [1118, 52] on div "Transaction Communication" at bounding box center [1089, 56] width 128 height 23
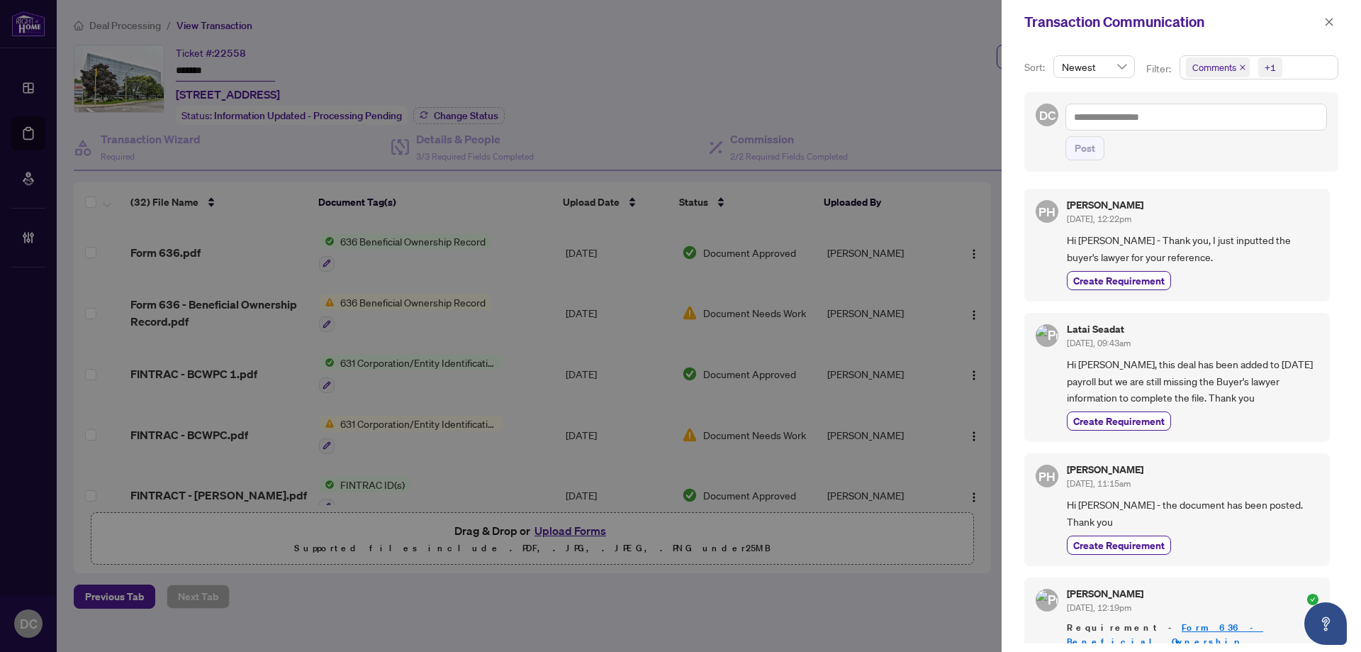
click at [1297, 65] on span "Comments +1" at bounding box center [1258, 67] width 157 height 23
click at [1235, 167] on span "Activity History" at bounding box center [1241, 166] width 67 height 13
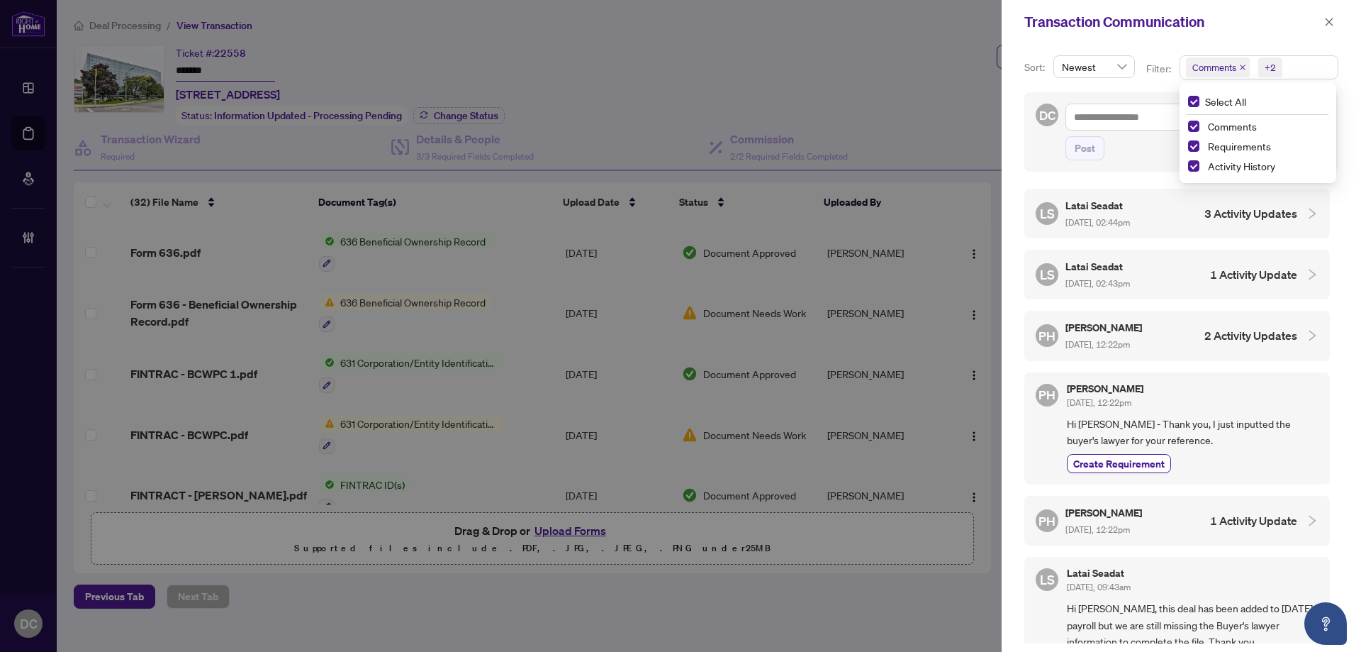
click at [1170, 222] on div "LS Latai Seadat Sep/03/2025, 02:44pm 3 Activity Updates" at bounding box center [1167, 213] width 262 height 33
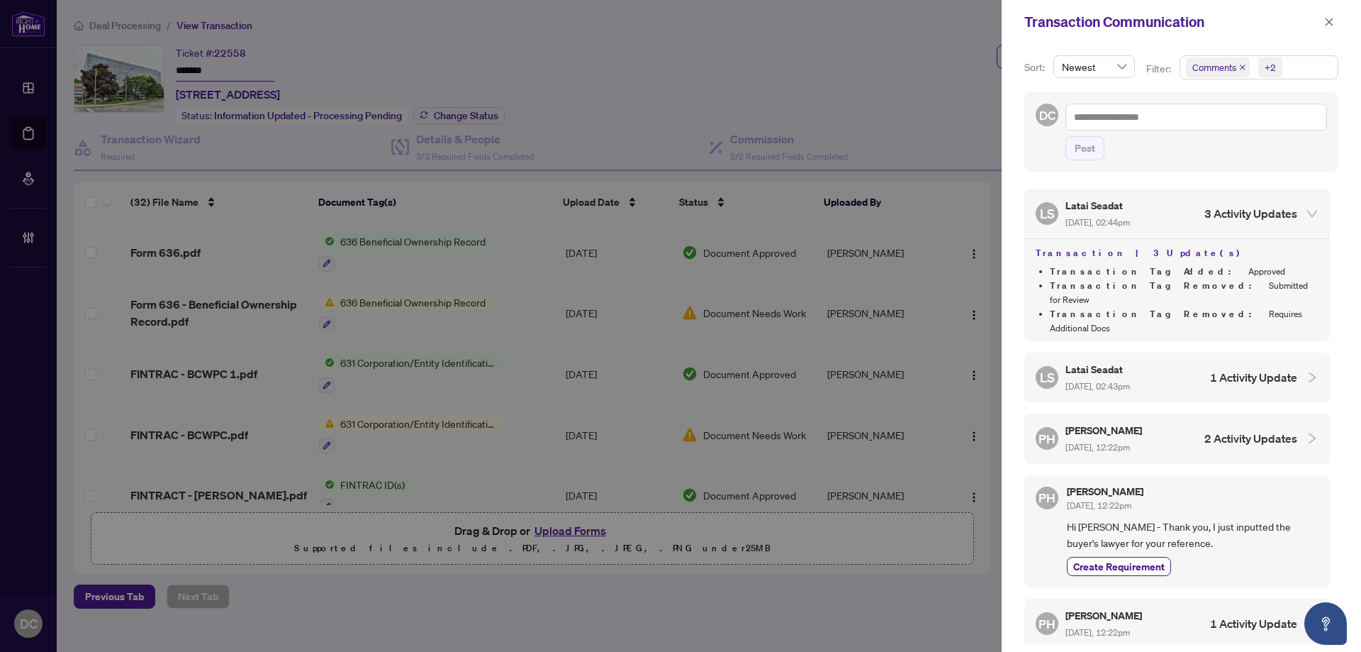
click at [1180, 217] on div "LS Latai Seadat Sep/03/2025, 02:44pm 3 Activity Updates" at bounding box center [1167, 213] width 262 height 33
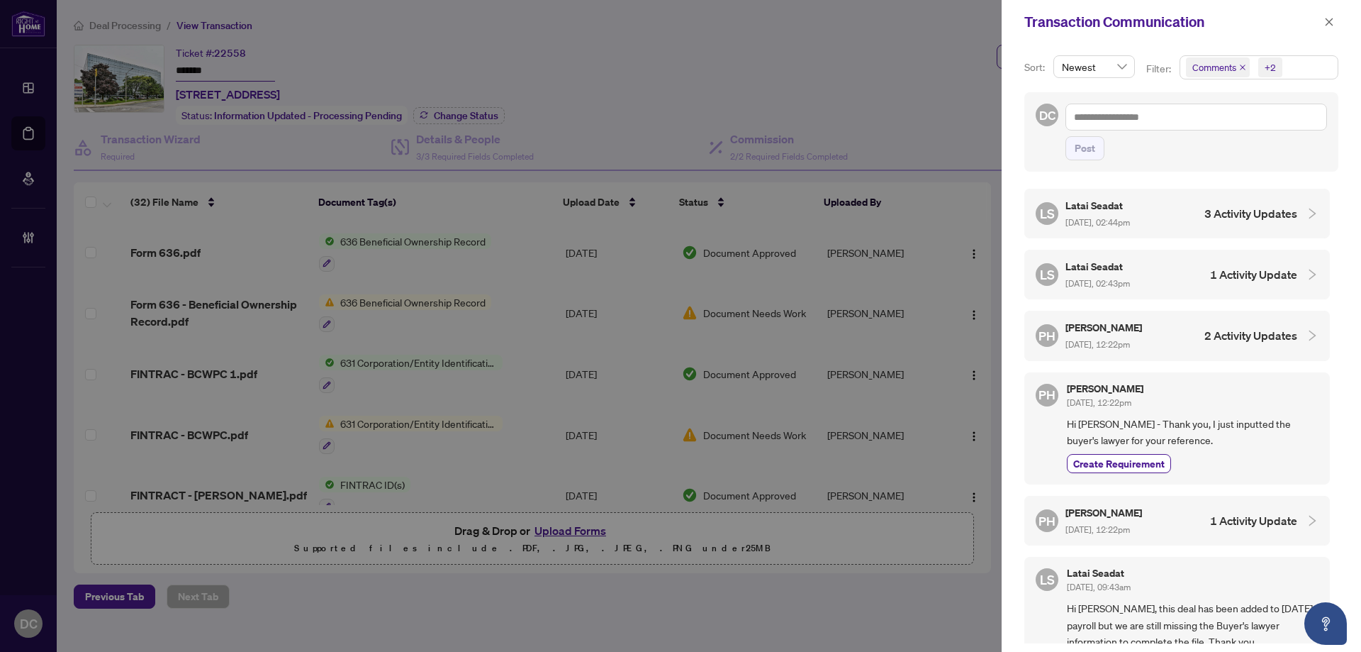
click at [1178, 284] on div "LS Latai Seadat Sep/03/2025, 02:43pm 1 Activity Update" at bounding box center [1167, 274] width 262 height 33
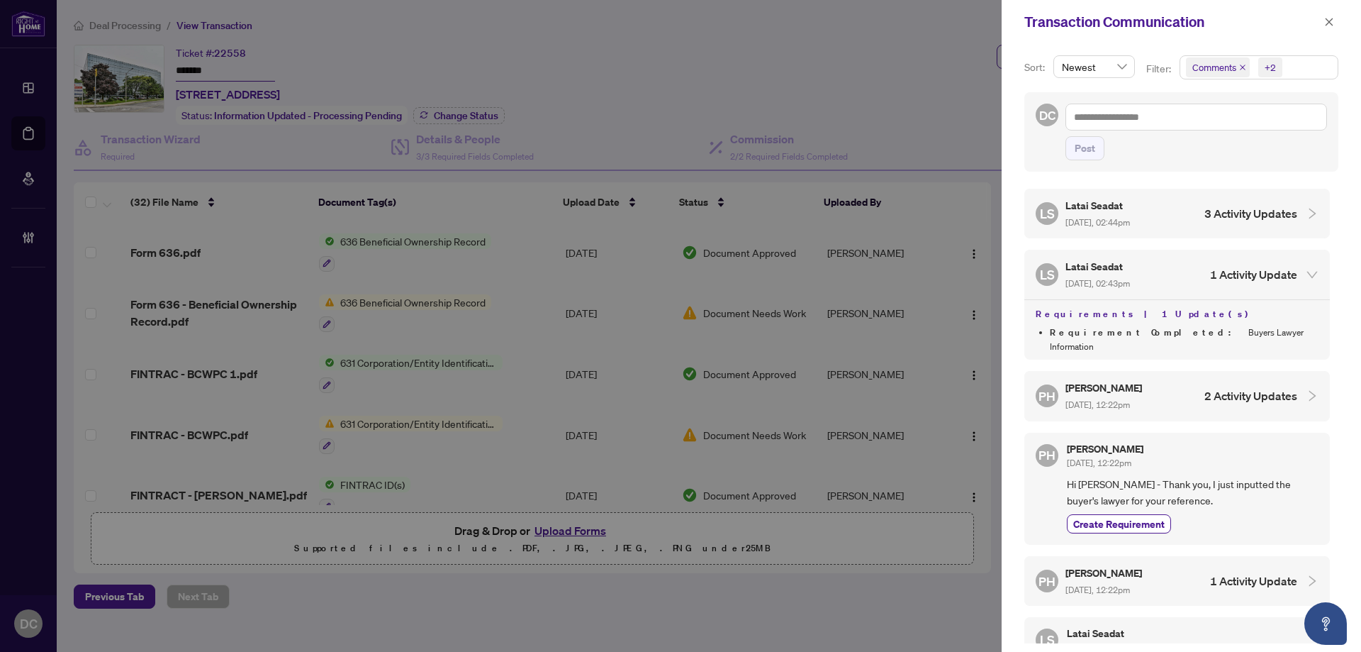
click at [1178, 284] on div "LS Latai Seadat Sep/03/2025, 02:43pm 1 Activity Update" at bounding box center [1167, 274] width 262 height 33
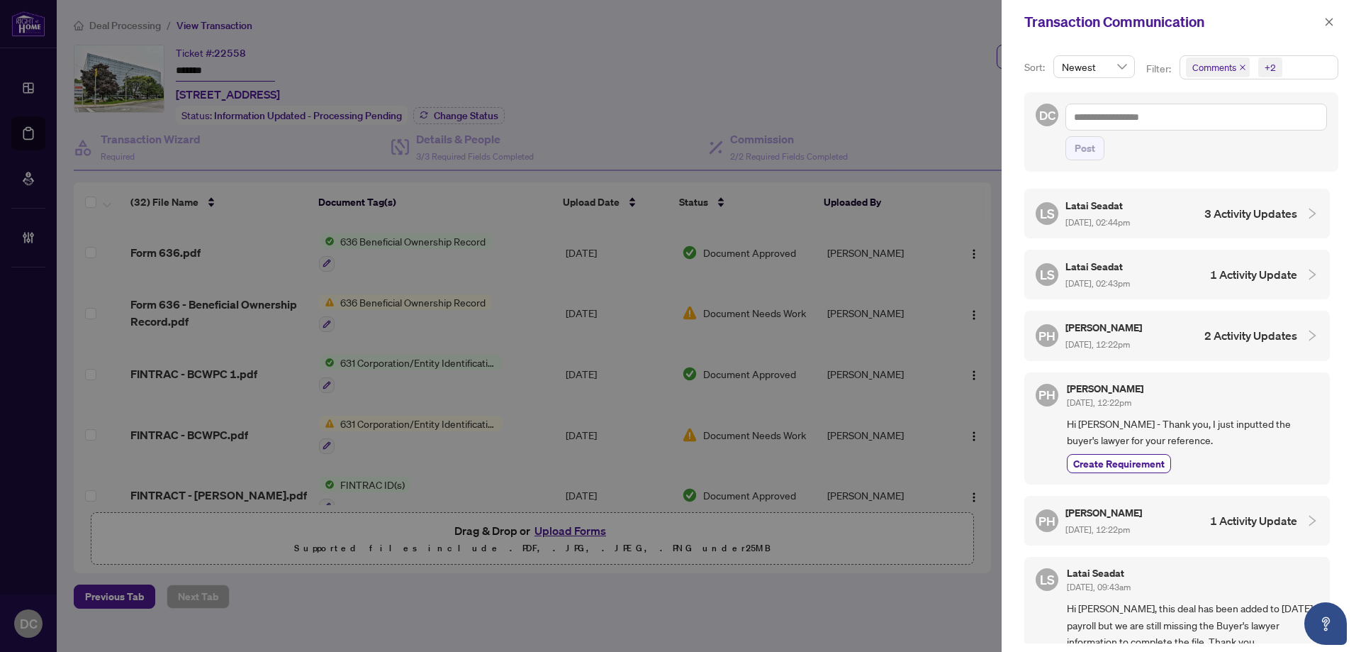
click at [1177, 341] on div "PH Peter Hemmati Sep/03/2025, 12:22pm 2 Activity Updates" at bounding box center [1167, 335] width 262 height 33
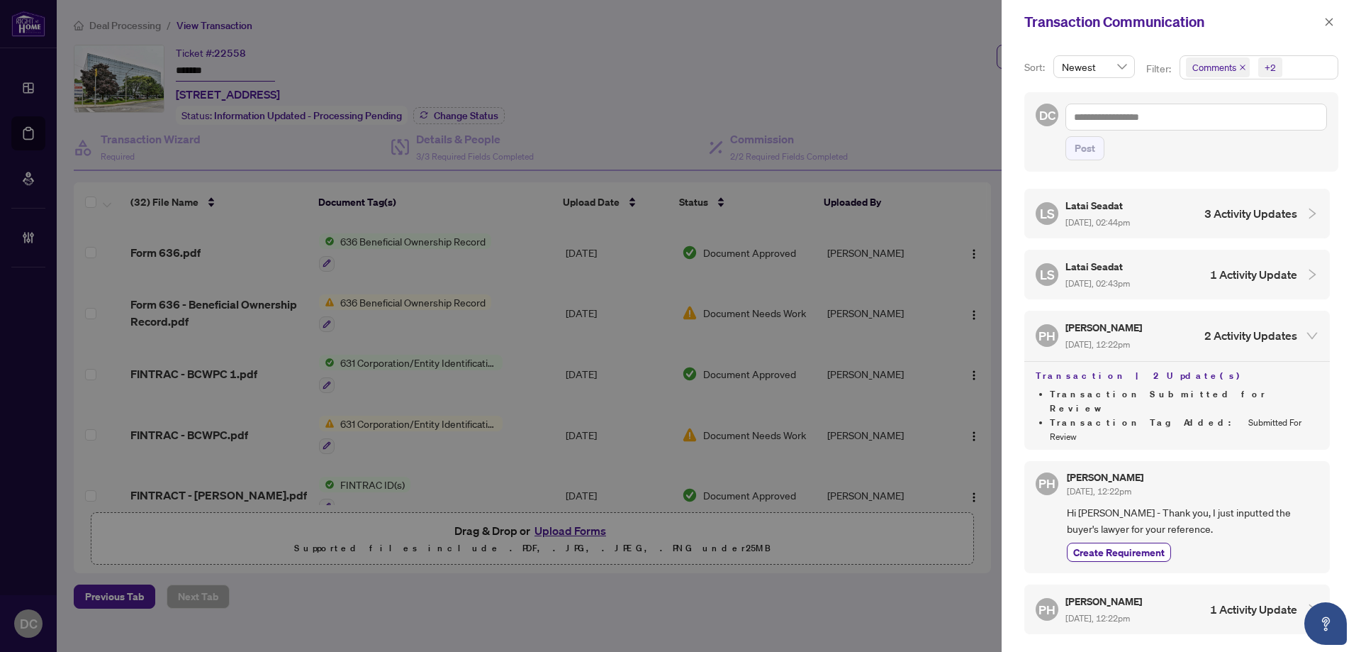
click at [1177, 276] on div "LS Latai Seadat Sep/03/2025, 02:43pm 1 Activity Update" at bounding box center [1167, 274] width 262 height 33
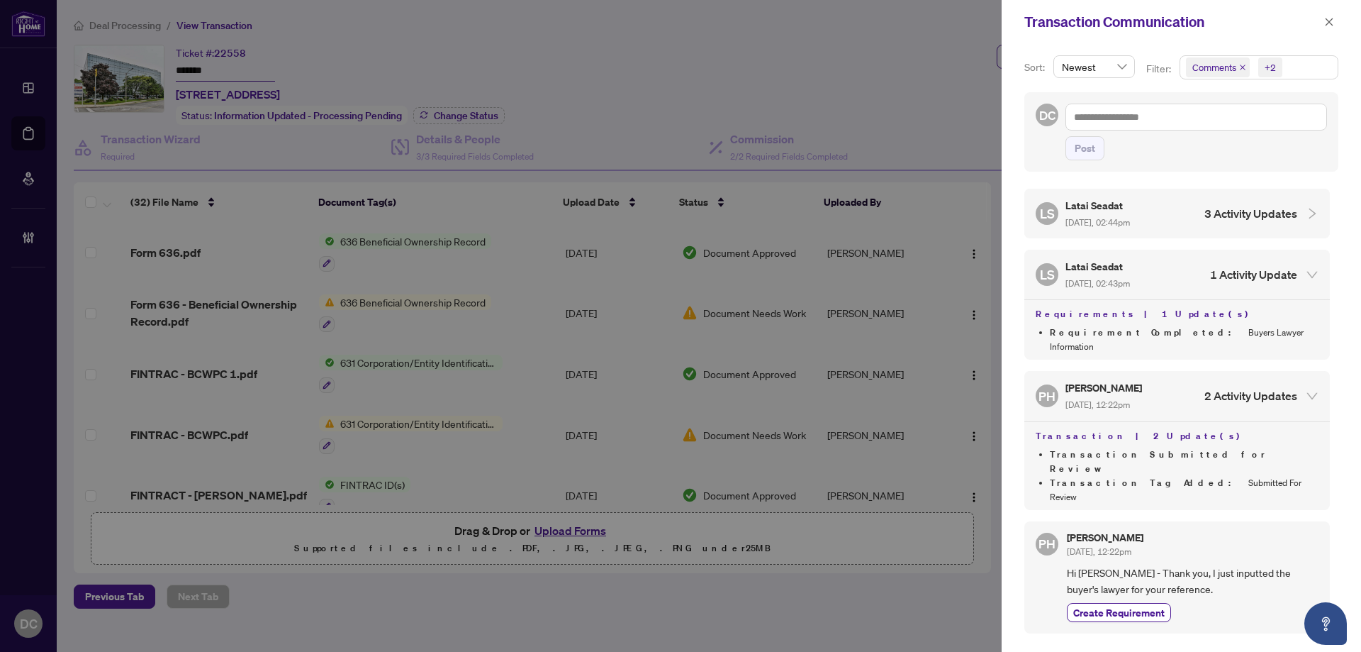
click at [1130, 218] on span "Sep/03/2025, 02:44pm" at bounding box center [1098, 222] width 65 height 11
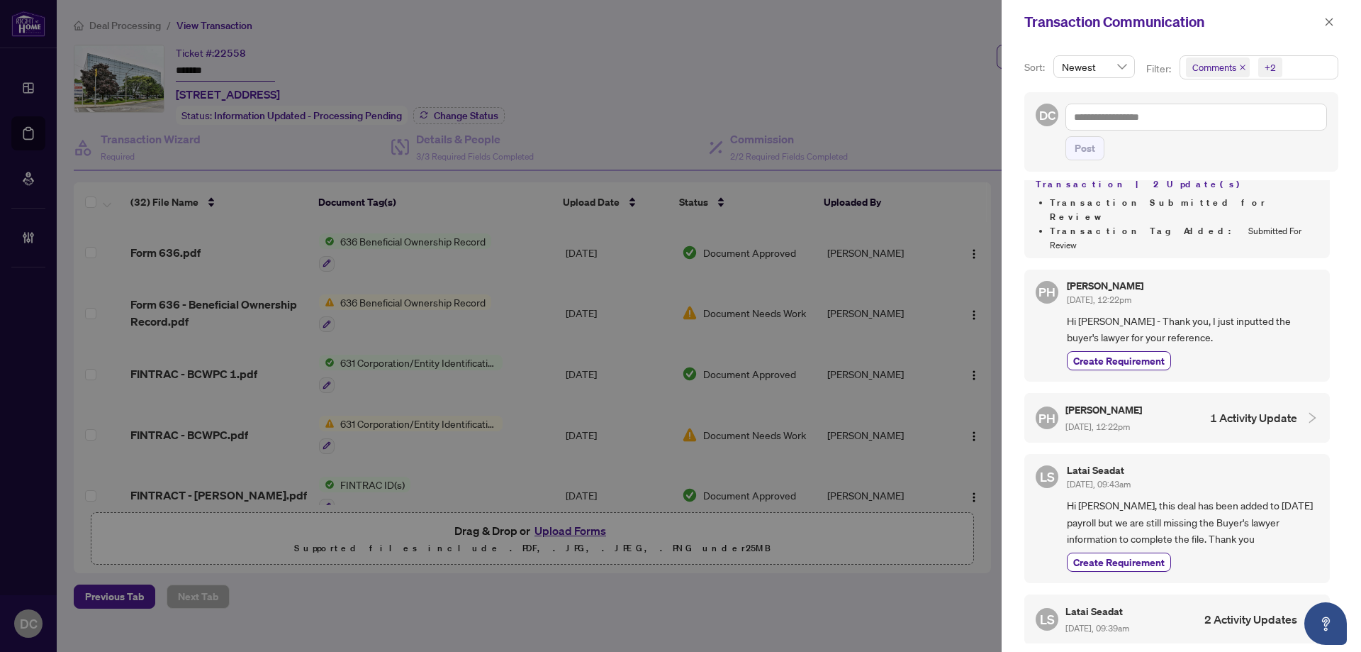
scroll to position [425, 0]
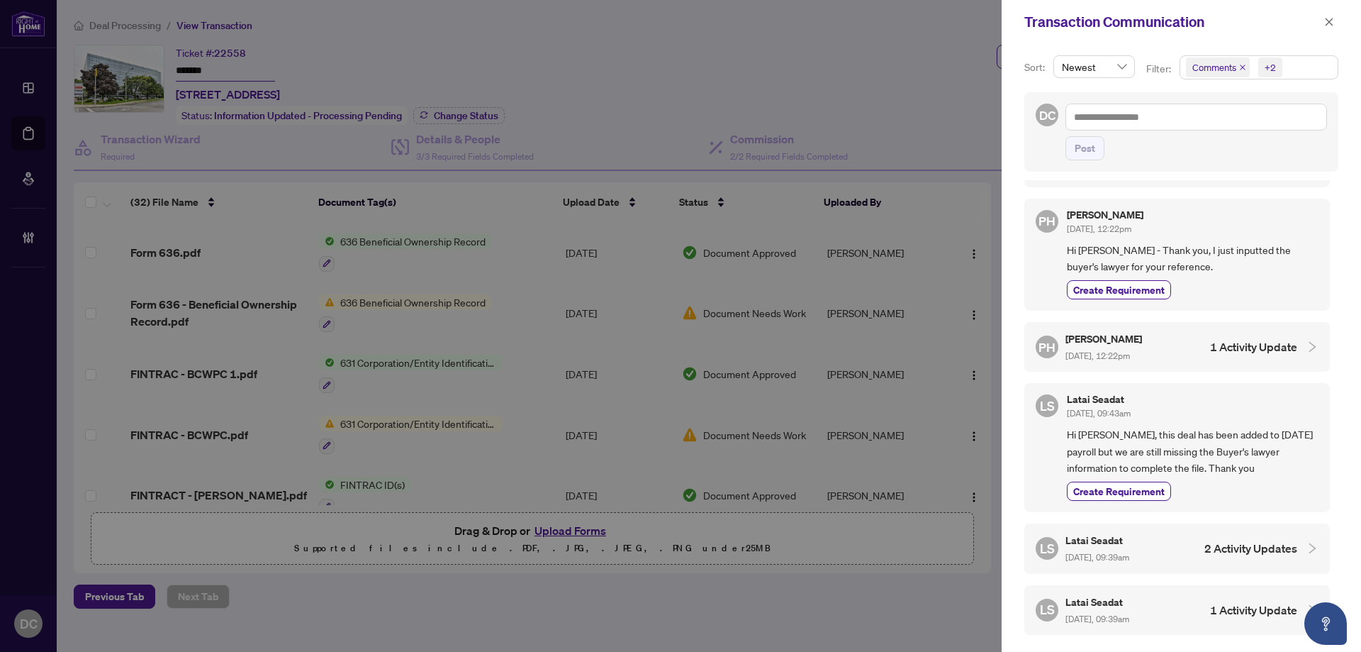
click at [1234, 532] on div "LS Latai Seadat Sep/03/2025, 09:39am 2 Activity Updates" at bounding box center [1167, 548] width 262 height 33
click at [1330, 24] on icon "close" at bounding box center [1329, 22] width 10 height 10
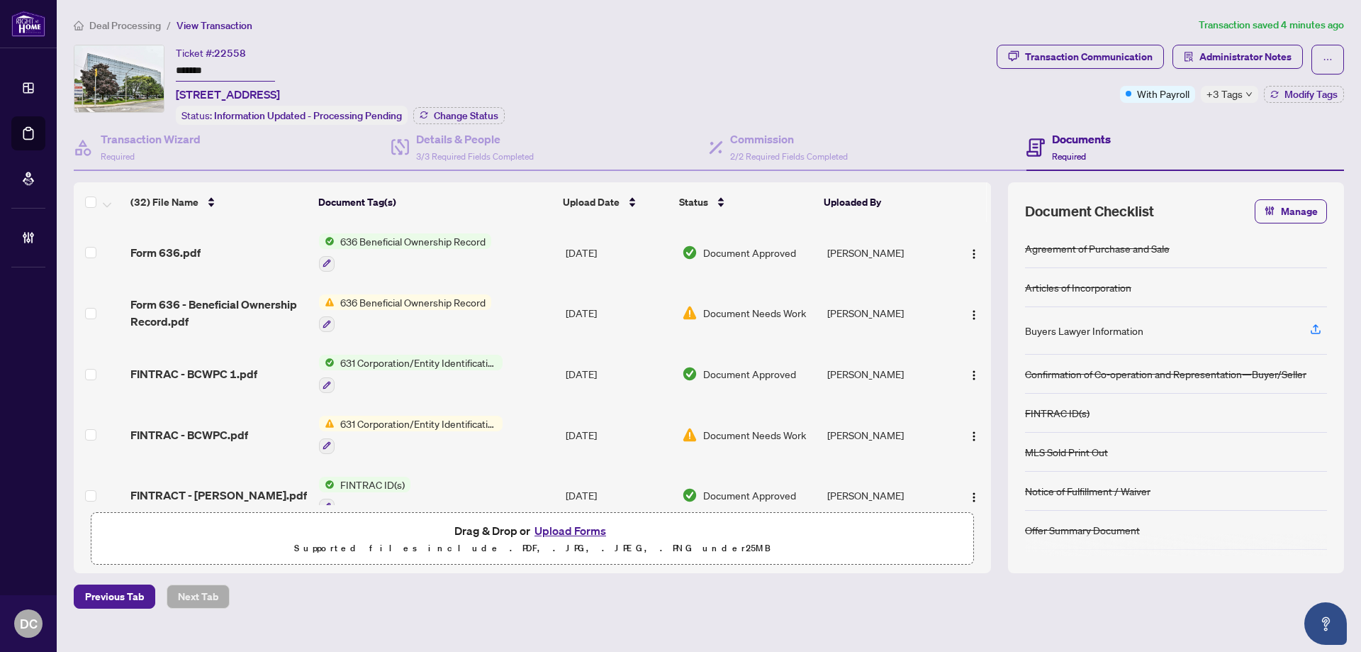
click at [112, 17] on li "Deal Processing" at bounding box center [117, 25] width 87 height 16
click at [149, 33] on div "Deal Processing / View Transaction Transaction saved 4 minutes ago Ticket #: 22…" at bounding box center [709, 312] width 1282 height 591
click at [149, 29] on span "Deal Processing" at bounding box center [125, 25] width 72 height 13
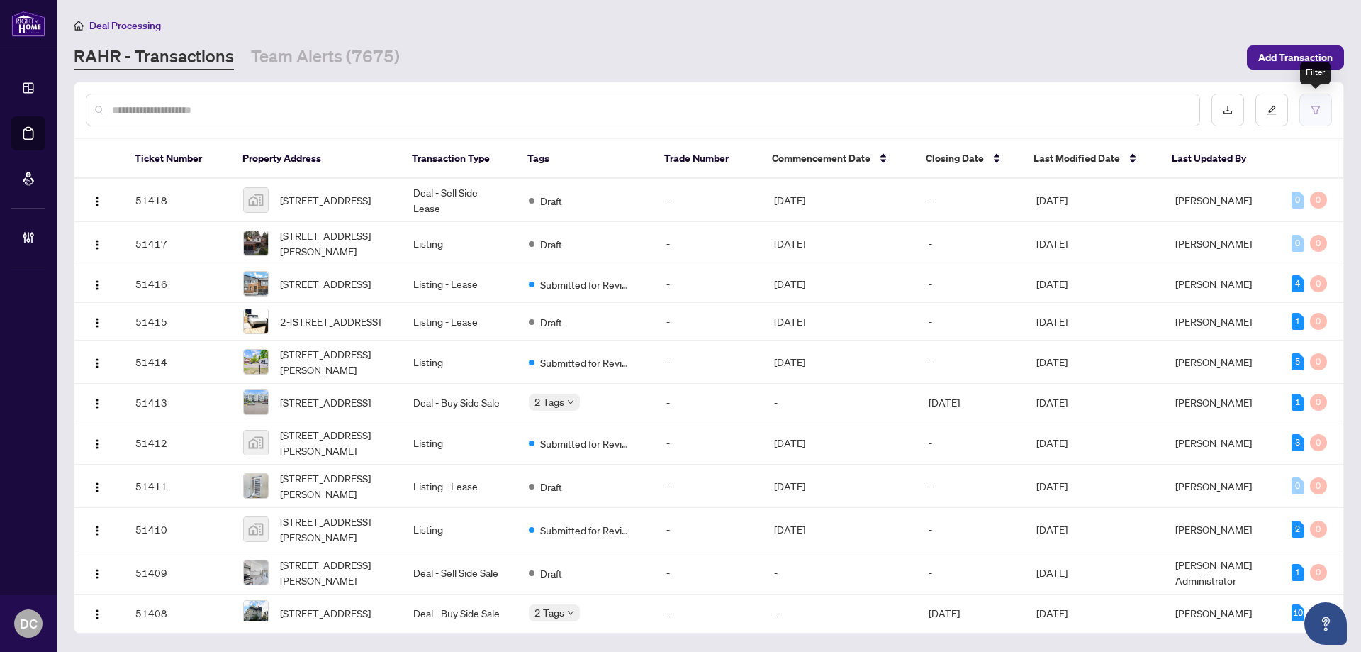
click at [1305, 116] on button "button" at bounding box center [1316, 110] width 33 height 33
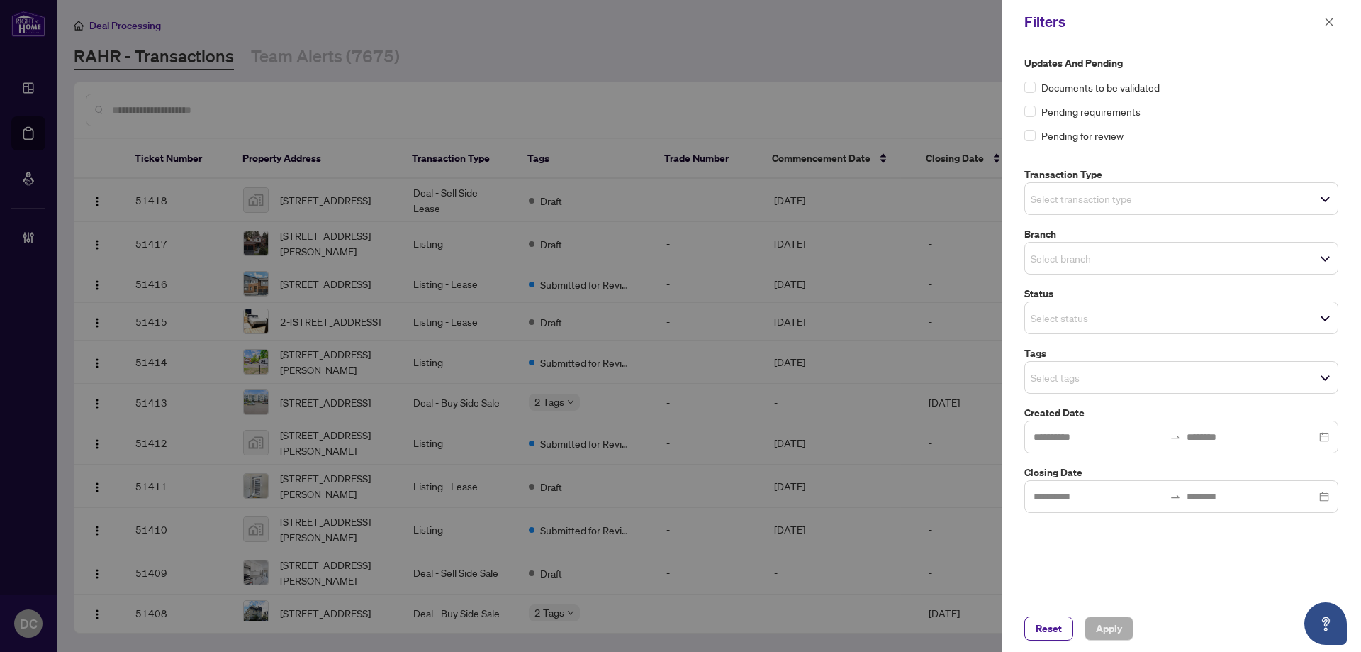
click at [1124, 382] on input "search" at bounding box center [1080, 377] width 99 height 17
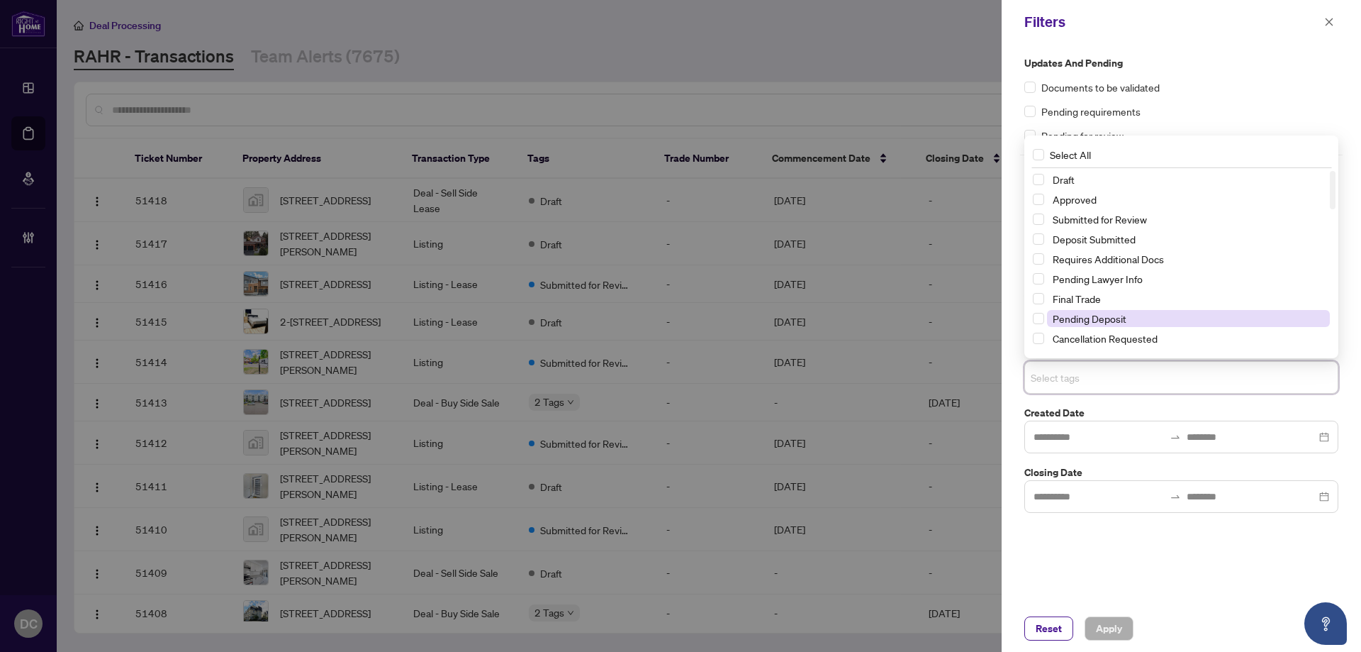
scroll to position [71, 0]
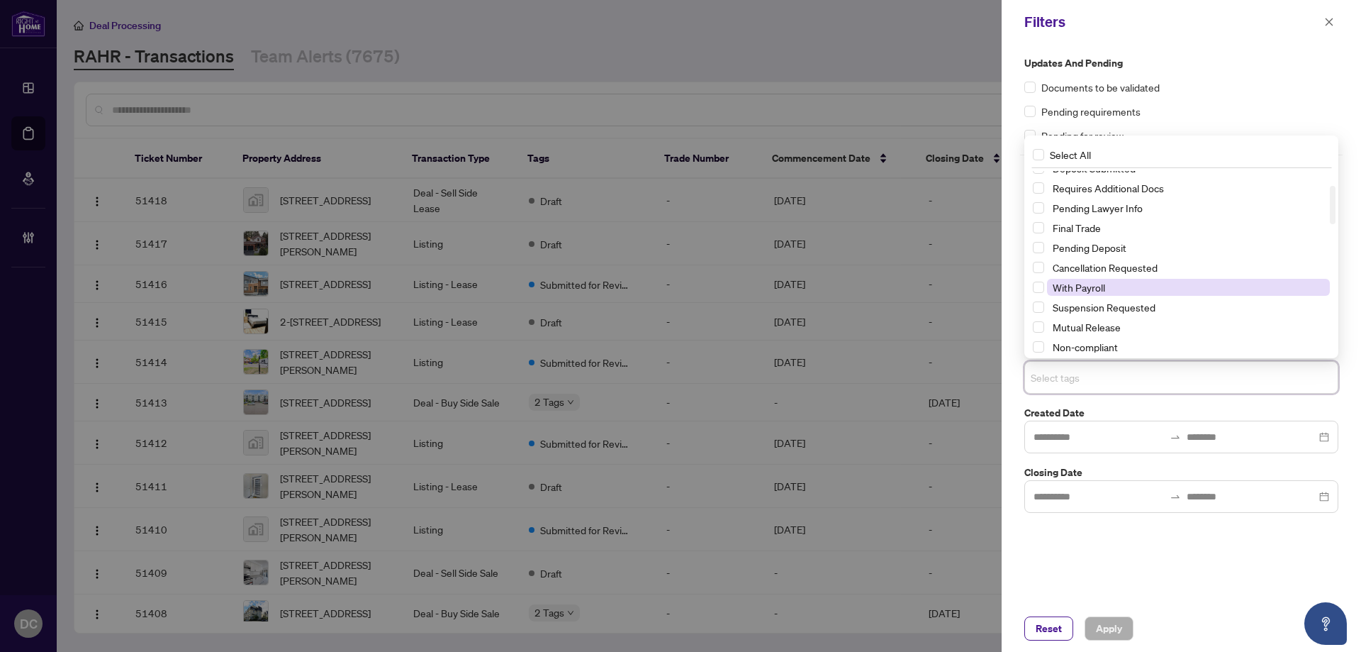
click at [1102, 289] on span "With Payroll" at bounding box center [1079, 287] width 52 height 13
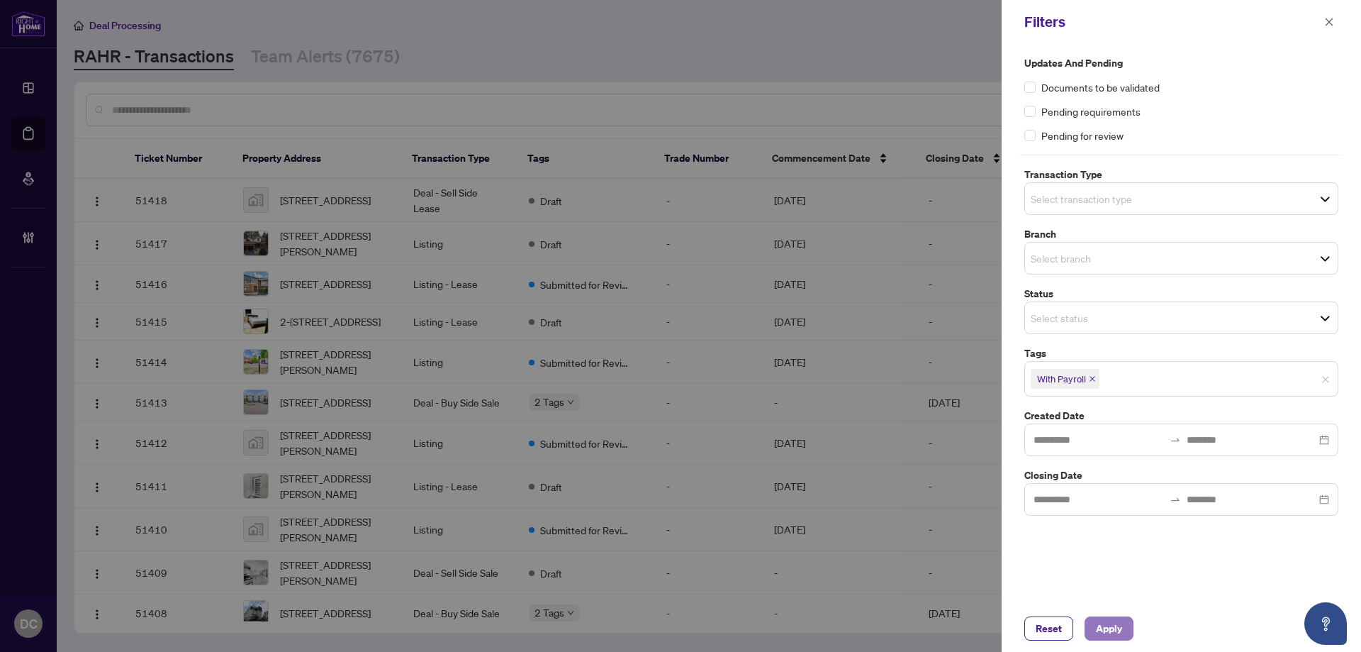
click at [1110, 619] on span "Apply" at bounding box center [1109, 628] width 26 height 23
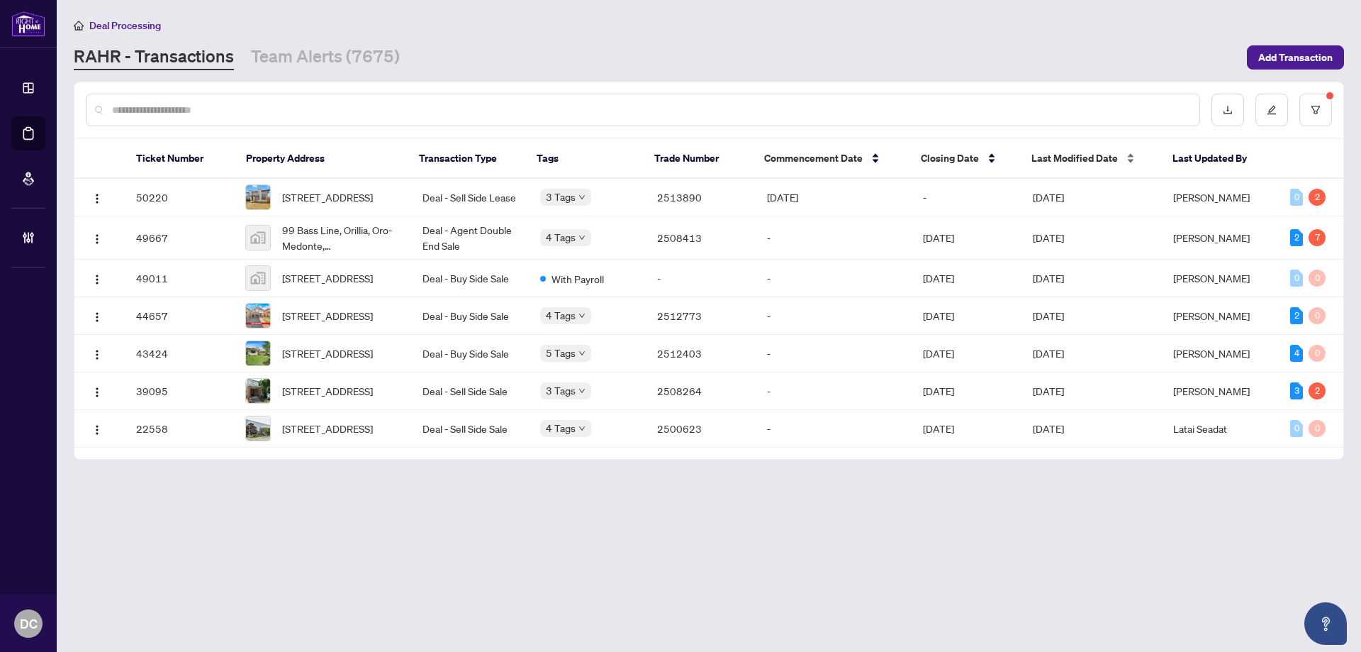
click at [1085, 157] on span "Last Modified Date" at bounding box center [1075, 158] width 86 height 16
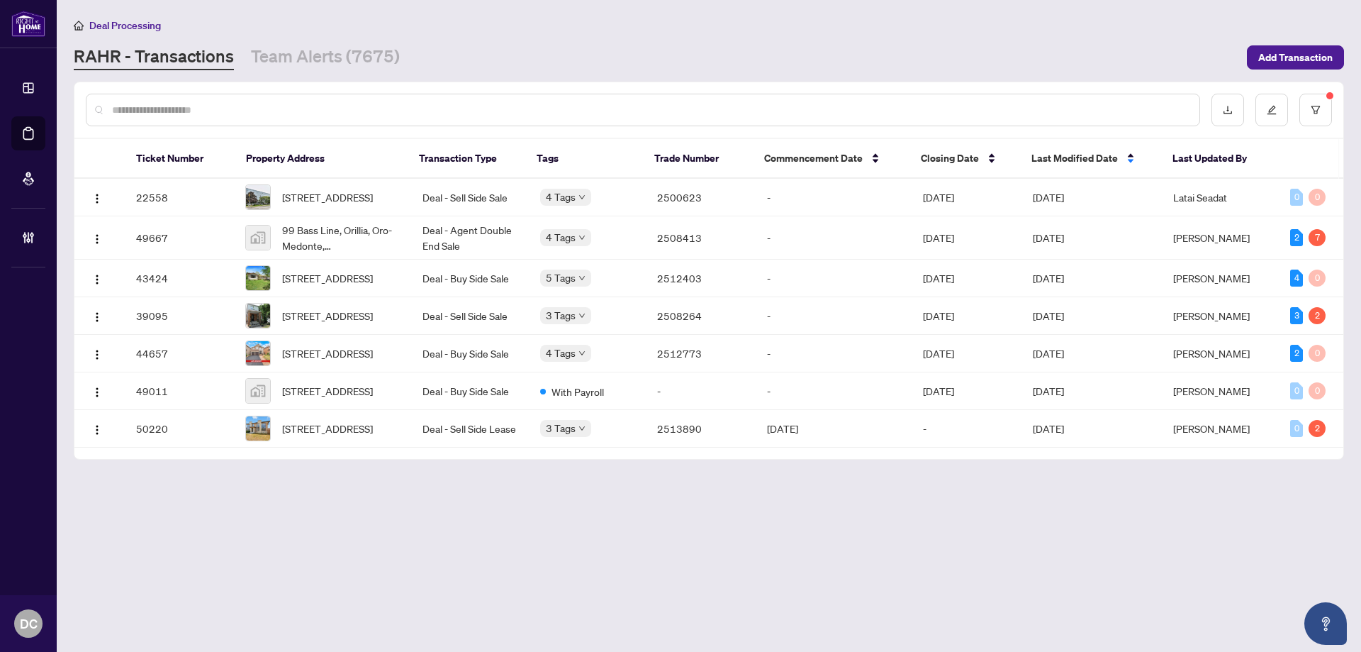
click at [1085, 156] on span "Last Modified Date" at bounding box center [1075, 158] width 86 height 16
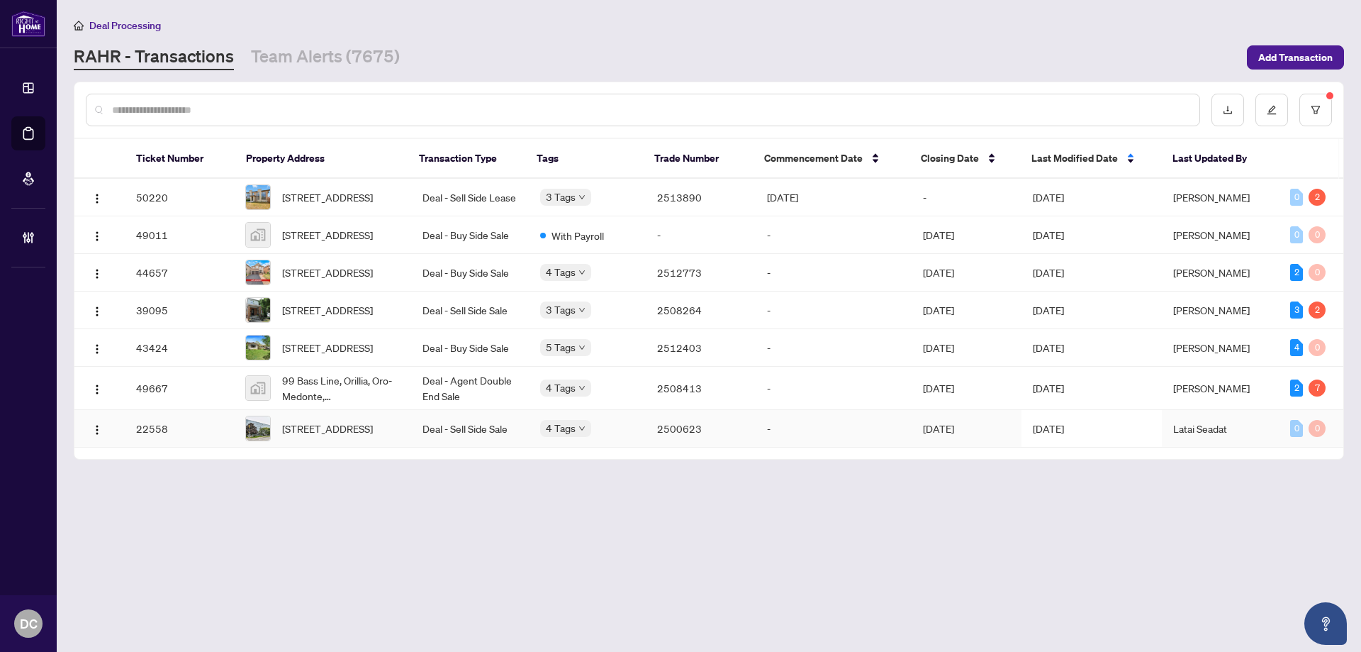
click at [948, 447] on td "Apr/29/2025" at bounding box center [966, 429] width 109 height 38
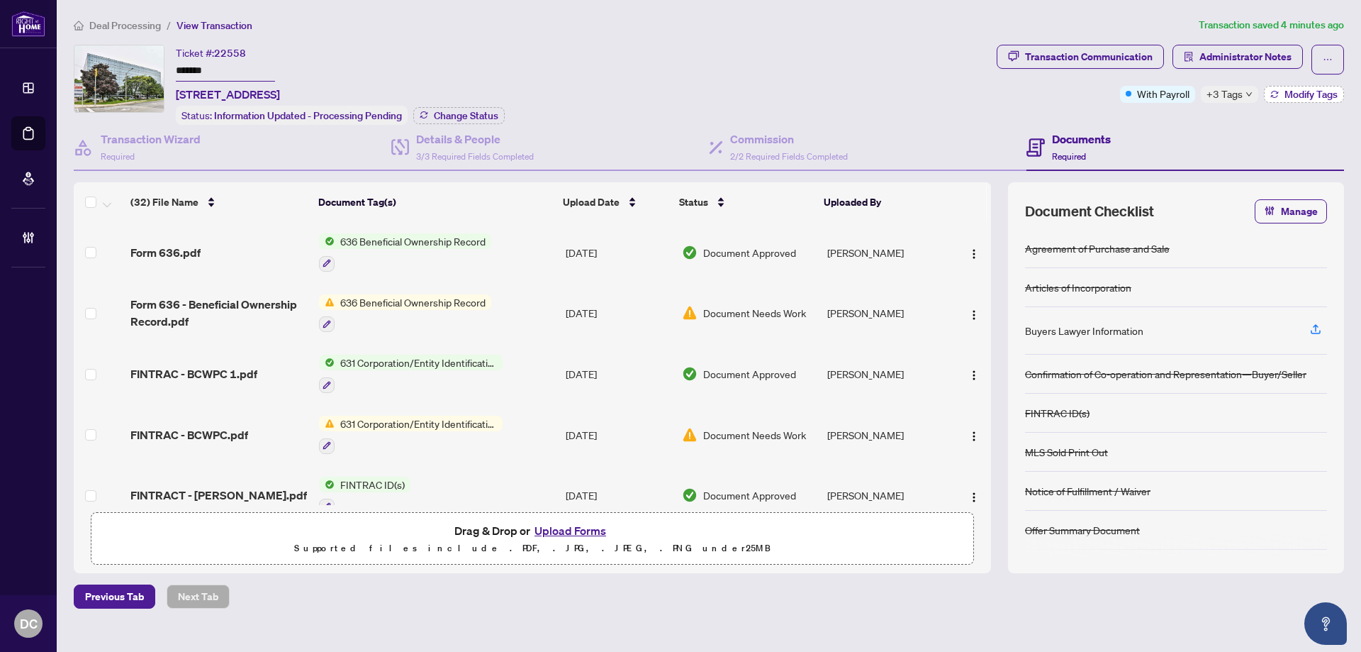
click at [1297, 96] on span "Modify Tags" at bounding box center [1311, 94] width 53 height 10
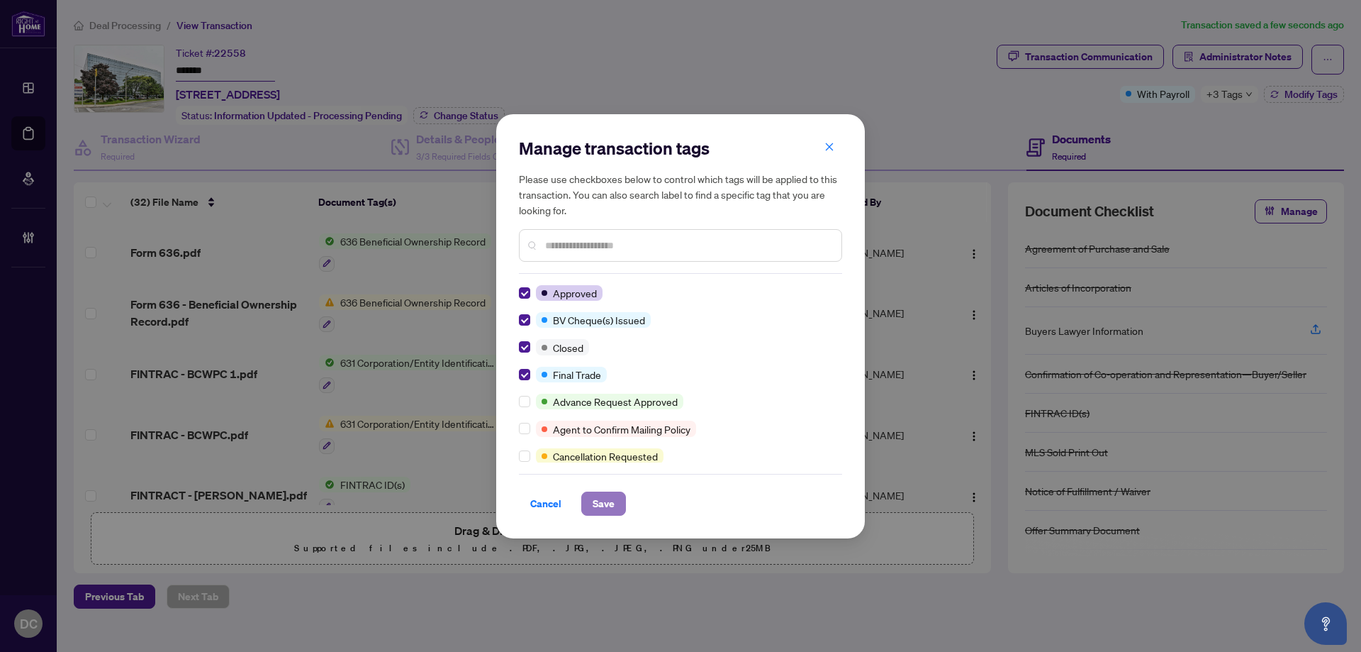
drag, startPoint x: 596, startPoint y: 505, endPoint x: 591, endPoint y: 432, distance: 72.5
click at [596, 504] on span "Save" at bounding box center [604, 503] width 22 height 23
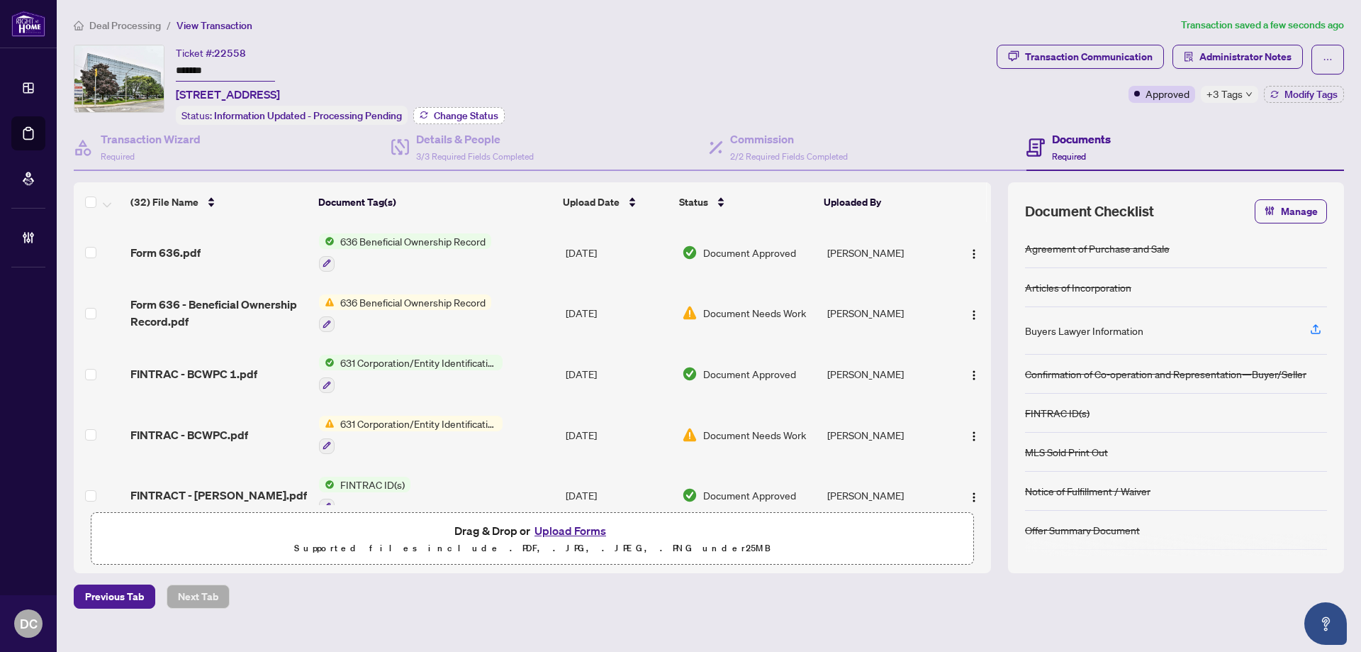
click at [489, 118] on span "Change Status" at bounding box center [466, 116] width 65 height 10
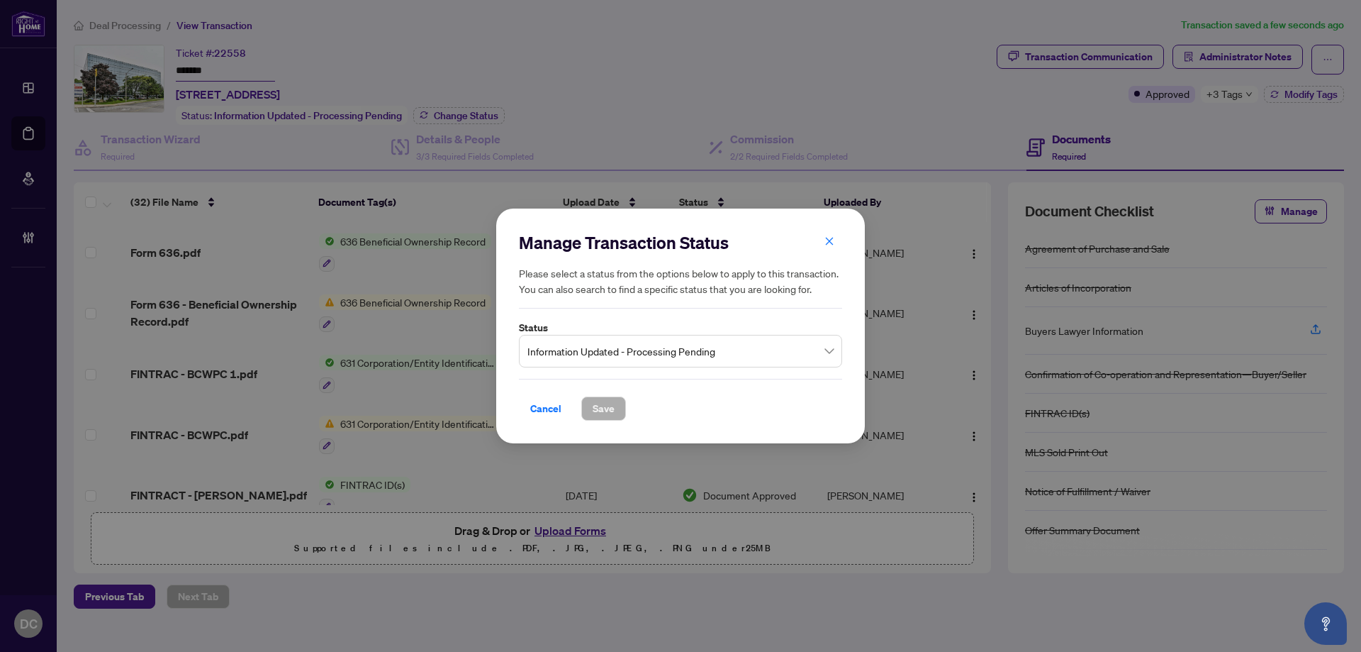
drag, startPoint x: 608, startPoint y: 360, endPoint x: 608, endPoint y: 369, distance: 9.2
click at [608, 360] on span "Information Updated - Processing Pending" at bounding box center [680, 350] width 306 height 27
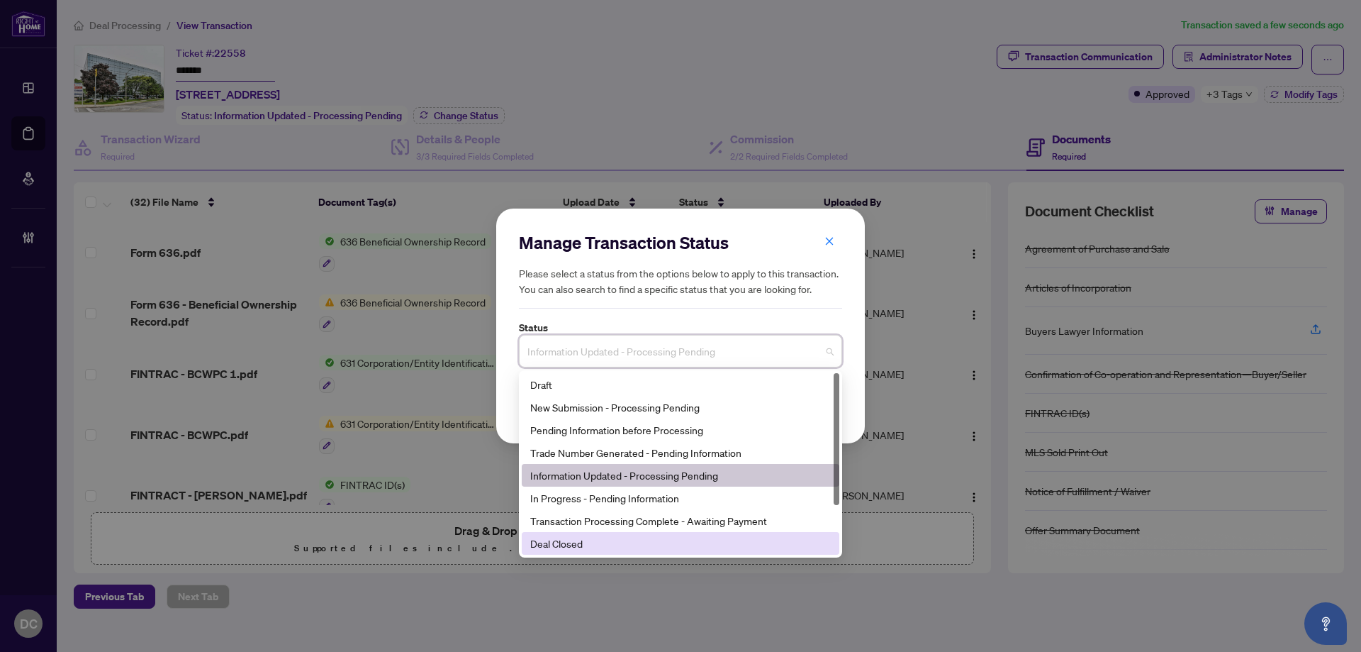
click at [559, 542] on div "Deal Closed" at bounding box center [680, 543] width 301 height 16
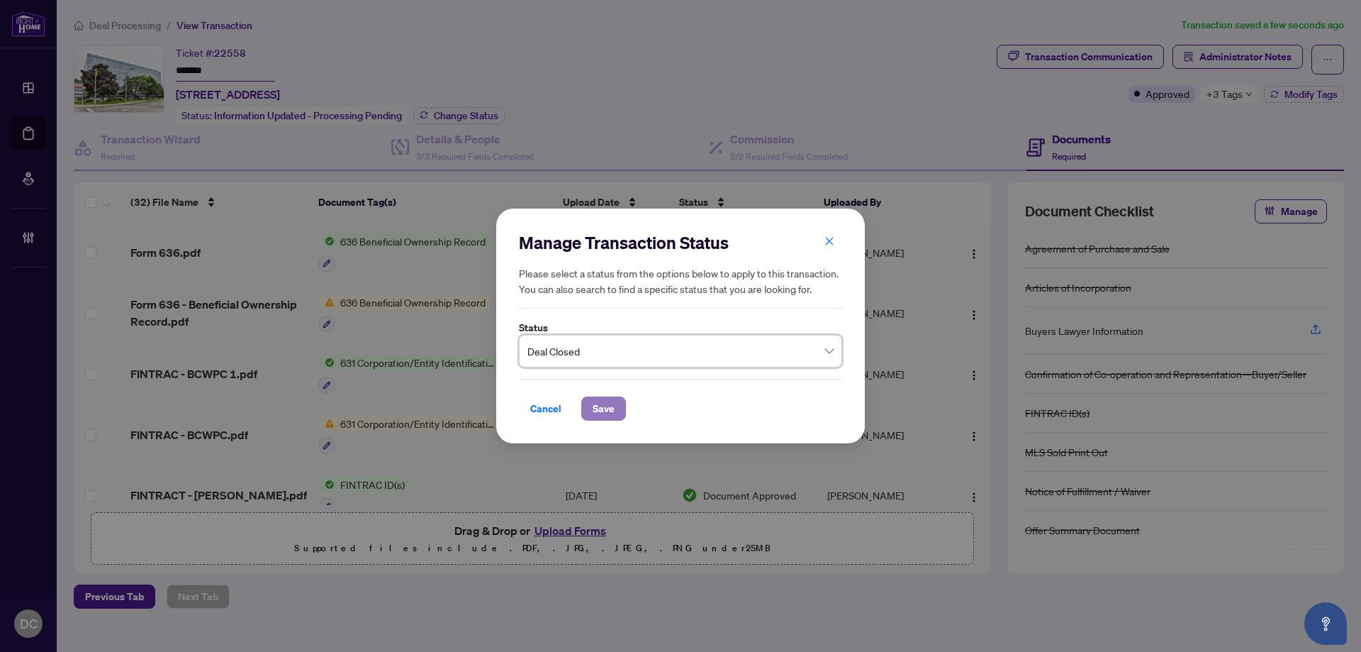
click at [619, 408] on button "Save" at bounding box center [603, 408] width 45 height 24
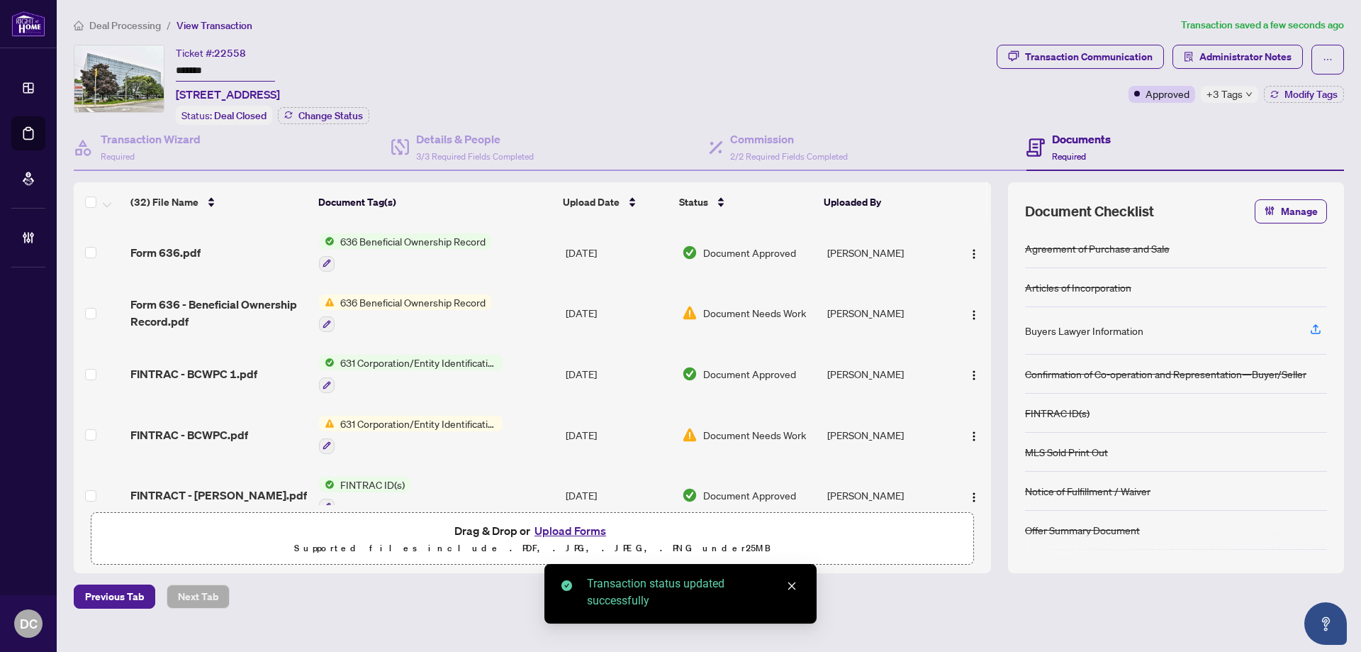
click at [137, 20] on span "Deal Processing" at bounding box center [125, 25] width 72 height 13
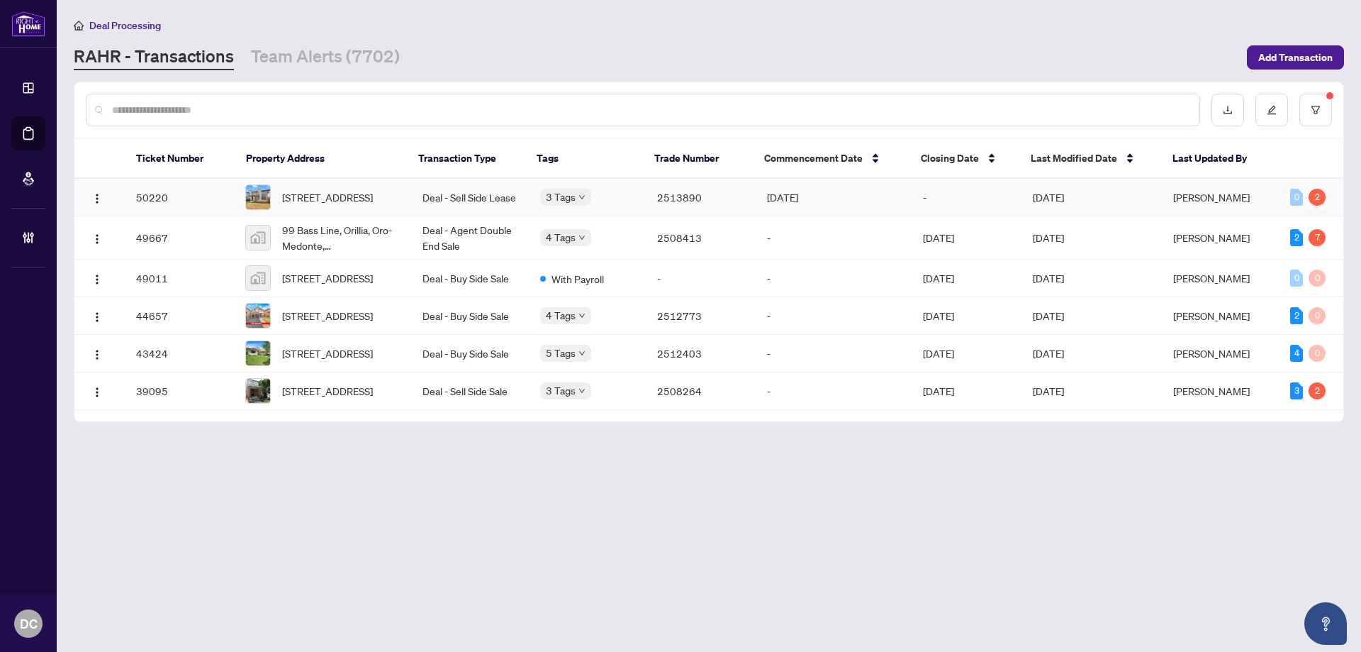
click at [1109, 204] on td "[DATE]" at bounding box center [1092, 198] width 141 height 38
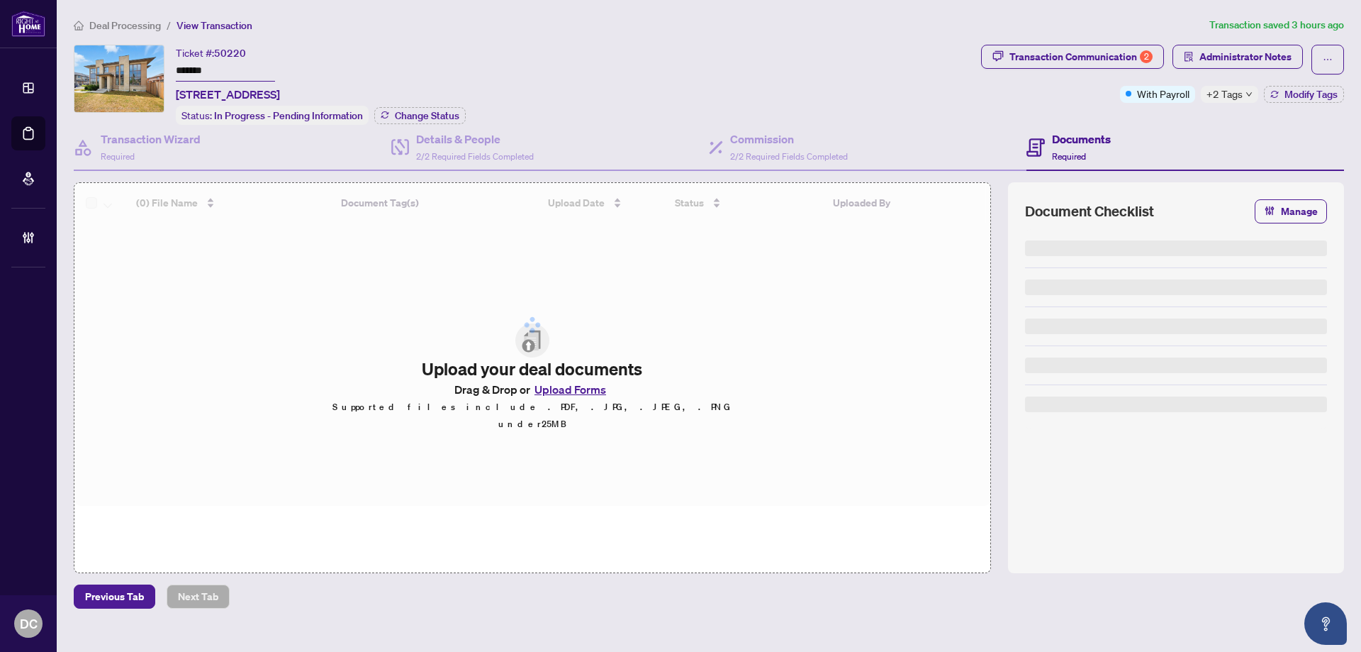
click at [1241, 97] on span "+2 Tags" at bounding box center [1225, 94] width 36 height 16
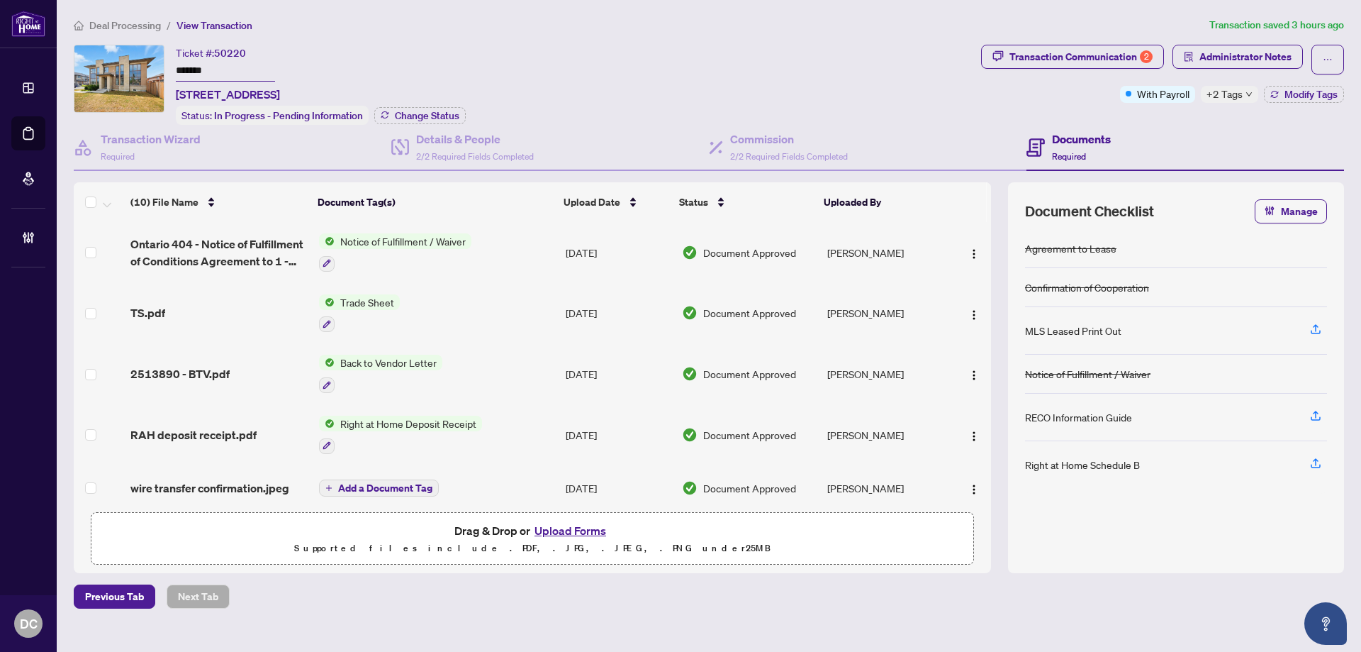
click at [1180, 125] on div "Documents Required" at bounding box center [1186, 148] width 318 height 46
click at [1192, 54] on icon "solution" at bounding box center [1189, 57] width 10 height 10
click at [1192, 54] on div at bounding box center [680, 326] width 1361 height 652
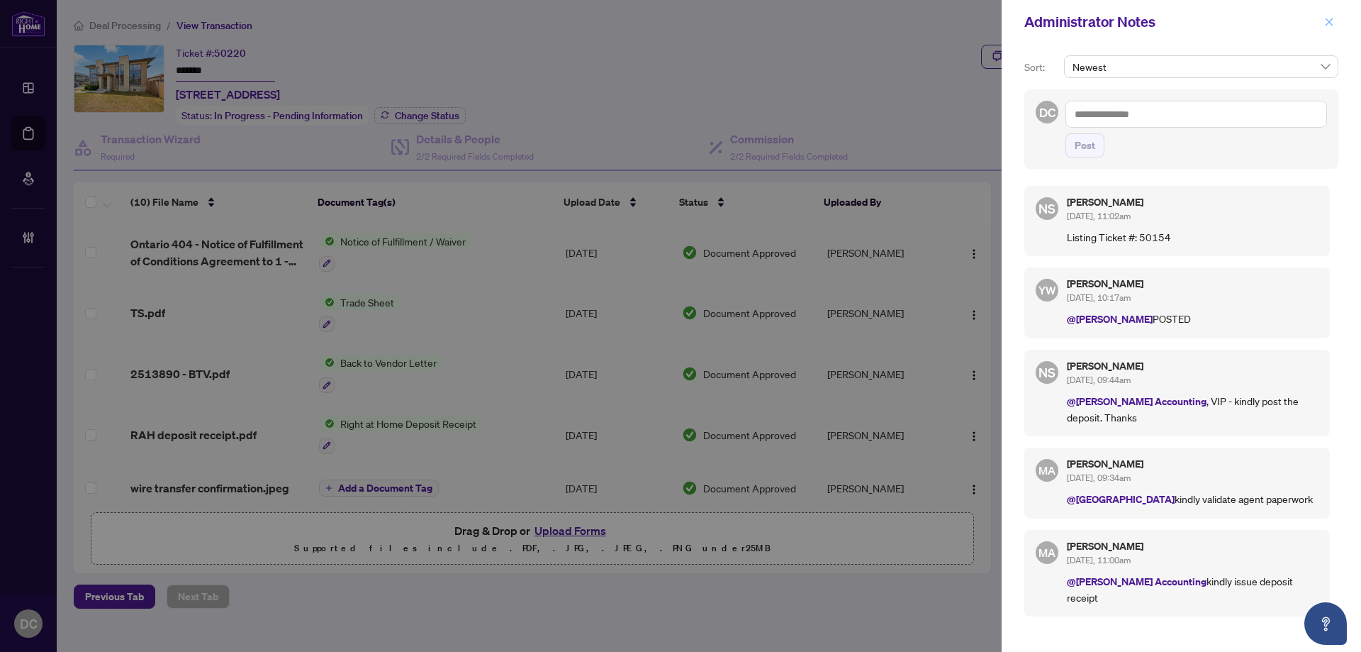
click at [1331, 22] on icon "close" at bounding box center [1329, 22] width 10 height 10
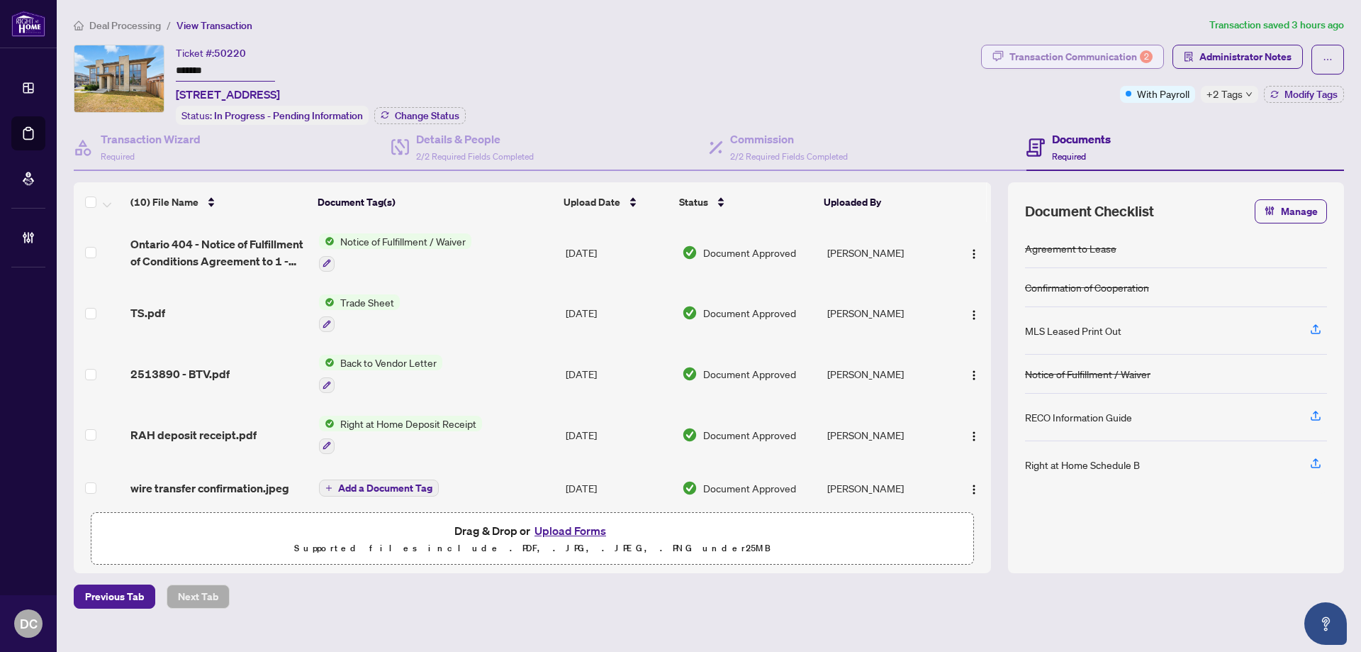
click at [1132, 52] on div "Transaction Communication 2" at bounding box center [1081, 56] width 143 height 23
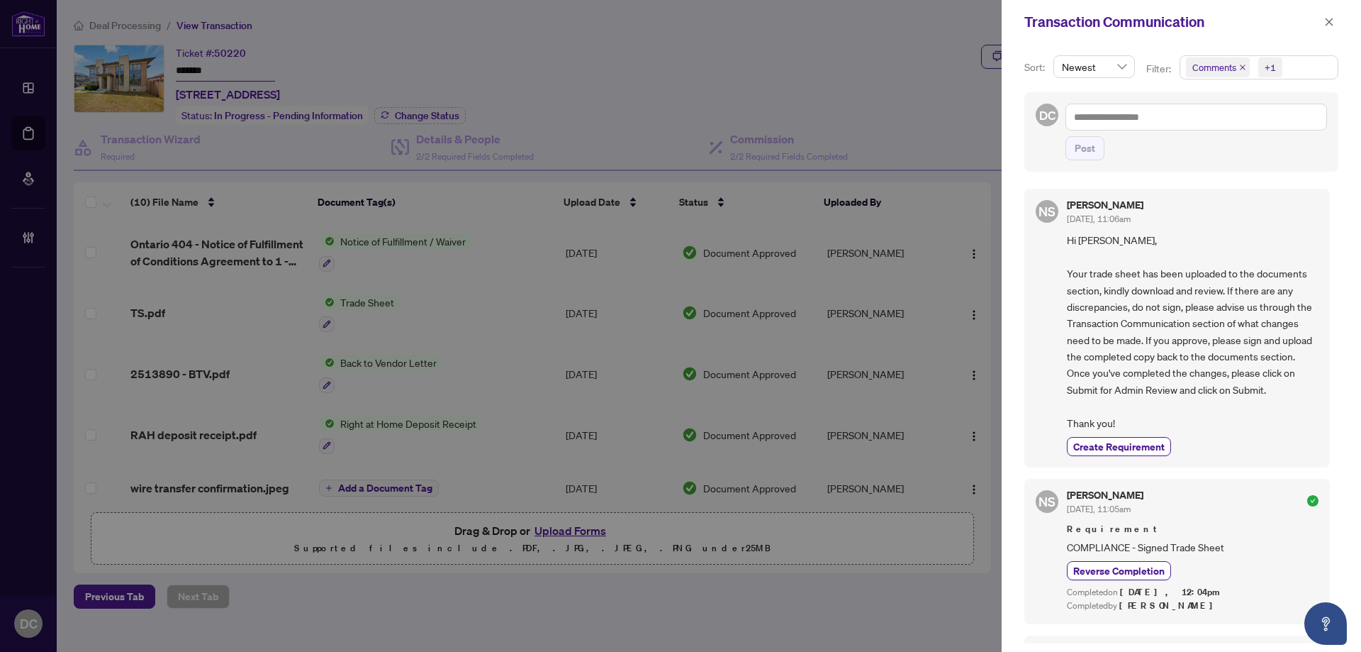
click at [1319, 73] on span "Comments +1" at bounding box center [1258, 67] width 157 height 23
click at [1216, 168] on span "Activity History" at bounding box center [1241, 166] width 67 height 13
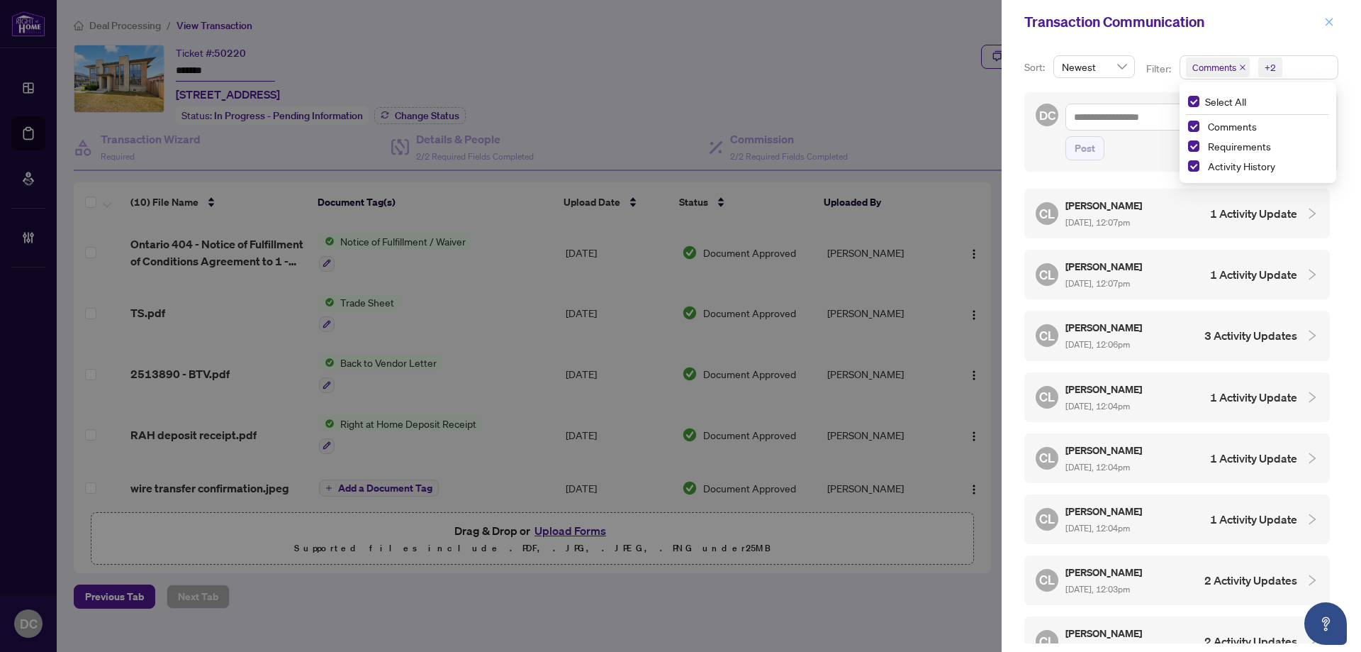
click at [1328, 25] on icon "close" at bounding box center [1329, 22] width 10 height 10
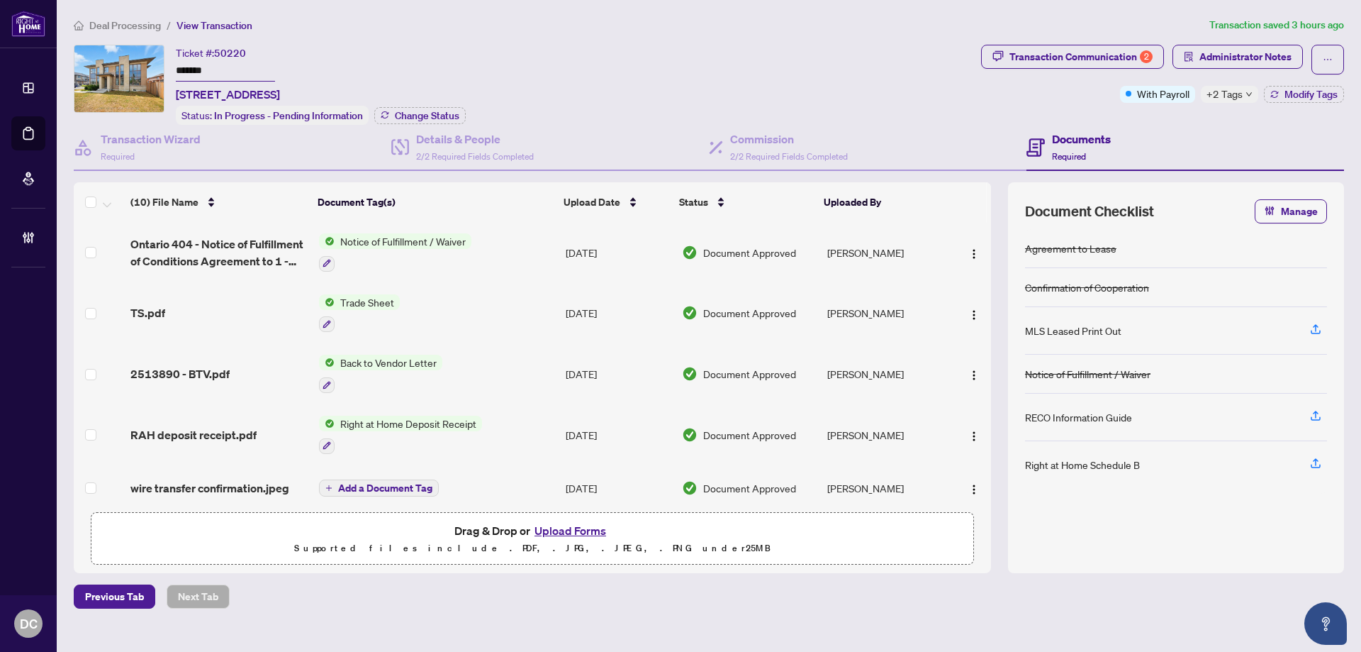
click at [135, 20] on span "Deal Processing" at bounding box center [125, 25] width 72 height 13
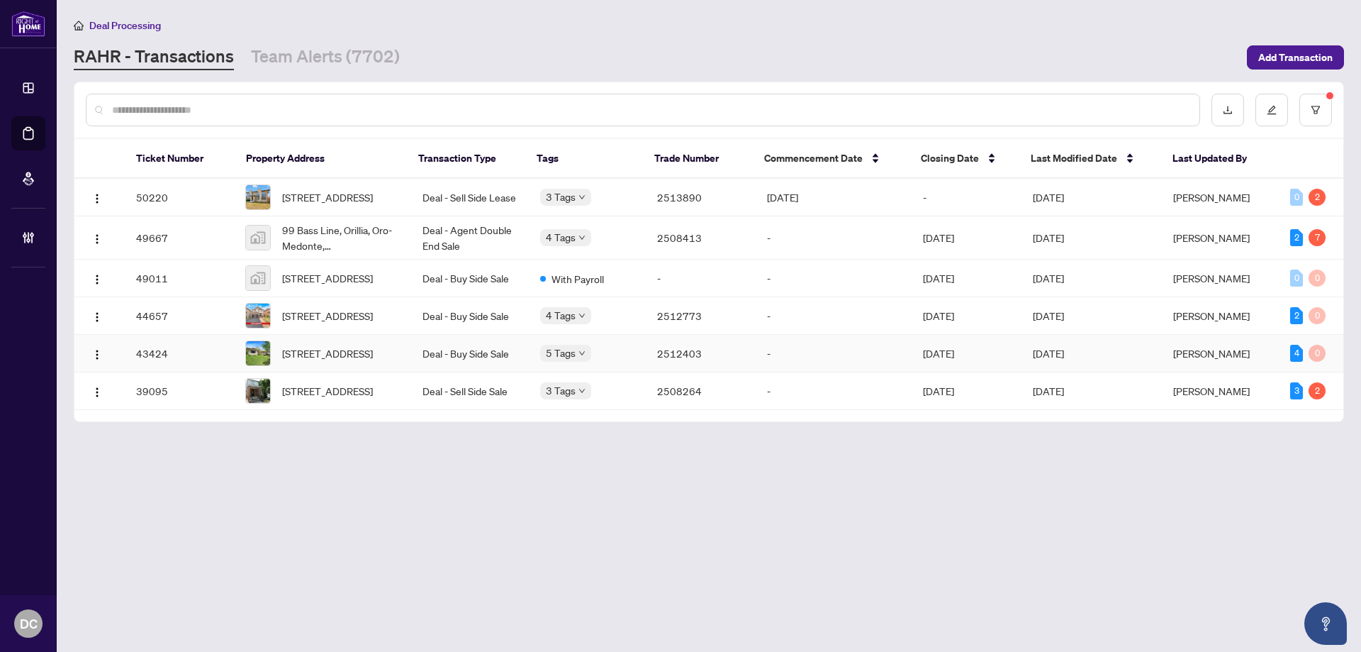
click at [1058, 359] on span "[DATE]" at bounding box center [1048, 353] width 31 height 13
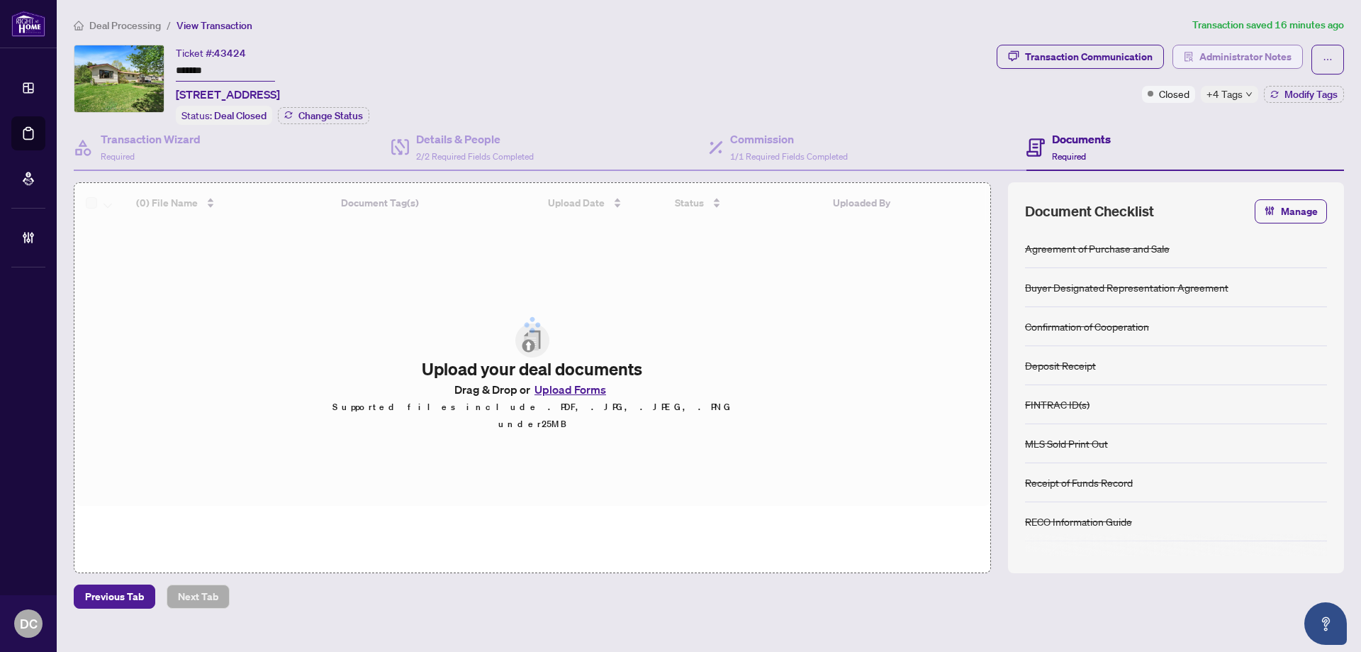
drag, startPoint x: 225, startPoint y: 72, endPoint x: 1265, endPoint y: 52, distance: 1039.5
click at [180, 72] on input "*******" at bounding box center [225, 71] width 99 height 21
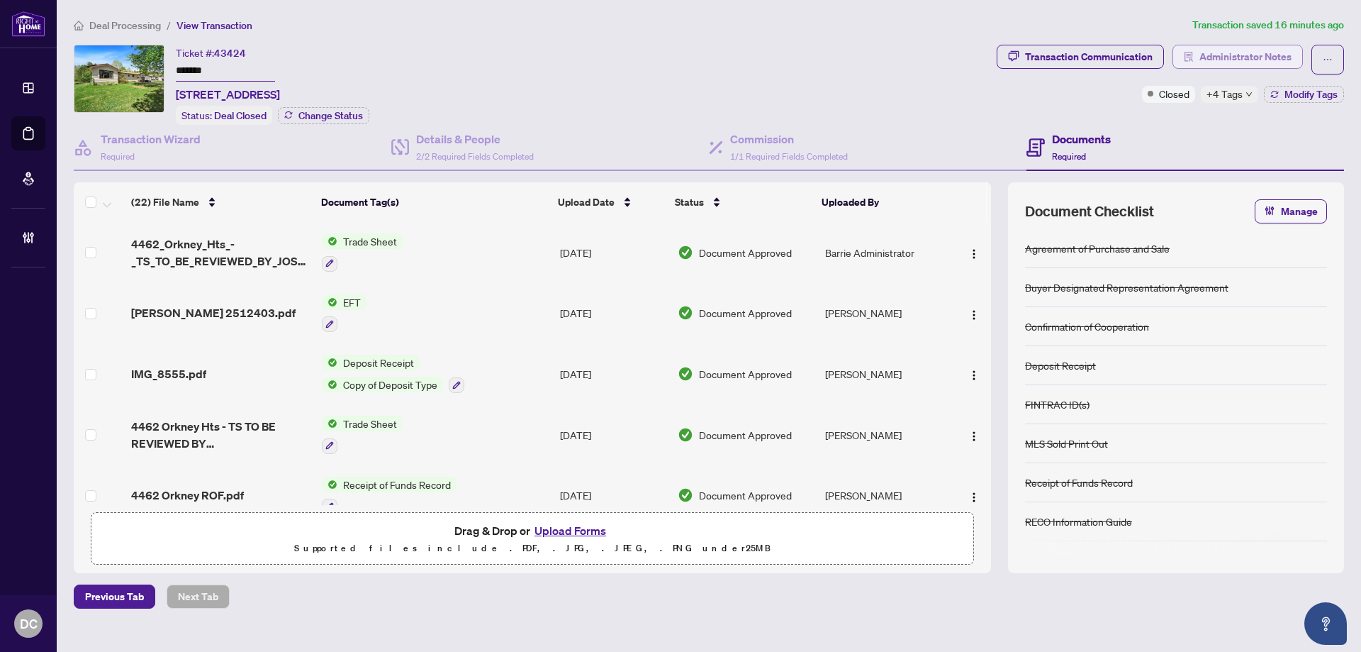
click at [1287, 56] on span "Administrator Notes" at bounding box center [1246, 56] width 92 height 23
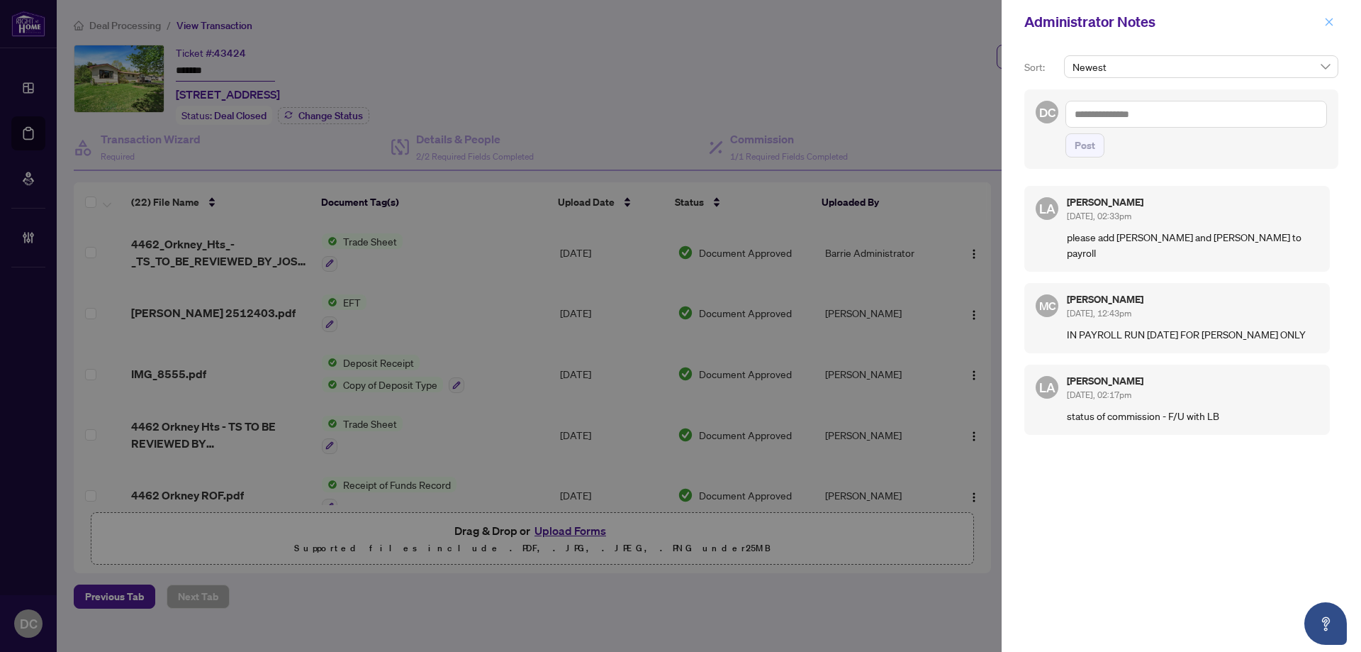
click at [1327, 23] on icon "close" at bounding box center [1329, 22] width 10 height 10
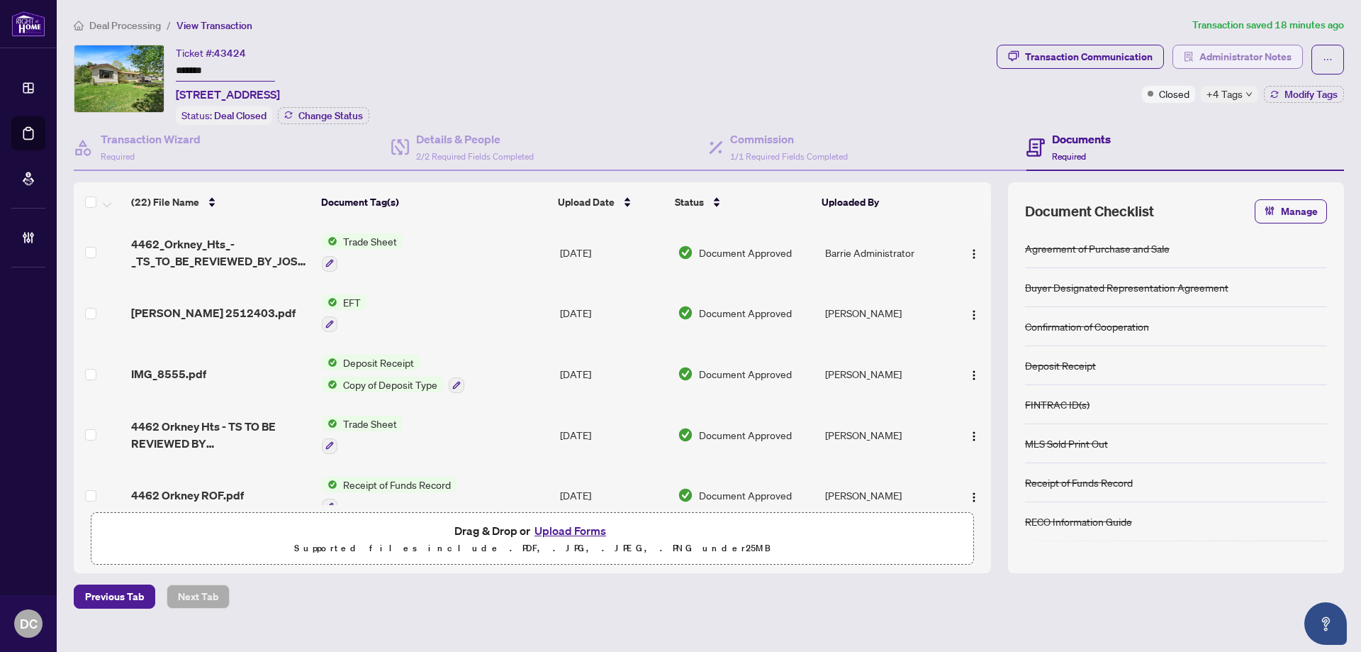
click at [1269, 63] on span "Administrator Notes" at bounding box center [1246, 56] width 92 height 23
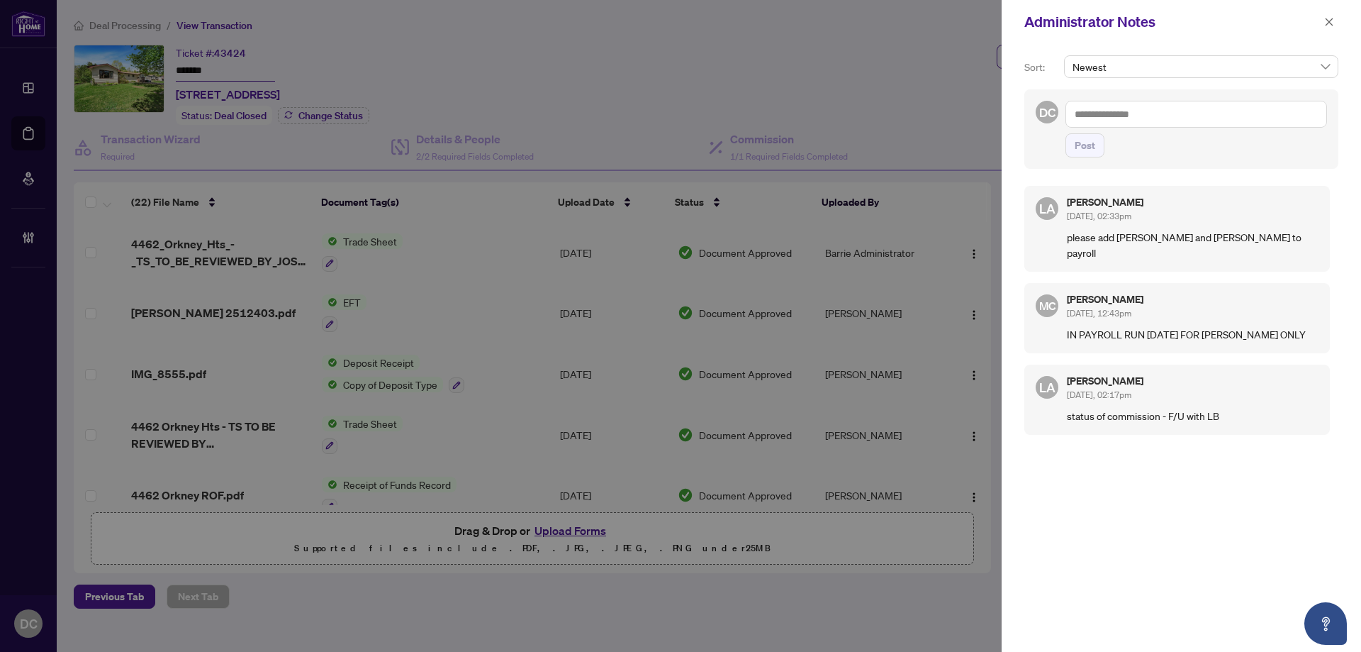
drag, startPoint x: 1326, startPoint y: 21, endPoint x: 1229, endPoint y: 12, distance: 97.5
click at [1324, 20] on button "button" at bounding box center [1329, 21] width 18 height 17
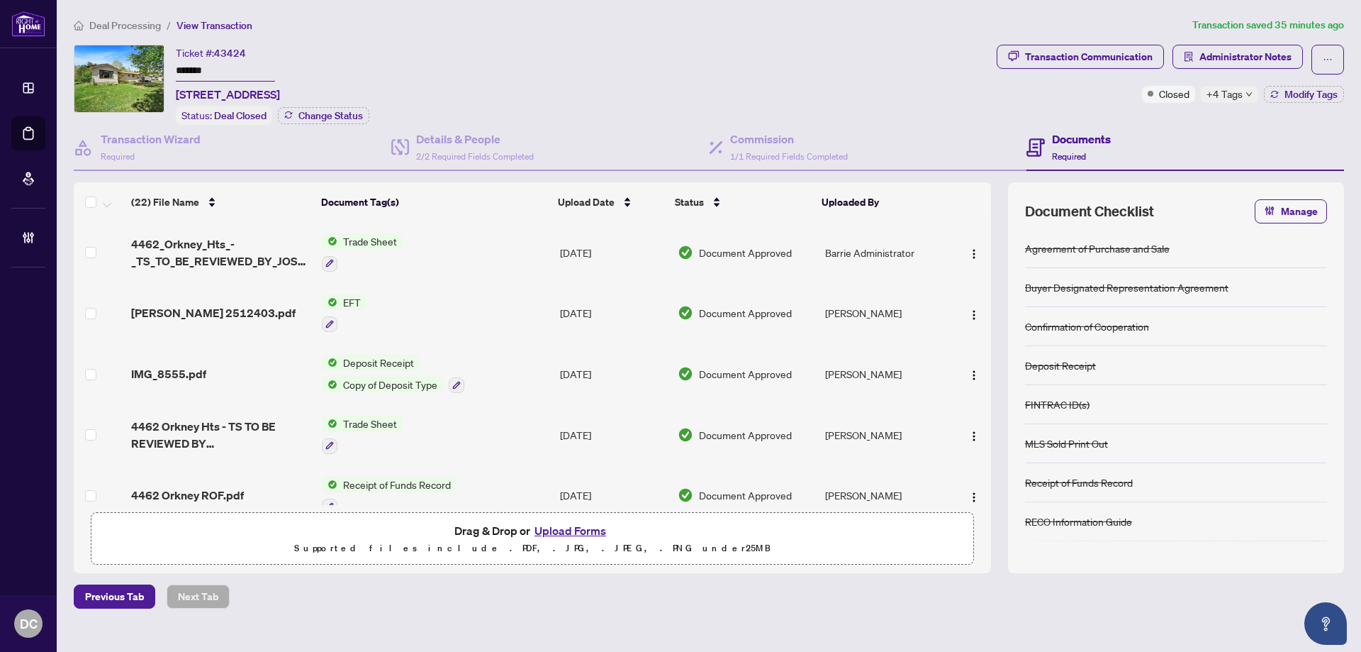
click at [113, 18] on li "Deal Processing" at bounding box center [117, 25] width 87 height 16
click at [118, 22] on span "Deal Processing" at bounding box center [125, 25] width 72 height 13
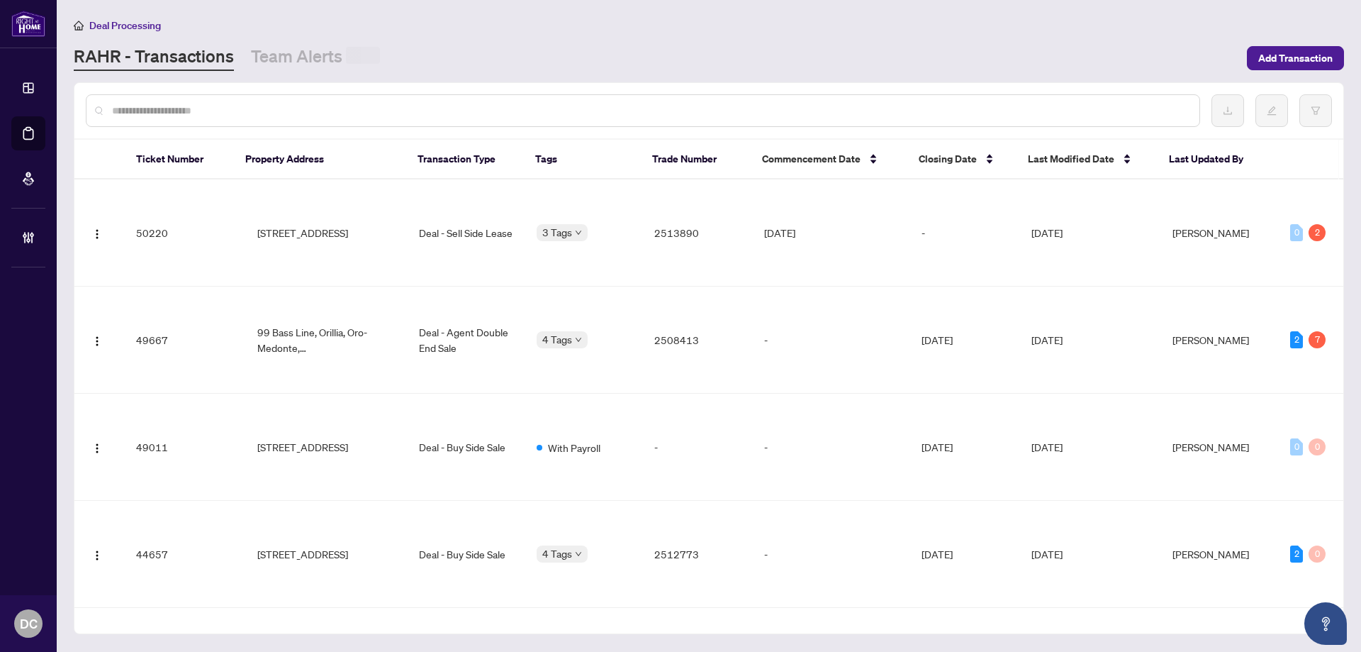
click at [199, 107] on input "text" at bounding box center [650, 111] width 1076 height 16
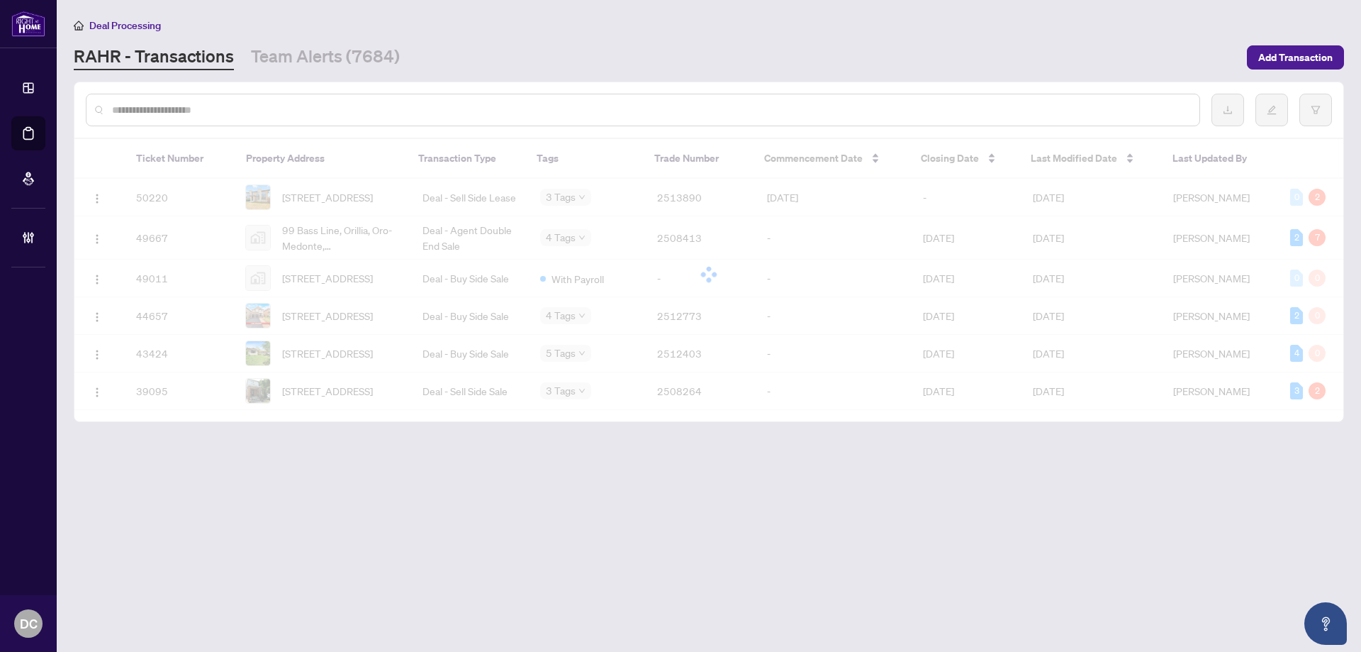
paste input "*******"
type input "*******"
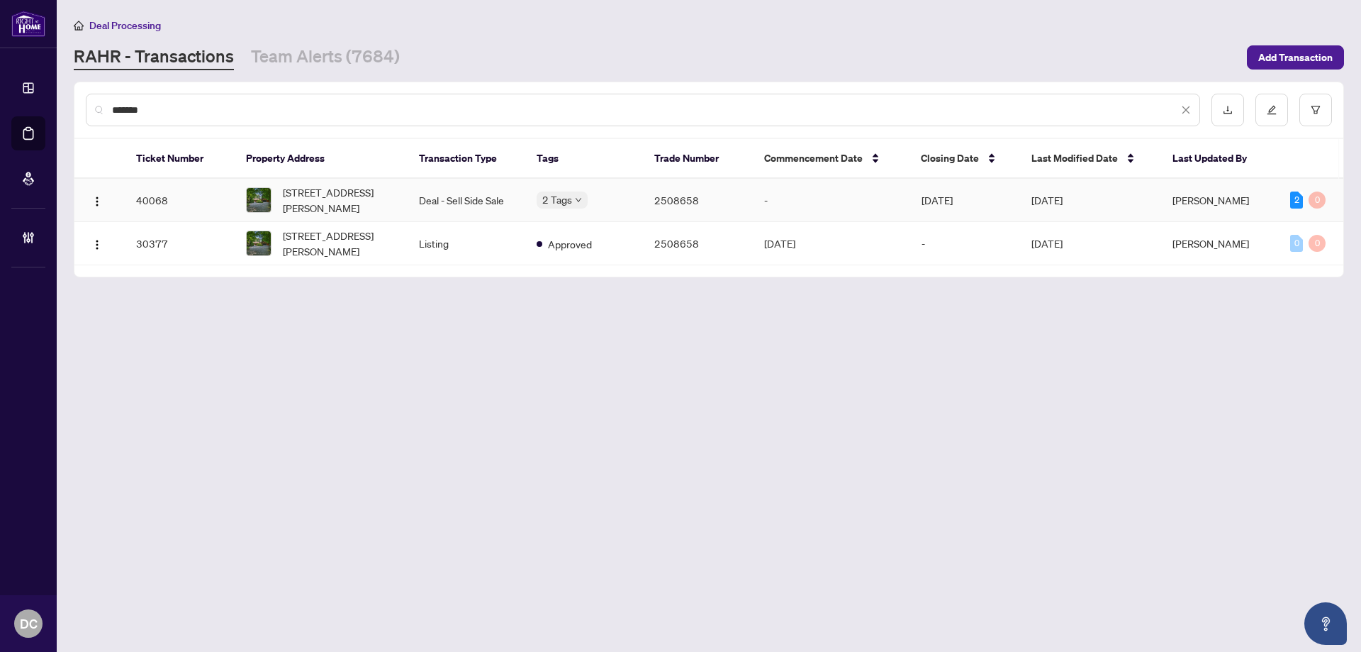
click at [471, 196] on td "Deal - Sell Side Sale" at bounding box center [467, 200] width 118 height 43
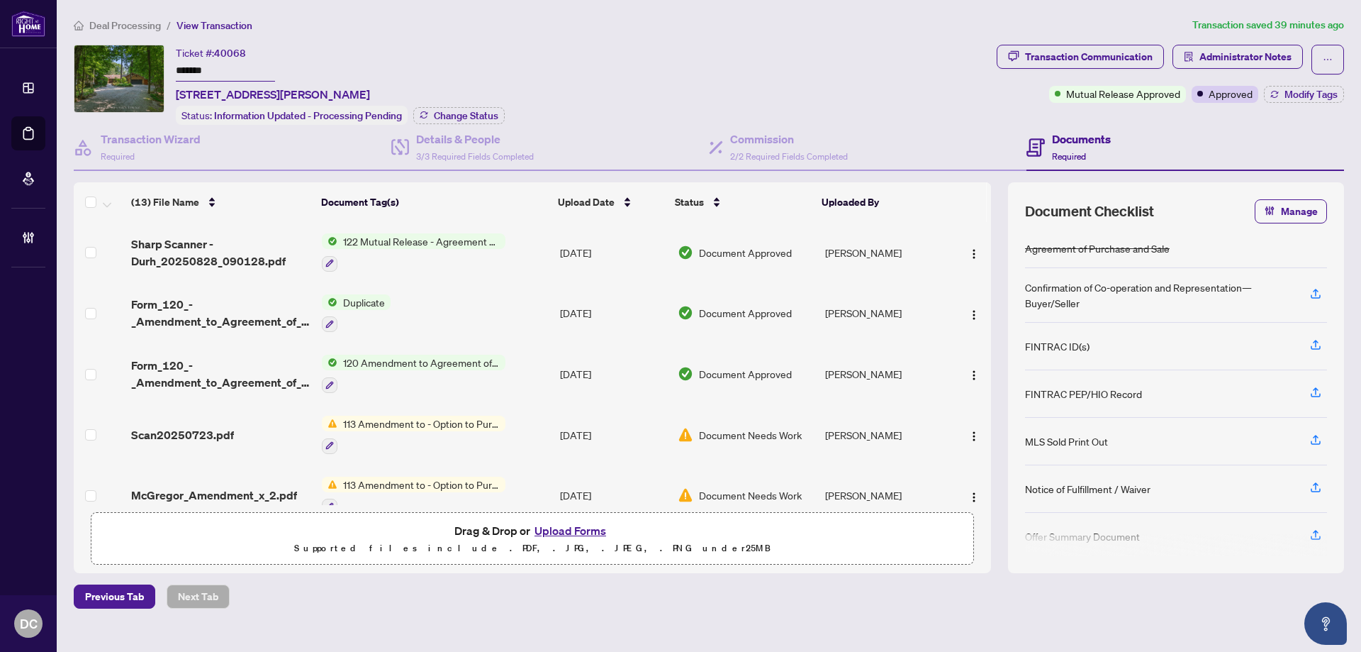
click at [529, 251] on td "122 Mutual Release - Agreement of Purchase and Sale" at bounding box center [435, 252] width 238 height 61
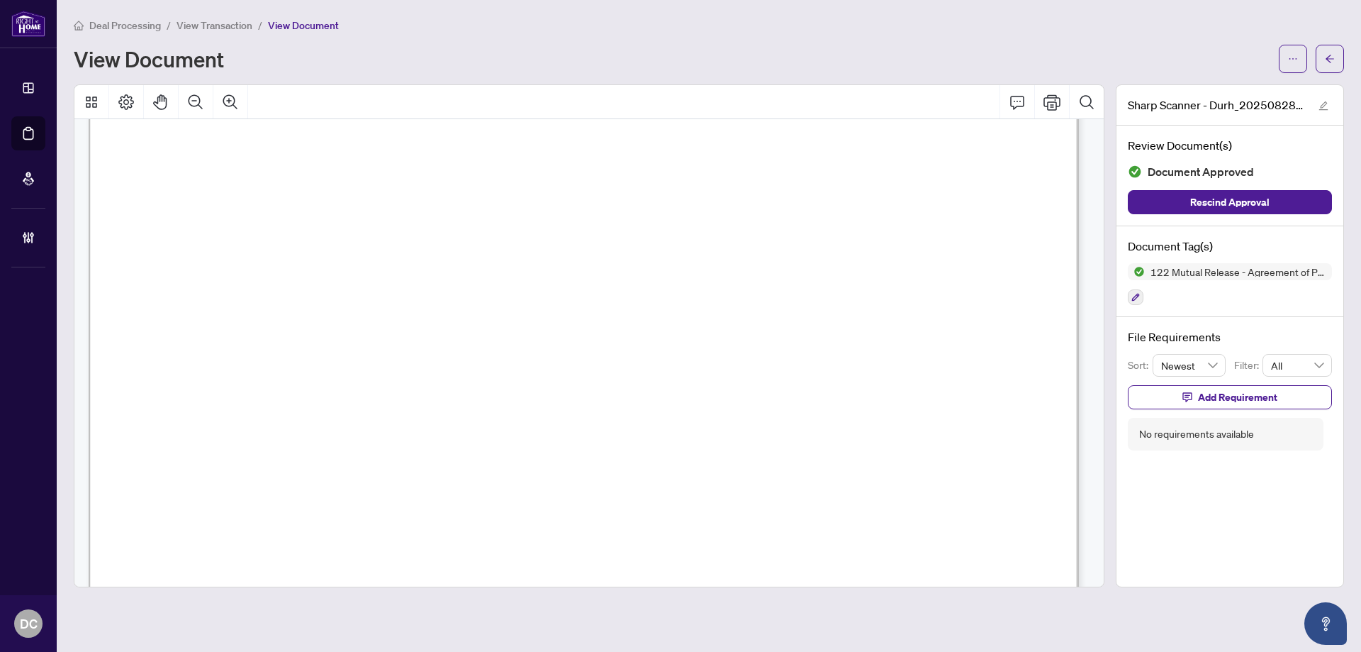
scroll to position [284, 0]
click at [1330, 58] on icon "arrow-left" at bounding box center [1330, 59] width 10 height 10
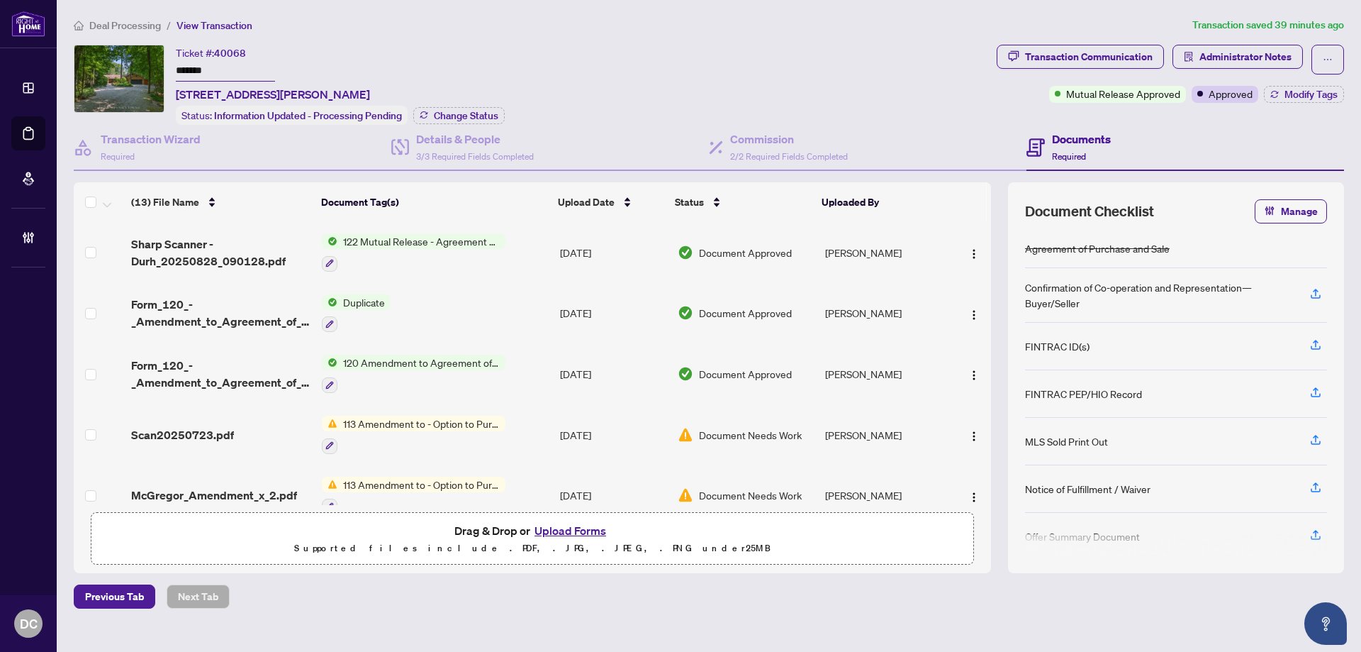
click at [715, 21] on ol "Deal Processing / View Transaction" at bounding box center [630, 25] width 1113 height 16
click at [475, 115] on span "Change Status" at bounding box center [466, 116] width 65 height 10
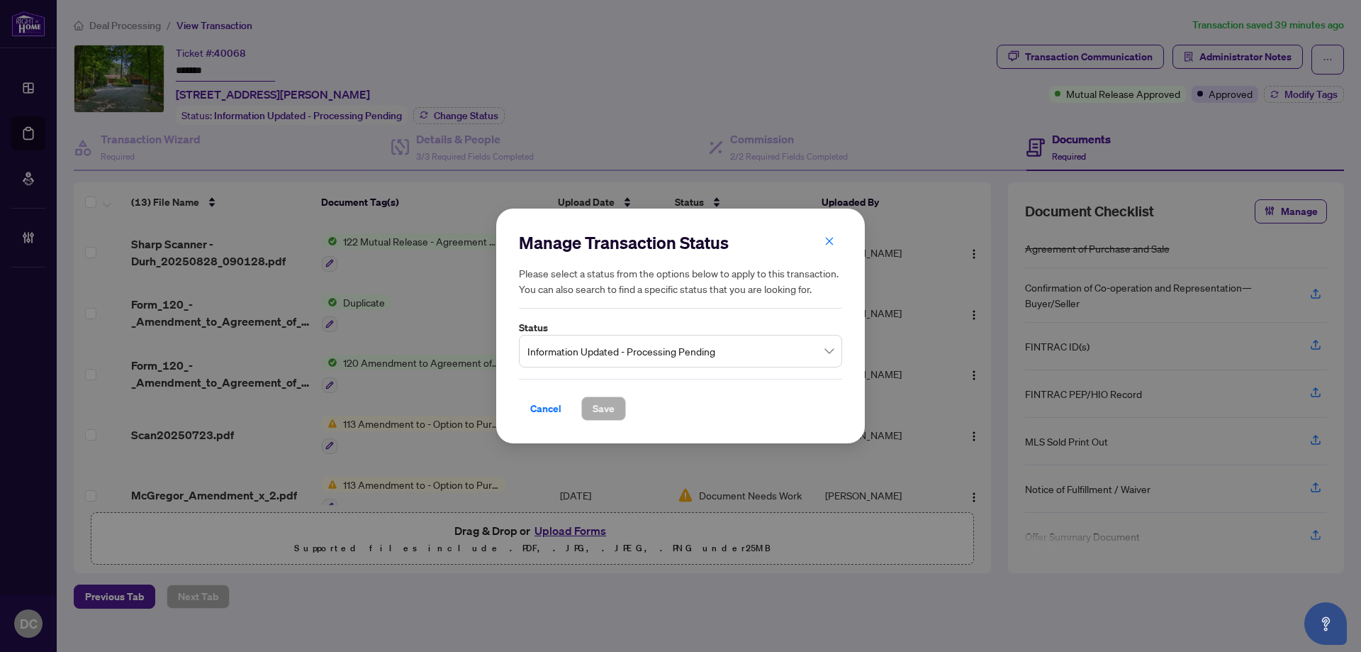
click at [740, 345] on span "Information Updated - Processing Pending" at bounding box center [680, 350] width 306 height 27
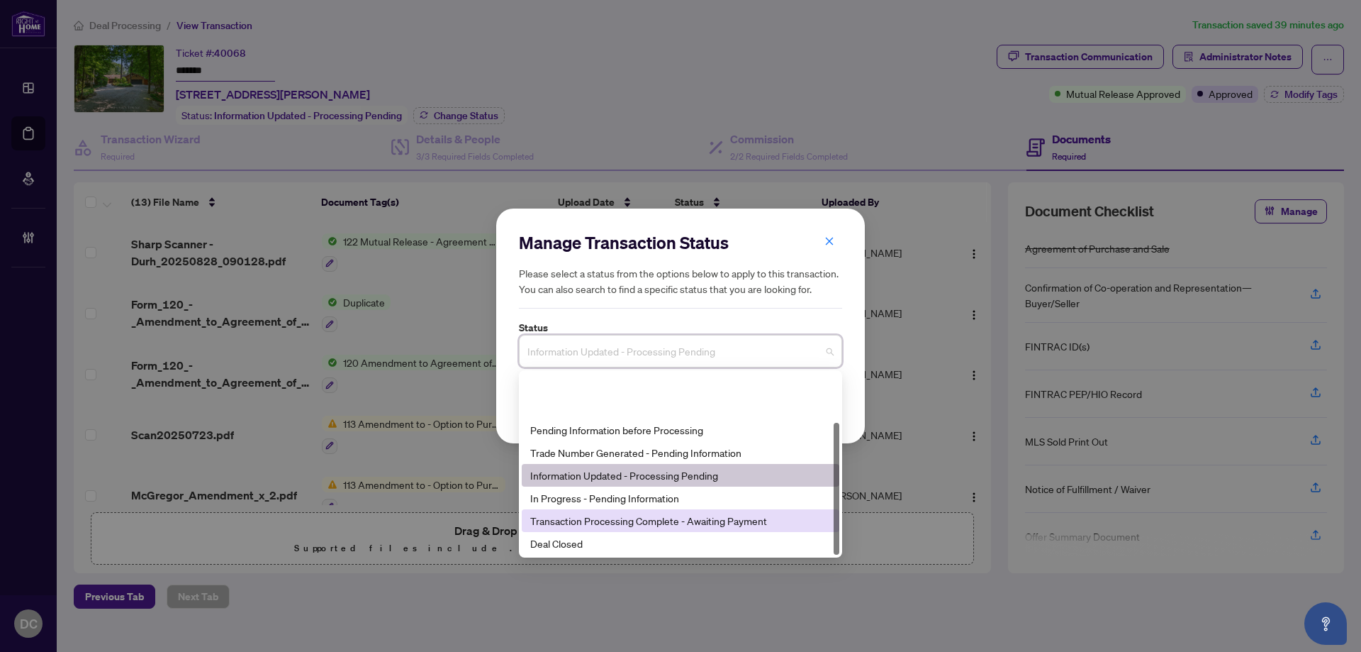
scroll to position [68, 0]
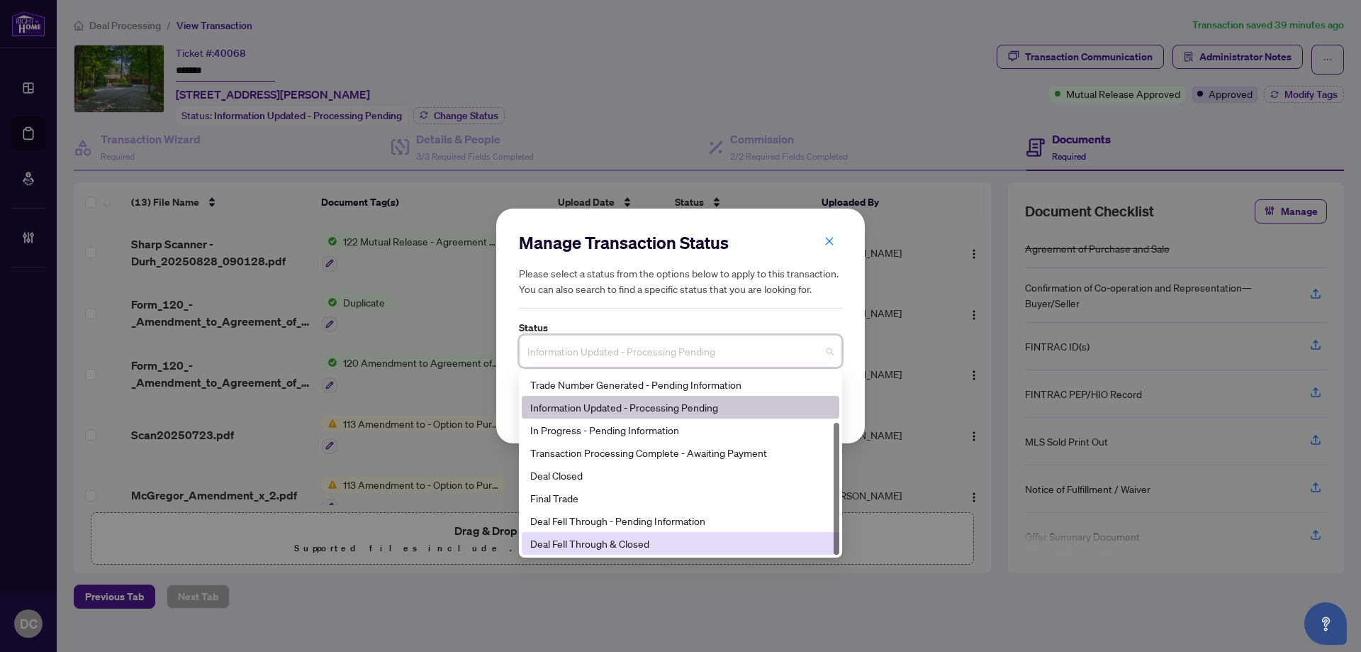
click at [644, 538] on div "Deal Fell Through & Closed" at bounding box center [680, 543] width 301 height 16
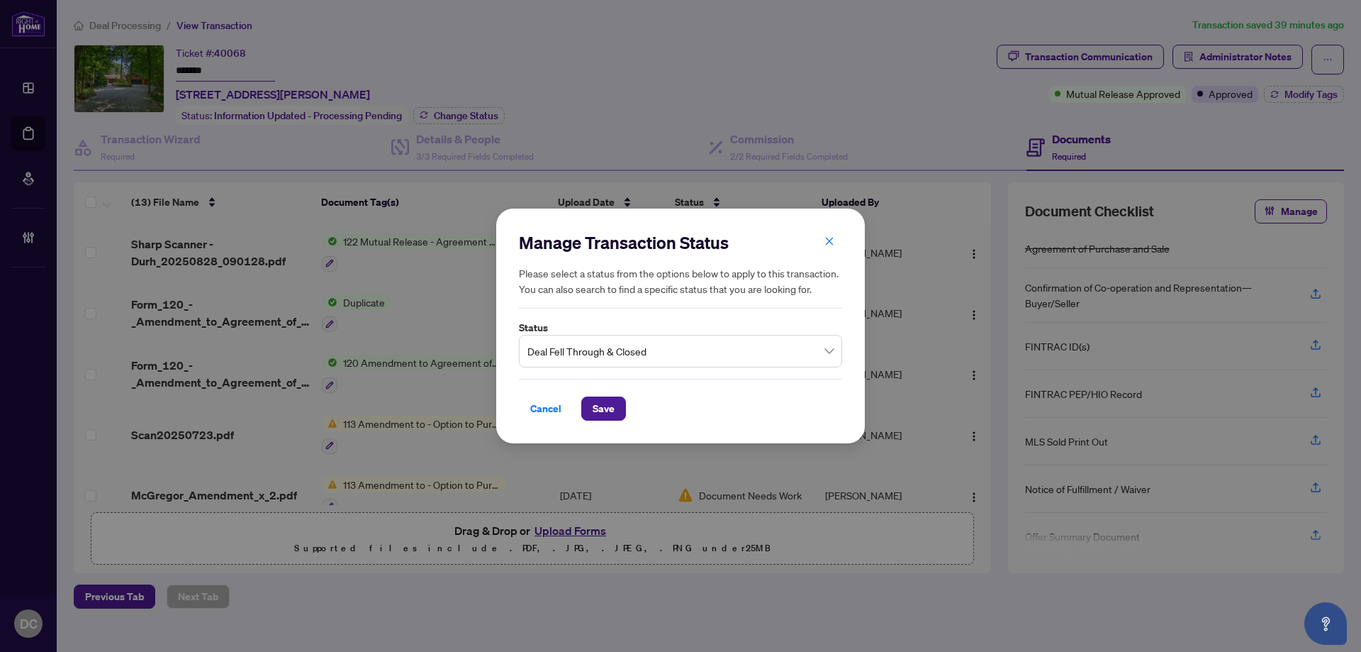
drag, startPoint x: 618, startPoint y: 402, endPoint x: 921, endPoint y: 314, distance: 315.9
click at [618, 403] on button "Save" at bounding box center [603, 408] width 45 height 24
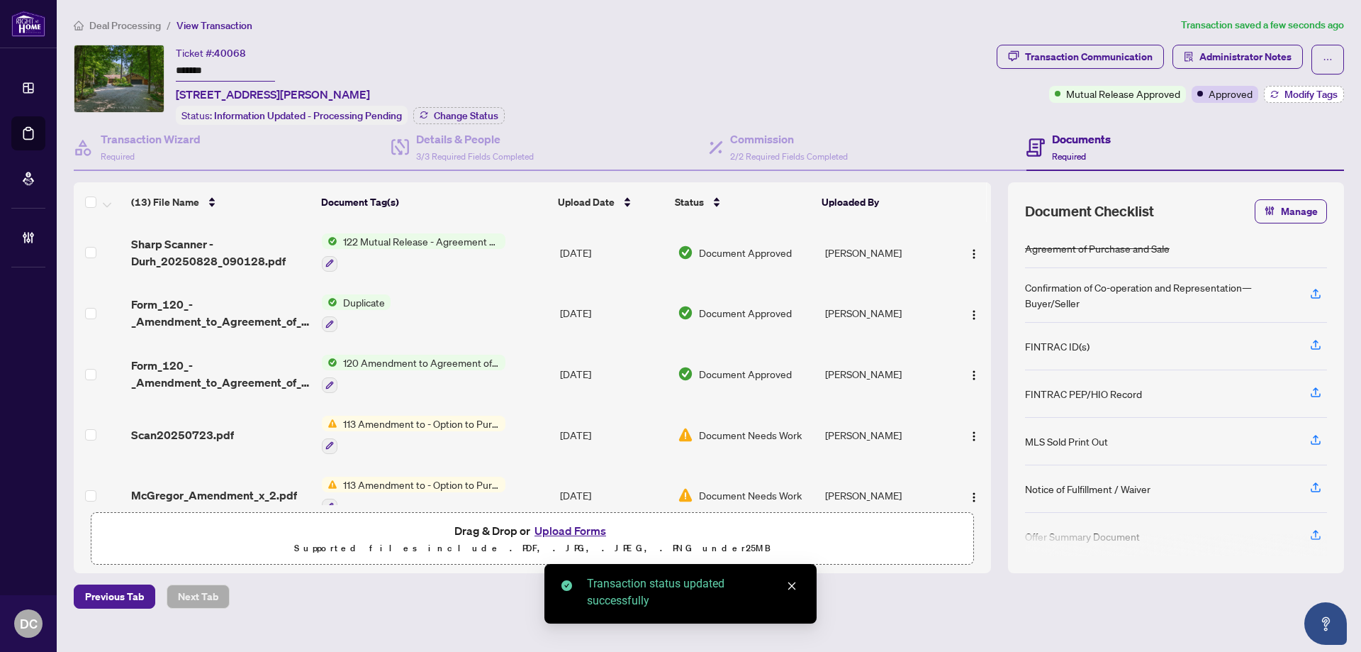
click at [1295, 96] on span "Modify Tags" at bounding box center [1311, 94] width 53 height 10
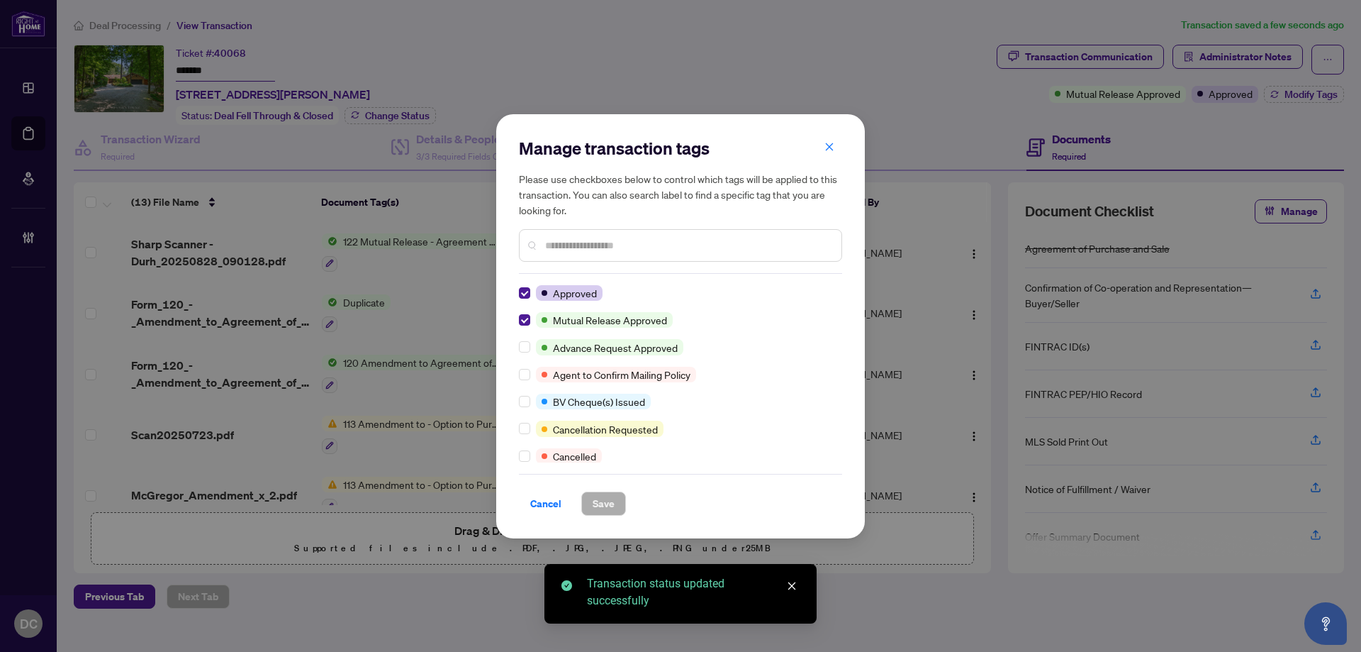
scroll to position [0, 0]
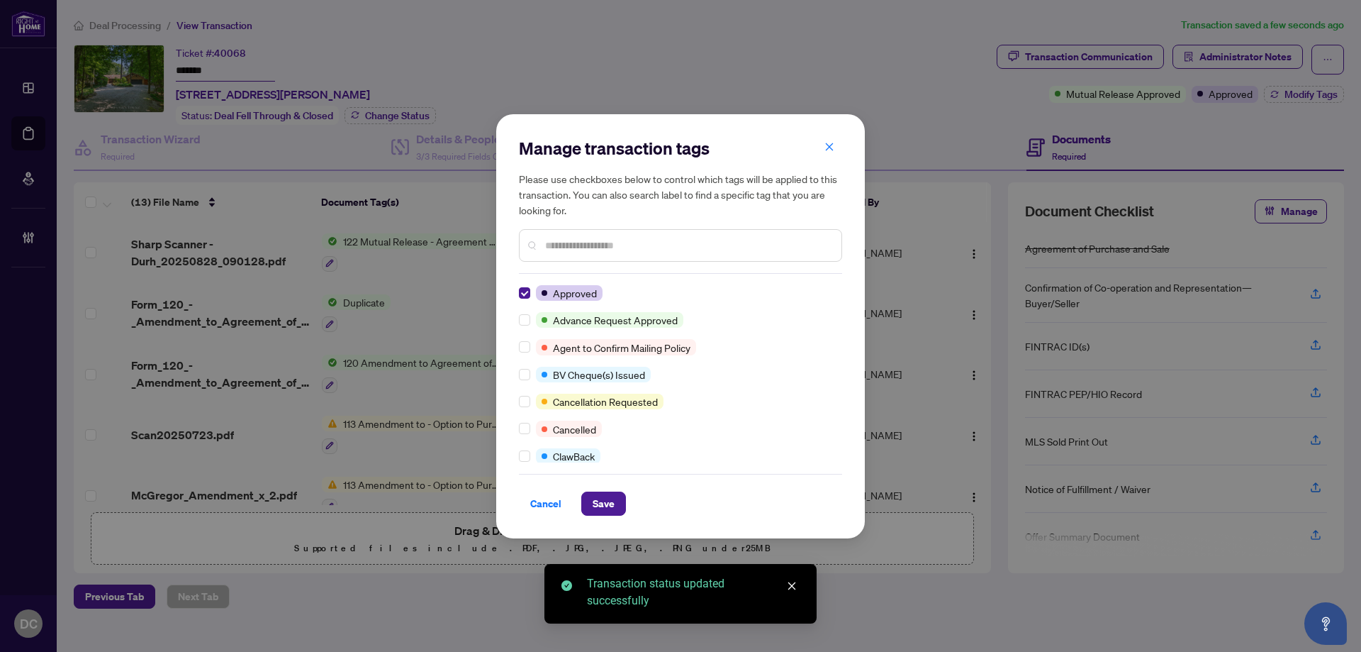
click at [598, 243] on input "text" at bounding box center [687, 246] width 285 height 16
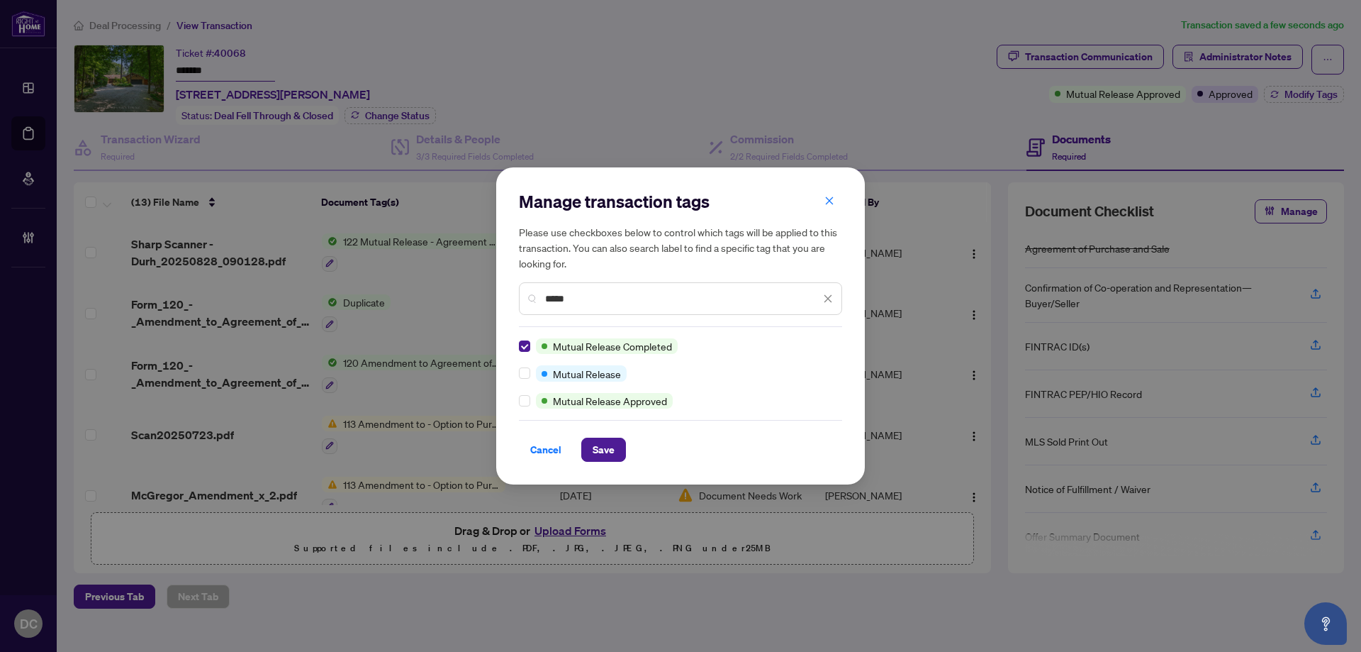
drag, startPoint x: 623, startPoint y: 298, endPoint x: 490, endPoint y: 290, distance: 133.6
click at [490, 290] on div "Manage transaction tags Please use checkboxes below to control which tags will …" at bounding box center [680, 326] width 1361 height 652
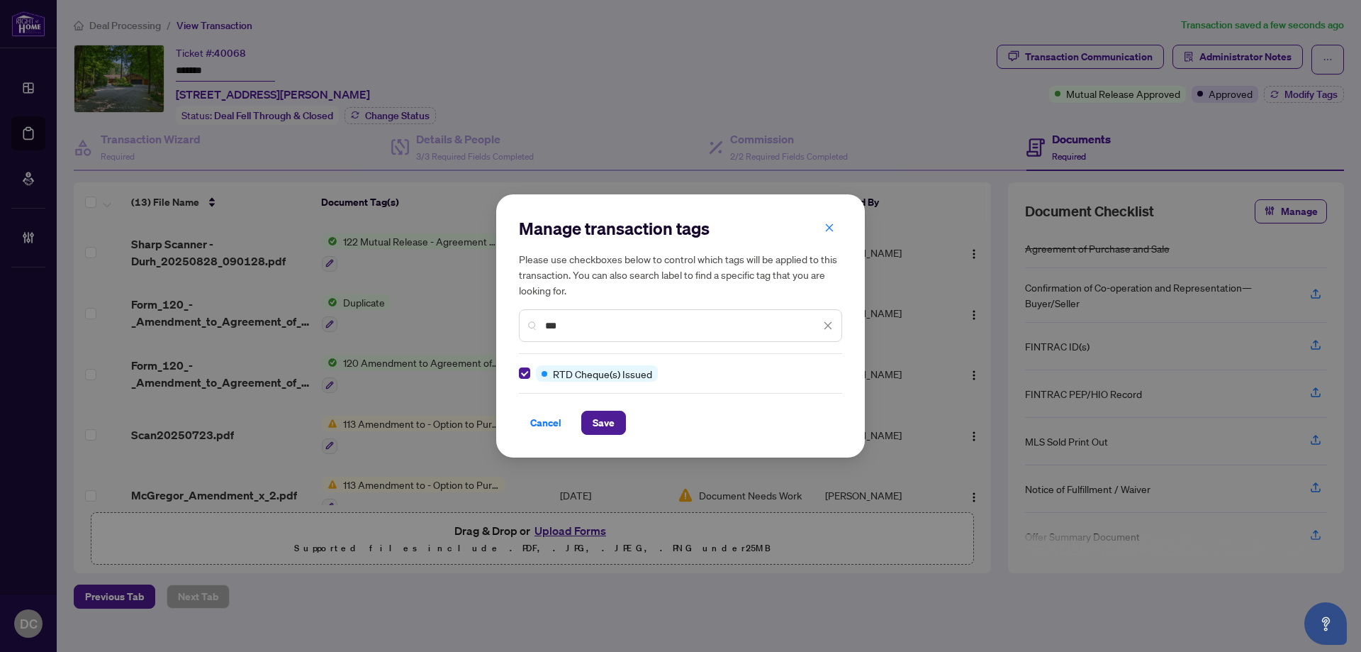
drag, startPoint x: 568, startPoint y: 325, endPoint x: 494, endPoint y: 326, distance: 73.7
click at [494, 326] on div "Manage transaction tags Please use checkboxes below to control which tags will …" at bounding box center [680, 326] width 1361 height 652
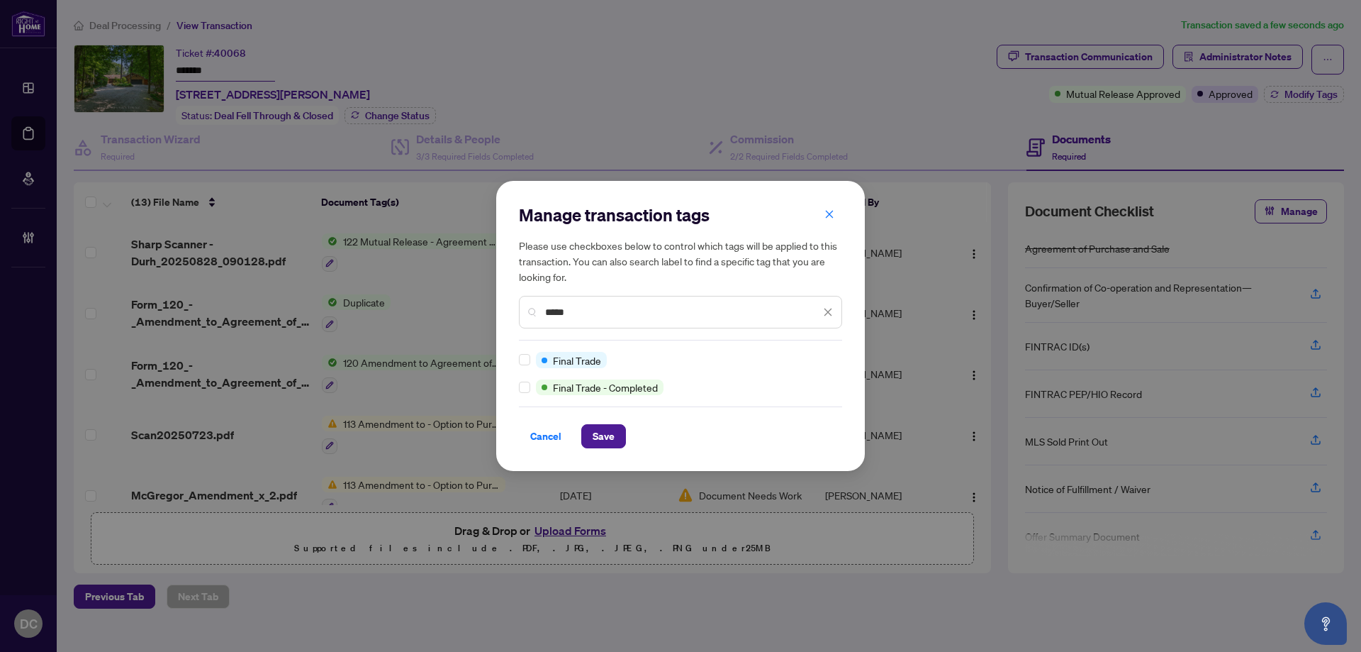
type input "*****"
click at [518, 381] on div "Manage transaction tags Please use checkboxes below to control which tags will …" at bounding box center [680, 326] width 369 height 290
click at [593, 431] on span "Save" at bounding box center [604, 436] width 22 height 23
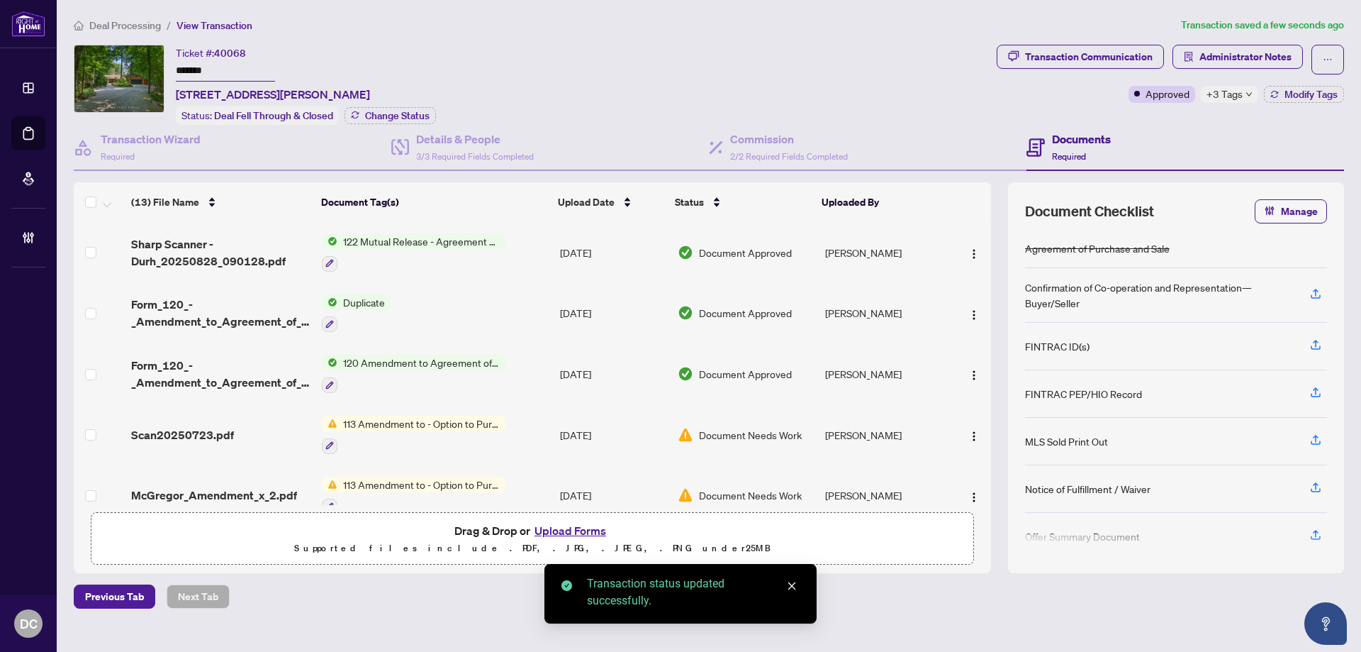
click at [1214, 94] on span "+3 Tags" at bounding box center [1225, 94] width 36 height 16
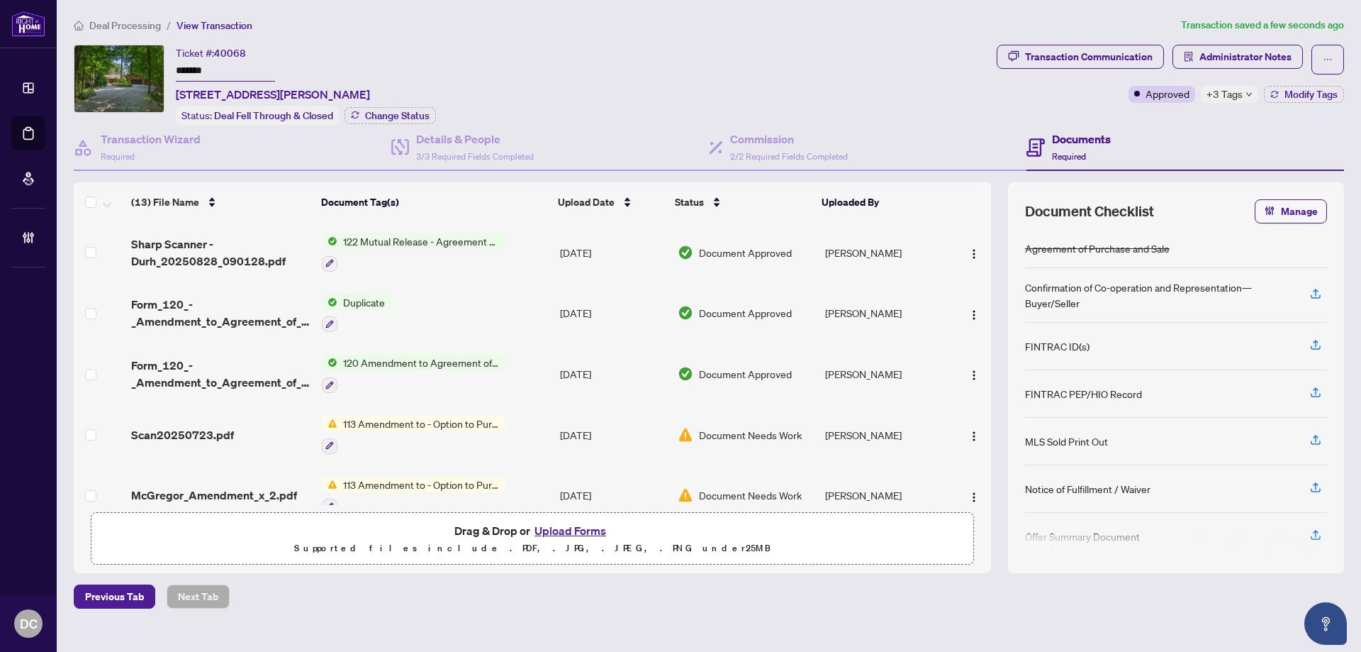
click at [140, 26] on span "Deal Processing" at bounding box center [125, 25] width 72 height 13
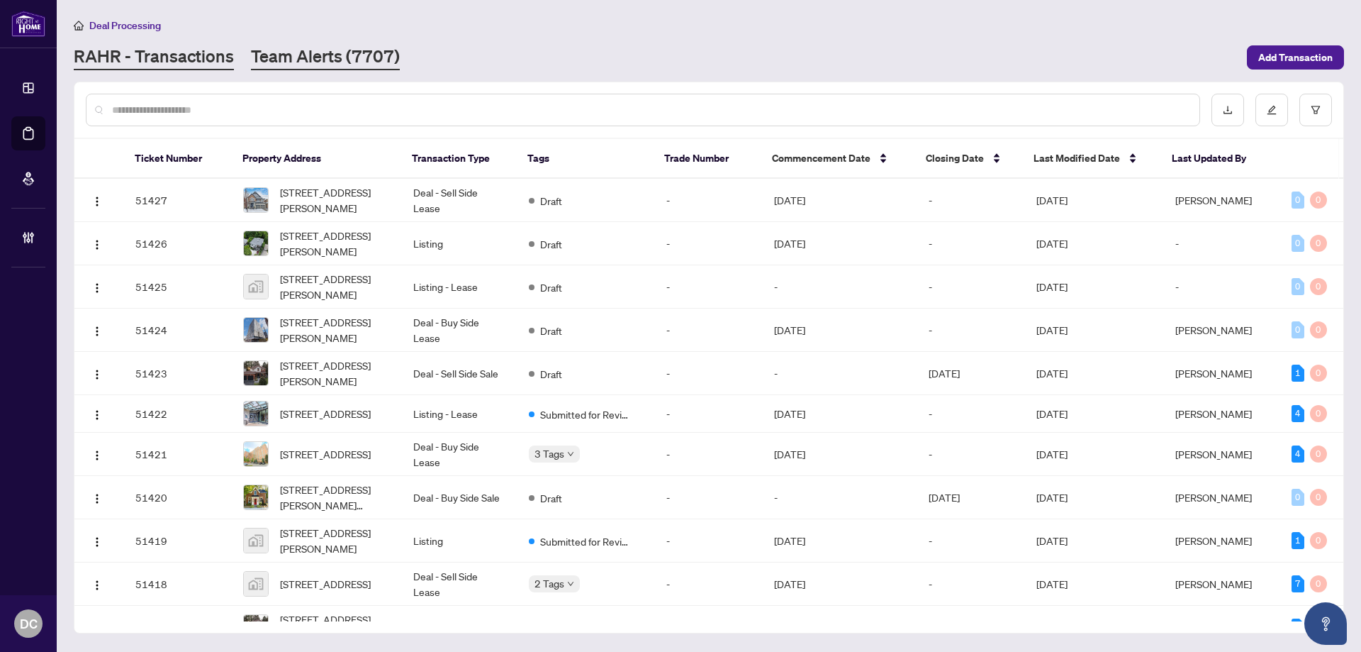
click at [349, 57] on link "Team Alerts (7707)" at bounding box center [325, 58] width 149 height 26
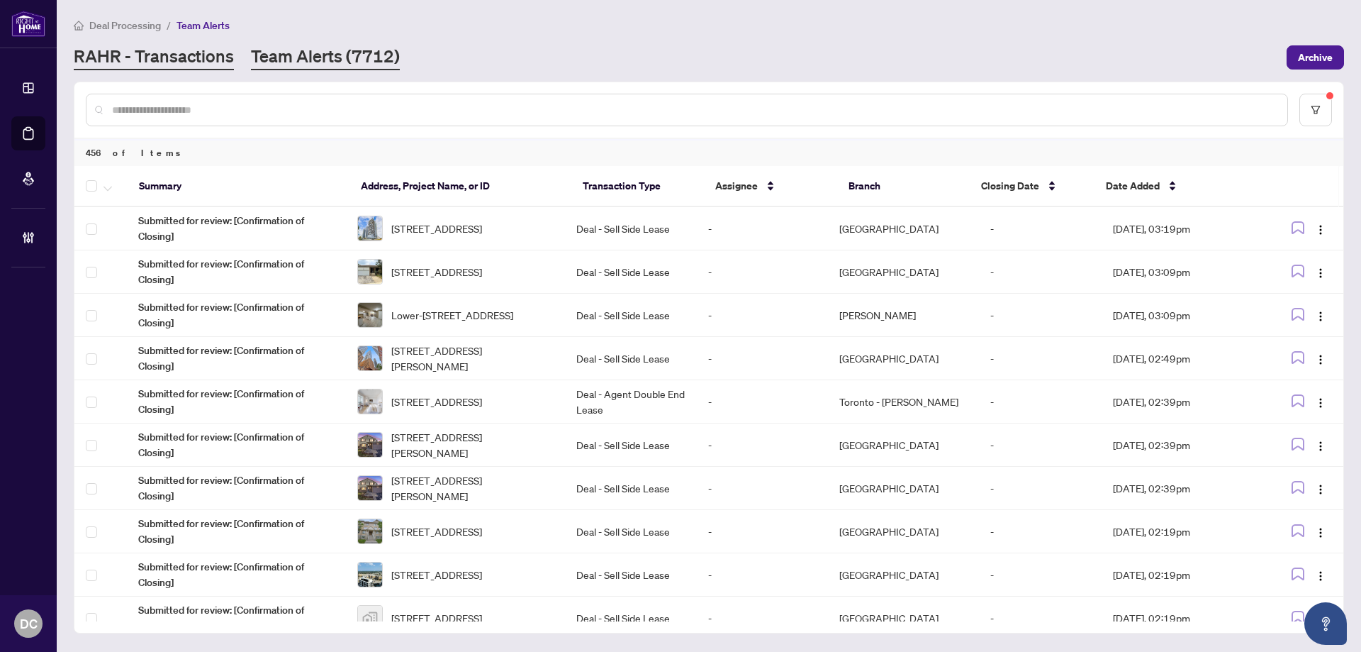
click at [211, 65] on link "RAHR - Transactions" at bounding box center [154, 58] width 160 height 26
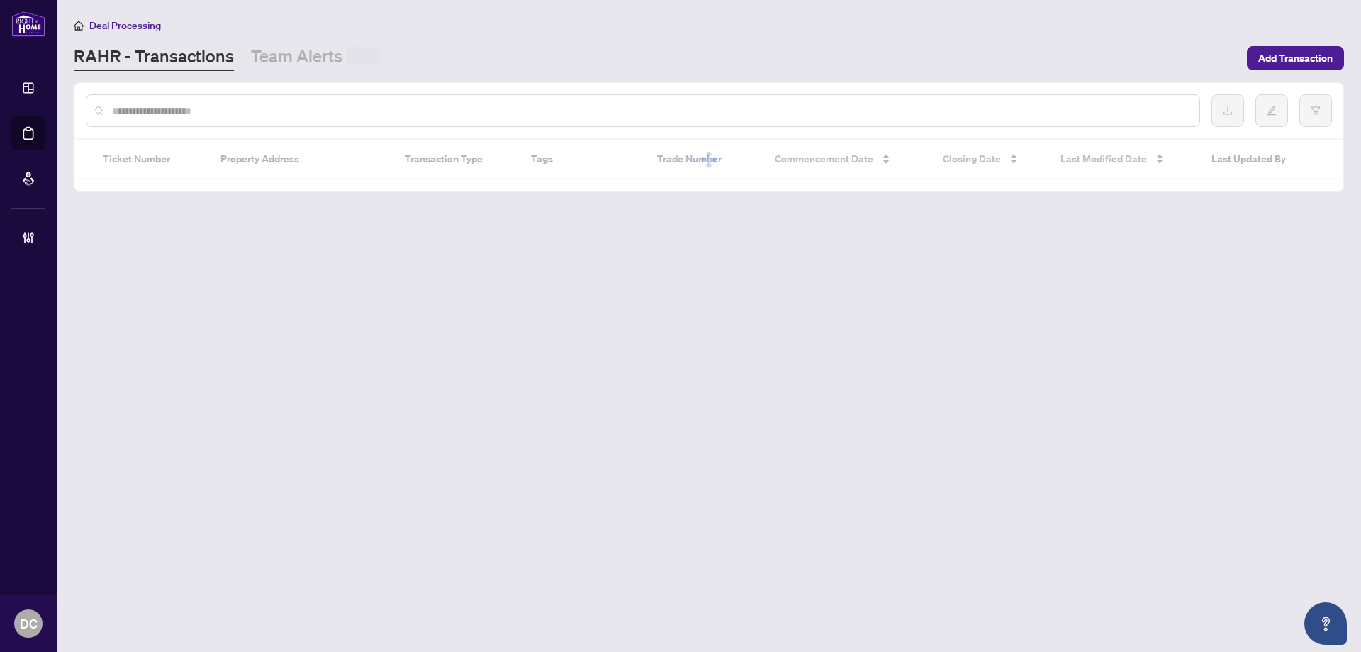
click at [238, 113] on input "text" at bounding box center [650, 111] width 1076 height 16
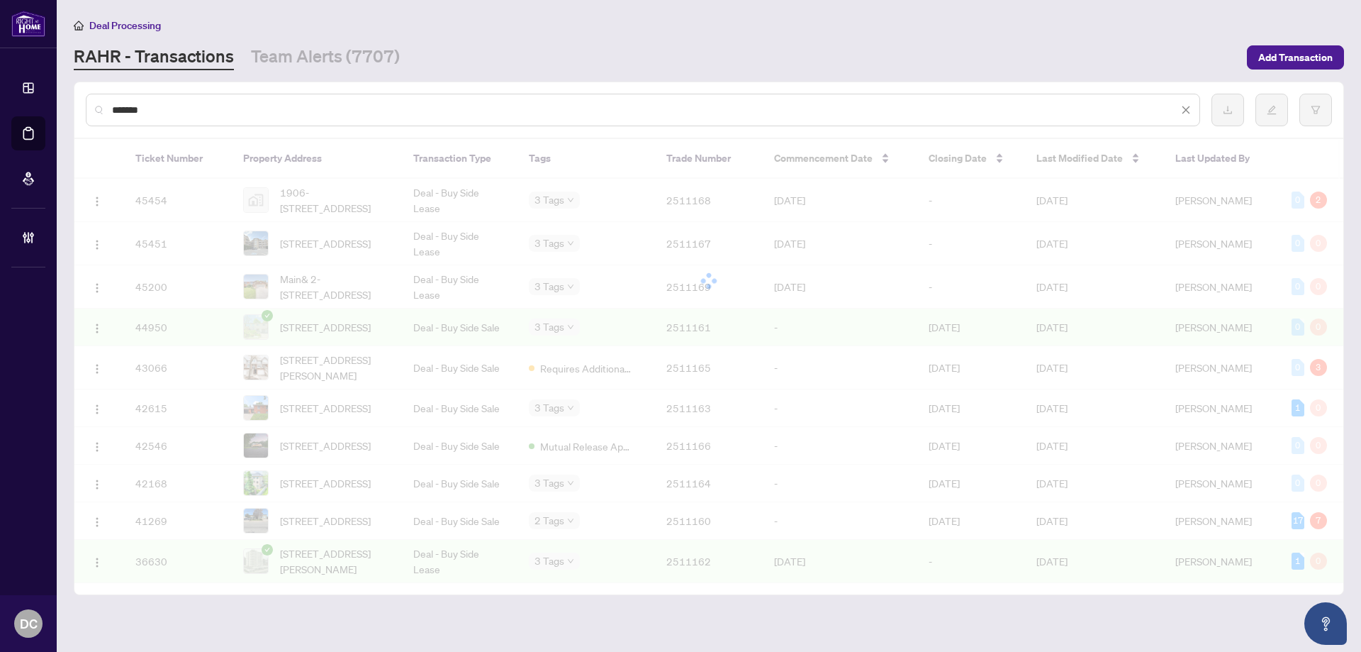
type input "*******"
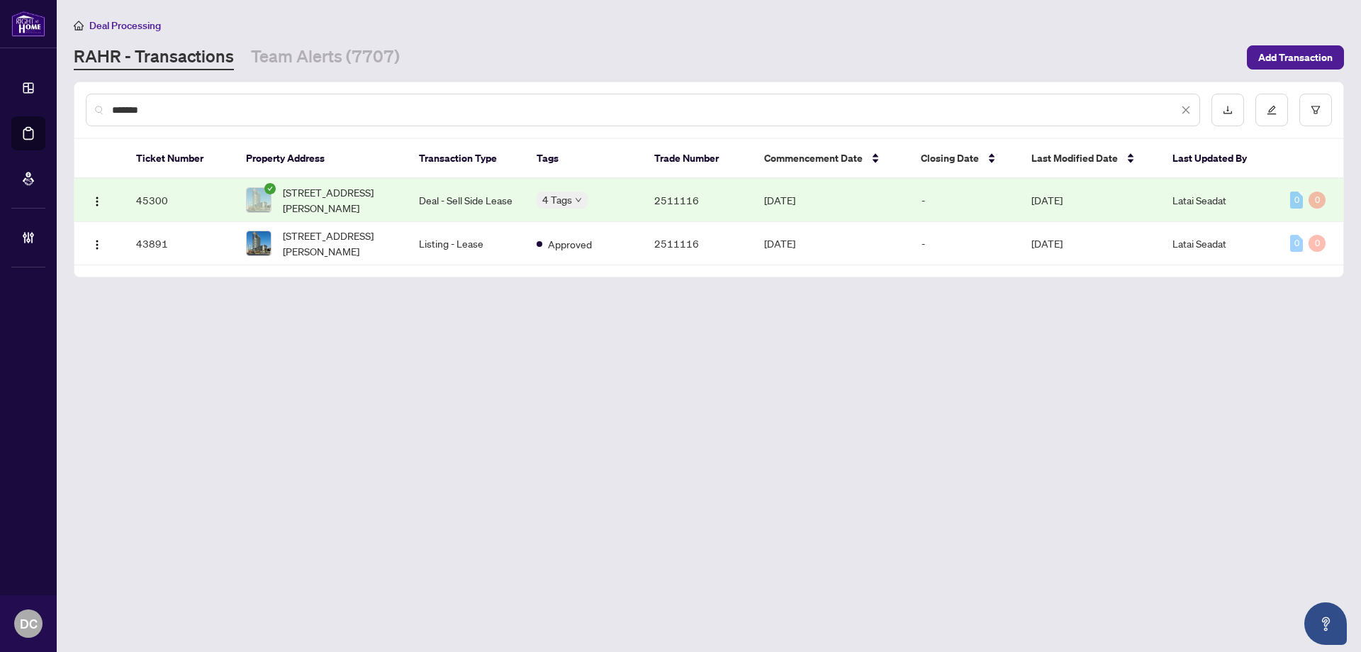
click at [428, 202] on td "Deal - Sell Side Lease" at bounding box center [467, 200] width 118 height 43
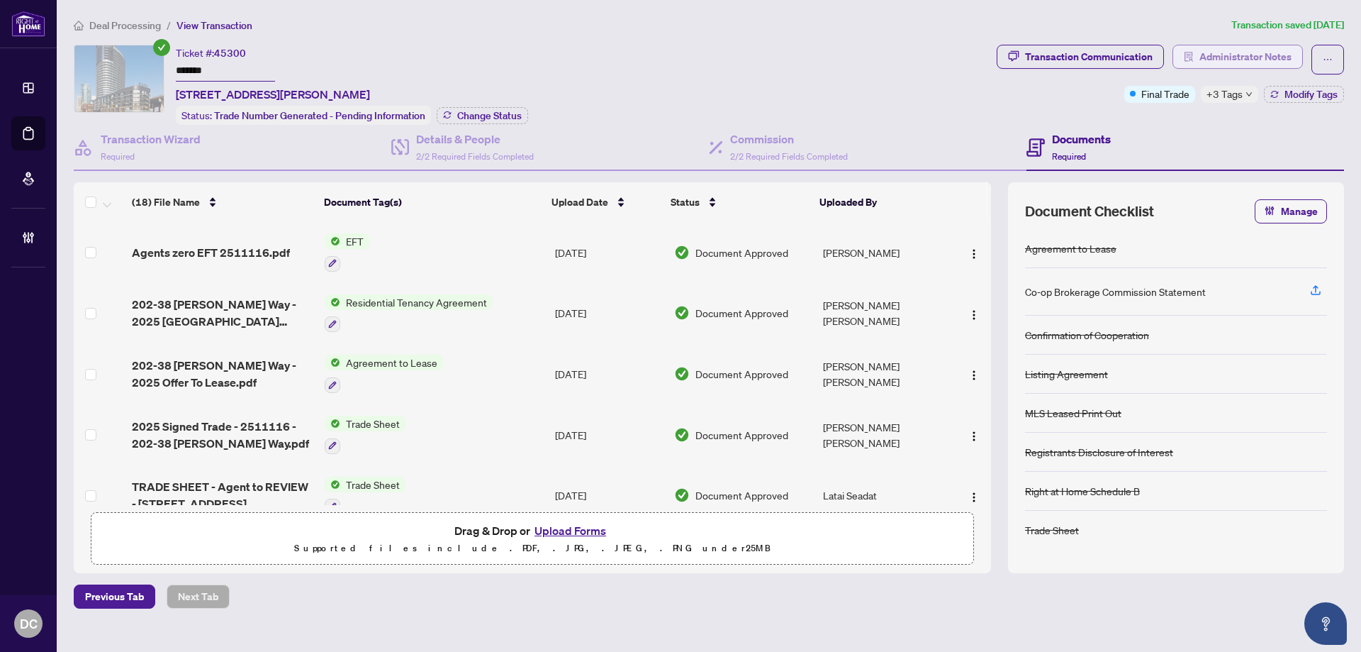
click at [1202, 51] on span "Administrator Notes" at bounding box center [1246, 56] width 92 height 23
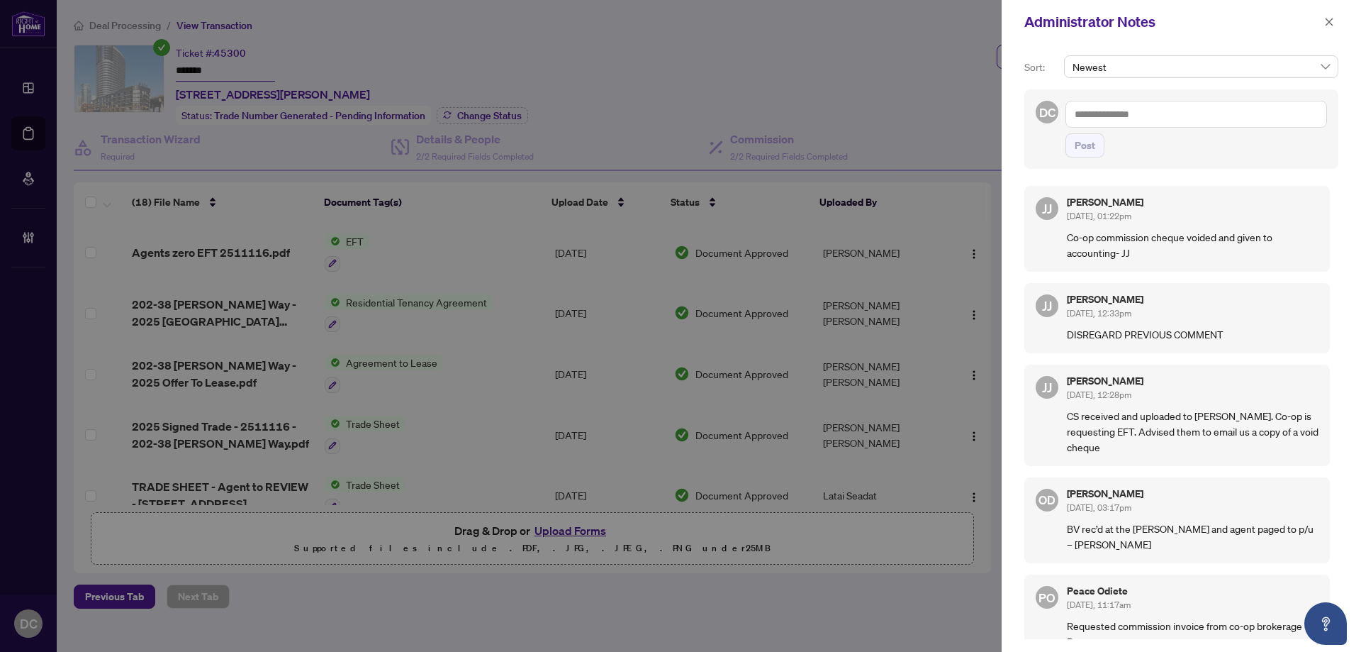
click at [1199, 122] on textarea at bounding box center [1197, 114] width 262 height 27
paste textarea "**********"
type textarea "**********"
click at [1092, 157] on span "Post" at bounding box center [1085, 145] width 21 height 23
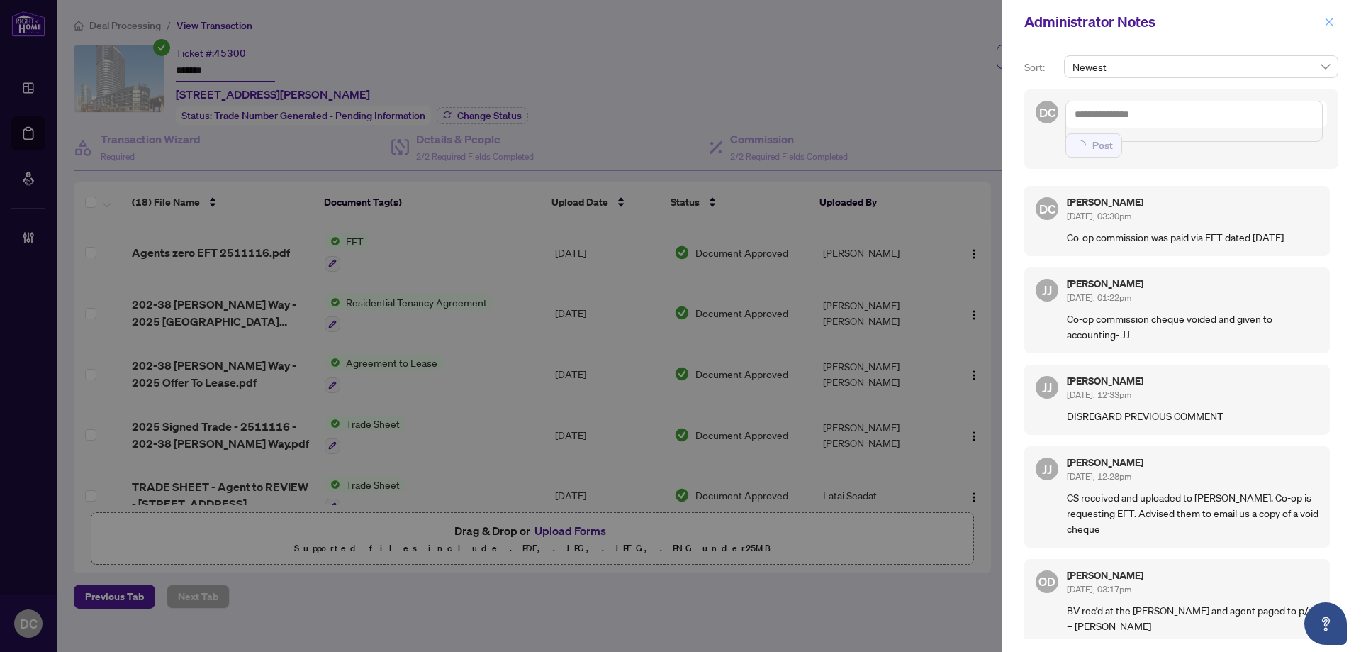
click at [1326, 16] on span "button" at bounding box center [1329, 22] width 10 height 23
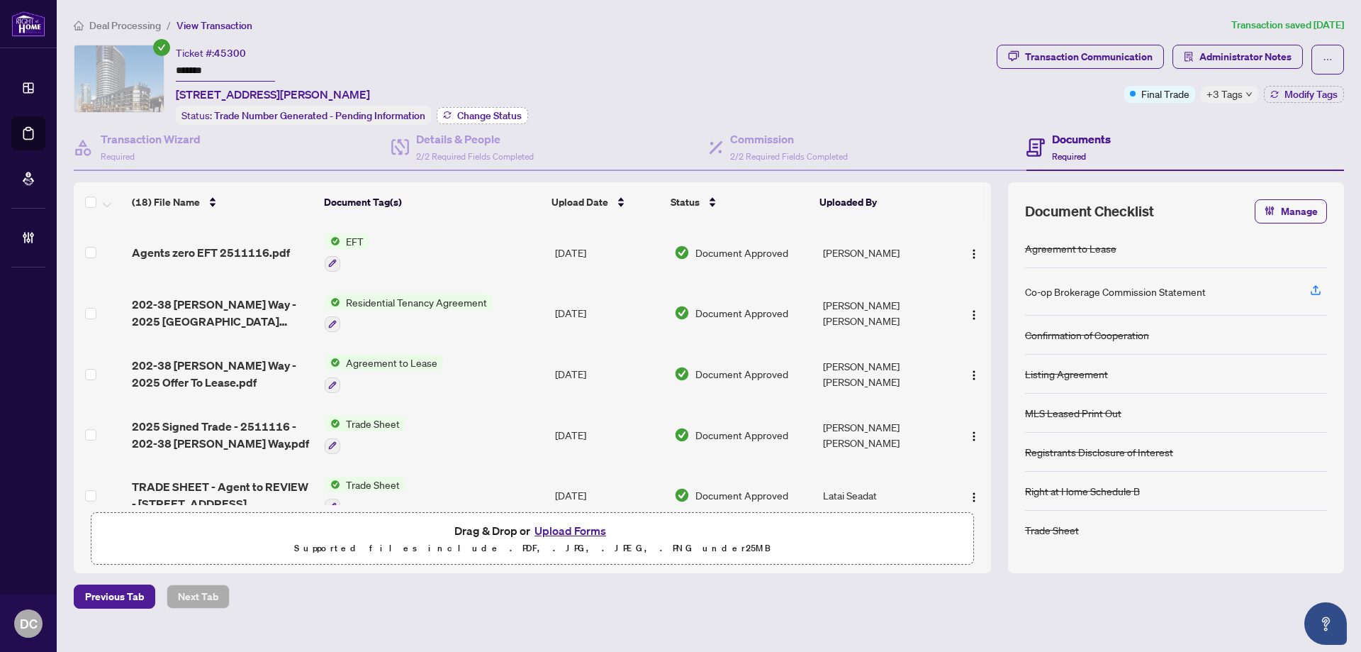
click at [490, 116] on span "Change Status" at bounding box center [489, 116] width 65 height 10
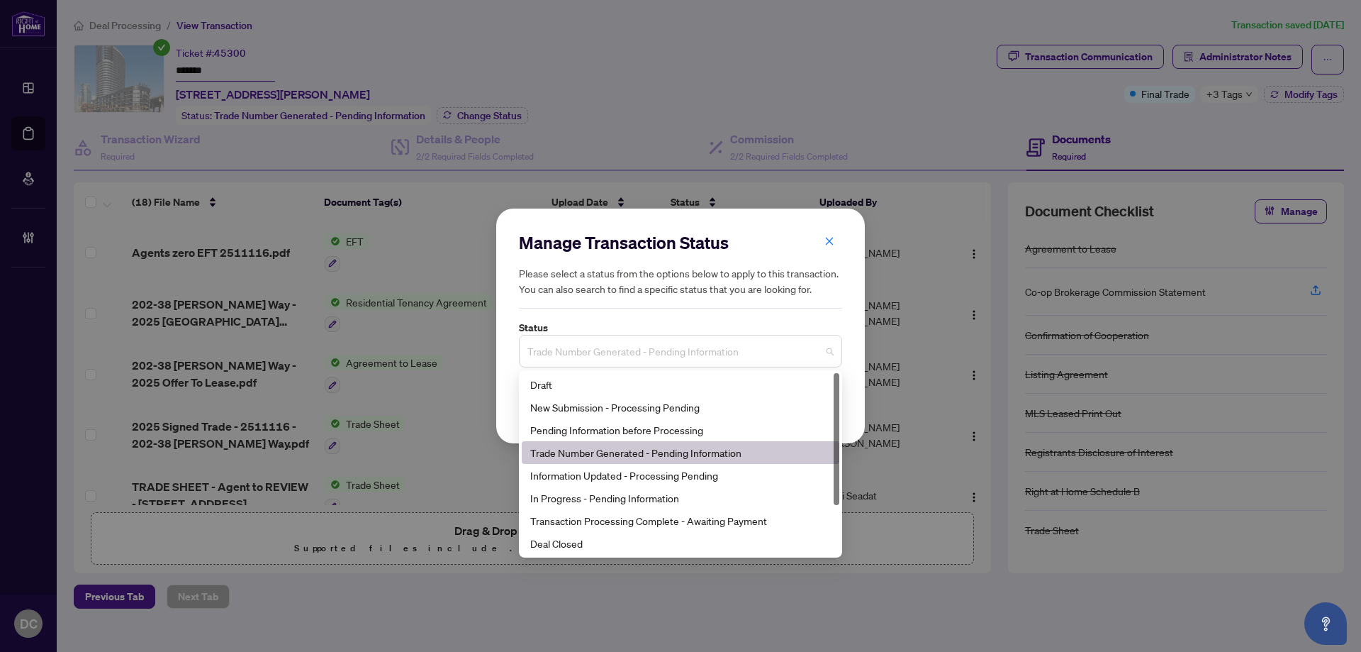
click at [731, 352] on span "Trade Number Generated - Pending Information" at bounding box center [680, 350] width 306 height 27
click at [588, 540] on div "Deal Closed" at bounding box center [680, 543] width 301 height 16
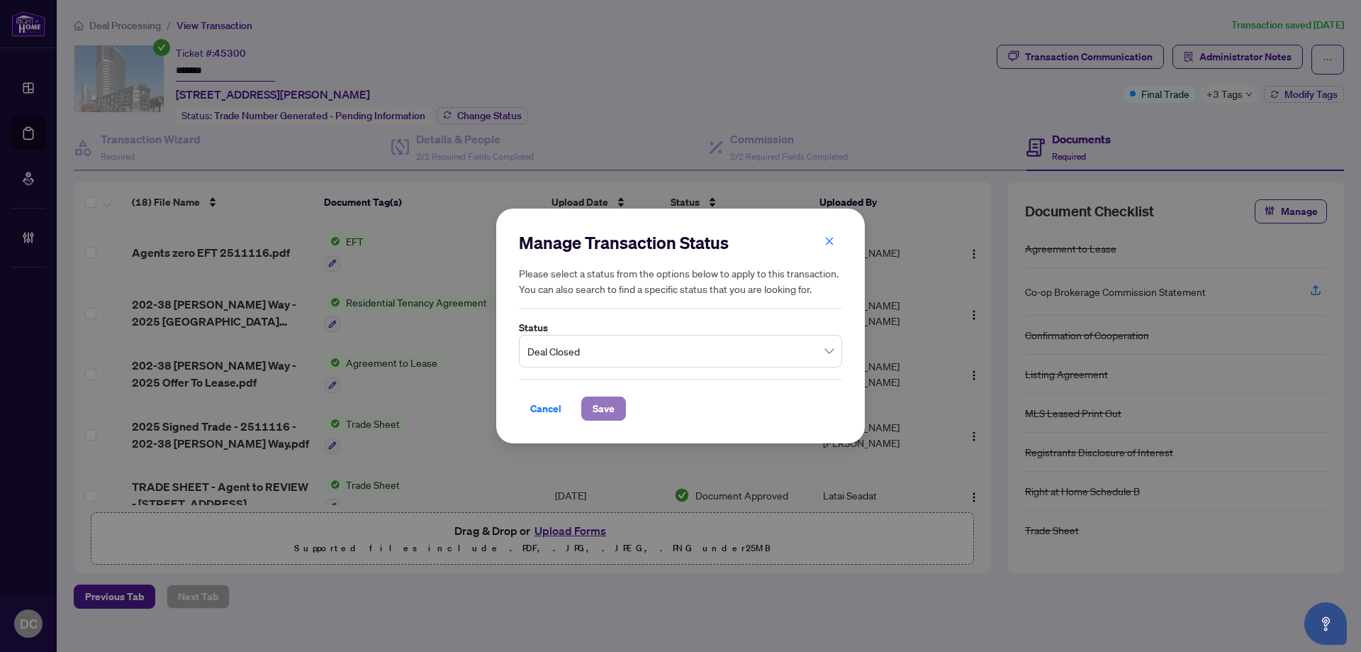
click at [613, 410] on span "Save" at bounding box center [604, 408] width 22 height 23
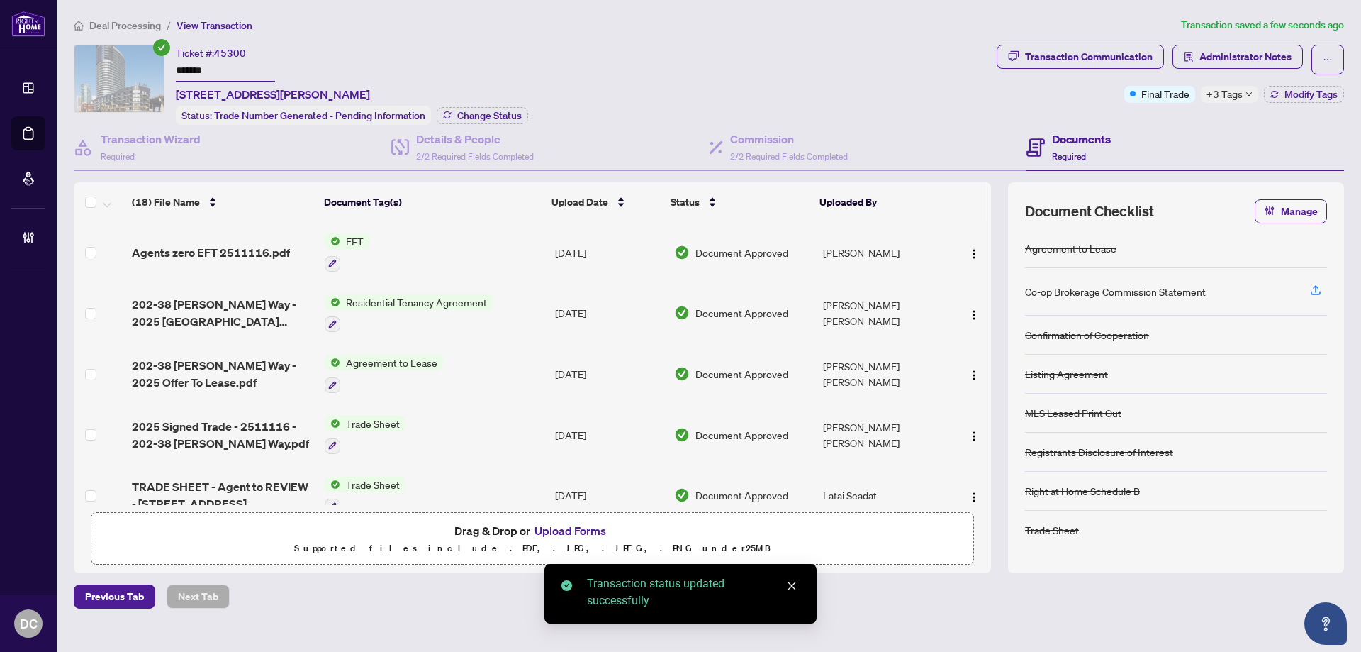
click at [116, 31] on li "Deal Processing" at bounding box center [117, 25] width 87 height 16
click at [122, 25] on span "Deal Processing" at bounding box center [125, 25] width 72 height 13
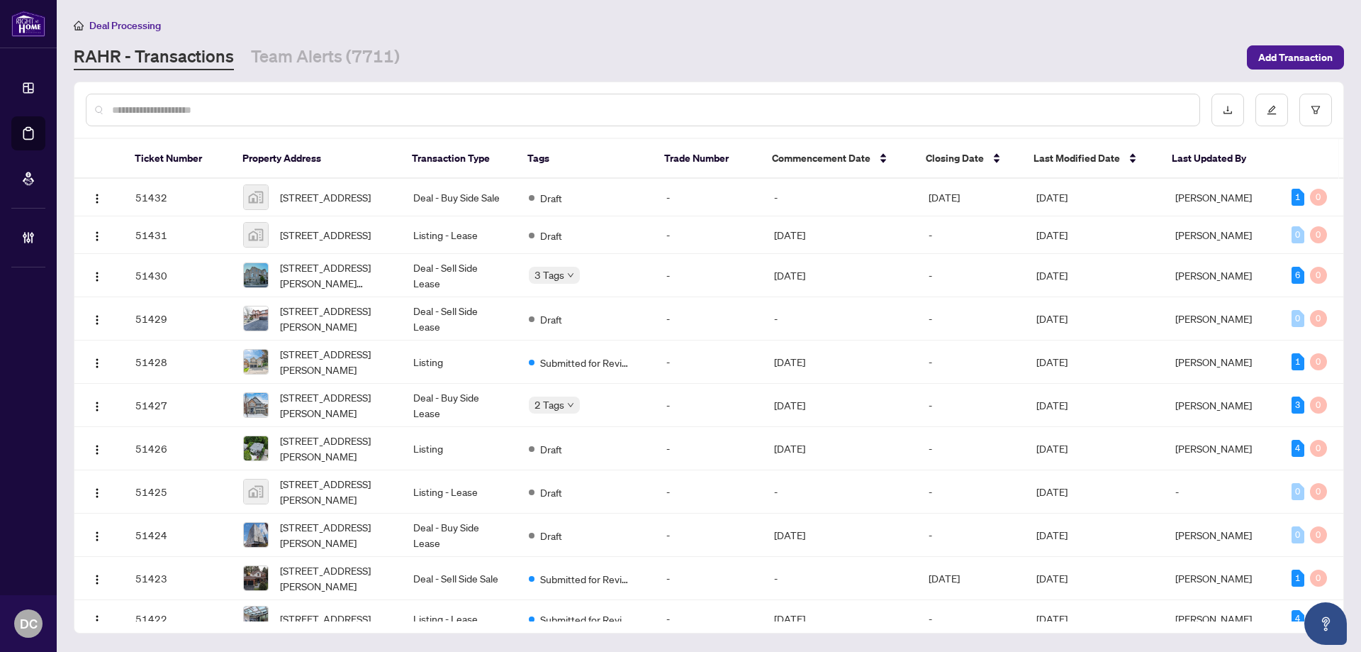
click at [276, 108] on input "text" at bounding box center [650, 110] width 1076 height 16
paste input "*******"
type input "*******"
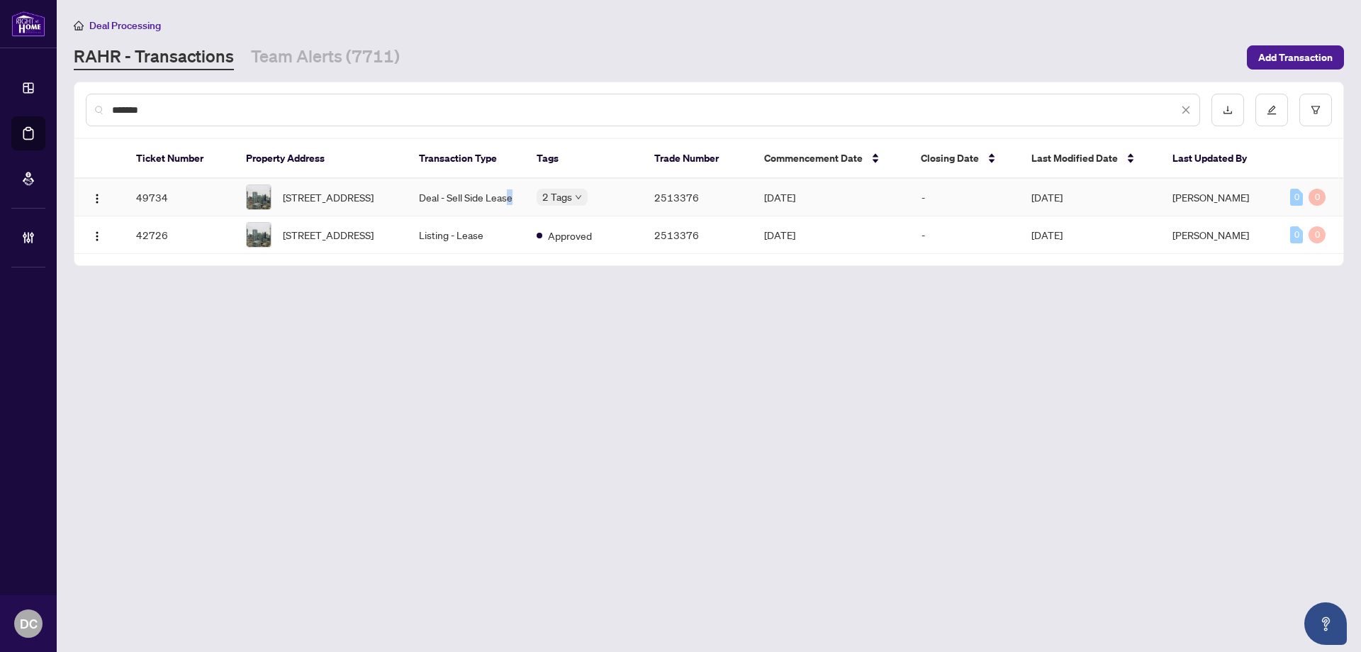
click at [510, 208] on td "Deal - Sell Side Lease" at bounding box center [467, 198] width 118 height 38
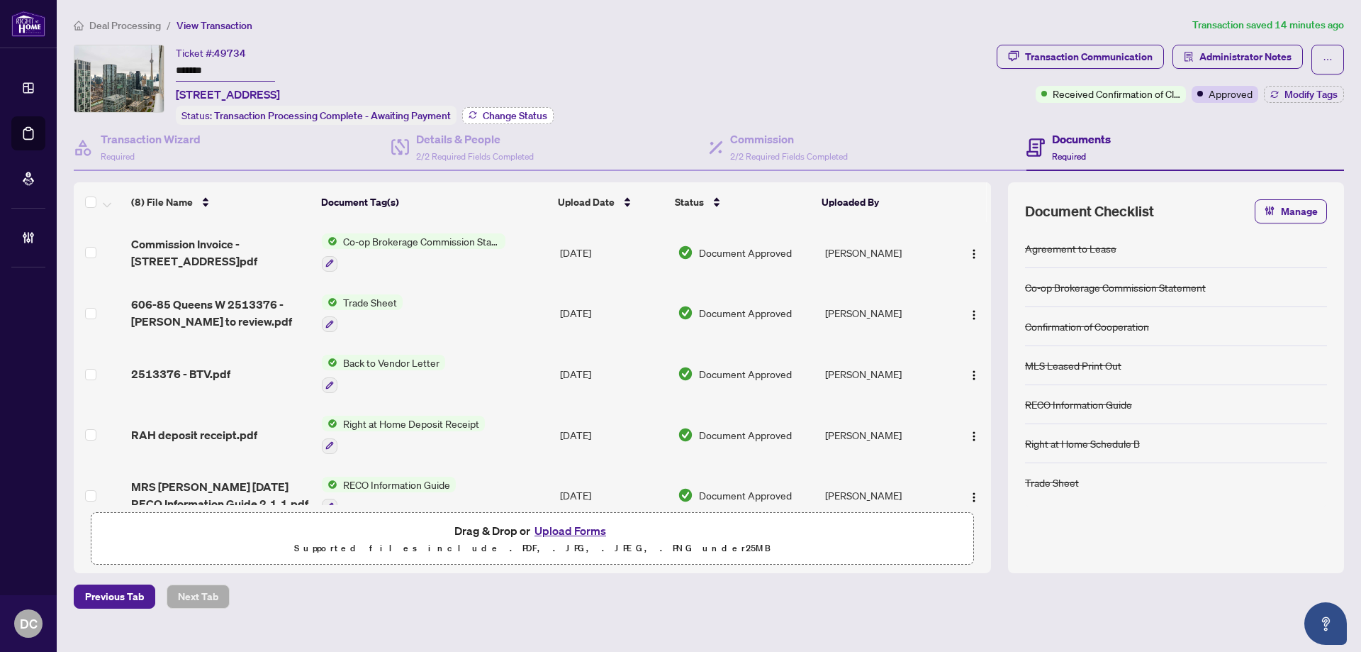
click at [513, 113] on span "Change Status" at bounding box center [515, 116] width 65 height 10
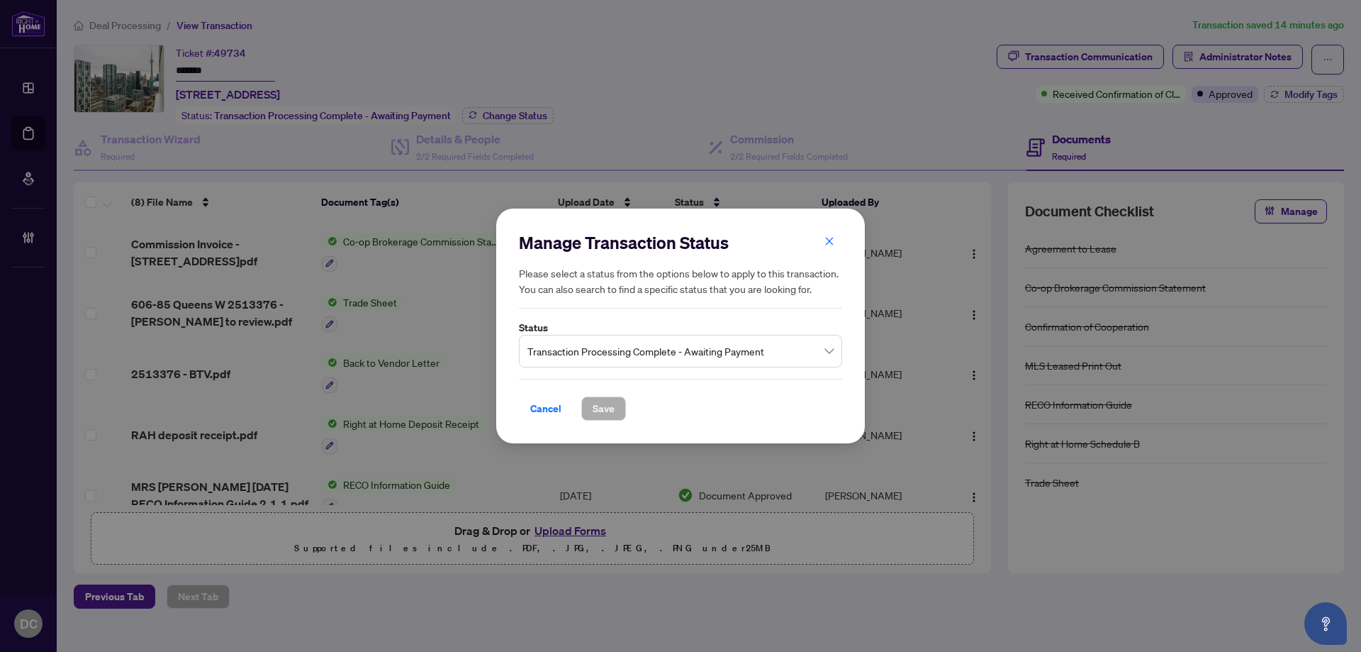
click at [637, 358] on span "Transaction Processing Complete - Awaiting Payment" at bounding box center [680, 350] width 306 height 27
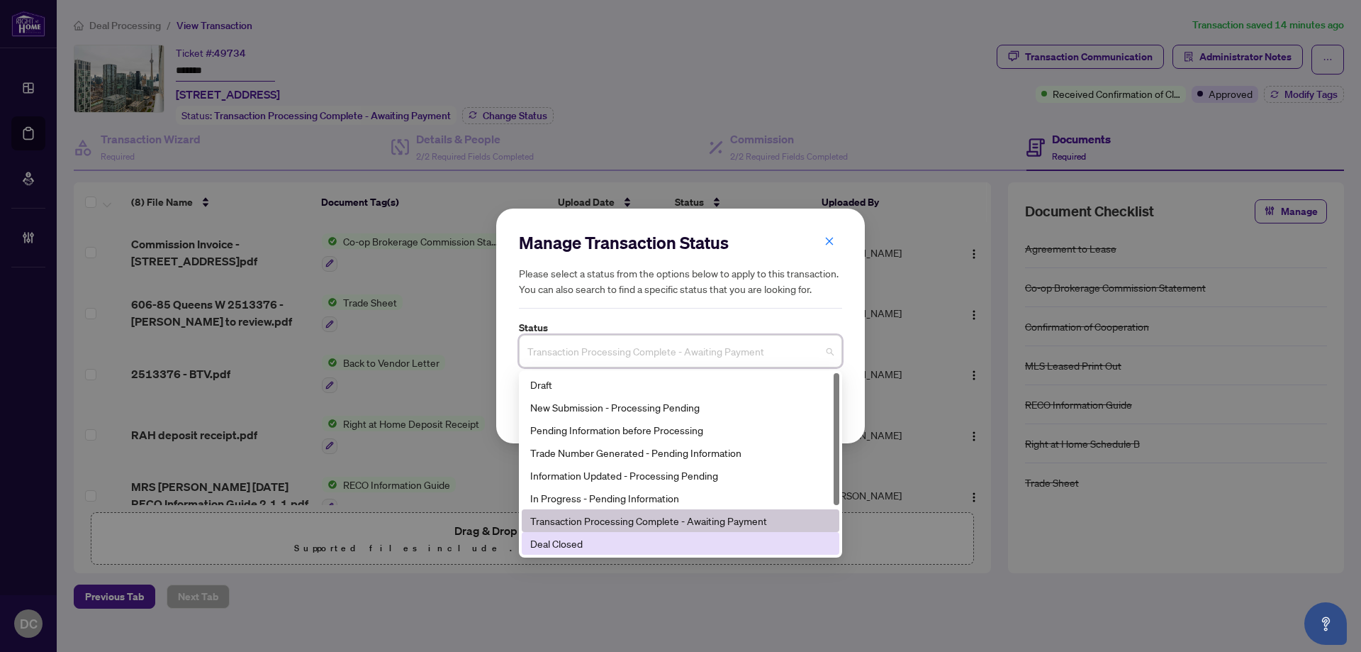
click at [560, 549] on div "Deal Closed" at bounding box center [680, 543] width 301 height 16
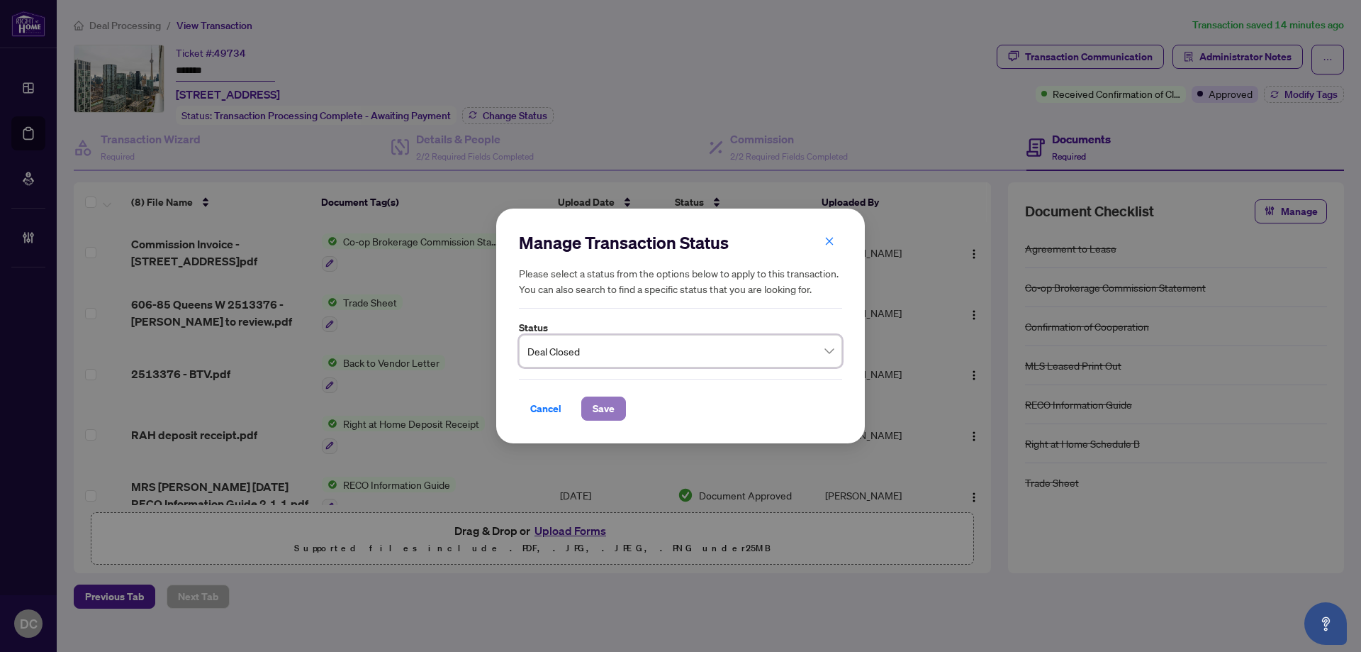
click at [600, 404] on span "Save" at bounding box center [604, 408] width 22 height 23
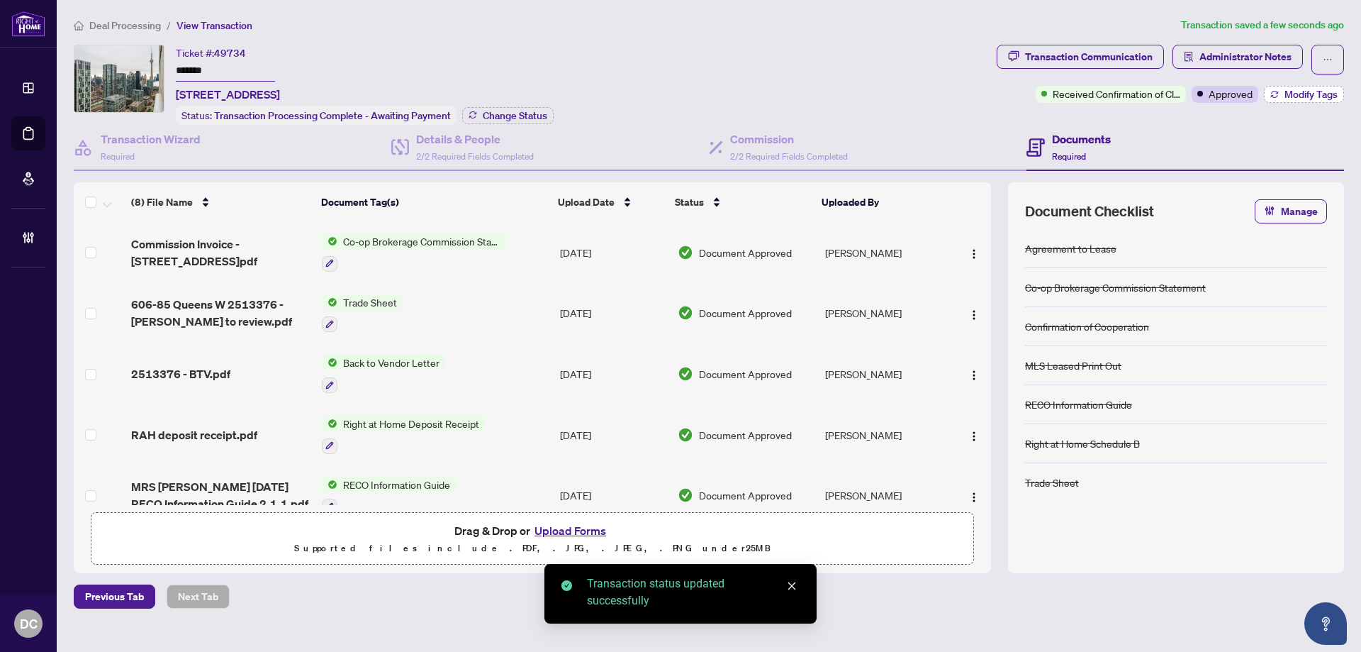
click at [1295, 94] on span "Modify Tags" at bounding box center [1311, 94] width 53 height 10
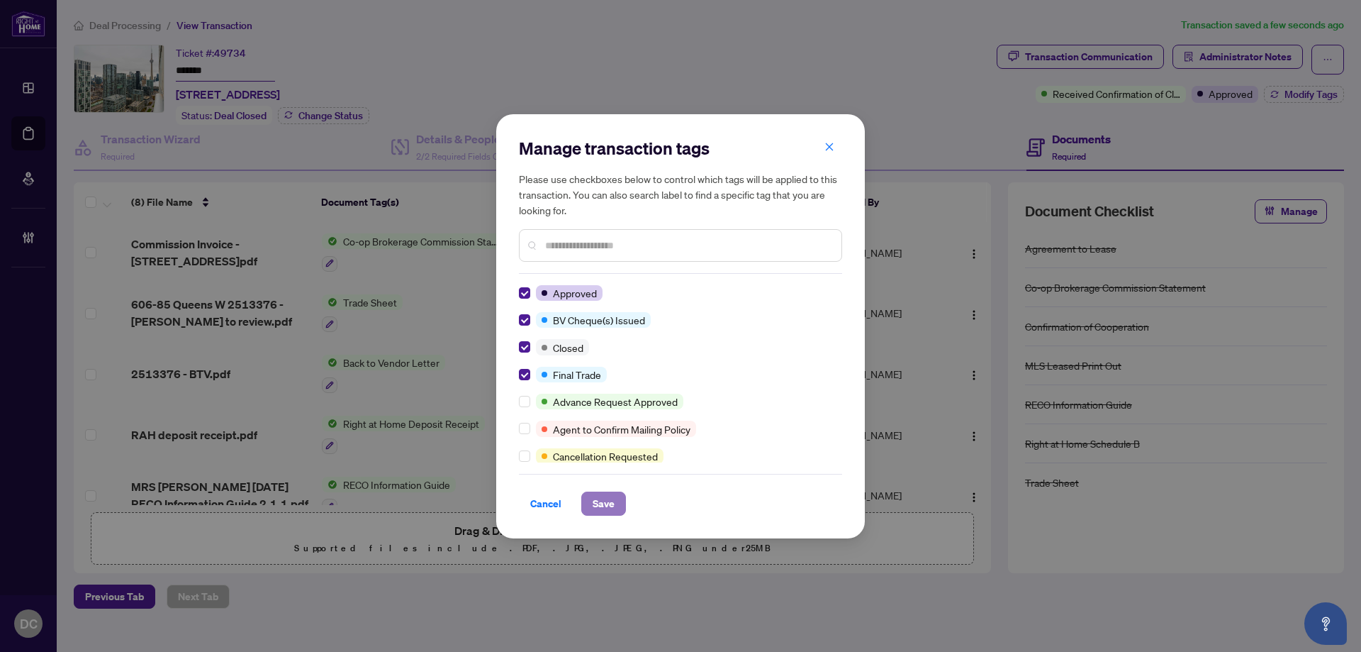
click at [593, 504] on span "Save" at bounding box center [604, 503] width 22 height 23
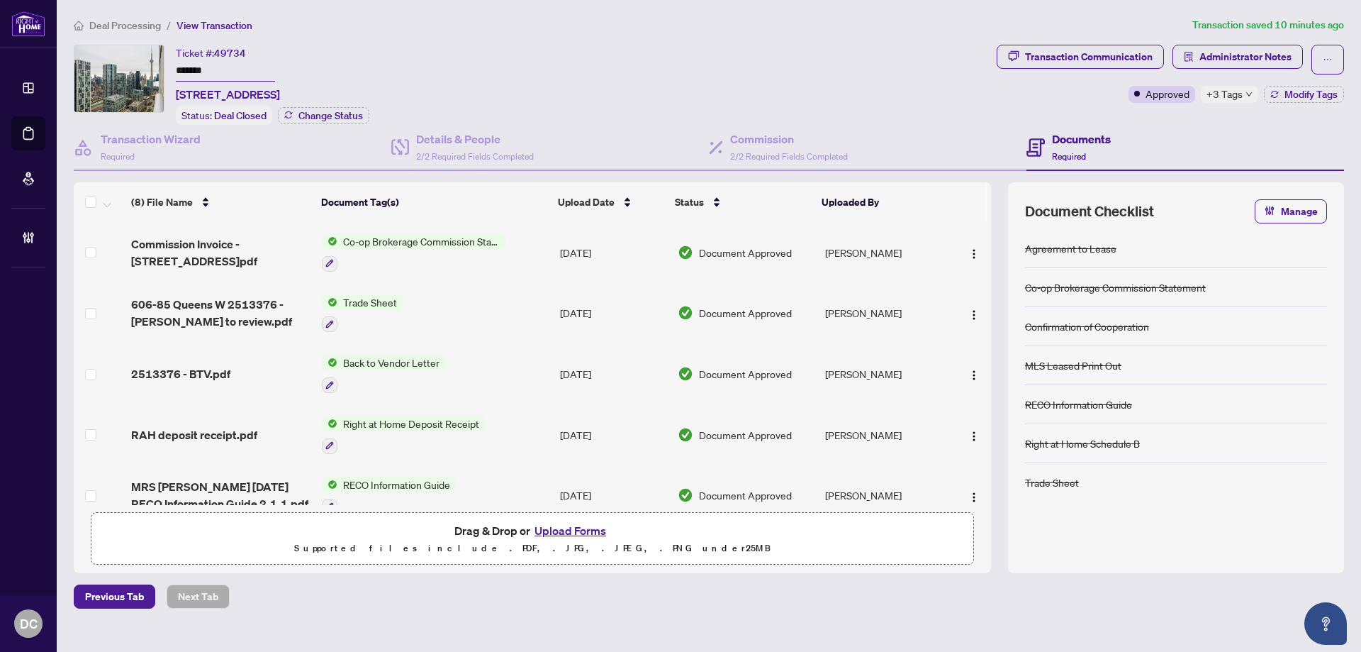
click at [139, 26] on span "Deal Processing" at bounding box center [125, 25] width 72 height 13
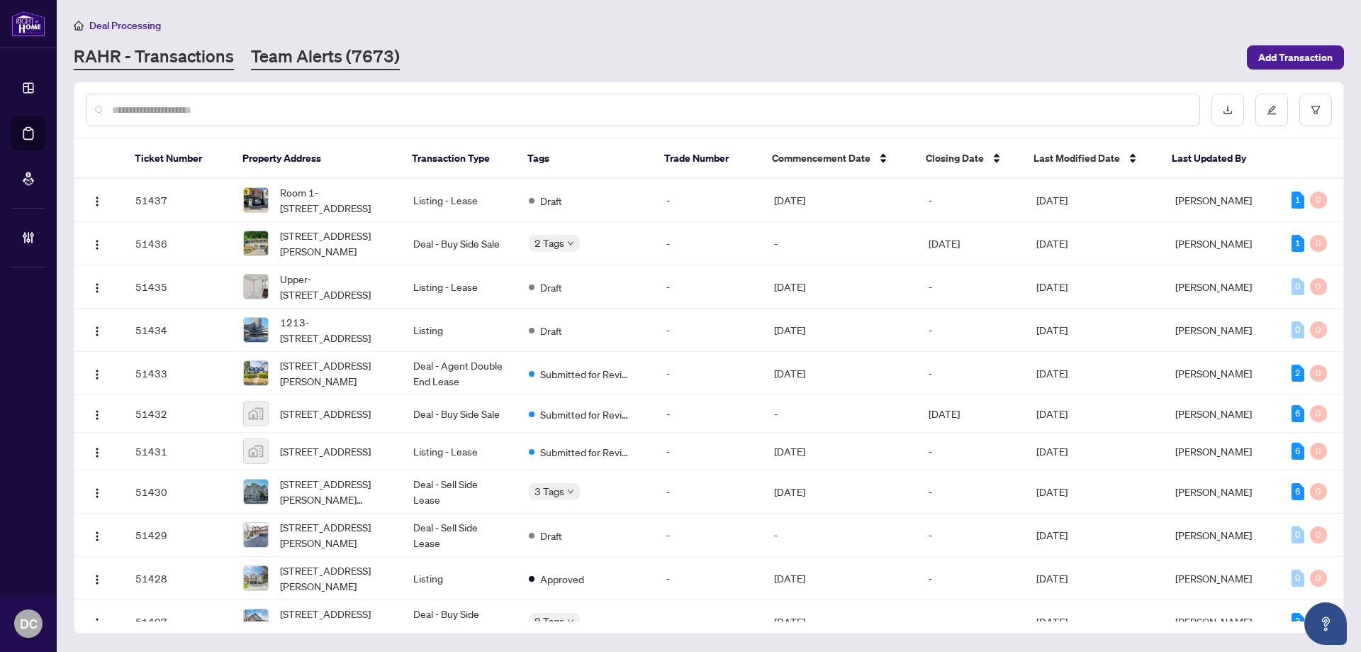
click at [343, 63] on link "Team Alerts (7673)" at bounding box center [325, 58] width 149 height 26
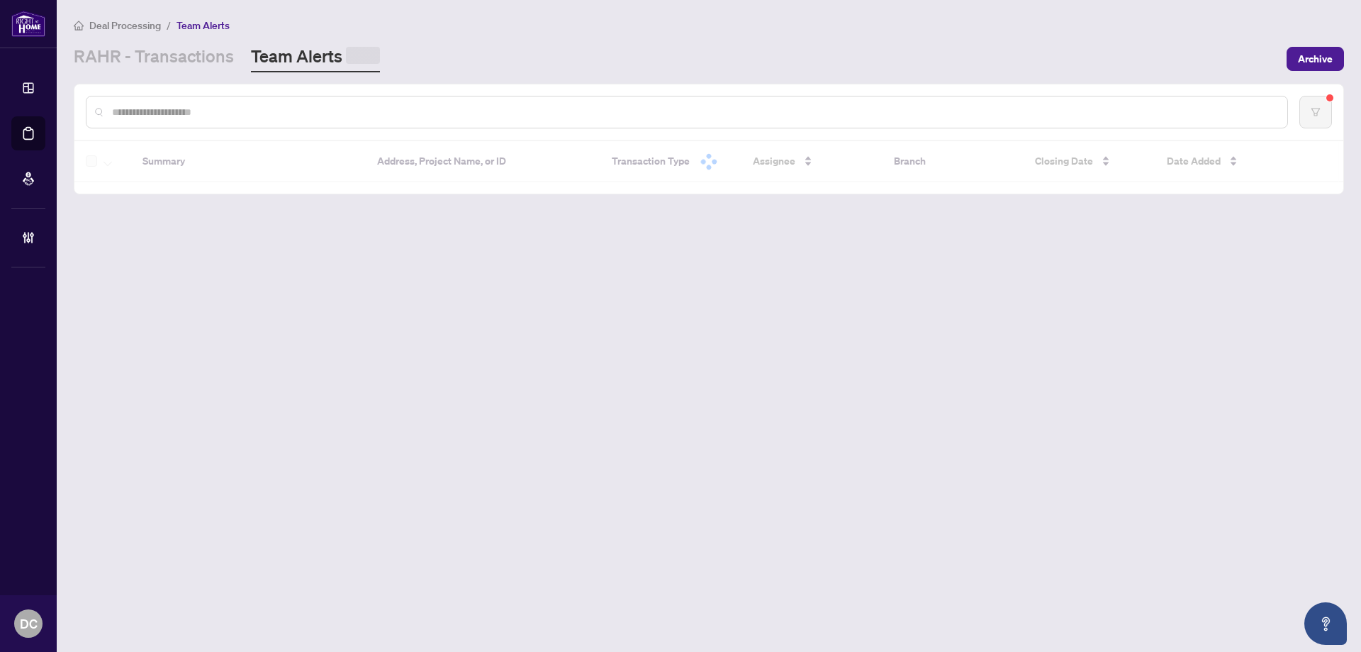
click at [344, 104] on input "text" at bounding box center [694, 112] width 1164 height 16
paste input "*******"
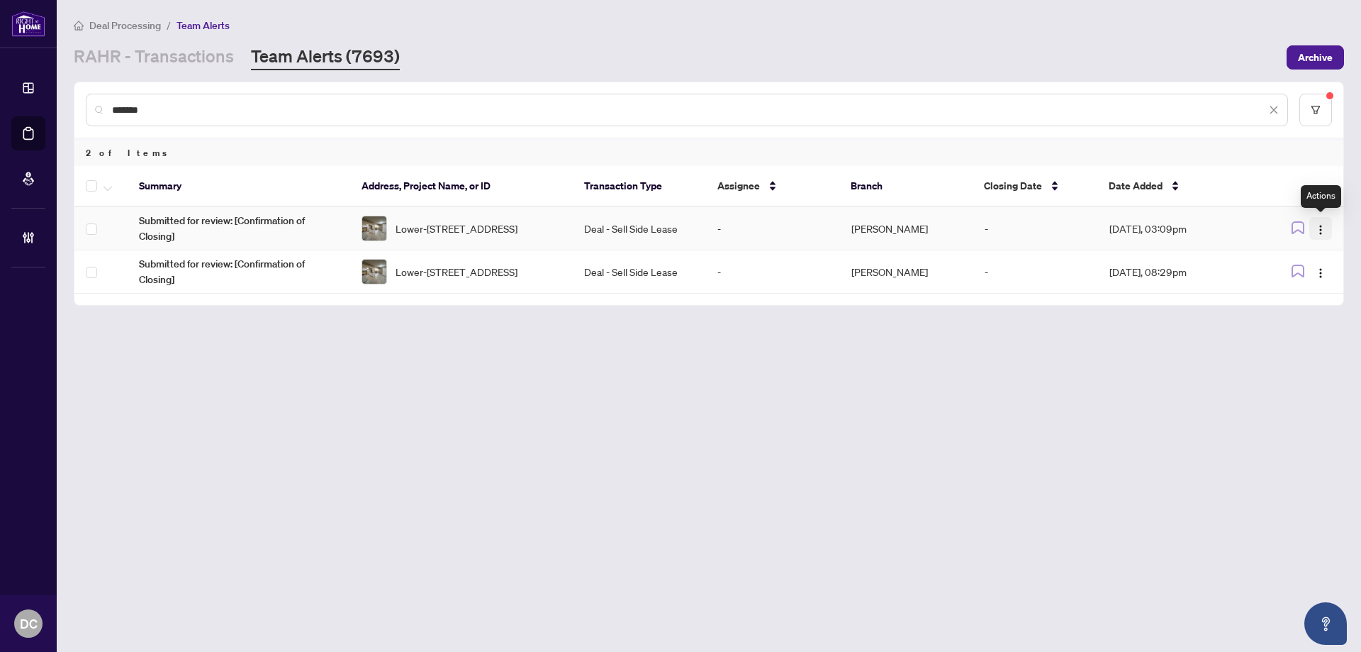
click at [1319, 229] on img "button" at bounding box center [1320, 229] width 11 height 11
click at [1300, 306] on span "Complete Item" at bounding box center [1288, 302] width 66 height 16
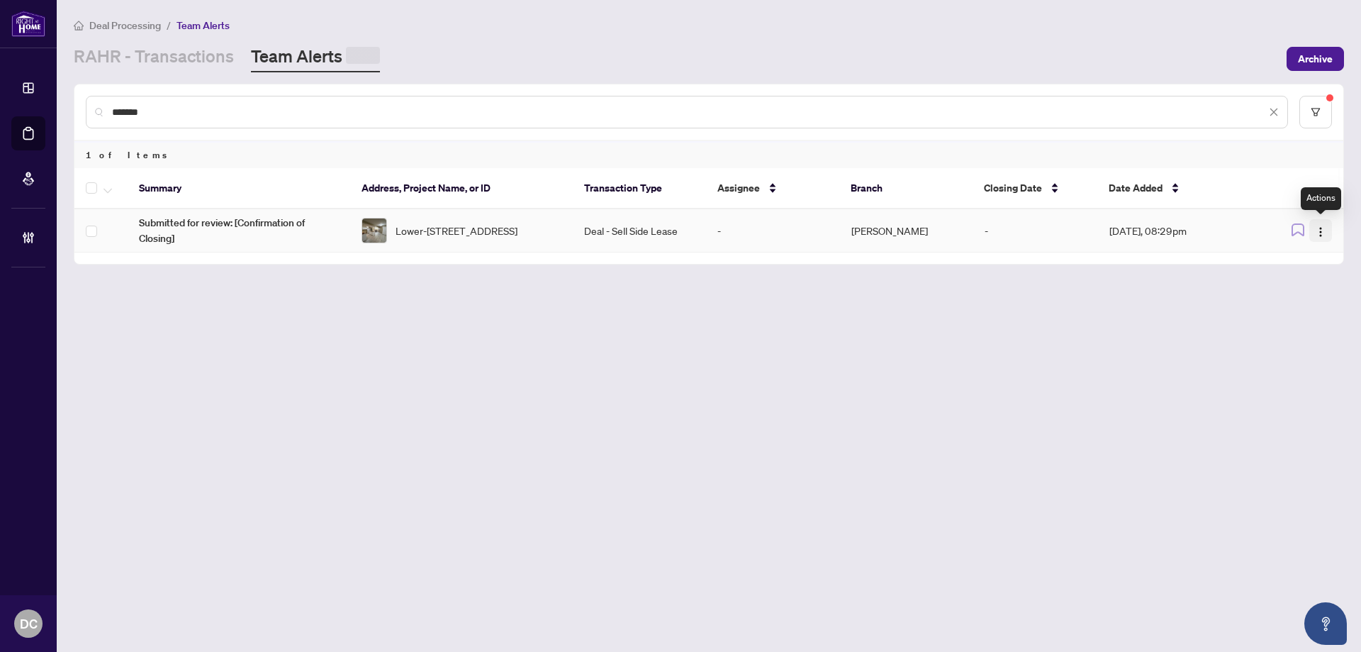
click at [1324, 224] on span "button" at bounding box center [1320, 231] width 11 height 16
click at [1307, 305] on span "Complete Item" at bounding box center [1288, 304] width 66 height 16
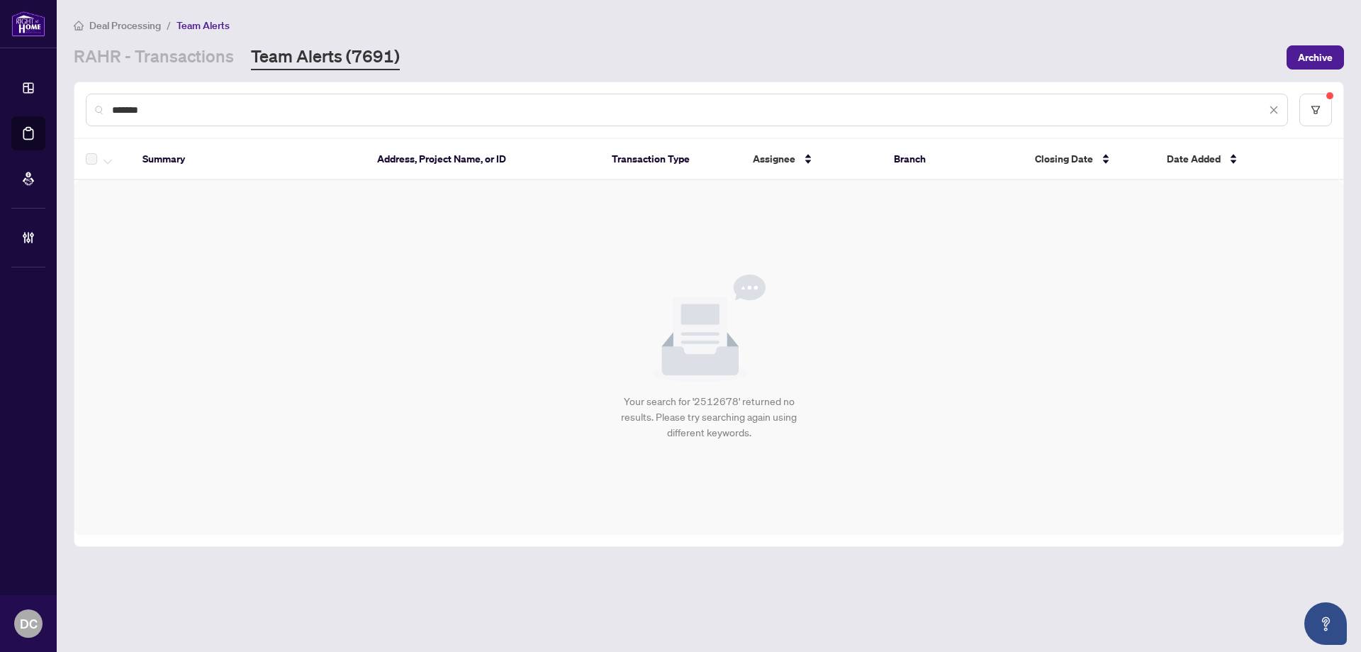
drag, startPoint x: 225, startPoint y: 101, endPoint x: 76, endPoint y: 108, distance: 149.8
click at [76, 108] on div "*******" at bounding box center [708, 109] width 1269 height 55
paste input "text"
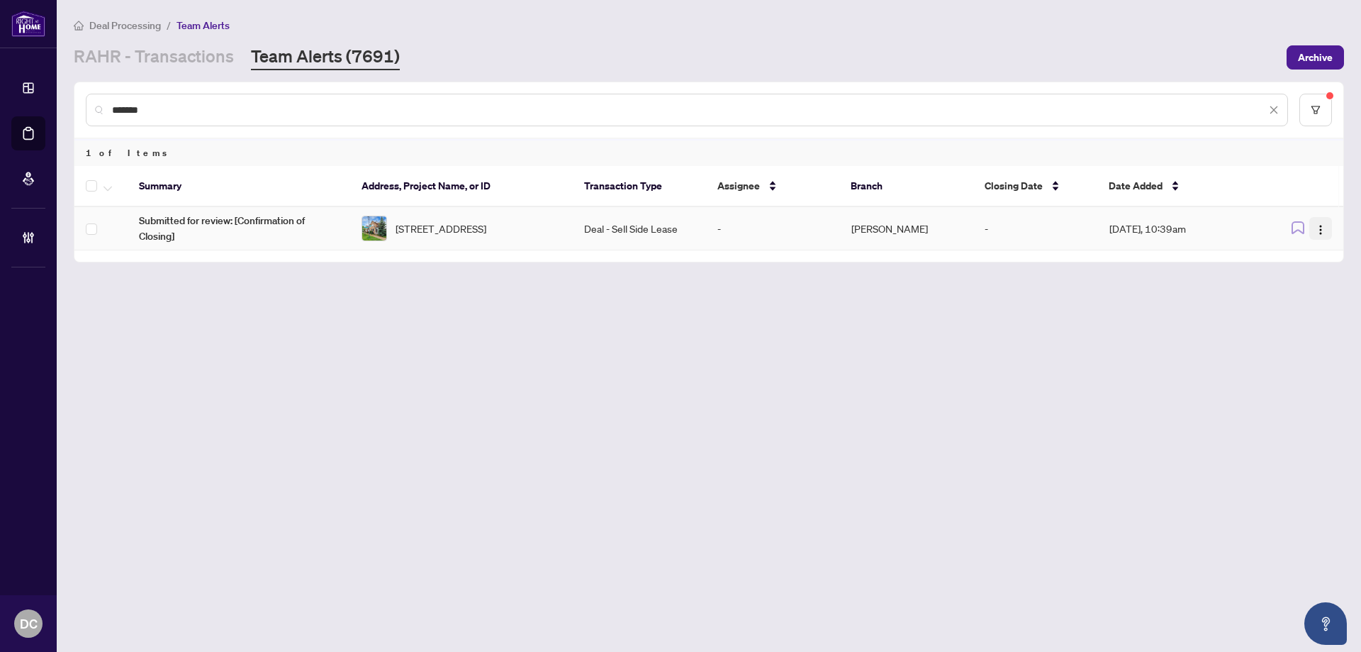
click at [1327, 228] on button "button" at bounding box center [1320, 228] width 23 height 23
drag, startPoint x: 1272, startPoint y: 308, endPoint x: 1269, endPoint y: 164, distance: 143.2
click at [1273, 306] on span "Complete Item" at bounding box center [1288, 302] width 66 height 16
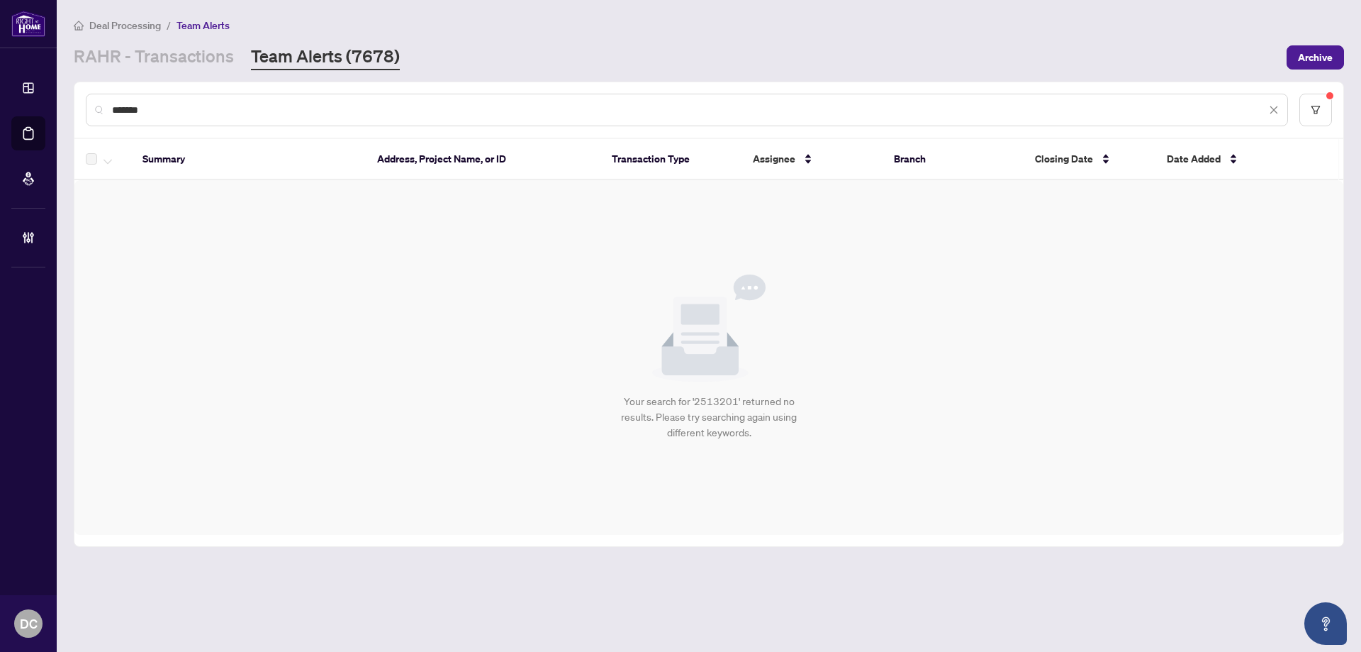
drag, startPoint x: 171, startPoint y: 112, endPoint x: 83, endPoint y: 110, distance: 87.9
click at [83, 110] on div "*******" at bounding box center [708, 109] width 1269 height 55
paste input "text"
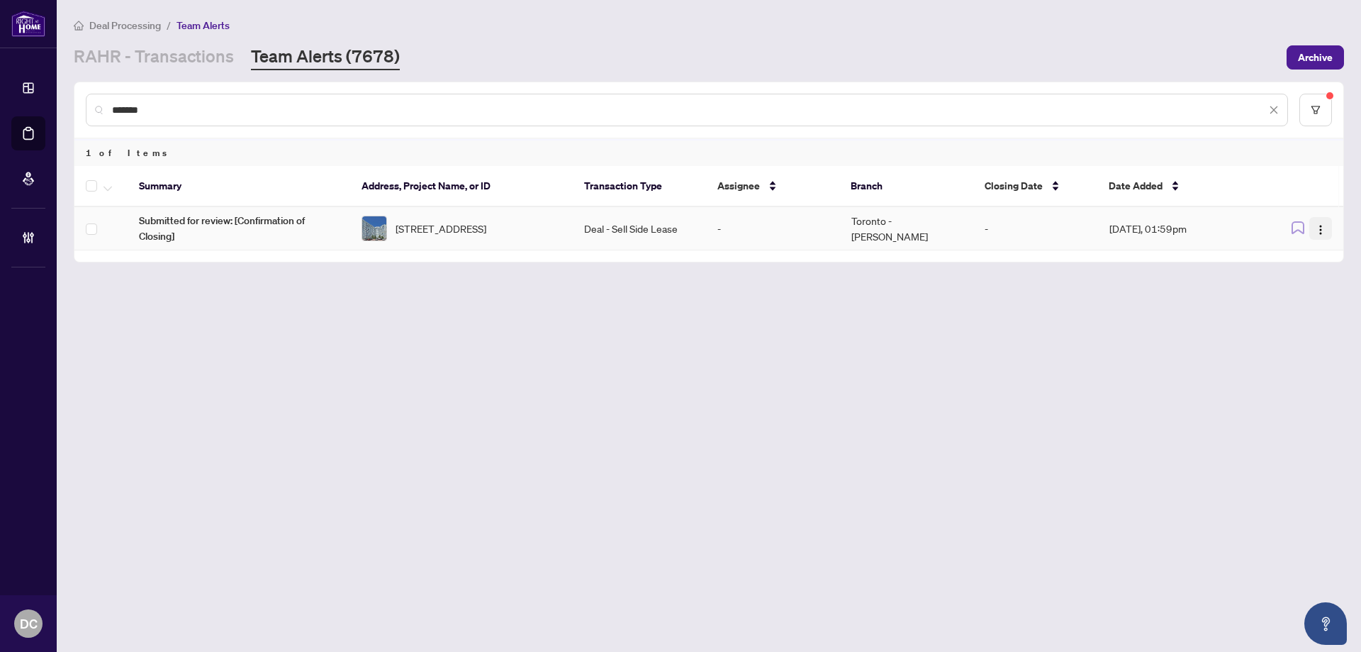
click at [1318, 230] on img "button" at bounding box center [1320, 229] width 11 height 11
click at [1278, 301] on span "Complete Item" at bounding box center [1288, 302] width 66 height 16
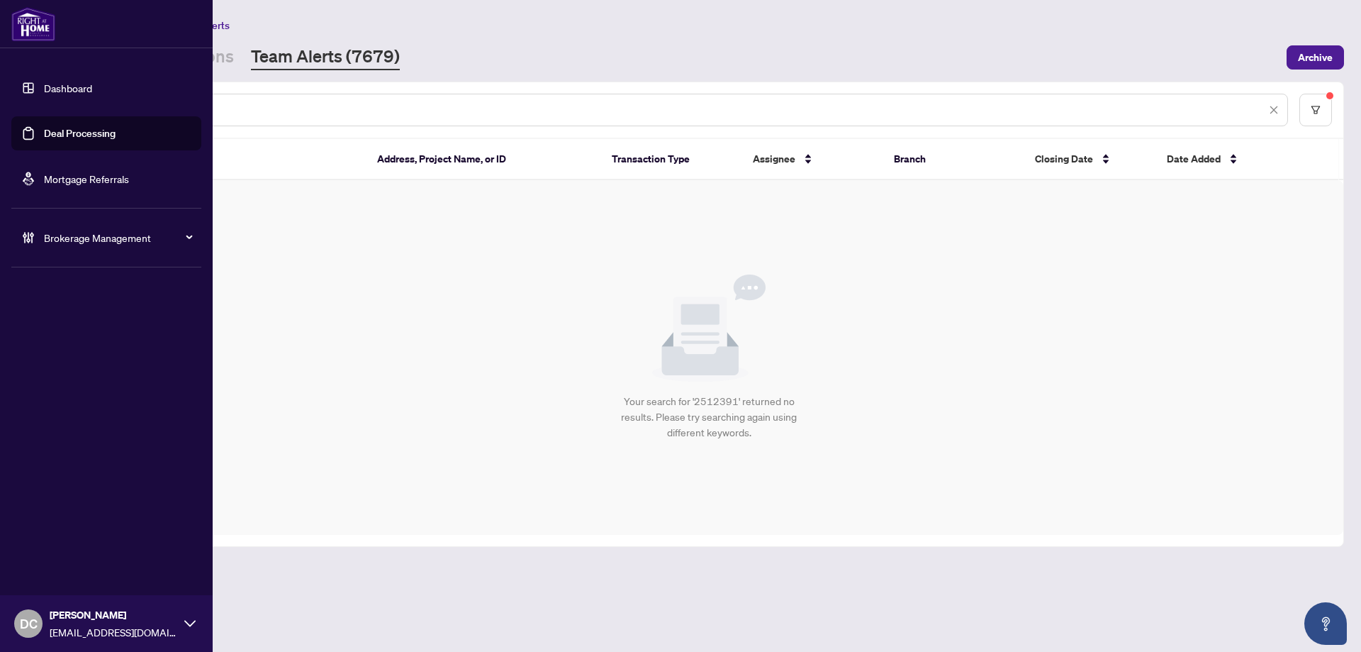
drag, startPoint x: 306, startPoint y: 109, endPoint x: 17, endPoint y: 113, distance: 289.3
click at [17, 113] on div "Dashboard Deal Processing Mortgage Referrals Brokerage Management DC Dawn Chan …" at bounding box center [680, 326] width 1361 height 652
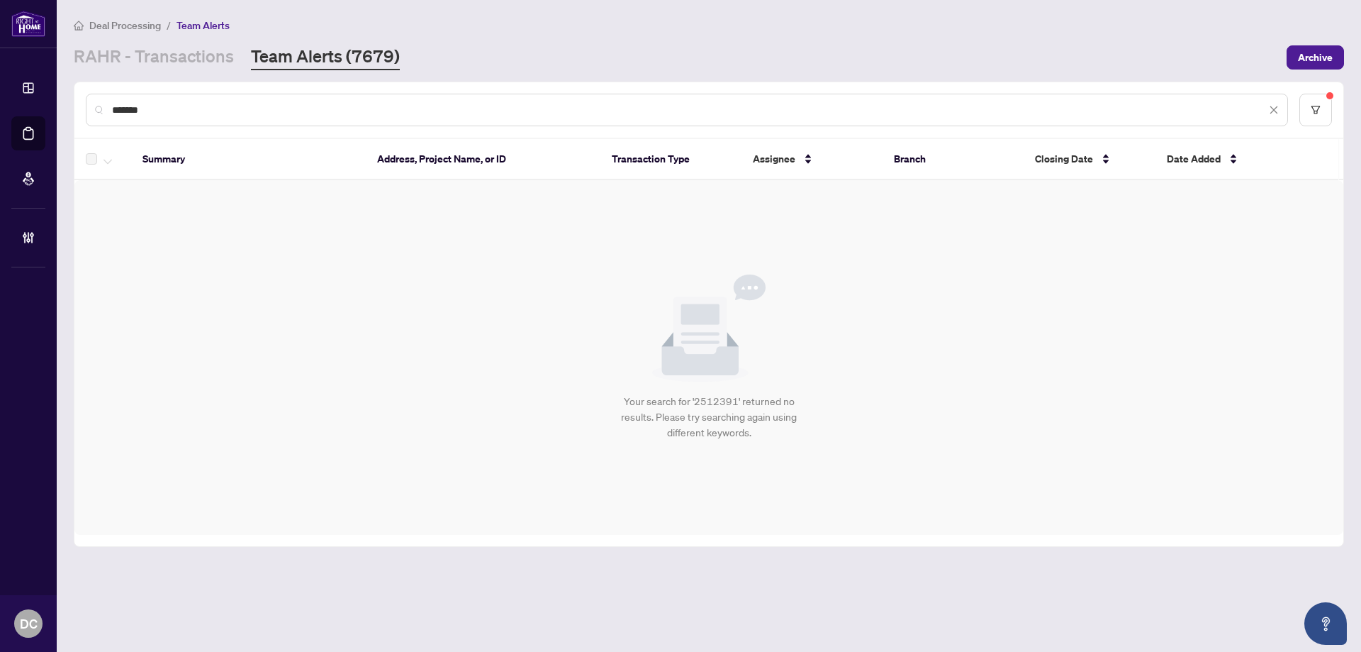
paste input "text"
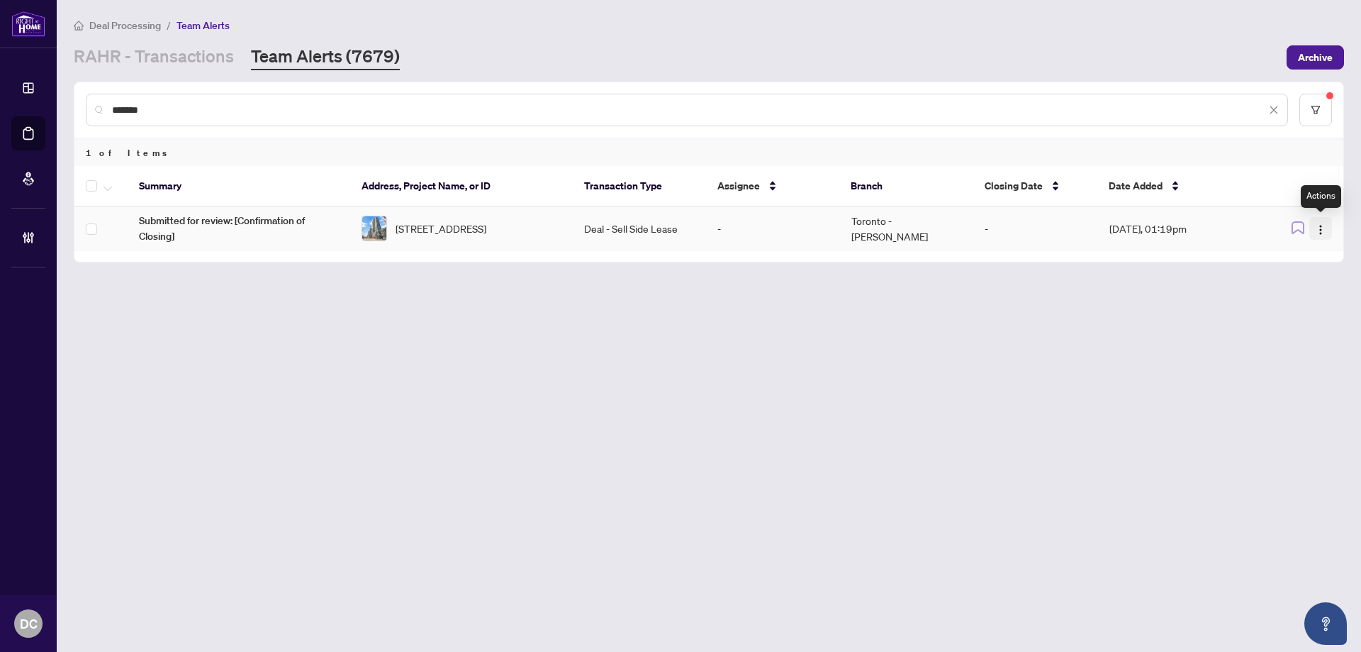
click at [1318, 225] on img "button" at bounding box center [1320, 229] width 11 height 11
click at [1292, 302] on span "Complete Item" at bounding box center [1288, 302] width 66 height 16
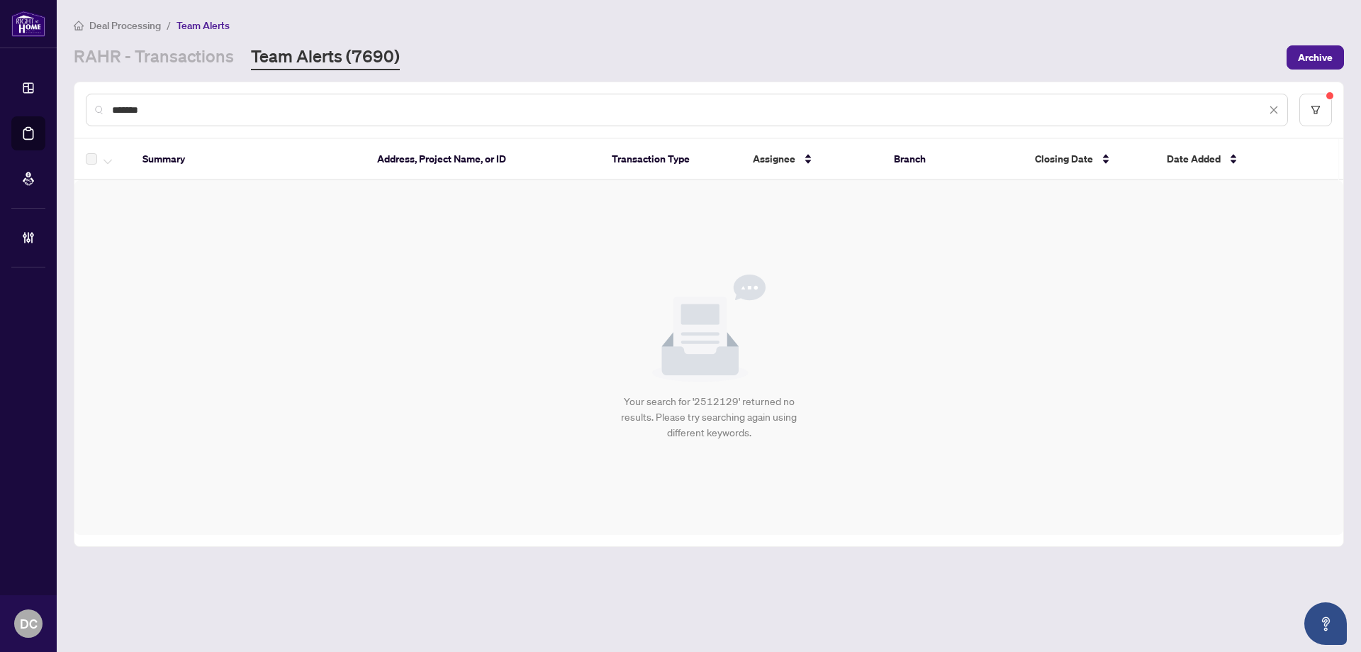
drag, startPoint x: 325, startPoint y: 112, endPoint x: 66, endPoint y: 110, distance: 259.5
click at [66, 110] on main "Deal Processing / Team Alerts RAHR - Transactions Team Alerts (7690) Archive **…" at bounding box center [709, 326] width 1304 height 652
paste input "text"
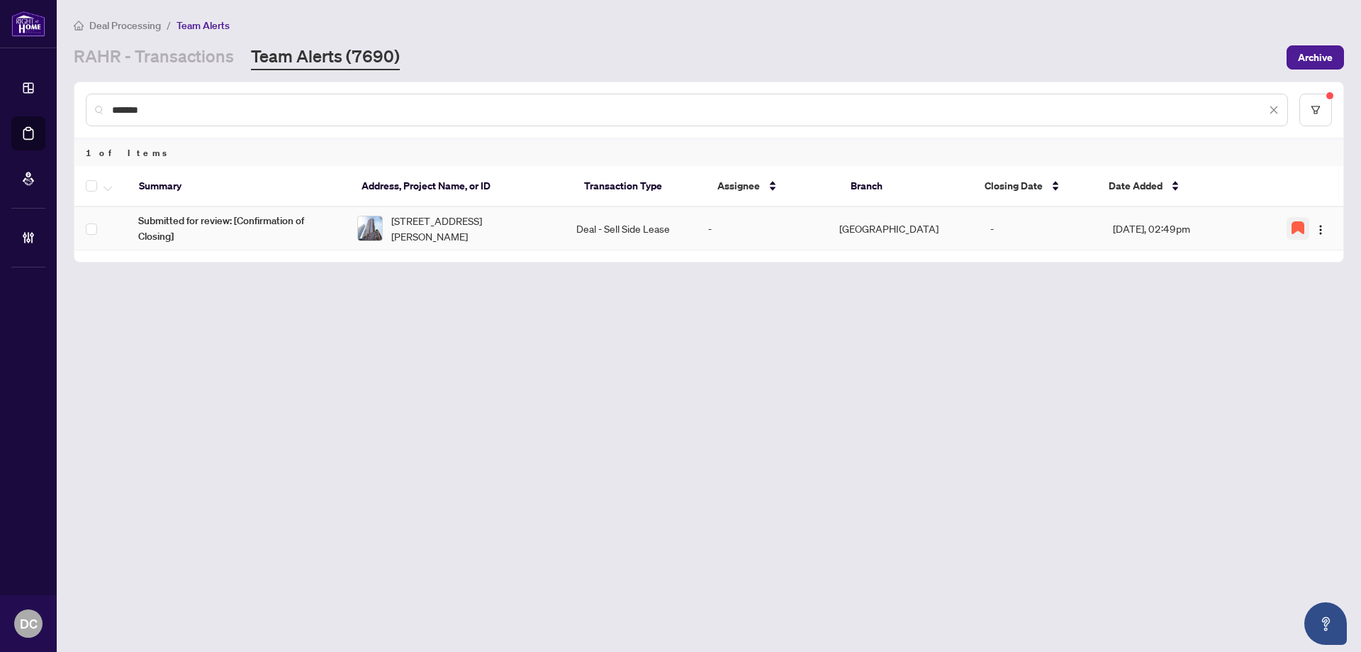
click at [1296, 227] on icon "button" at bounding box center [1297, 227] width 11 height 11
click at [1323, 231] on img "button" at bounding box center [1320, 229] width 11 height 11
click at [1295, 301] on span "Complete Item" at bounding box center [1288, 302] width 66 height 16
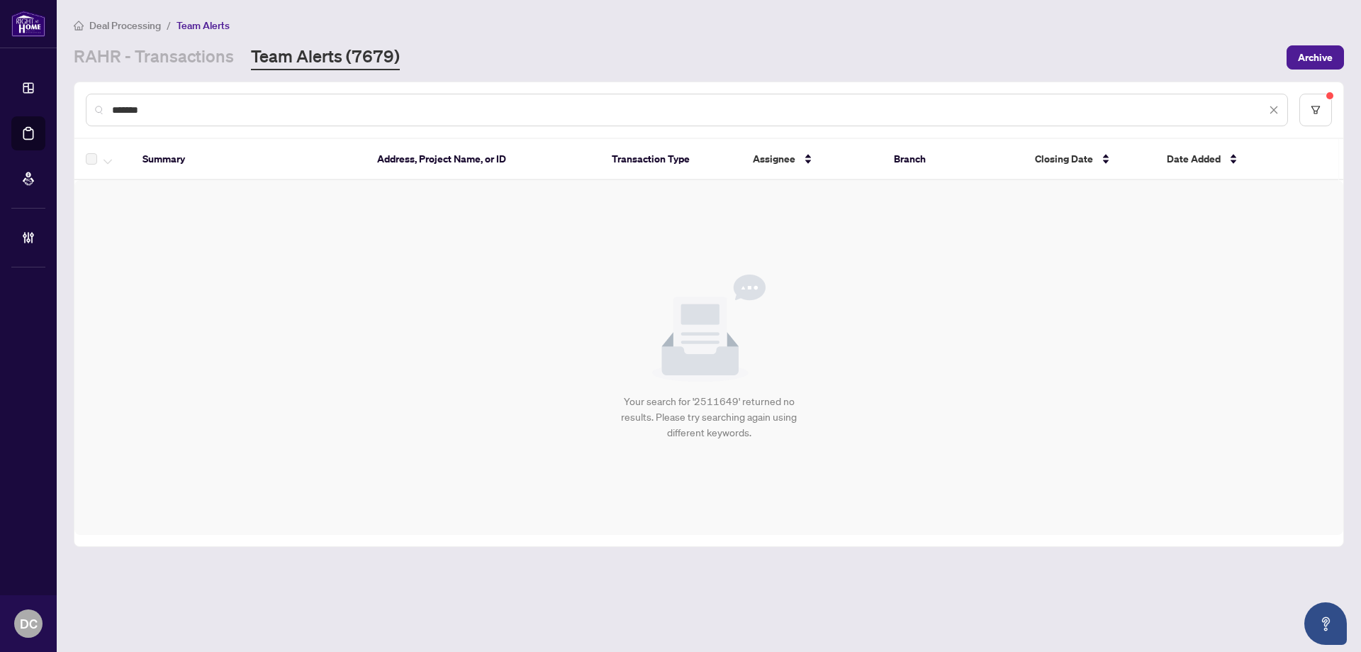
drag, startPoint x: 179, startPoint y: 107, endPoint x: 86, endPoint y: 104, distance: 92.2
click at [86, 104] on div "*******" at bounding box center [687, 110] width 1202 height 33
paste input "text"
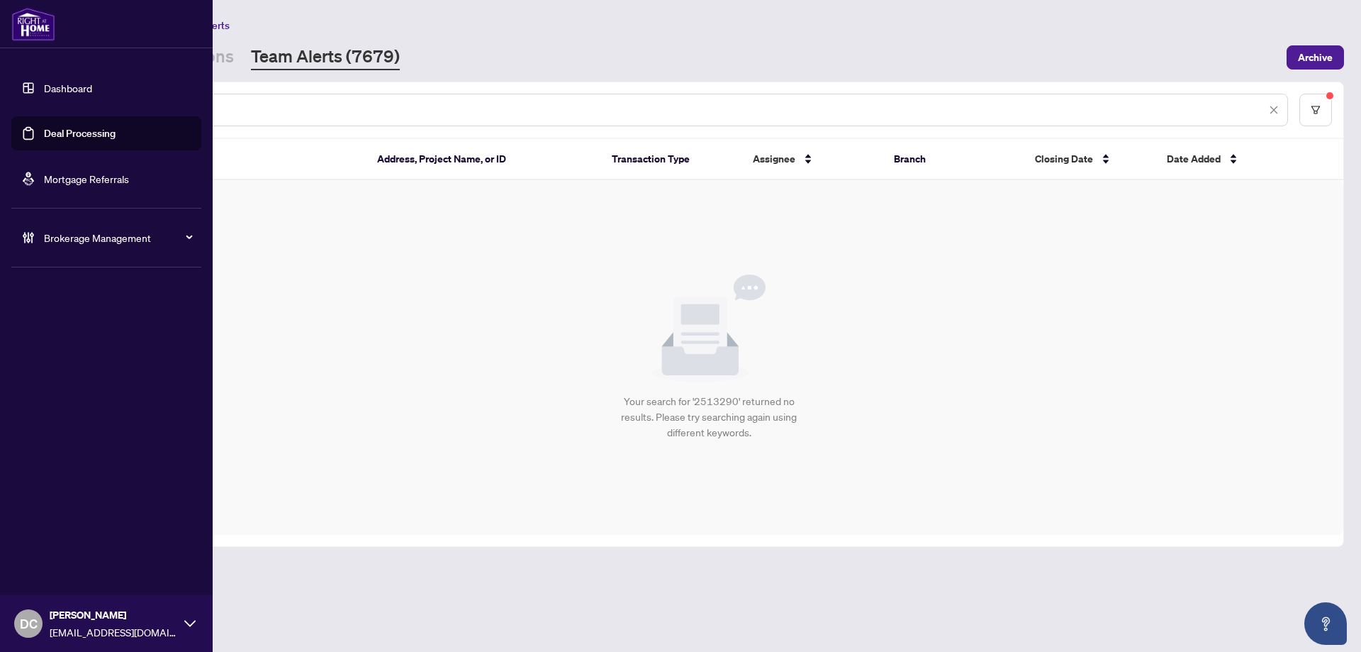
drag, startPoint x: 156, startPoint y: 111, endPoint x: 33, endPoint y: 102, distance: 123.7
click at [33, 102] on div "Dashboard Deal Processing Mortgage Referrals Brokerage Management DC Dawn Chan …" at bounding box center [680, 326] width 1361 height 652
paste input "text"
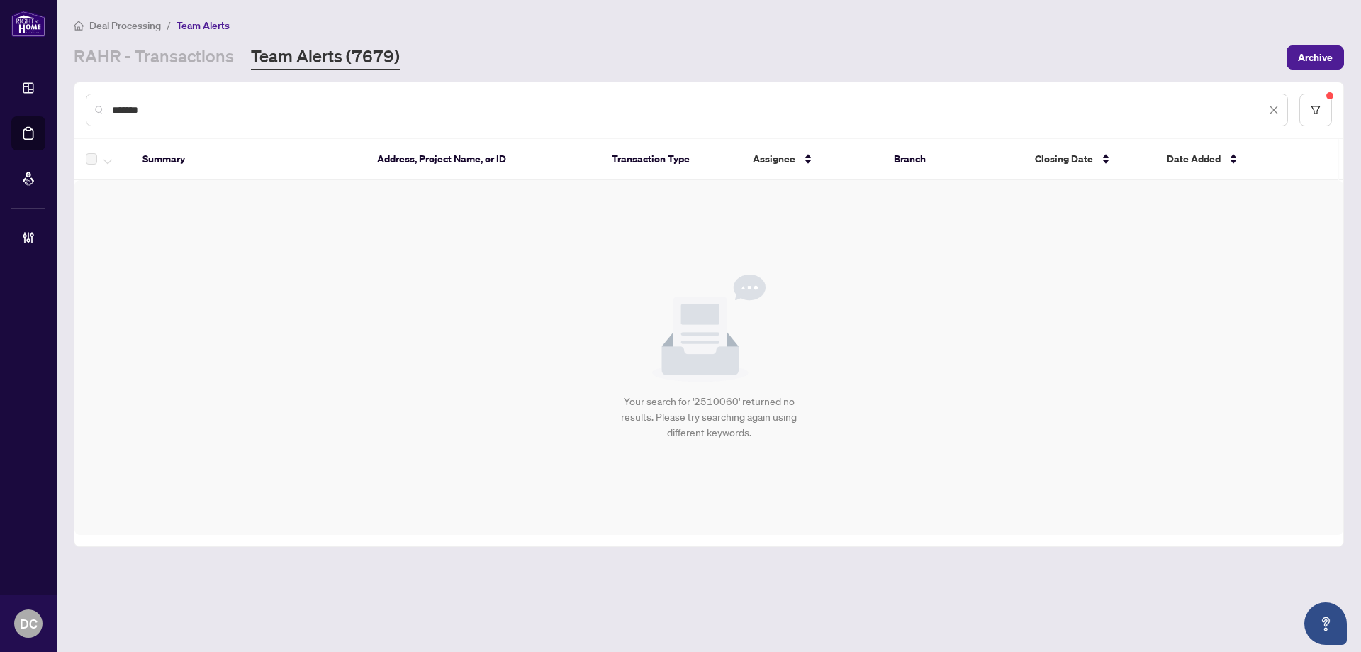
drag, startPoint x: 185, startPoint y: 99, endPoint x: 77, endPoint y: 104, distance: 108.6
click at [77, 104] on div "*******" at bounding box center [708, 109] width 1269 height 55
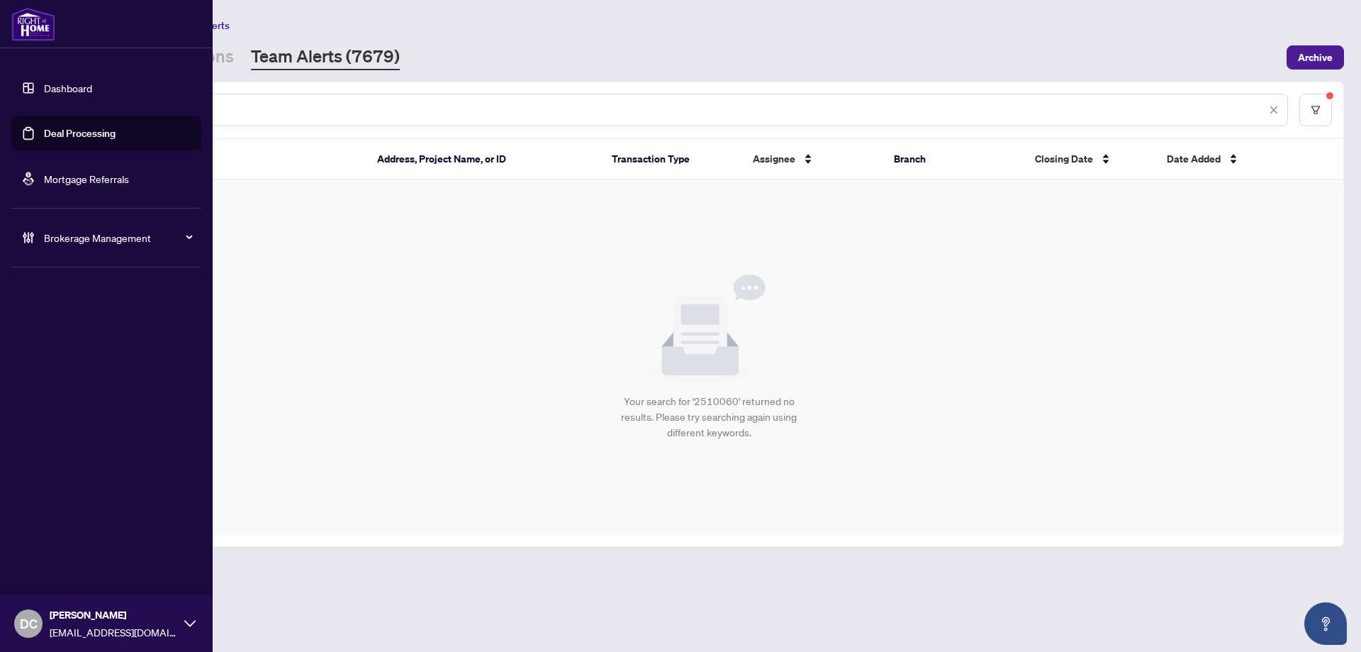
drag, startPoint x: 207, startPoint y: 110, endPoint x: 38, endPoint y: 109, distance: 168.7
click at [38, 109] on div "Dashboard Deal Processing Mortgage Referrals Brokerage Management DC Dawn Chan …" at bounding box center [680, 326] width 1361 height 652
paste input "text"
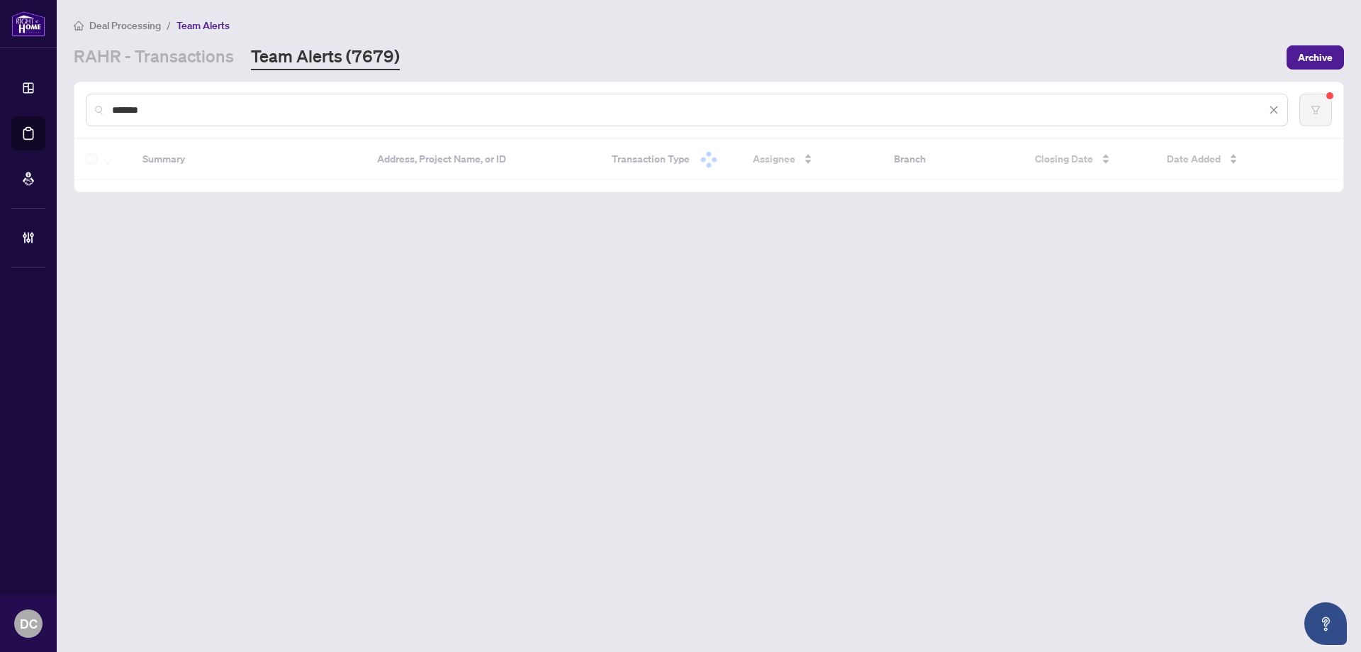
type input "*******"
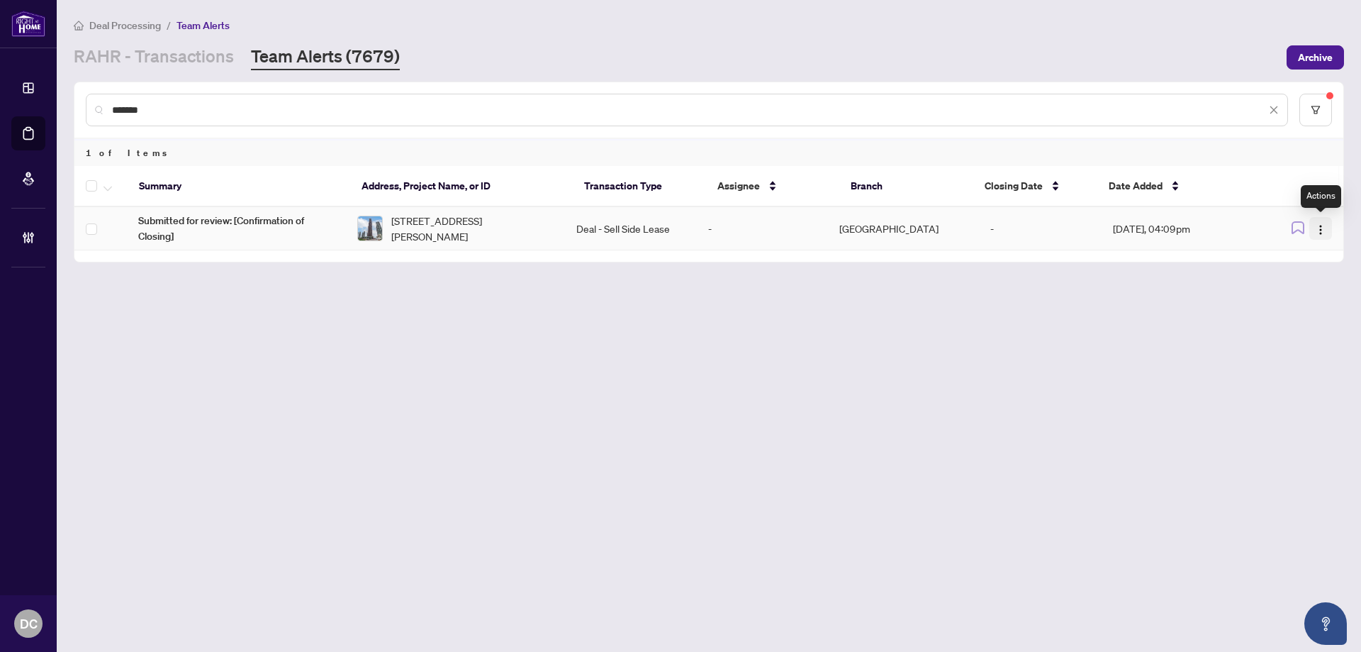
click at [1321, 228] on img "button" at bounding box center [1320, 229] width 11 height 11
click at [1299, 312] on li "Complete Item" at bounding box center [1287, 301] width 83 height 23
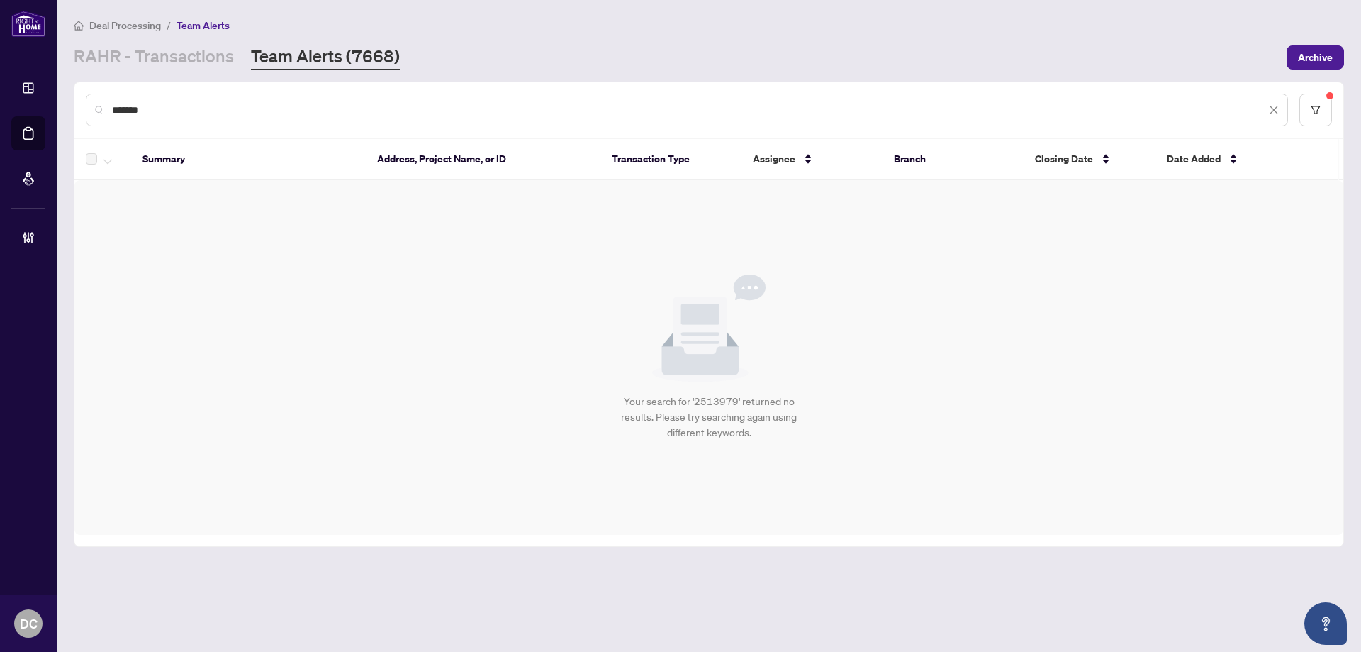
drag, startPoint x: 198, startPoint y: 106, endPoint x: 75, endPoint y: 106, distance: 122.7
click at [75, 106] on div "*******" at bounding box center [708, 109] width 1269 height 55
drag, startPoint x: 238, startPoint y: 109, endPoint x: 94, endPoint y: 99, distance: 145.0
click at [94, 99] on div "*******" at bounding box center [687, 110] width 1202 height 33
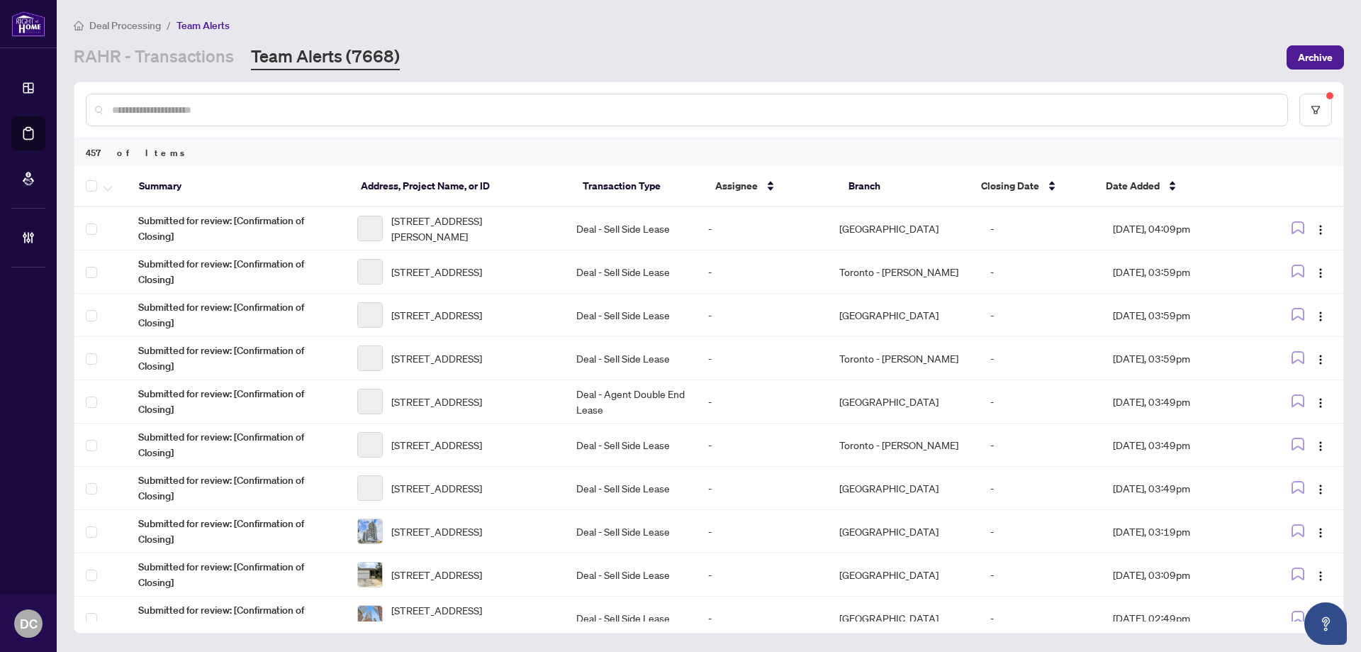
click at [323, 110] on input "text" at bounding box center [694, 110] width 1164 height 16
click at [211, 60] on link "RAHR - Transactions" at bounding box center [154, 58] width 160 height 26
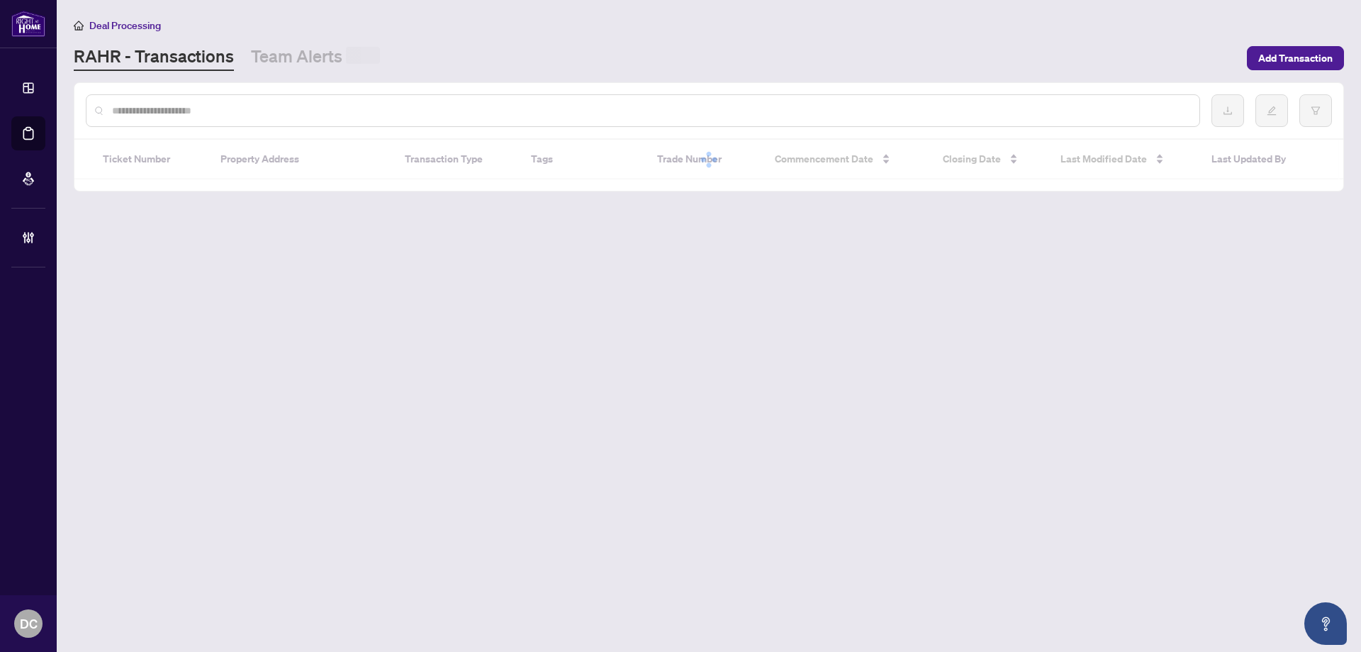
click at [236, 118] on div at bounding box center [643, 110] width 1114 height 33
click at [241, 113] on input "text" at bounding box center [650, 111] width 1076 height 16
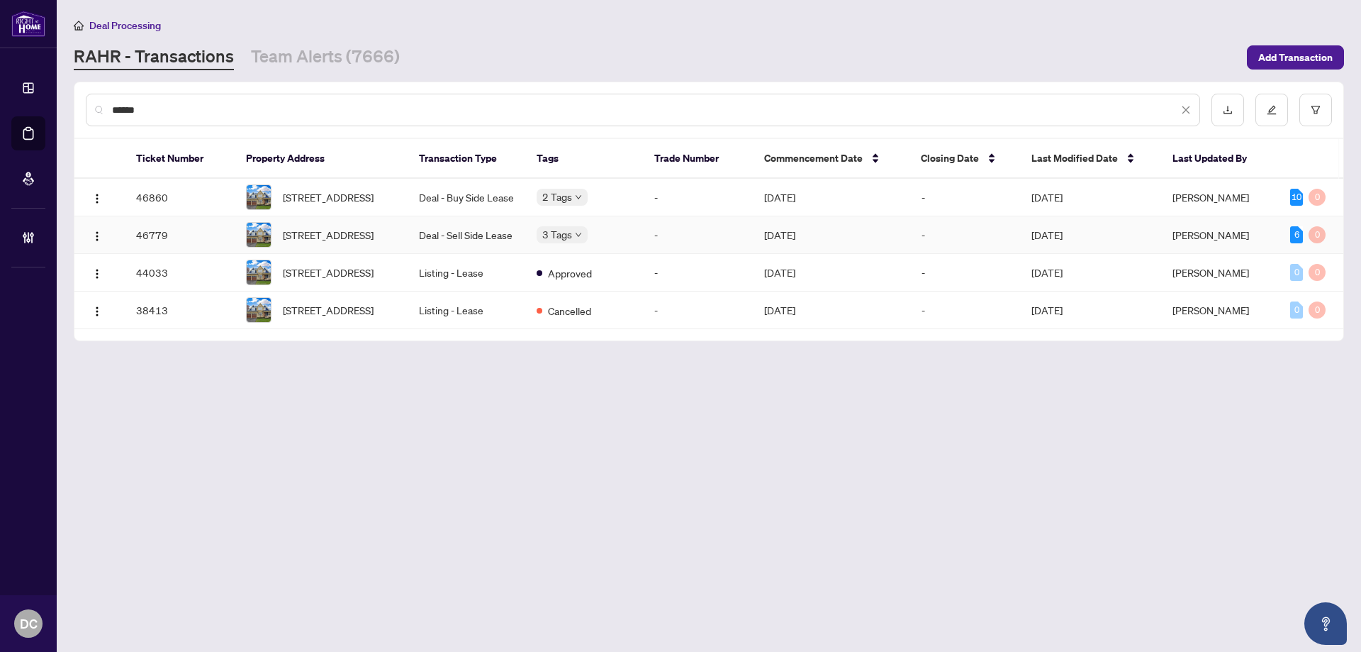
type input "******"
click at [496, 248] on td "Deal - Sell Side Lease" at bounding box center [467, 235] width 118 height 38
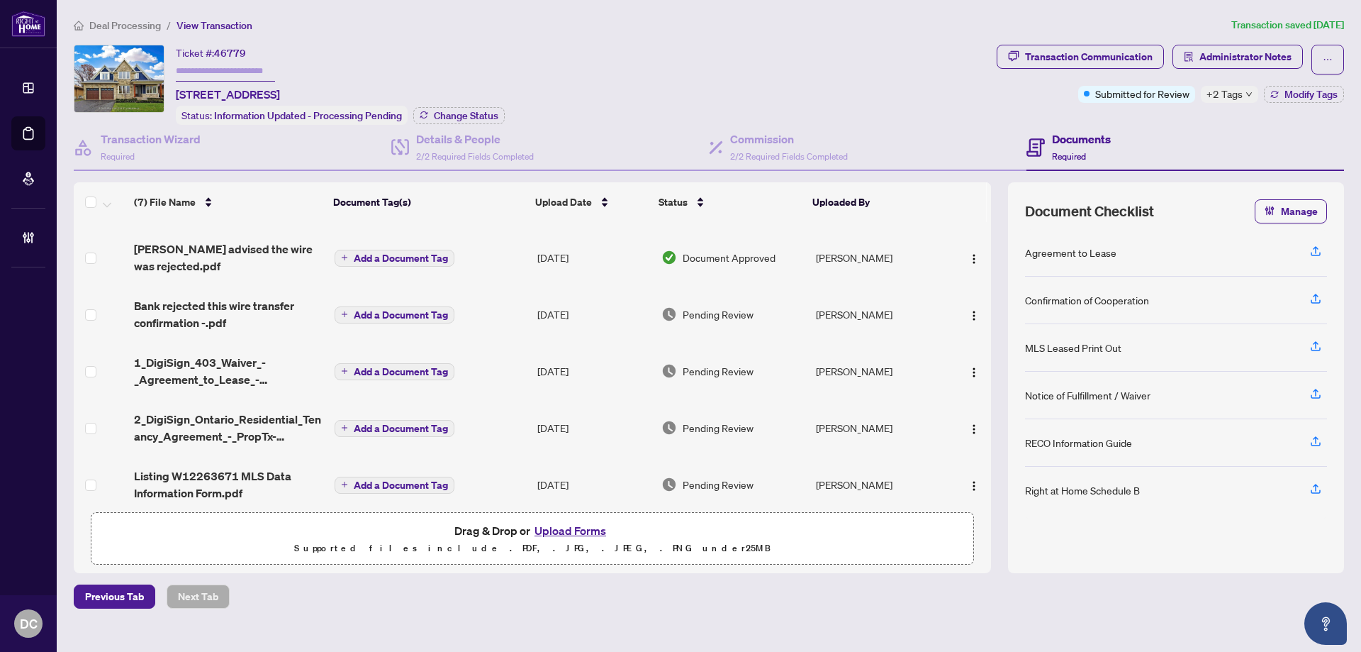
scroll to position [108, 0]
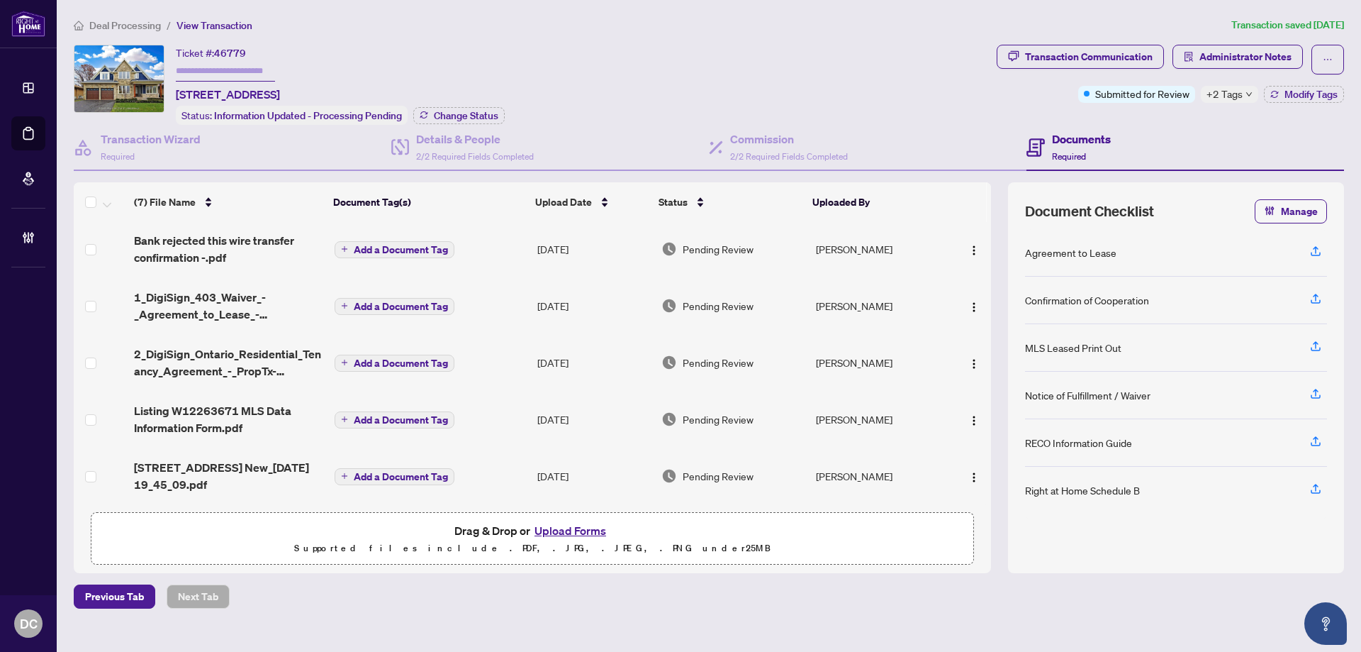
click at [516, 474] on td "Add a Document Tag" at bounding box center [430, 475] width 203 height 57
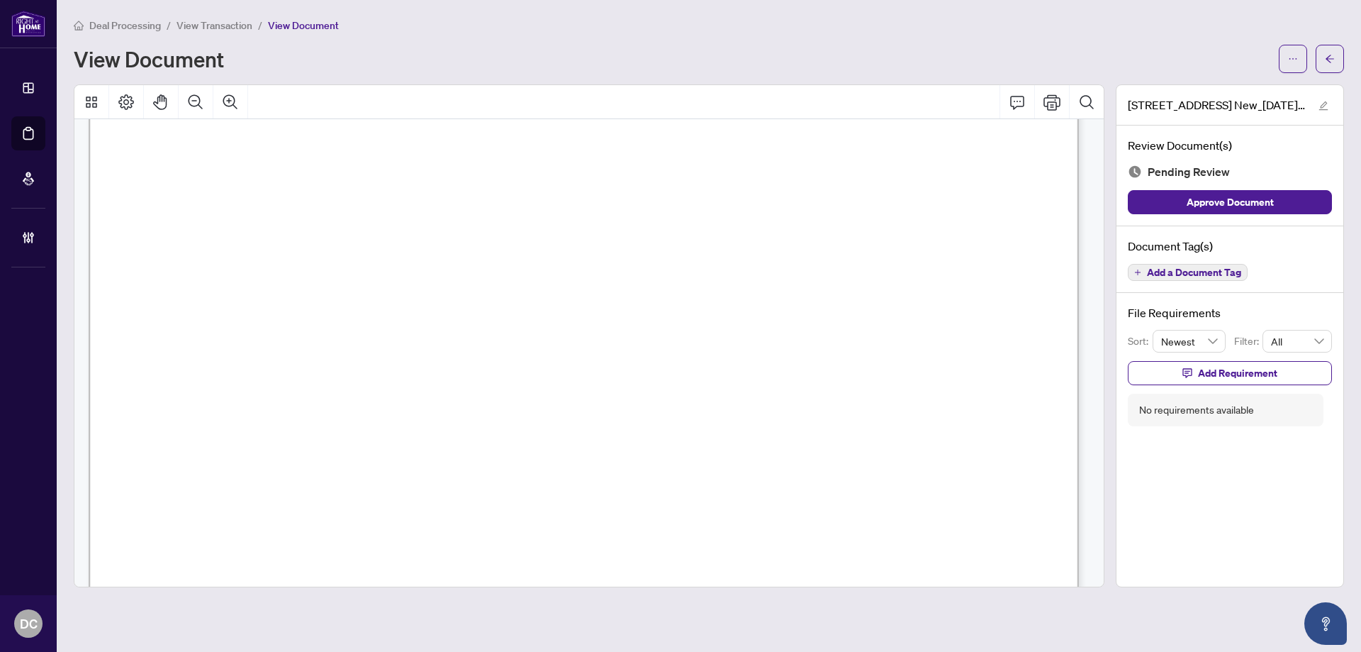
scroll to position [4041, 0]
click at [1322, 60] on button "button" at bounding box center [1330, 59] width 28 height 28
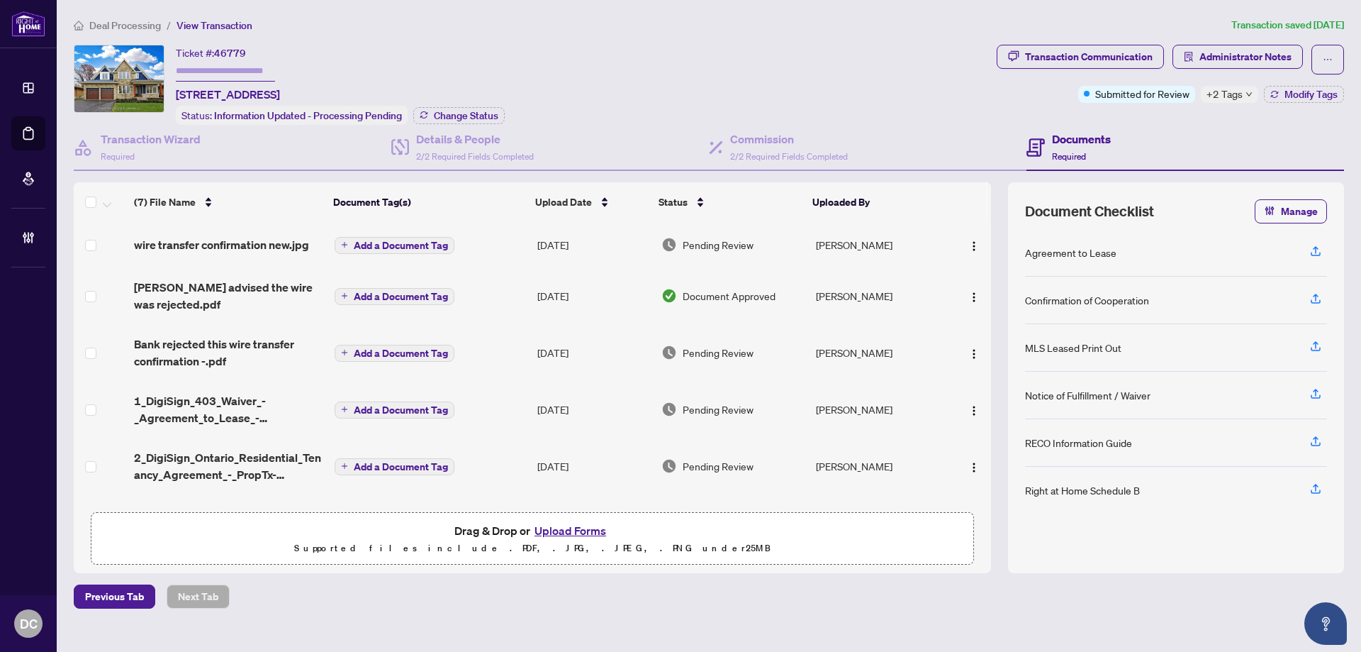
click at [101, 26] on span "Deal Processing" at bounding box center [125, 25] width 72 height 13
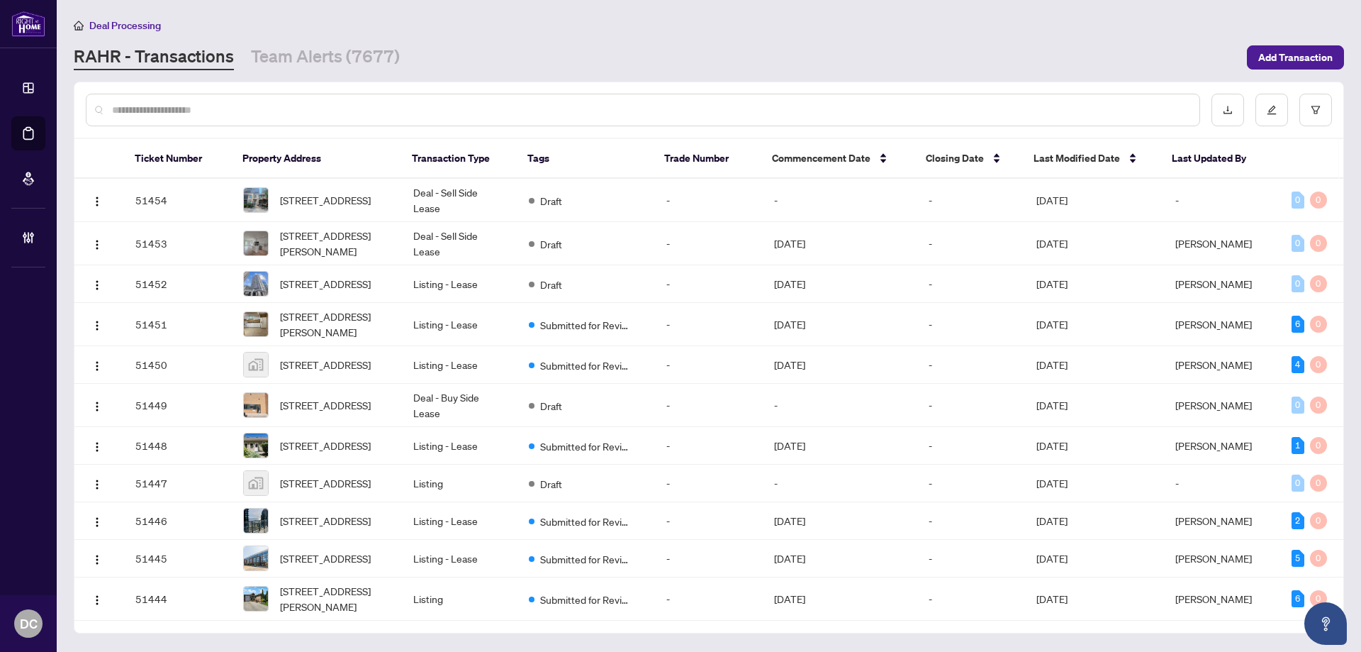
drag, startPoint x: 367, startPoint y: 58, endPoint x: 349, endPoint y: 77, distance: 26.1
click at [367, 58] on link "Team Alerts (7677)" at bounding box center [325, 58] width 149 height 26
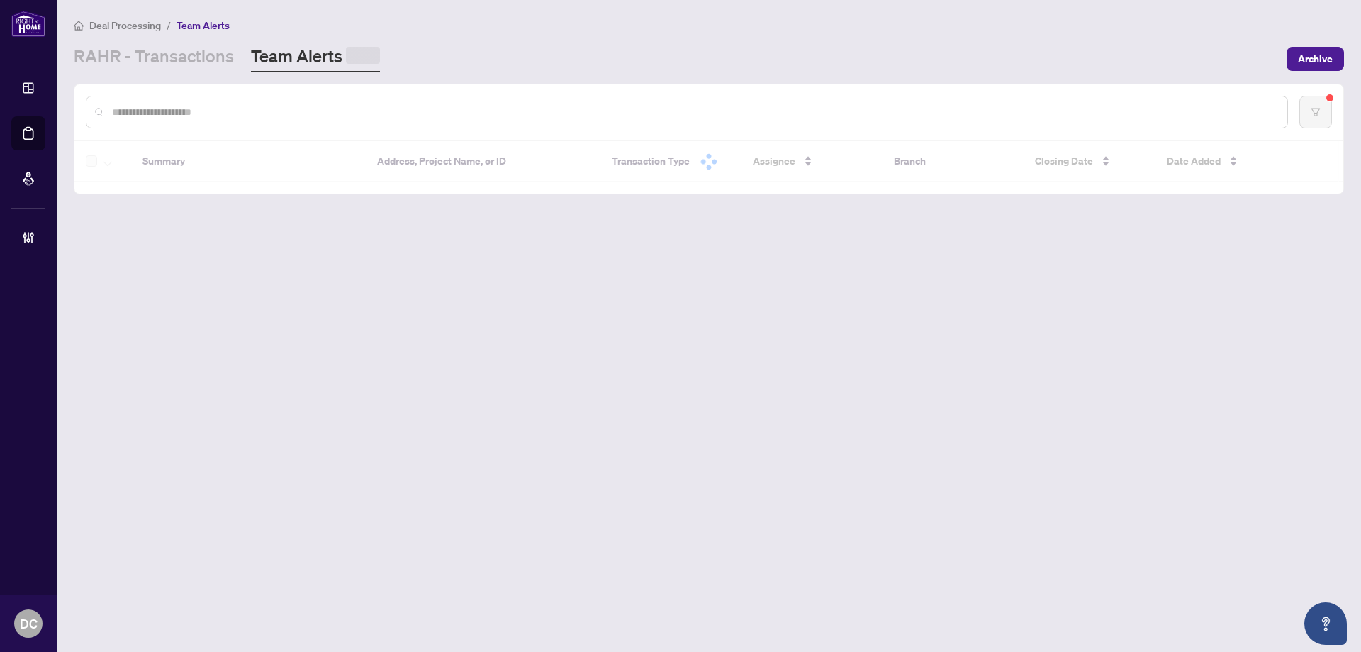
click at [337, 111] on input "text" at bounding box center [694, 112] width 1164 height 16
paste input "*******"
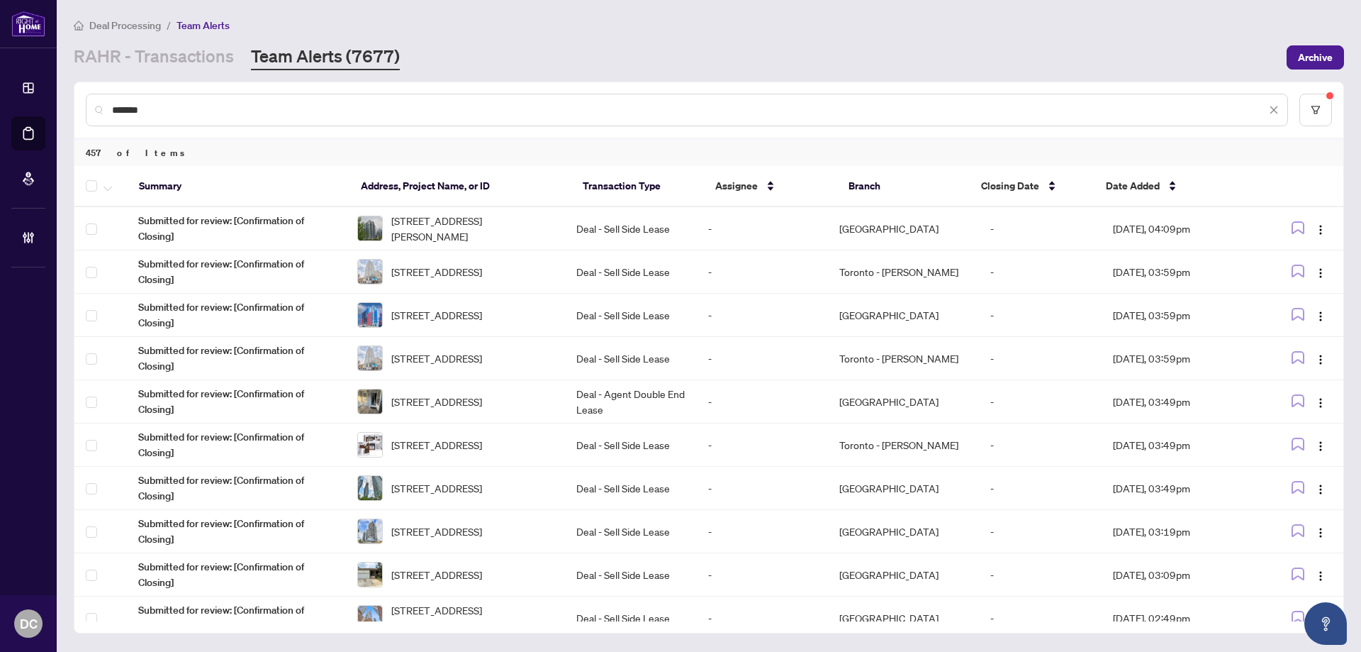
type input "*******"
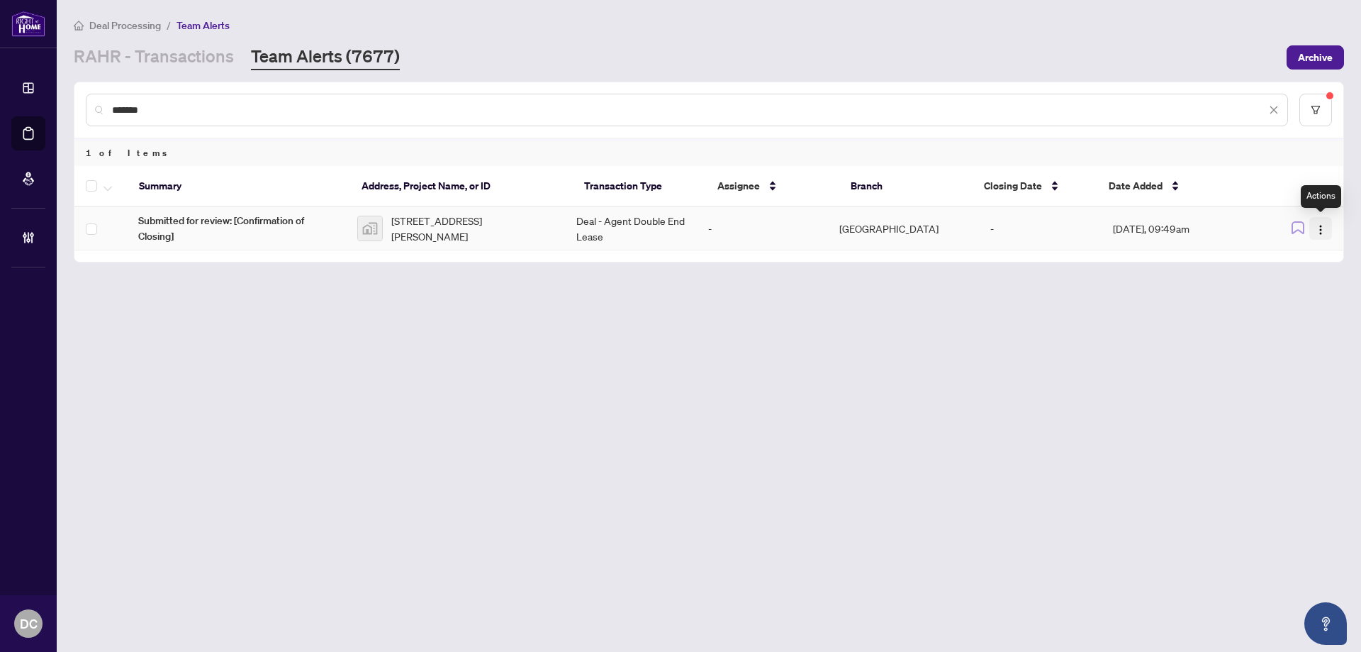
click at [1328, 229] on button "button" at bounding box center [1320, 228] width 23 height 23
click at [1291, 298] on span "Complete Item" at bounding box center [1288, 302] width 66 height 16
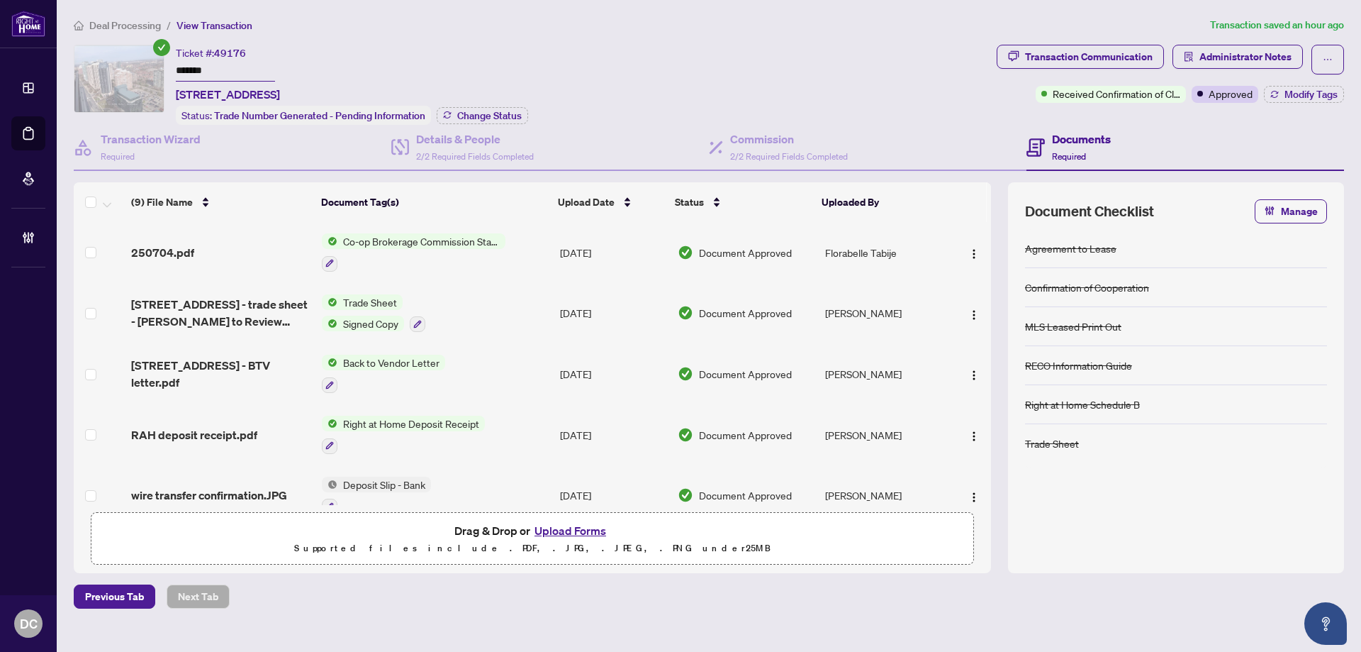
drag, startPoint x: 269, startPoint y: 69, endPoint x: 76, endPoint y: 62, distance: 192.9
click at [77, 62] on div "Ticket #: 49176 ******* 3409-[STREET_ADDRESS] Status: Trade Number Generated - …" at bounding box center [532, 85] width 917 height 80
click at [465, 112] on span "Change Status" at bounding box center [489, 116] width 65 height 10
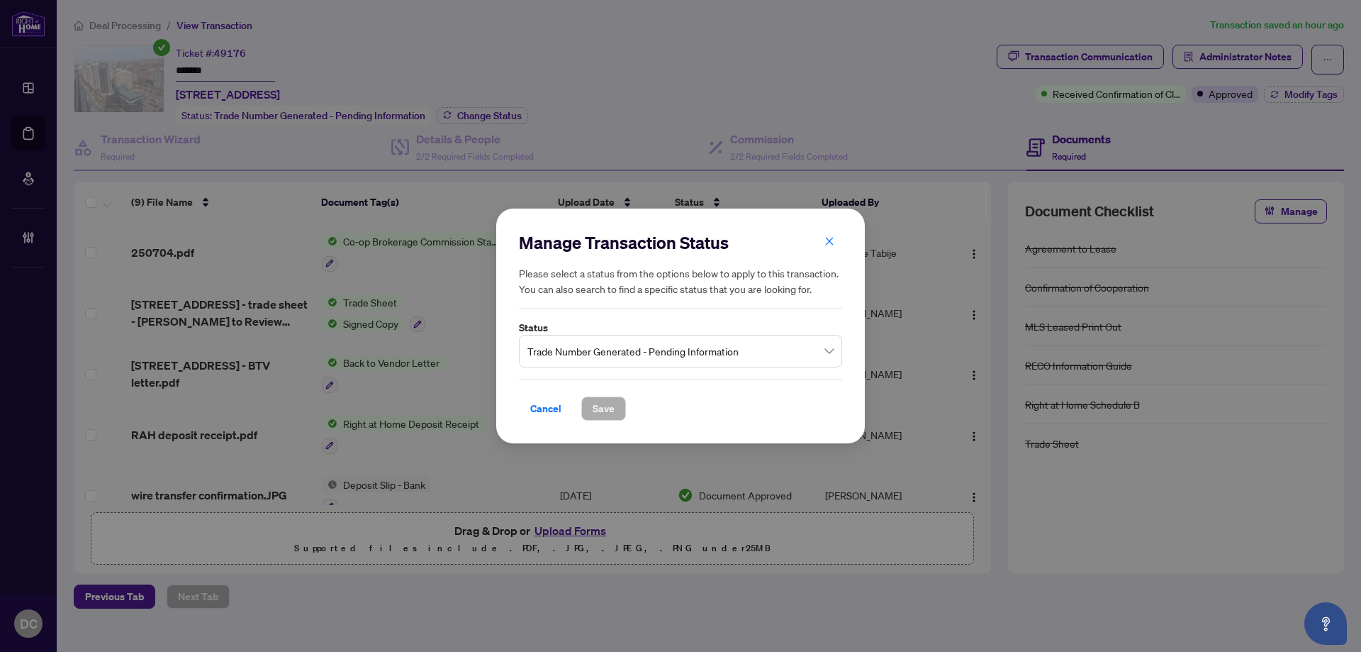
click at [669, 346] on span "Trade Number Generated - Pending Information" at bounding box center [680, 350] width 306 height 27
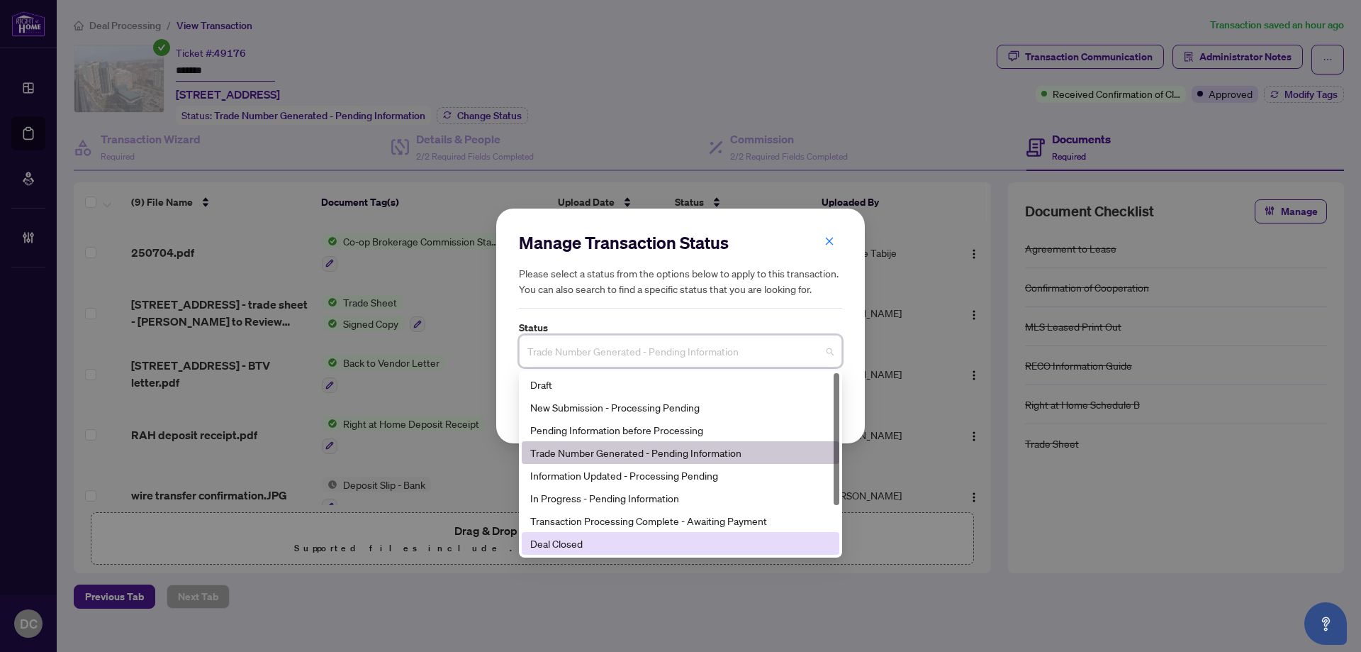
click at [613, 544] on div "Deal Closed" at bounding box center [680, 543] width 301 height 16
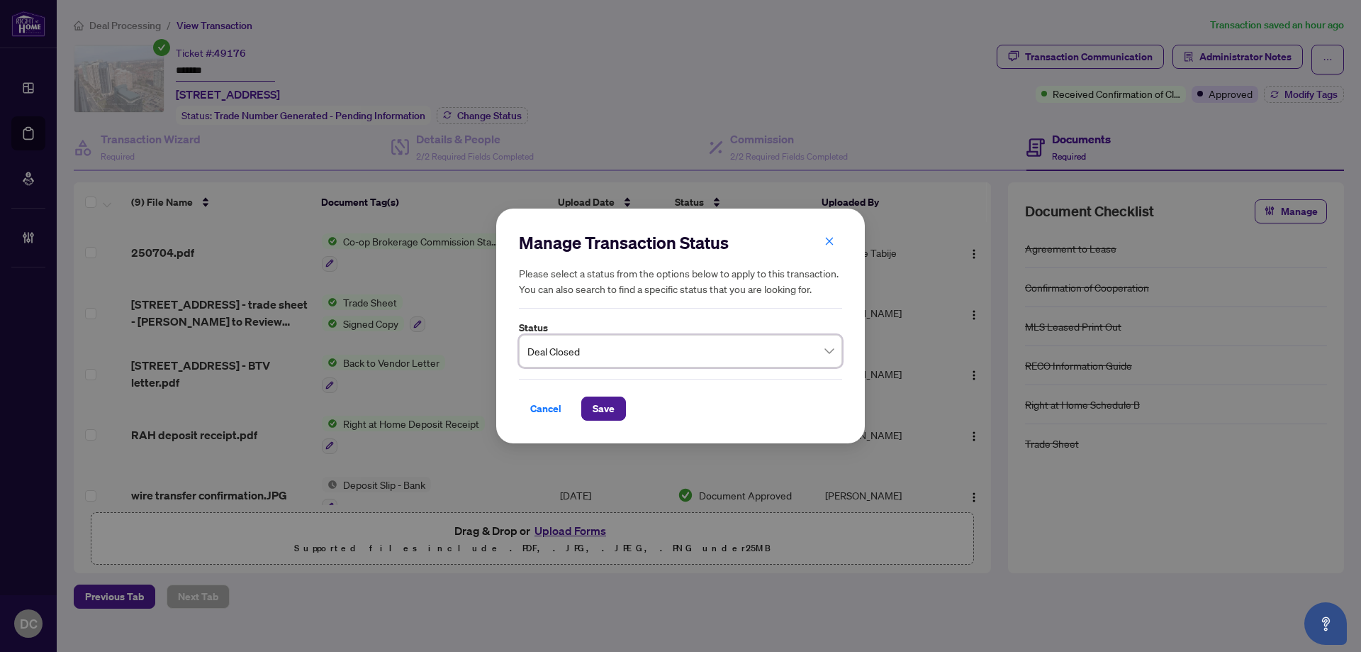
drag, startPoint x: 609, startPoint y: 414, endPoint x: 396, endPoint y: 391, distance: 213.9
click at [607, 413] on span "Save" at bounding box center [604, 408] width 22 height 23
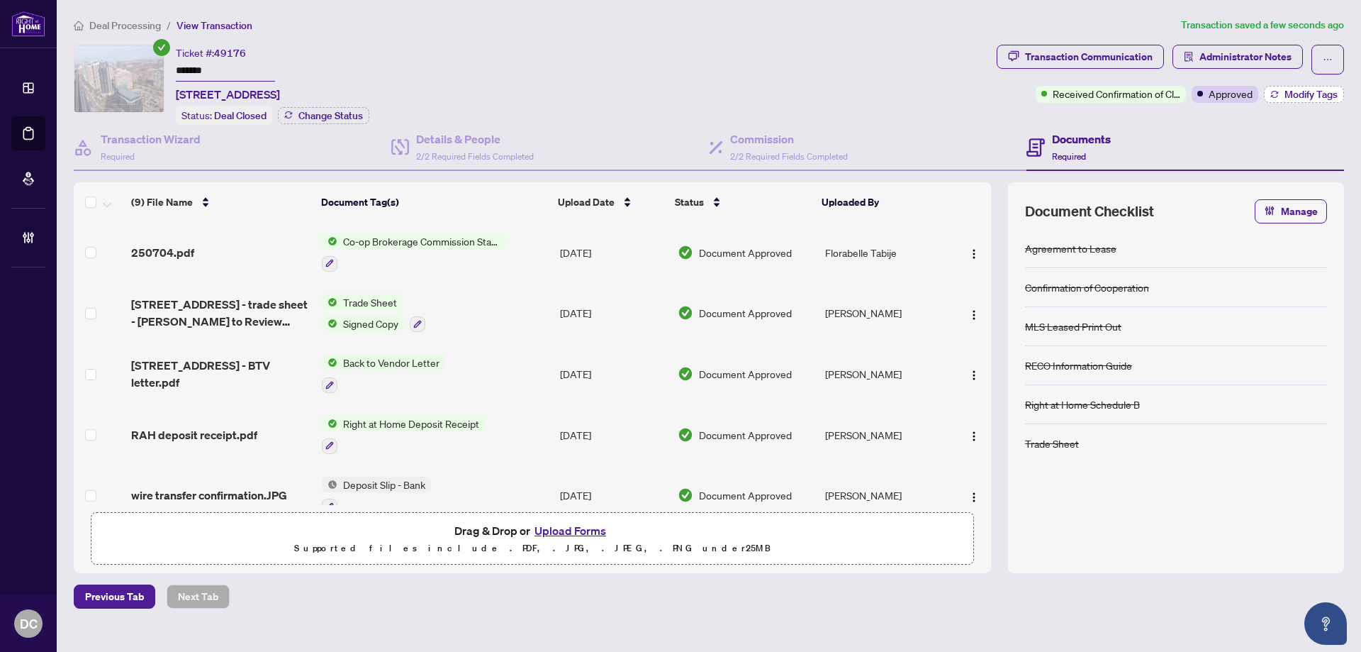
click at [1301, 93] on span "Modify Tags" at bounding box center [1311, 94] width 53 height 10
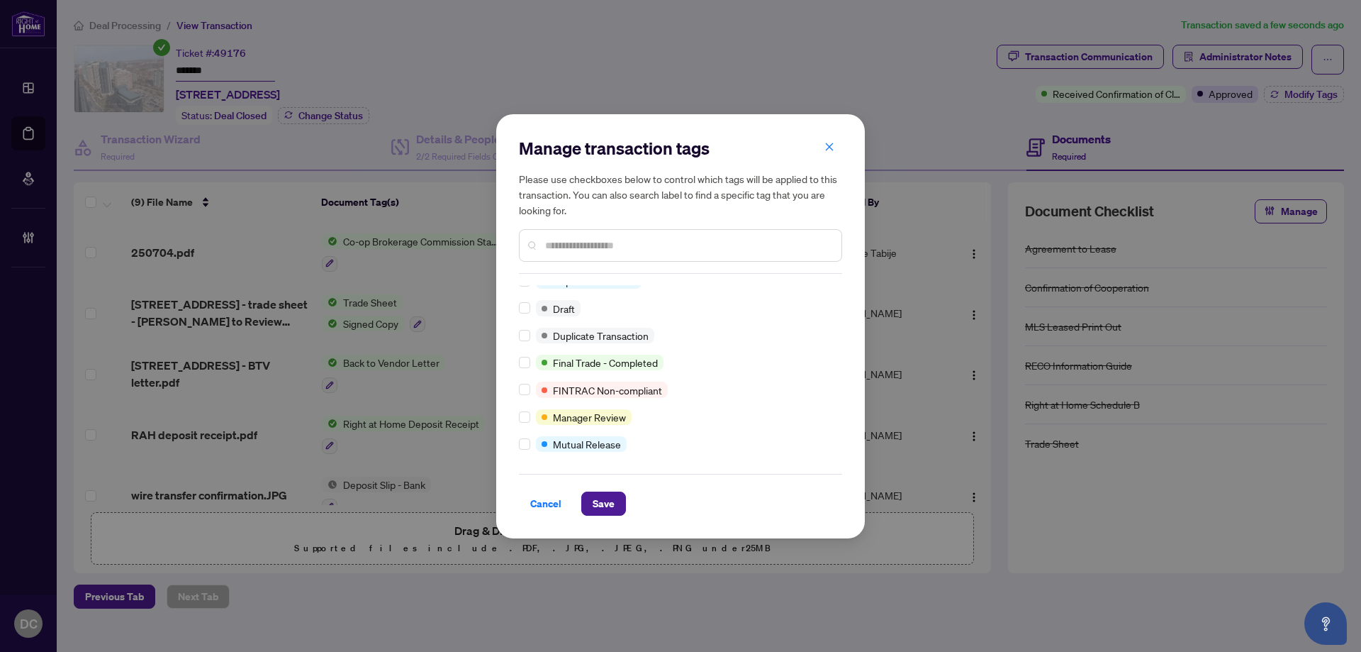
scroll to position [39, 0]
click at [593, 496] on span "Save" at bounding box center [604, 503] width 22 height 23
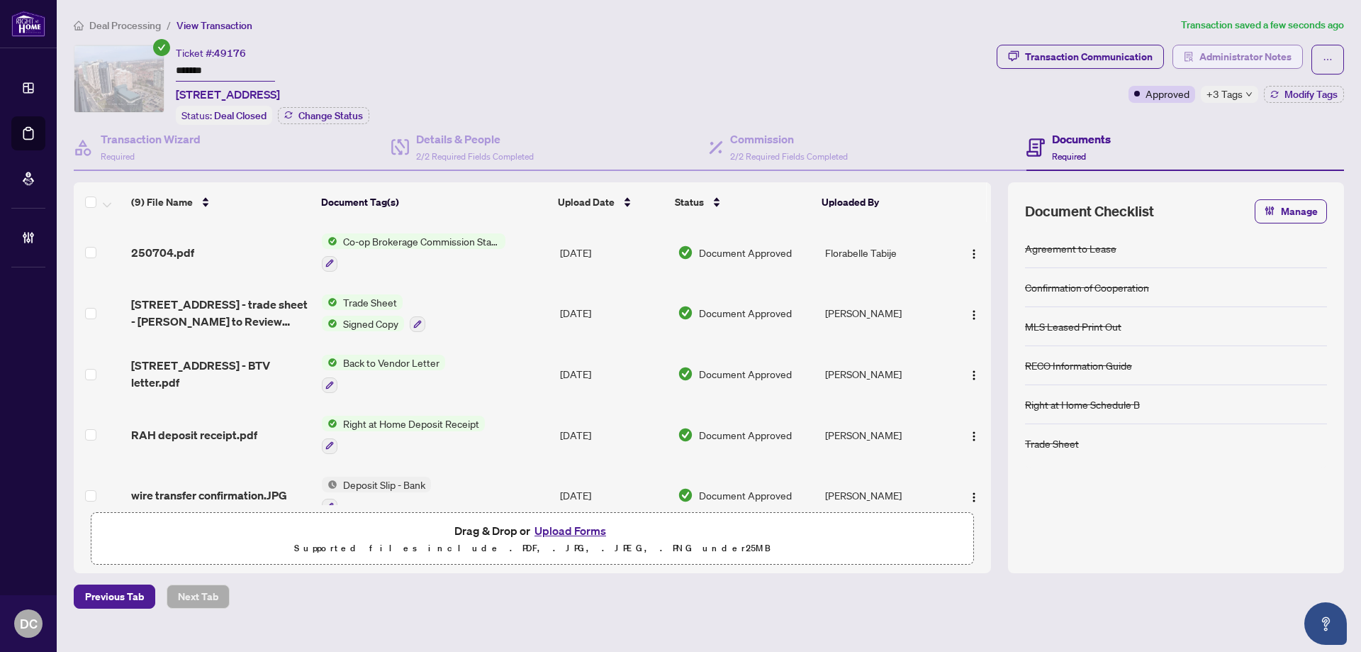
click at [1268, 60] on span "Administrator Notes" at bounding box center [1246, 56] width 92 height 23
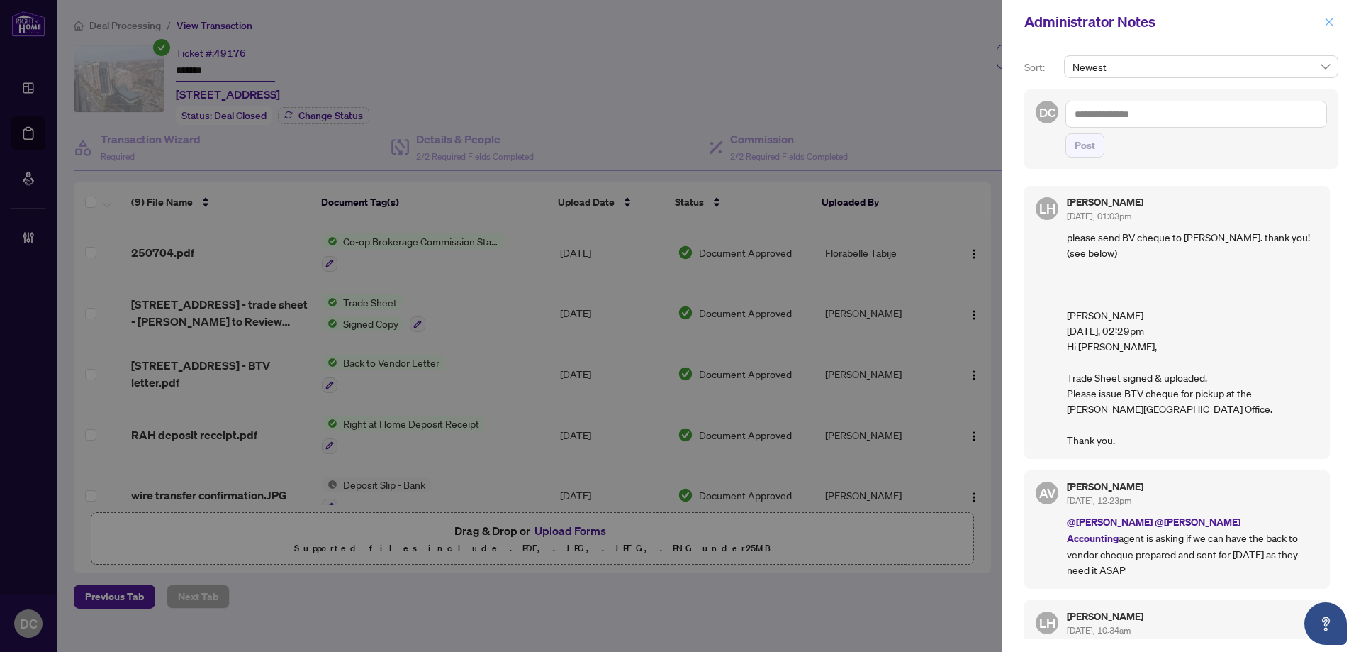
click at [1326, 22] on icon "close" at bounding box center [1329, 22] width 10 height 10
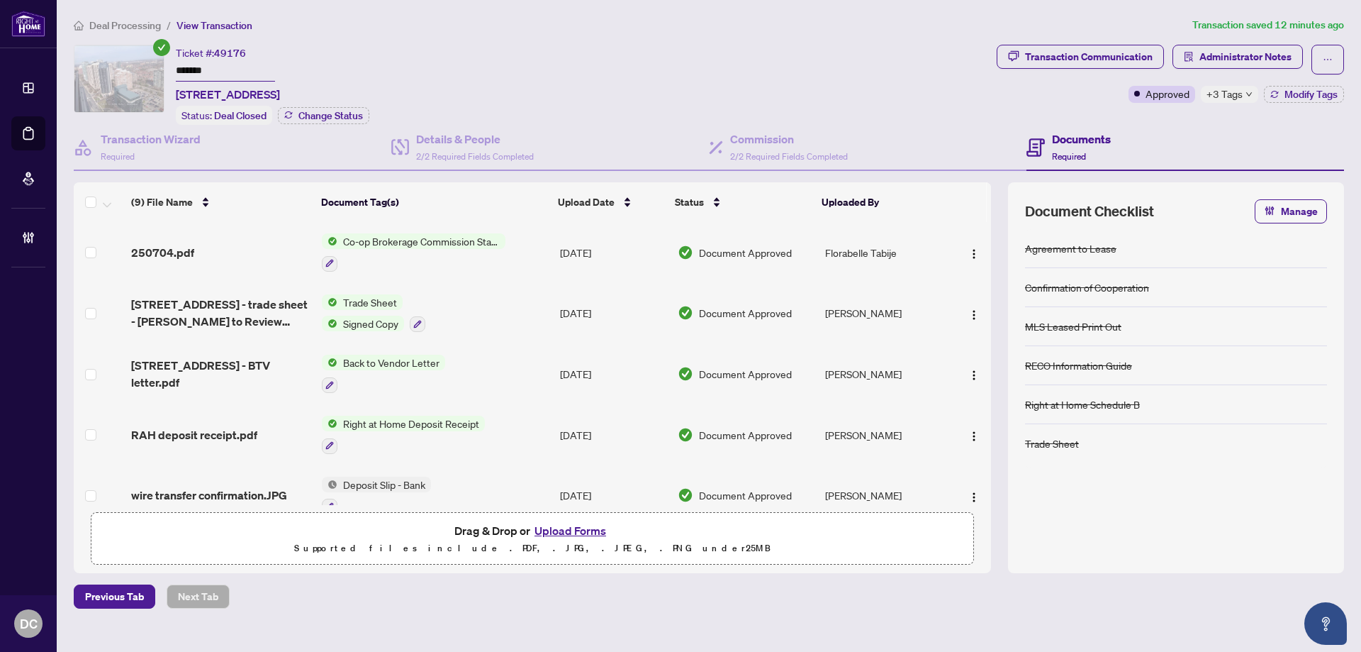
drag, startPoint x: 233, startPoint y: 74, endPoint x: 138, endPoint y: 68, distance: 95.2
click at [138, 68] on div "Ticket #: 49176 ******* 3409-[STREET_ADDRESS] Status: Deal Closed Change Status" at bounding box center [532, 85] width 917 height 80
click at [537, 247] on td "Co-op Brokerage Commission Statement" at bounding box center [435, 252] width 238 height 61
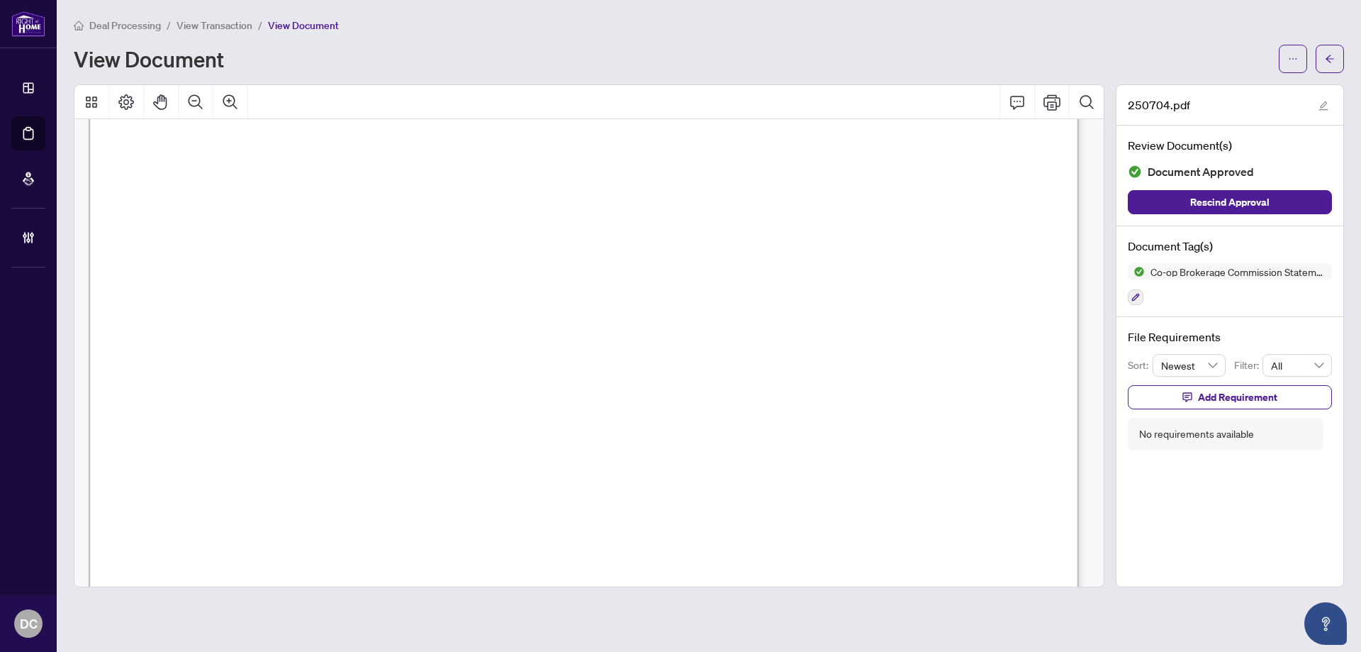
scroll to position [425, 0]
click at [1334, 60] on icon "arrow-left" at bounding box center [1330, 59] width 10 height 10
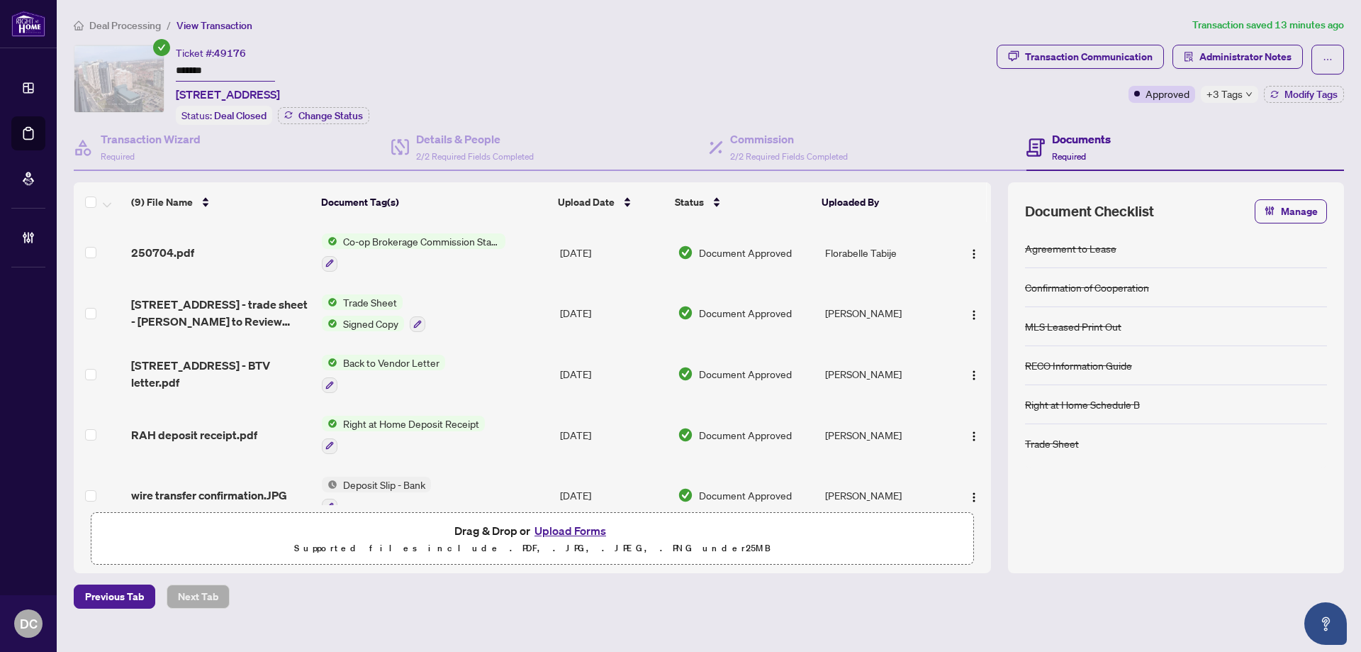
click at [1231, 94] on span "+3 Tags" at bounding box center [1225, 94] width 36 height 16
click at [1119, 125] on div "Documents Required" at bounding box center [1186, 148] width 318 height 46
click at [1233, 91] on span "+3 Tags" at bounding box center [1225, 94] width 36 height 16
click at [1148, 119] on div "Transaction Communication Administrator Notes Approved +3 Tags Modify Tags" at bounding box center [1170, 85] width 353 height 80
click at [1286, 49] on span "Administrator Notes" at bounding box center [1246, 56] width 92 height 23
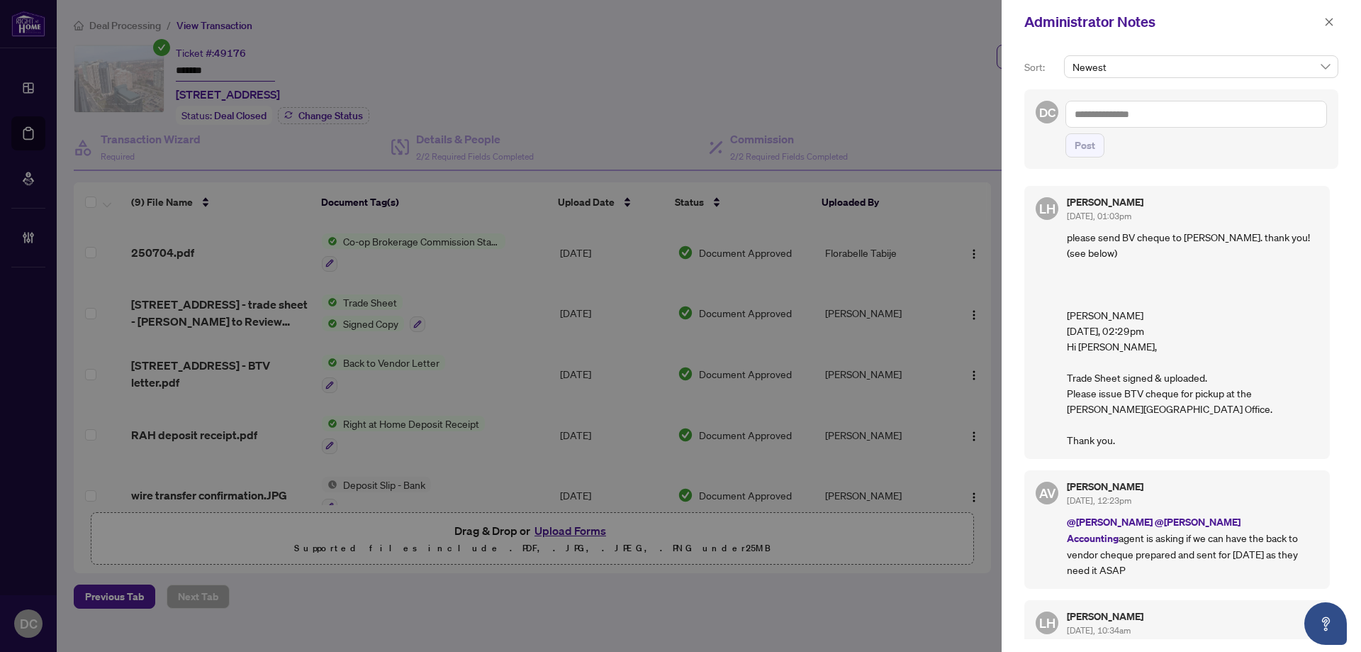
click at [1248, 116] on textarea at bounding box center [1197, 114] width 262 height 27
paste textarea "**********"
type textarea "**********"
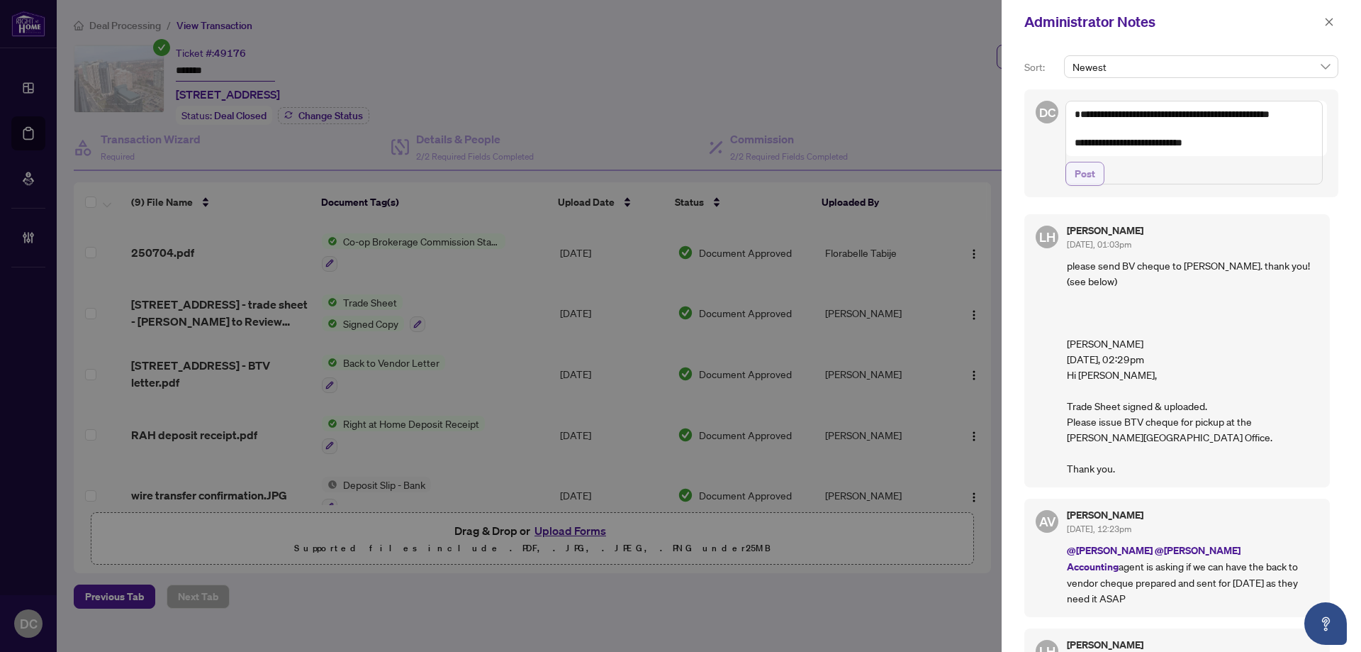
click at [1086, 185] on span "Post" at bounding box center [1085, 173] width 21 height 23
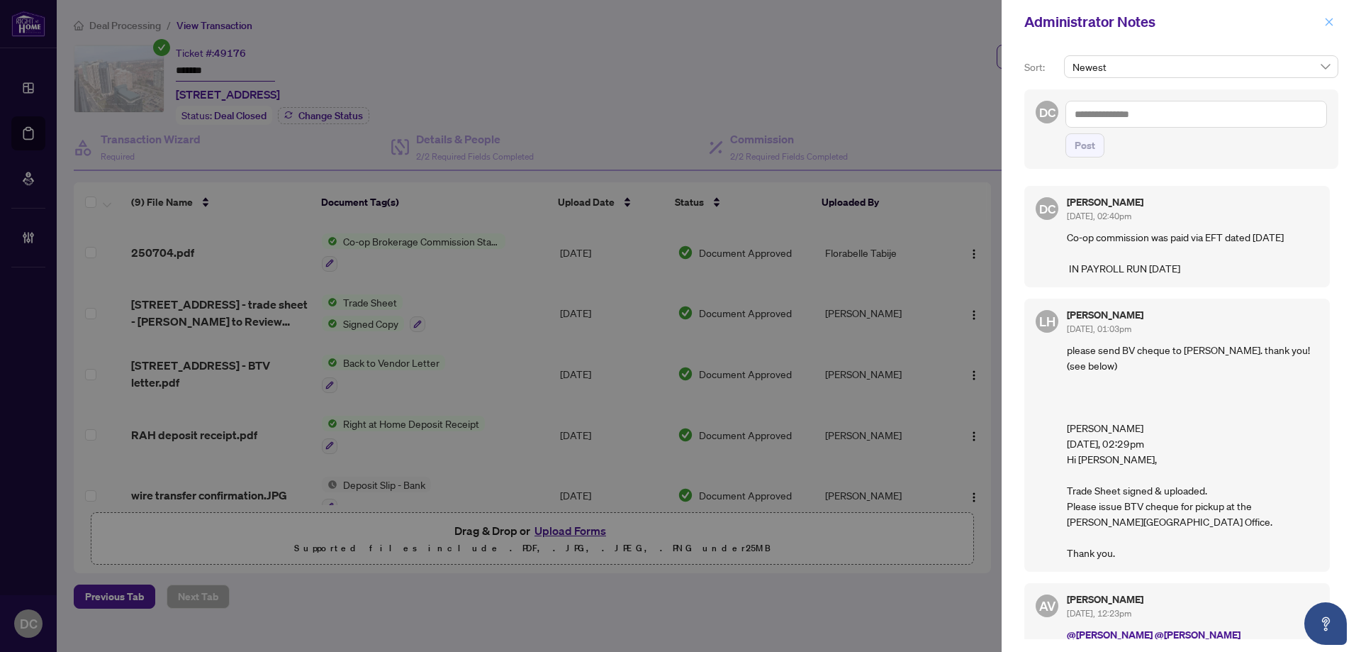
click at [1328, 23] on icon "close" at bounding box center [1329, 22] width 10 height 10
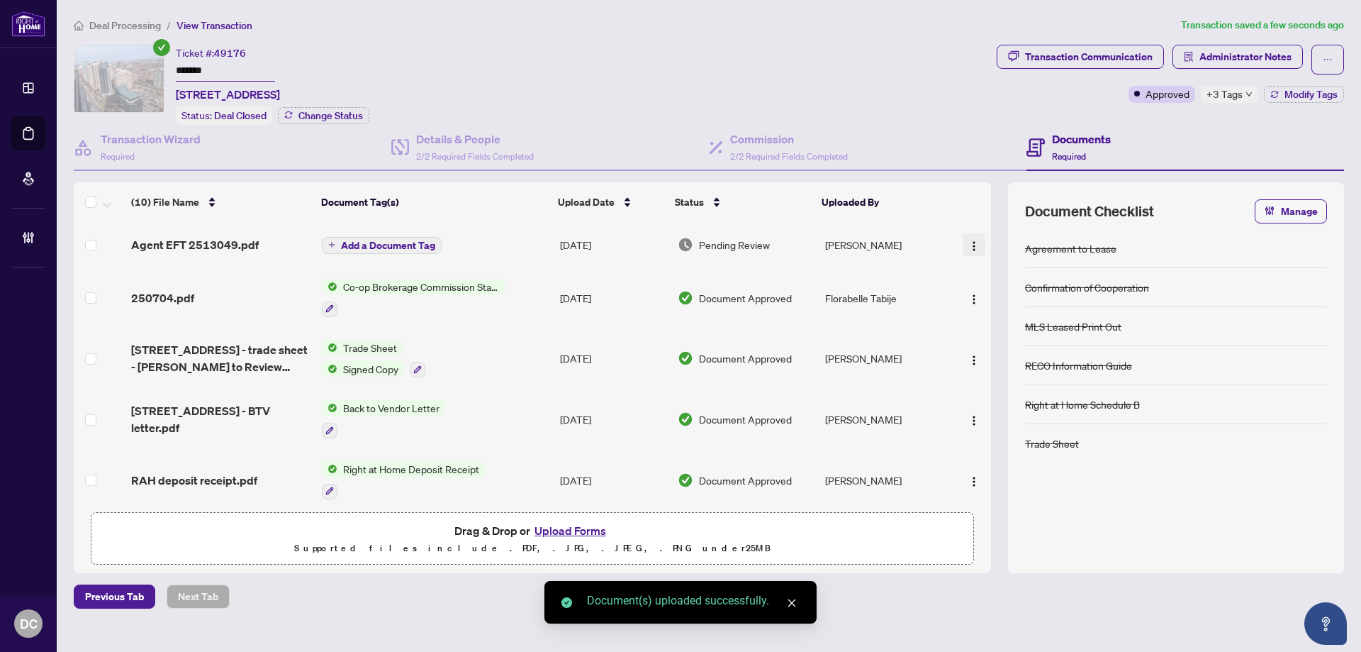
click at [975, 243] on img "button" at bounding box center [973, 245] width 11 height 11
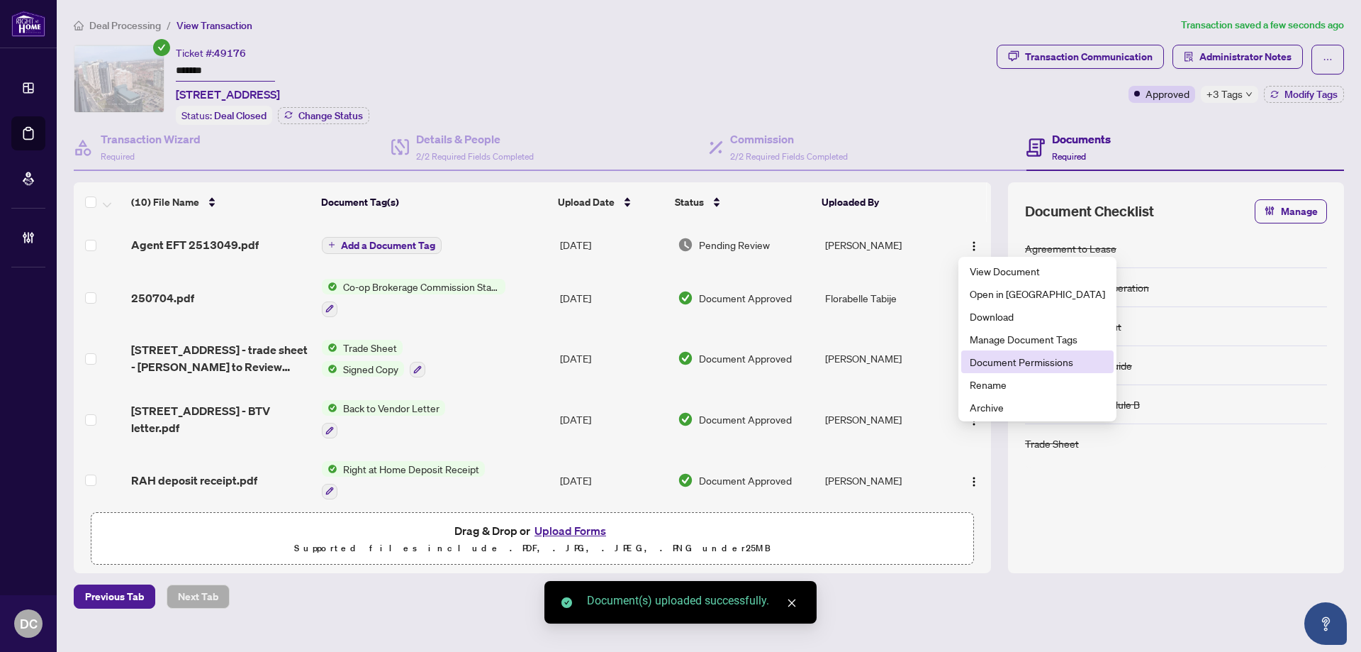
click at [992, 362] on span "Document Permissions" at bounding box center [1037, 362] width 135 height 16
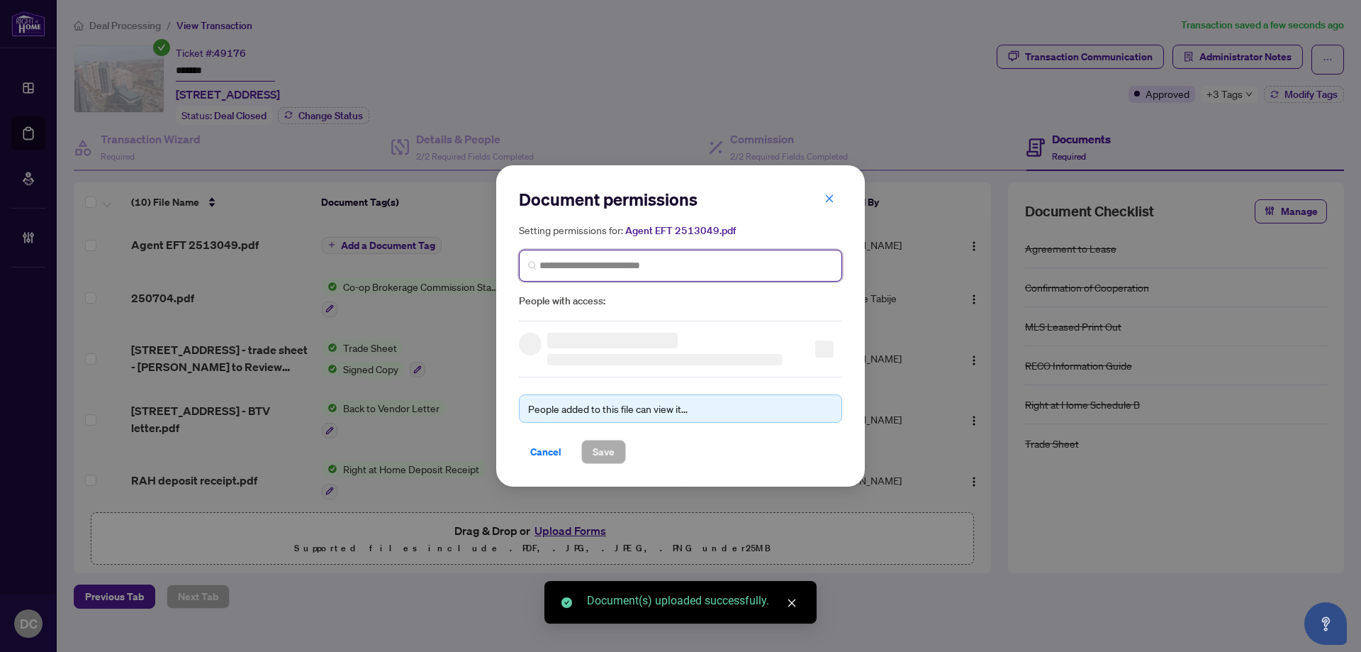
click at [798, 264] on input "search" at bounding box center [687, 265] width 294 height 15
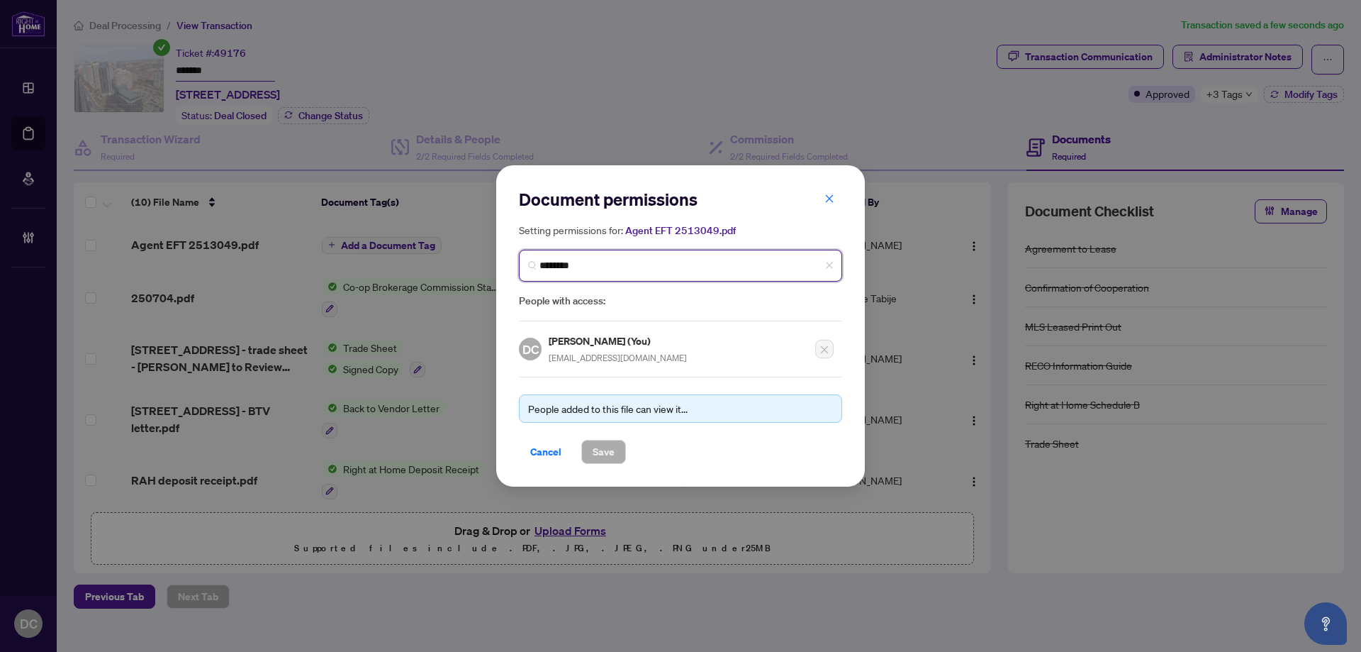
type input "*********"
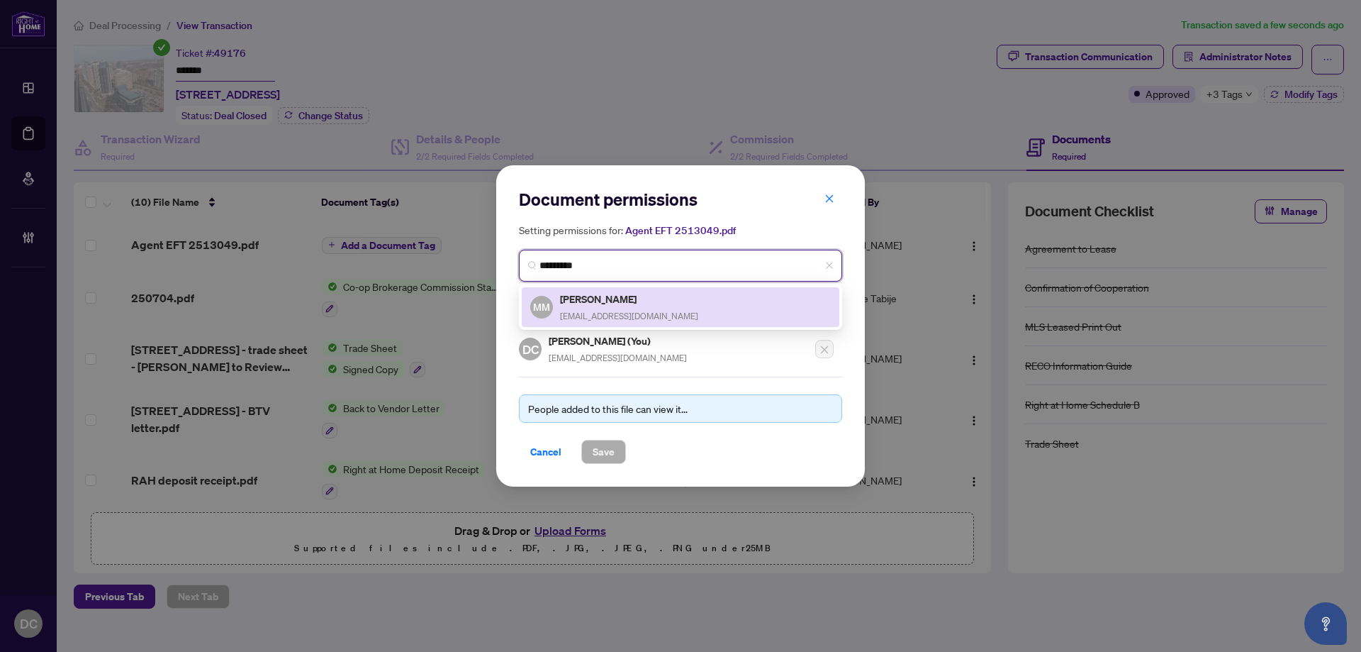
click at [728, 297] on div "MM [PERSON_NAME] [EMAIL_ADDRESS][DOMAIN_NAME]" at bounding box center [680, 307] width 301 height 33
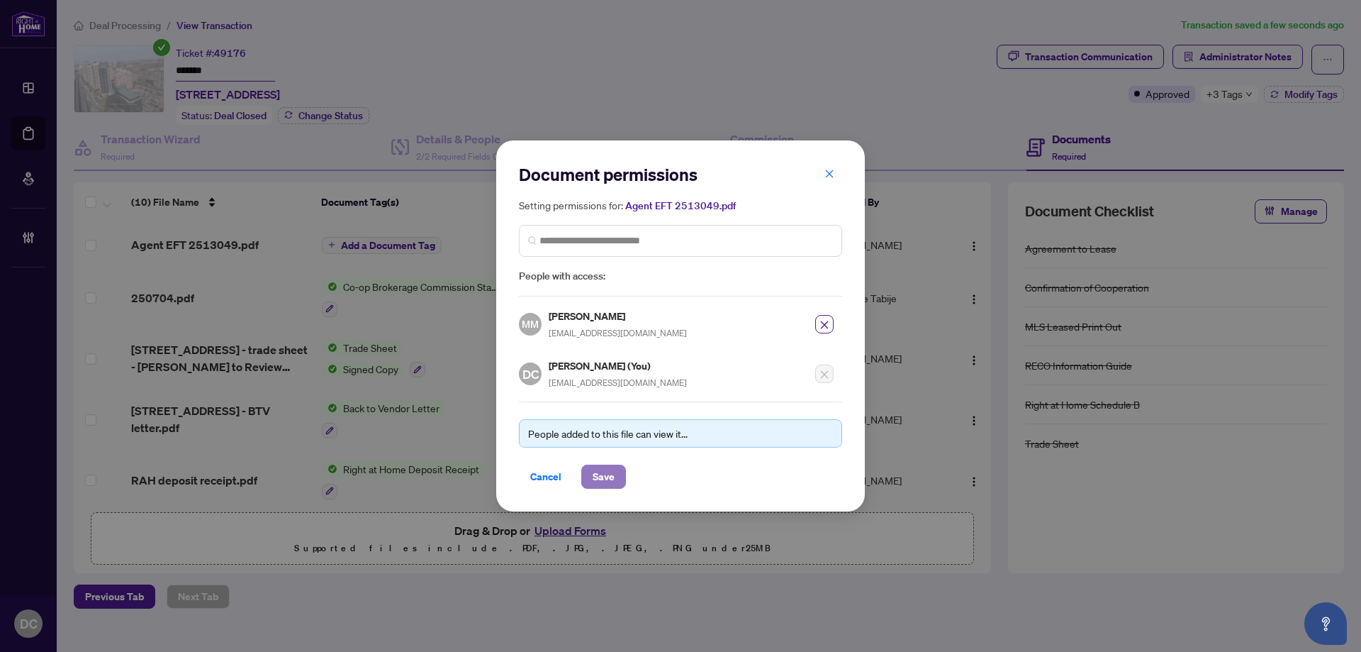
click at [608, 479] on span "Save" at bounding box center [604, 476] width 22 height 23
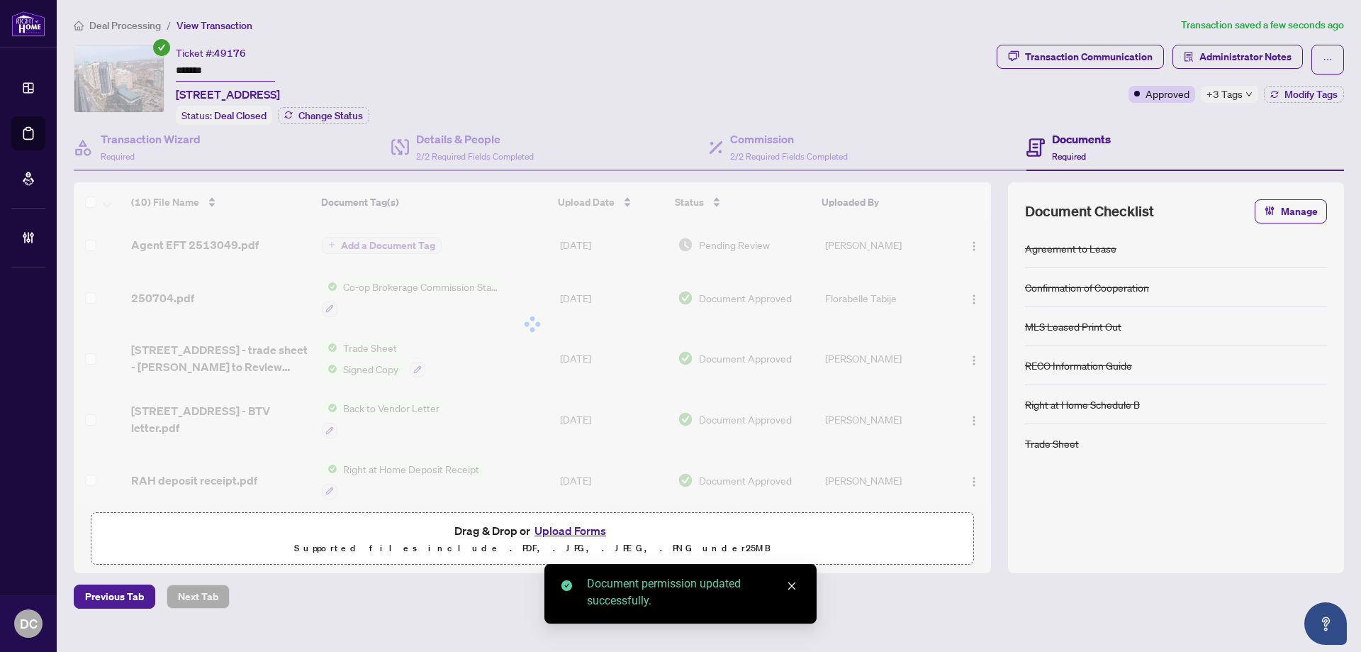
click at [376, 242] on body "Dashboard Deal Processing Mortgage Referrals Brokerage Management DC [PERSON_NA…" at bounding box center [680, 326] width 1361 height 652
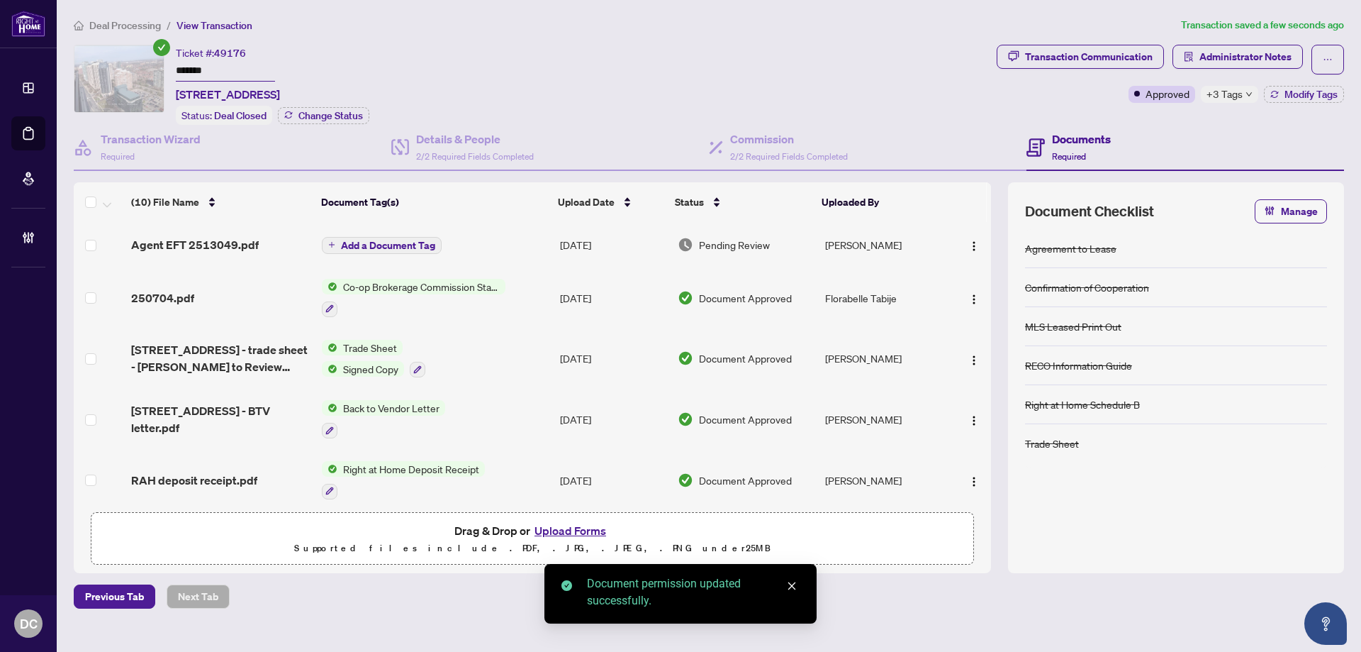
click at [381, 245] on span "Add a Document Tag" at bounding box center [388, 245] width 94 height 10
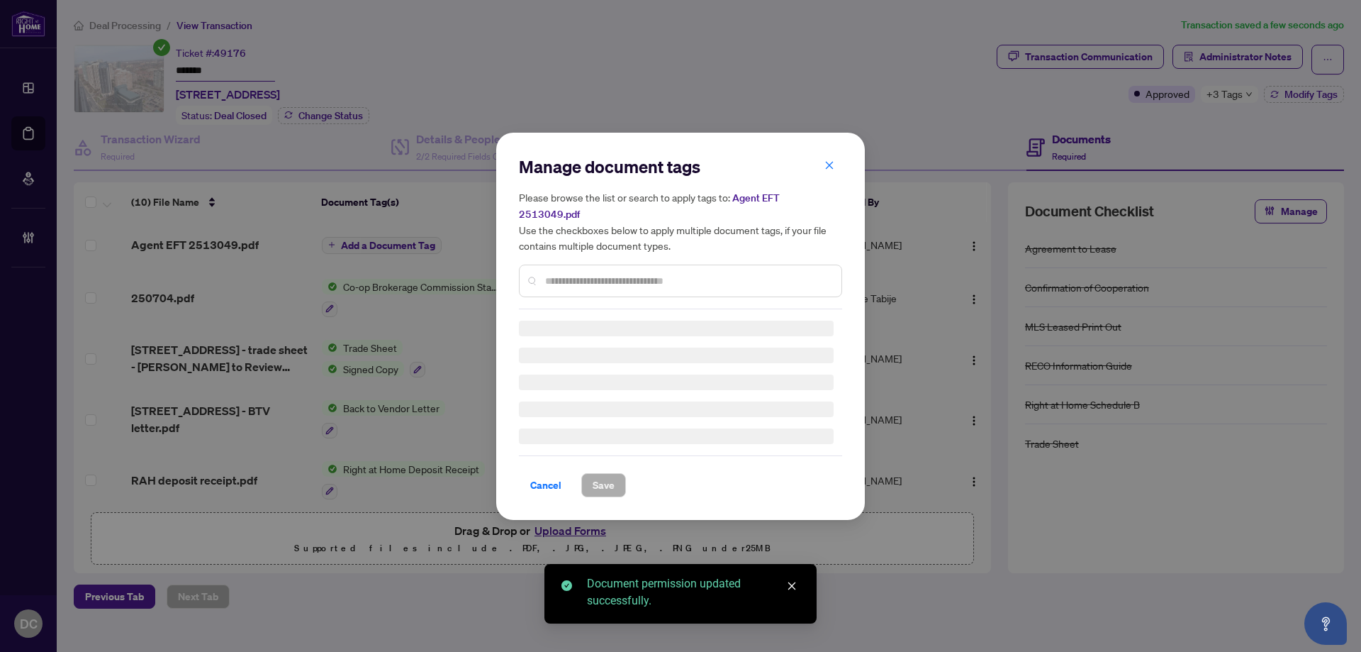
click at [695, 271] on div "Manage document tags Please browse the list or search to apply tags to: Agent E…" at bounding box center [680, 232] width 323 height 154
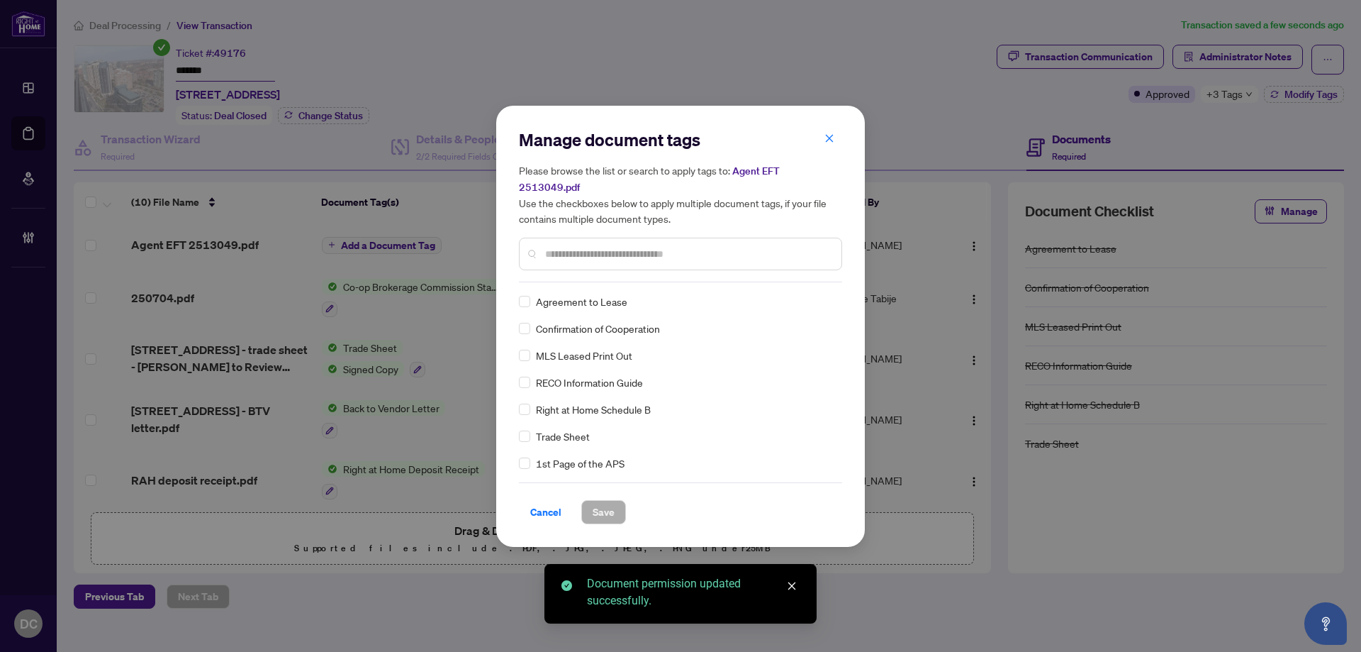
click at [703, 246] on input "text" at bounding box center [687, 254] width 285 height 16
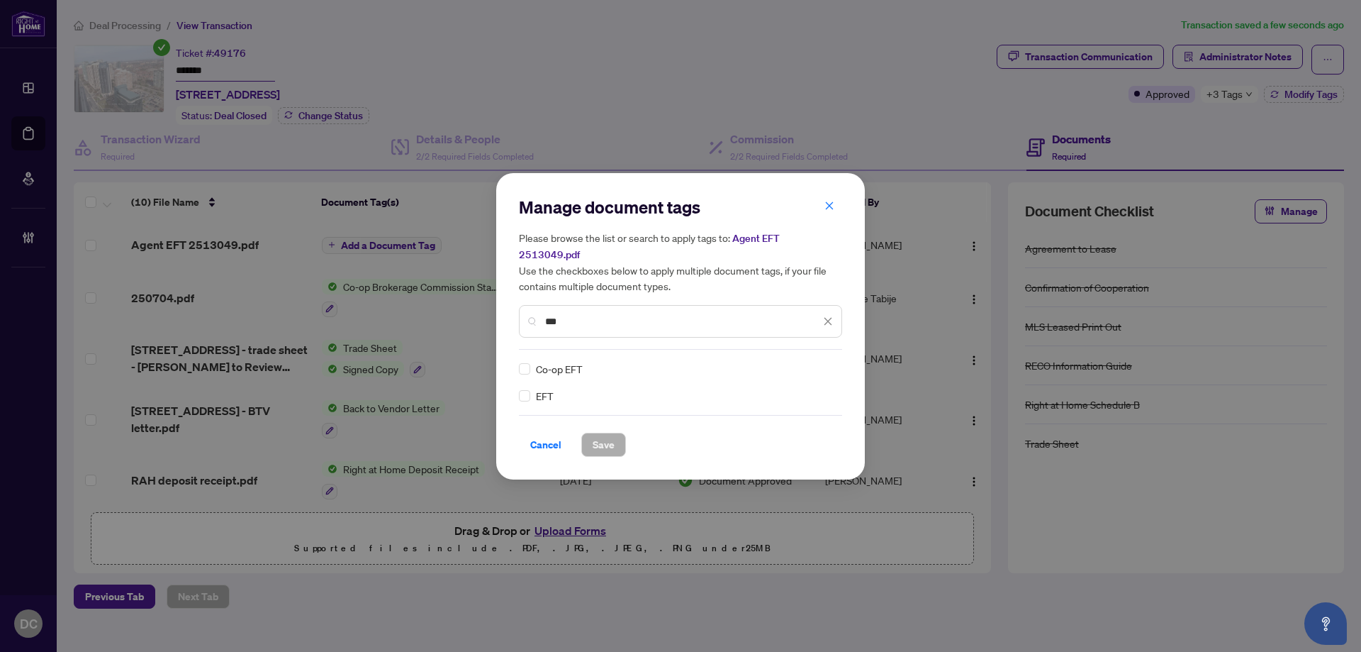
type input "***"
click at [811, 364] on img at bounding box center [813, 369] width 14 height 14
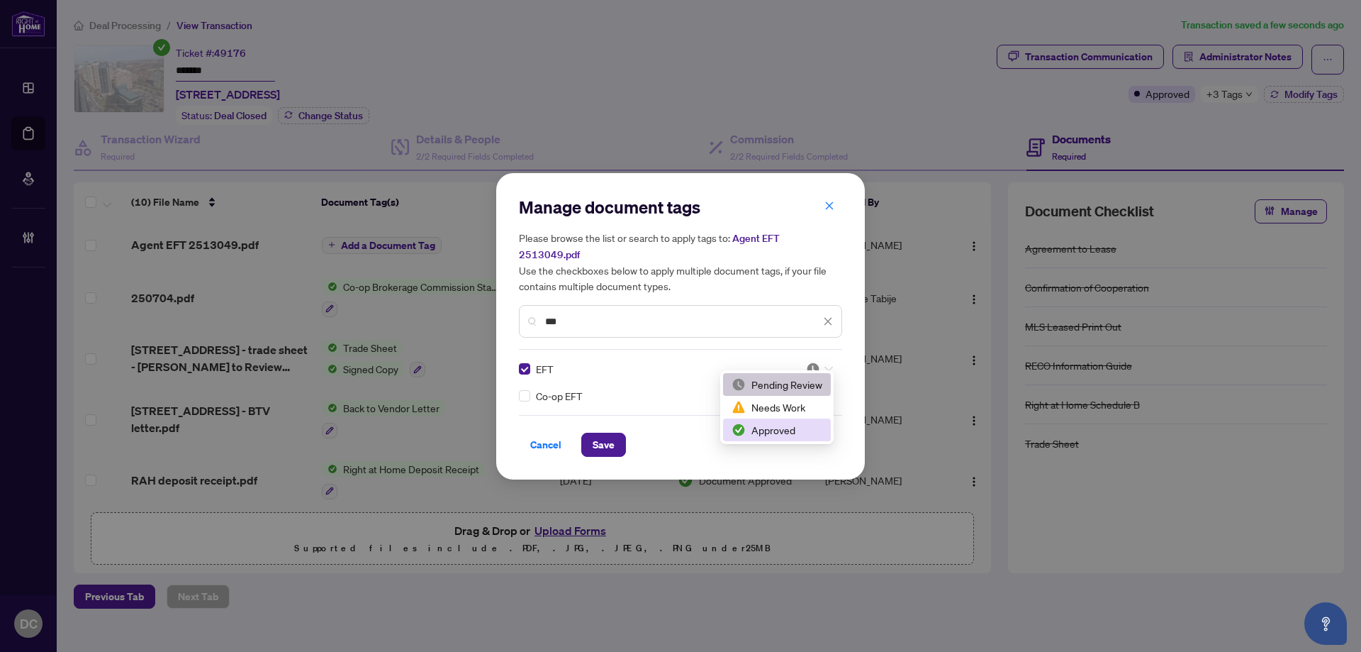
click at [783, 436] on div "Approved" at bounding box center [777, 430] width 91 height 16
click at [615, 438] on button "Save" at bounding box center [603, 444] width 45 height 24
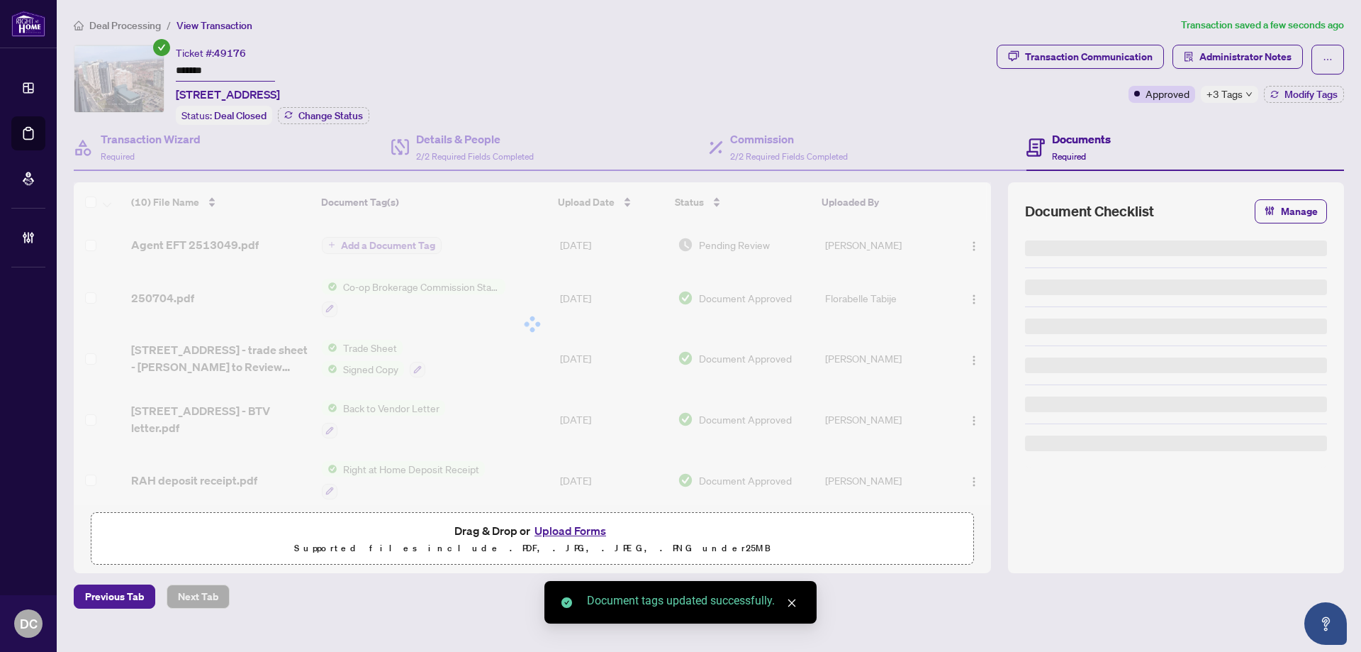
click at [229, 69] on input "*******" at bounding box center [225, 71] width 99 height 21
drag, startPoint x: 181, startPoint y: 68, endPoint x: 106, endPoint y: 72, distance: 75.2
click at [106, 72] on div "Ticket #: 49176 ******* 3409-[STREET_ADDRESS] Status: Deal Closed Change Status" at bounding box center [532, 85] width 917 height 80
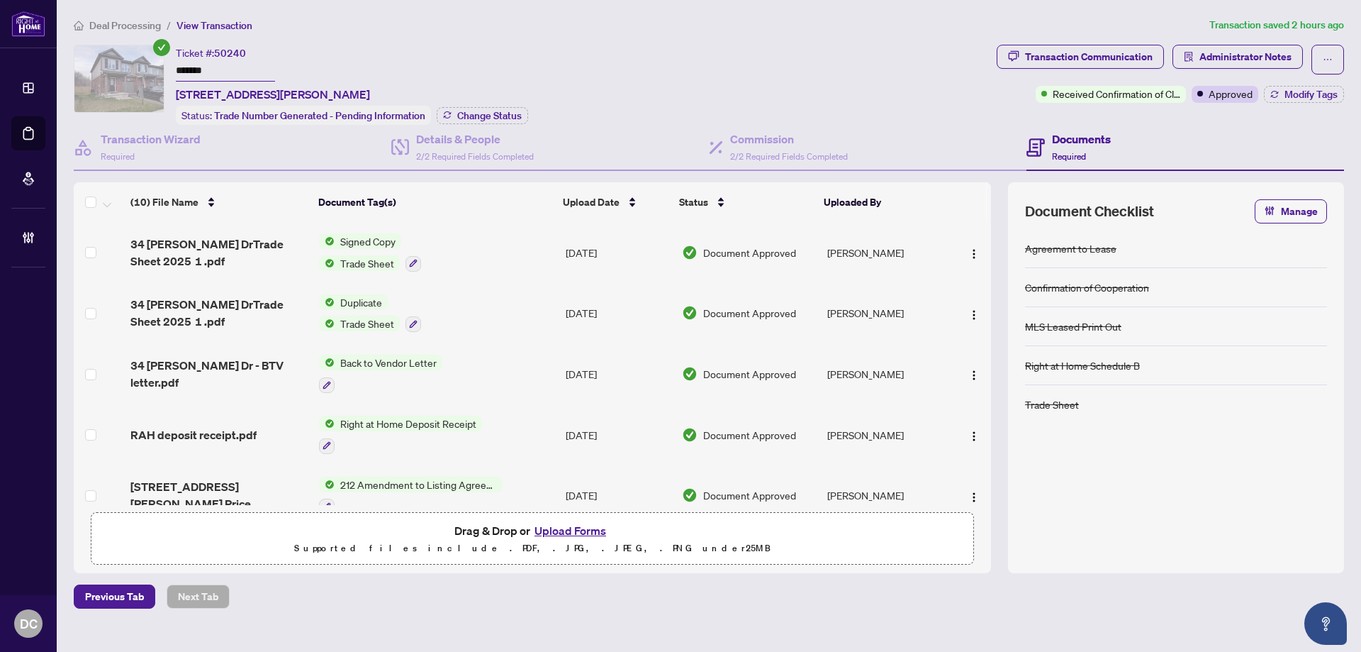
drag, startPoint x: 232, startPoint y: 69, endPoint x: 109, endPoint y: 69, distance: 122.7
click at [109, 69] on div "Ticket #: 50240 ******* [STREET_ADDRESS][PERSON_NAME] Status: Trade Number Gene…" at bounding box center [532, 85] width 917 height 80
click at [498, 111] on span "Change Status" at bounding box center [489, 116] width 65 height 10
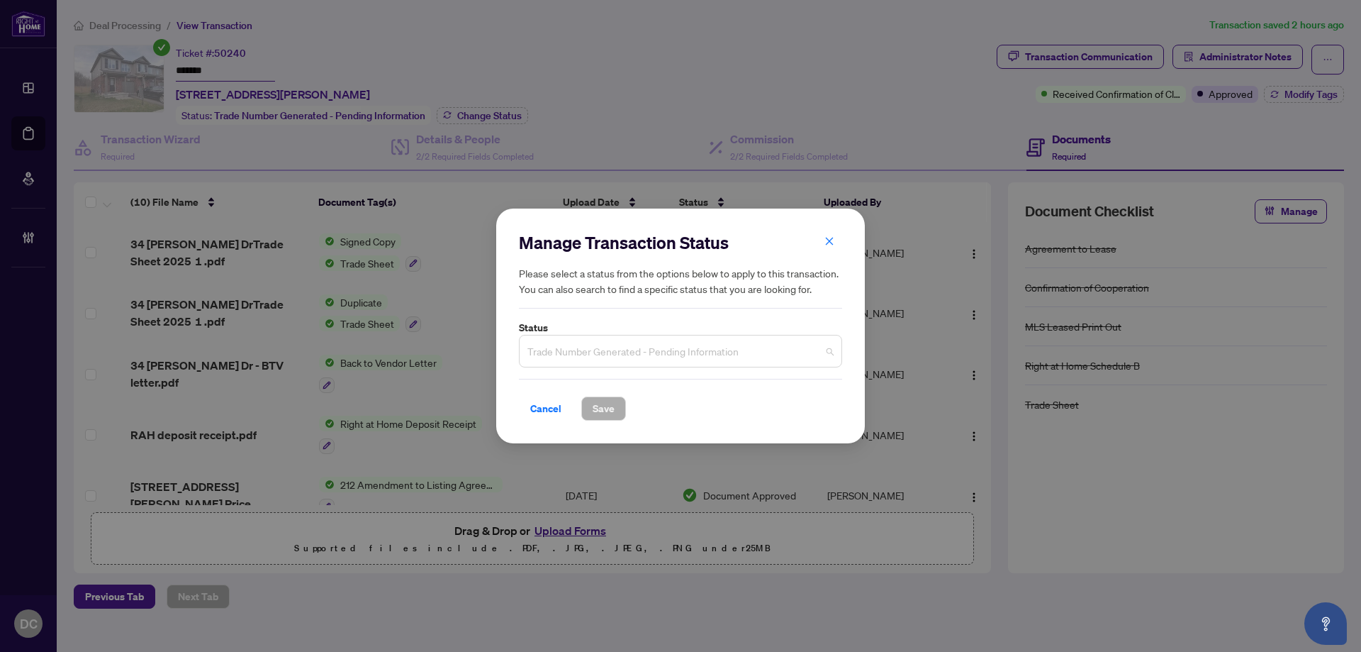
click at [666, 347] on span "Trade Number Generated - Pending Information" at bounding box center [680, 350] width 306 height 27
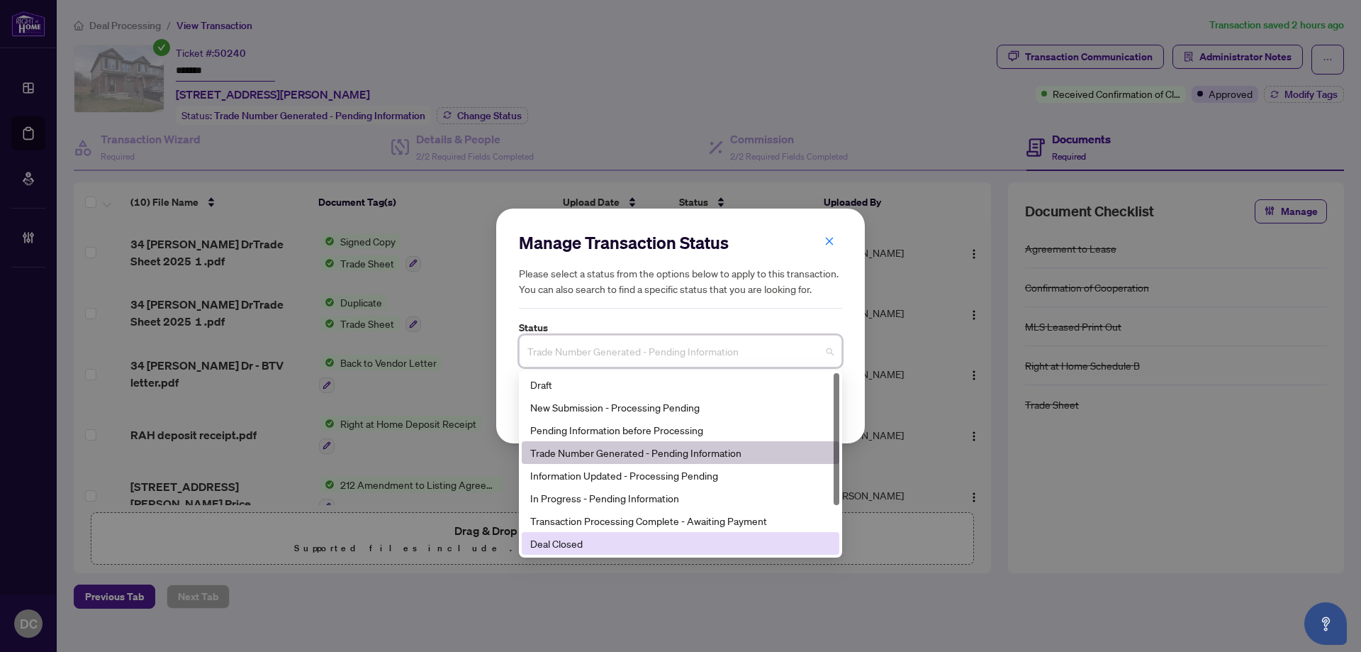
click at [586, 542] on div "Deal Closed" at bounding box center [680, 543] width 301 height 16
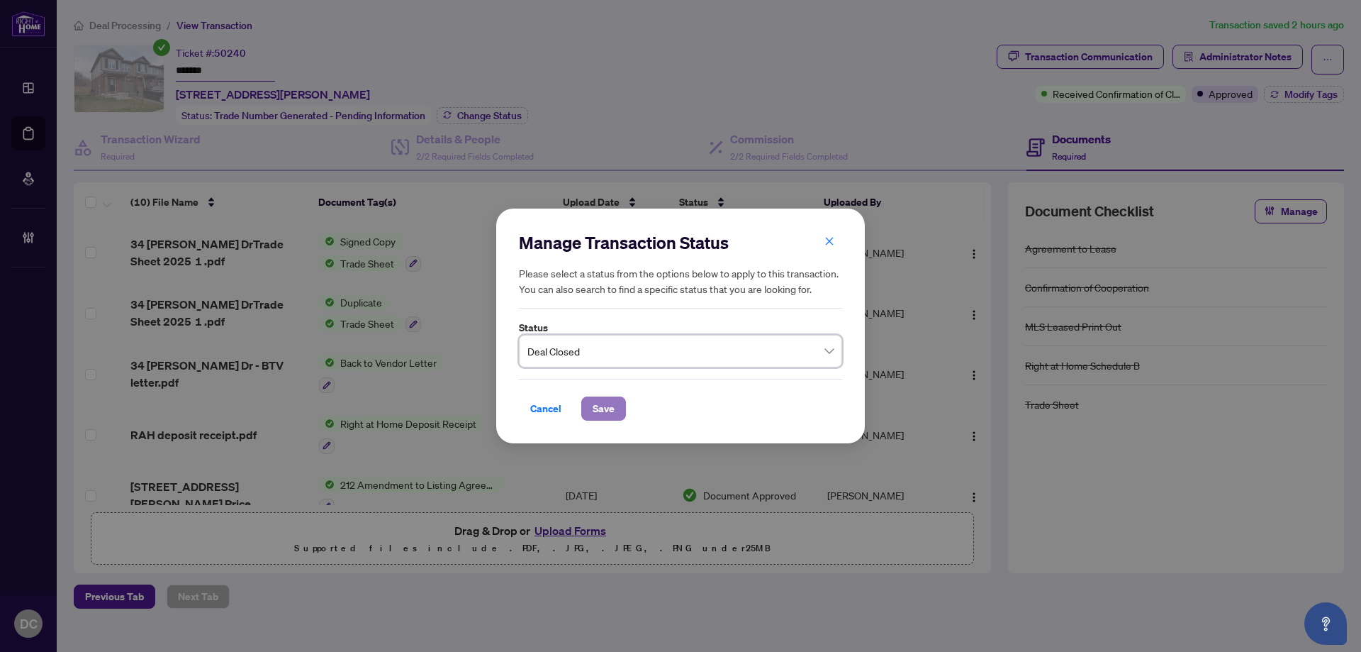
click at [602, 408] on span "Save" at bounding box center [604, 408] width 22 height 23
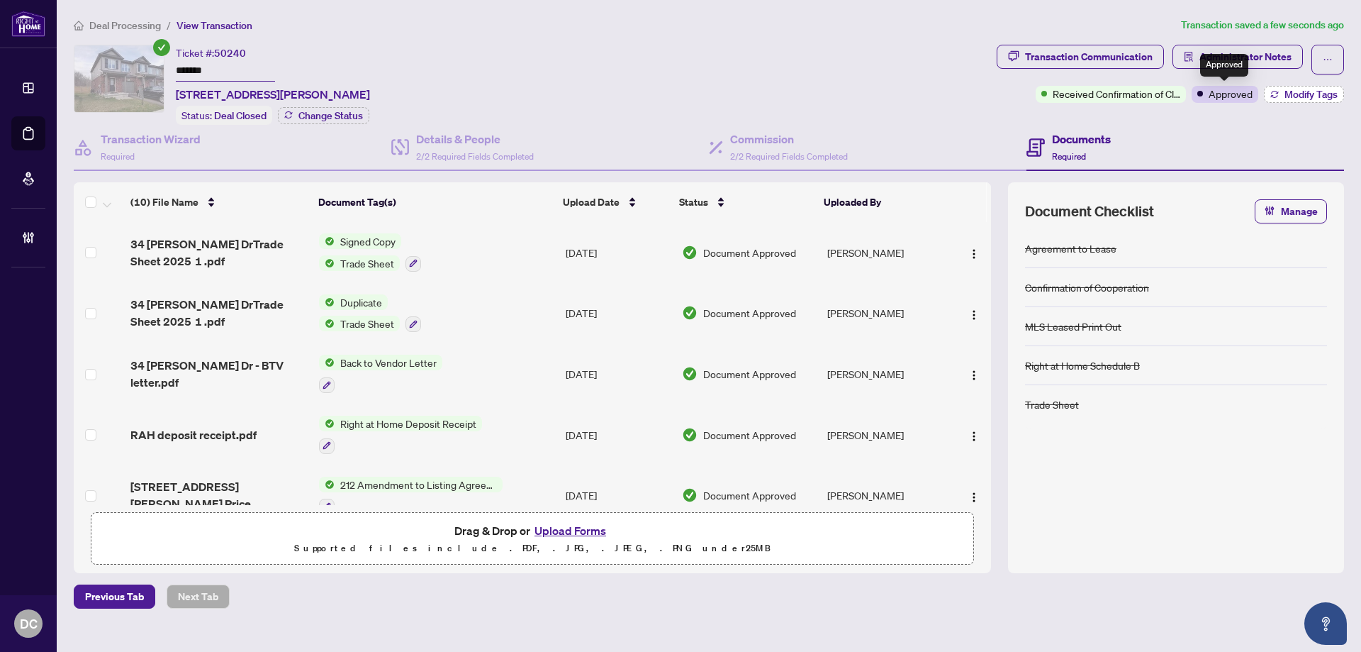
click at [1283, 99] on button "Modify Tags" at bounding box center [1304, 94] width 80 height 17
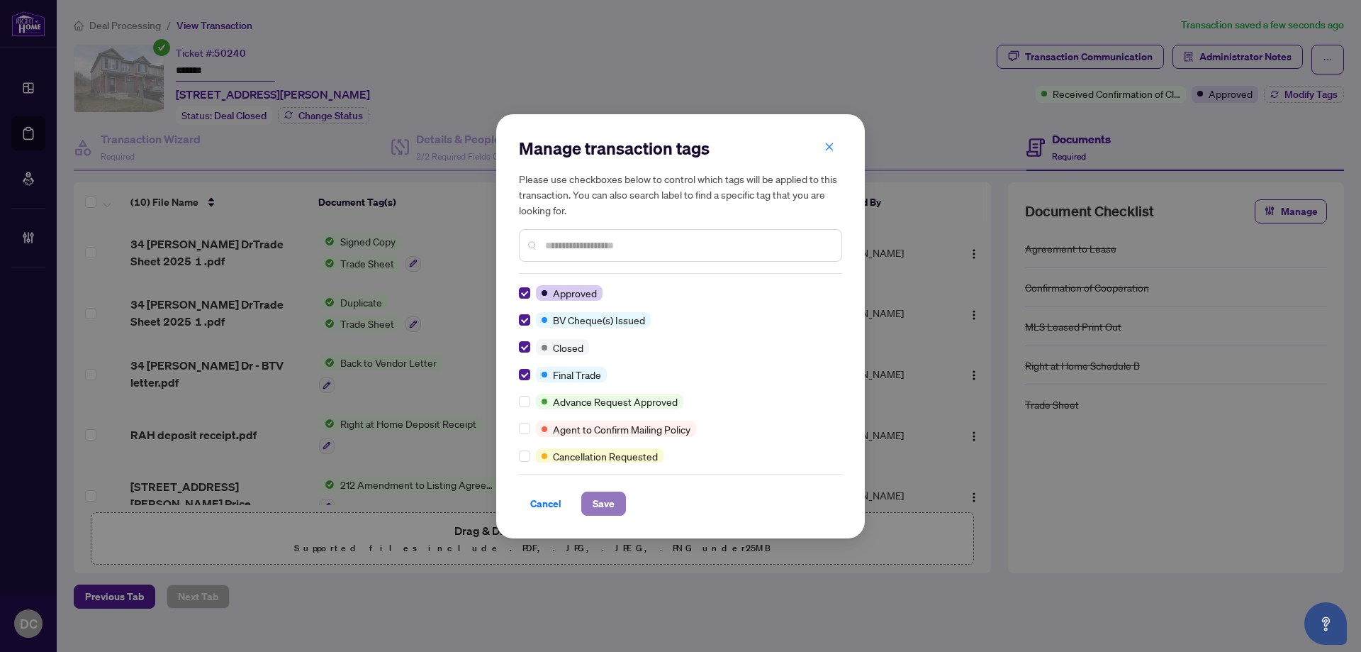
click at [603, 508] on span "Save" at bounding box center [604, 503] width 22 height 23
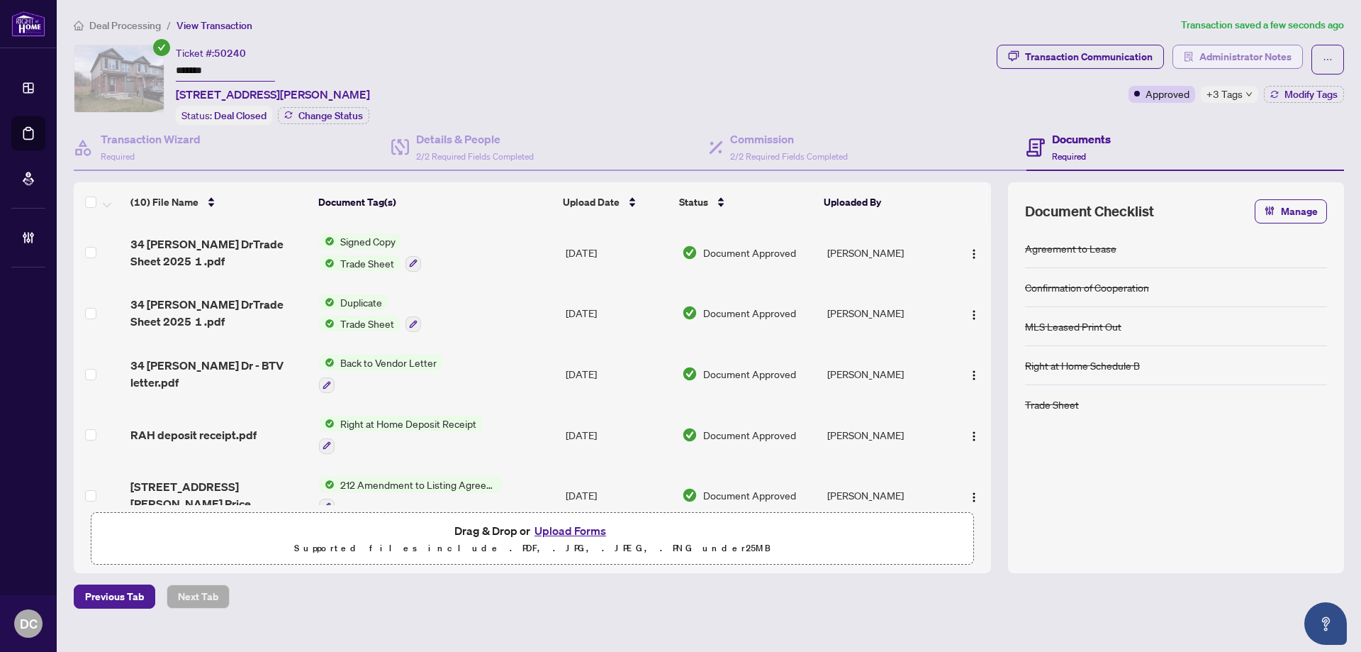
click at [1212, 57] on span "Administrator Notes" at bounding box center [1246, 56] width 92 height 23
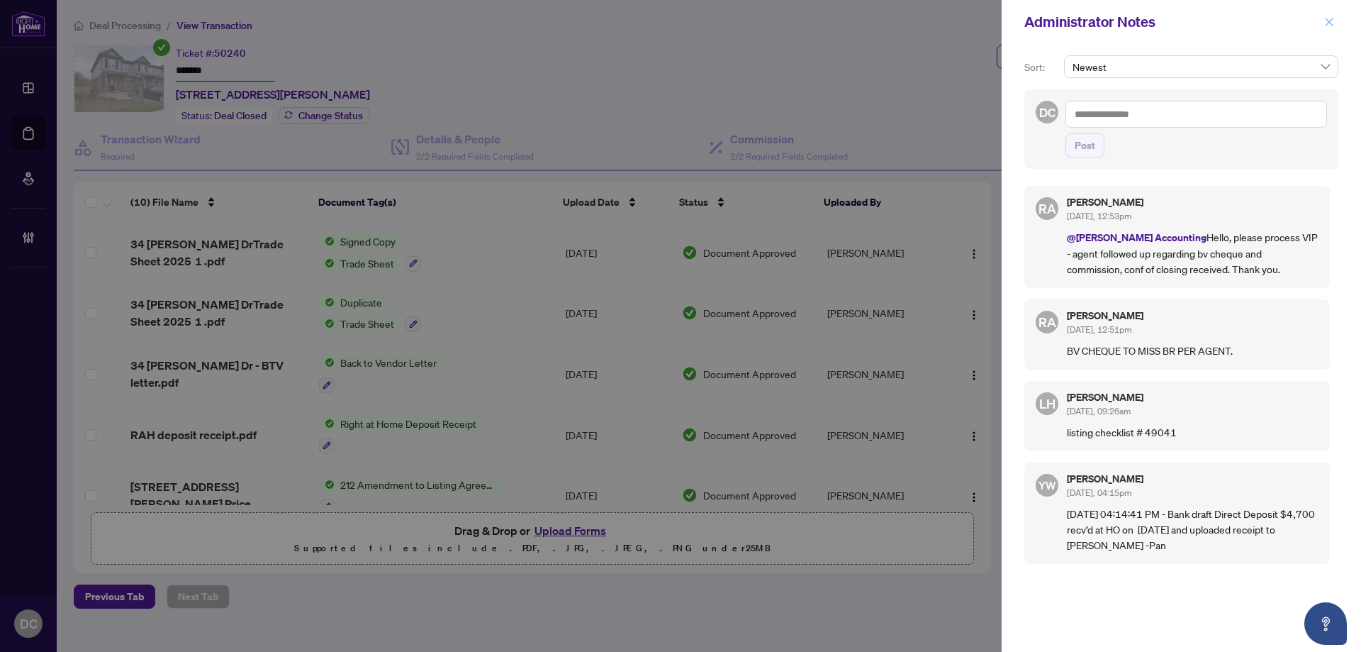
click at [1332, 24] on icon "close" at bounding box center [1329, 22] width 10 height 10
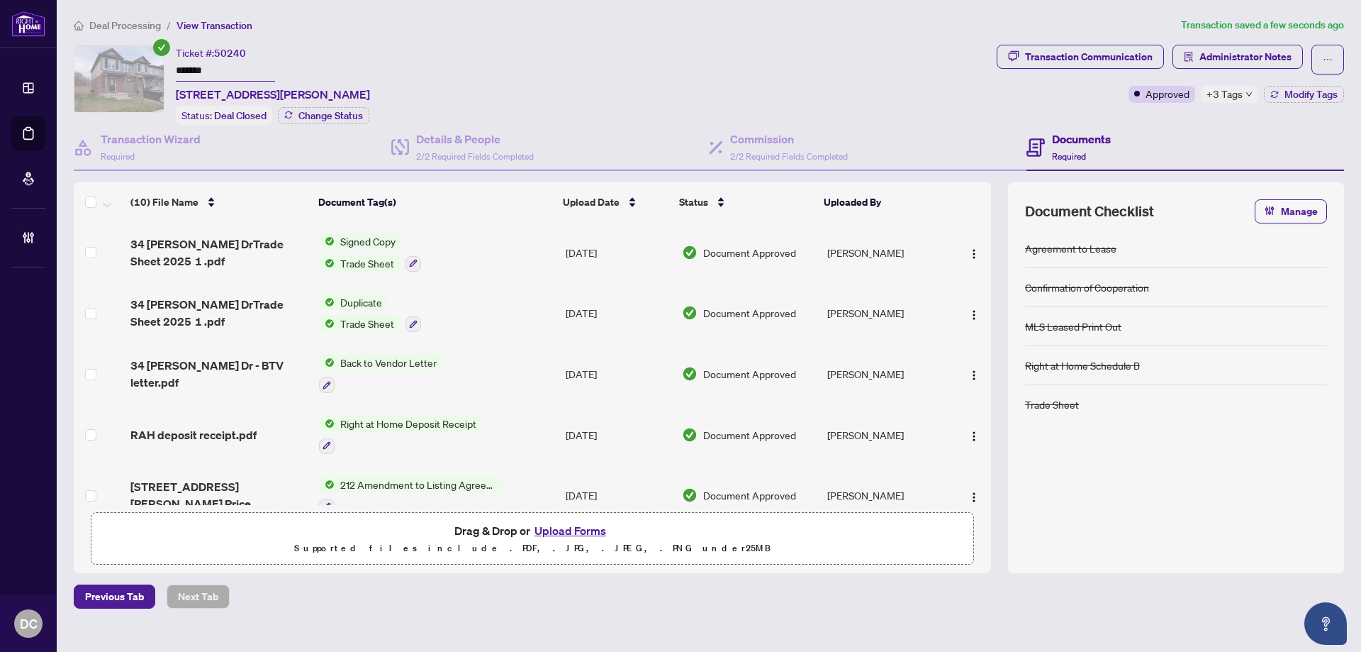
click at [1229, 94] on span "+3 Tags" at bounding box center [1225, 94] width 36 height 16
click at [868, 94] on div "Ticket #: 50240 ******* 34 Haney Dr, Thorold, Ontario L2V 0G5, Canada Status: D…" at bounding box center [532, 85] width 917 height 80
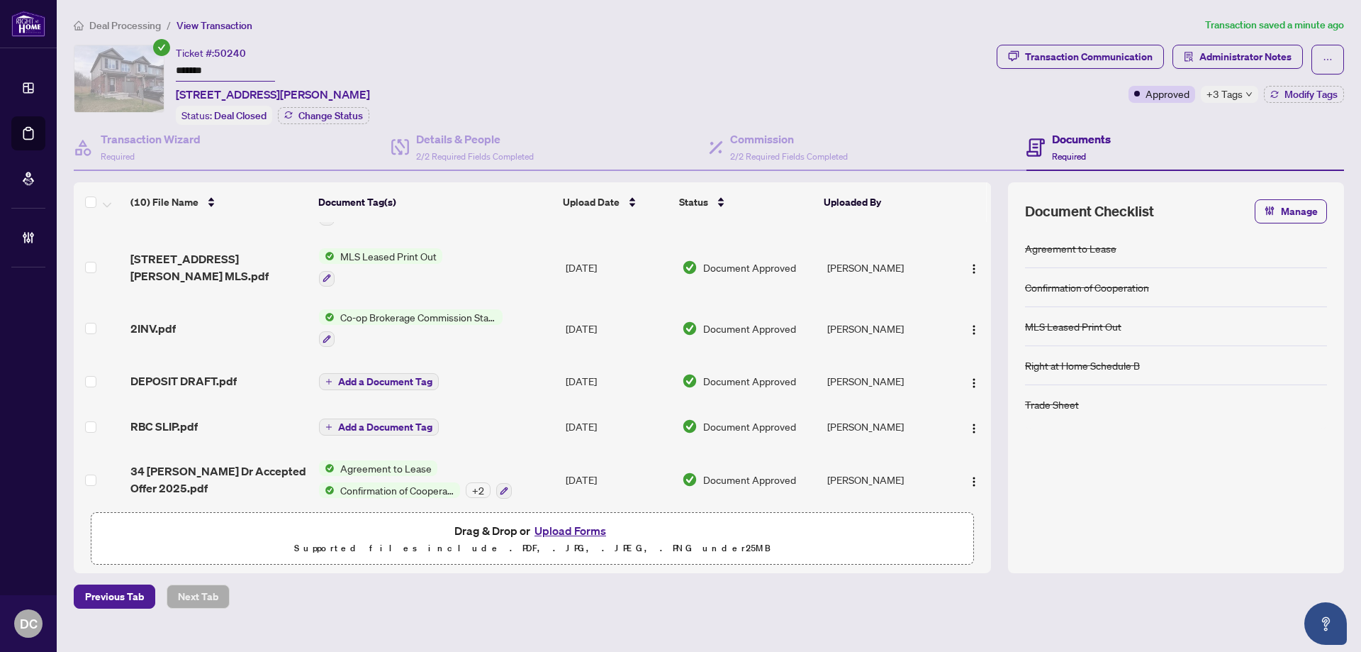
scroll to position [296, 0]
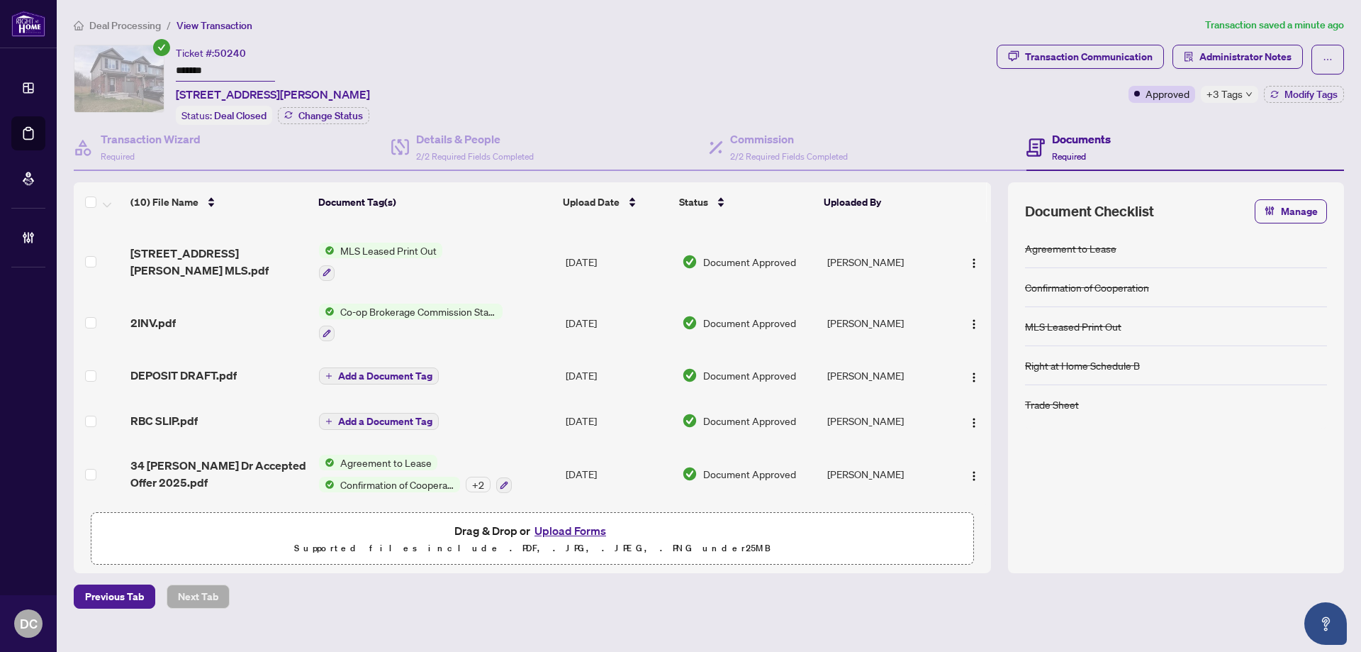
click at [512, 323] on td "Co-op Brokerage Commission Statement" at bounding box center [436, 322] width 247 height 61
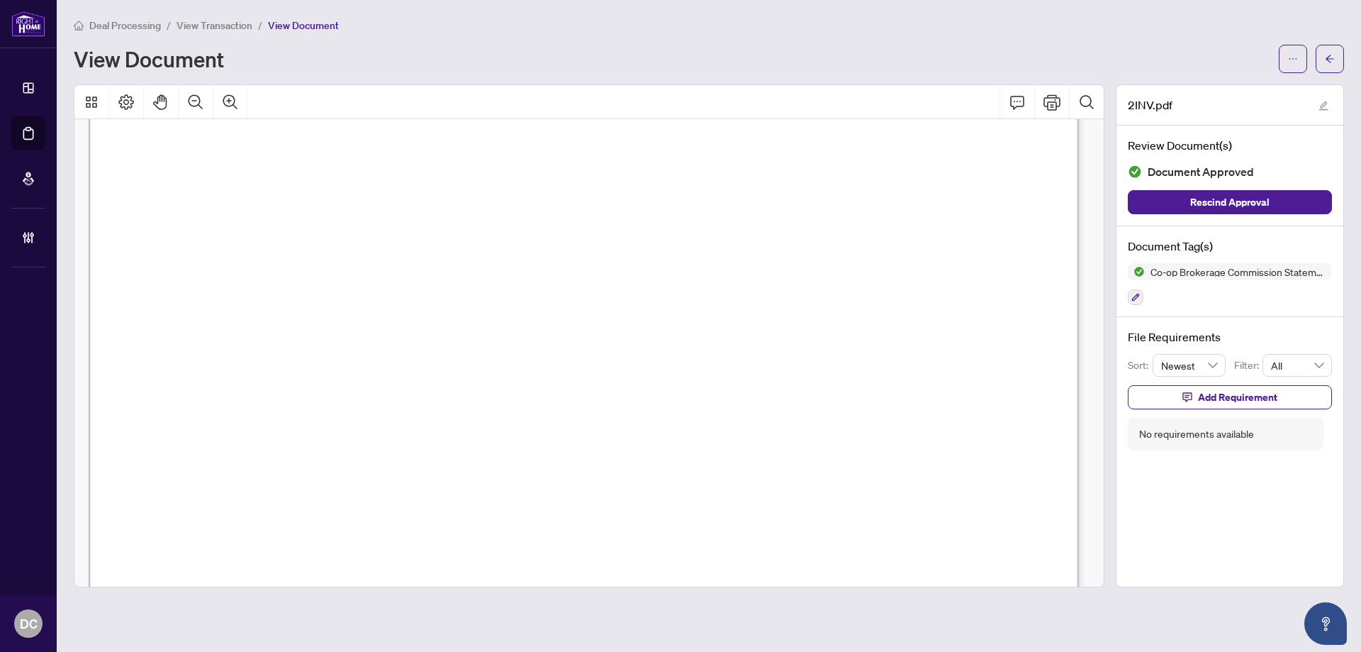
scroll to position [425, 0]
drag, startPoint x: 1332, startPoint y: 57, endPoint x: 4, endPoint y: 363, distance: 1362.6
click at [1332, 57] on icon "arrow-left" at bounding box center [1330, 59] width 10 height 10
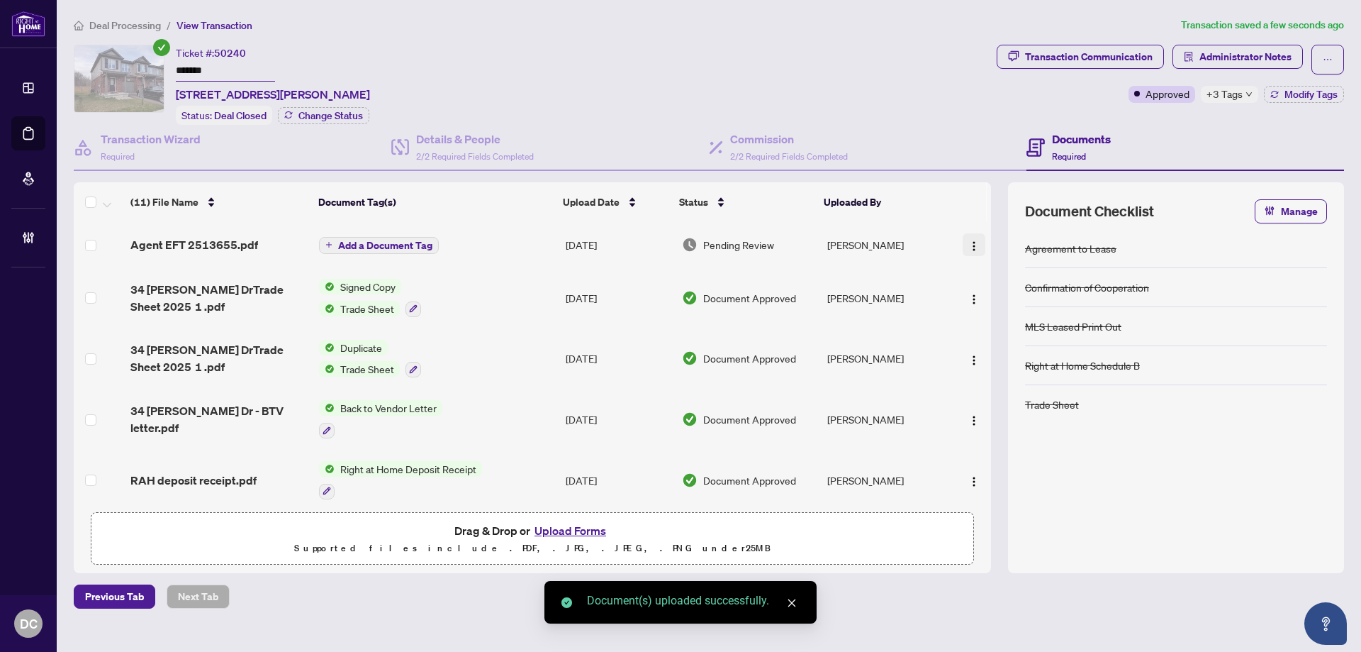
click at [969, 240] on img "button" at bounding box center [973, 245] width 11 height 11
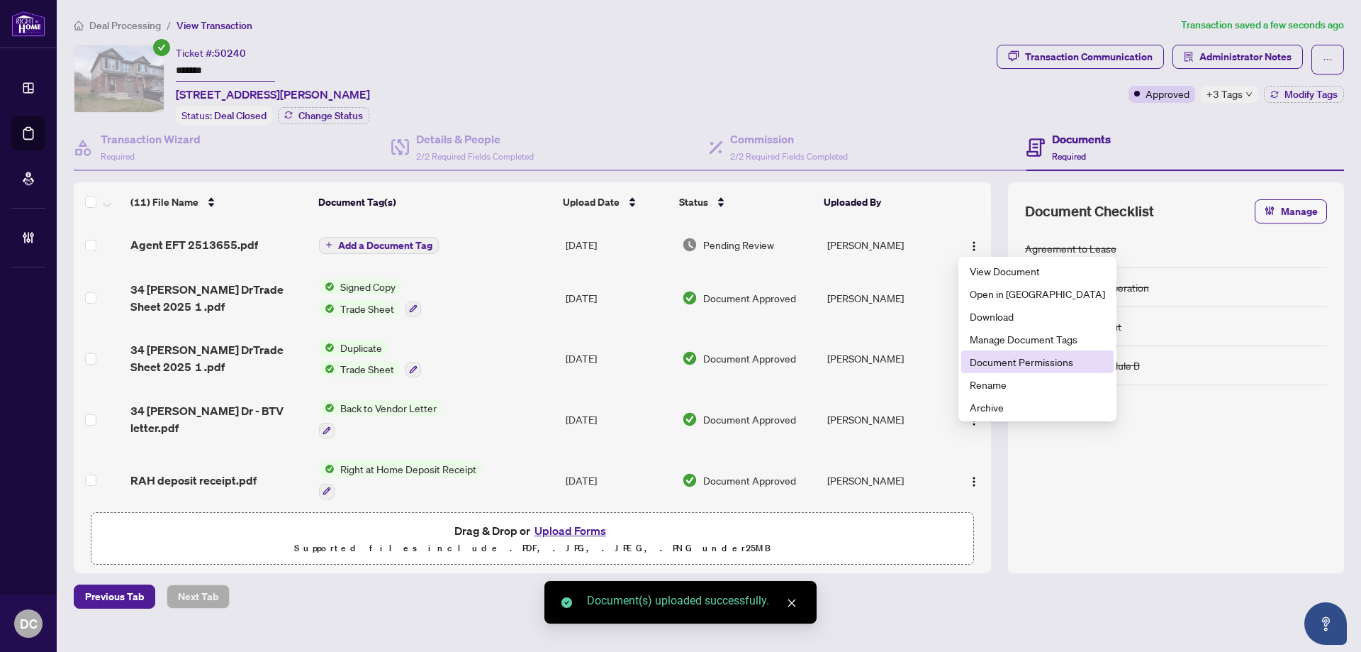
click at [1032, 359] on span "Document Permissions" at bounding box center [1037, 362] width 135 height 16
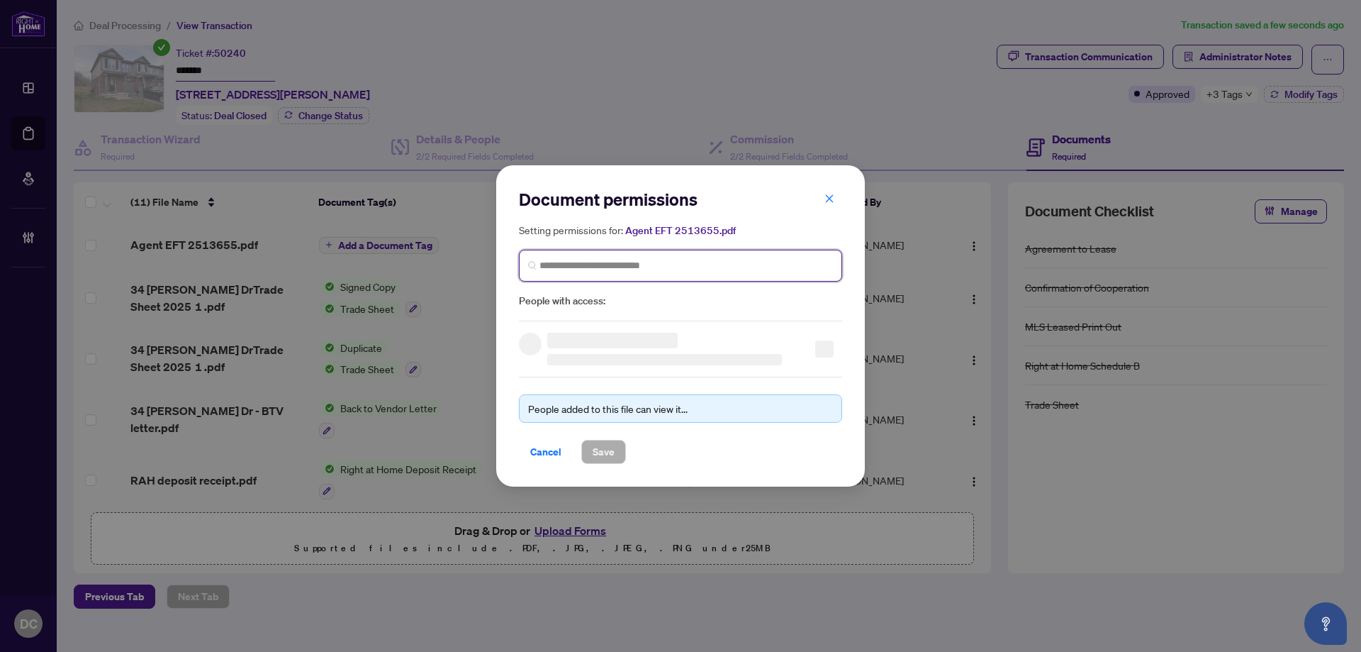
click at [800, 261] on input "search" at bounding box center [687, 265] width 294 height 15
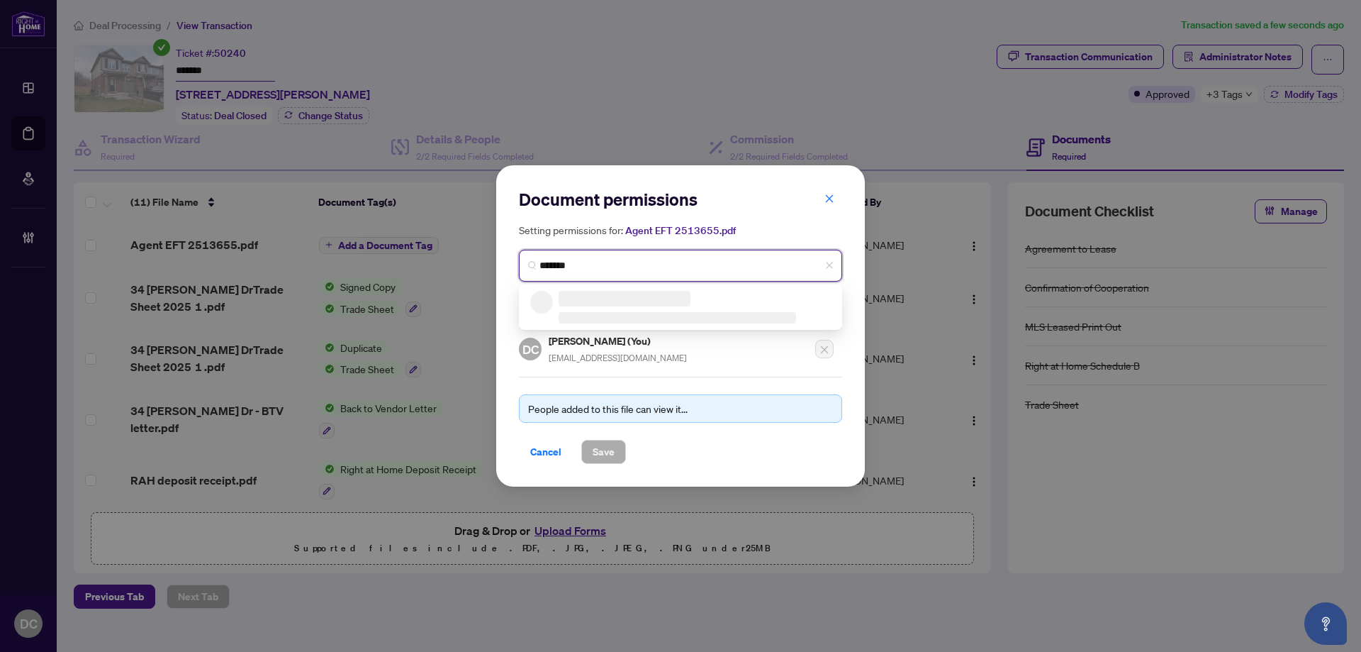
type input "********"
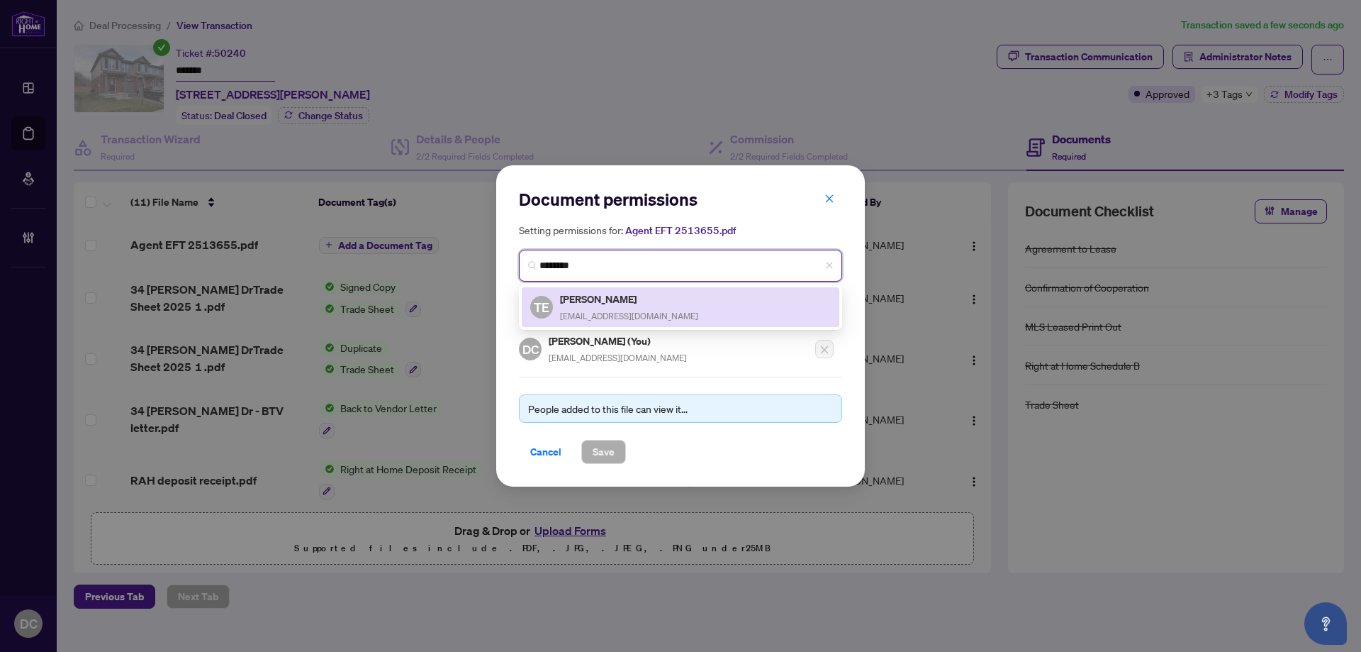
click at [620, 301] on h5 "Teddy Ewere" at bounding box center [629, 299] width 138 height 16
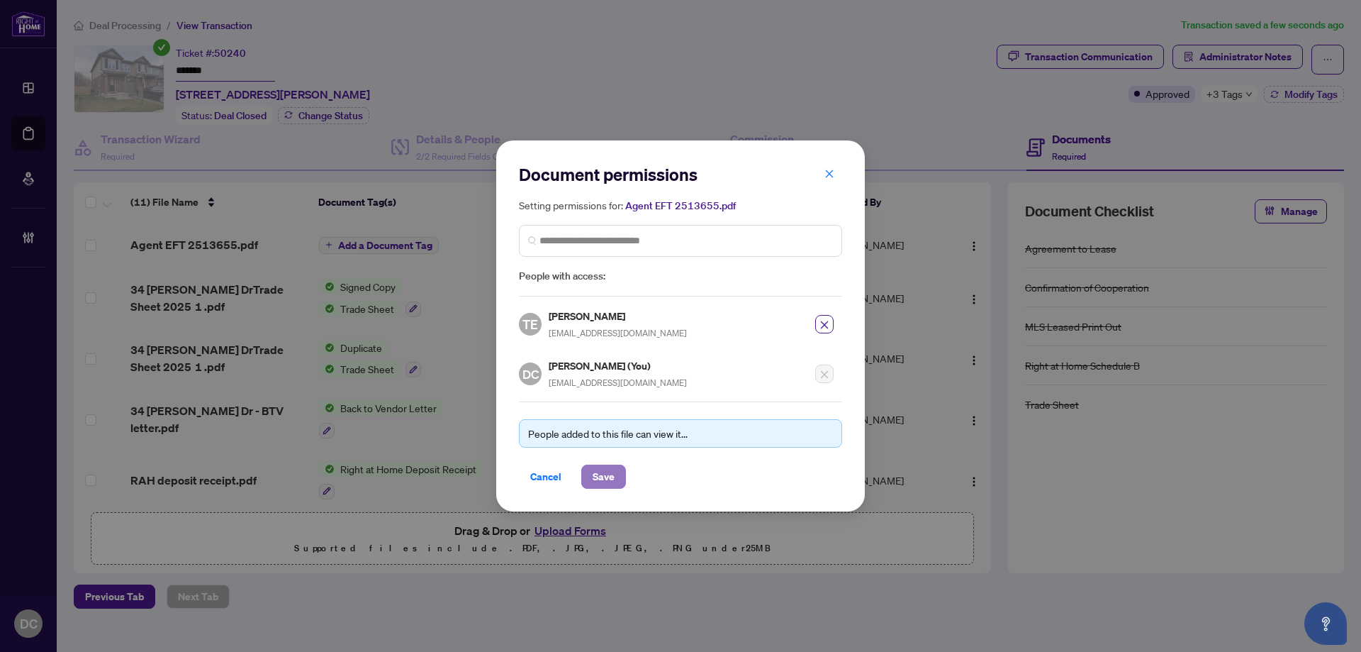
click at [598, 479] on span "Save" at bounding box center [604, 476] width 22 height 23
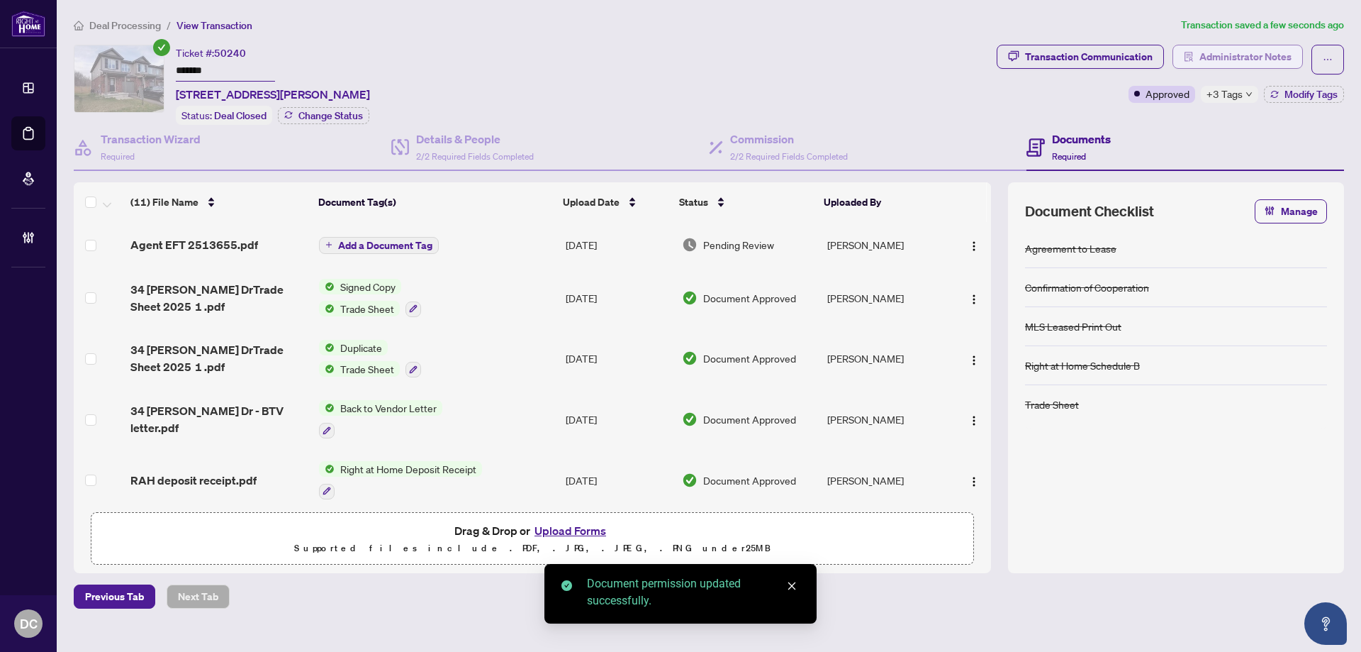
click at [1241, 60] on span "Administrator Notes" at bounding box center [1246, 56] width 92 height 23
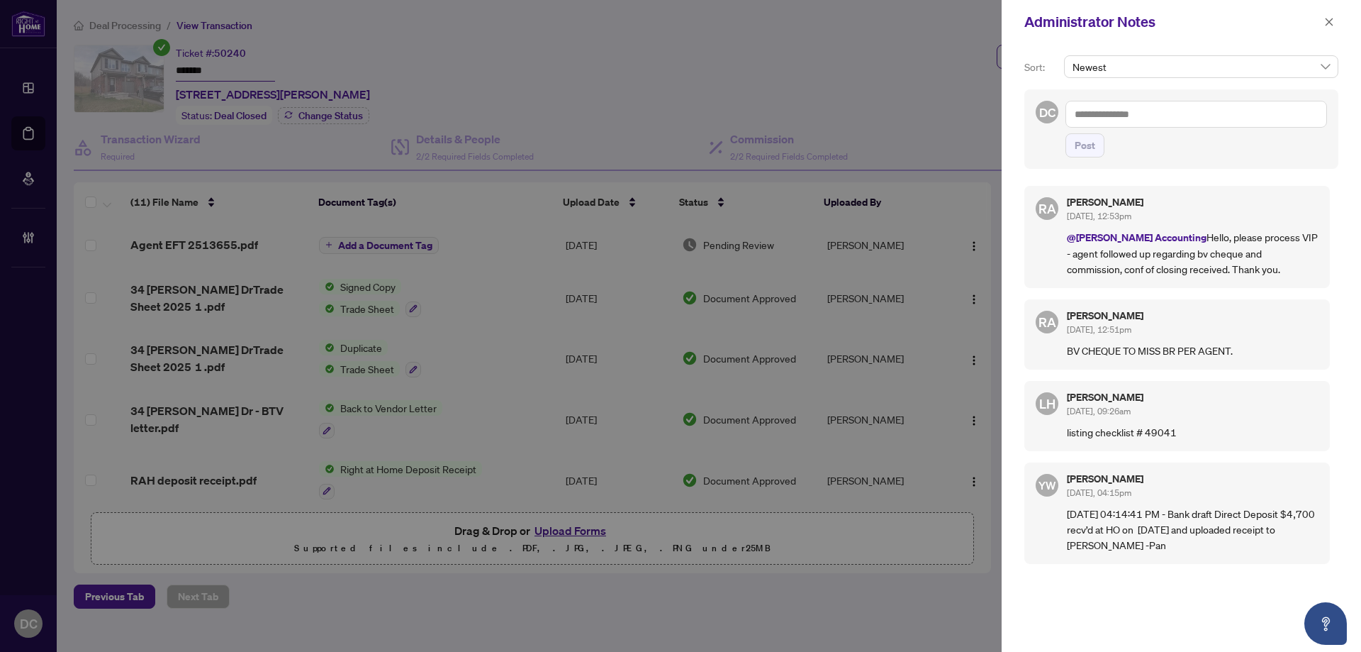
click at [1207, 116] on textarea at bounding box center [1197, 114] width 262 height 27
paste textarea "**********"
type textarea "**********"
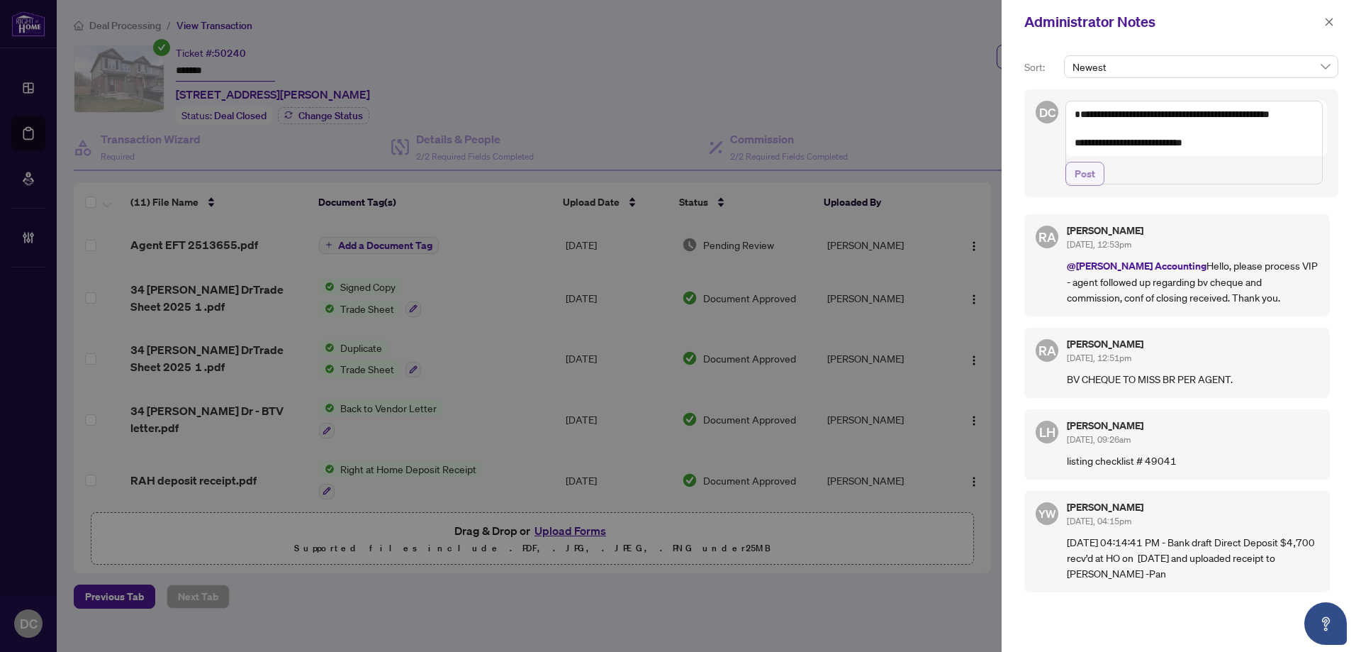
click at [1085, 185] on span "Post" at bounding box center [1085, 173] width 21 height 23
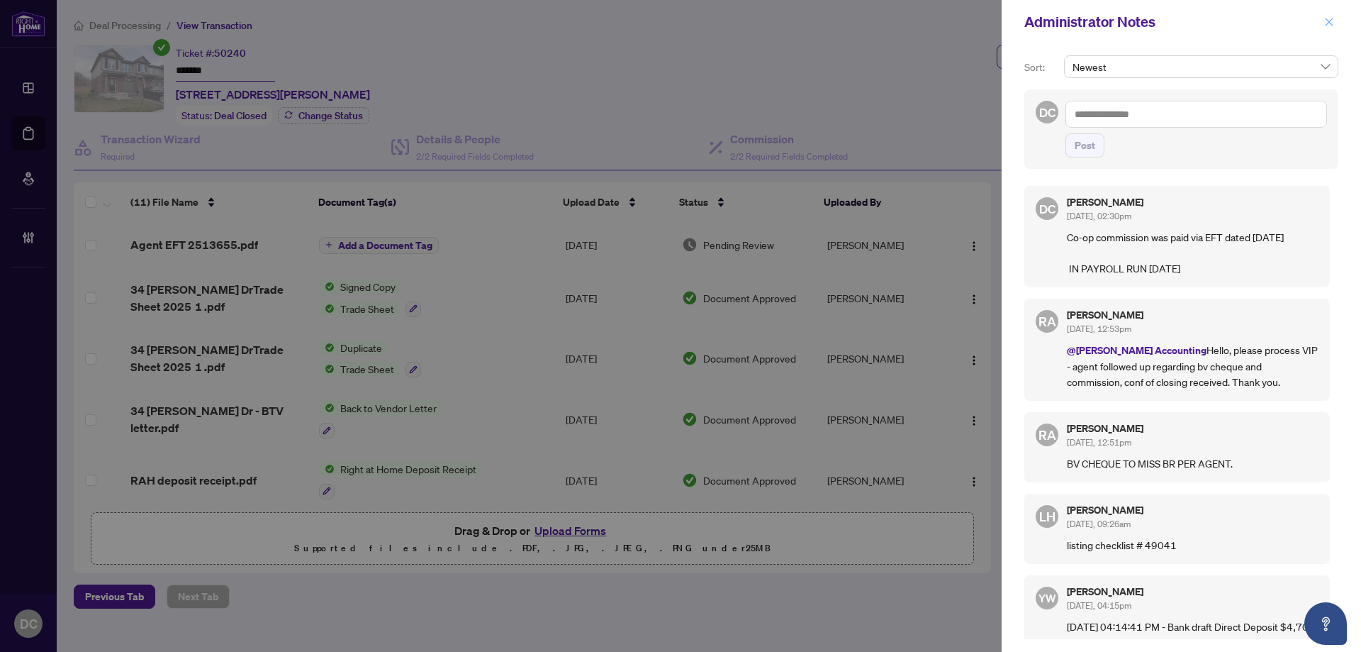
click at [1334, 24] on icon "close" at bounding box center [1329, 22] width 10 height 10
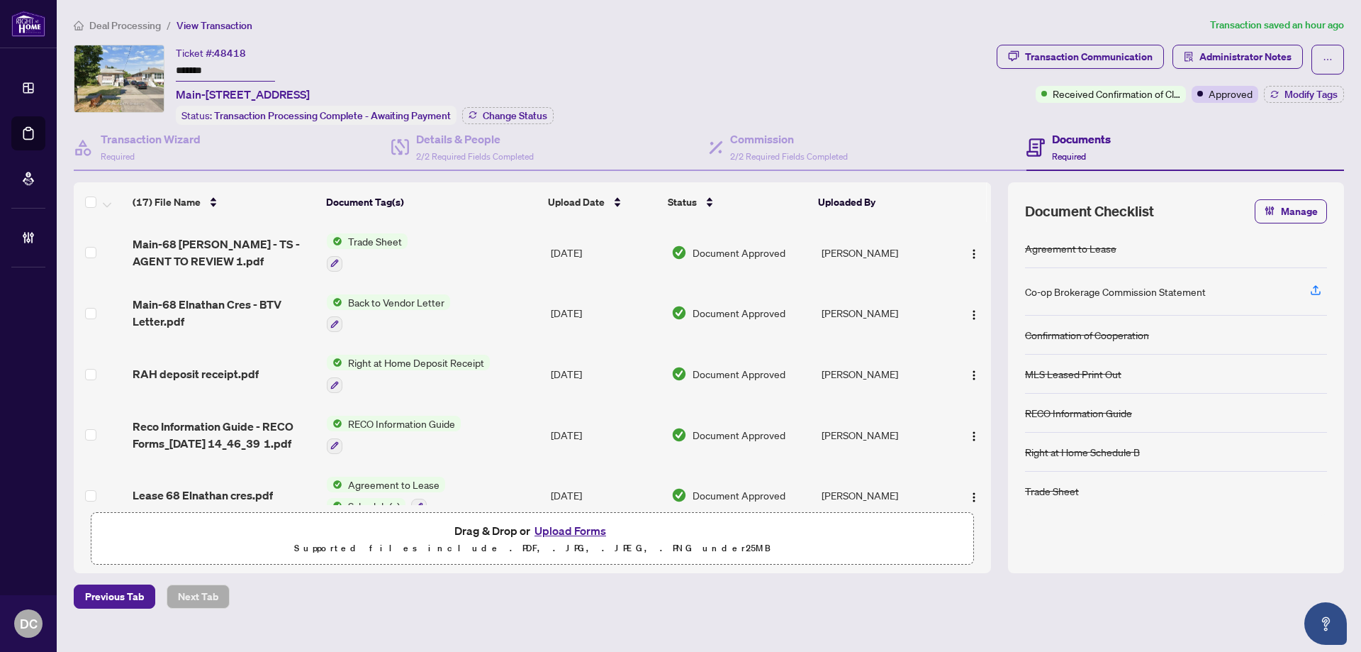
drag, startPoint x: 268, startPoint y: 66, endPoint x: 135, endPoint y: 67, distance: 132.6
click at [135, 67] on div "Ticket #: 48418 ******* [STREET_ADDRESS] Status: Transaction Processing Complet…" at bounding box center [532, 85] width 917 height 80
click at [497, 111] on span "Change Status" at bounding box center [515, 116] width 65 height 10
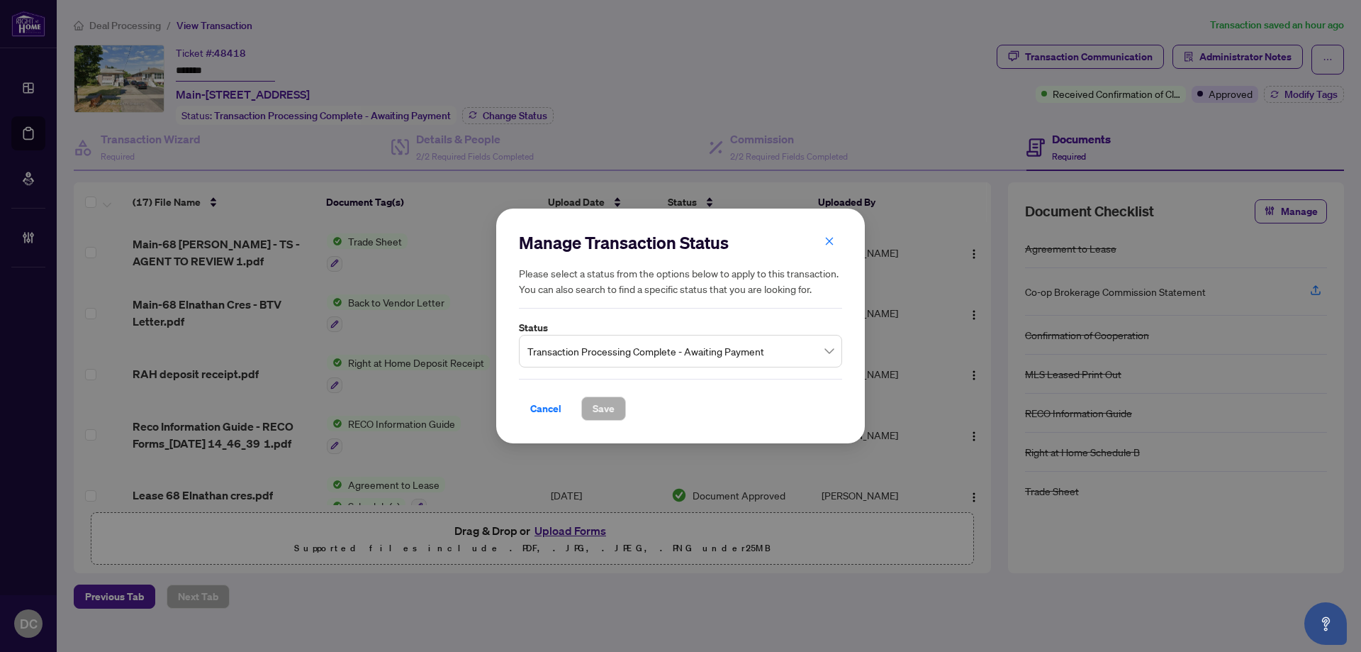
click at [618, 349] on span "Transaction Processing Complete - Awaiting Payment" at bounding box center [680, 350] width 306 height 27
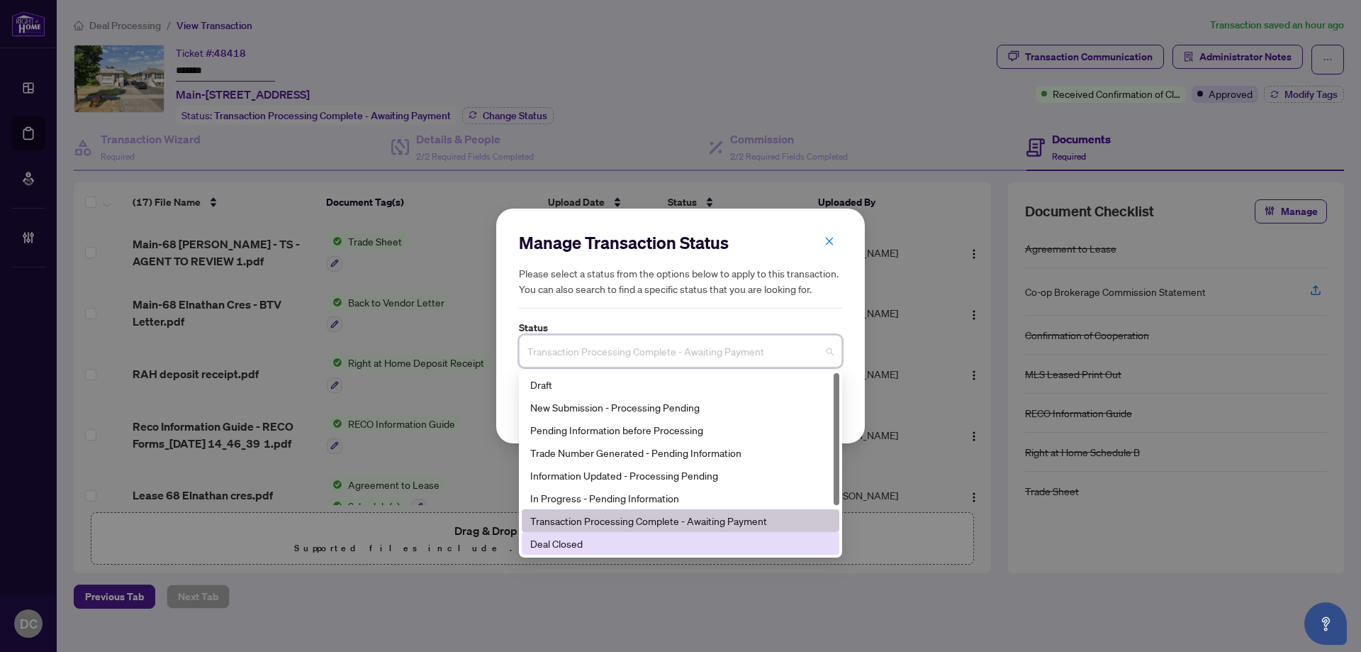
click at [575, 547] on div "Deal Closed" at bounding box center [680, 543] width 301 height 16
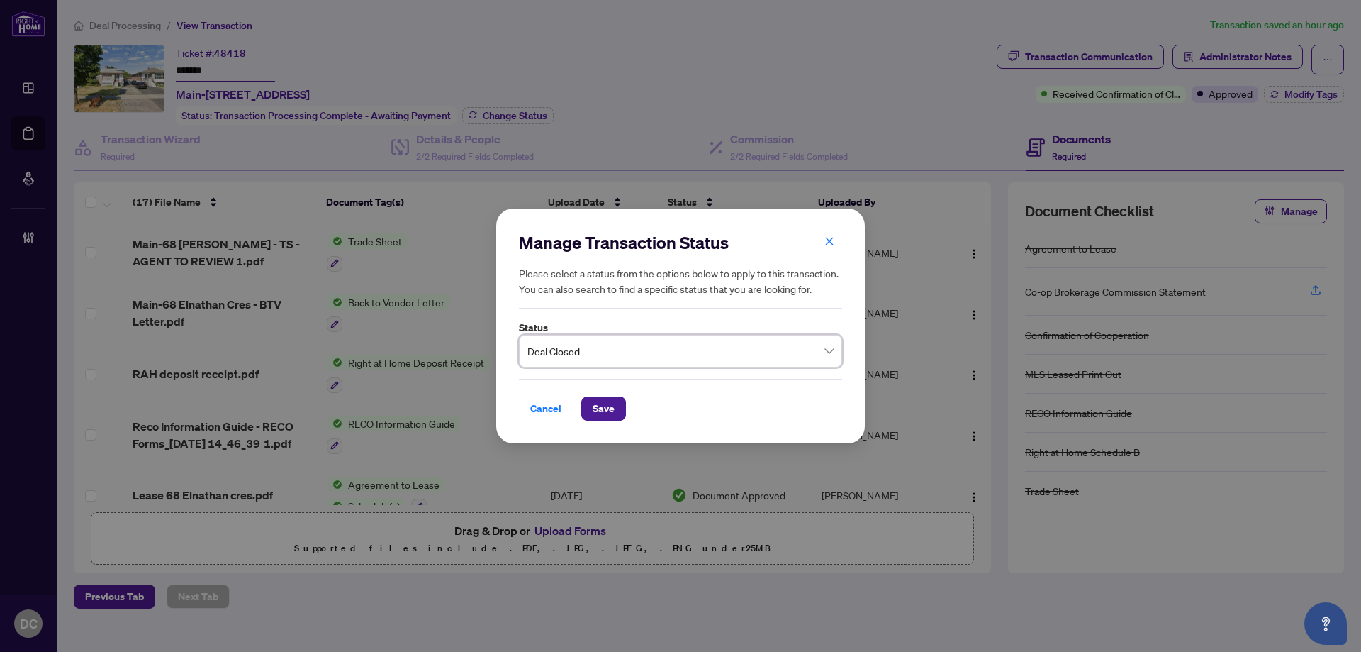
drag, startPoint x: 593, startPoint y: 404, endPoint x: 493, endPoint y: 16, distance: 400.7
click at [594, 399] on span "Save" at bounding box center [604, 408] width 22 height 23
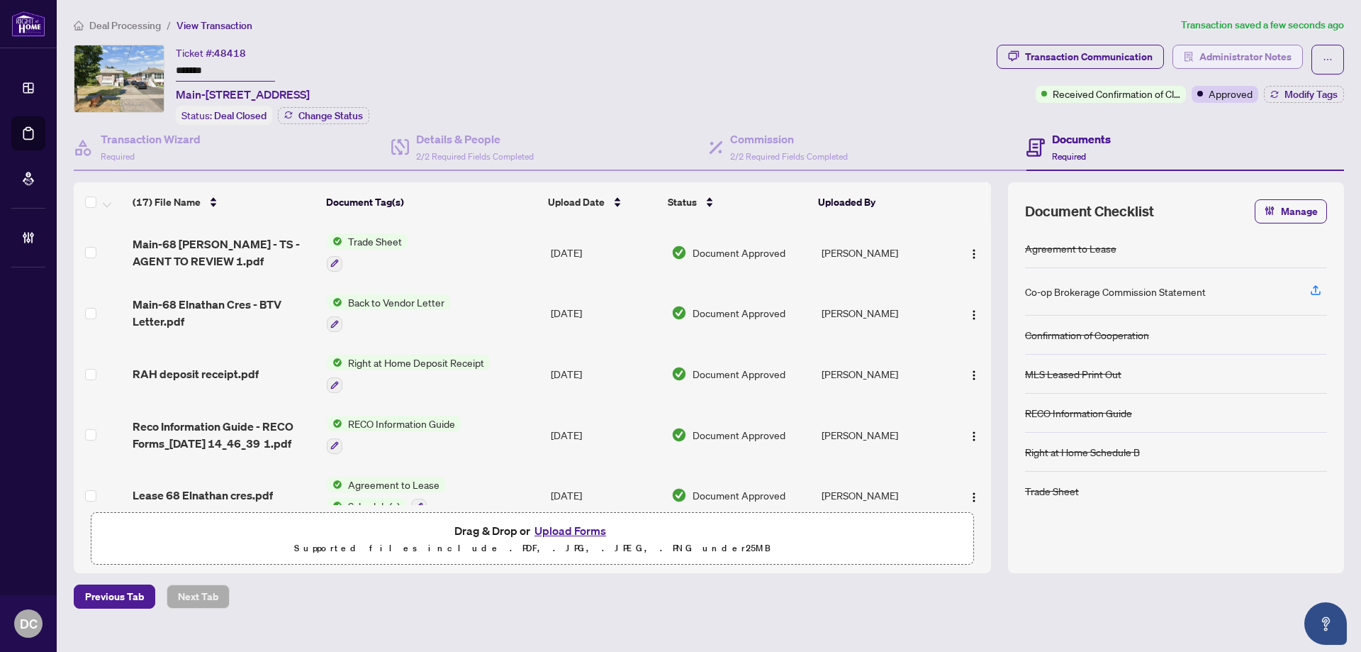
click at [1209, 57] on span "Administrator Notes" at bounding box center [1246, 56] width 92 height 23
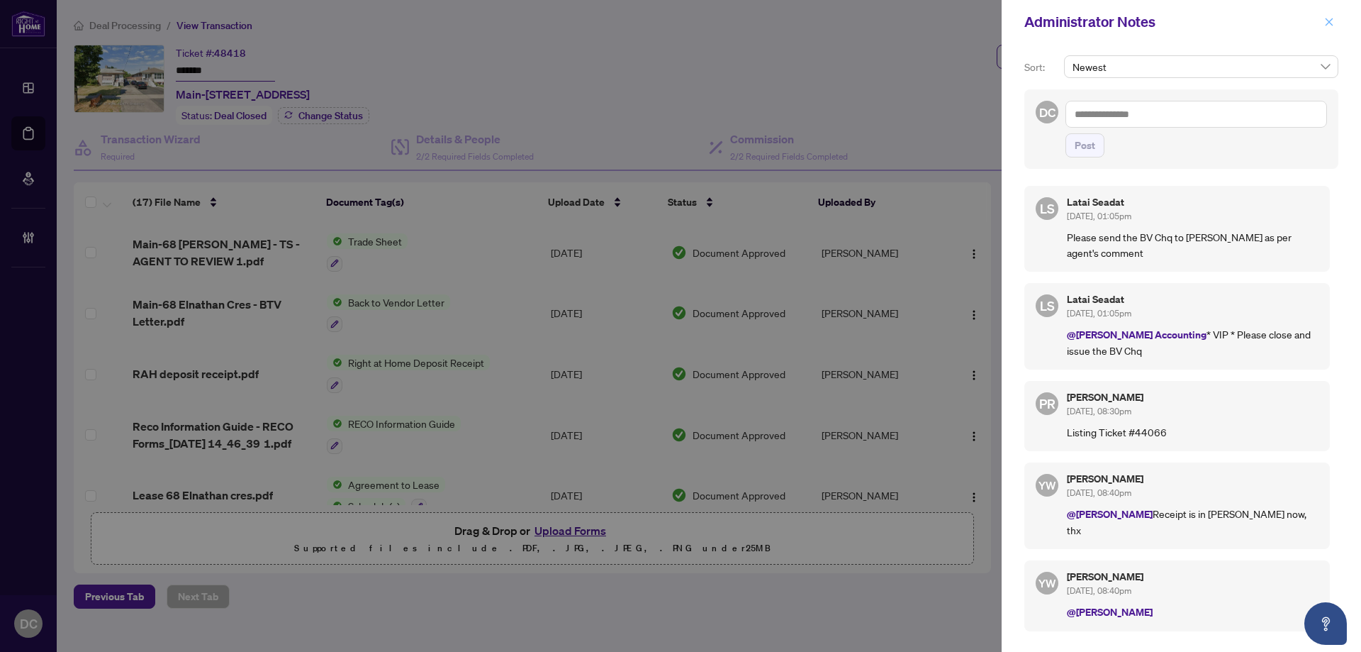
click at [1331, 21] on icon "close" at bounding box center [1330, 22] width 8 height 8
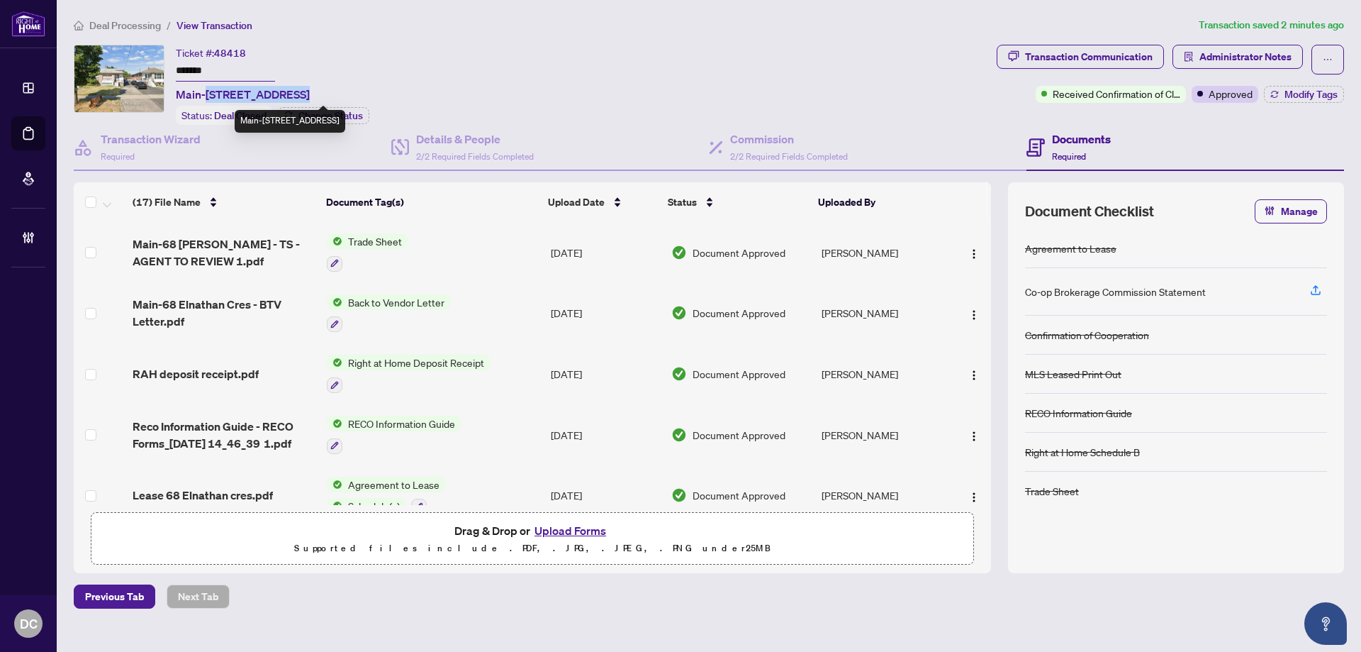
drag, startPoint x: 204, startPoint y: 91, endPoint x: 289, endPoint y: 95, distance: 84.5
click at [289, 95] on span "Main-[STREET_ADDRESS]" at bounding box center [243, 94] width 134 height 17
copy span "68 Elnathan Cres"
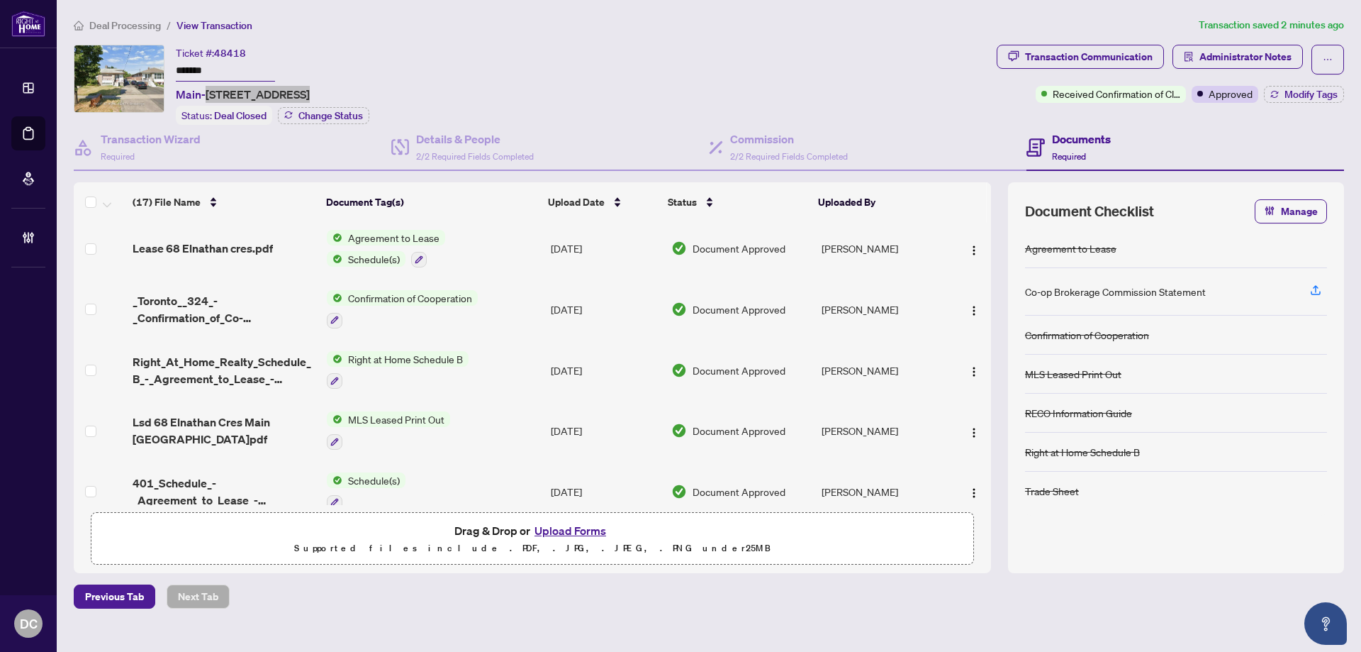
scroll to position [193, 0]
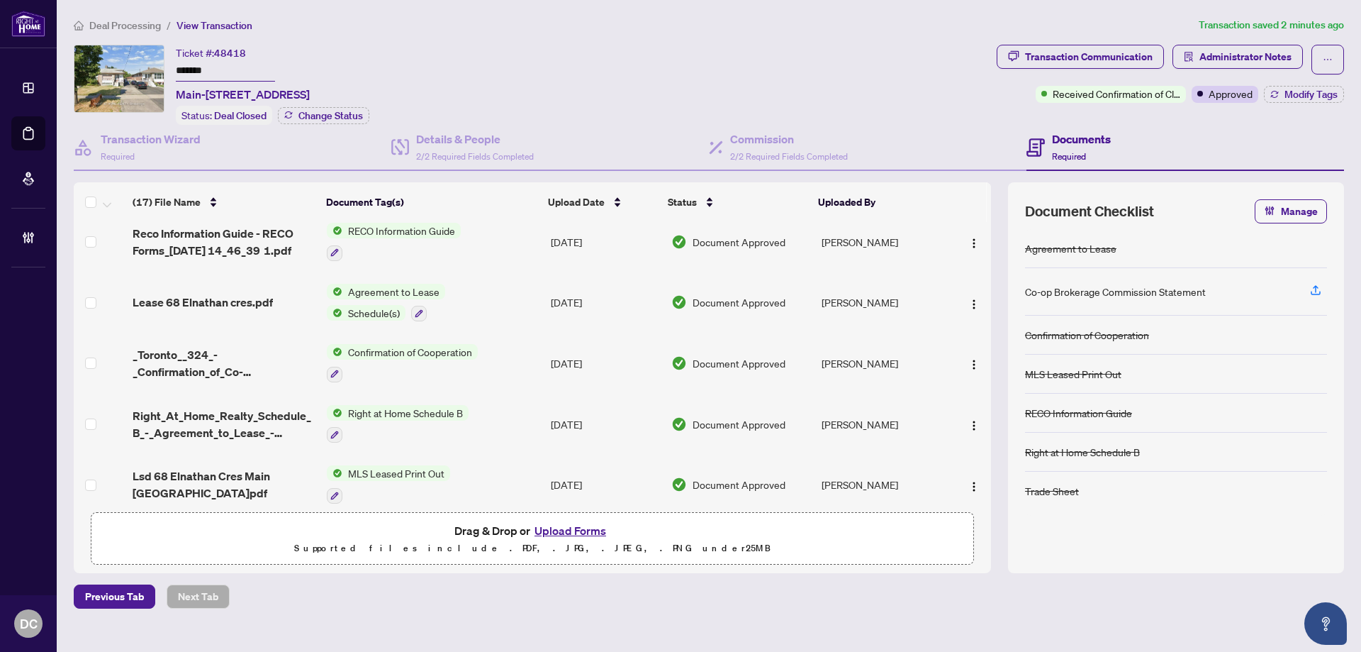
click at [496, 312] on td "Agreement to Lease Schedule(s)" at bounding box center [433, 302] width 224 height 61
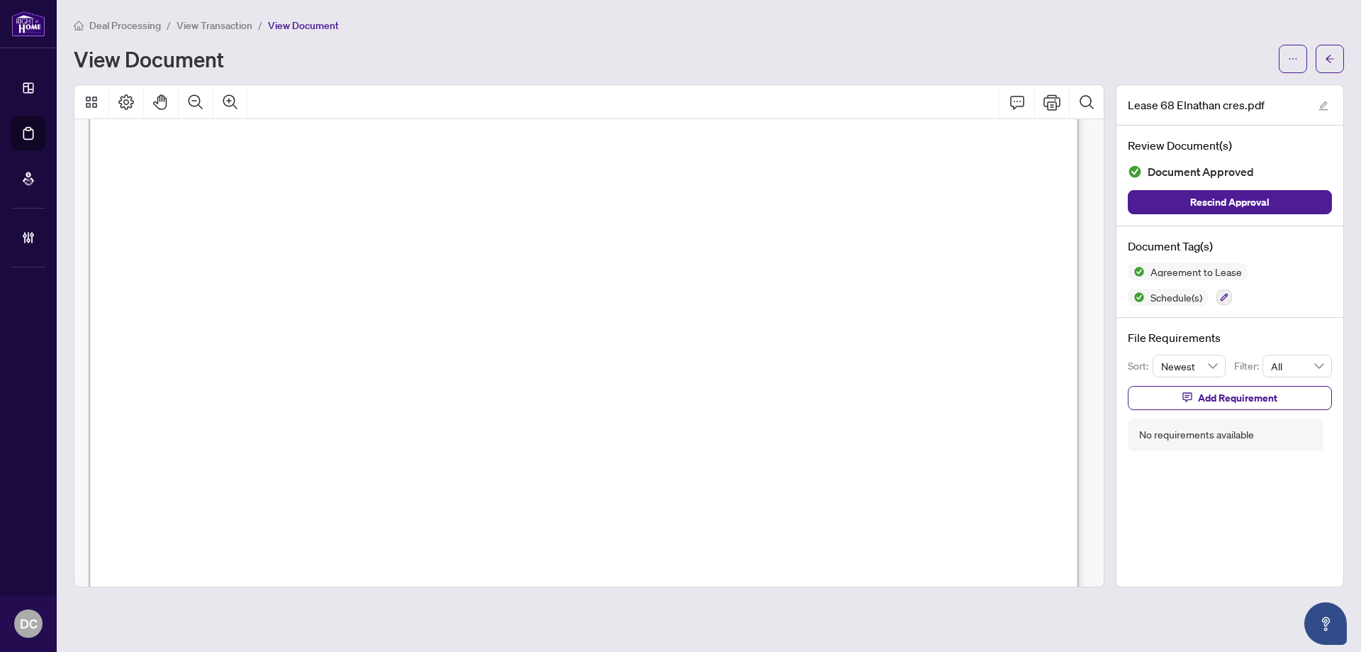
scroll to position [2907, 0]
drag, startPoint x: 1317, startPoint y: 69, endPoint x: 14, endPoint y: 262, distance: 1316.7
click at [1317, 69] on button "button" at bounding box center [1330, 59] width 28 height 28
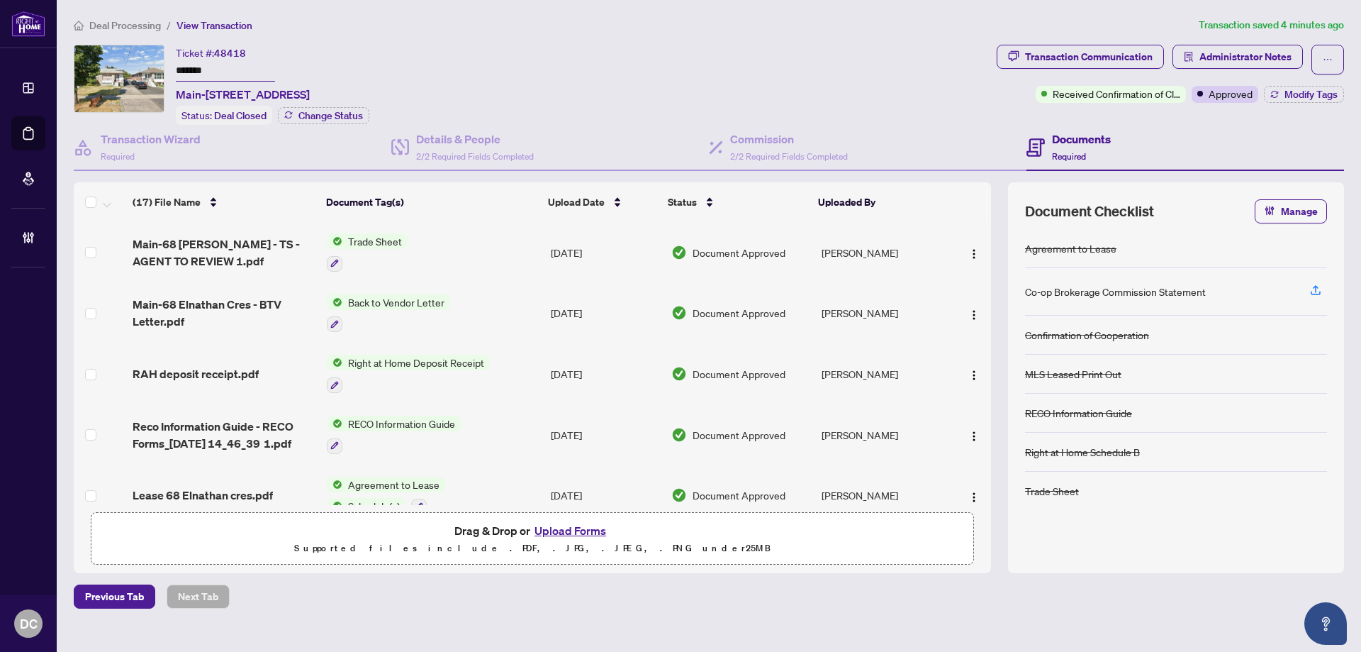
drag, startPoint x: 253, startPoint y: 74, endPoint x: 152, endPoint y: 72, distance: 100.7
click at [152, 72] on div "Ticket #: 48418 ******* [STREET_ADDRESS] Status: Deal Closed Change Status" at bounding box center [532, 85] width 917 height 80
click at [1300, 91] on span "Modify Tags" at bounding box center [1311, 94] width 53 height 10
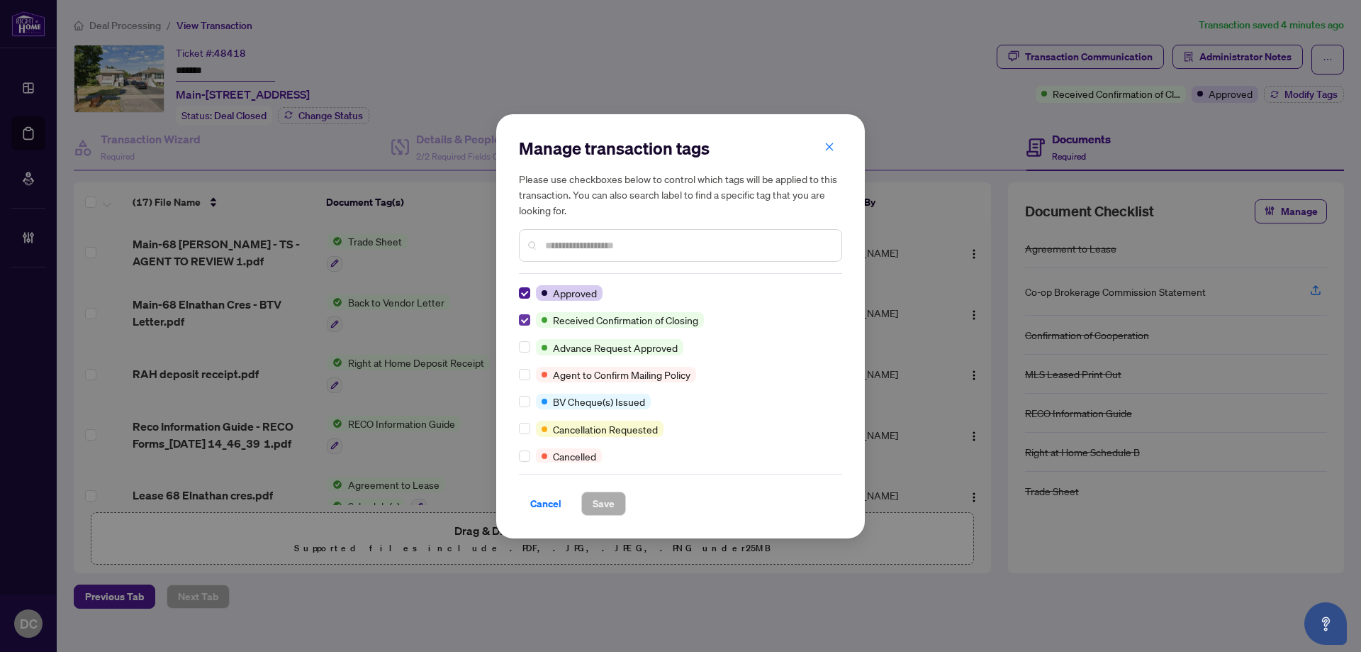
click at [526, 313] on label at bounding box center [524, 320] width 11 height 16
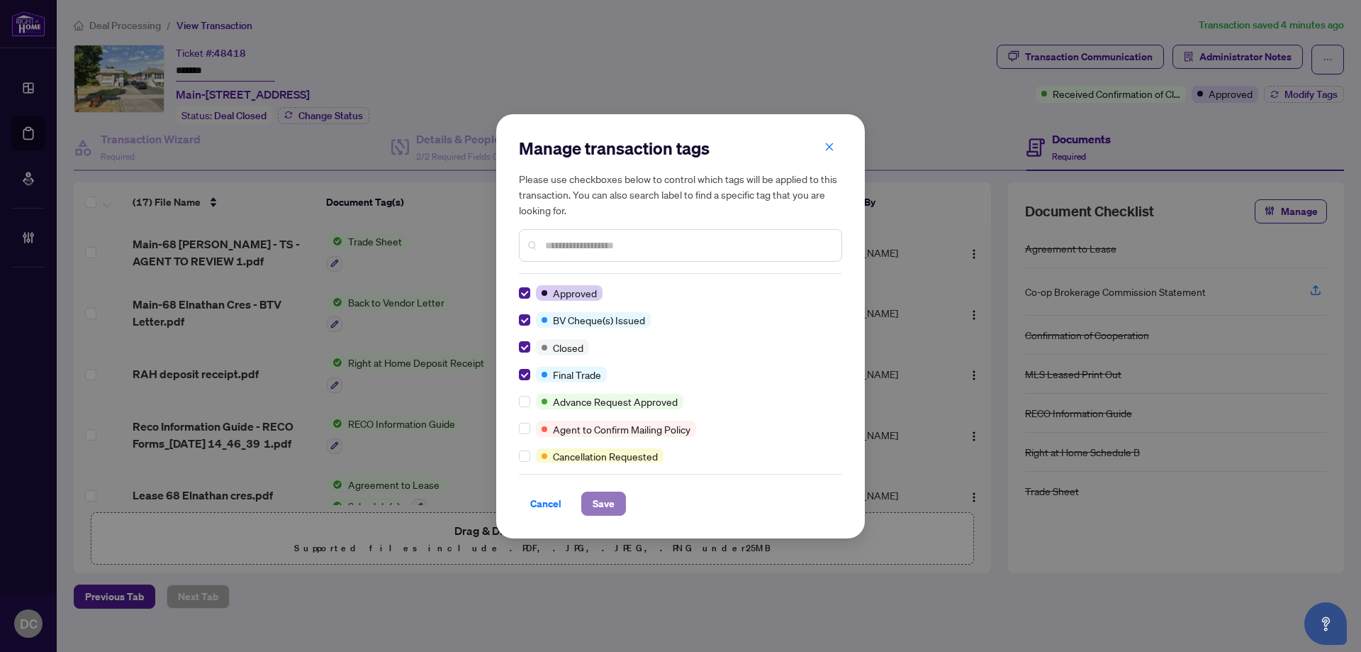
click at [609, 498] on span "Save" at bounding box center [604, 503] width 22 height 23
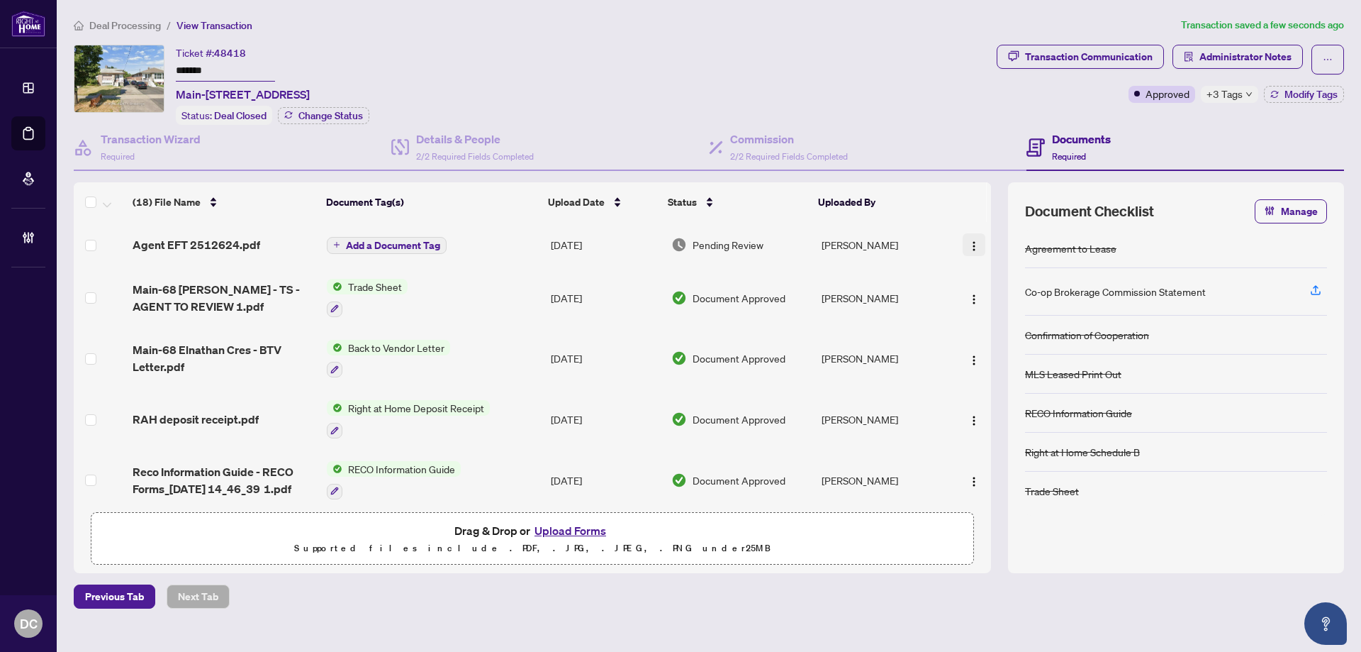
click at [976, 241] on button "button" at bounding box center [974, 244] width 23 height 23
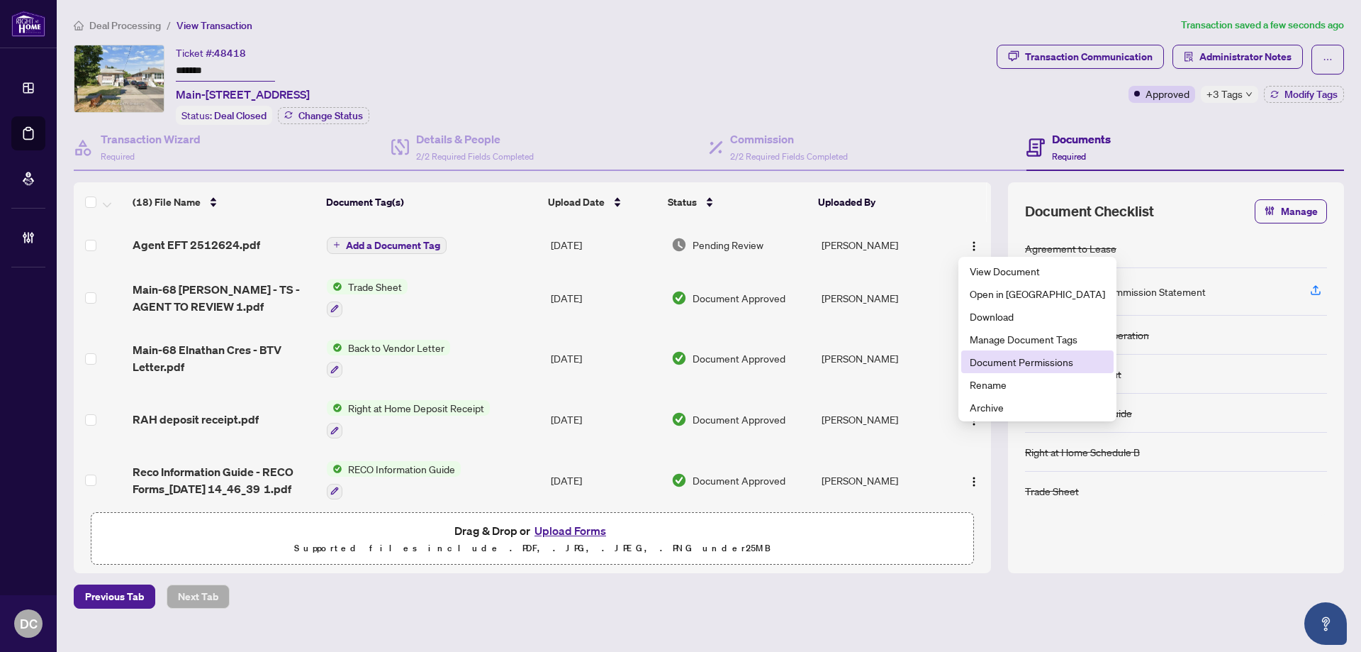
click at [991, 360] on span "Document Permissions" at bounding box center [1037, 362] width 135 height 16
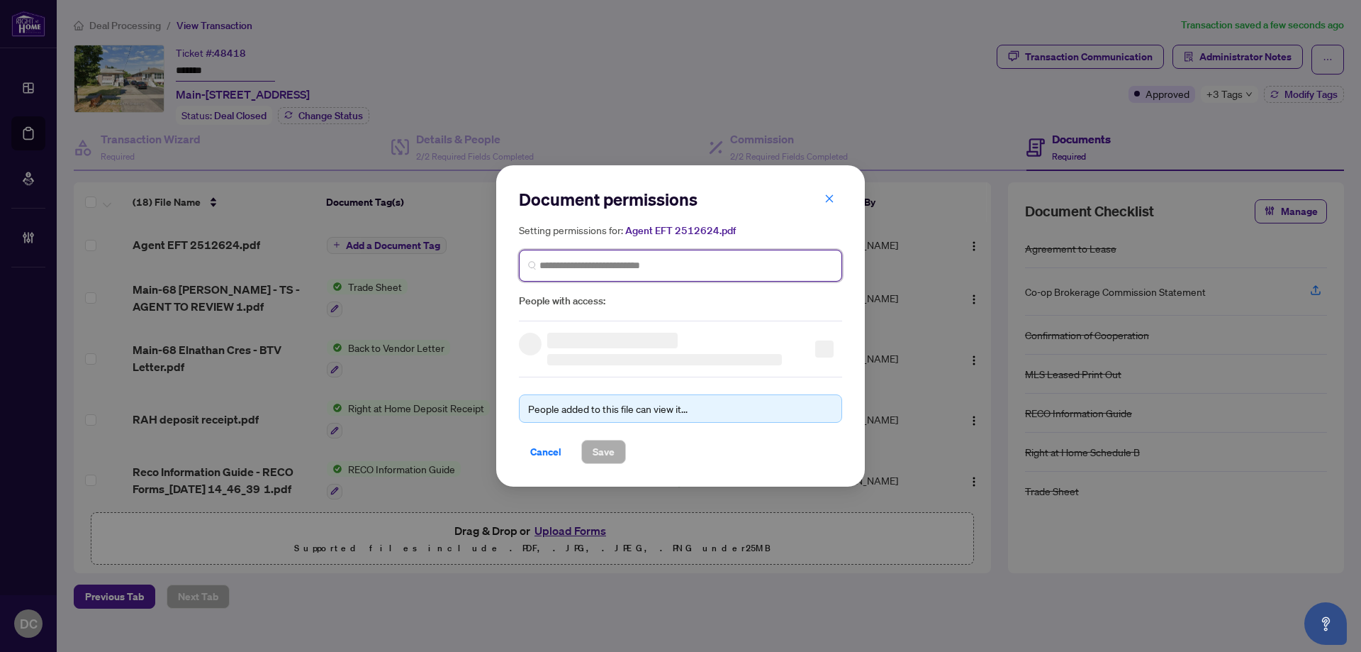
click at [691, 260] on input "search" at bounding box center [687, 265] width 294 height 15
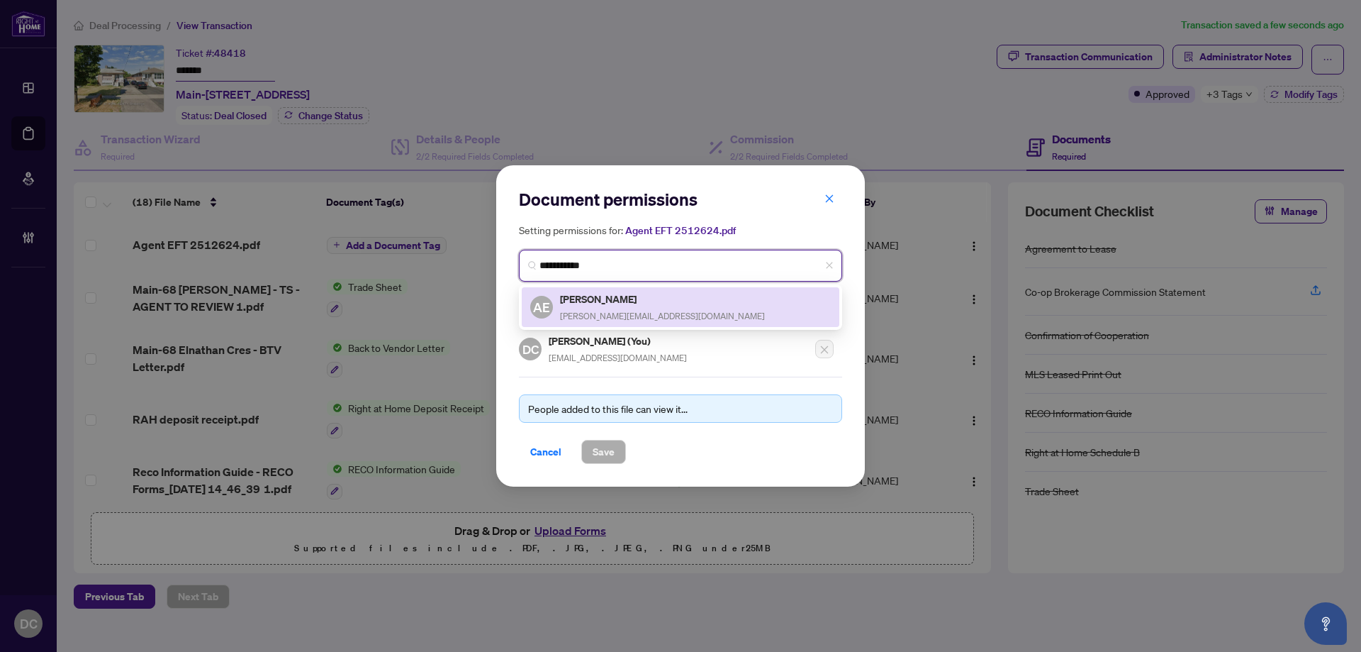
type input "**********"
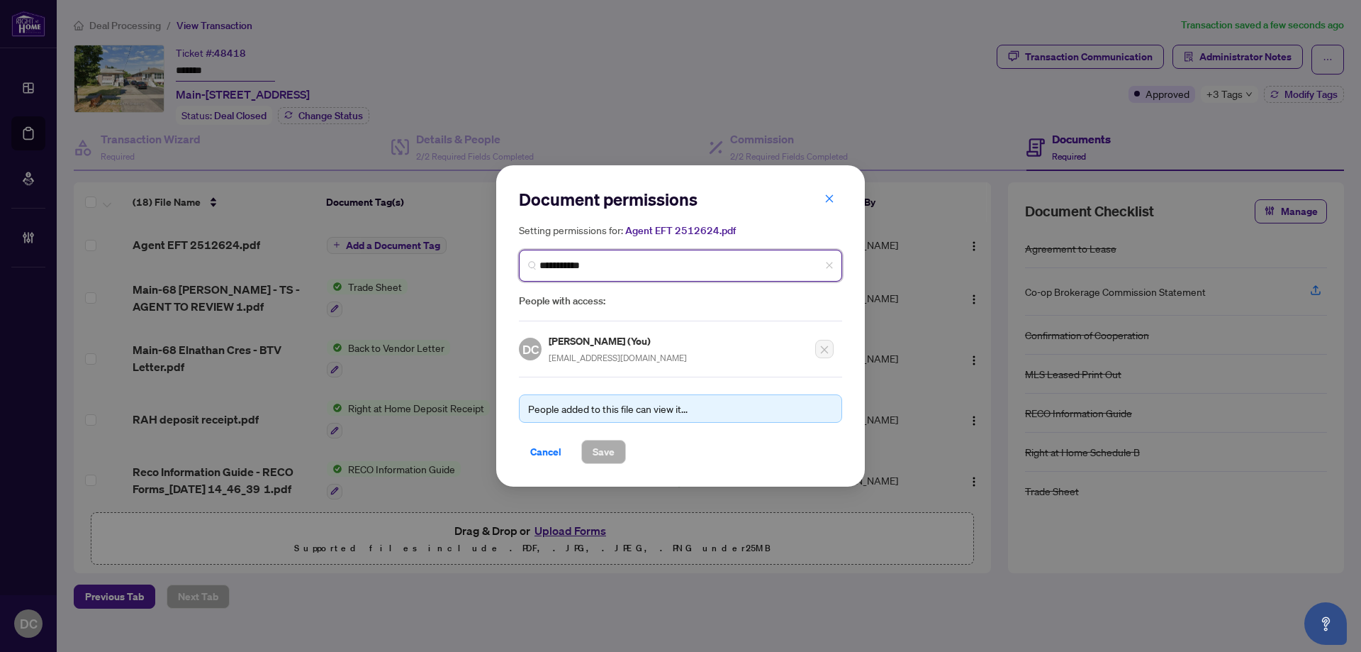
click at [603, 276] on span "**********" at bounding box center [680, 266] width 323 height 32
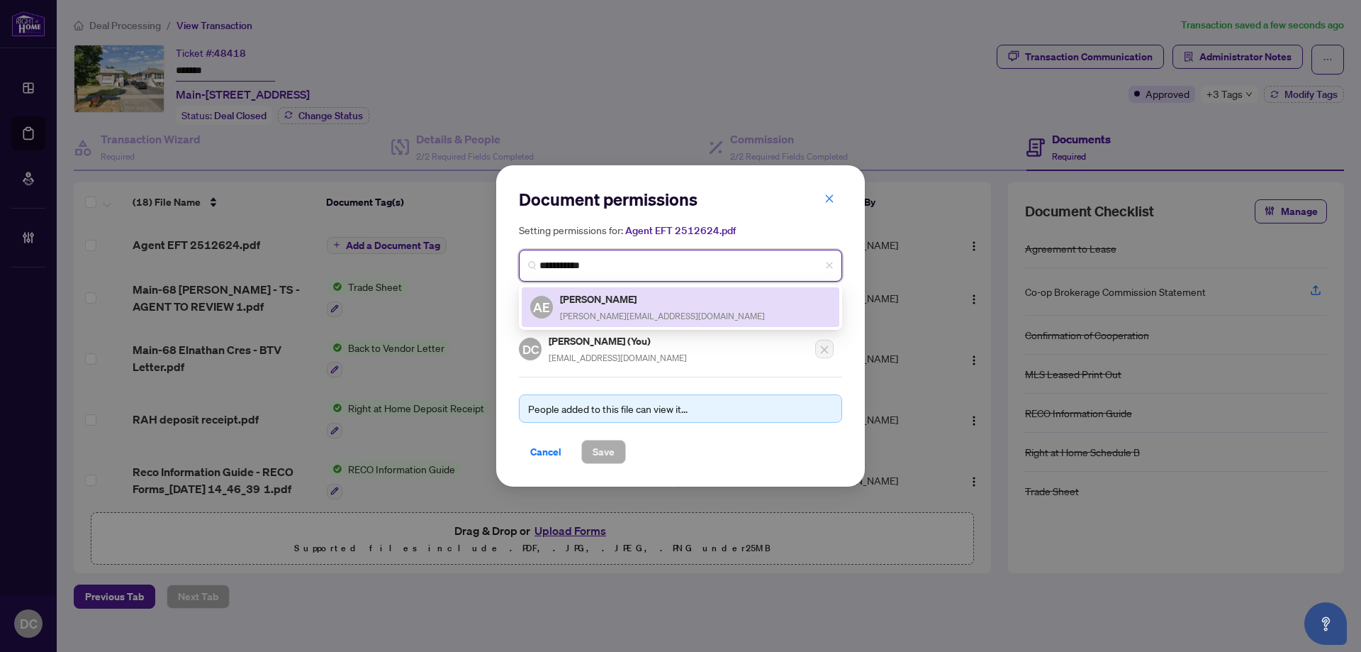
click at [604, 311] on span "Andrew@andrewenofe.com" at bounding box center [662, 316] width 205 height 11
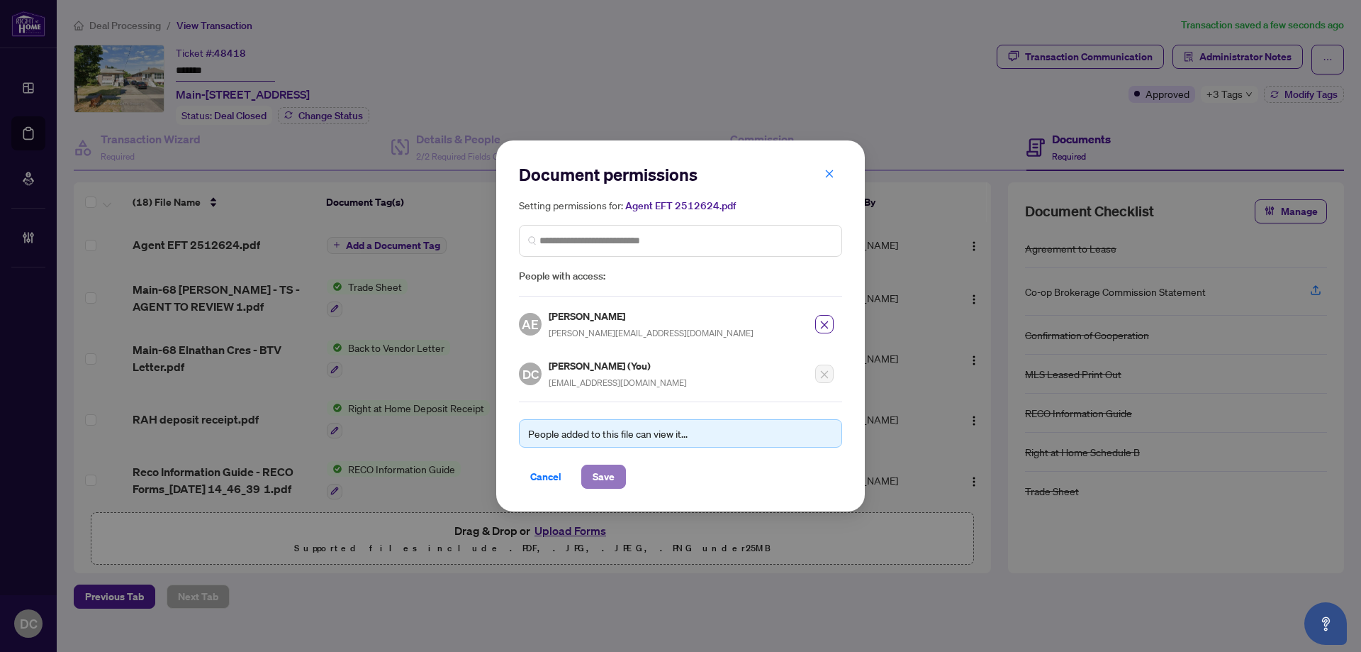
click at [607, 474] on span "Save" at bounding box center [604, 476] width 22 height 23
click at [377, 244] on div "Document permissions Setting permissions for: Agent EFT 2512624.pdf 1625 AE And…" at bounding box center [680, 326] width 1361 height 652
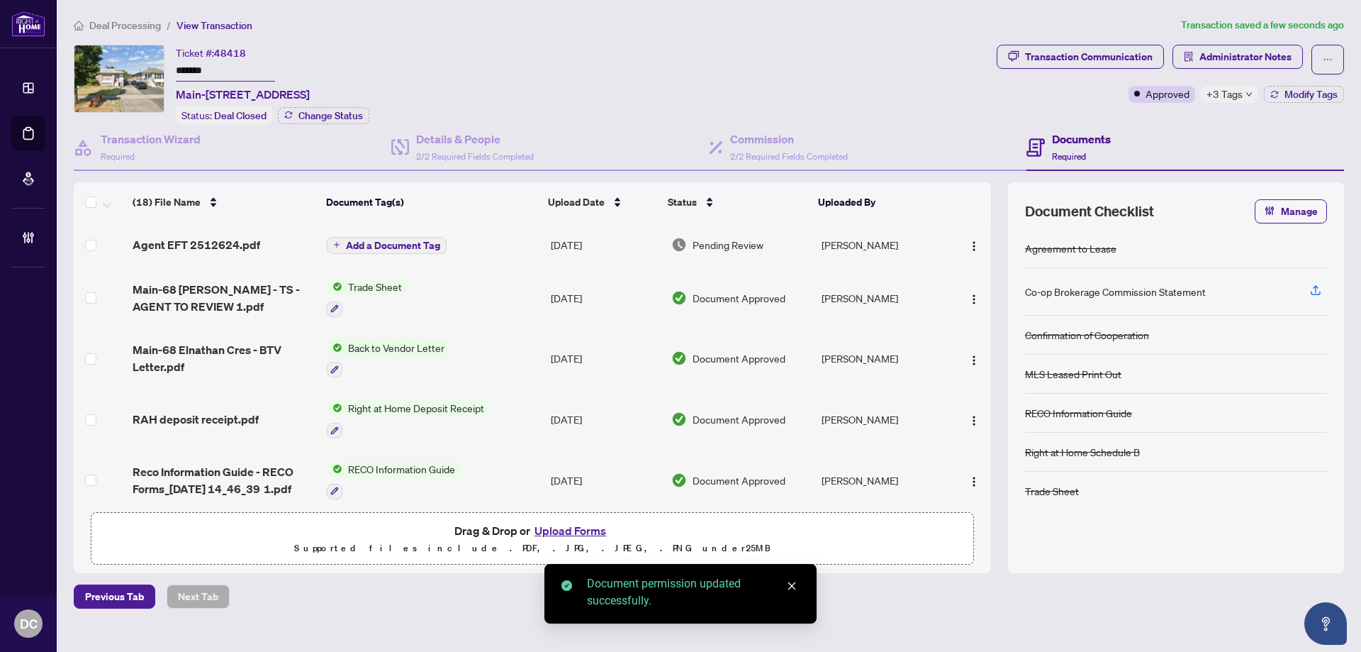
click at [377, 244] on span "Add a Document Tag" at bounding box center [393, 245] width 94 height 10
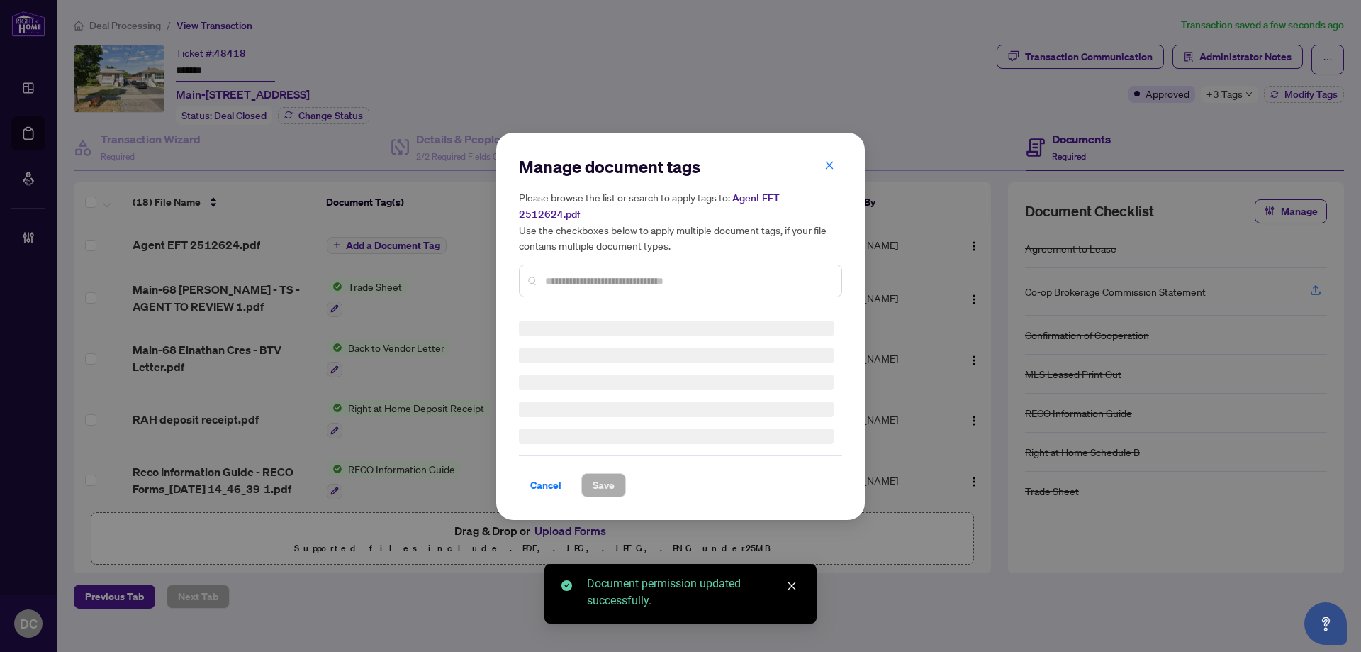
click at [720, 268] on div "Manage document tags Please browse the list or search to apply tags to: Agent E…" at bounding box center [680, 232] width 323 height 154
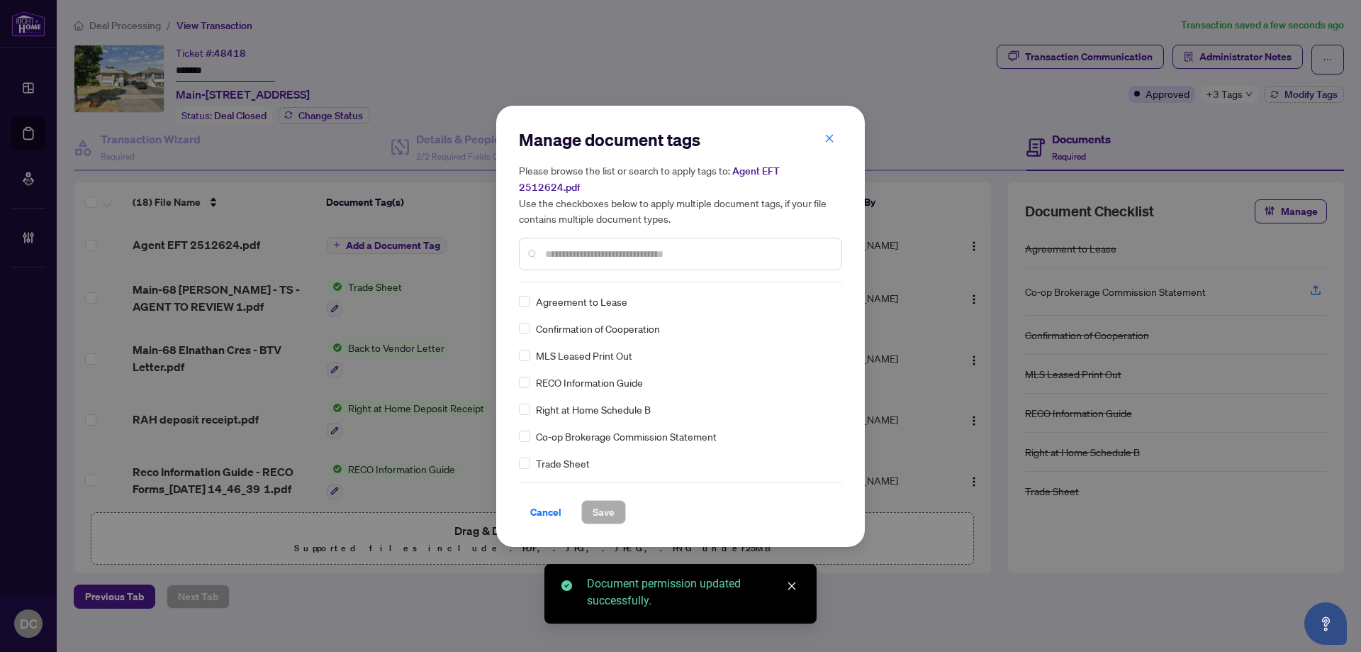
click at [756, 247] on input "text" at bounding box center [687, 254] width 285 height 16
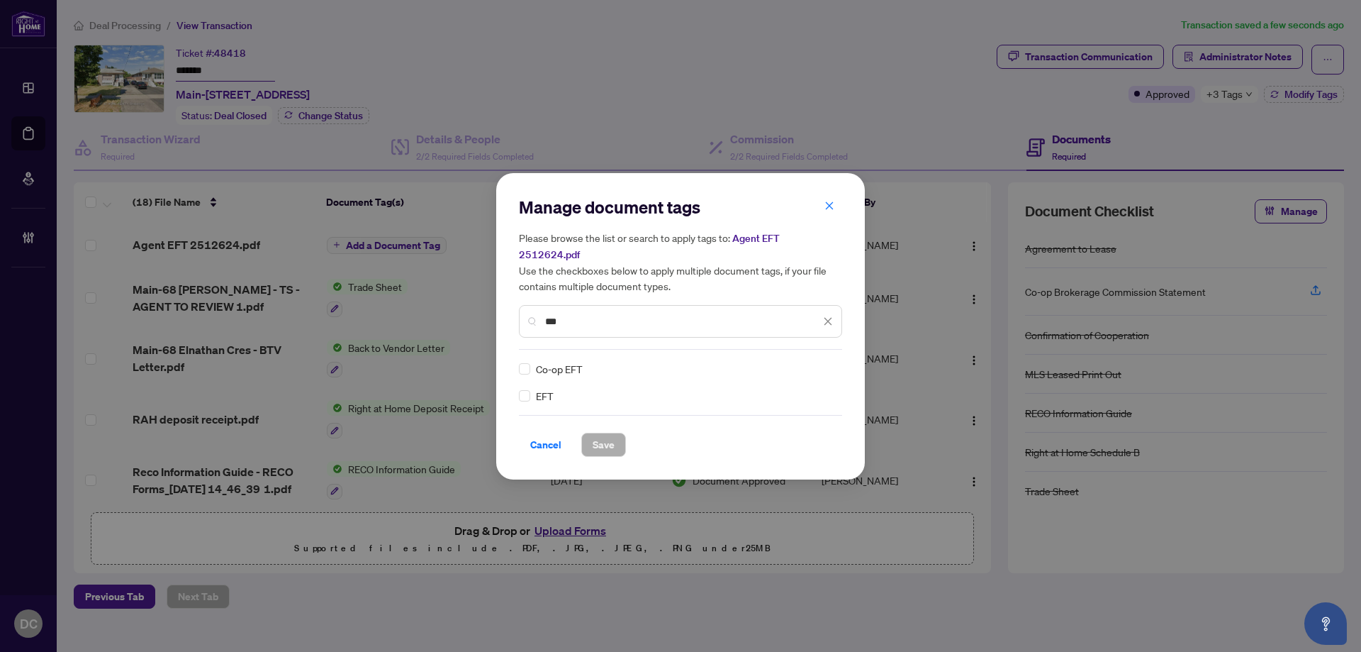
type input "***"
click at [812, 362] on img at bounding box center [813, 369] width 14 height 14
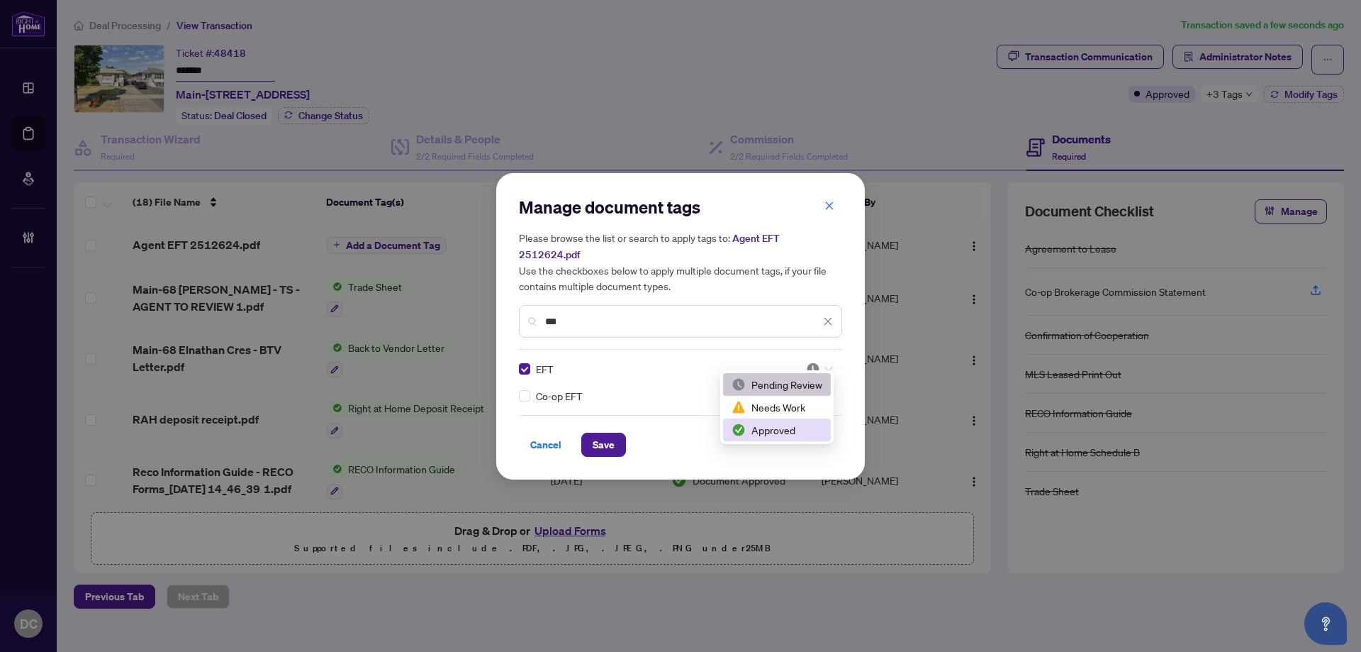
click at [793, 435] on div "Approved" at bounding box center [777, 430] width 91 height 16
click at [607, 439] on span "Save" at bounding box center [604, 444] width 22 height 23
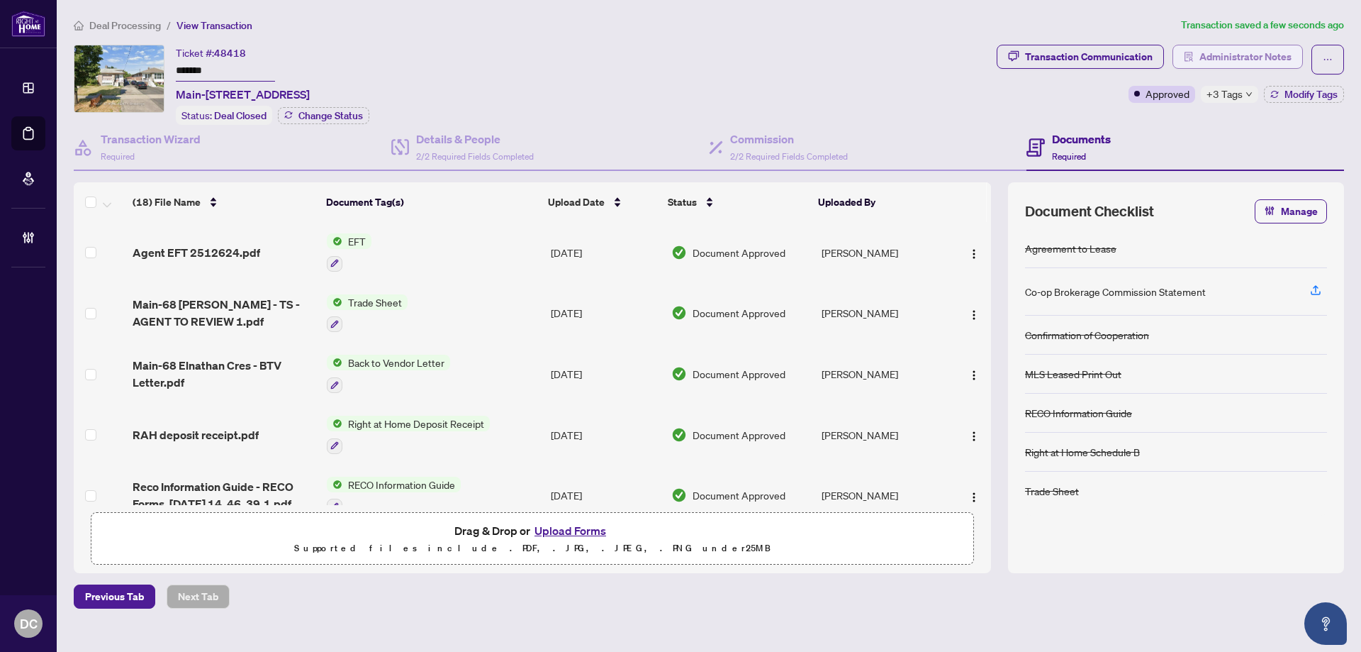
click at [1278, 53] on span "Administrator Notes" at bounding box center [1246, 56] width 92 height 23
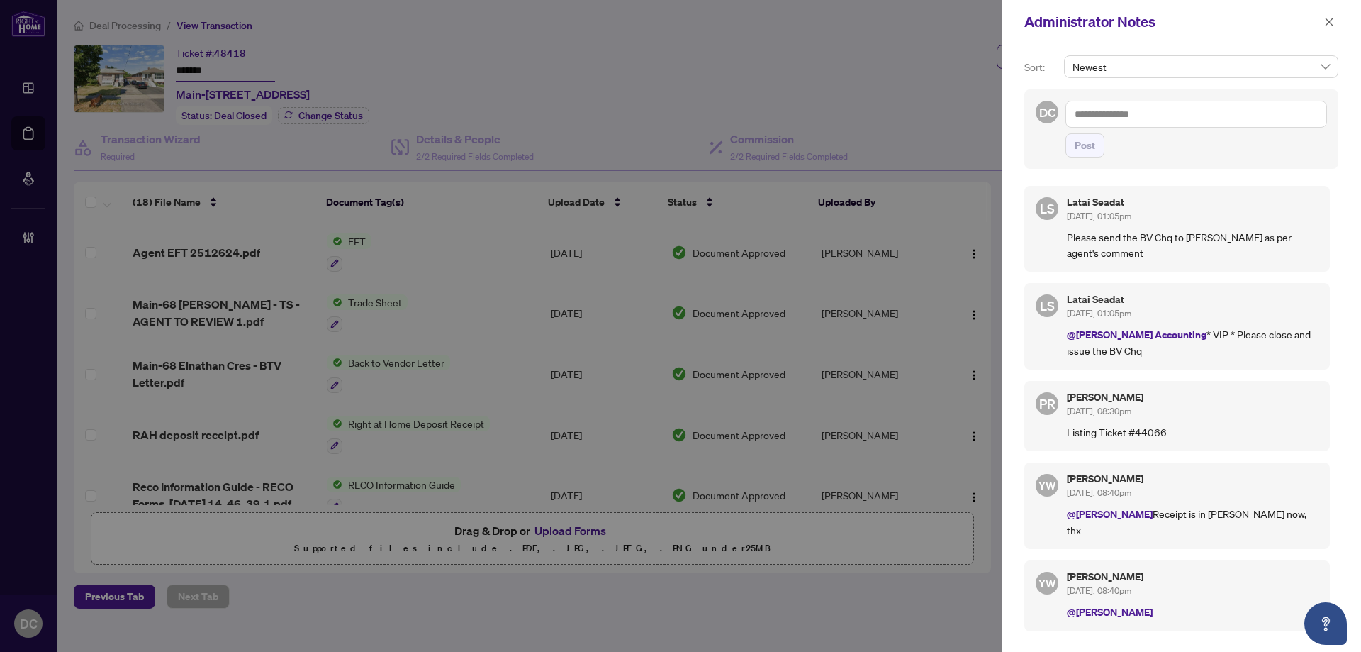
click at [1241, 116] on textarea at bounding box center [1197, 114] width 262 height 27
paste textarea "**********"
type textarea "**********"
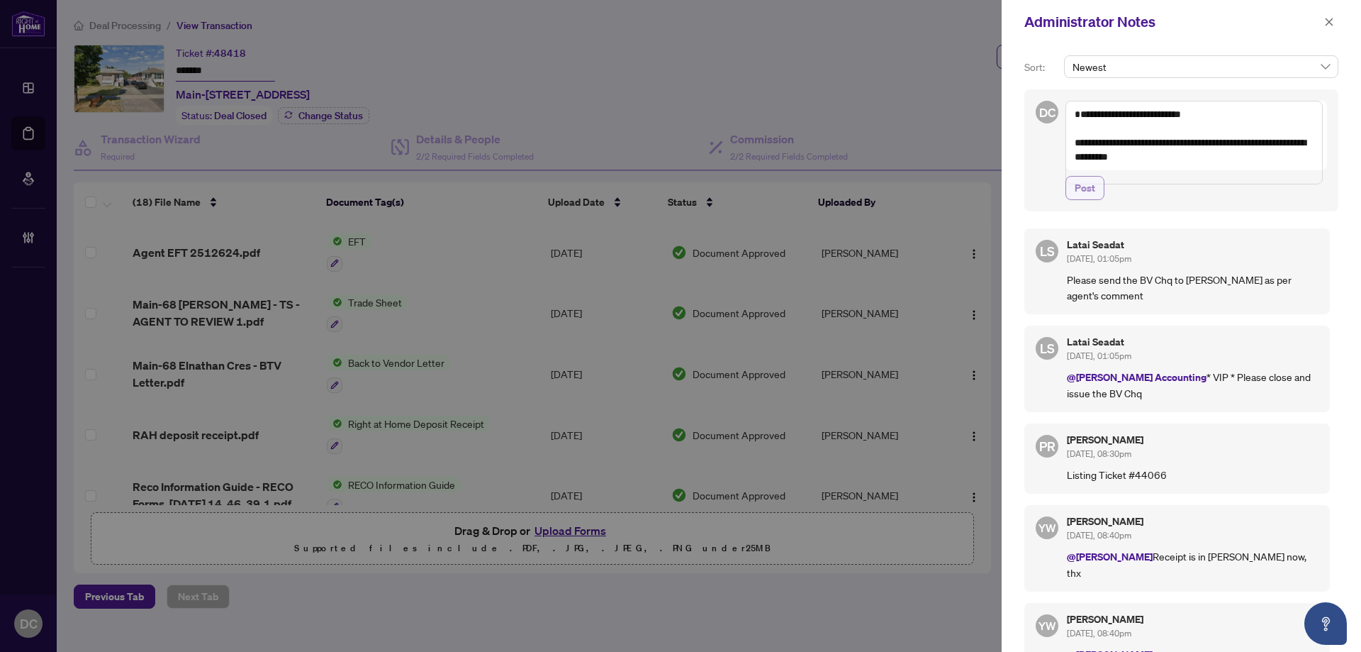
click at [1088, 199] on span "Post" at bounding box center [1085, 188] width 21 height 23
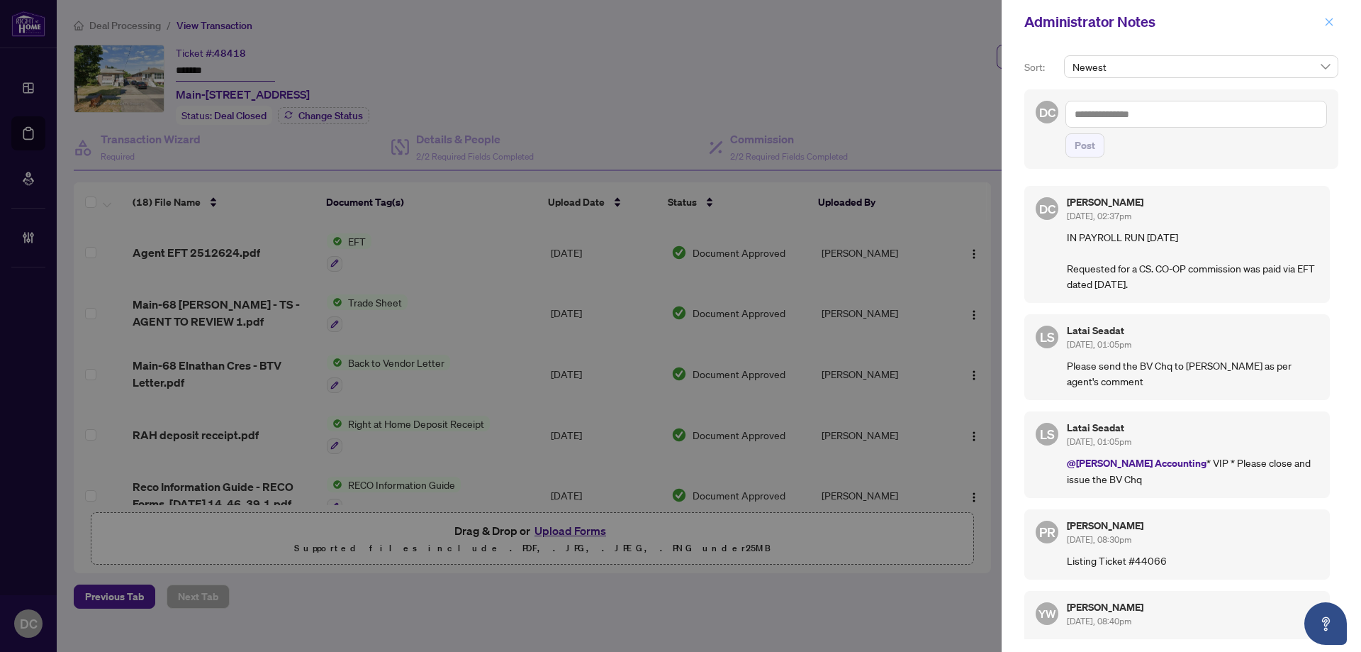
click at [1331, 18] on icon "close" at bounding box center [1329, 22] width 10 height 10
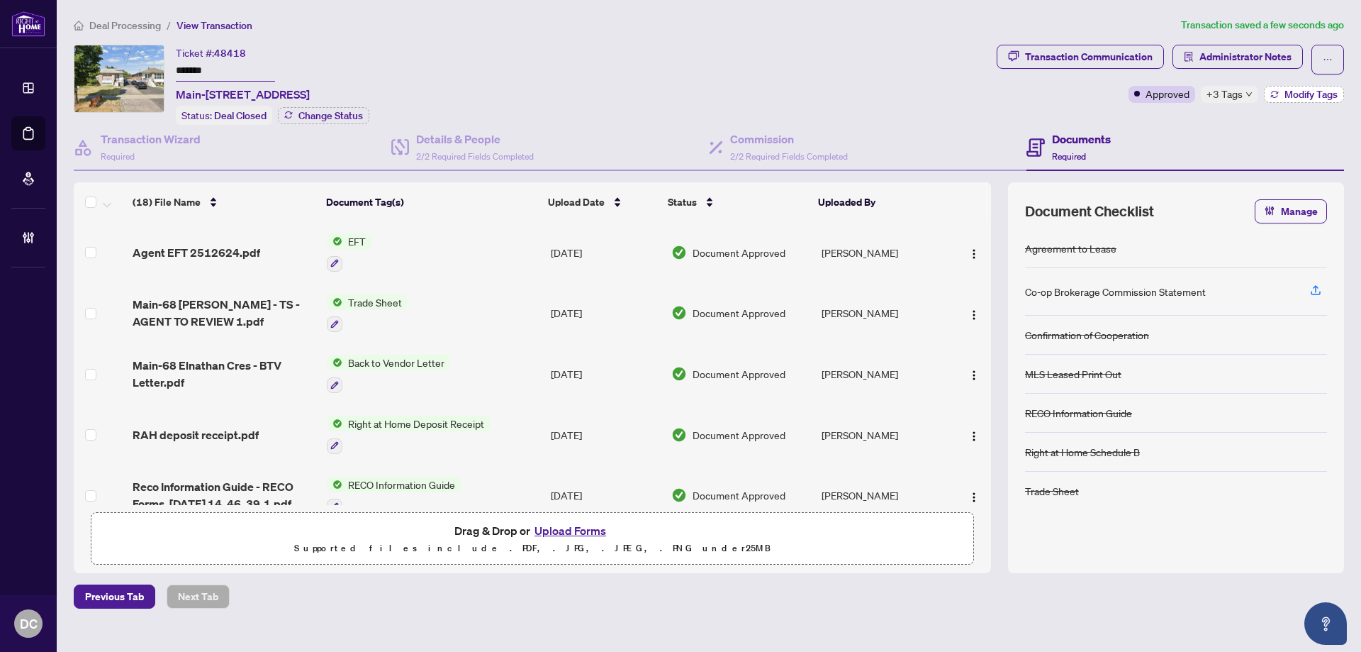
click at [1280, 96] on button "Modify Tags" at bounding box center [1304, 94] width 80 height 17
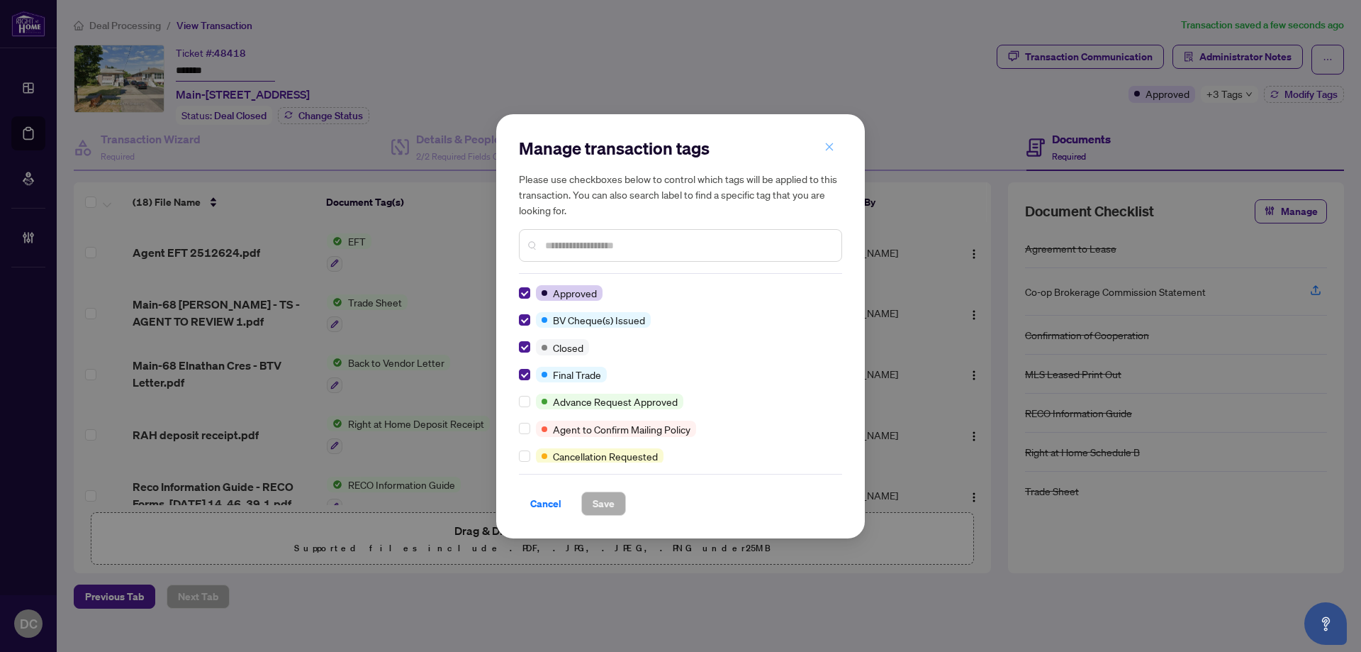
click at [831, 146] on icon "close" at bounding box center [830, 147] width 8 height 8
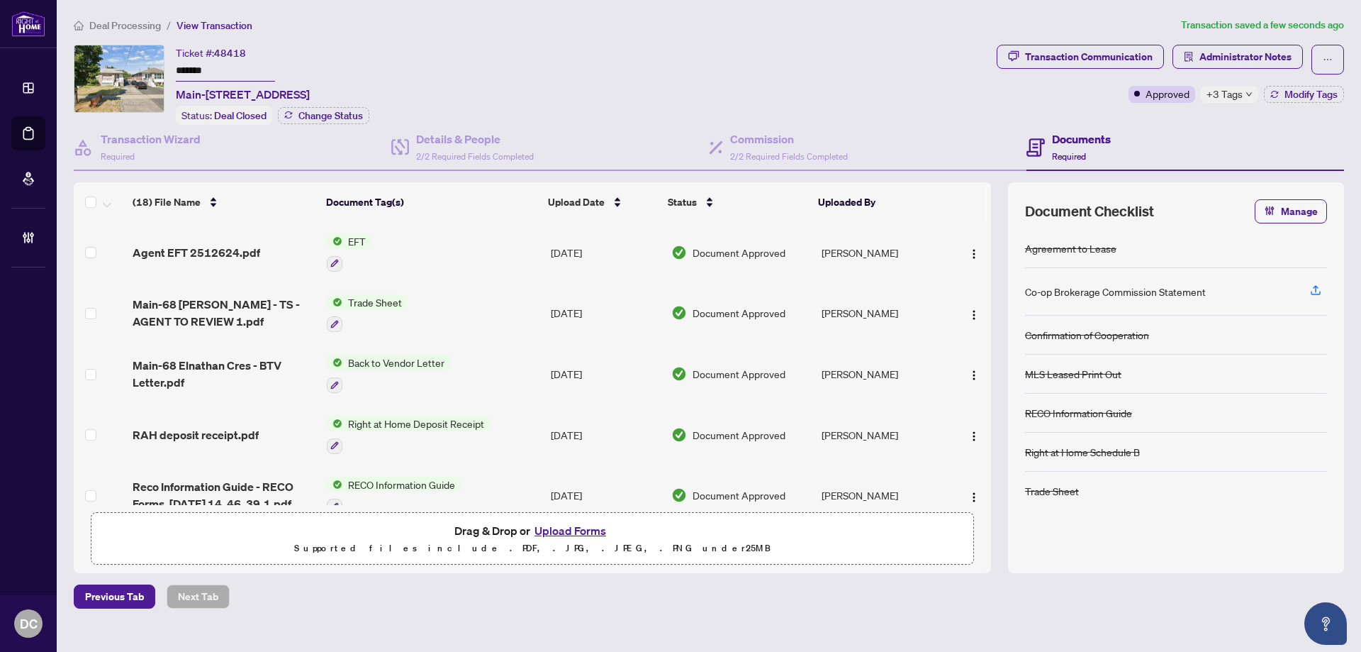
click at [608, 614] on main "Deal Processing / View Transaction Transaction saved a few seconds ago Ticket #…" at bounding box center [709, 326] width 1304 height 652
click at [1239, 94] on span "+3 Tags" at bounding box center [1225, 94] width 36 height 16
drag, startPoint x: 166, startPoint y: 60, endPoint x: 37, endPoint y: 59, distance: 129.0
click at [34, 59] on div "Dashboard Deal Processing Mortgage Referrals Brokerage Management DC Dawn Chan …" at bounding box center [680, 326] width 1361 height 652
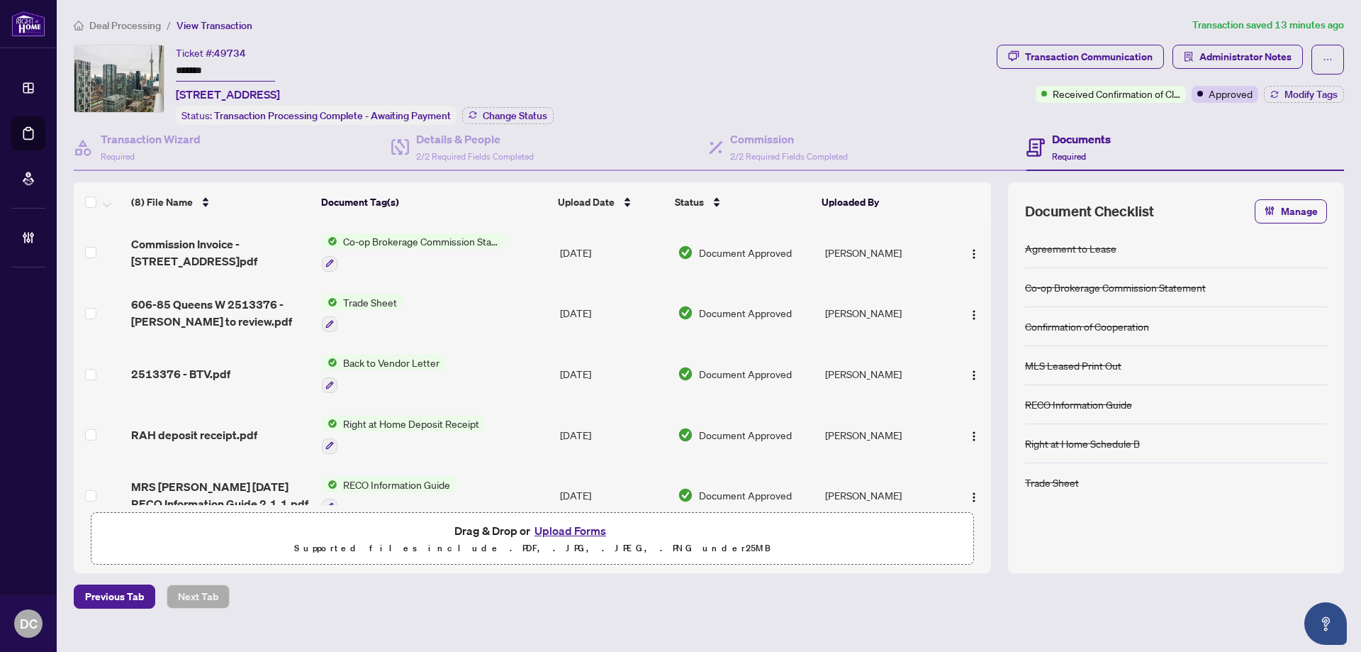
drag, startPoint x: 252, startPoint y: 61, endPoint x: 61, endPoint y: 57, distance: 191.5
click at [61, 57] on main "Deal Processing / View Transaction Transaction saved 13 minutes ago Ticket #: 4…" at bounding box center [709, 326] width 1304 height 652
click at [1118, 53] on div "Transaction Communication" at bounding box center [1089, 56] width 128 height 23
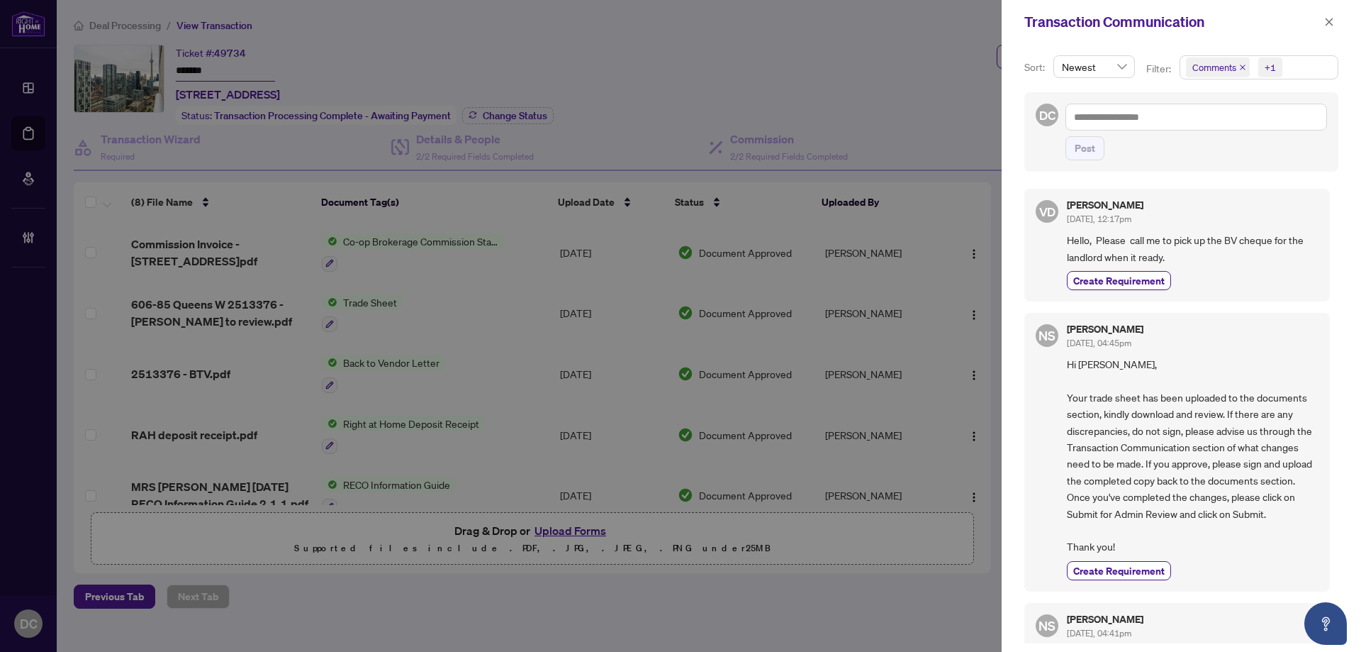
drag, startPoint x: 1329, startPoint y: 23, endPoint x: 1112, endPoint y: 14, distance: 217.1
click at [1326, 21] on icon "close" at bounding box center [1329, 22] width 10 height 10
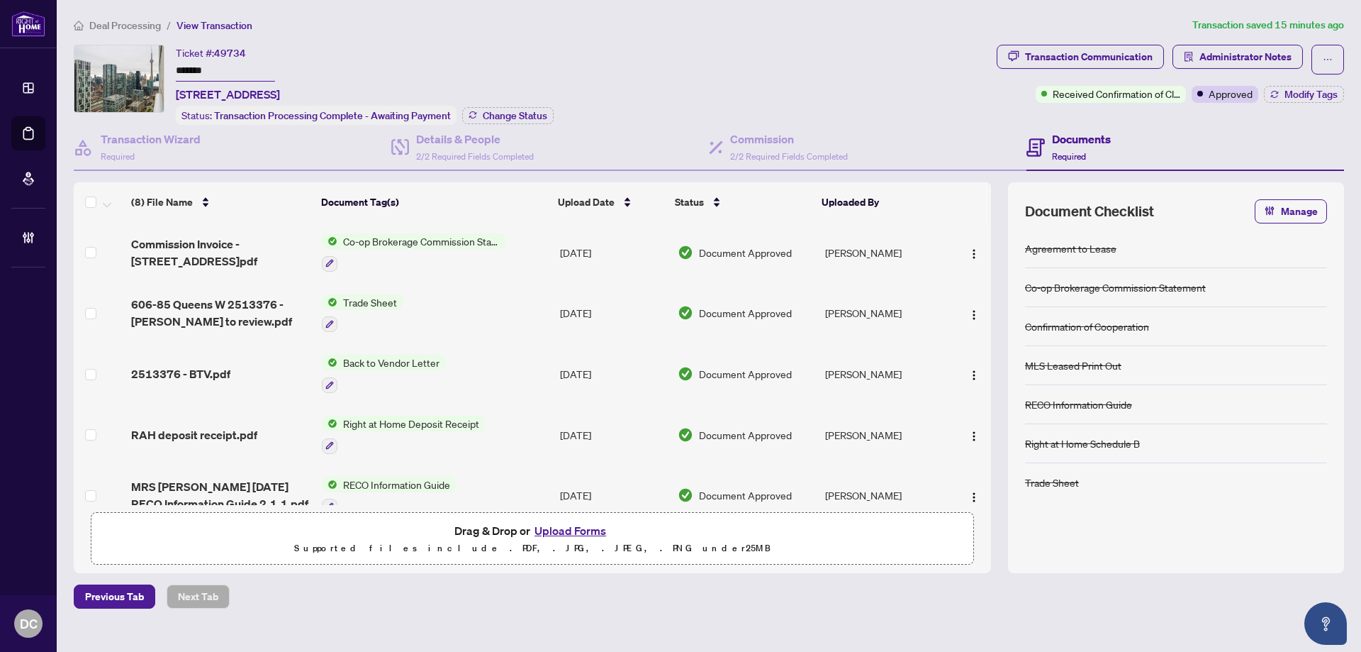
click at [528, 246] on td "Co-op Brokerage Commission Statement" at bounding box center [435, 252] width 238 height 61
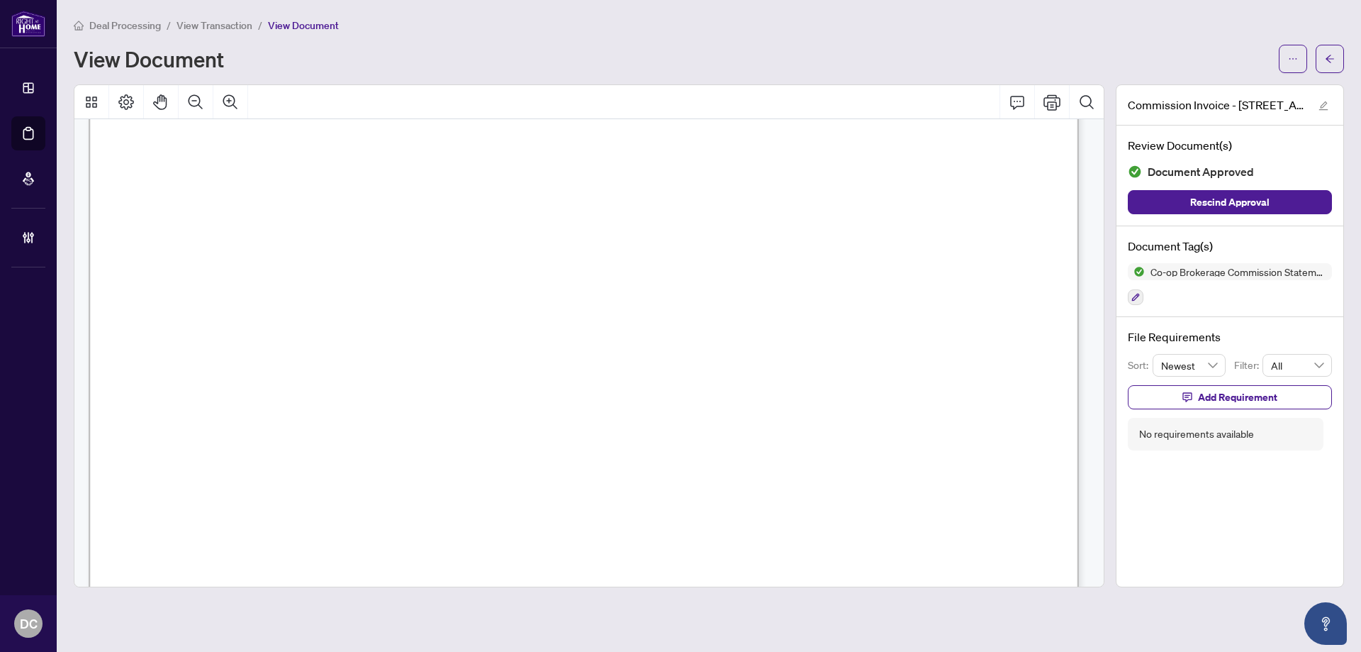
scroll to position [496, 0]
drag, startPoint x: 1320, startPoint y: 63, endPoint x: 24, endPoint y: 191, distance: 1302.3
click at [1320, 62] on button "button" at bounding box center [1330, 59] width 28 height 28
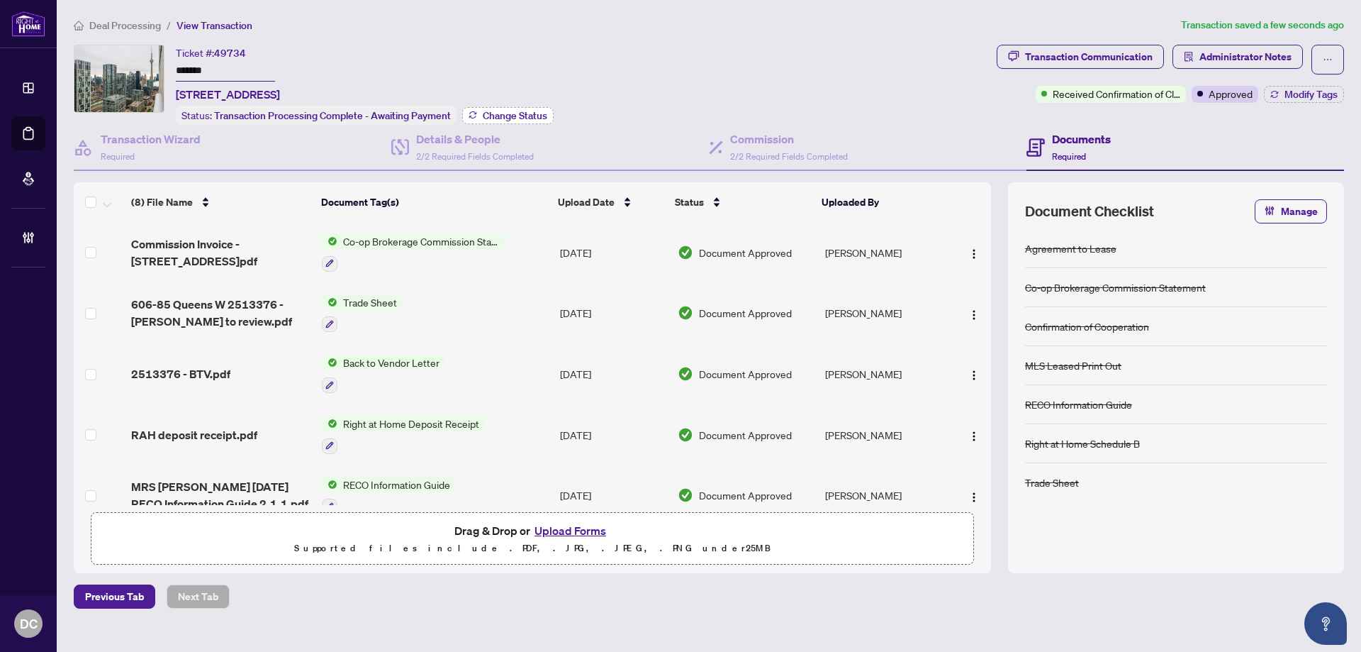
click at [524, 112] on span "Change Status" at bounding box center [515, 116] width 65 height 10
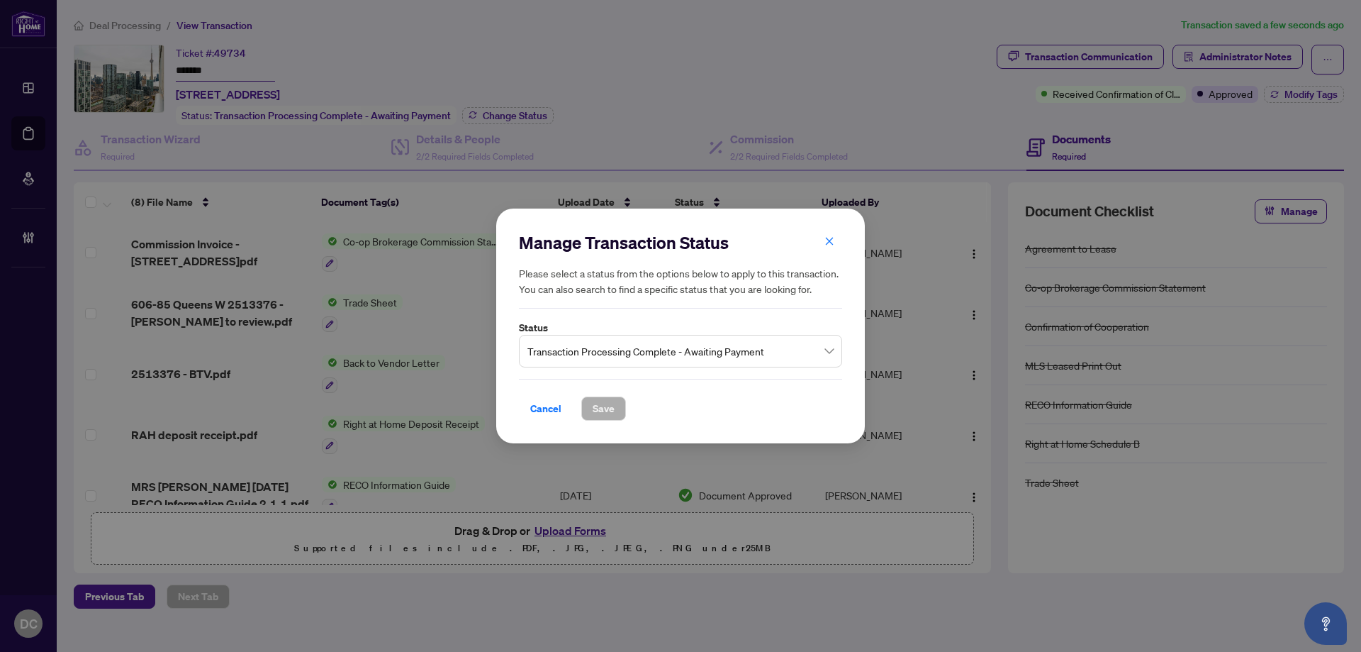
click at [746, 350] on span "Transaction Processing Complete - Awaiting Payment" at bounding box center [680, 350] width 306 height 27
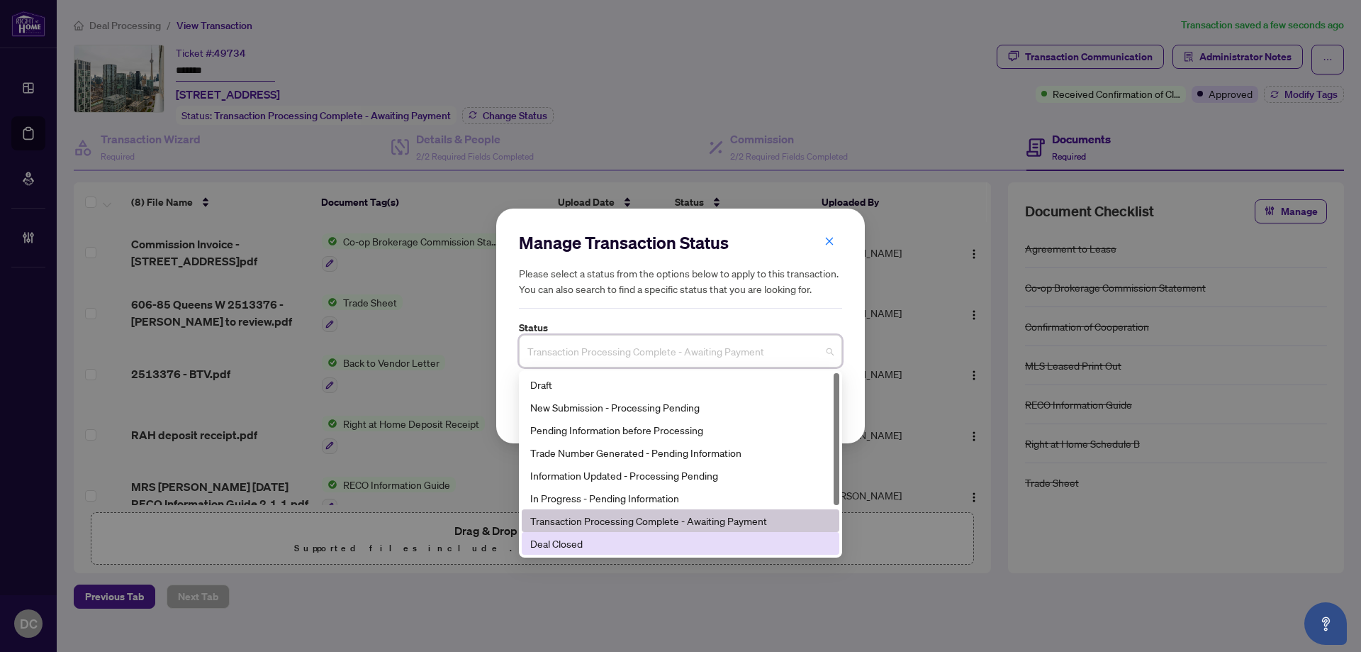
click at [586, 542] on div "Deal Closed" at bounding box center [680, 543] width 301 height 16
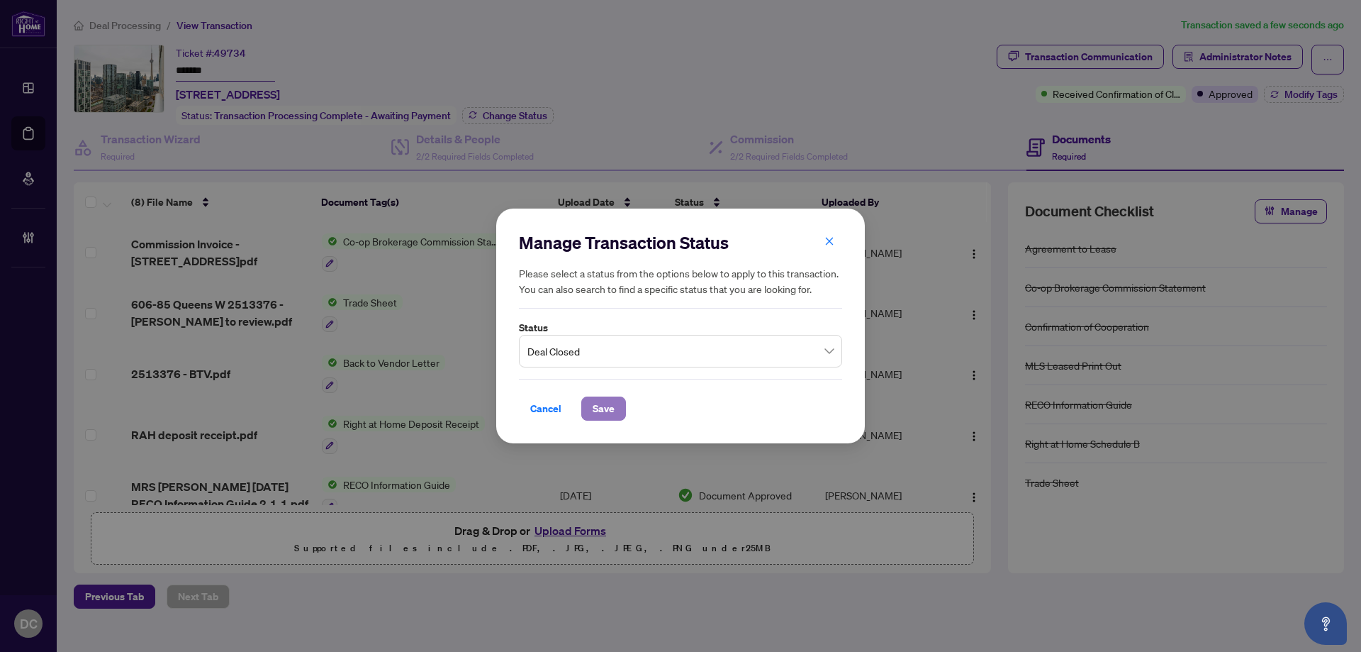
click at [602, 404] on span "Save" at bounding box center [604, 408] width 22 height 23
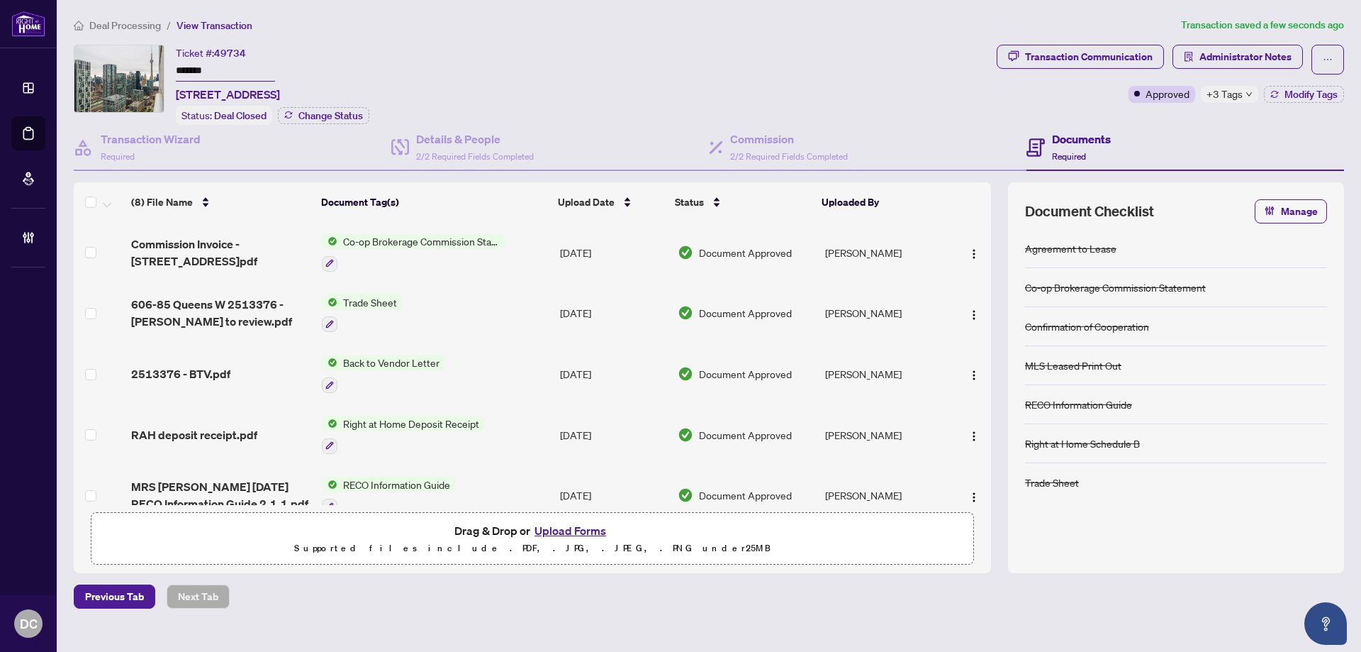
click at [1239, 102] on div "Transaction Communication Administrator Notes Approved +3 Tags Modify Tags" at bounding box center [1170, 85] width 353 height 80
click at [1245, 98] on div "+3 Tags" at bounding box center [1229, 94] width 57 height 17
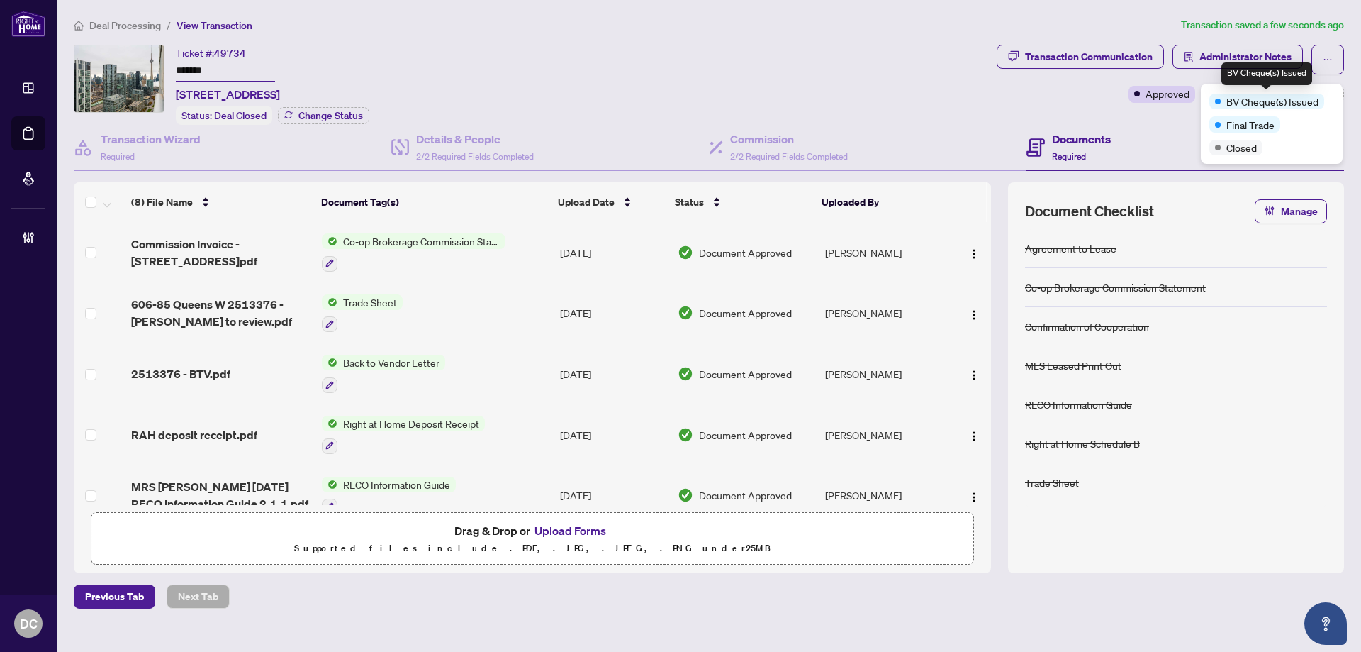
click at [1151, 132] on div "Documents Required" at bounding box center [1186, 148] width 318 height 46
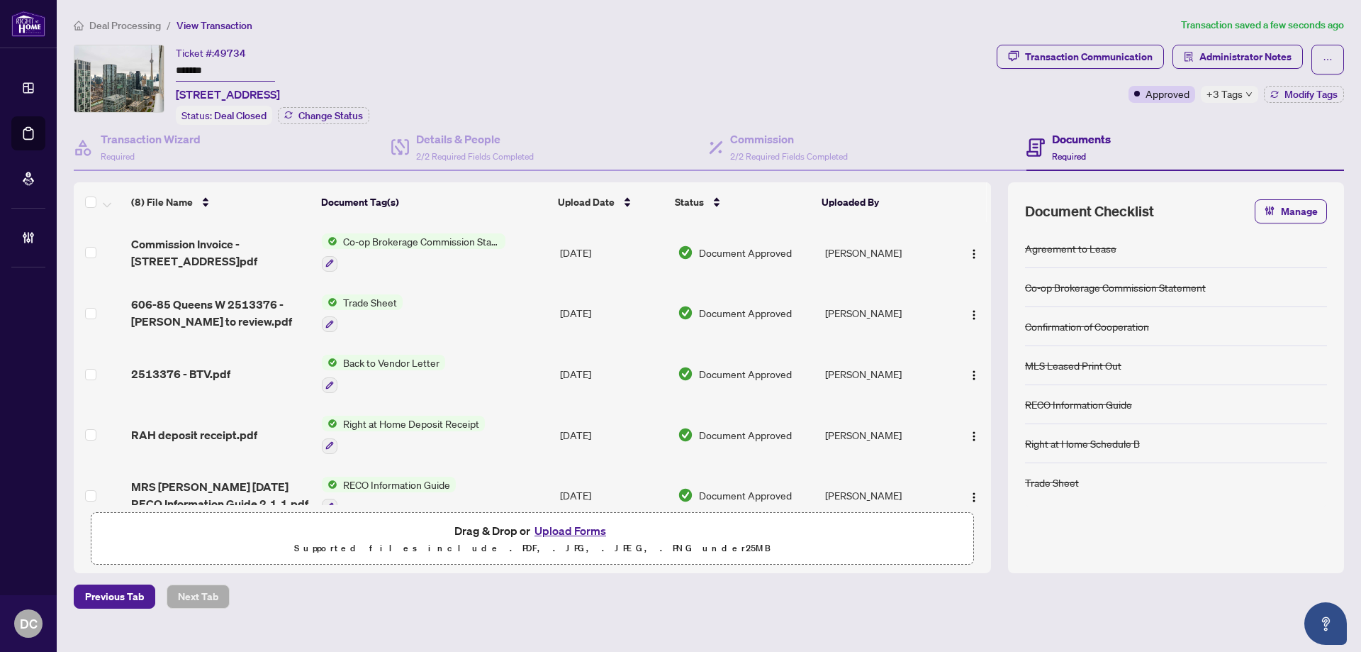
click at [1221, 93] on span "+3 Tags" at bounding box center [1225, 94] width 36 height 16
click at [1154, 117] on div "Transaction Communication Administrator Notes Approved +3 Tags Modify Tags" at bounding box center [1170, 85] width 353 height 80
click at [1225, 49] on span "Administrator Notes" at bounding box center [1246, 56] width 92 height 23
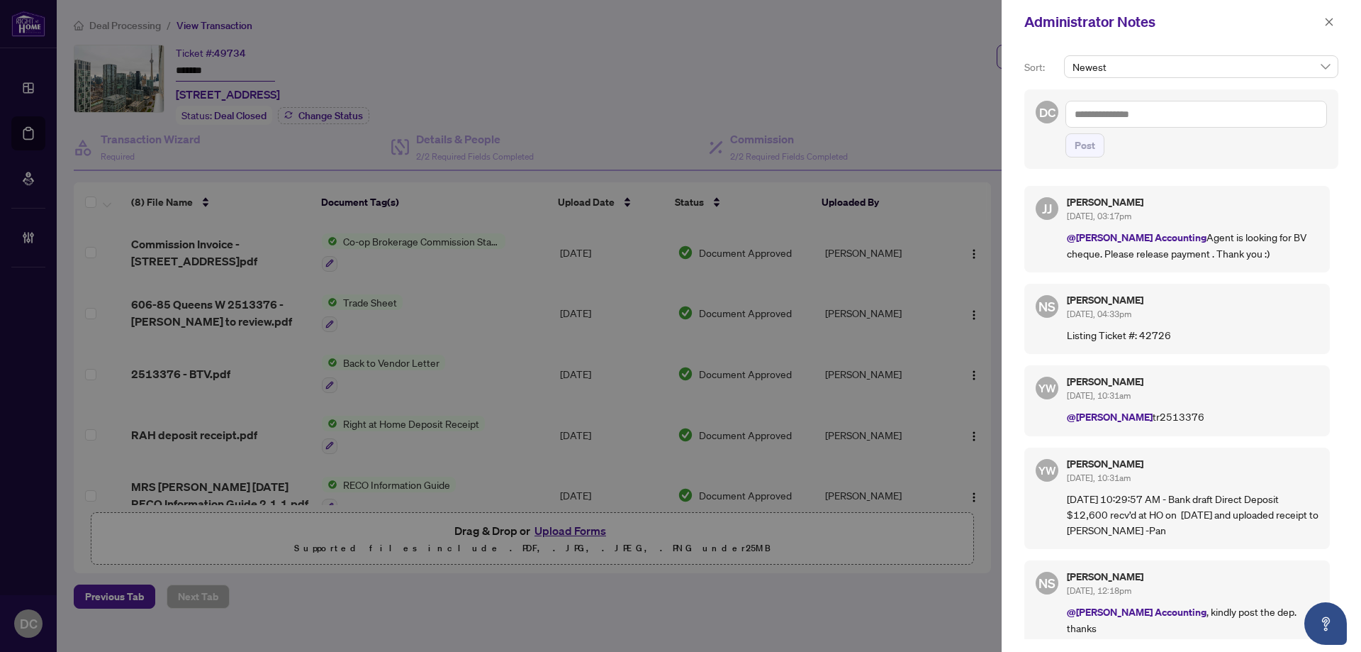
click at [1253, 119] on textarea at bounding box center [1197, 114] width 262 height 27
paste textarea "*******"
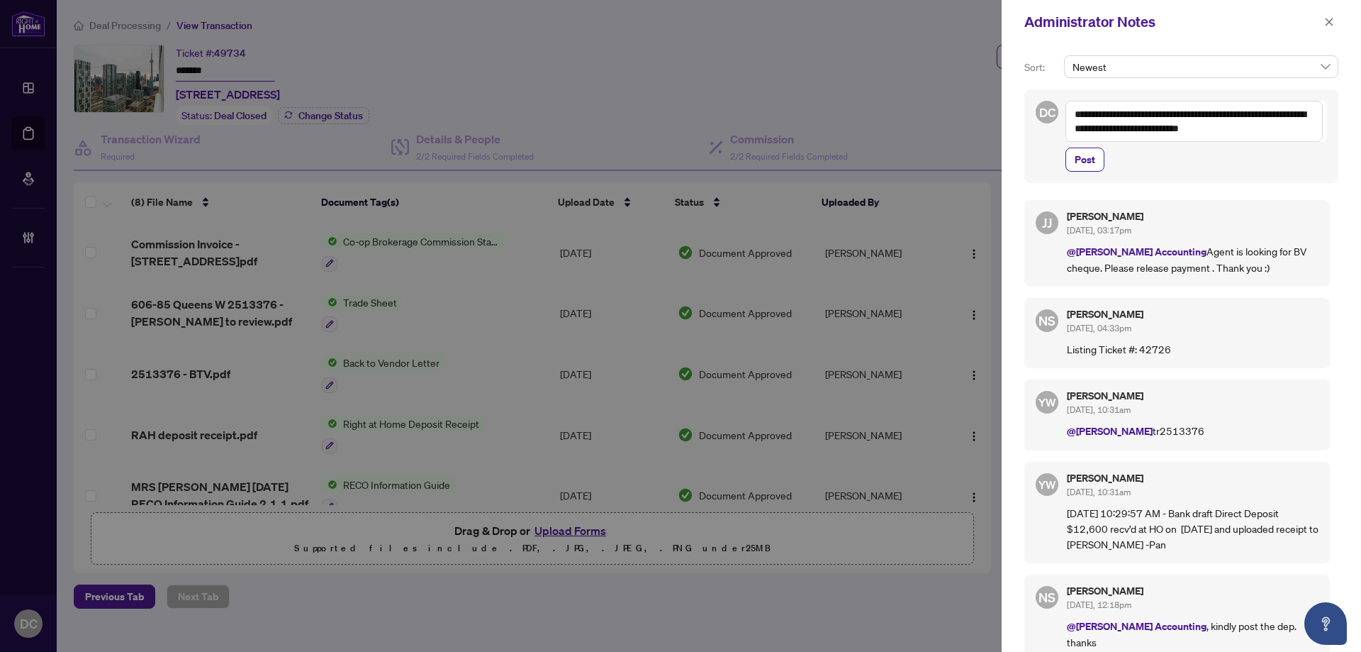
click at [1289, 113] on textarea "**********" at bounding box center [1194, 121] width 257 height 41
click at [1314, 130] on textarea "**********" at bounding box center [1194, 121] width 257 height 41
click at [1234, 163] on textarea "**********" at bounding box center [1194, 135] width 257 height 69
paste textarea "**********"
type textarea "**********"
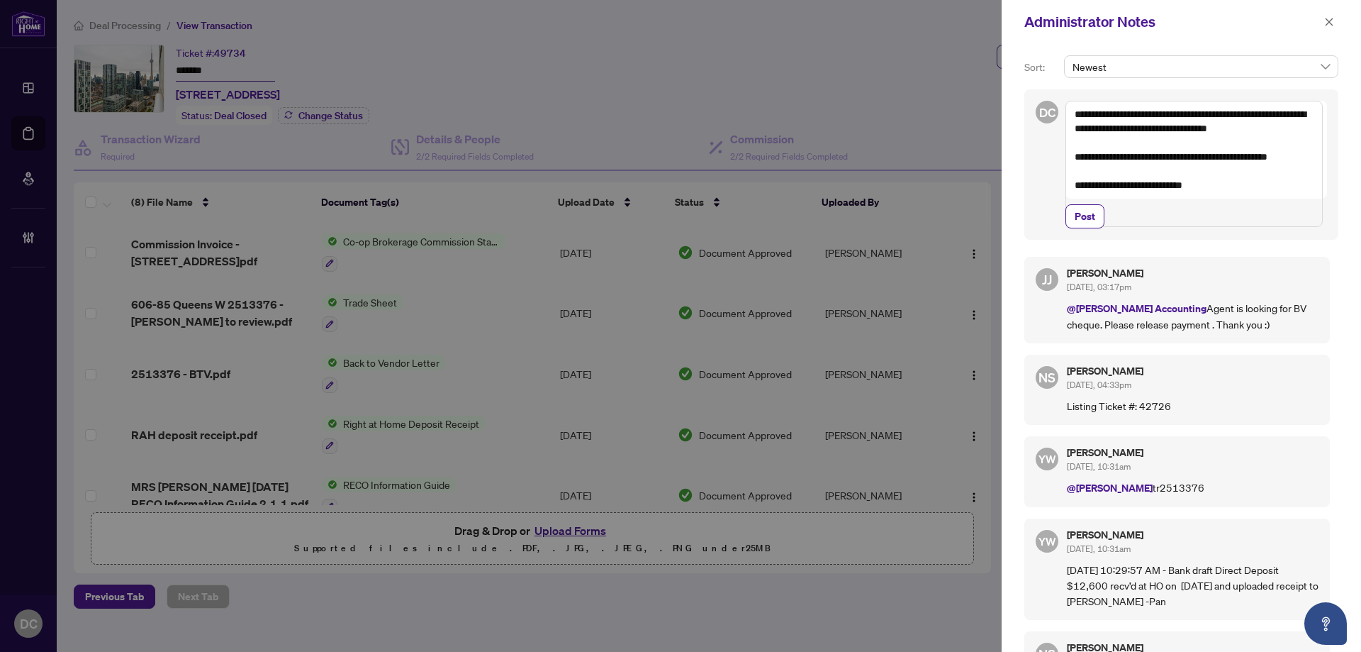
drag, startPoint x: 1085, startPoint y: 242, endPoint x: 1148, endPoint y: 234, distance: 63.0
click at [1085, 228] on span "Post" at bounding box center [1085, 216] width 21 height 23
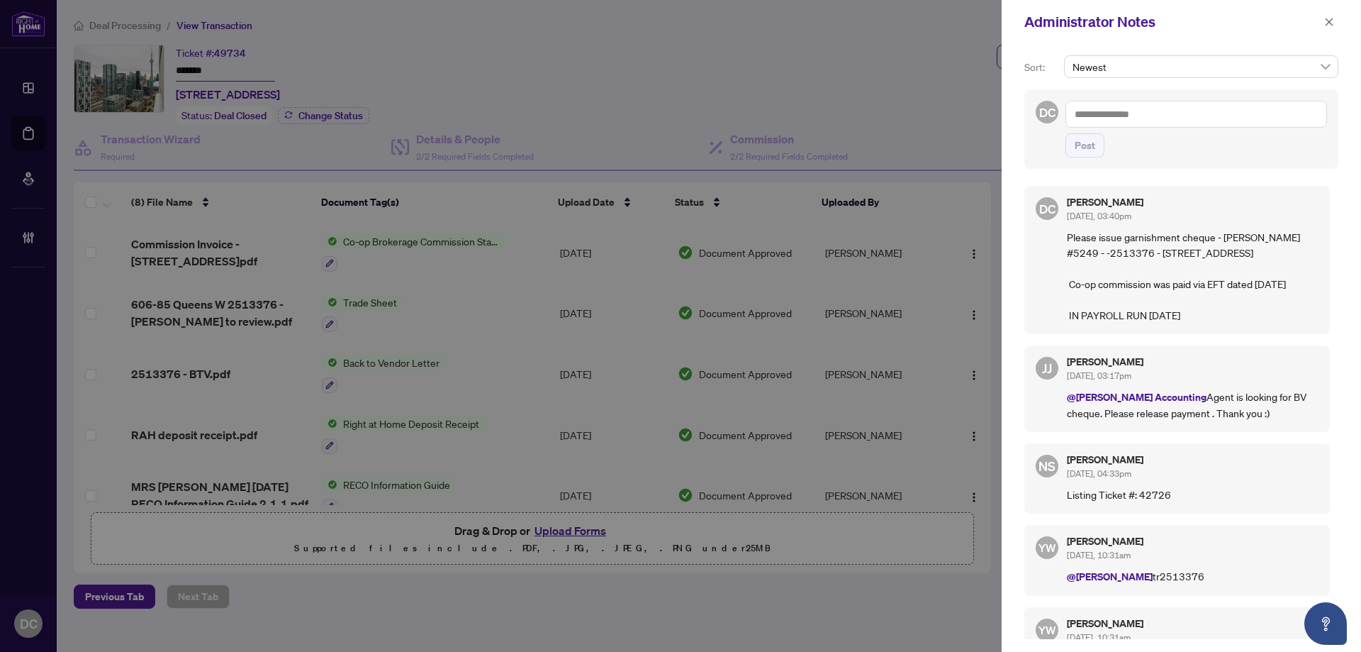
drag, startPoint x: 1326, startPoint y: 20, endPoint x: 1201, endPoint y: 45, distance: 127.4
click at [1326, 20] on icon "close" at bounding box center [1329, 22] width 10 height 10
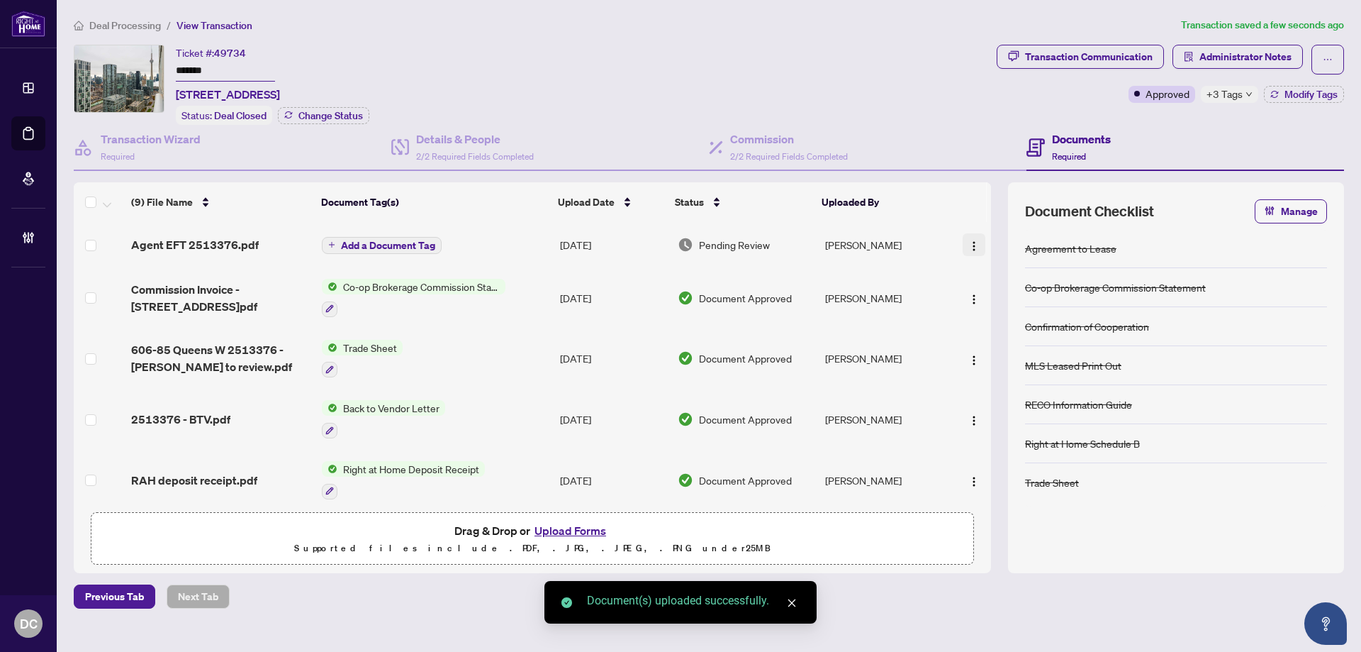
click at [972, 240] on img "button" at bounding box center [973, 245] width 11 height 11
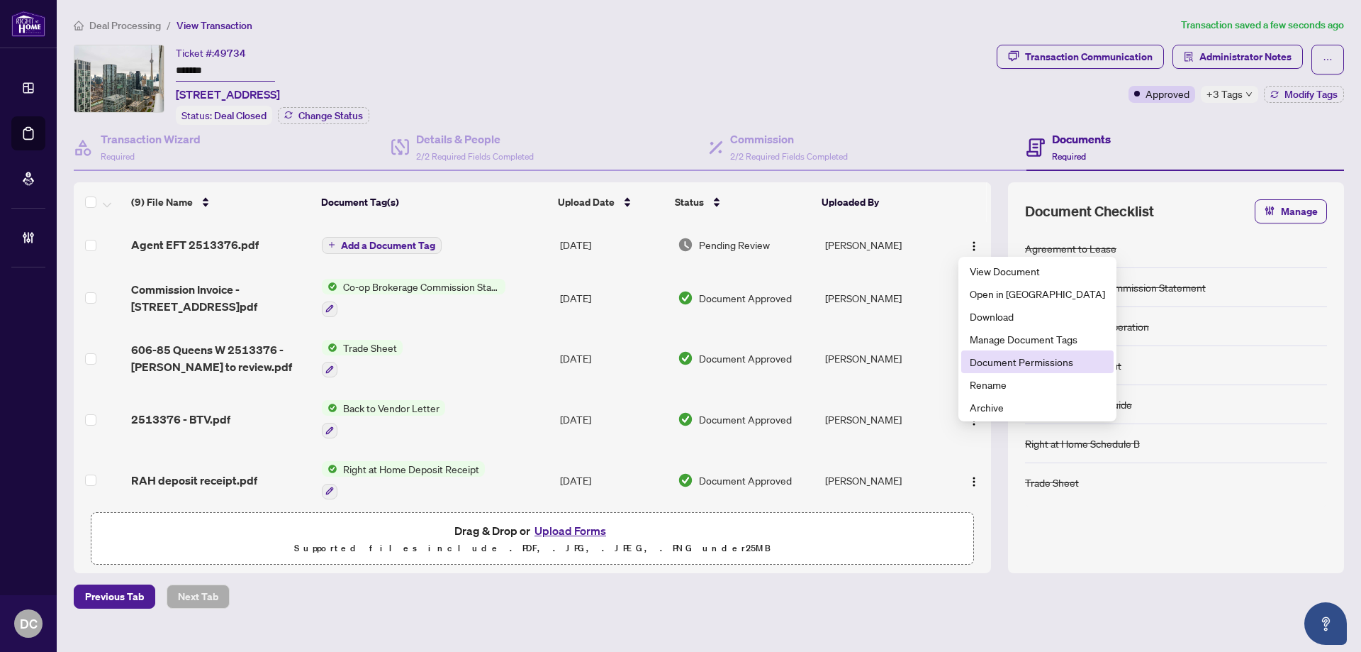
click at [1015, 359] on span "Document Permissions" at bounding box center [1037, 362] width 135 height 16
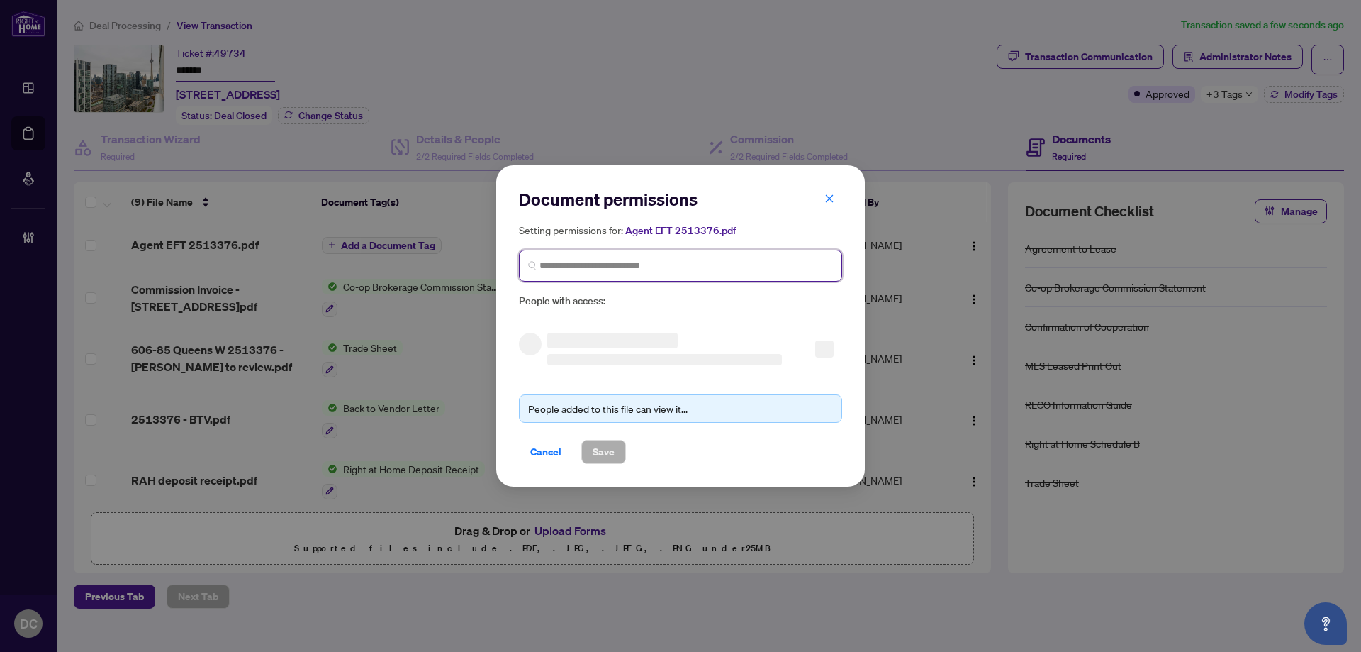
click at [731, 258] on input "search" at bounding box center [687, 265] width 294 height 15
type input "**********"
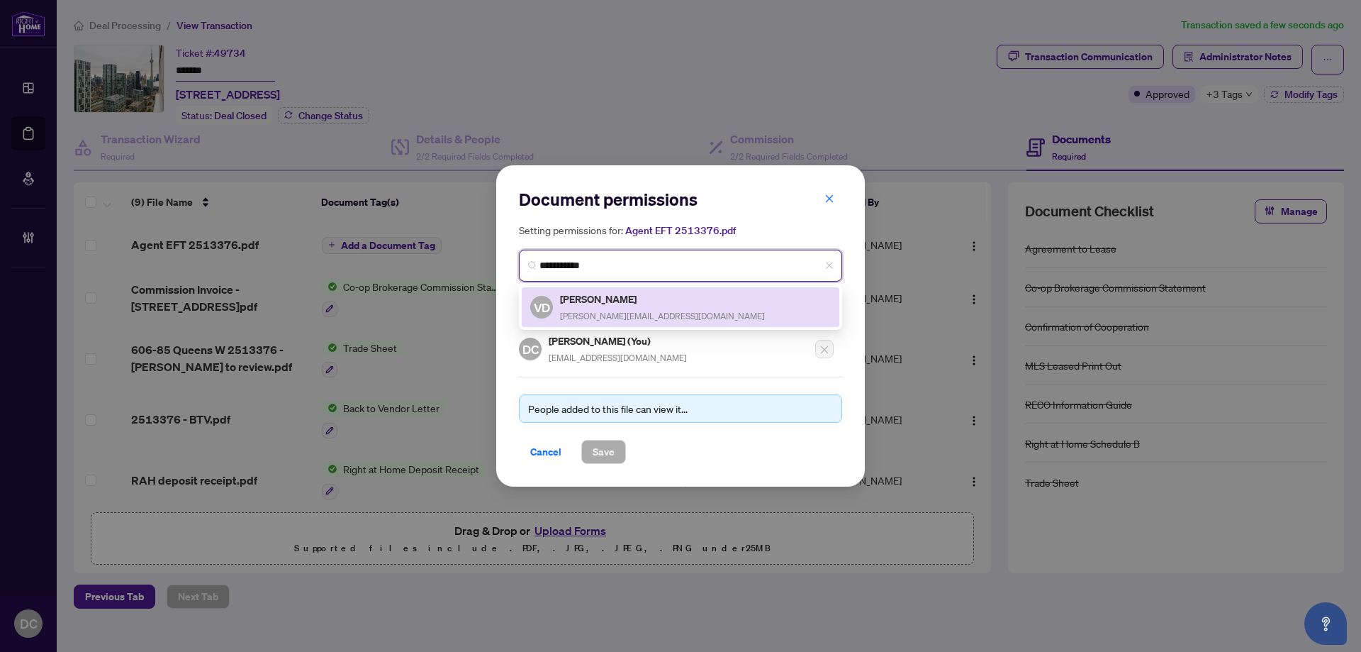
click at [694, 302] on div "[PERSON_NAME] [PERSON_NAME][EMAIL_ADDRESS][DOMAIN_NAME]" at bounding box center [680, 307] width 301 height 33
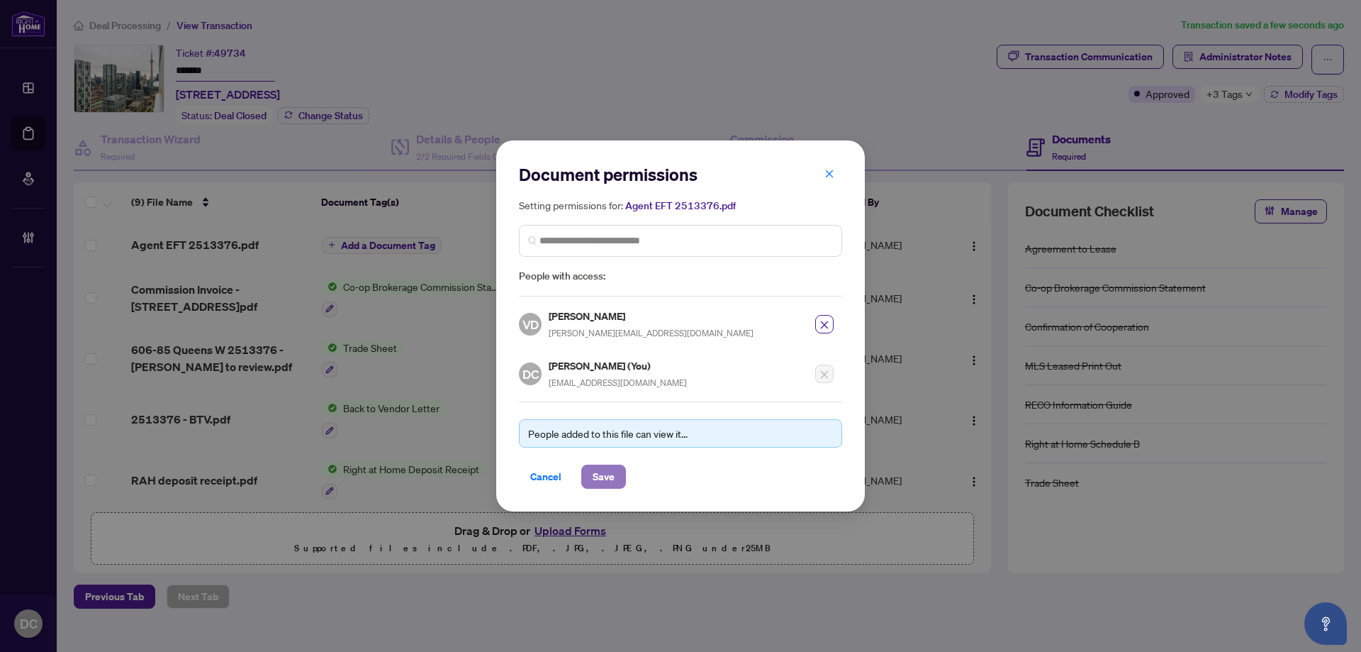
click at [600, 475] on span "Save" at bounding box center [604, 476] width 22 height 23
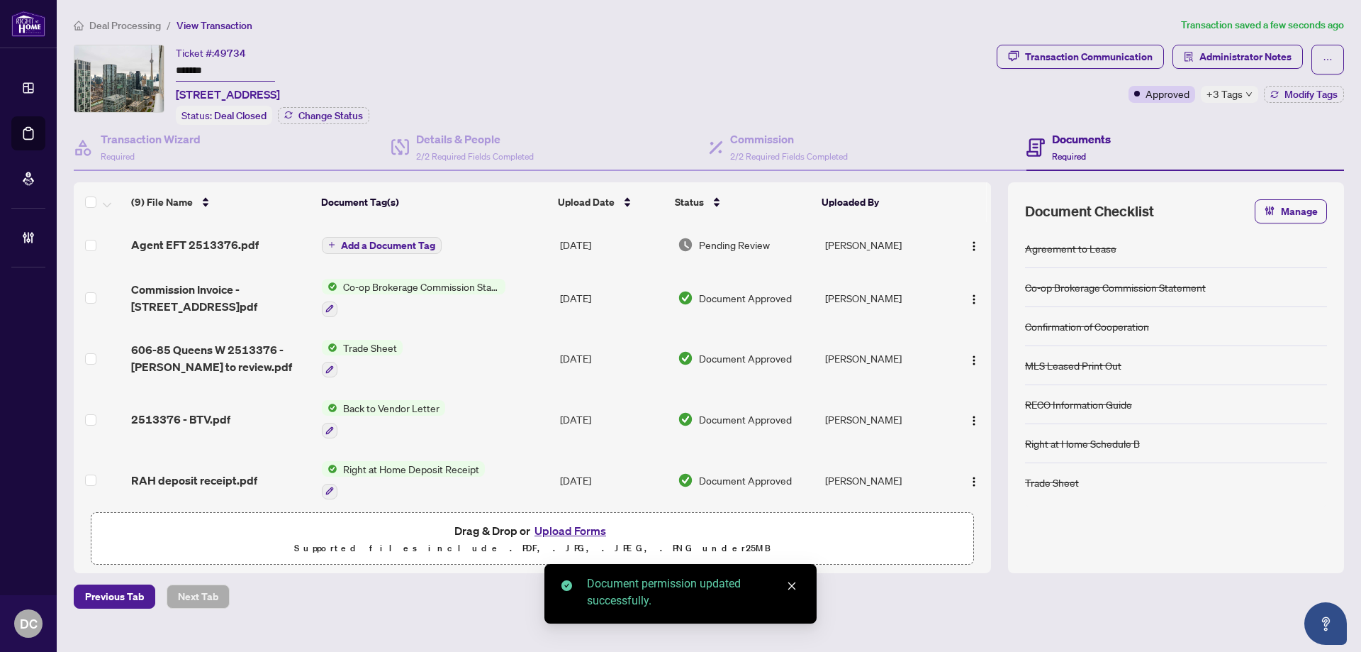
click at [419, 244] on span "Add a Document Tag" at bounding box center [388, 245] width 94 height 10
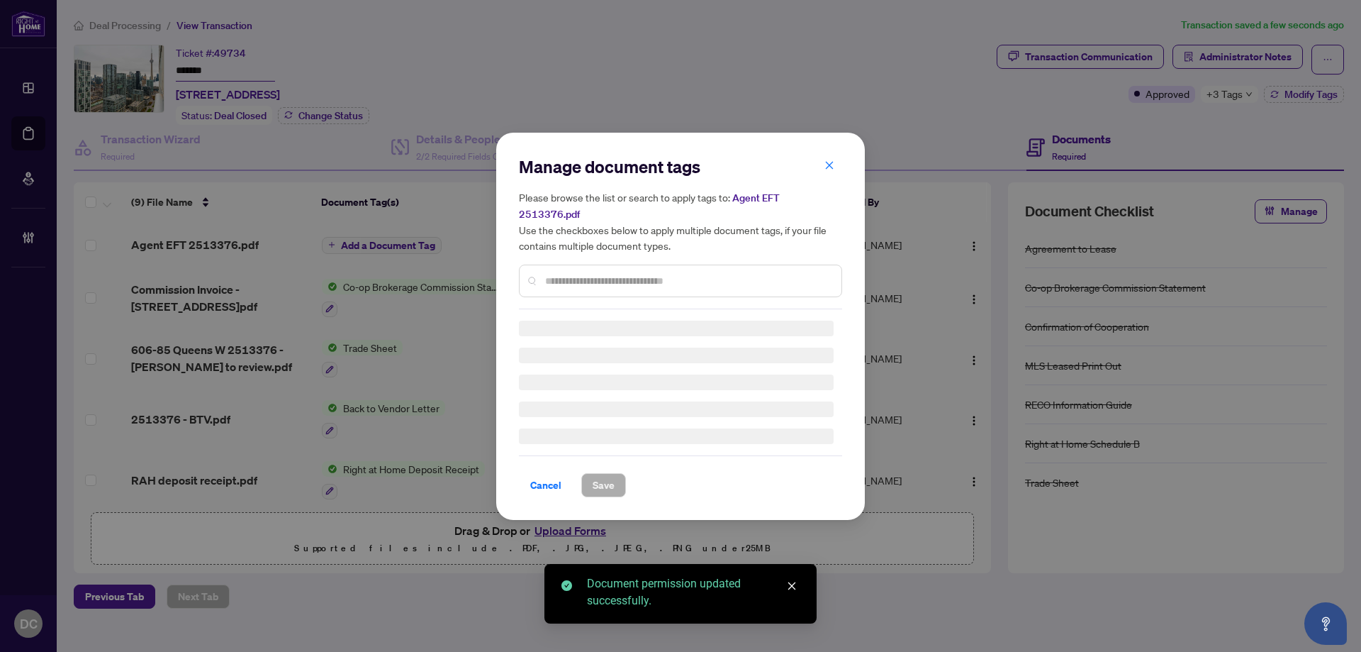
click at [718, 264] on div "Manage document tags Please browse the list or search to apply tags to: Agent E…" at bounding box center [680, 232] width 323 height 154
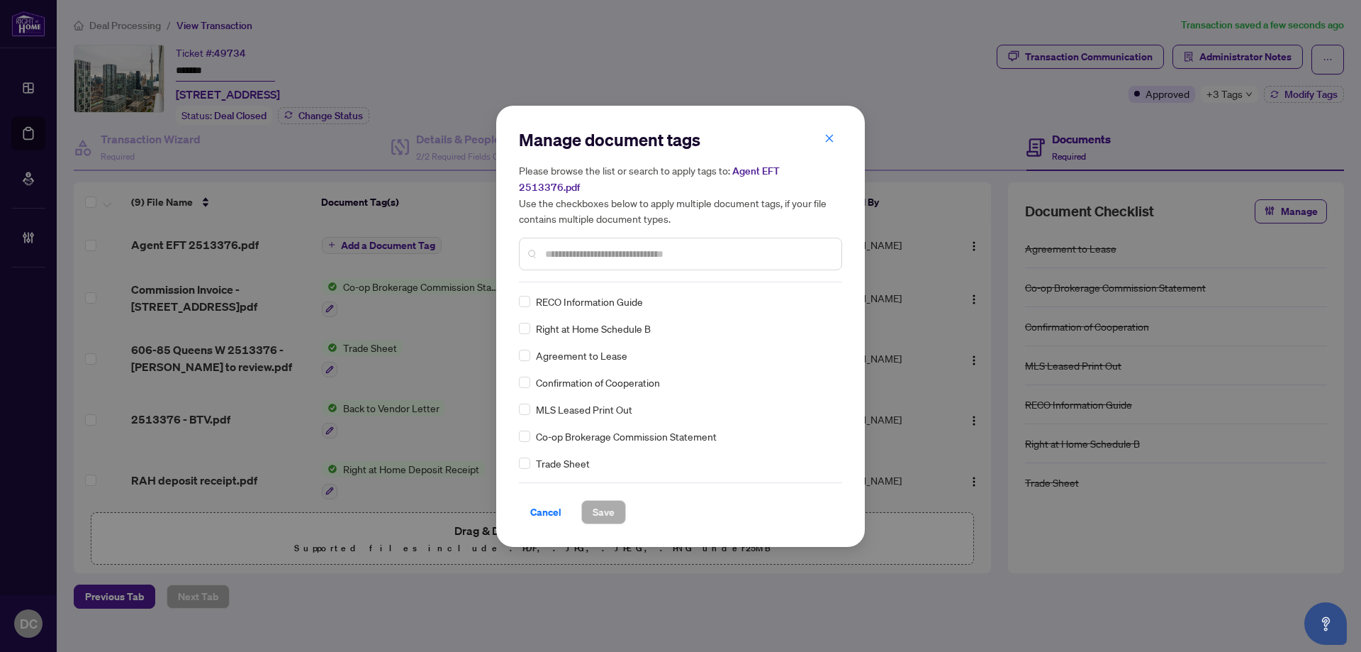
click at [738, 246] on input "text" at bounding box center [687, 254] width 285 height 16
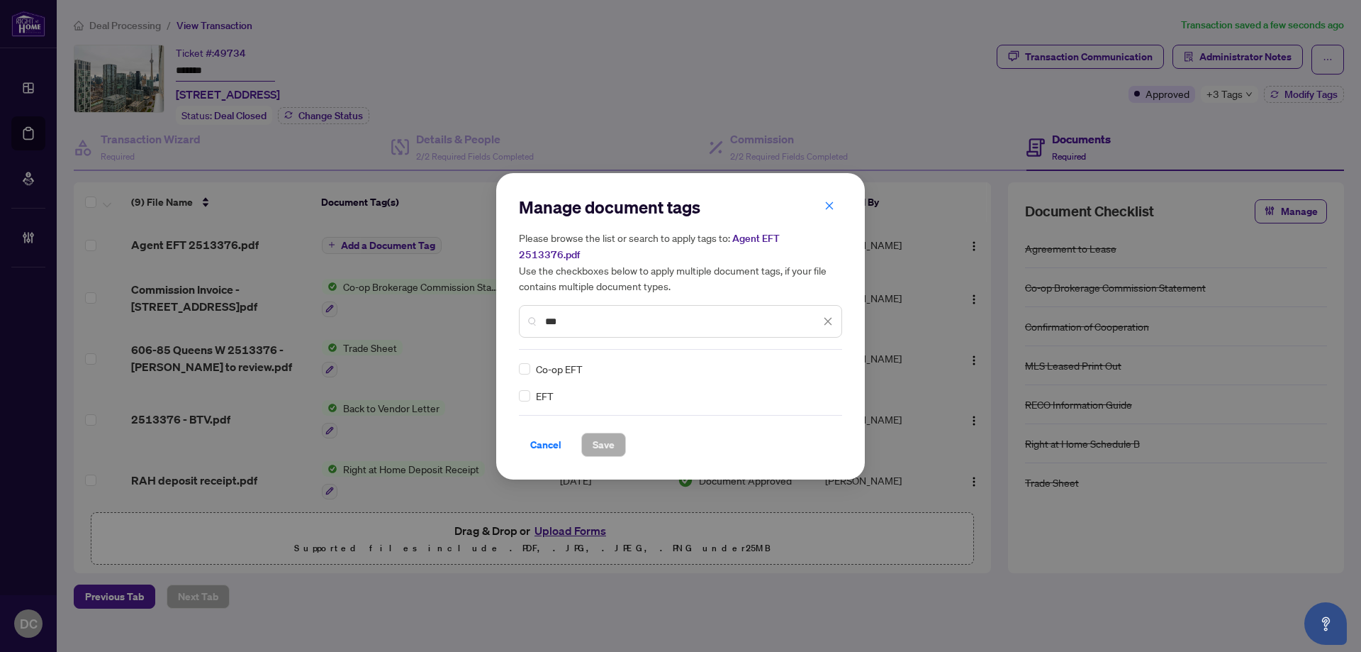
type input "***"
click at [817, 365] on img at bounding box center [813, 369] width 14 height 14
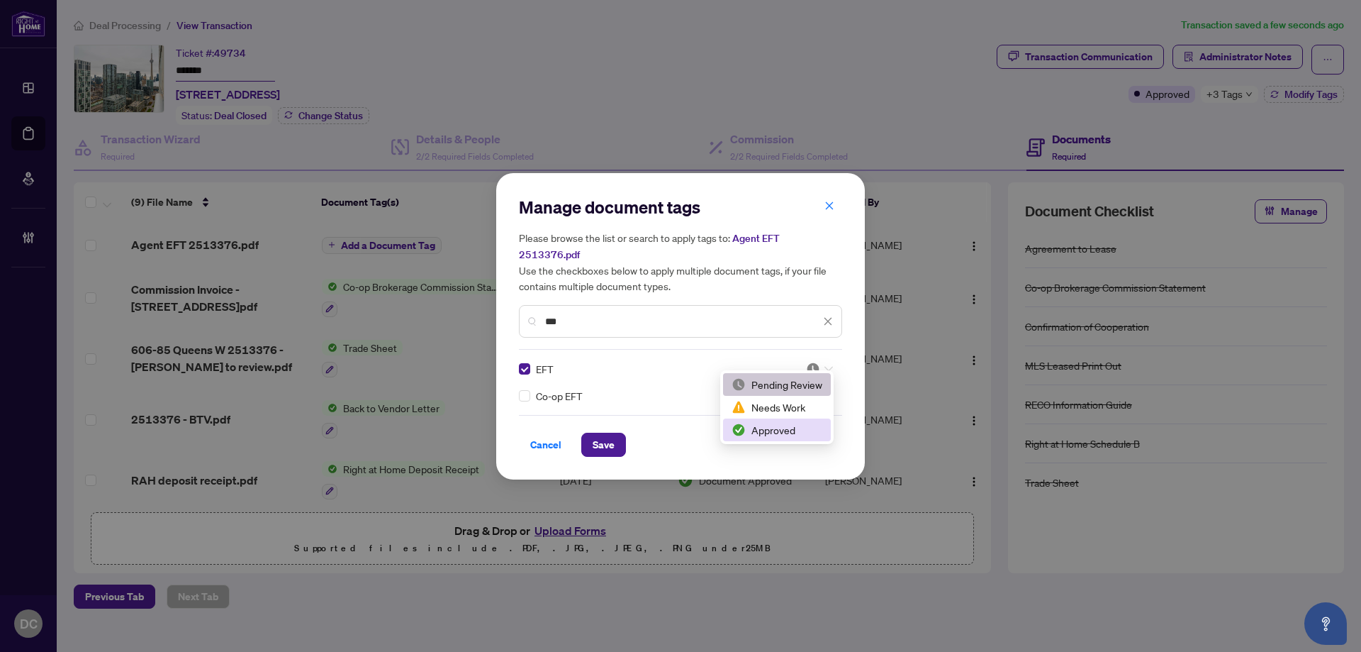
click at [780, 429] on div "Approved" at bounding box center [777, 430] width 91 height 16
click at [610, 440] on span "Save" at bounding box center [604, 444] width 22 height 23
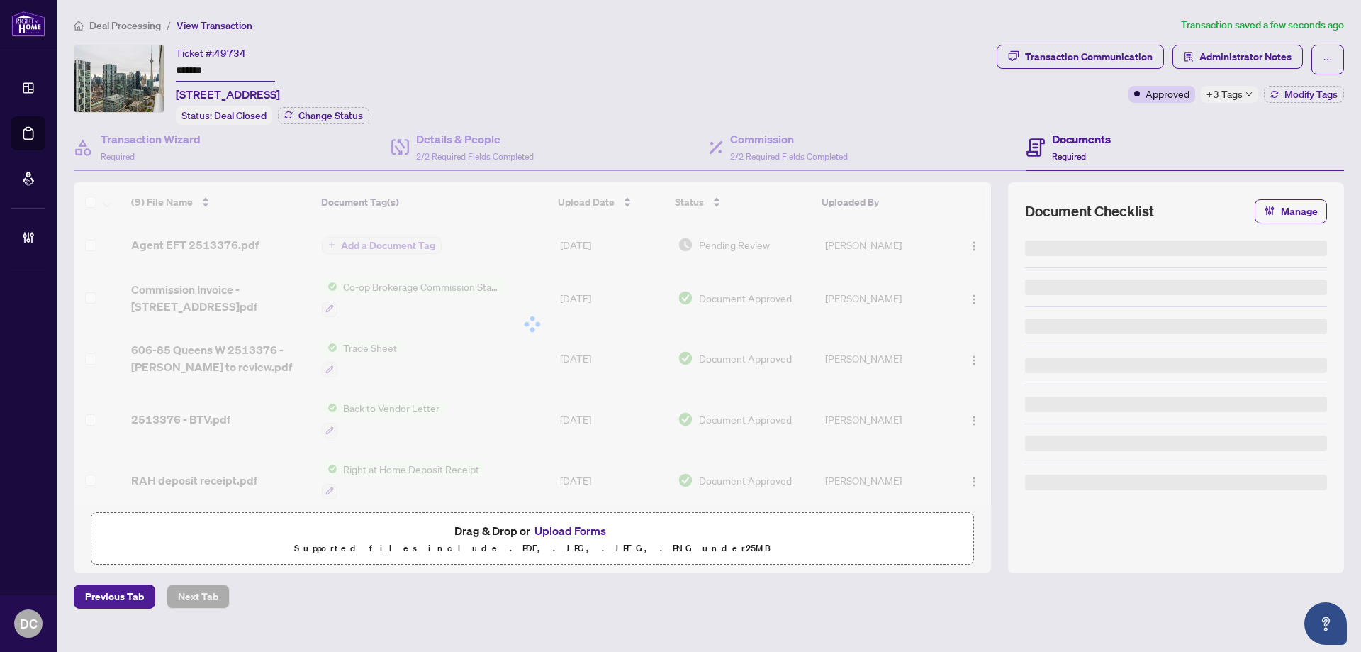
click at [1238, 52] on div "Manage document tags Please browse the list or search to apply tags to: Agent E…" at bounding box center [680, 326] width 1361 height 652
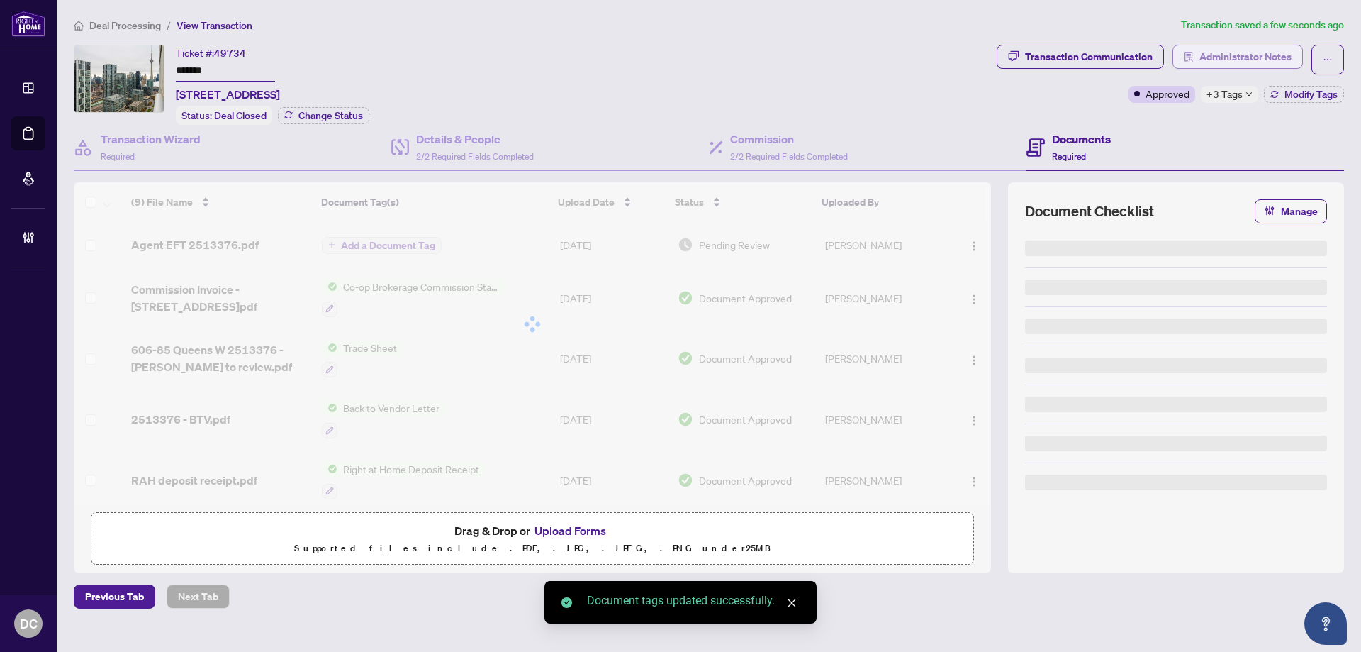
click at [1239, 55] on span "Administrator Notes" at bounding box center [1246, 56] width 92 height 23
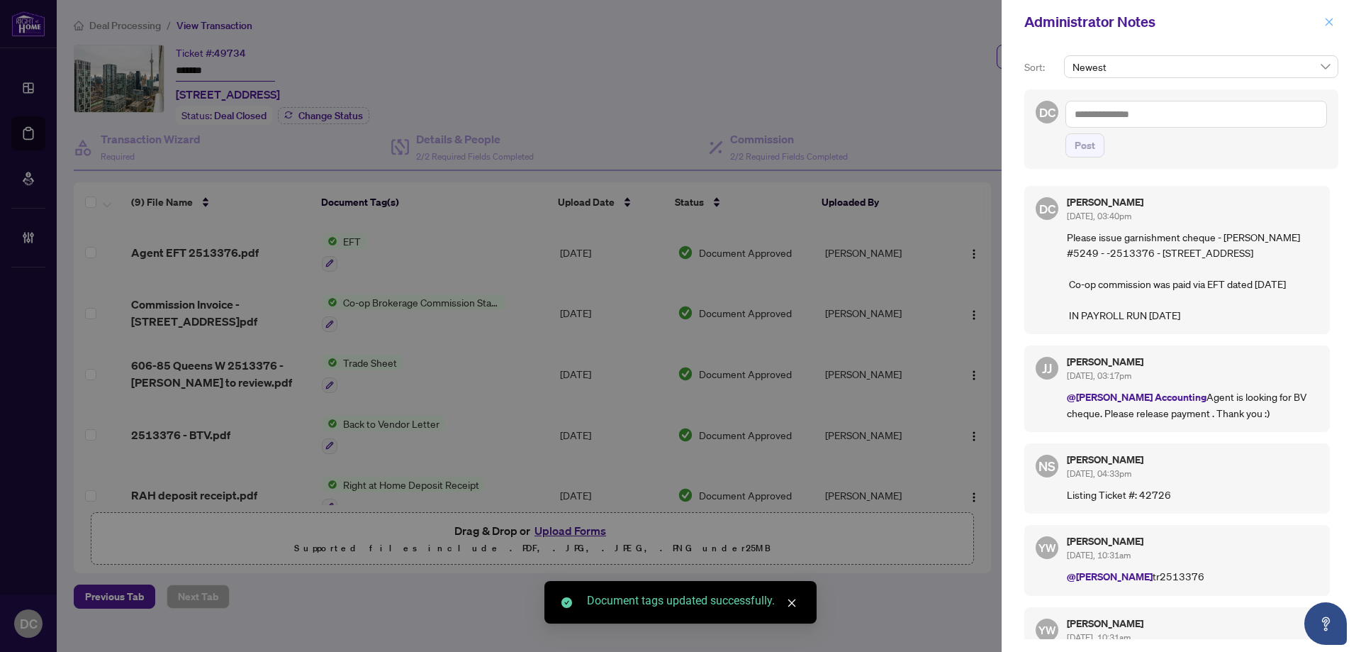
click at [1333, 23] on icon "close" at bounding box center [1329, 22] width 10 height 10
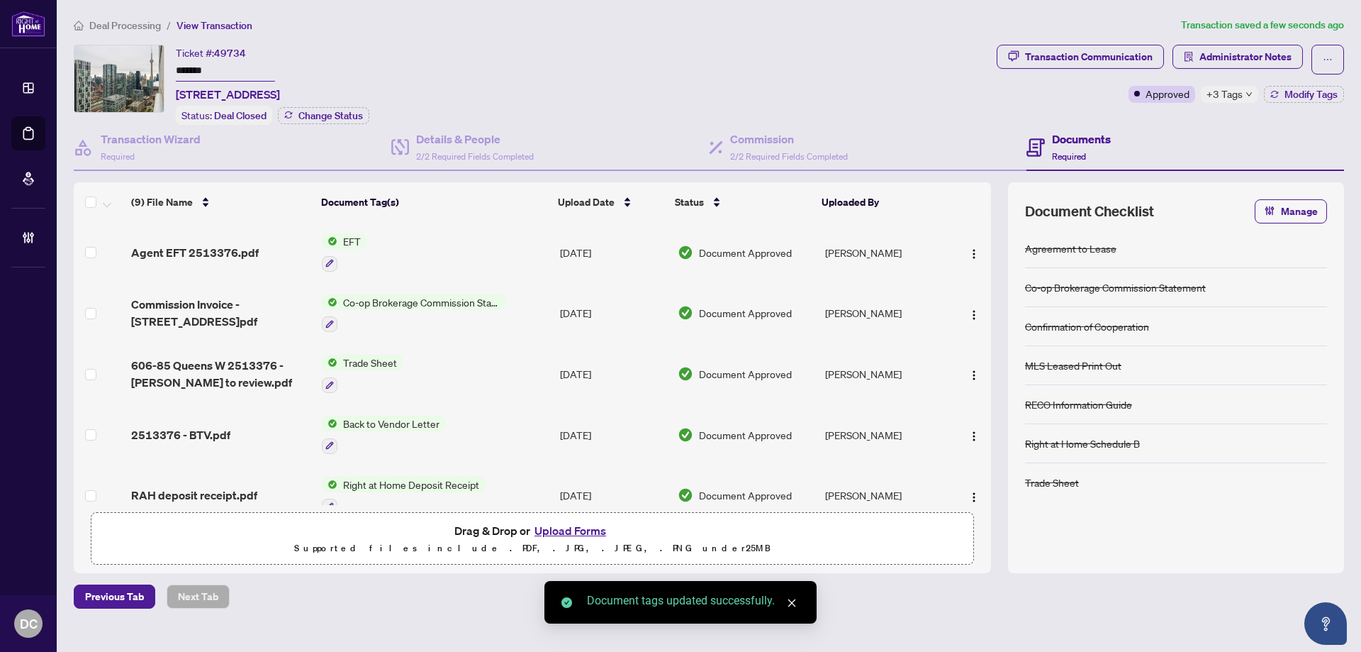
click at [1246, 96] on icon "down" at bounding box center [1249, 94] width 7 height 7
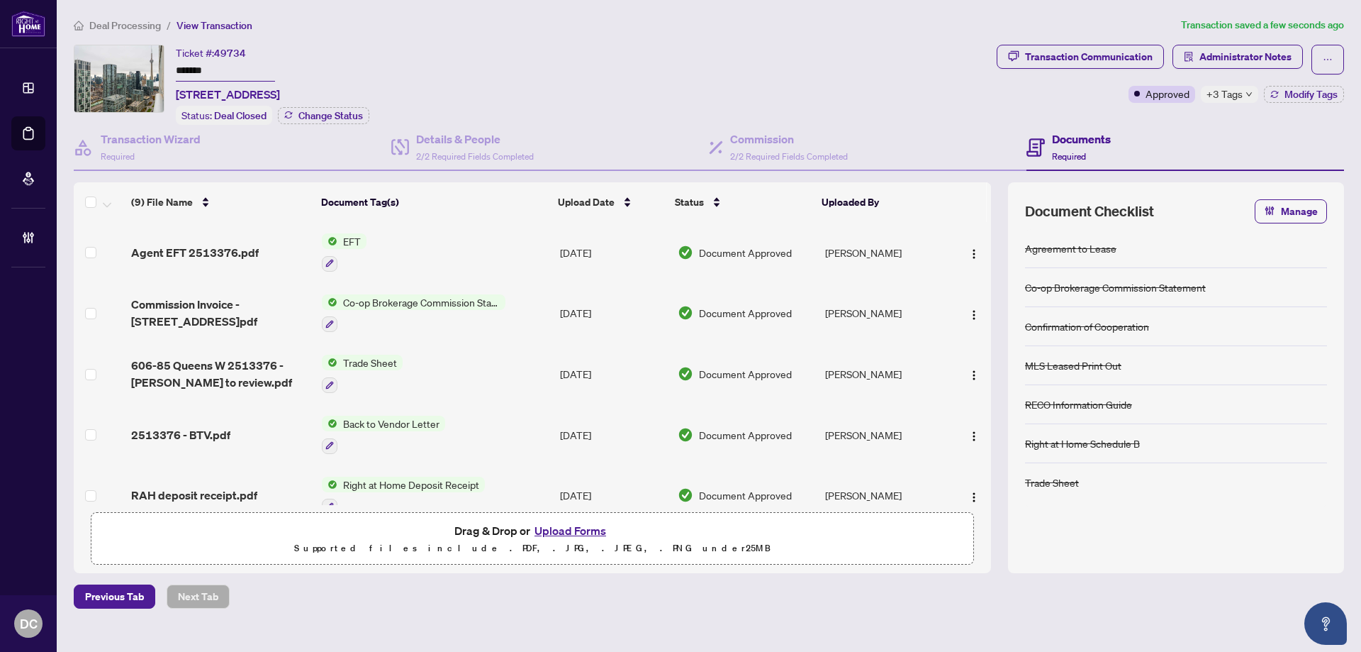
click at [1185, 121] on div "Transaction Communication Administrator Notes Approved +3 Tags Modify Tags" at bounding box center [1170, 85] width 353 height 80
click at [1239, 101] on span "+3 Tags" at bounding box center [1225, 94] width 36 height 16
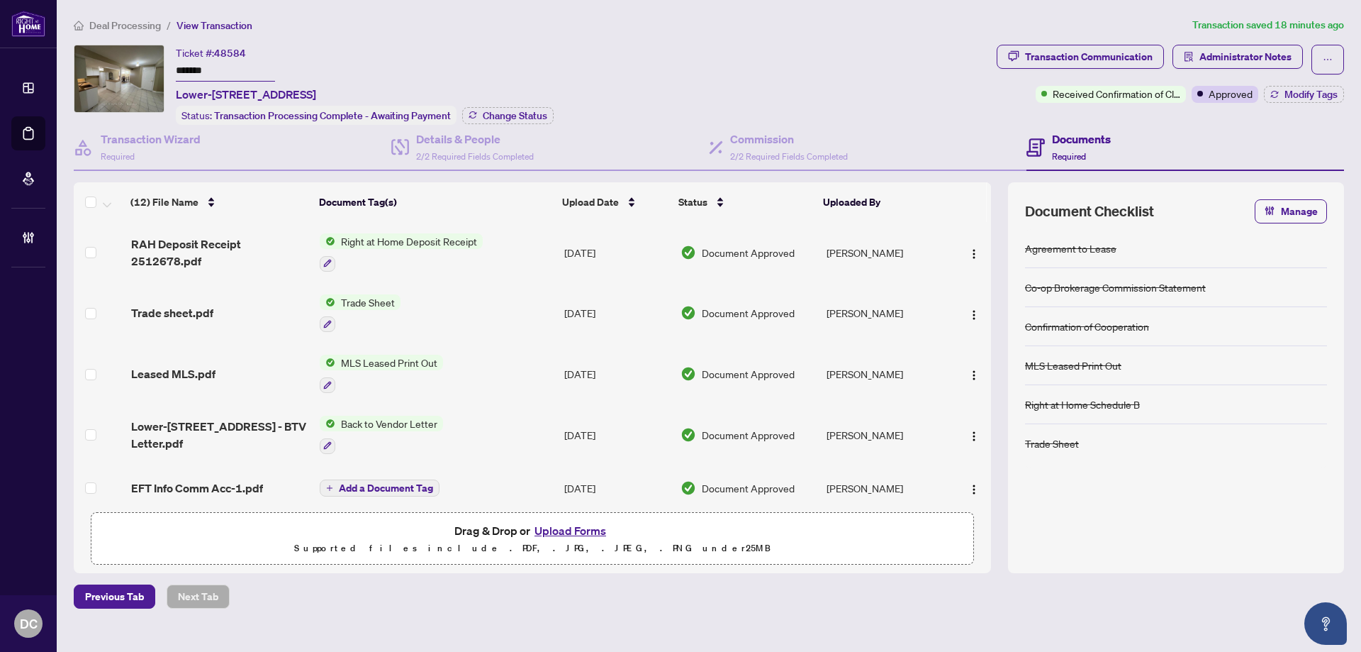
drag, startPoint x: 196, startPoint y: 65, endPoint x: 164, endPoint y: 84, distance: 36.8
click at [140, 67] on div "Ticket #: 48584 ******* Lower-[STREET_ADDRESS] Status: Transaction Processing C…" at bounding box center [532, 85] width 917 height 80
click at [529, 115] on span "Change Status" at bounding box center [515, 116] width 65 height 10
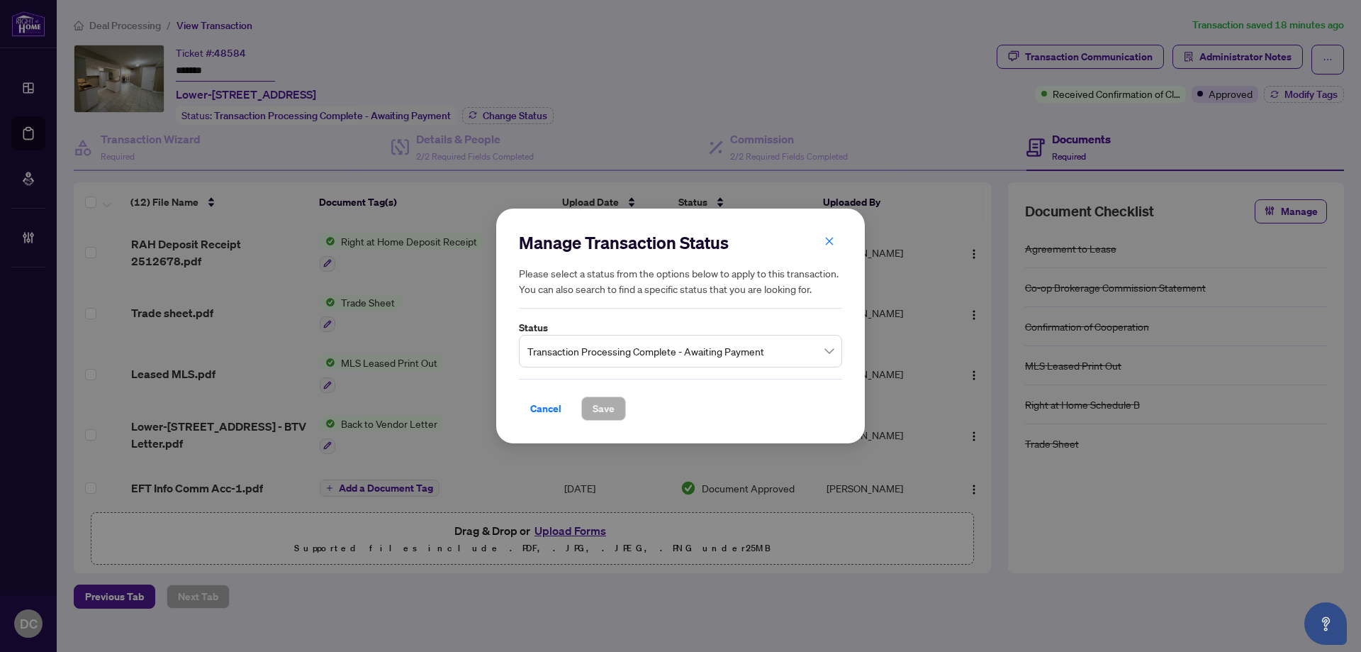
click at [695, 351] on span "Transaction Processing Complete - Awaiting Payment" at bounding box center [680, 350] width 306 height 27
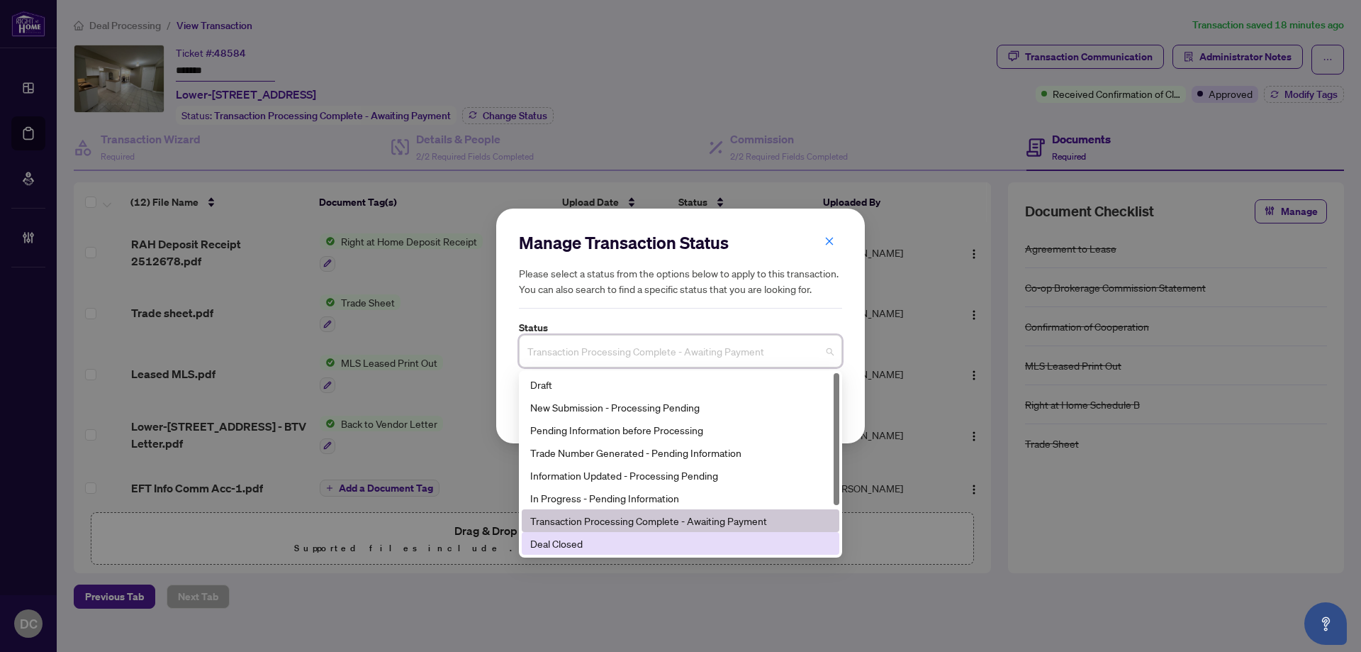
click at [602, 546] on div "Deal Closed" at bounding box center [680, 543] width 301 height 16
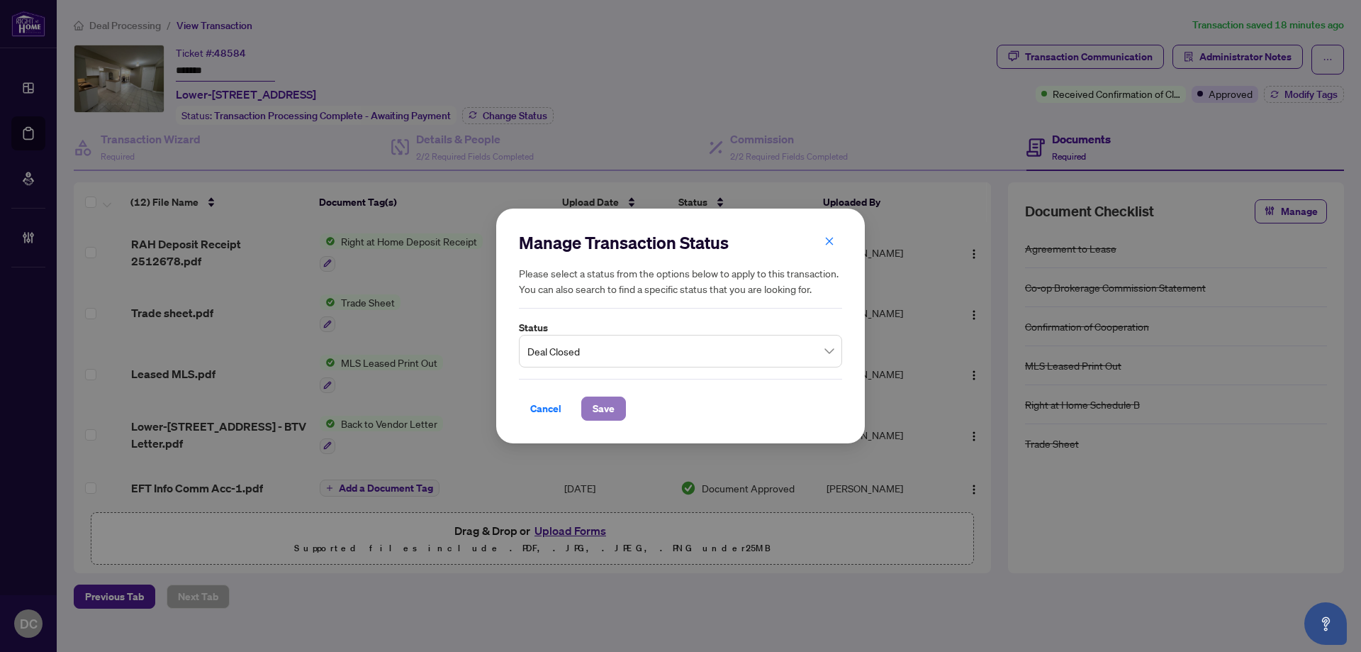
click at [611, 398] on span "Save" at bounding box center [604, 408] width 22 height 23
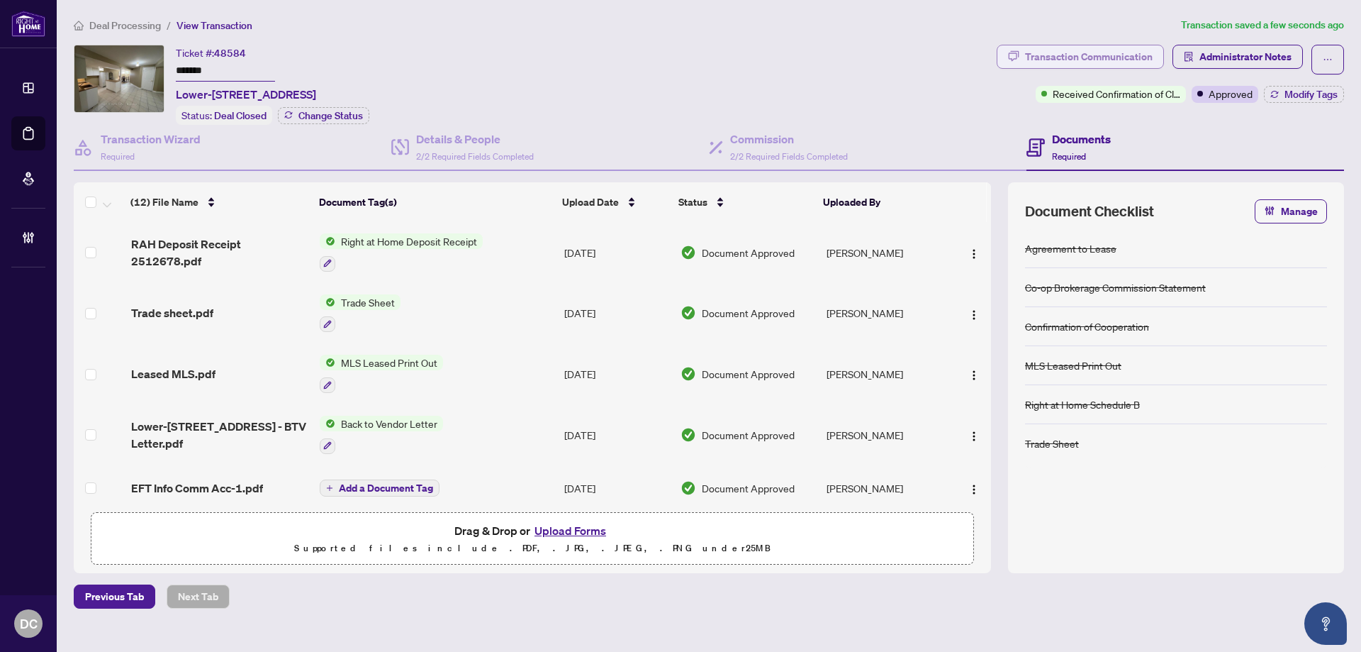
click at [1132, 62] on div "Transaction Communication" at bounding box center [1089, 56] width 128 height 23
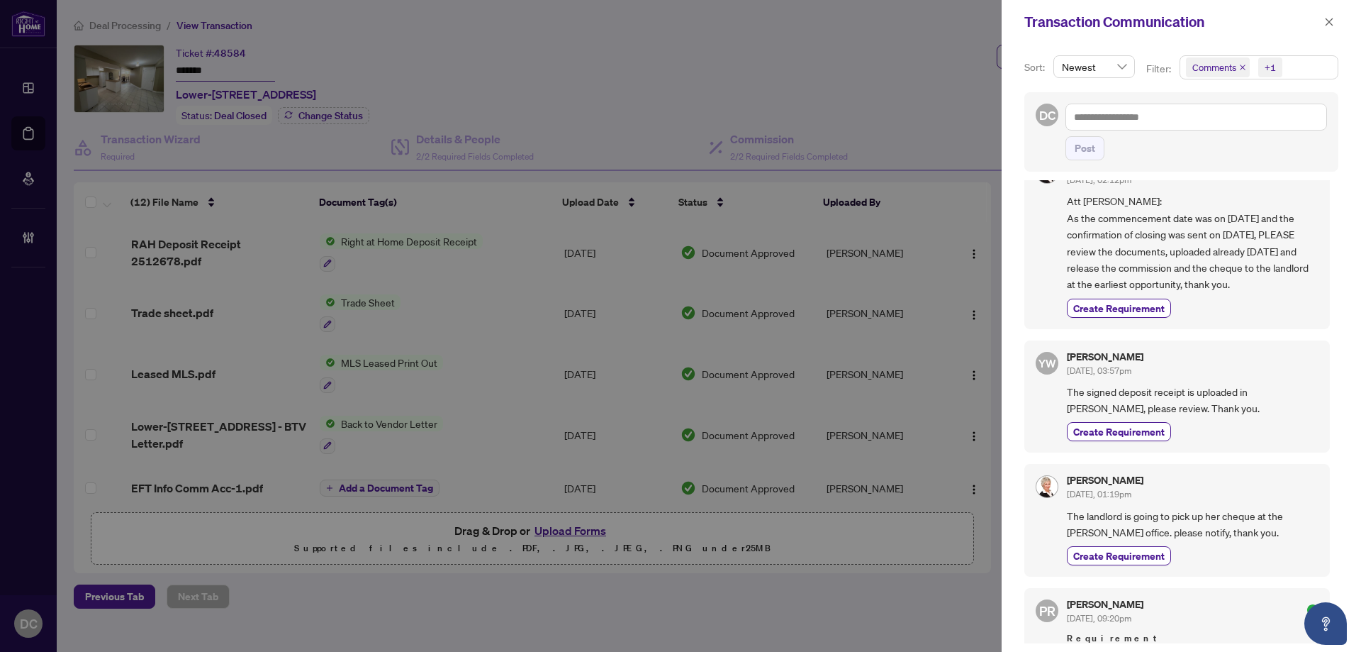
scroll to position [71, 0]
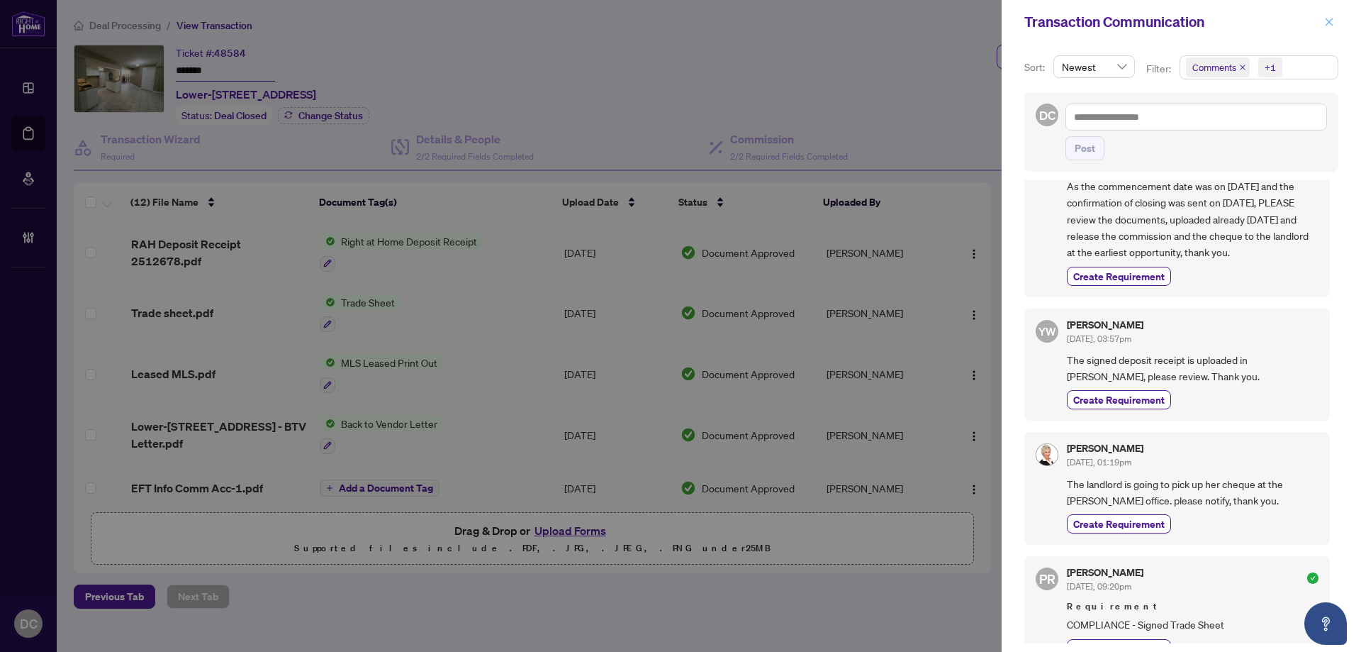
click at [1325, 16] on button "button" at bounding box center [1329, 21] width 18 height 17
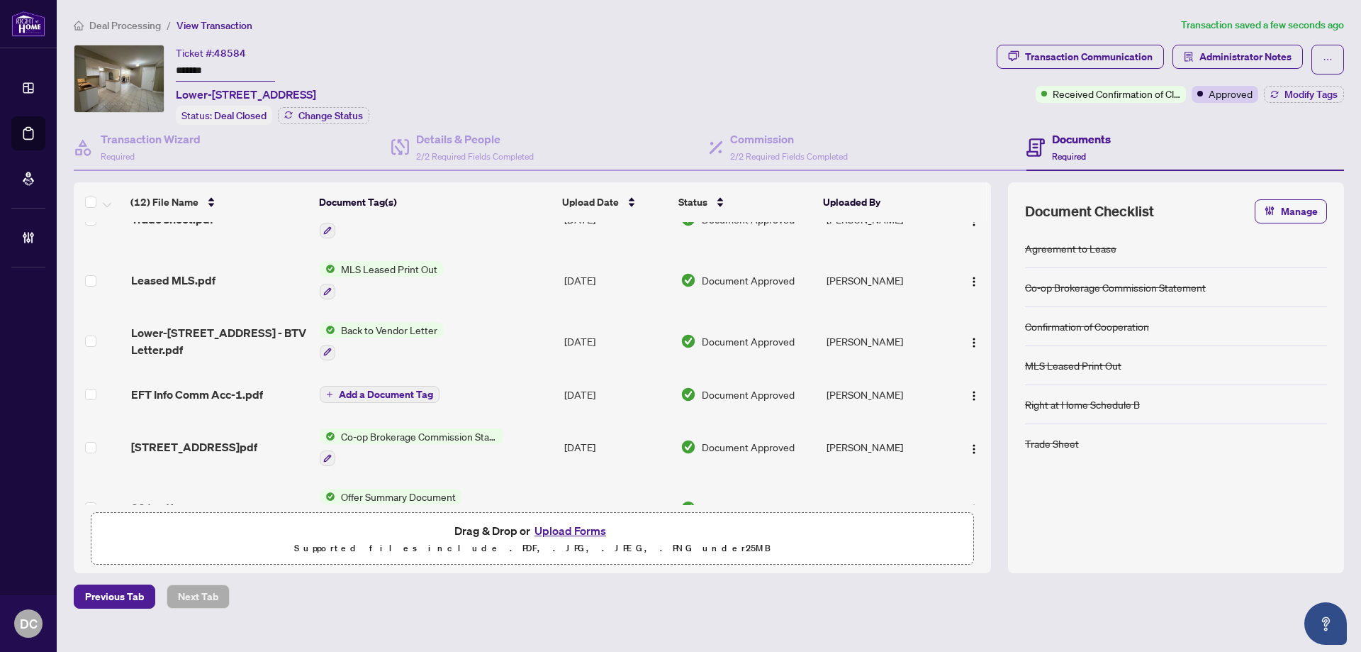
scroll to position [213, 0]
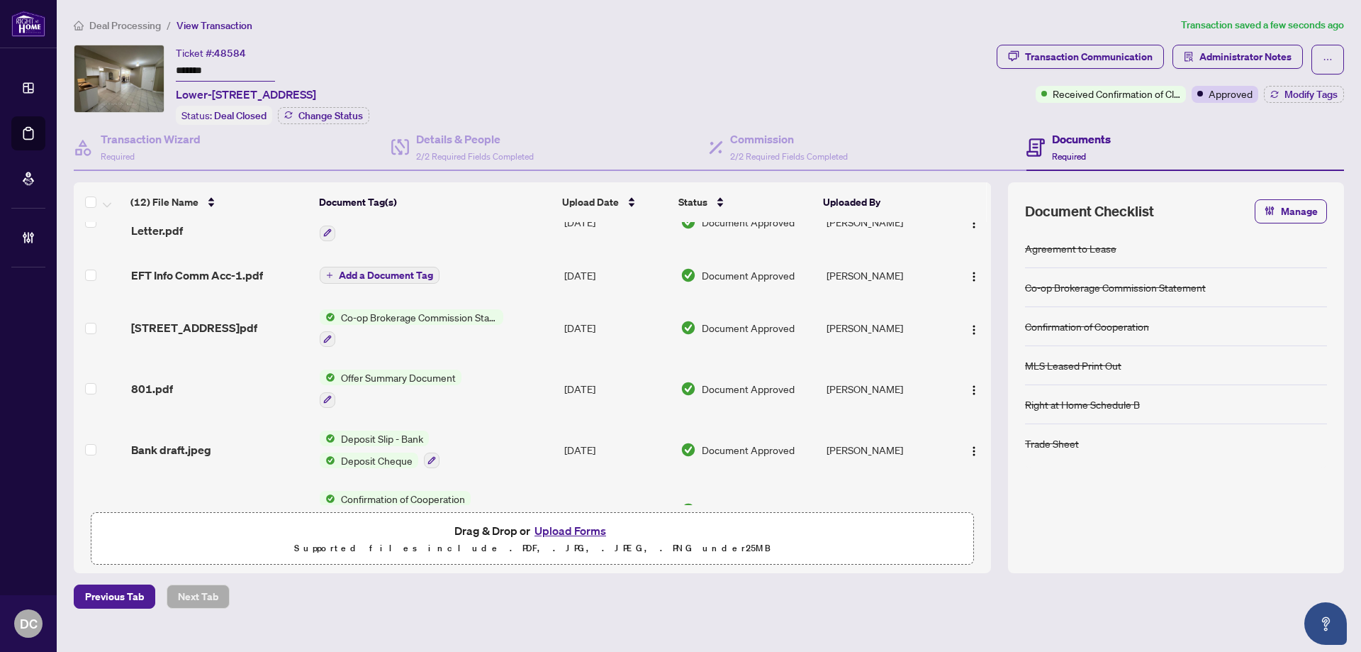
click at [543, 325] on td "Co-op Brokerage Commission Statement" at bounding box center [436, 328] width 245 height 61
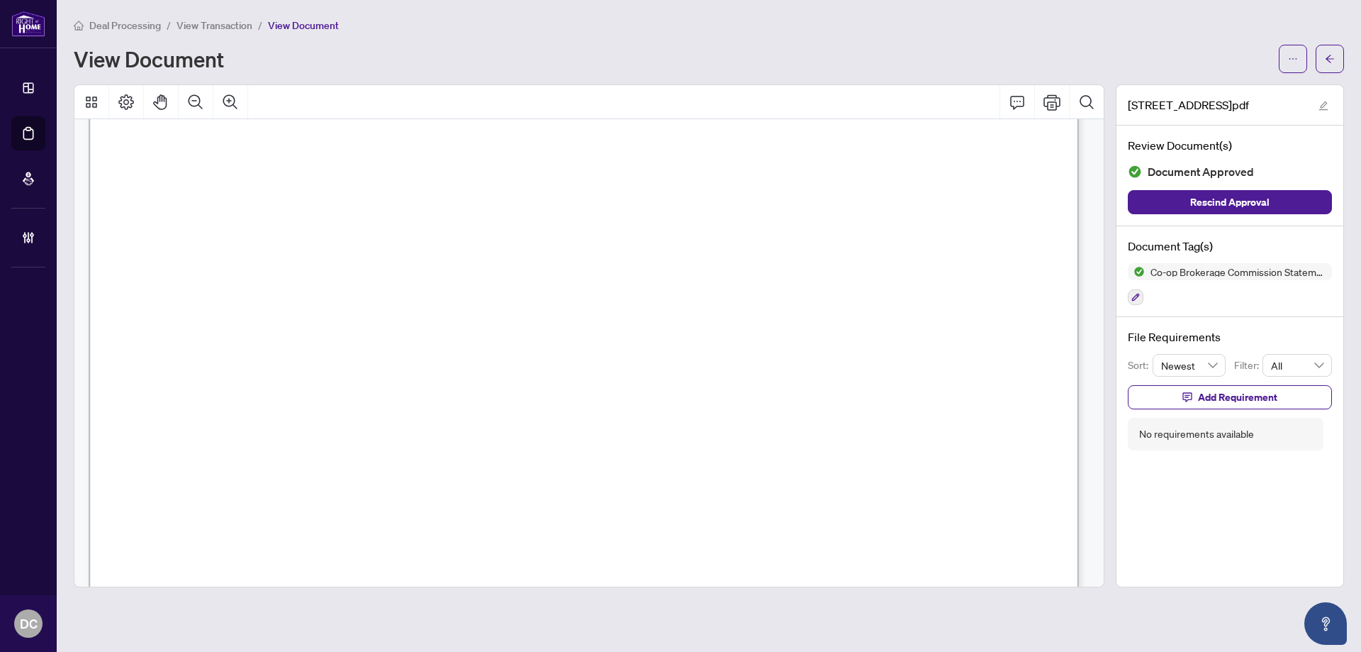
scroll to position [284, 0]
click at [1330, 65] on span "button" at bounding box center [1330, 59] width 10 height 23
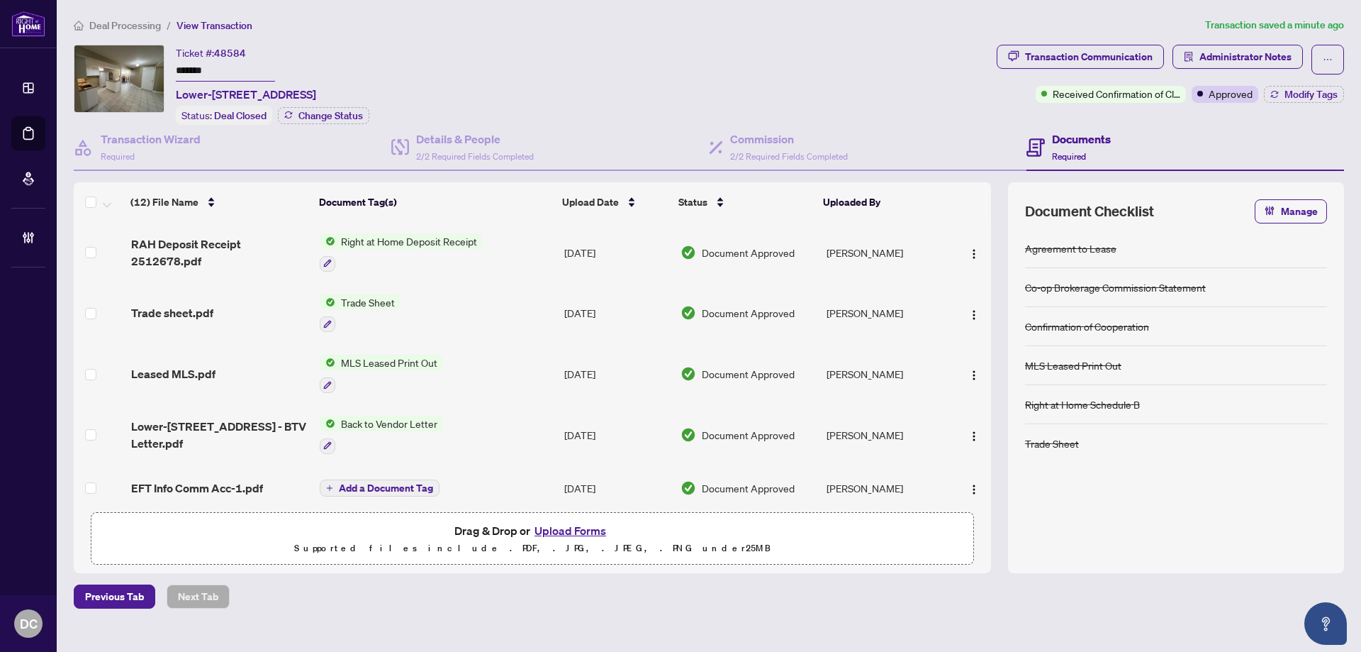
click at [1247, 93] on span "Approved" at bounding box center [1231, 94] width 44 height 16
click at [1183, 117] on div "Transaction Communication Administrator Notes Received Confirmation of Closing …" at bounding box center [1170, 85] width 353 height 80
click at [1315, 101] on button "Modify Tags" at bounding box center [1304, 94] width 80 height 17
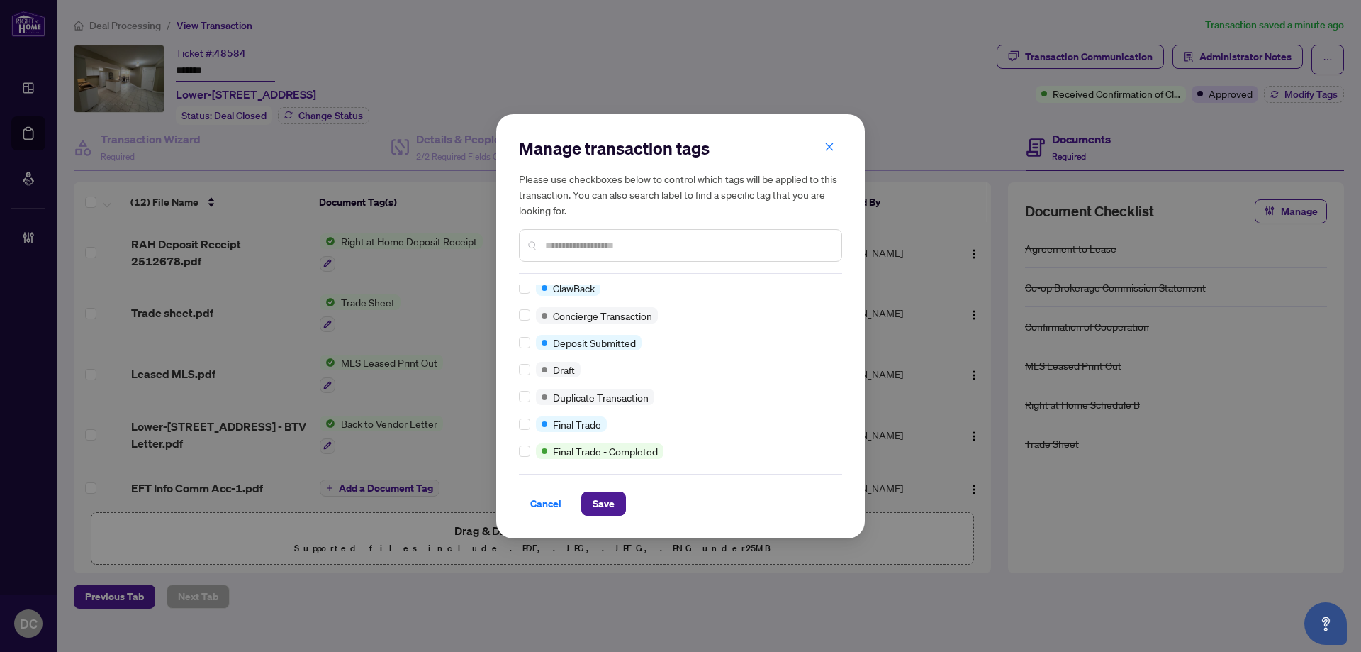
scroll to position [219, 0]
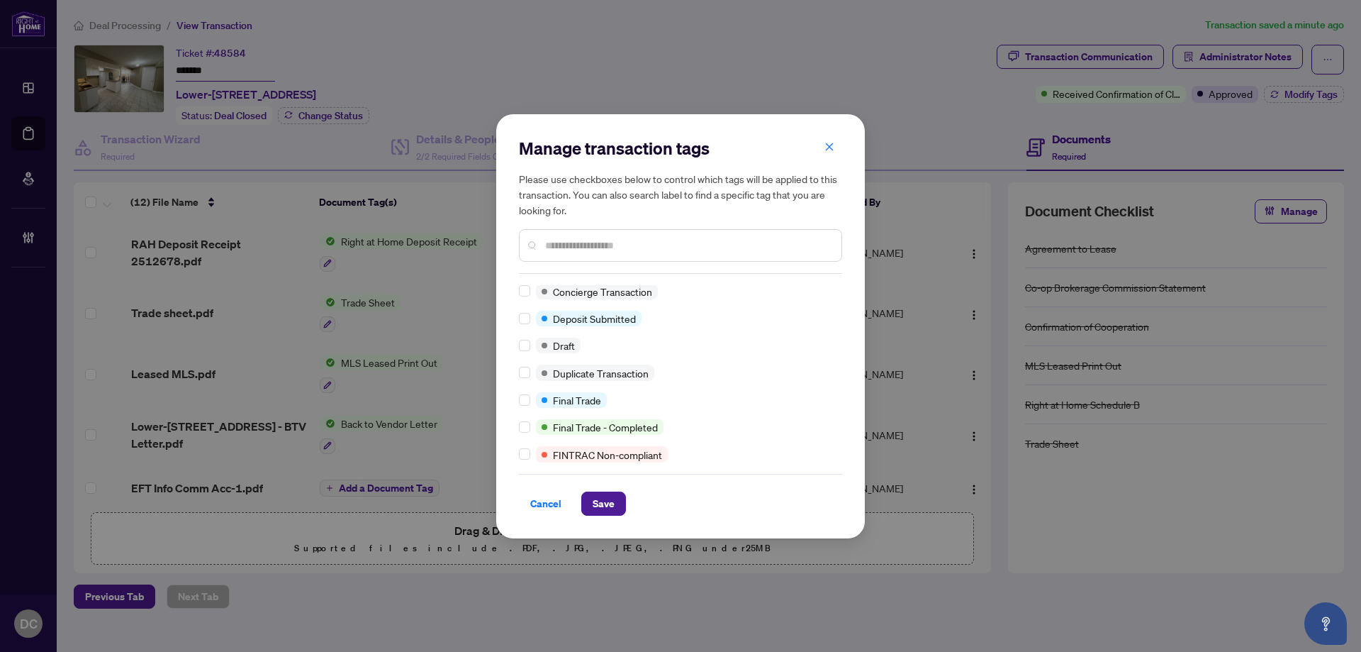
click at [530, 397] on div at bounding box center [527, 400] width 17 height 16
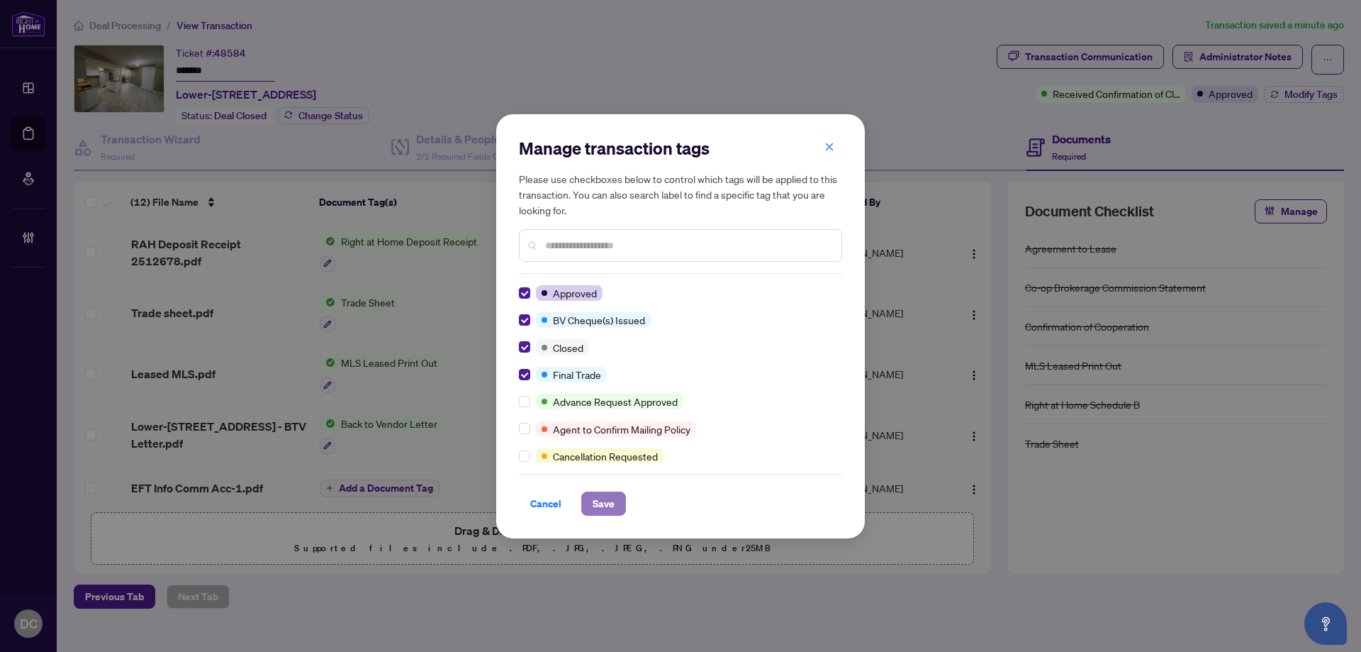
click at [604, 503] on span "Save" at bounding box center [604, 503] width 22 height 23
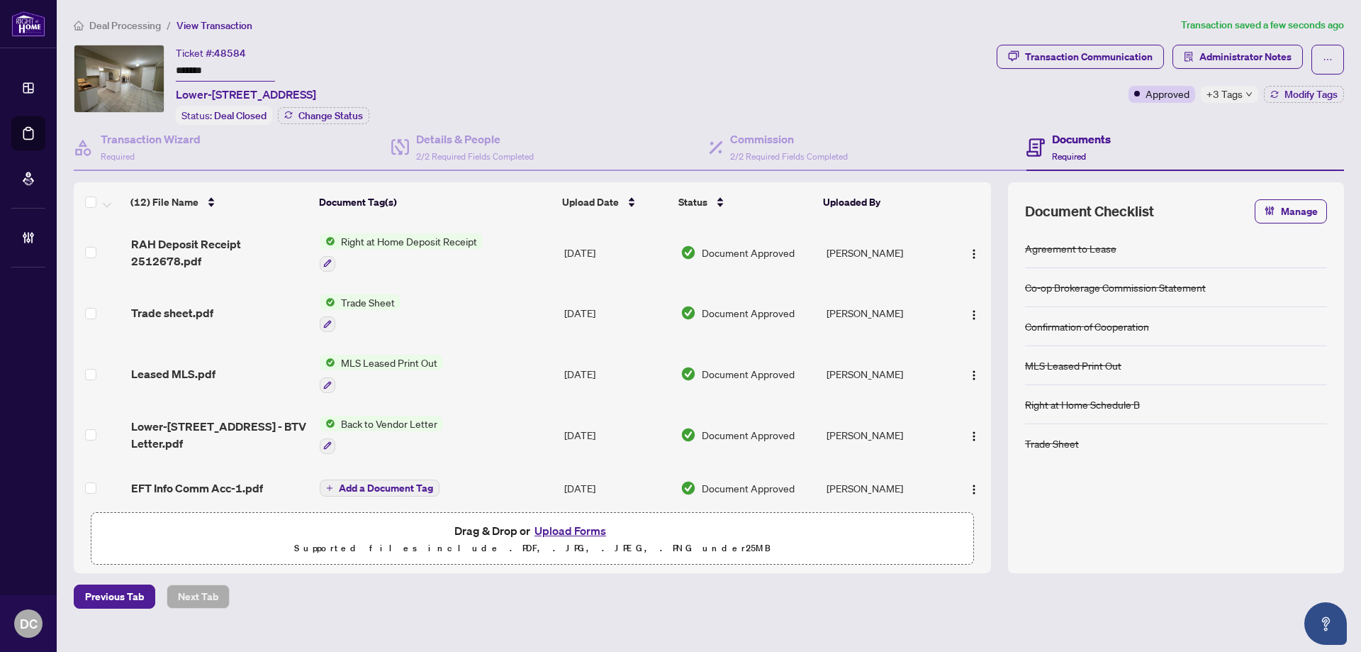
click at [1229, 93] on span "+3 Tags" at bounding box center [1225, 94] width 36 height 16
click at [530, 310] on td "Trade Sheet" at bounding box center [436, 313] width 245 height 61
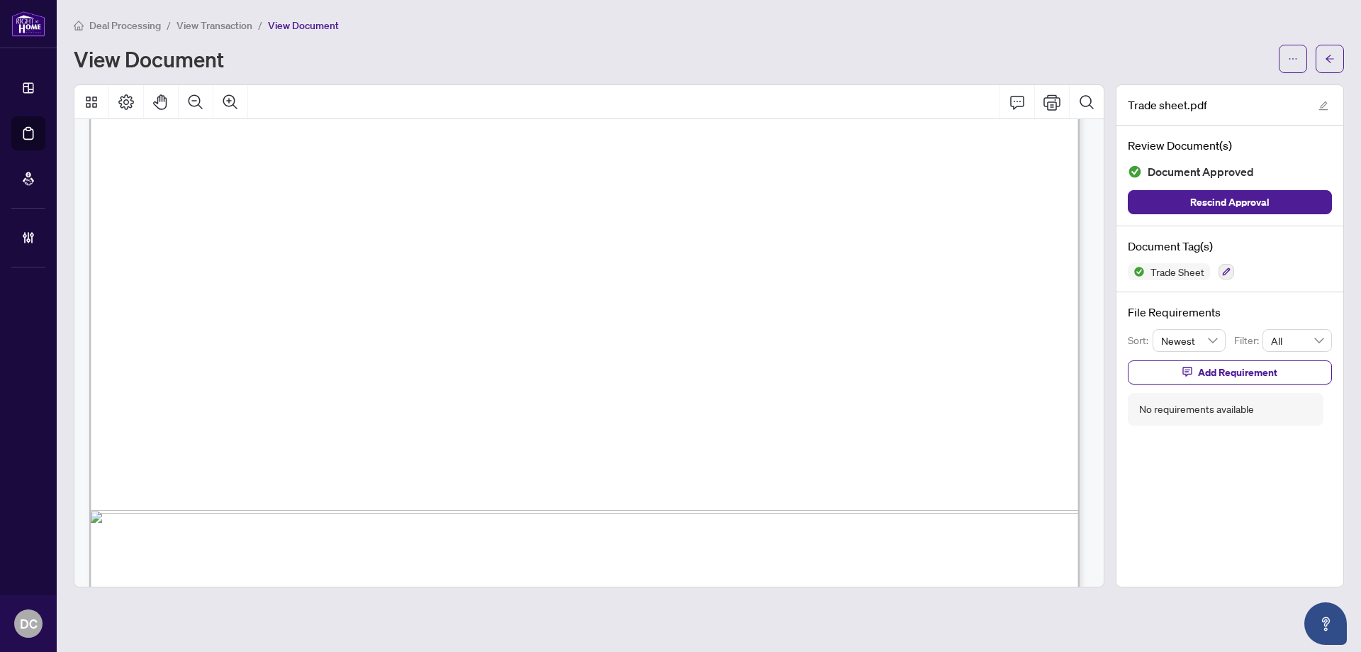
scroll to position [496, 0]
click at [1331, 55] on icon "arrow-left" at bounding box center [1330, 59] width 10 height 10
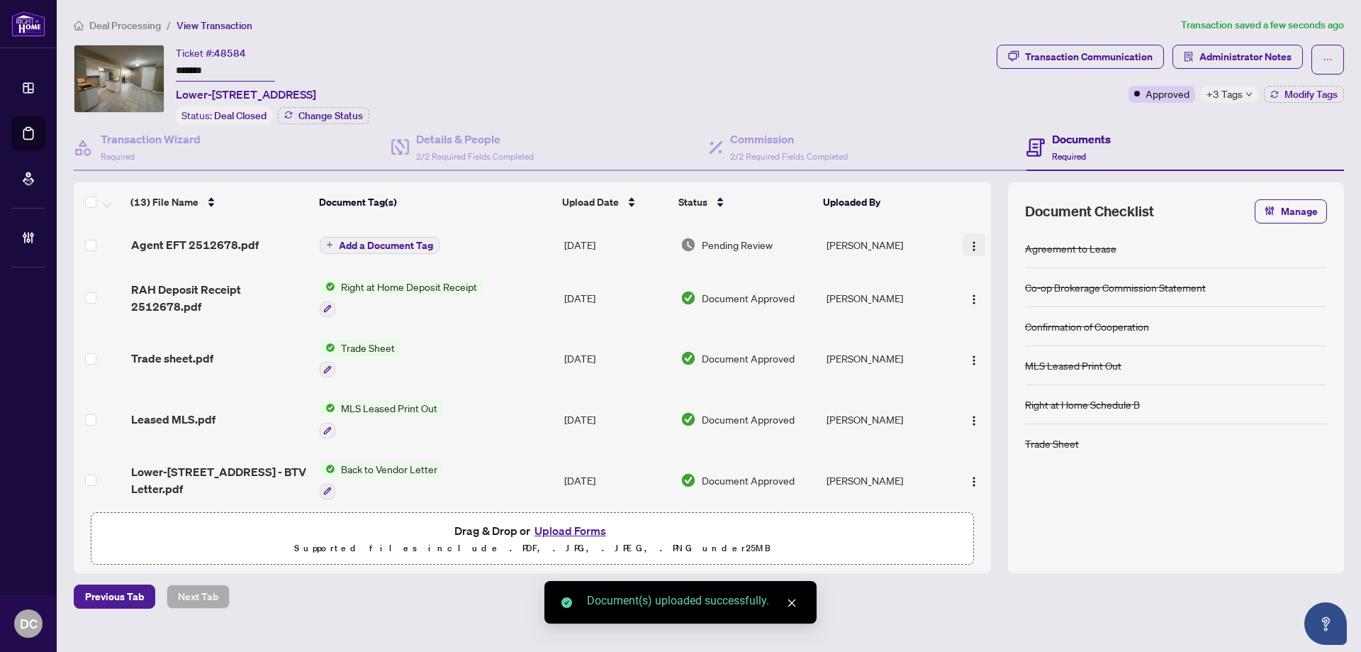
click at [976, 246] on button "button" at bounding box center [974, 244] width 23 height 23
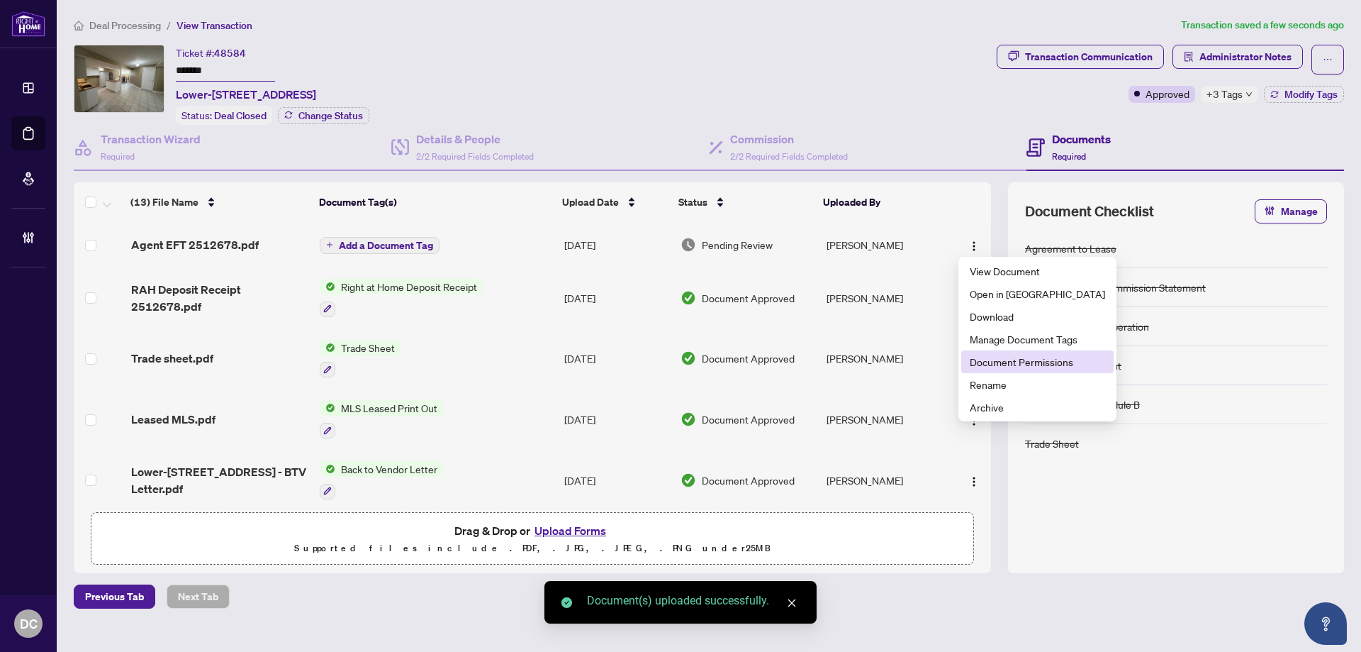
click at [1005, 362] on span "Document Permissions" at bounding box center [1037, 362] width 135 height 16
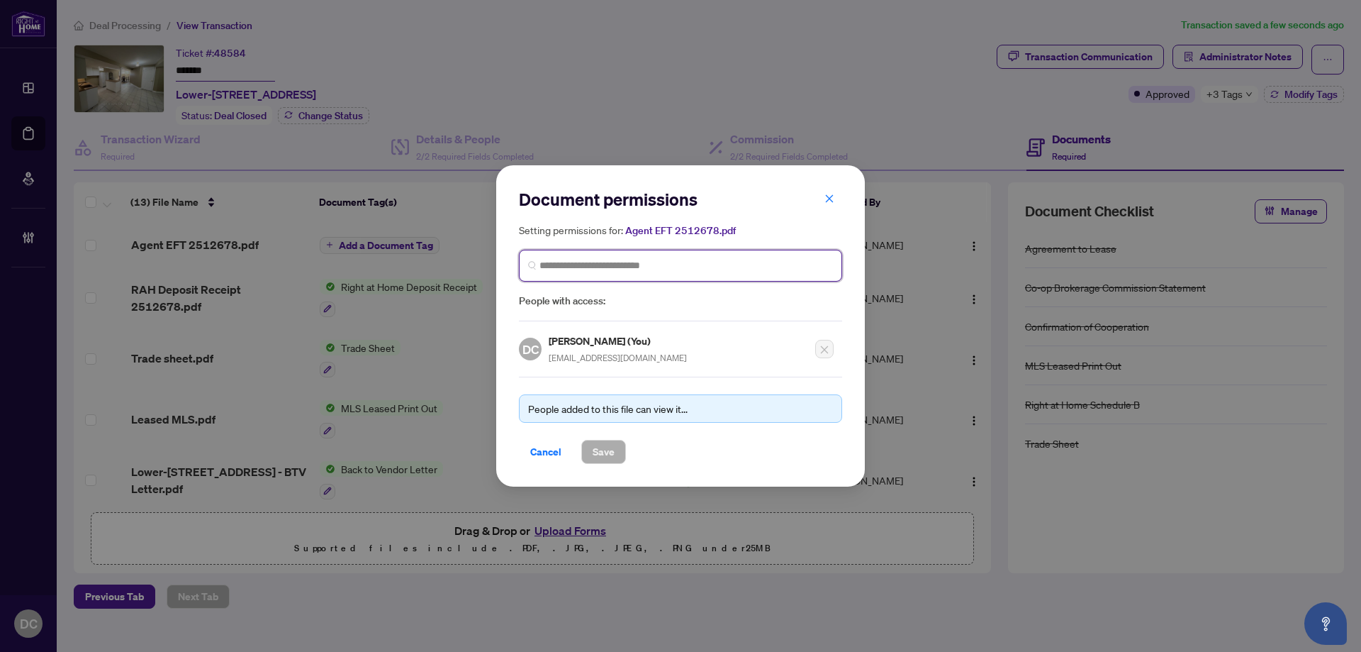
click at [762, 268] on input "search" at bounding box center [687, 265] width 294 height 15
type input "*"
type input "**********"
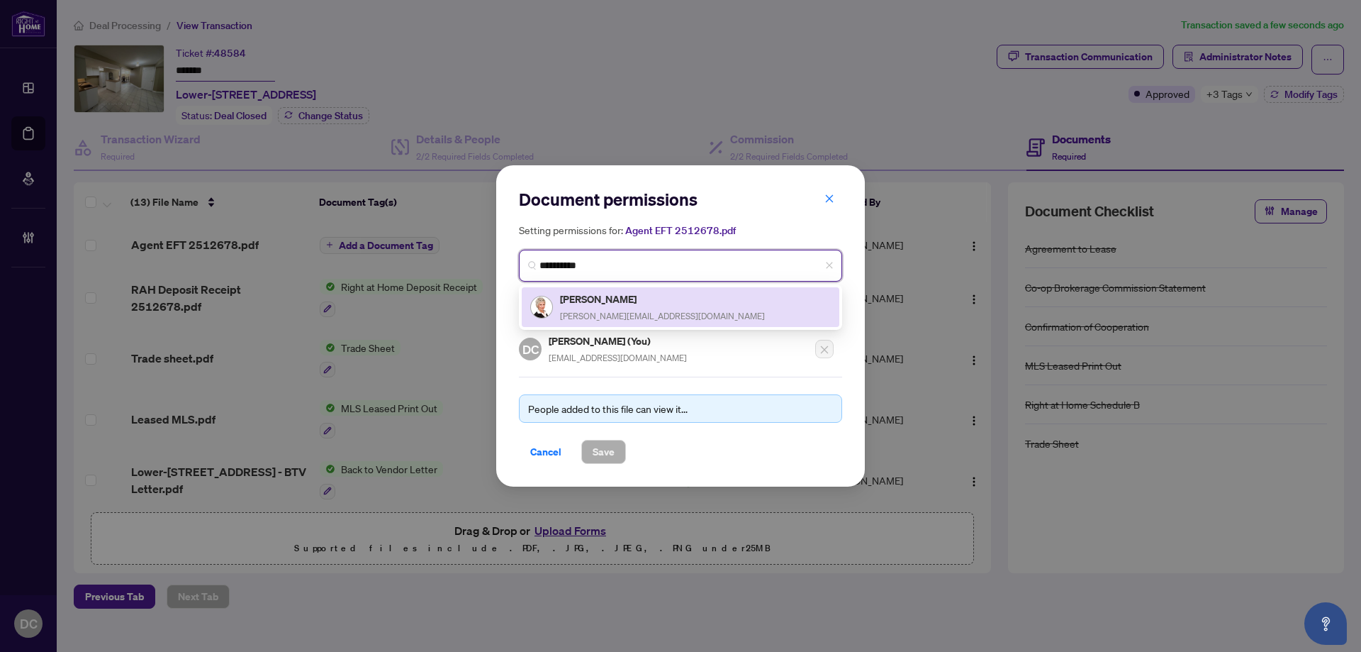
click at [715, 301] on div "Larisa Hincu larisa@hincu.ca" at bounding box center [680, 307] width 301 height 33
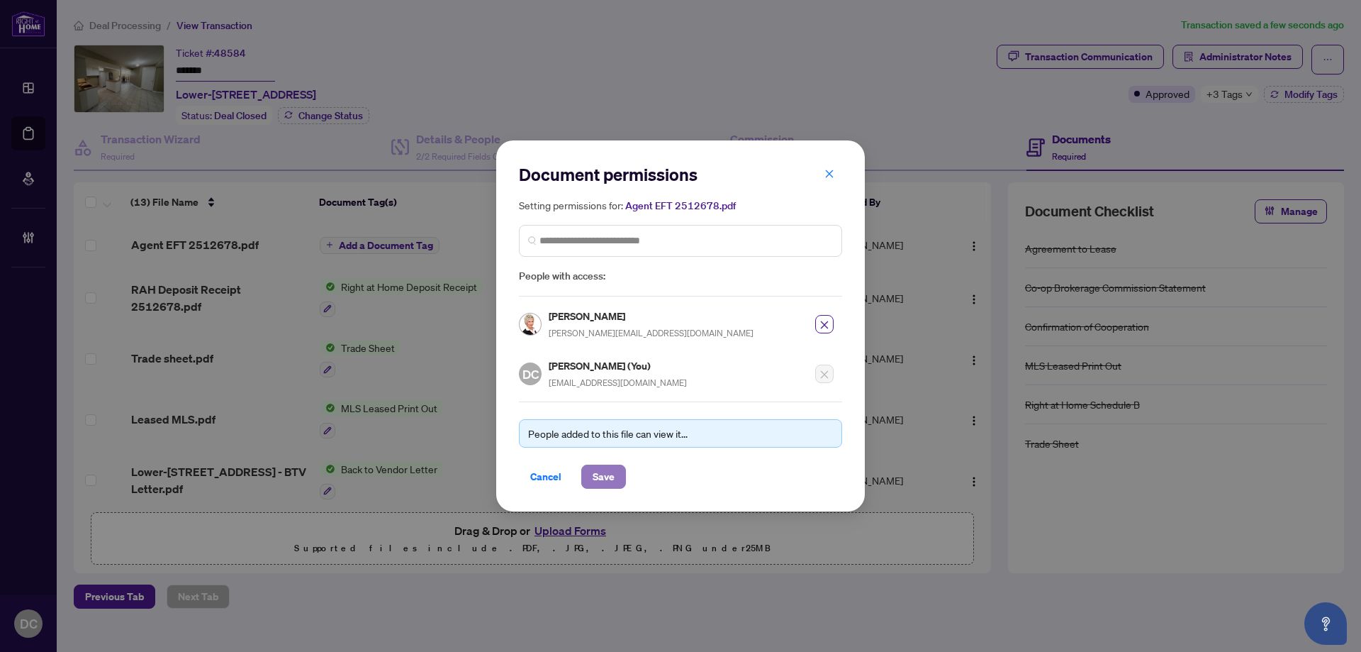
click at [602, 479] on span "Save" at bounding box center [604, 476] width 22 height 23
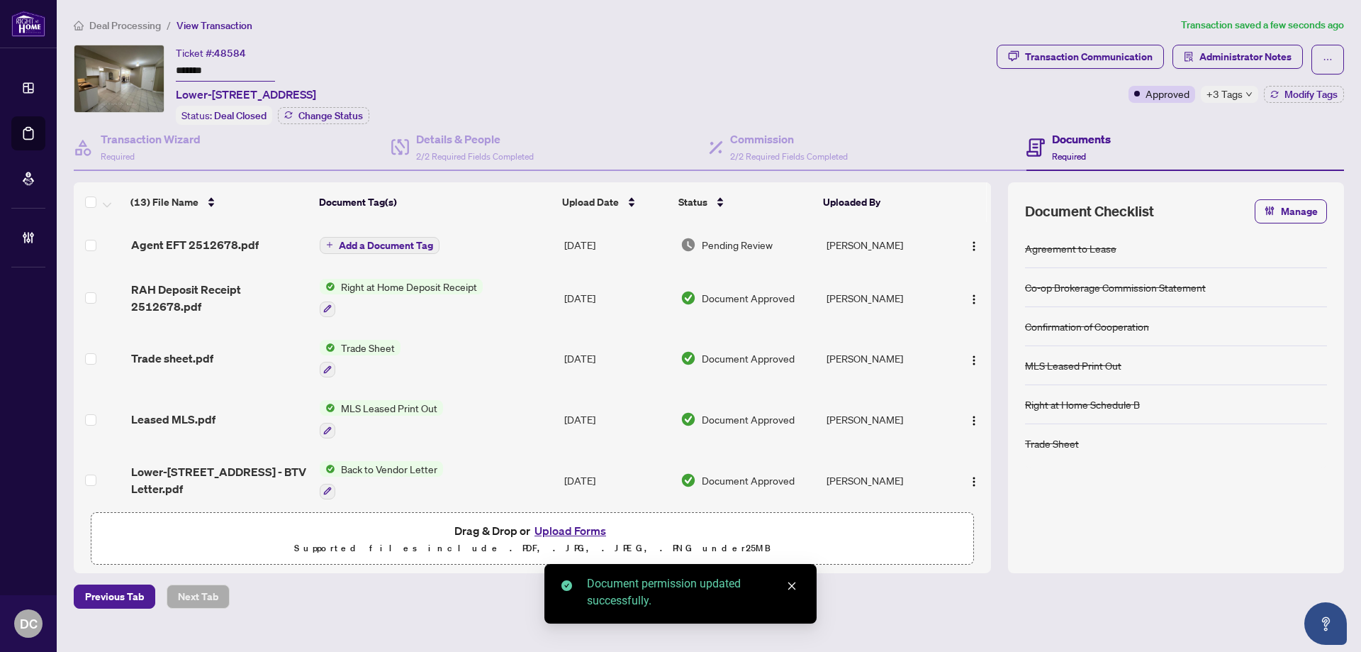
click at [408, 242] on span "Add a Document Tag" at bounding box center [386, 245] width 94 height 10
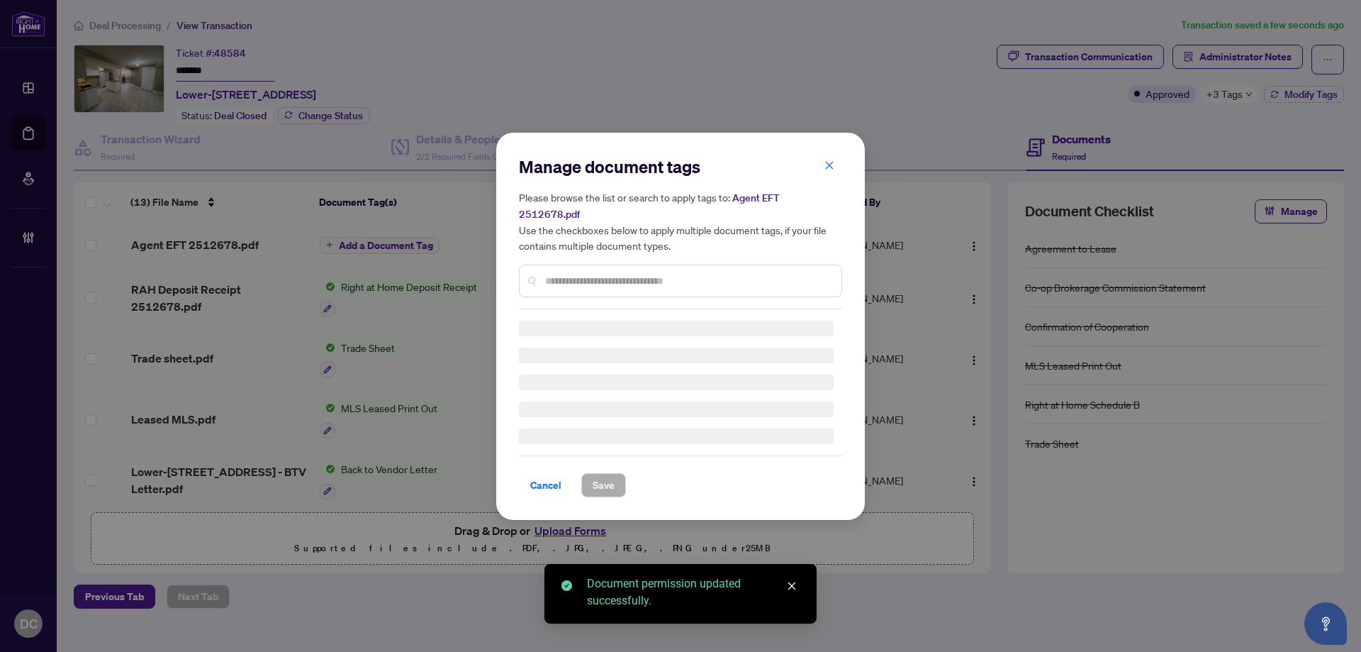
click at [706, 265] on div "Manage document tags Please browse the list or search to apply tags to: Agent E…" at bounding box center [680, 232] width 323 height 154
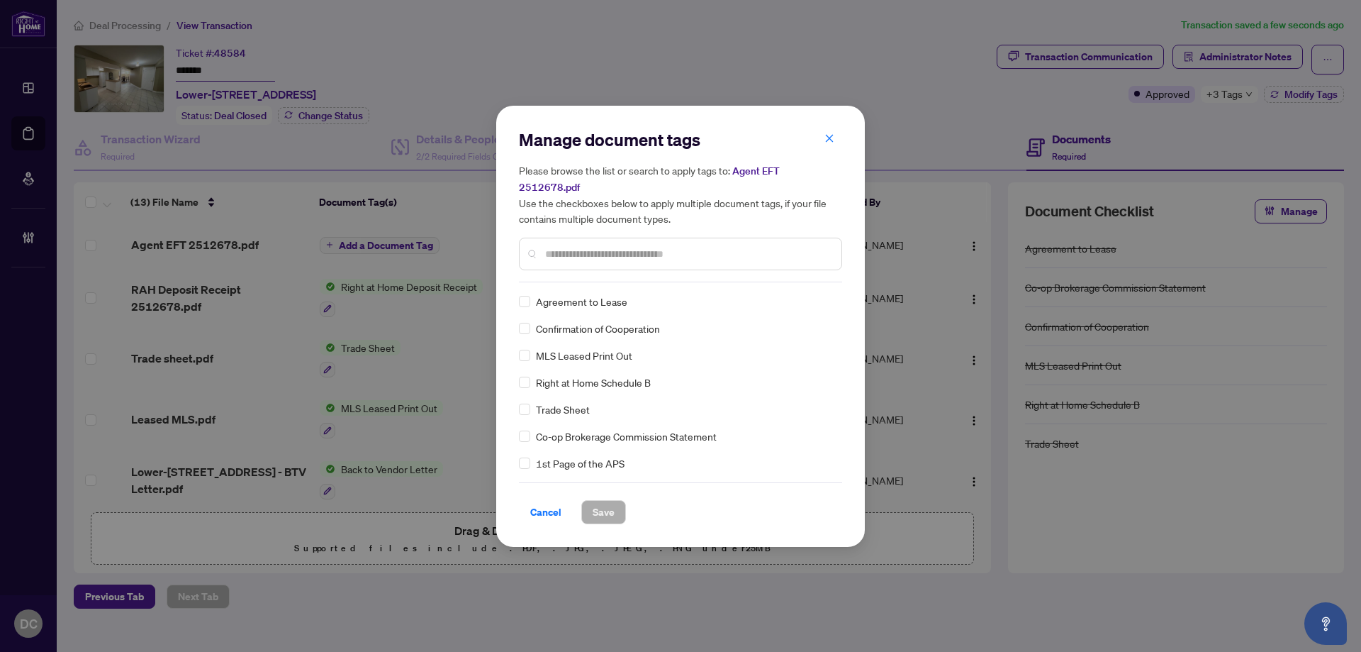
click at [660, 246] on input "text" at bounding box center [687, 254] width 285 height 16
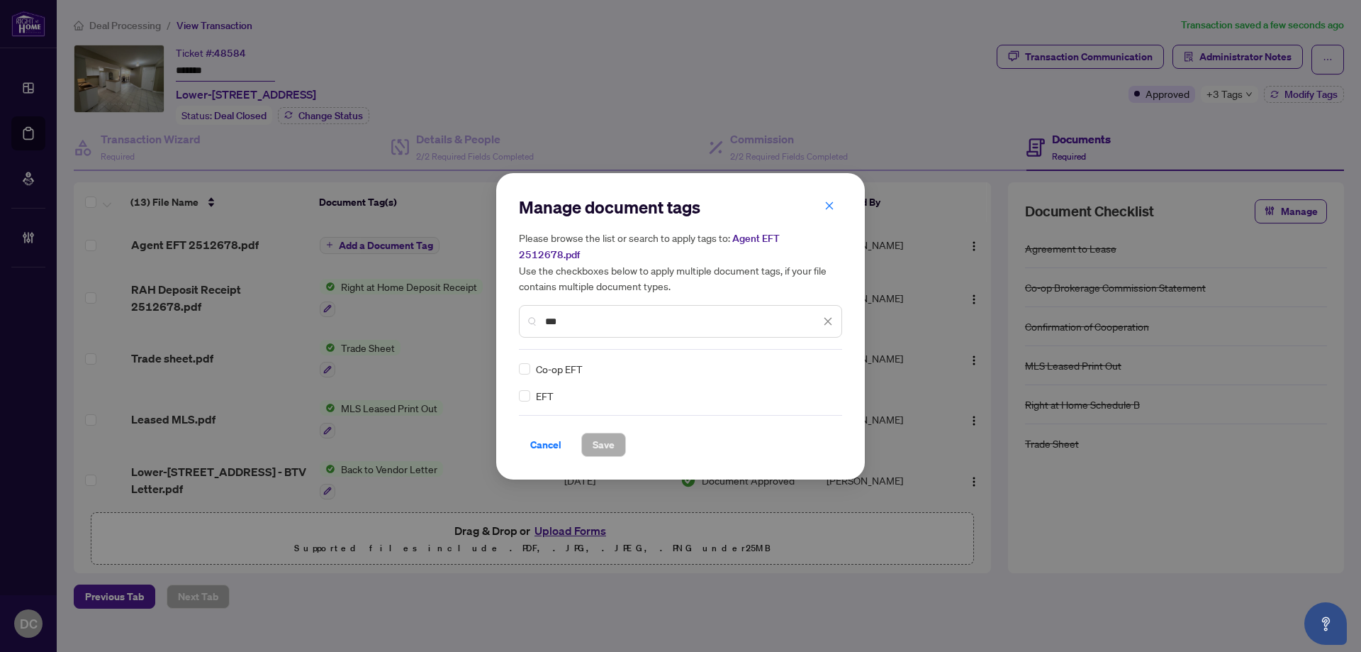
type input "***"
click at [817, 362] on img at bounding box center [813, 369] width 14 height 14
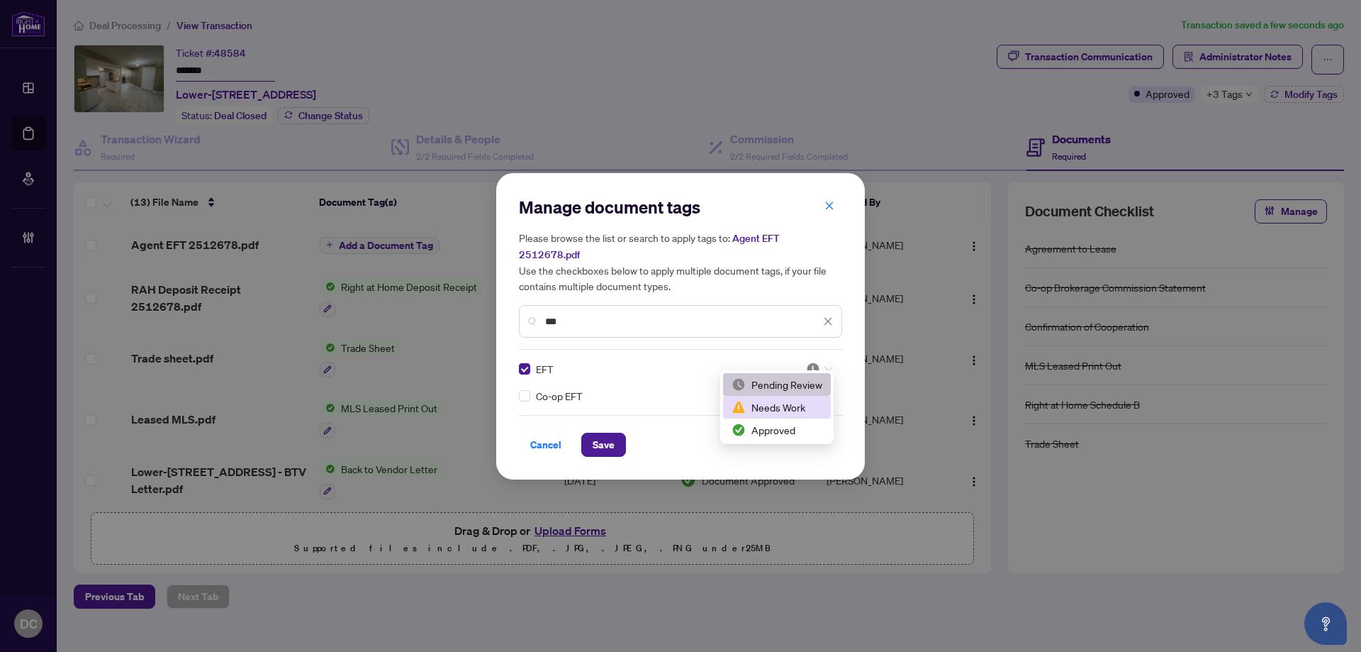
click at [780, 428] on div "Approved" at bounding box center [777, 430] width 91 height 16
drag, startPoint x: 611, startPoint y: 430, endPoint x: 779, endPoint y: 329, distance: 196.2
click at [611, 433] on span "Save" at bounding box center [604, 444] width 22 height 23
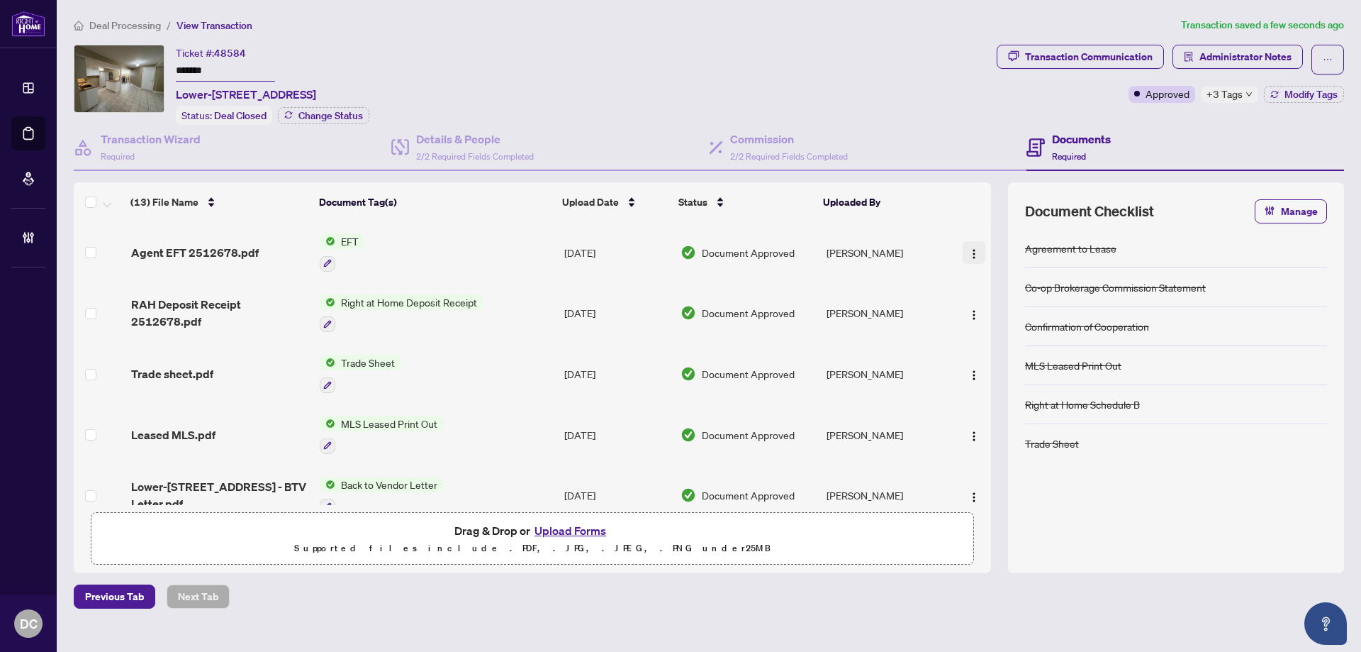
click at [971, 252] on img "button" at bounding box center [973, 253] width 11 height 11
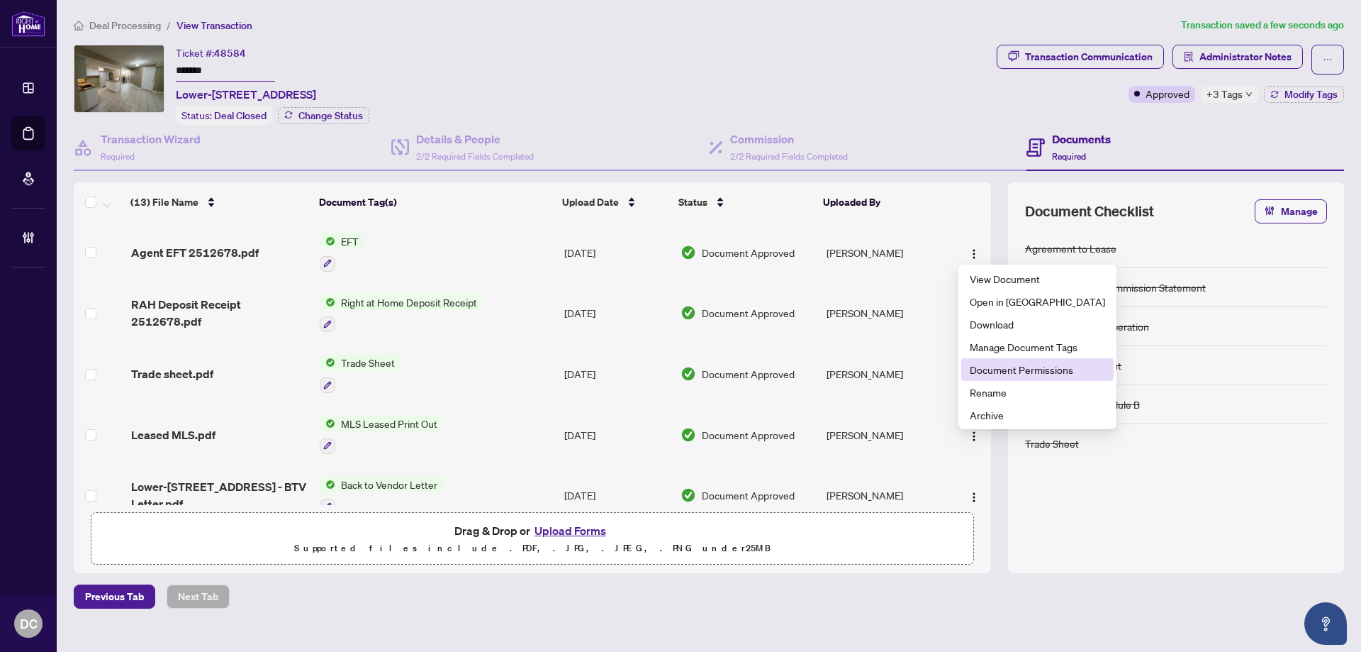
click at [976, 362] on span "Document Permissions" at bounding box center [1037, 370] width 135 height 16
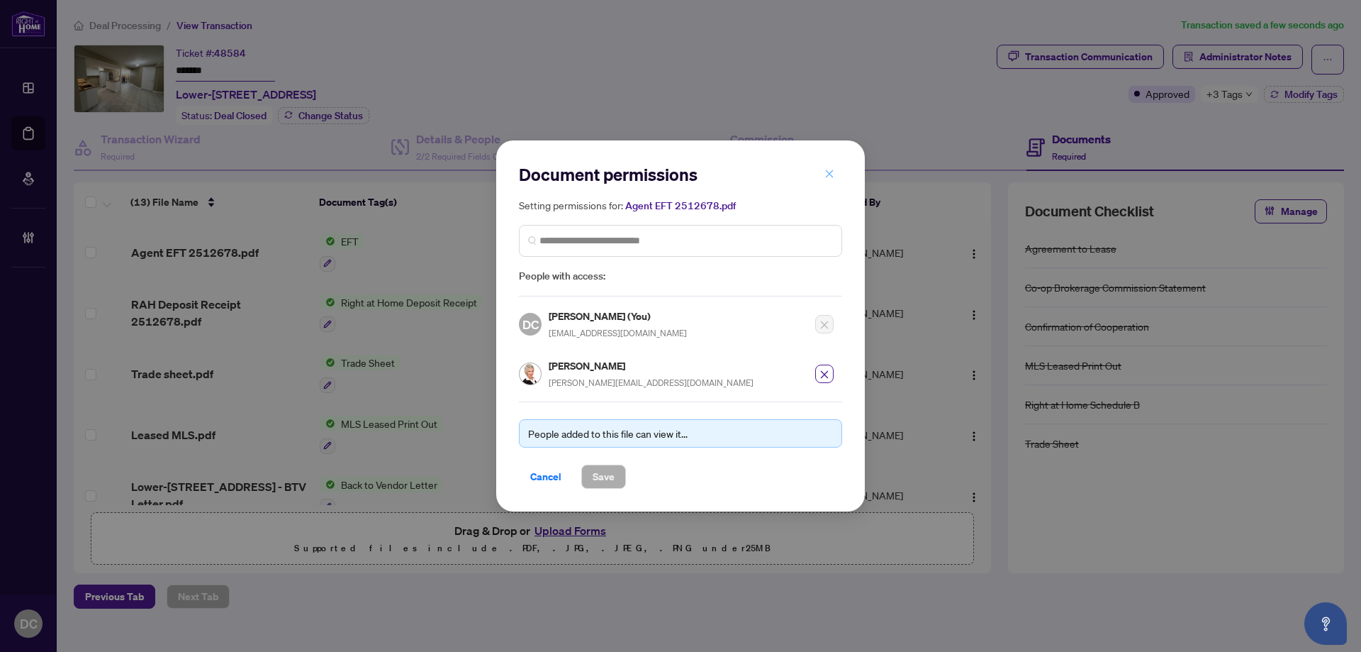
click at [829, 171] on icon "close" at bounding box center [830, 174] width 10 height 10
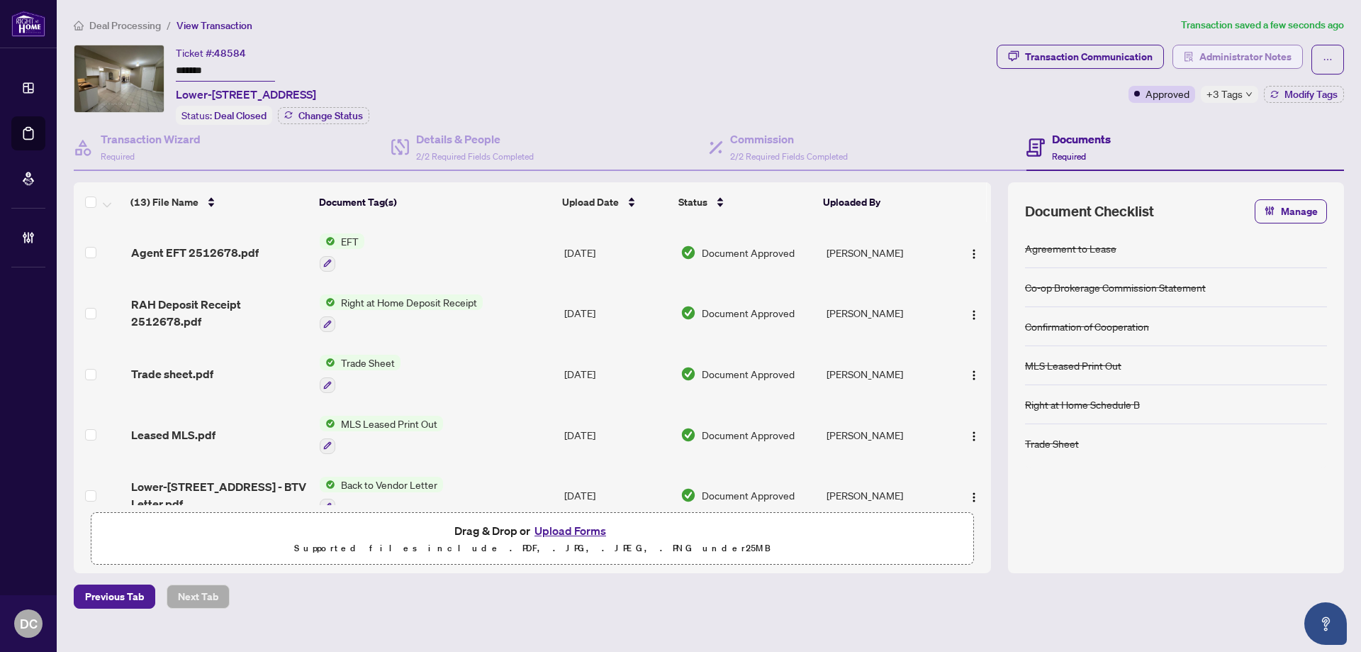
click at [1251, 58] on span "Administrator Notes" at bounding box center [1246, 56] width 92 height 23
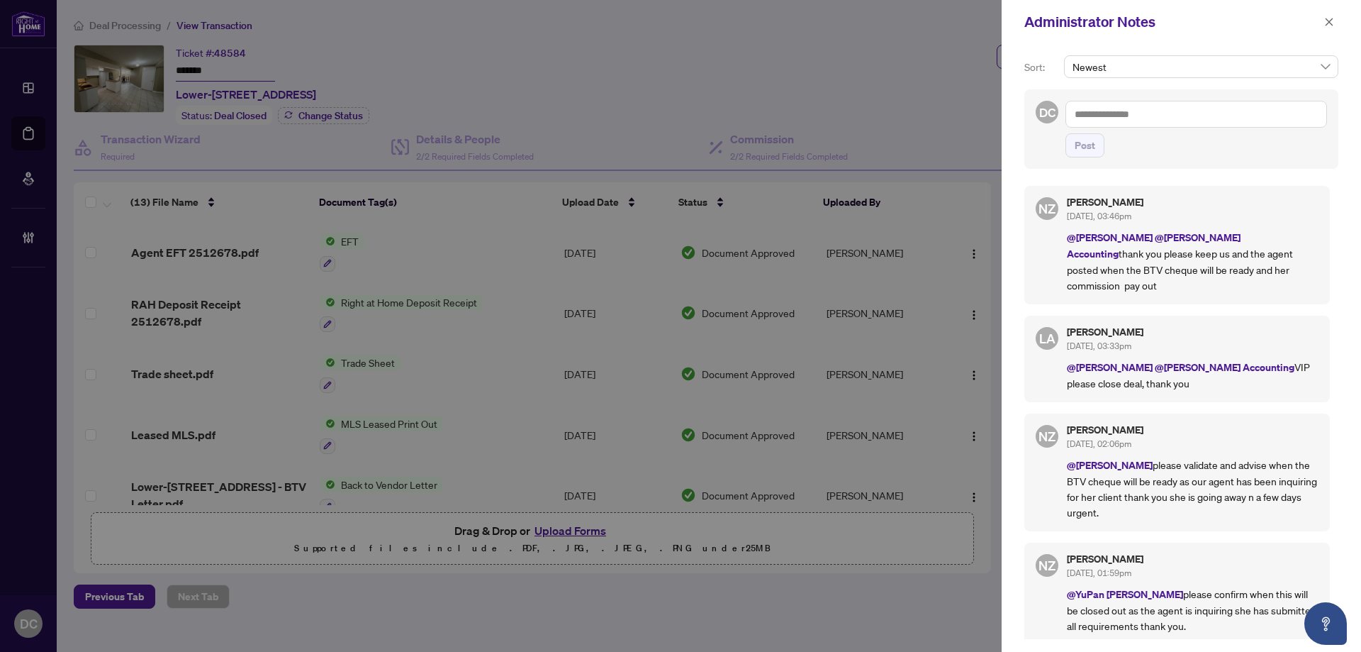
drag, startPoint x: 1229, startPoint y: 120, endPoint x: 1157, endPoint y: 116, distance: 72.4
click at [1229, 120] on textarea at bounding box center [1197, 114] width 262 height 27
paste textarea "**********"
type textarea "**********"
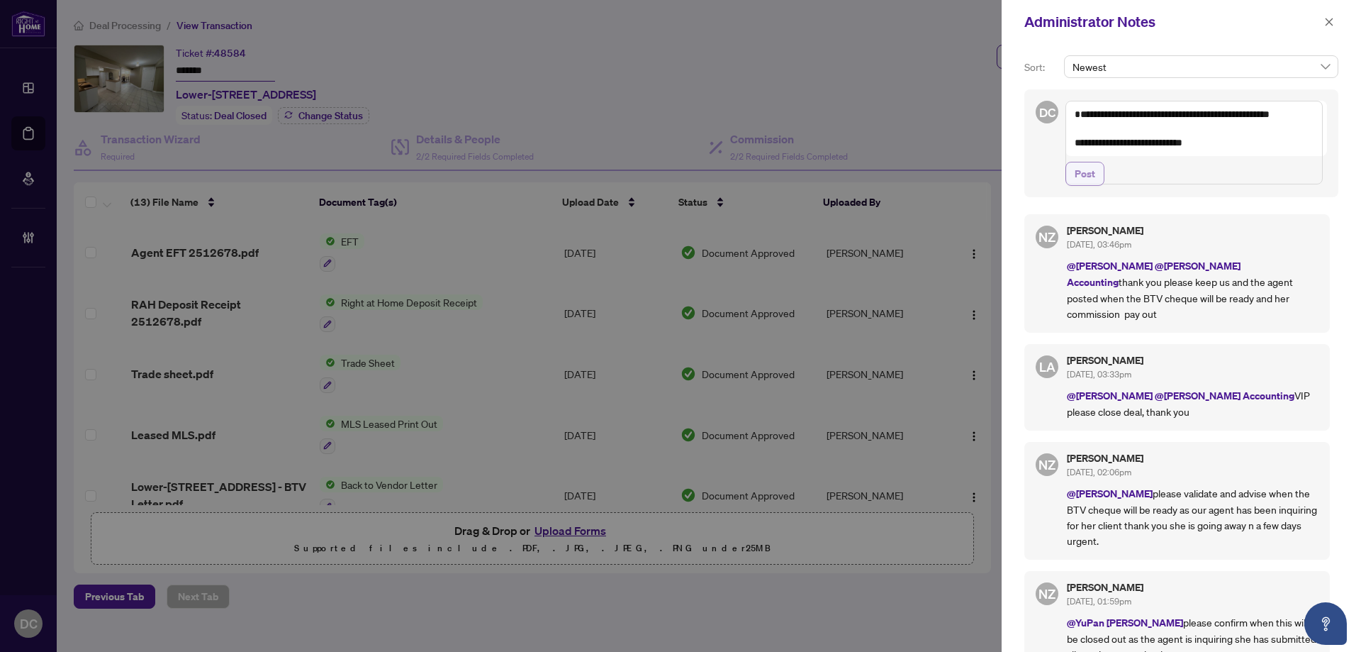
click at [1092, 185] on span "Post" at bounding box center [1085, 173] width 21 height 23
click at [1336, 20] on button "button" at bounding box center [1329, 21] width 18 height 17
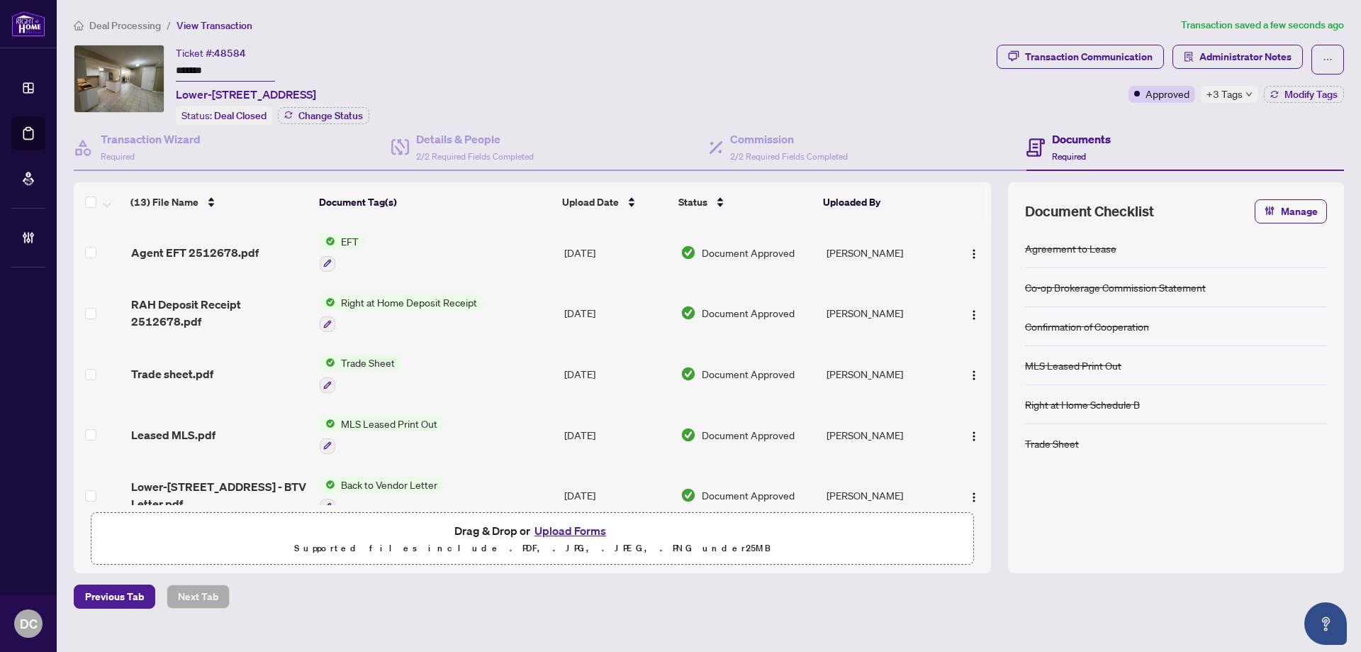
click at [1234, 92] on span "+3 Tags" at bounding box center [1225, 94] width 36 height 16
click at [1195, 120] on div "Transaction Communication Administrator Notes Approved +3 Tags Modify Tags" at bounding box center [1170, 85] width 353 height 80
click at [139, 26] on span "Deal Processing" at bounding box center [125, 25] width 72 height 13
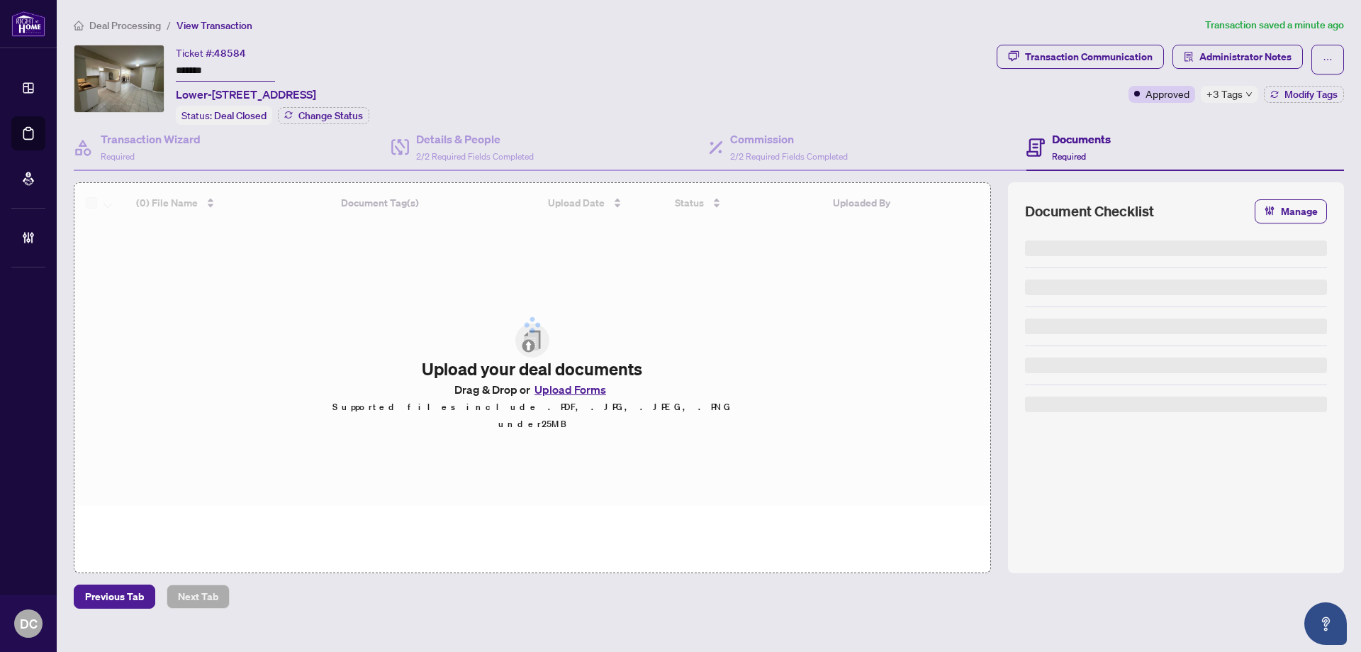
drag, startPoint x: 254, startPoint y: 70, endPoint x: 145, endPoint y: 69, distance: 108.5
click at [145, 69] on div "Ticket #: 48584 ******* Lower-[STREET_ADDRESS] Status: Deal Closed Change Status" at bounding box center [532, 85] width 917 height 80
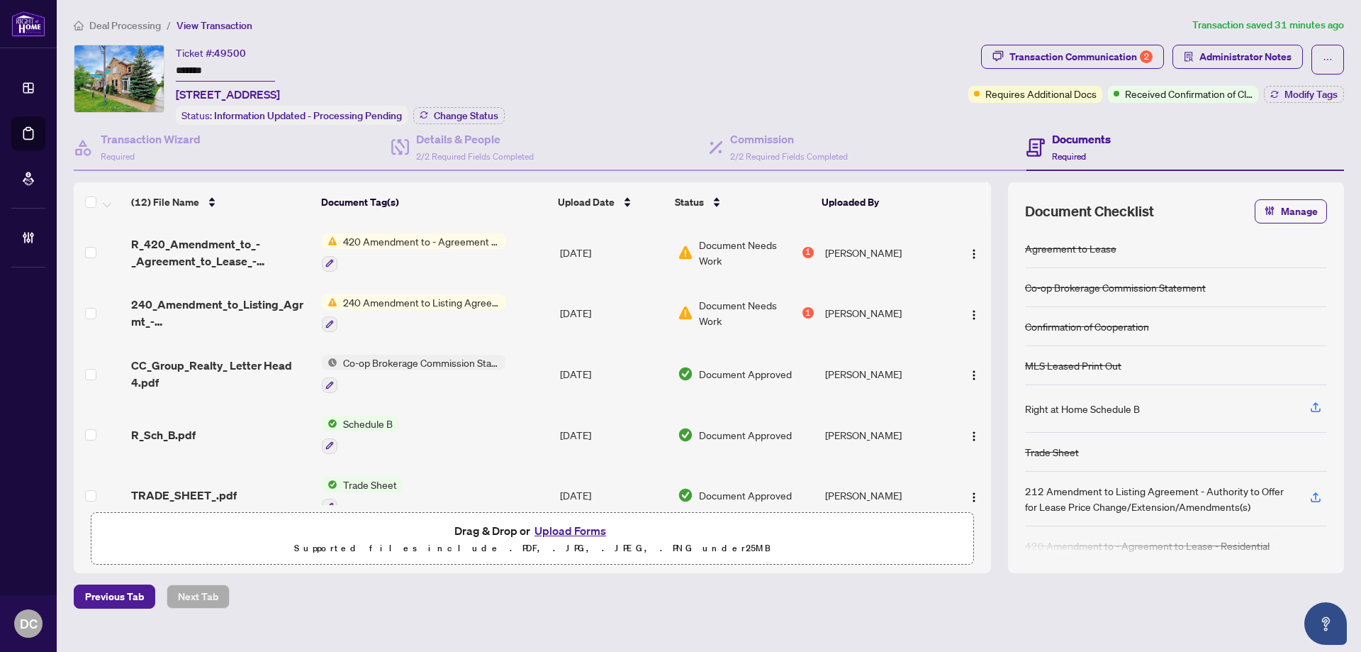
drag, startPoint x: 238, startPoint y: 69, endPoint x: 366, endPoint y: 43, distance: 131.0
click at [133, 69] on div "Ticket #: 49500 ******* [STREET_ADDRESS] Status: Information Updated - Processi…" at bounding box center [518, 85] width 889 height 80
drag, startPoint x: 226, startPoint y: 72, endPoint x: 104, endPoint y: 66, distance: 122.1
click at [104, 66] on div "Ticket #: 49500 ******* [STREET_ADDRESS] Status: Information Updated - Processi…" at bounding box center [518, 85] width 889 height 80
click at [446, 120] on button "Change Status" at bounding box center [458, 115] width 91 height 17
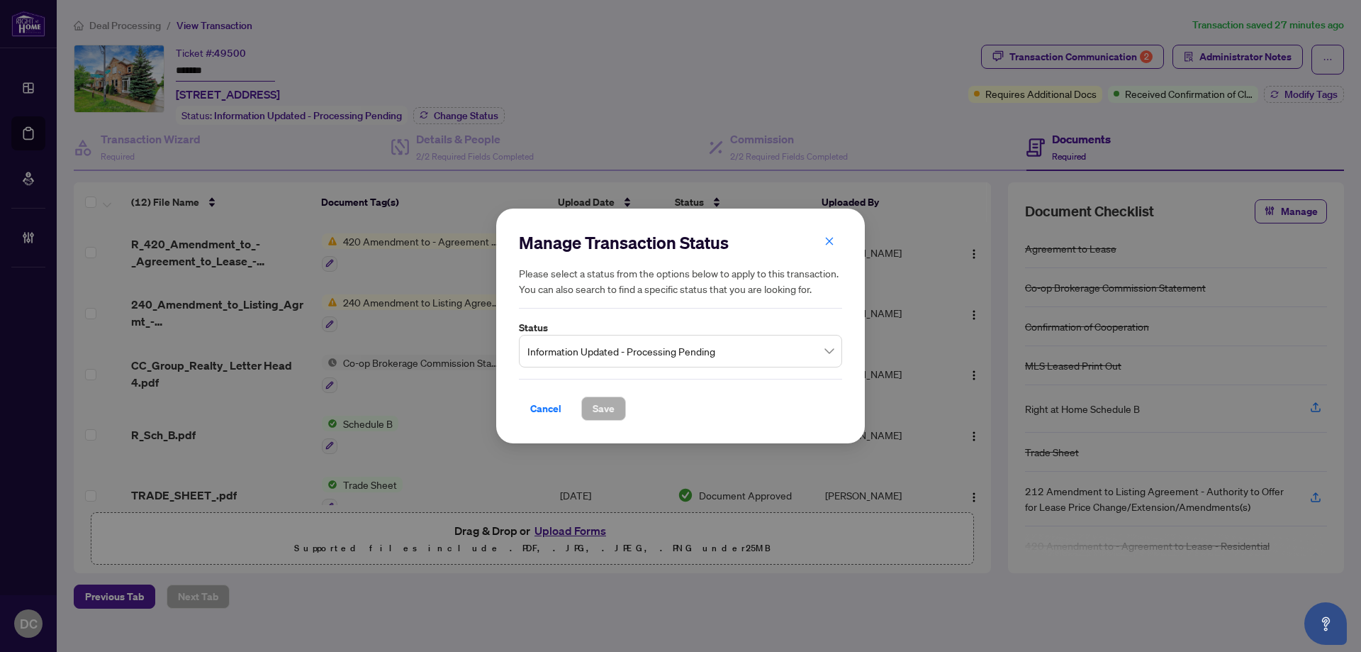
click at [631, 352] on span "Information Updated - Processing Pending" at bounding box center [680, 350] width 306 height 27
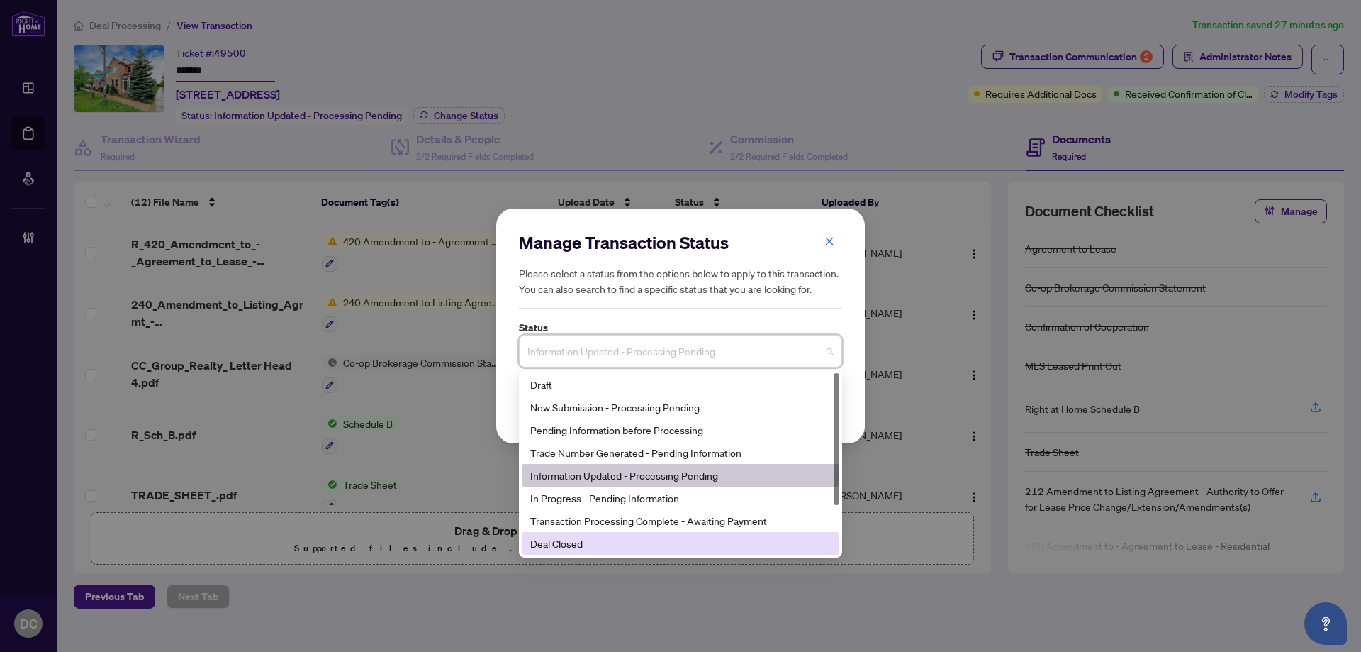
drag, startPoint x: 583, startPoint y: 540, endPoint x: 586, endPoint y: 522, distance: 17.9
click at [583, 540] on div "Deal Closed" at bounding box center [680, 543] width 301 height 16
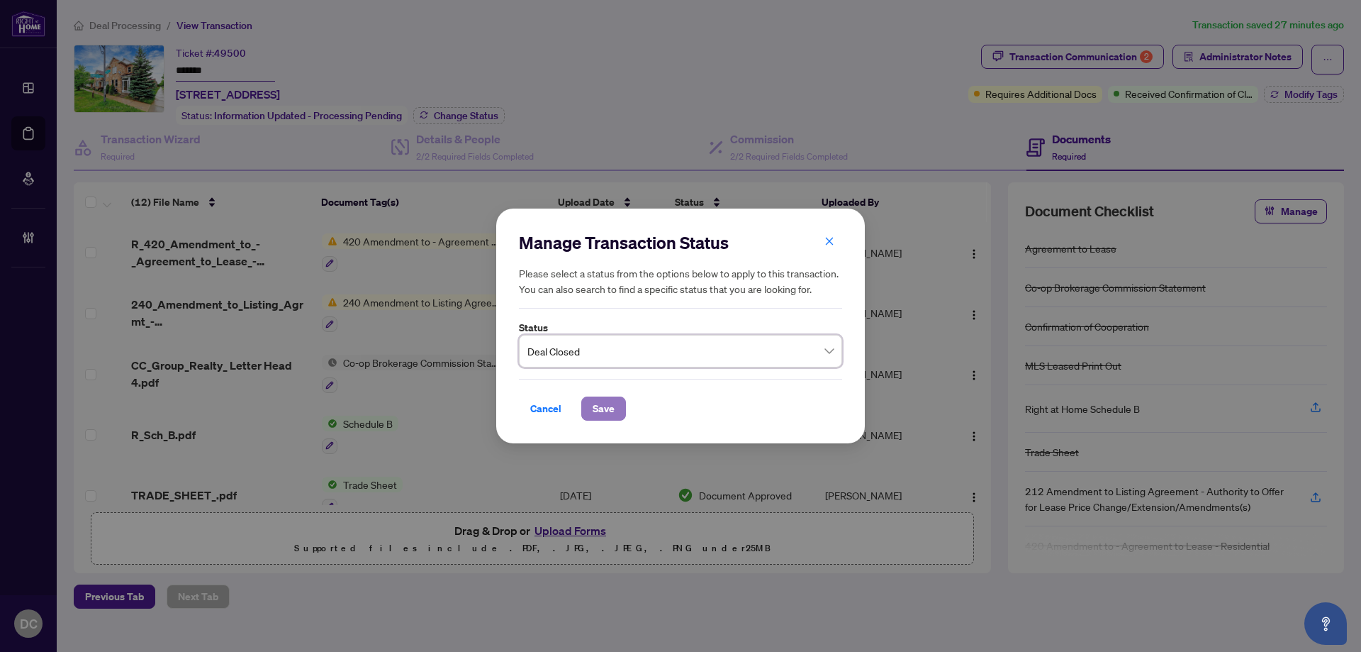
click at [603, 407] on span "Save" at bounding box center [604, 408] width 22 height 23
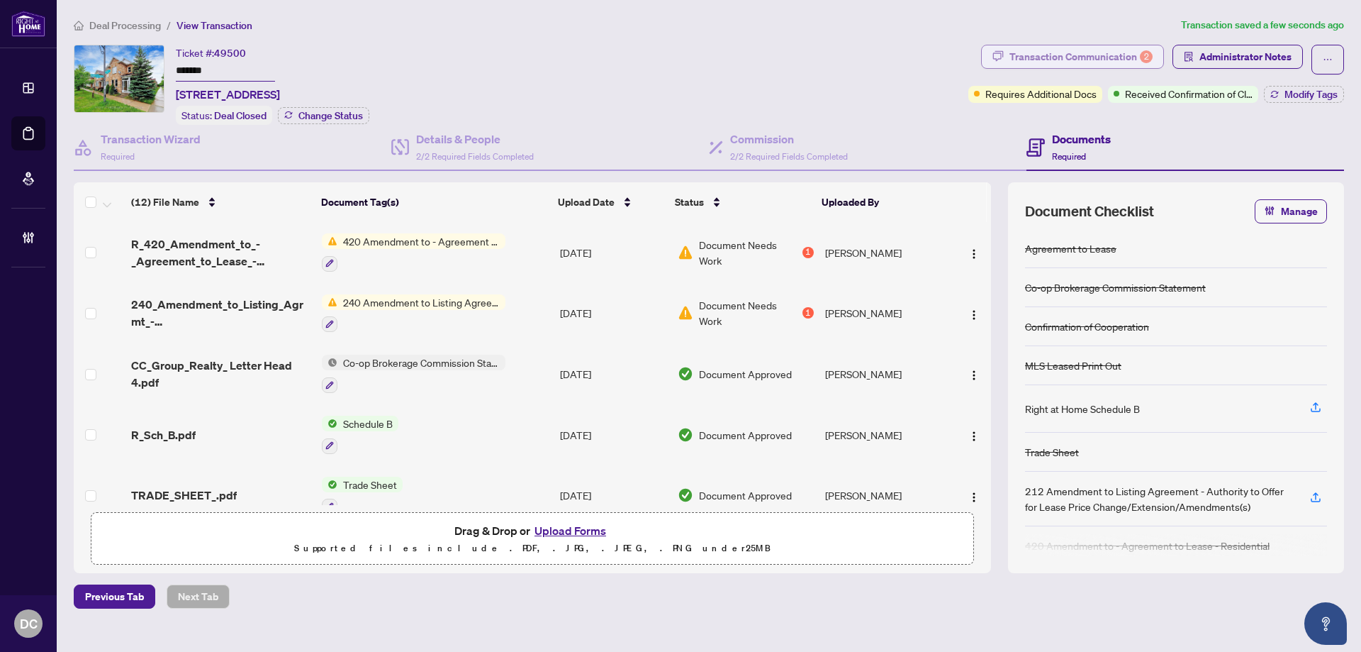
click at [1132, 52] on div "Transaction Communication 2" at bounding box center [1081, 56] width 143 height 23
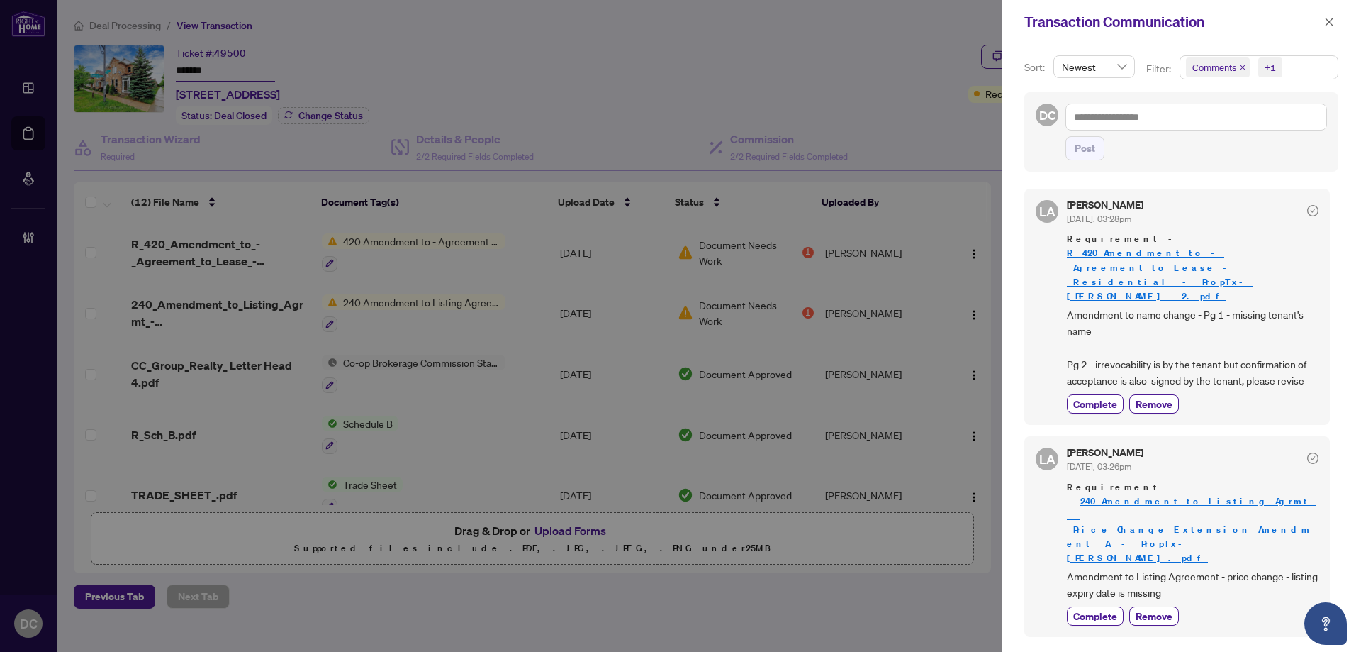
click at [1285, 69] on span "Comments +1" at bounding box center [1258, 67] width 157 height 23
click at [1230, 146] on span "Requirements" at bounding box center [1239, 146] width 63 height 13
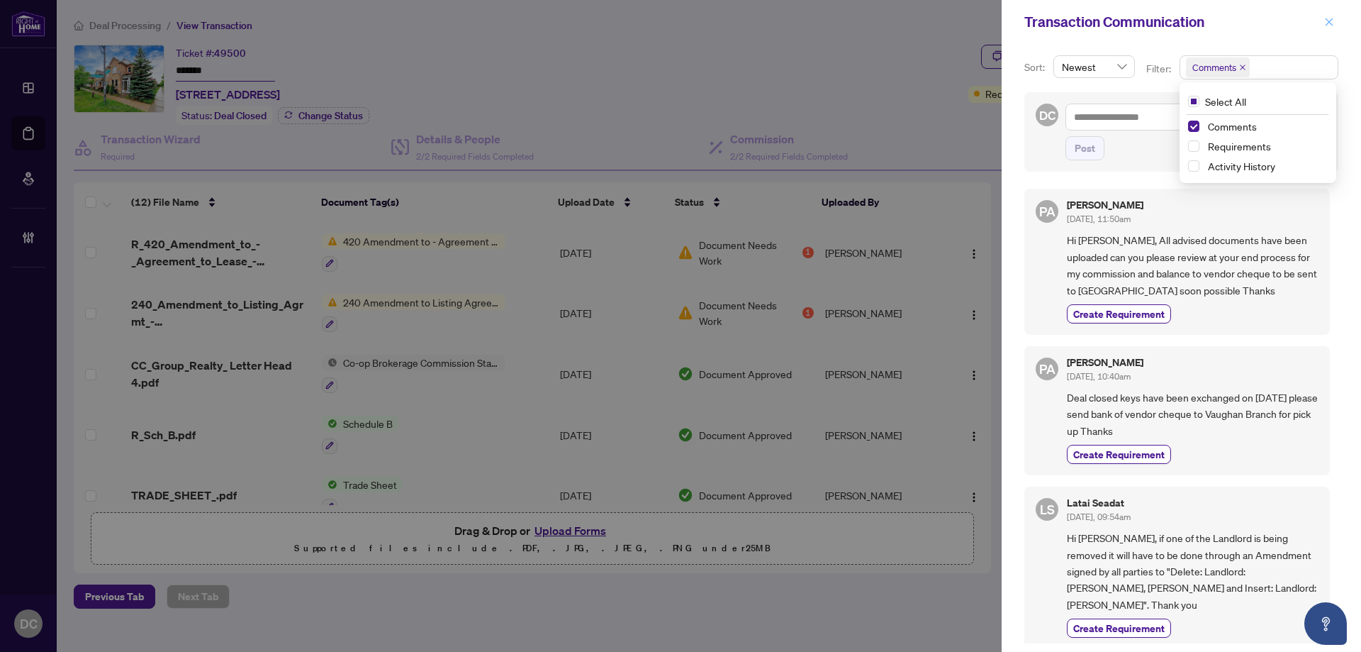
click at [1329, 23] on icon "close" at bounding box center [1330, 22] width 8 height 8
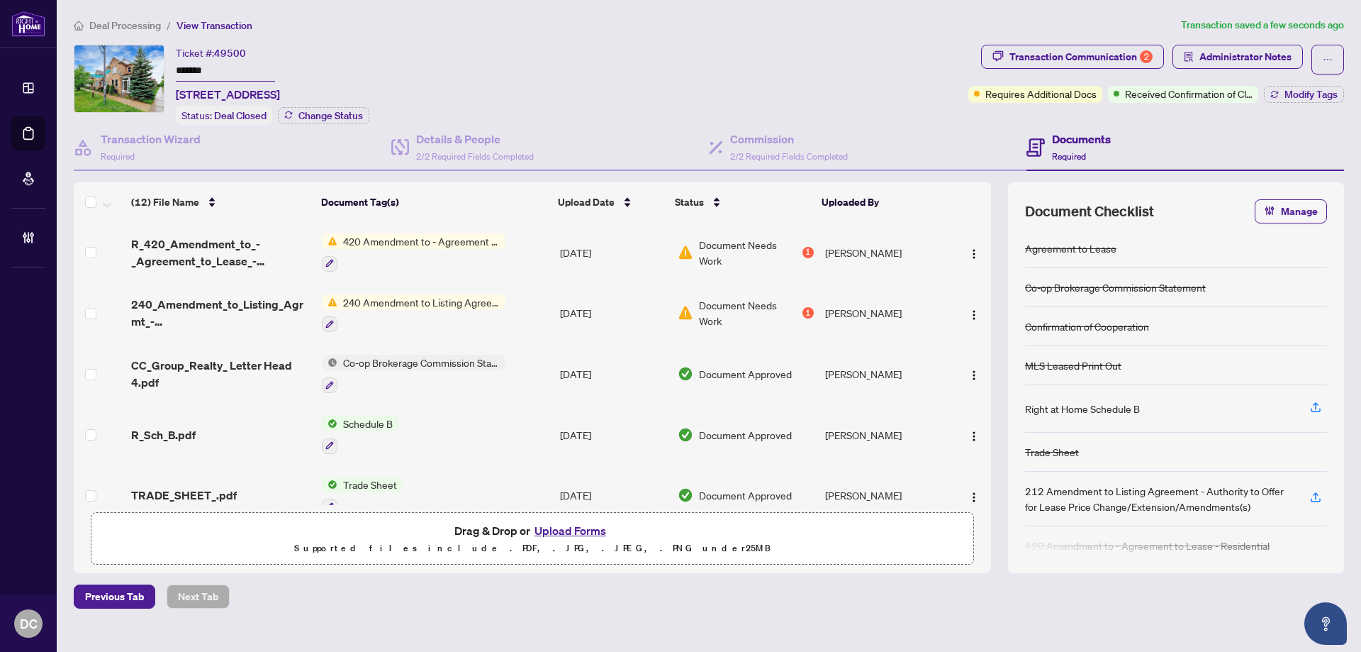
click at [1251, 70] on span "Administrator Notes" at bounding box center [1238, 60] width 130 height 30
click at [1275, 45] on span "Administrator Notes" at bounding box center [1246, 56] width 92 height 23
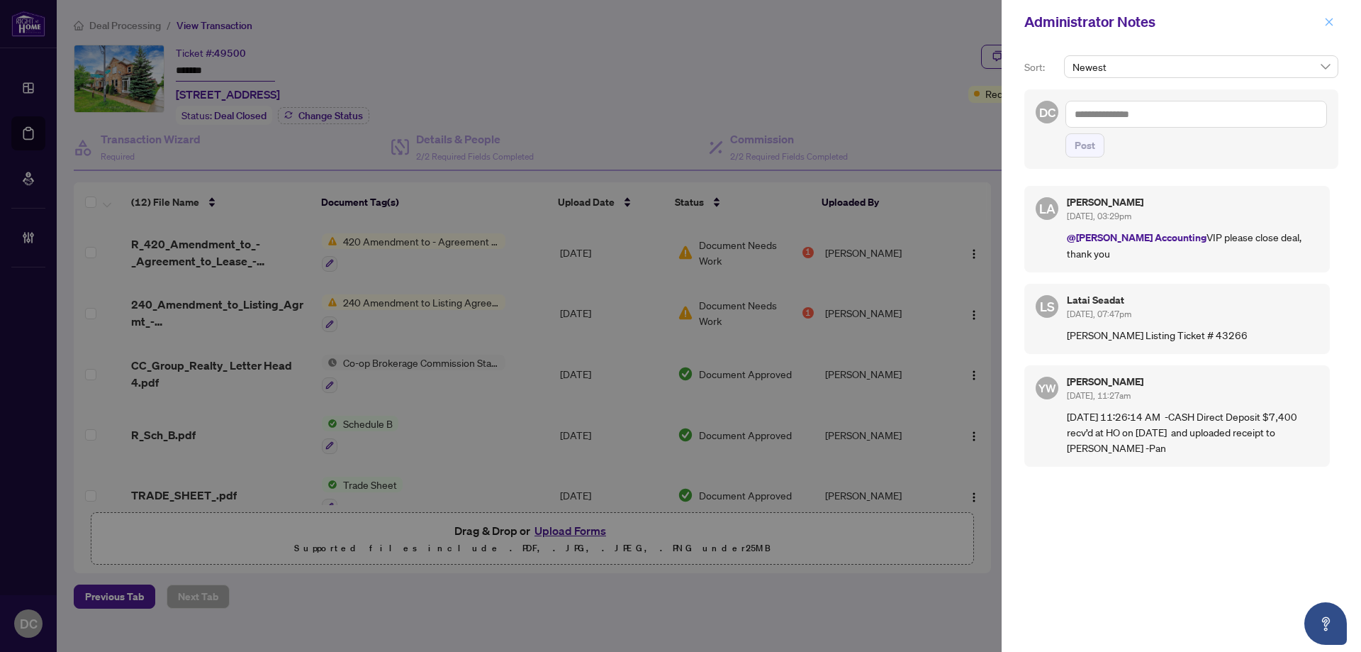
click at [1330, 24] on icon "close" at bounding box center [1329, 22] width 10 height 10
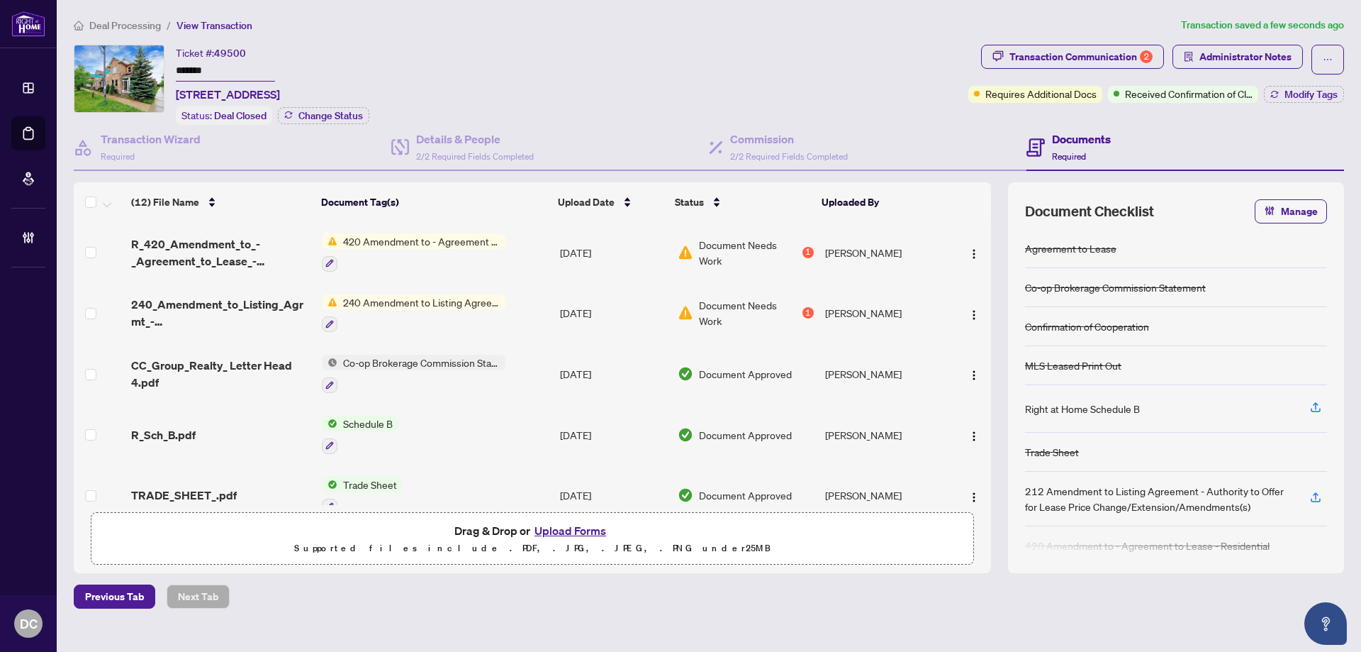
click at [532, 378] on td "Co-op Brokerage Commission Statement" at bounding box center [435, 373] width 238 height 61
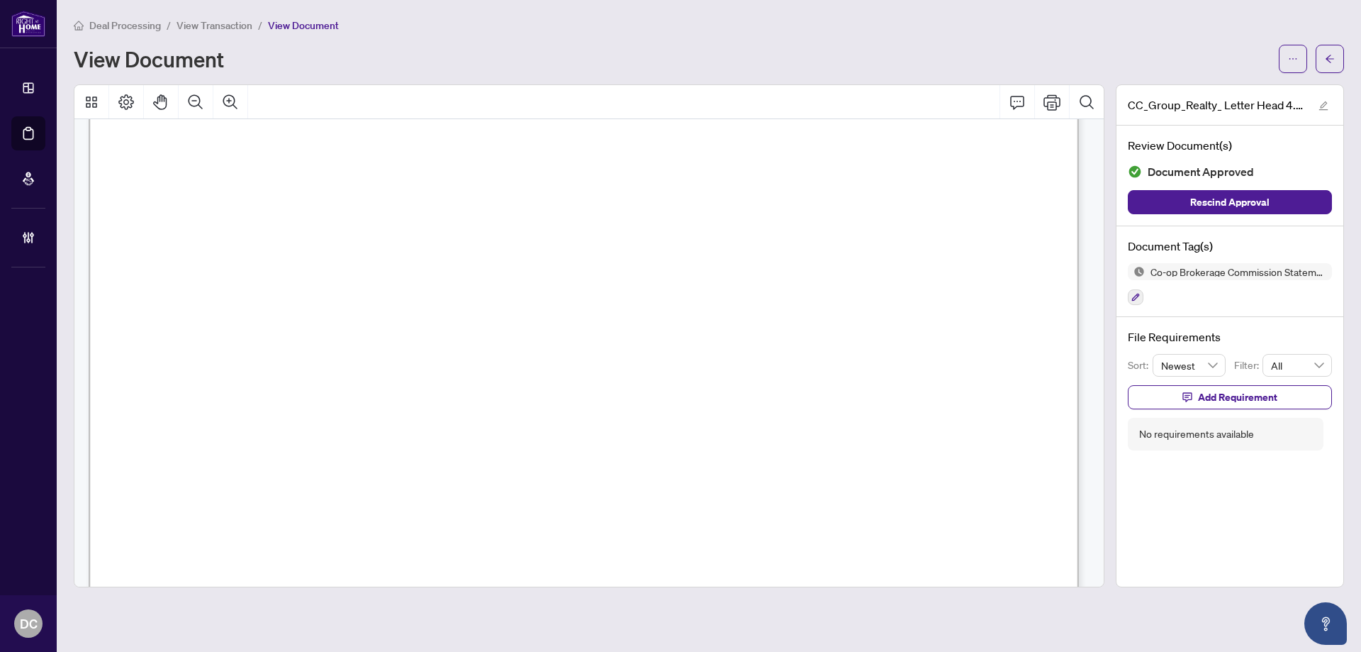
scroll to position [567, 0]
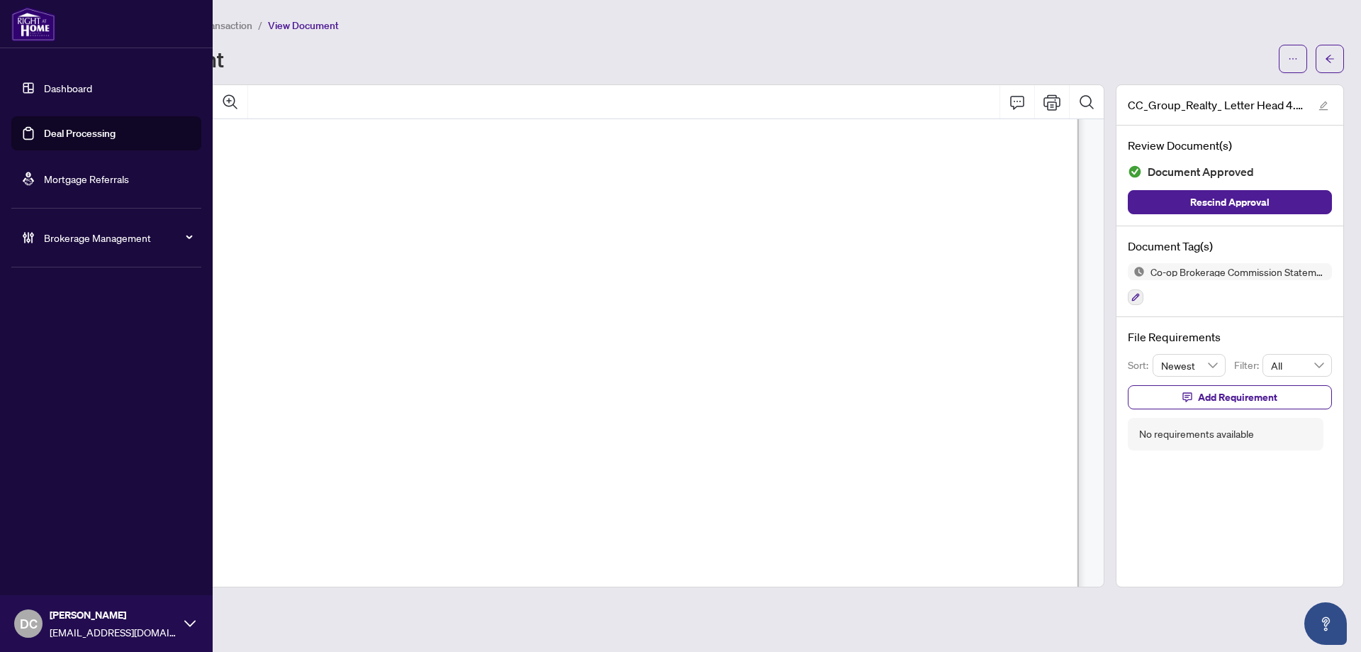
click at [20, 450] on div "Dashboard Deal Processing Mortgage Referrals Brokerage Management DC [PERSON_NA…" at bounding box center [106, 326] width 213 height 652
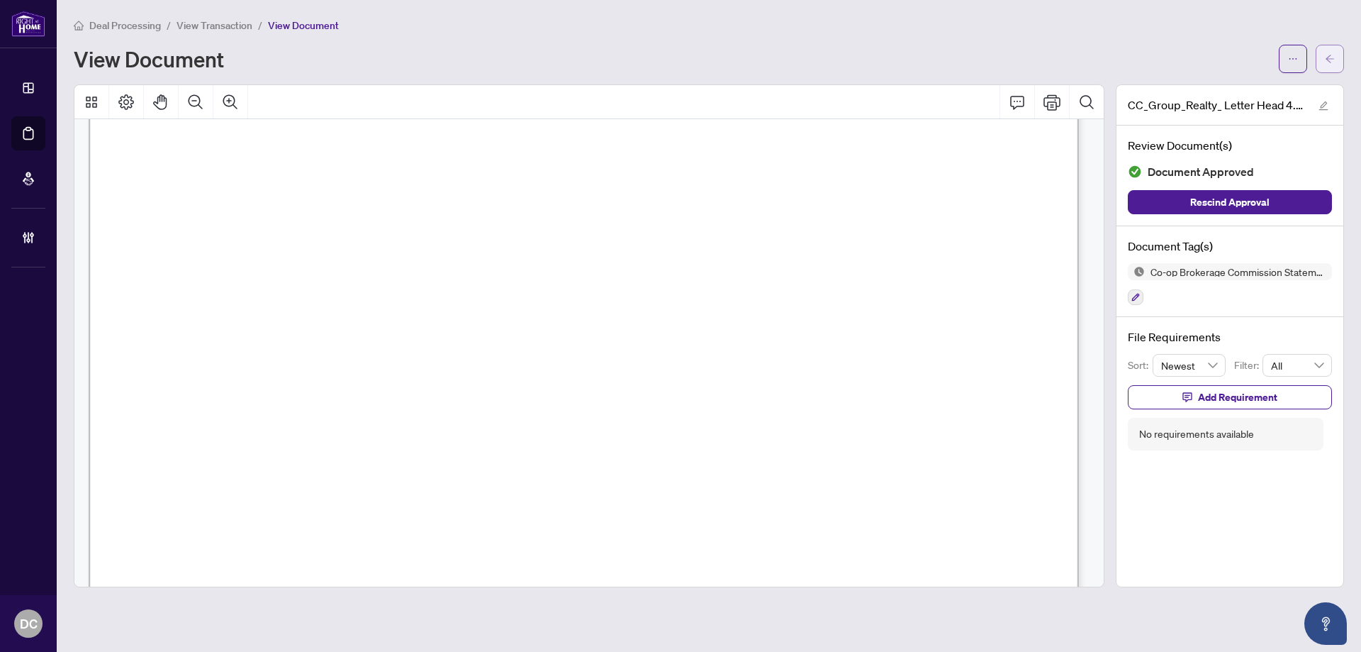
click at [1329, 48] on span "button" at bounding box center [1330, 59] width 10 height 23
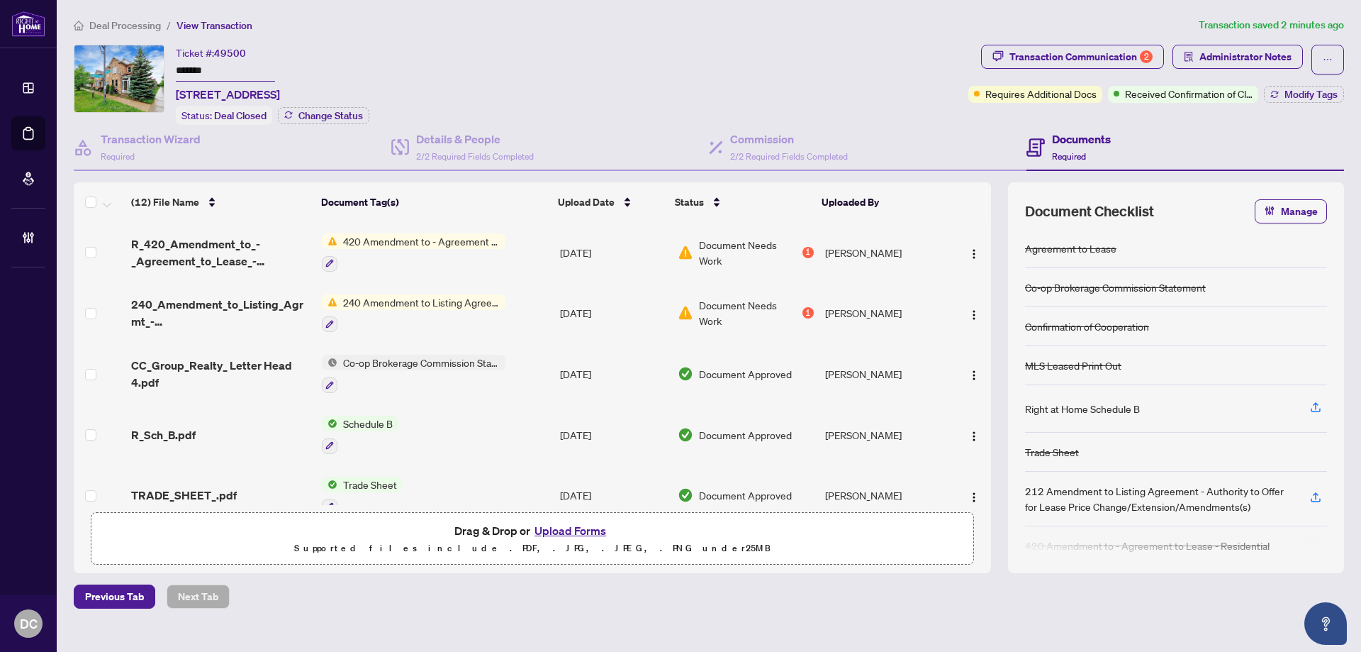
drag, startPoint x: 239, startPoint y: 69, endPoint x: 120, endPoint y: 69, distance: 119.1
click at [120, 69] on div "Ticket #: 49500 ******* [STREET_ADDRESS] Status: Deal Closed Change Status" at bounding box center [518, 85] width 889 height 80
click at [1275, 88] on button "Modify Tags" at bounding box center [1304, 94] width 80 height 17
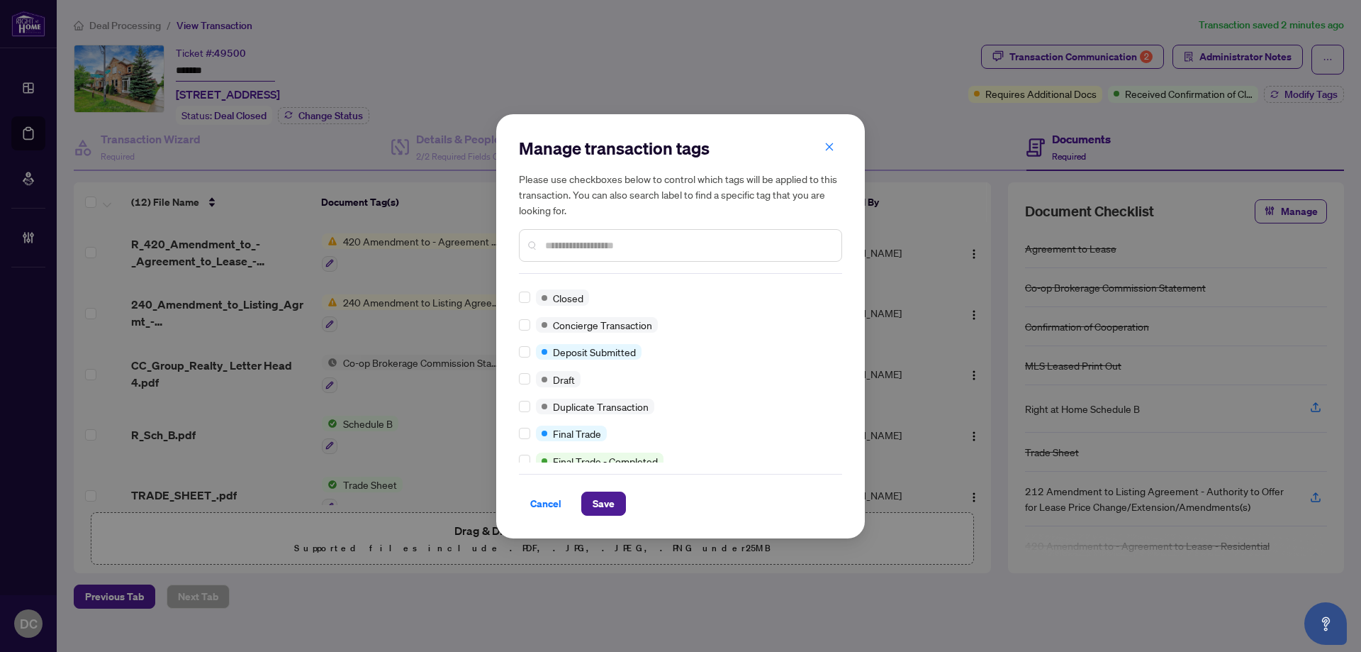
scroll to position [22, 0]
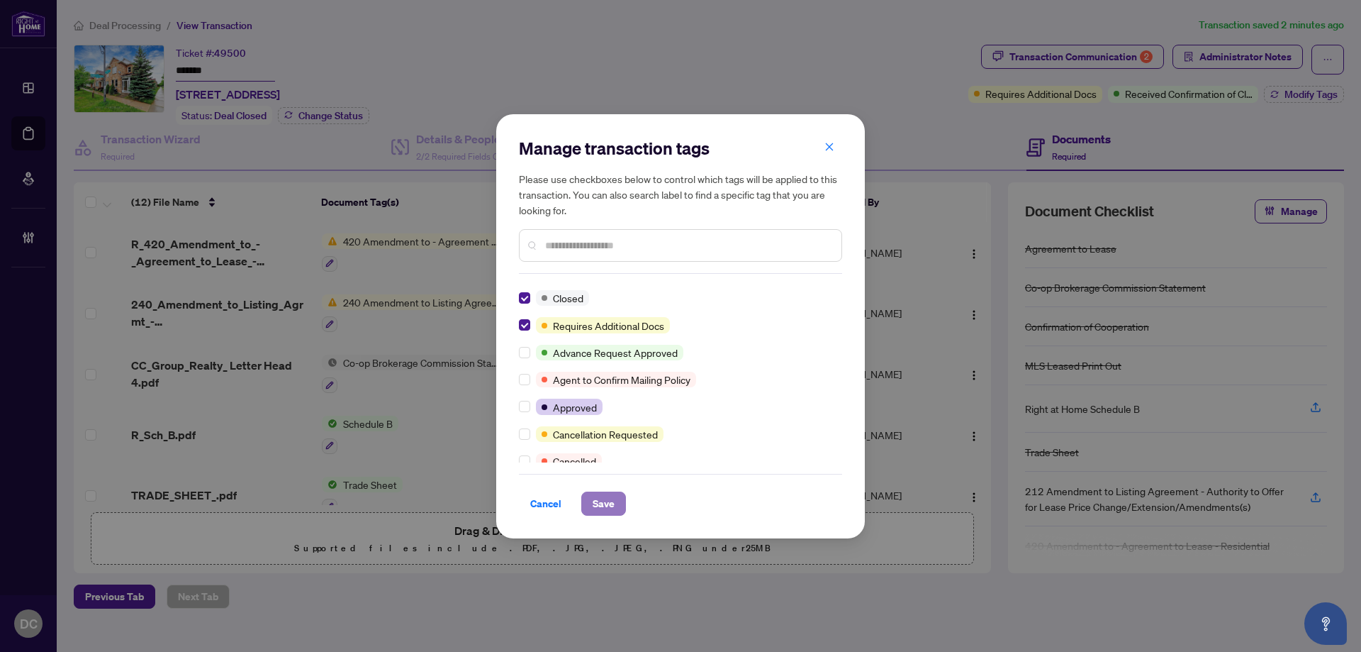
click at [603, 498] on span "Save" at bounding box center [604, 503] width 22 height 23
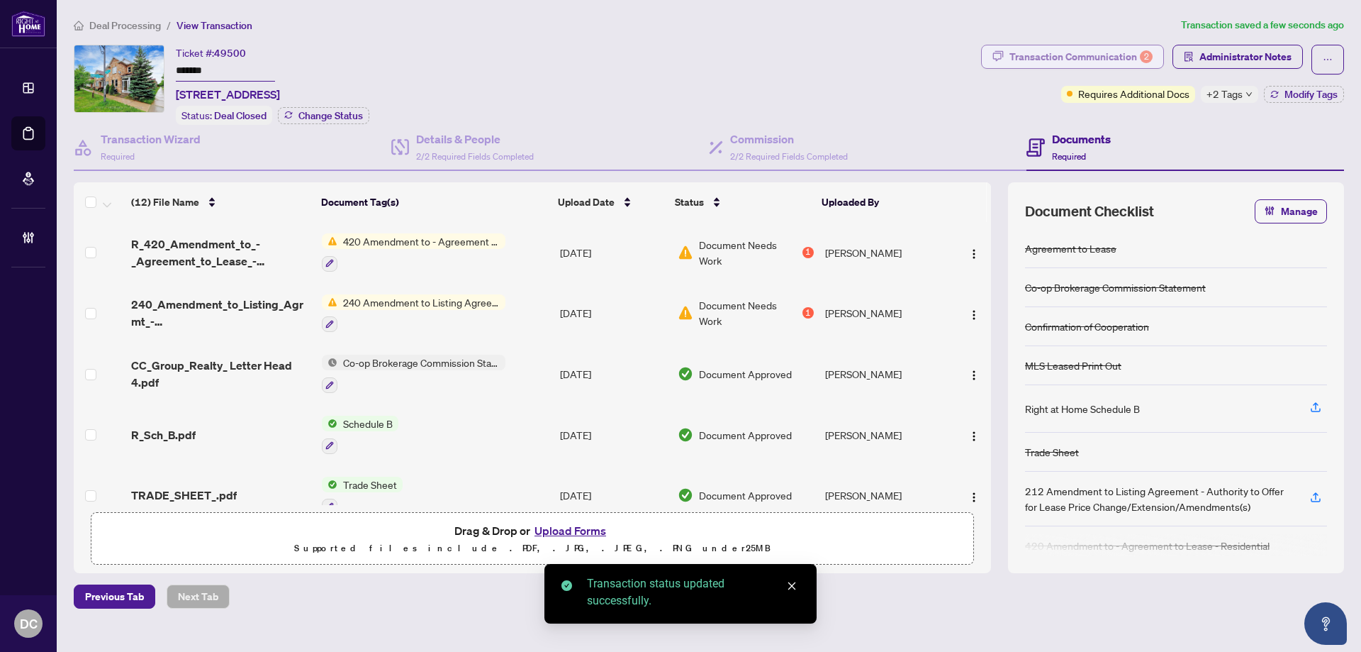
click at [1126, 57] on div "Transaction Communication 2" at bounding box center [1081, 56] width 143 height 23
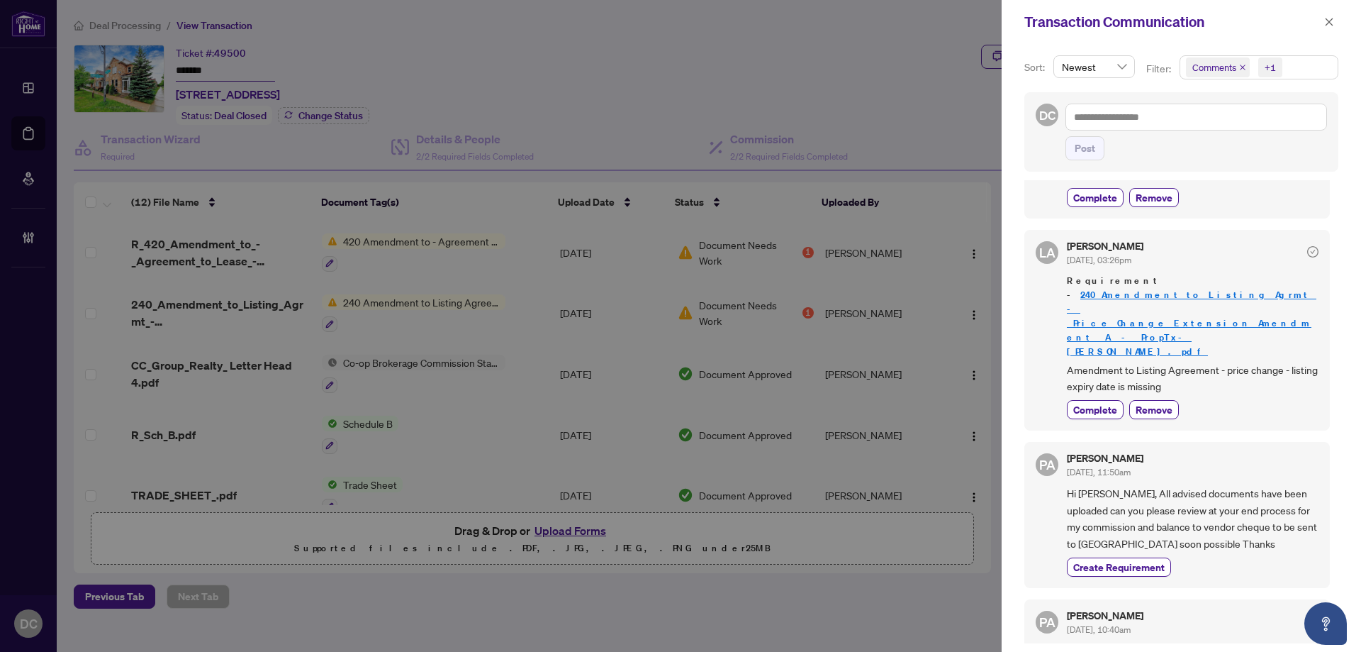
scroll to position [213, 0]
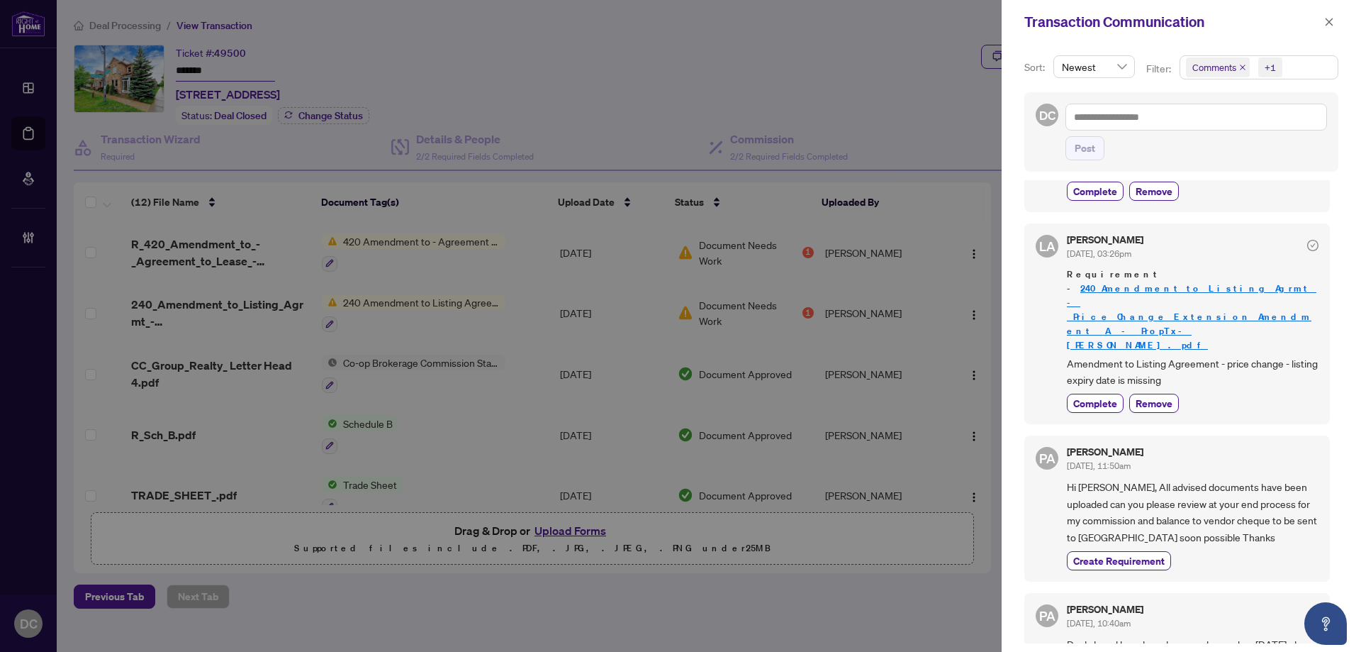
click at [1285, 74] on span "Comments +1" at bounding box center [1258, 67] width 157 height 23
click at [1235, 133] on span "Comments" at bounding box center [1264, 126] width 125 height 17
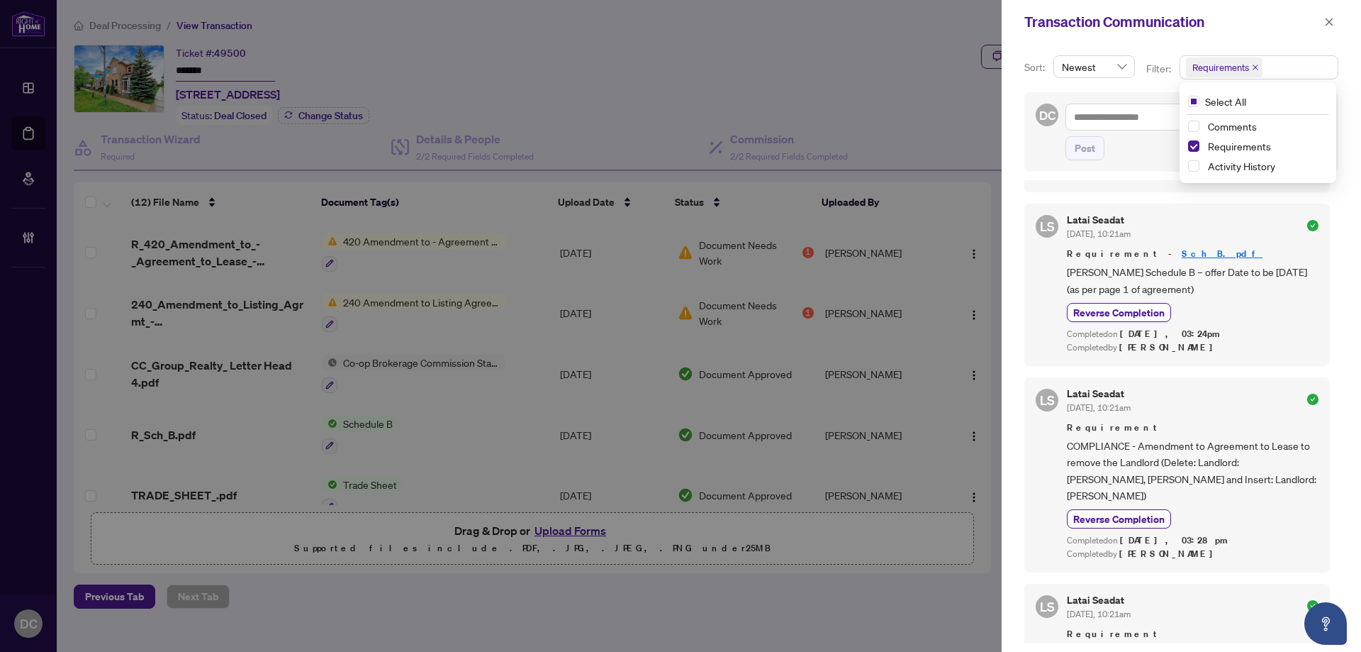
scroll to position [3, 0]
click at [1336, 23] on button "button" at bounding box center [1329, 21] width 18 height 17
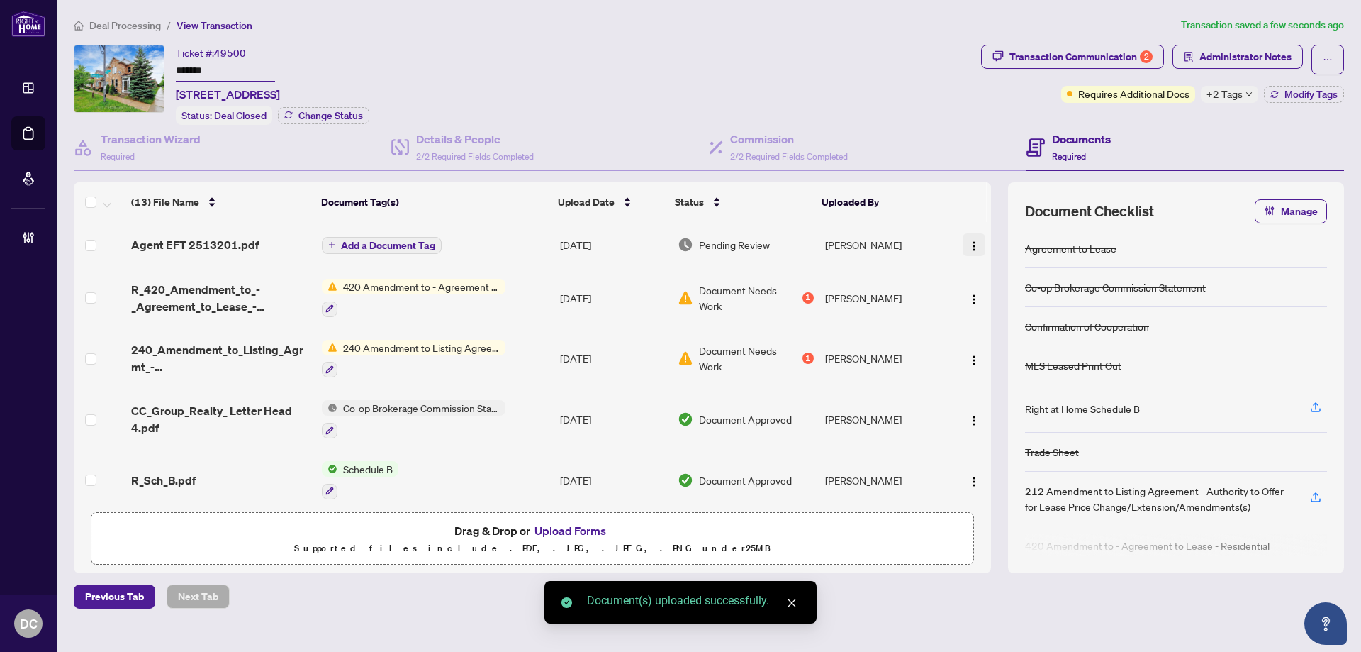
click at [976, 243] on button "button" at bounding box center [974, 244] width 23 height 23
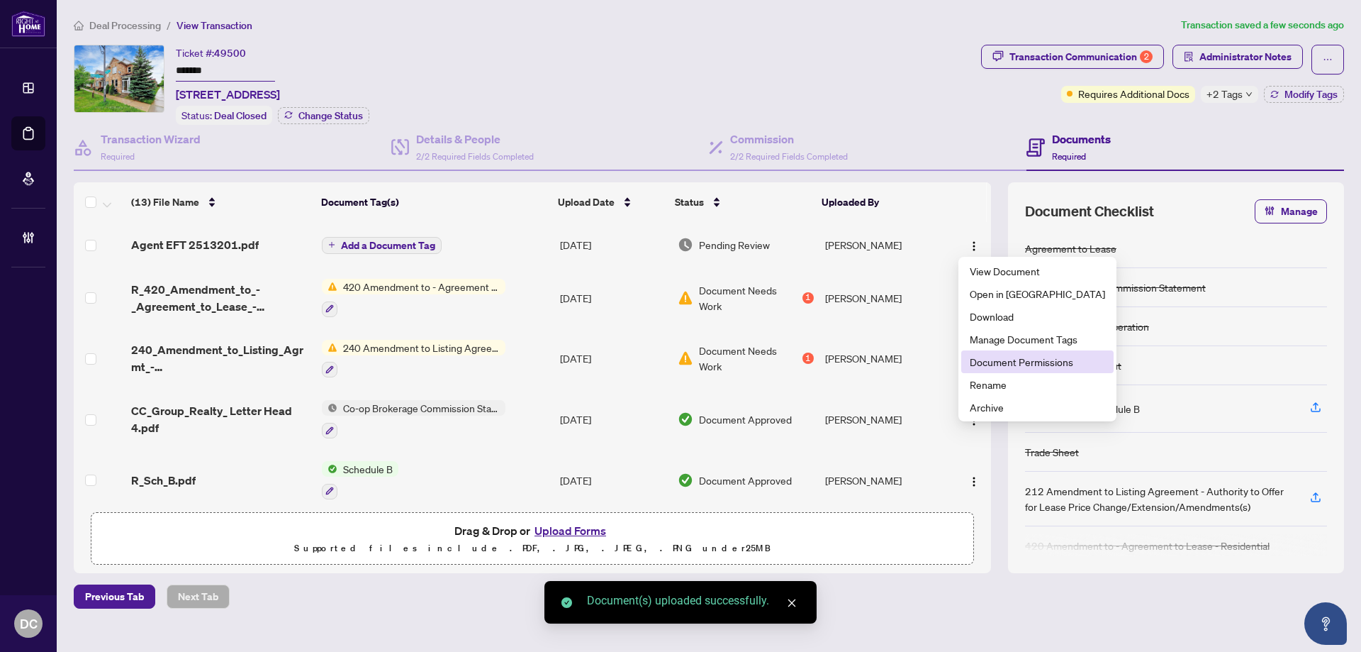
click at [1020, 354] on span "Document Permissions" at bounding box center [1037, 362] width 135 height 16
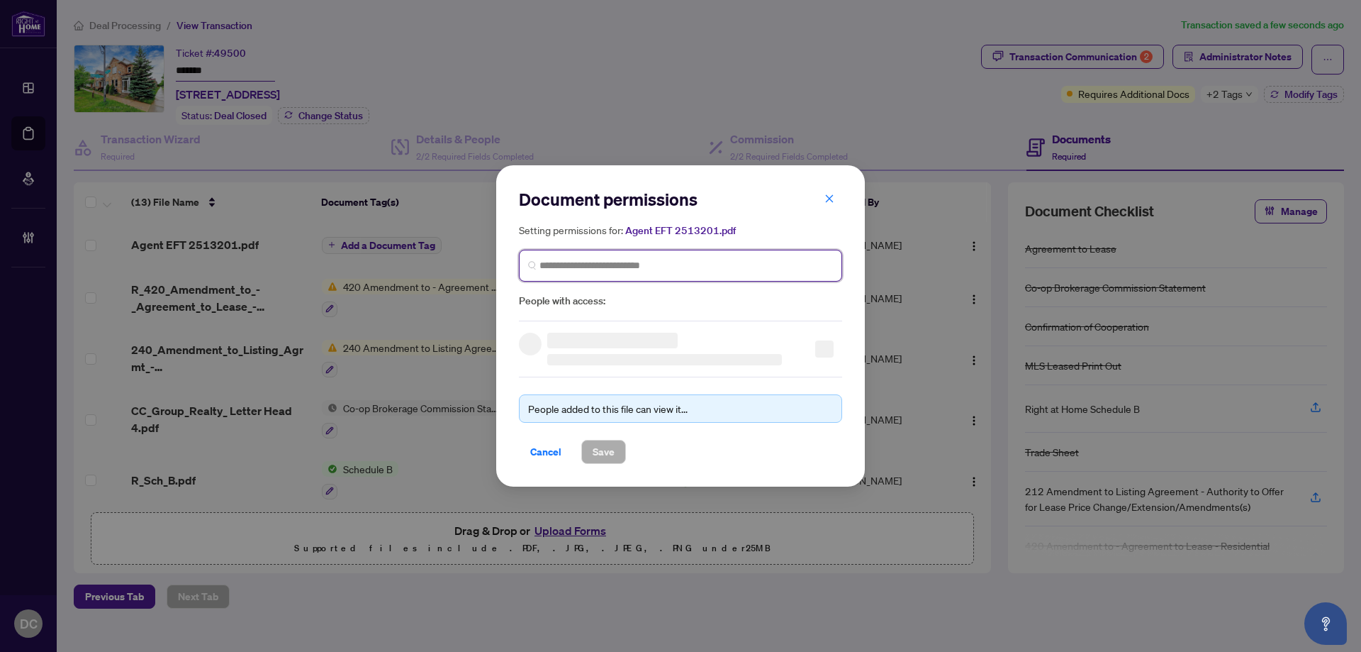
click at [811, 267] on input "search" at bounding box center [687, 265] width 294 height 15
type input "*********"
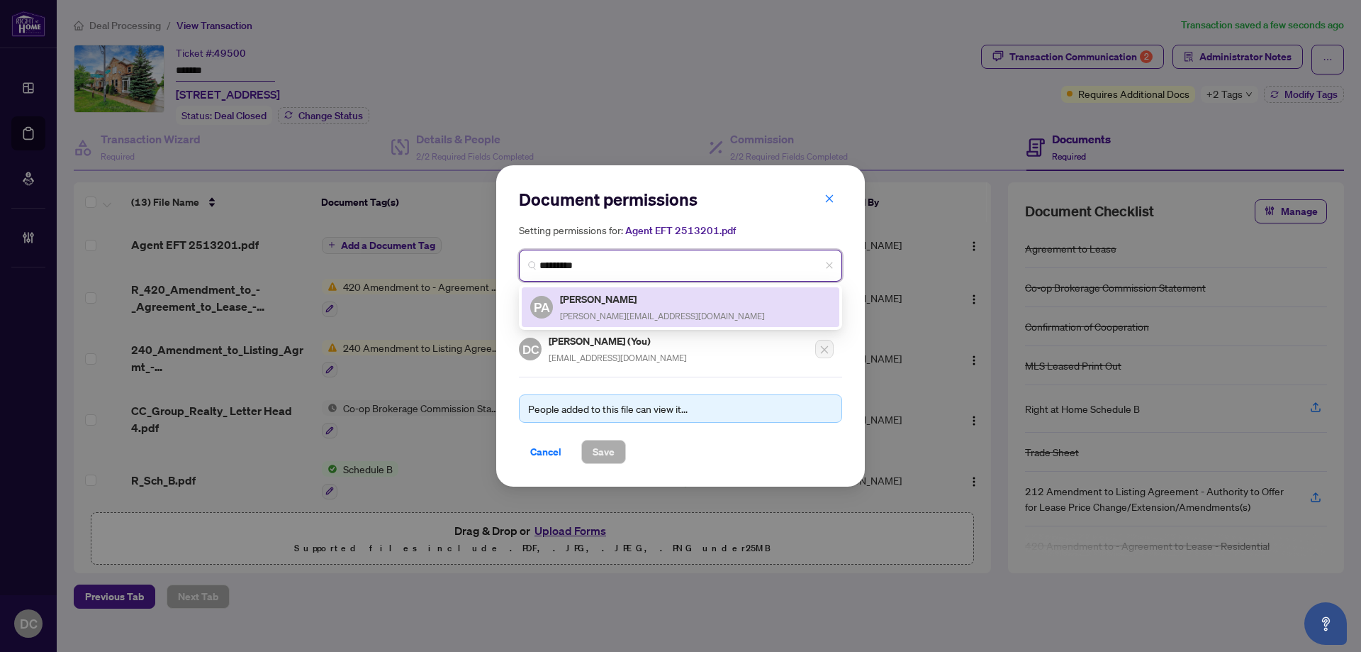
click at [744, 291] on div "PA [PERSON_NAME] [PERSON_NAME][EMAIL_ADDRESS][DOMAIN_NAME]" at bounding box center [680, 307] width 301 height 33
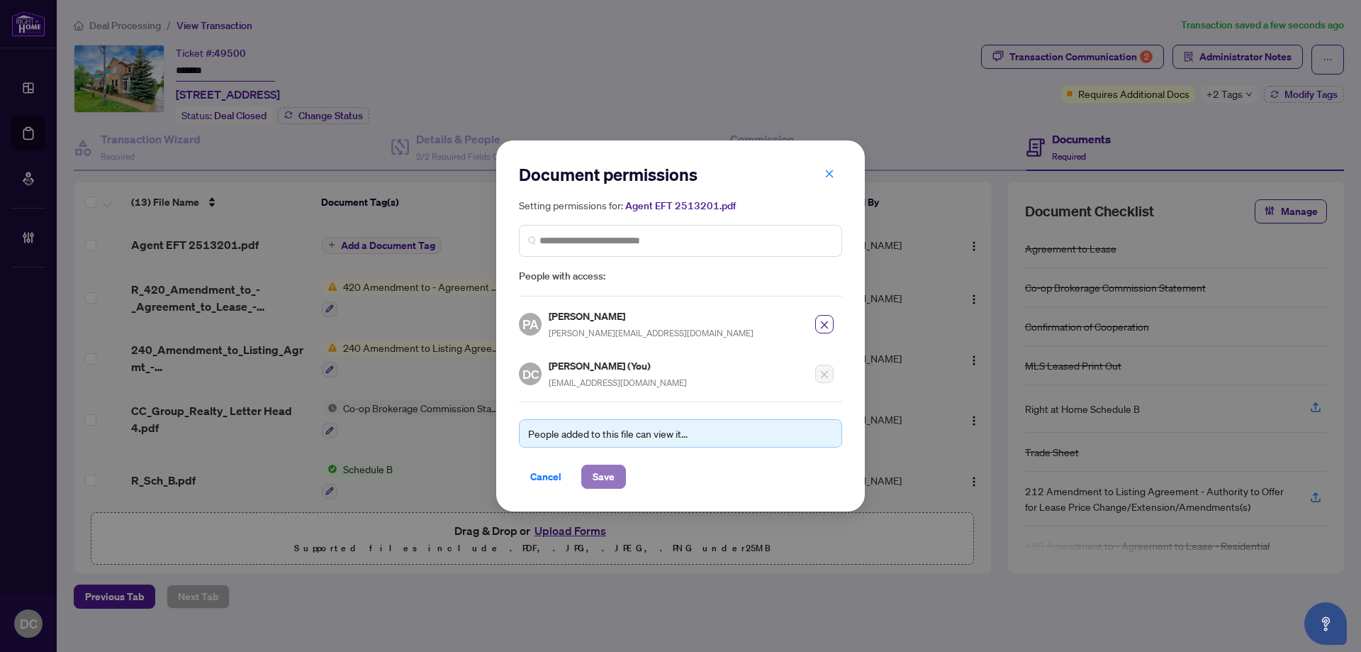
click at [613, 479] on span "Save" at bounding box center [604, 476] width 22 height 23
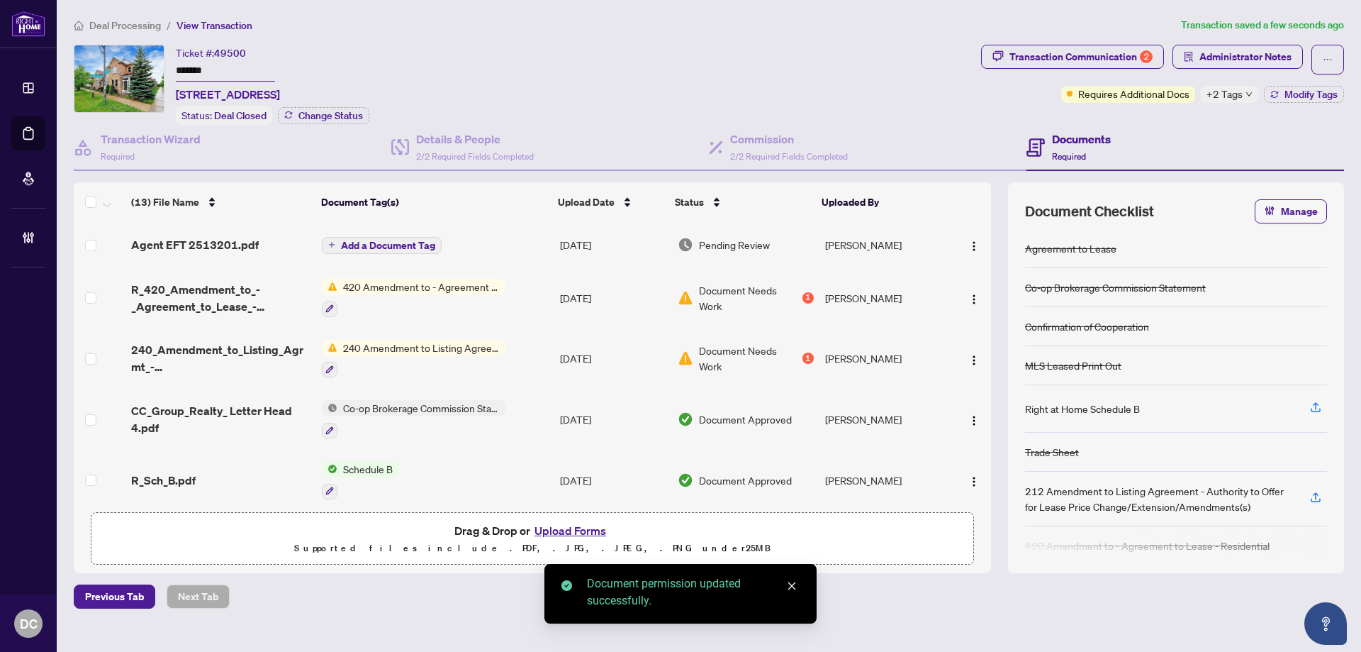
click at [413, 240] on span "Add a Document Tag" at bounding box center [388, 245] width 94 height 10
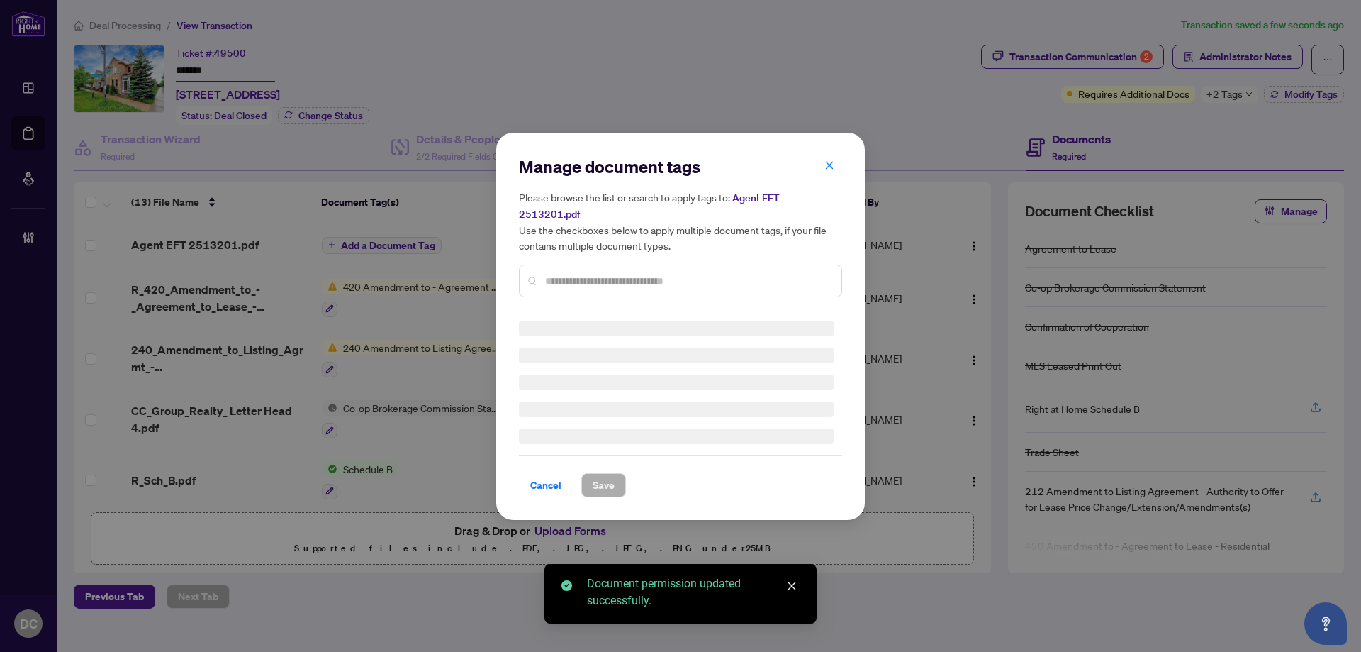
click at [608, 273] on input "text" at bounding box center [687, 281] width 285 height 16
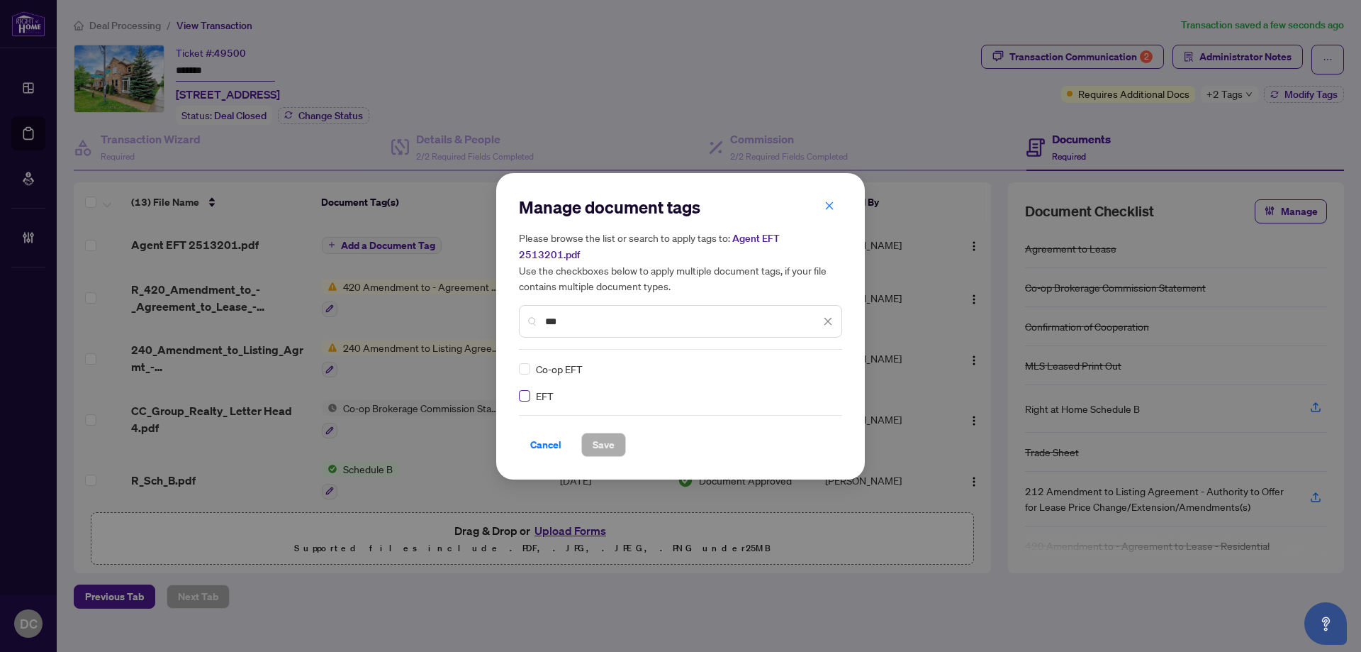
type input "***"
click at [818, 362] on img at bounding box center [813, 369] width 14 height 14
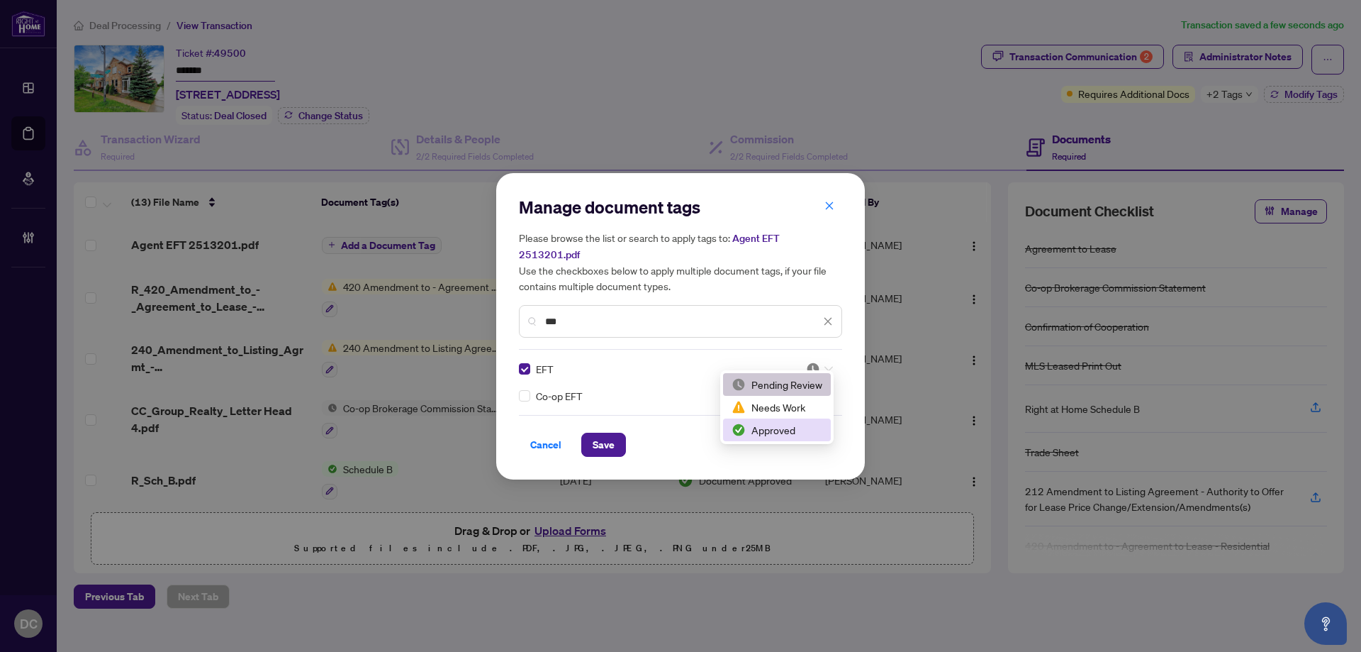
click at [773, 432] on div "Approved" at bounding box center [777, 430] width 91 height 16
click at [606, 437] on span "Save" at bounding box center [604, 444] width 22 height 23
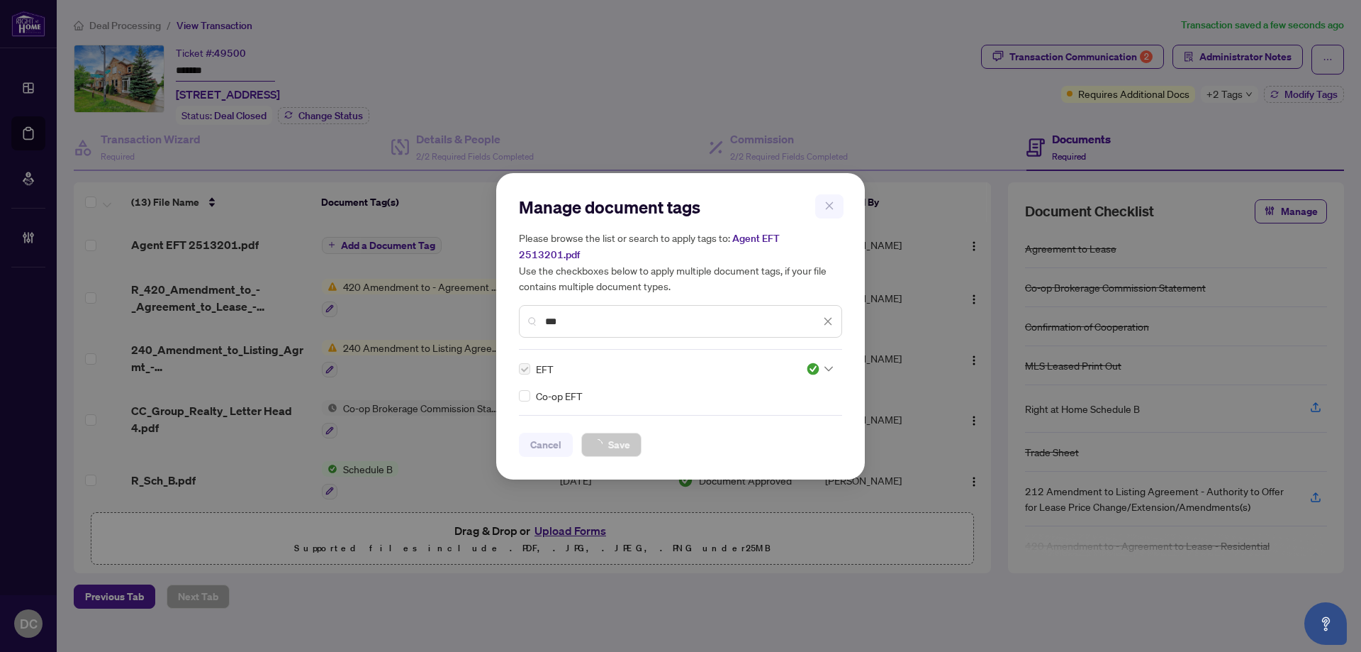
click at [1227, 101] on div "Manage document tags Please browse the list or search to apply tags to: Agent E…" at bounding box center [680, 326] width 1361 height 652
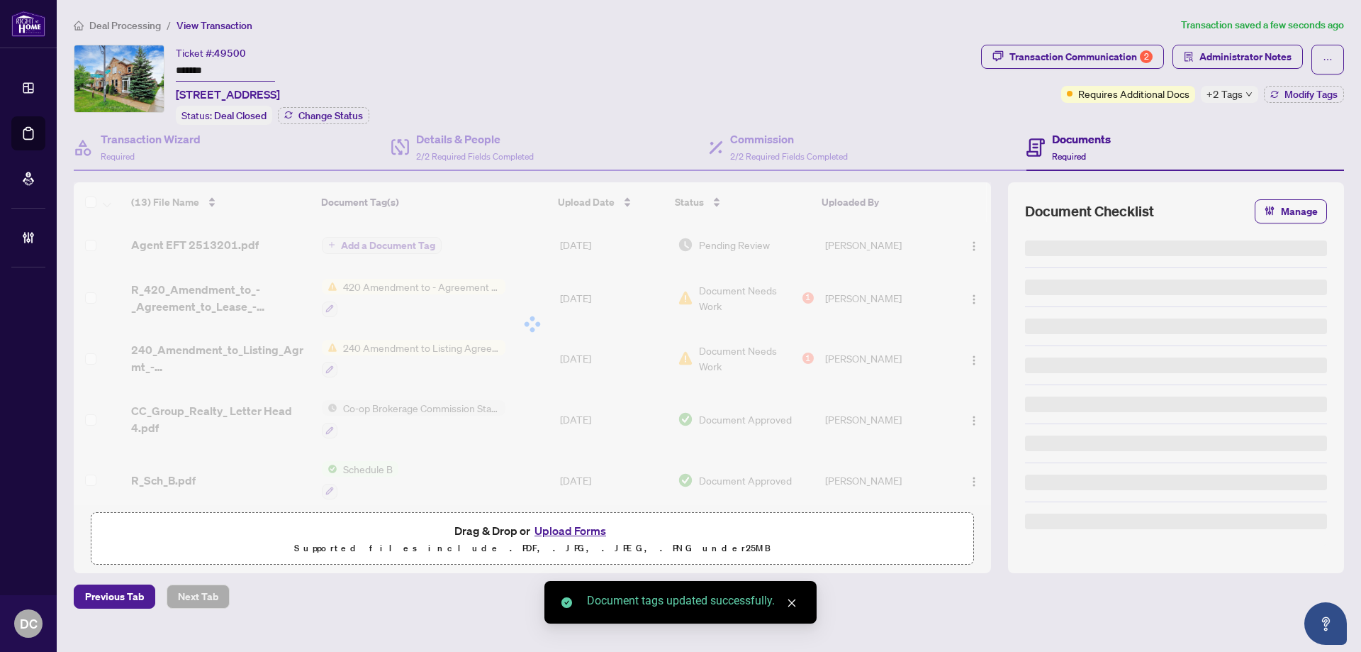
click at [1232, 95] on span "+2 Tags" at bounding box center [1225, 94] width 36 height 16
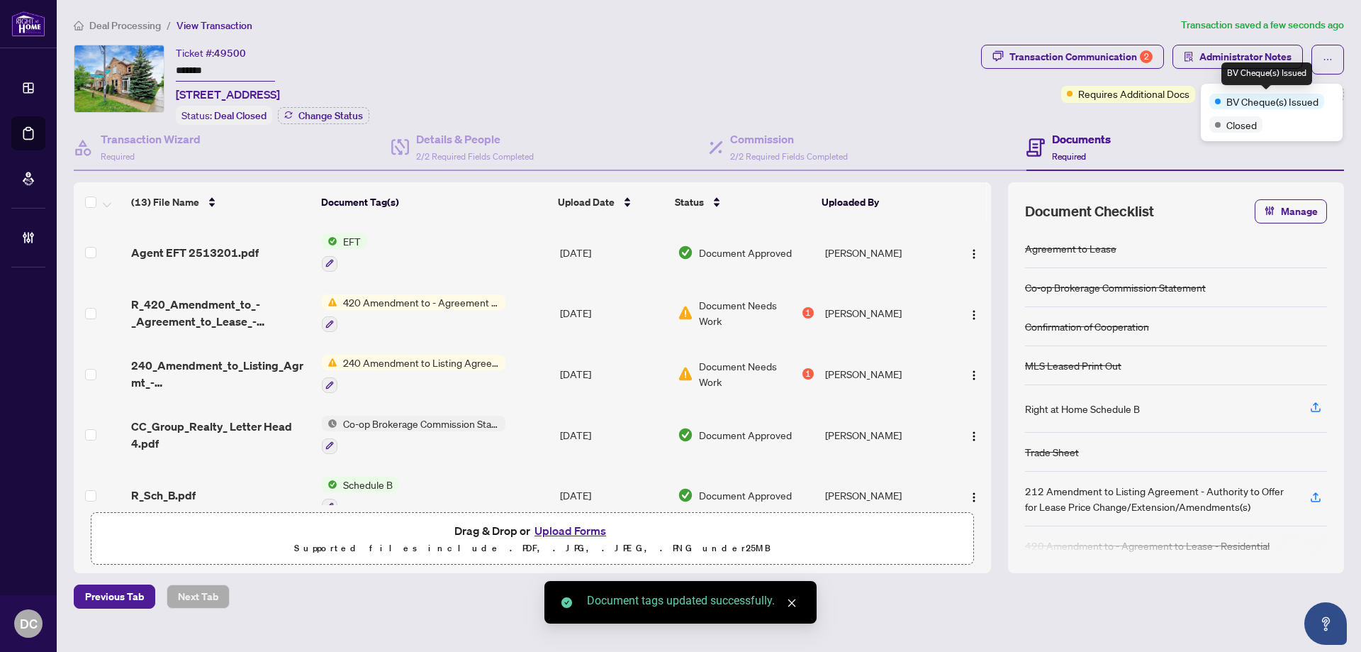
click at [1173, 117] on div "Transaction Communication 2 Administrator Notes Requires Additional Docs +2 Tag…" at bounding box center [1162, 85] width 369 height 80
click at [1294, 86] on div "Transaction Communication 2 Administrator Notes Requires Additional Docs +2 Tag…" at bounding box center [1162, 74] width 363 height 58
click at [1300, 95] on span "Modify Tags" at bounding box center [1311, 94] width 53 height 10
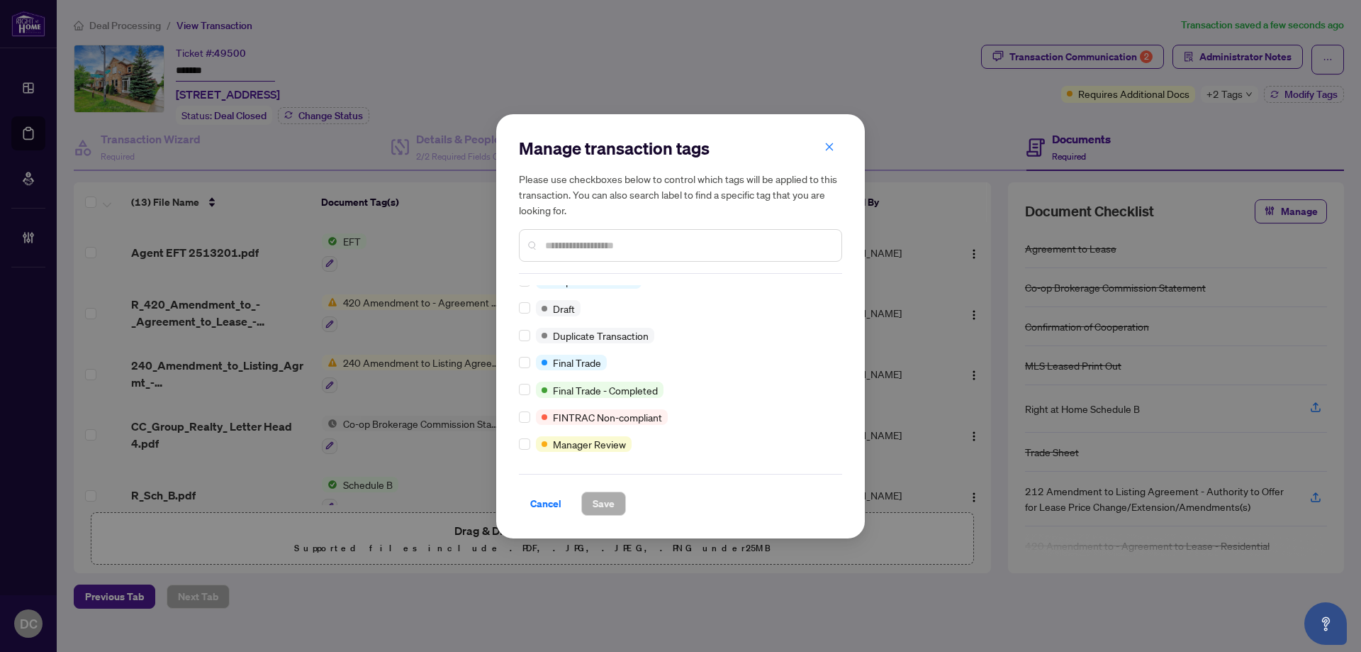
scroll to position [0, 0]
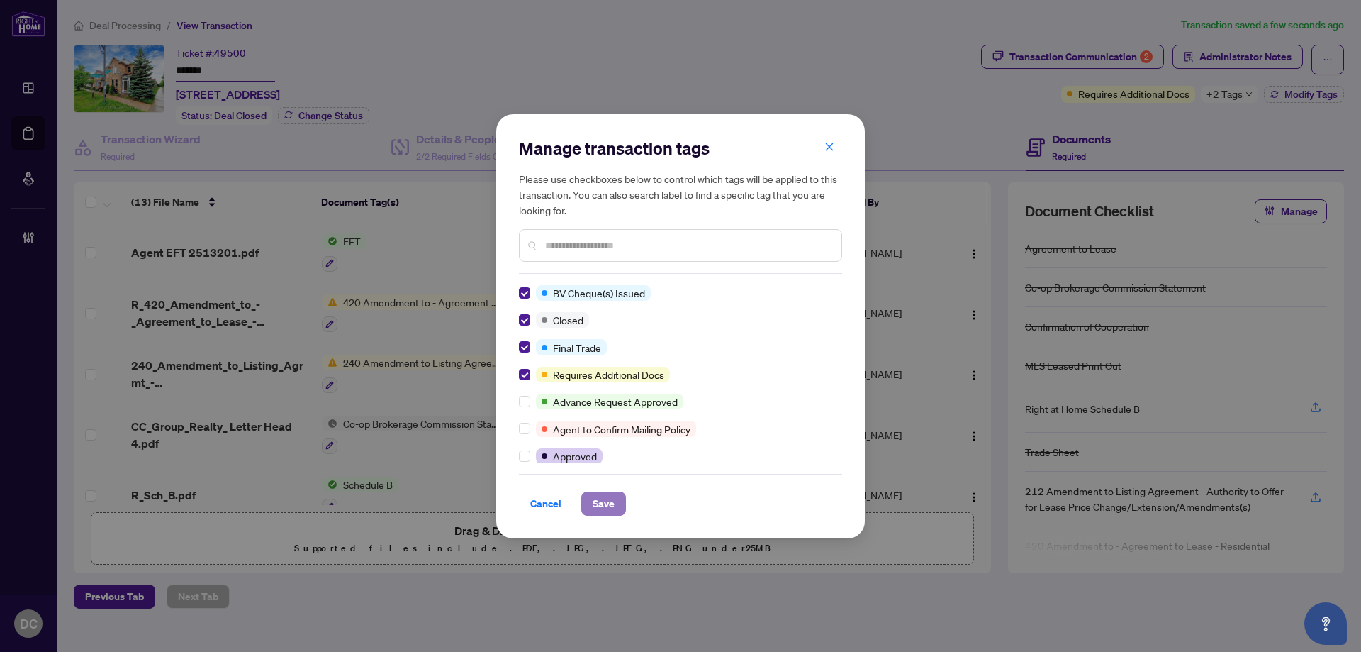
click at [617, 510] on button "Save" at bounding box center [603, 503] width 45 height 24
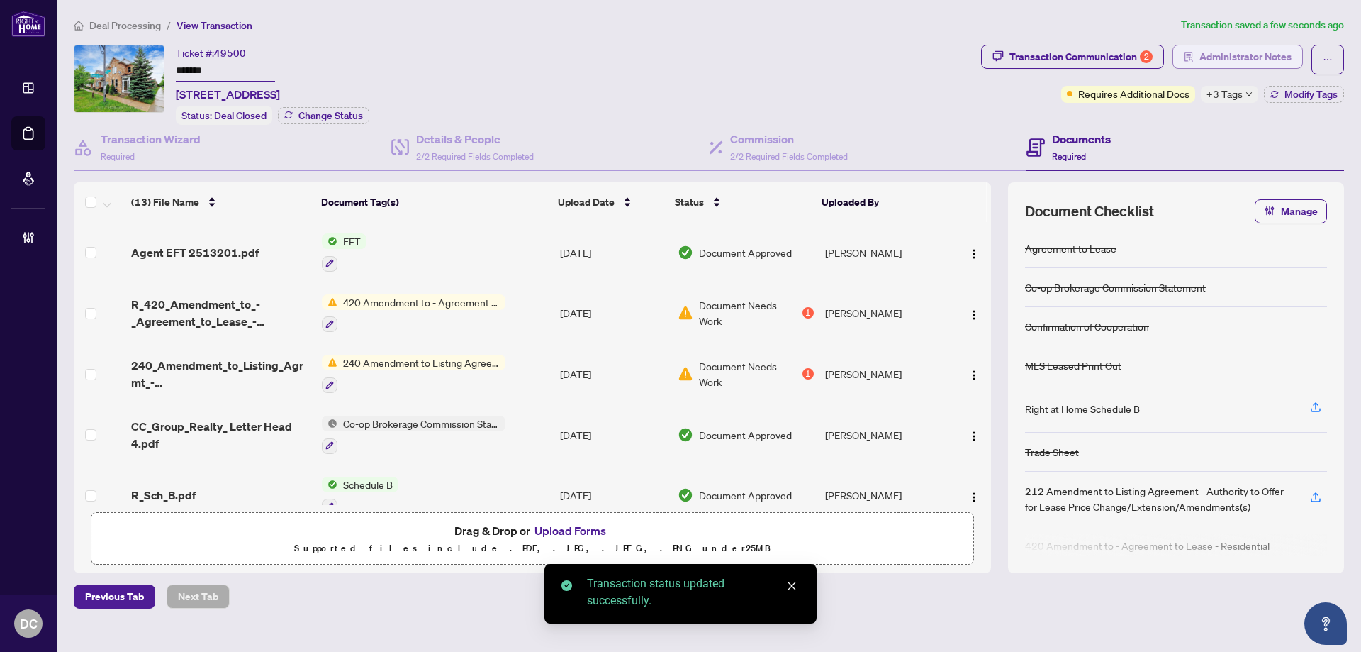
click at [1231, 49] on span "Administrator Notes" at bounding box center [1246, 56] width 92 height 23
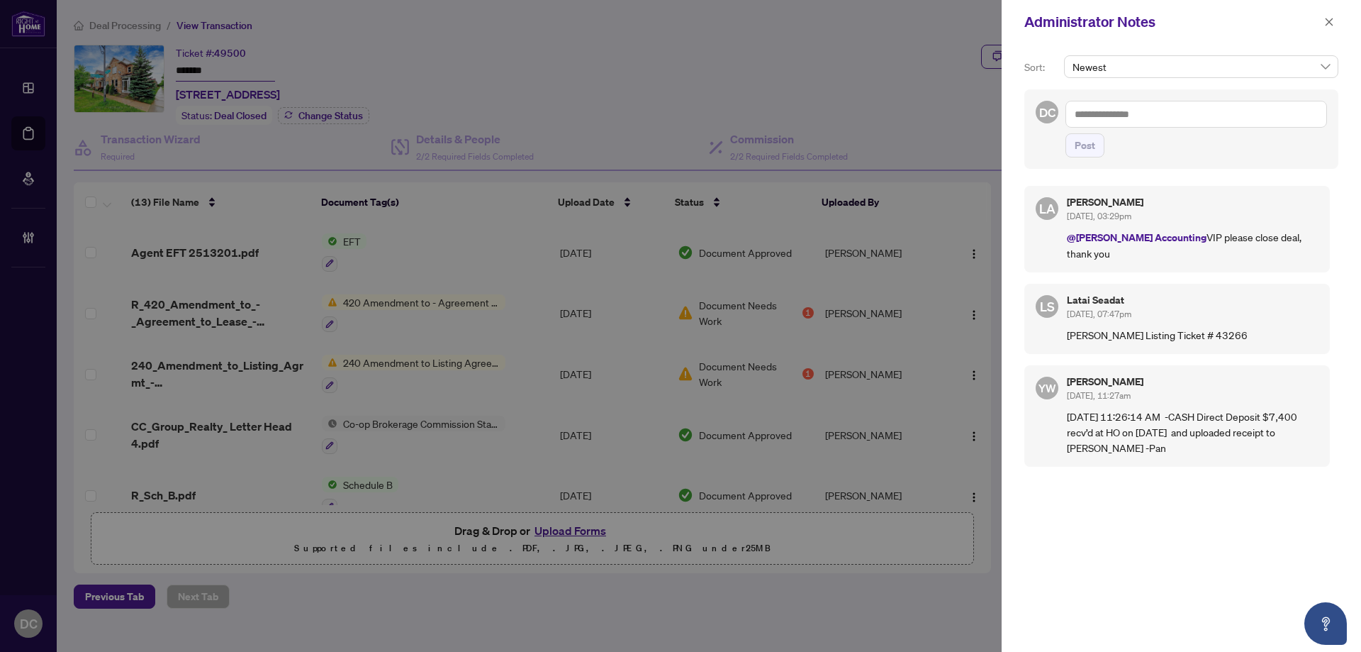
click at [1213, 111] on textarea at bounding box center [1197, 114] width 262 height 27
paste textarea "**********"
type textarea "**********"
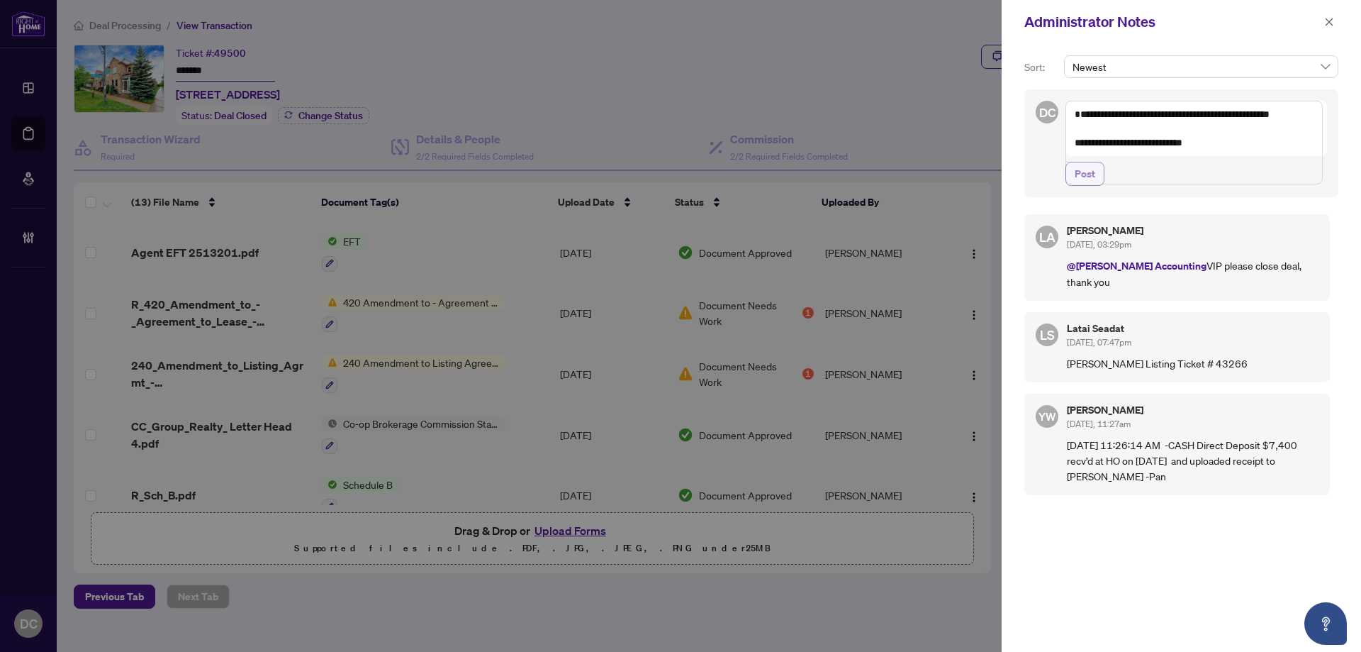
click at [1099, 186] on button "Post" at bounding box center [1085, 174] width 39 height 24
click at [1326, 23] on icon "close" at bounding box center [1329, 22] width 10 height 10
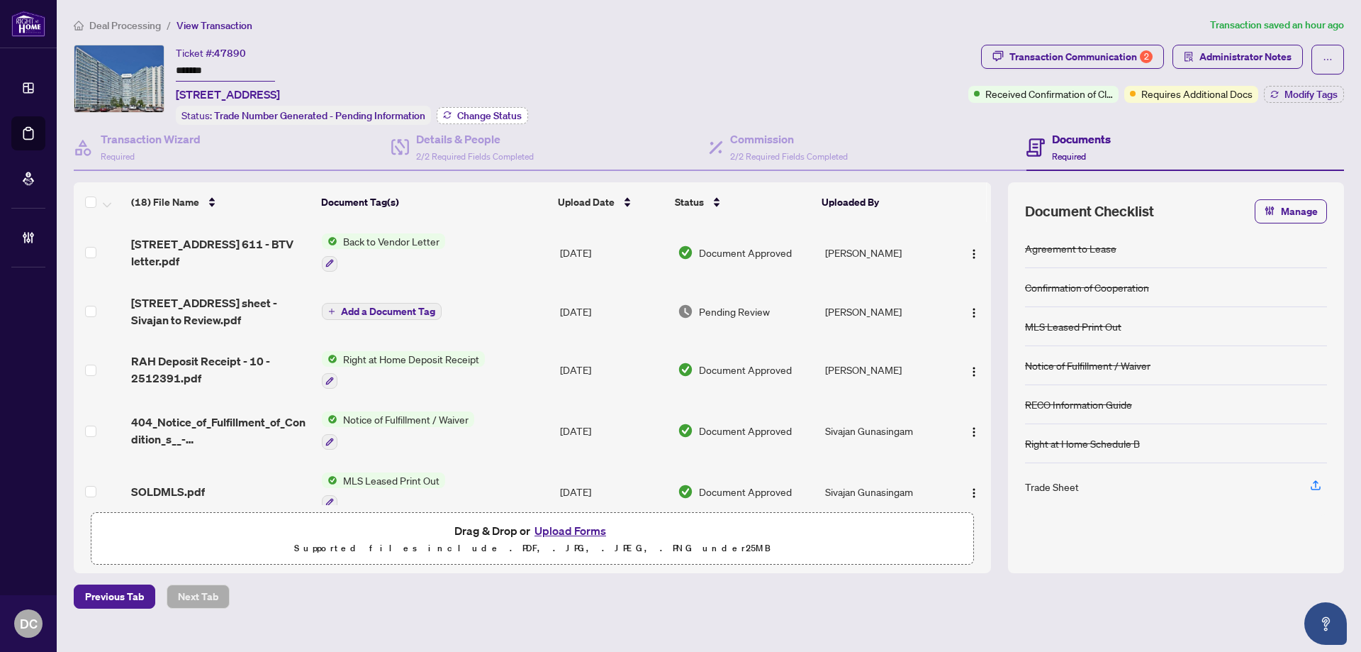
click at [497, 118] on span "Change Status" at bounding box center [489, 116] width 65 height 10
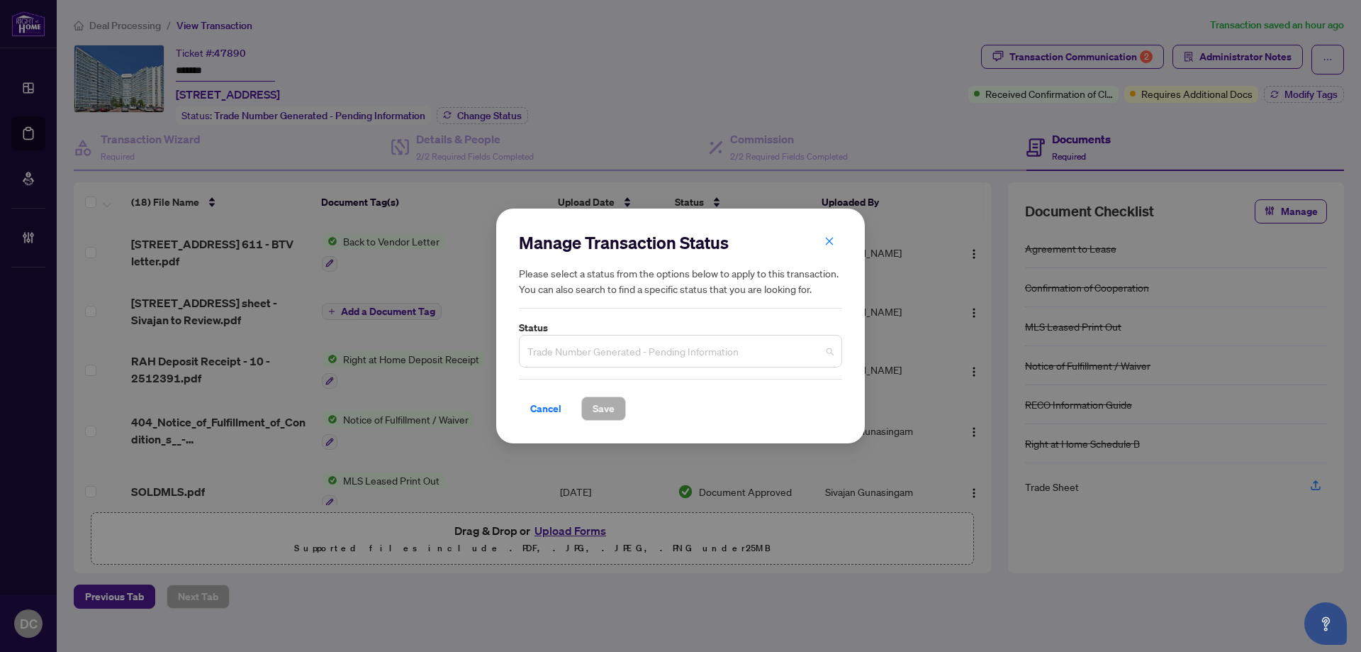
click at [618, 350] on span "Trade Number Generated - Pending Information" at bounding box center [680, 350] width 306 height 27
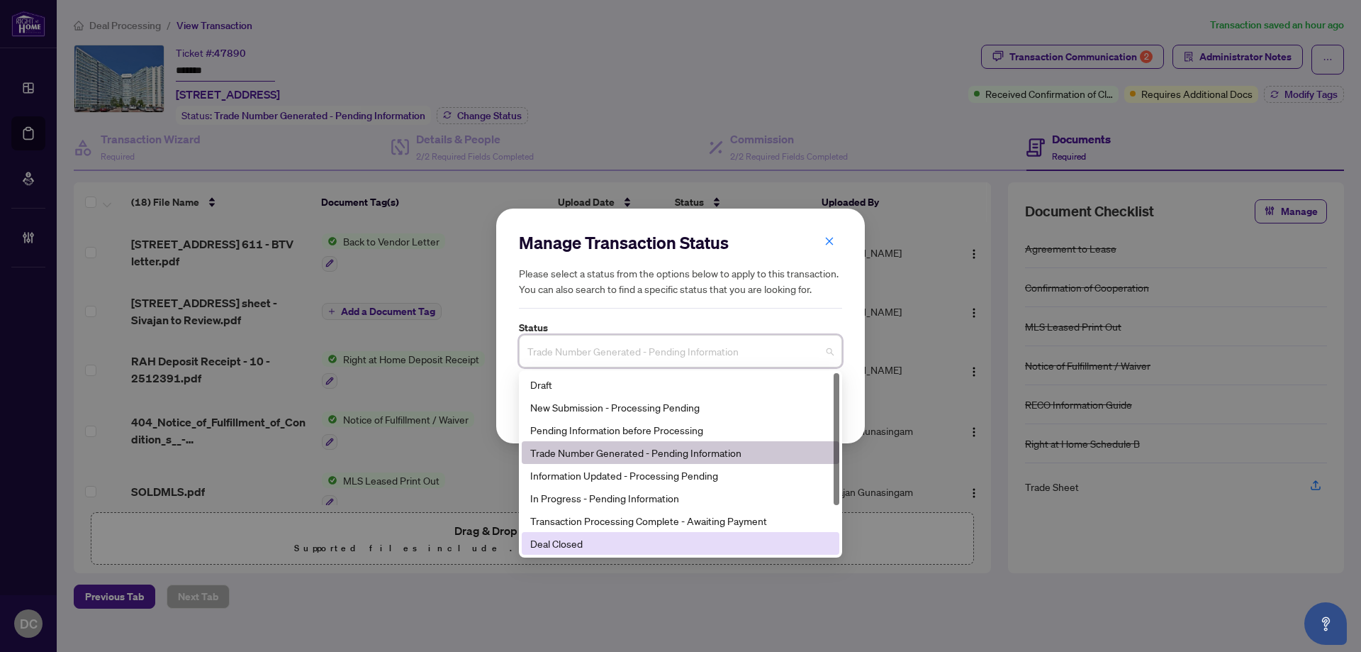
click at [608, 540] on div "Deal Closed" at bounding box center [680, 543] width 301 height 16
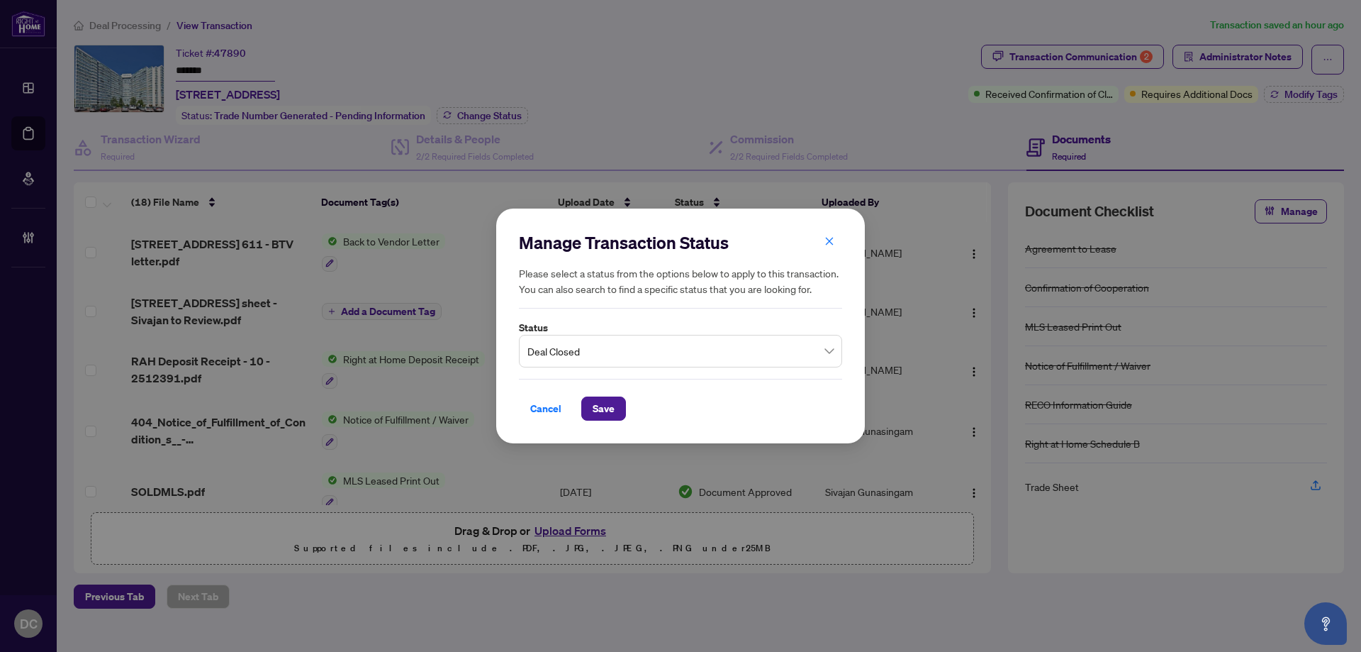
click at [600, 395] on div "Cancel Save" at bounding box center [680, 400] width 323 height 42
click at [602, 406] on span "Save" at bounding box center [604, 408] width 22 height 23
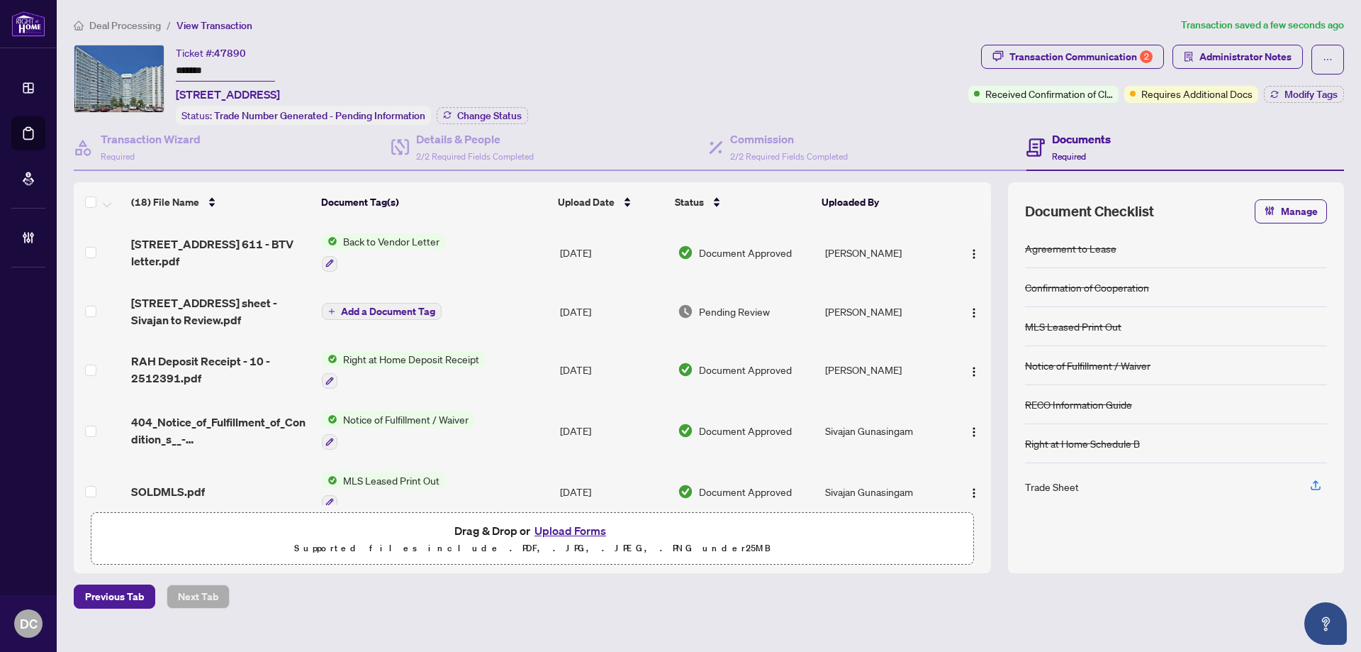
click at [232, 67] on input "*******" at bounding box center [225, 71] width 99 height 21
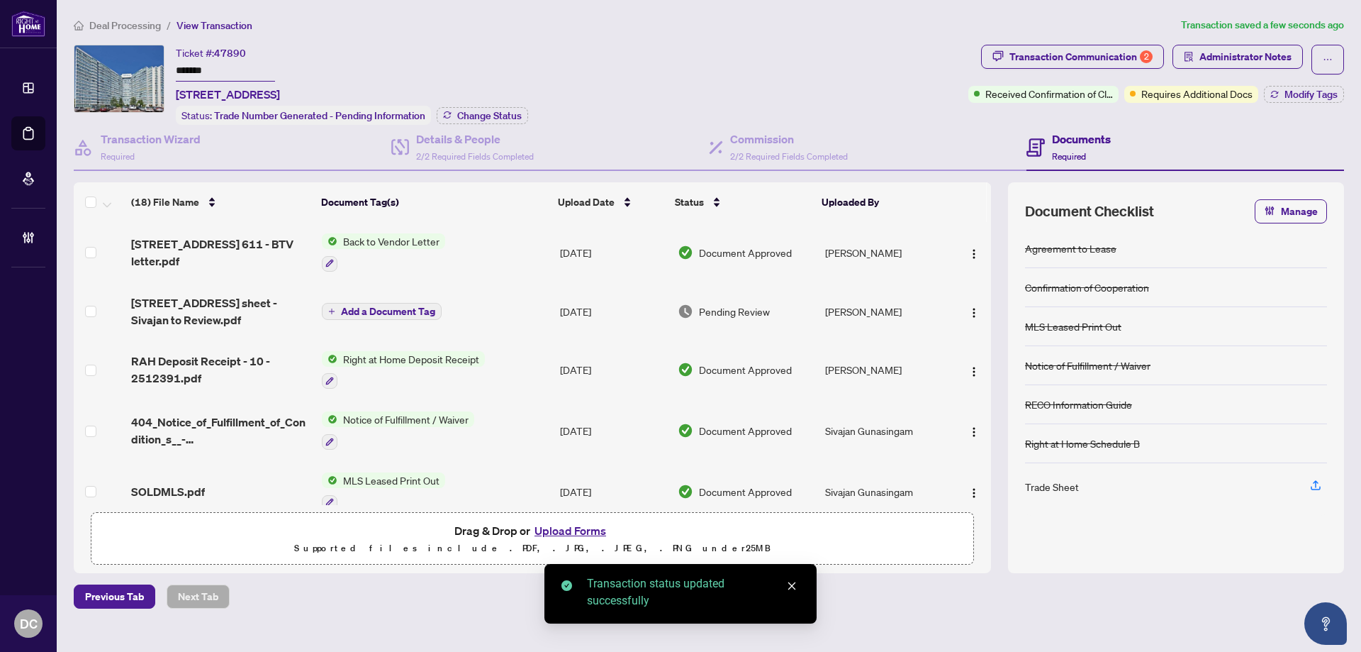
drag, startPoint x: 231, startPoint y: 72, endPoint x: 82, endPoint y: 60, distance: 149.4
click at [82, 60] on div "Ticket #: 47890 ******* 611-3050 Ellesmere Rd, Toronto, Ontario M1E 5E6, Canada…" at bounding box center [518, 85] width 889 height 80
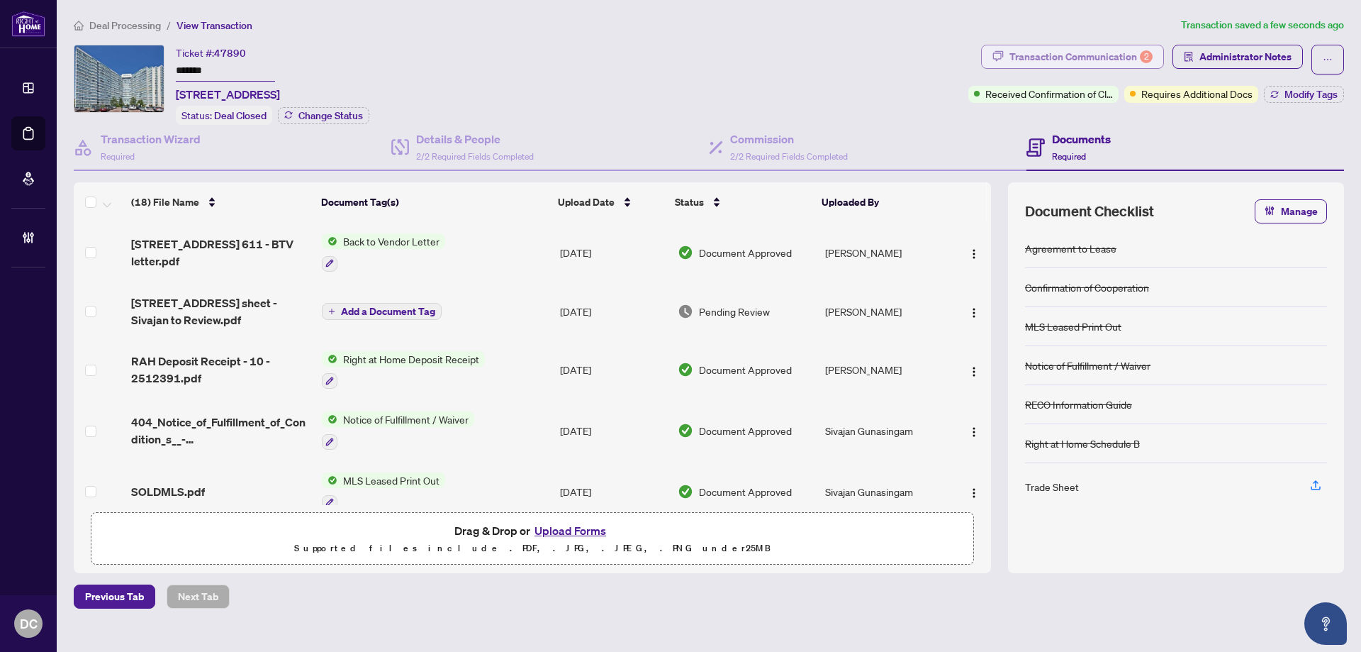
click at [1132, 62] on div "Transaction Communication 2" at bounding box center [1081, 56] width 143 height 23
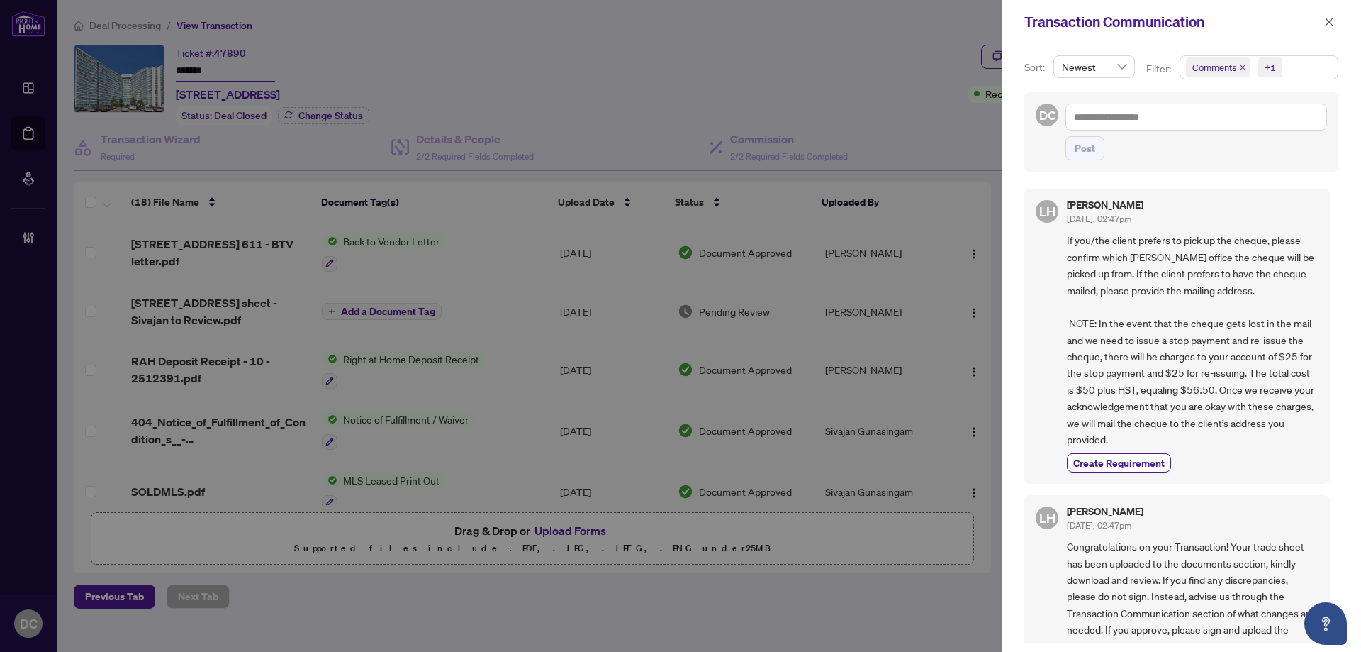
click at [461, 454] on div at bounding box center [680, 326] width 1361 height 652
click at [1329, 26] on icon "close" at bounding box center [1329, 22] width 10 height 10
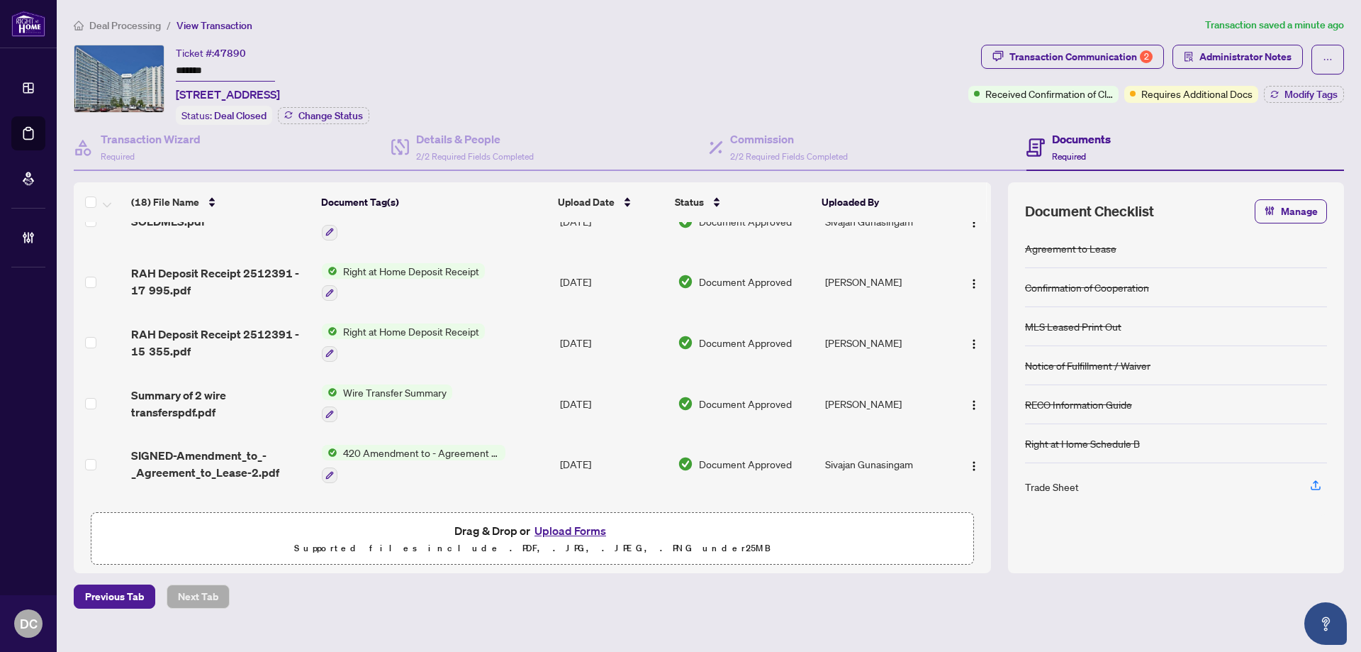
scroll to position [354, 0]
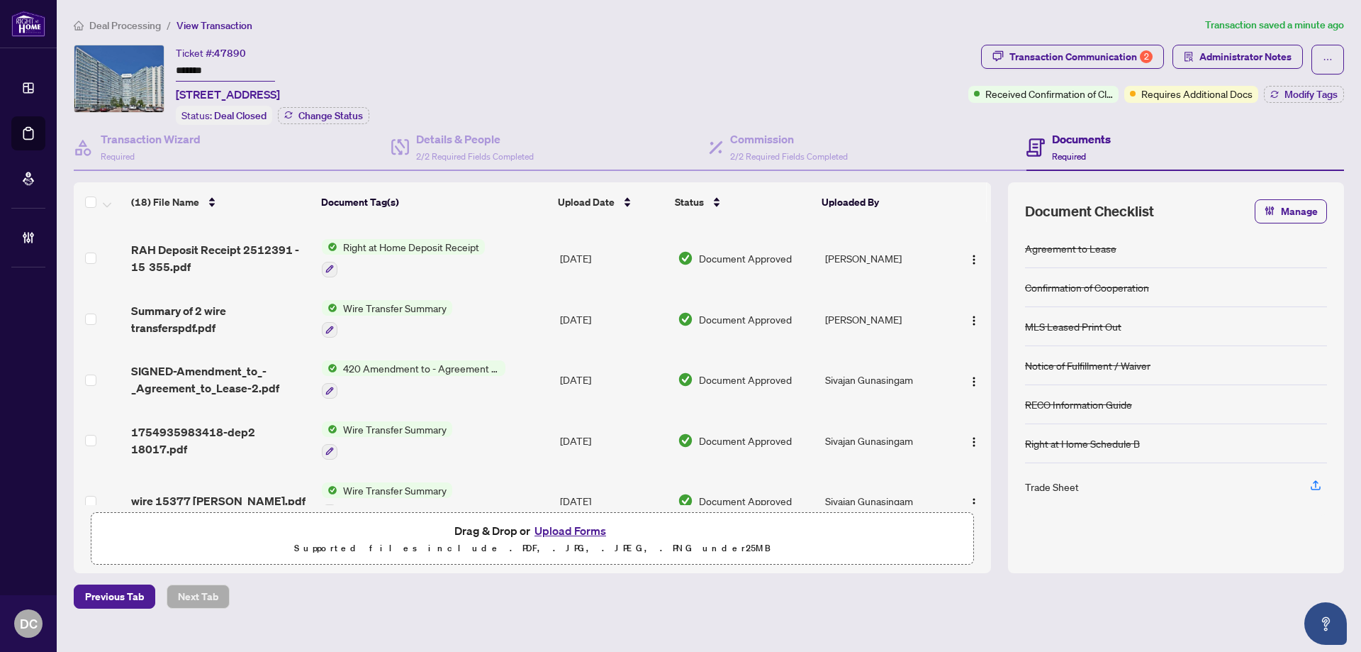
click at [508, 376] on td "420 Amendment to - Agreement to Lease - Residential" at bounding box center [435, 379] width 238 height 61
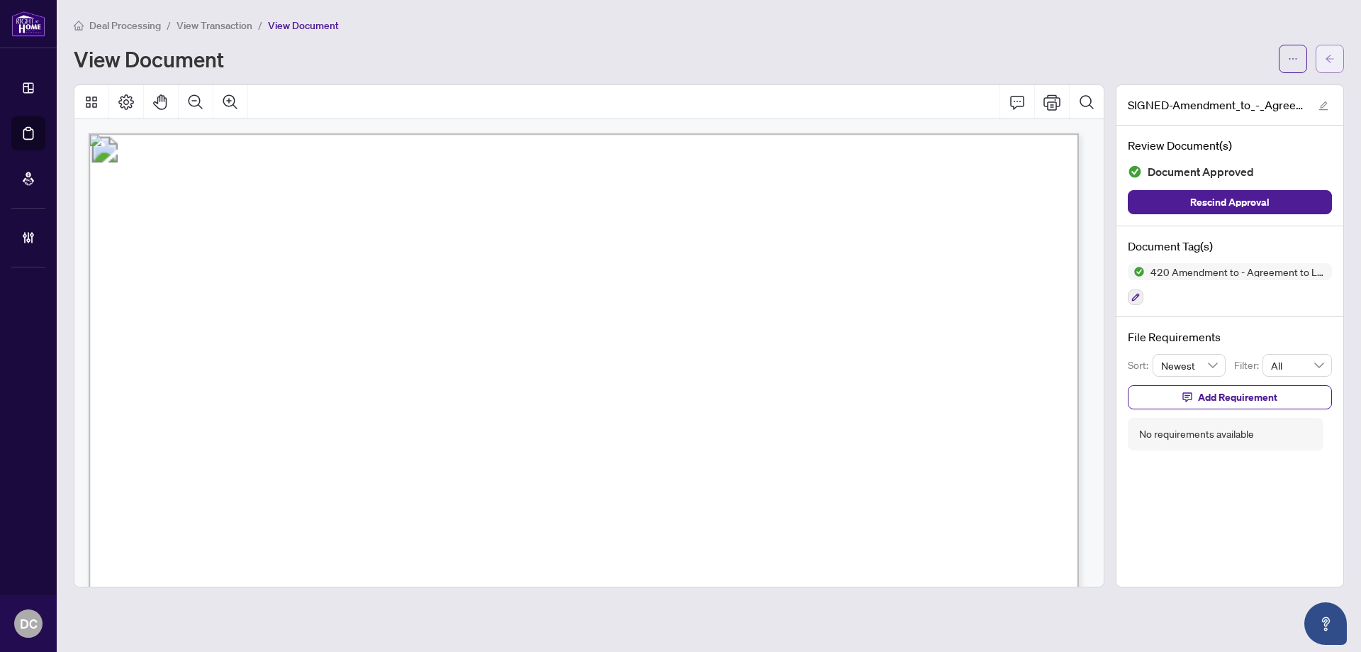
click at [1336, 58] on button "button" at bounding box center [1330, 59] width 28 height 28
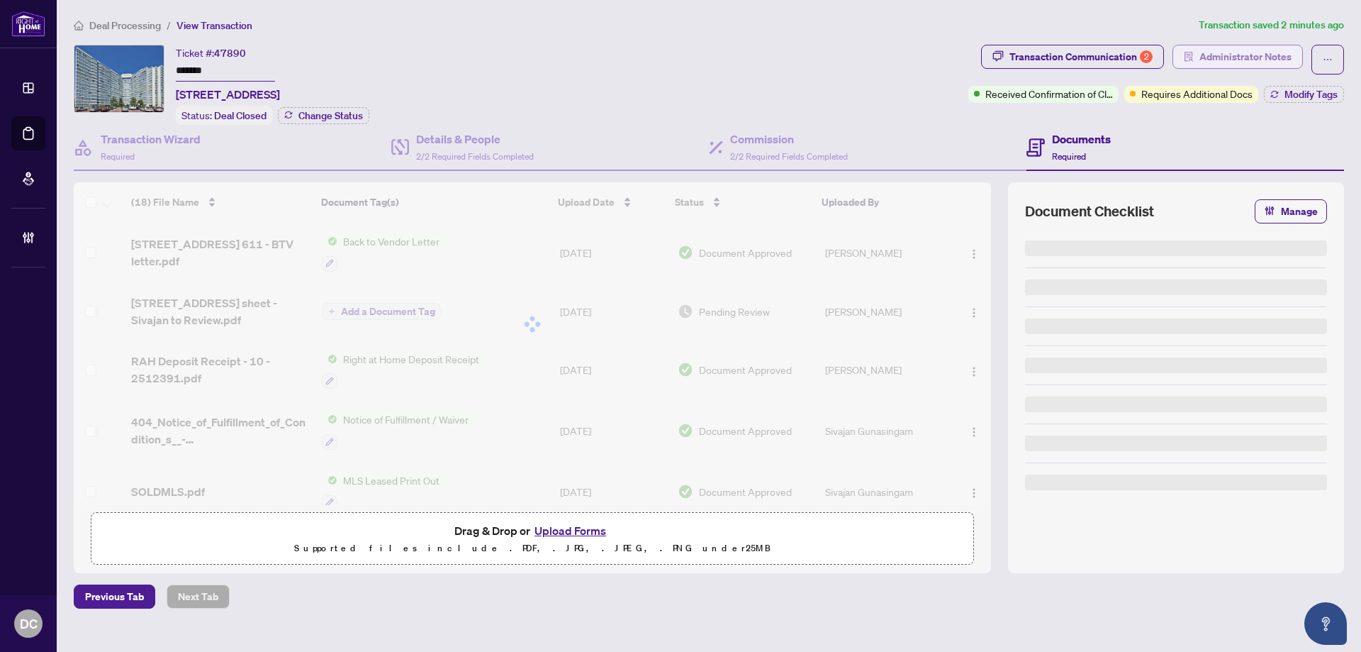
click at [1246, 50] on span "Administrator Notes" at bounding box center [1246, 56] width 92 height 23
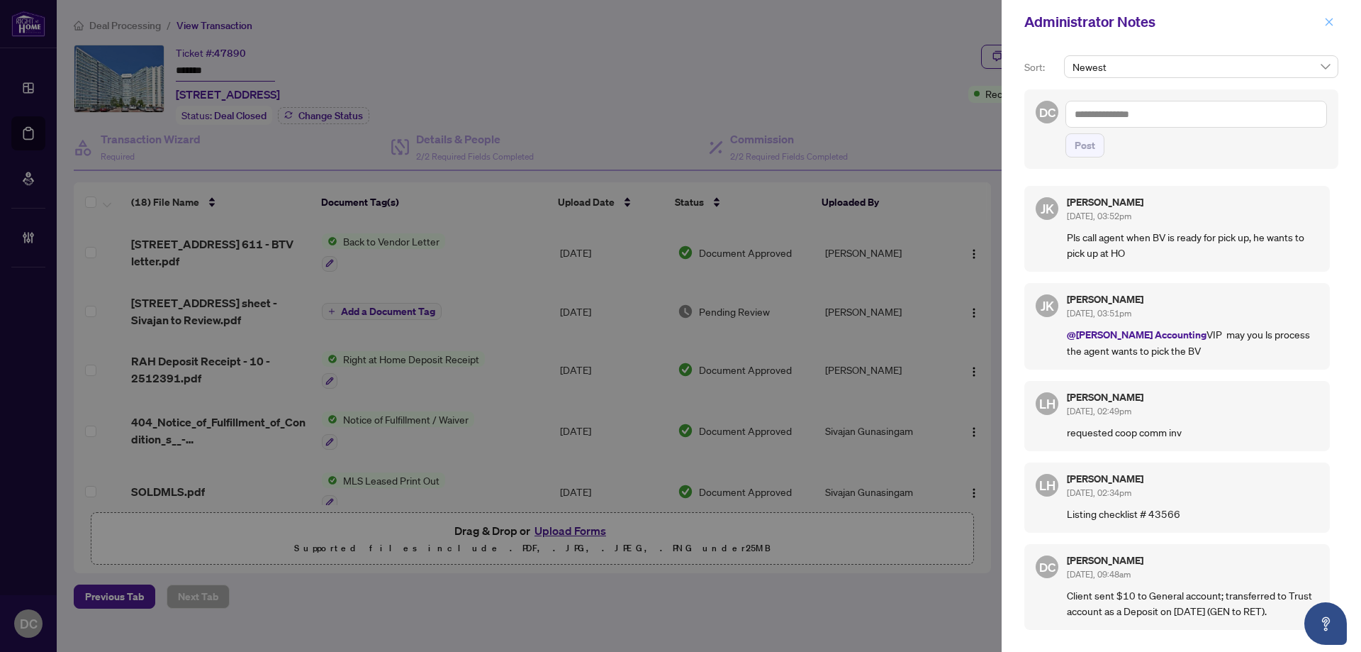
click at [1337, 24] on button "button" at bounding box center [1329, 21] width 18 height 17
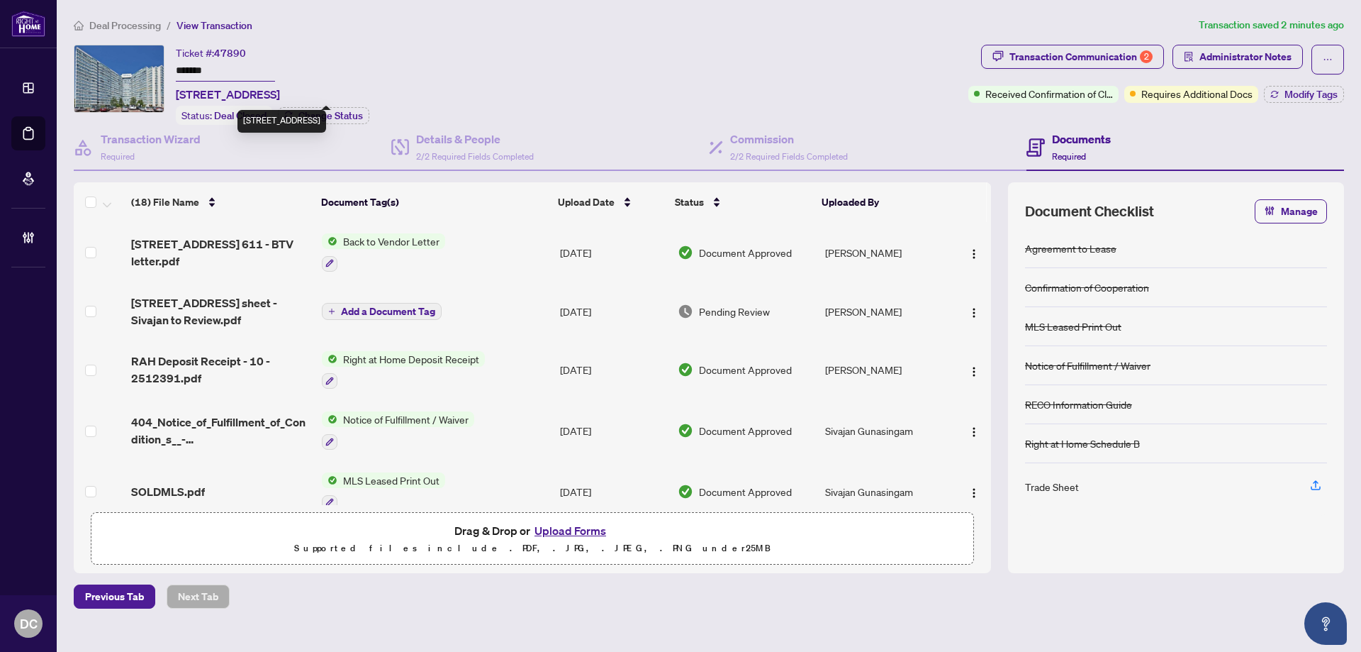
drag, startPoint x: 203, startPoint y: 97, endPoint x: 290, endPoint y: 93, distance: 87.3
click at [280, 93] on span "611-3050 Ellesmere Rd, Toronto, Ontario M1E 5E6, Canada" at bounding box center [228, 94] width 104 height 17
copy span "3050 Ellesmere R"
click at [228, 78] on div "Deal Closed" at bounding box center [224, 84] width 56 height 23
drag, startPoint x: 235, startPoint y: 69, endPoint x: 152, endPoint y: 68, distance: 82.3
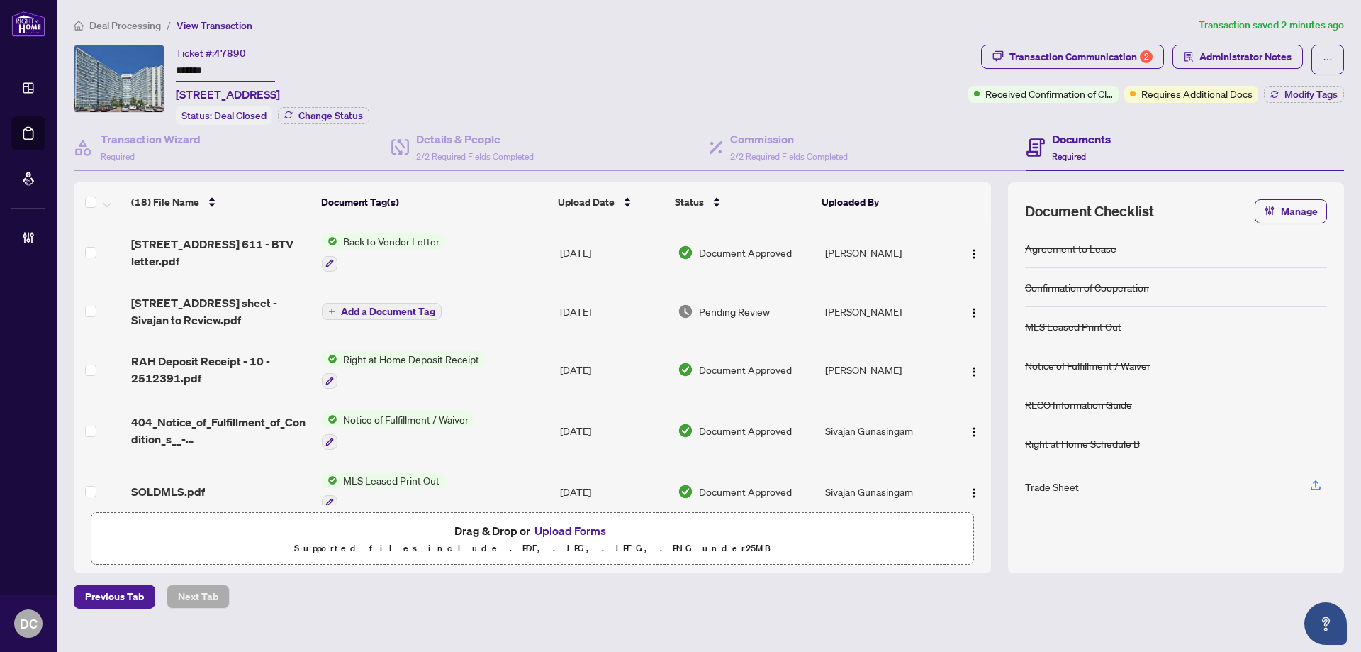
click at [152, 68] on div "Ticket #: 47890 ******* 611-3050 Ellesmere Rd, Toronto, Ontario M1E 5E6, Canada…" at bounding box center [518, 85] width 889 height 80
click at [1142, 57] on div "2" at bounding box center [1146, 56] width 13 height 13
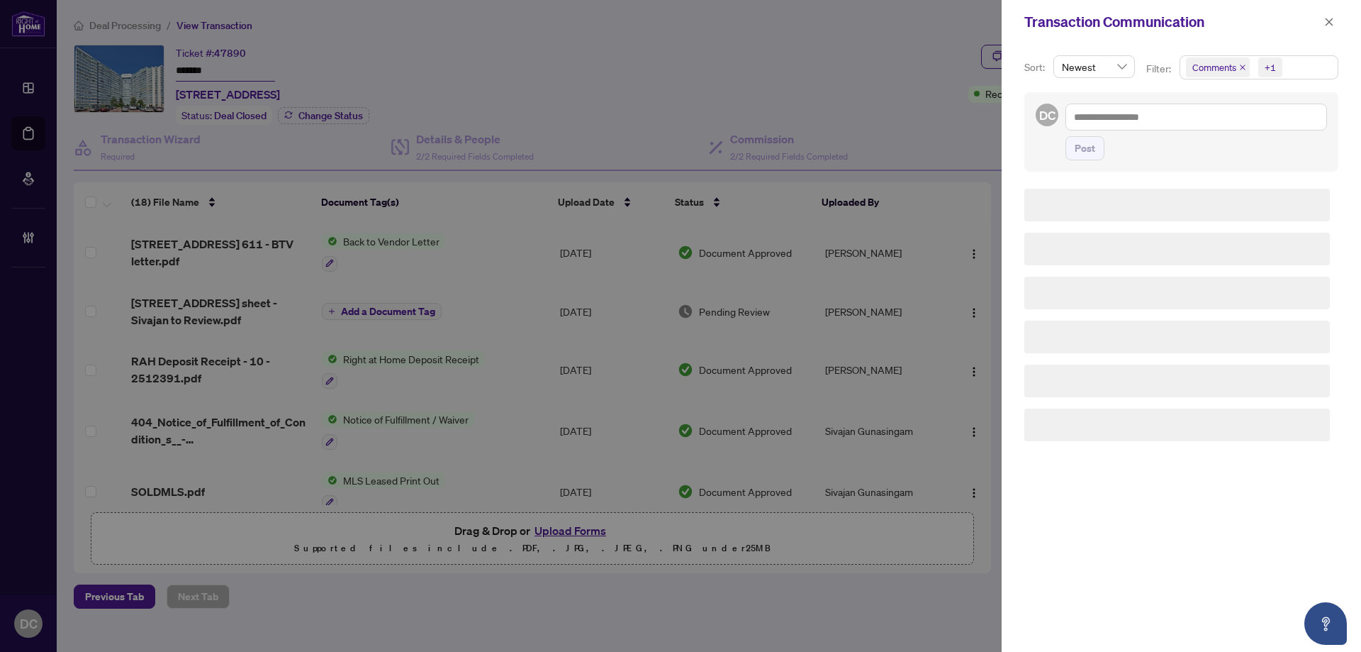
click at [1281, 69] on span "+1" at bounding box center [1270, 67] width 24 height 20
click at [1250, 126] on span "Comments" at bounding box center [1232, 126] width 49 height 13
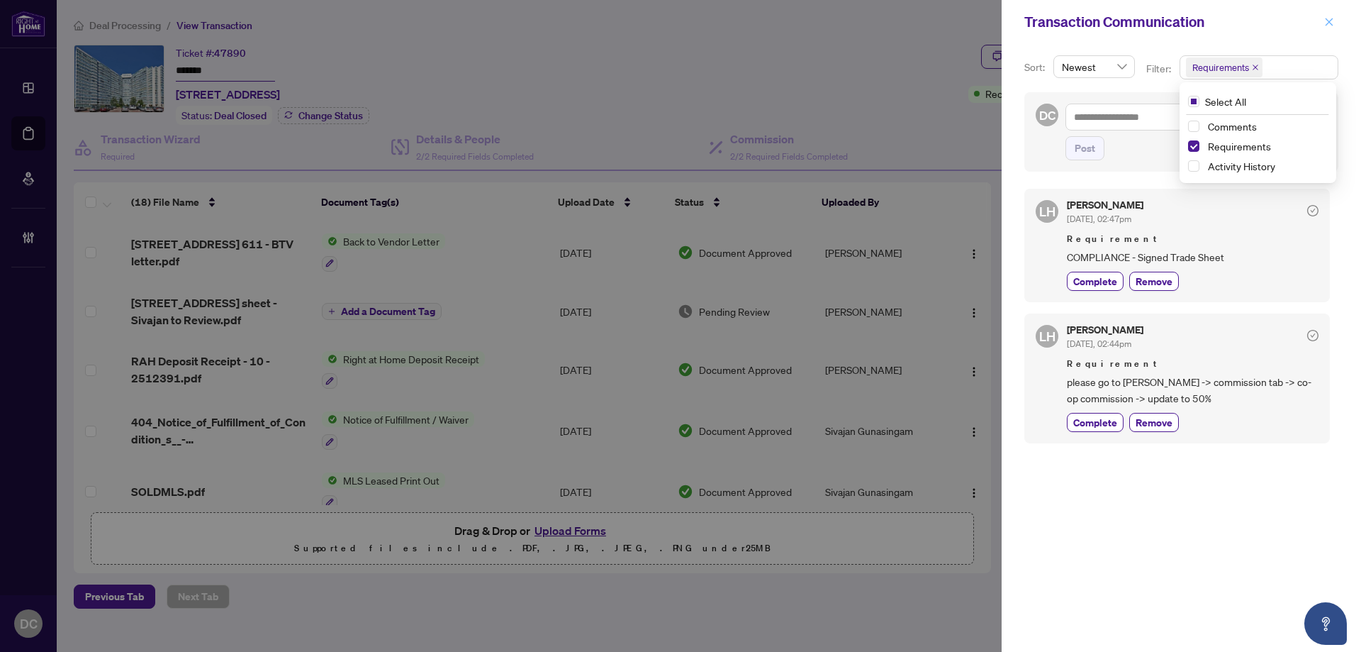
click at [1333, 19] on icon "close" at bounding box center [1330, 22] width 8 height 8
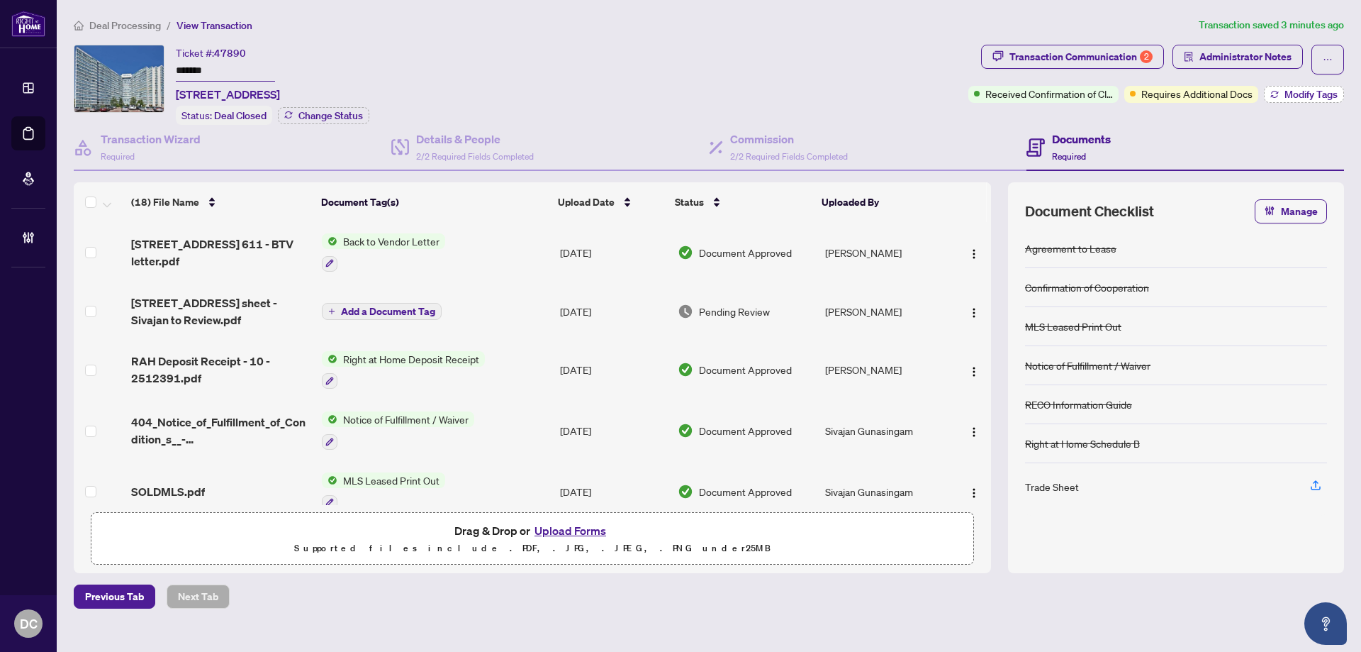
click at [1314, 91] on span "Modify Tags" at bounding box center [1311, 94] width 53 height 10
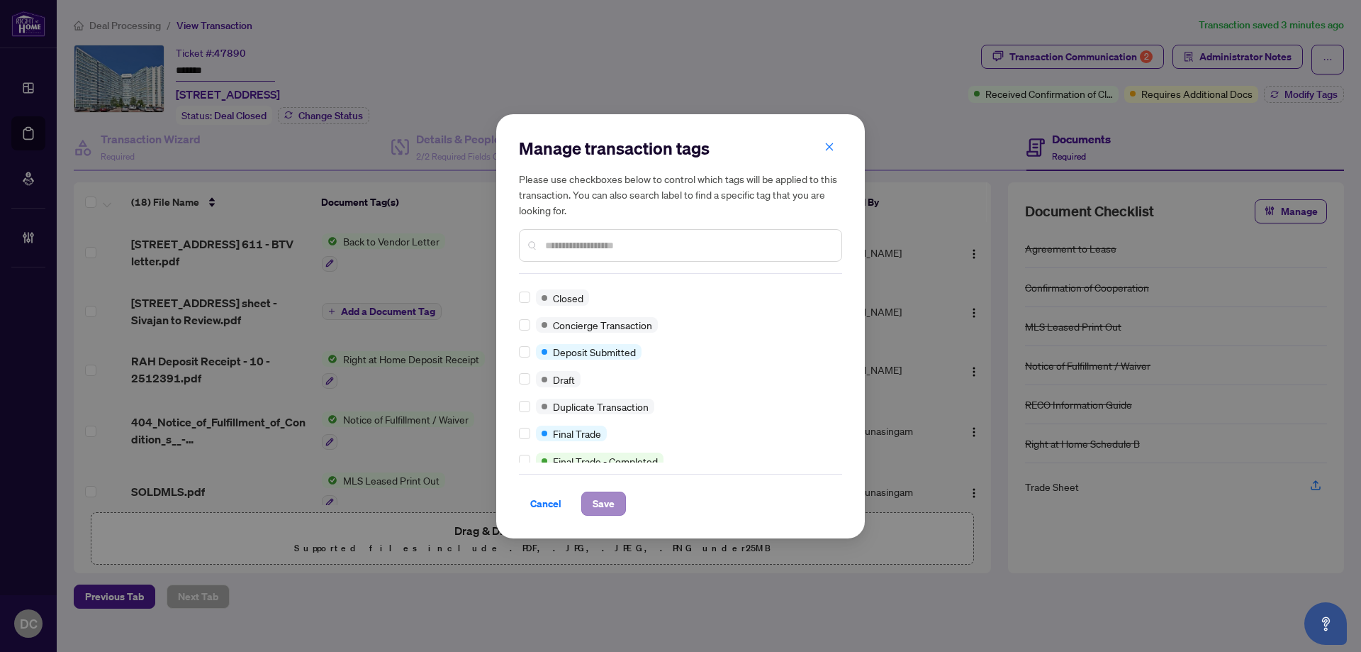
scroll to position [22, 0]
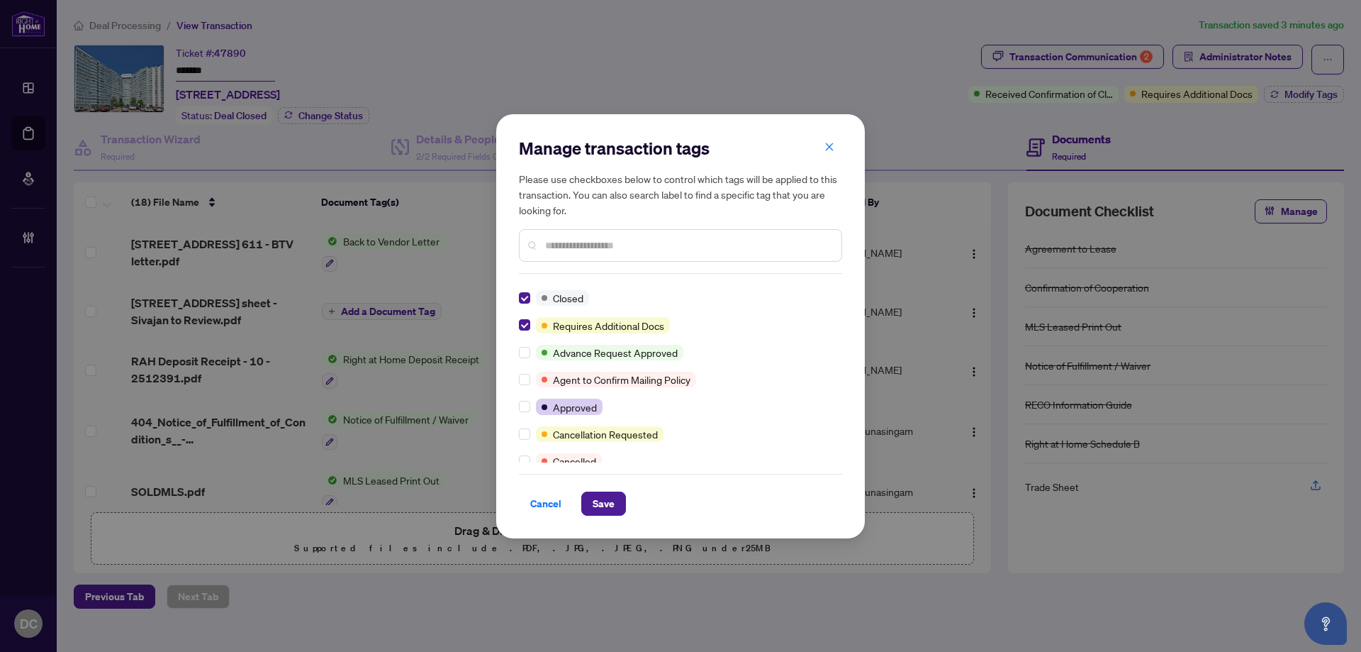
click at [624, 504] on button "Save" at bounding box center [603, 503] width 45 height 24
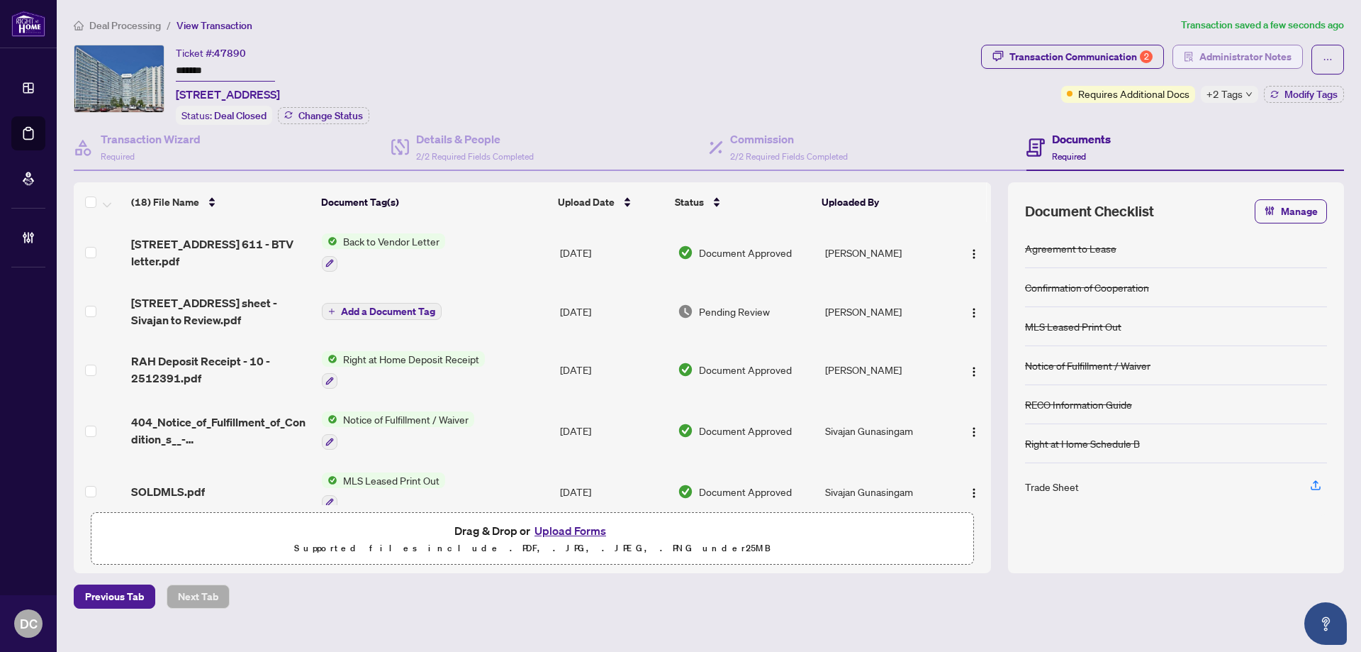
click at [1243, 55] on span "Administrator Notes" at bounding box center [1246, 56] width 92 height 23
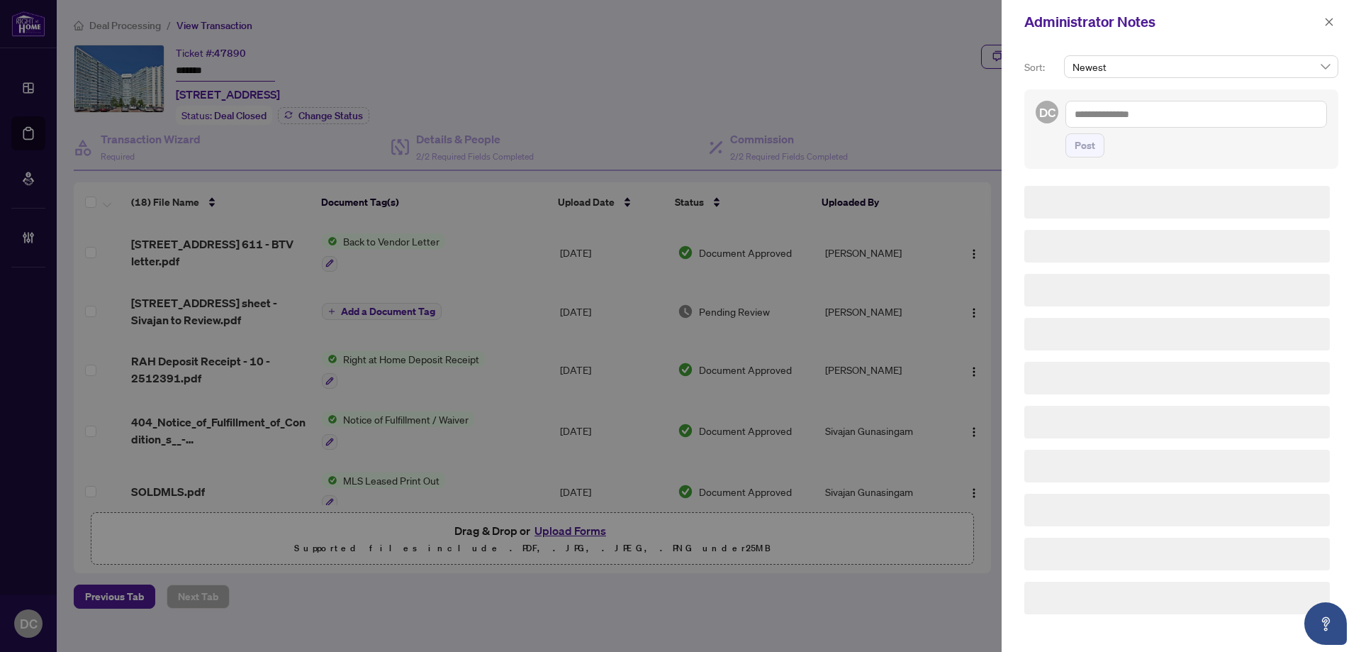
click at [1242, 114] on textarea at bounding box center [1197, 114] width 262 height 27
paste textarea "**********"
type textarea "**********"
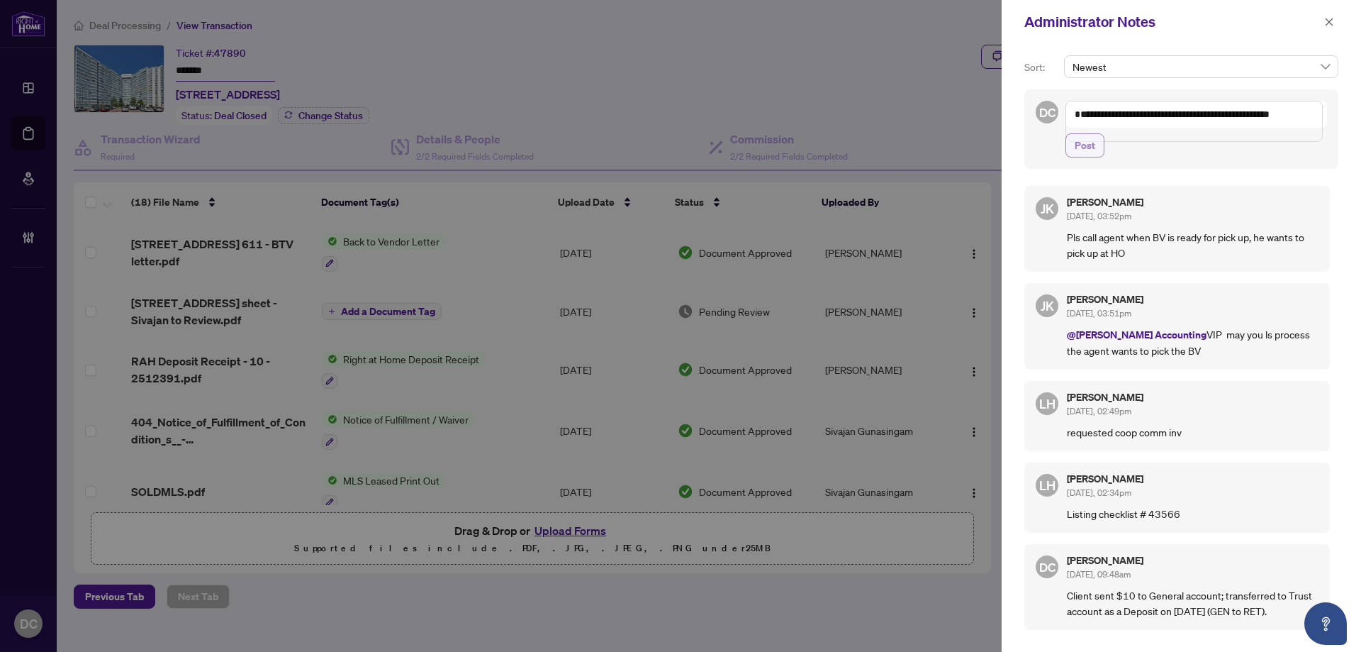
click at [1080, 157] on span "Post" at bounding box center [1085, 145] width 21 height 23
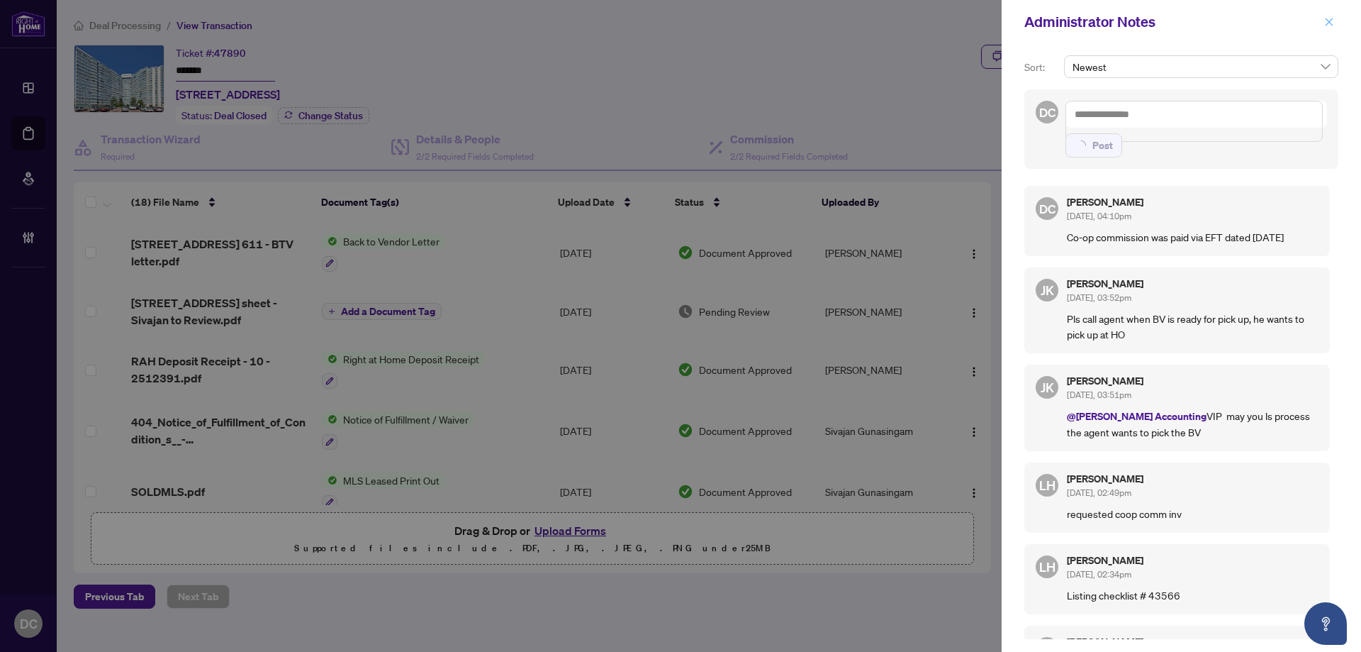
click at [1328, 26] on icon "close" at bounding box center [1329, 22] width 10 height 10
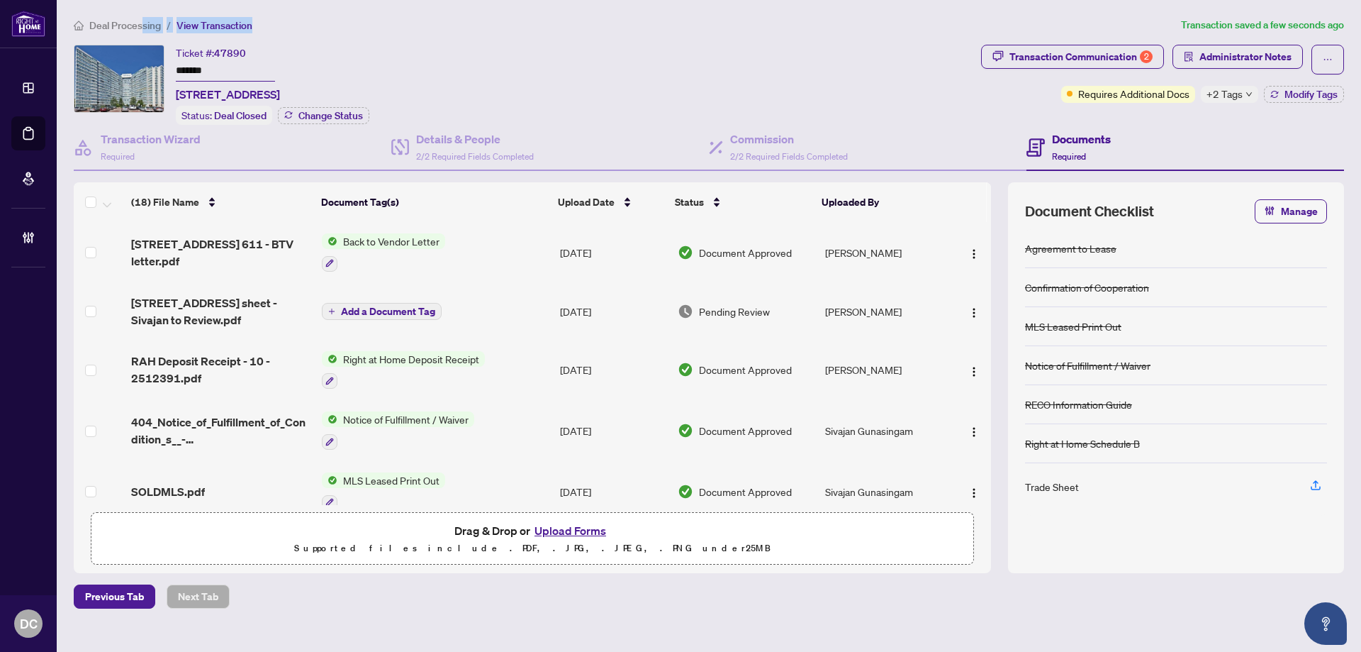
drag, startPoint x: 140, startPoint y: 28, endPoint x: 283, endPoint y: 28, distance: 142.5
click at [283, 28] on ol "Deal Processing / View Transaction" at bounding box center [625, 25] width 1102 height 16
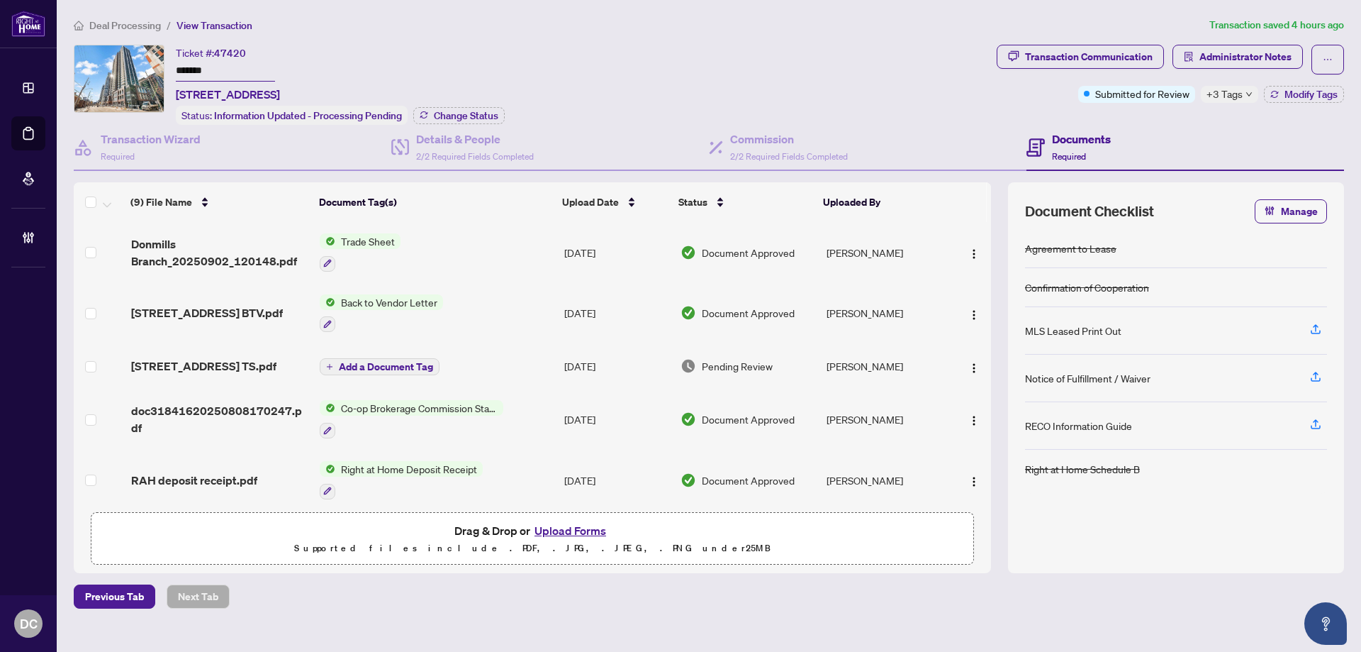
drag, startPoint x: 225, startPoint y: 72, endPoint x: 114, endPoint y: 100, distance: 114.7
click at [94, 72] on div "Ticket #: 47420 ******* [STREET_ADDRESS] Status: Information Updated - Processi…" at bounding box center [532, 85] width 917 height 80
click at [477, 117] on span "Change Status" at bounding box center [466, 116] width 65 height 10
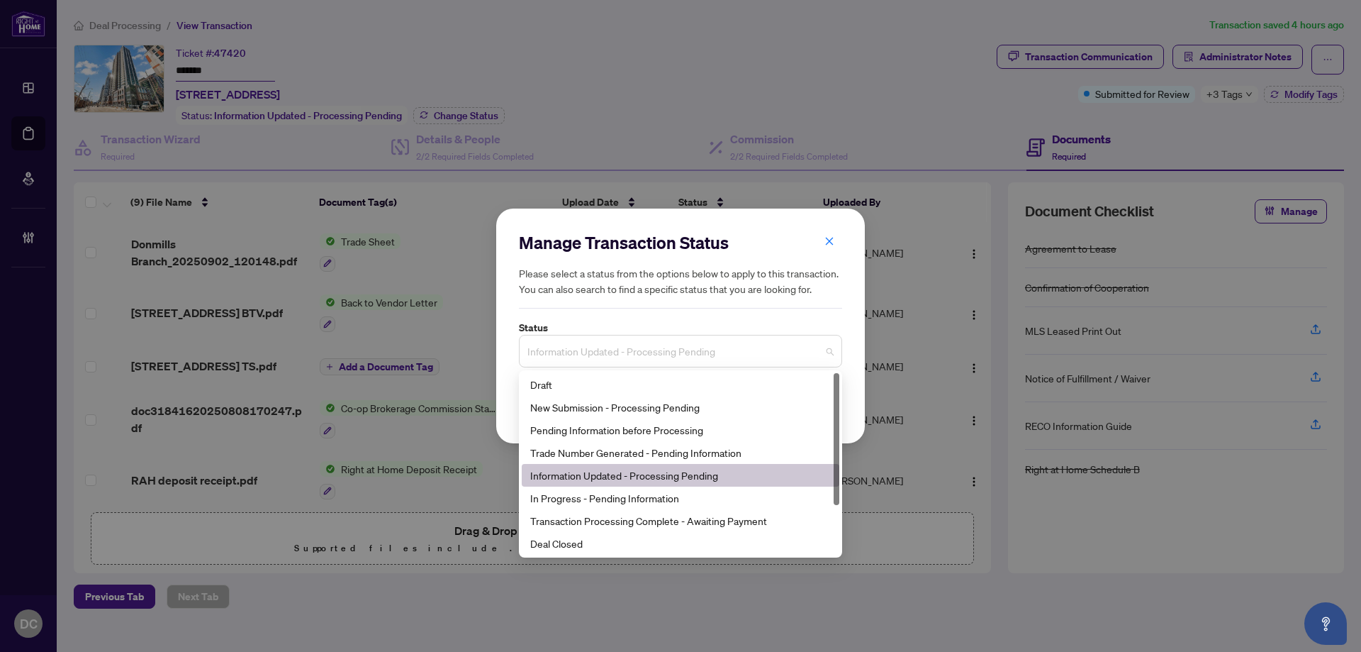
click at [735, 348] on span "Information Updated - Processing Pending" at bounding box center [680, 350] width 306 height 27
click at [596, 537] on div "Deal Closed" at bounding box center [680, 543] width 301 height 16
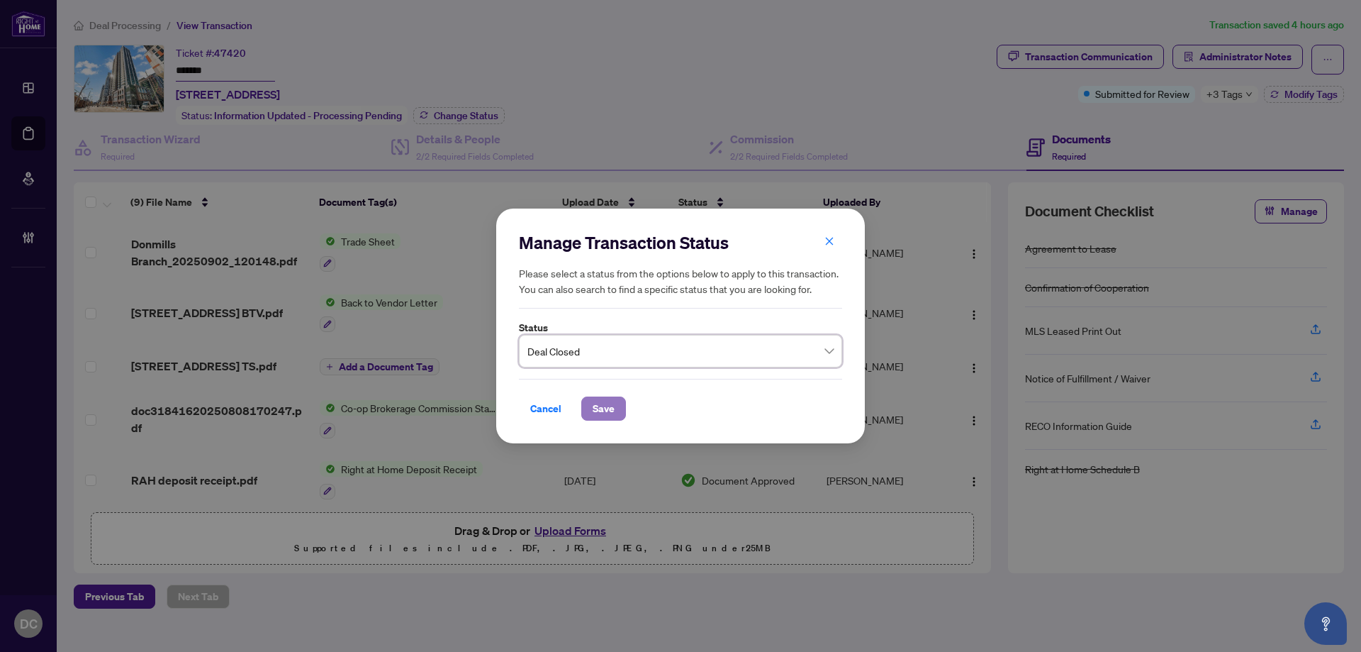
drag, startPoint x: 618, startPoint y: 409, endPoint x: 520, endPoint y: 108, distance: 316.8
click at [618, 408] on button "Save" at bounding box center [603, 408] width 45 height 24
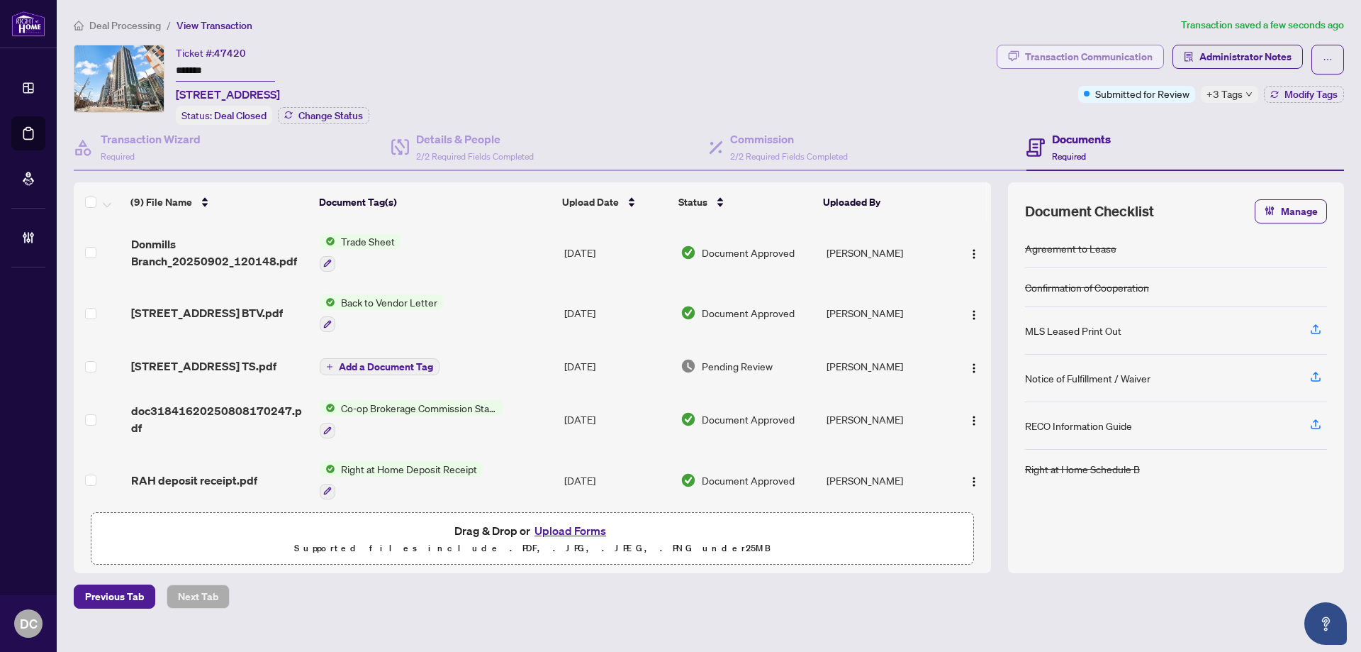
click at [1164, 52] on button "Transaction Communication" at bounding box center [1080, 57] width 167 height 24
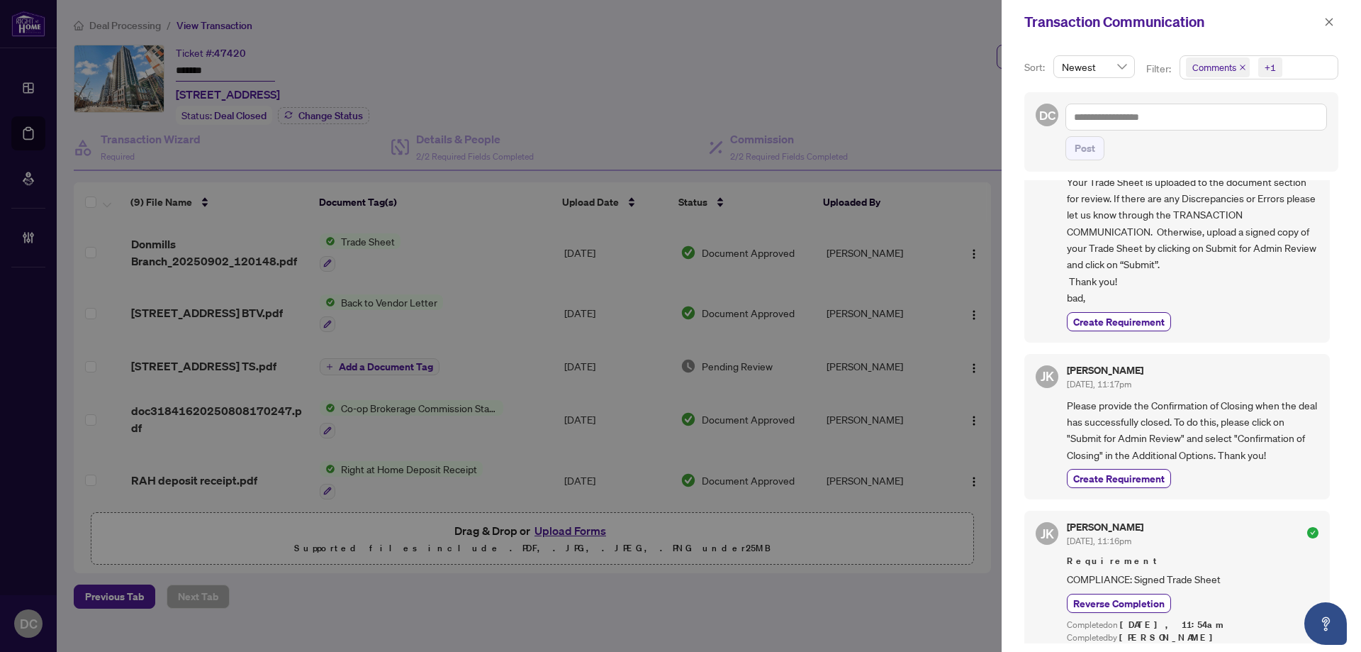
scroll to position [121, 0]
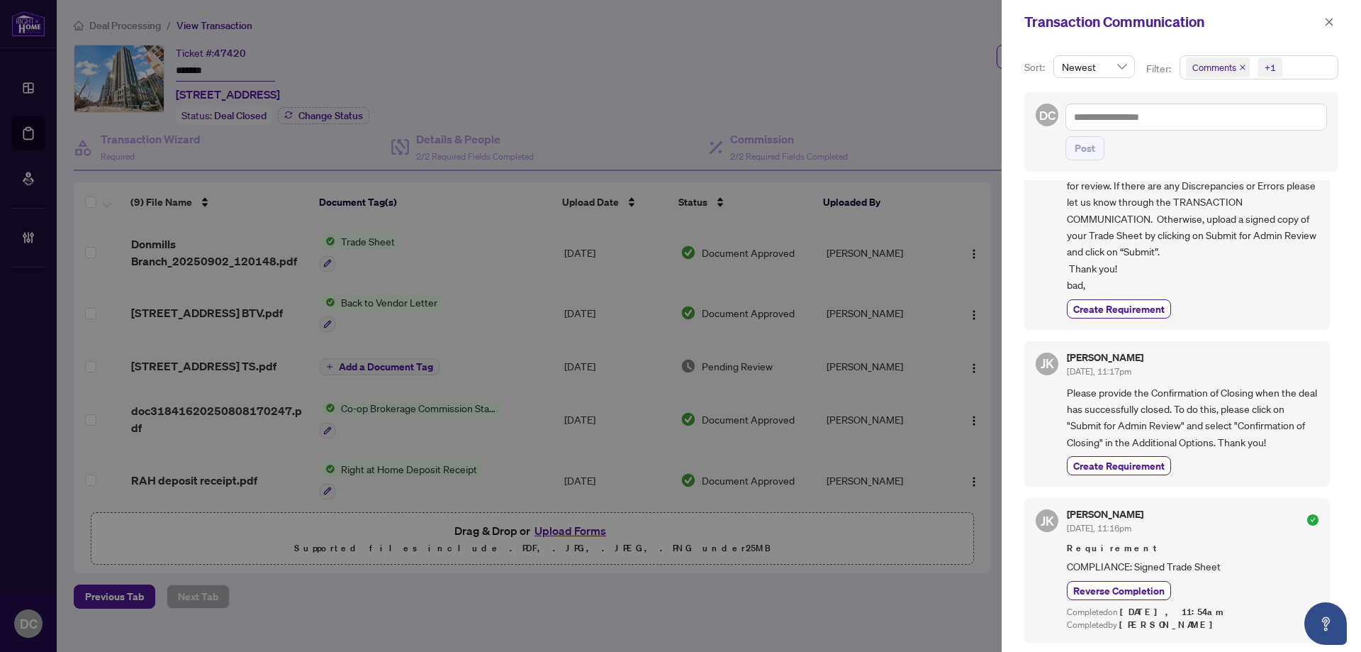
drag, startPoint x: 1336, startPoint y: 25, endPoint x: 1328, endPoint y: 26, distance: 8.6
click at [1336, 25] on button "button" at bounding box center [1329, 21] width 18 height 17
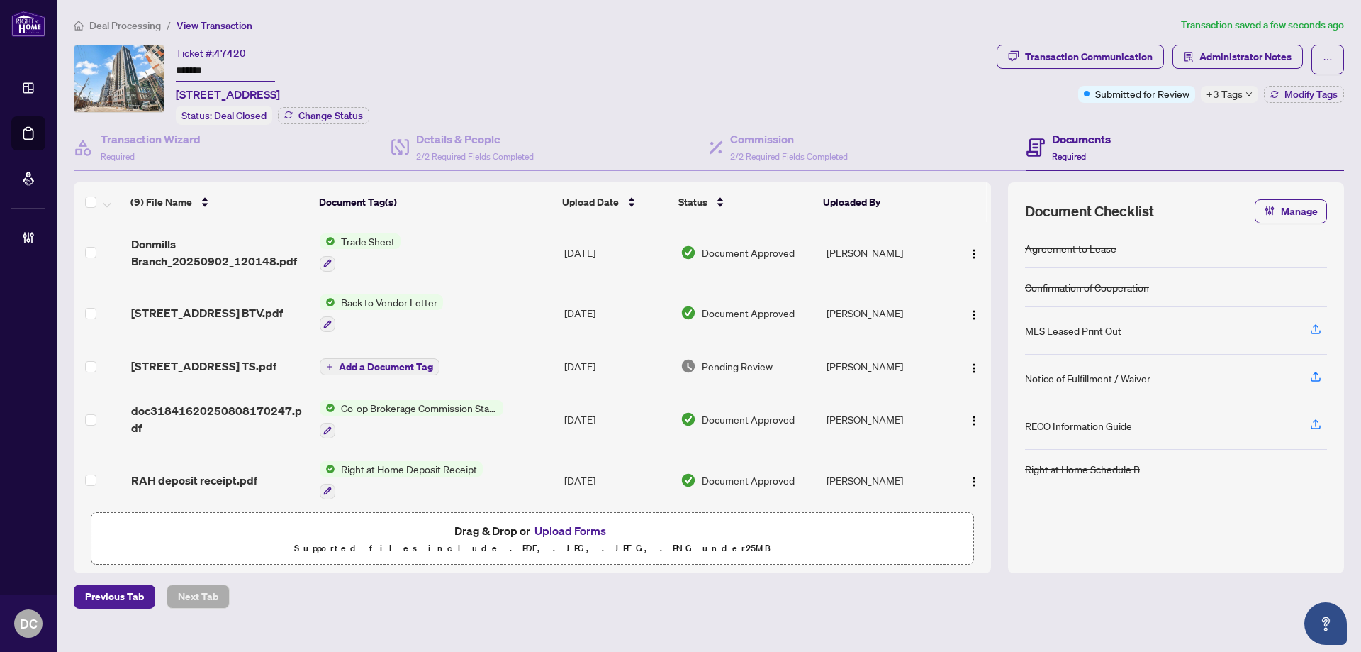
click at [1285, 60] on span "Administrator Notes" at bounding box center [1246, 56] width 92 height 23
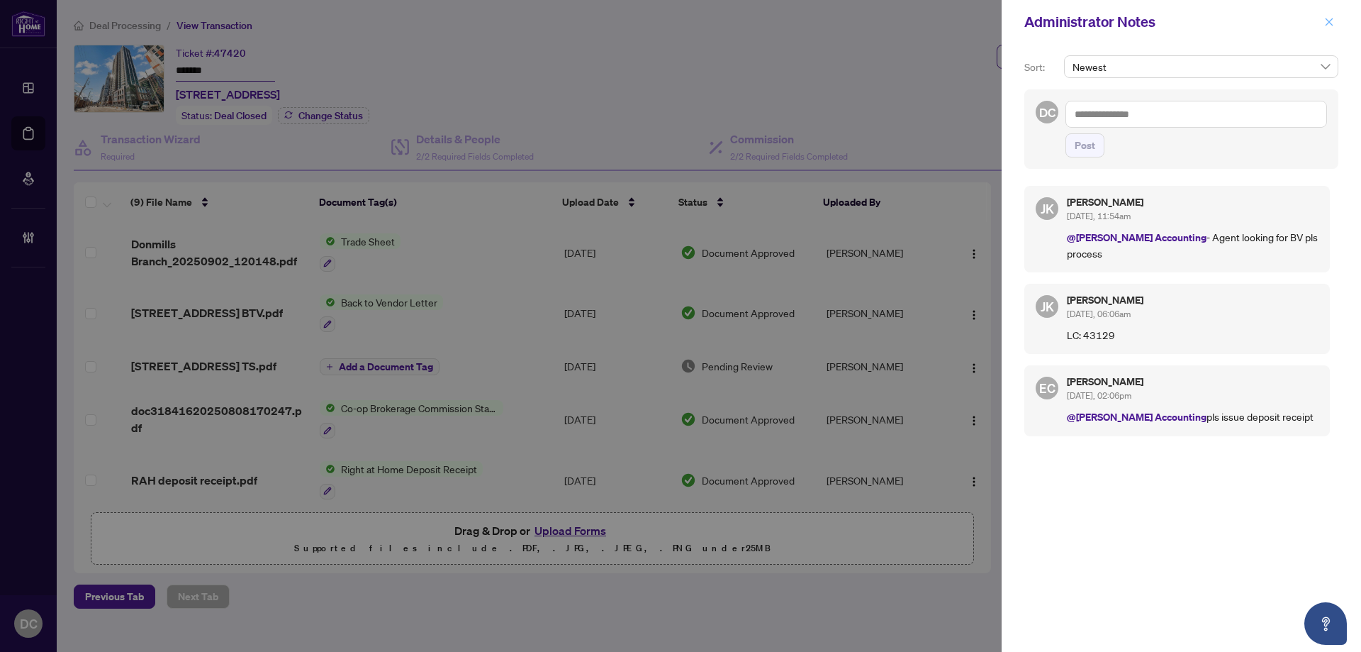
click at [1328, 17] on icon "close" at bounding box center [1329, 22] width 10 height 10
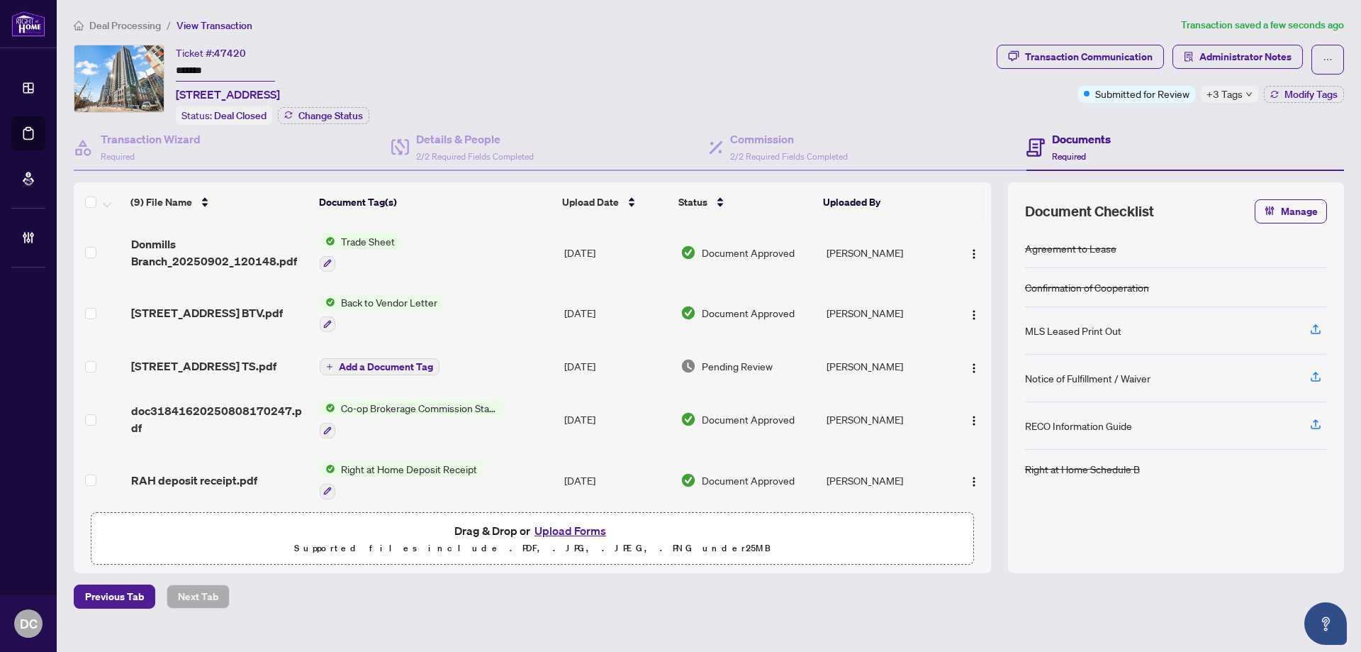
click at [527, 412] on td "Co-op Brokerage Commission Statement" at bounding box center [436, 419] width 245 height 61
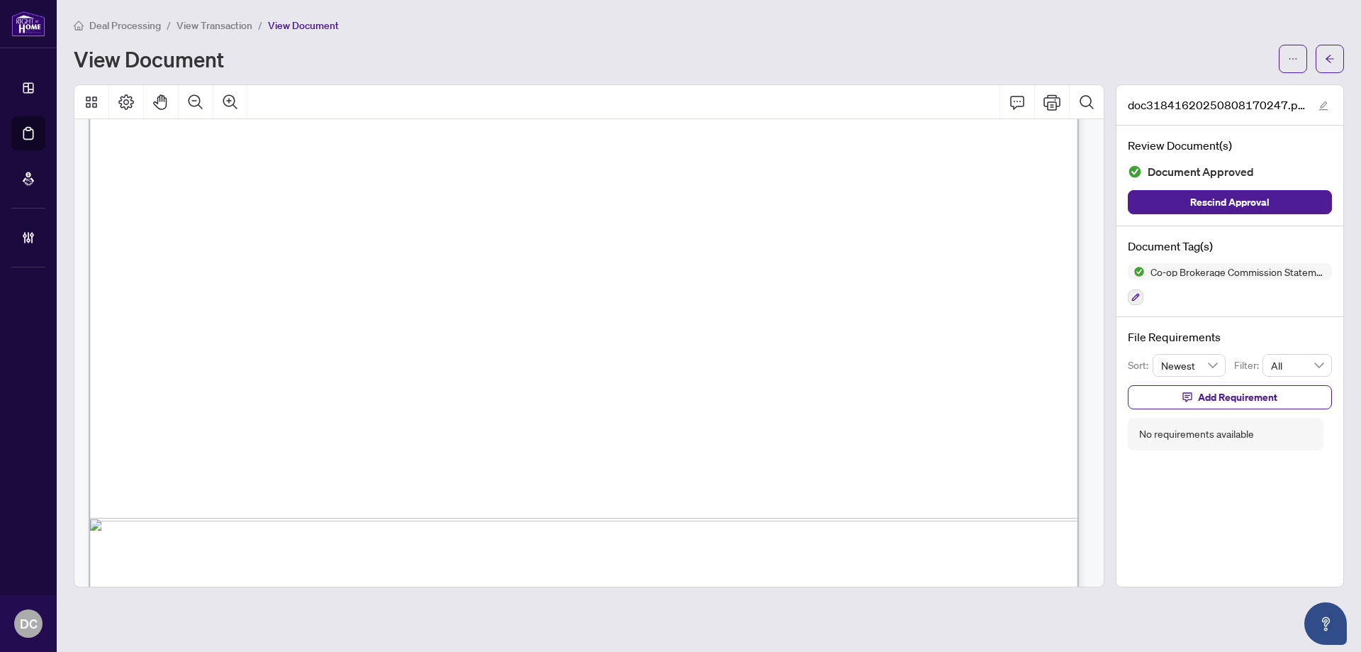
scroll to position [709, 0]
click at [1342, 61] on button "button" at bounding box center [1330, 59] width 28 height 28
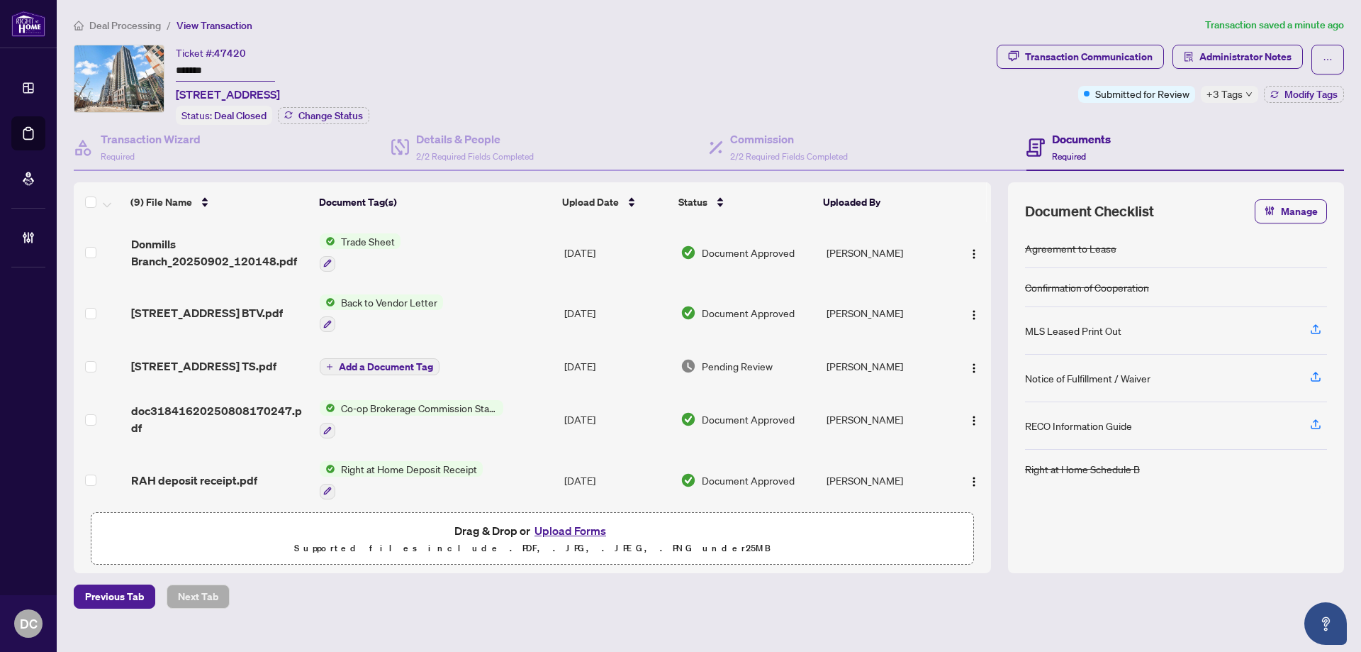
click at [1233, 92] on span "+3 Tags" at bounding box center [1225, 94] width 36 height 16
click at [1153, 125] on div "Documents Required" at bounding box center [1186, 148] width 318 height 46
click at [1306, 97] on span "Modify Tags" at bounding box center [1311, 94] width 53 height 10
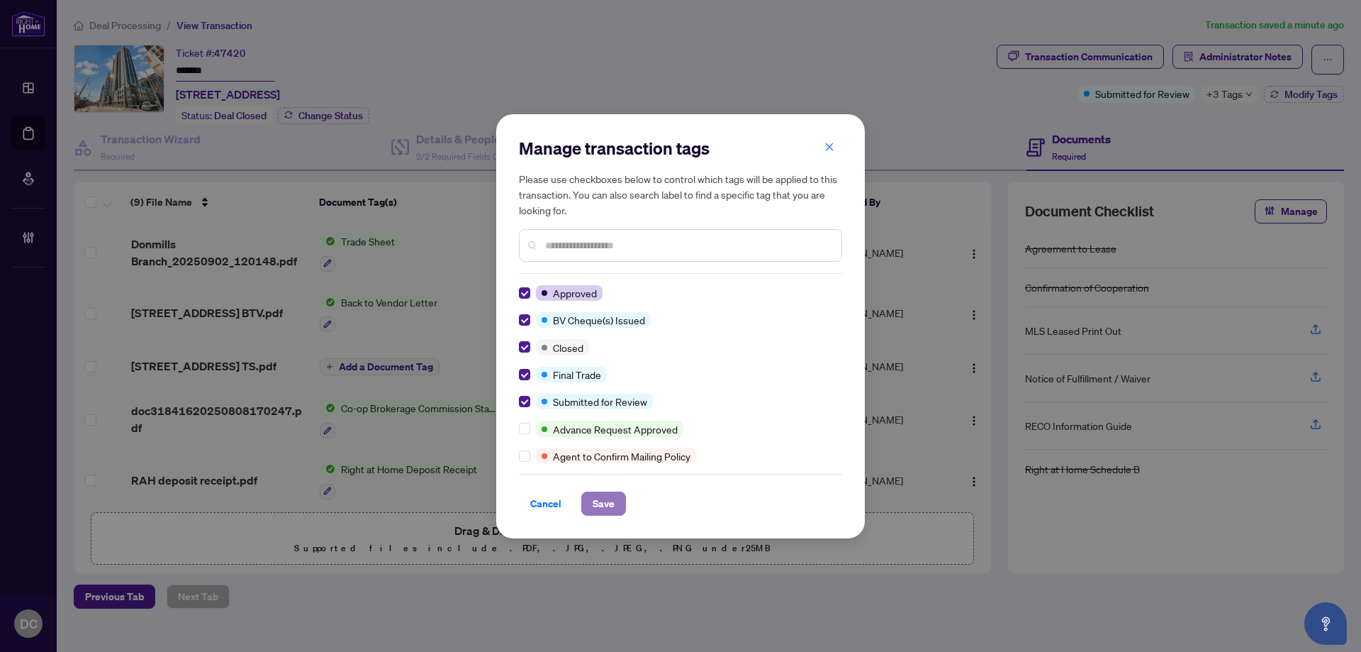
click at [618, 505] on button "Save" at bounding box center [603, 503] width 45 height 24
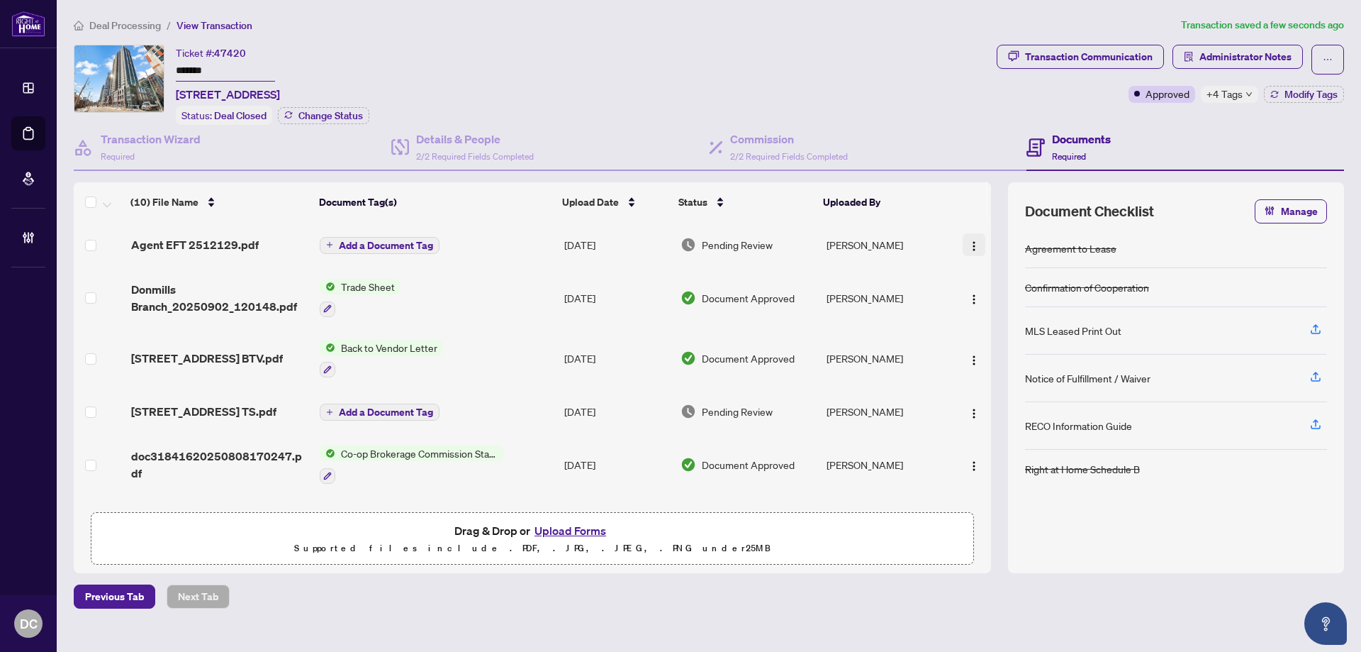
click at [976, 243] on button "button" at bounding box center [974, 244] width 23 height 23
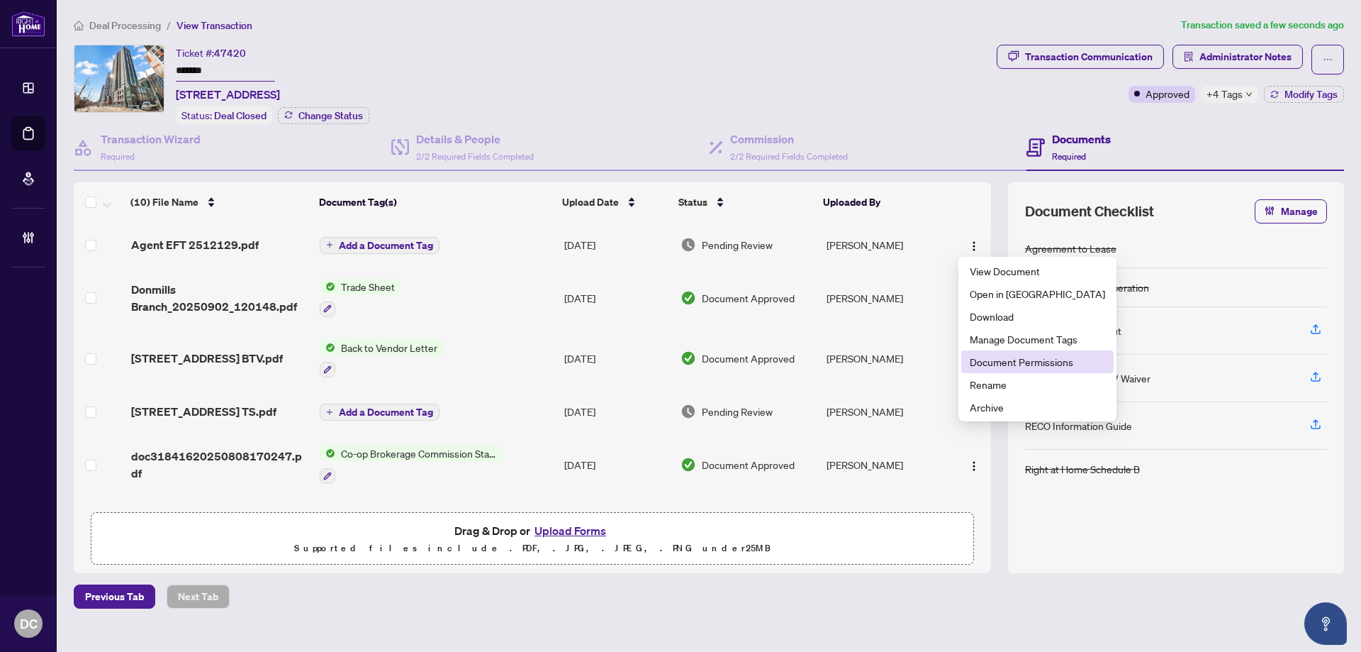
click at [1016, 359] on span "Document Permissions" at bounding box center [1037, 362] width 135 height 16
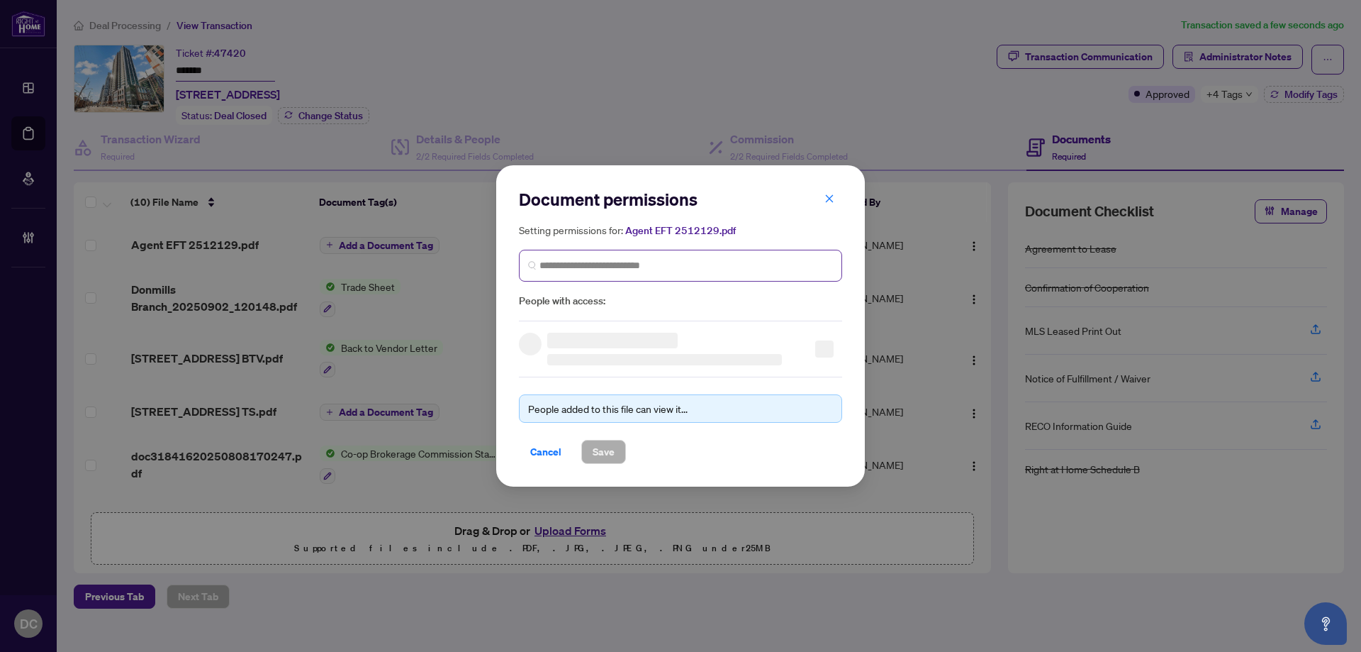
click at [599, 255] on span at bounding box center [680, 266] width 323 height 32
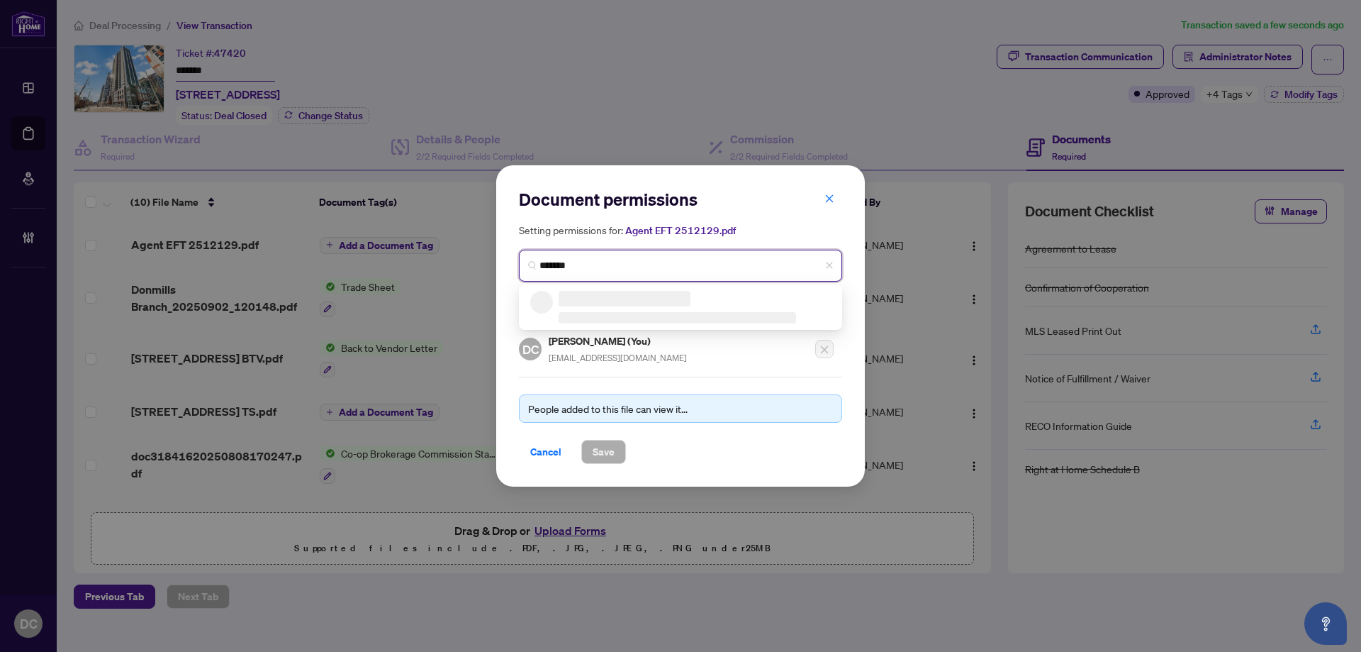
type input "********"
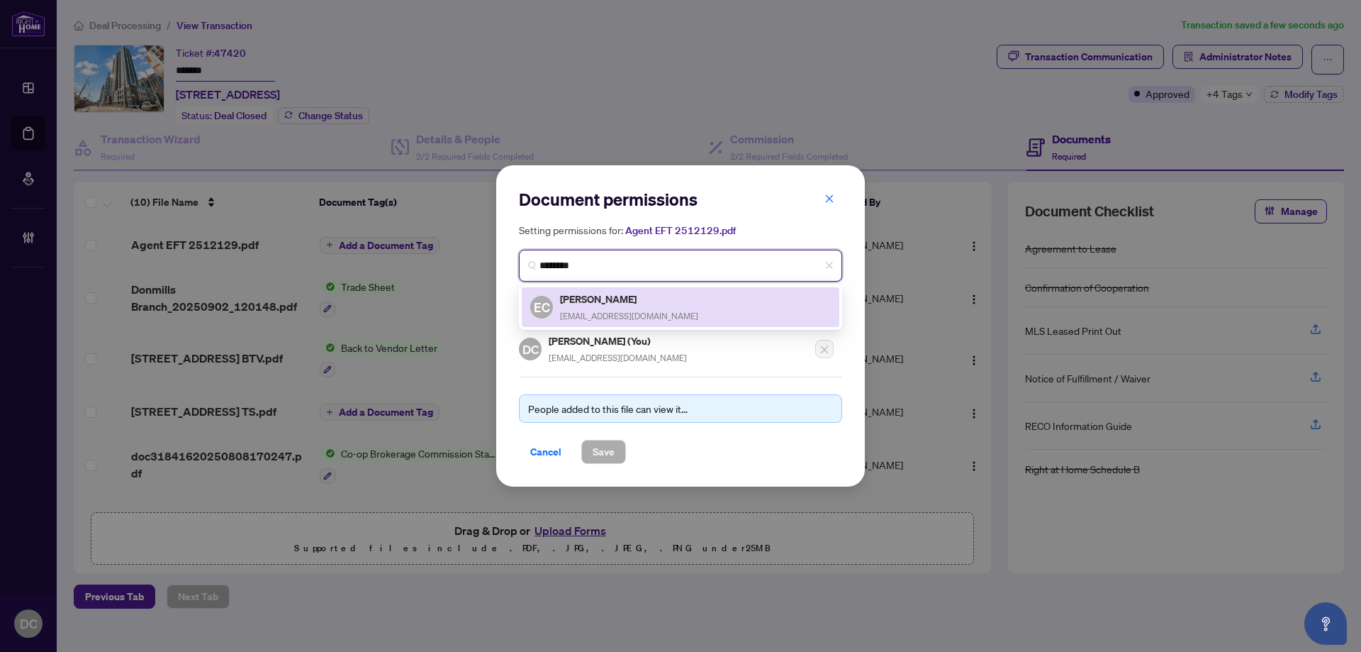
click at [598, 306] on div "Ebad Chowdhury ebadchowdhury67@gmail.com" at bounding box center [629, 307] width 138 height 33
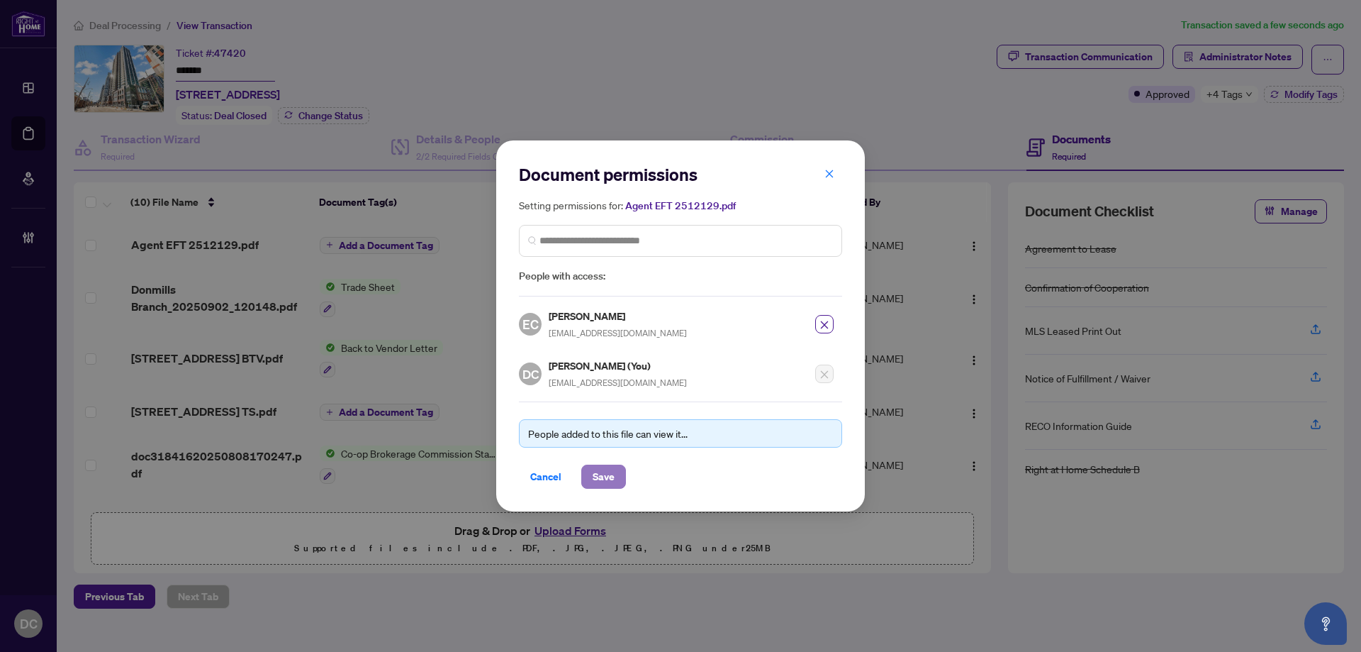
click at [593, 486] on span "Save" at bounding box center [604, 476] width 22 height 23
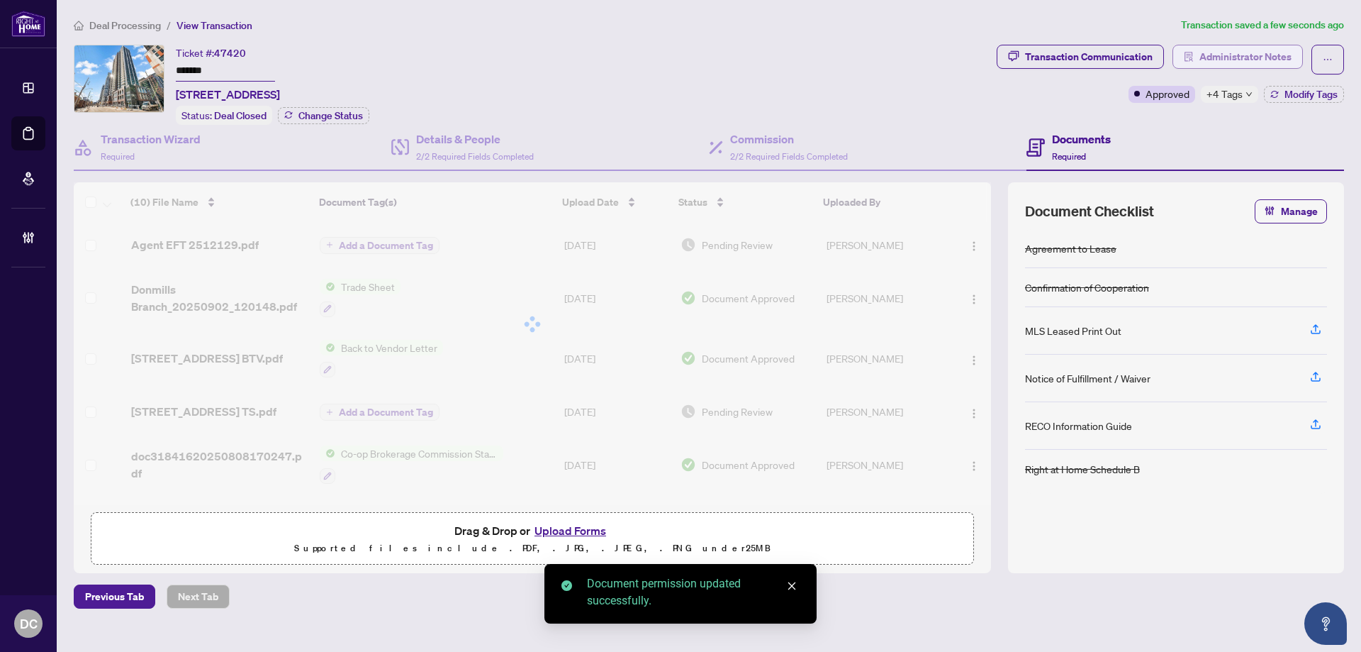
click at [1248, 65] on span "Administrator Notes" at bounding box center [1246, 56] width 92 height 23
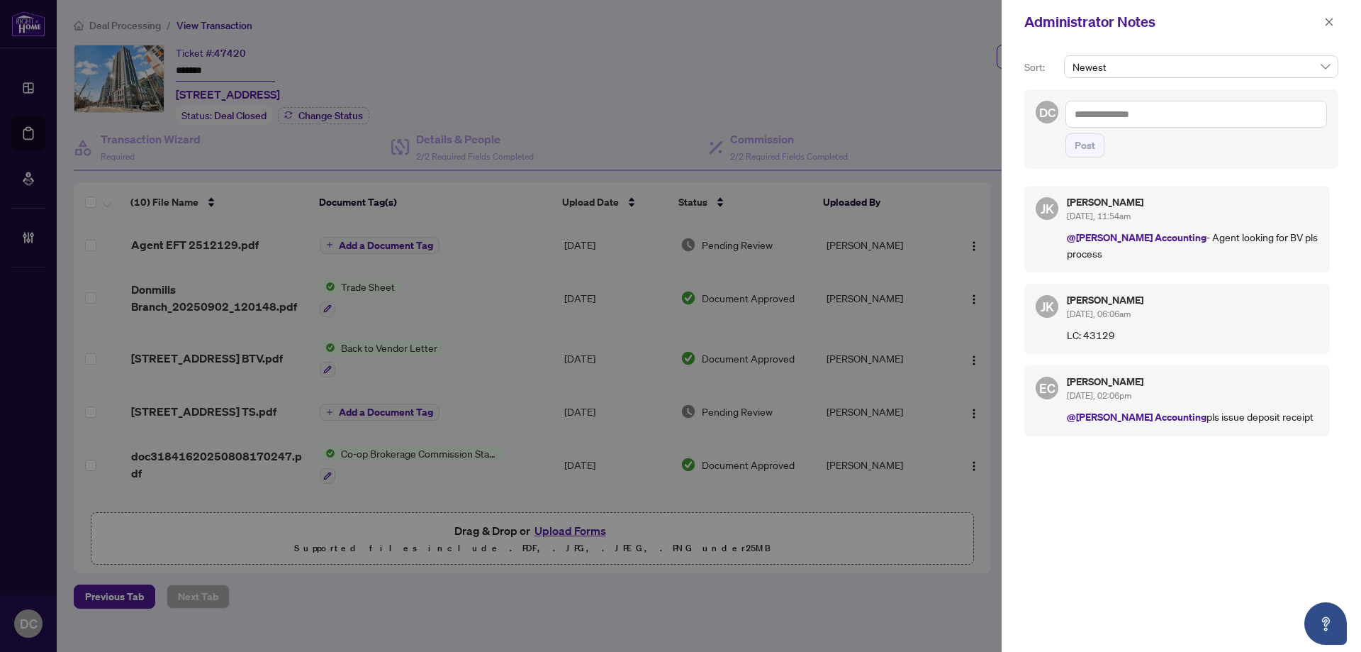
click at [1226, 109] on textarea at bounding box center [1197, 114] width 262 height 27
paste textarea "**********"
type textarea "**********"
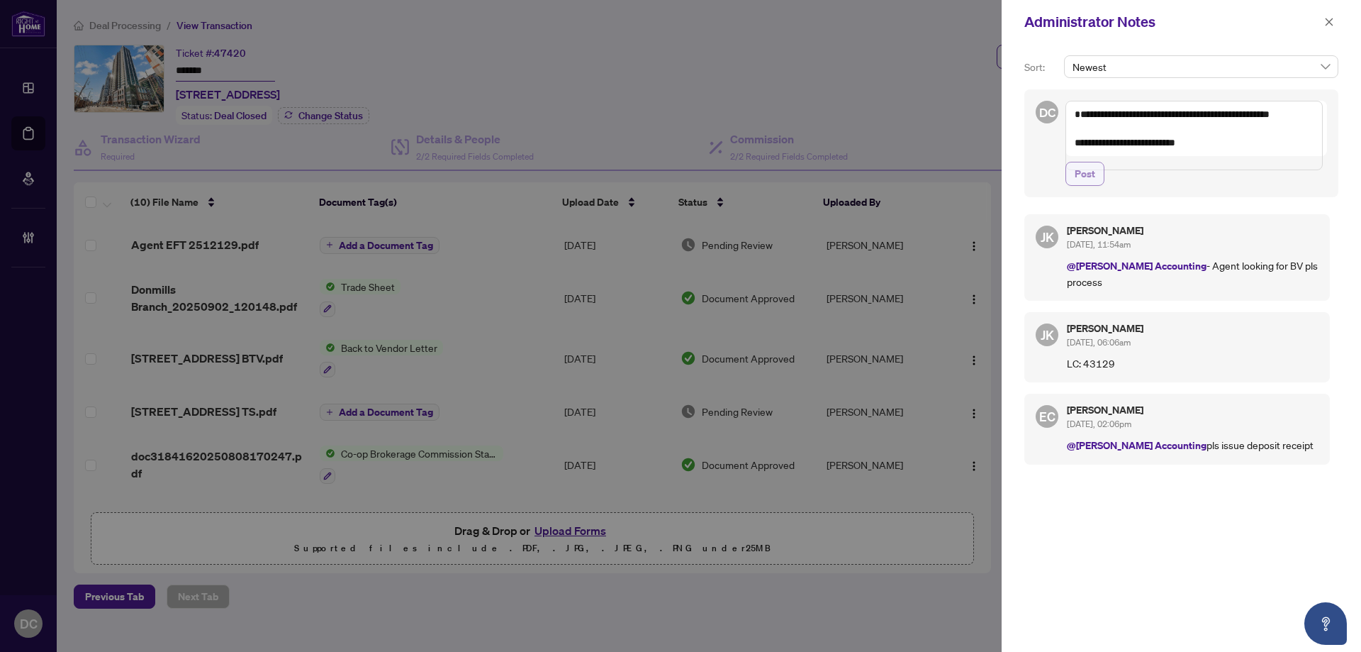
click at [1099, 186] on button "Post" at bounding box center [1085, 174] width 39 height 24
click at [1331, 30] on span "button" at bounding box center [1329, 22] width 10 height 23
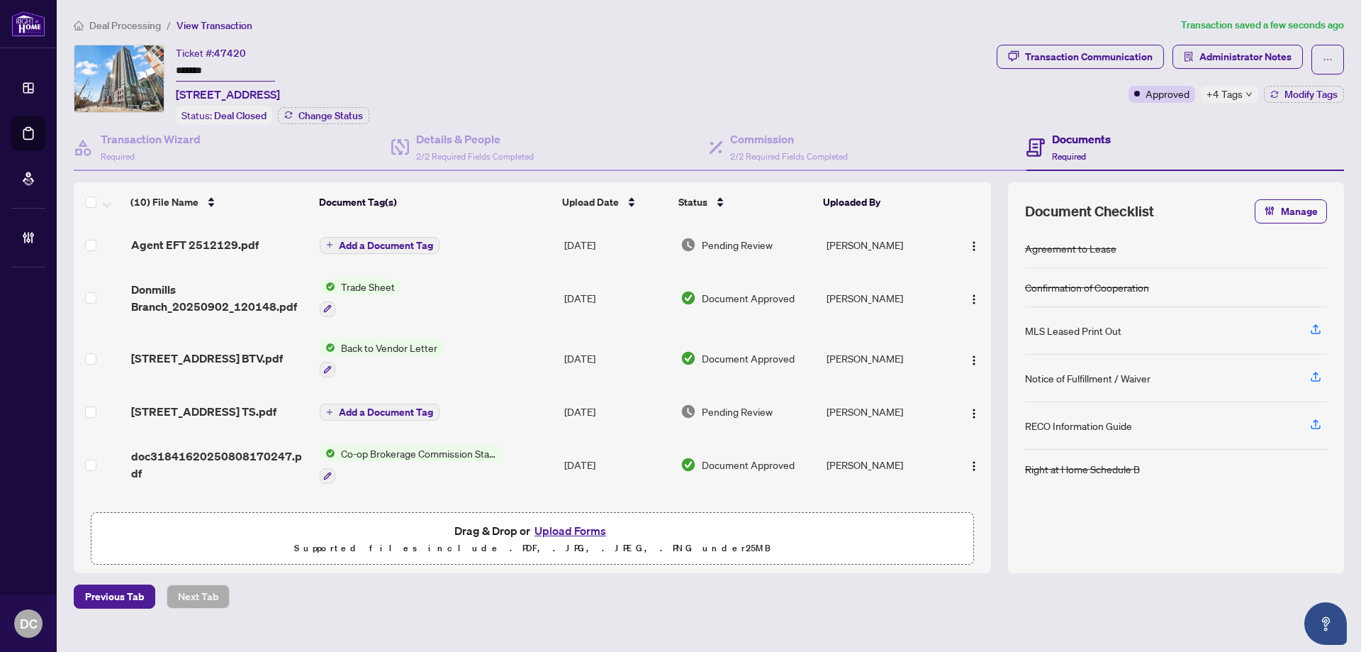
click at [420, 247] on span "Add a Document Tag" at bounding box center [386, 245] width 94 height 10
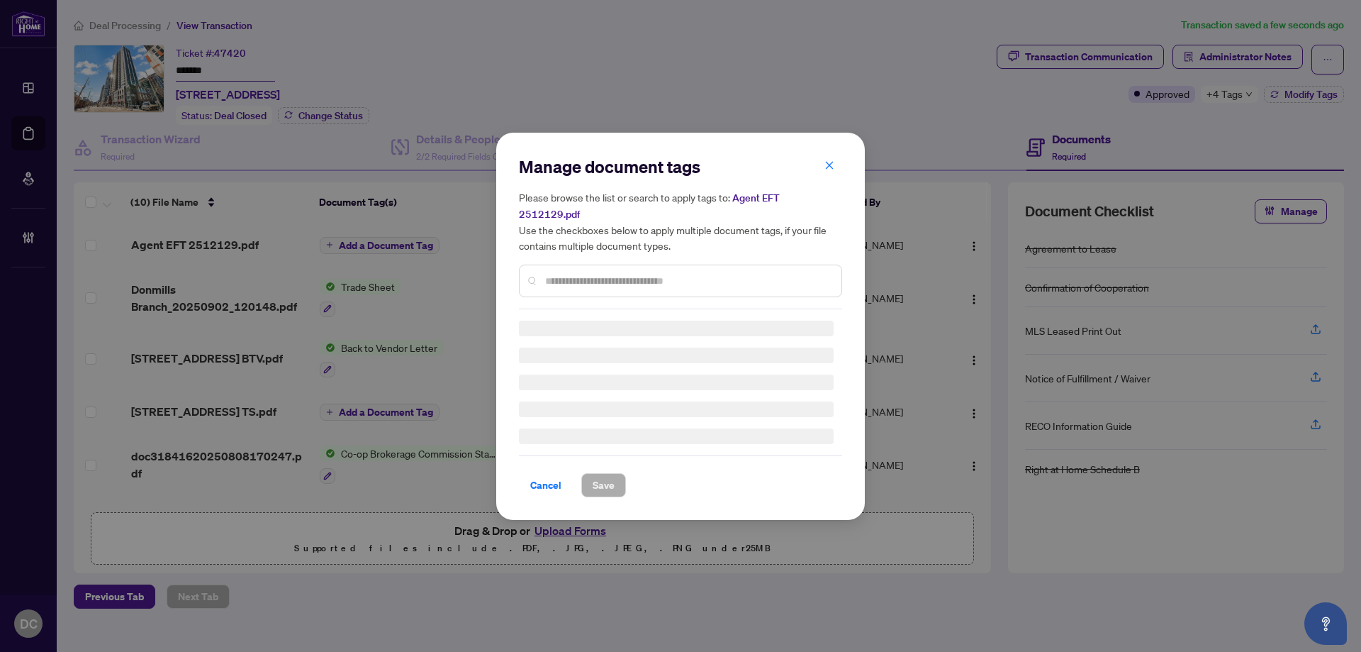
click at [613, 273] on input "text" at bounding box center [687, 281] width 285 height 16
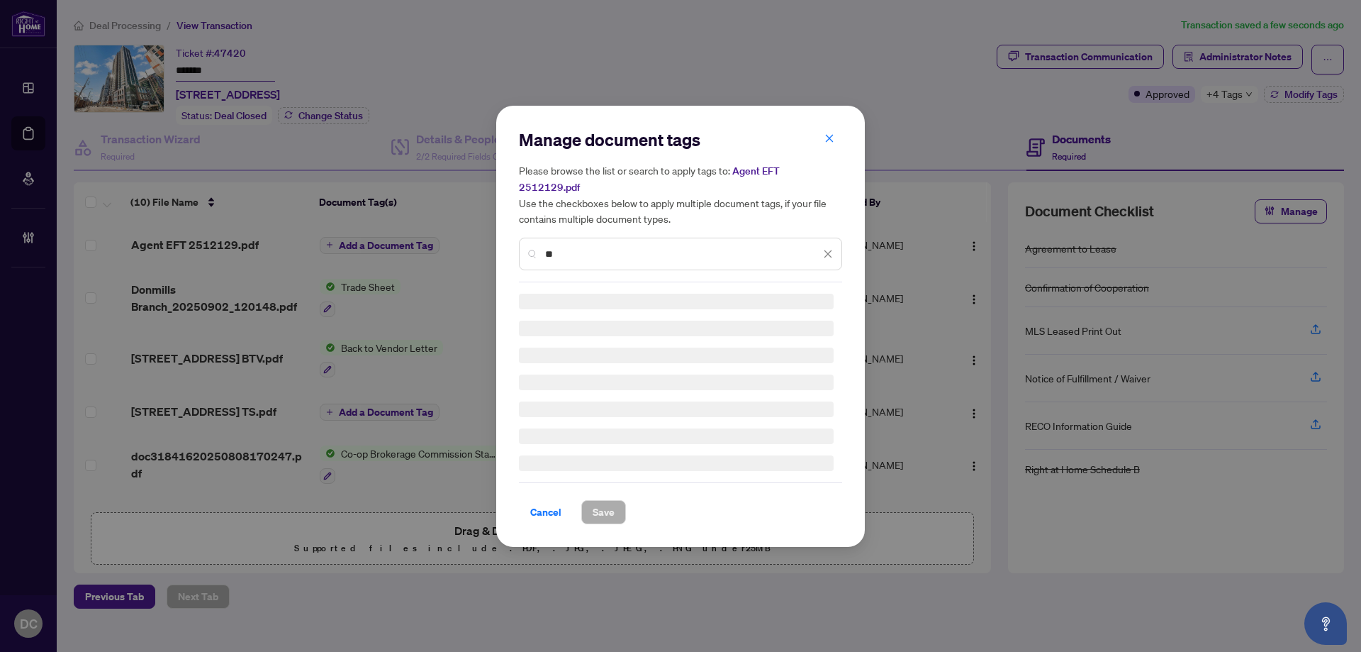
type input "***"
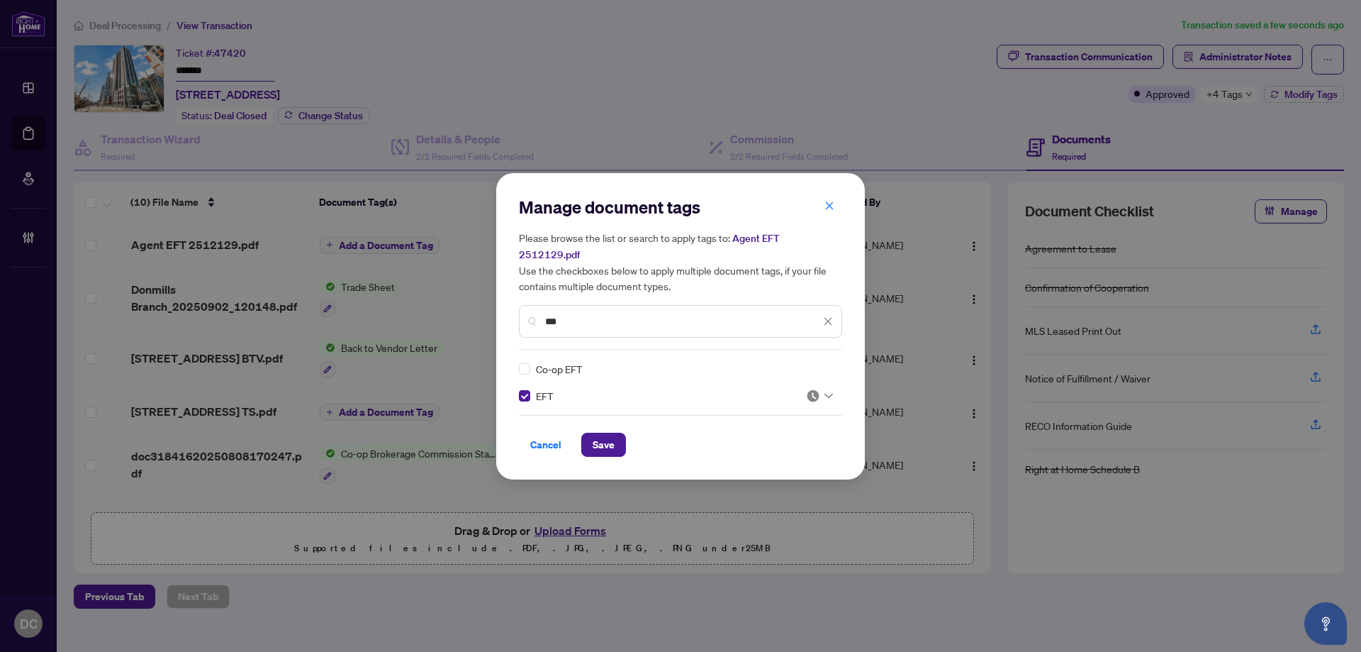
click at [813, 389] on img at bounding box center [813, 396] width 14 height 14
click at [790, 459] on div "Approved" at bounding box center [772, 454] width 91 height 16
click at [620, 439] on button "Save" at bounding box center [603, 444] width 45 height 24
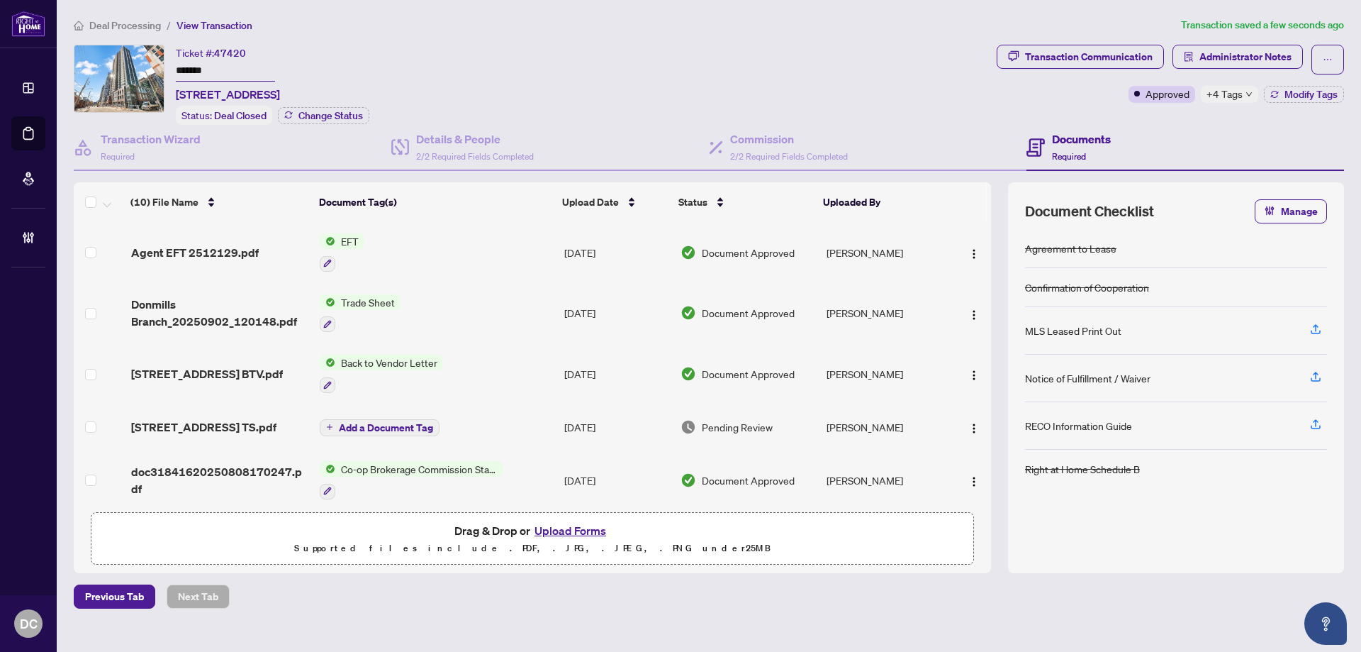
click at [467, 50] on div "Ticket #: 47420 ******* 2202-130 RIVER St, Toronto, Ontario M5A 3P8, Canada Sta…" at bounding box center [532, 85] width 917 height 80
click at [106, 38] on div "Deal Processing / View Transaction Transaction saved a few seconds ago Ticket #…" at bounding box center [709, 312] width 1282 height 591
click at [116, 23] on span "Deal Processing" at bounding box center [125, 25] width 72 height 13
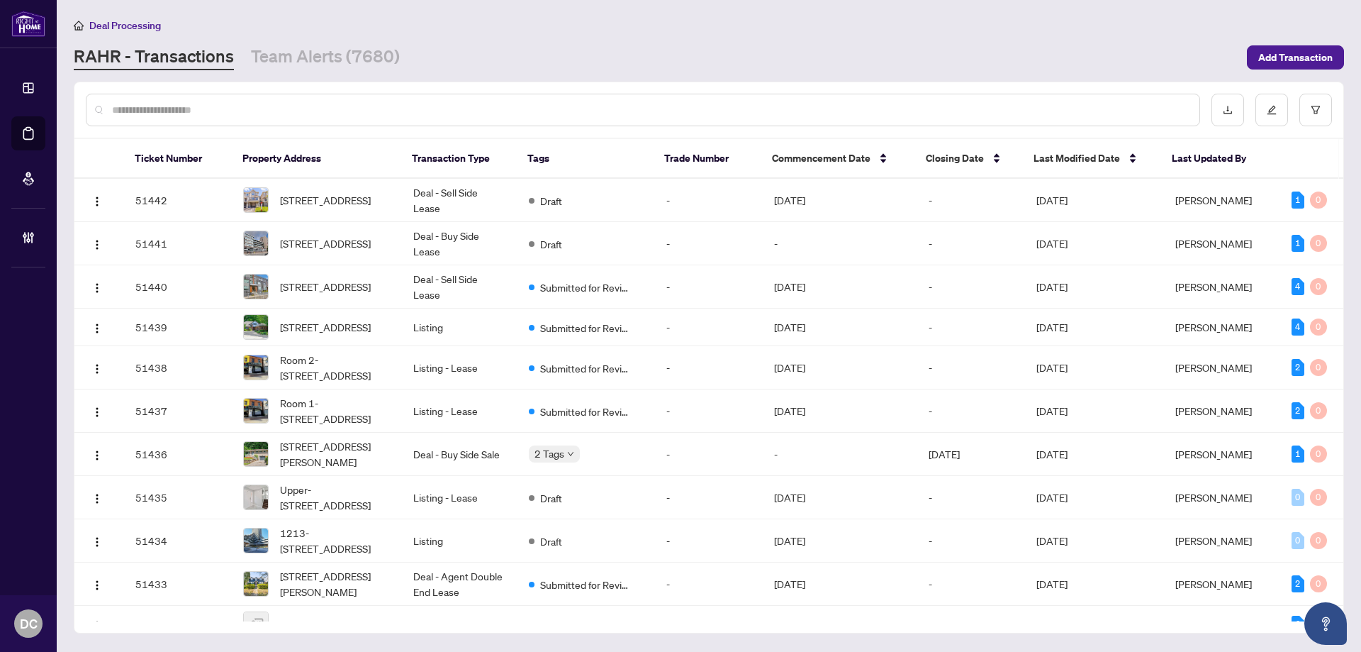
click at [200, 121] on div at bounding box center [643, 110] width 1114 height 33
click at [208, 115] on input "text" at bounding box center [650, 110] width 1076 height 16
paste input "*******"
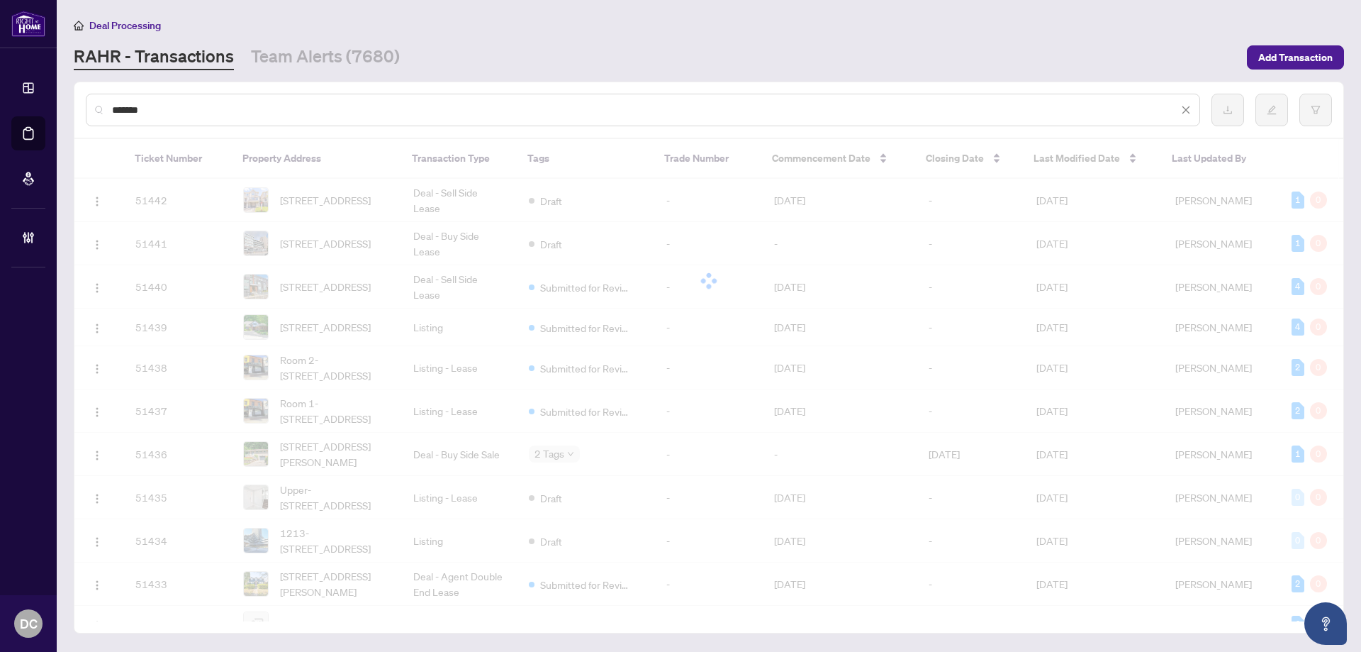
type input "*******"
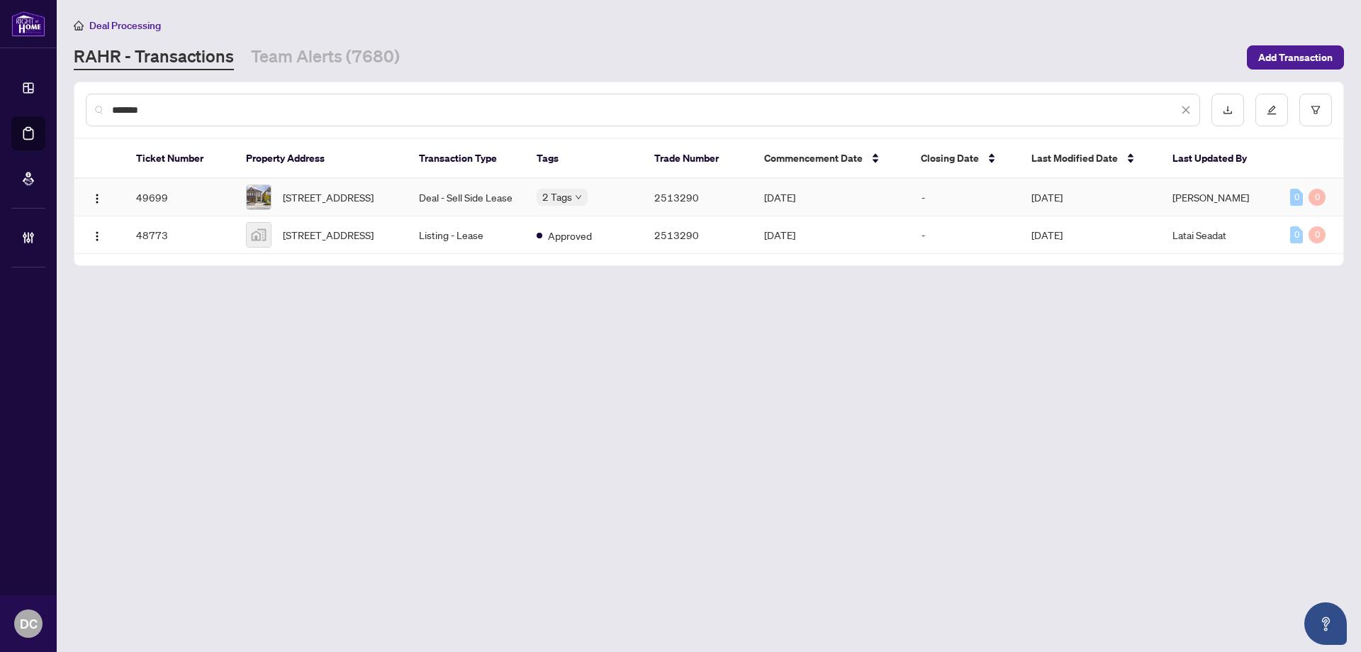
click at [374, 199] on span "23 Orbit Ave, Richmond Hill, Ontario L4C 4Z2, Canada" at bounding box center [328, 197] width 91 height 16
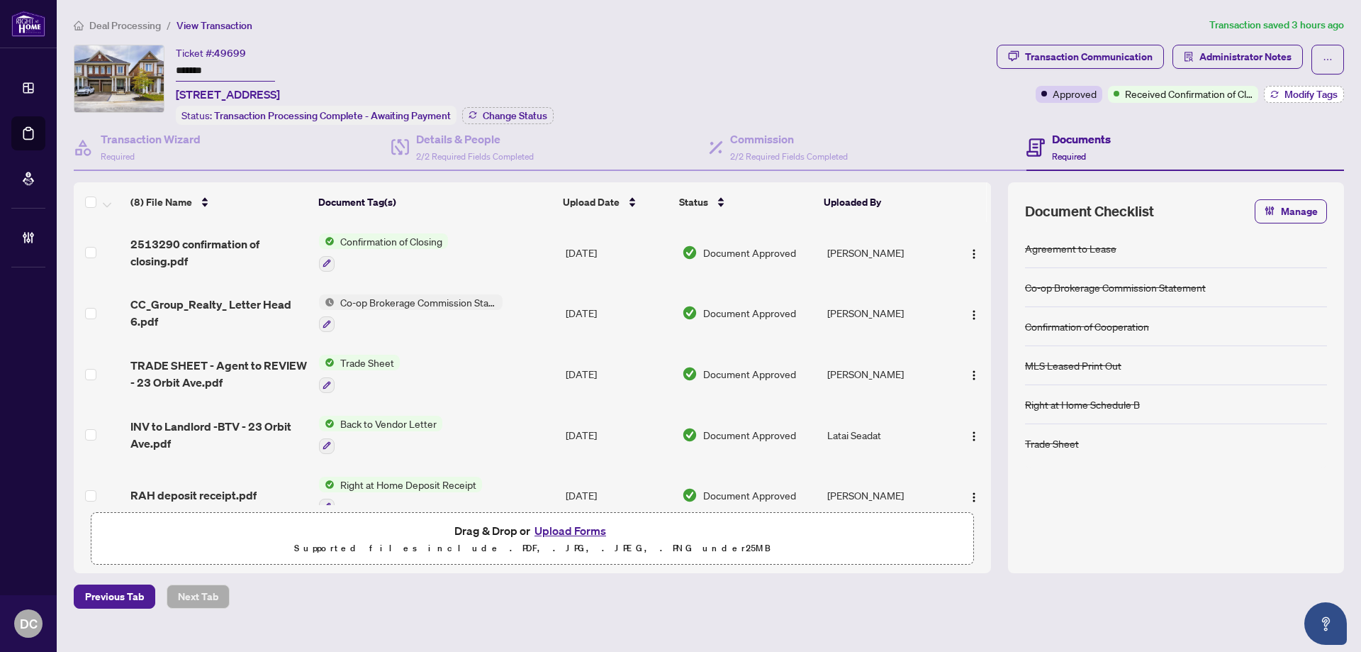
click at [1289, 94] on span "Modify Tags" at bounding box center [1311, 94] width 53 height 10
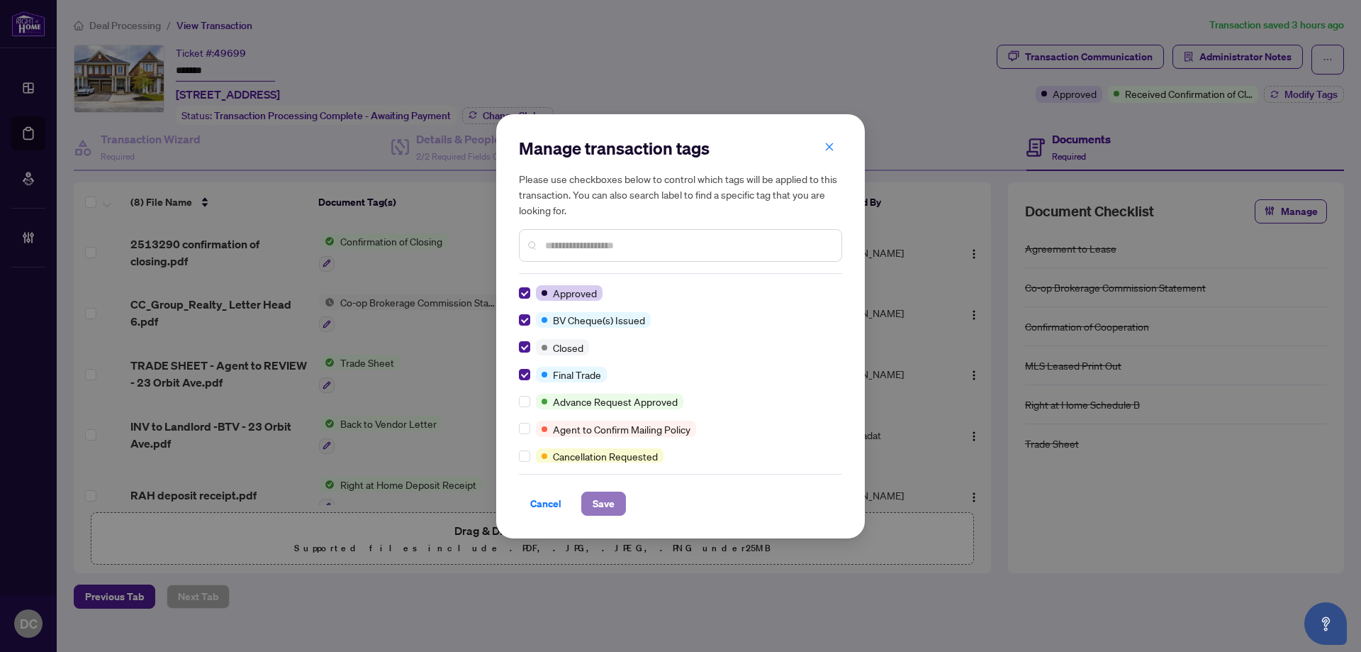
click at [605, 493] on span "Save" at bounding box center [604, 503] width 22 height 23
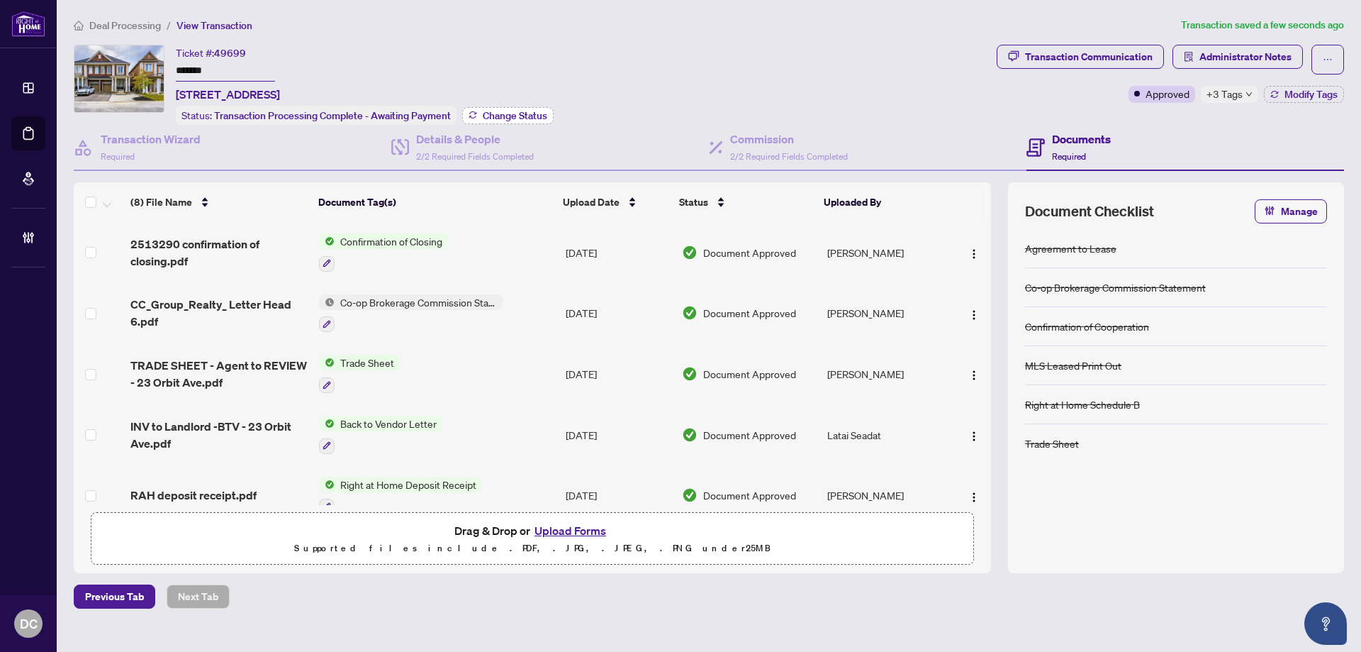
click at [523, 111] on span "Change Status" at bounding box center [515, 116] width 65 height 10
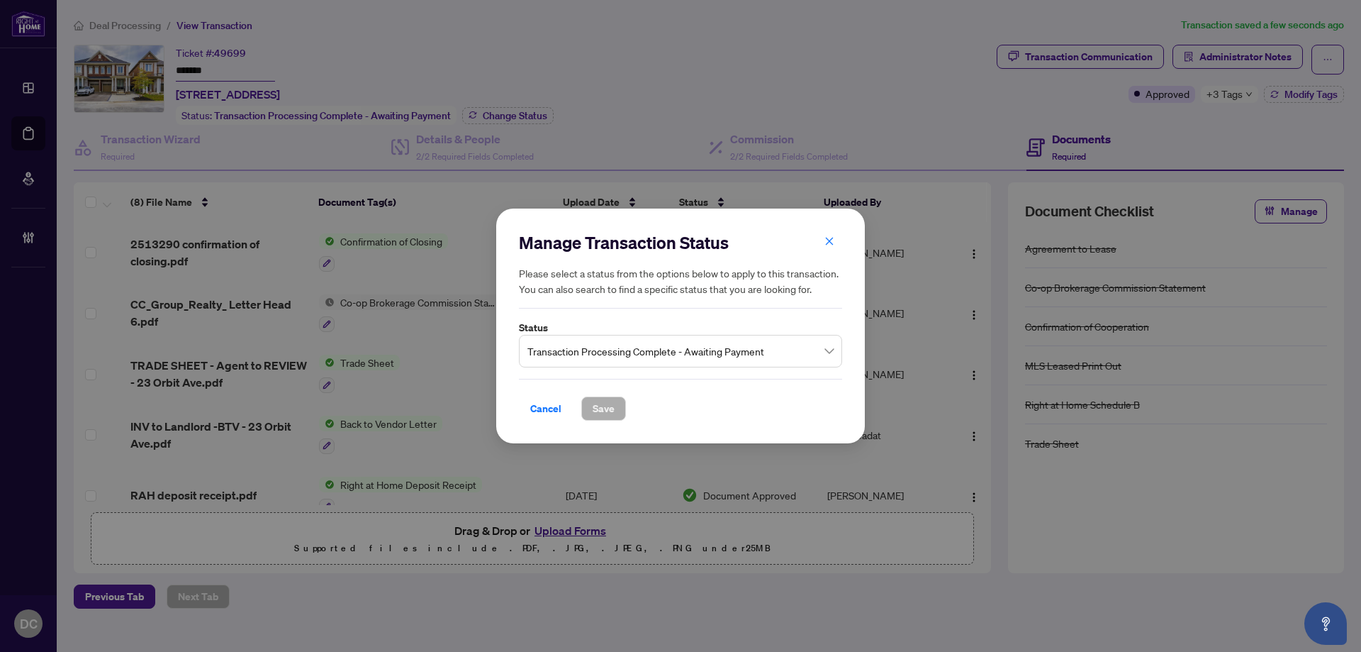
click at [734, 352] on span "Transaction Processing Complete - Awaiting Payment" at bounding box center [680, 350] width 306 height 27
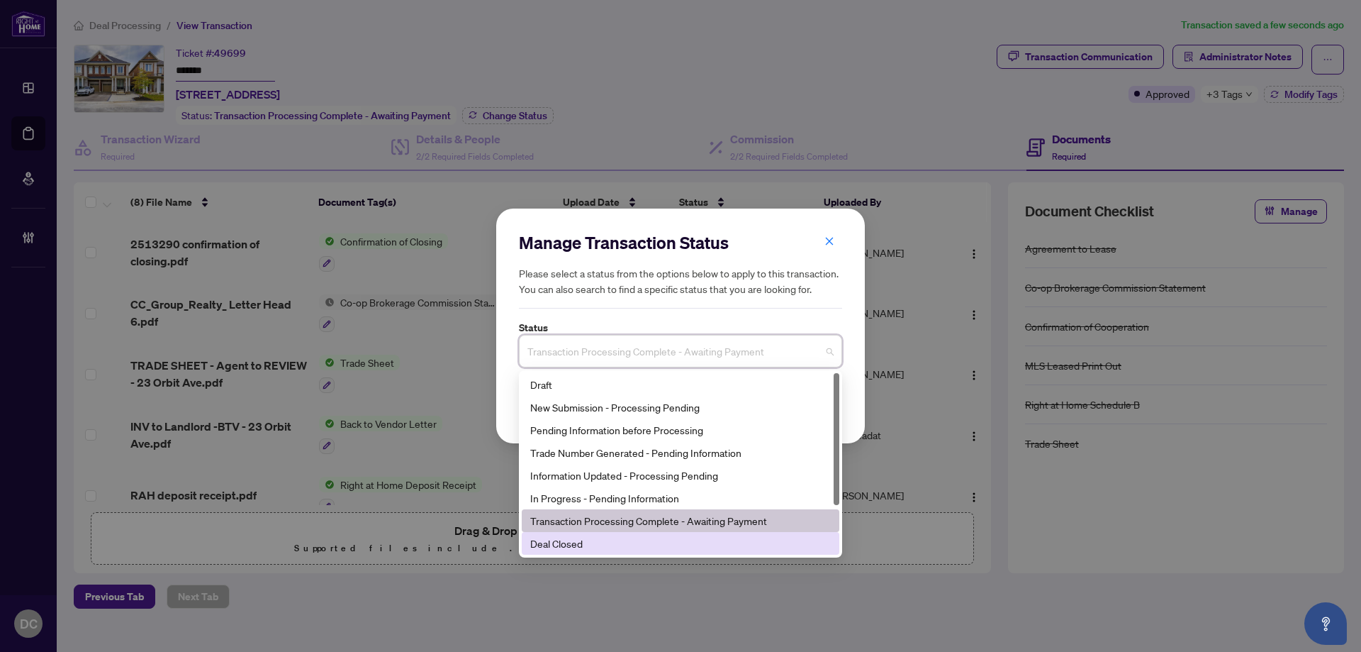
click at [611, 535] on div "Deal Closed" at bounding box center [680, 543] width 301 height 16
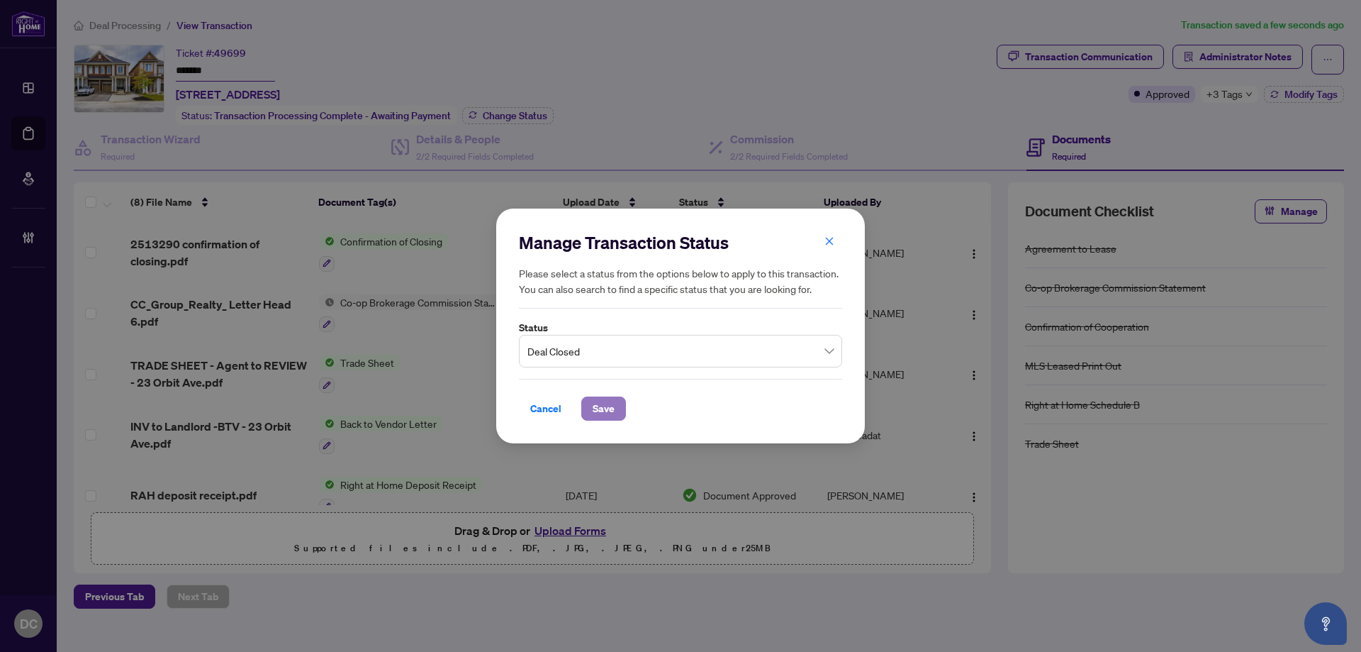
click at [601, 398] on span "Save" at bounding box center [604, 408] width 22 height 23
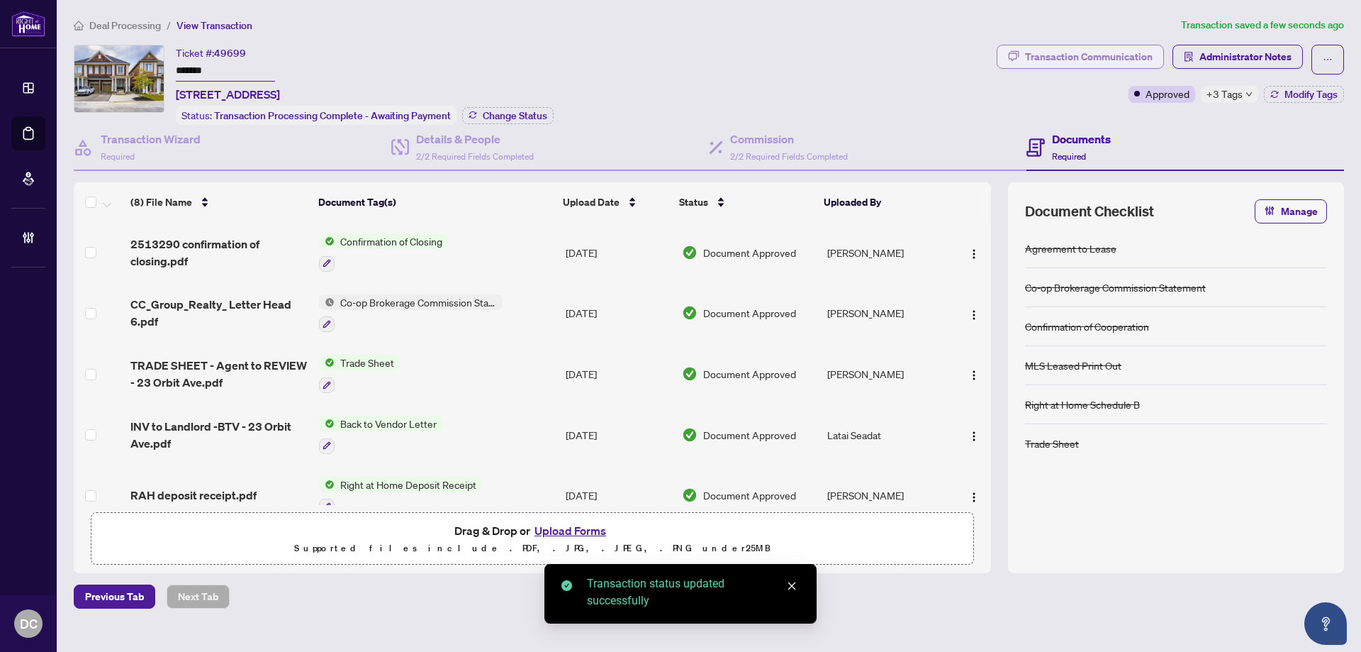
click at [1124, 52] on div "Transaction Communication" at bounding box center [1089, 56] width 128 height 23
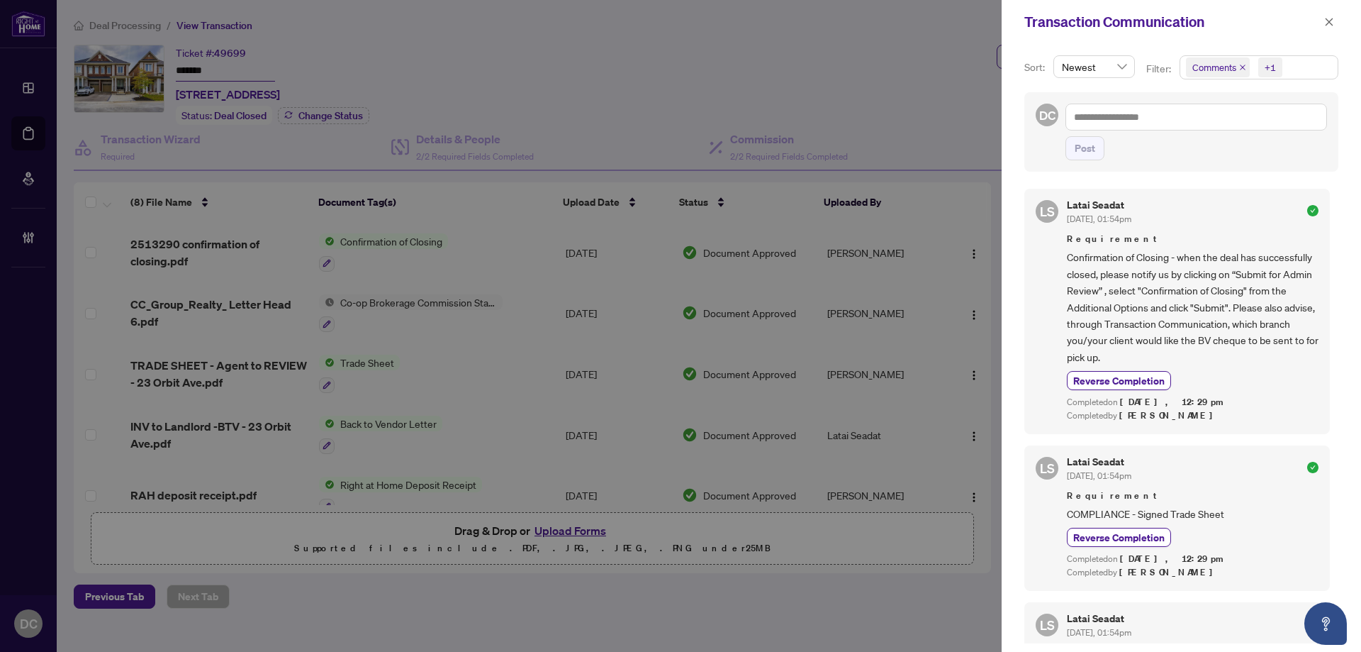
click at [1328, 24] on icon "close" at bounding box center [1330, 22] width 8 height 8
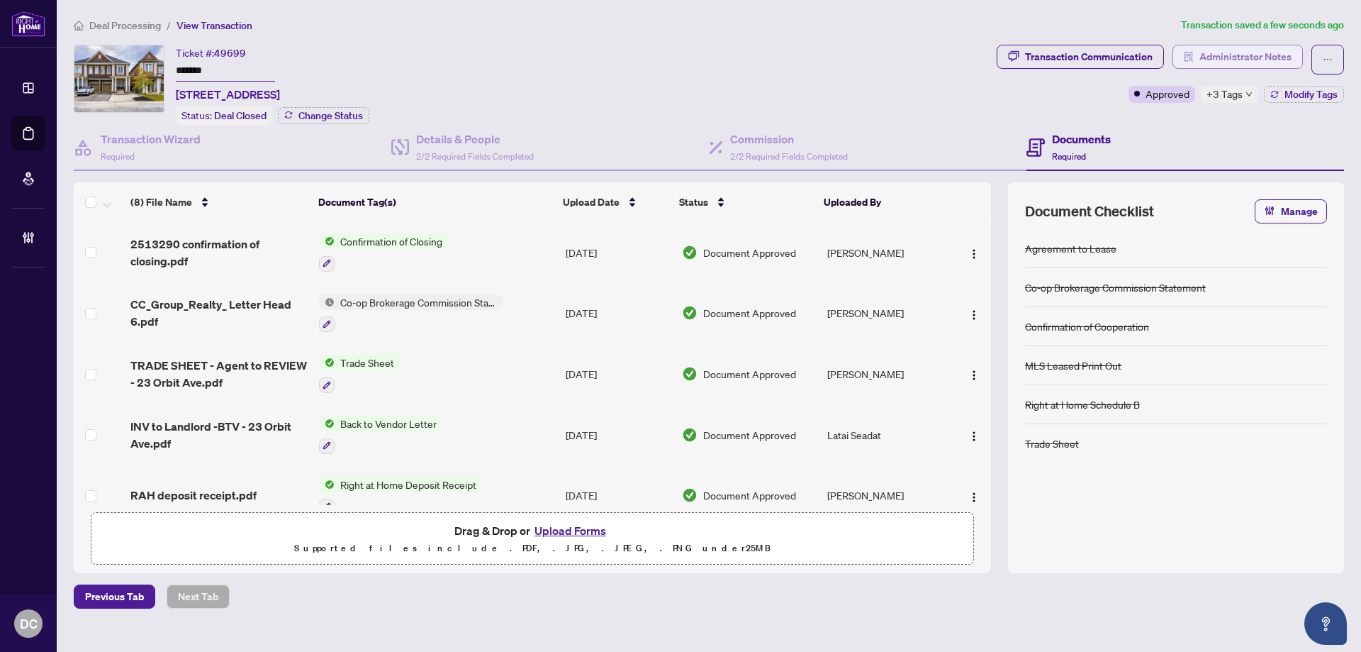
click at [1256, 60] on span "Administrator Notes" at bounding box center [1246, 56] width 92 height 23
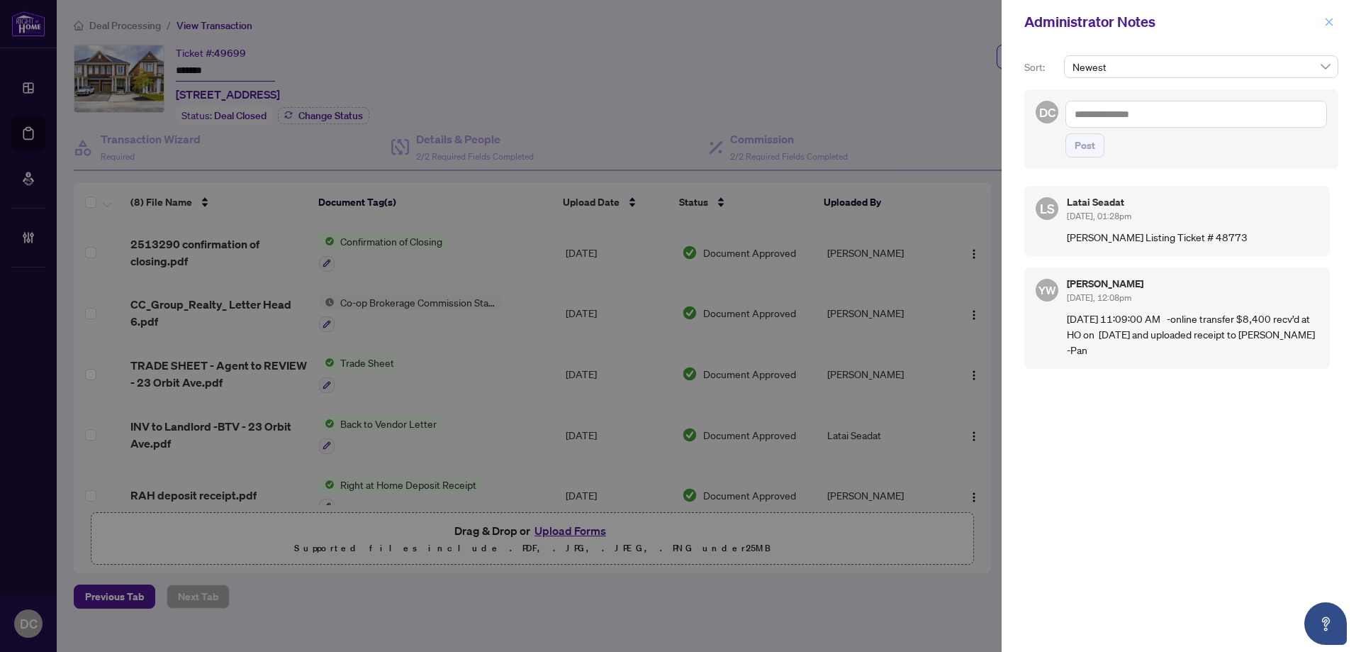
click at [1324, 21] on button "button" at bounding box center [1329, 21] width 18 height 17
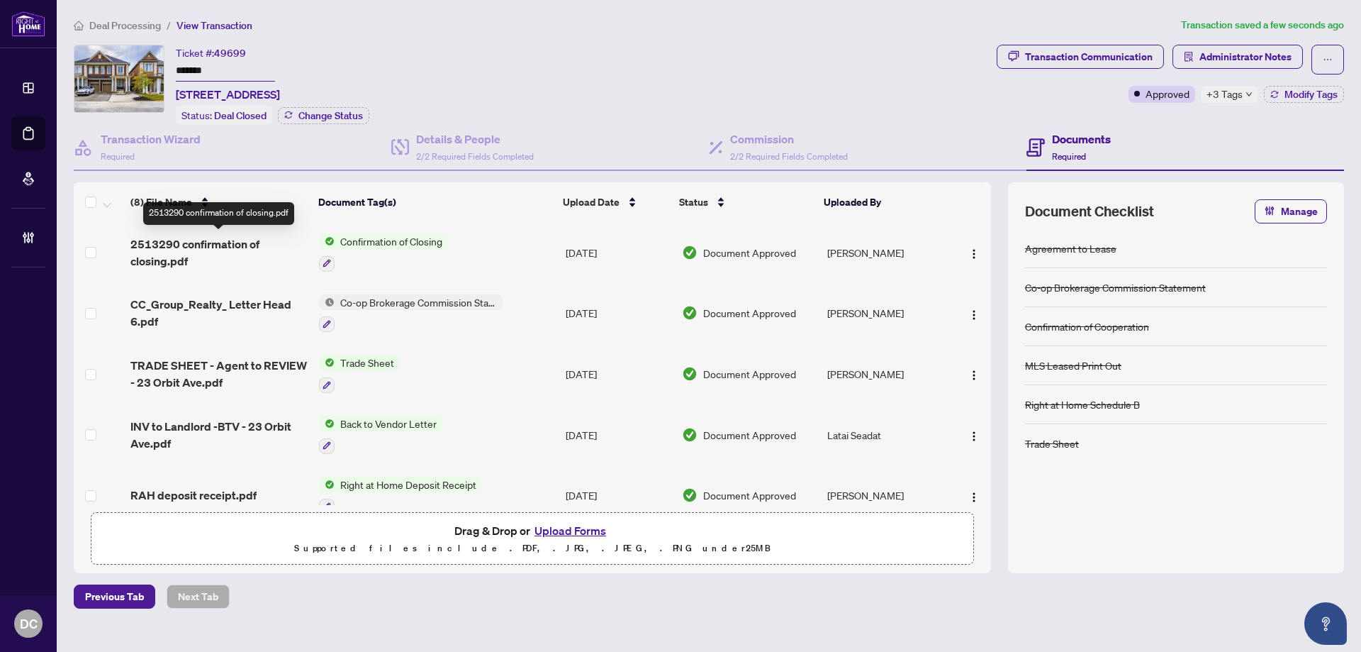
click at [147, 249] on span "2513290 confirmation of closing.pdf" at bounding box center [218, 252] width 177 height 34
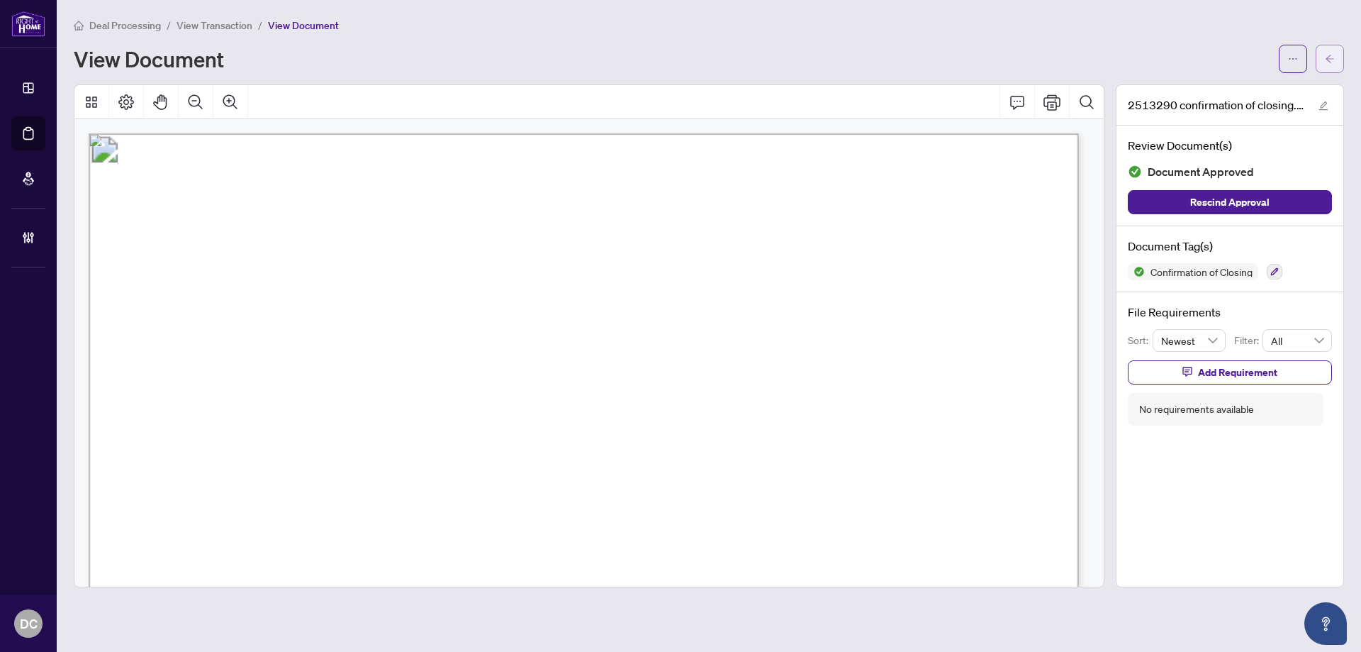
click at [1326, 55] on icon "arrow-left" at bounding box center [1330, 59] width 10 height 10
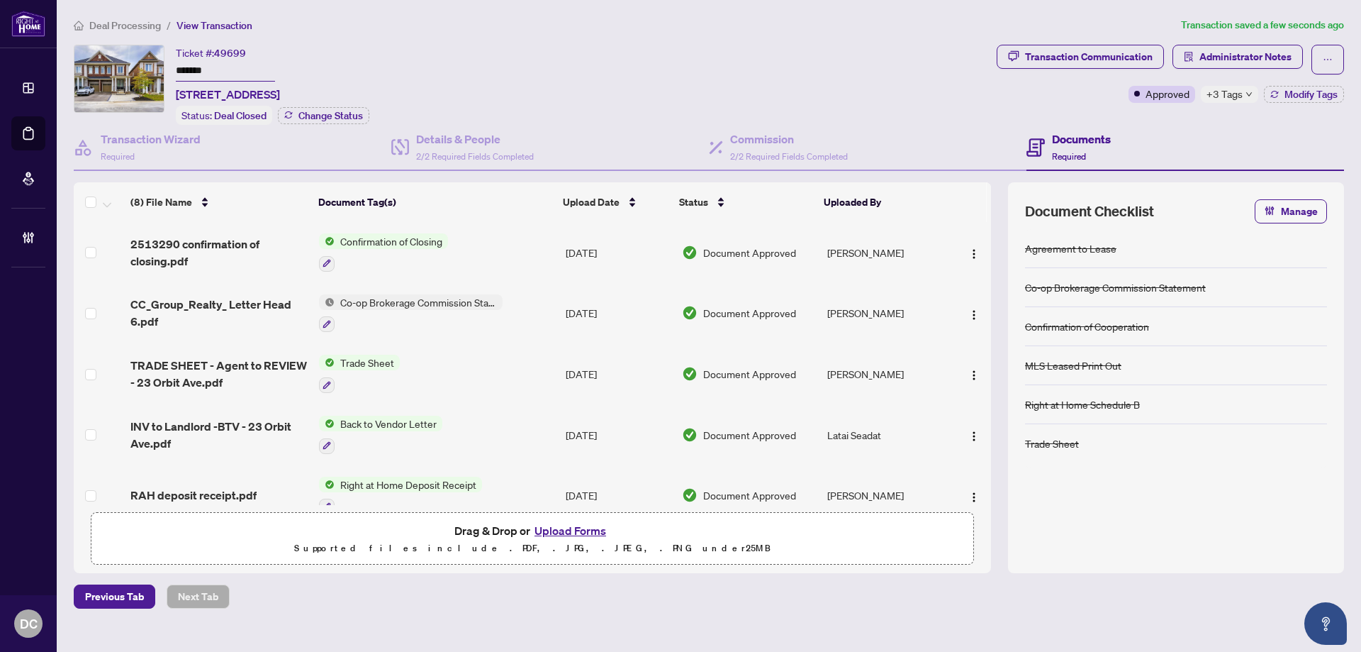
click at [522, 298] on td "Co-op Brokerage Commission Statement" at bounding box center [436, 313] width 247 height 61
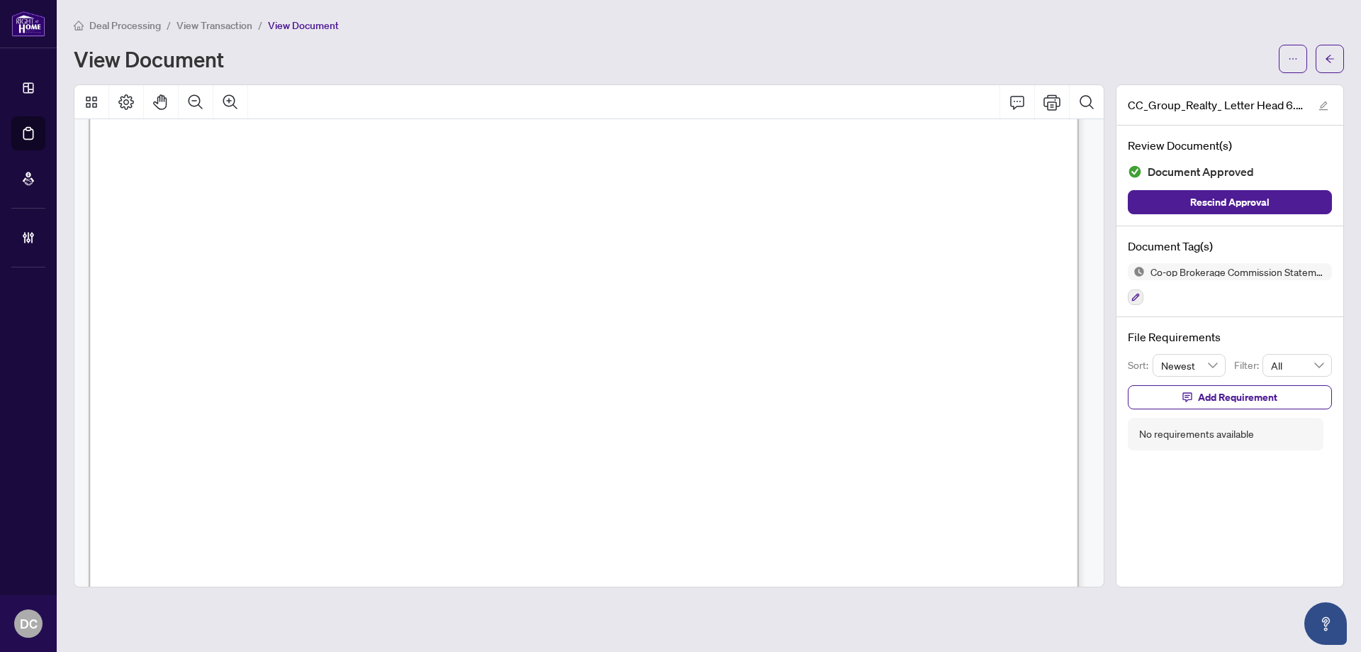
scroll to position [638, 0]
click at [1334, 59] on icon "arrow-left" at bounding box center [1330, 59] width 9 height 8
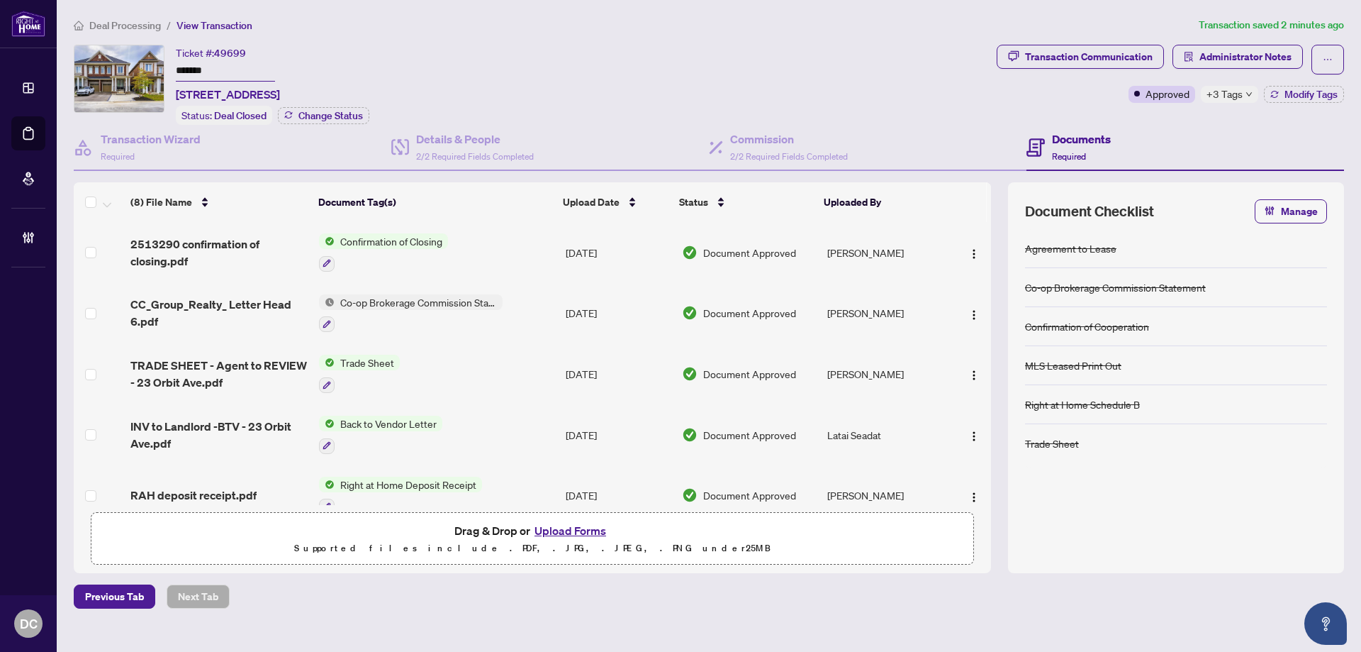
click at [1220, 96] on span "+3 Tags" at bounding box center [1225, 94] width 36 height 16
drag, startPoint x: 199, startPoint y: 68, endPoint x: 106, endPoint y: 68, distance: 92.9
click at [106, 68] on div "Ticket #: 49699 ******* 23 Orbit Ave, Richmond Hill, Ontario L4C 4Z2, Canada St…" at bounding box center [532, 85] width 917 height 80
drag, startPoint x: 1243, startPoint y: 99, endPoint x: 1234, endPoint y: 100, distance: 8.6
click at [1243, 99] on div "+3 Tags" at bounding box center [1229, 94] width 57 height 17
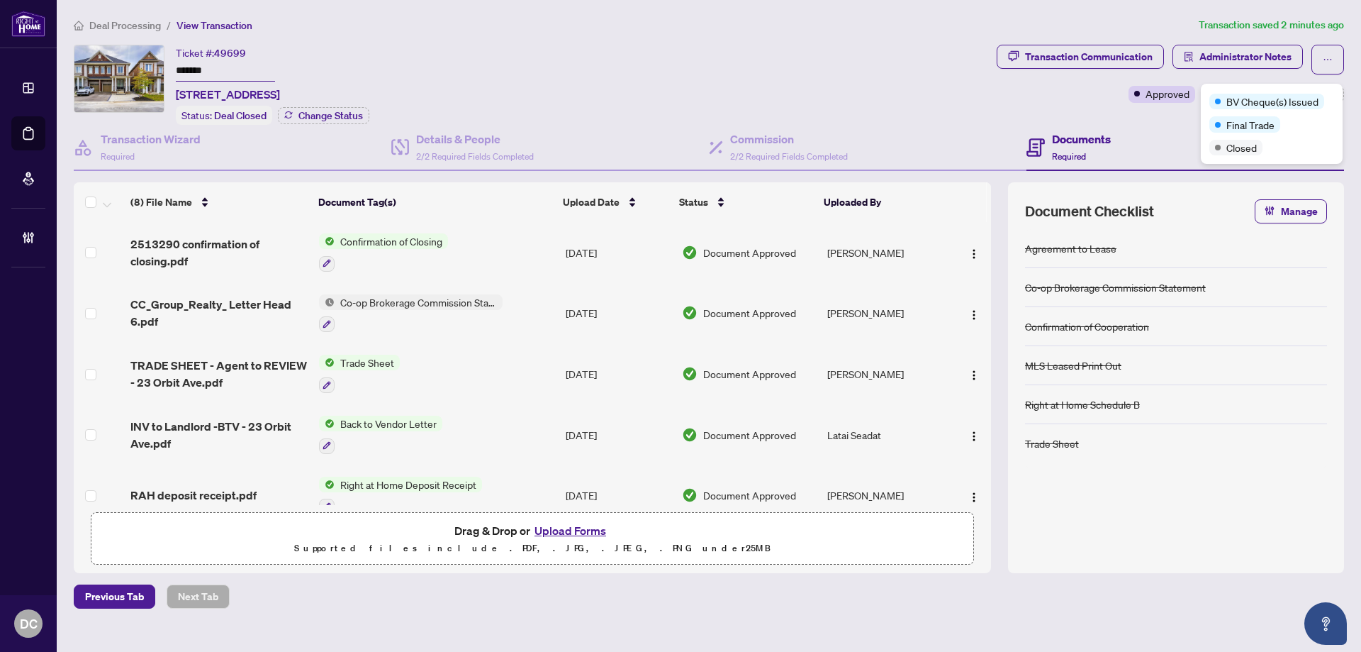
click at [1140, 117] on div "Transaction Communication Administrator Notes Approved +3 Tags Modify Tags" at bounding box center [1170, 85] width 353 height 80
click at [211, 74] on input "*******" at bounding box center [225, 71] width 99 height 21
drag, startPoint x: 213, startPoint y: 74, endPoint x: 143, endPoint y: 74, distance: 69.5
click at [143, 74] on div "Ticket #: 49699 ******* 23 Orbit Ave, Richmond Hill, Ontario L4C 4Z2, Canada St…" at bounding box center [532, 85] width 917 height 80
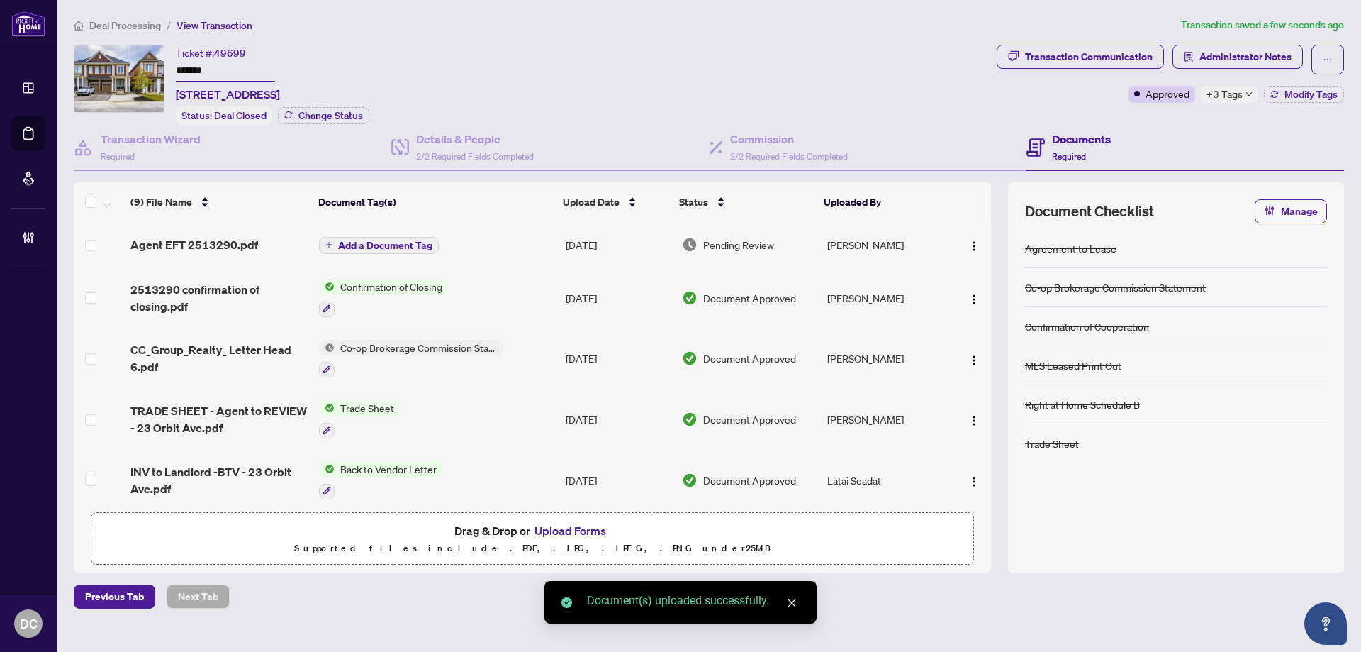
click at [415, 240] on span "Add a Document Tag" at bounding box center [385, 245] width 94 height 10
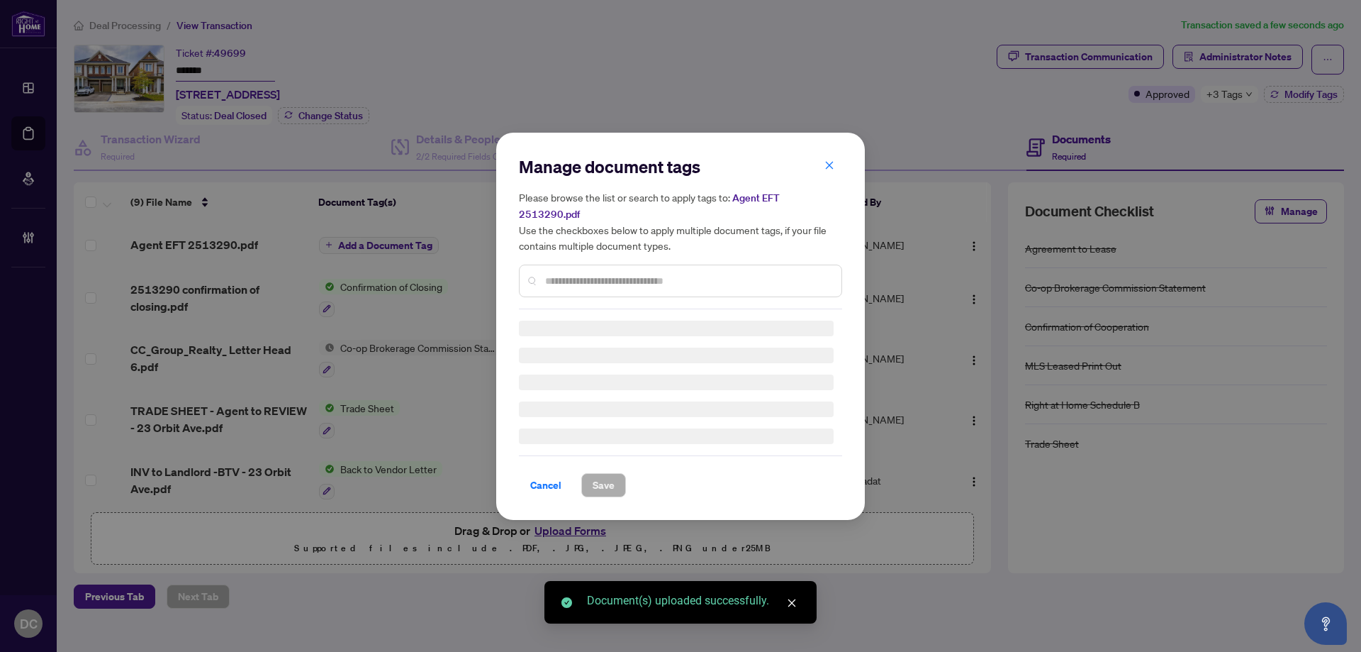
click at [641, 273] on input "text" at bounding box center [687, 281] width 285 height 16
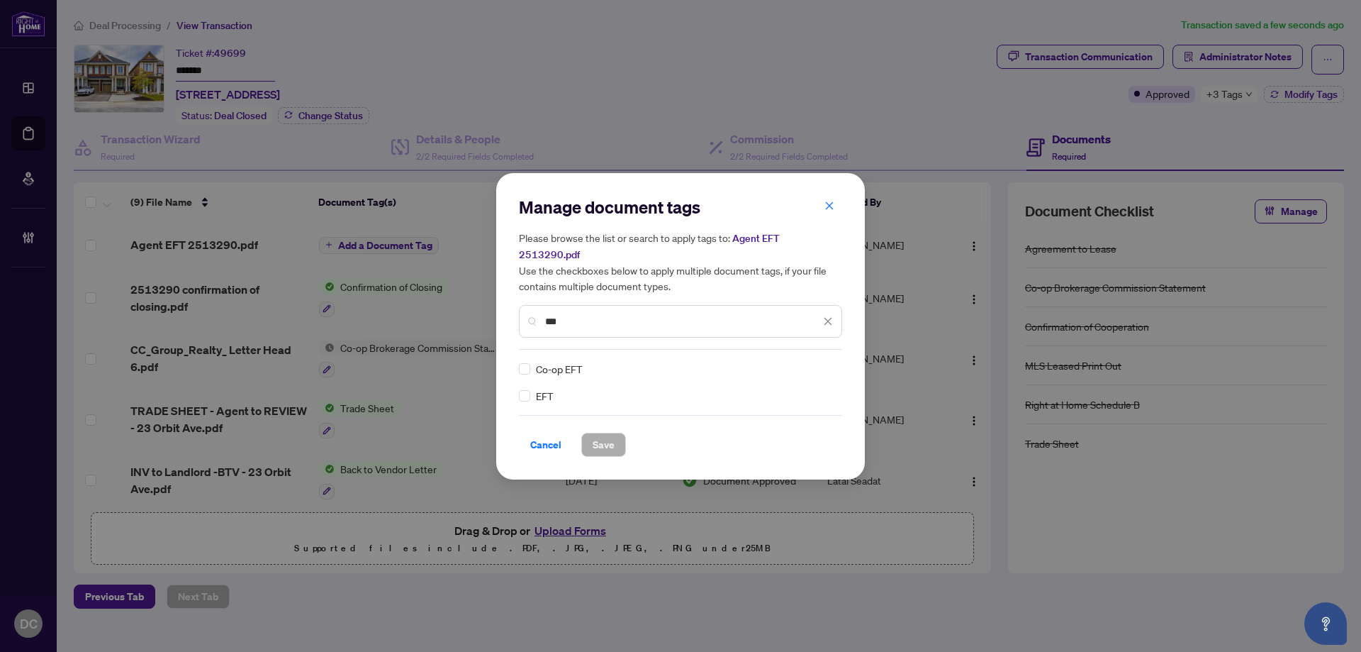
type input "***"
click at [526, 371] on div "Co-op EFT EFT" at bounding box center [680, 382] width 323 height 43
click at [824, 362] on div at bounding box center [819, 369] width 27 height 14
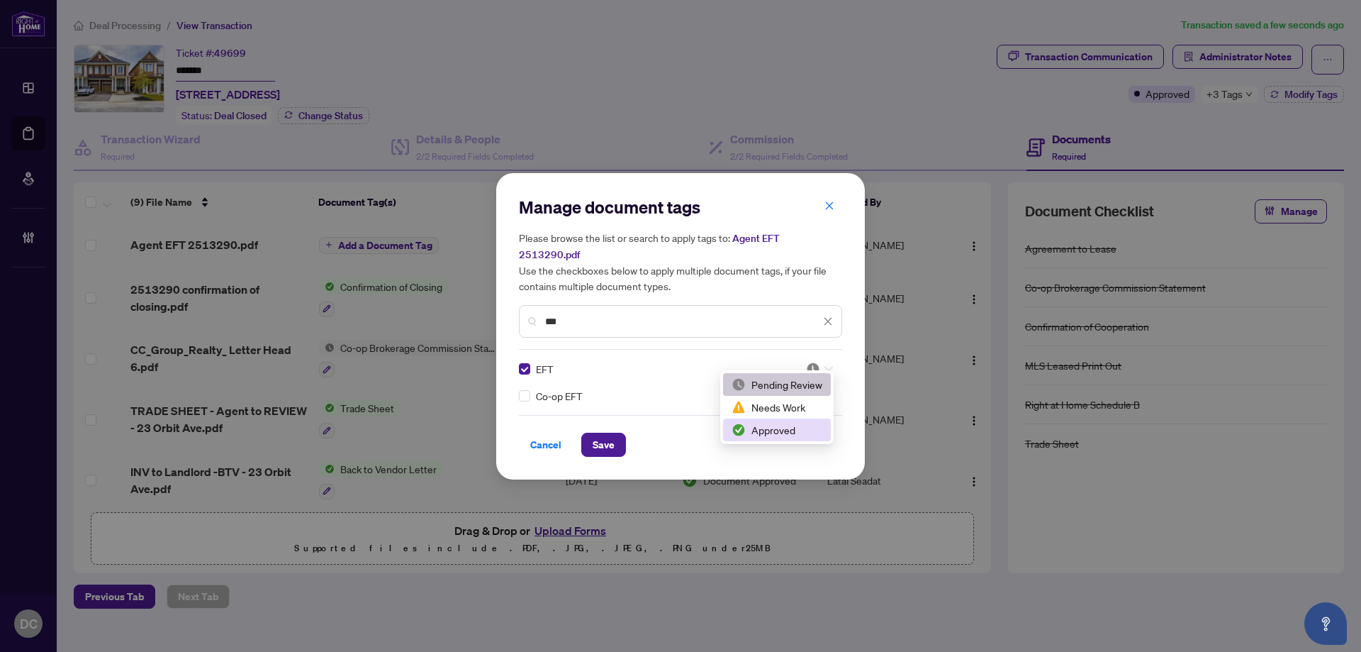
click at [783, 427] on div "Approved" at bounding box center [777, 430] width 91 height 16
click at [608, 440] on span "Save" at bounding box center [604, 444] width 22 height 23
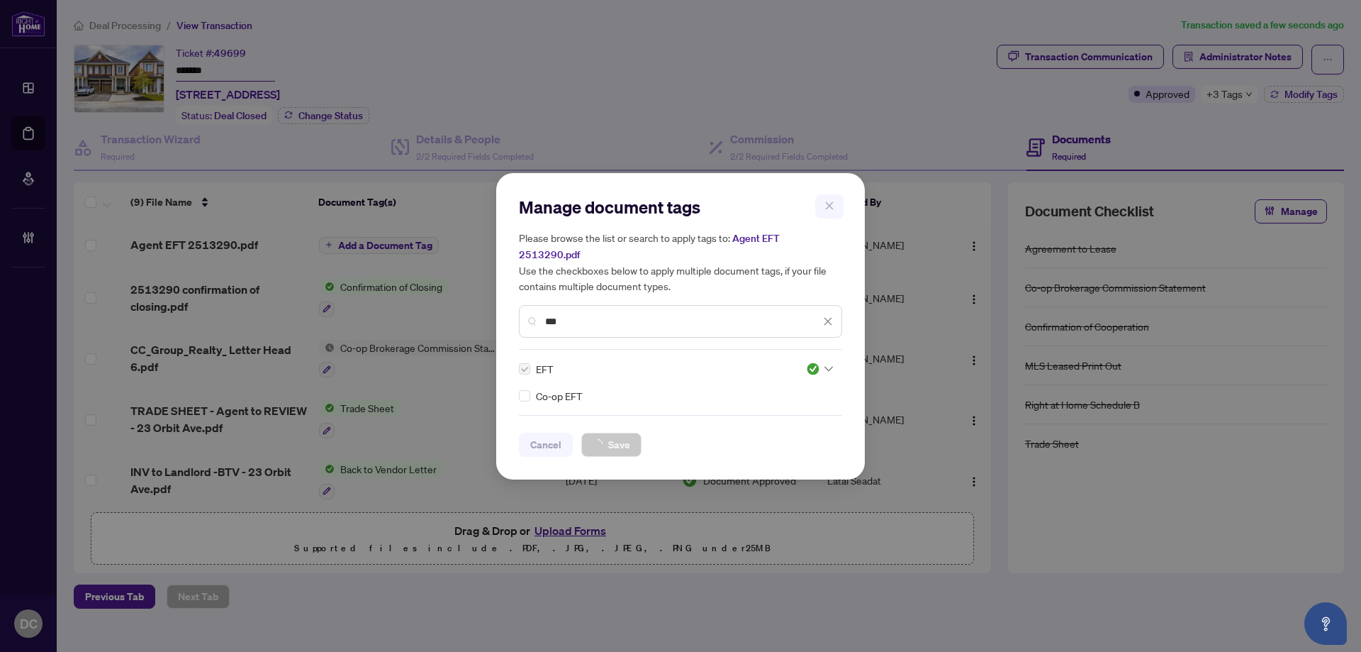
click at [1219, 91] on div "Manage document tags Please browse the list or search to apply tags to: Agent E…" at bounding box center [680, 326] width 1361 height 652
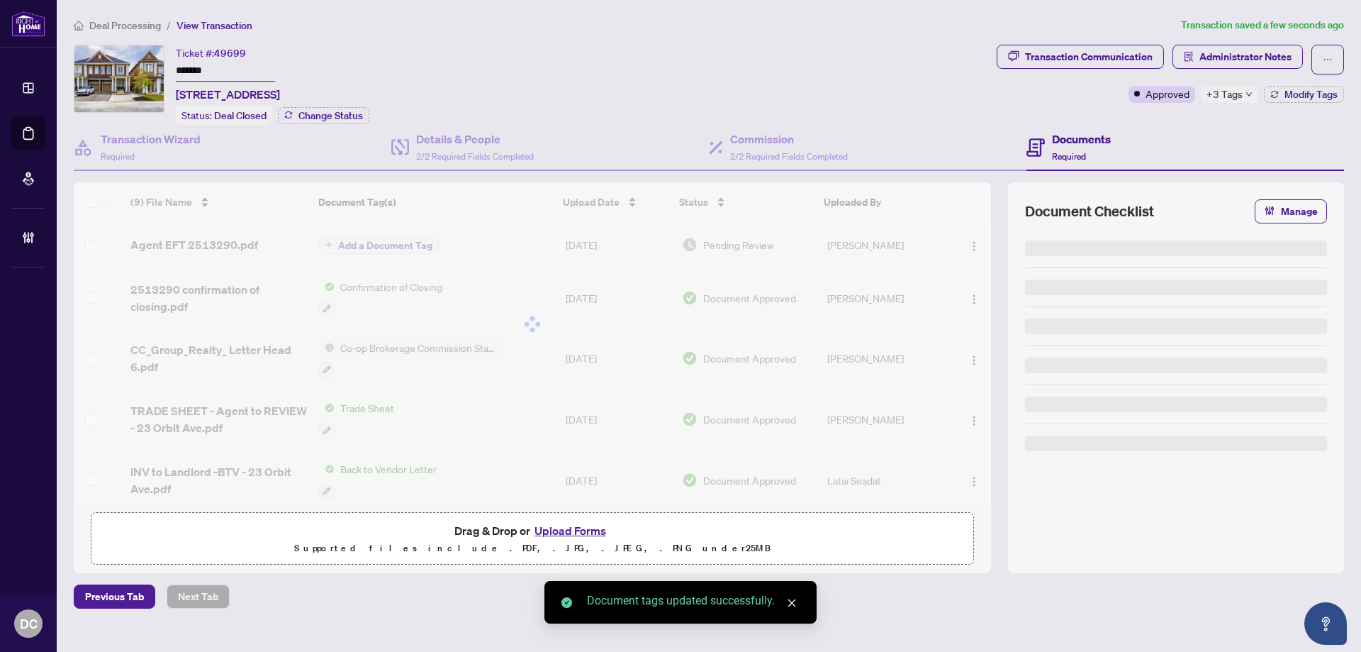
click at [1234, 94] on span "+3 Tags" at bounding box center [1225, 94] width 36 height 16
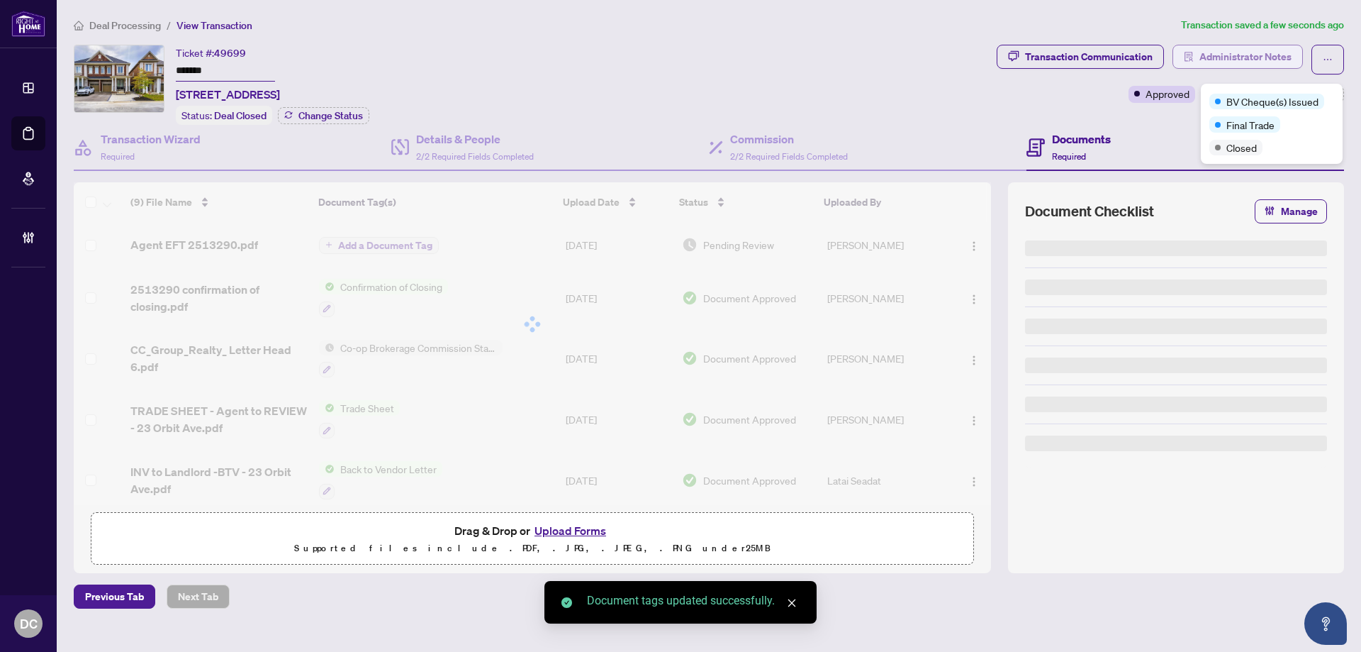
click at [1251, 52] on span "Administrator Notes" at bounding box center [1246, 56] width 92 height 23
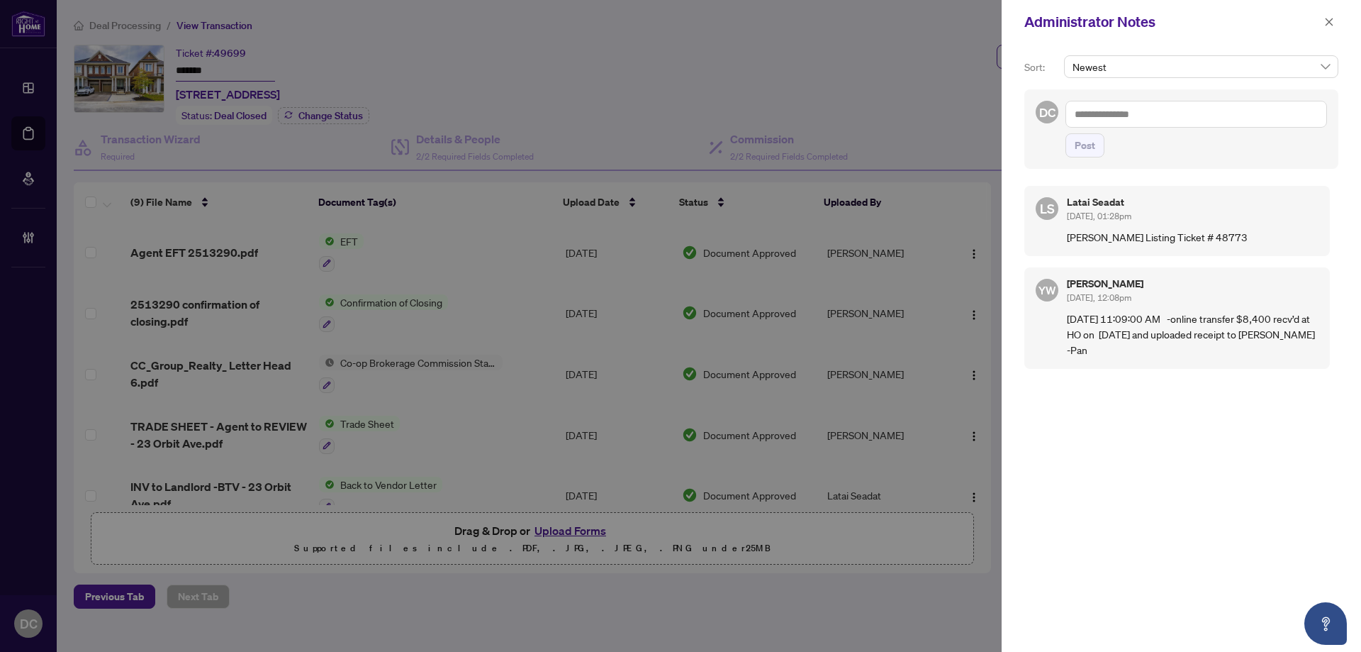
click at [1235, 113] on textarea at bounding box center [1197, 114] width 262 height 27
paste textarea "**********"
type textarea "**********"
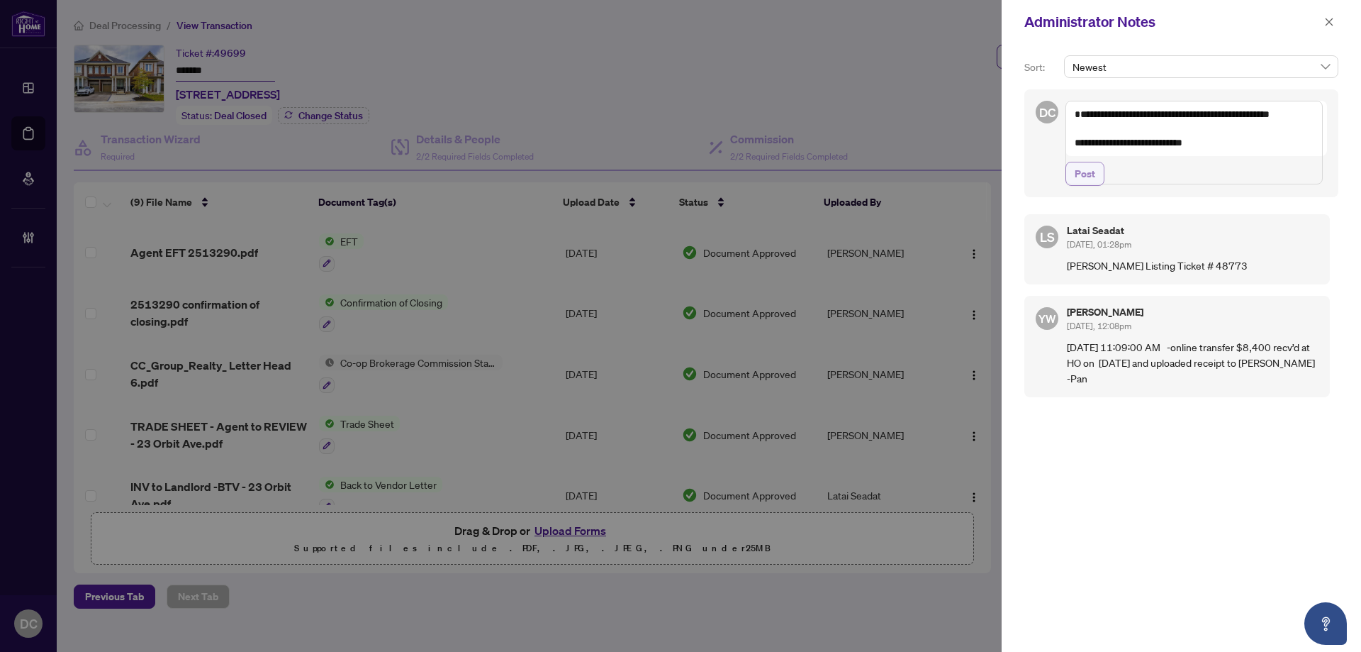
click at [1082, 185] on span "Post" at bounding box center [1085, 173] width 21 height 23
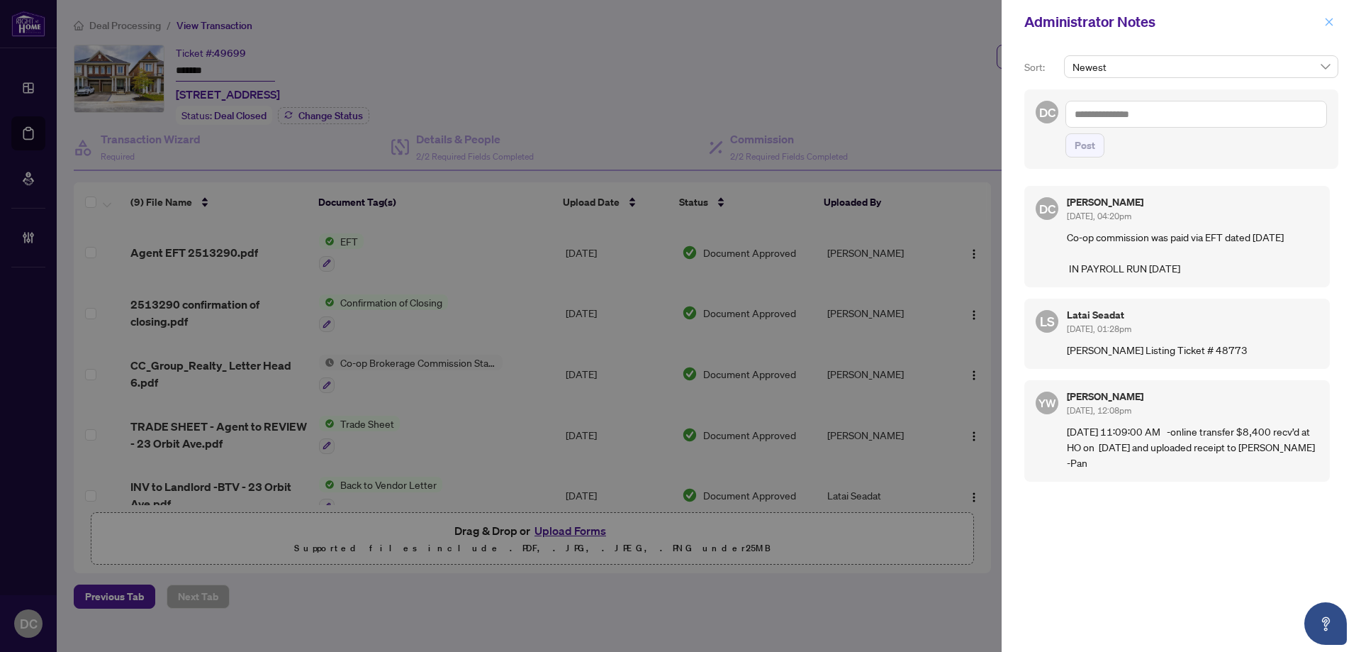
click at [1330, 22] on icon "close" at bounding box center [1330, 22] width 8 height 8
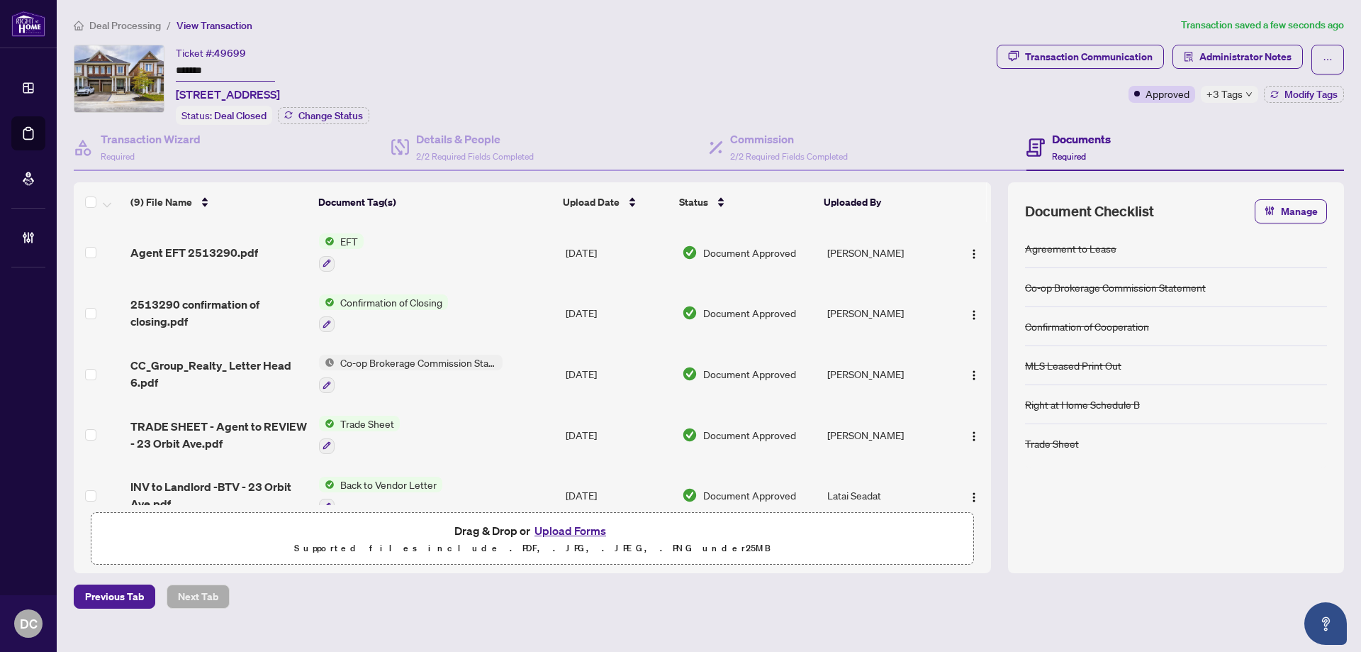
click at [1246, 94] on icon "down" at bounding box center [1249, 94] width 7 height 7
click at [888, 35] on div "Deal Processing / View Transaction Transaction saved a few seconds ago Ticket #…" at bounding box center [709, 312] width 1282 height 591
drag, startPoint x: 276, startPoint y: 72, endPoint x: 166, endPoint y: 72, distance: 110.6
click at [166, 72] on div "Ticket #: 49699 ******* 23 Orbit Ave, Richmond Hill, Ontario L4C 4Z2, Canada St…" at bounding box center [532, 85] width 917 height 80
click at [136, 22] on span "Deal Processing" at bounding box center [125, 25] width 72 height 13
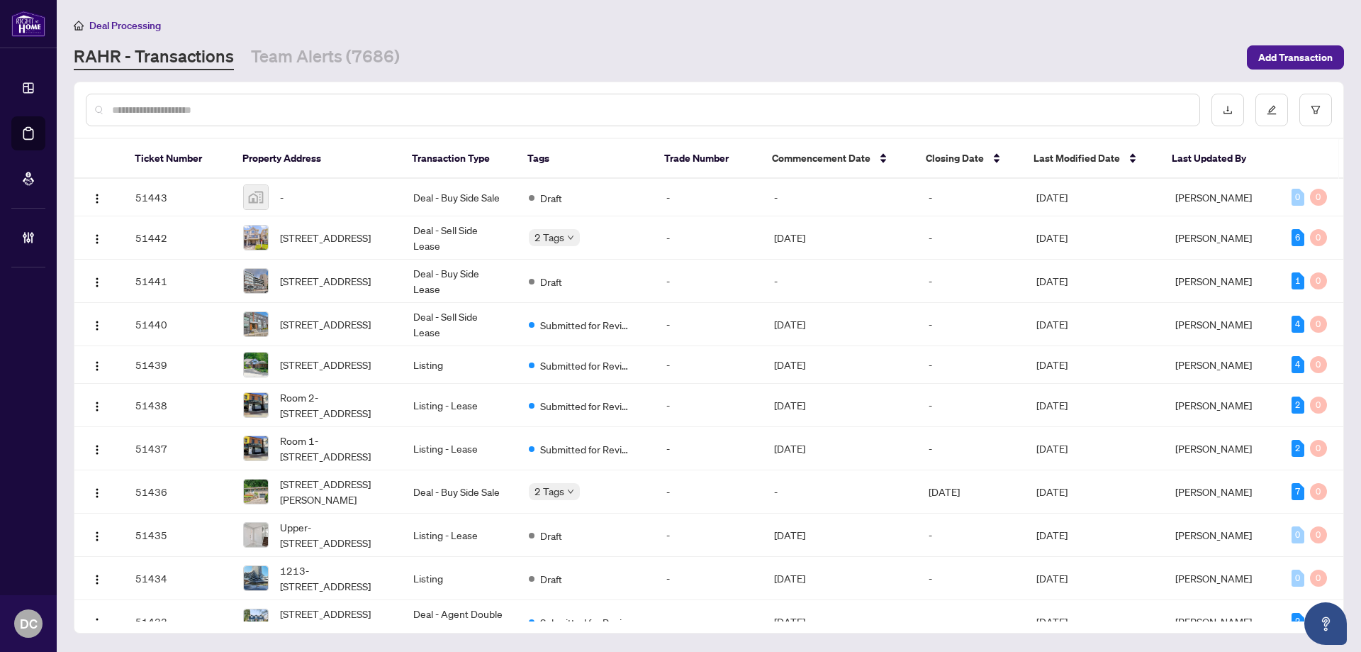
click at [350, 113] on input "text" at bounding box center [650, 110] width 1076 height 16
paste input "*******"
type input "*******"
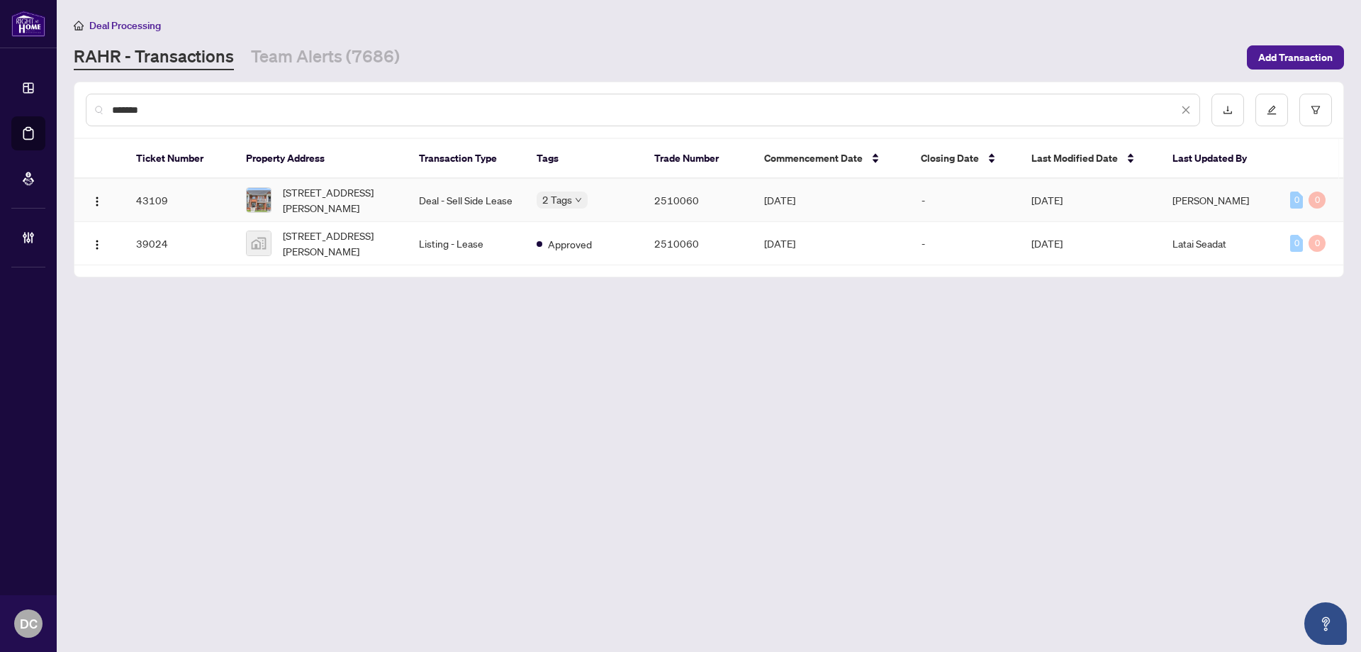
click at [476, 198] on td "Deal - Sell Side Lease" at bounding box center [467, 200] width 118 height 43
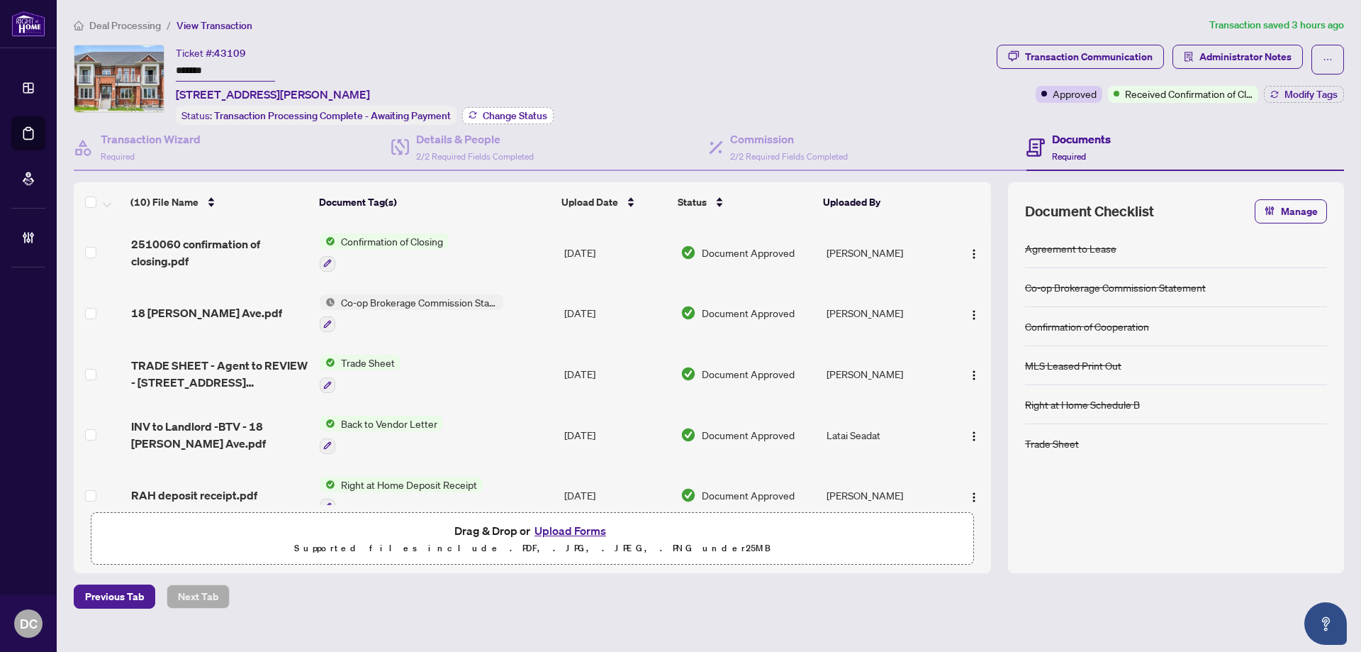
click at [538, 114] on span "Change Status" at bounding box center [515, 116] width 65 height 10
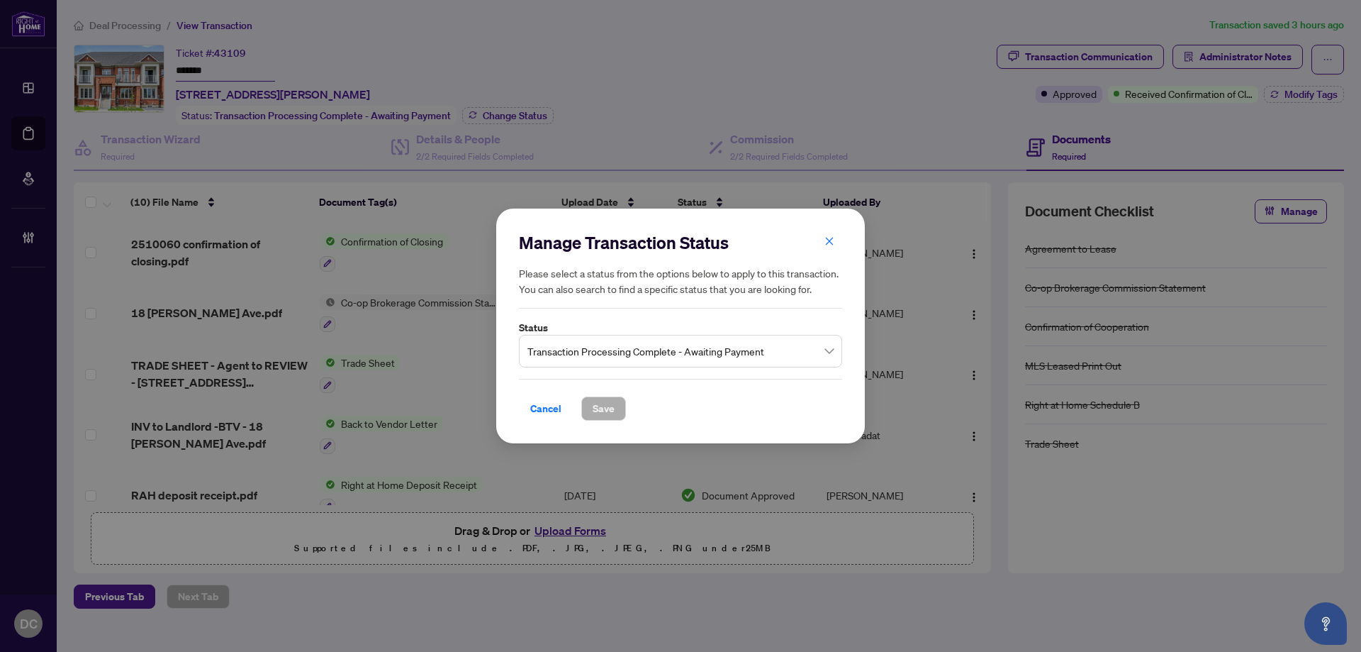
drag, startPoint x: 591, startPoint y: 354, endPoint x: 591, endPoint y: 363, distance: 9.2
click at [591, 354] on span "Transaction Processing Complete - Awaiting Payment" at bounding box center [680, 350] width 306 height 27
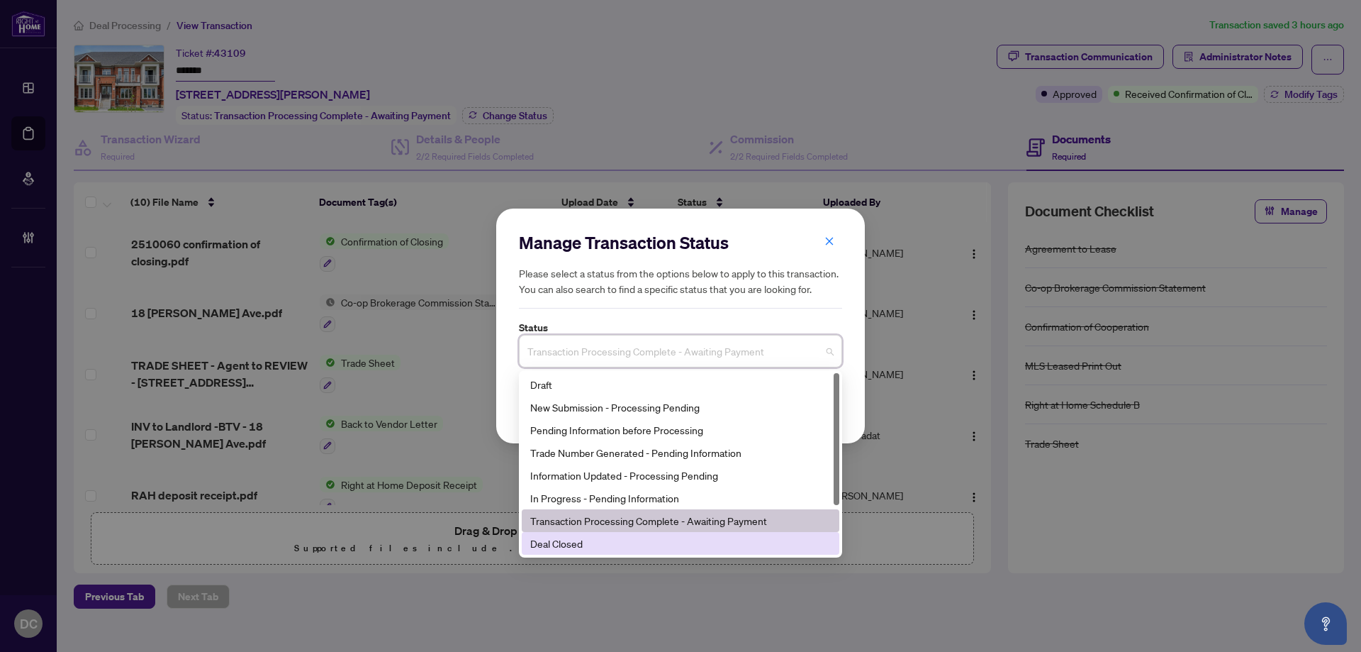
click at [561, 545] on div "Deal Closed" at bounding box center [680, 543] width 301 height 16
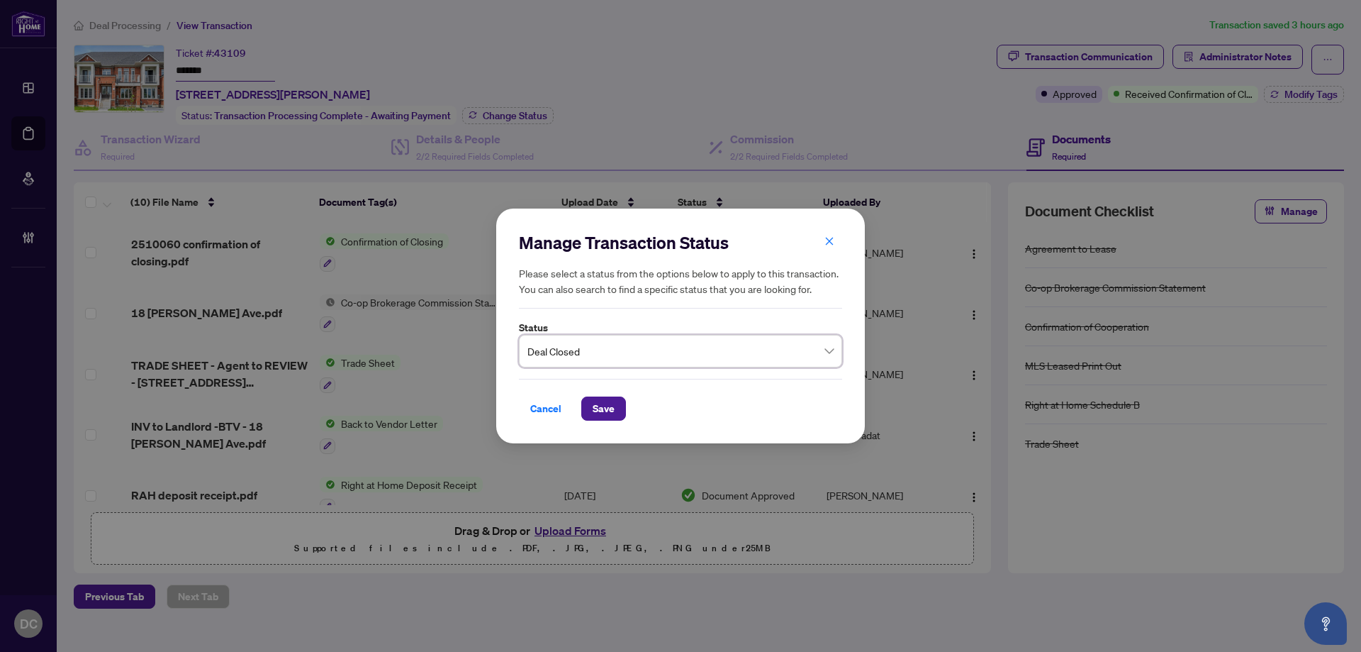
drag, startPoint x: 603, startPoint y: 414, endPoint x: 50, endPoint y: 352, distance: 555.8
click at [603, 413] on span "Save" at bounding box center [604, 408] width 22 height 23
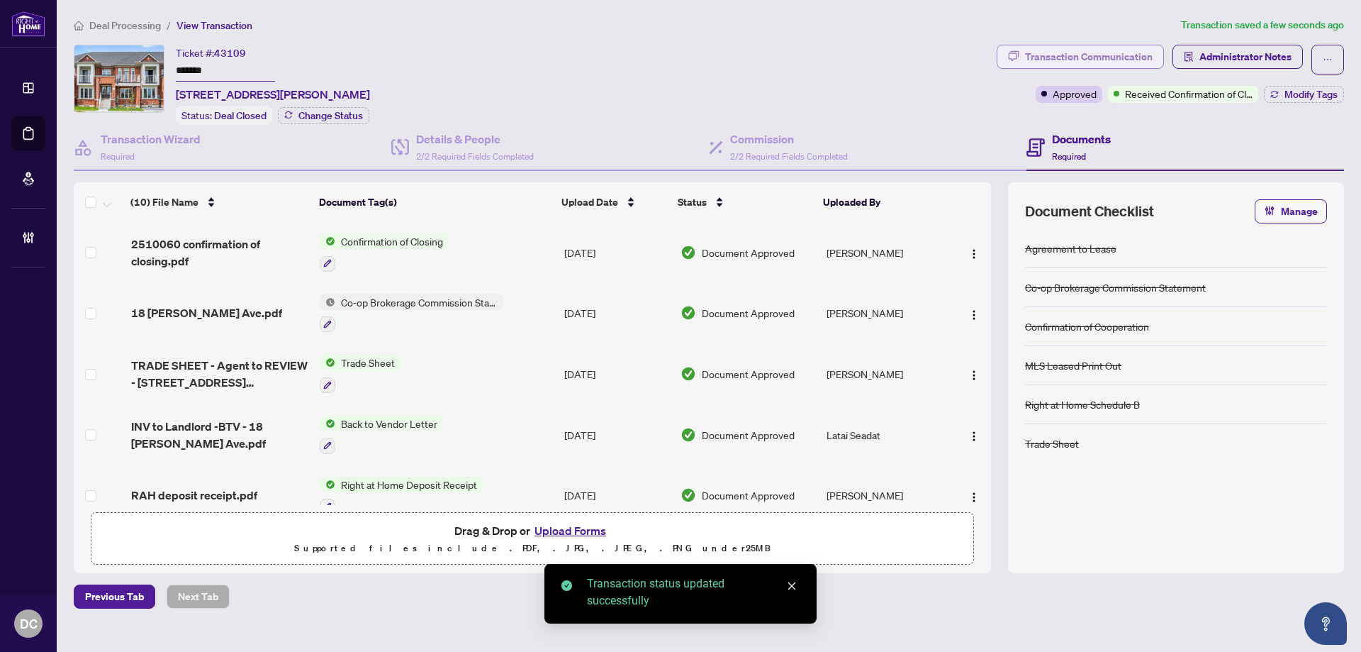
click at [1078, 50] on div "Transaction Communication" at bounding box center [1089, 56] width 128 height 23
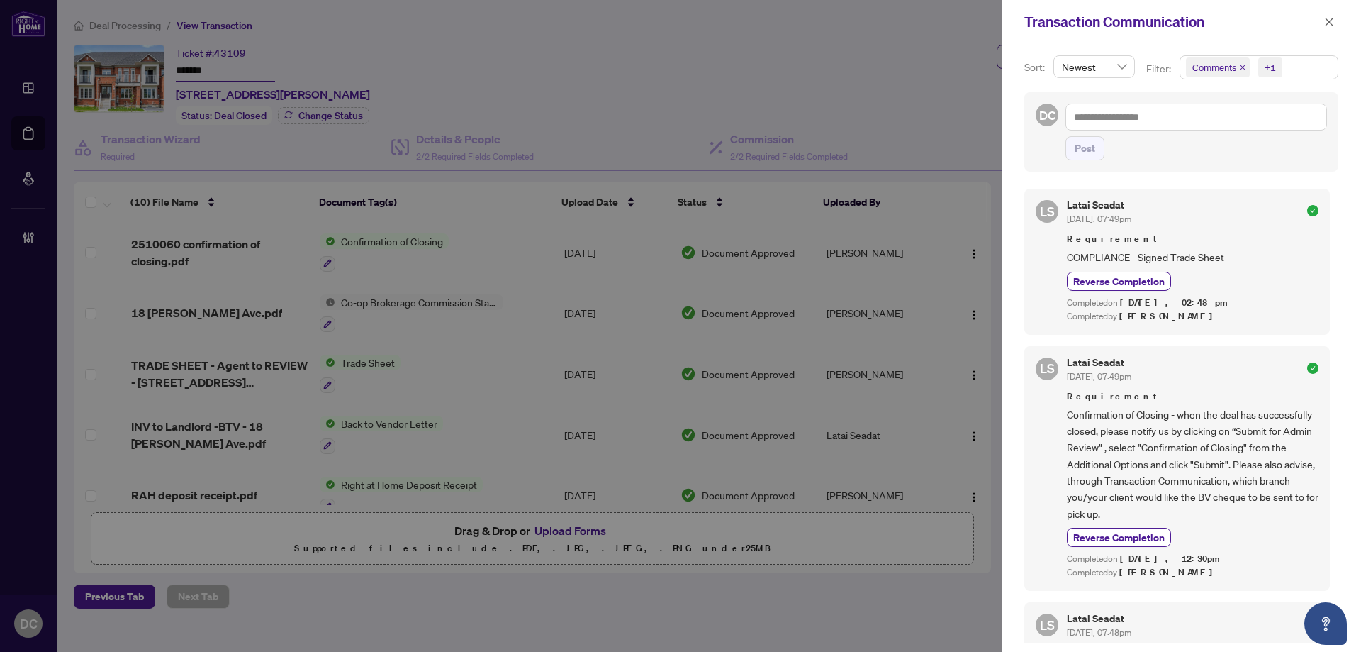
drag, startPoint x: 1302, startPoint y: 69, endPoint x: 1287, endPoint y: 72, distance: 15.9
click at [1302, 69] on span "Comments +1" at bounding box center [1258, 67] width 157 height 23
click at [1329, 22] on icon "close" at bounding box center [1330, 22] width 8 height 8
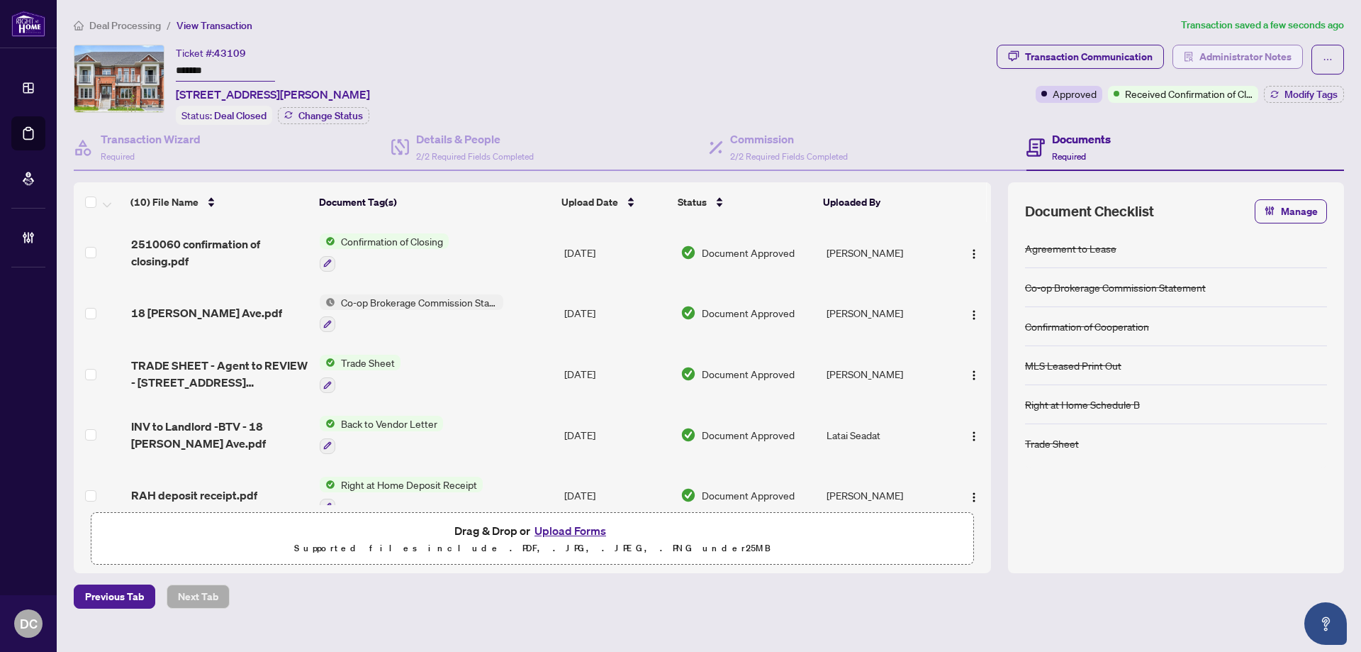
click at [1289, 57] on span "Administrator Notes" at bounding box center [1246, 56] width 92 height 23
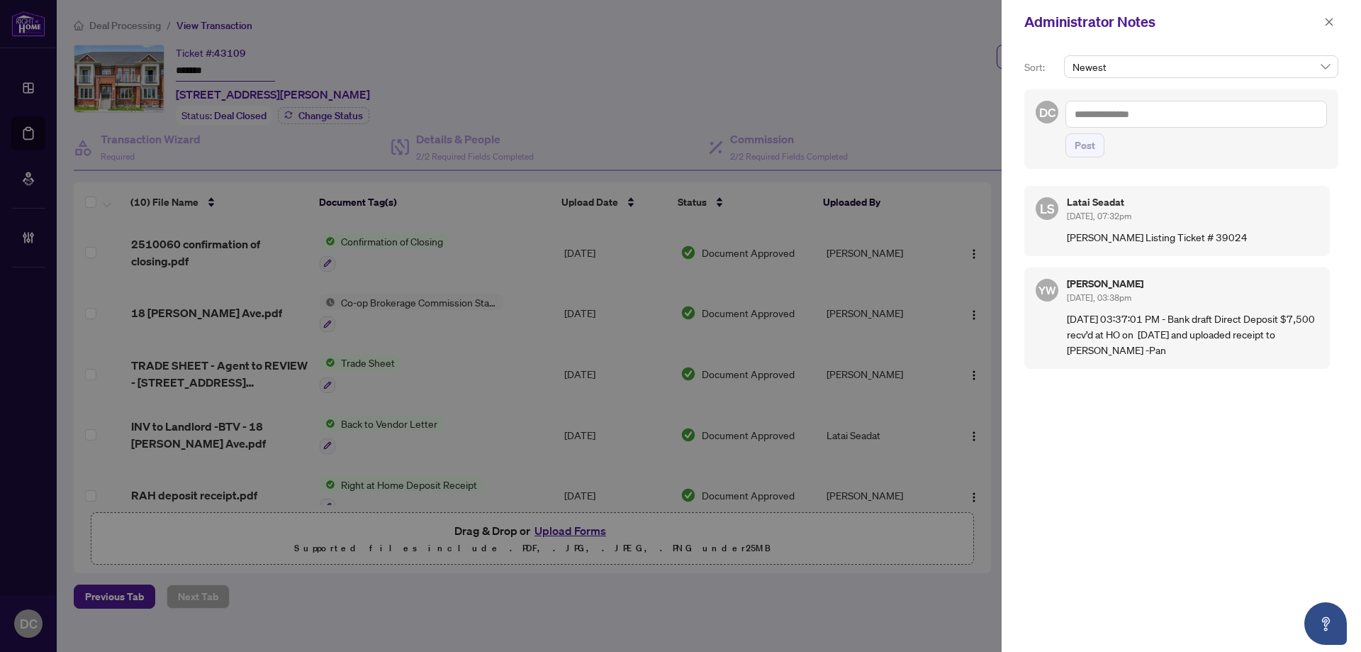
drag, startPoint x: 1331, startPoint y: 19, endPoint x: 1270, endPoint y: 18, distance: 60.3
click at [1331, 19] on icon "close" at bounding box center [1329, 22] width 10 height 10
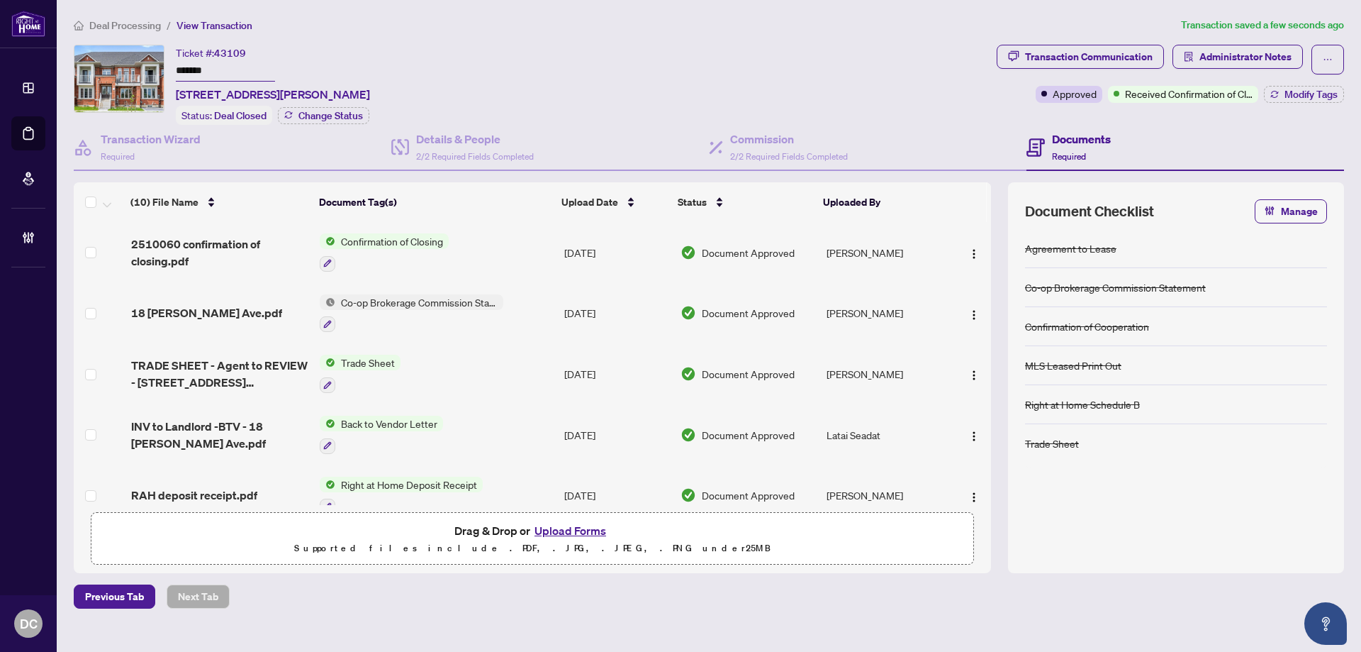
click at [525, 314] on td "Co-op Brokerage Commission Statement" at bounding box center [436, 313] width 245 height 61
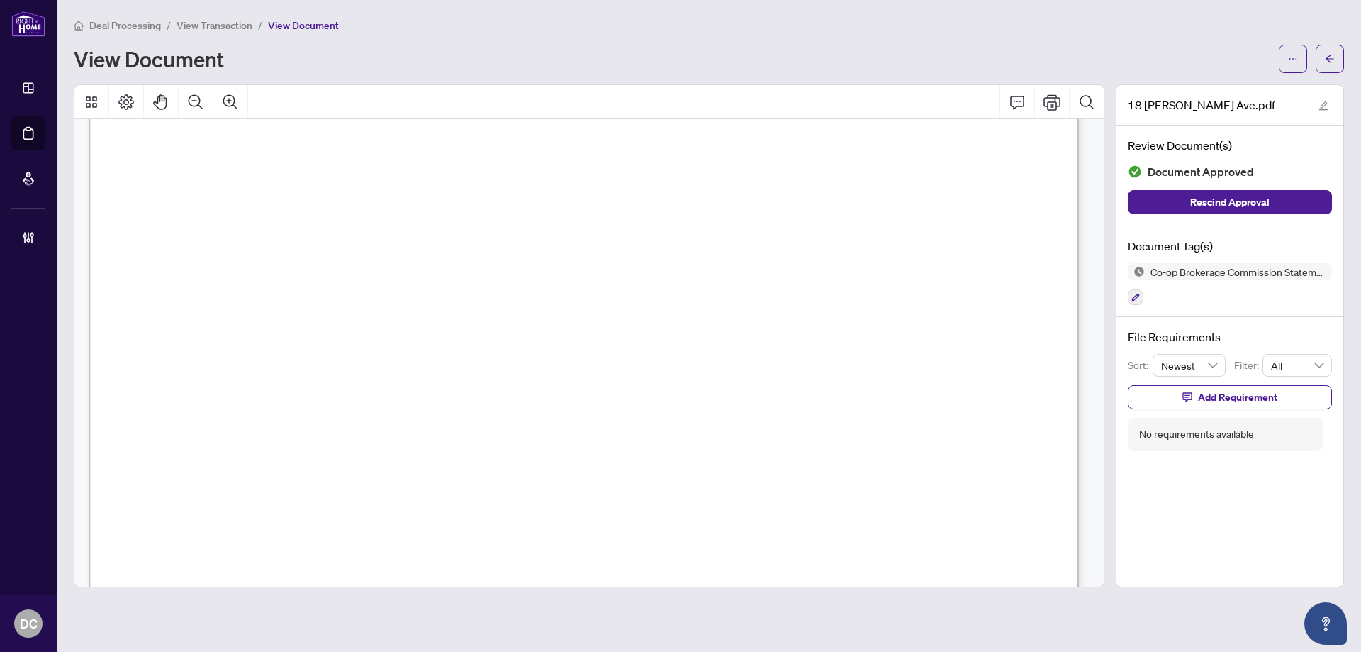
scroll to position [709, 0]
click at [1329, 57] on icon "arrow-left" at bounding box center [1330, 59] width 10 height 10
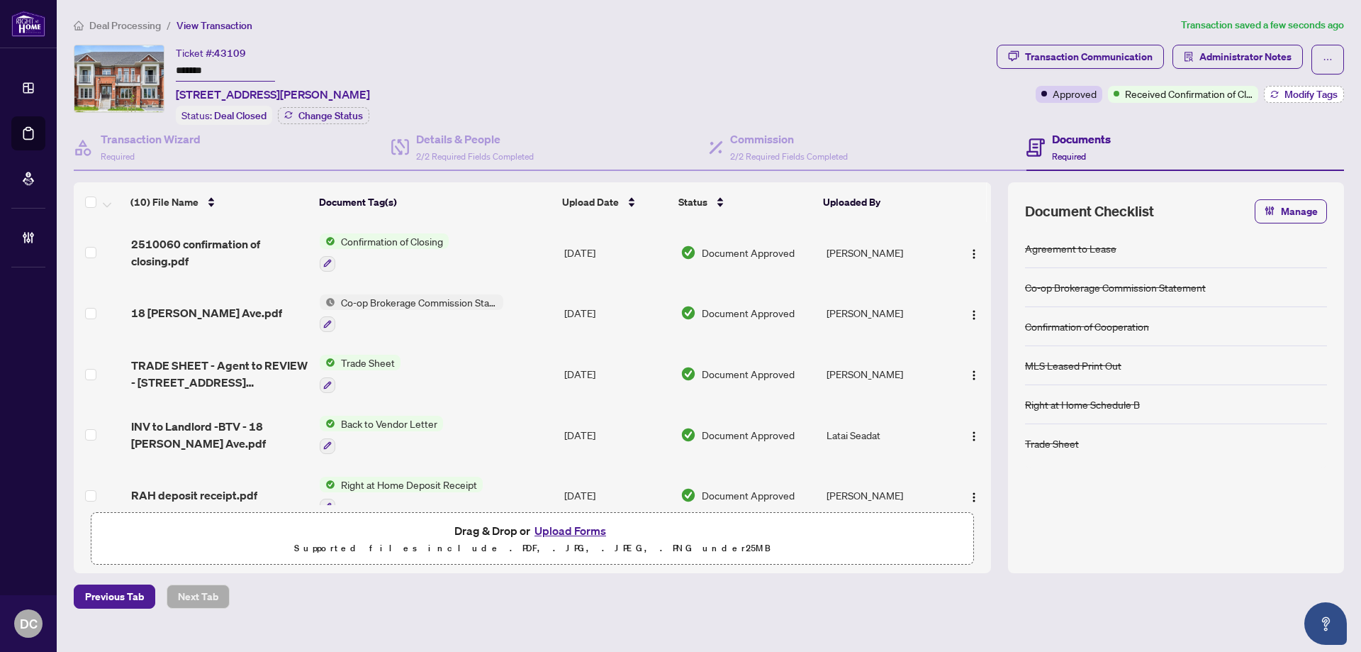
click at [1326, 92] on span "Modify Tags" at bounding box center [1311, 94] width 53 height 10
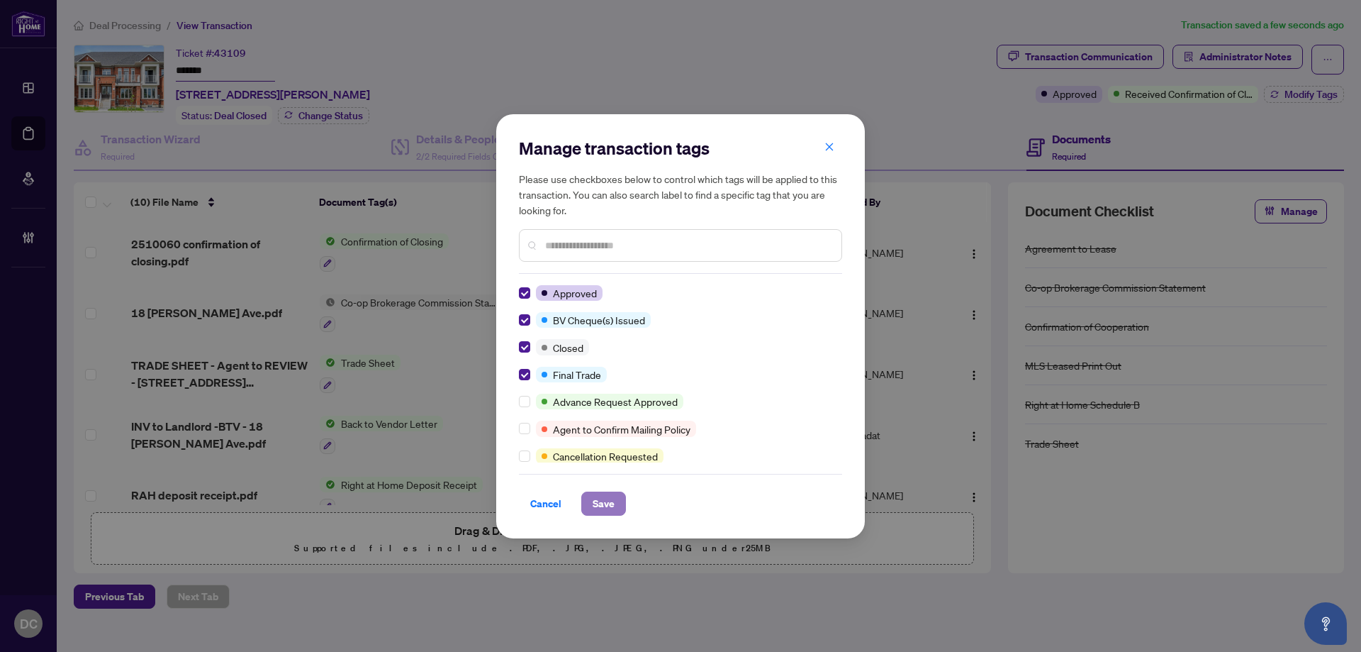
click at [606, 495] on span "Save" at bounding box center [604, 503] width 22 height 23
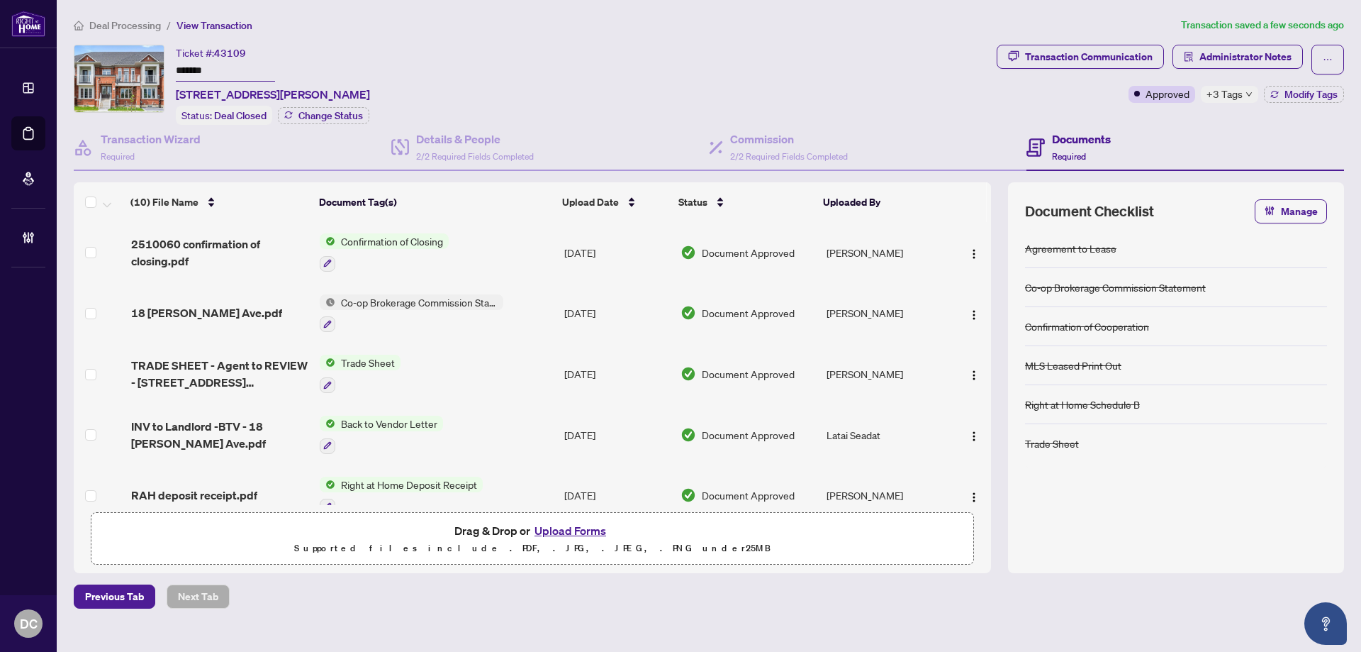
click at [469, 367] on td "Trade Sheet" at bounding box center [436, 373] width 245 height 61
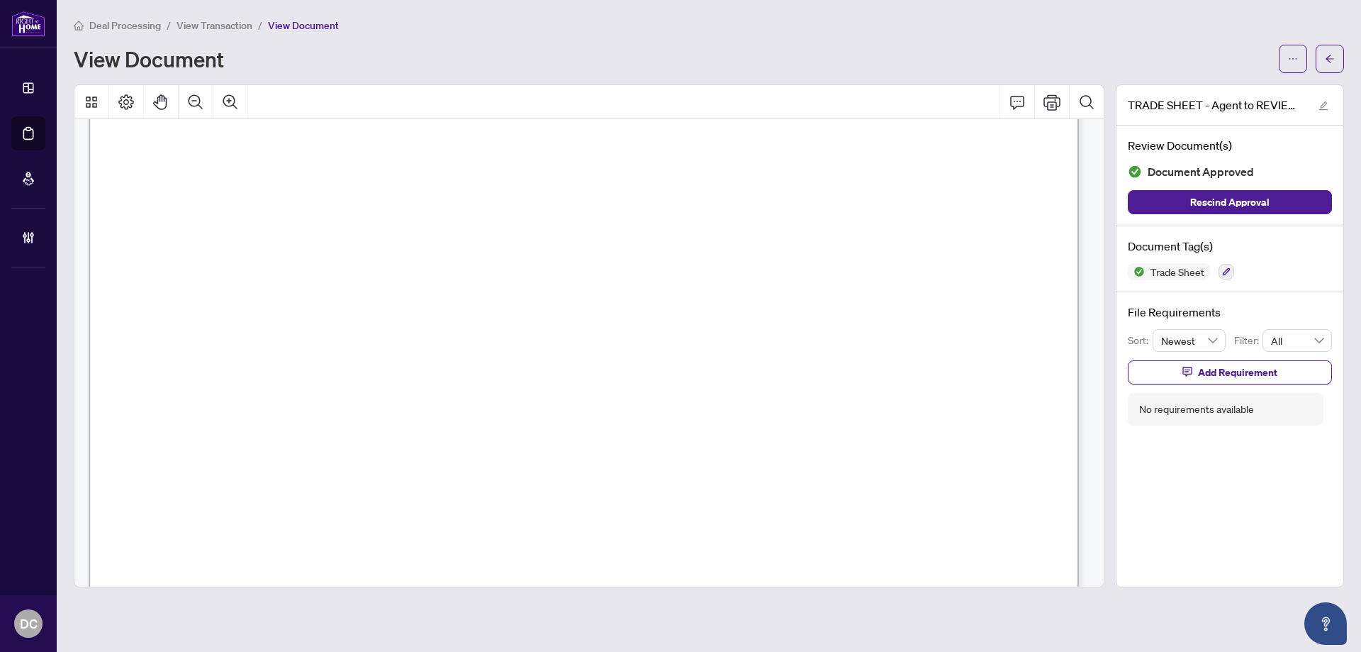
scroll to position [284, 0]
click at [1326, 59] on icon "arrow-left" at bounding box center [1330, 59] width 10 height 10
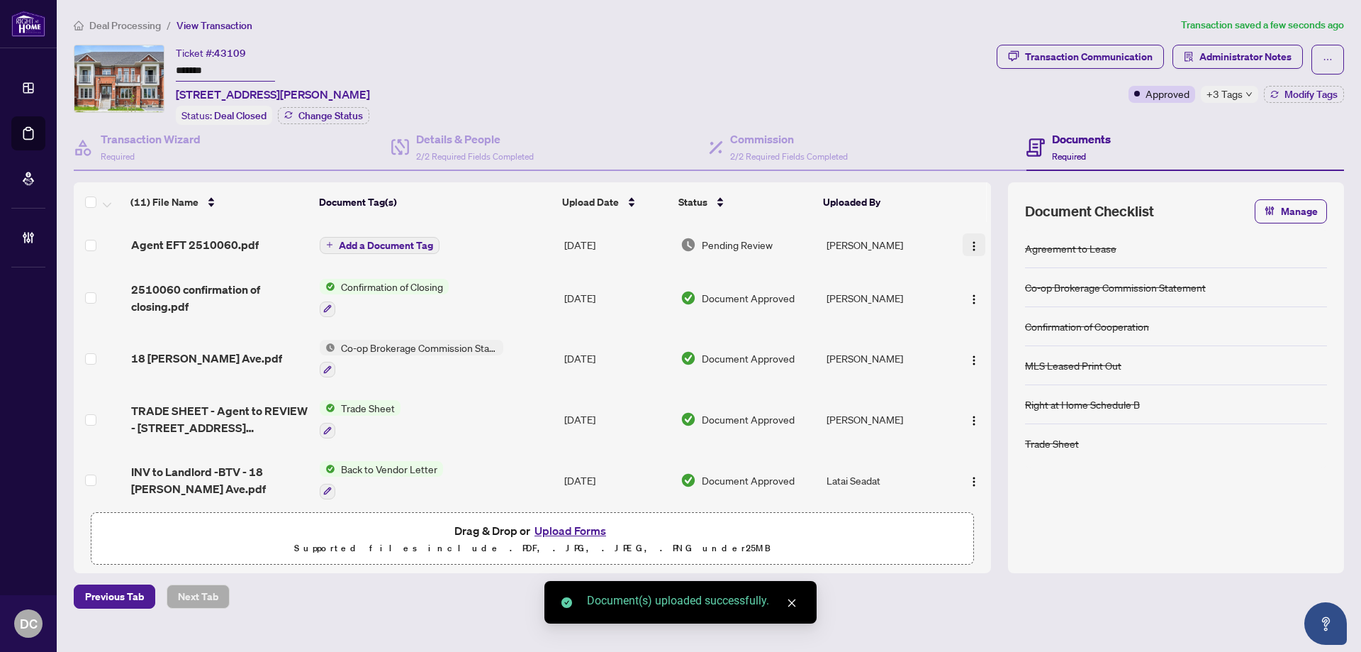
click at [976, 236] on button "button" at bounding box center [974, 244] width 23 height 23
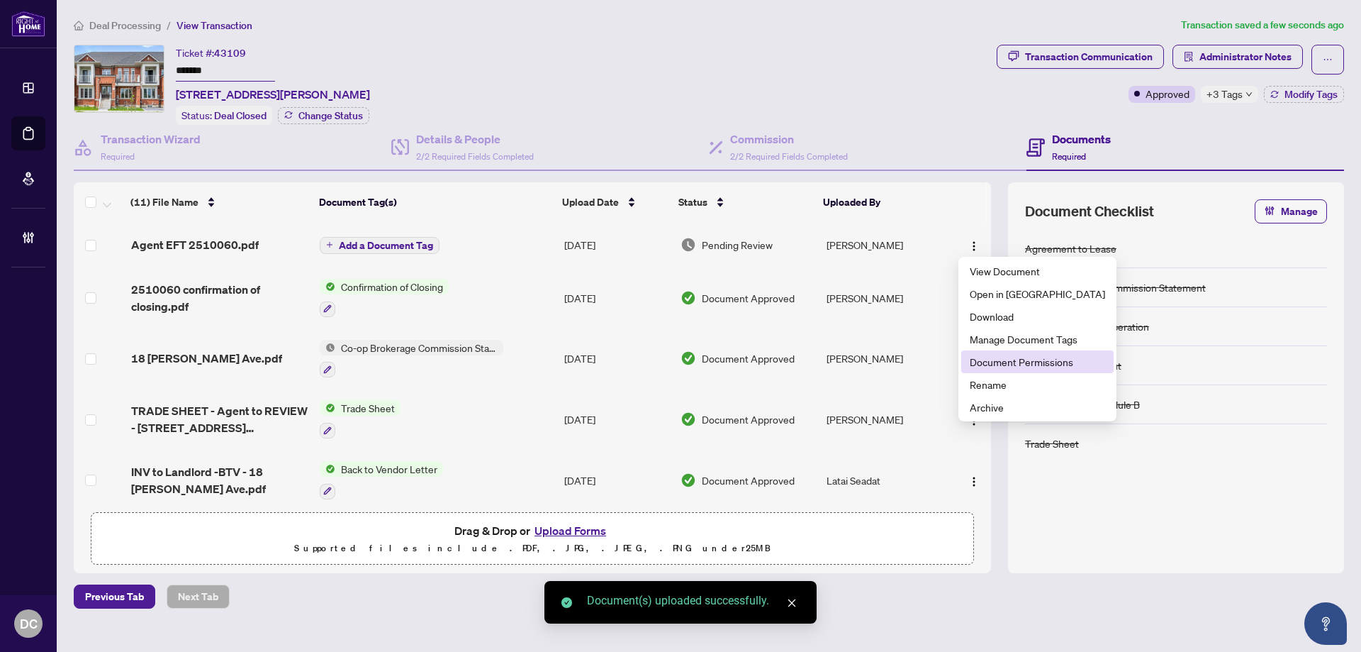
click at [1008, 362] on span "Document Permissions" at bounding box center [1037, 362] width 135 height 16
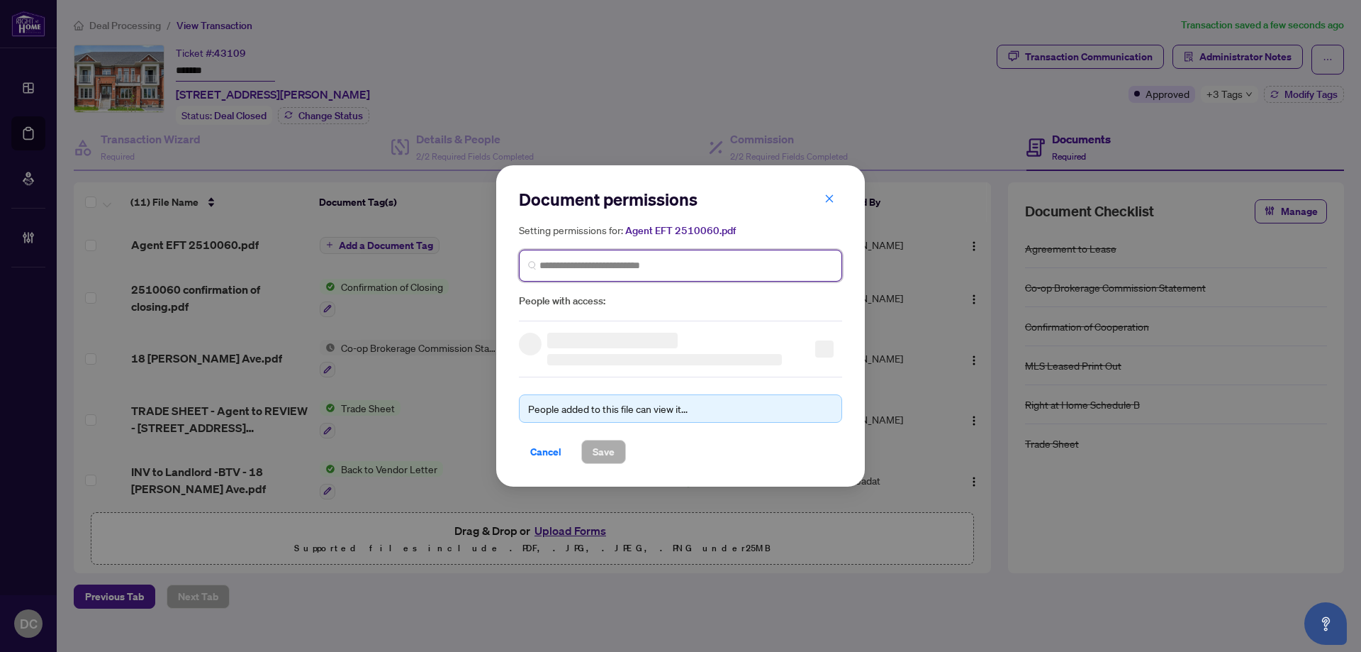
click at [670, 267] on input "search" at bounding box center [687, 265] width 294 height 15
type input "*********"
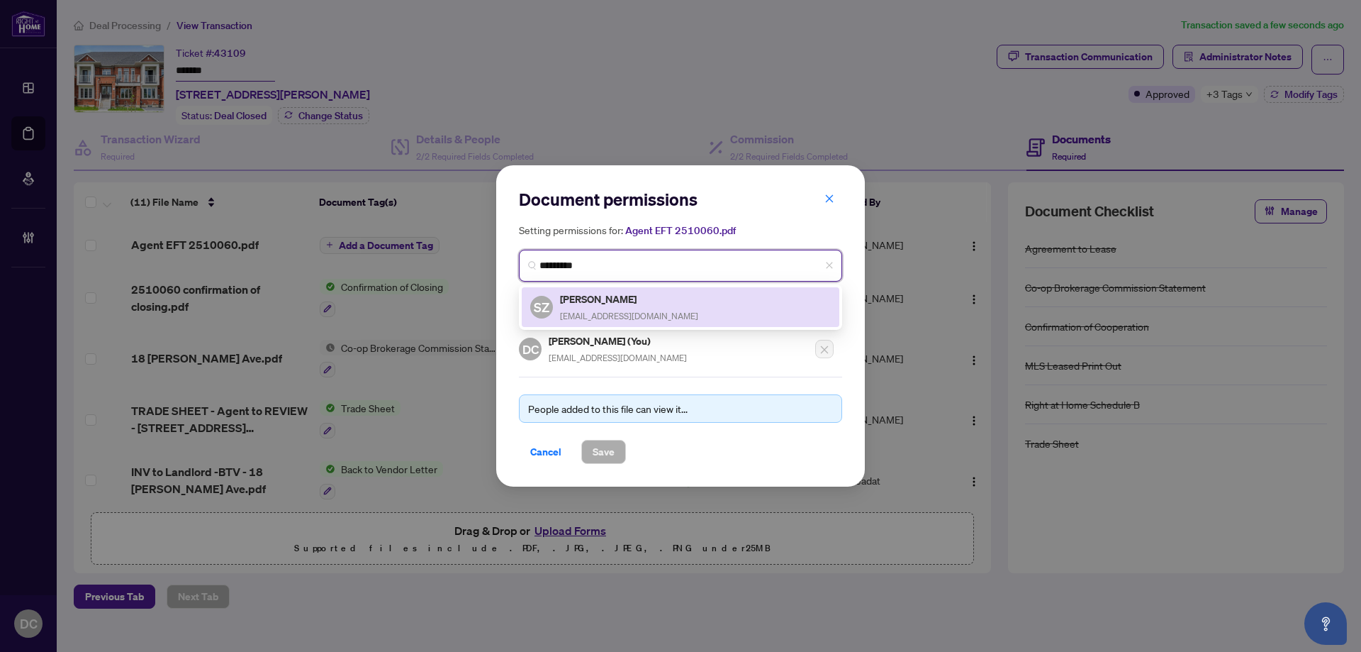
click at [649, 305] on h5 "Samuel Zhou" at bounding box center [629, 299] width 138 height 16
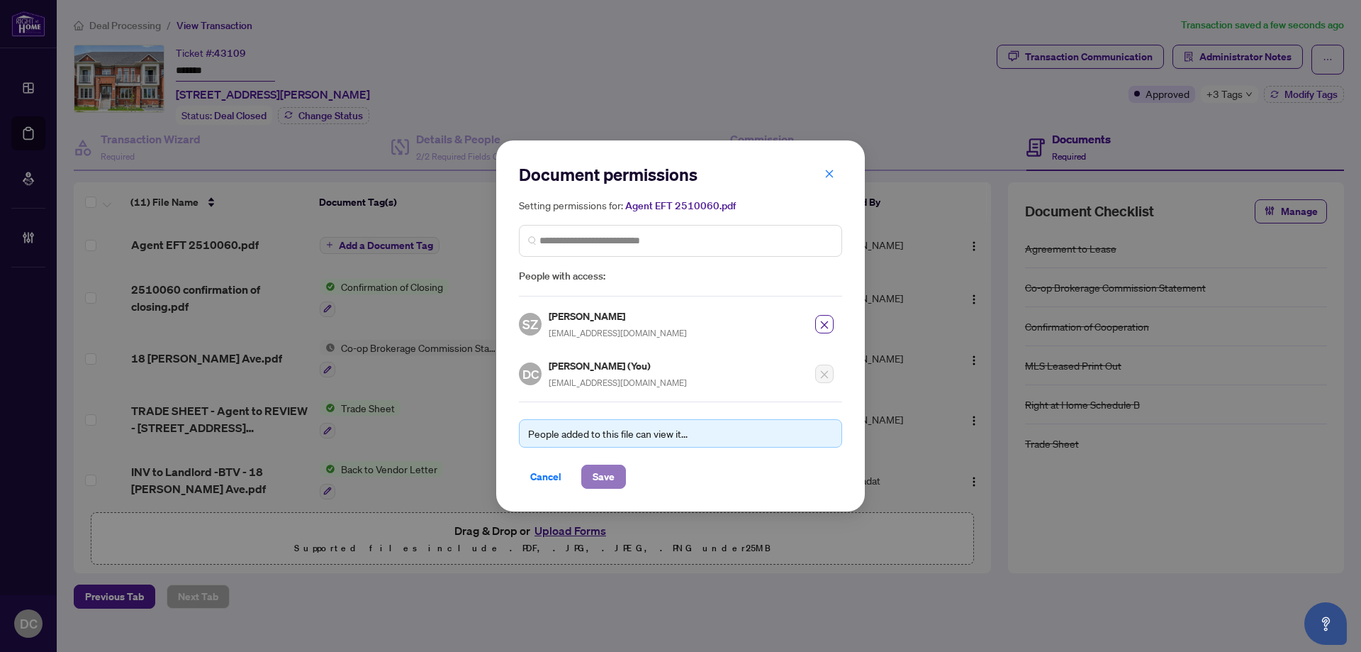
click at [593, 483] on span "Save" at bounding box center [604, 476] width 22 height 23
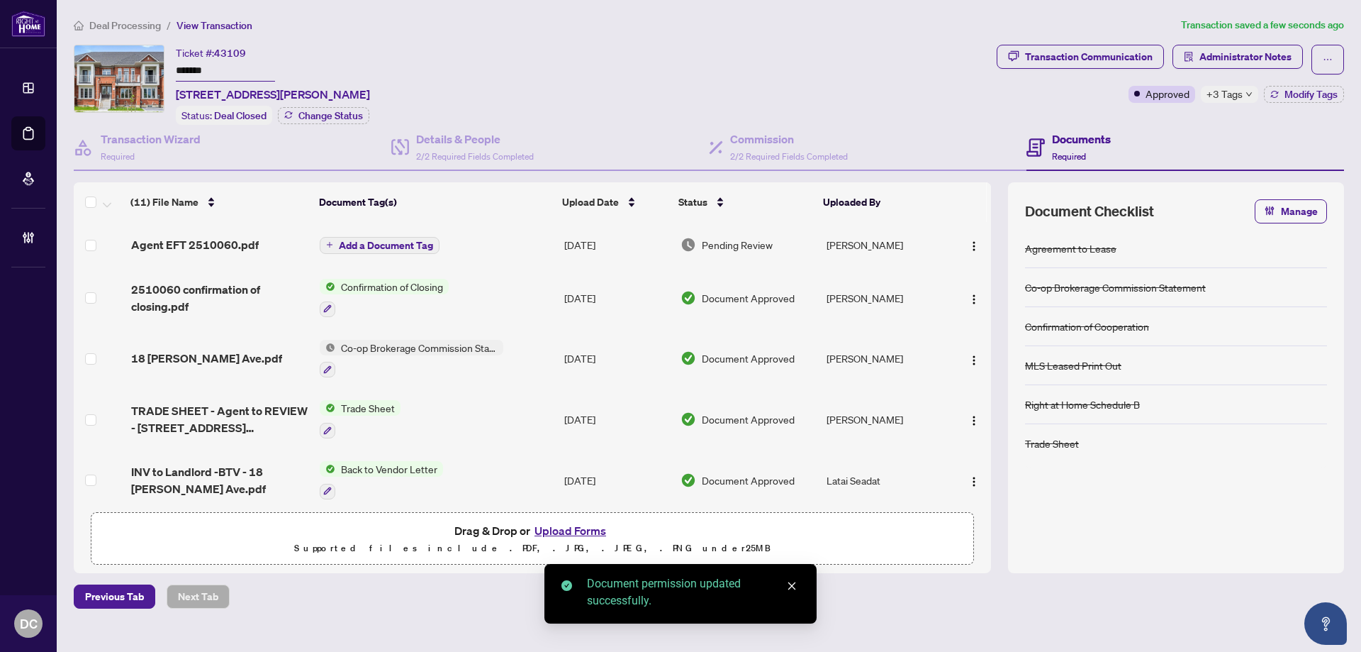
click at [415, 241] on span "Add a Document Tag" at bounding box center [386, 245] width 94 height 10
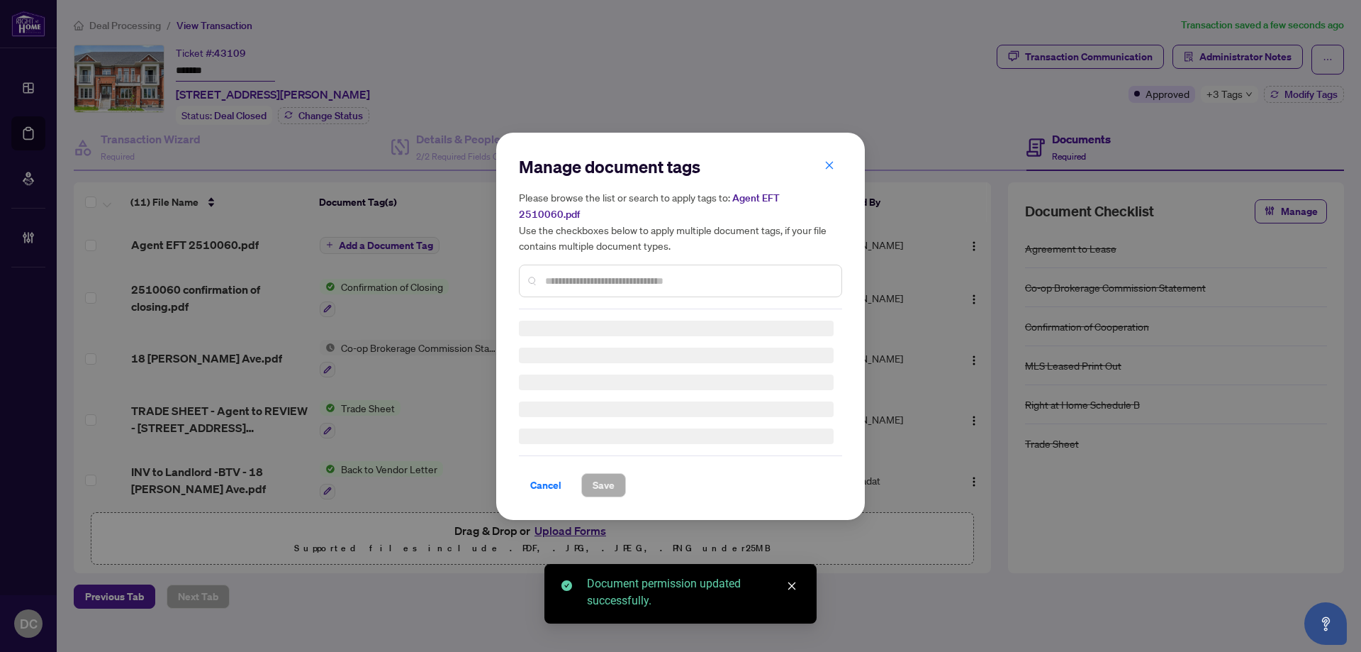
click at [693, 269] on div "Manage document tags Please browse the list or search to apply tags to: Agent E…" at bounding box center [680, 232] width 323 height 154
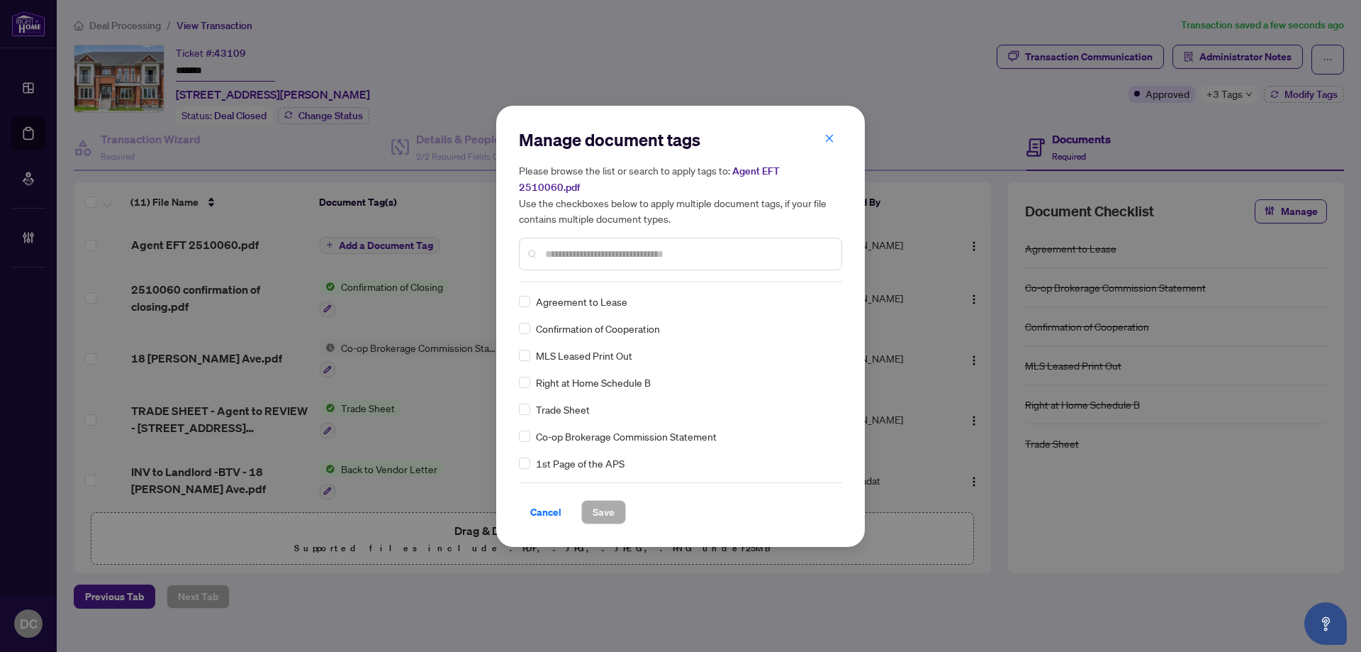
click at [708, 251] on input "text" at bounding box center [687, 254] width 285 height 16
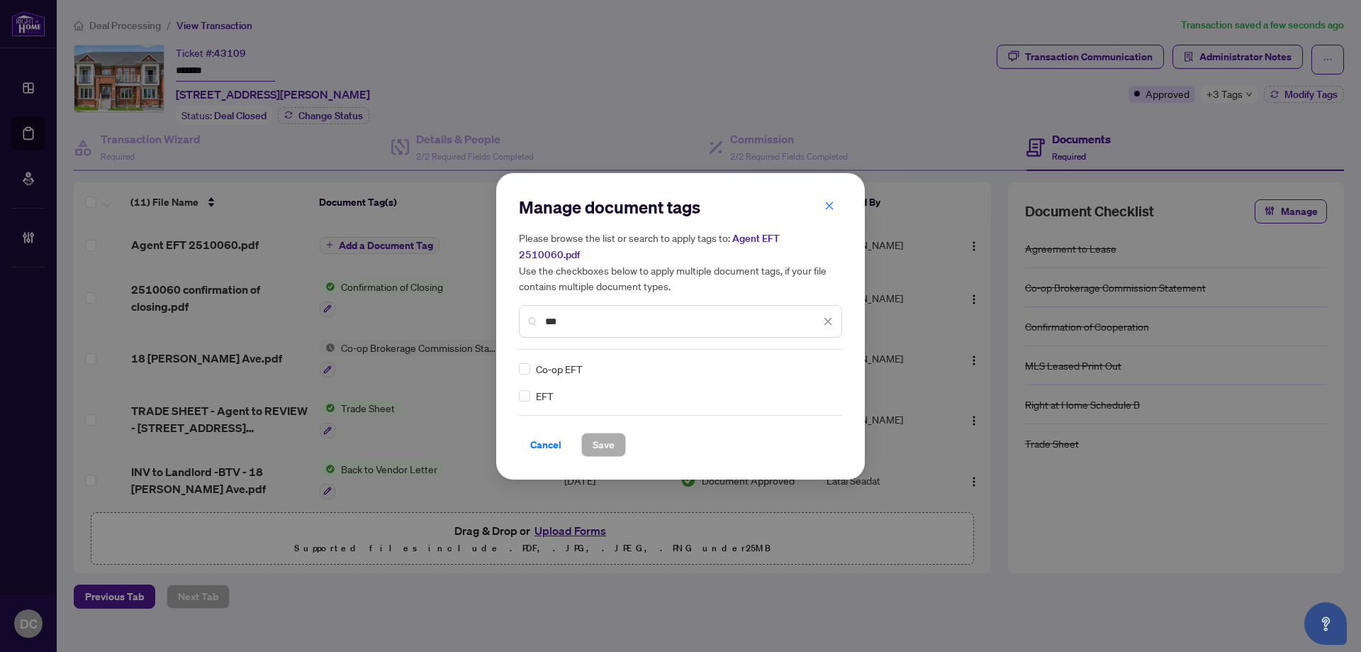
type input "***"
click at [835, 361] on div "EFT Co-op EFT" at bounding box center [680, 382] width 323 height 43
click at [832, 366] on icon at bounding box center [829, 368] width 9 height 5
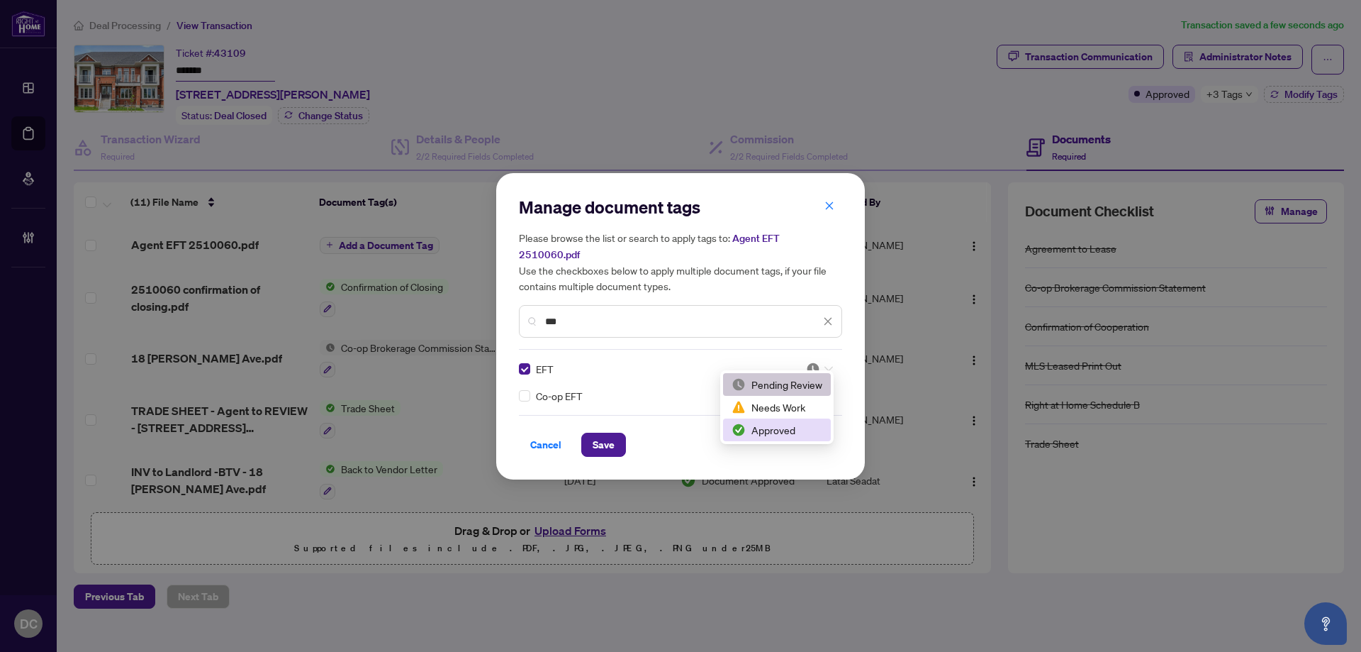
click at [793, 429] on div "Approved" at bounding box center [777, 430] width 91 height 16
drag, startPoint x: 599, startPoint y: 437, endPoint x: 610, endPoint y: 443, distance: 12.7
click at [599, 437] on span "Save" at bounding box center [604, 444] width 22 height 23
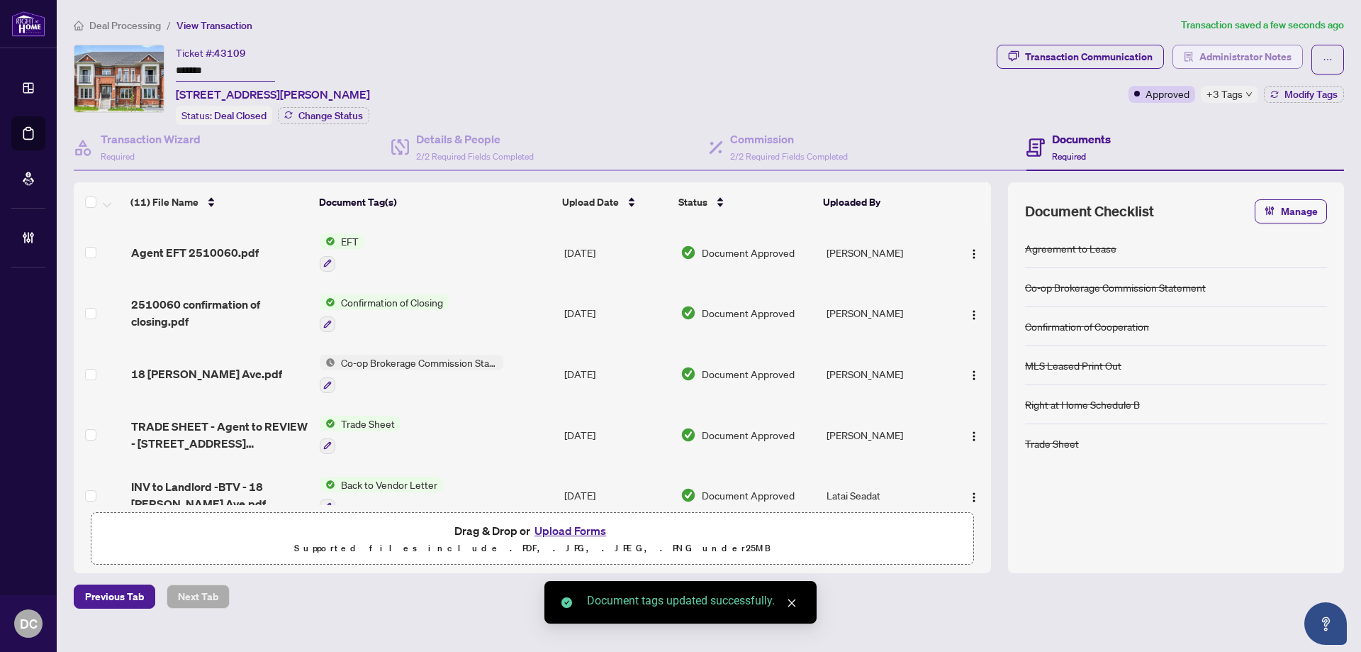
click at [1246, 58] on span "Administrator Notes" at bounding box center [1246, 56] width 92 height 23
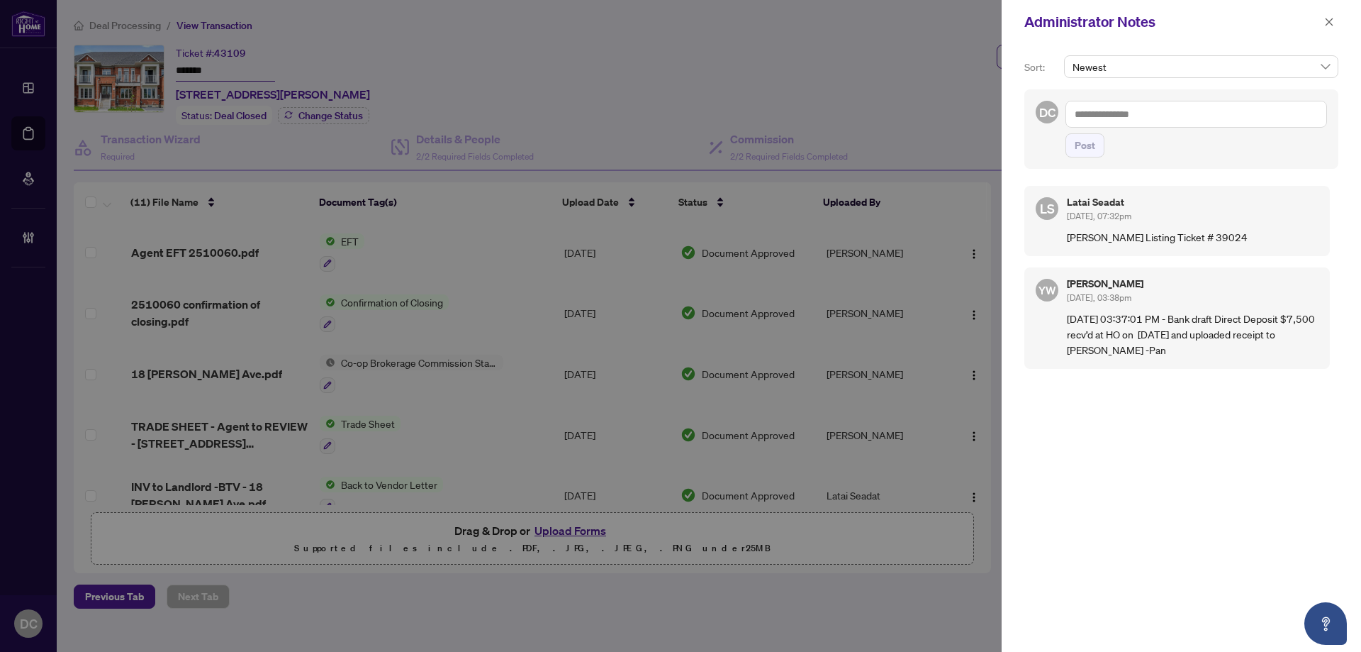
click at [1146, 115] on textarea at bounding box center [1197, 114] width 262 height 27
paste textarea "**********"
type textarea "**********"
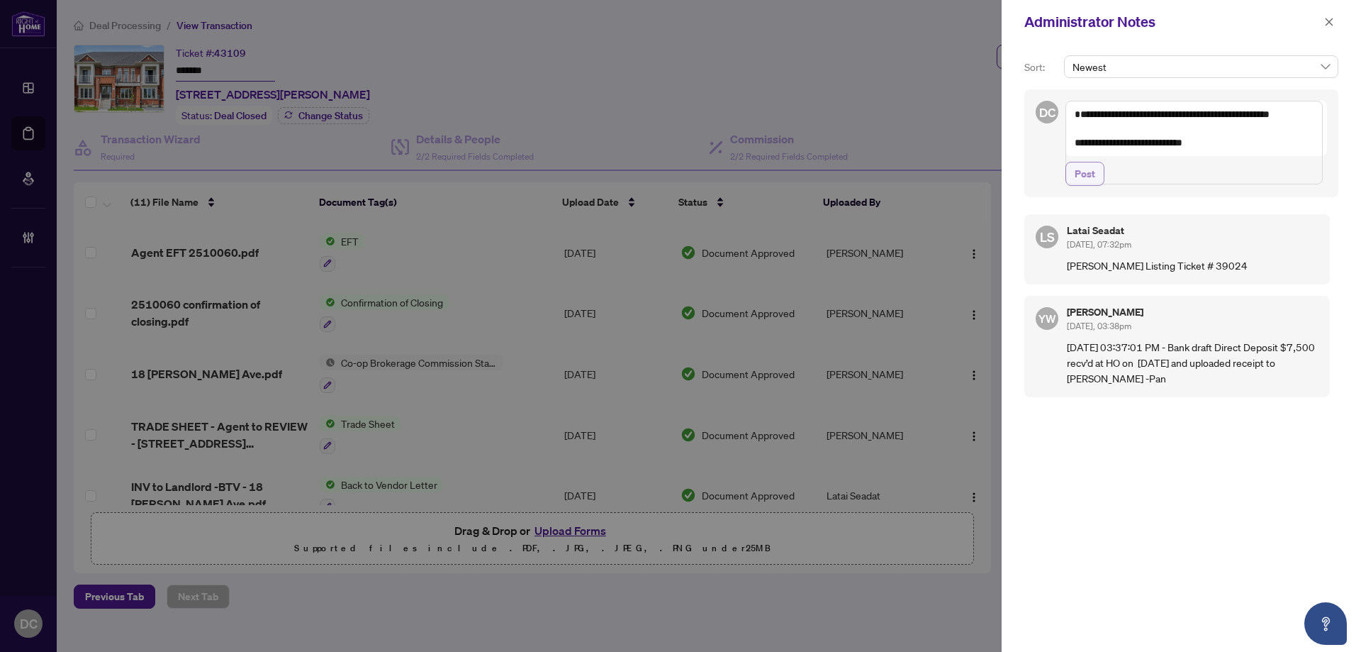
click at [1088, 185] on span "Post" at bounding box center [1085, 173] width 21 height 23
click at [1326, 25] on icon "close" at bounding box center [1330, 22] width 8 height 8
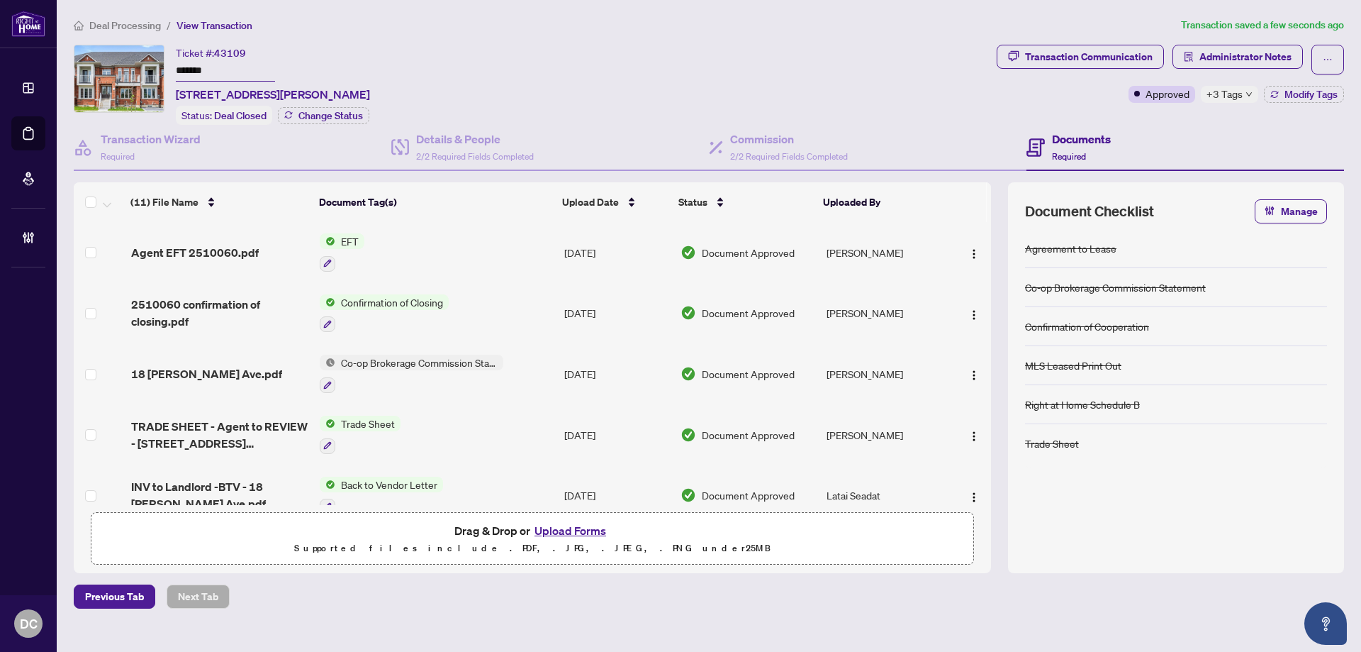
click at [487, 52] on div "Ticket #: 43109 ******* 18 Mcalister Ave, Richmond Hill, Ontario L4S 0L3, Canad…" at bounding box center [532, 85] width 917 height 80
click at [1258, 62] on span "Administrator Notes" at bounding box center [1246, 56] width 92 height 23
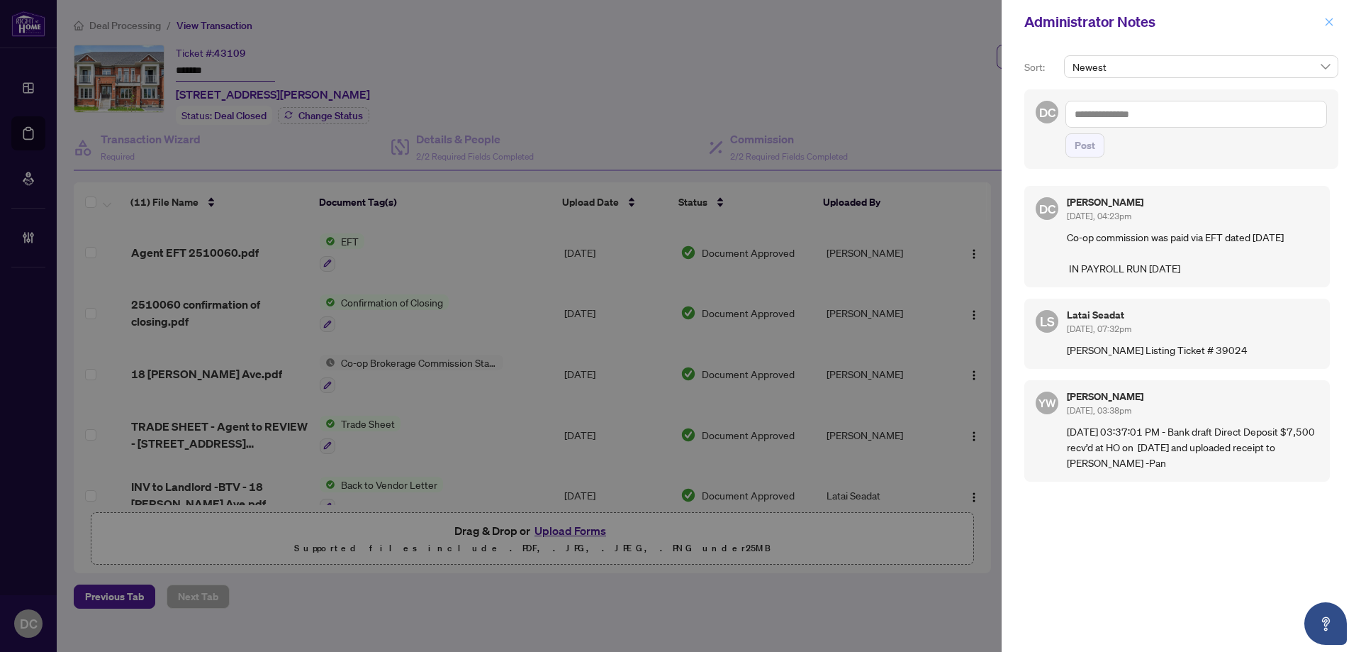
click at [1331, 18] on icon "close" at bounding box center [1329, 22] width 10 height 10
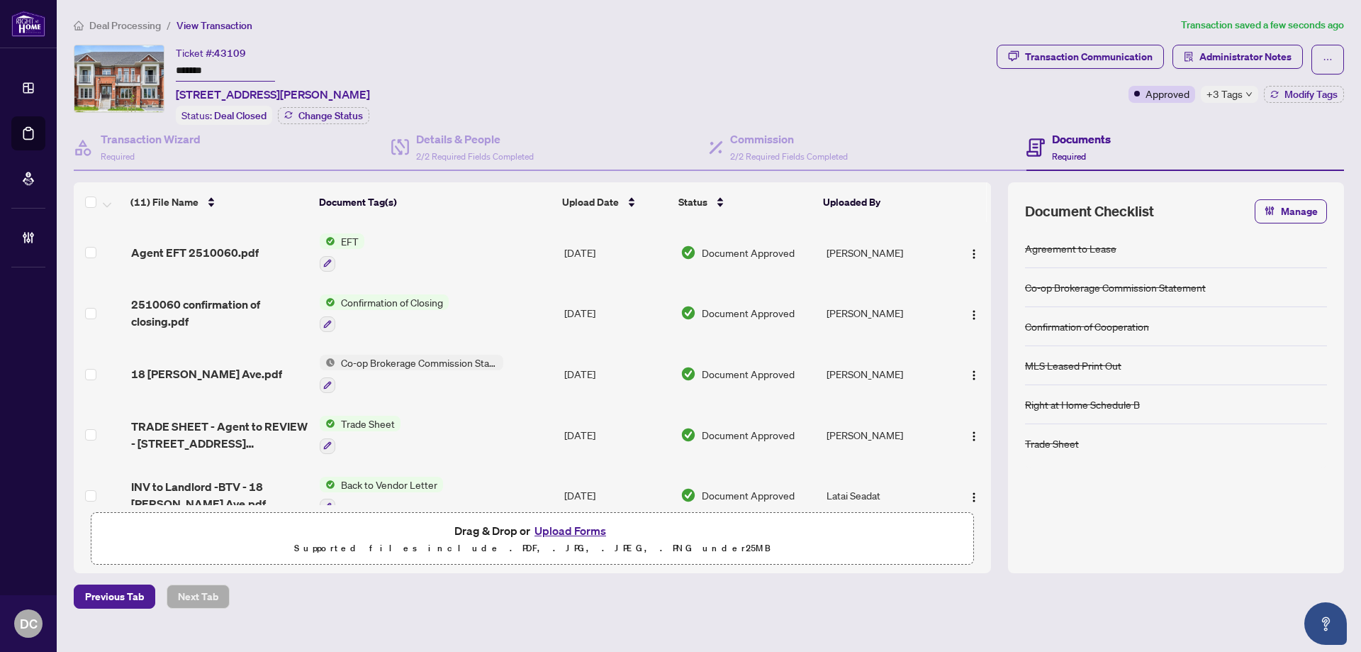
drag, startPoint x: 240, startPoint y: 77, endPoint x: 162, endPoint y: 73, distance: 77.4
click at [162, 73] on div "Ticket #: 43109 ******* 18 Mcalister Ave, Richmond Hill, Ontario L4S 0L3, Canad…" at bounding box center [532, 85] width 917 height 80
click at [135, 26] on span "Deal Processing" at bounding box center [125, 25] width 72 height 13
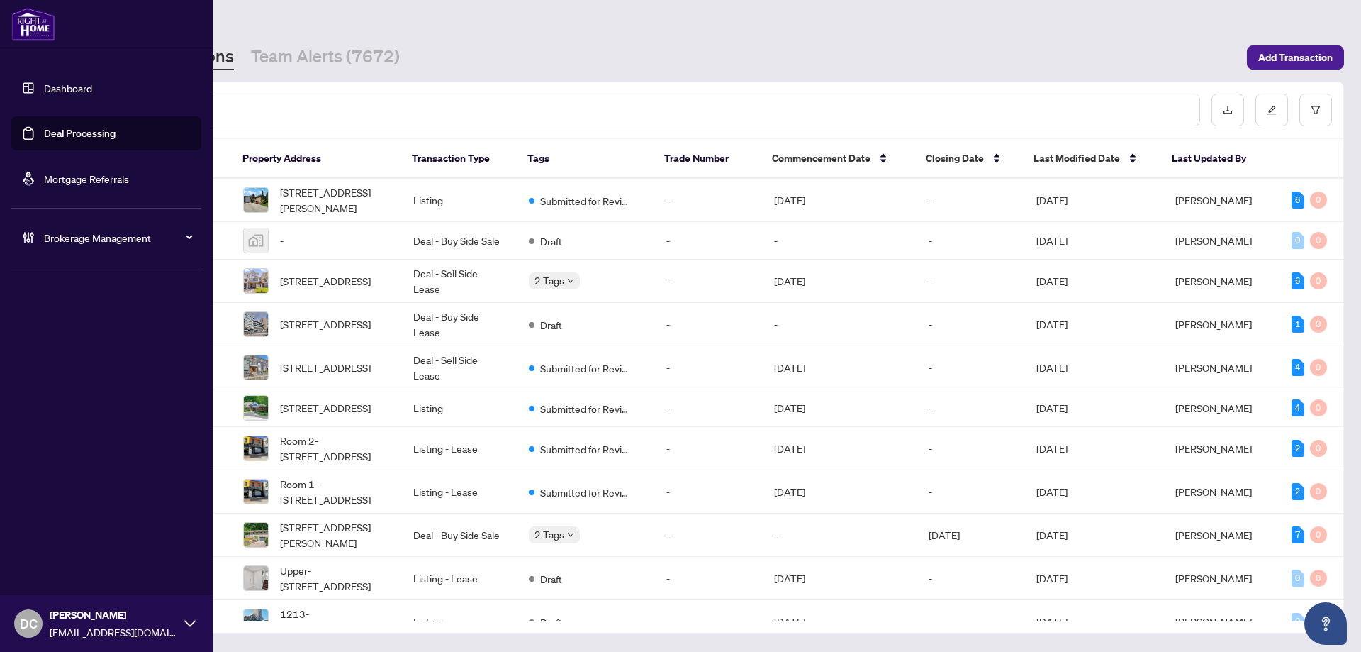
click at [58, 240] on span "Brokerage Management" at bounding box center [117, 238] width 147 height 16
click at [61, 341] on link "Manage Agents" at bounding box center [65, 339] width 70 height 13
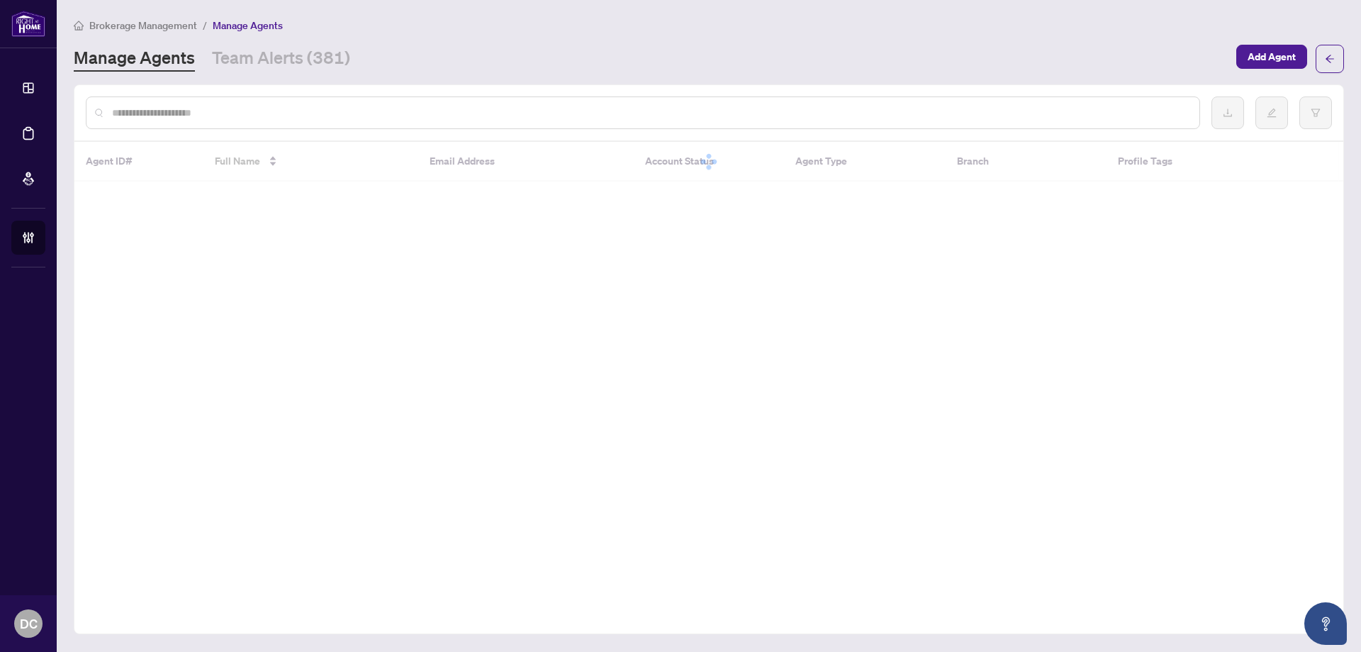
click at [410, 112] on input "text" at bounding box center [650, 113] width 1076 height 16
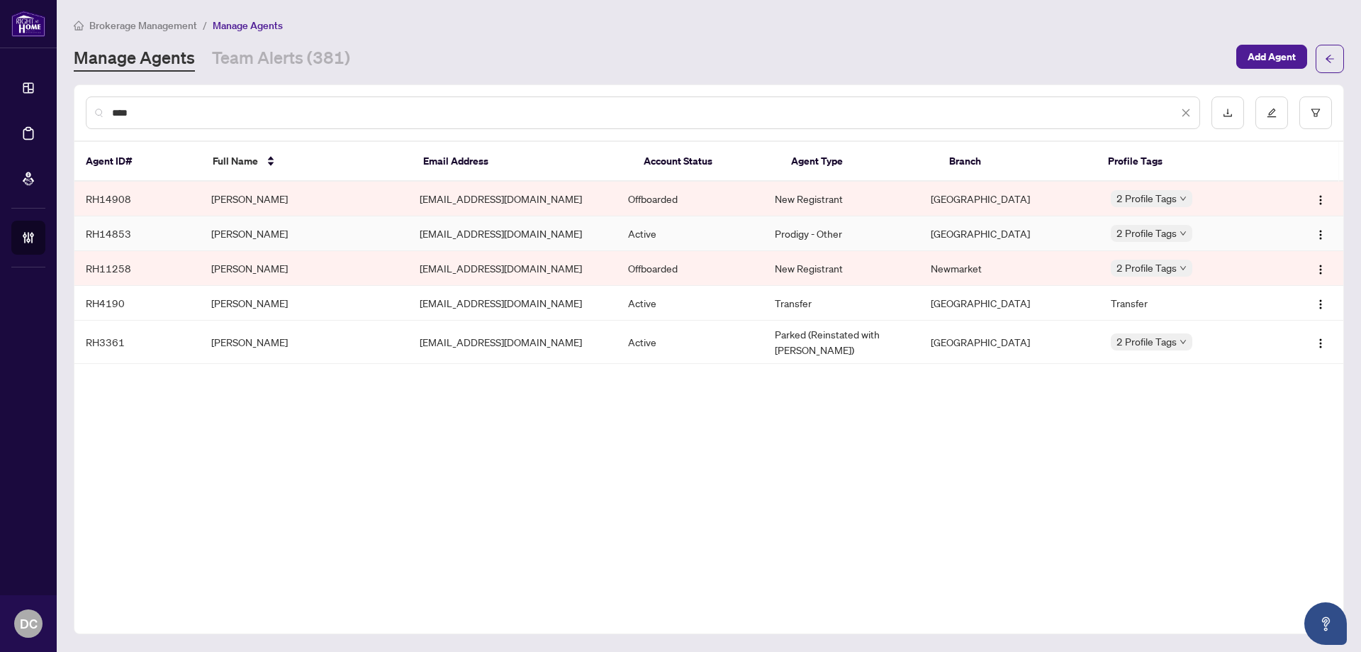
type input "****"
click at [352, 235] on td "Jay Raheja" at bounding box center [304, 233] width 208 height 35
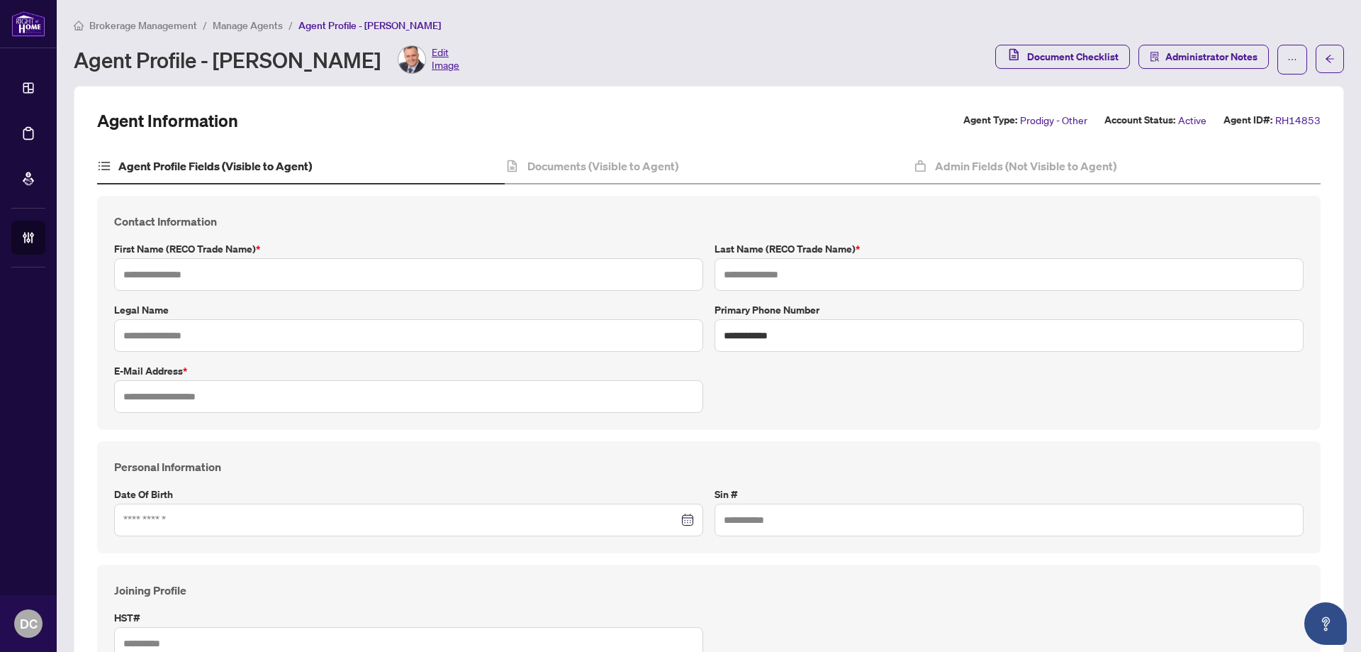
type input "***"
type input "******"
type input "**********"
type input "*********"
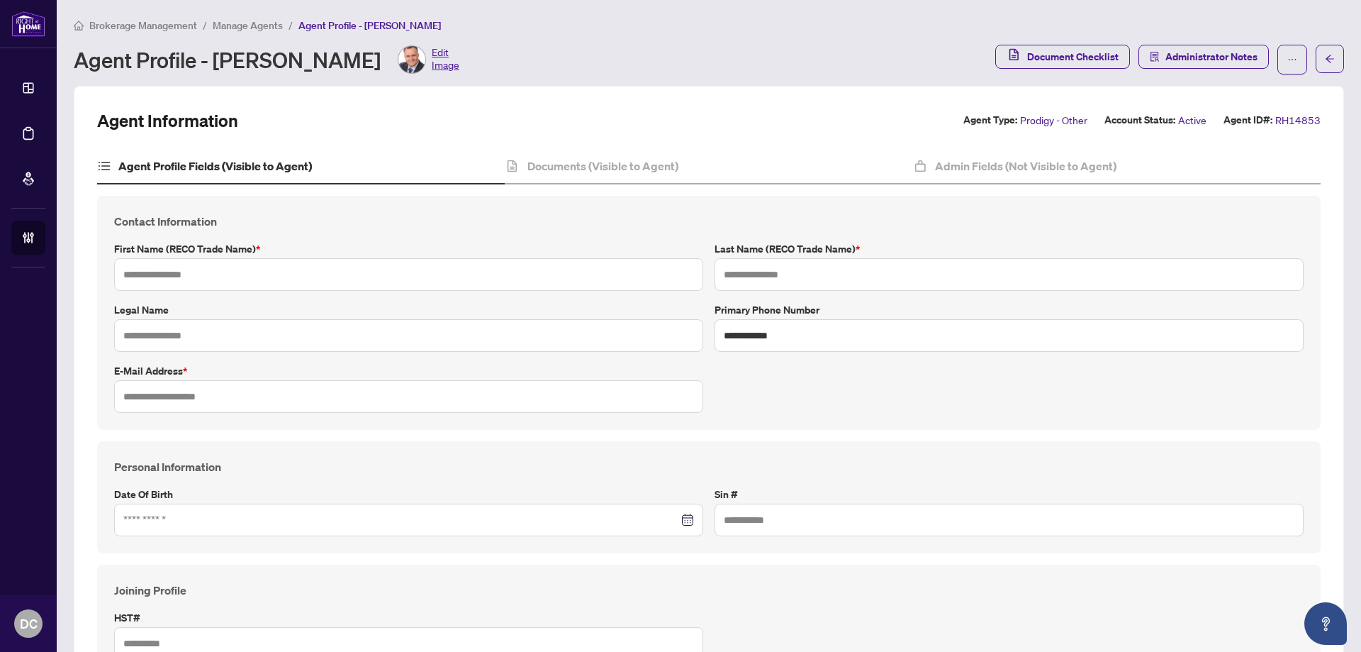
type input "**********"
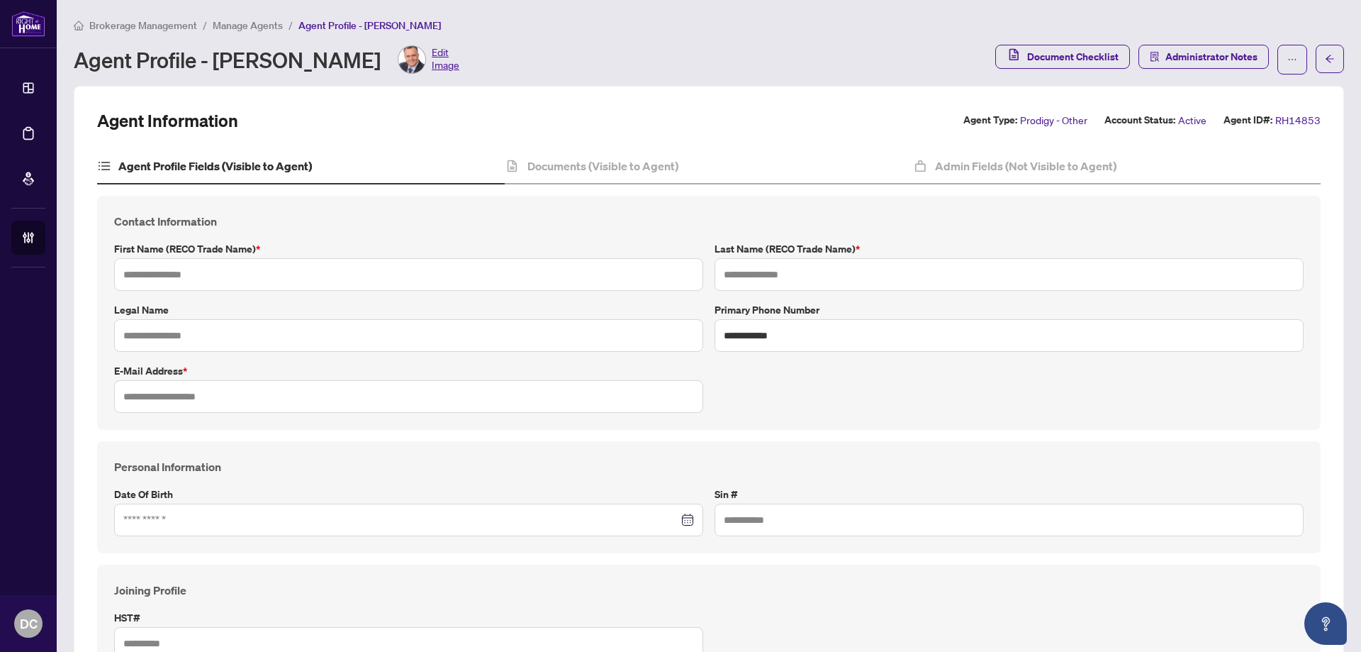
type input "**********"
type input "*******"
type input "**********"
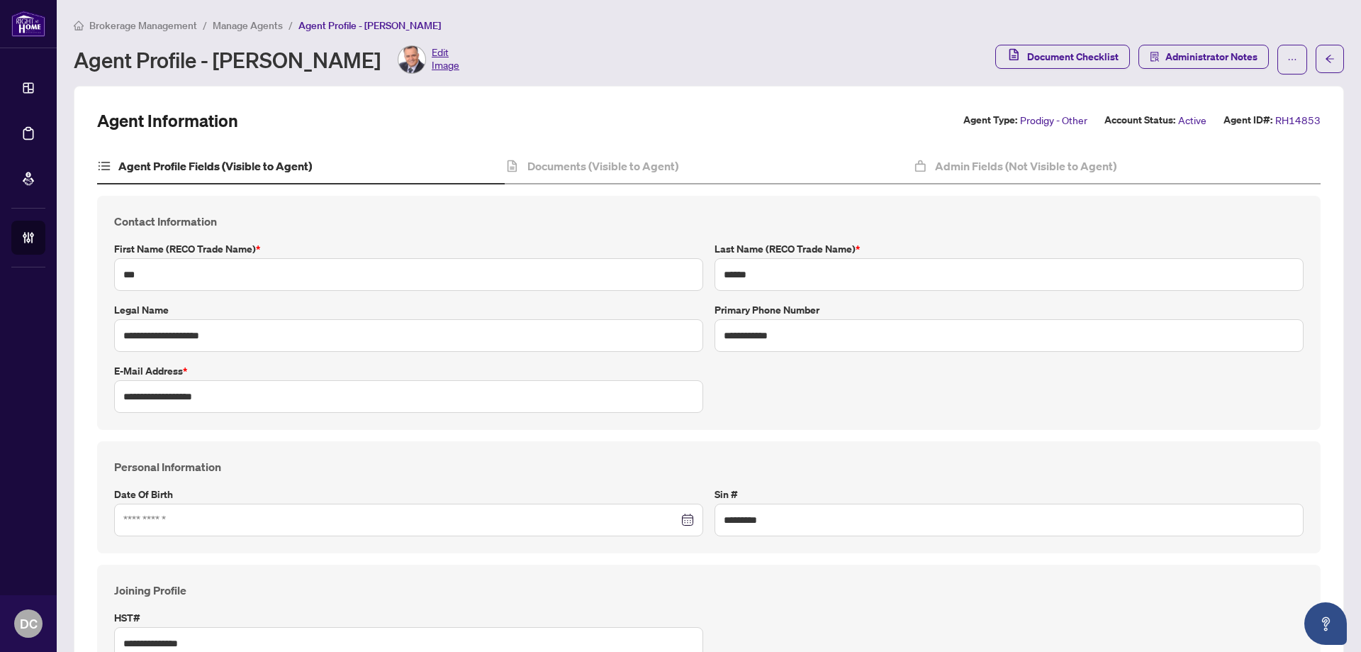
type input "****"
type input "**********"
click at [625, 164] on h4 "Documents (Visible to Agent)" at bounding box center [602, 165] width 151 height 17
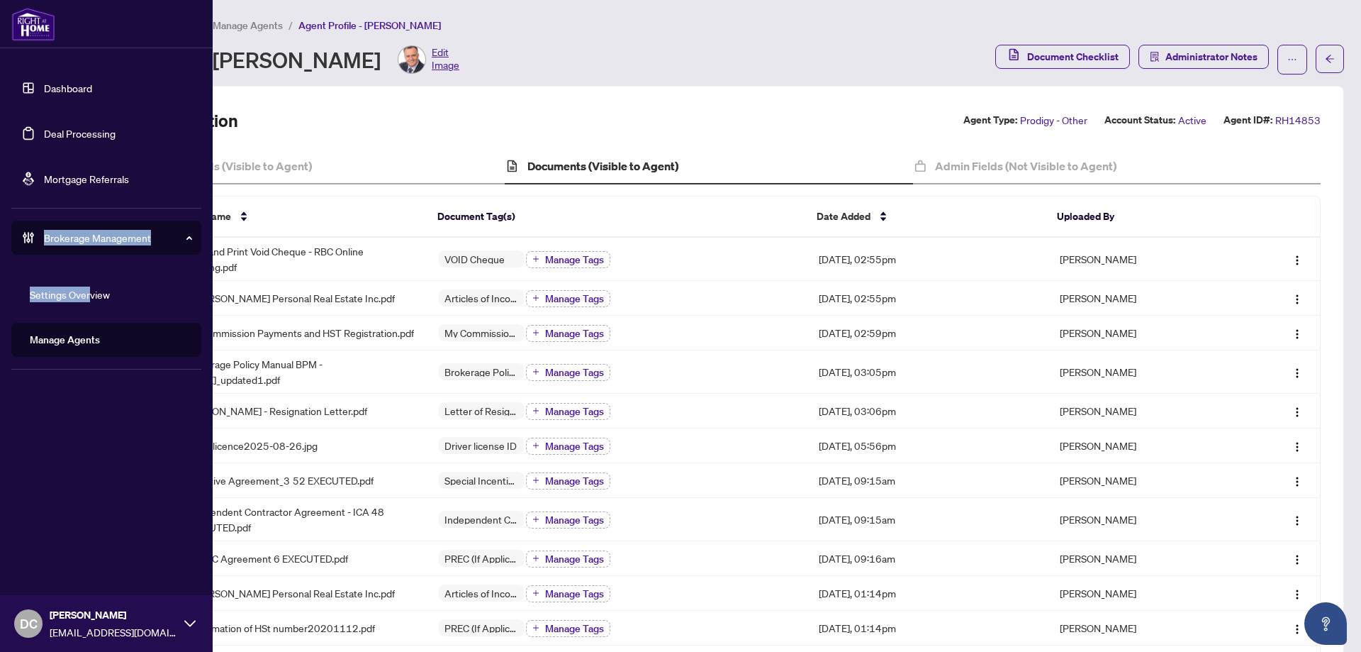
drag, startPoint x: 30, startPoint y: 238, endPoint x: 90, endPoint y: 257, distance: 63.2
click at [90, 257] on li "Brokerage Management Settings Overview Manage Agents" at bounding box center [106, 293] width 190 height 147
click at [86, 333] on link "Manage Agents" at bounding box center [65, 339] width 70 height 13
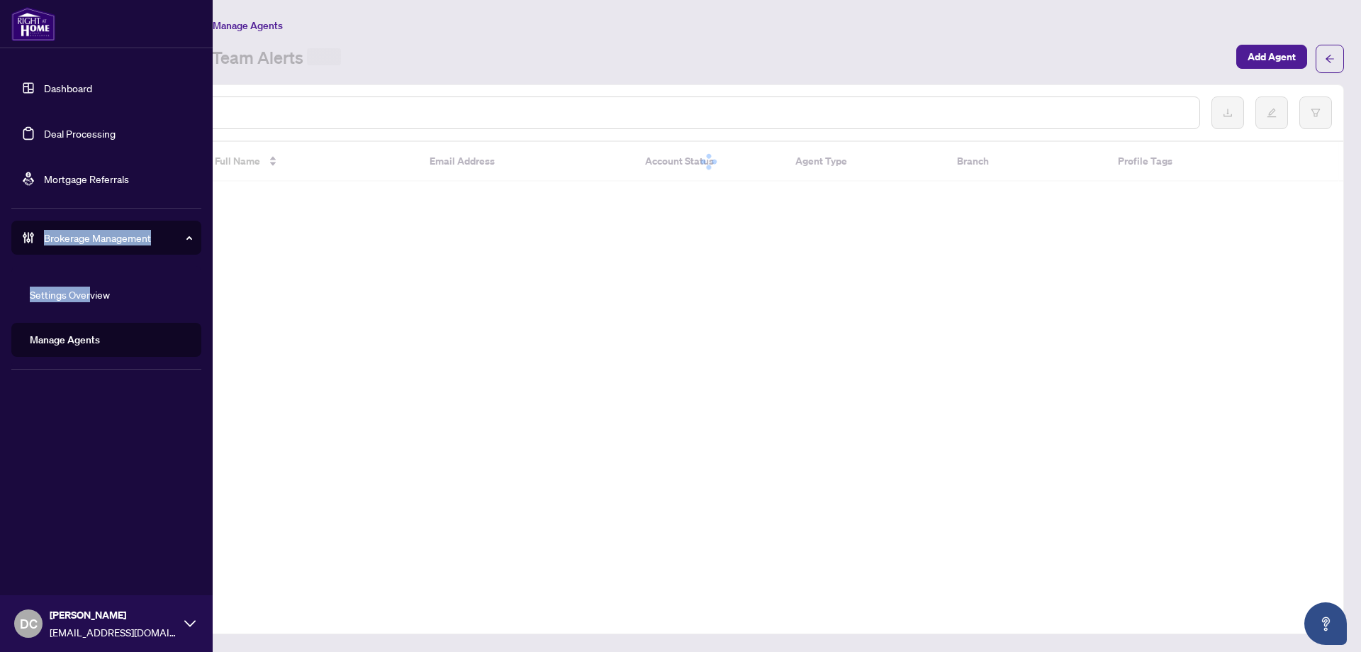
drag, startPoint x: 93, startPoint y: 339, endPoint x: 203, endPoint y: 269, distance: 130.6
click at [93, 340] on link "Manage Agents" at bounding box center [65, 339] width 70 height 13
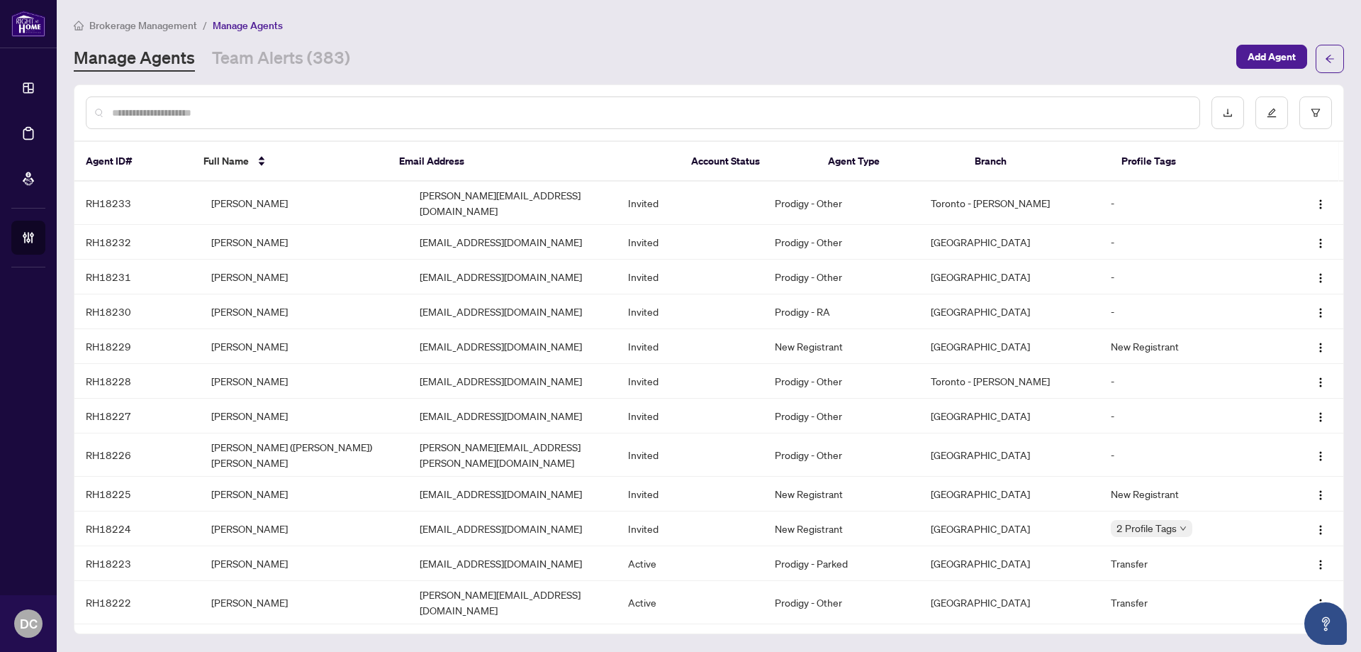
click at [300, 116] on input "text" at bounding box center [650, 113] width 1076 height 16
type input "*****"
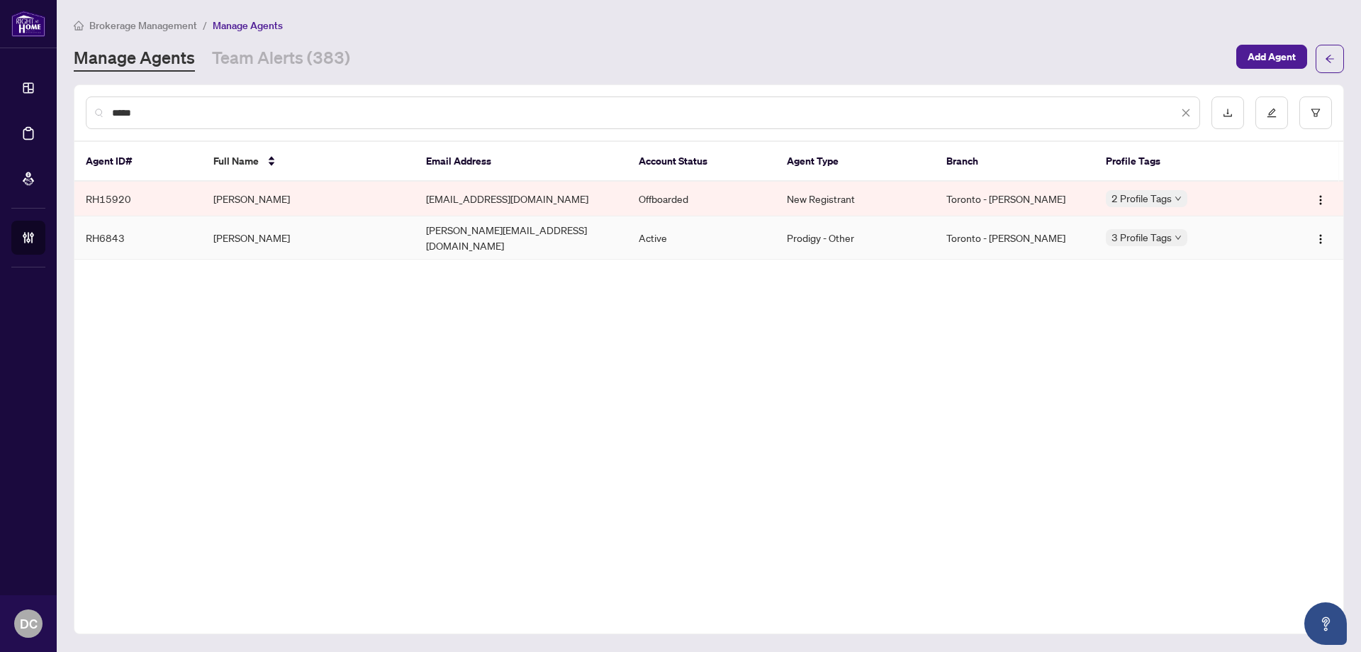
click at [285, 236] on td "Vann Mak" at bounding box center [308, 237] width 213 height 43
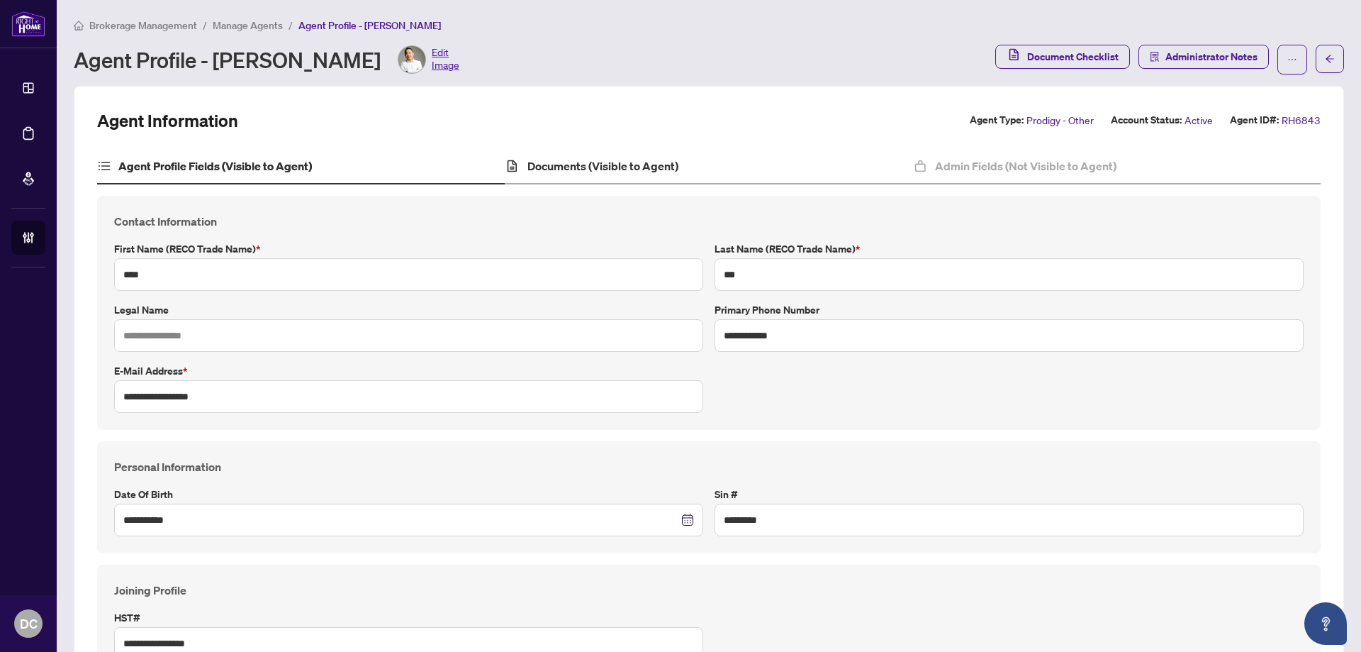
click at [685, 160] on div "Documents (Visible to Agent)" at bounding box center [709, 166] width 408 height 35
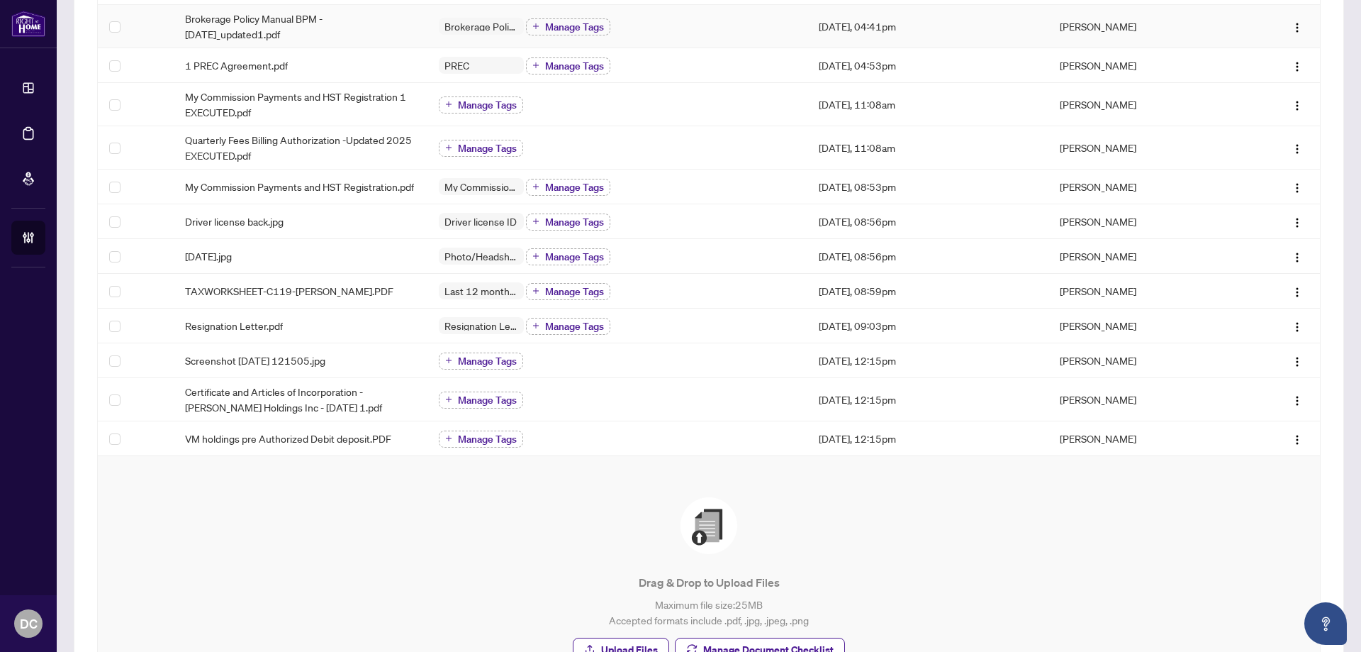
scroll to position [354, 0]
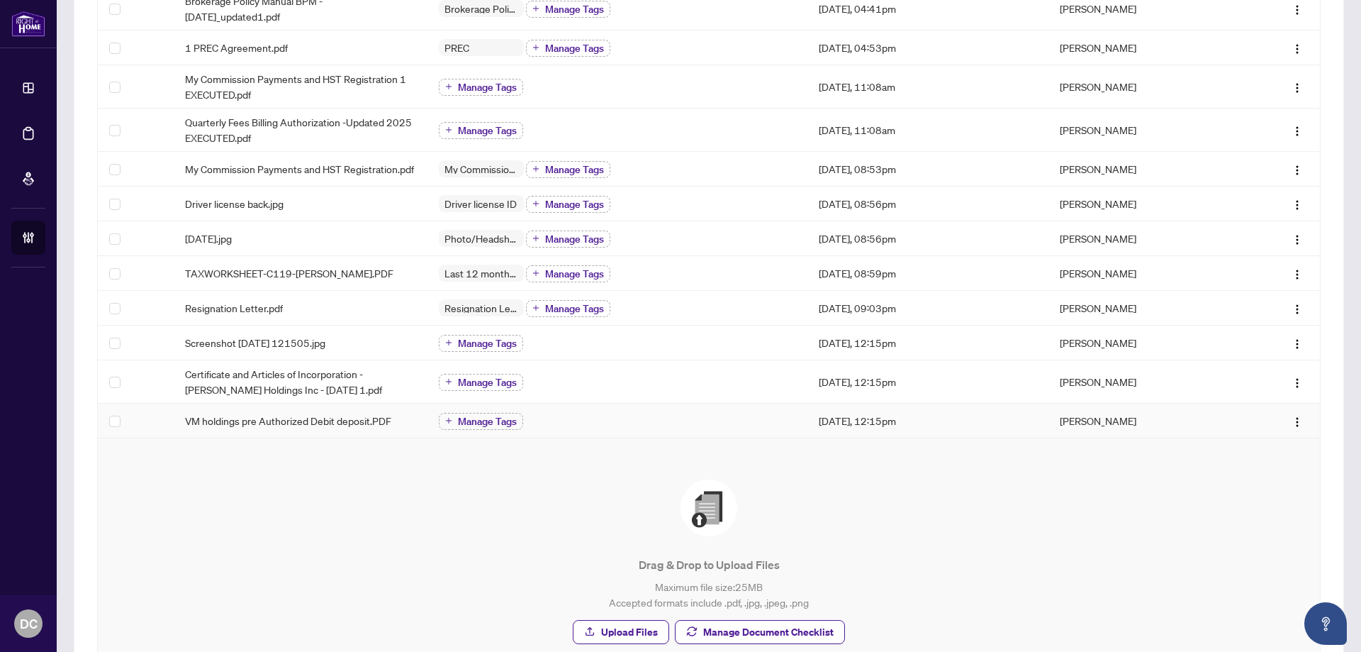
click at [396, 428] on div "VM holdings pre Authorized Debit deposit.PDF" at bounding box center [300, 421] width 231 height 16
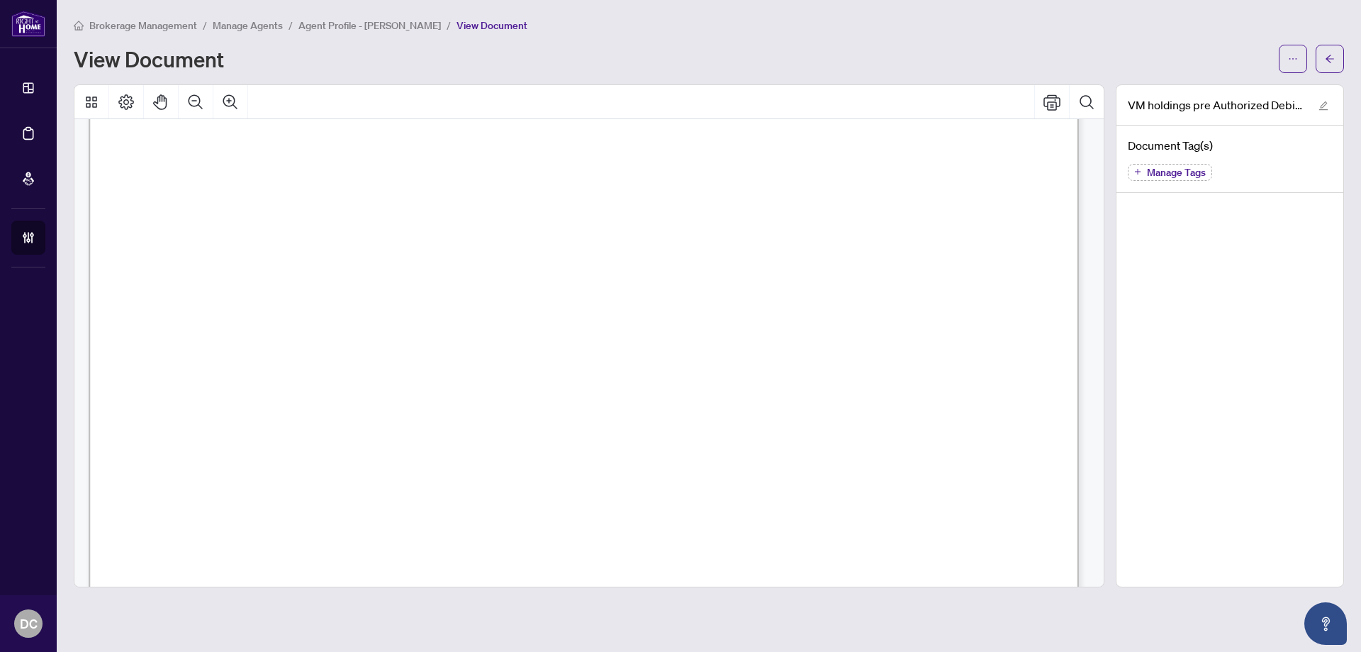
scroll to position [638, 0]
click at [1325, 64] on span "button" at bounding box center [1330, 59] width 10 height 23
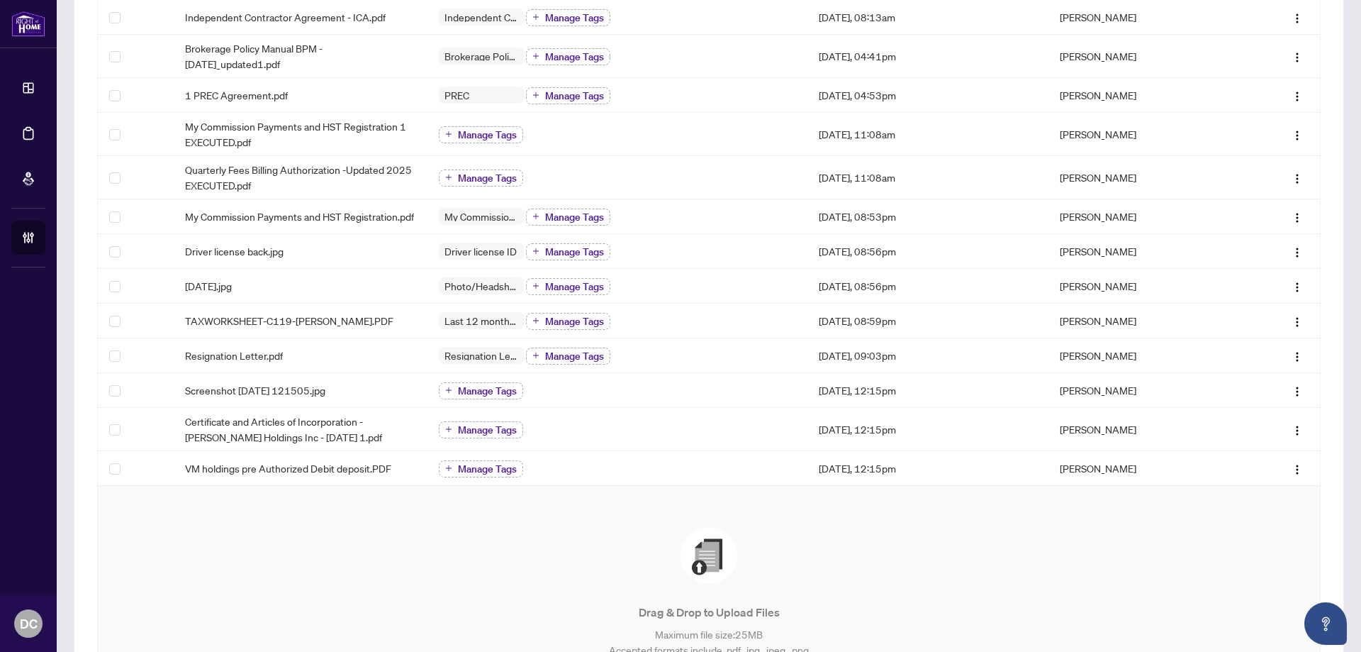
scroll to position [284, 0]
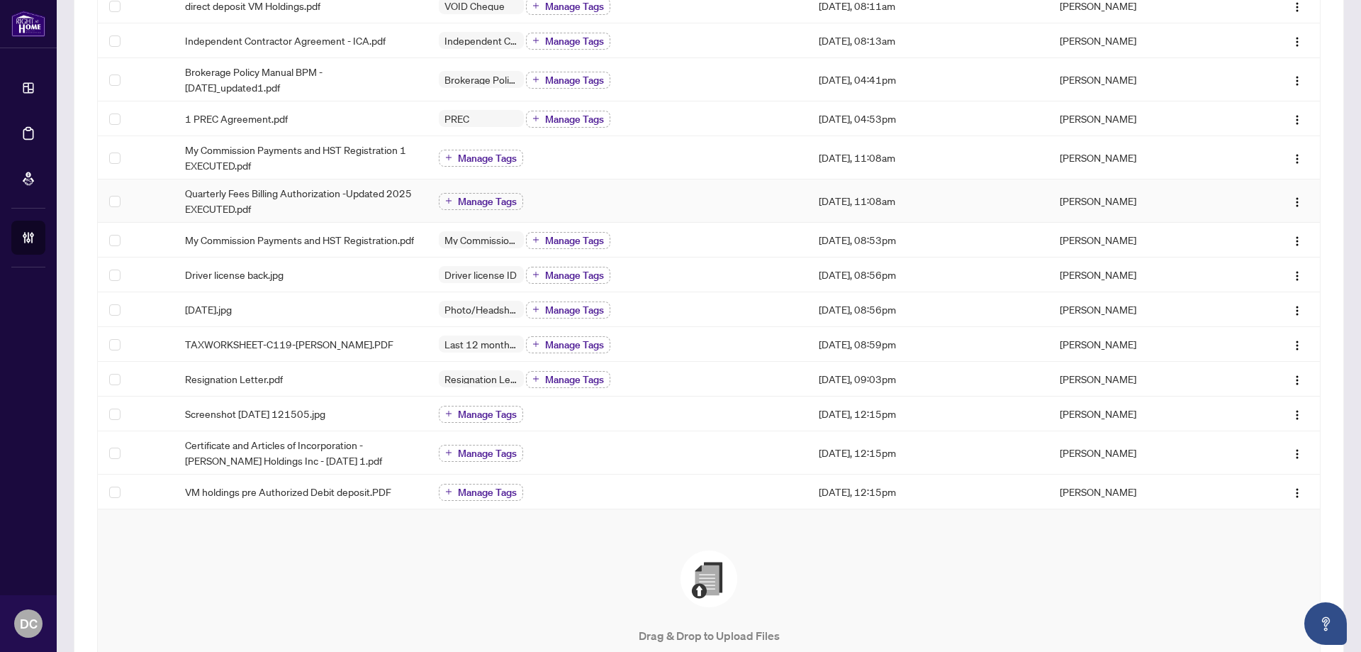
click at [363, 191] on span "Quarterly Fees Billing Authorization -Updated 2025 EXECUTED.pdf" at bounding box center [300, 200] width 231 height 31
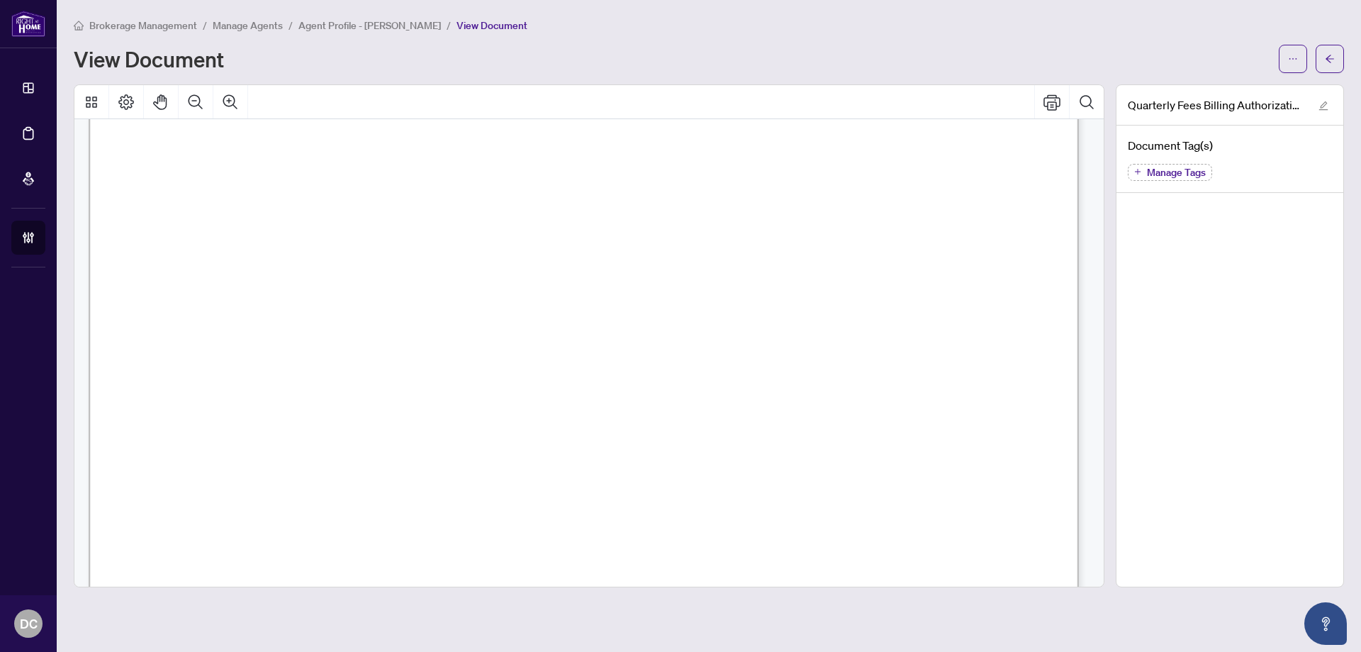
scroll to position [638, 0]
click at [1325, 67] on span "button" at bounding box center [1330, 59] width 10 height 23
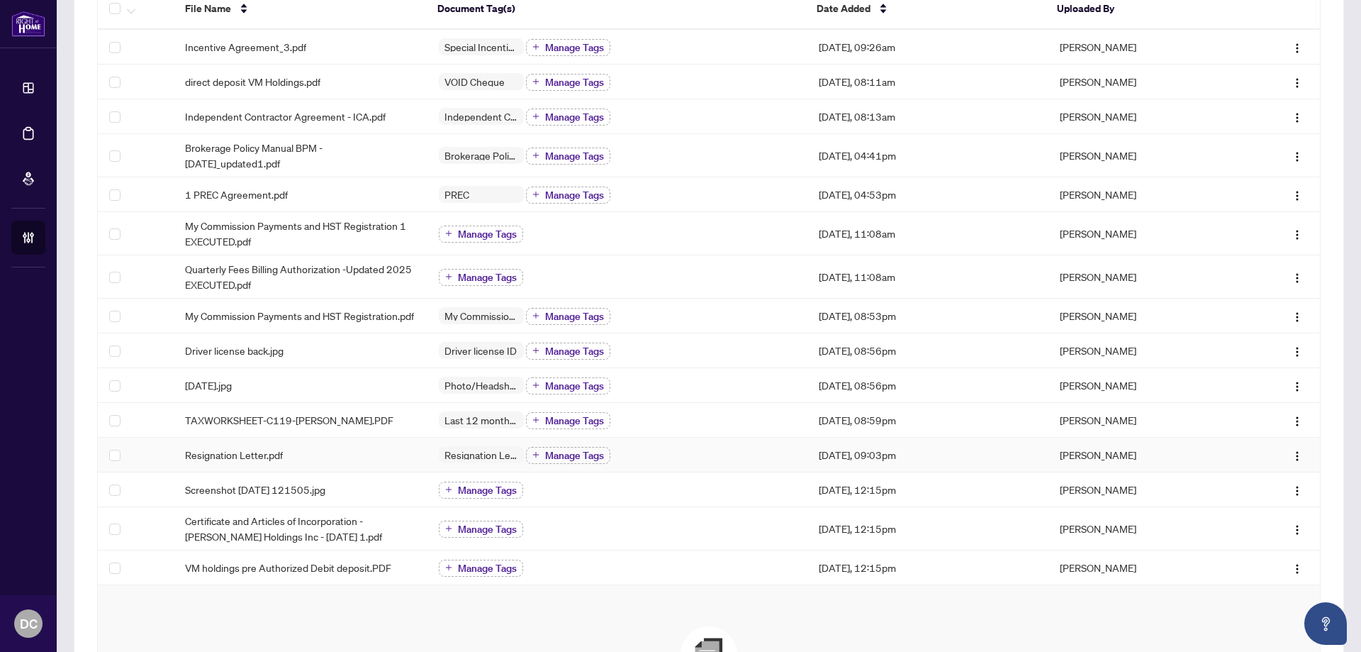
scroll to position [213, 0]
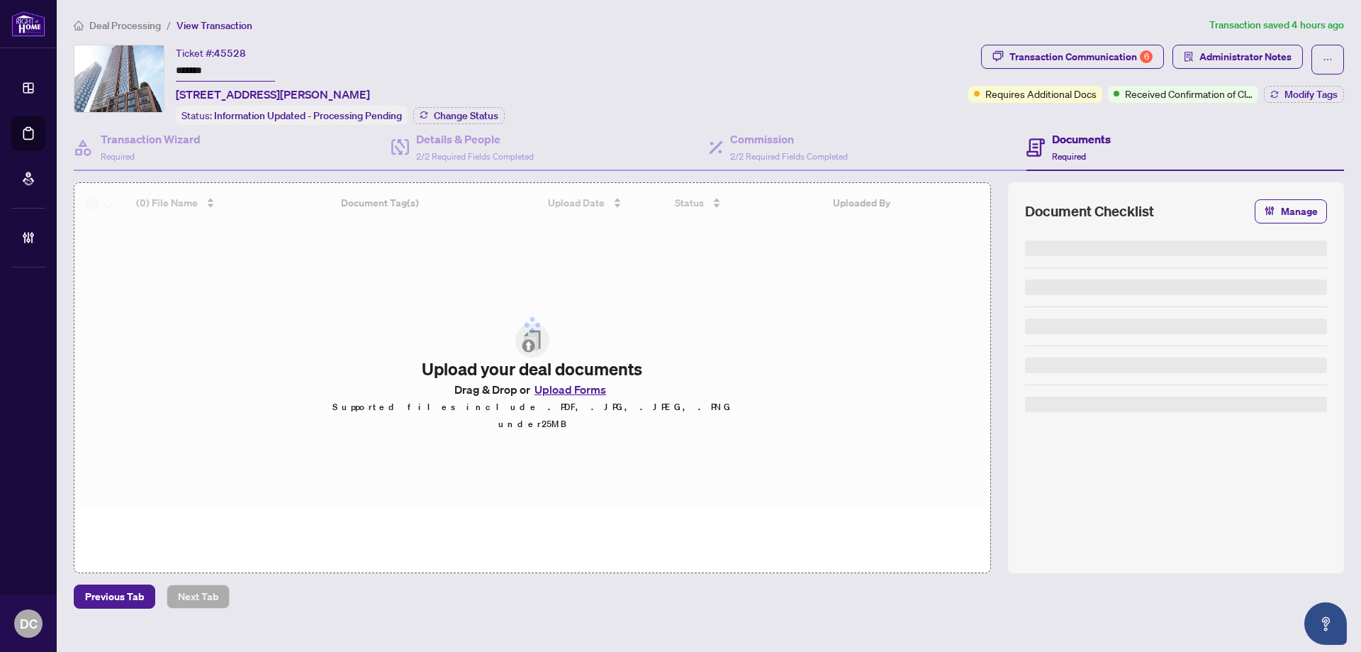
drag, startPoint x: 225, startPoint y: 67, endPoint x: 136, endPoint y: 74, distance: 89.7
click at [130, 70] on div "Ticket #: 45528 ******* [STREET_ADDRESS][PERSON_NAME] Status: Information Updat…" at bounding box center [518, 85] width 889 height 80
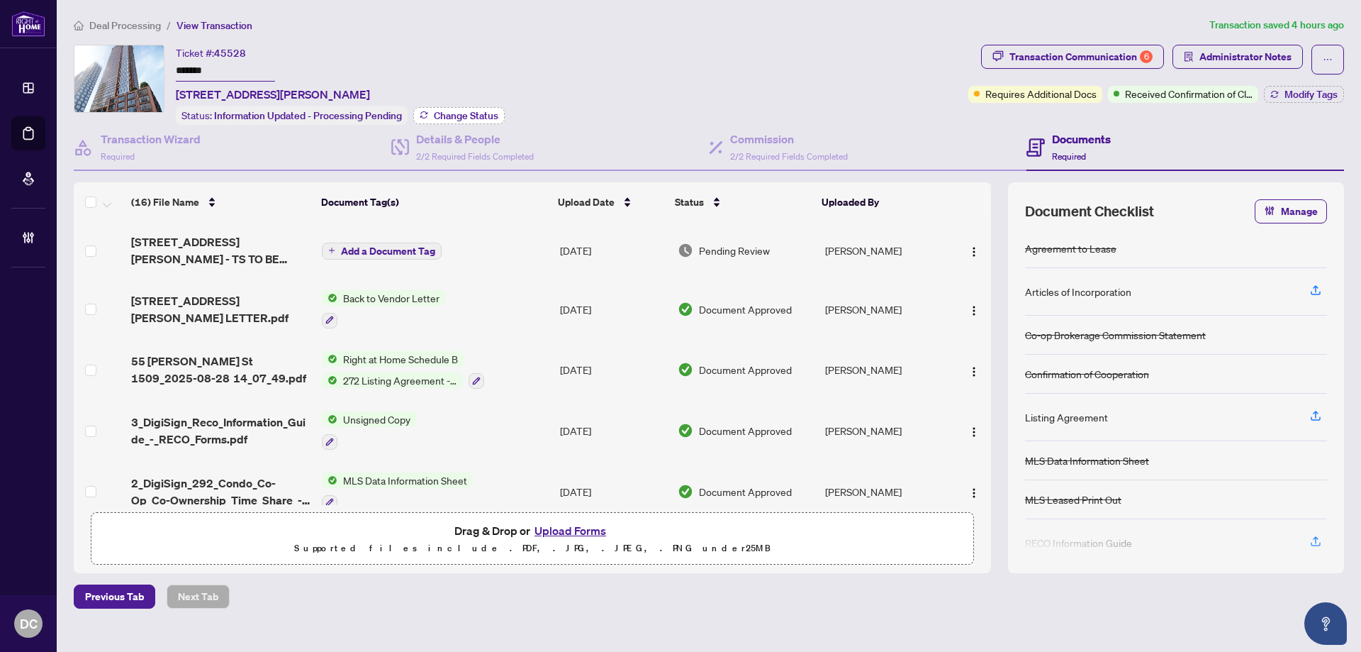
click at [449, 111] on span "Change Status" at bounding box center [466, 116] width 65 height 10
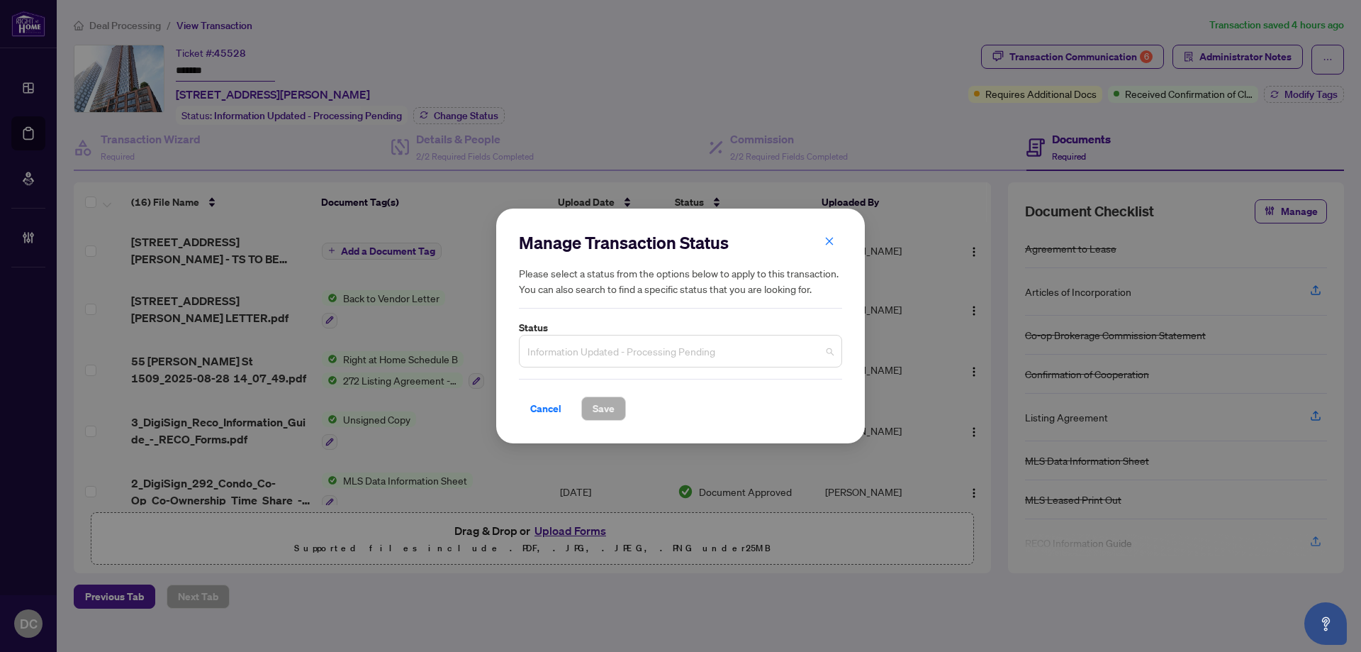
click at [690, 353] on span "Information Updated - Processing Pending" at bounding box center [680, 350] width 306 height 27
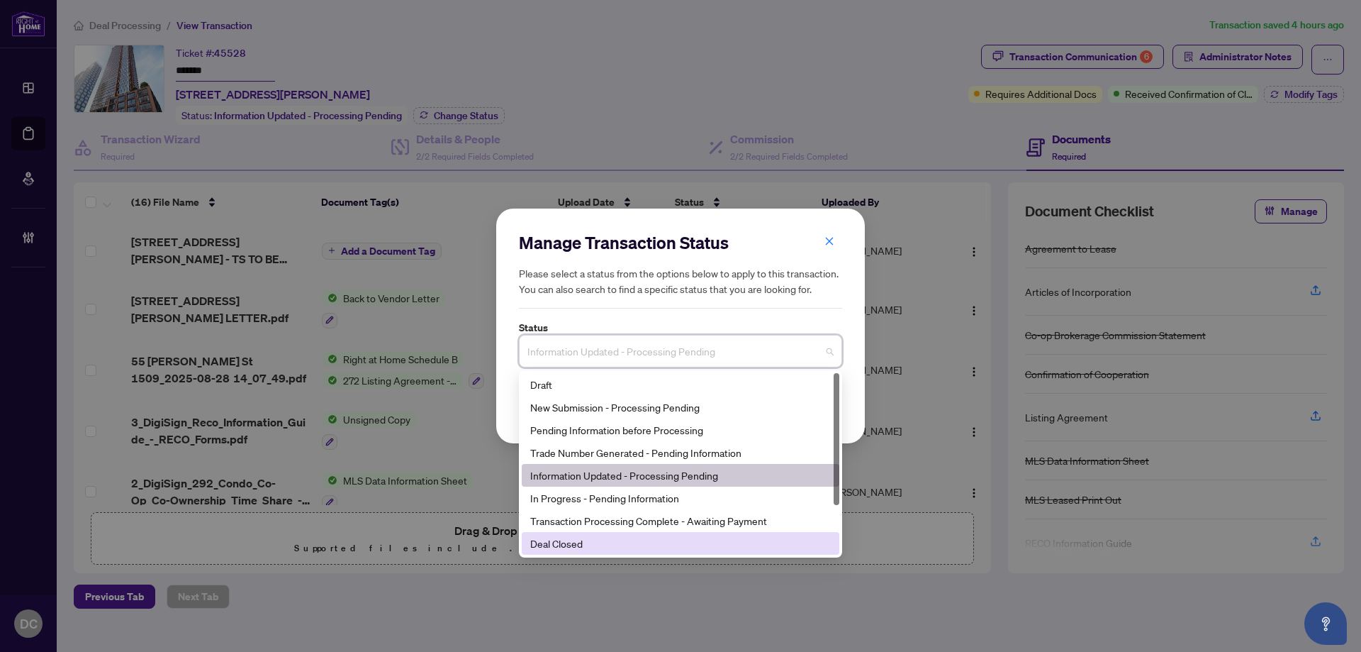
click at [566, 550] on div "Deal Closed" at bounding box center [680, 543] width 301 height 16
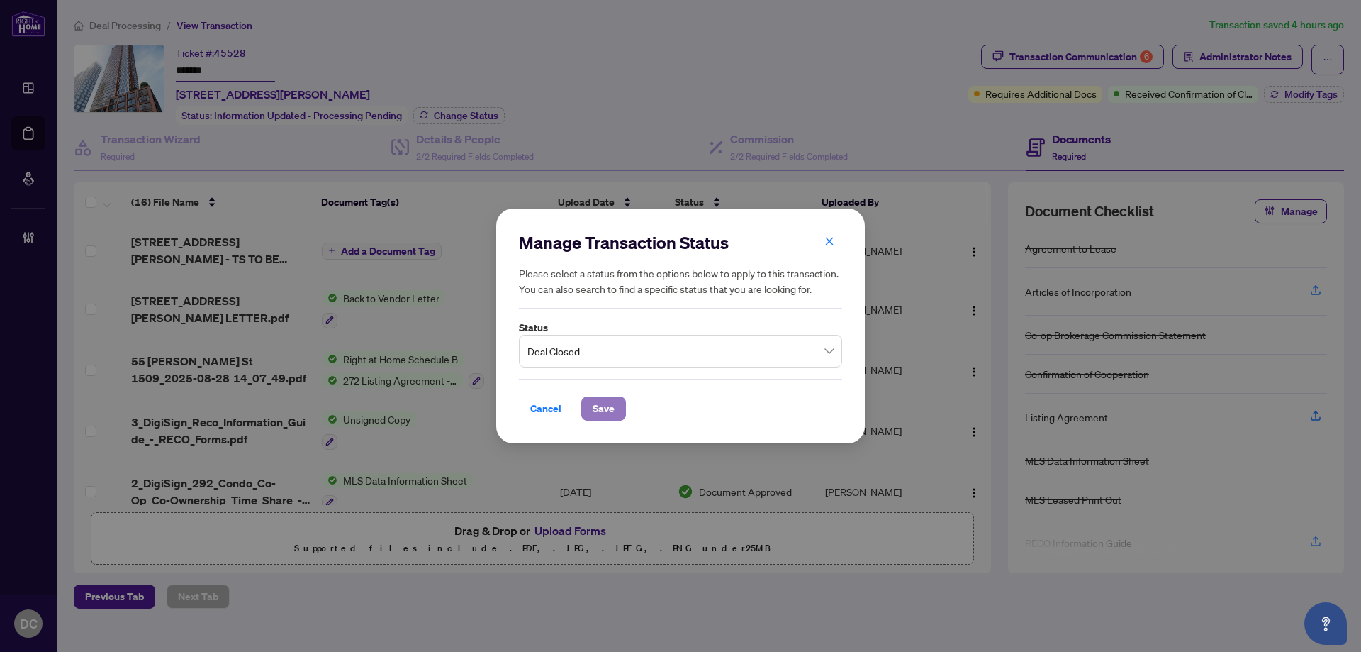
click at [606, 408] on span "Save" at bounding box center [604, 408] width 22 height 23
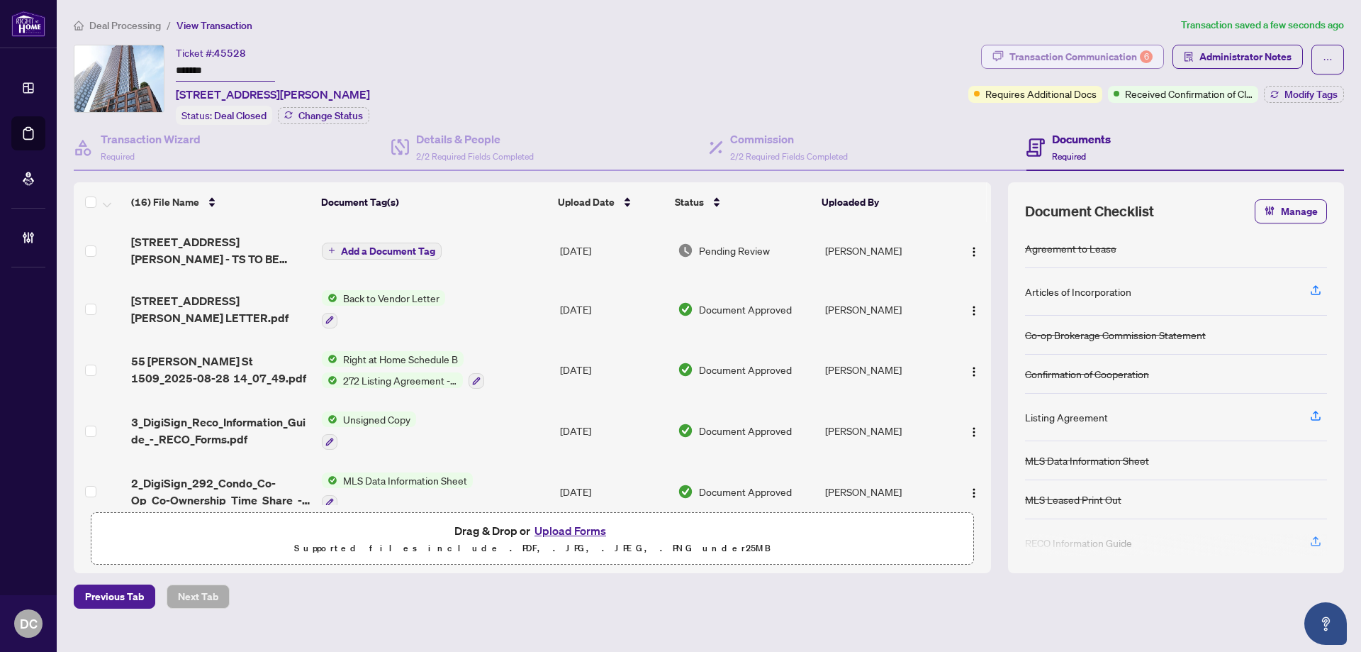
click at [1132, 52] on div "Transaction Communication 6" at bounding box center [1081, 56] width 143 height 23
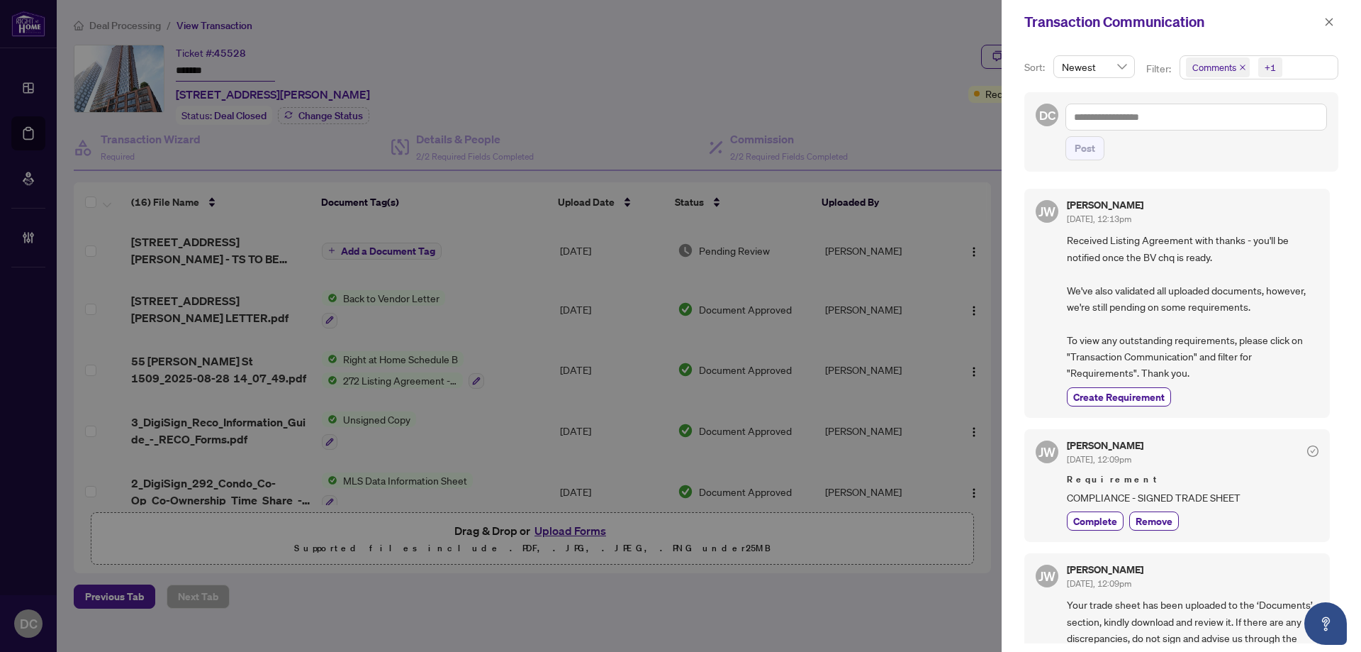
click at [1324, 67] on span "Comments +1" at bounding box center [1258, 67] width 157 height 23
click at [1135, 259] on span "Received Listing Agreement with thanks - you'll be notified once the BV chq is …" at bounding box center [1193, 306] width 252 height 149
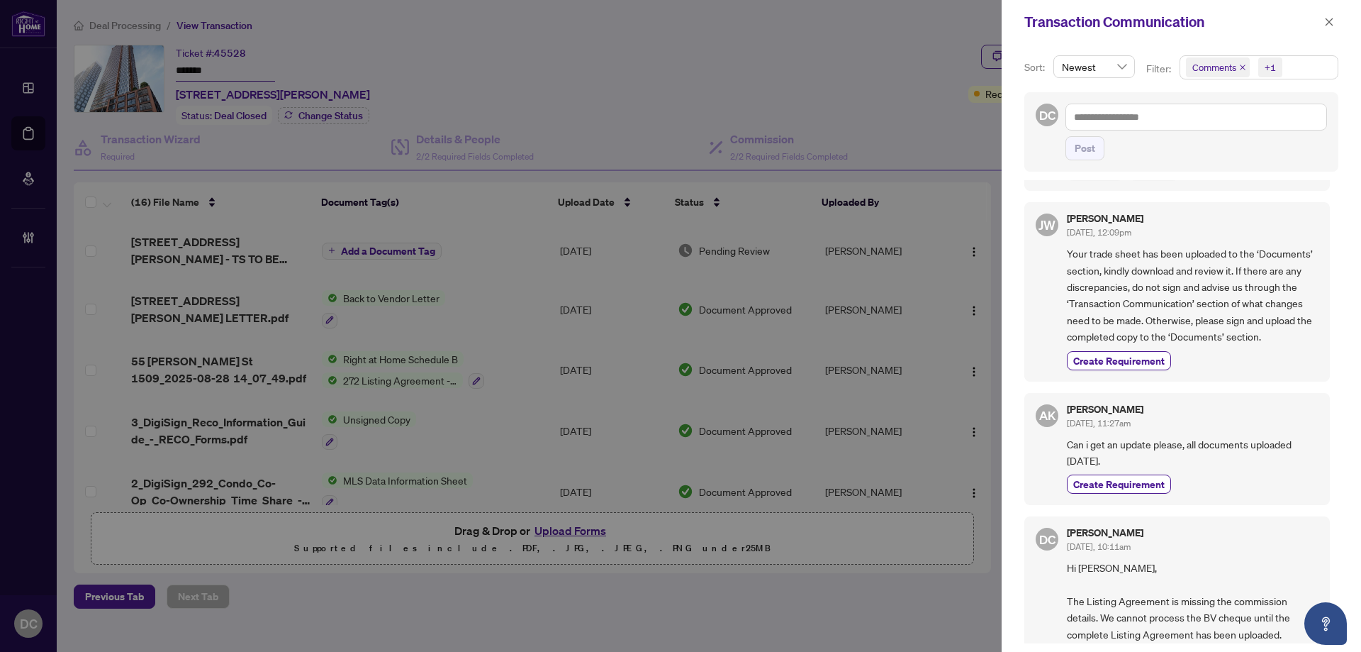
scroll to position [354, 0]
click at [1329, 19] on icon "close" at bounding box center [1329, 22] width 10 height 10
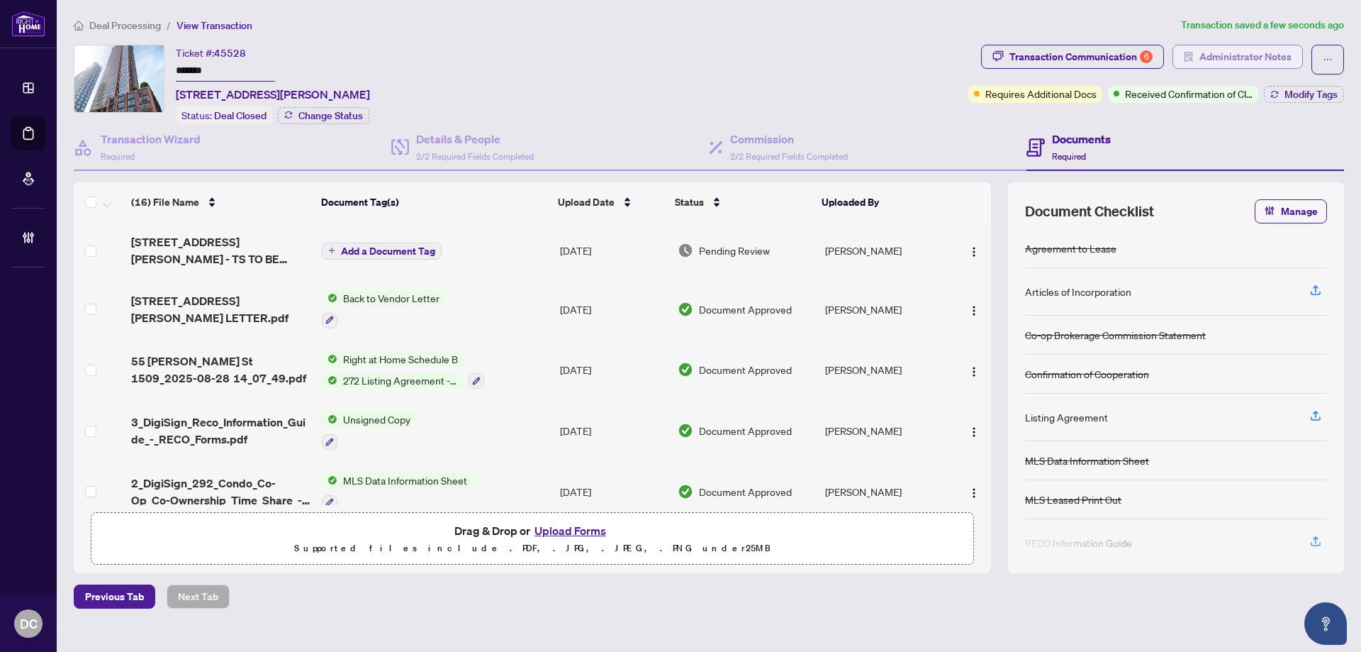
click at [1256, 52] on span "Administrator Notes" at bounding box center [1246, 56] width 92 height 23
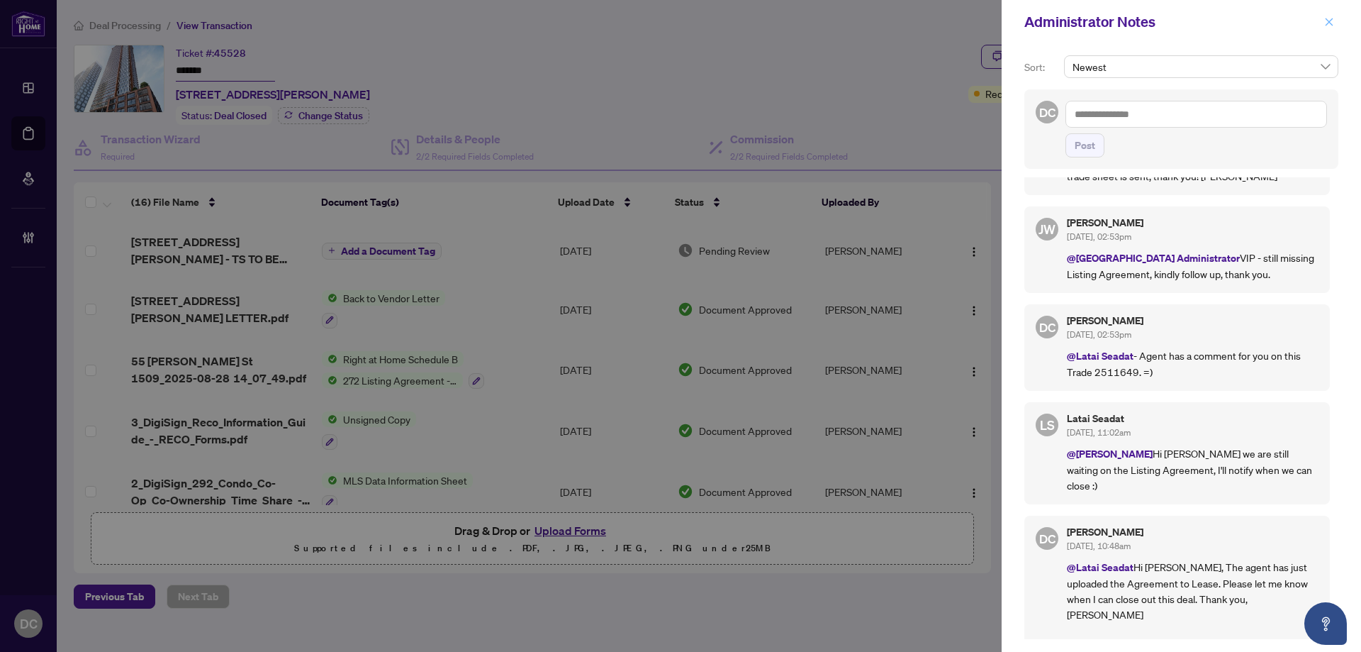
click at [1336, 19] on button "button" at bounding box center [1329, 21] width 18 height 17
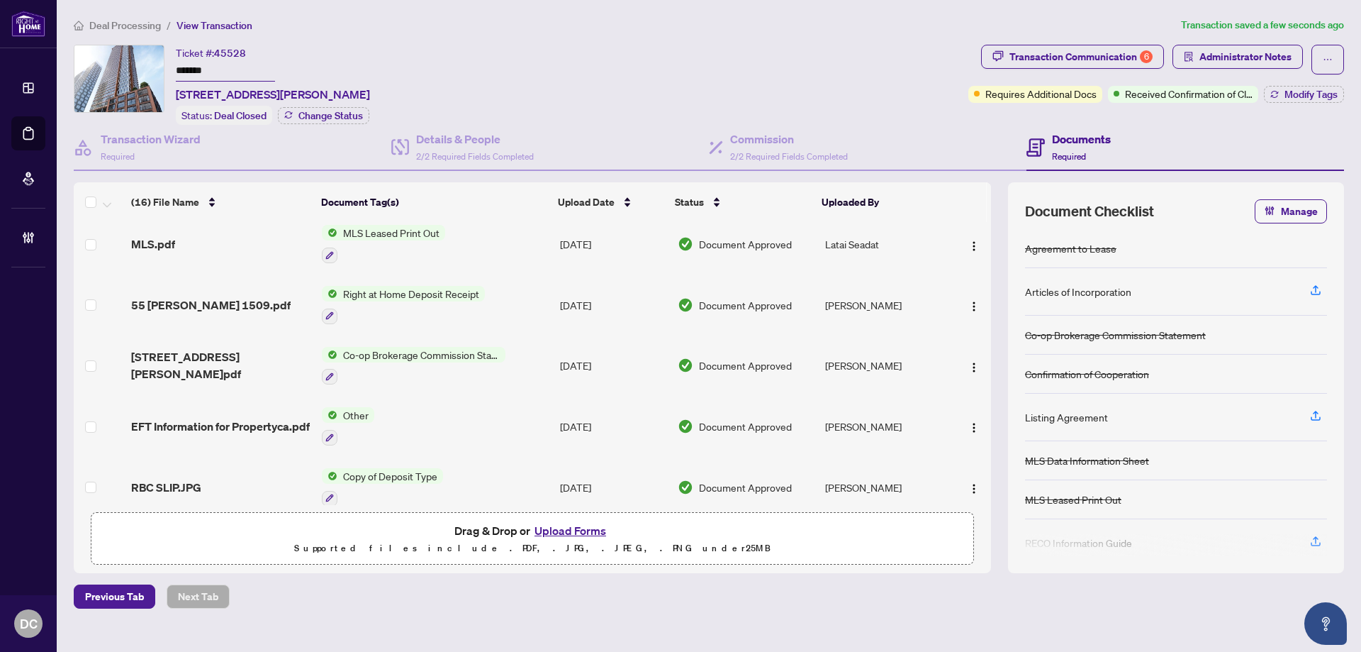
scroll to position [496, 0]
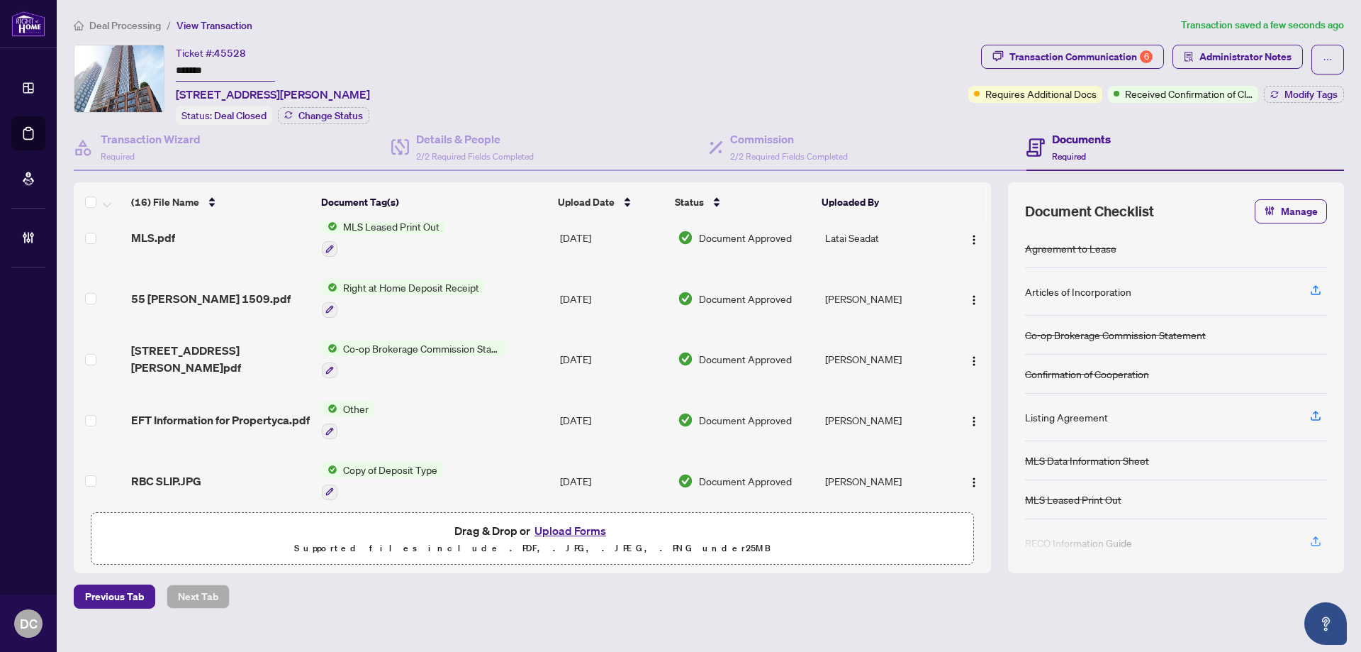
click at [521, 348] on td "Co-op Brokerage Commission Statement" at bounding box center [435, 359] width 238 height 61
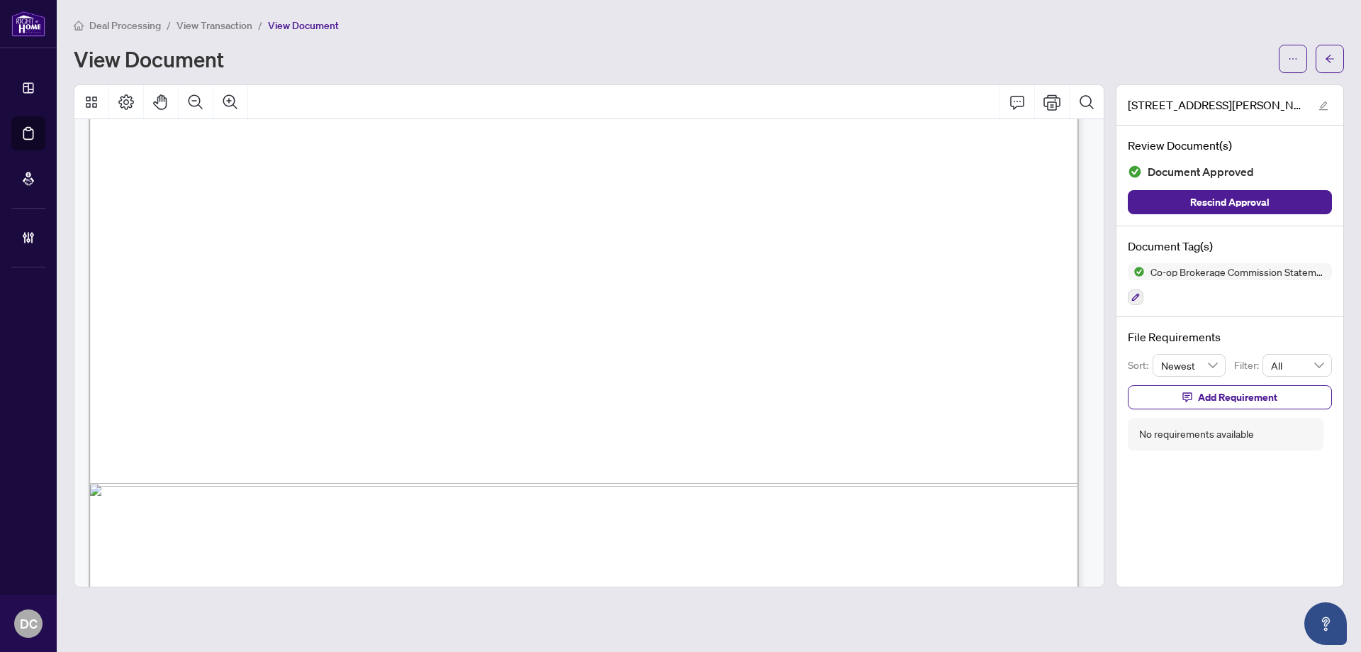
scroll to position [843, 0]
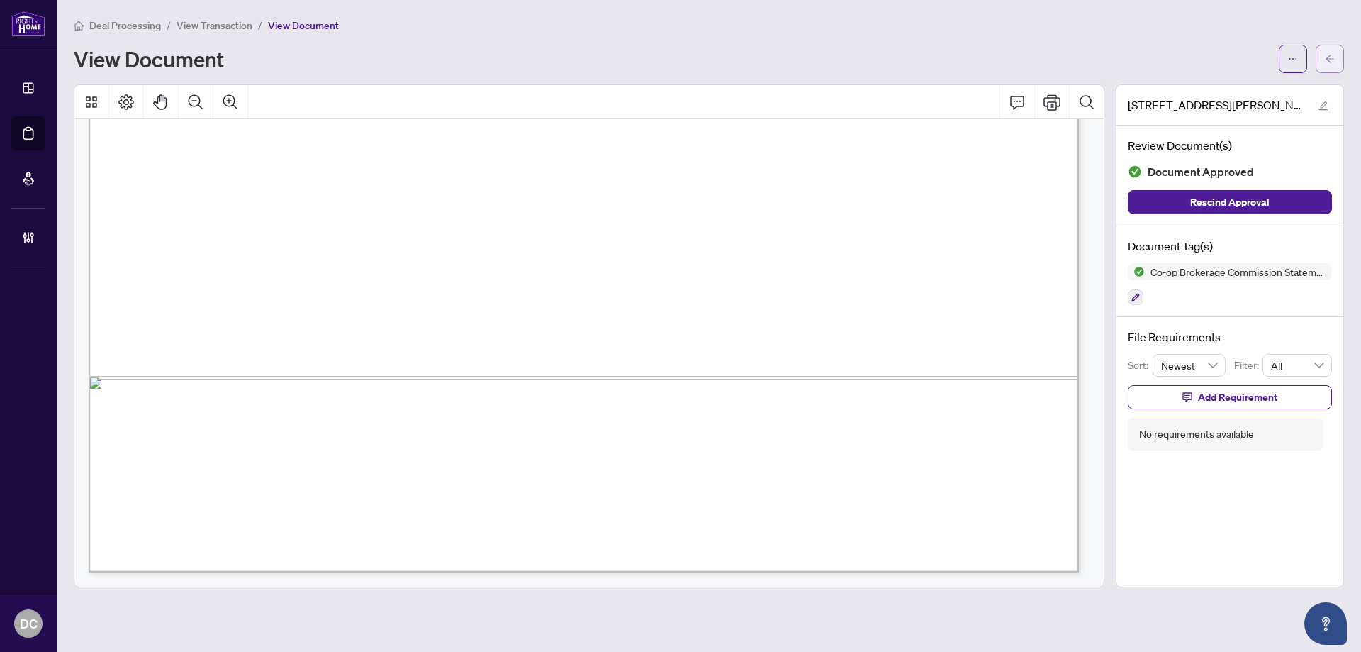
click at [1339, 61] on button "button" at bounding box center [1330, 59] width 28 height 28
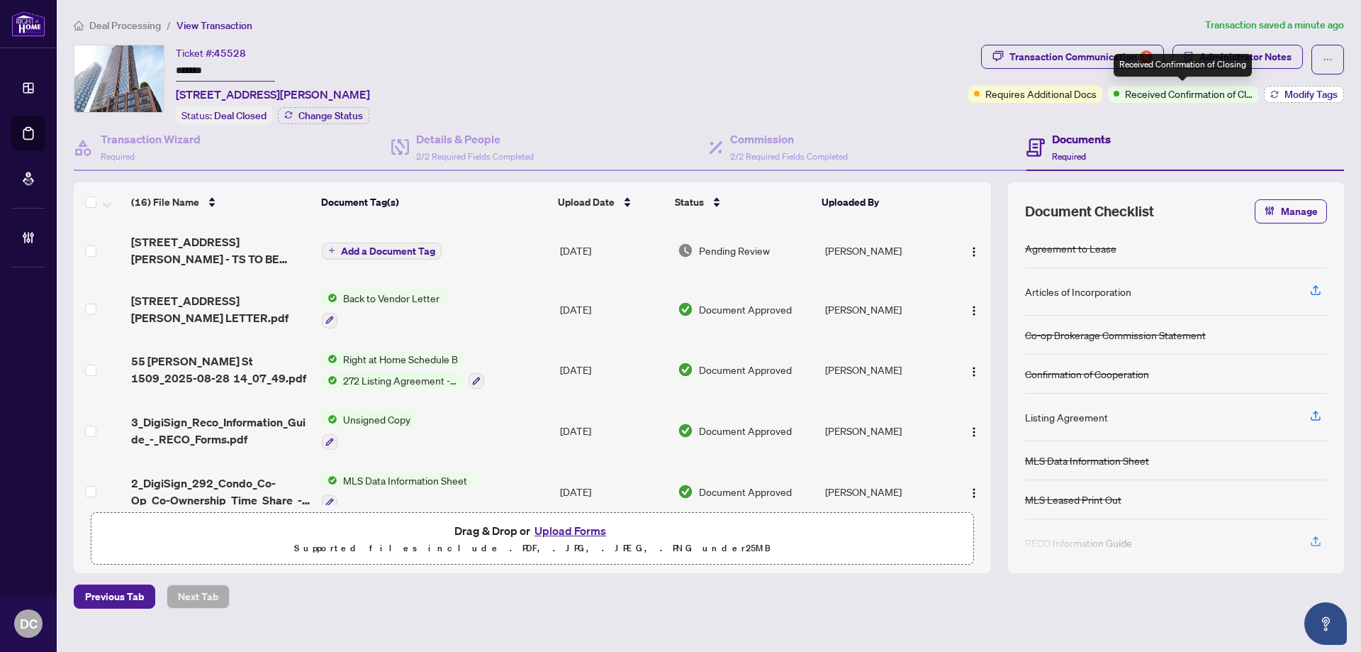
click at [1278, 96] on button "Modify Tags" at bounding box center [1304, 94] width 80 height 17
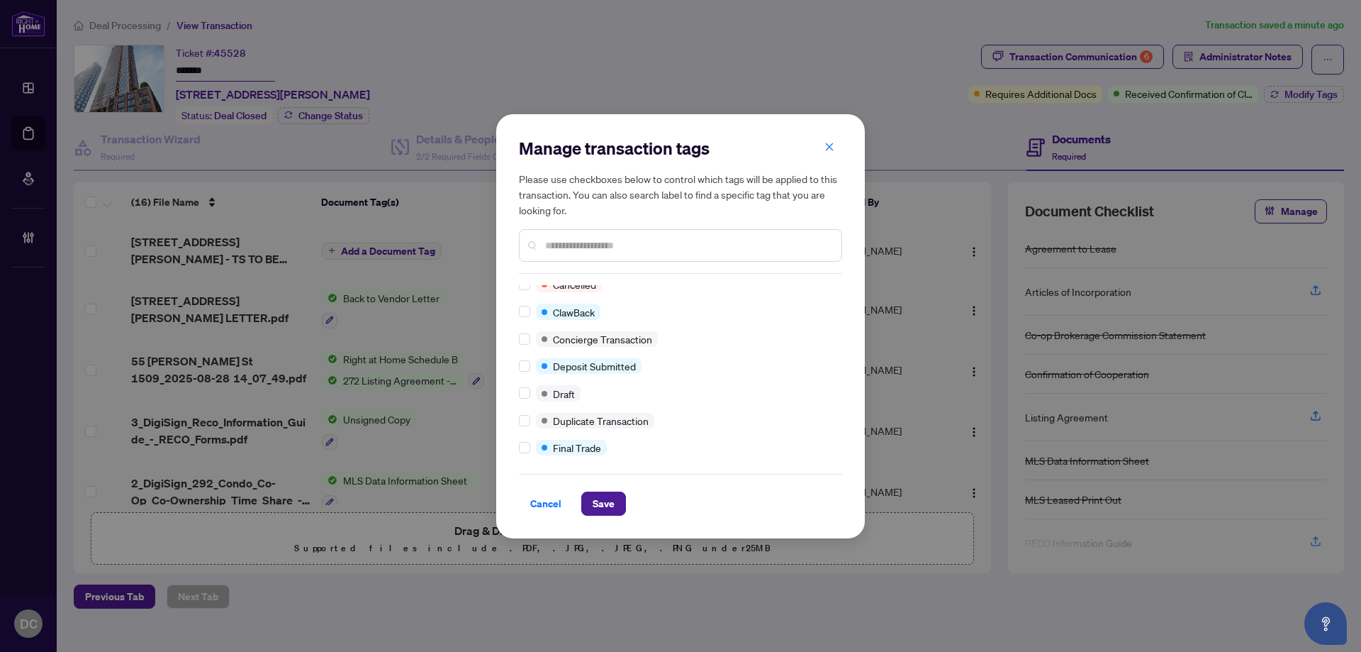
scroll to position [213, 0]
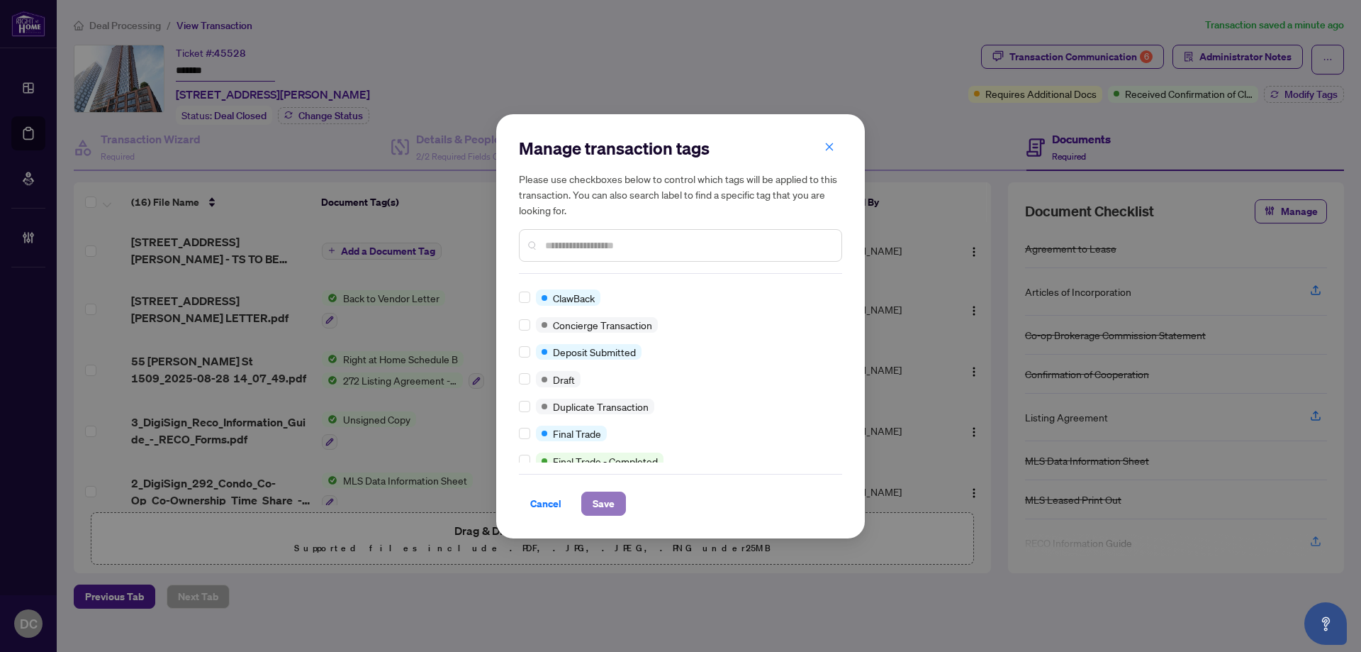
drag, startPoint x: 605, startPoint y: 508, endPoint x: 164, endPoint y: 324, distance: 477.7
click at [605, 506] on span "Save" at bounding box center [604, 503] width 22 height 23
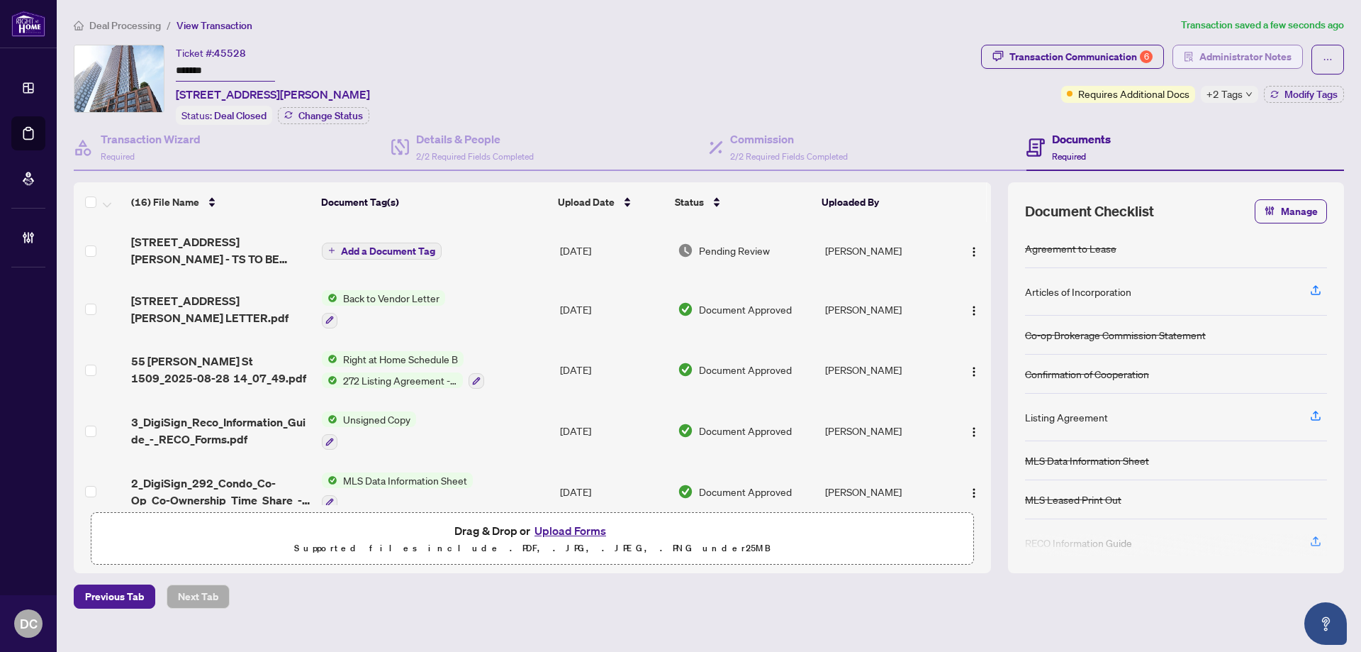
click at [1230, 60] on span "Administrator Notes" at bounding box center [1246, 56] width 92 height 23
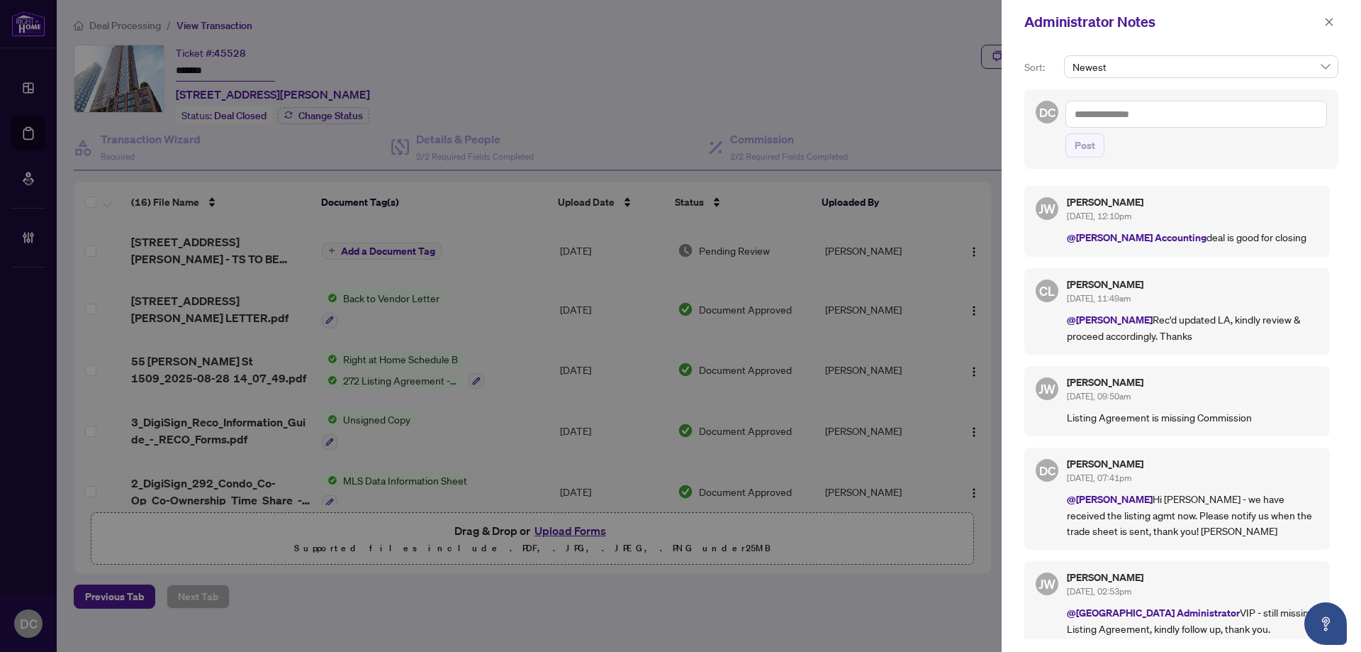
click at [1212, 113] on textarea at bounding box center [1197, 114] width 262 height 27
paste textarea "**********"
type textarea "**********"
click at [1097, 157] on button "Post" at bounding box center [1085, 145] width 39 height 24
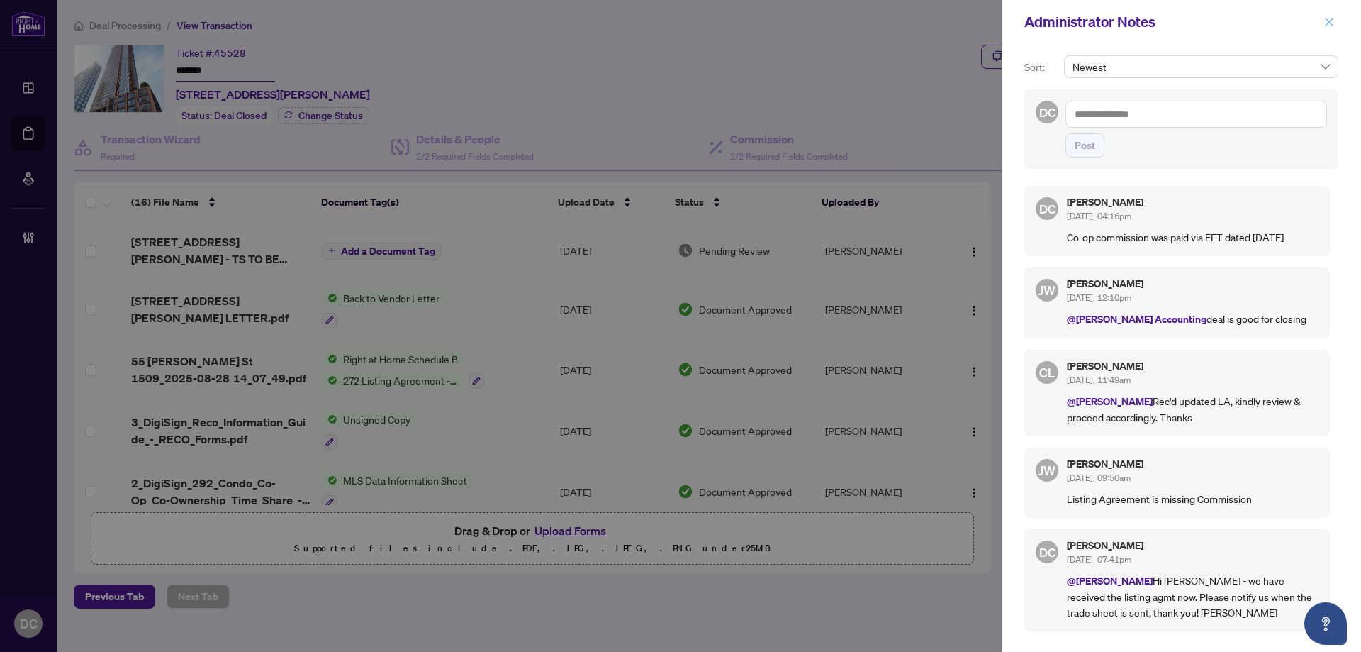
click at [1324, 25] on button "button" at bounding box center [1329, 21] width 18 height 17
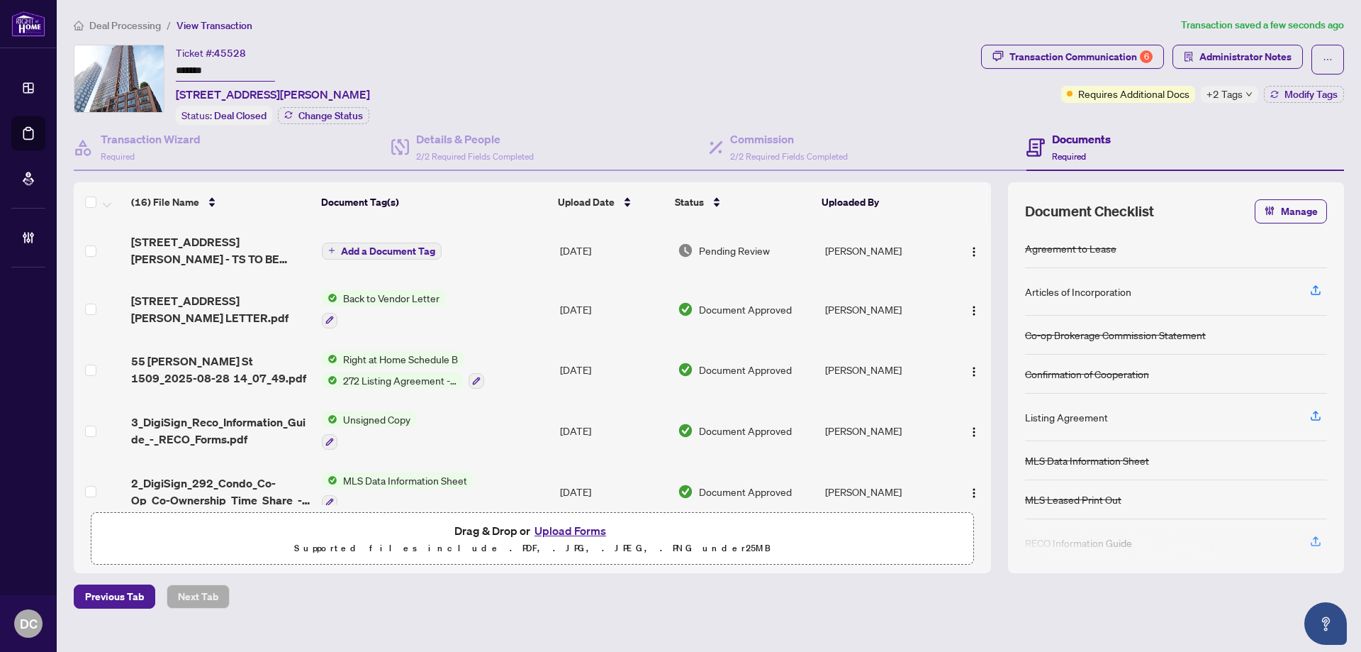
click at [1240, 96] on span "+2 Tags" at bounding box center [1225, 94] width 36 height 16
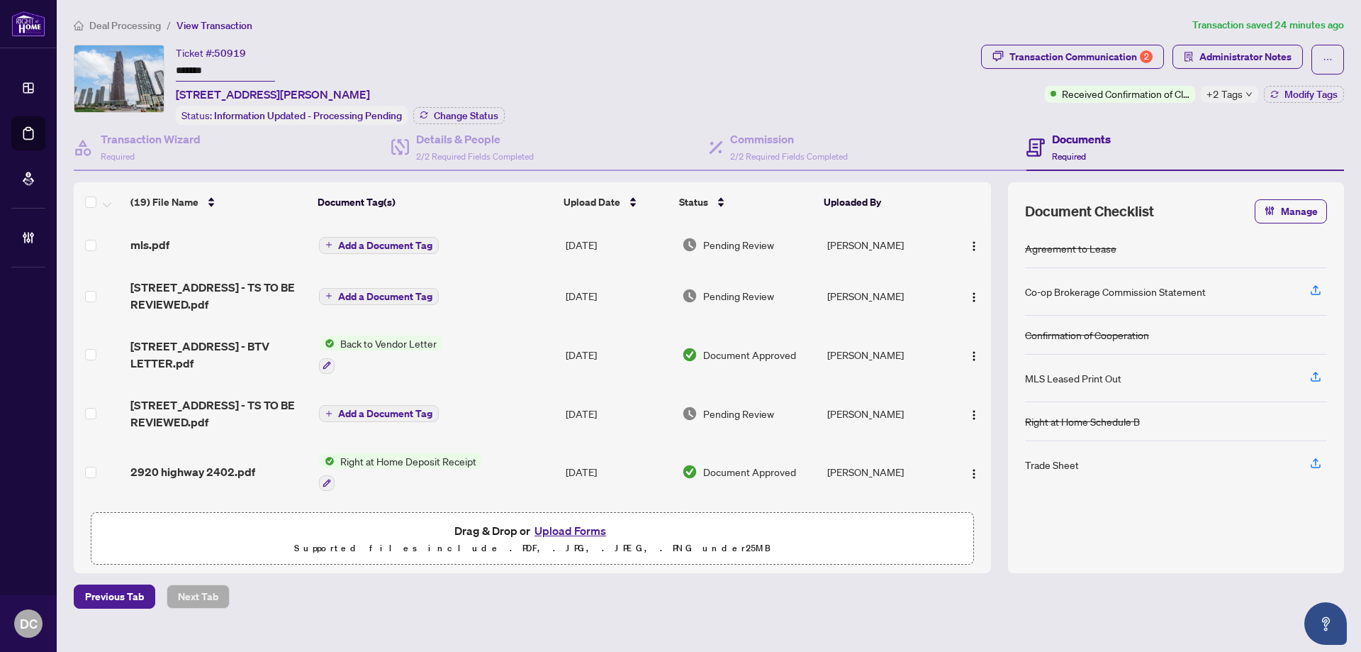
drag, startPoint x: 239, startPoint y: 62, endPoint x: 151, endPoint y: 65, distance: 87.9
click at [151, 65] on div "Ticket #: 50919 ******* [STREET_ADDRESS][PERSON_NAME] Status: Information Updat…" at bounding box center [525, 85] width 902 height 80
click at [448, 113] on span "Change Status" at bounding box center [466, 116] width 65 height 10
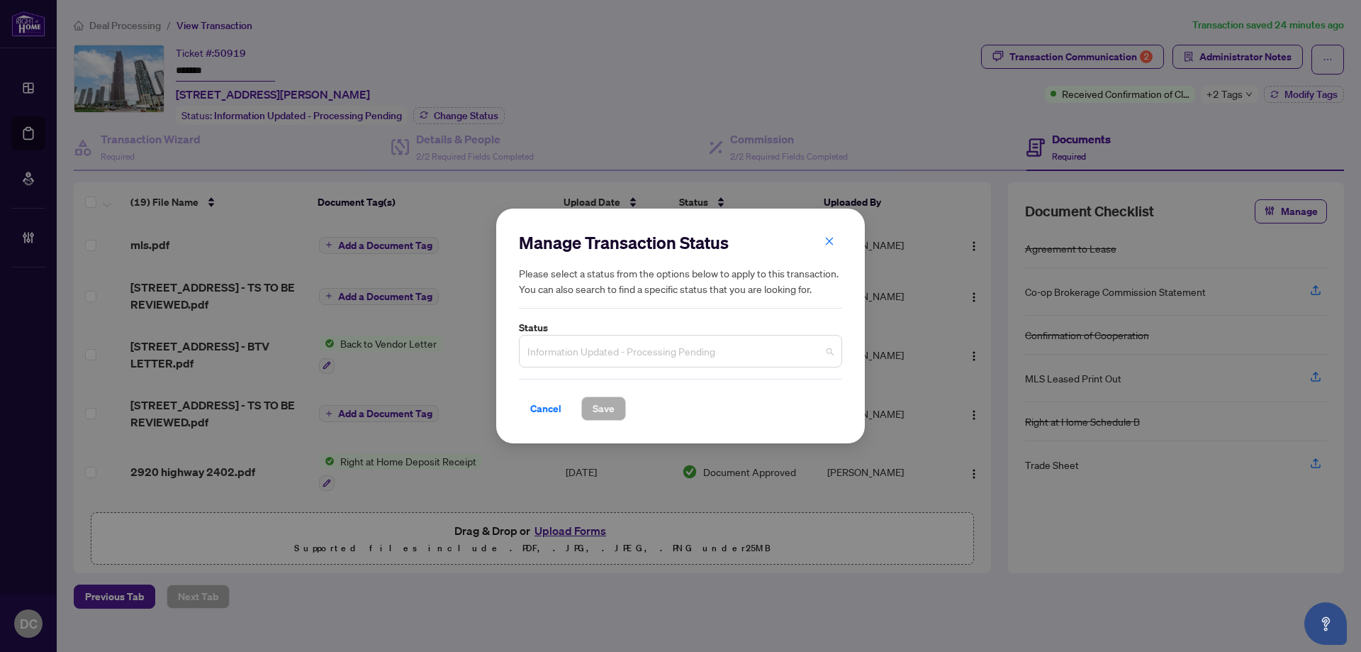
click at [659, 345] on span "Information Updated - Processing Pending" at bounding box center [680, 350] width 306 height 27
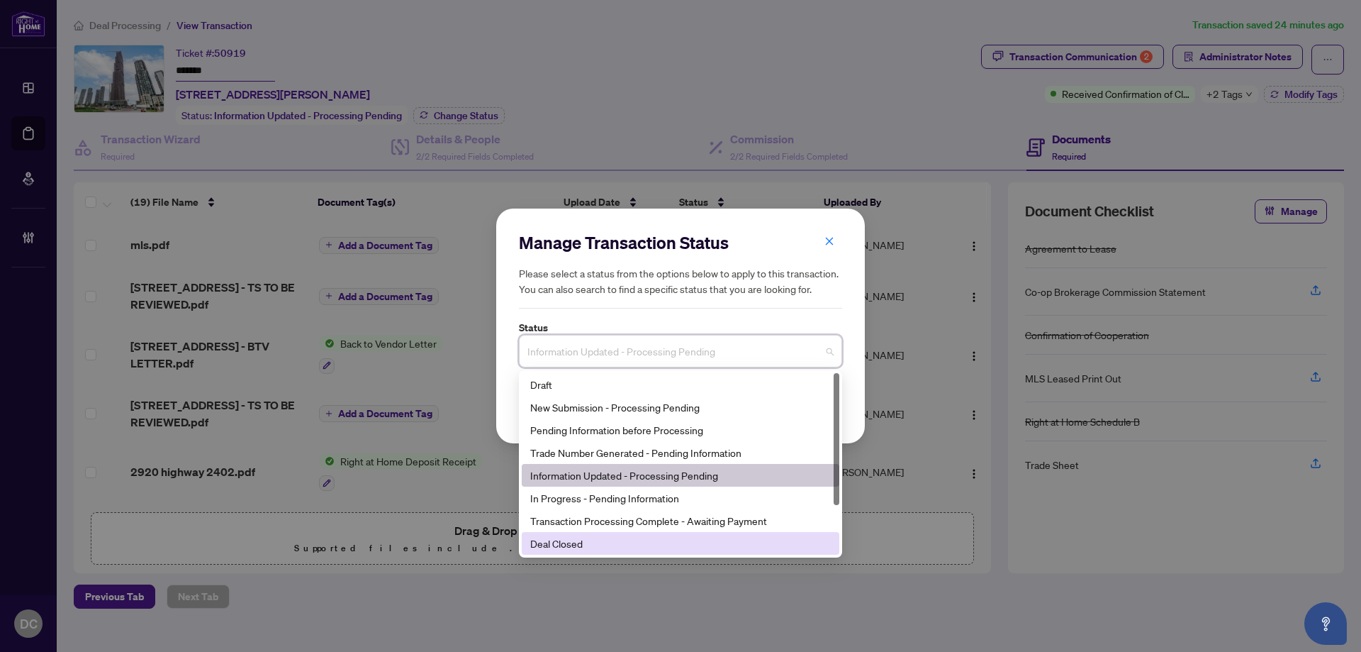
click at [568, 540] on div "Deal Closed" at bounding box center [680, 543] width 301 height 16
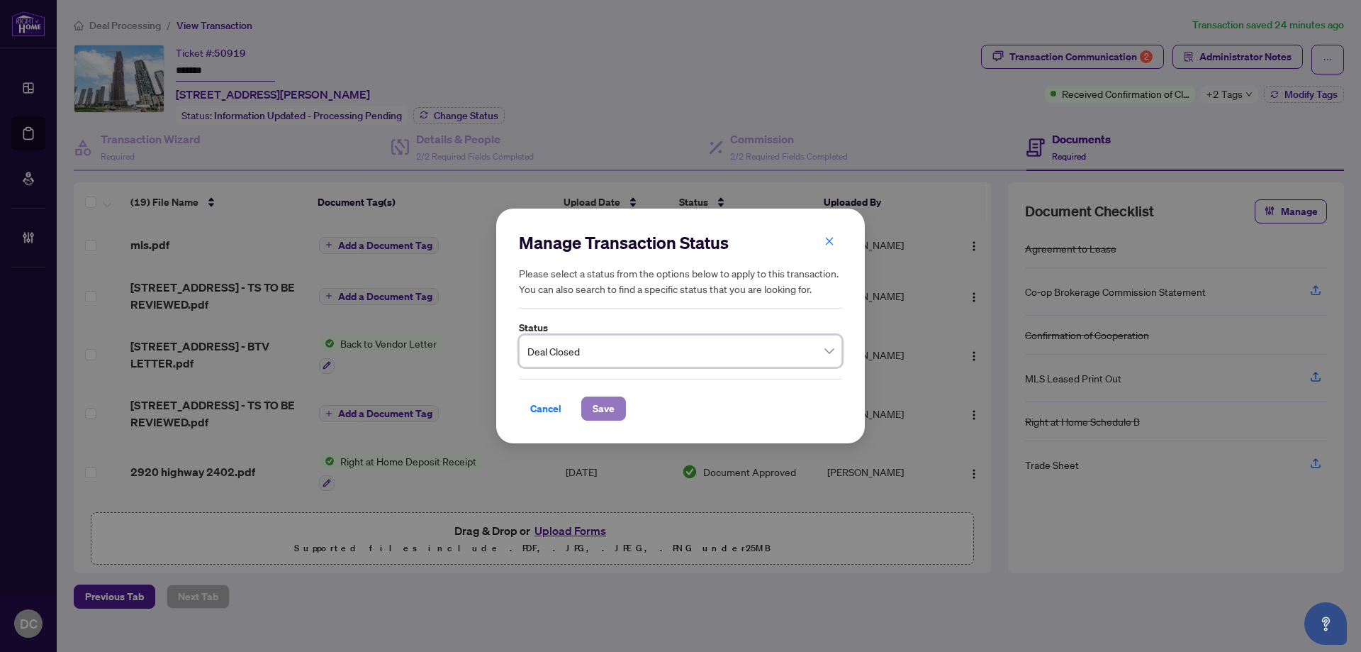
click at [610, 413] on span "Save" at bounding box center [604, 408] width 22 height 23
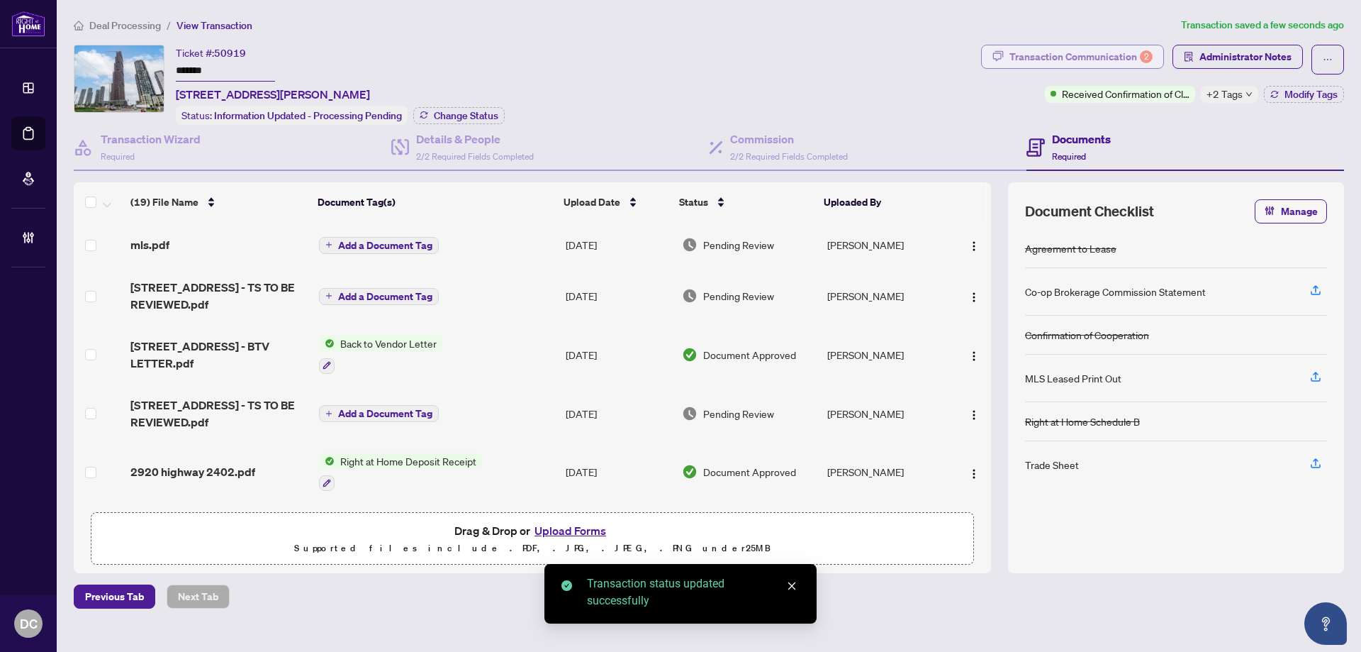
click at [1136, 60] on div "Transaction Communication 2" at bounding box center [1081, 56] width 143 height 23
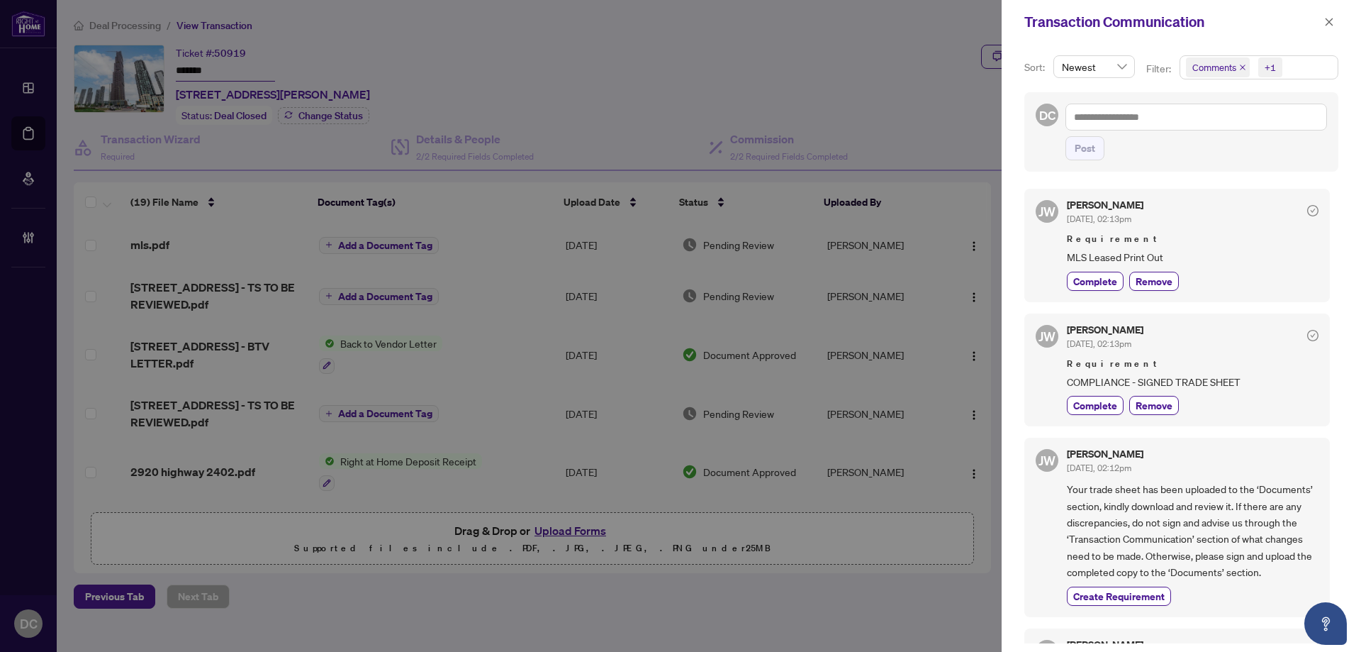
click at [1320, 65] on span "Comments +1" at bounding box center [1258, 67] width 157 height 23
click at [1144, 211] on div "Jackie Wu Sep/03/2025, 02:13pm" at bounding box center [1105, 213] width 77 height 26
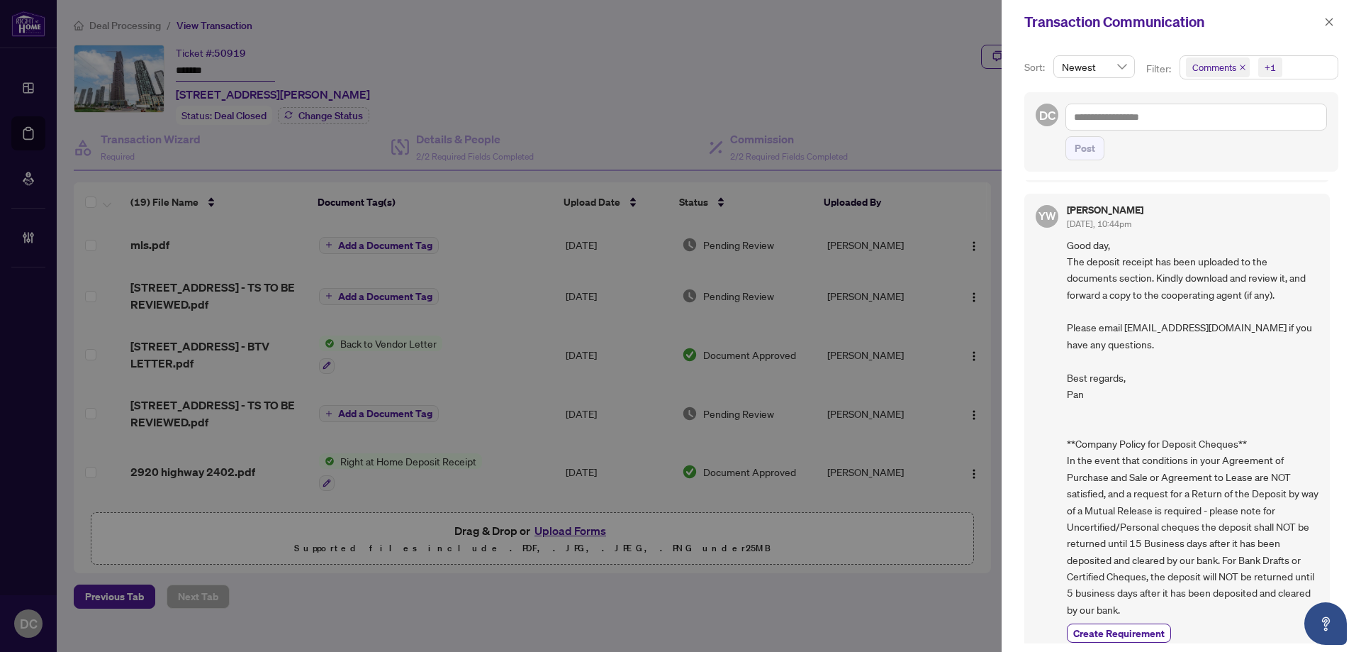
scroll to position [445, 0]
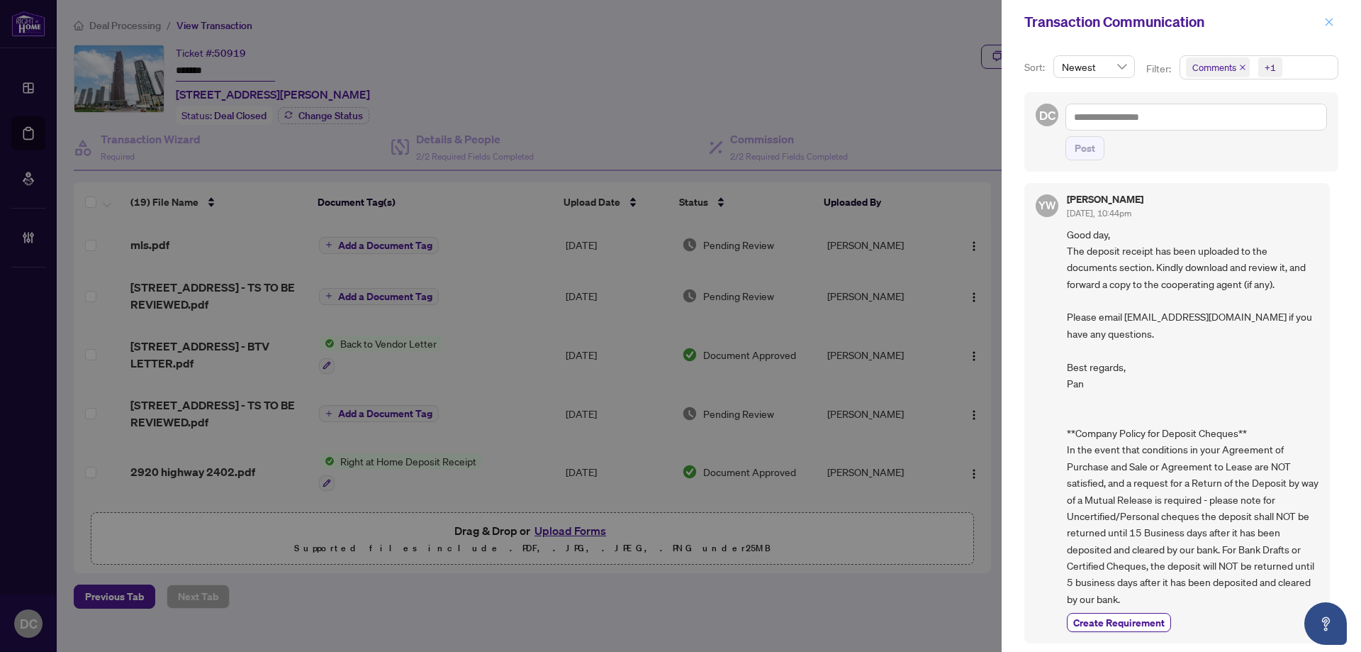
click at [1335, 20] on button "button" at bounding box center [1329, 21] width 18 height 17
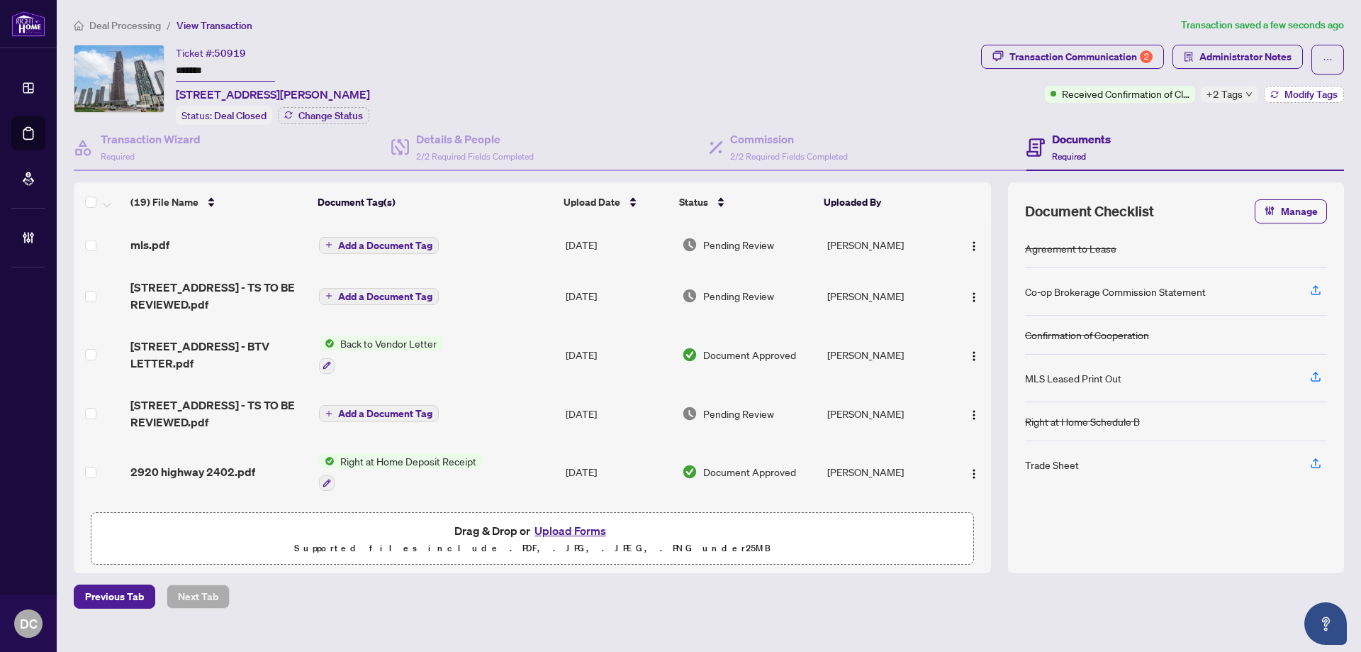
click at [1313, 90] on span "Modify Tags" at bounding box center [1311, 94] width 53 height 10
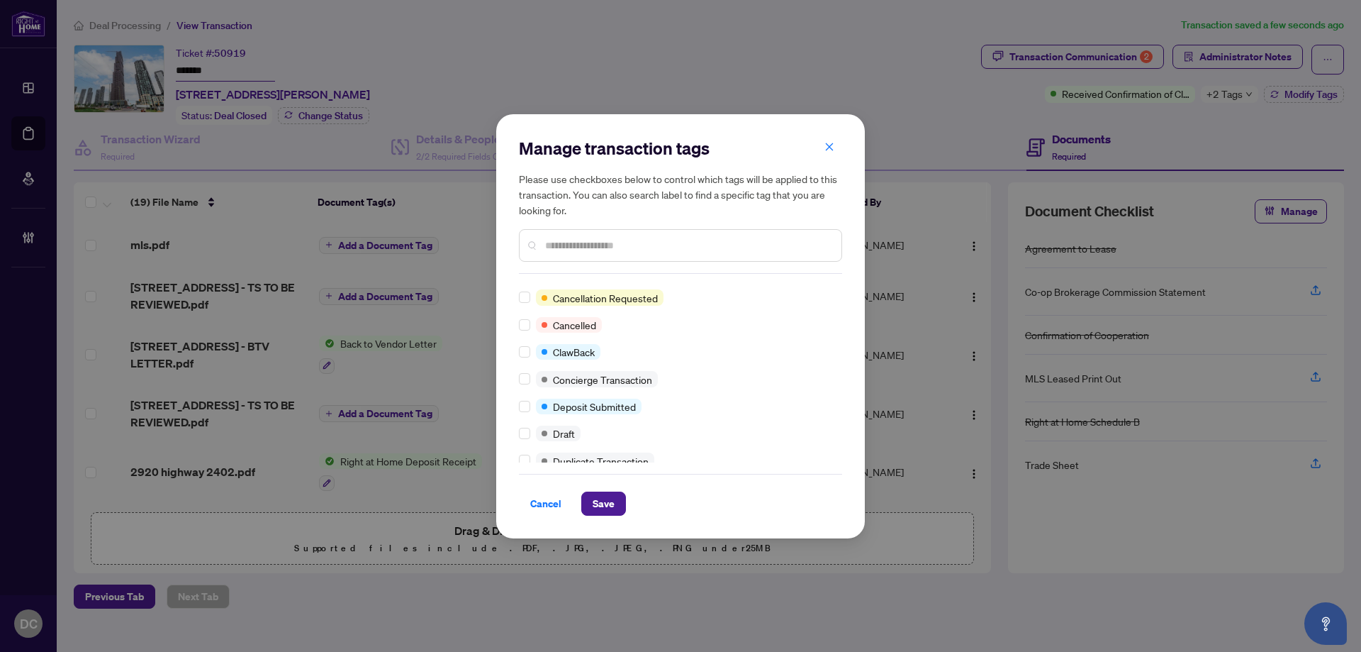
scroll to position [0, 0]
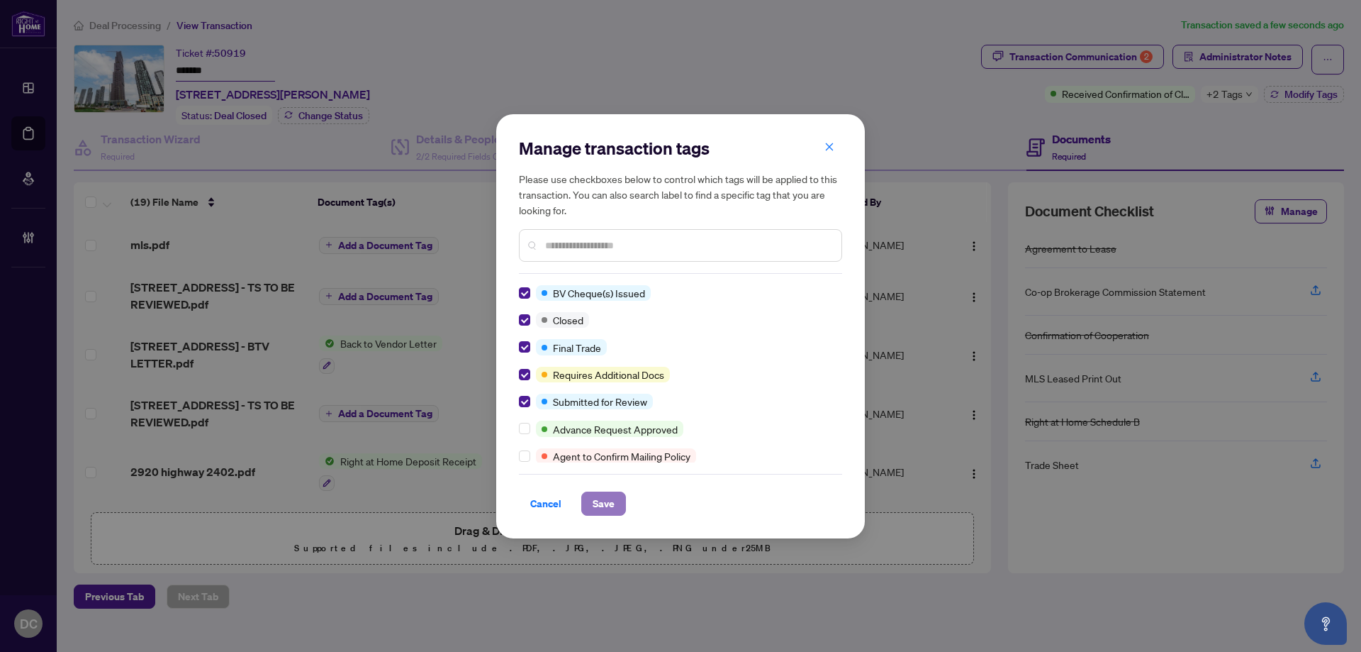
click at [619, 509] on button "Save" at bounding box center [603, 503] width 45 height 24
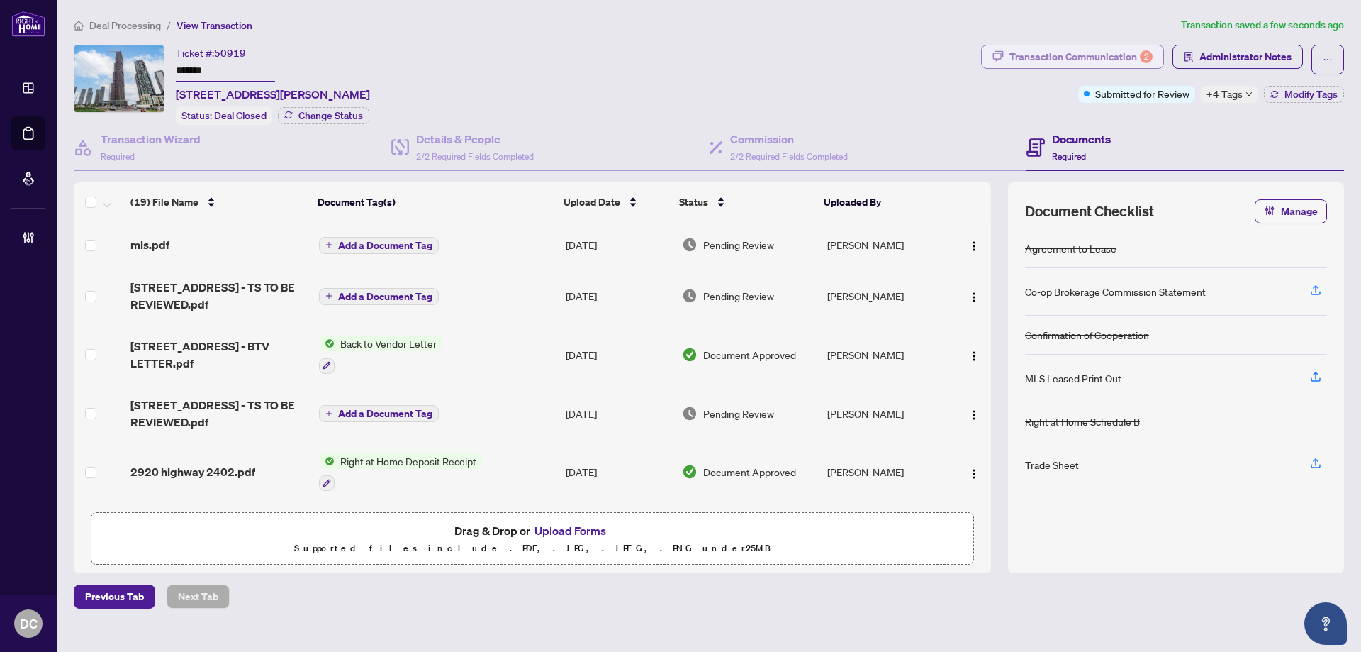
click at [1099, 45] on button "Transaction Communication 2" at bounding box center [1072, 57] width 183 height 24
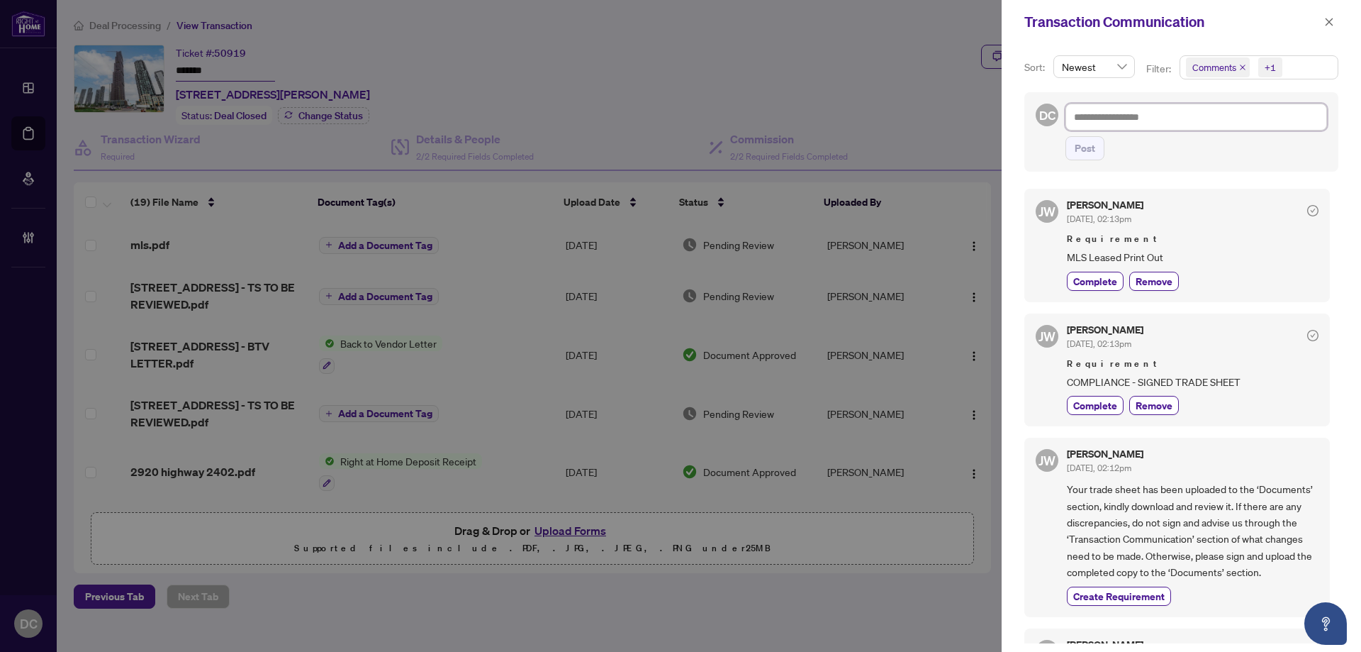
click at [1232, 120] on textarea at bounding box center [1197, 117] width 262 height 27
click at [1160, 125] on textarea at bounding box center [1197, 117] width 262 height 27
click at [1108, 119] on textarea at bounding box center [1197, 117] width 262 height 27
paste textarea "**********"
type textarea "**********"
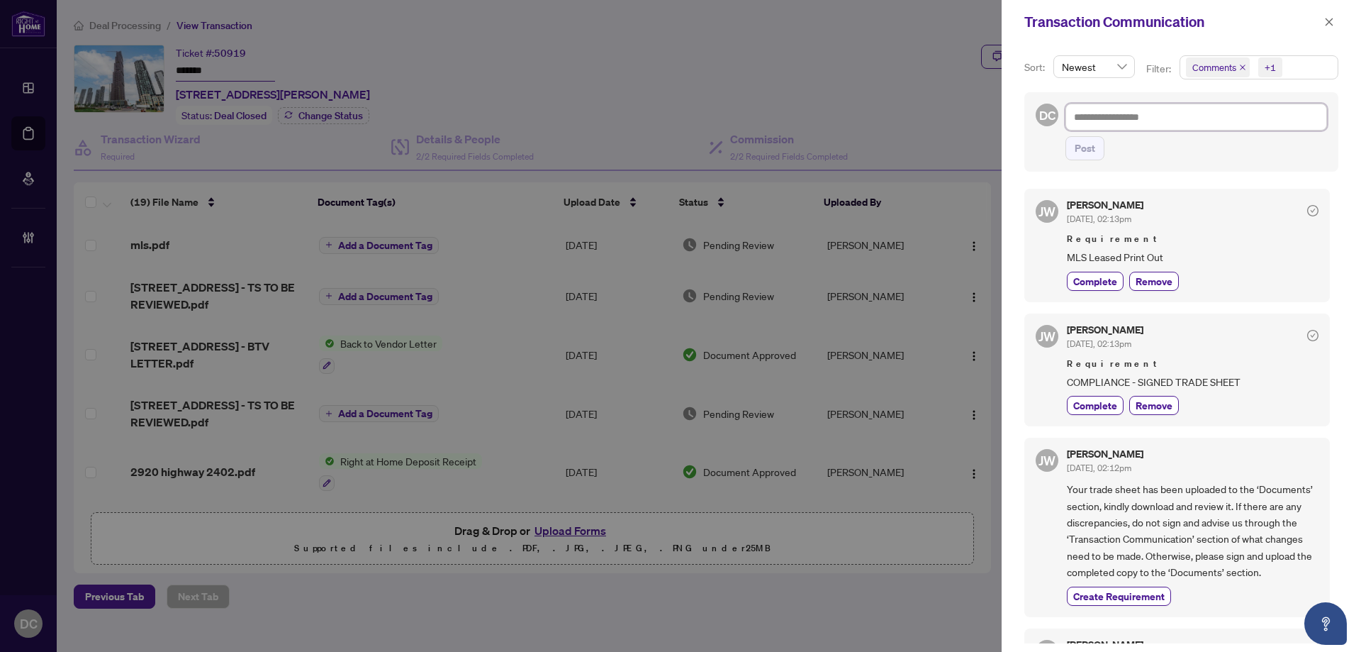
type textarea "**********"
drag, startPoint x: 1089, startPoint y: 154, endPoint x: 1076, endPoint y: 164, distance: 16.7
click at [1090, 154] on span "Post" at bounding box center [1085, 148] width 21 height 23
type textarea "**********"
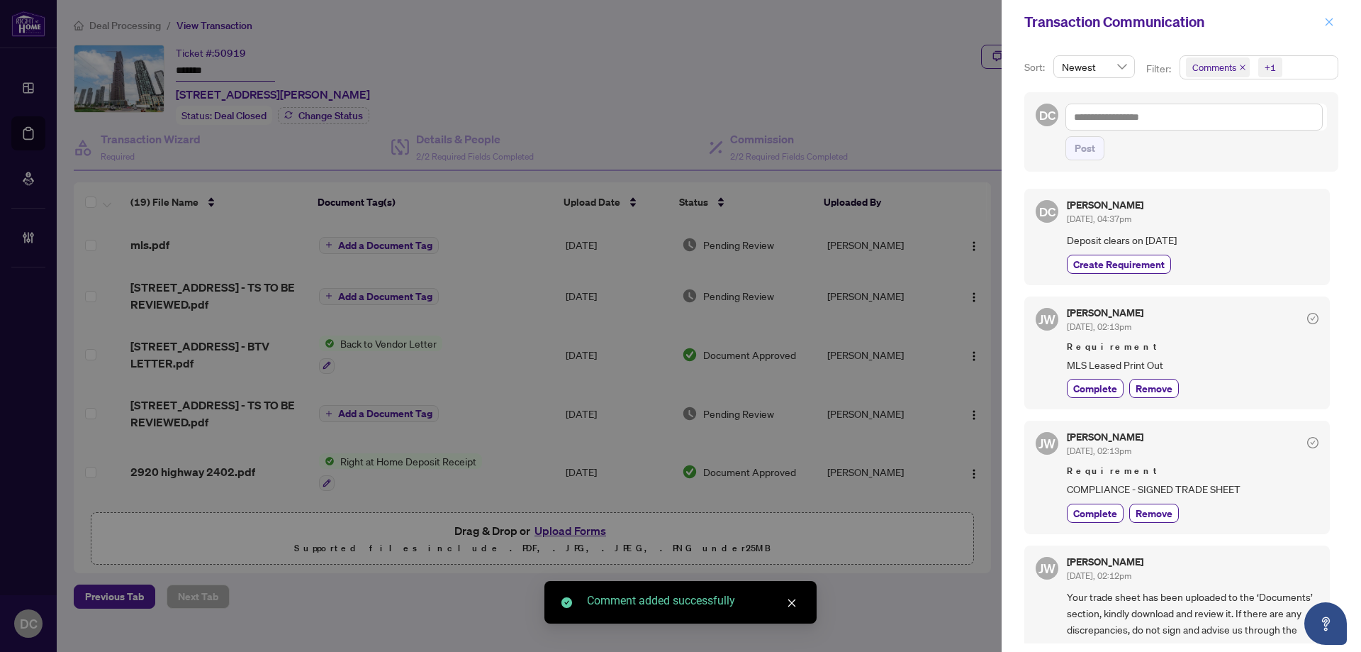
click at [1324, 26] on button "button" at bounding box center [1329, 21] width 18 height 17
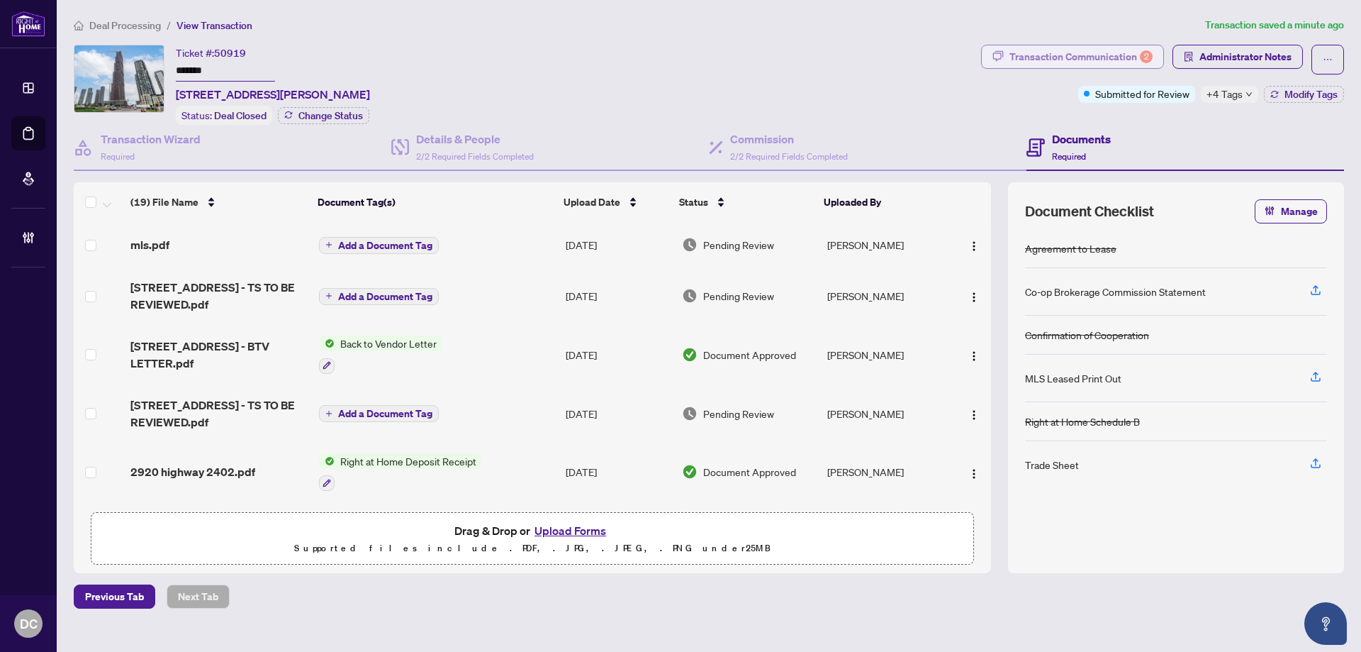
click at [1124, 57] on div "Transaction Communication 2" at bounding box center [1081, 56] width 143 height 23
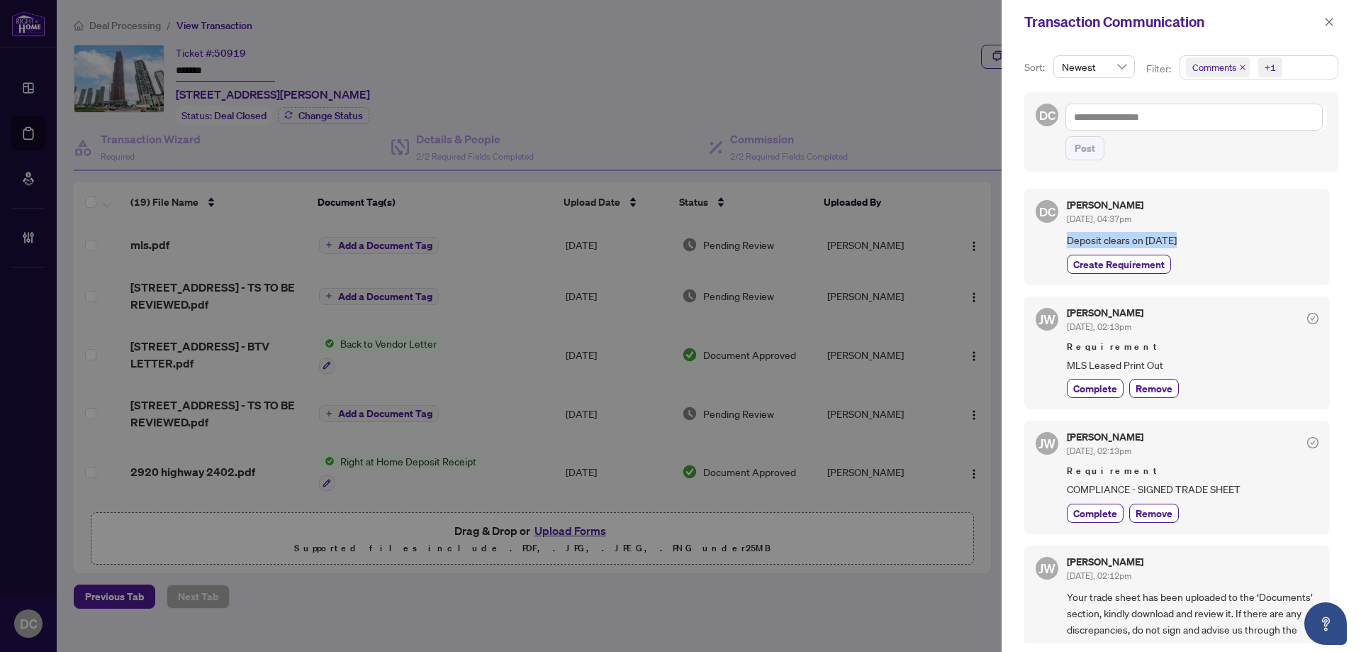
drag, startPoint x: 1188, startPoint y: 240, endPoint x: 1065, endPoint y: 242, distance: 122.7
click at [1065, 242] on div "DC Dawn Chan Sep/03/2025, 04:37pm Deposit clears on Sept 8 Create Requirement" at bounding box center [1177, 237] width 306 height 96
copy span "Deposit clears on Sept 8"
click at [1332, 18] on icon "close" at bounding box center [1329, 22] width 10 height 10
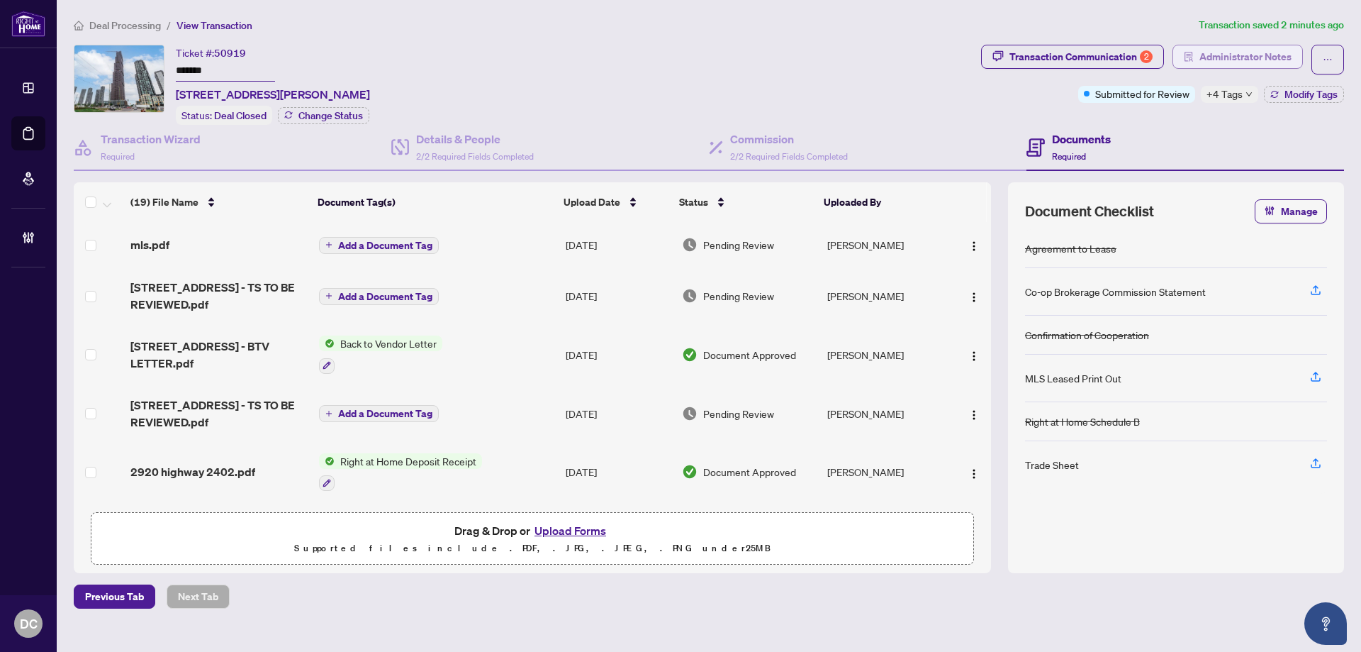
click at [1275, 55] on span "Administrator Notes" at bounding box center [1246, 56] width 92 height 23
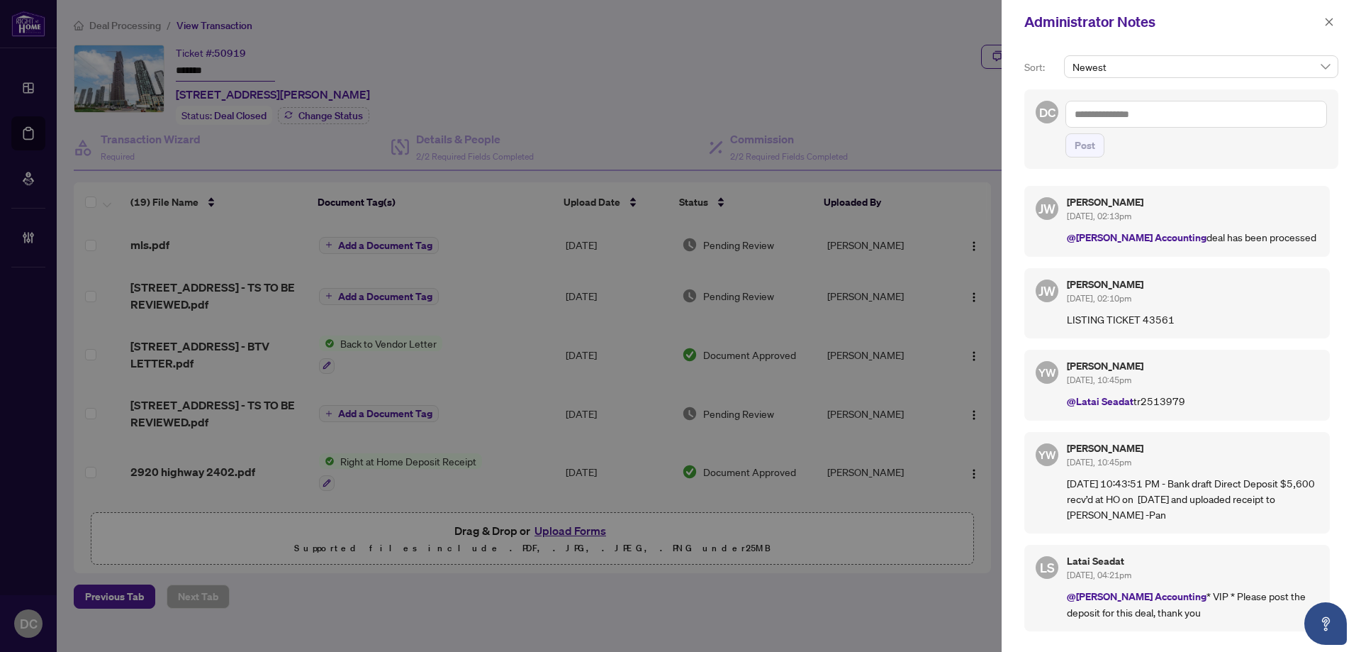
click at [1223, 120] on textarea at bounding box center [1197, 114] width 262 height 27
paste textarea "**********"
type textarea "**********"
click at [1088, 151] on span "Post" at bounding box center [1085, 145] width 21 height 23
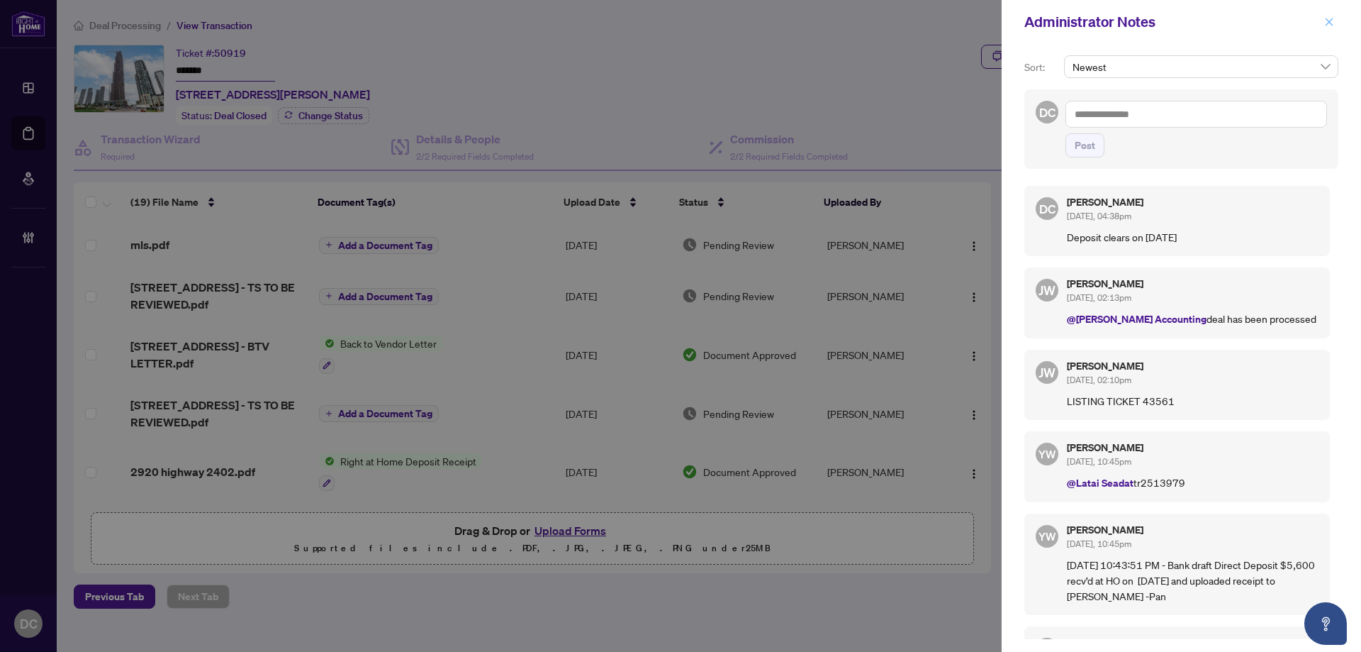
click at [1325, 29] on button "button" at bounding box center [1329, 21] width 18 height 17
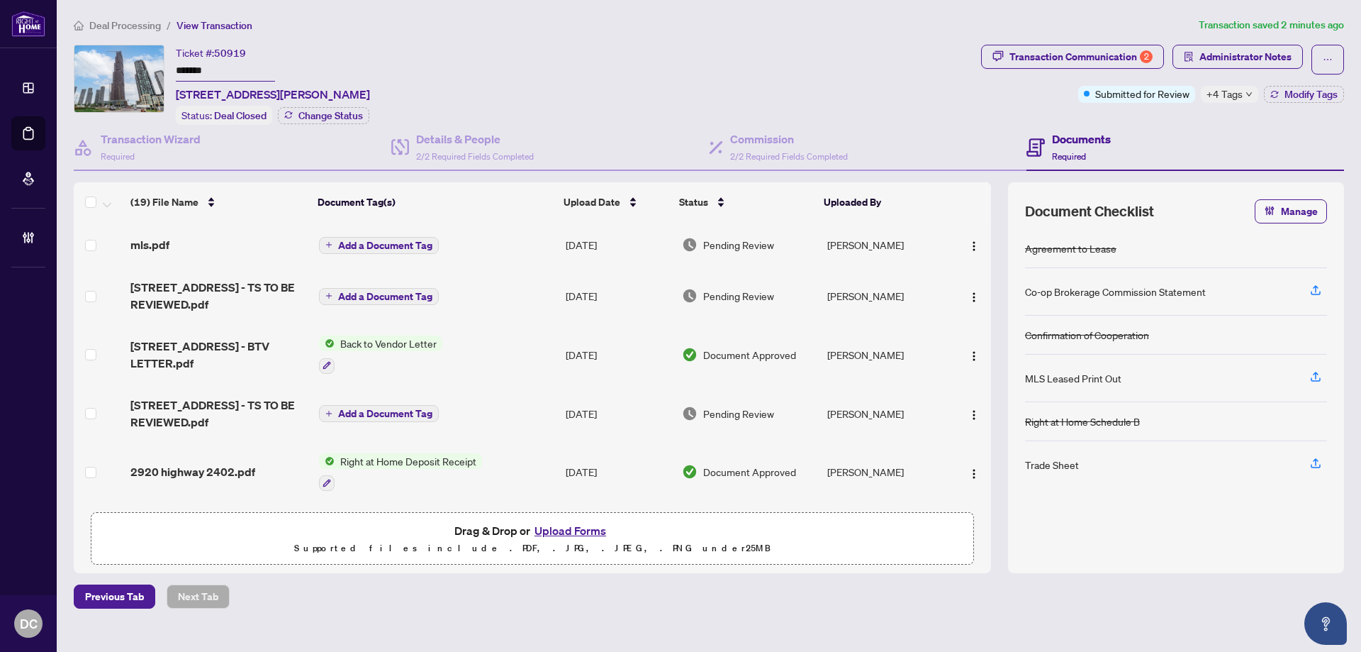
drag, startPoint x: 237, startPoint y: 69, endPoint x: 114, endPoint y: 67, distance: 122.7
click at [114, 67] on div "Ticket #: 50919 ******* 2402-2920 Highway 7 Rd, Vaughan, Ontario L4K 0P4, Canad…" at bounding box center [525, 85] width 902 height 80
click at [1297, 98] on span "Modify Tags" at bounding box center [1311, 94] width 53 height 10
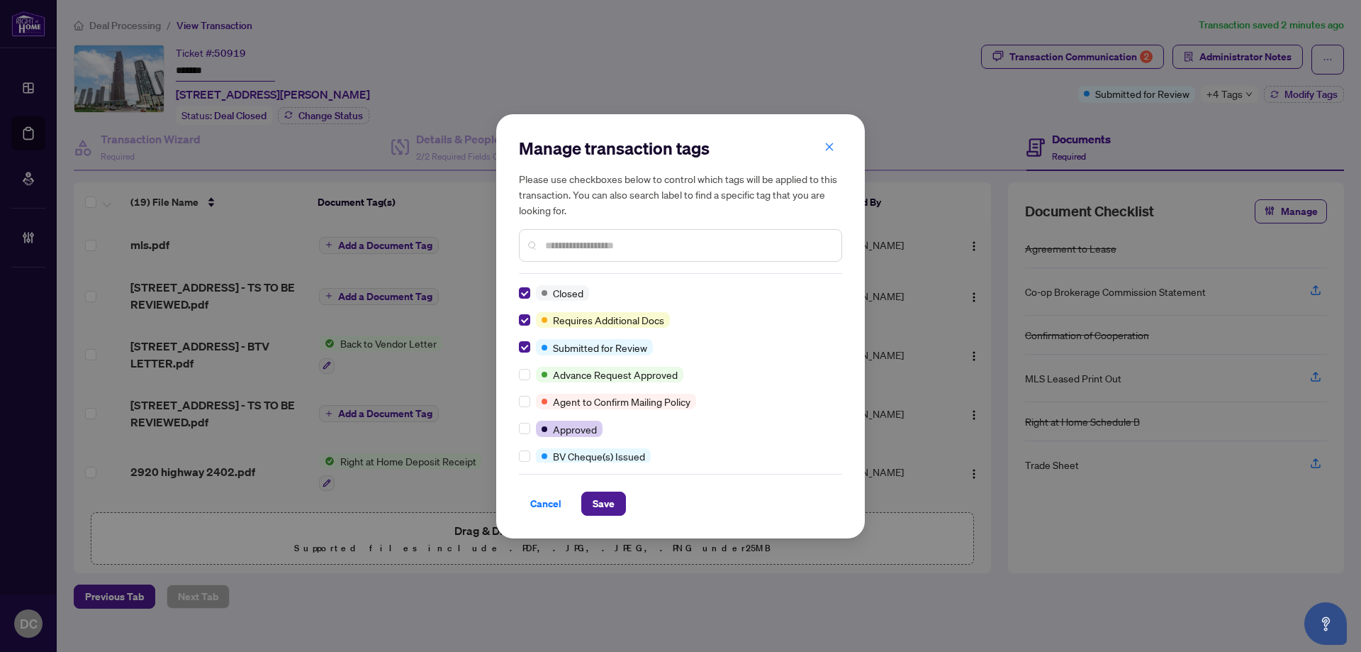
click at [583, 247] on input "text" at bounding box center [687, 246] width 285 height 16
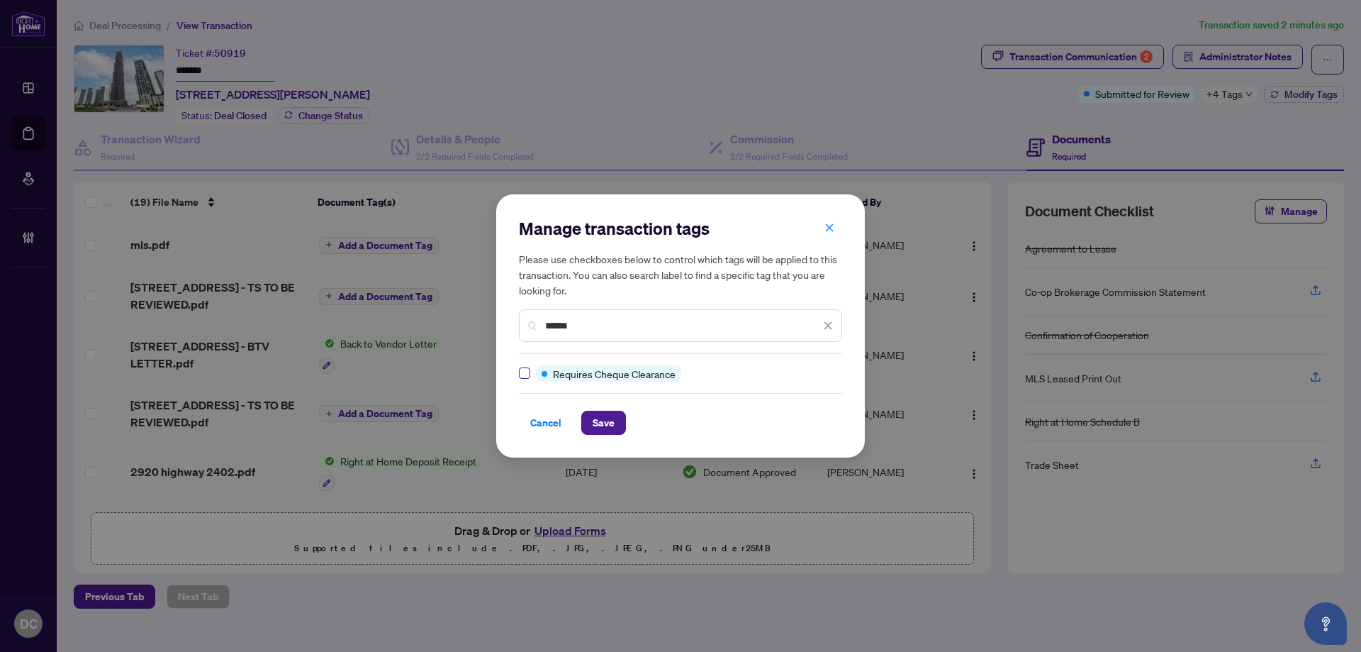
type input "******"
click at [590, 419] on button "Save" at bounding box center [603, 422] width 45 height 24
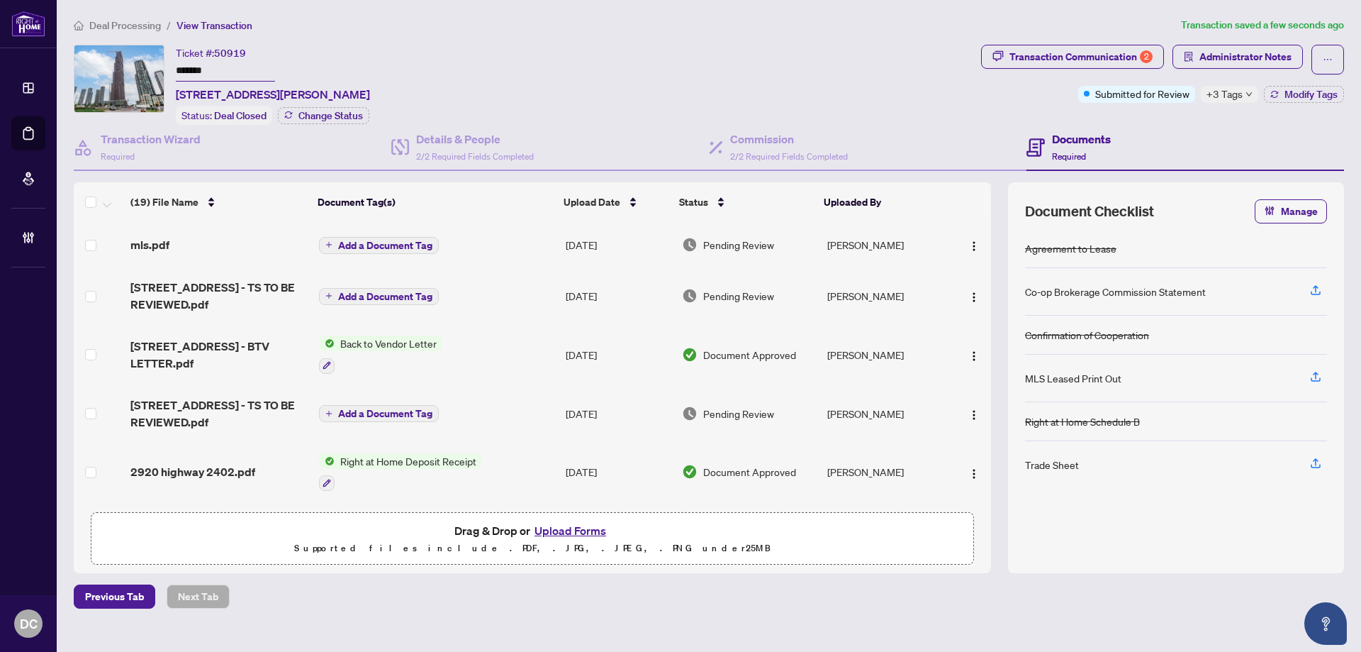
click at [1224, 91] on span "+3 Tags" at bounding box center [1225, 94] width 36 height 16
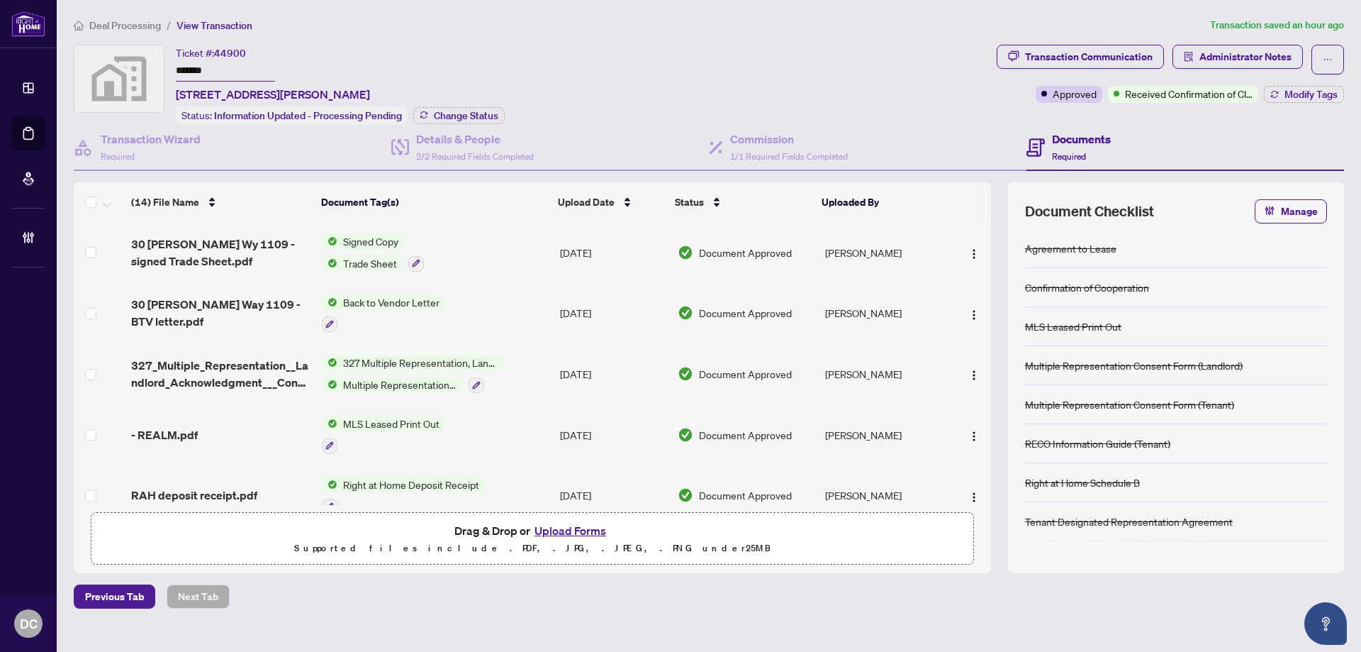
drag, startPoint x: 238, startPoint y: 67, endPoint x: 138, endPoint y: 70, distance: 99.3
click at [138, 70] on div "Ticket #: 44900 ******* [STREET_ADDRESS][PERSON_NAME] Status: Information Updat…" at bounding box center [532, 85] width 917 height 80
click at [460, 118] on span "Change Status" at bounding box center [466, 116] width 65 height 10
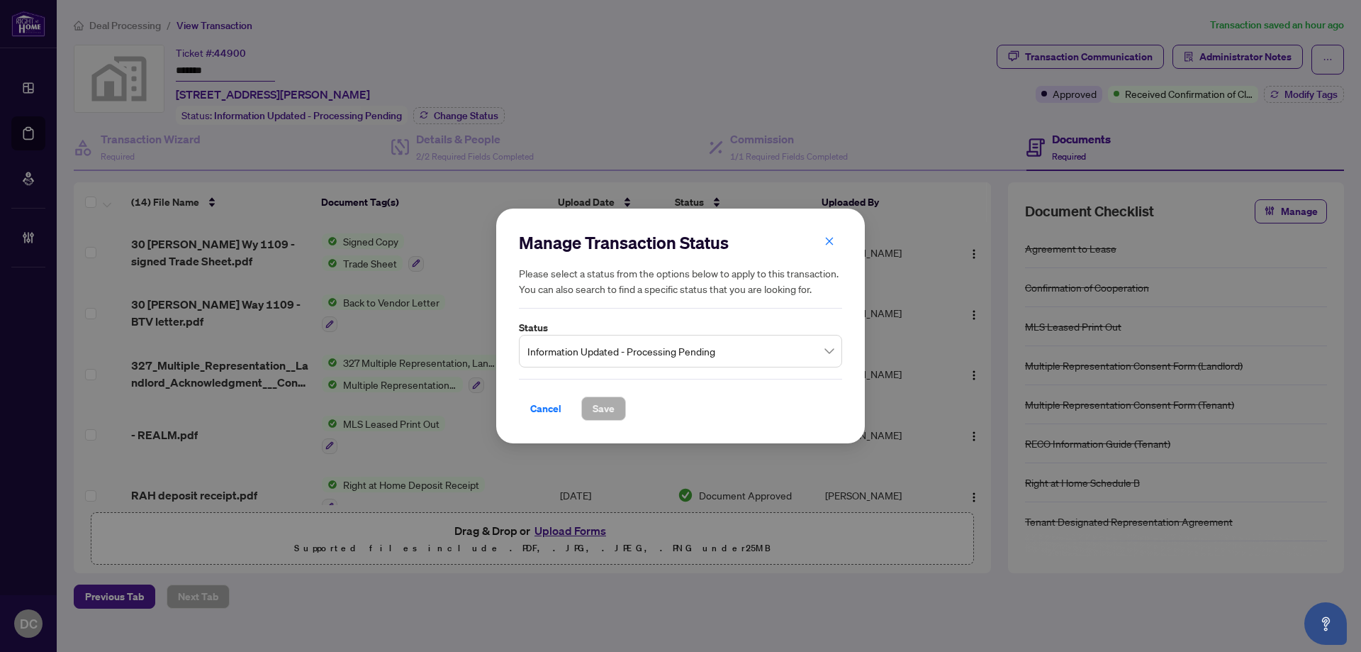
click at [672, 340] on span "Information Updated - Processing Pending" at bounding box center [680, 350] width 306 height 27
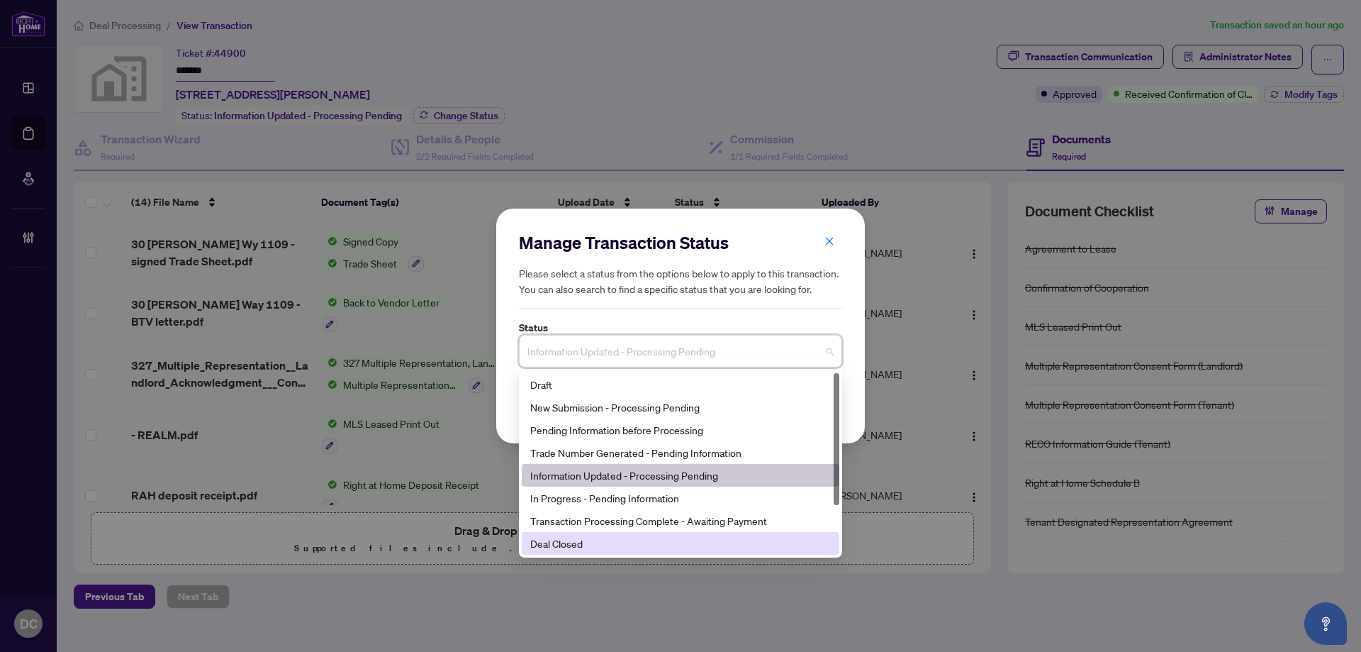
click at [603, 549] on div "Deal Closed" at bounding box center [680, 543] width 301 height 16
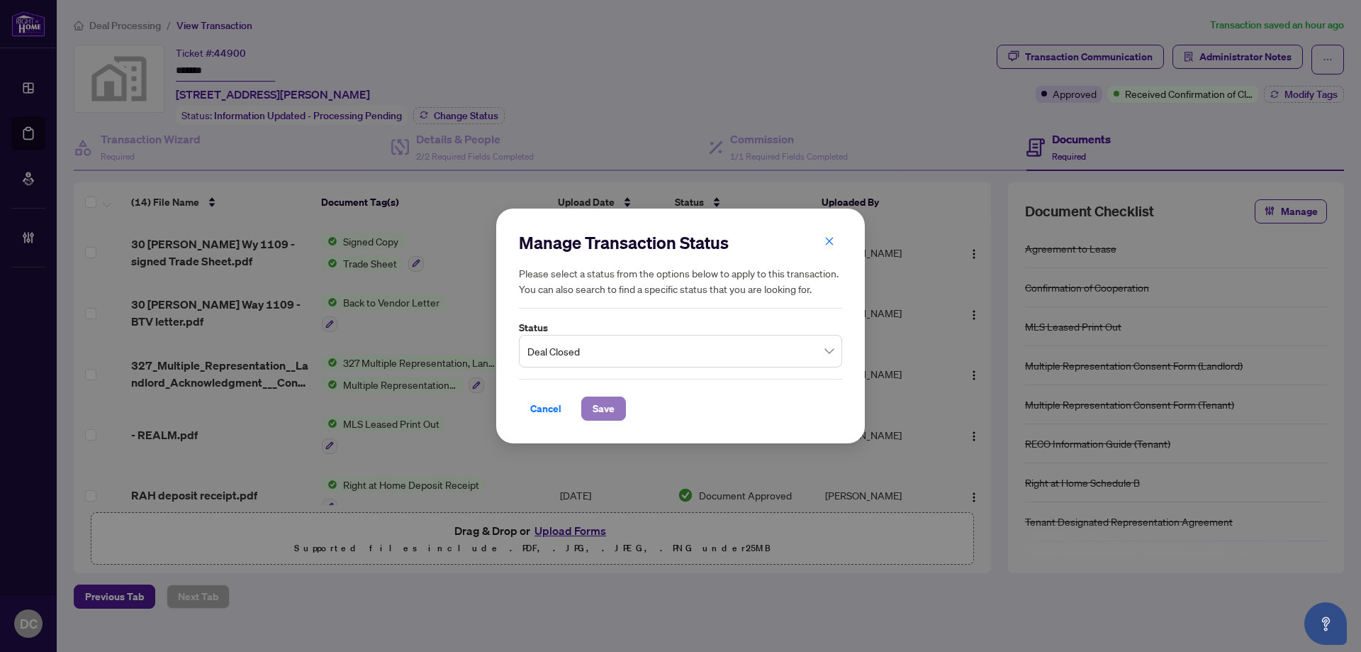
click at [605, 403] on span "Save" at bounding box center [604, 408] width 22 height 23
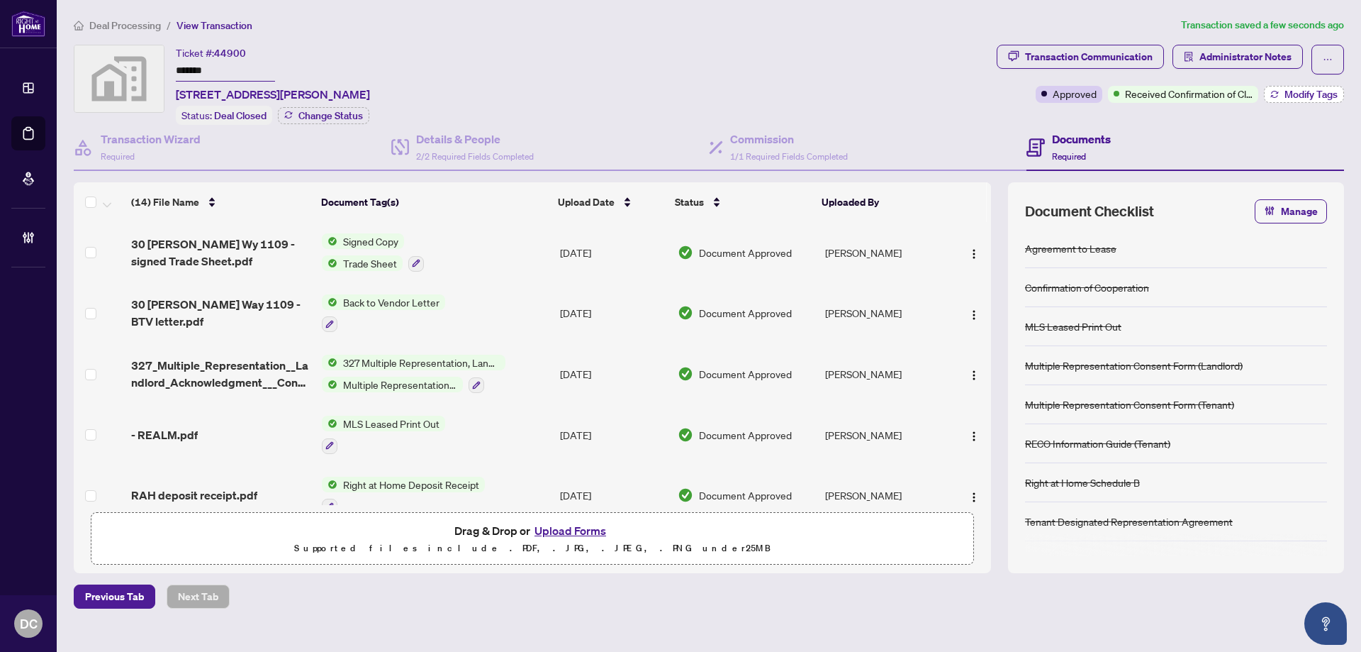
click at [1290, 98] on span "Modify Tags" at bounding box center [1311, 94] width 53 height 10
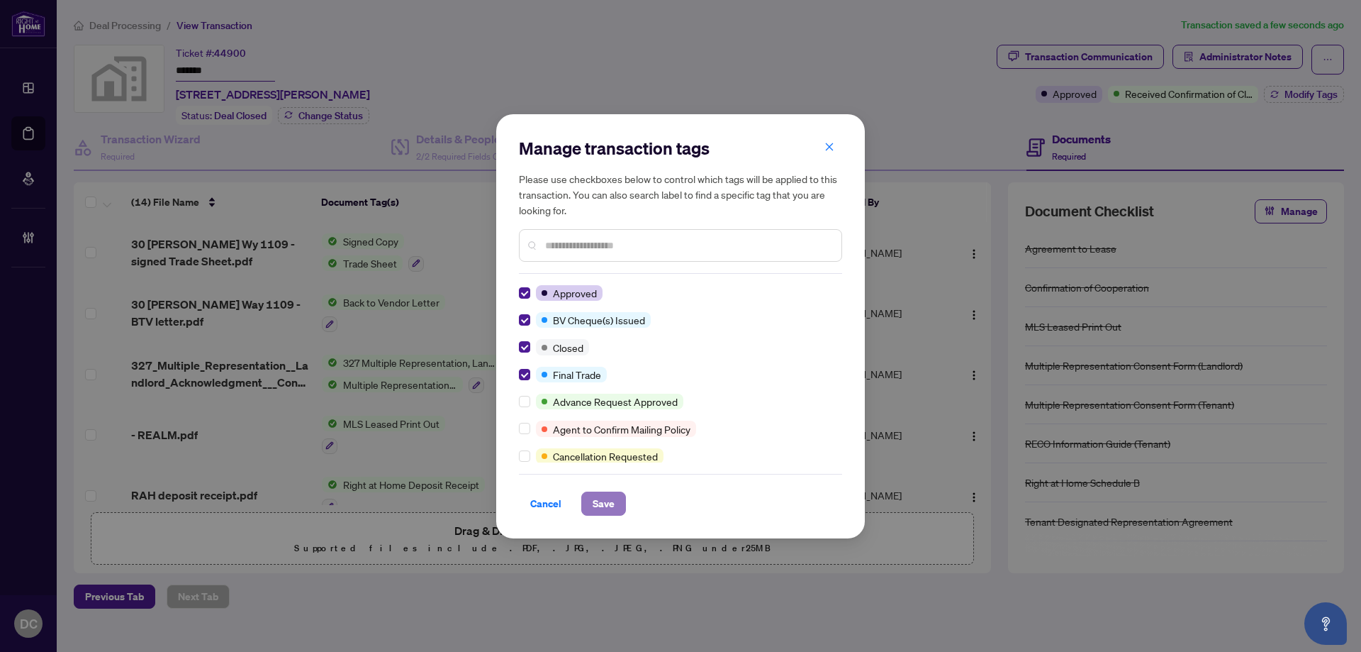
click at [595, 501] on span "Save" at bounding box center [604, 503] width 22 height 23
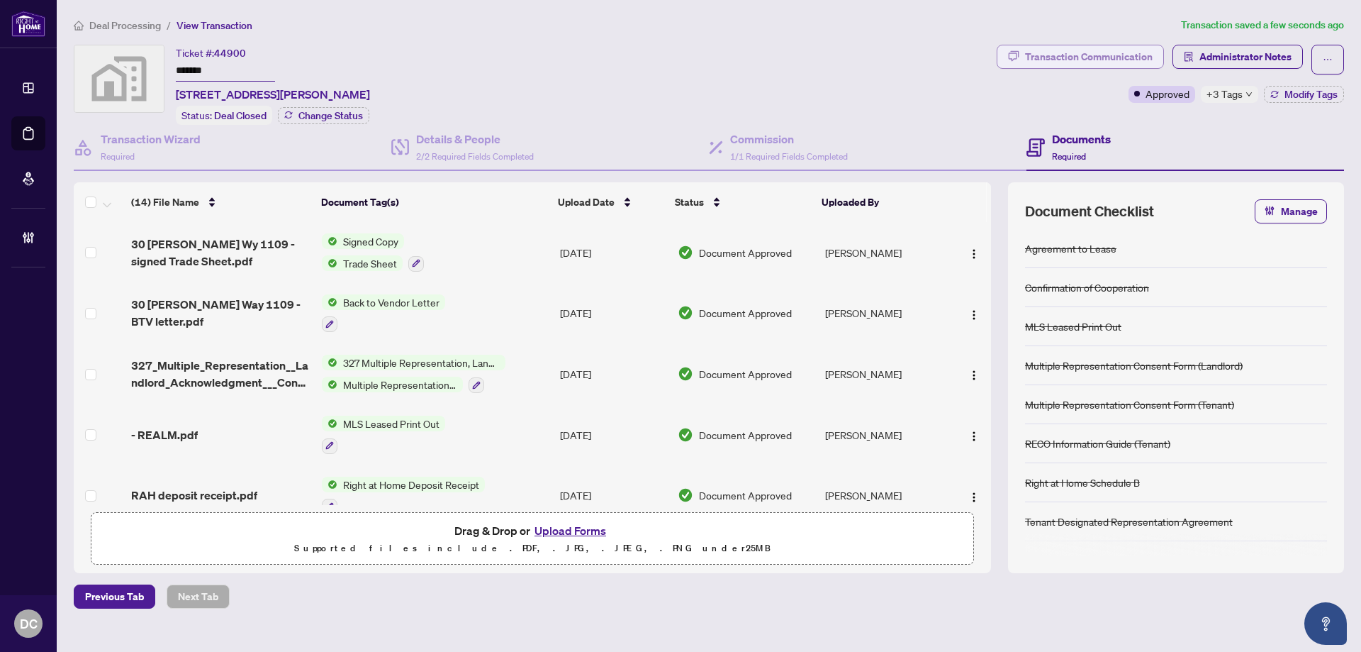
click at [1091, 57] on div "Transaction Communication" at bounding box center [1089, 56] width 128 height 23
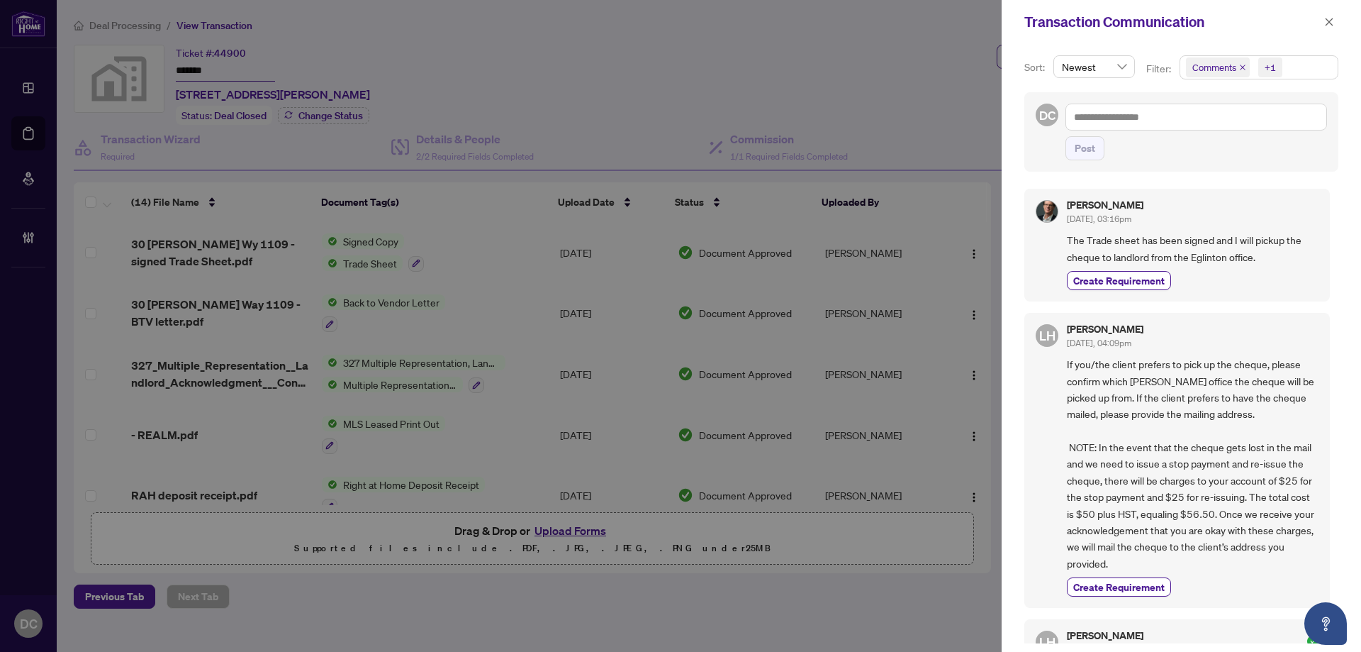
click at [1300, 64] on span "Comments +1" at bounding box center [1258, 67] width 157 height 23
click at [1259, 128] on span "Comments" at bounding box center [1264, 126] width 125 height 17
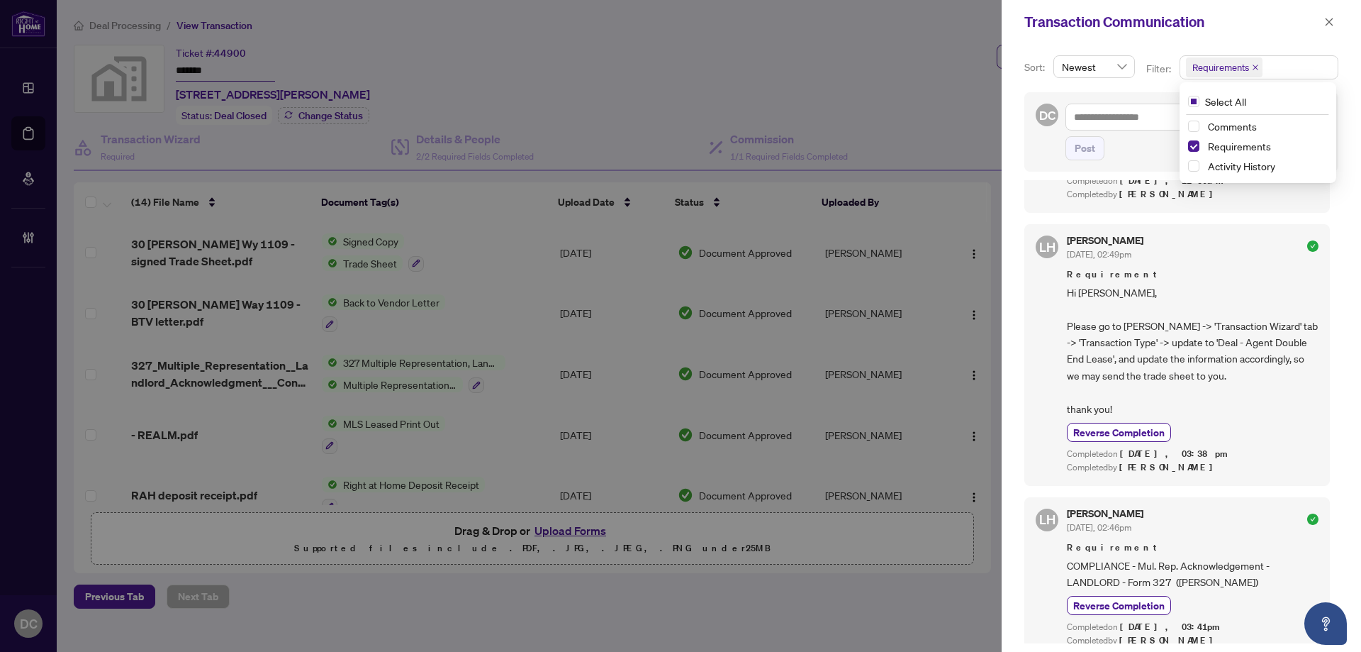
scroll to position [393, 0]
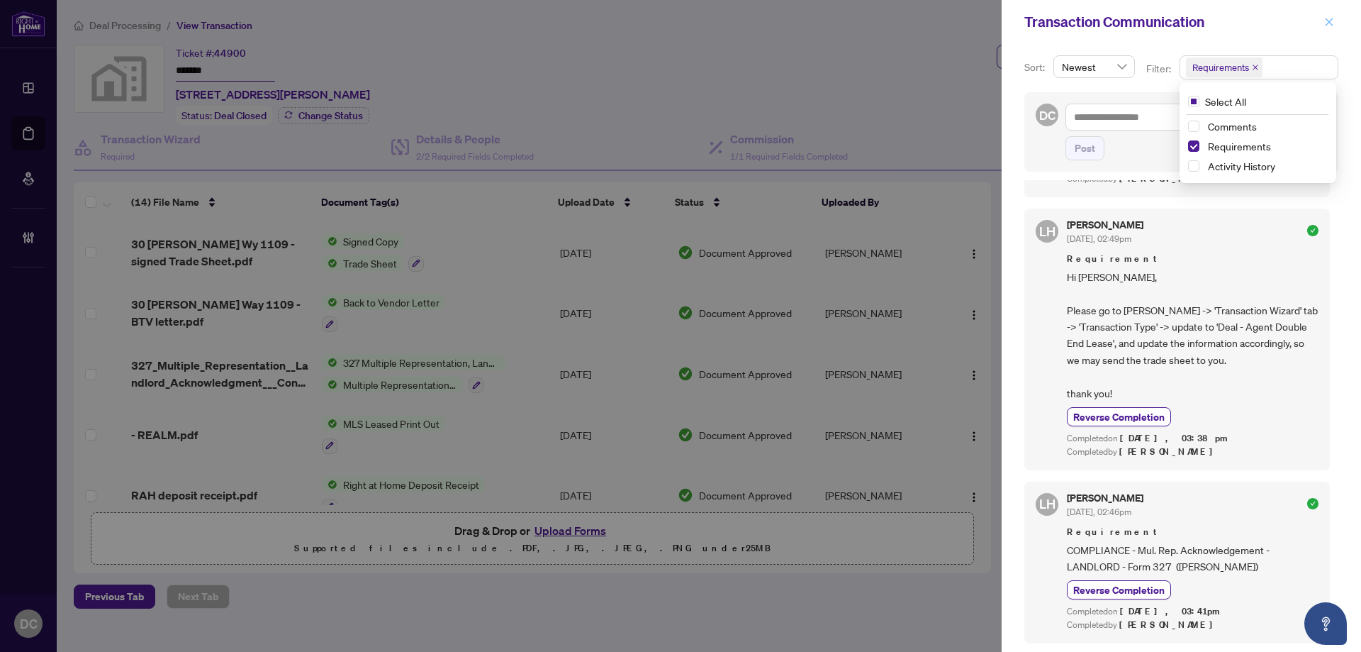
click at [1331, 23] on icon "close" at bounding box center [1330, 22] width 8 height 8
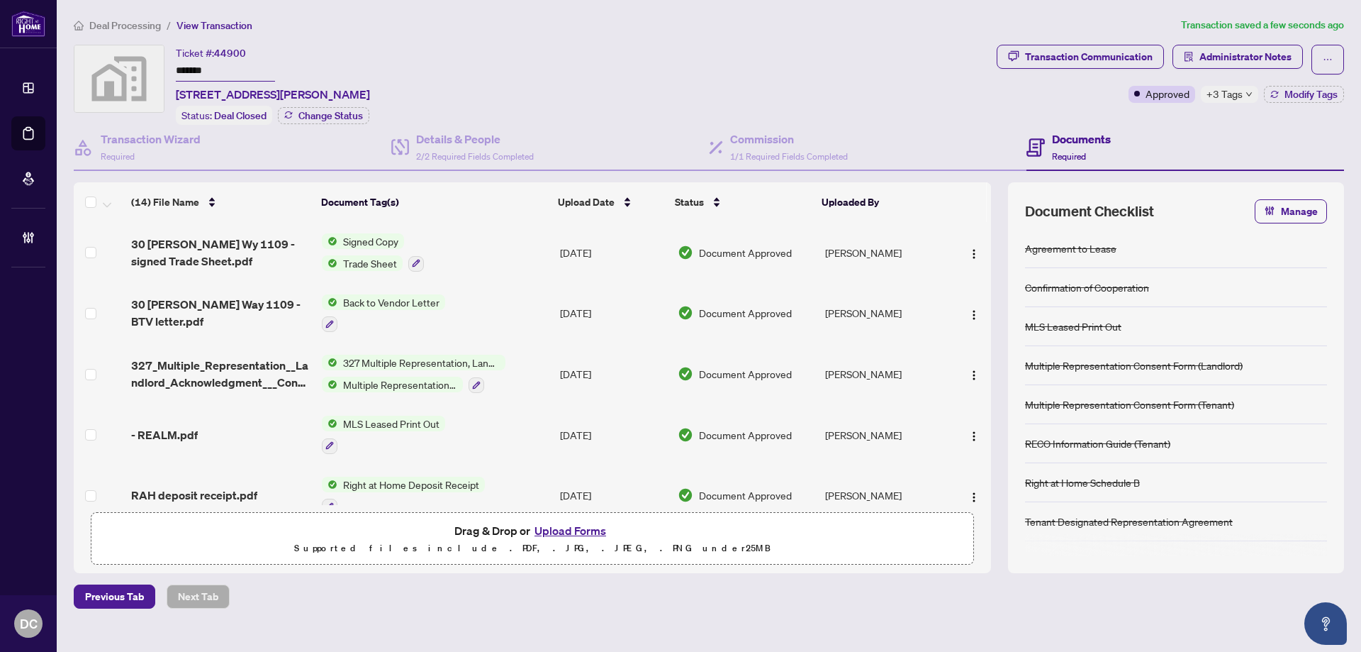
click at [1229, 94] on span "+3 Tags" at bounding box center [1225, 94] width 36 height 16
click at [1176, 126] on div "Documents Required" at bounding box center [1186, 148] width 318 height 46
click at [1283, 50] on span "Administrator Notes" at bounding box center [1246, 56] width 92 height 23
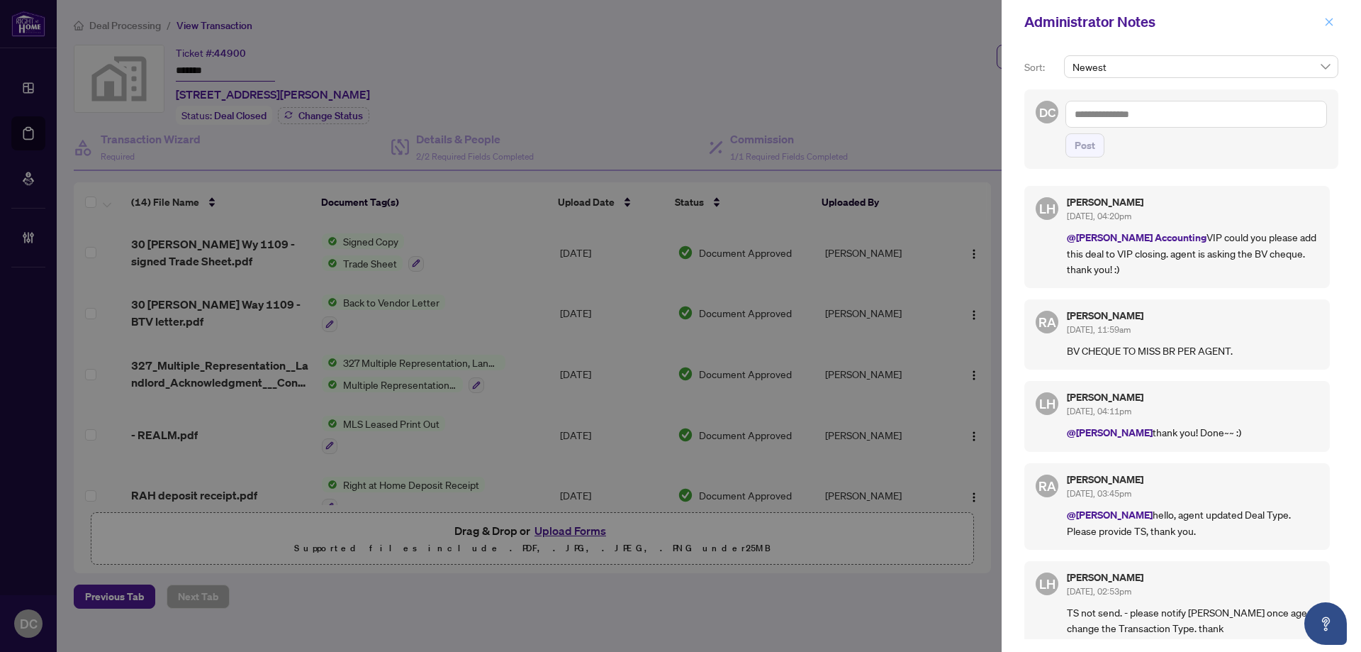
click at [1329, 21] on icon "close" at bounding box center [1329, 22] width 10 height 10
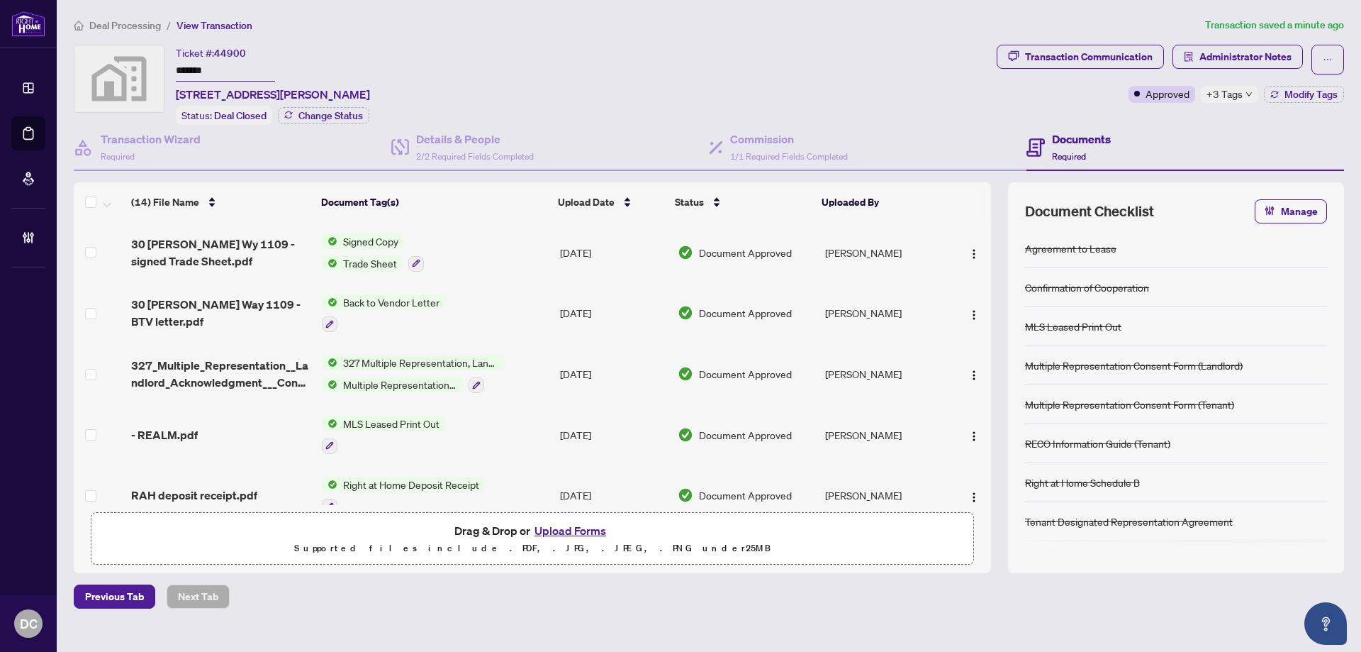
click at [491, 260] on td "Signed Copy Trade Sheet" at bounding box center [435, 252] width 238 height 61
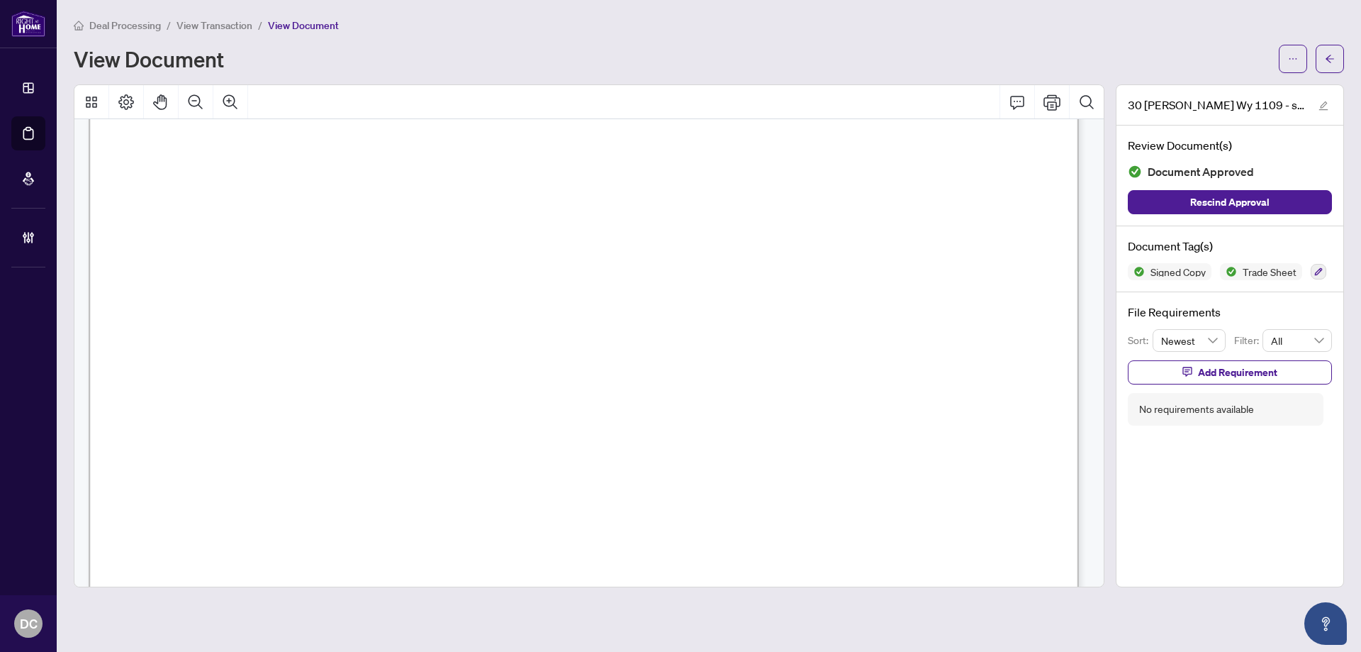
scroll to position [284, 0]
click at [1328, 67] on span "button" at bounding box center [1330, 59] width 10 height 23
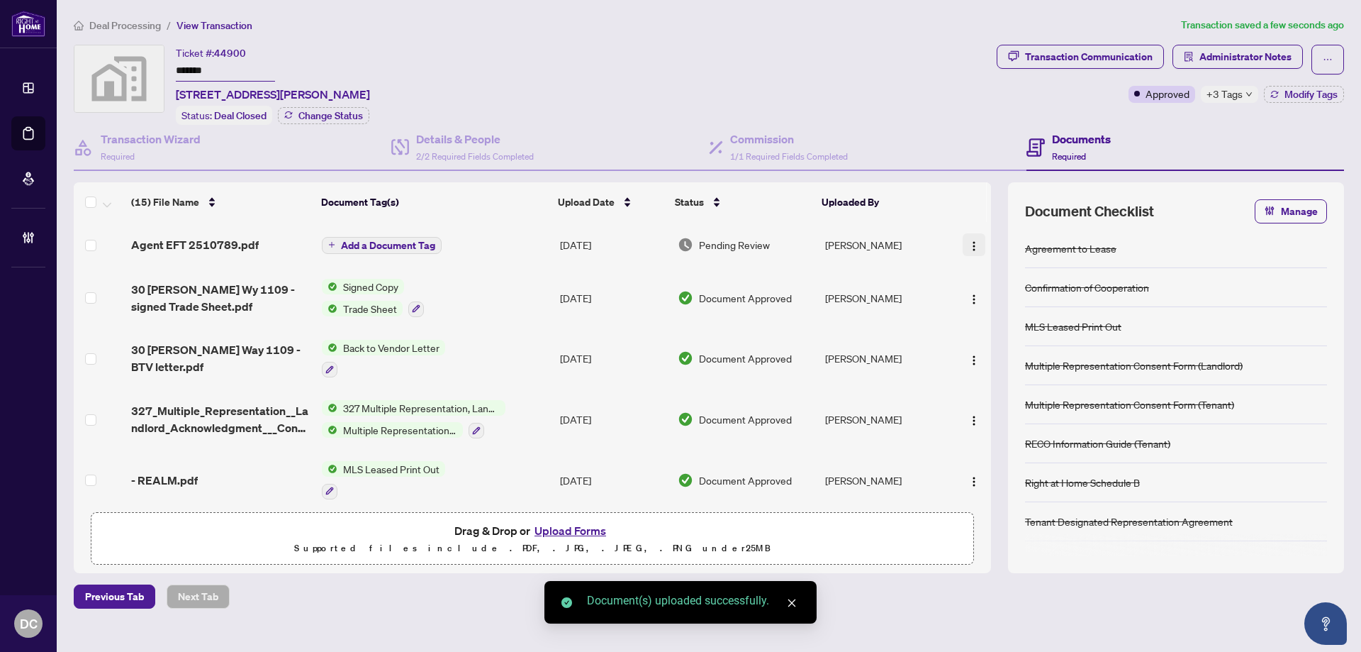
click at [971, 245] on img "button" at bounding box center [973, 245] width 11 height 11
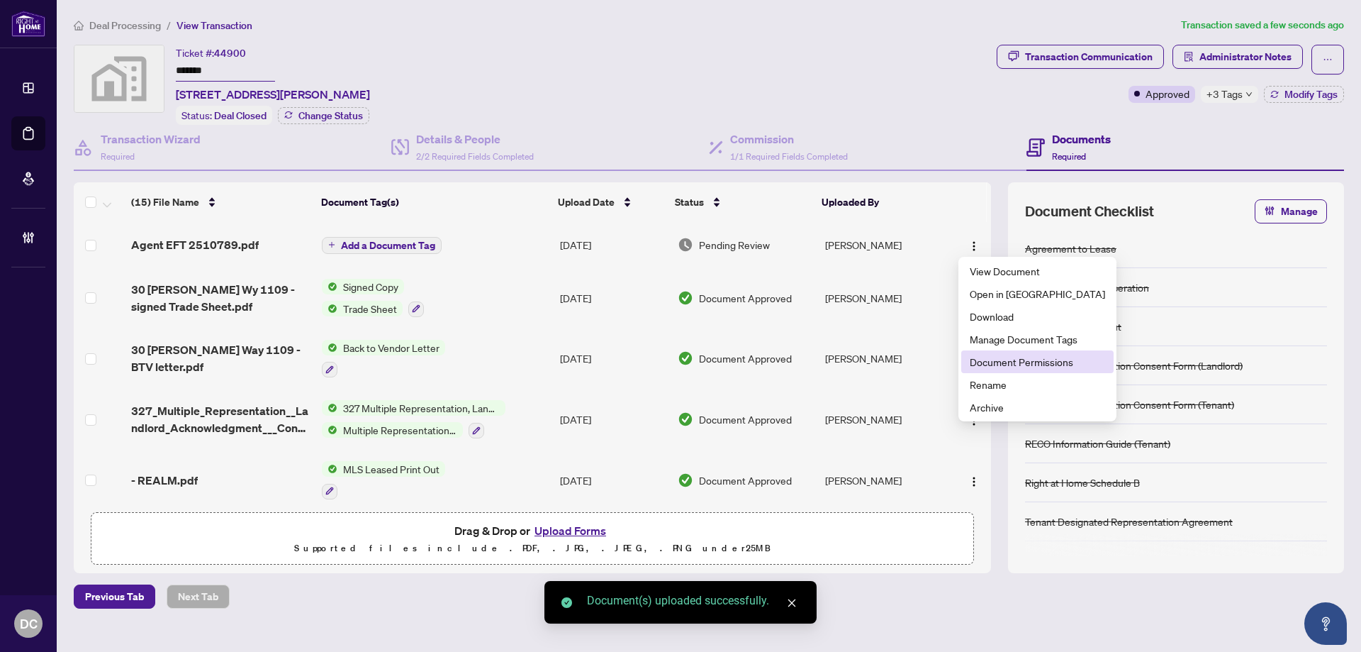
click at [1031, 361] on span "Document Permissions" at bounding box center [1037, 362] width 135 height 16
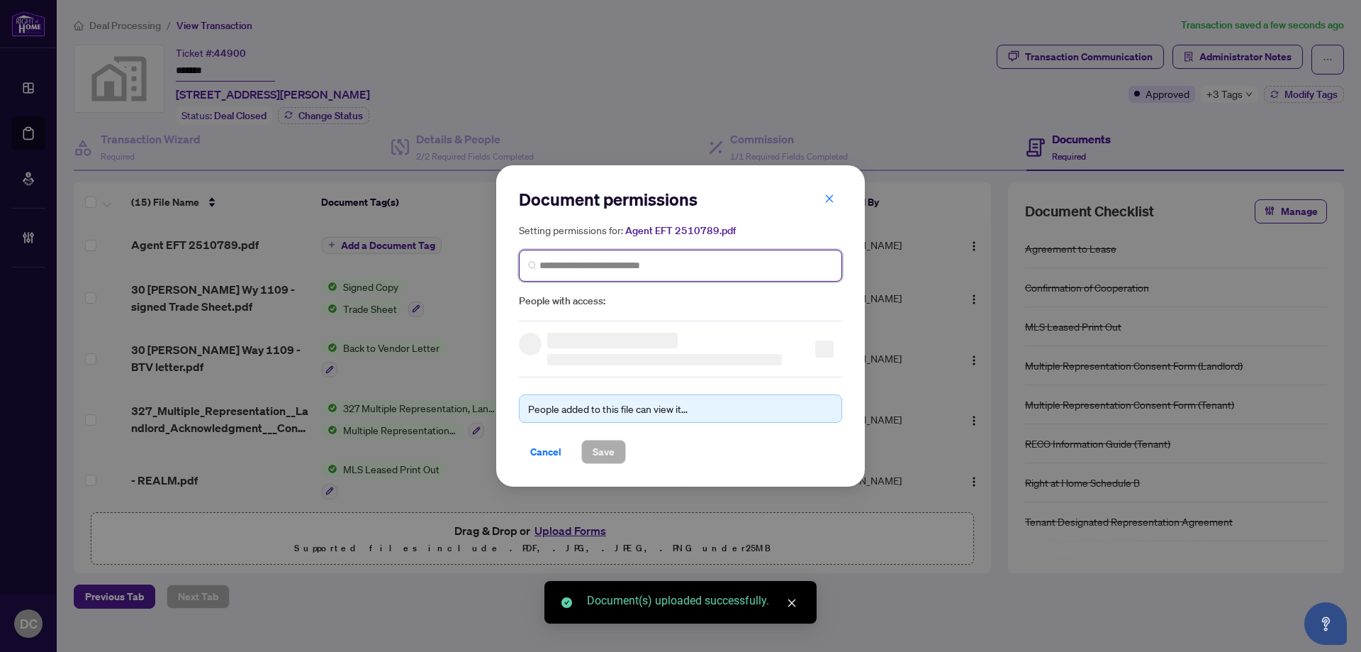
click at [597, 268] on input "search" at bounding box center [687, 265] width 294 height 15
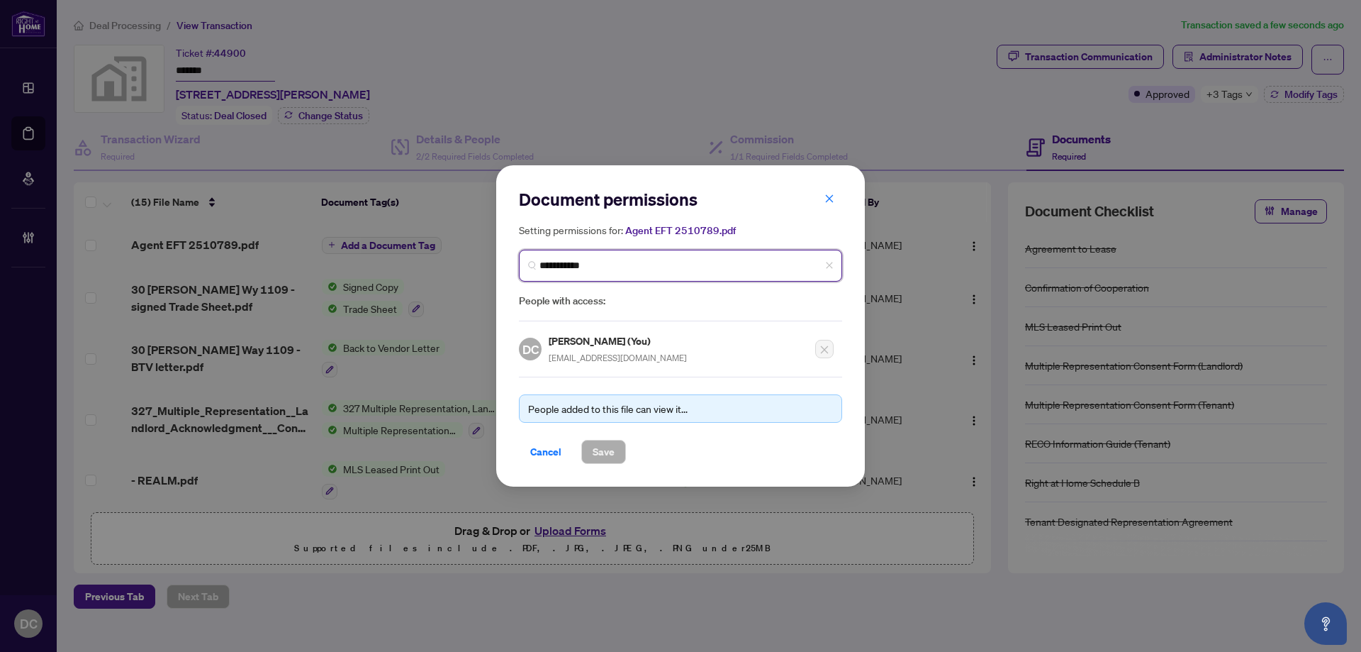
type input "**********"
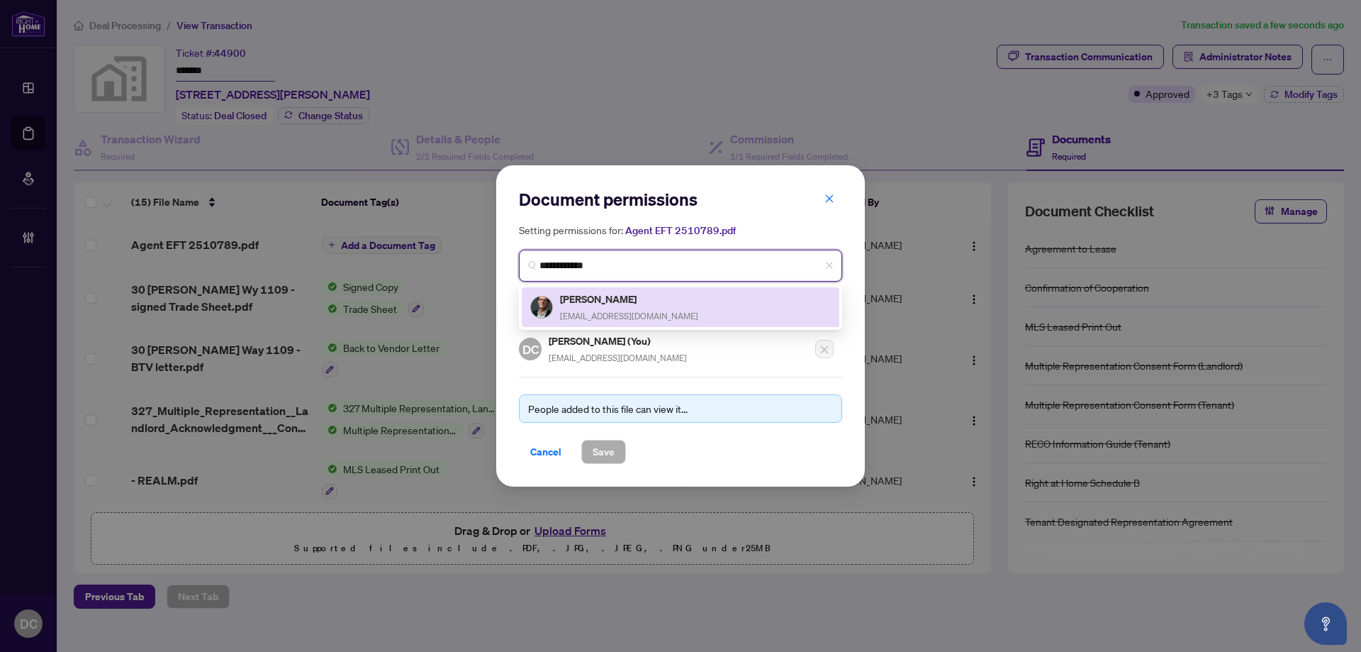
click at [587, 291] on h5 "[PERSON_NAME]" at bounding box center [629, 299] width 138 height 16
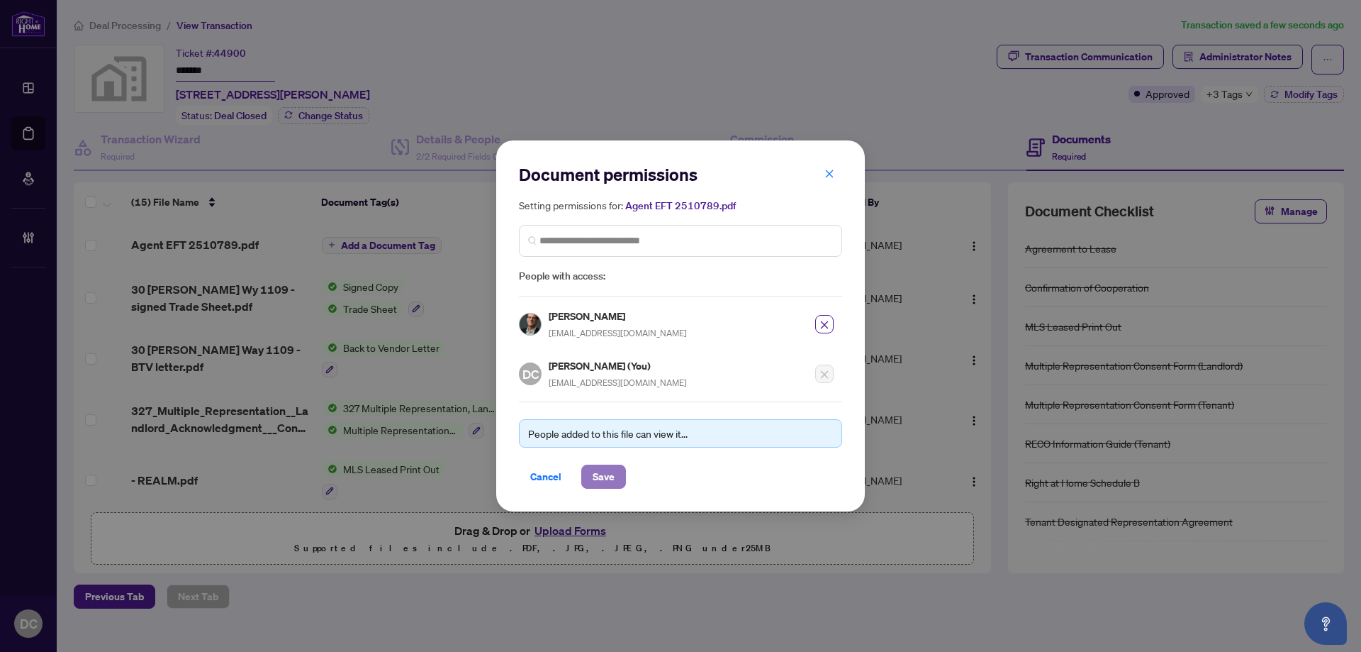
click at [610, 472] on span "Save" at bounding box center [604, 476] width 22 height 23
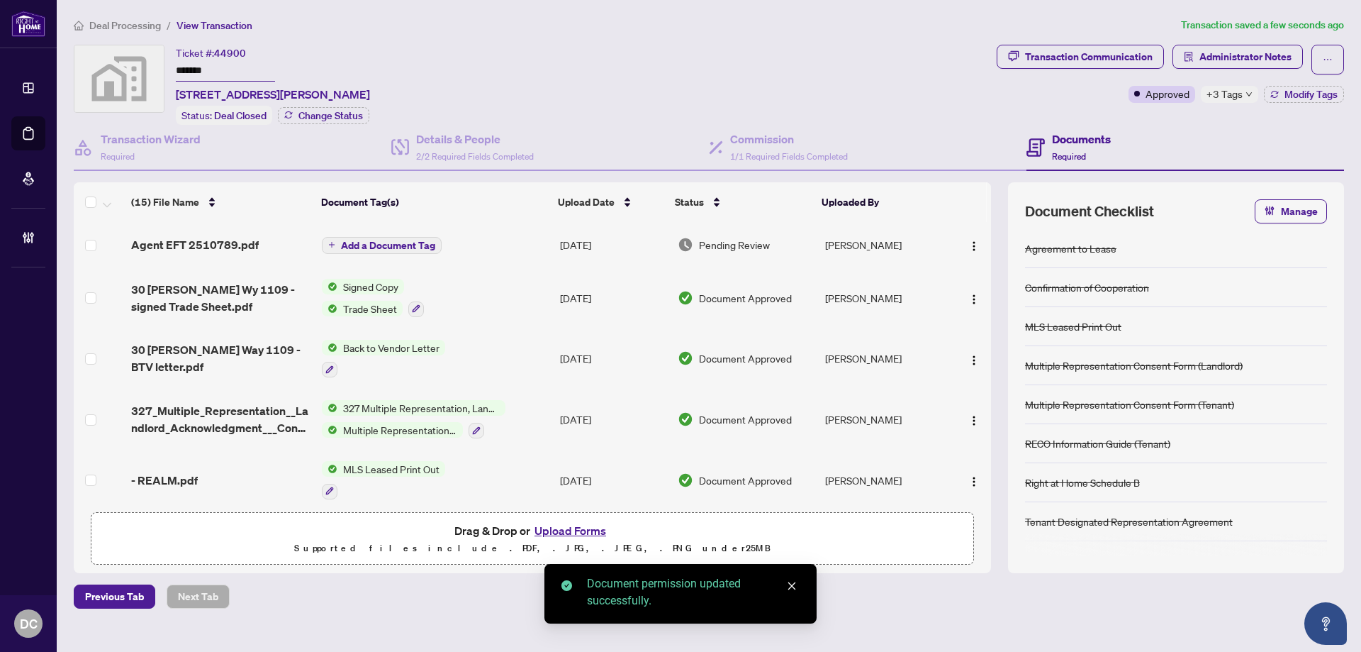
click at [389, 240] on span "Add a Document Tag" at bounding box center [388, 245] width 94 height 10
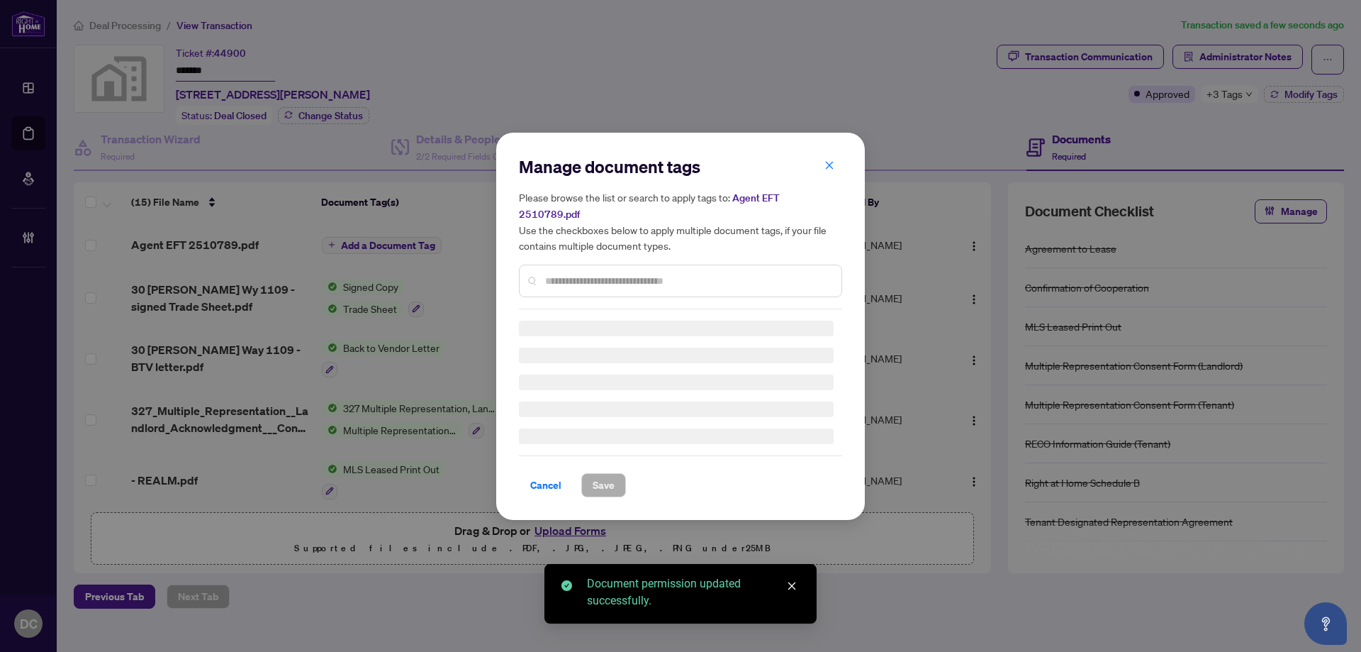
click at [716, 271] on div "Manage document tags Please browse the list or search to apply tags to: Agent E…" at bounding box center [680, 232] width 323 height 154
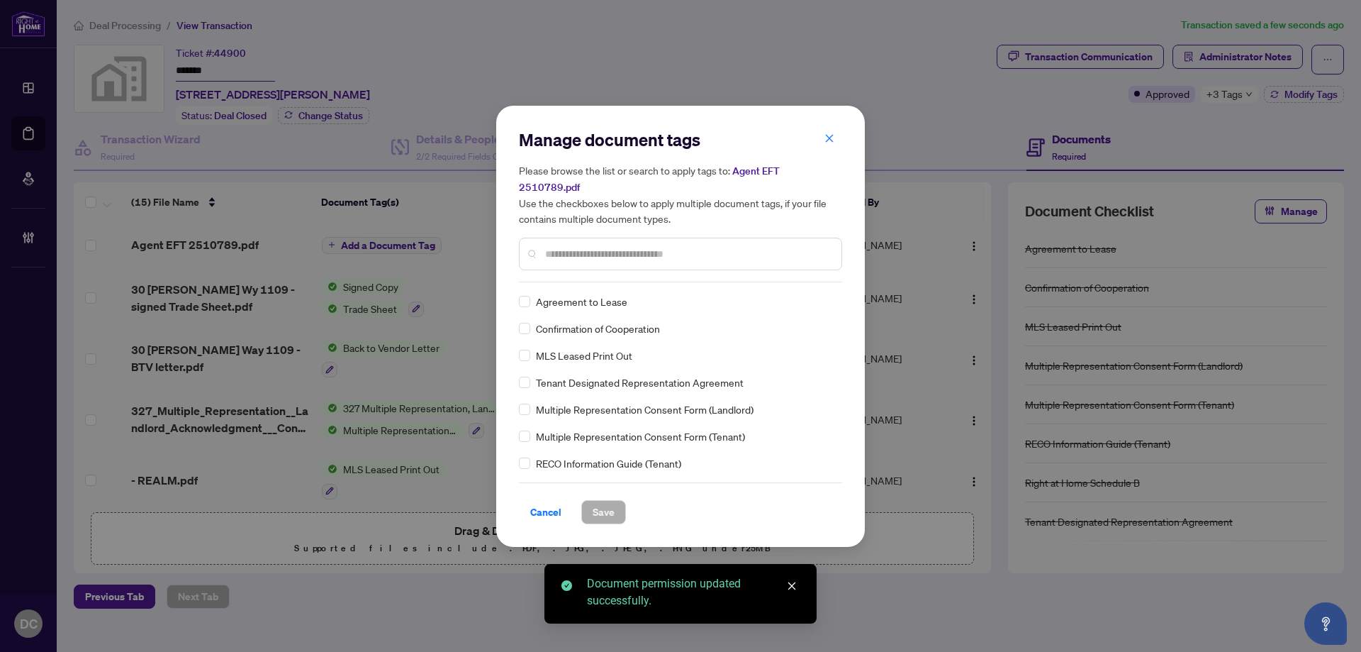
click at [751, 246] on input "text" at bounding box center [687, 254] width 285 height 16
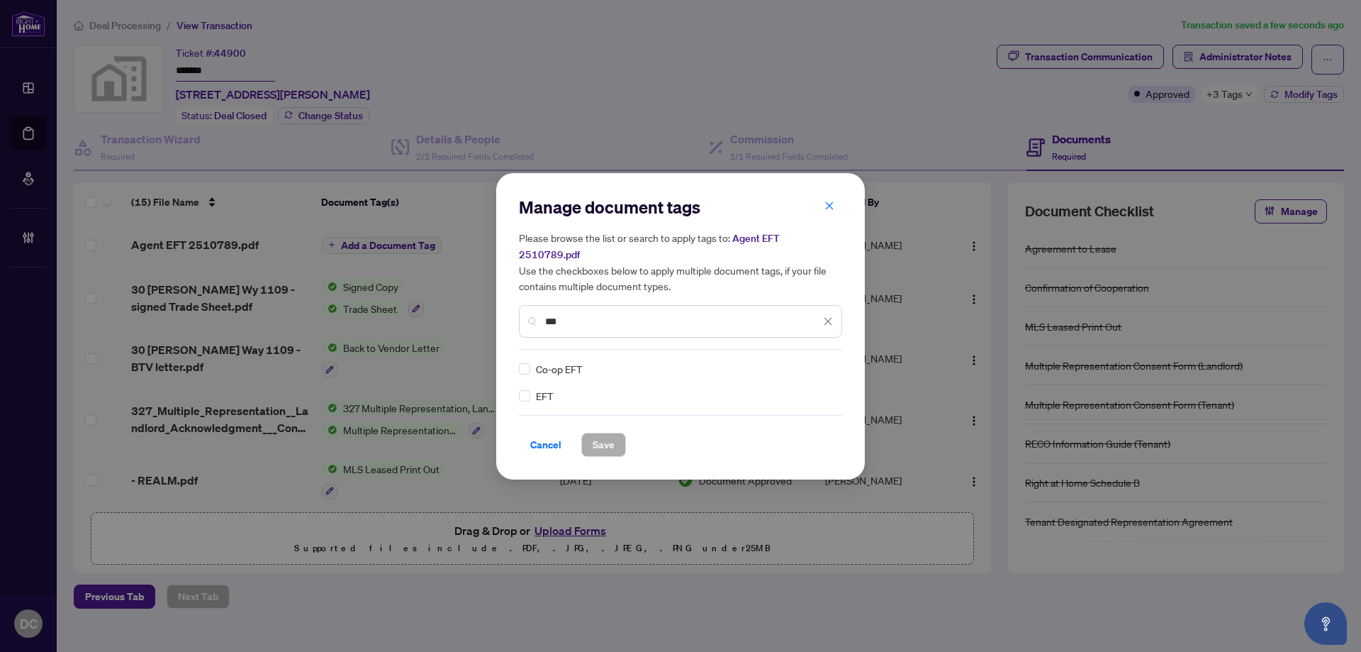
type input "***"
click at [807, 362] on img at bounding box center [813, 369] width 14 height 14
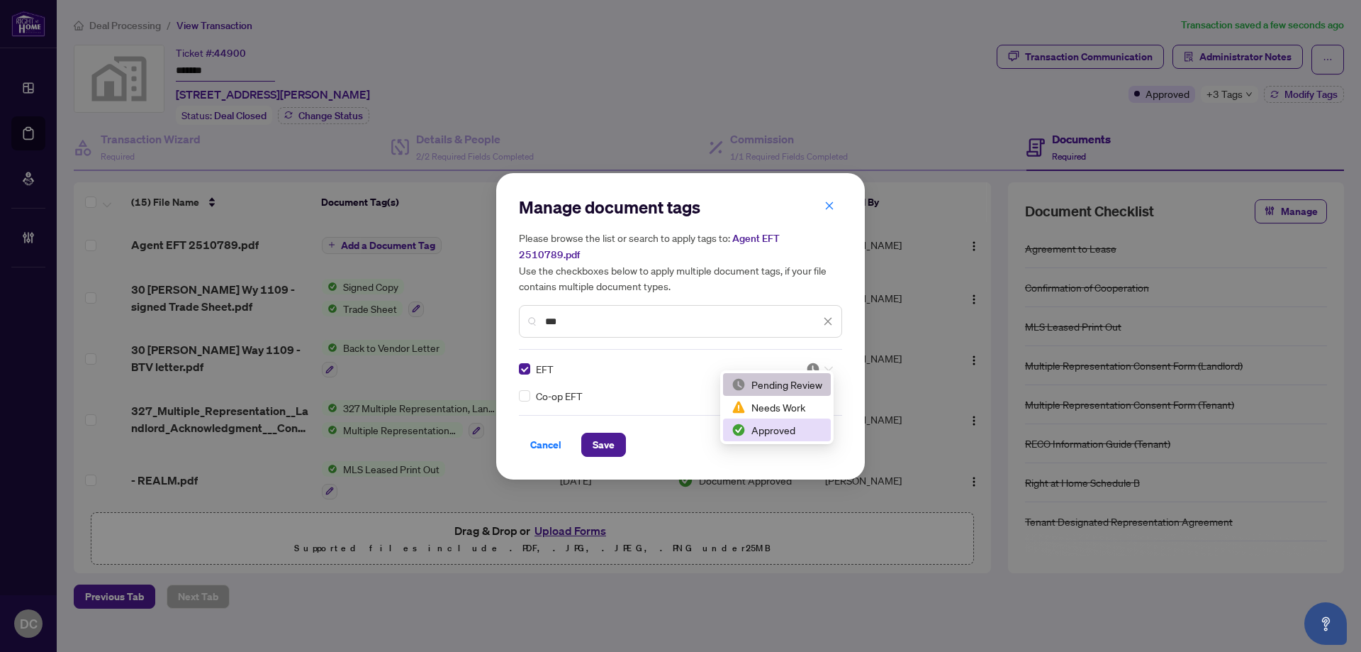
click at [797, 425] on div "Approved" at bounding box center [777, 430] width 91 height 16
drag, startPoint x: 597, startPoint y: 437, endPoint x: 895, endPoint y: 337, distance: 313.9
click at [598, 437] on span "Save" at bounding box center [604, 444] width 22 height 23
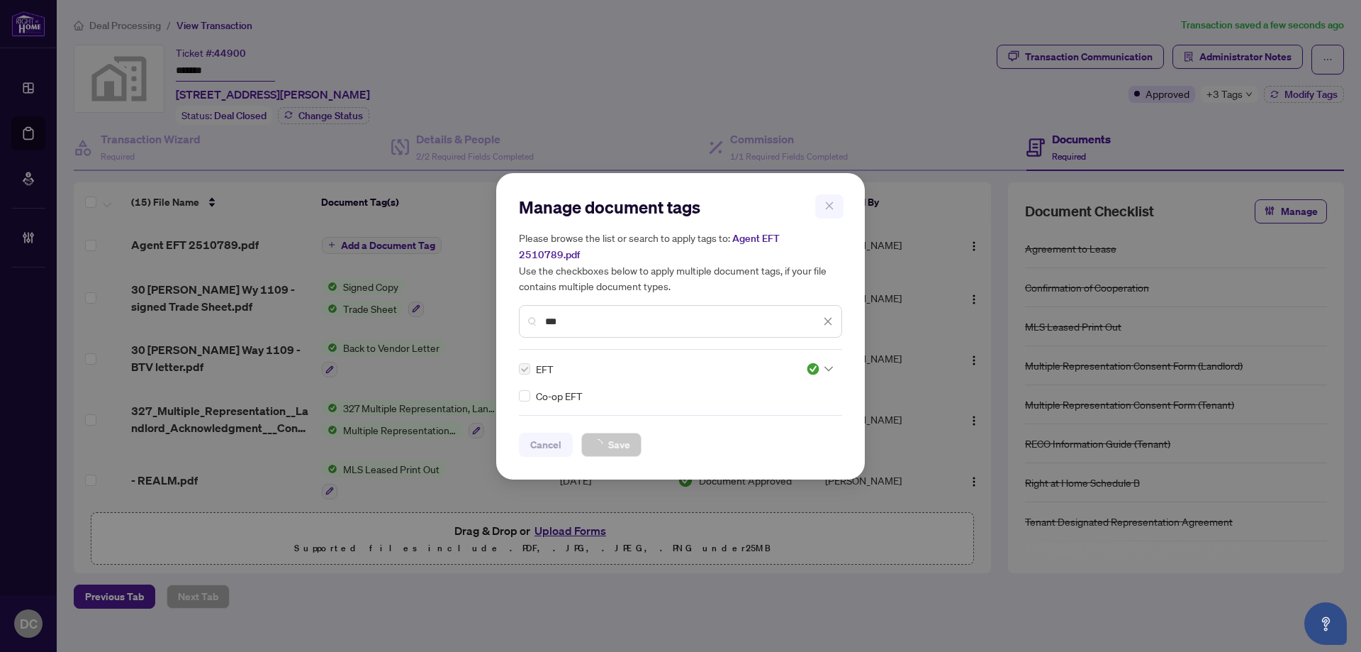
click at [1228, 100] on div "Manage document tags Please browse the list or search to apply tags to: Agent E…" at bounding box center [680, 326] width 1361 height 652
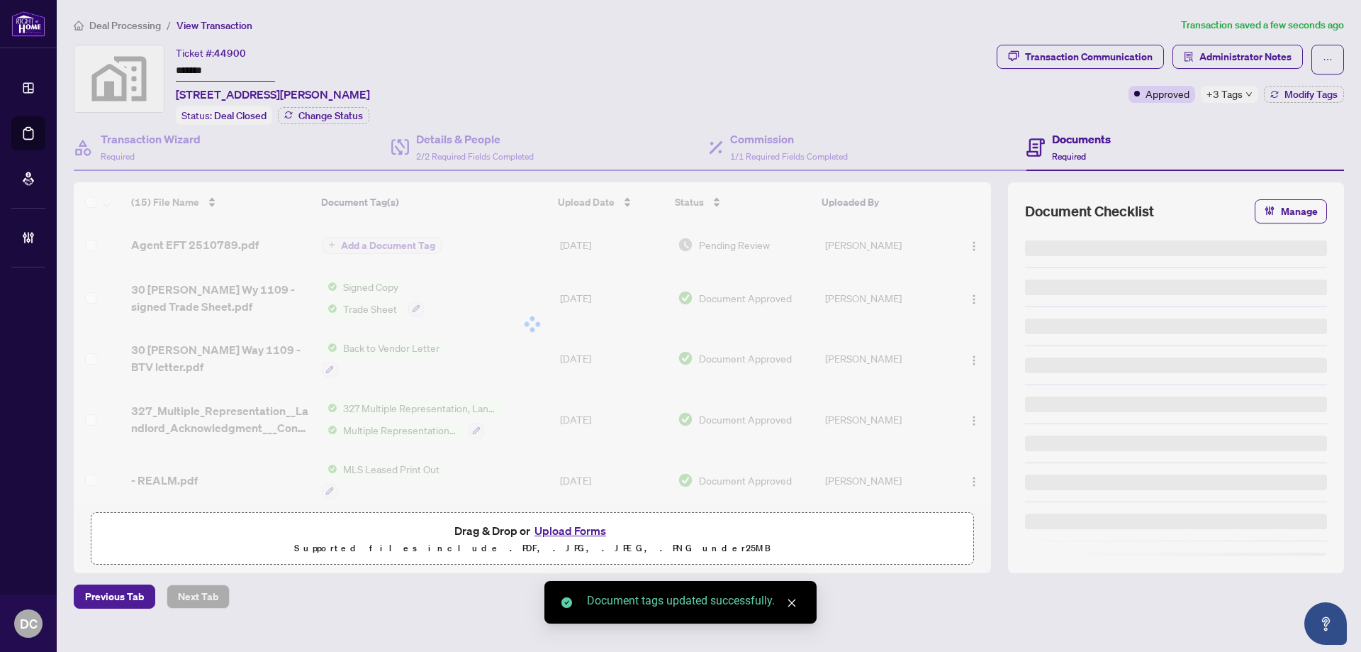
click at [1235, 96] on span "+3 Tags" at bounding box center [1225, 94] width 36 height 16
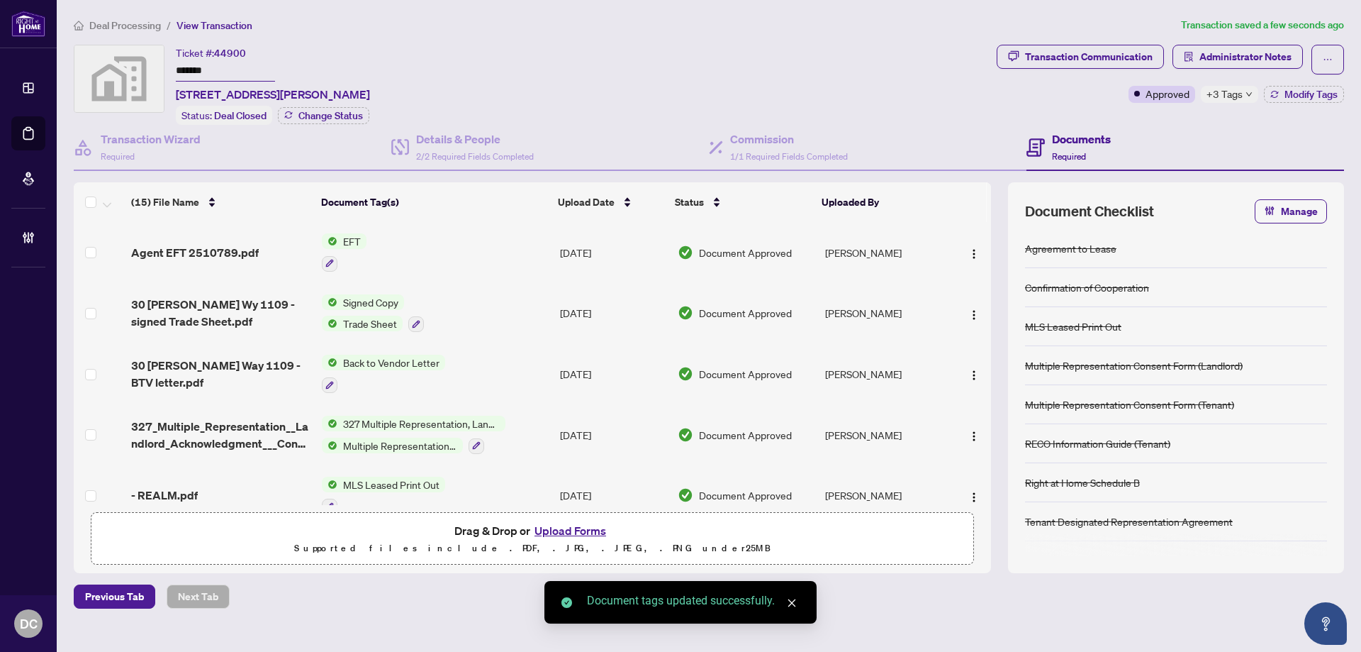
click at [1185, 113] on div "Transaction Communication Administrator Notes Approved +3 Tags Modify Tags" at bounding box center [1170, 85] width 353 height 80
click at [1224, 67] on span "Administrator Notes" at bounding box center [1238, 60] width 130 height 30
click at [1224, 58] on span "Administrator Notes" at bounding box center [1246, 56] width 92 height 23
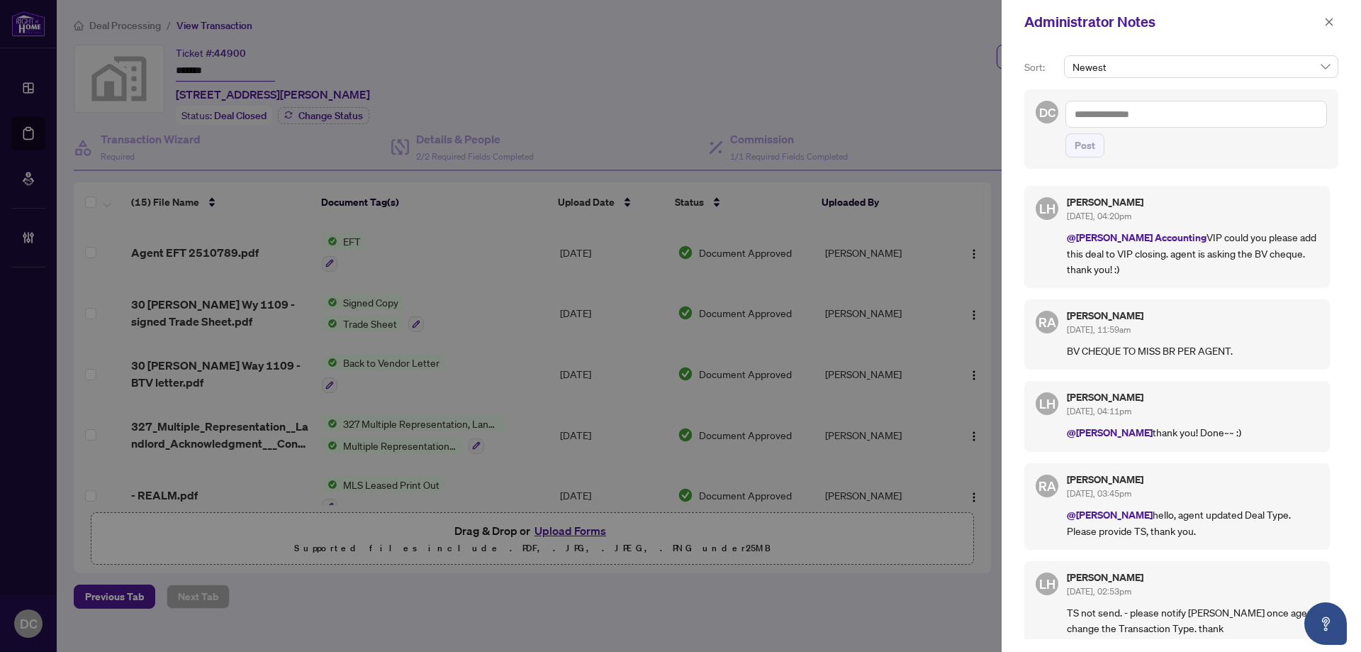
click at [1104, 116] on textarea at bounding box center [1197, 114] width 262 height 27
paste textarea "**********"
type textarea "**********"
click at [1095, 157] on span "Post" at bounding box center [1085, 145] width 21 height 23
